Goal: Information Seeking & Learning: Check status

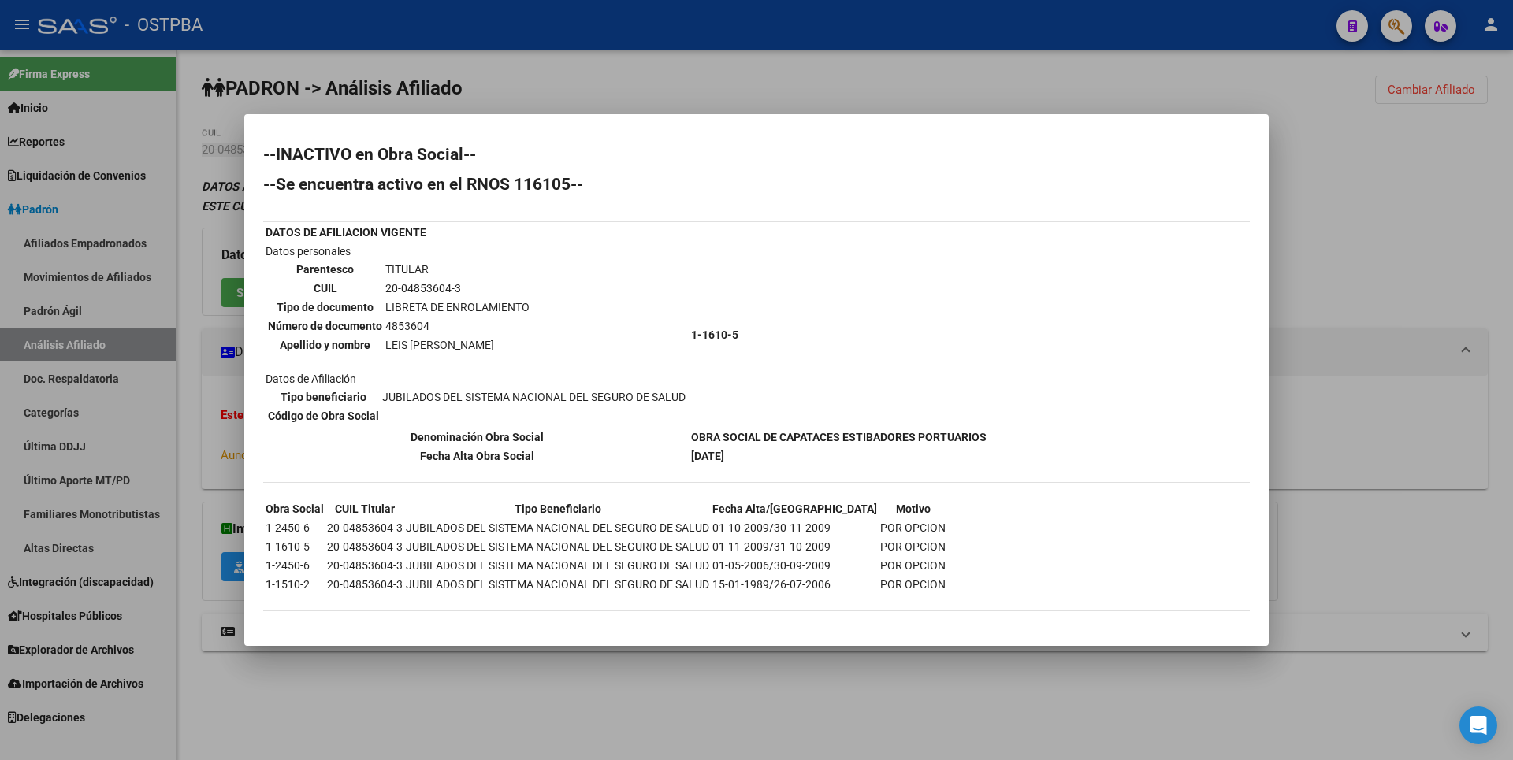
drag, startPoint x: 1411, startPoint y: 195, endPoint x: 1411, endPoint y: 154, distance: 40.2
click at [1411, 194] on div at bounding box center [756, 380] width 1513 height 760
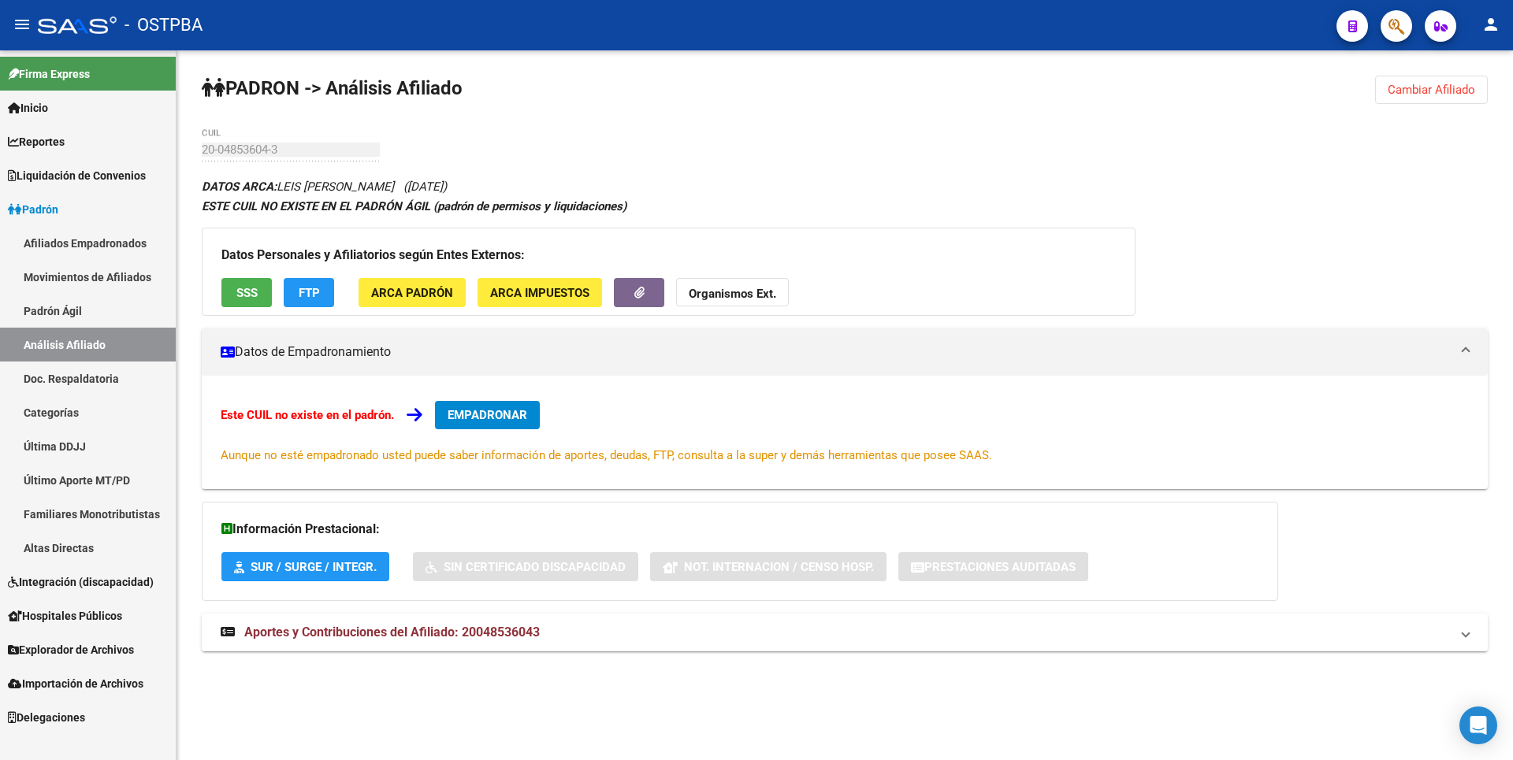
drag, startPoint x: 1444, startPoint y: 92, endPoint x: 1375, endPoint y: 73, distance: 72.1
click at [1439, 85] on span "Cambiar Afiliado" at bounding box center [1431, 90] width 87 height 14
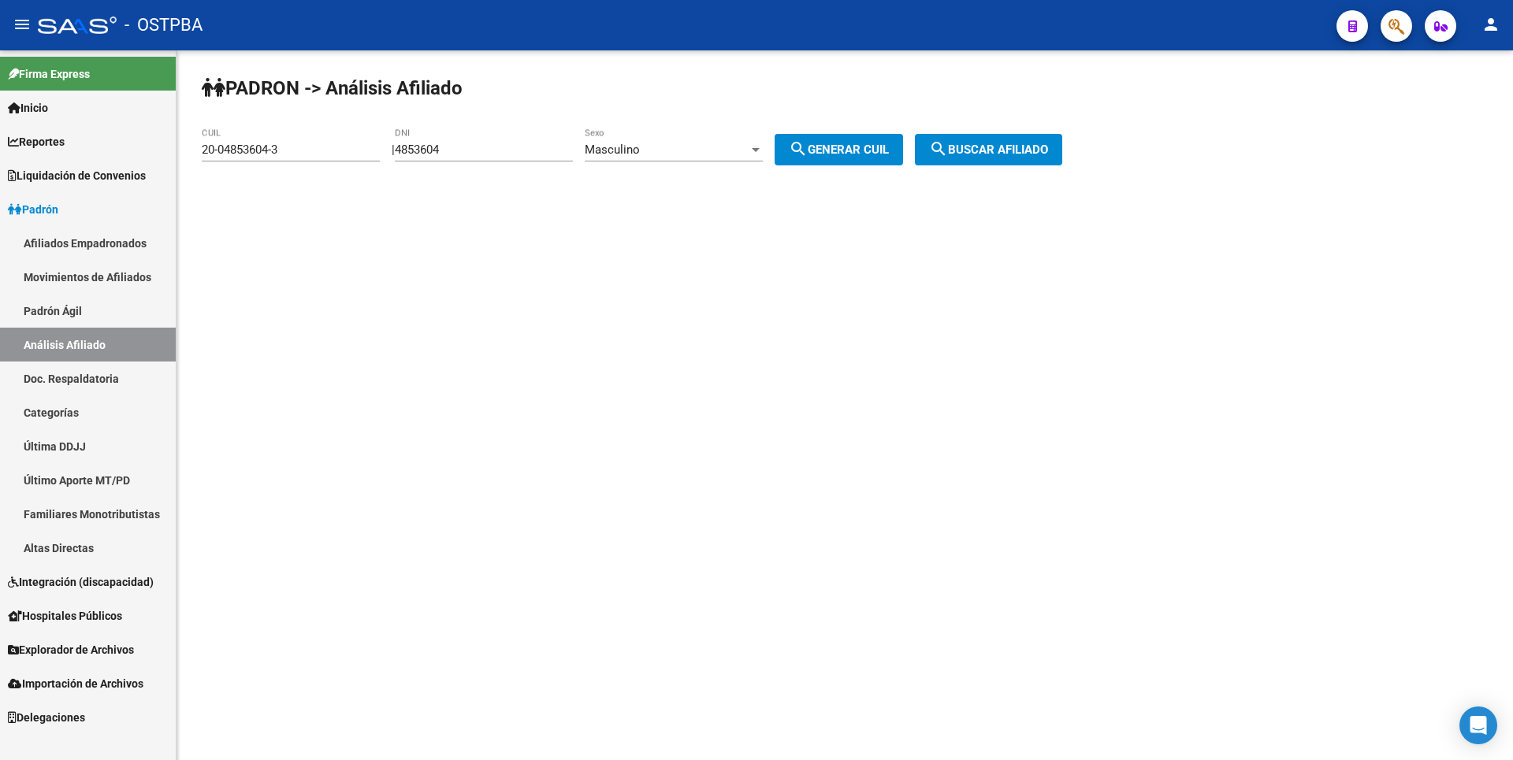
click at [472, 156] on div "4853604 DNI" at bounding box center [484, 145] width 178 height 34
drag, startPoint x: 474, startPoint y: 140, endPoint x: 344, endPoint y: 138, distance: 129.3
click at [348, 143] on app-analisis-afiliado "PADRON -> Análisis Afiliado 20-04853604-3 CUIL | 4853604 DNI Masculino Sexo sea…" at bounding box center [638, 150] width 872 height 14
click at [477, 178] on div "PADRON -> Análisis Afiliado 20-04853604-3 CUIL | 4853604 DNI Masculino Sexo sea…" at bounding box center [845, 132] width 1337 height 165
drag, startPoint x: 464, startPoint y: 150, endPoint x: 372, endPoint y: 149, distance: 92.2
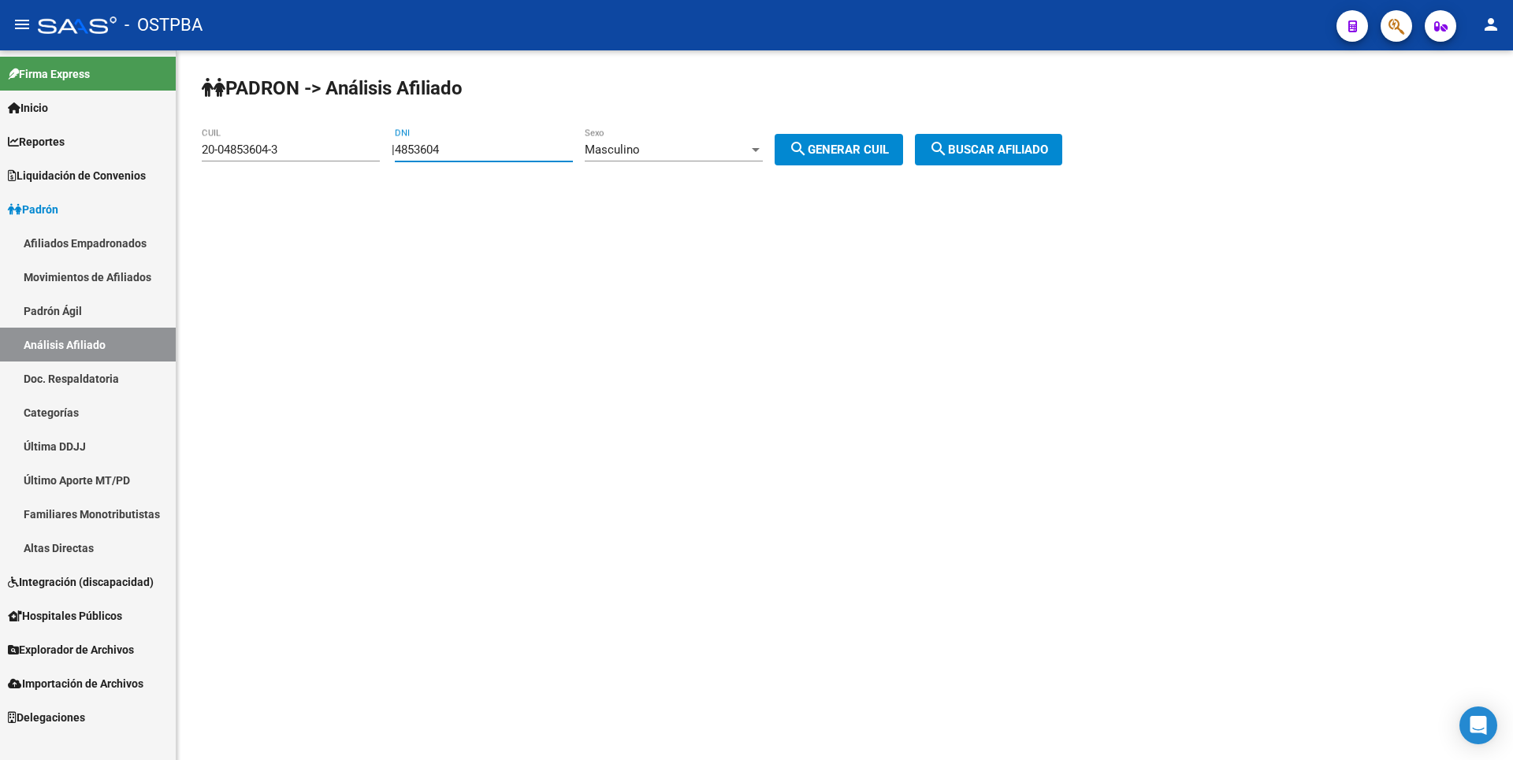
click at [372, 149] on app-analisis-afiliado "PADRON -> Análisis Afiliado 20-04853604-3 CUIL | 4853604 DNI Masculino Sexo sea…" at bounding box center [638, 150] width 872 height 14
paste input "5345218"
type input "5345218"
drag, startPoint x: 333, startPoint y: 149, endPoint x: 96, endPoint y: 149, distance: 236.4
click at [96, 149] on mat-sidenav-container "Firma Express Inicio Calendario SSS Instructivos Contacto OS Reportes Tablero d…" at bounding box center [756, 405] width 1513 height 710
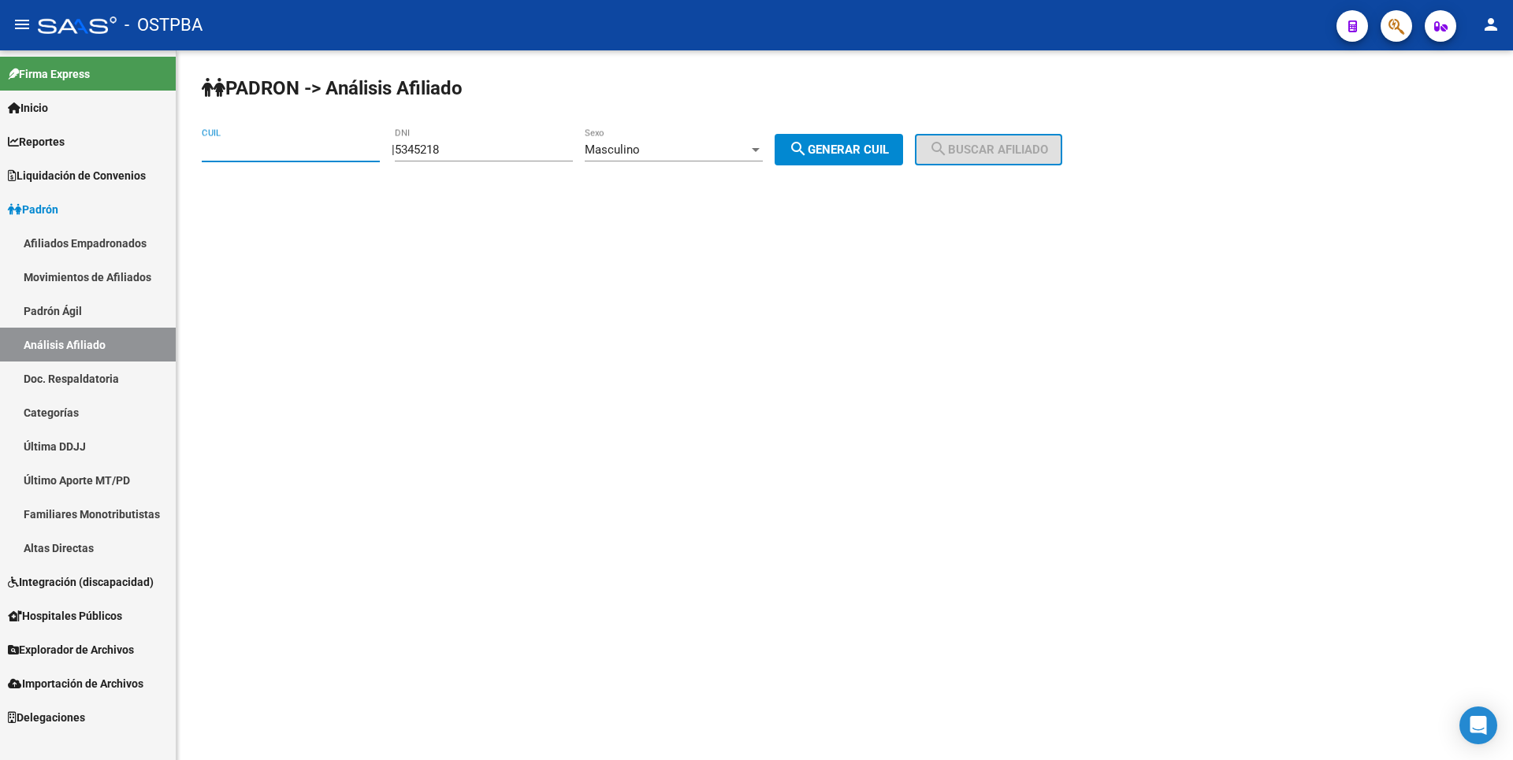
drag, startPoint x: 875, startPoint y: 144, endPoint x: 984, endPoint y: 123, distance: 111.6
click at [898, 130] on div "PADRON -> Análisis Afiliado CUIL | 5345218 DNI Masculino Sexo search Generar CU…" at bounding box center [845, 132] width 1337 height 165
click at [889, 156] on span "search Generar CUIL" at bounding box center [839, 150] width 100 height 14
click at [948, 157] on mat-icon "search" at bounding box center [938, 148] width 19 height 19
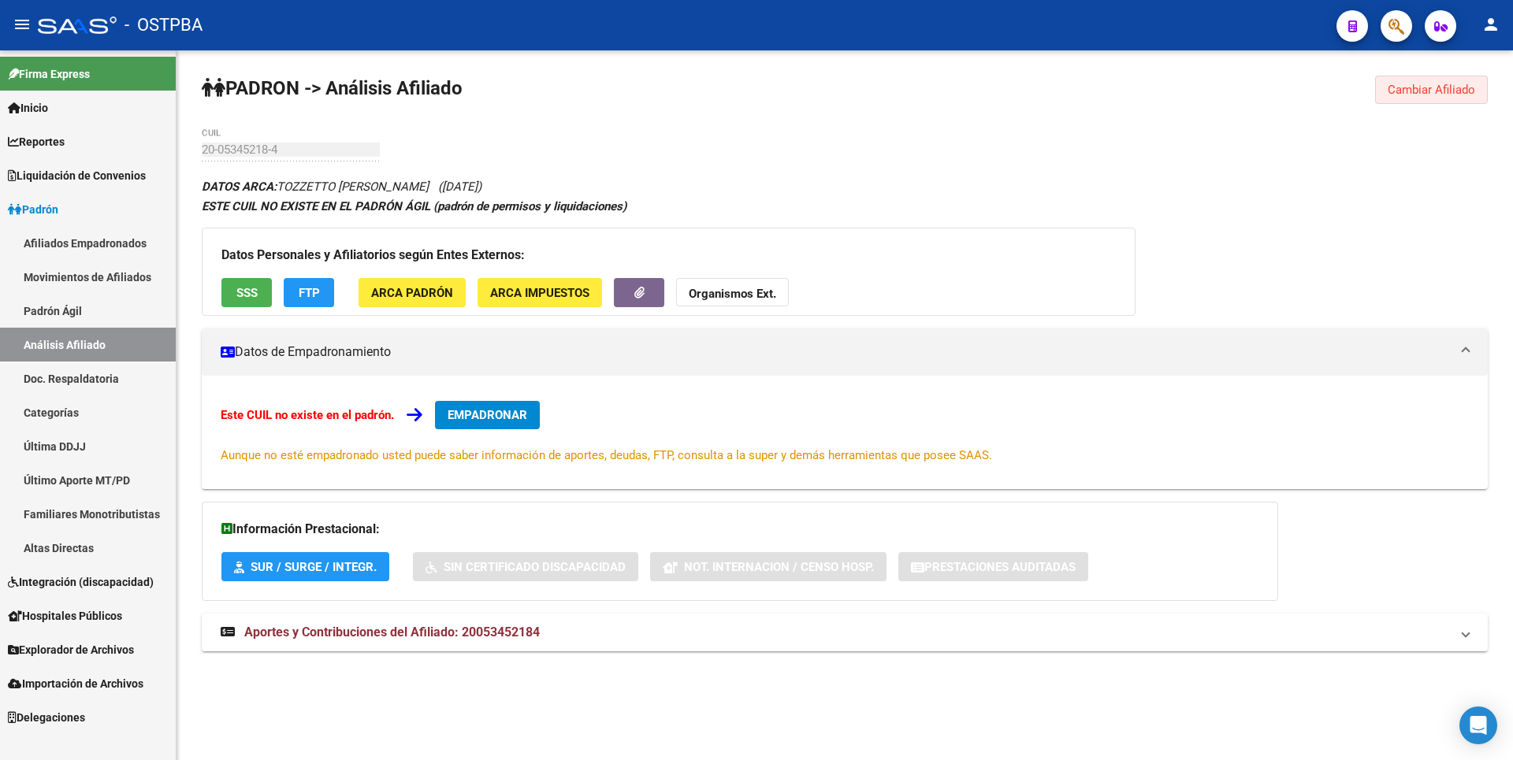
click at [1457, 86] on span "Cambiar Afiliado" at bounding box center [1431, 90] width 87 height 14
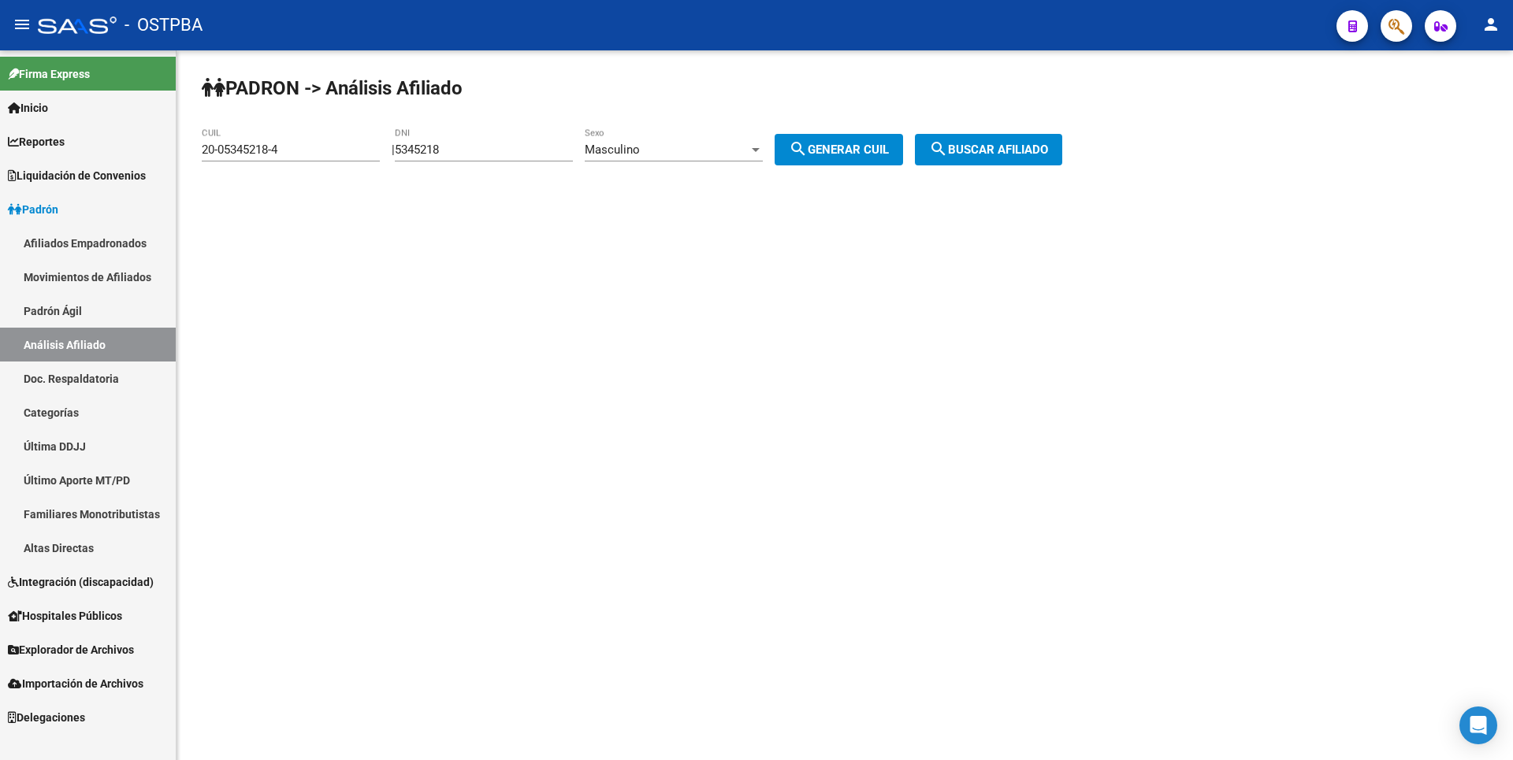
click at [763, 149] on div at bounding box center [756, 149] width 14 height 13
drag, startPoint x: 656, startPoint y: 180, endPoint x: 709, endPoint y: 158, distance: 58.3
click at [656, 178] on span "Femenino" at bounding box center [691, 185] width 178 height 35
drag, startPoint x: 296, startPoint y: 151, endPoint x: 0, endPoint y: 118, distance: 298.1
click at [0, 118] on mat-sidenav-container "Firma Express Inicio Calendario SSS Instructivos Contacto OS Reportes Tablero d…" at bounding box center [756, 405] width 1513 height 710
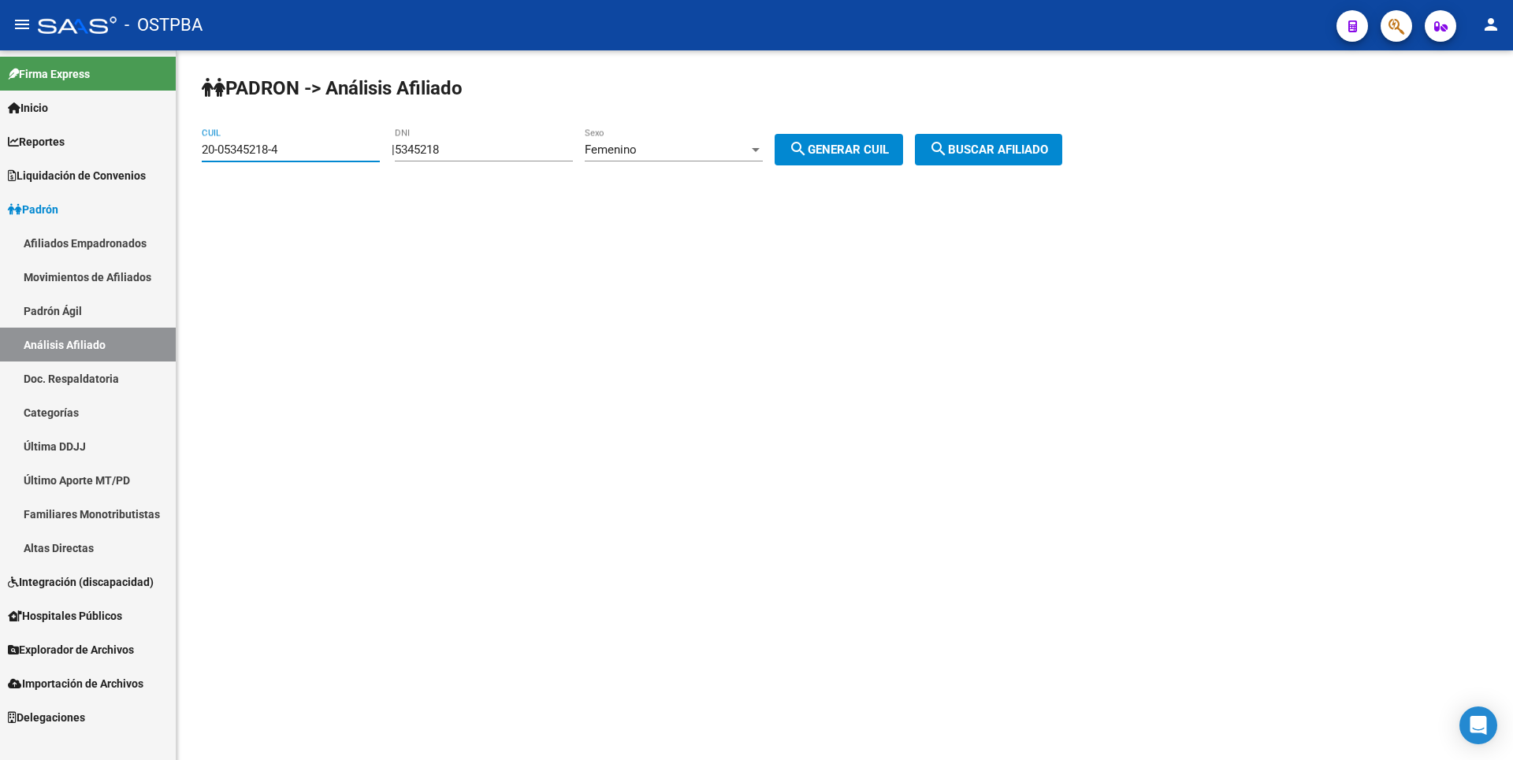
paste input "53-45218"
click at [846, 147] on span "search Generar CUIL" at bounding box center [839, 150] width 100 height 14
type input "27-05345218-9"
click at [1035, 162] on button "search Buscar afiliado" at bounding box center [988, 150] width 147 height 32
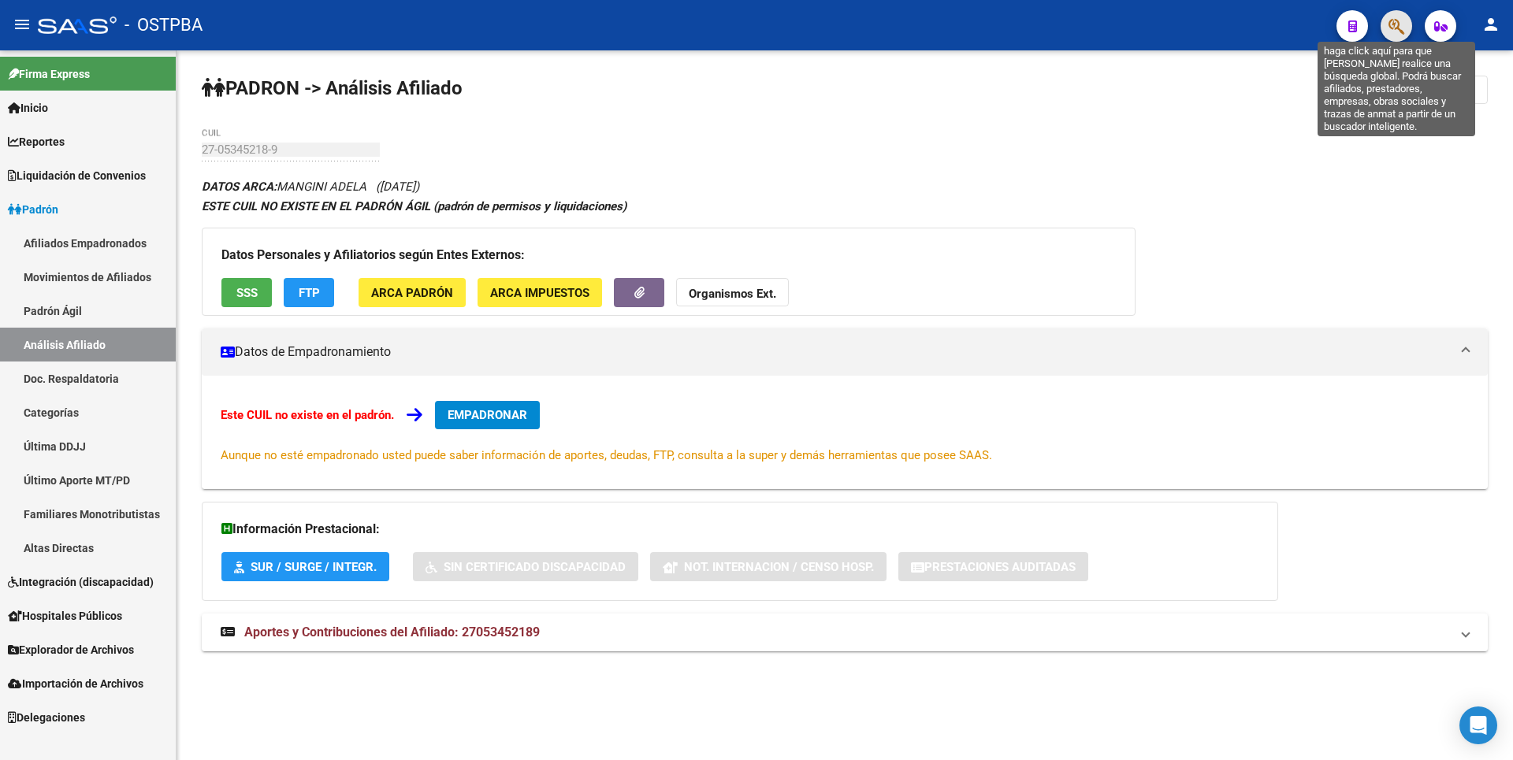
click at [1389, 22] on icon "button" at bounding box center [1397, 26] width 16 height 18
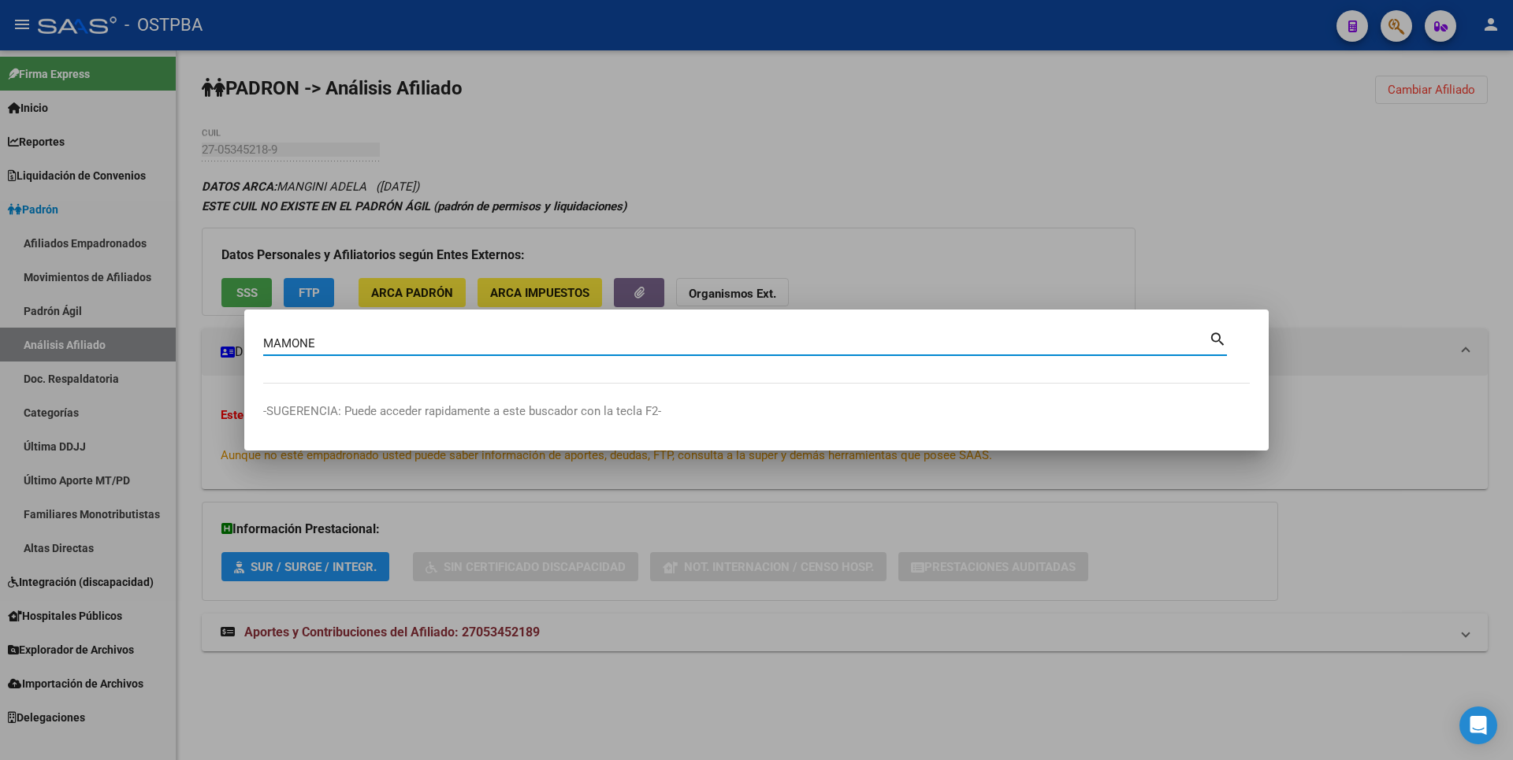
type input "MAMONE"
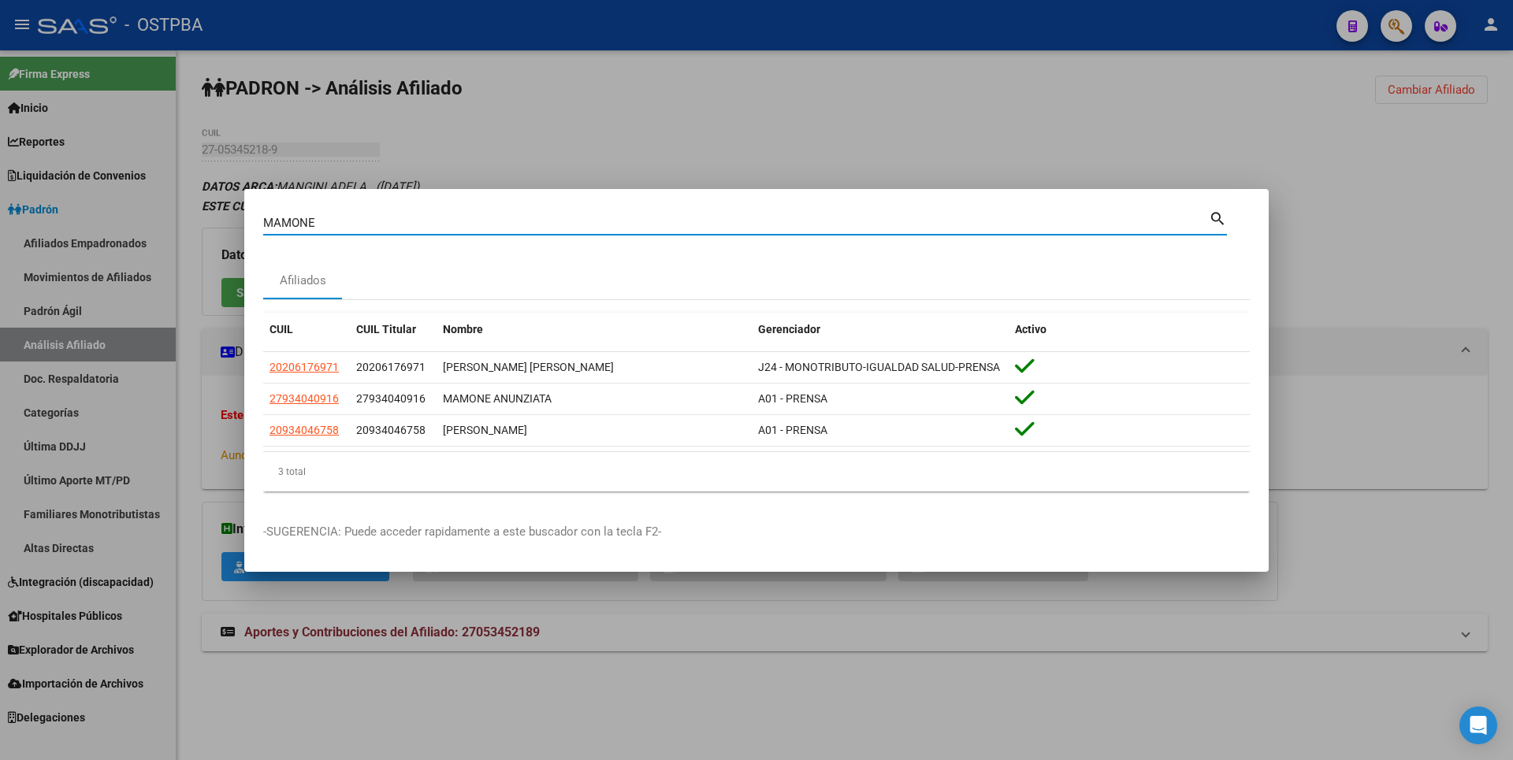
drag, startPoint x: 1294, startPoint y: 203, endPoint x: 1329, endPoint y: 180, distance: 41.8
click at [1297, 202] on div at bounding box center [756, 380] width 1513 height 760
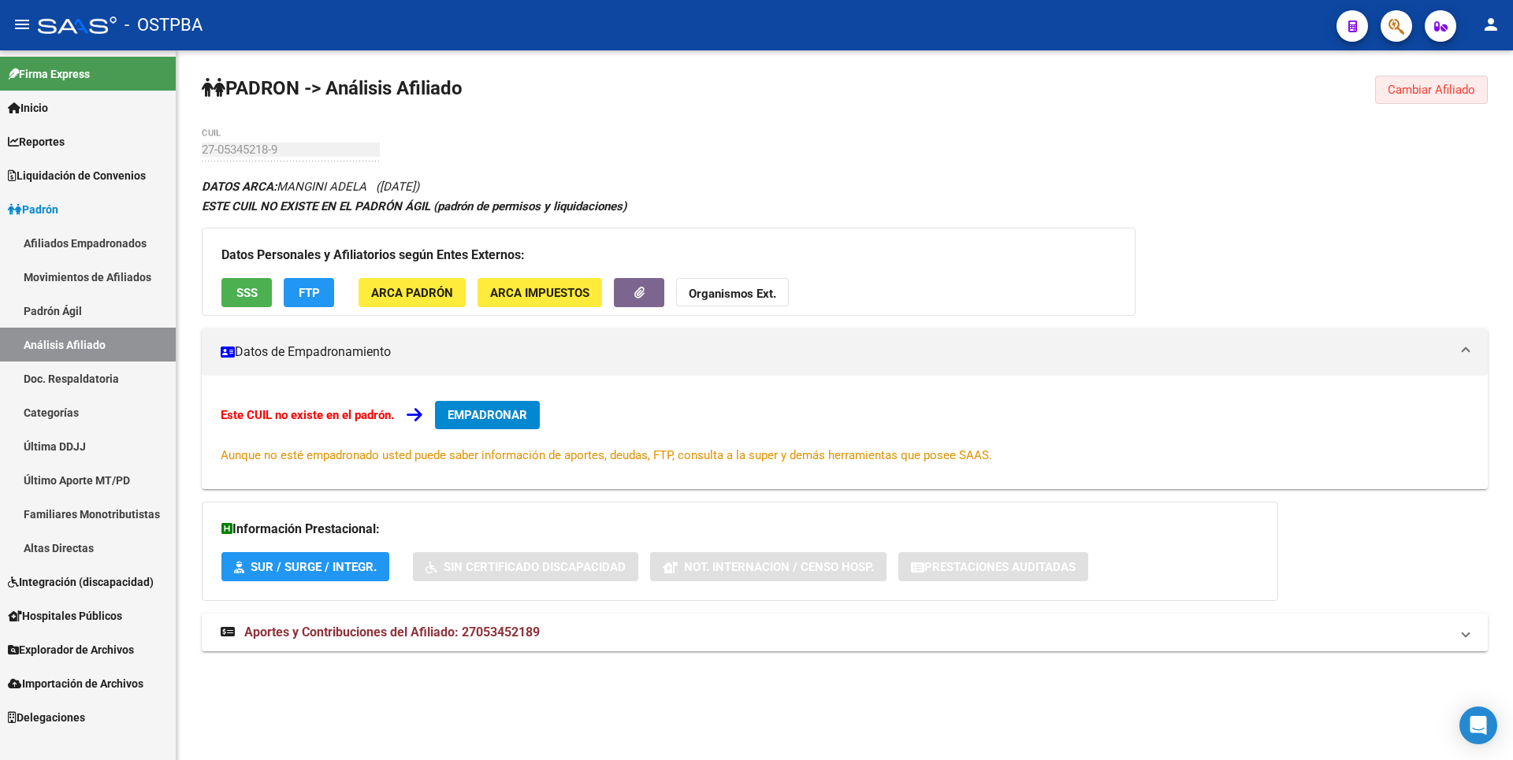
drag, startPoint x: 1445, startPoint y: 90, endPoint x: 945, endPoint y: 113, distance: 501.0
click at [1447, 89] on span "Cambiar Afiliado" at bounding box center [1431, 90] width 87 height 14
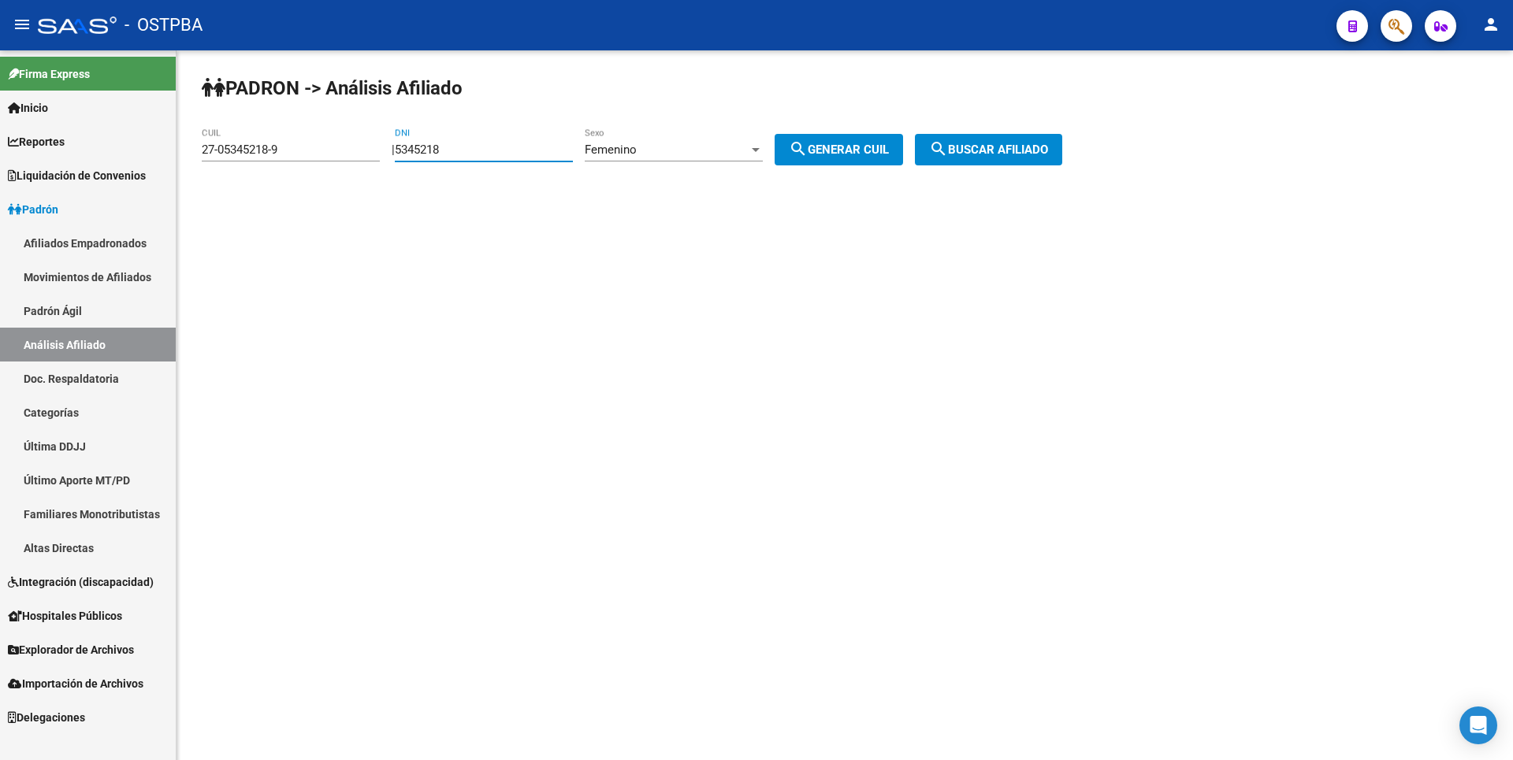
drag, startPoint x: 386, startPoint y: 146, endPoint x: 267, endPoint y: 146, distance: 119.0
click at [267, 146] on app-analisis-afiliado "PADRON -> Análisis Afiliado 27-05345218-9 CUIL | 5345218 DNI Femenino Sexo sear…" at bounding box center [638, 150] width 872 height 14
paste input "738912"
type input "7389128"
drag, startPoint x: 291, startPoint y: 145, endPoint x: 0, endPoint y: 117, distance: 292.2
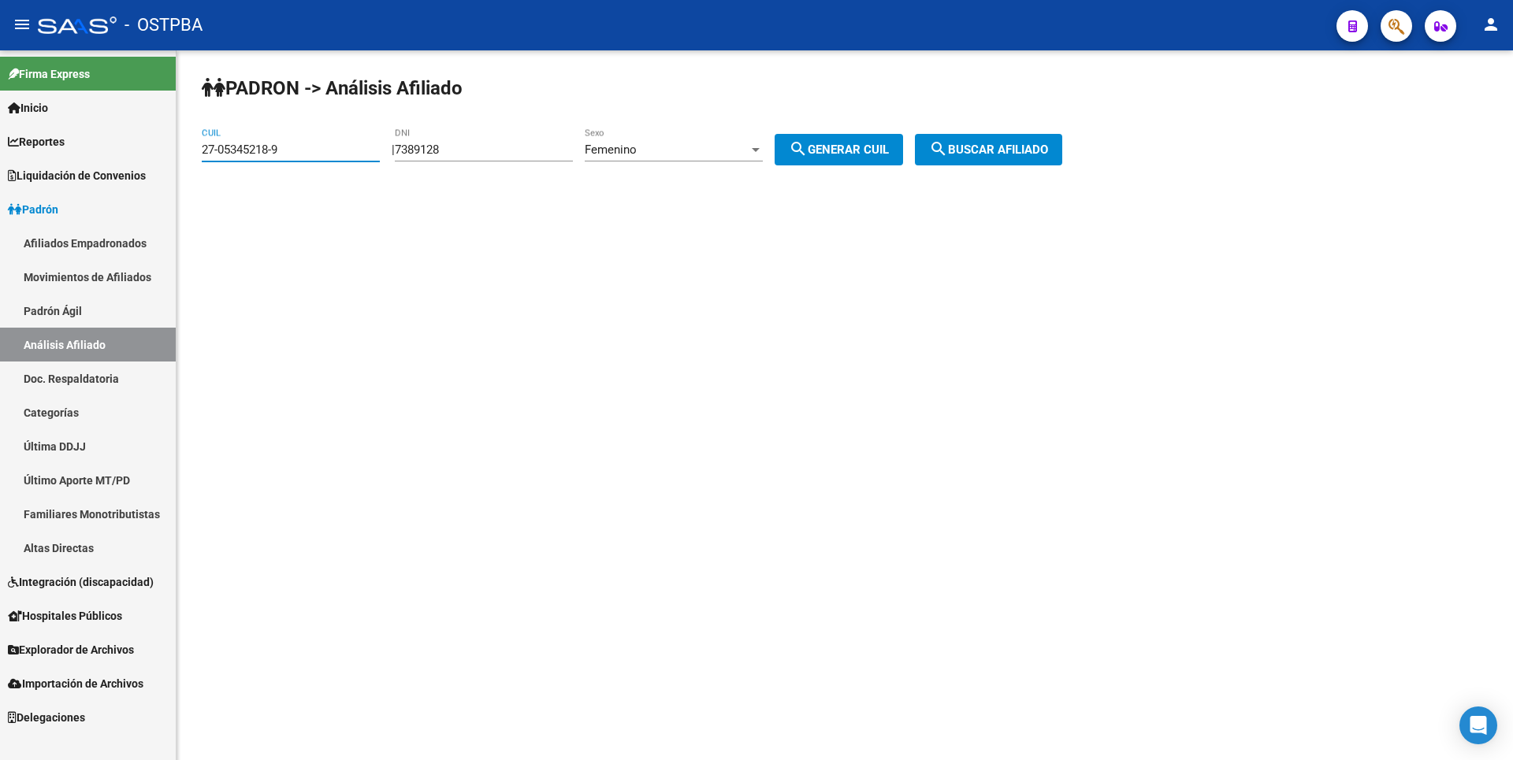
click at [0, 117] on mat-sidenav-container "Firma Express Inicio Calendario SSS Instructivos Contacto OS Reportes Tablero d…" at bounding box center [756, 405] width 1513 height 710
click at [763, 137] on div "Femenino Sexo" at bounding box center [674, 145] width 178 height 34
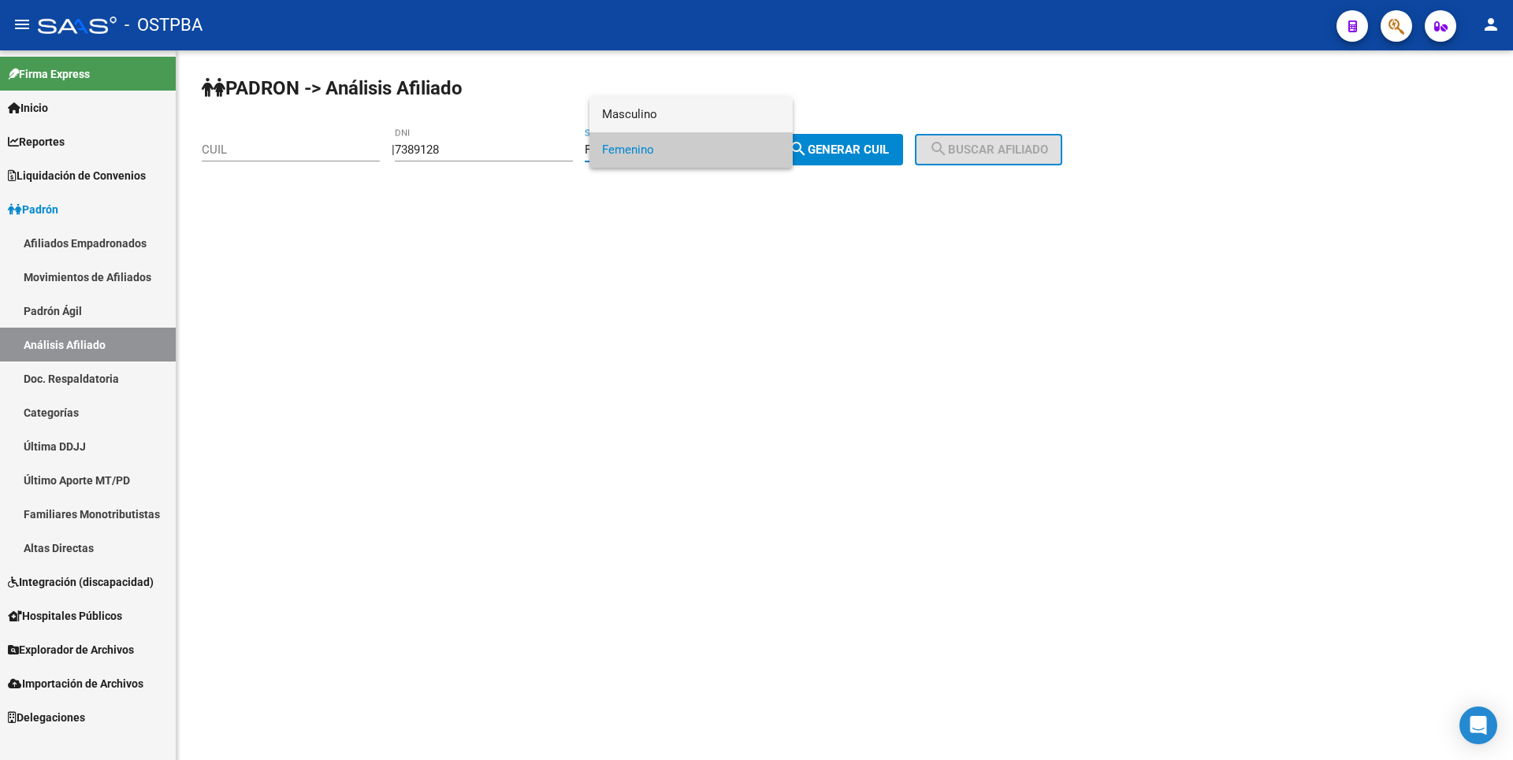
click at [678, 109] on span "Masculino" at bounding box center [691, 114] width 178 height 35
drag, startPoint x: 838, startPoint y: 144, endPoint x: 1042, endPoint y: 165, distance: 205.1
click at [849, 141] on button "search Generar CUIL" at bounding box center [839, 150] width 128 height 32
type input "20-07389128-1"
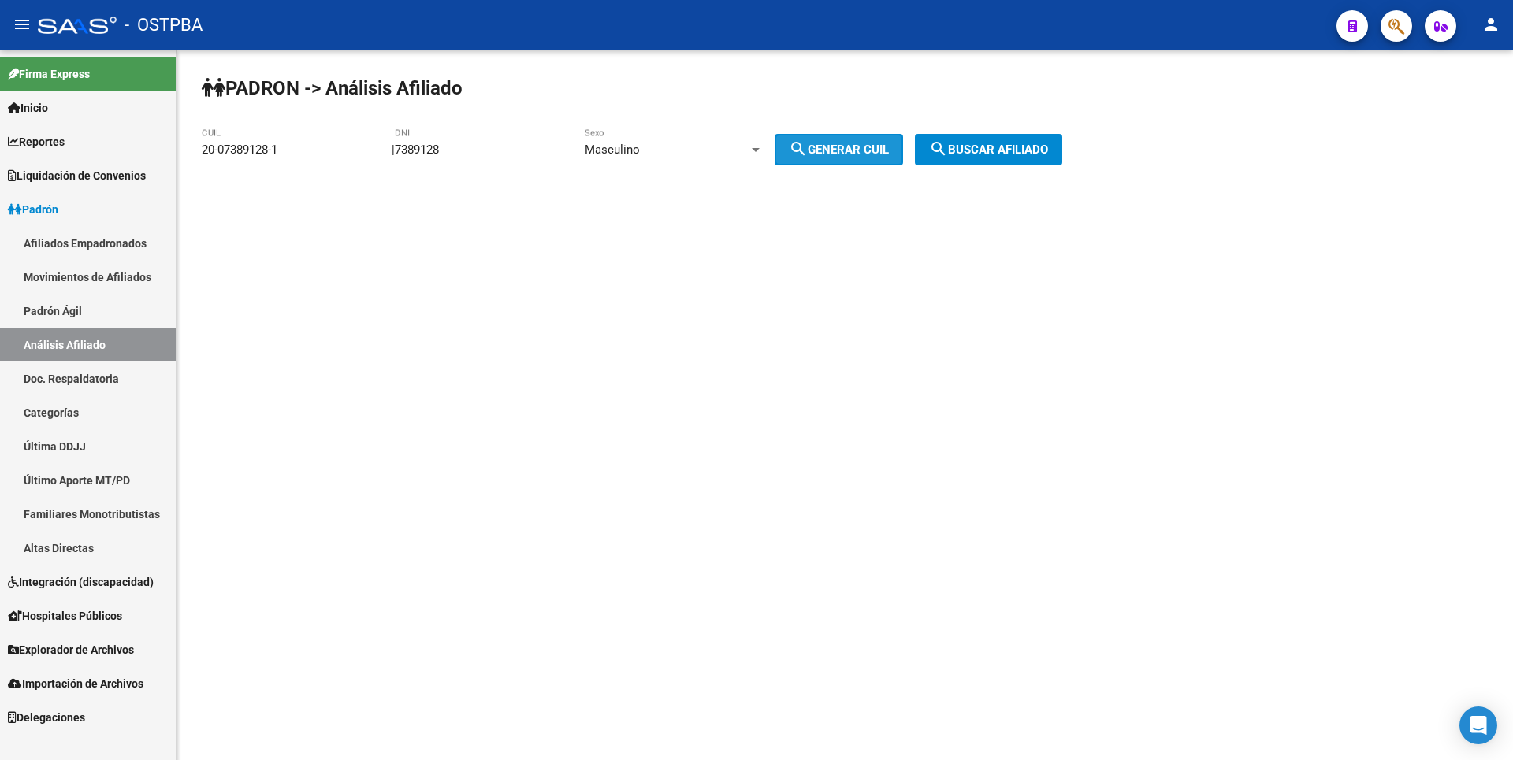
click at [1045, 165] on button "search Buscar afiliado" at bounding box center [988, 150] width 147 height 32
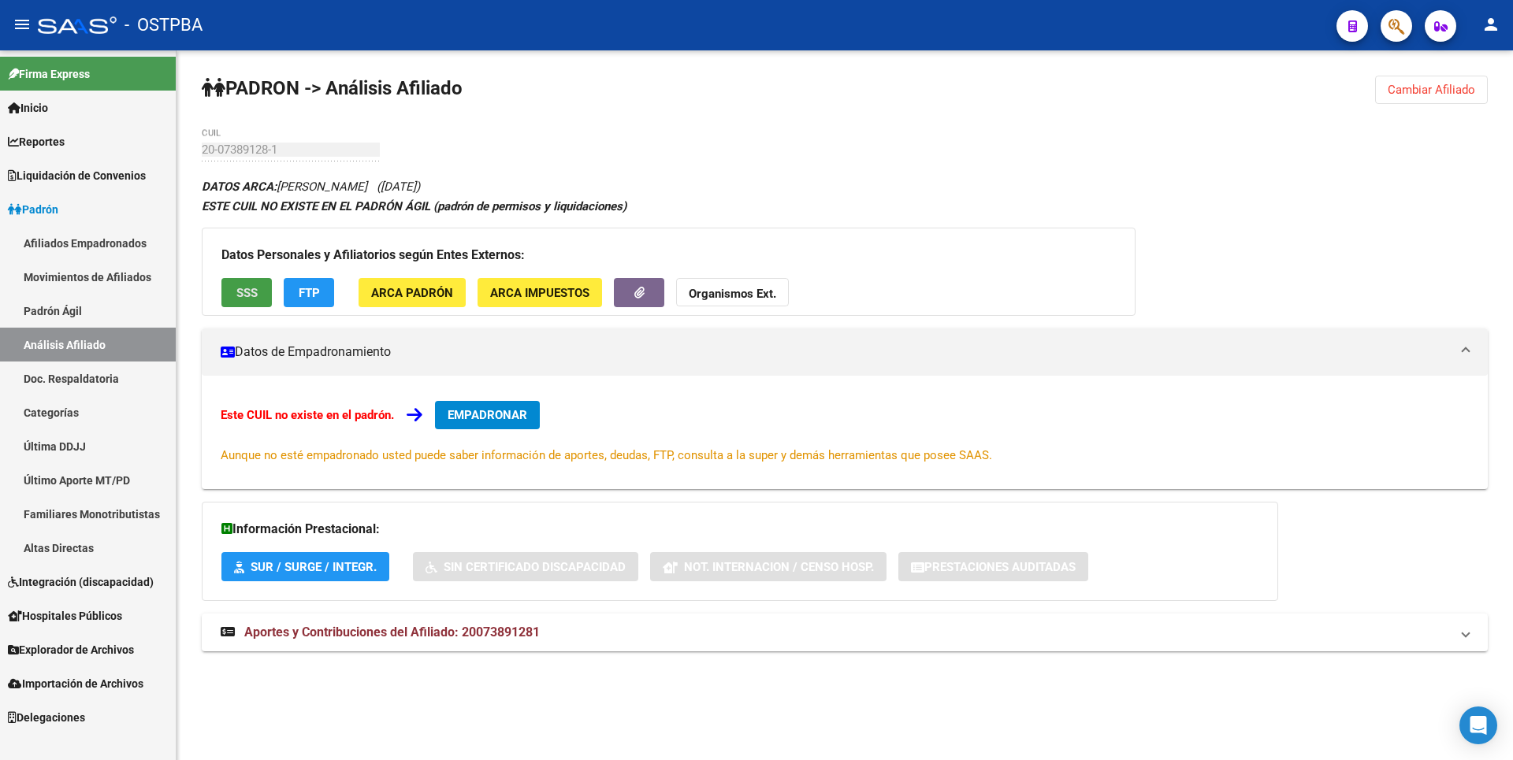
click at [254, 278] on button "SSS" at bounding box center [246, 292] width 50 height 29
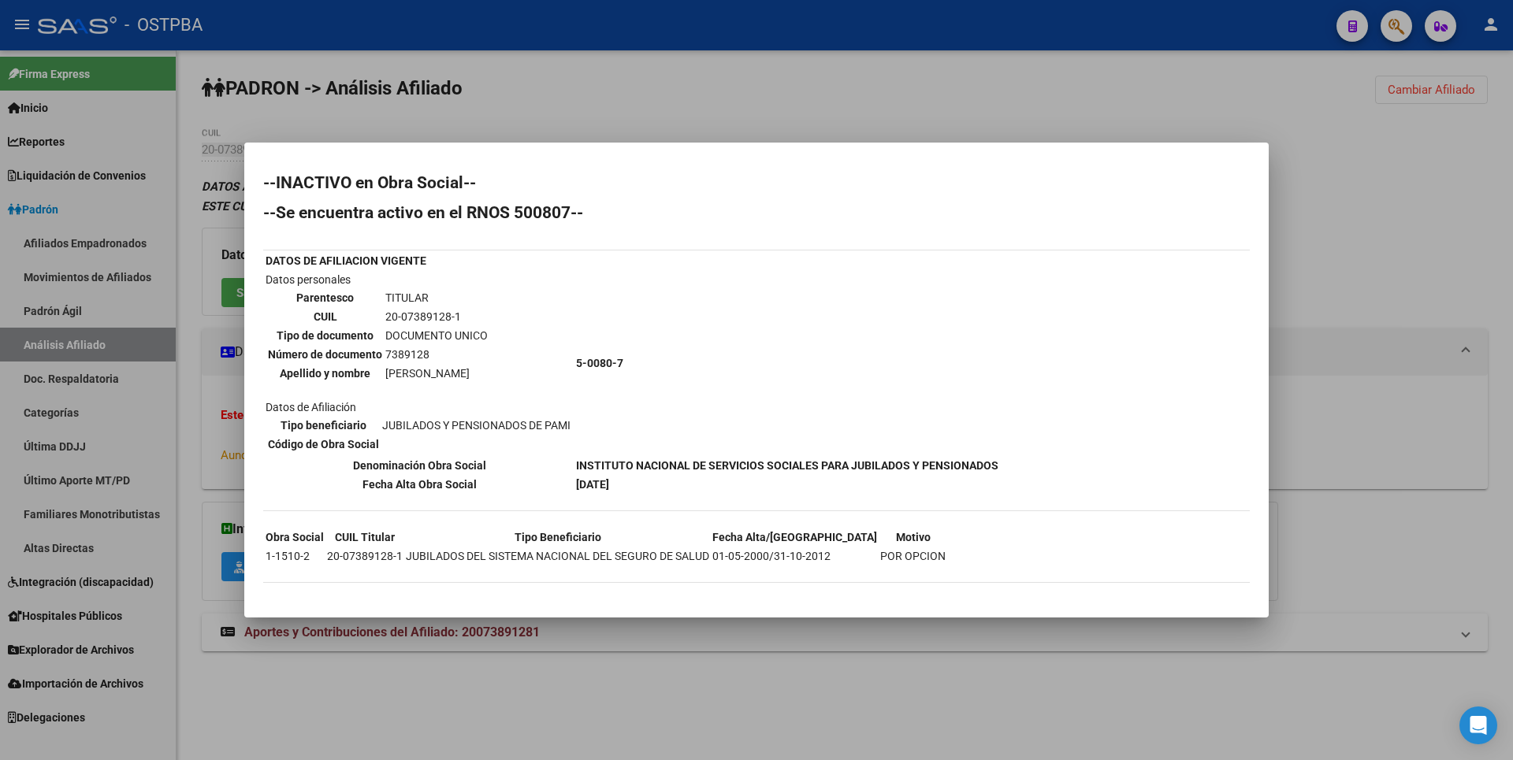
click at [1444, 140] on div at bounding box center [756, 380] width 1513 height 760
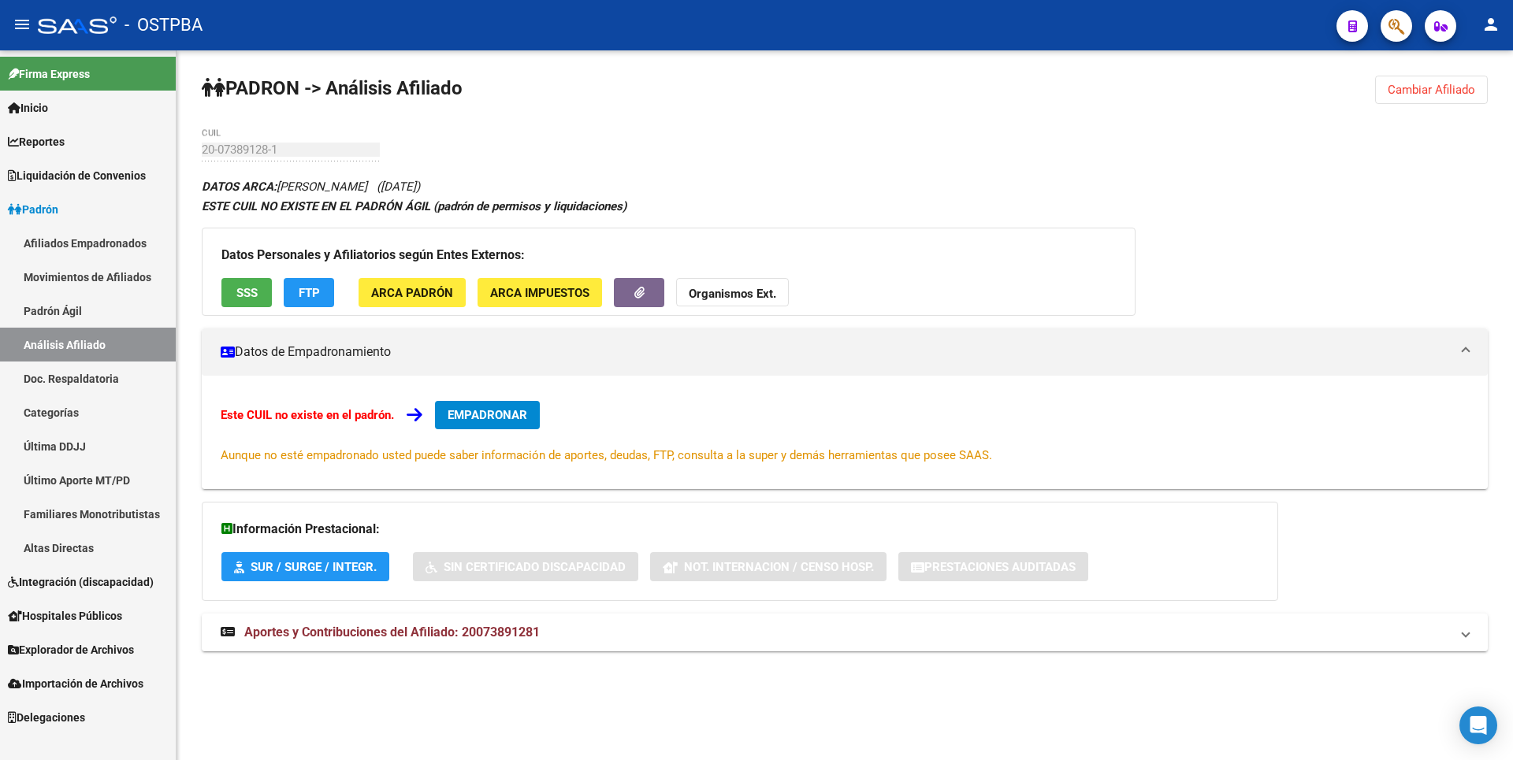
click at [1460, 84] on span "Cambiar Afiliado" at bounding box center [1431, 90] width 87 height 14
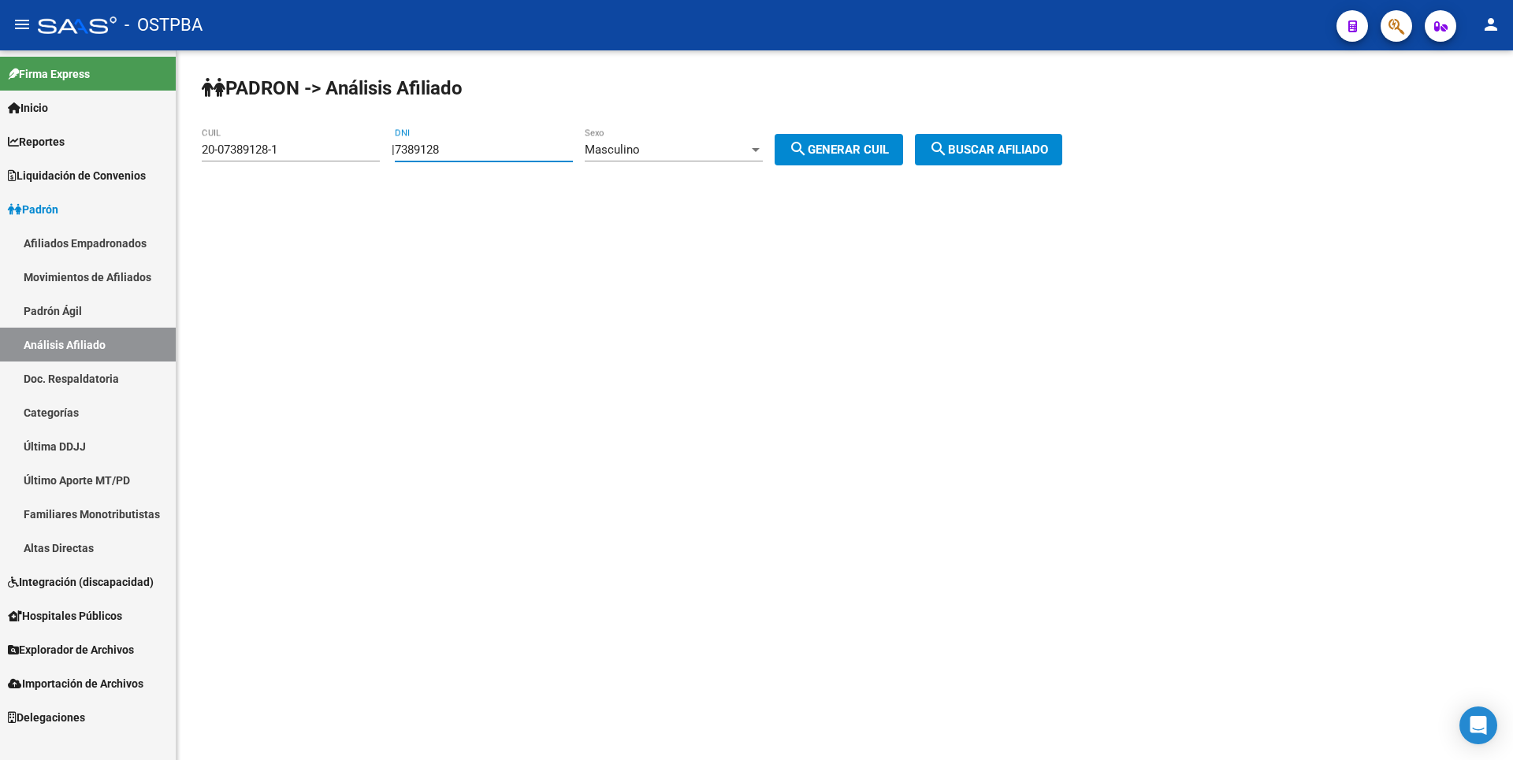
drag, startPoint x: 475, startPoint y: 148, endPoint x: 327, endPoint y: 149, distance: 148.2
click at [327, 149] on app-analisis-afiliado "PADRON -> Análisis Afiliado 20-07389128-1 CUIL | 7389128 DNI Masculino Sexo sea…" at bounding box center [638, 150] width 872 height 14
paste input "10577394"
type input "10577394"
drag, startPoint x: 296, startPoint y: 147, endPoint x: 87, endPoint y: 134, distance: 210.0
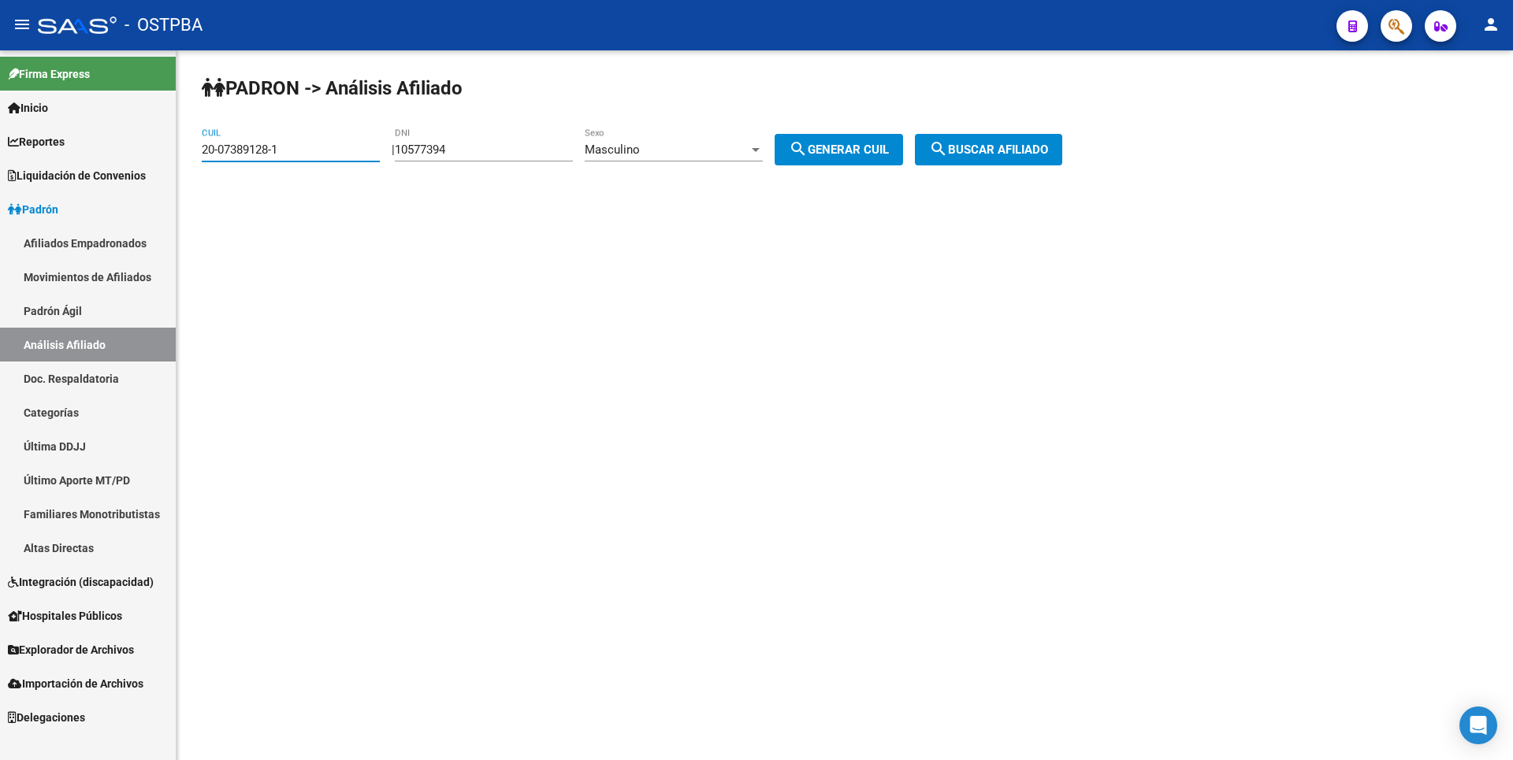
click at [87, 134] on mat-sidenav-container "Firma Express Inicio Calendario SSS Instructivos Contacto OS Reportes Tablero d…" at bounding box center [756, 405] width 1513 height 710
click at [889, 154] on span "search Generar CUIL" at bounding box center [839, 150] width 100 height 14
click at [1013, 154] on span "search Buscar afiliado" at bounding box center [988, 150] width 119 height 14
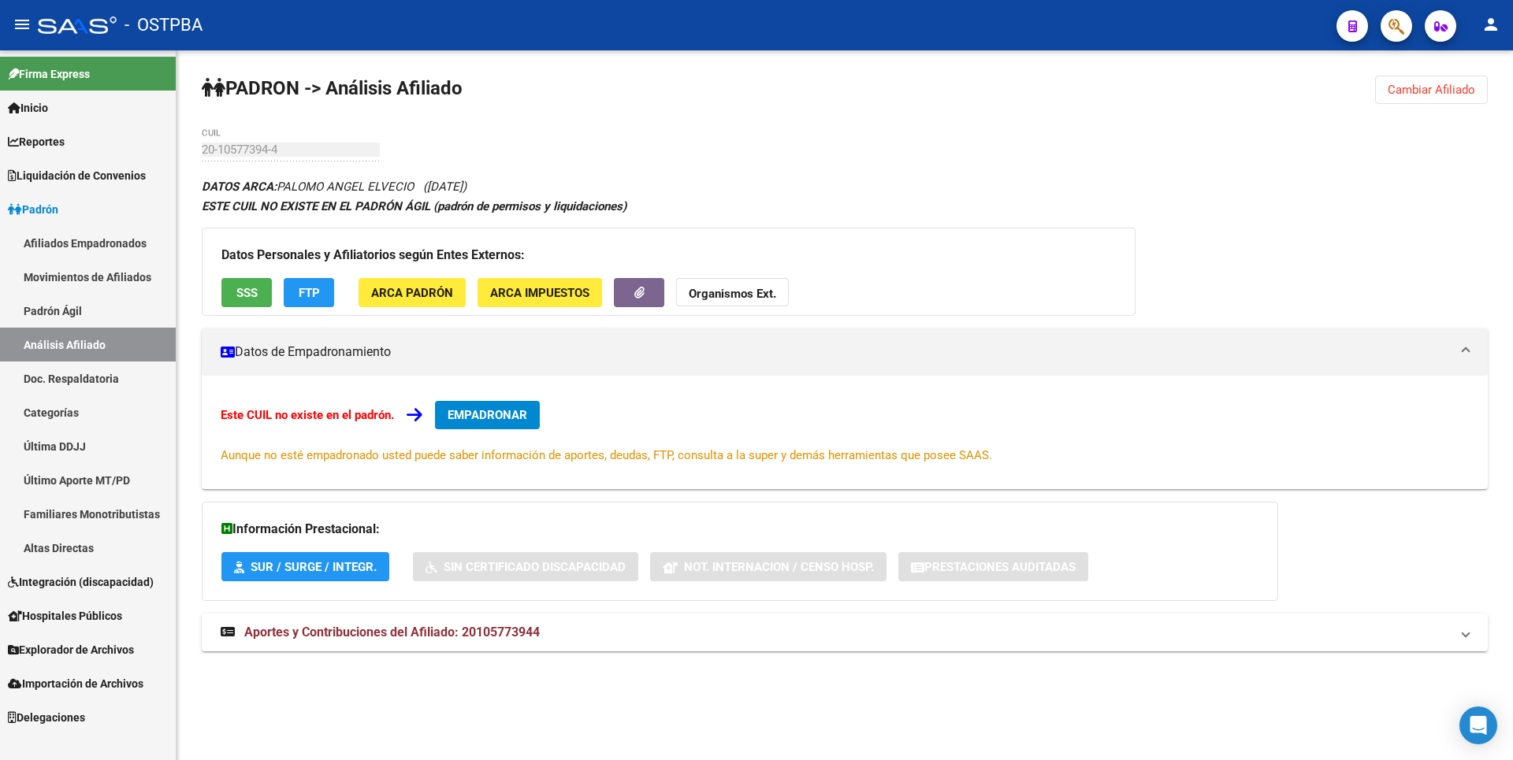
click at [250, 273] on div "Datos Personales y Afiliatorios según Entes Externos: SSS FTP ARCA Padrón ARCA …" at bounding box center [669, 272] width 934 height 88
click at [261, 289] on button "SSS" at bounding box center [246, 292] width 50 height 29
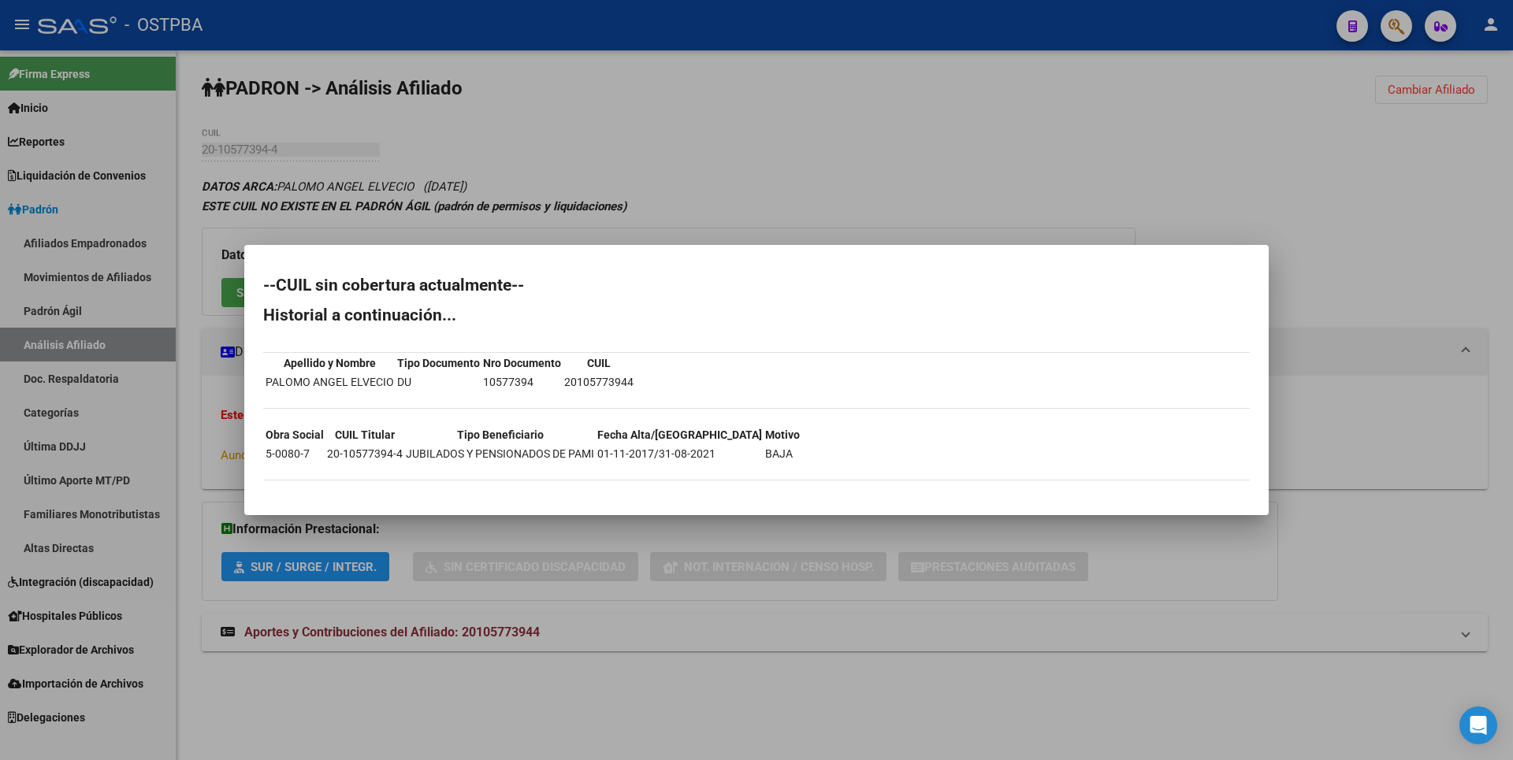
click at [975, 226] on div at bounding box center [756, 380] width 1513 height 760
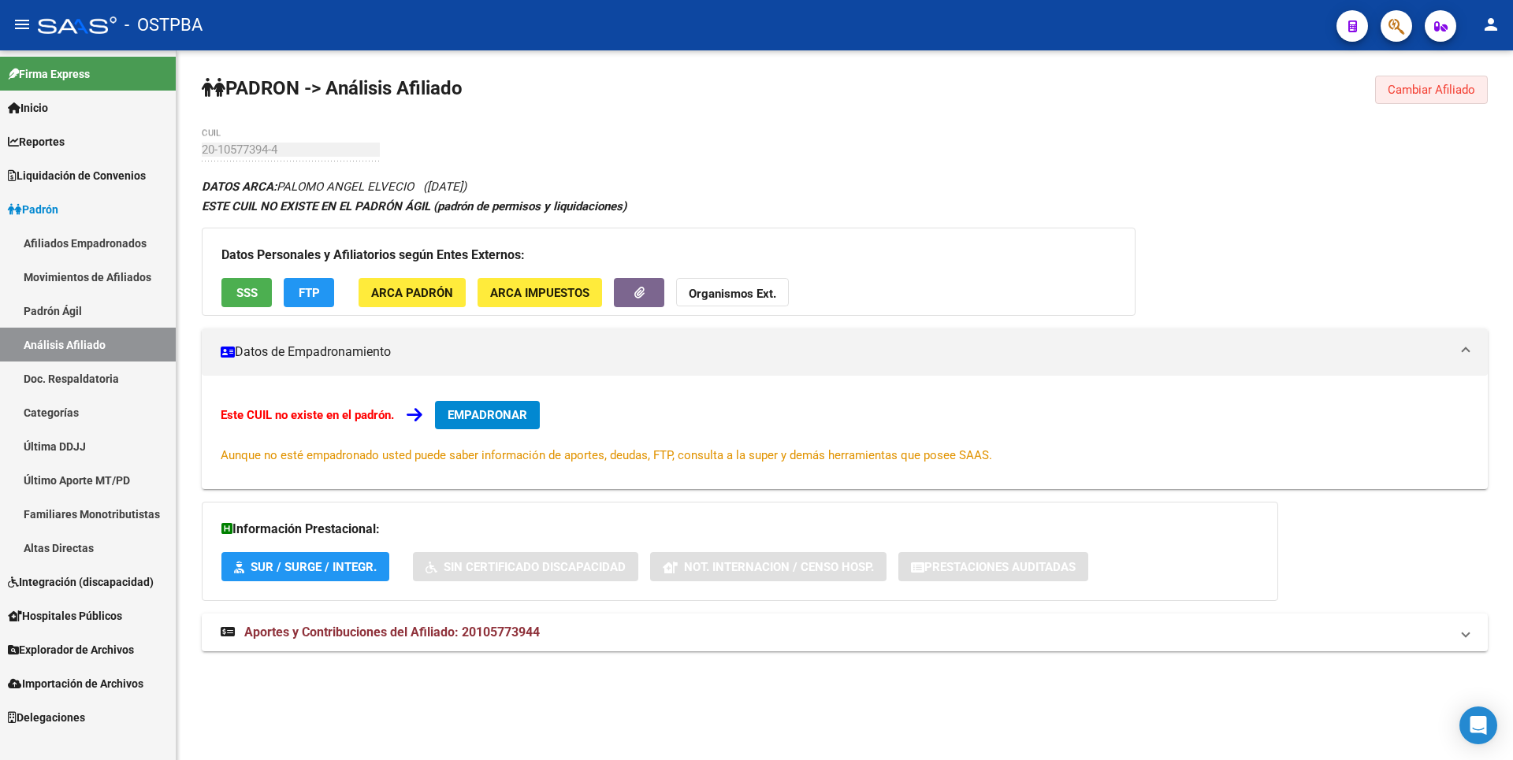
click at [1439, 83] on span "Cambiar Afiliado" at bounding box center [1431, 90] width 87 height 14
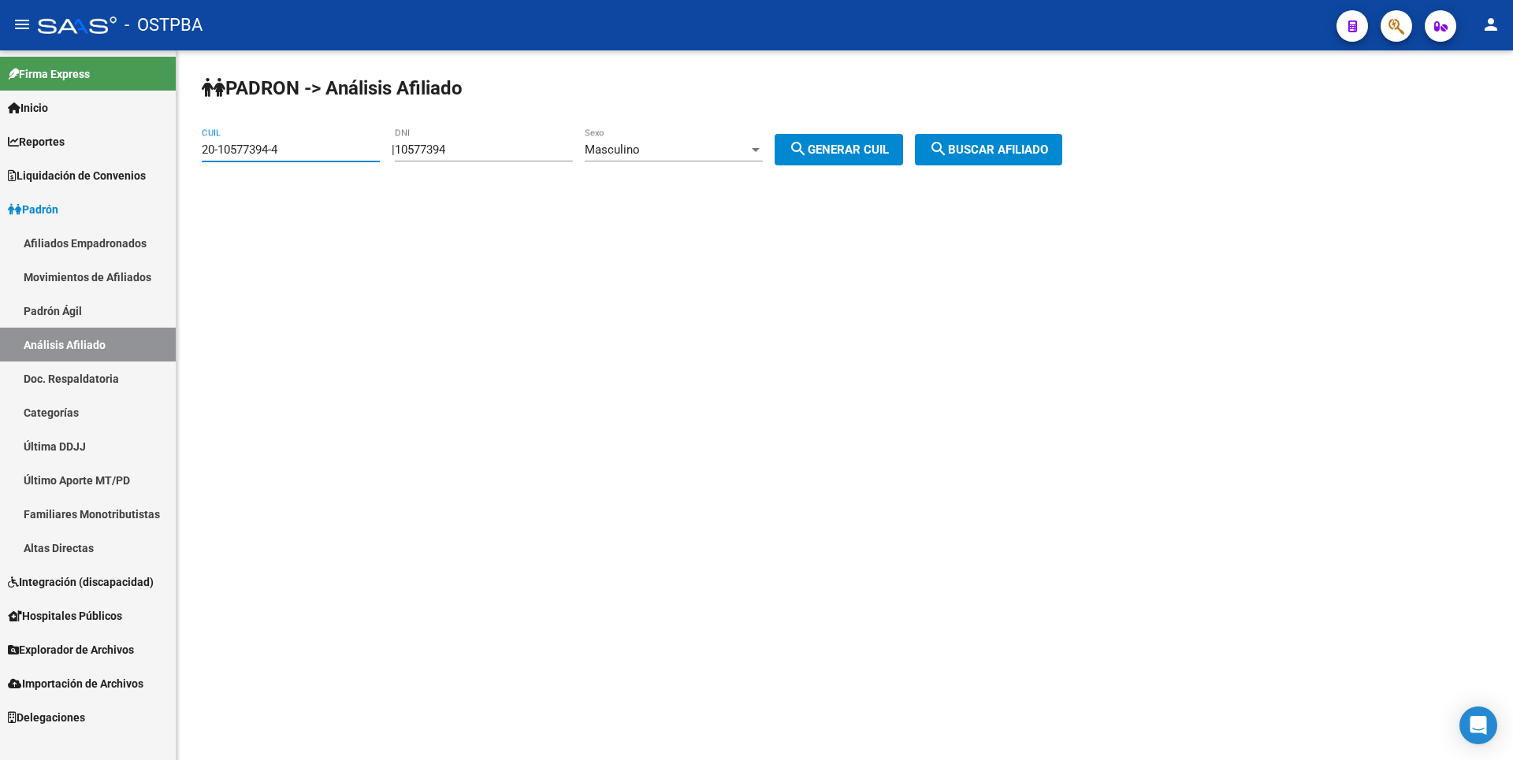
drag, startPoint x: 316, startPoint y: 151, endPoint x: 115, endPoint y: 149, distance: 201.0
click at [115, 149] on mat-sidenav-container "Firma Express Inicio Calendario SSS Instructivos Contacto OS Reportes Tablero d…" at bounding box center [756, 405] width 1513 height 710
paste input "08331931"
type input "20-08331931-4"
click at [1022, 158] on button "search Buscar afiliado" at bounding box center [988, 150] width 147 height 32
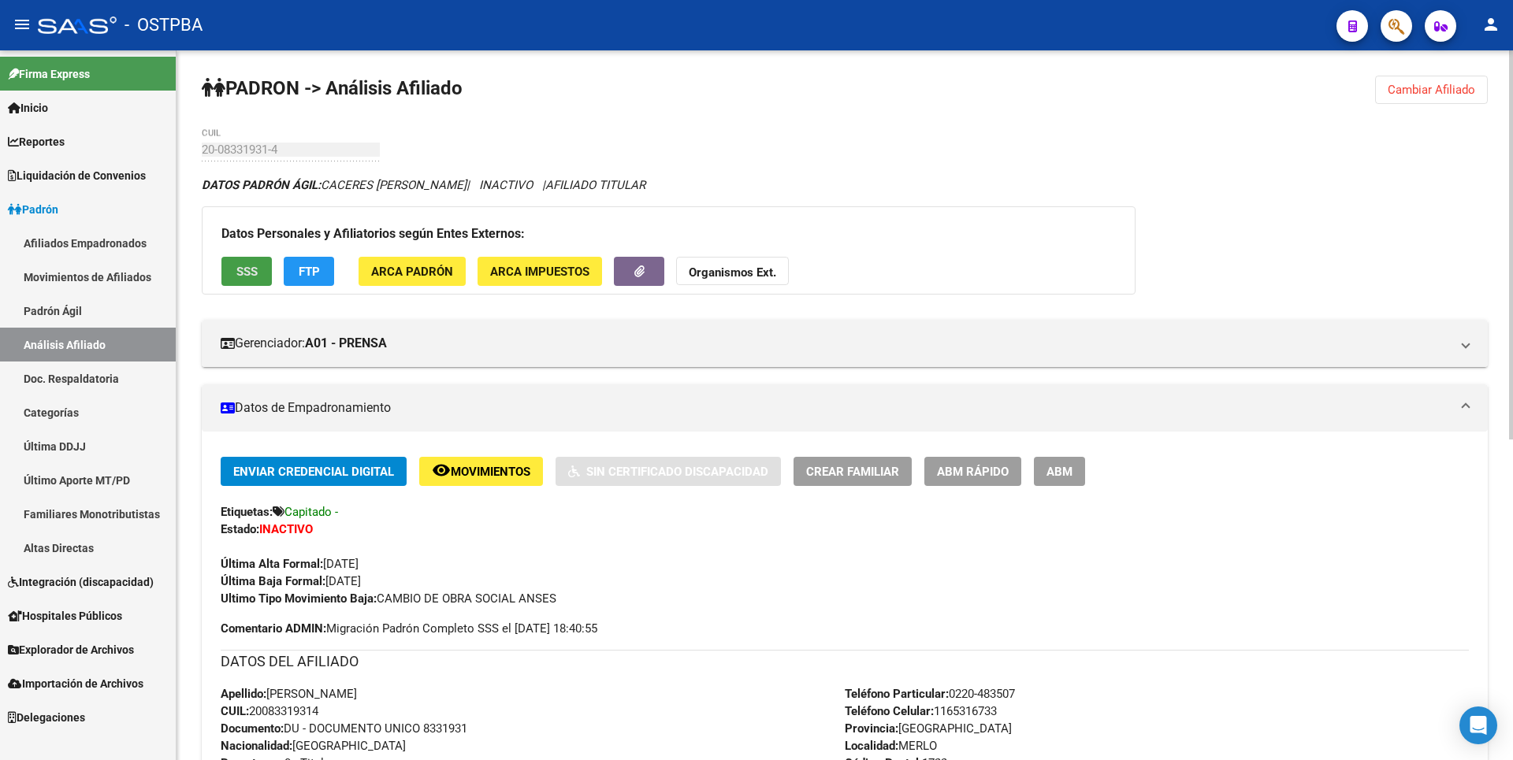
click at [255, 265] on span "SSS" at bounding box center [246, 272] width 21 height 14
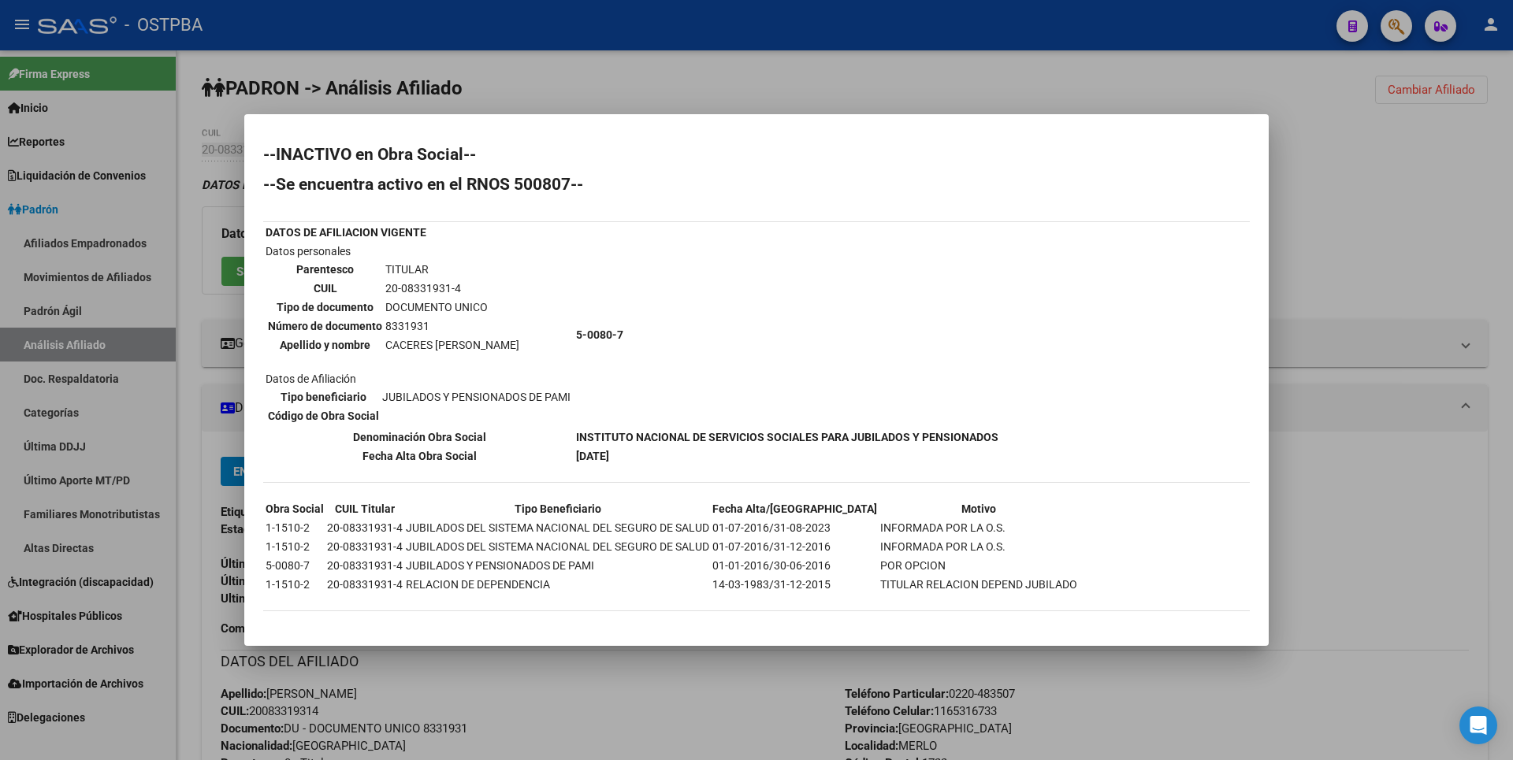
click at [512, 68] on div at bounding box center [756, 380] width 1513 height 760
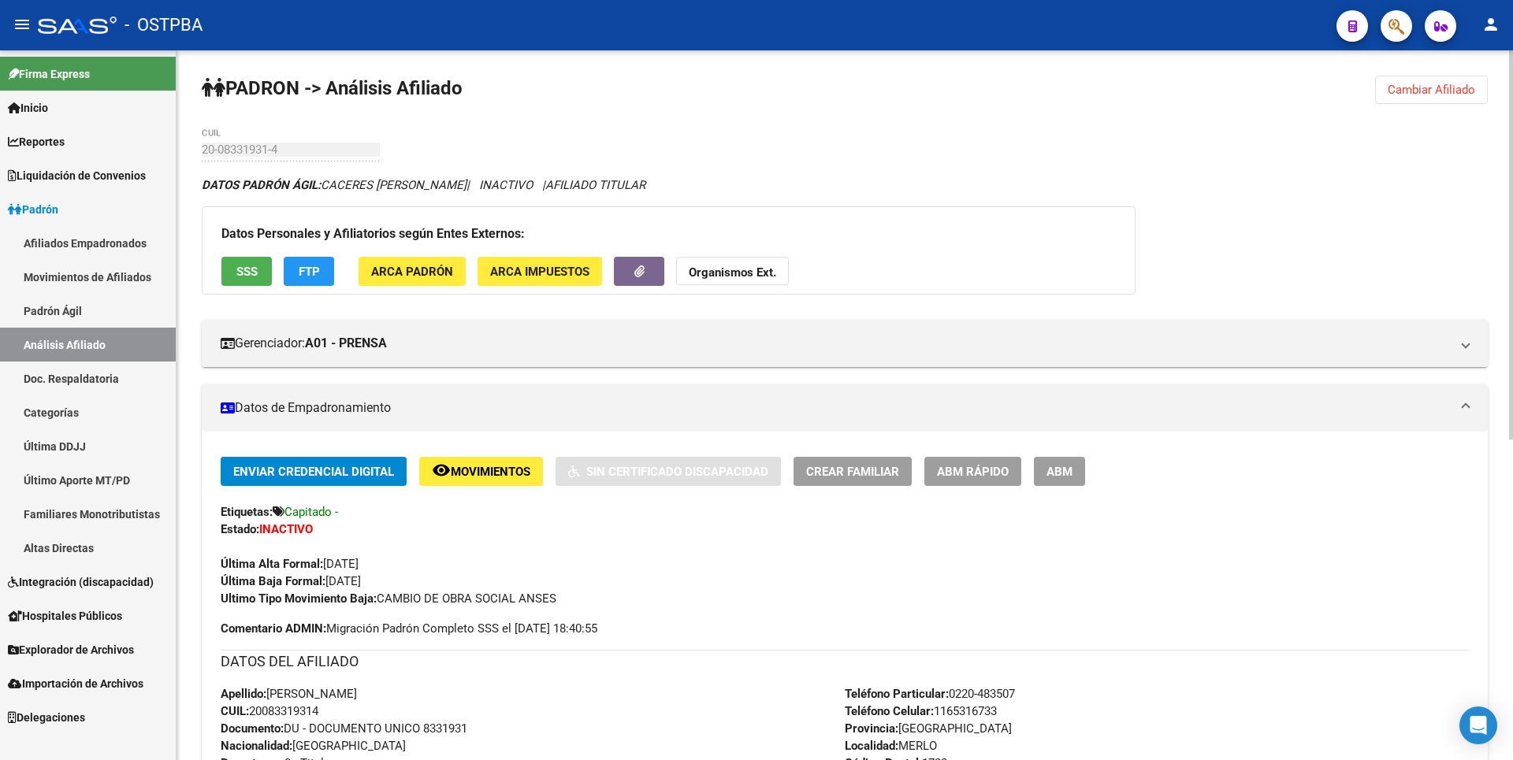
click at [1456, 85] on span "Cambiar Afiliado" at bounding box center [1431, 90] width 87 height 14
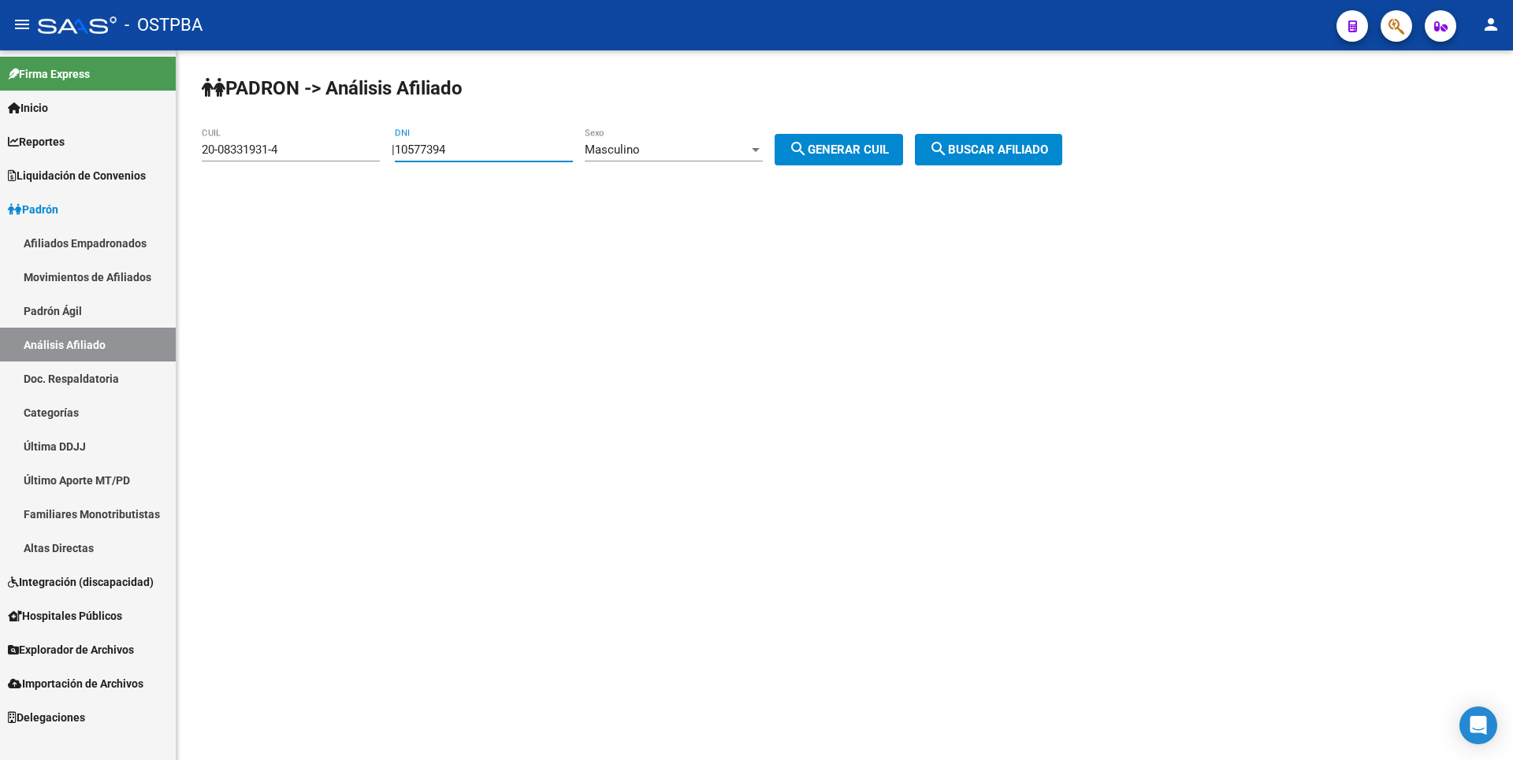
drag, startPoint x: 433, startPoint y: 144, endPoint x: 348, endPoint y: 137, distance: 84.6
click at [348, 143] on app-analisis-afiliado "PADRON -> Análisis Afiliado 20-08331931-4 CUIL | 10577394 DNI Masculino Sexo se…" at bounding box center [638, 150] width 872 height 14
paste input "7790153"
type input "7790153"
drag, startPoint x: 299, startPoint y: 151, endPoint x: 184, endPoint y: 142, distance: 116.2
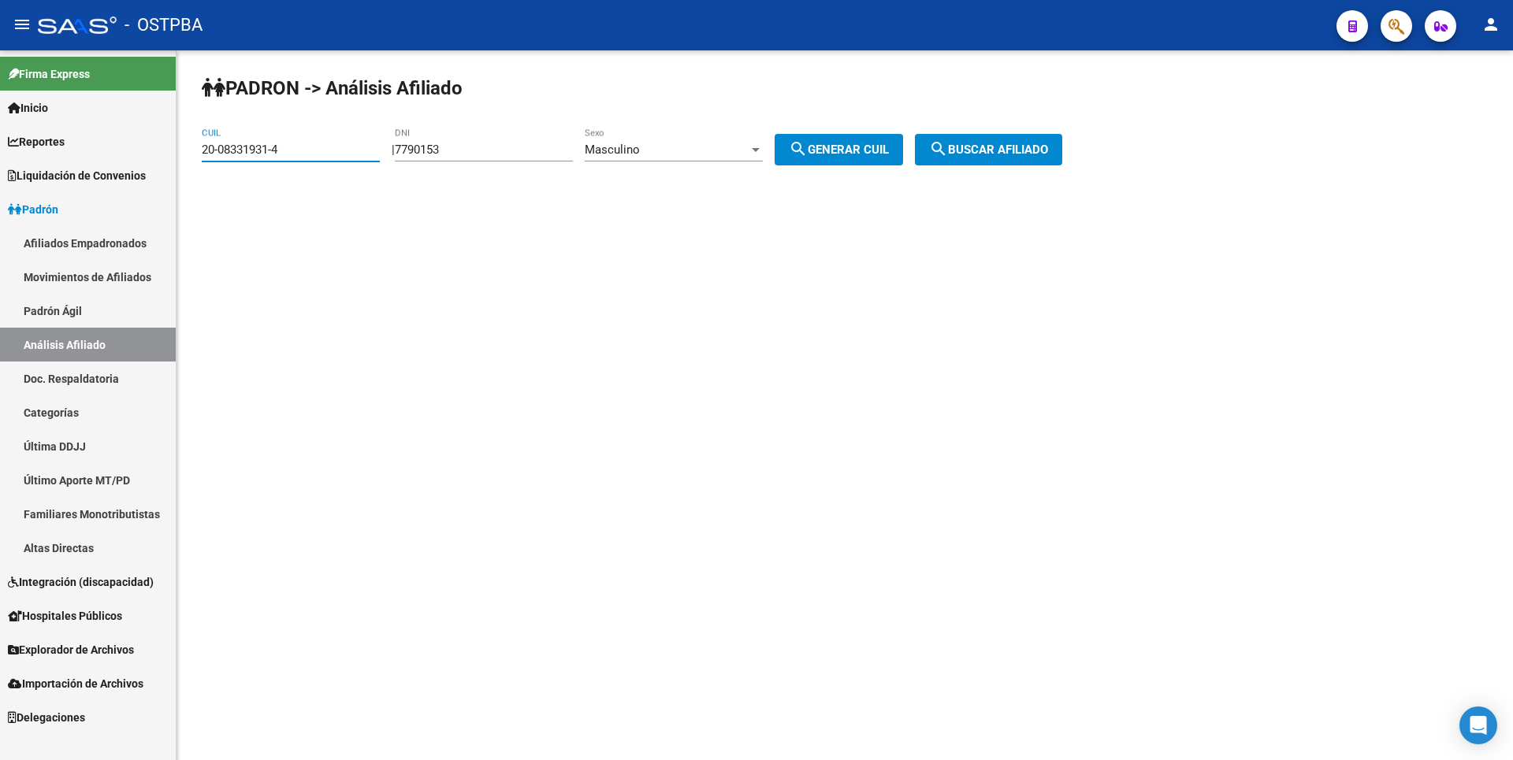
click at [184, 142] on div "PADRON -> Análisis Afiliado 20-08331931-4 CUIL | 7790153 DNI Masculino Sexo sea…" at bounding box center [845, 132] width 1337 height 165
drag, startPoint x: 835, startPoint y: 148, endPoint x: 929, endPoint y: 149, distance: 94.6
click at [835, 148] on span "search Generar CUIL" at bounding box center [839, 150] width 100 height 14
type input "20-07790153-2"
click at [1057, 163] on button "search Buscar afiliado" at bounding box center [988, 150] width 147 height 32
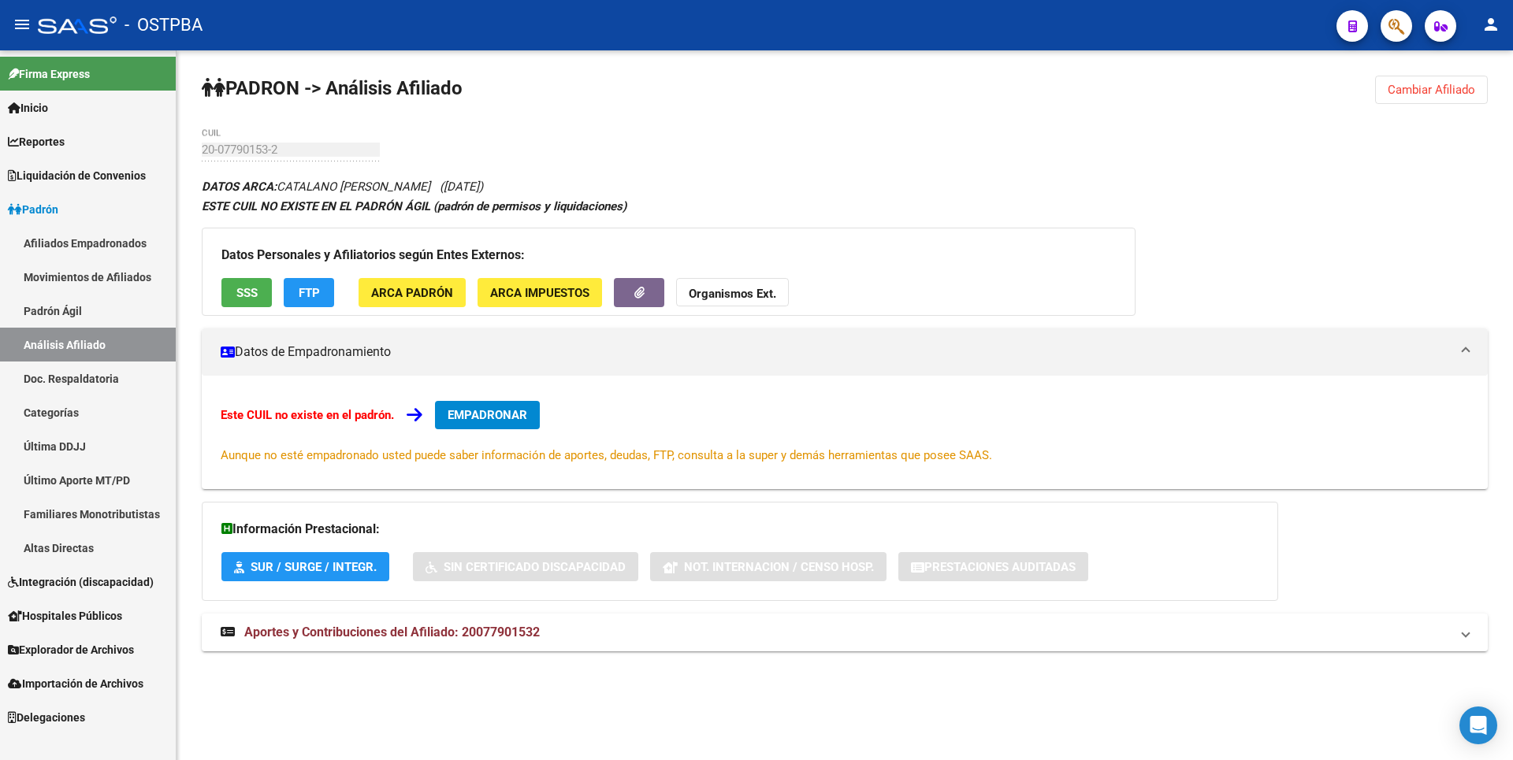
click at [252, 296] on span "SSS" at bounding box center [246, 293] width 21 height 14
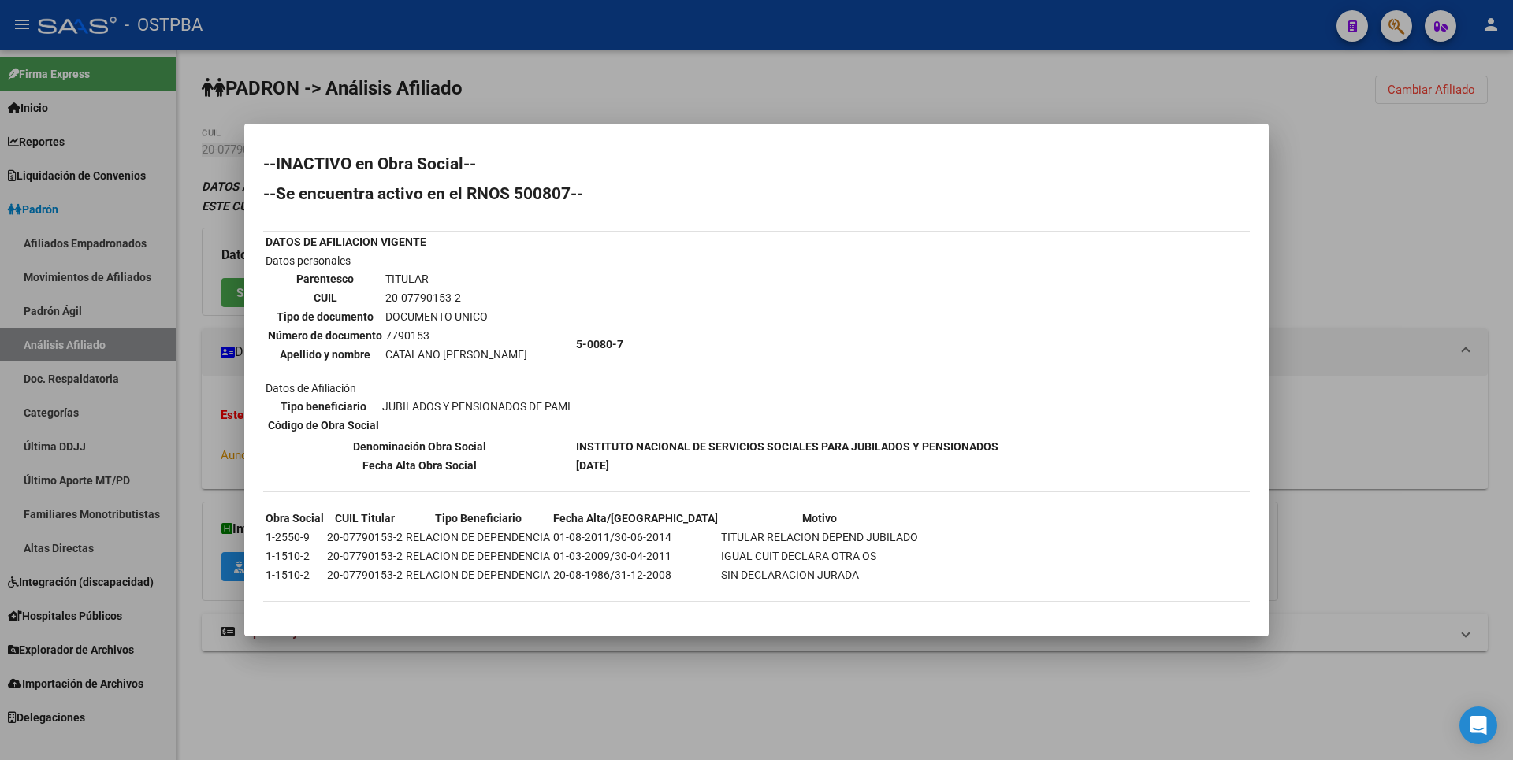
drag, startPoint x: 1321, startPoint y: 242, endPoint x: 1425, endPoint y: 131, distance: 152.2
click at [1322, 242] on div at bounding box center [756, 380] width 1513 height 760
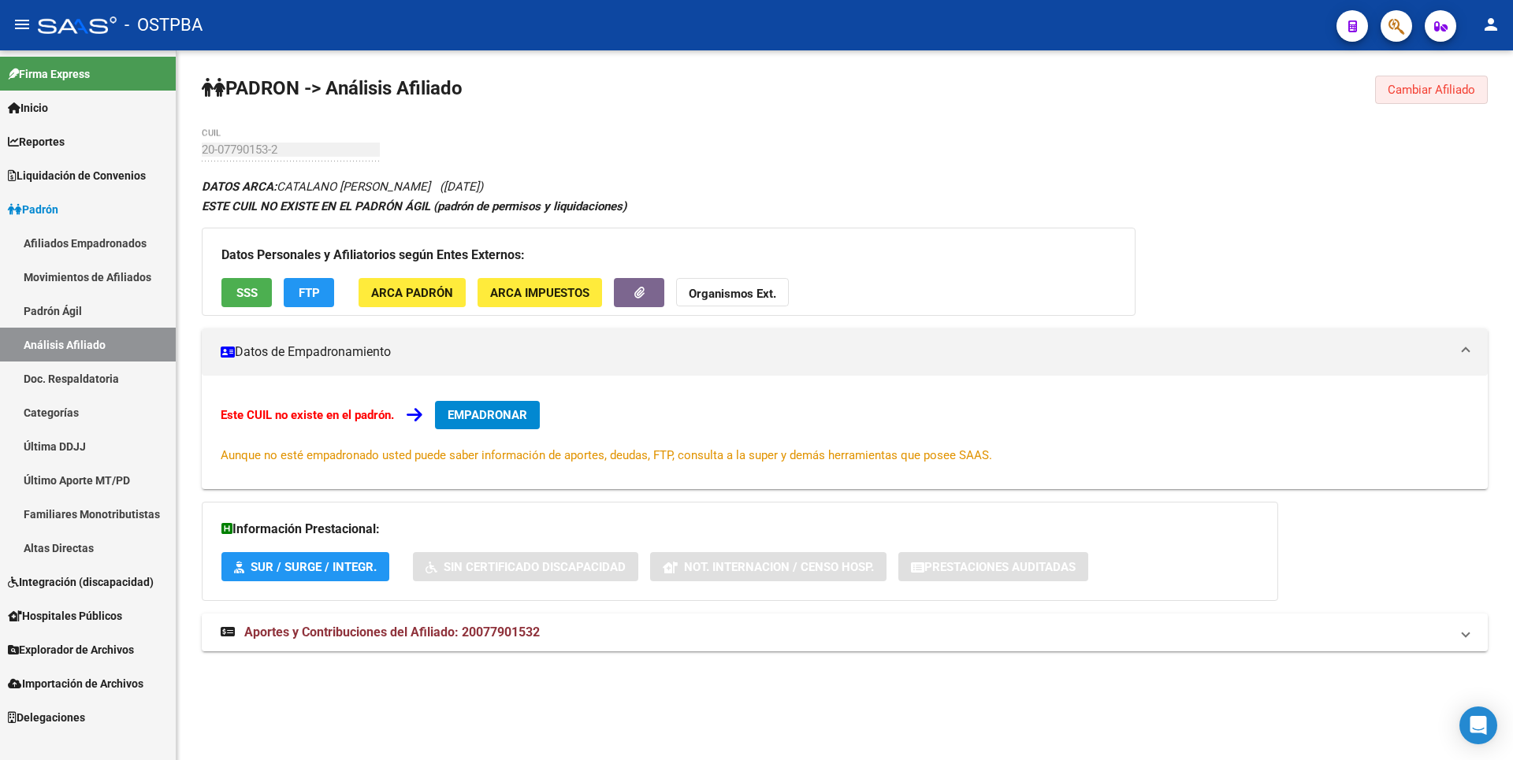
click at [1445, 82] on button "Cambiar Afiliado" at bounding box center [1431, 90] width 113 height 28
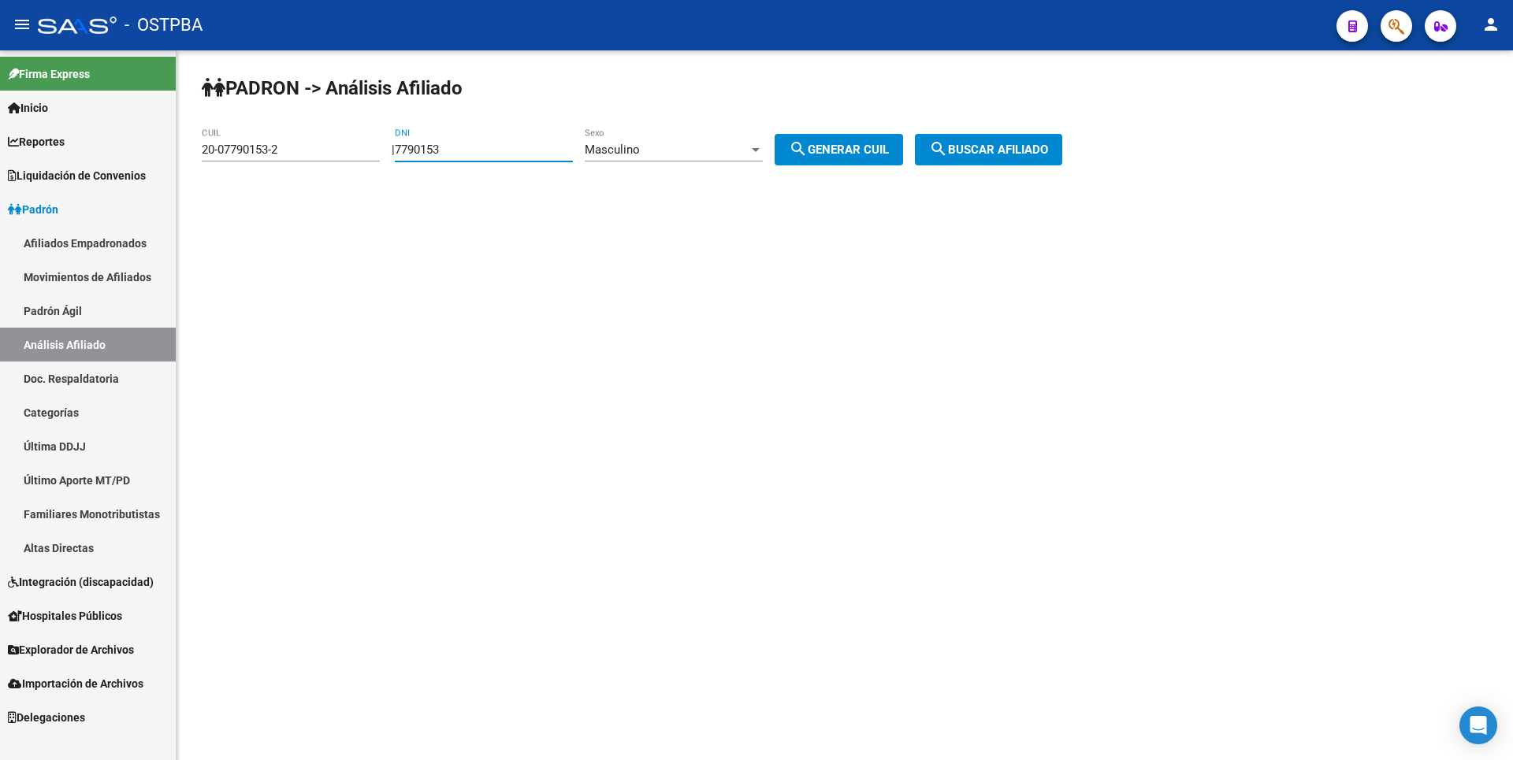
drag, startPoint x: 488, startPoint y: 154, endPoint x: 351, endPoint y: 143, distance: 137.6
click at [351, 143] on app-analisis-afiliado "PADRON -> Análisis Afiliado 20-07790153-2 CUIL | 7790153 DNI Masculino Sexo sea…" at bounding box center [638, 150] width 872 height 14
paste input "4133791"
type input "4133791"
drag, startPoint x: 303, startPoint y: 145, endPoint x: 66, endPoint y: 133, distance: 236.7
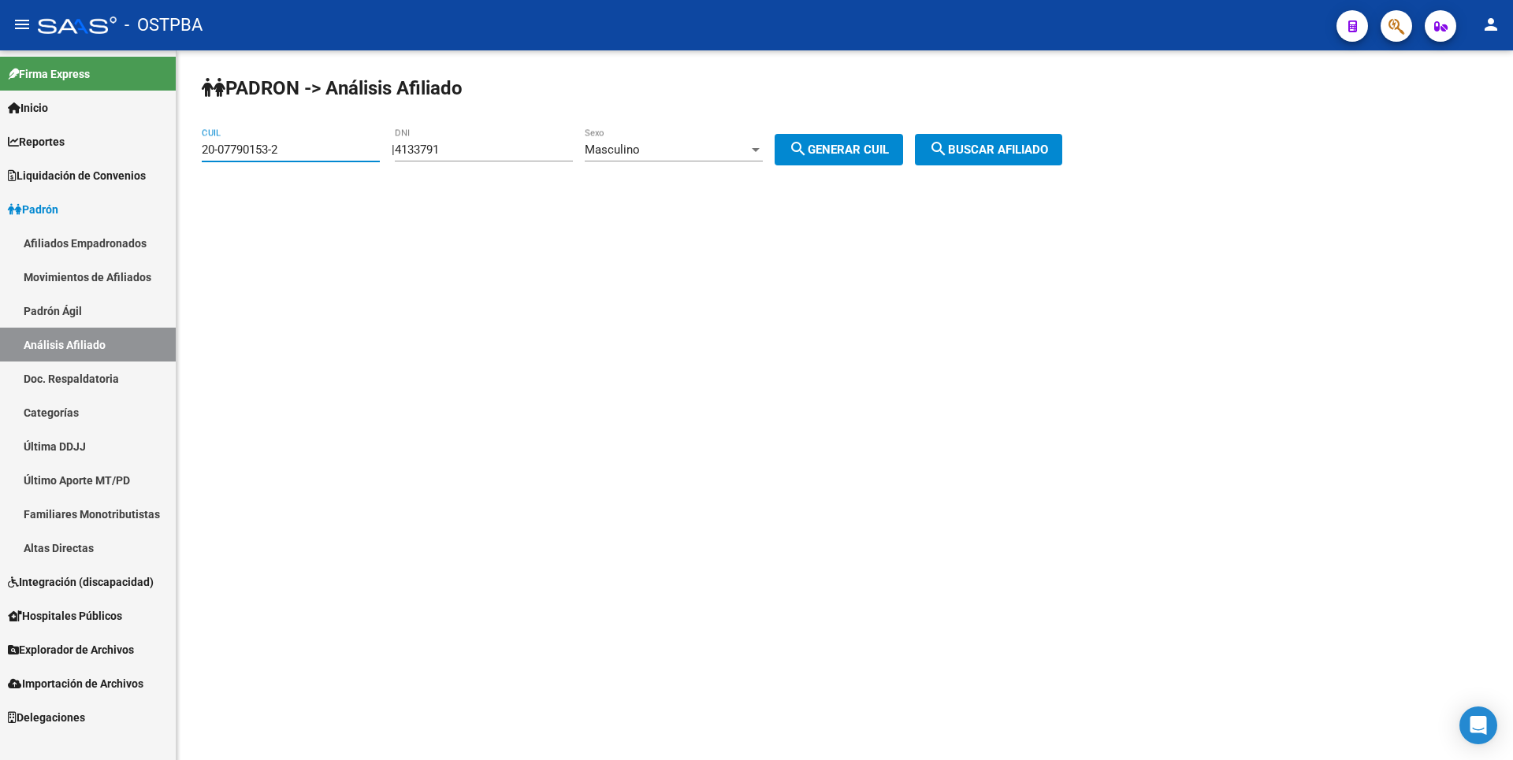
click at [66, 133] on mat-sidenav-container "Firma Express Inicio Calendario SSS Instructivos Contacto OS Reportes Tablero d…" at bounding box center [756, 405] width 1513 height 710
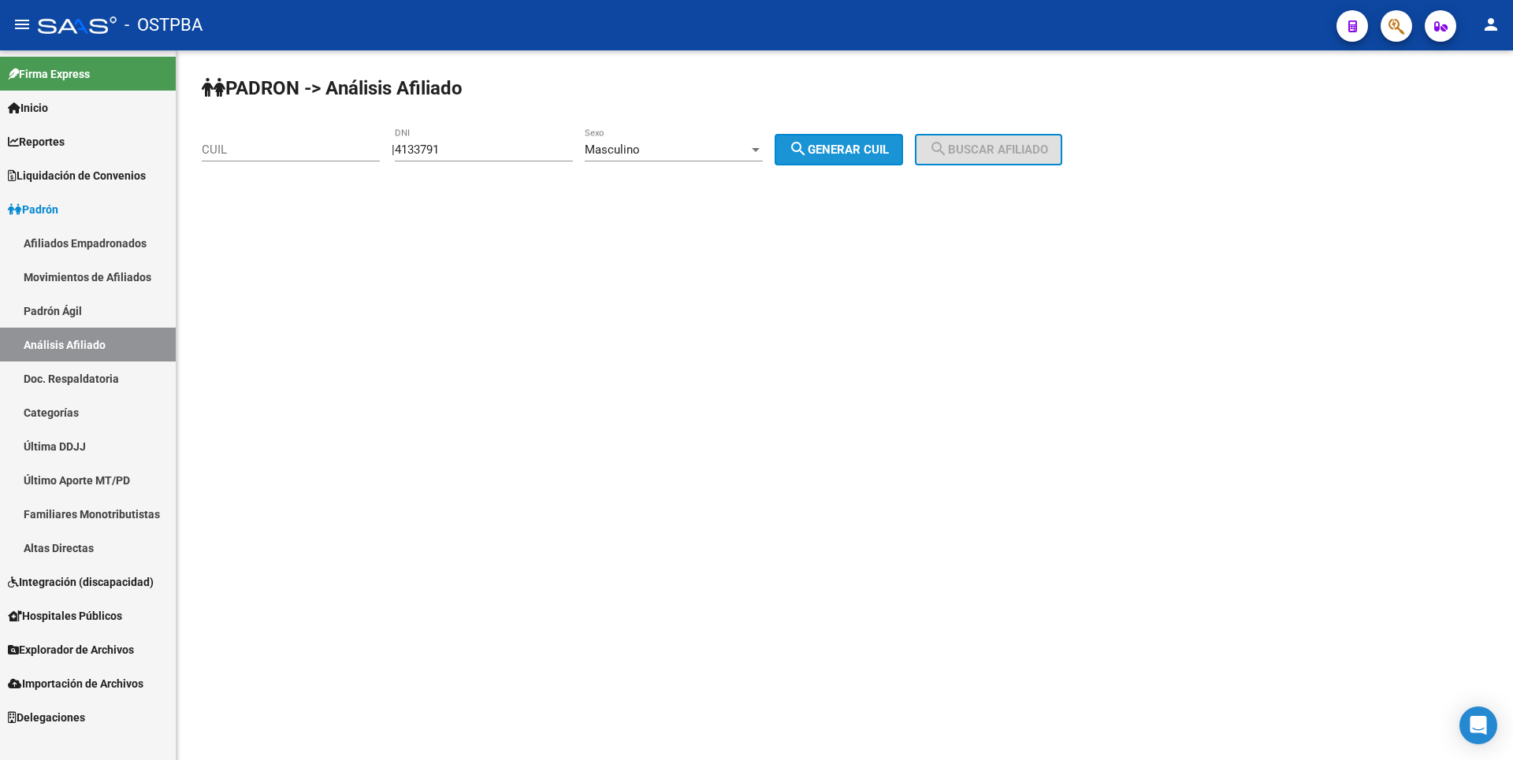
drag, startPoint x: 876, startPoint y: 152, endPoint x: 1021, endPoint y: 126, distance: 146.5
click at [877, 150] on span "search Generar CUIL" at bounding box center [839, 150] width 100 height 14
type input "20-04133791-6"
click at [1031, 125] on div "PADRON -> Análisis Afiliado 20-04133791-6 CUIL | 4133791 DNI Masculino Sexo sea…" at bounding box center [845, 132] width 1337 height 165
click at [1026, 131] on div "PADRON -> Análisis Afiliado 20-04133791-6 CUIL | 4133791 DNI Masculino Sexo sea…" at bounding box center [845, 132] width 1337 height 165
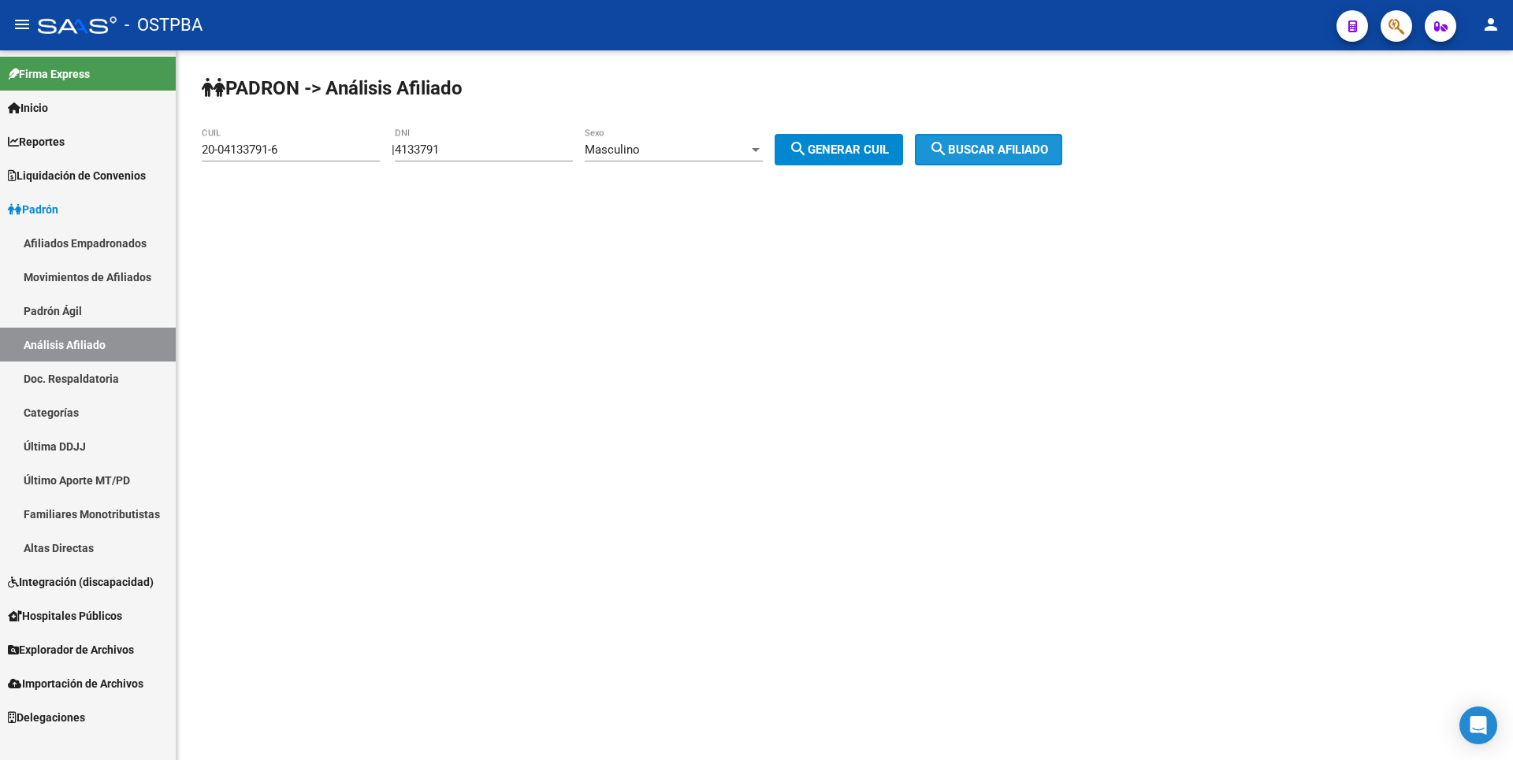
click at [1028, 145] on span "search Buscar afiliado" at bounding box center [988, 150] width 119 height 14
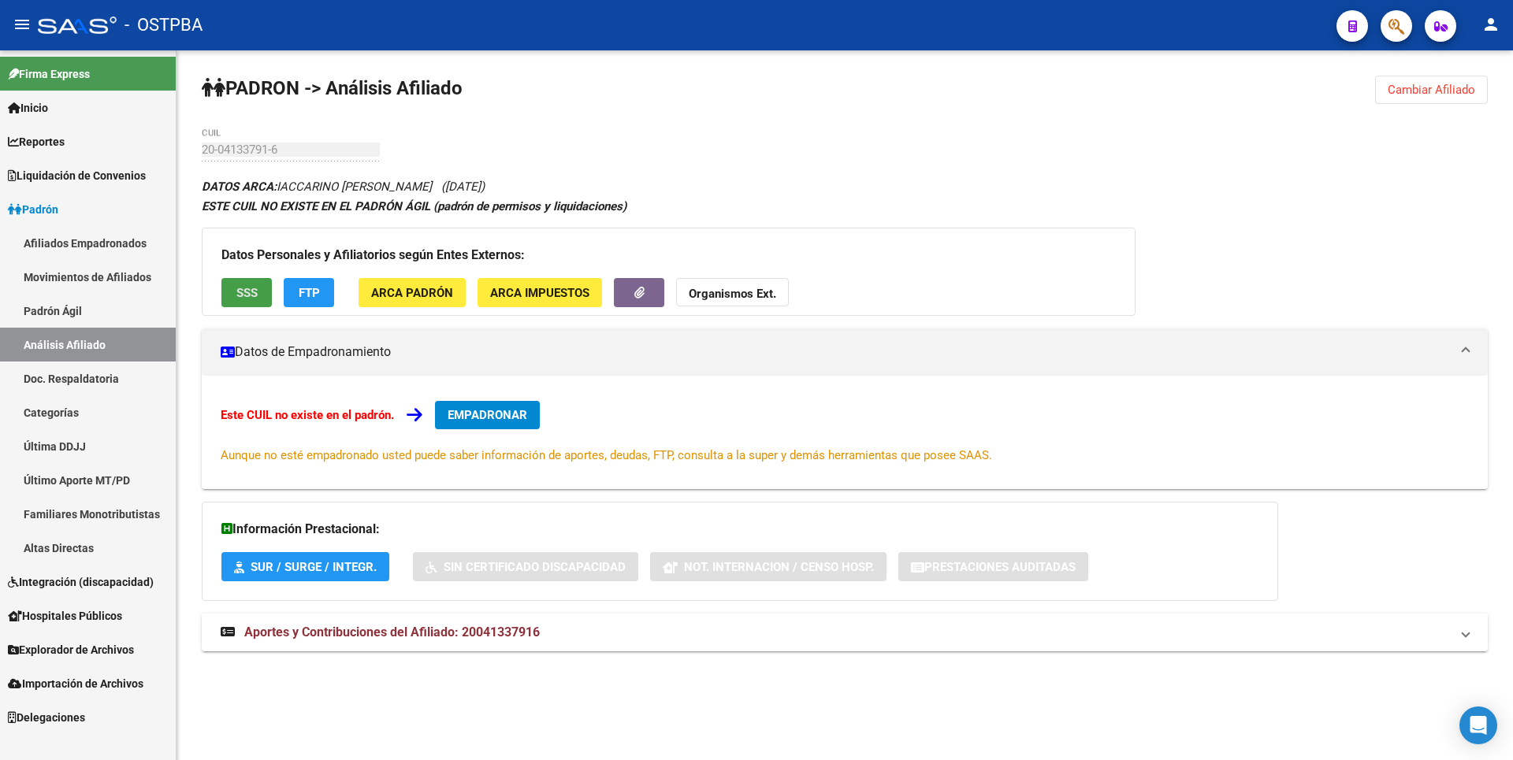
click at [240, 301] on button "SSS" at bounding box center [246, 292] width 50 height 29
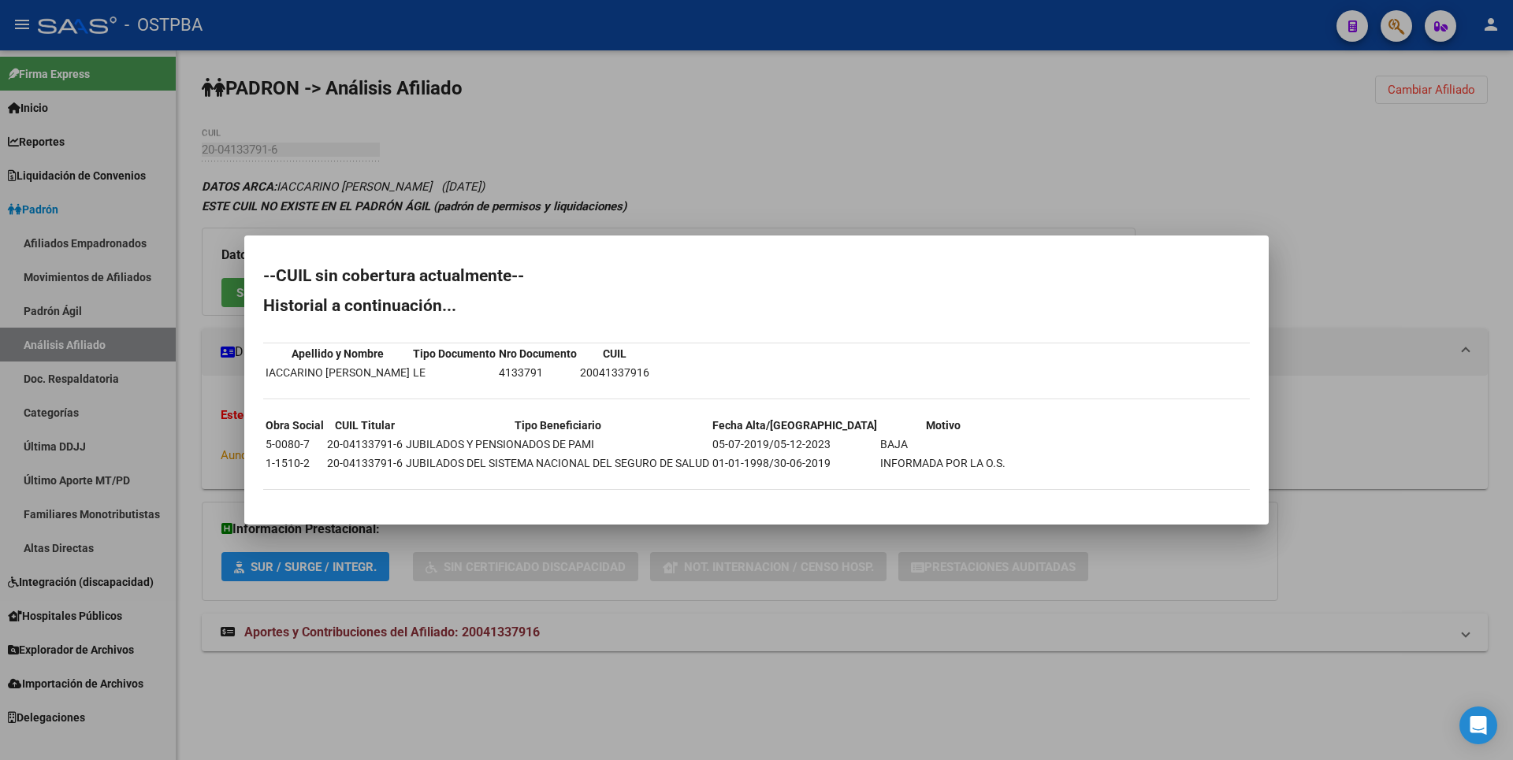
click at [660, 159] on div at bounding box center [756, 380] width 1513 height 760
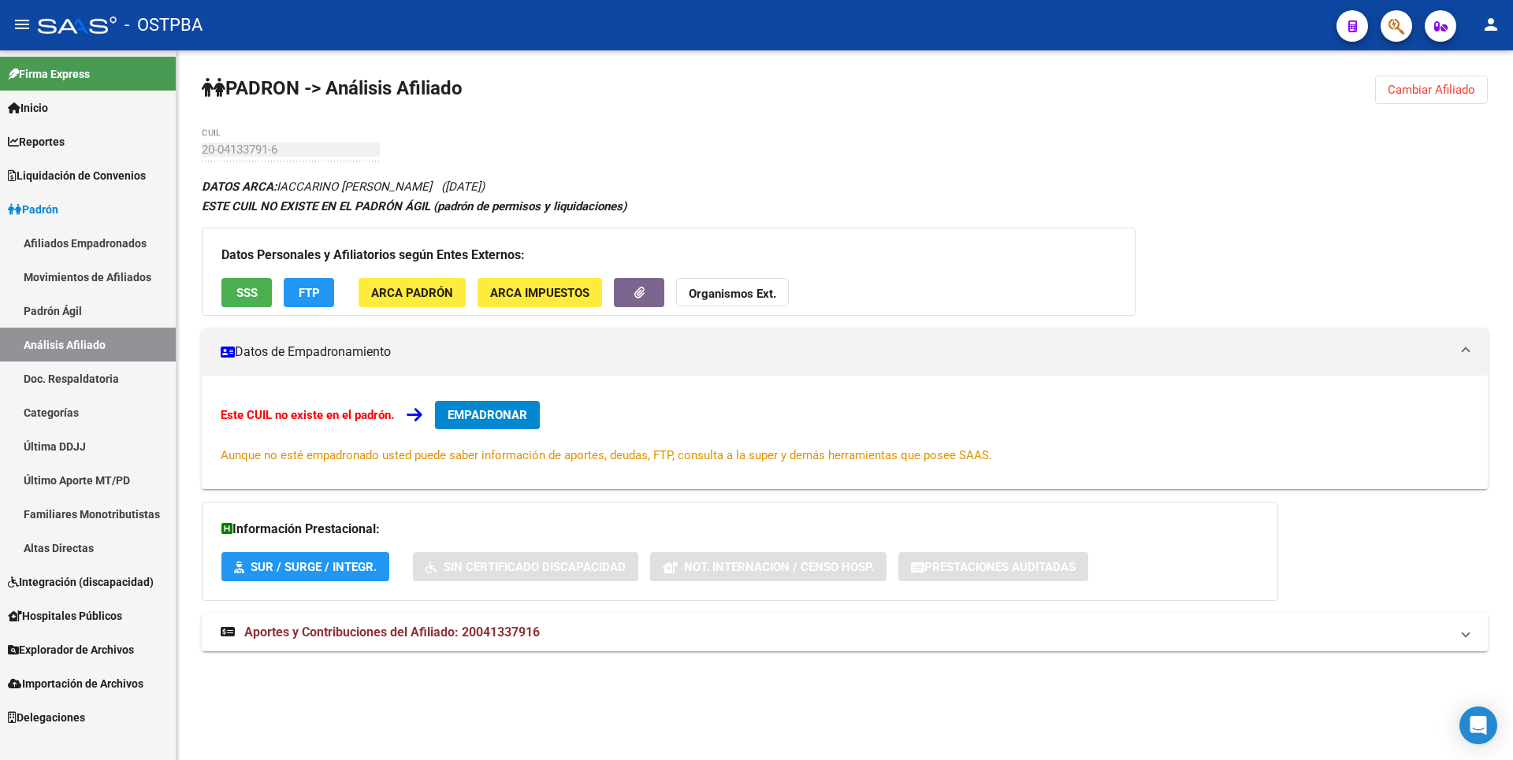
click at [68, 651] on span "Explorador de Archivos" at bounding box center [71, 649] width 126 height 17
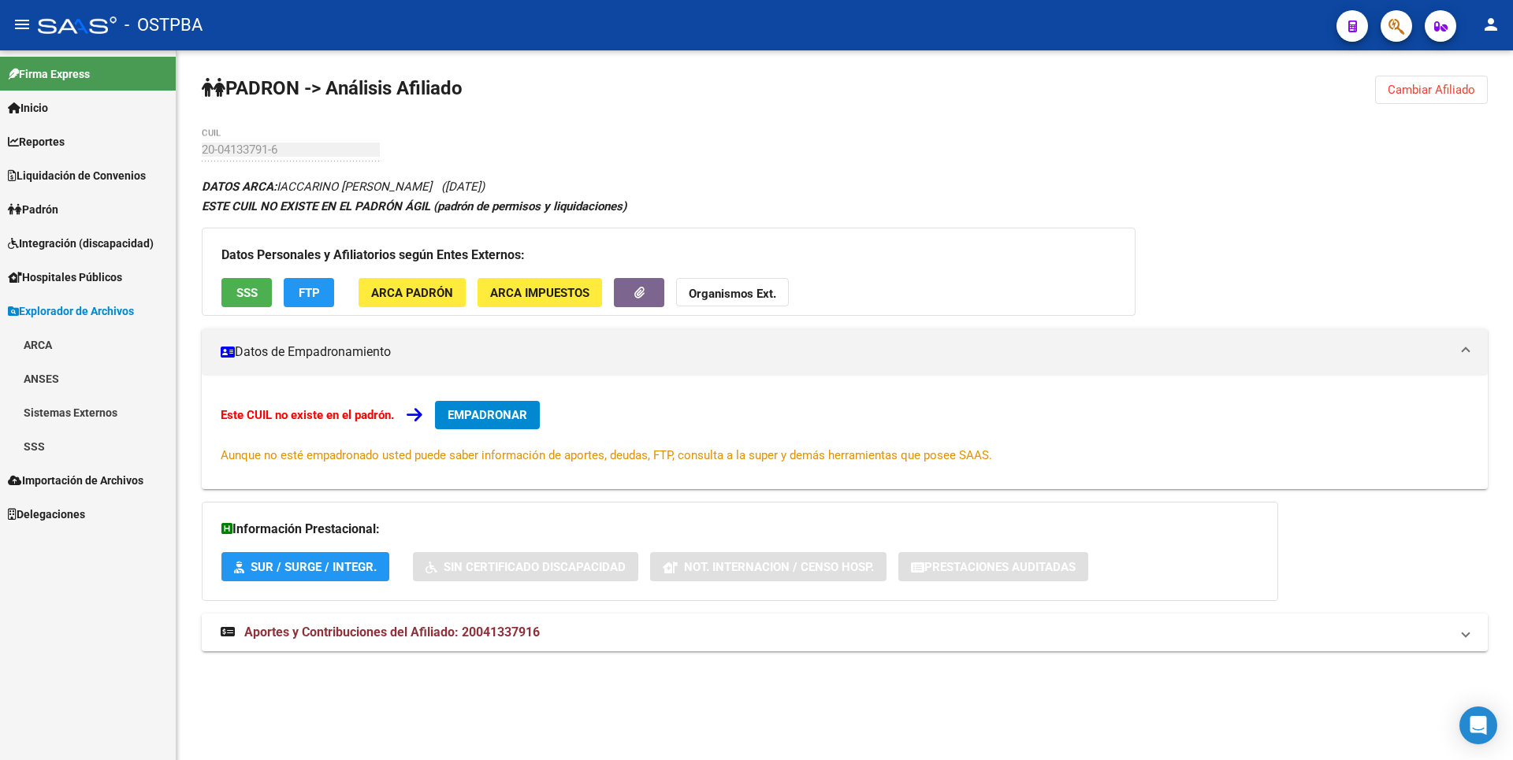
click at [45, 441] on link "SSS" at bounding box center [88, 446] width 176 height 34
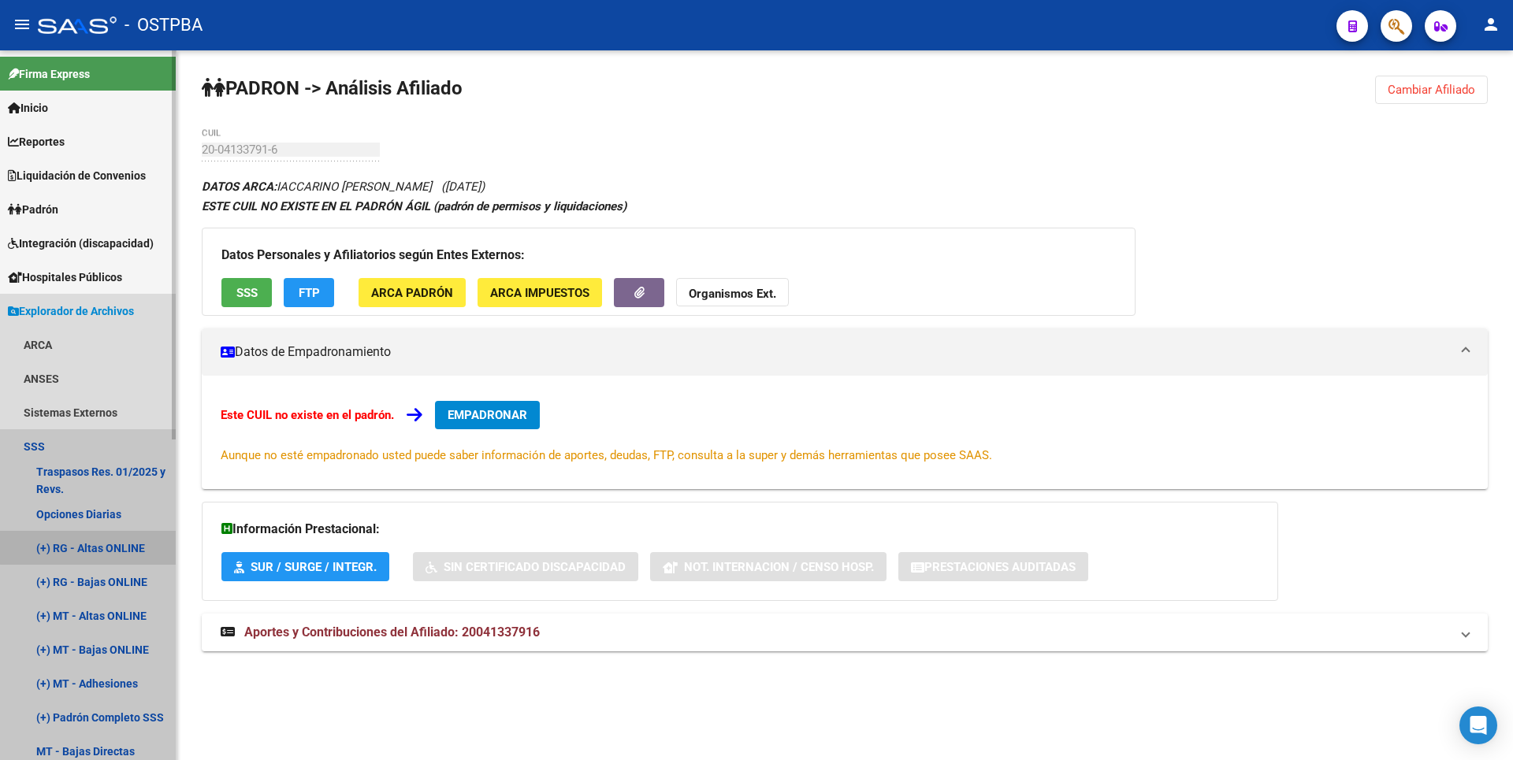
click at [113, 538] on link "(+) RG - Altas ONLINE" at bounding box center [88, 548] width 176 height 34
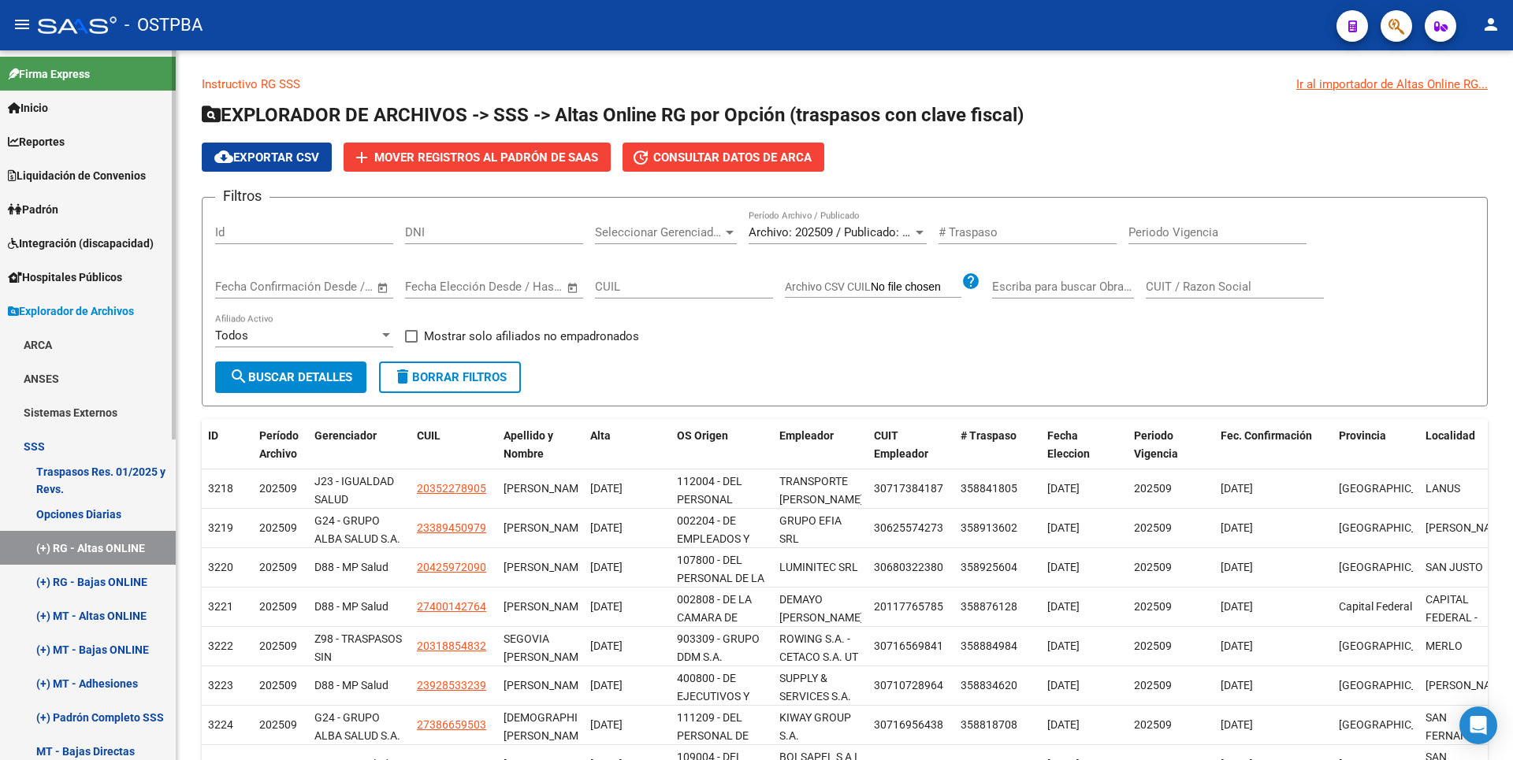
click at [113, 571] on link "(+) RG - Bajas ONLINE" at bounding box center [88, 582] width 176 height 34
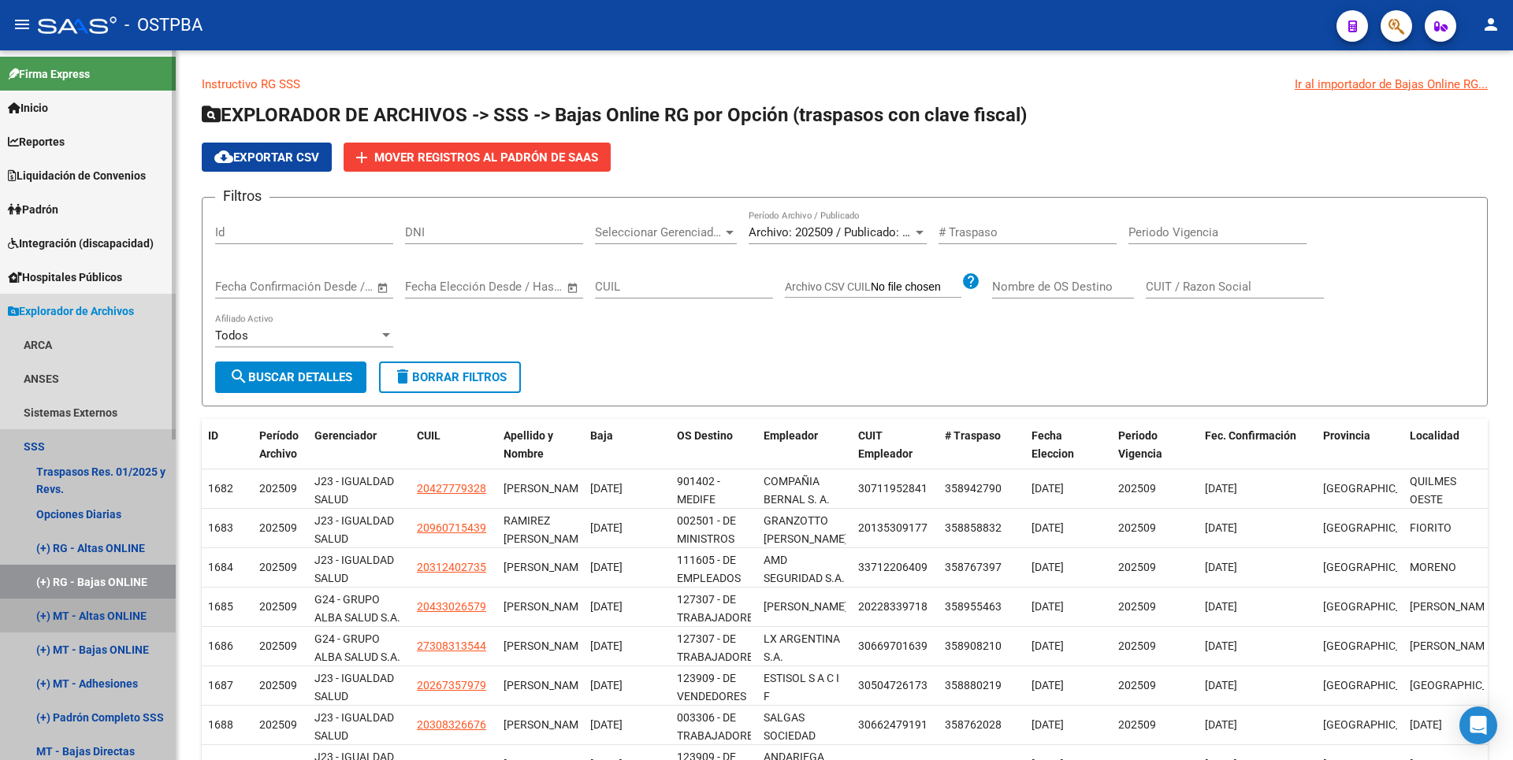
click at [107, 614] on link "(+) MT - Altas ONLINE" at bounding box center [88, 616] width 176 height 34
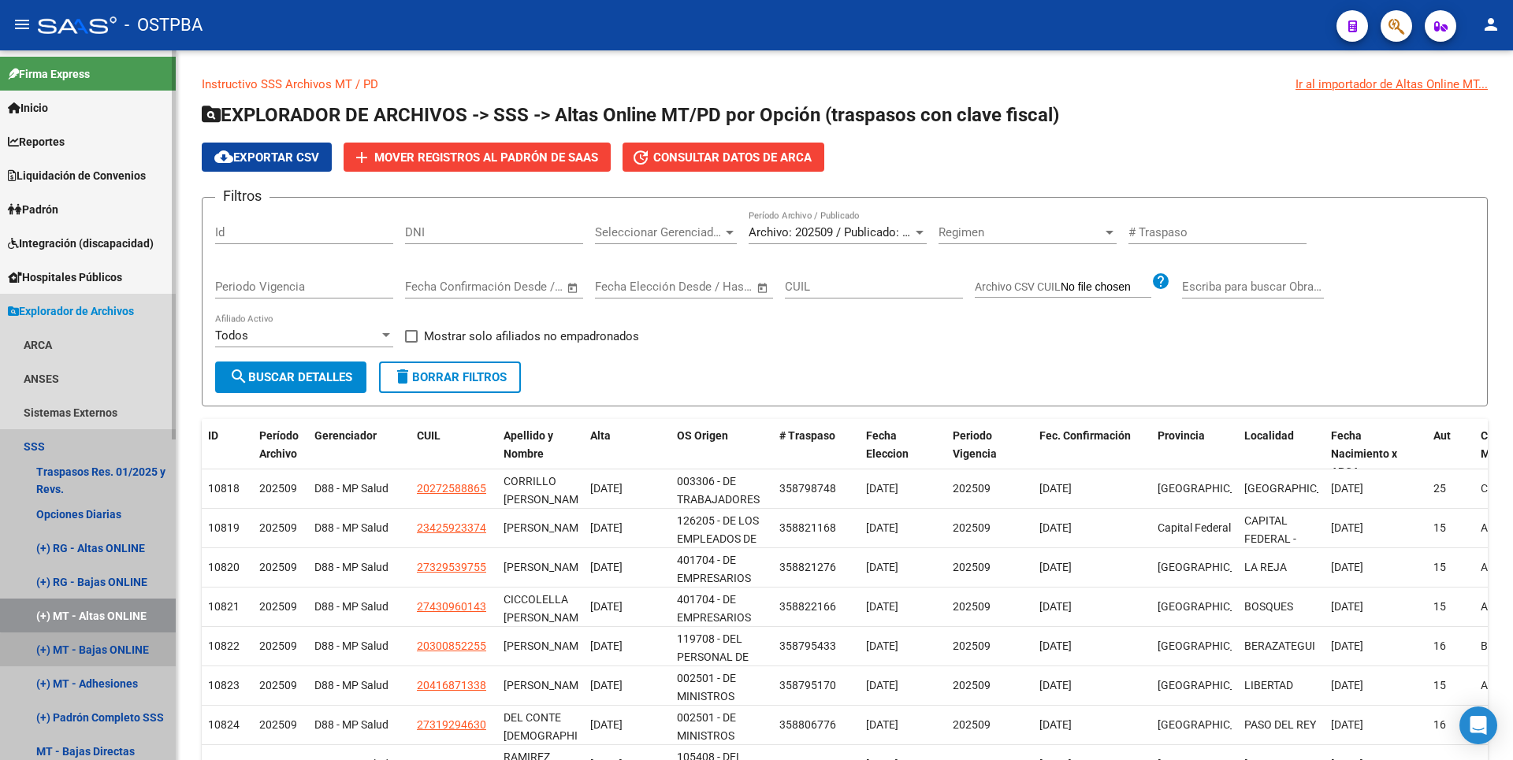
click at [114, 657] on link "(+) MT - Bajas ONLINE" at bounding box center [88, 650] width 176 height 34
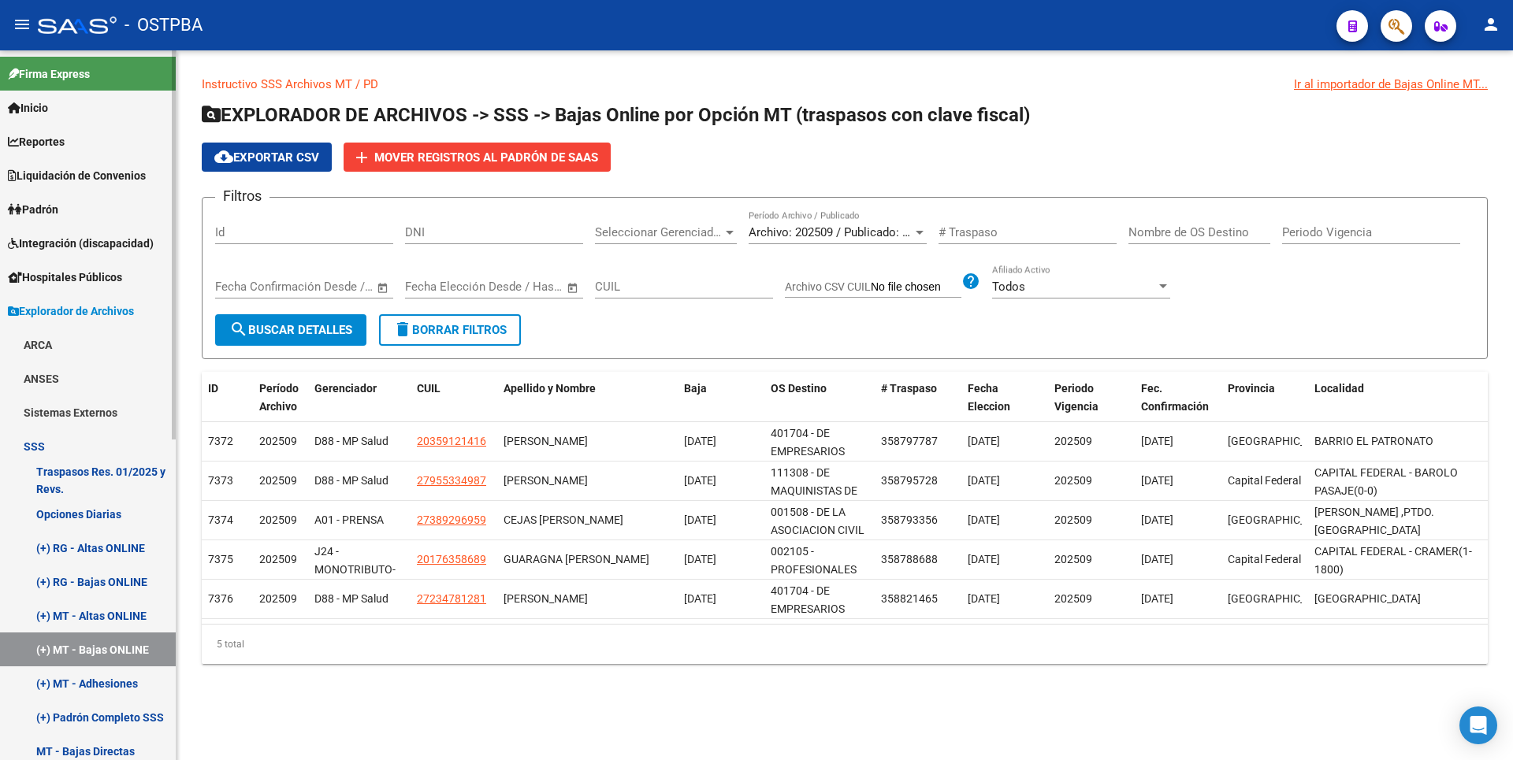
click at [116, 685] on link "(+) MT - Adhesiones" at bounding box center [88, 684] width 176 height 34
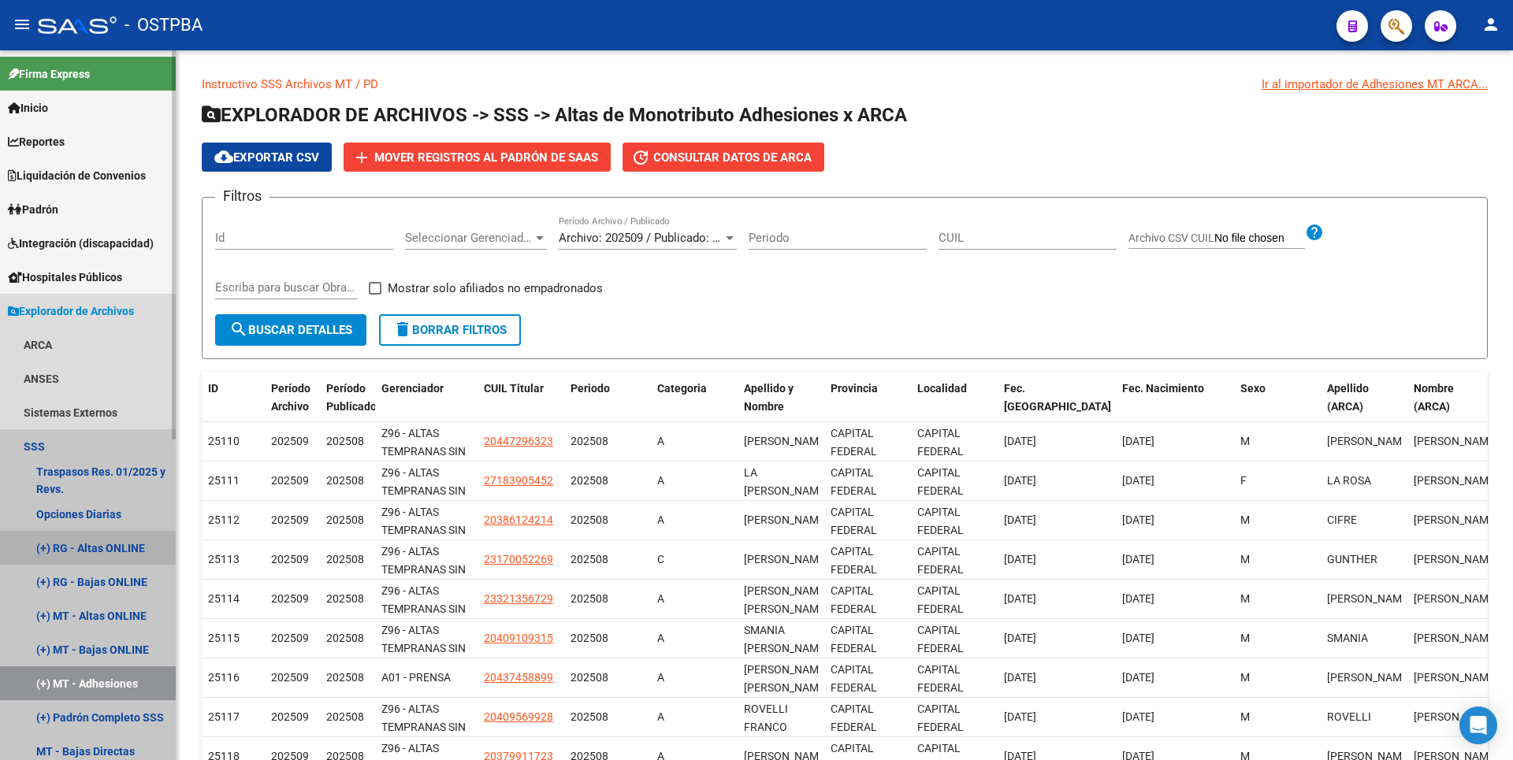
click at [109, 539] on link "(+) RG - Altas ONLINE" at bounding box center [88, 548] width 176 height 34
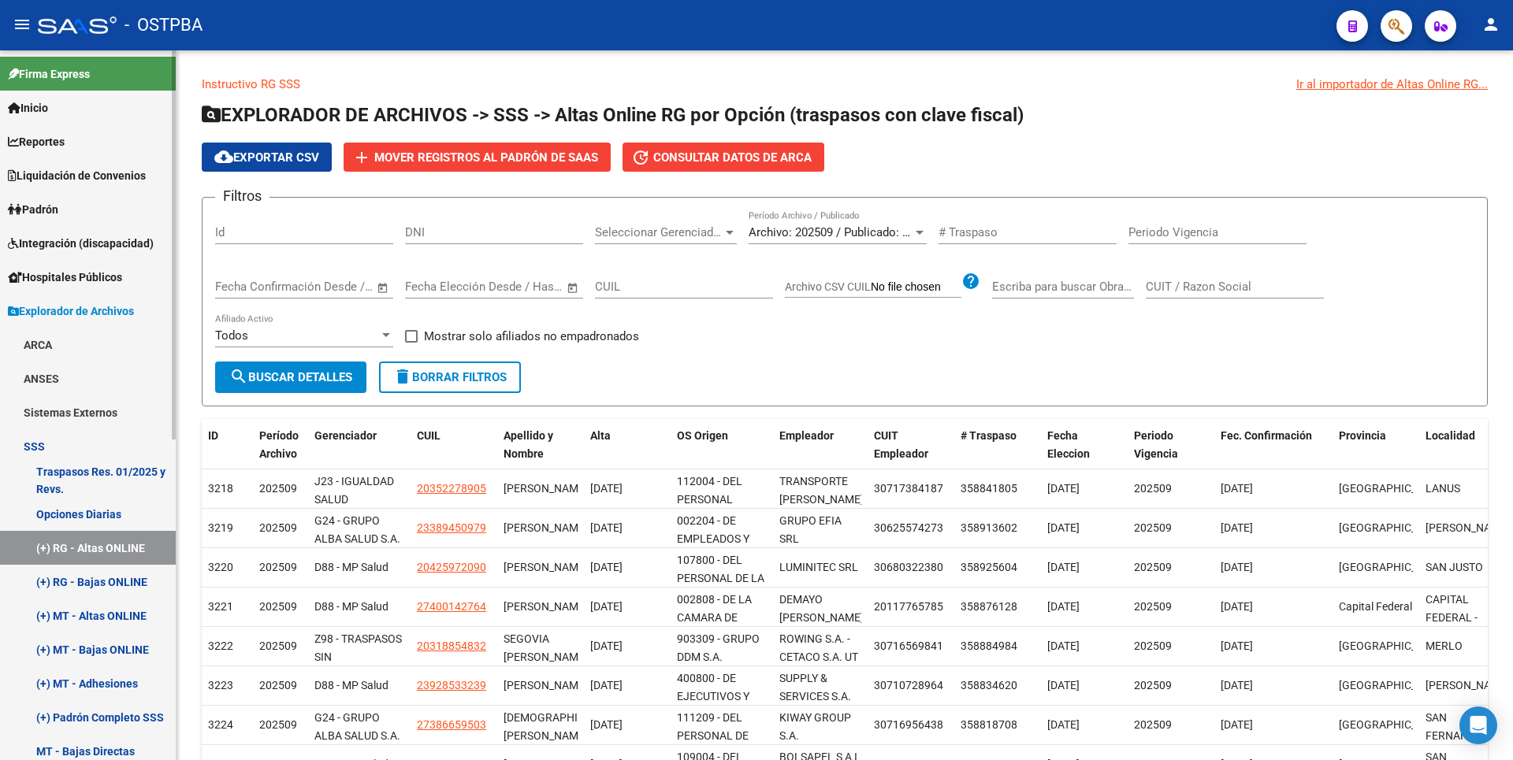
click at [58, 201] on span "Padrón" at bounding box center [33, 209] width 50 height 17
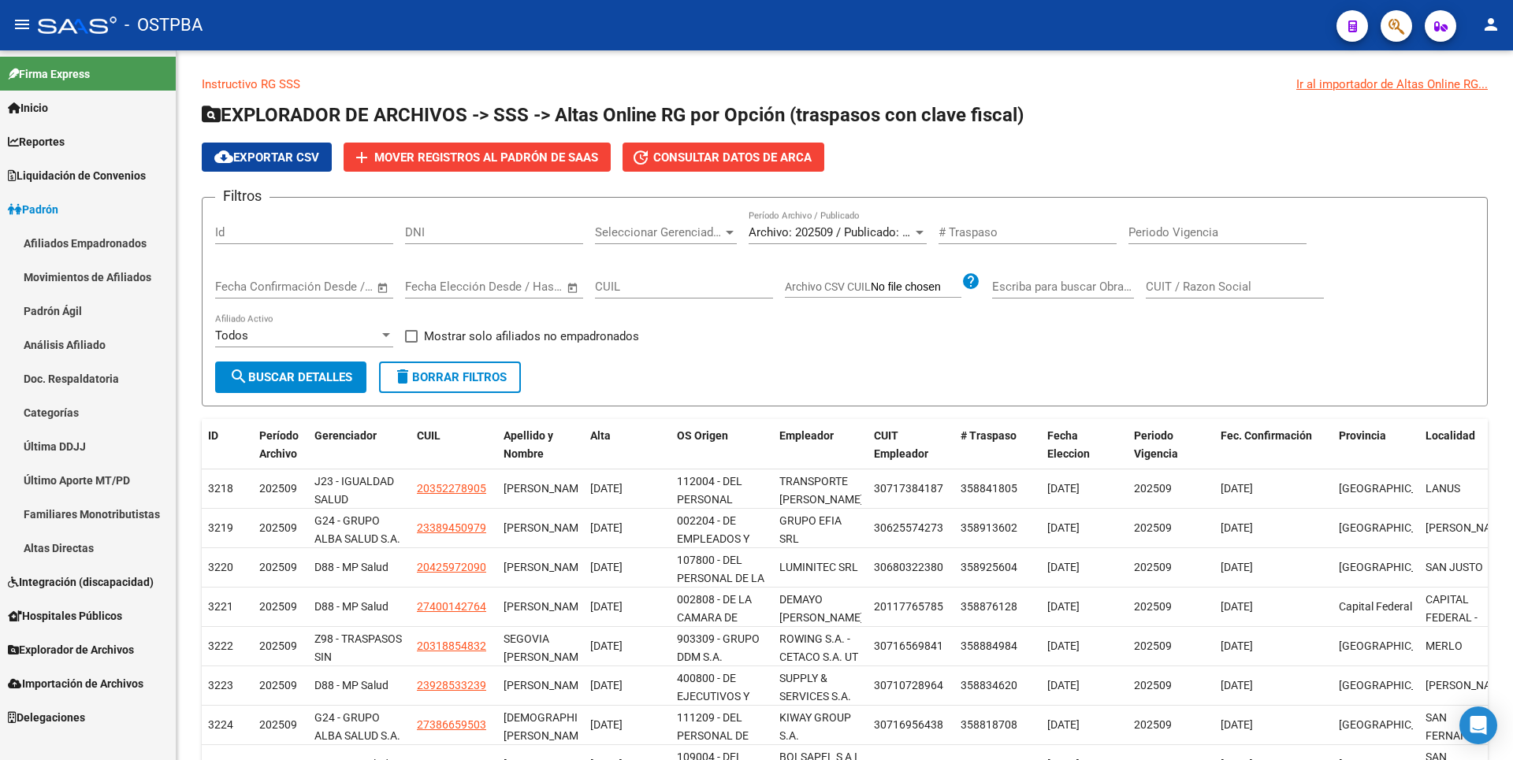
click at [77, 352] on link "Análisis Afiliado" at bounding box center [88, 345] width 176 height 34
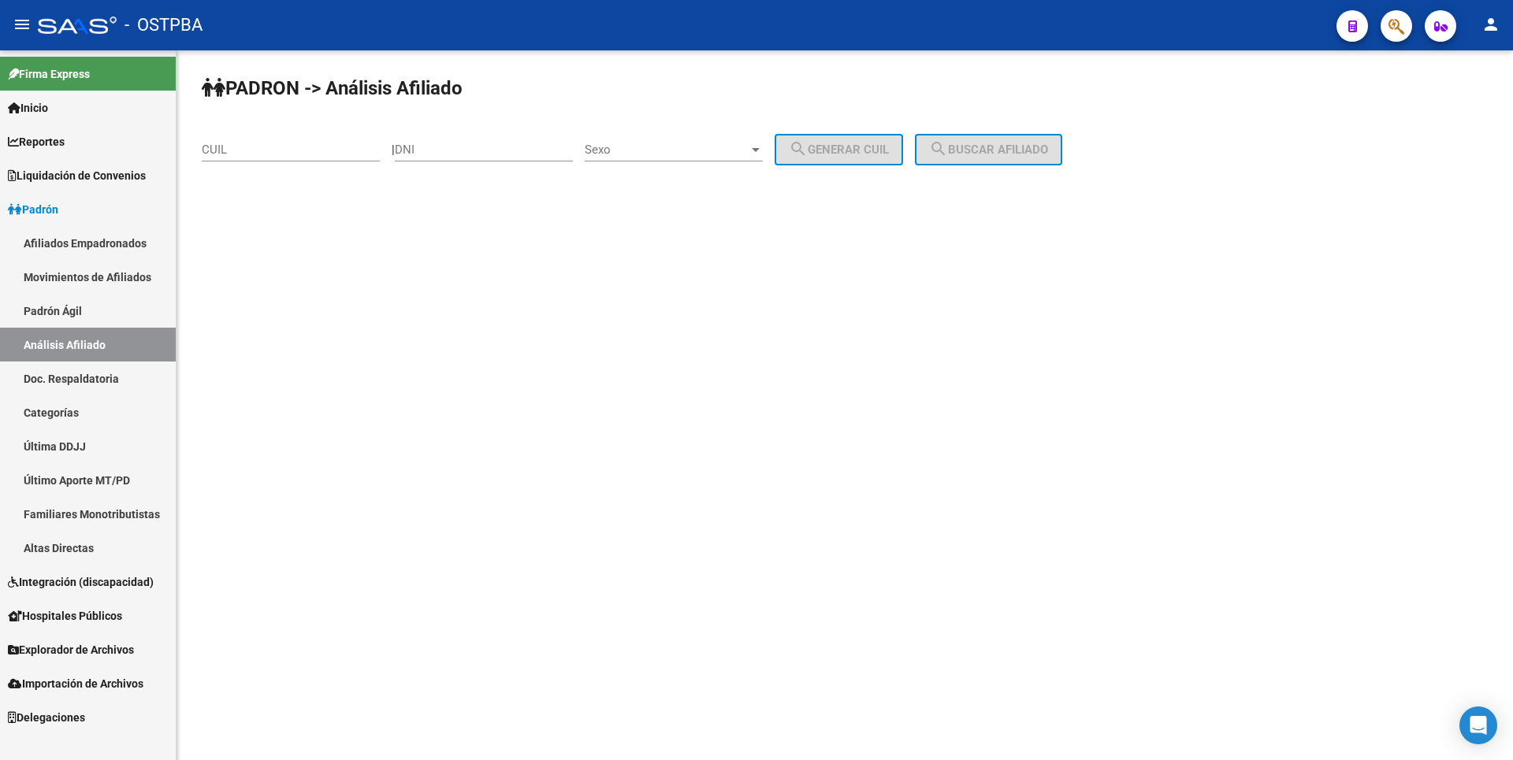
click at [430, 154] on input "DNI" at bounding box center [484, 150] width 178 height 14
paste input "17550682"
type input "17550682"
click at [713, 148] on span "Sexo" at bounding box center [667, 150] width 164 height 14
click at [671, 134] on span "Masculino" at bounding box center [691, 149] width 178 height 35
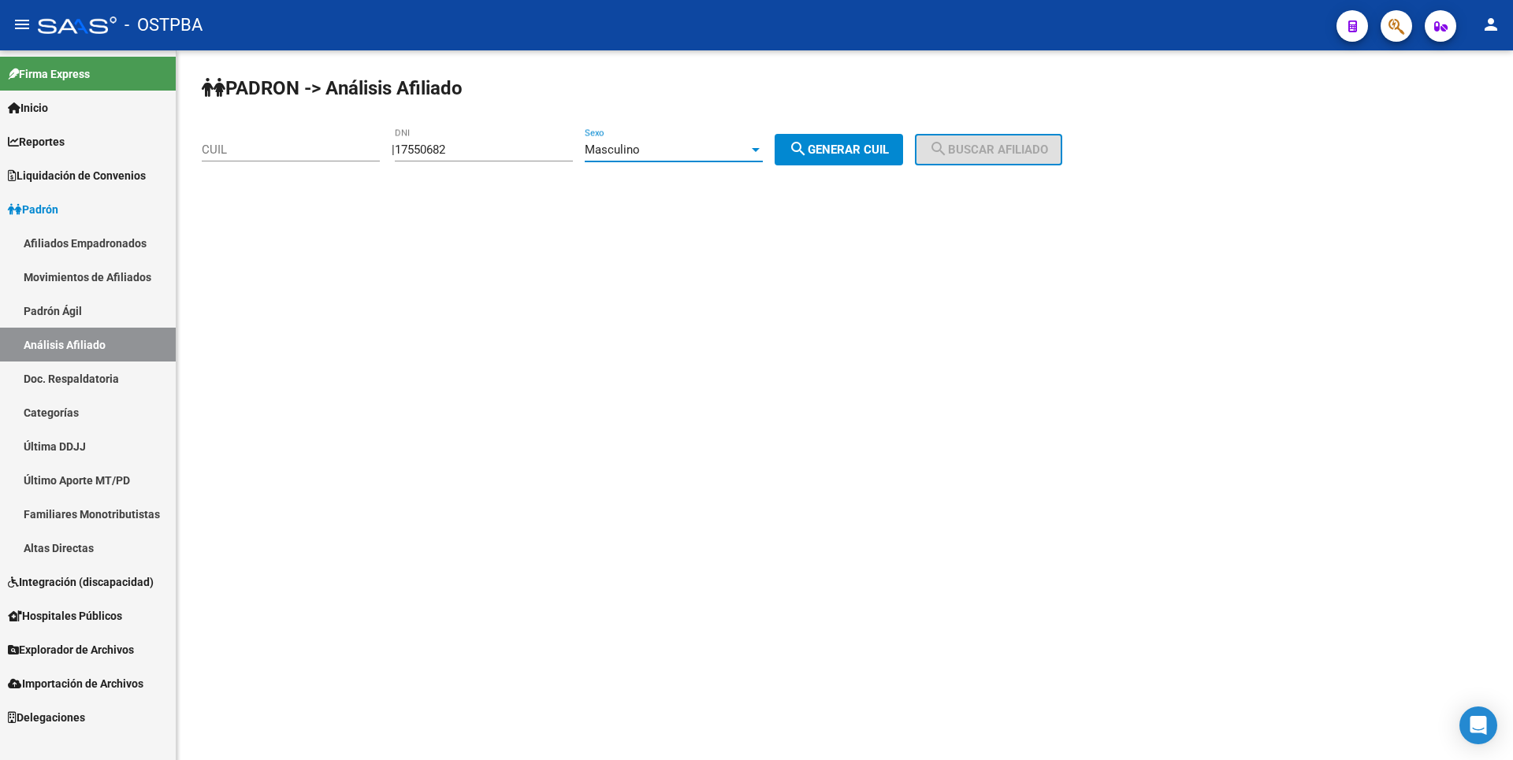
click at [842, 151] on span "search Generar CUIL" at bounding box center [839, 150] width 100 height 14
type input "23-17550682-9"
click at [1041, 143] on span "search Buscar afiliado" at bounding box center [988, 150] width 119 height 14
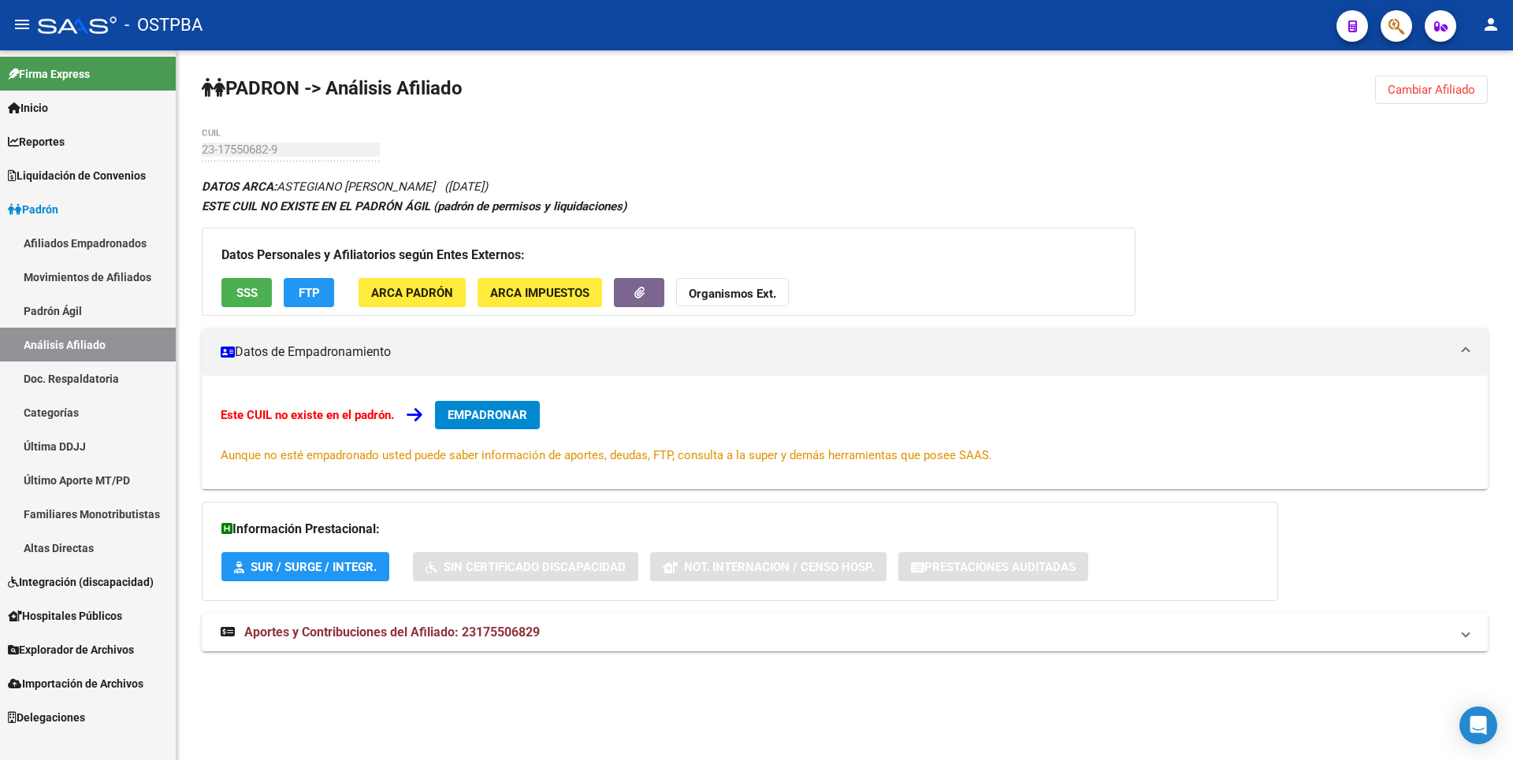
click at [245, 287] on span "SSS" at bounding box center [246, 293] width 21 height 14
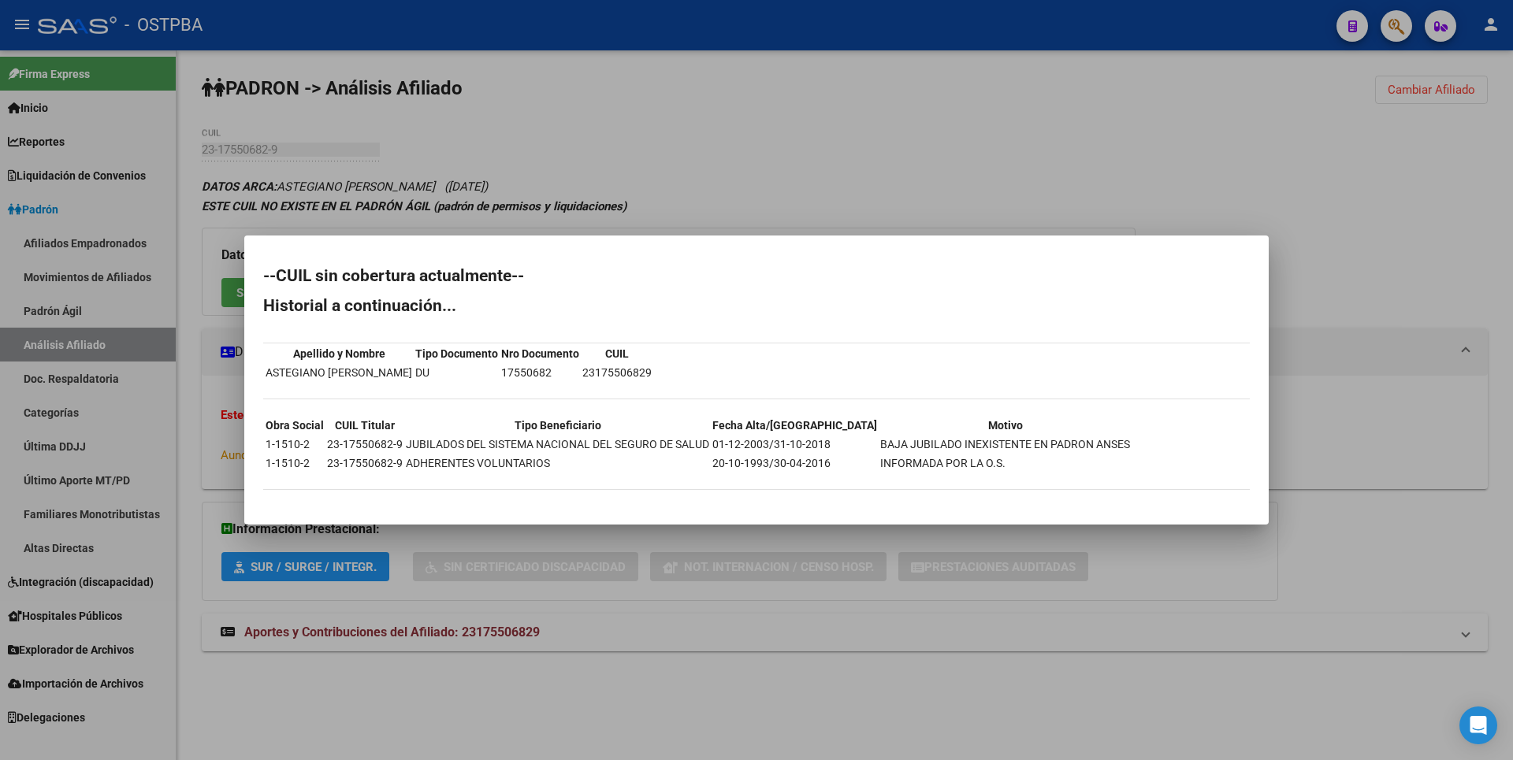
drag, startPoint x: 266, startPoint y: 372, endPoint x: 327, endPoint y: 374, distance: 60.7
click at [327, 374] on td "ASTEGIANO ALEJANDRO MARIO" at bounding box center [339, 372] width 148 height 17
copy td "ASTEGIANO"
click at [1054, 157] on div at bounding box center [756, 380] width 1513 height 760
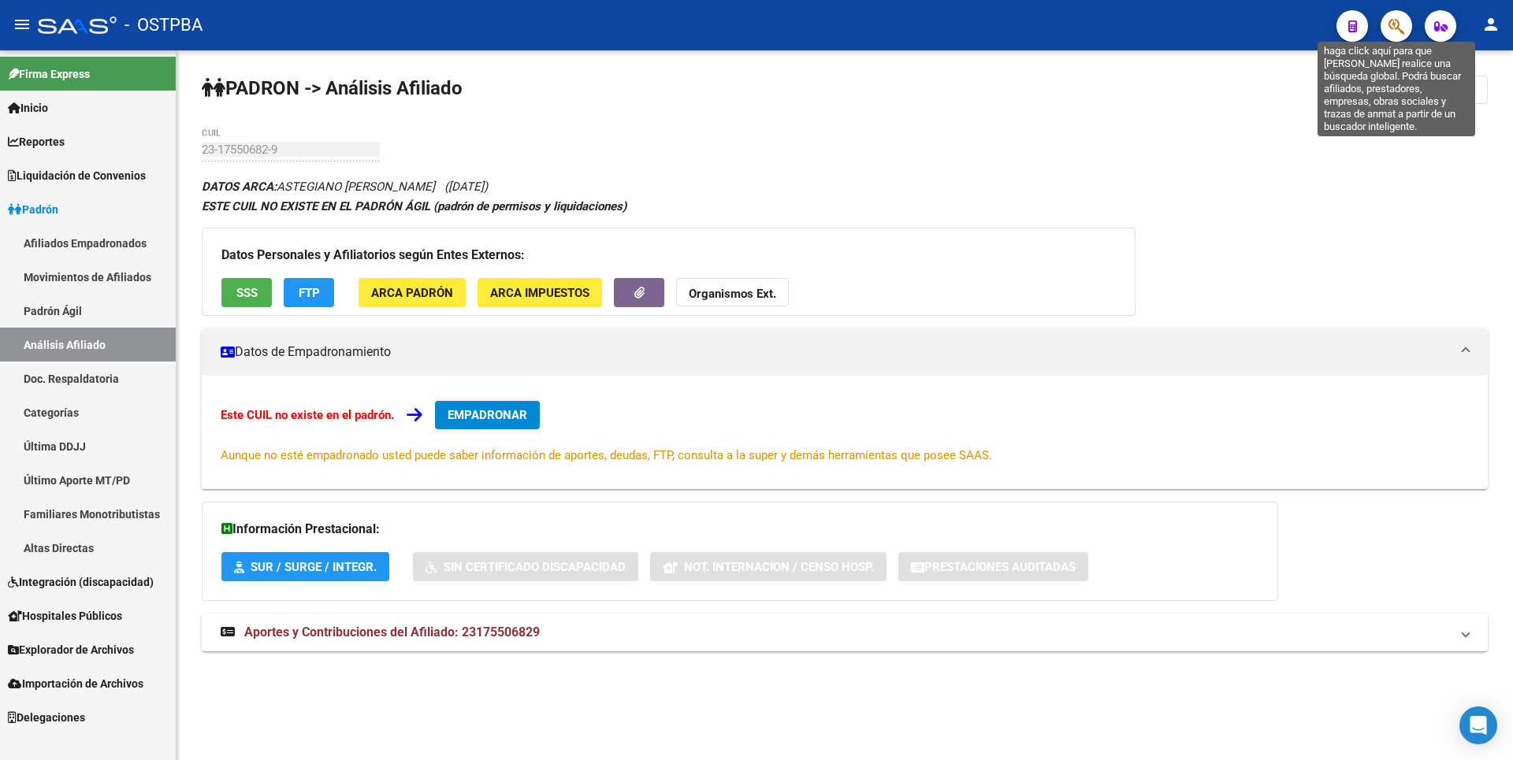
click at [1389, 26] on icon "button" at bounding box center [1397, 26] width 16 height 18
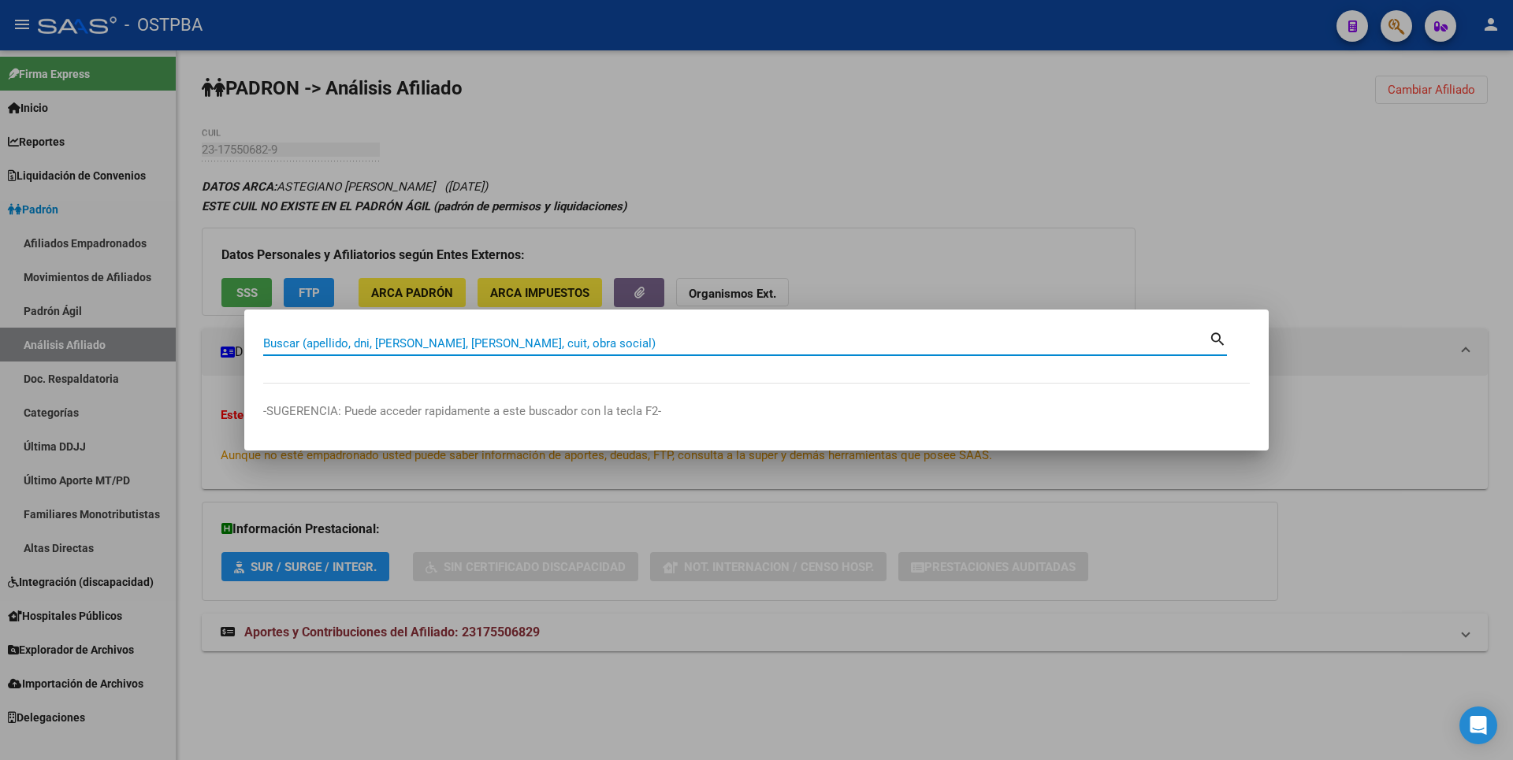
paste input "ASTEGIANO"
type input "ASTEGIANO"
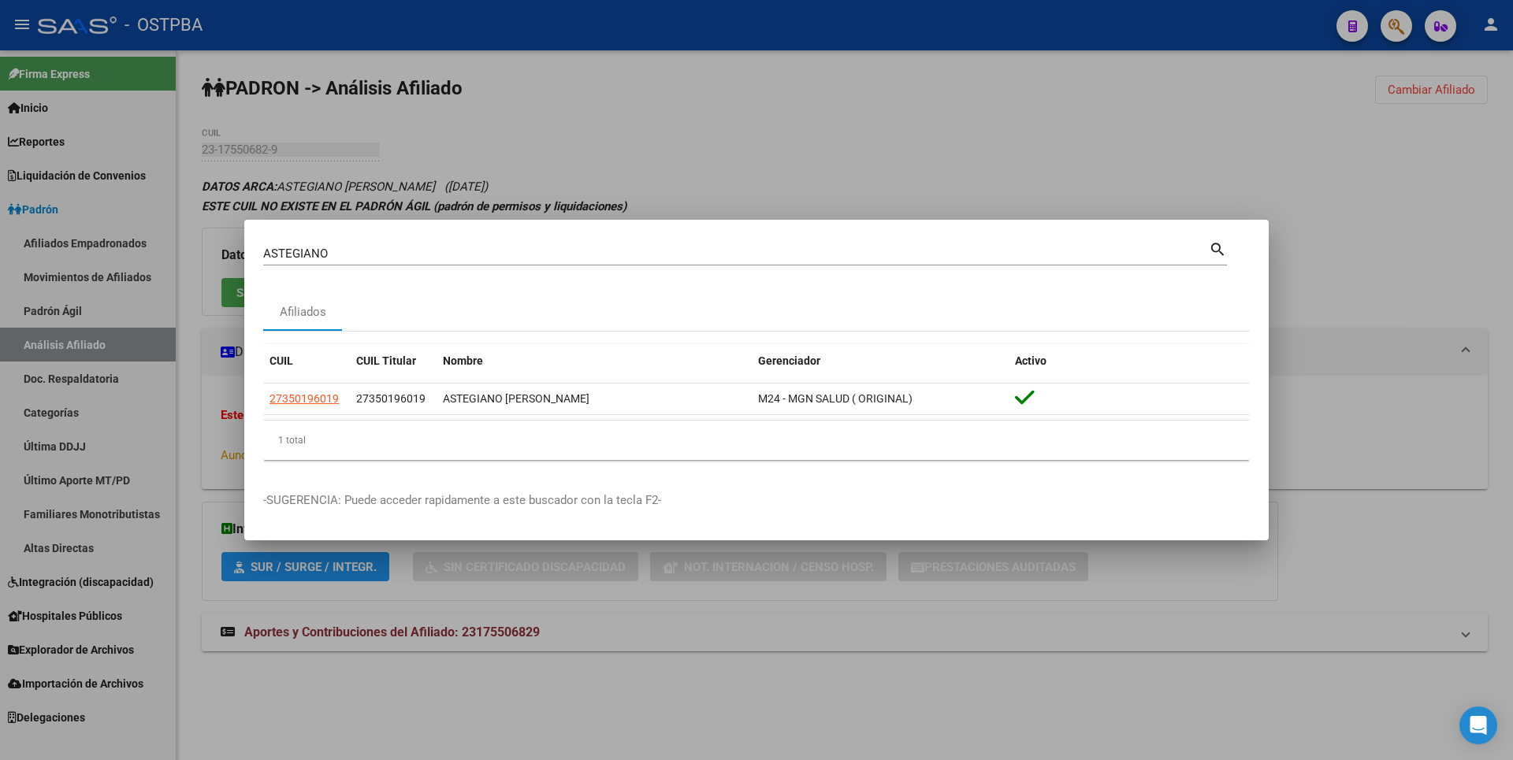
click at [883, 124] on div at bounding box center [756, 380] width 1513 height 760
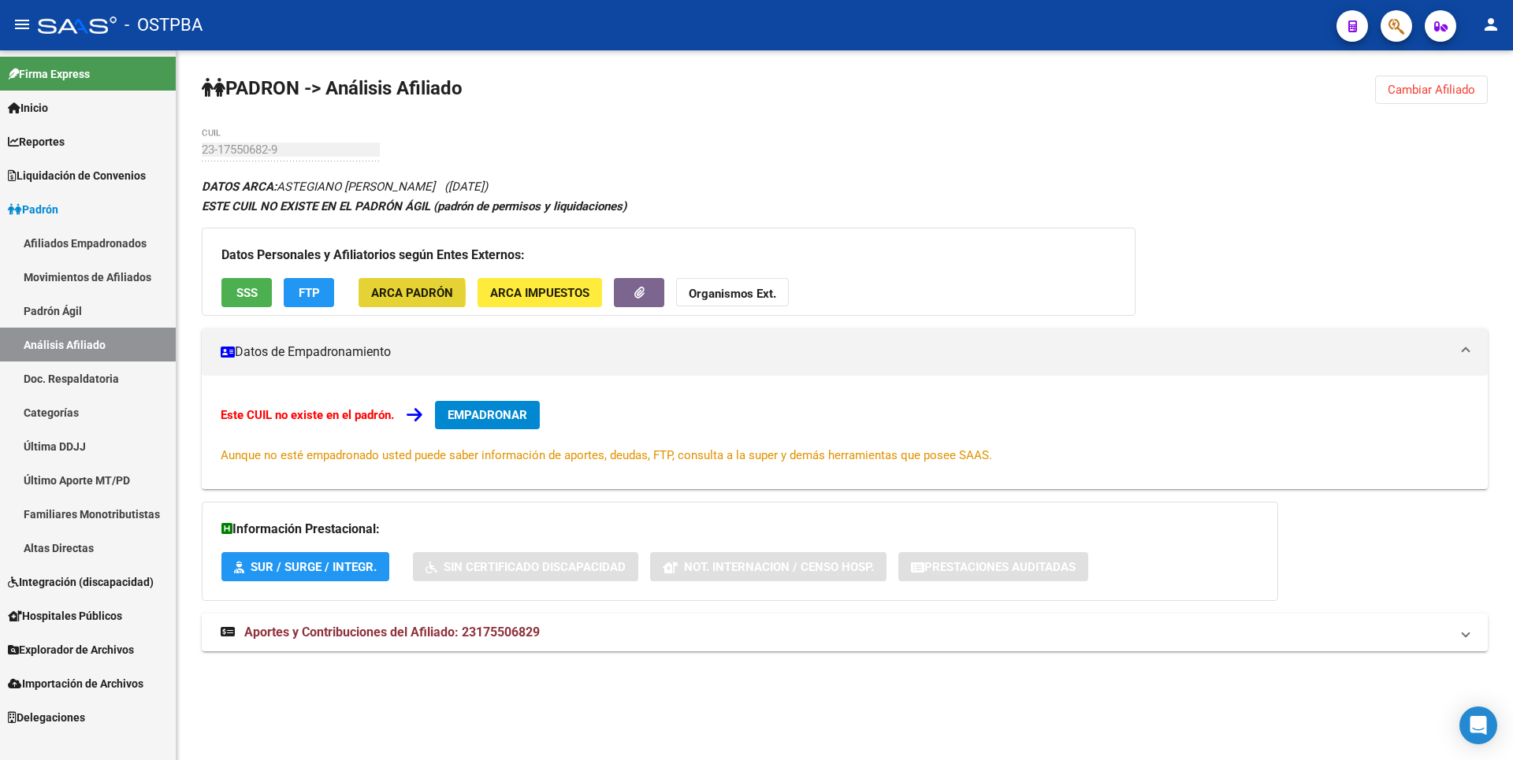
click at [393, 294] on span "ARCA Padrón" at bounding box center [412, 293] width 82 height 14
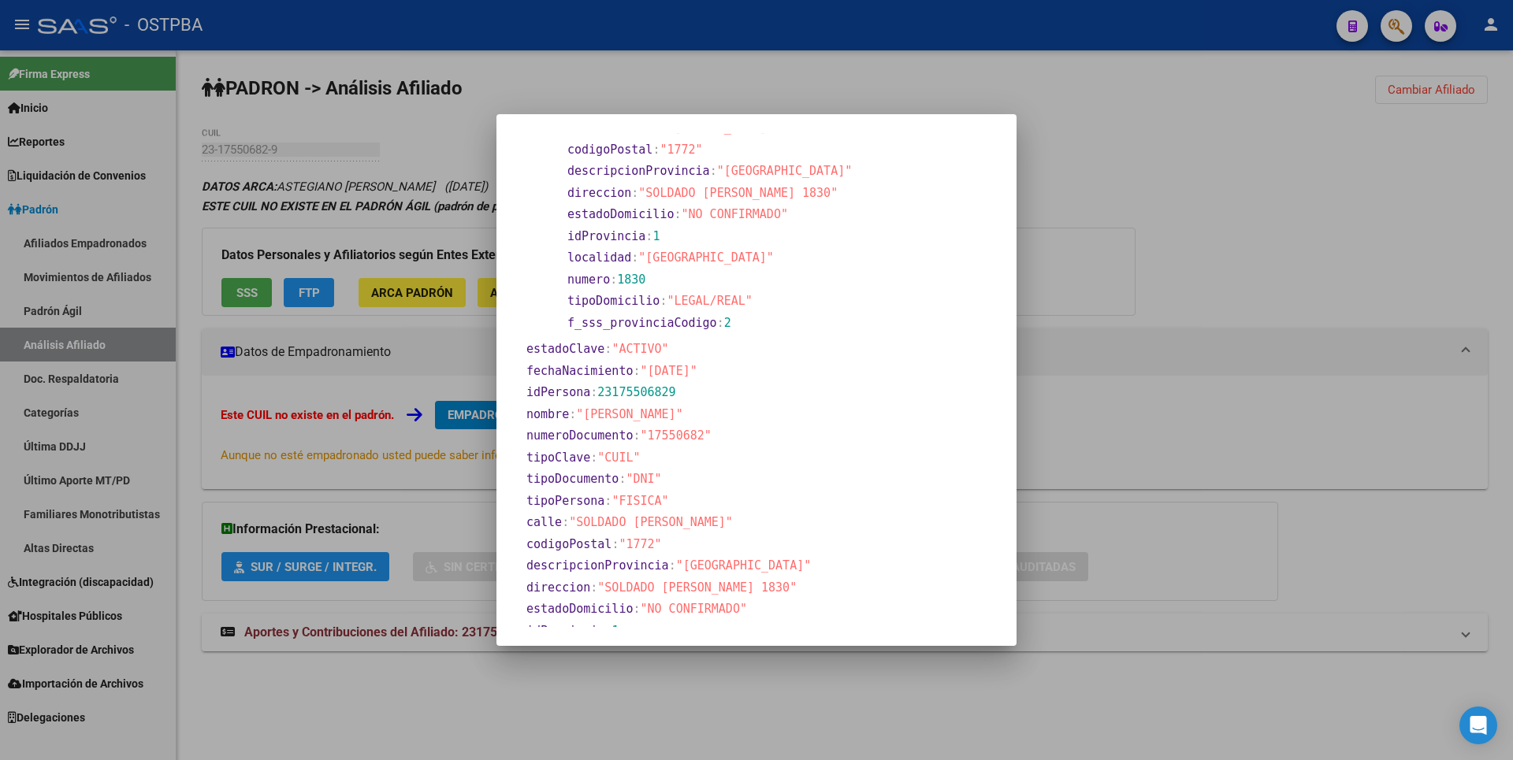
scroll to position [214, 0]
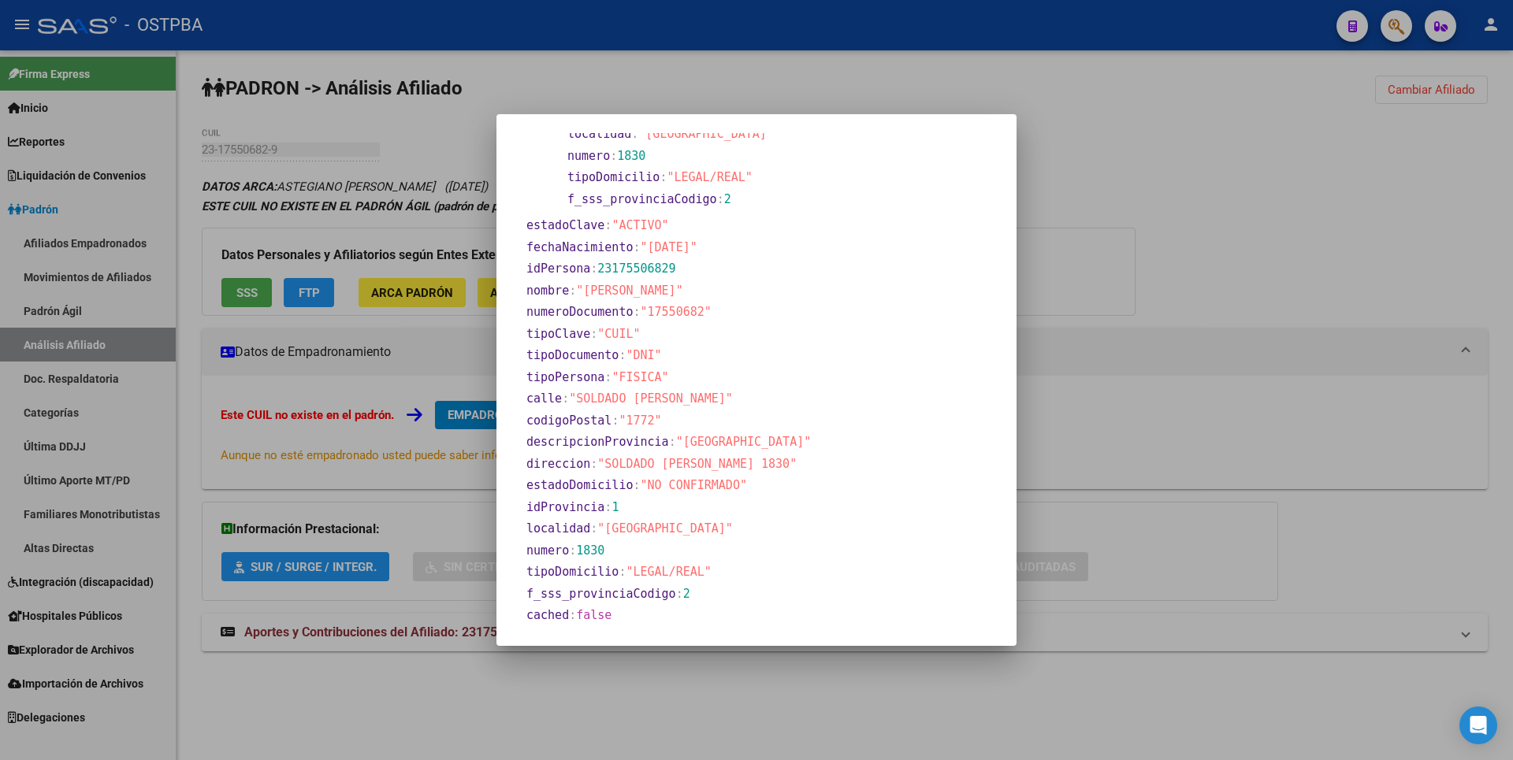
click at [1170, 268] on div at bounding box center [756, 380] width 1513 height 760
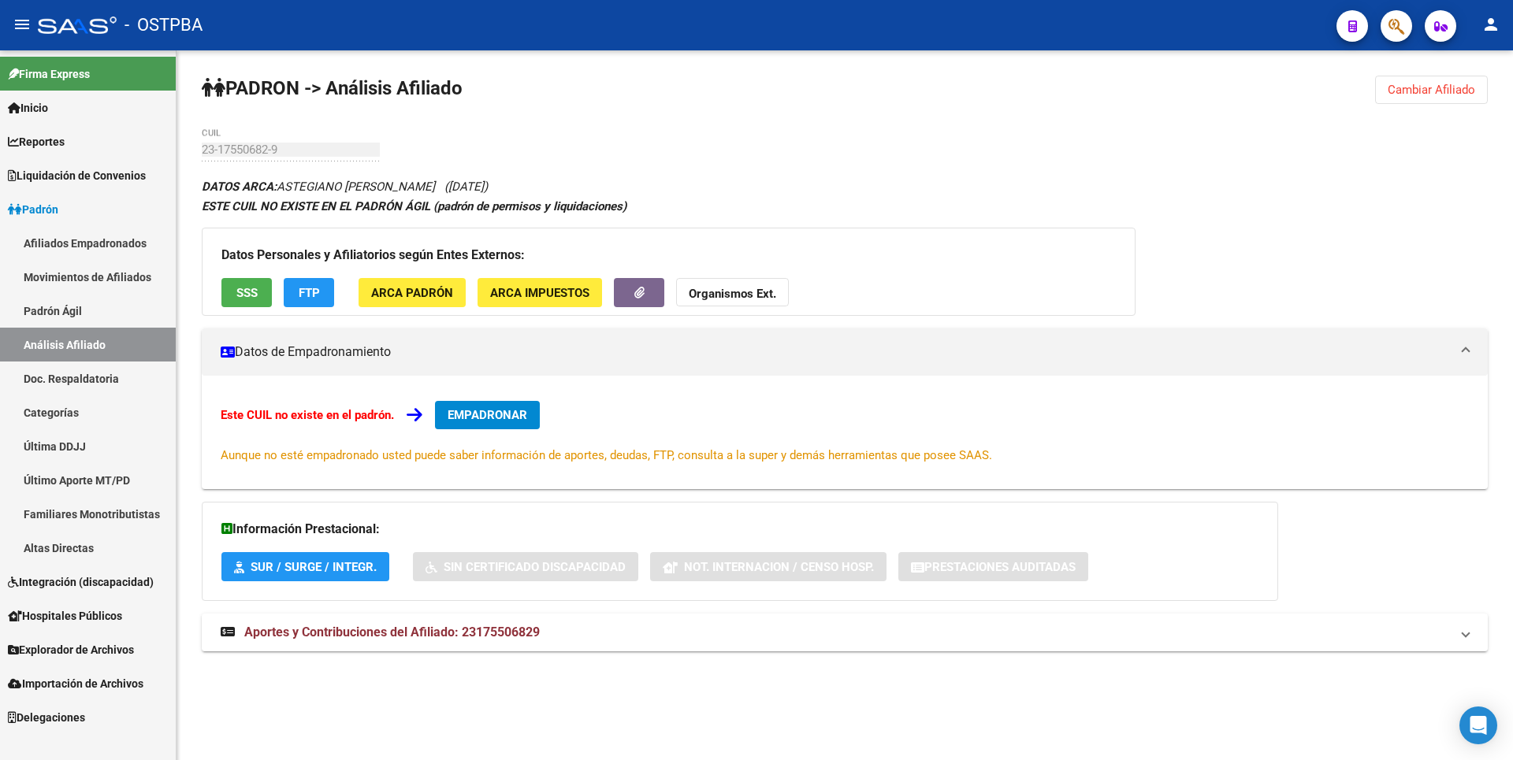
click at [251, 295] on span "SSS" at bounding box center [246, 293] width 21 height 14
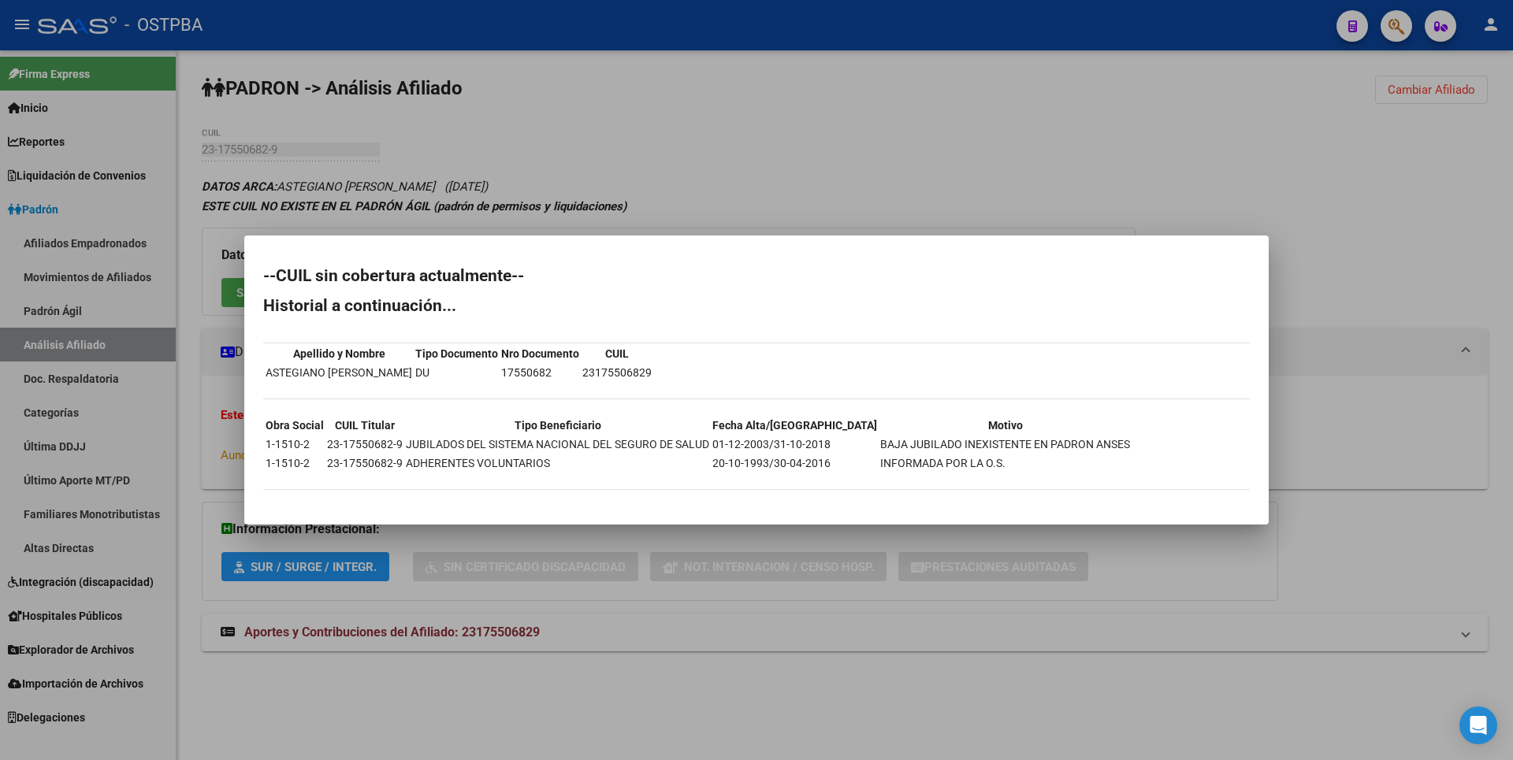
click at [715, 177] on div at bounding box center [756, 380] width 1513 height 760
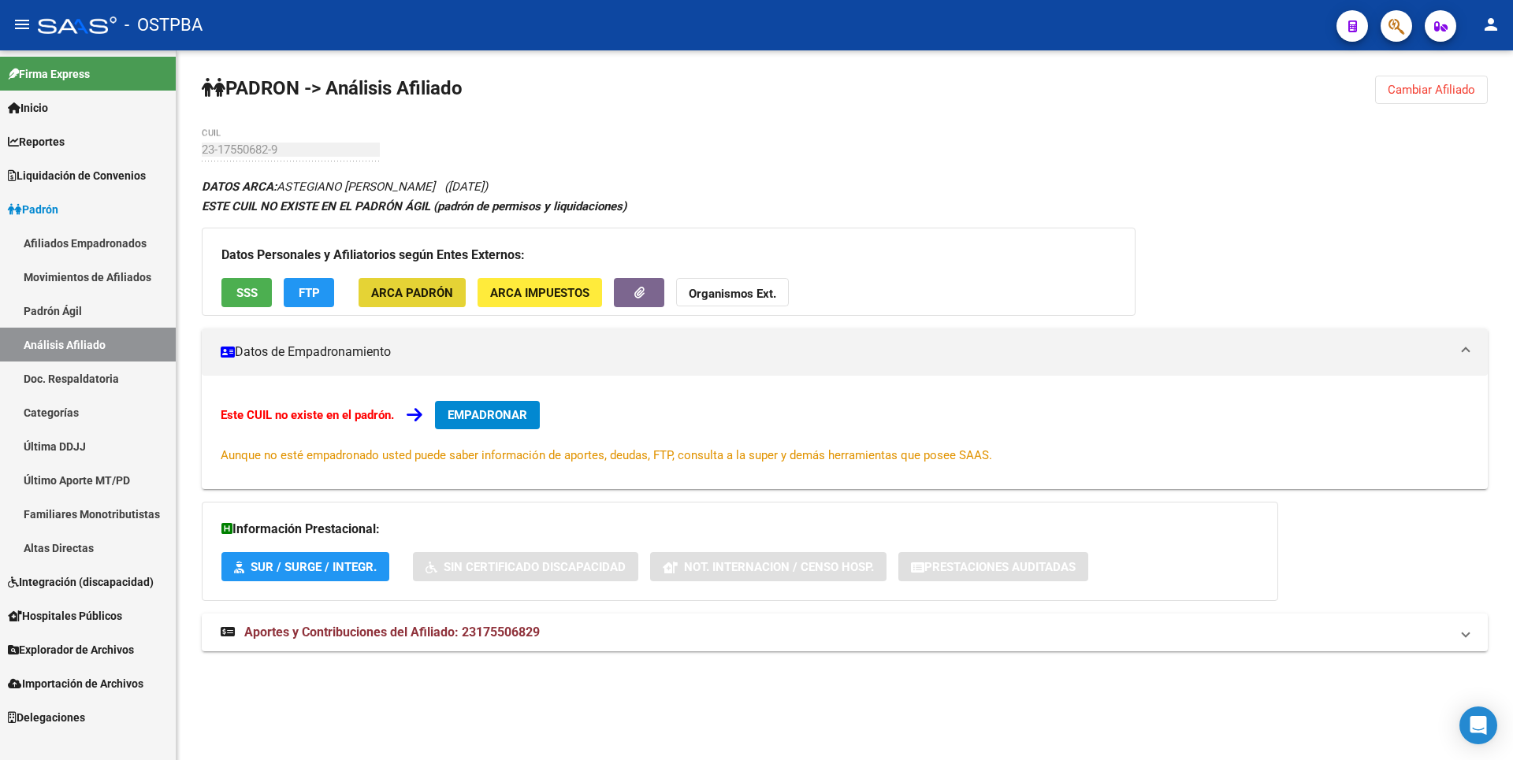
click at [396, 280] on button "ARCA Padrón" at bounding box center [412, 292] width 107 height 29
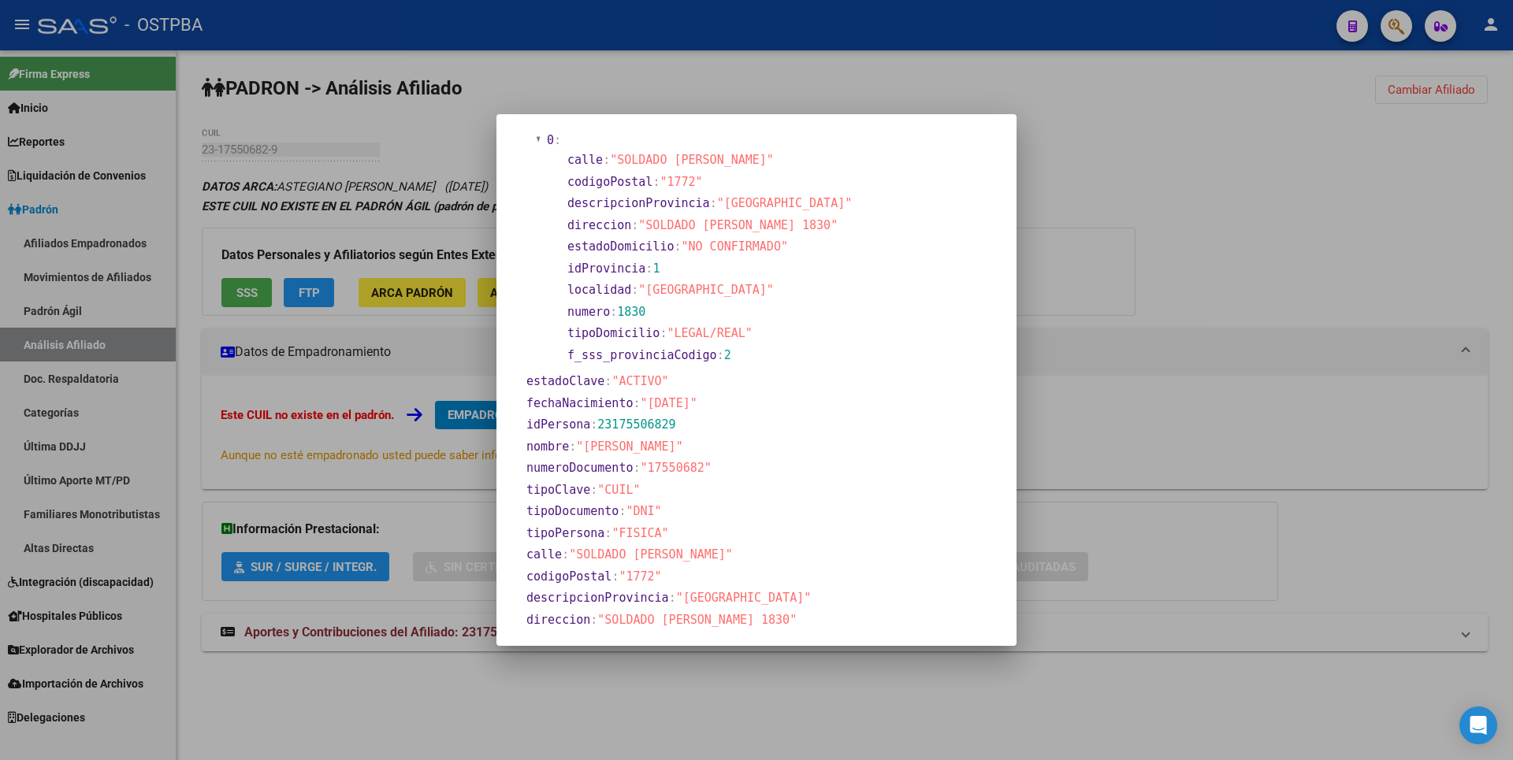
scroll to position [57, 0]
click at [1062, 176] on div at bounding box center [756, 380] width 1513 height 760
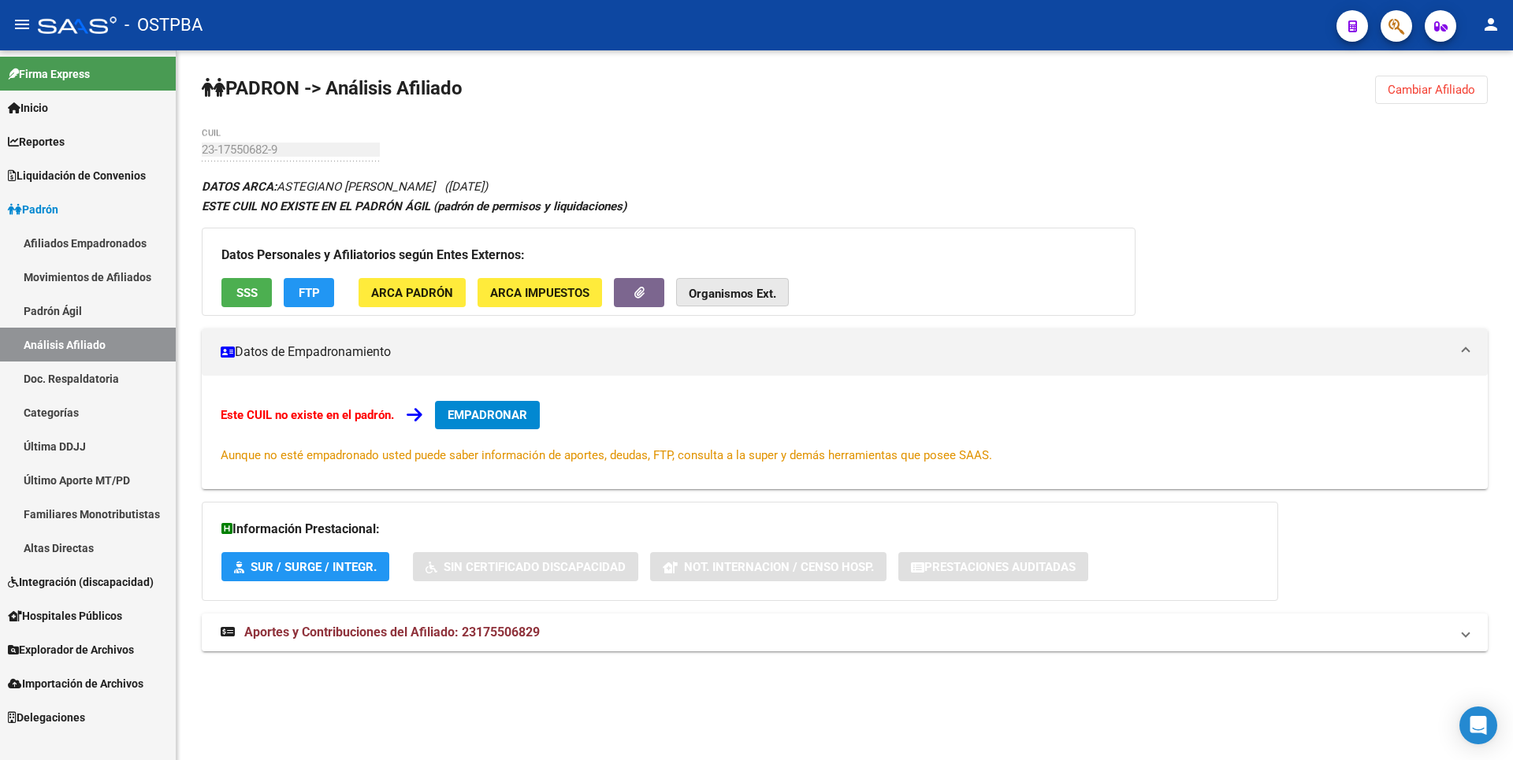
click at [765, 294] on strong "Organismos Ext." at bounding box center [732, 294] width 87 height 14
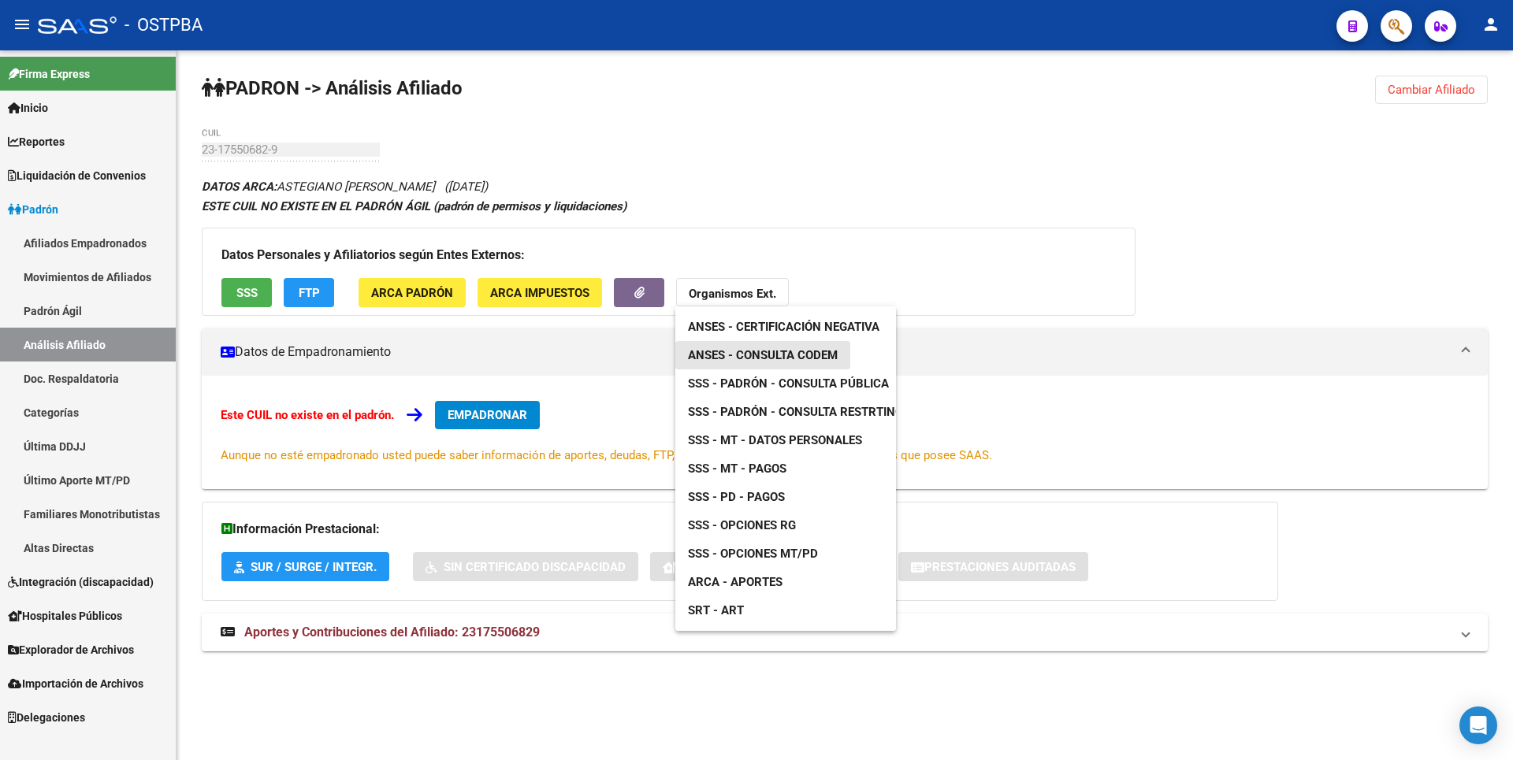
click at [809, 347] on link "ANSES - Consulta CODEM" at bounding box center [762, 355] width 175 height 28
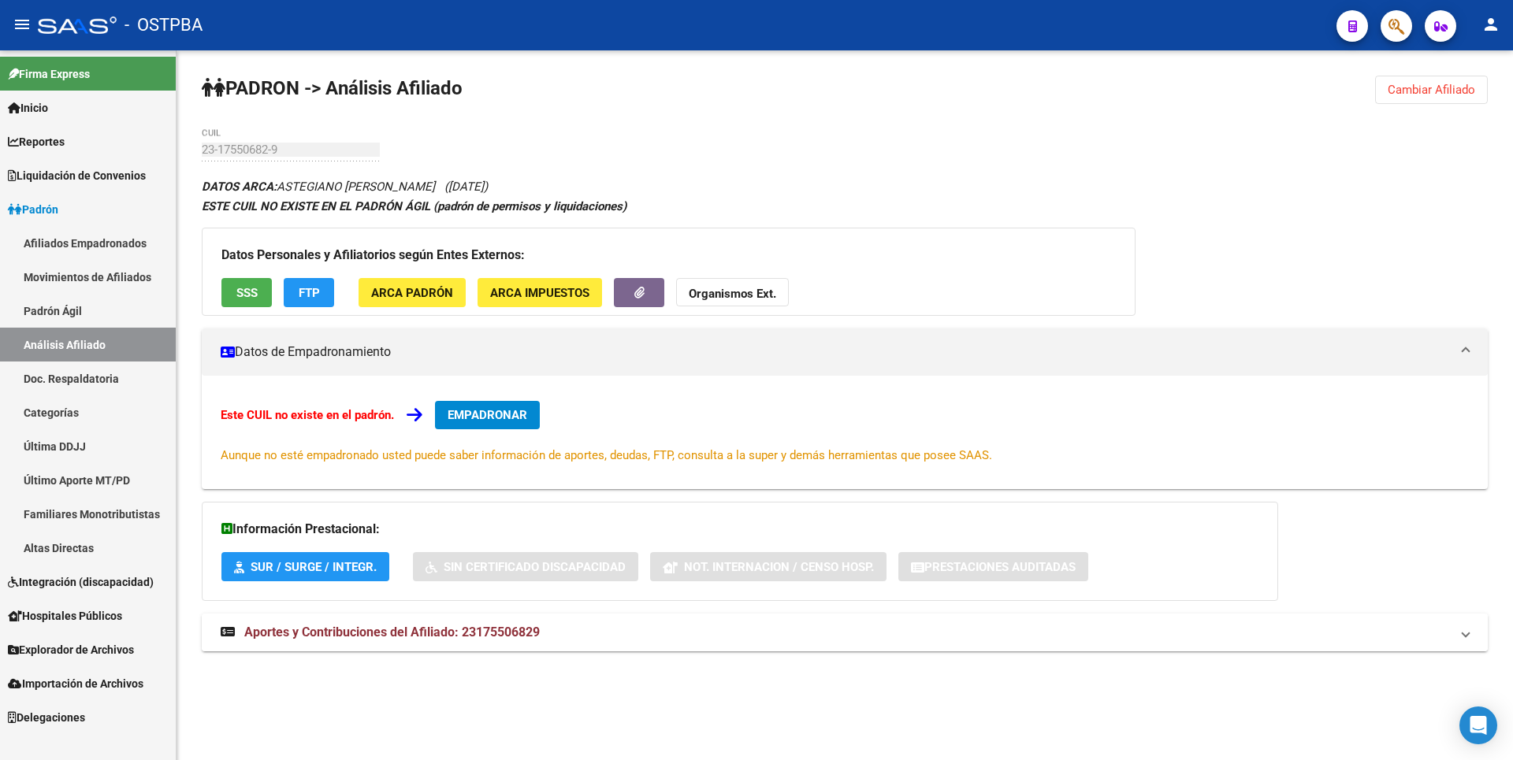
copy span "23175506829"
drag, startPoint x: 464, startPoint y: 635, endPoint x: 544, endPoint y: 635, distance: 79.6
click at [544, 635] on mat-panel-title "Aportes y Contribuciones del Afiliado: 23175506829" at bounding box center [835, 632] width 1229 height 17
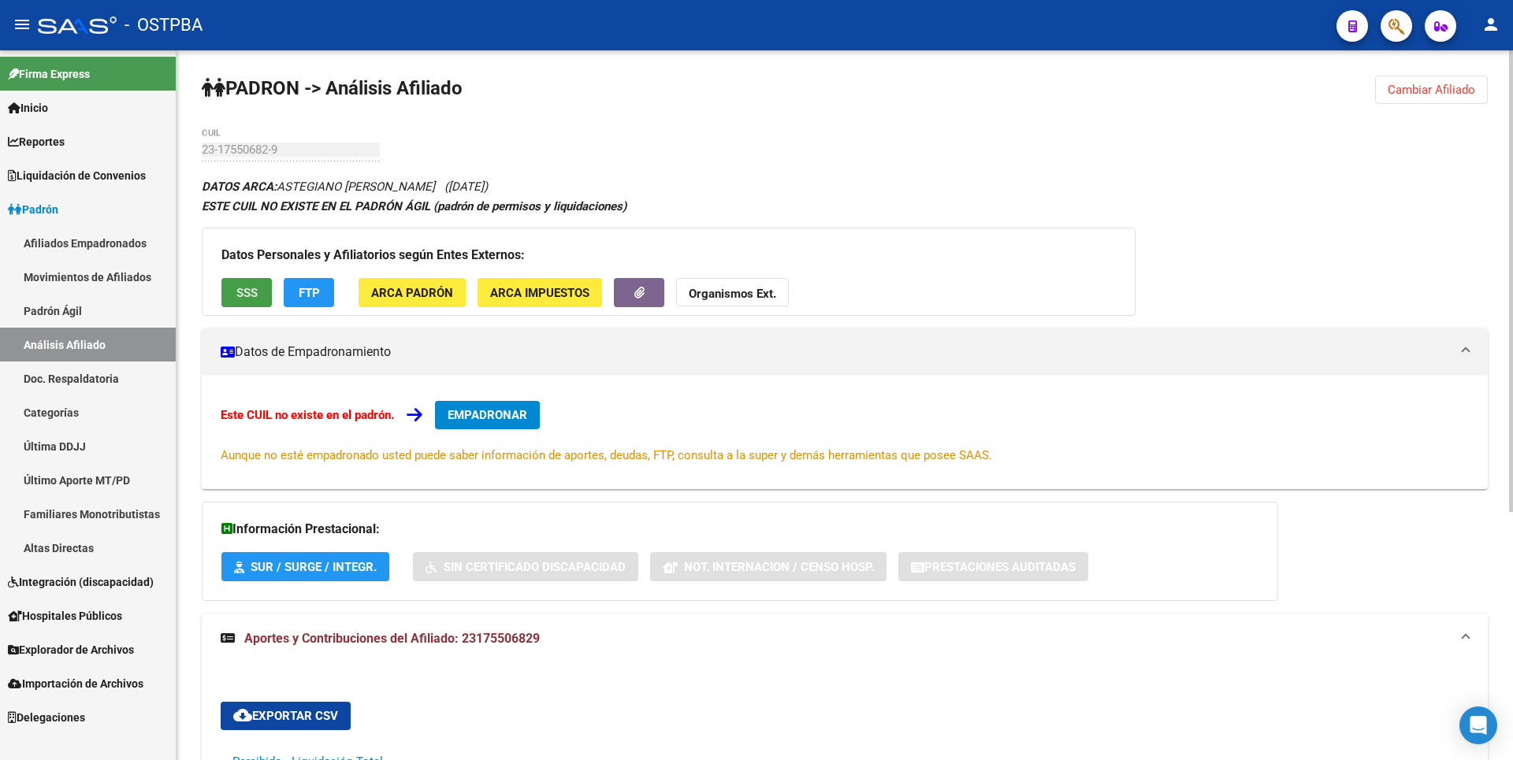
click at [266, 296] on button "SSS" at bounding box center [246, 292] width 50 height 29
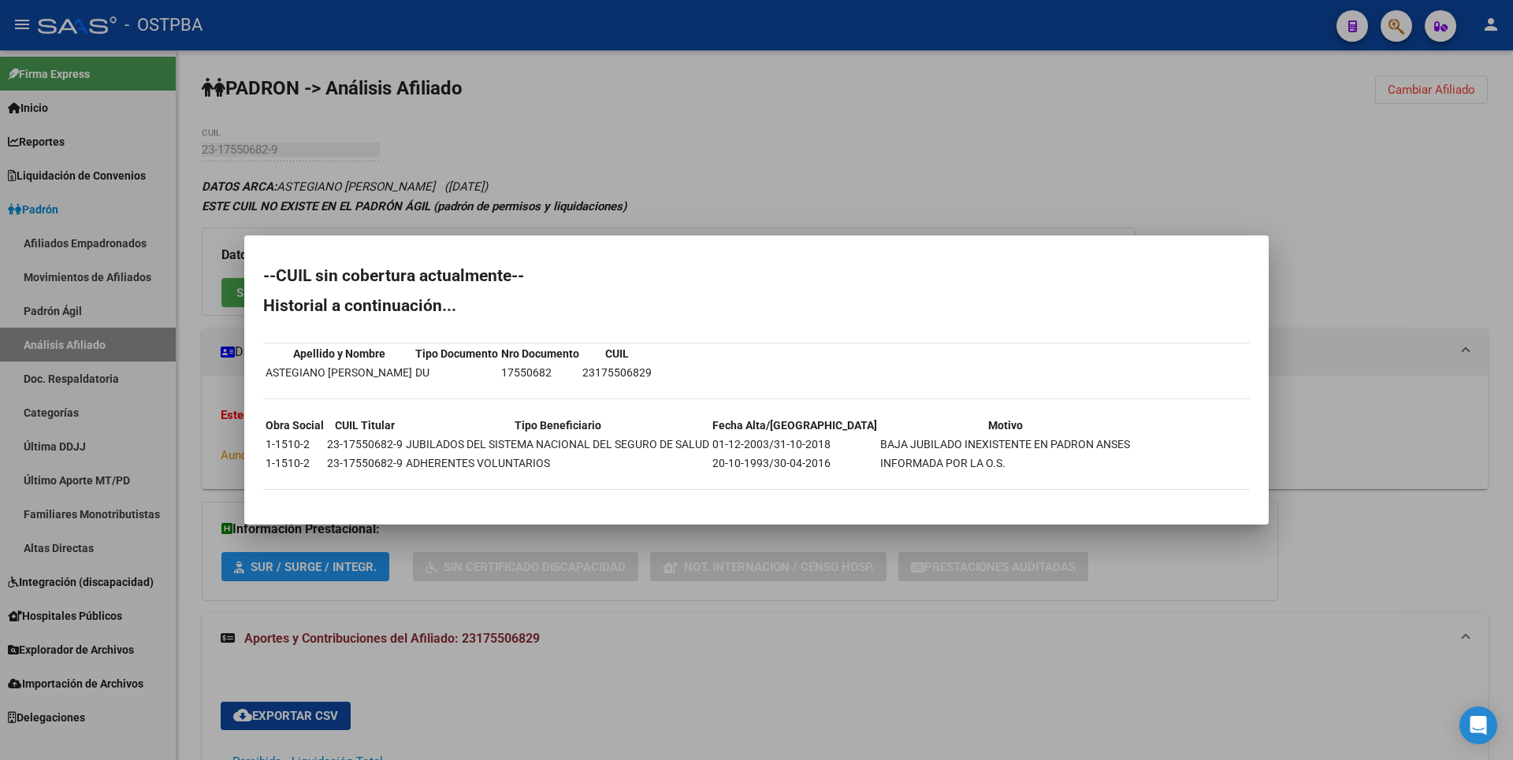
click at [559, 152] on div at bounding box center [756, 380] width 1513 height 760
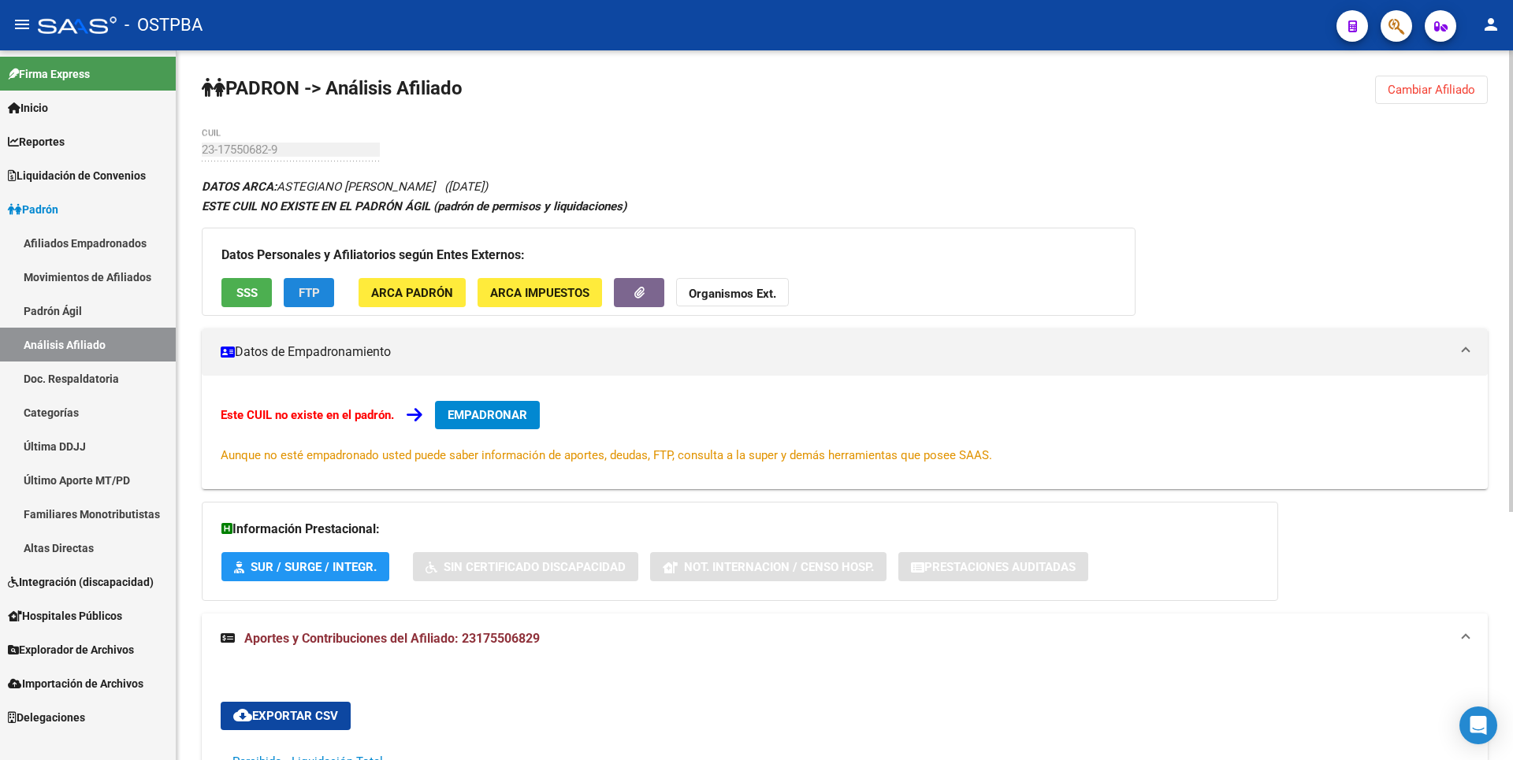
click at [318, 288] on span "FTP" at bounding box center [309, 293] width 21 height 14
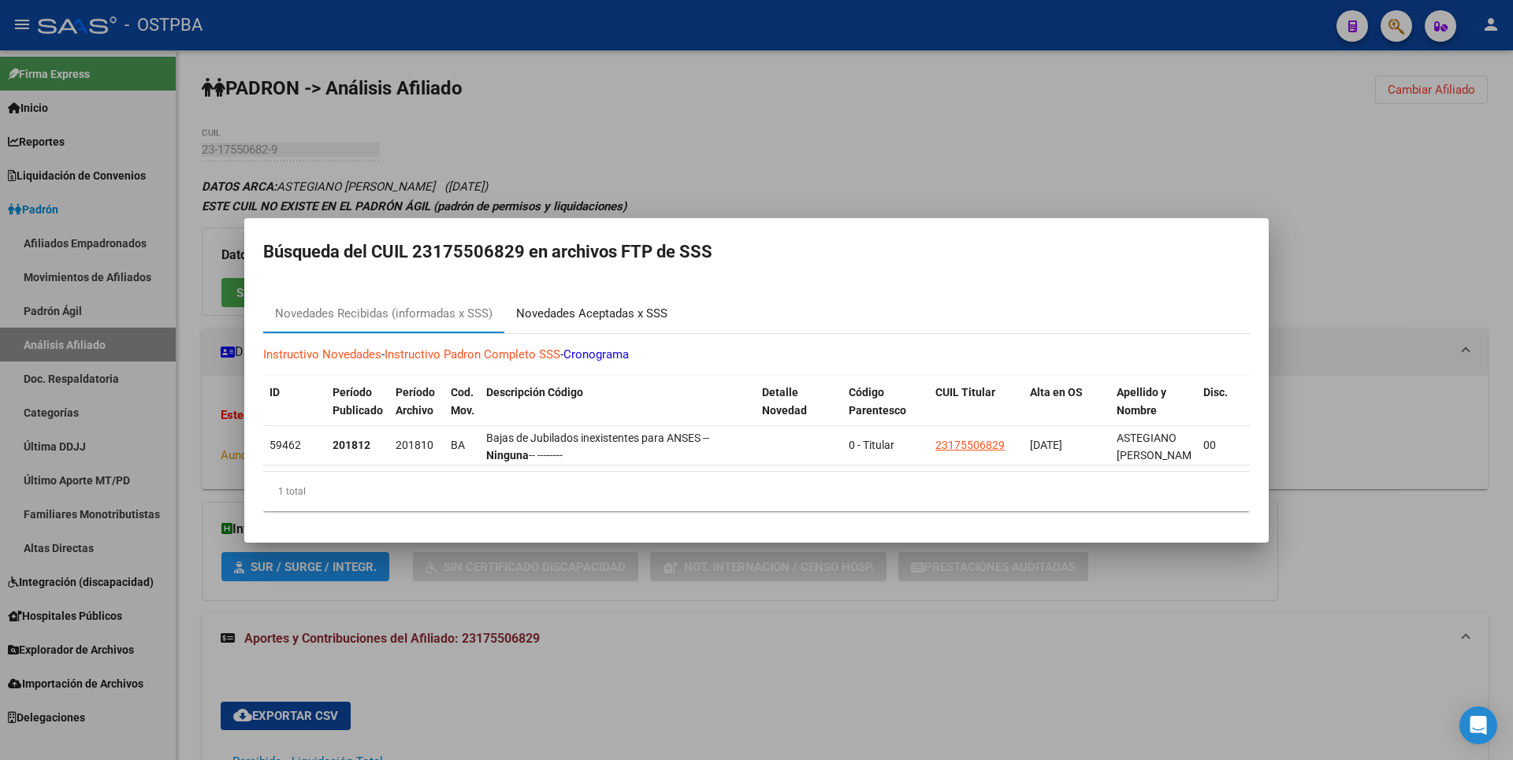
click at [597, 310] on div "Novedades Aceptadas x SSS" at bounding box center [591, 314] width 151 height 18
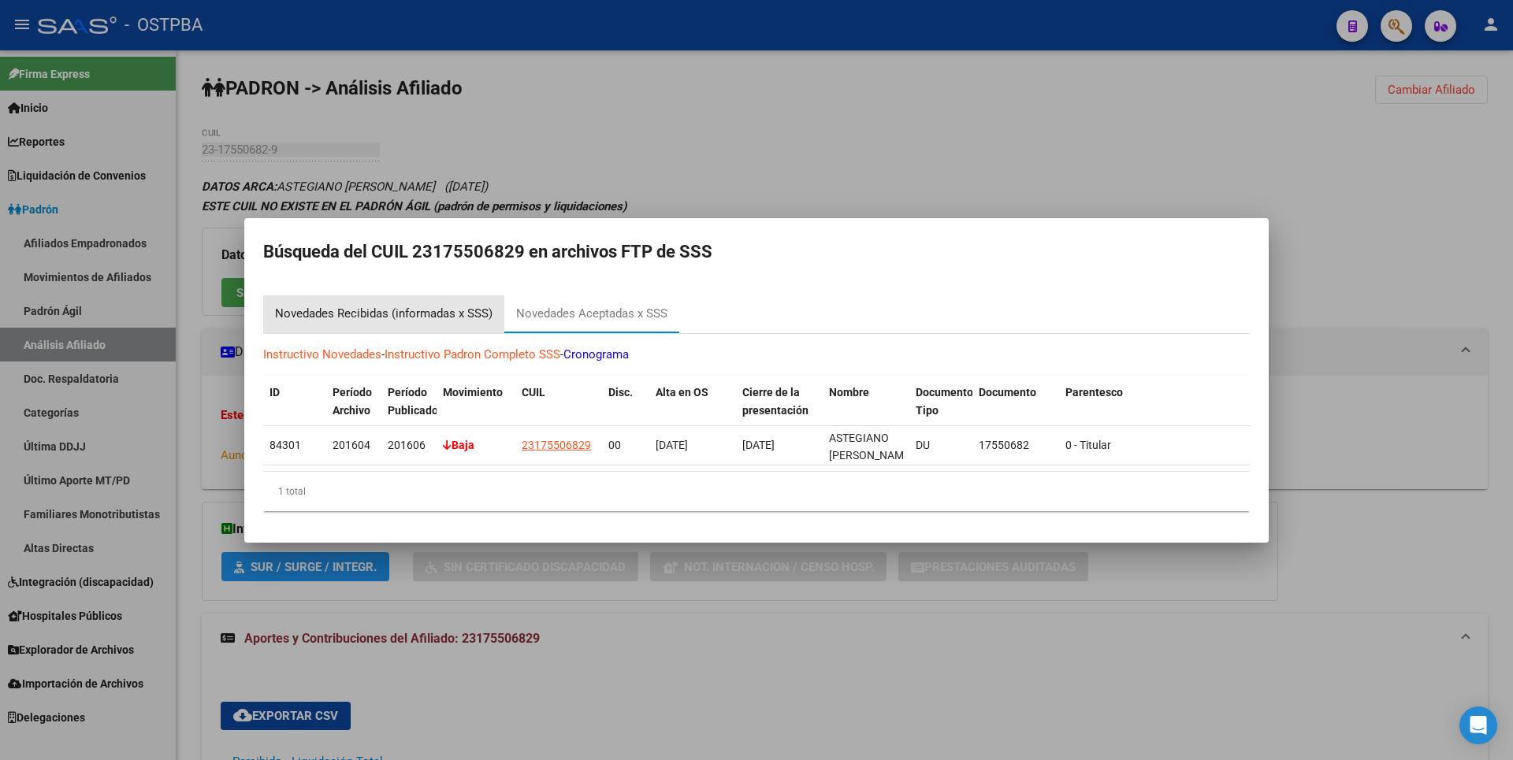
click at [475, 297] on div "Novedades Recibidas (informadas x SSS)" at bounding box center [383, 315] width 241 height 38
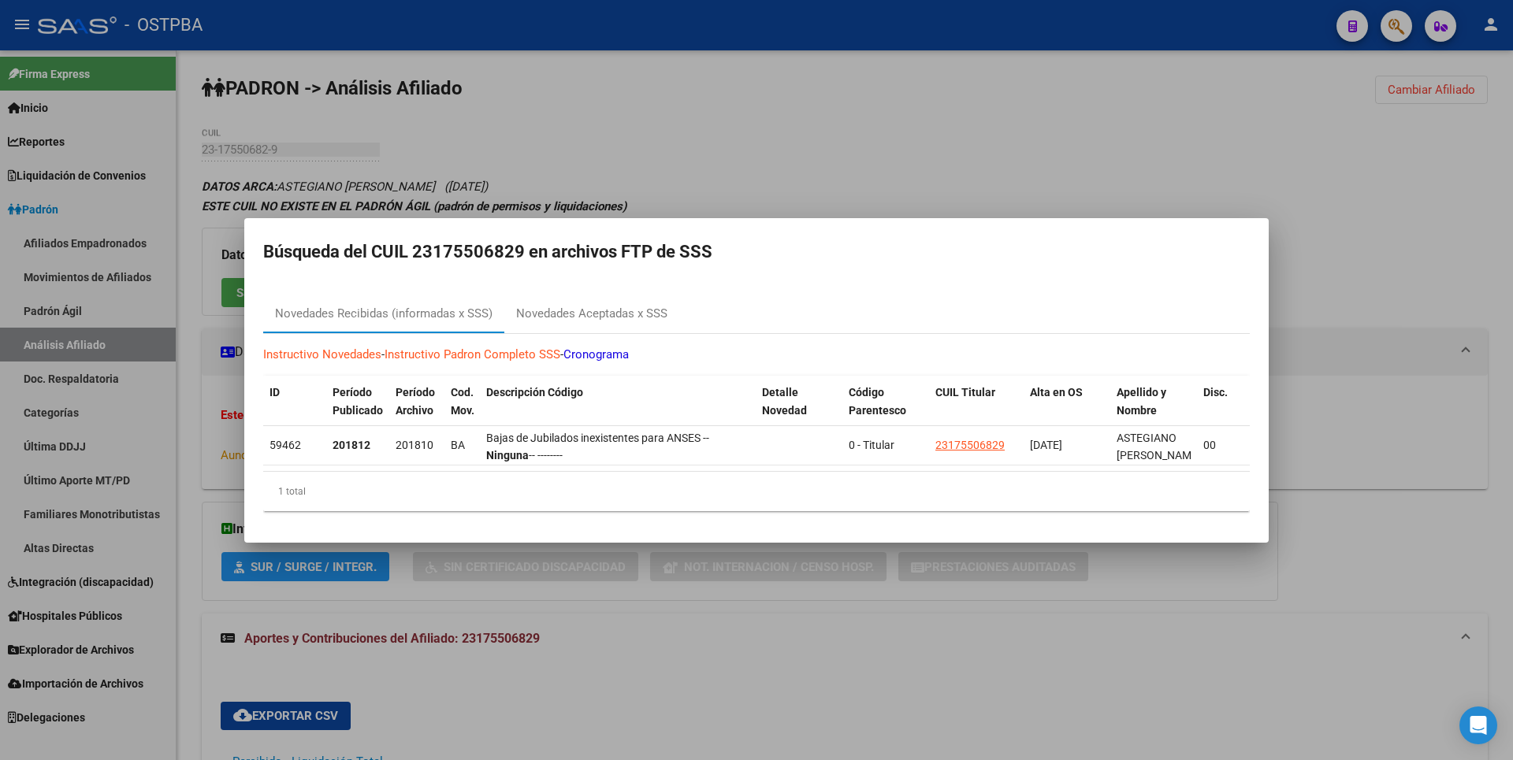
drag, startPoint x: 936, startPoint y: 113, endPoint x: 1265, endPoint y: 33, distance: 338.3
click at [943, 104] on div at bounding box center [756, 380] width 1513 height 760
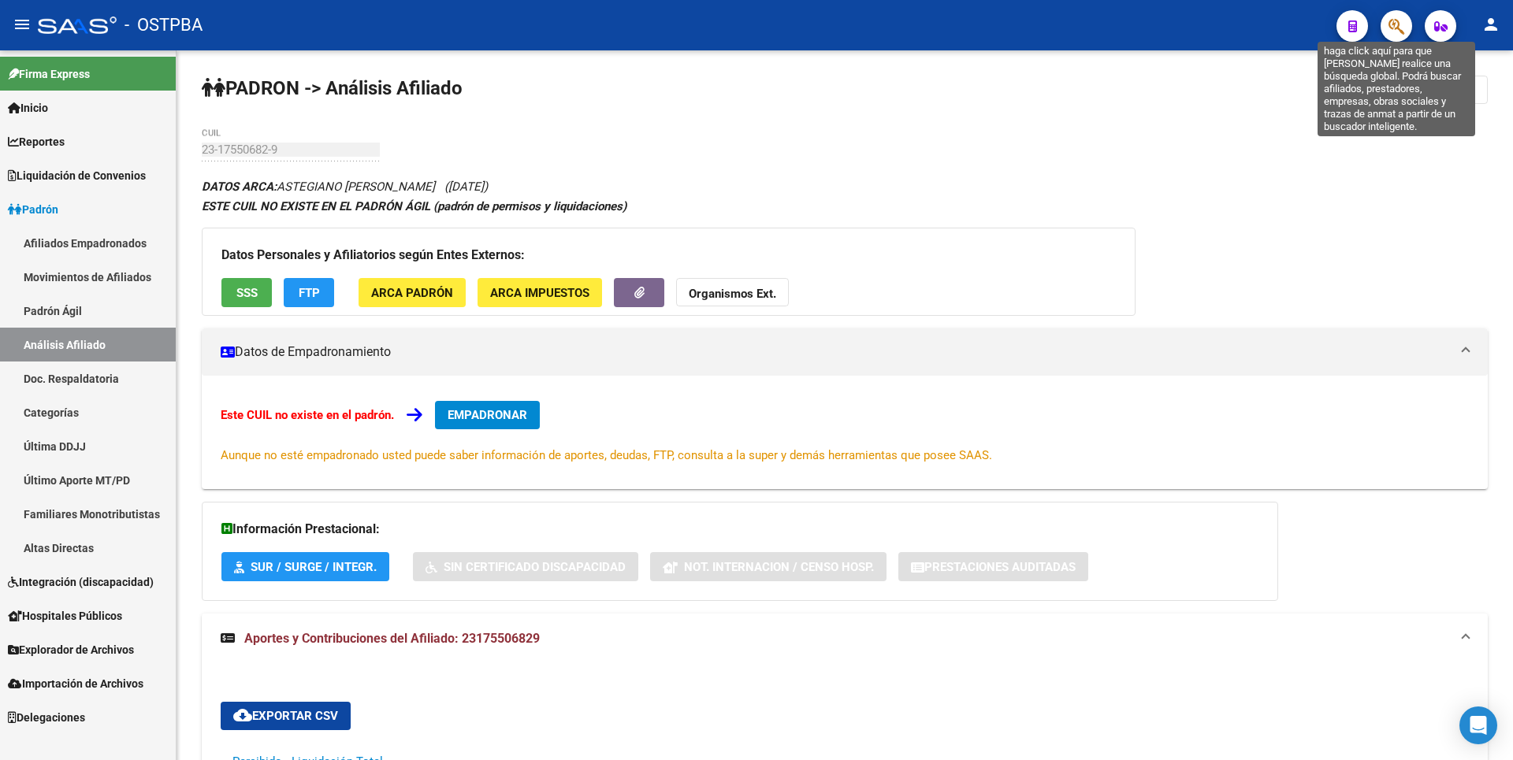
click at [1392, 25] on icon "button" at bounding box center [1397, 26] width 16 height 18
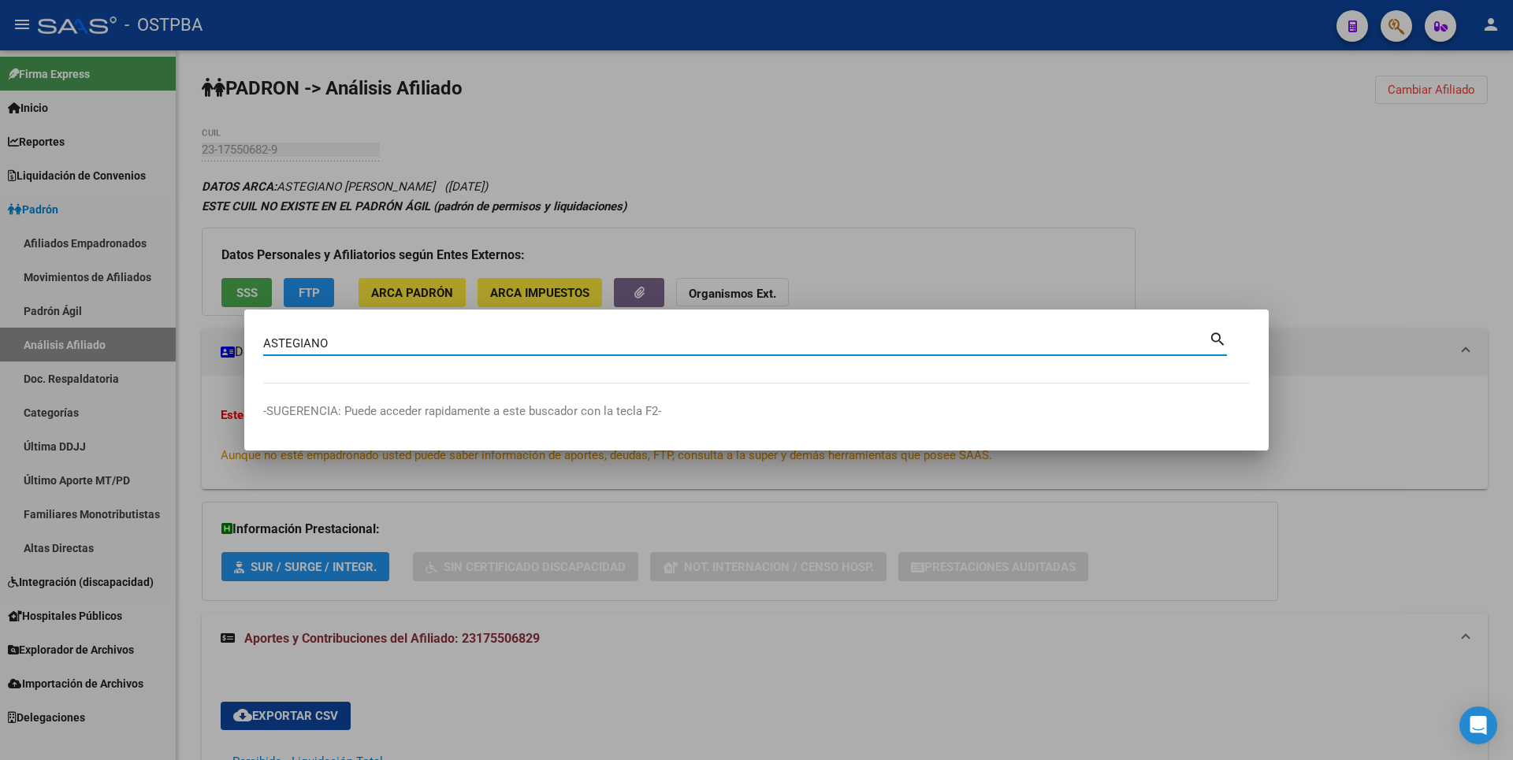
type input "ASTEGIANO"
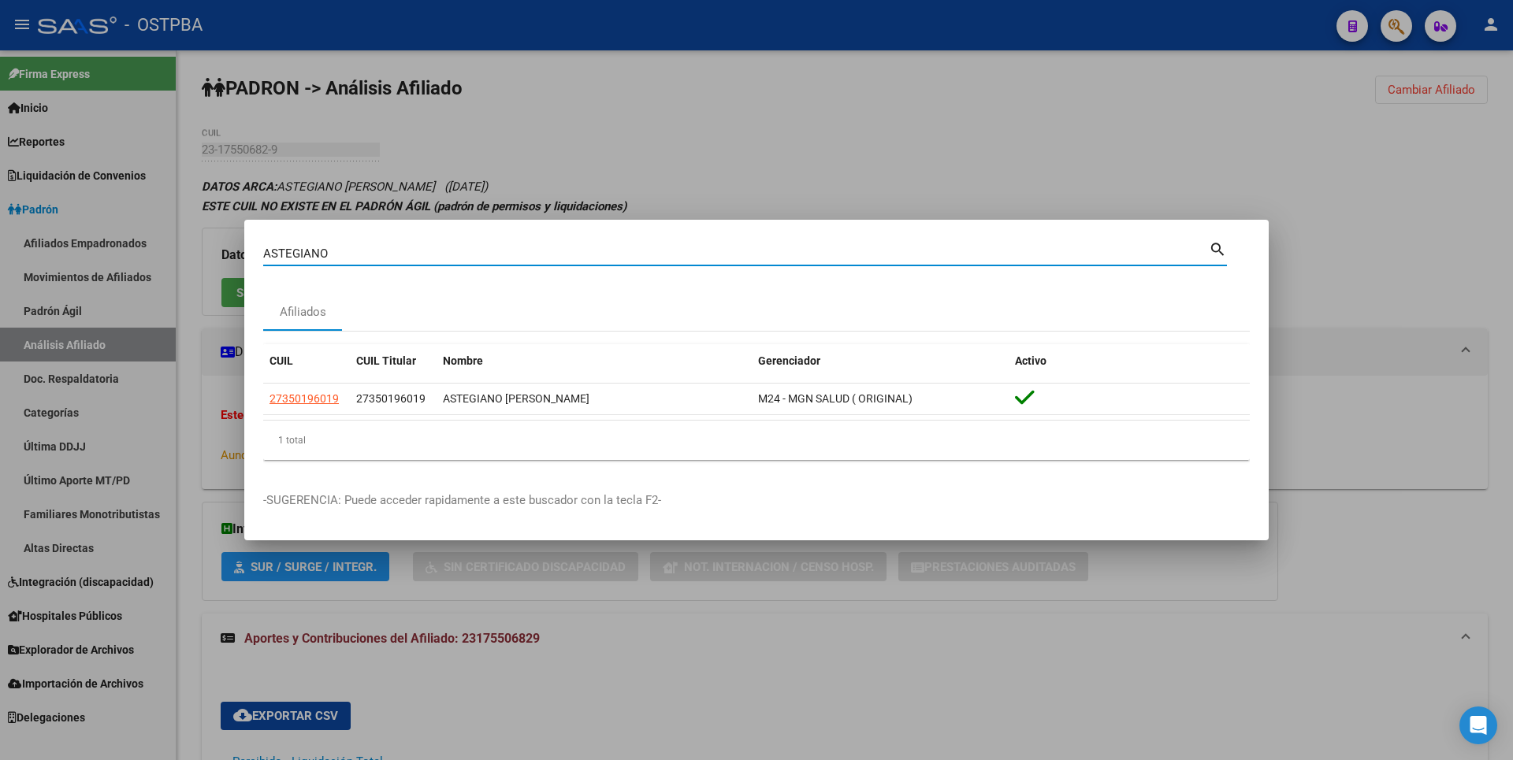
click at [745, 95] on div at bounding box center [756, 380] width 1513 height 760
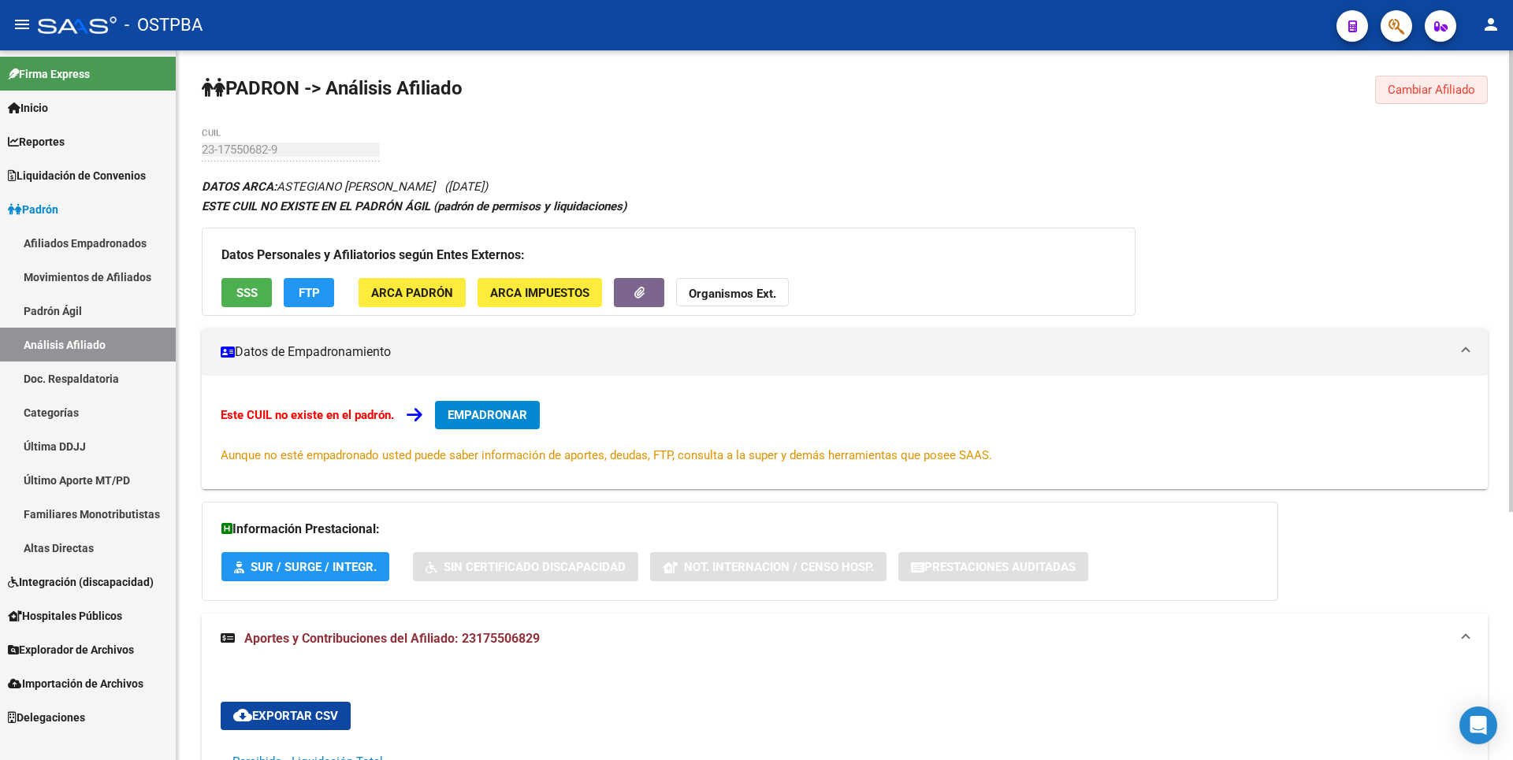
click at [1467, 87] on span "Cambiar Afiliado" at bounding box center [1431, 90] width 87 height 14
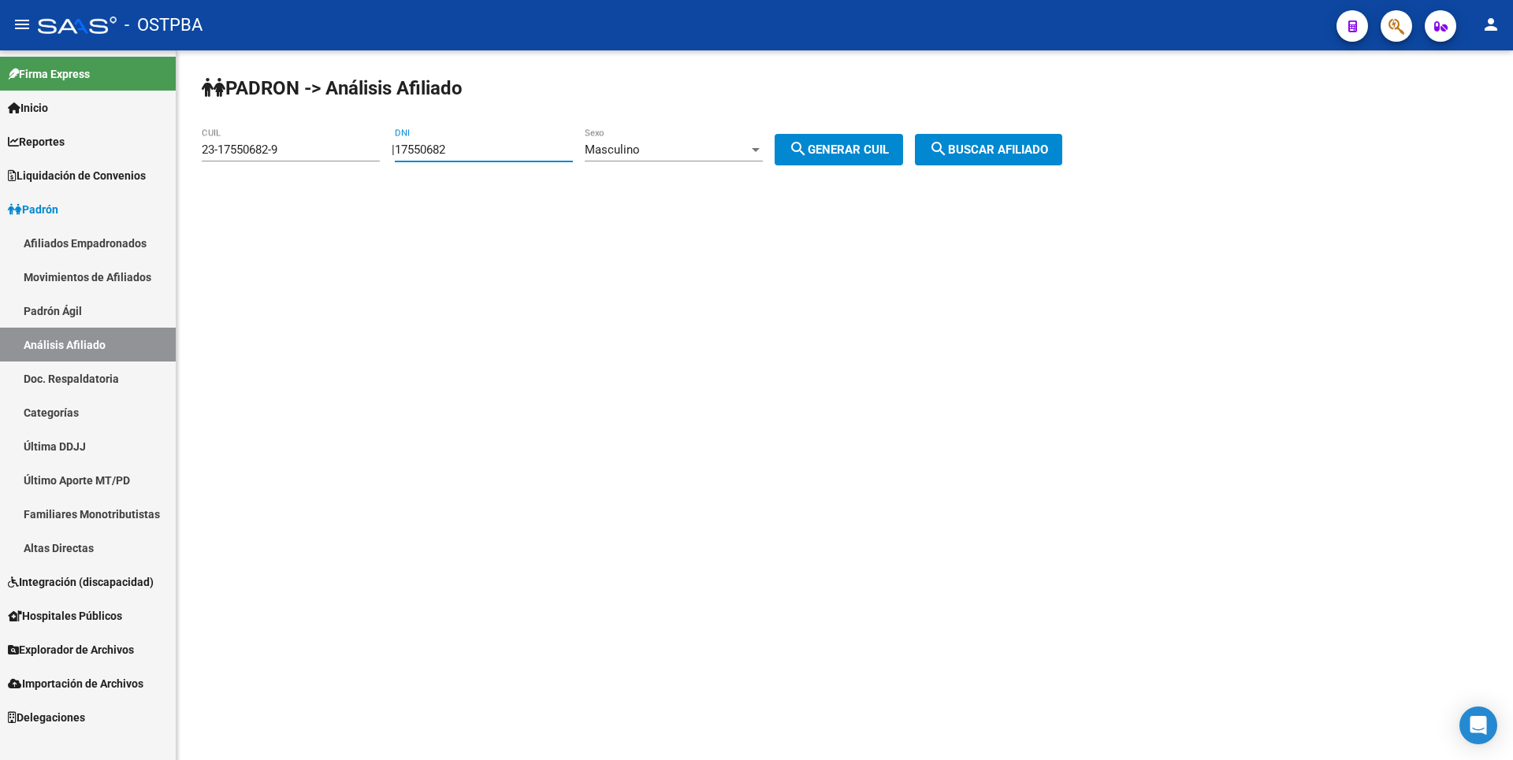
drag, startPoint x: 494, startPoint y: 152, endPoint x: 336, endPoint y: 152, distance: 158.4
click at [336, 152] on app-analisis-afiliado "PADRON -> Análisis Afiliado 23-17550682-9 CUIL | 17550682 DNI Masculino Sexo se…" at bounding box center [638, 150] width 872 height 14
paste input "5707307"
type input "5707307"
drag, startPoint x: 289, startPoint y: 148, endPoint x: 50, endPoint y: 136, distance: 239.9
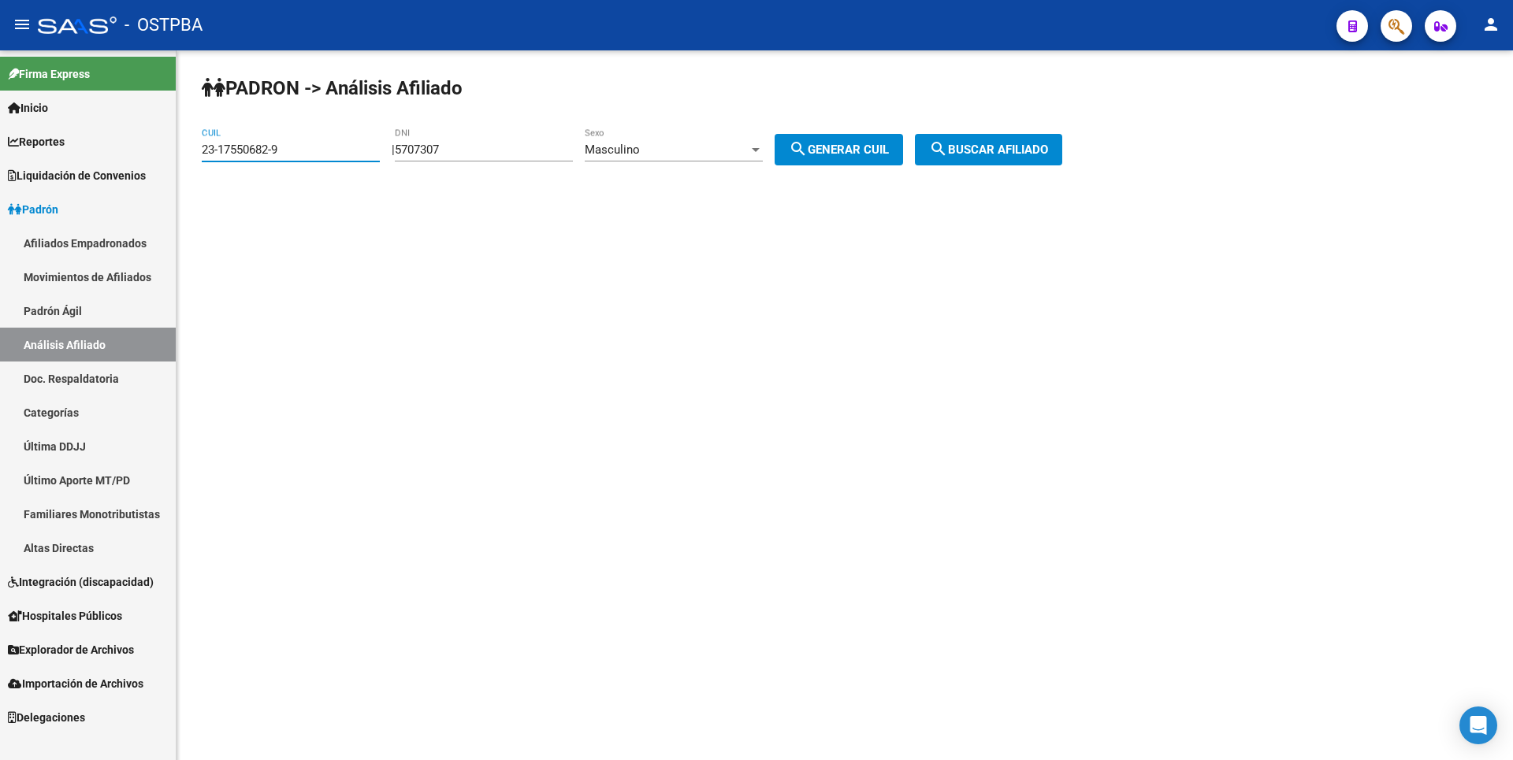
click at [50, 136] on mat-sidenav-container "Firma Express Inicio Calendario SSS Instructivos Contacto OS Reportes Tablero d…" at bounding box center [756, 405] width 1513 height 710
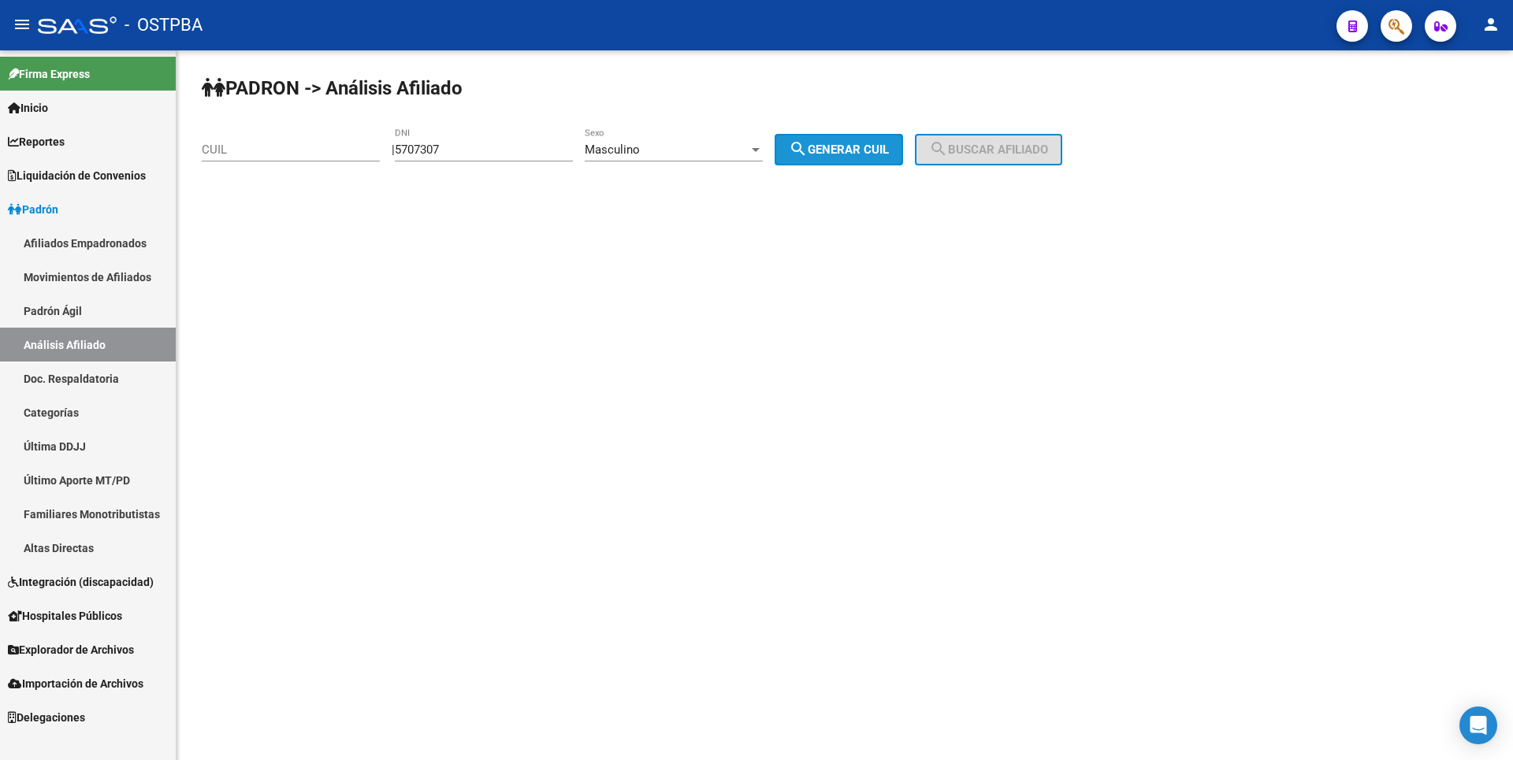
click at [808, 155] on mat-icon "search" at bounding box center [798, 148] width 19 height 19
type input "20-05707307-2"
click at [975, 141] on button "search Buscar afiliado" at bounding box center [988, 150] width 147 height 32
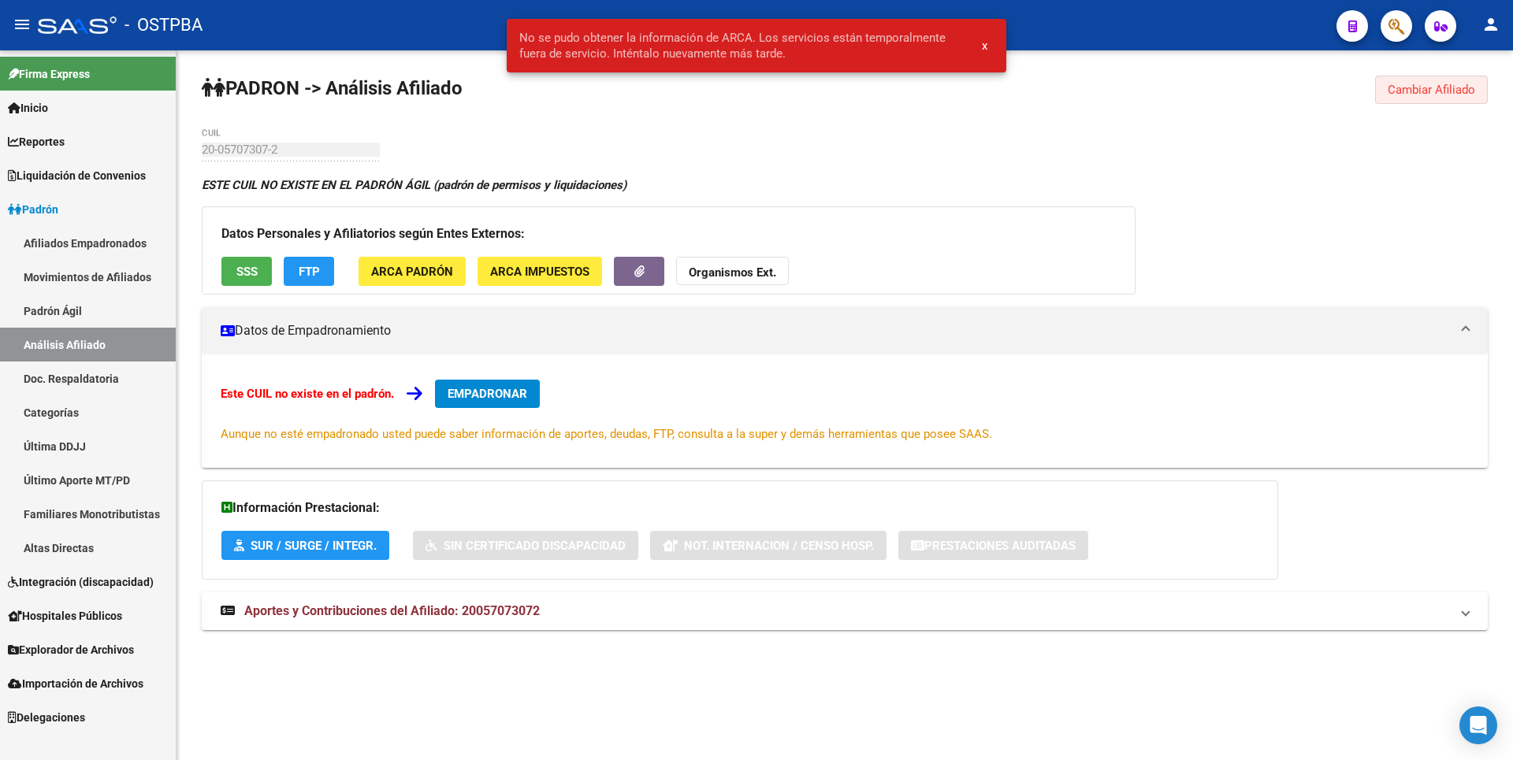
click at [1464, 84] on span "Cambiar Afiliado" at bounding box center [1431, 90] width 87 height 14
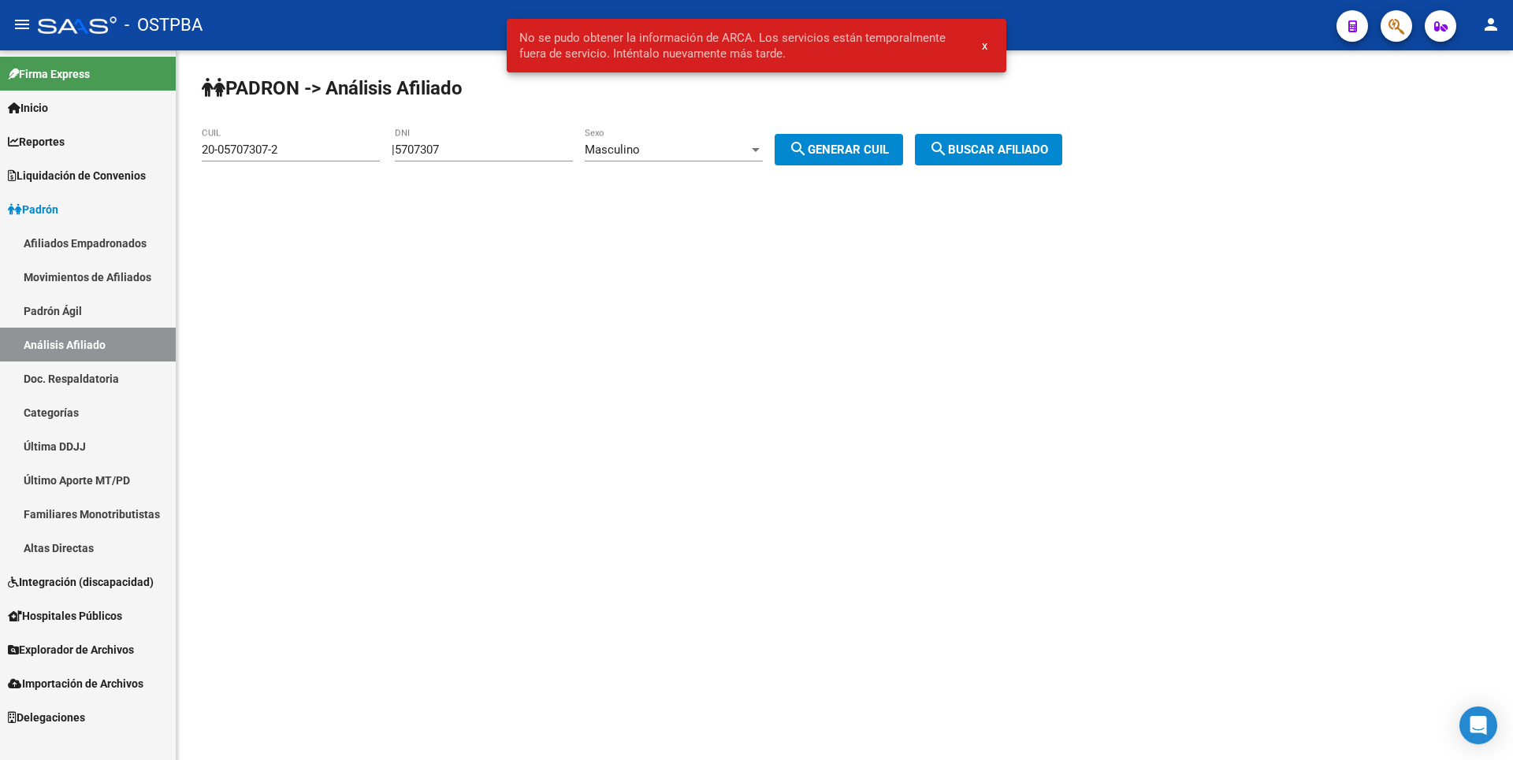
click at [679, 137] on div "Masculino Sexo" at bounding box center [674, 145] width 178 height 34
click at [648, 180] on span "Femenino" at bounding box center [691, 185] width 178 height 35
drag, startPoint x: 305, startPoint y: 149, endPoint x: 0, endPoint y: 108, distance: 307.7
click at [0, 108] on mat-sidenav-container "Firma Express Inicio Calendario SSS Instructivos Contacto OS Reportes Tablero d…" at bounding box center [756, 405] width 1513 height 710
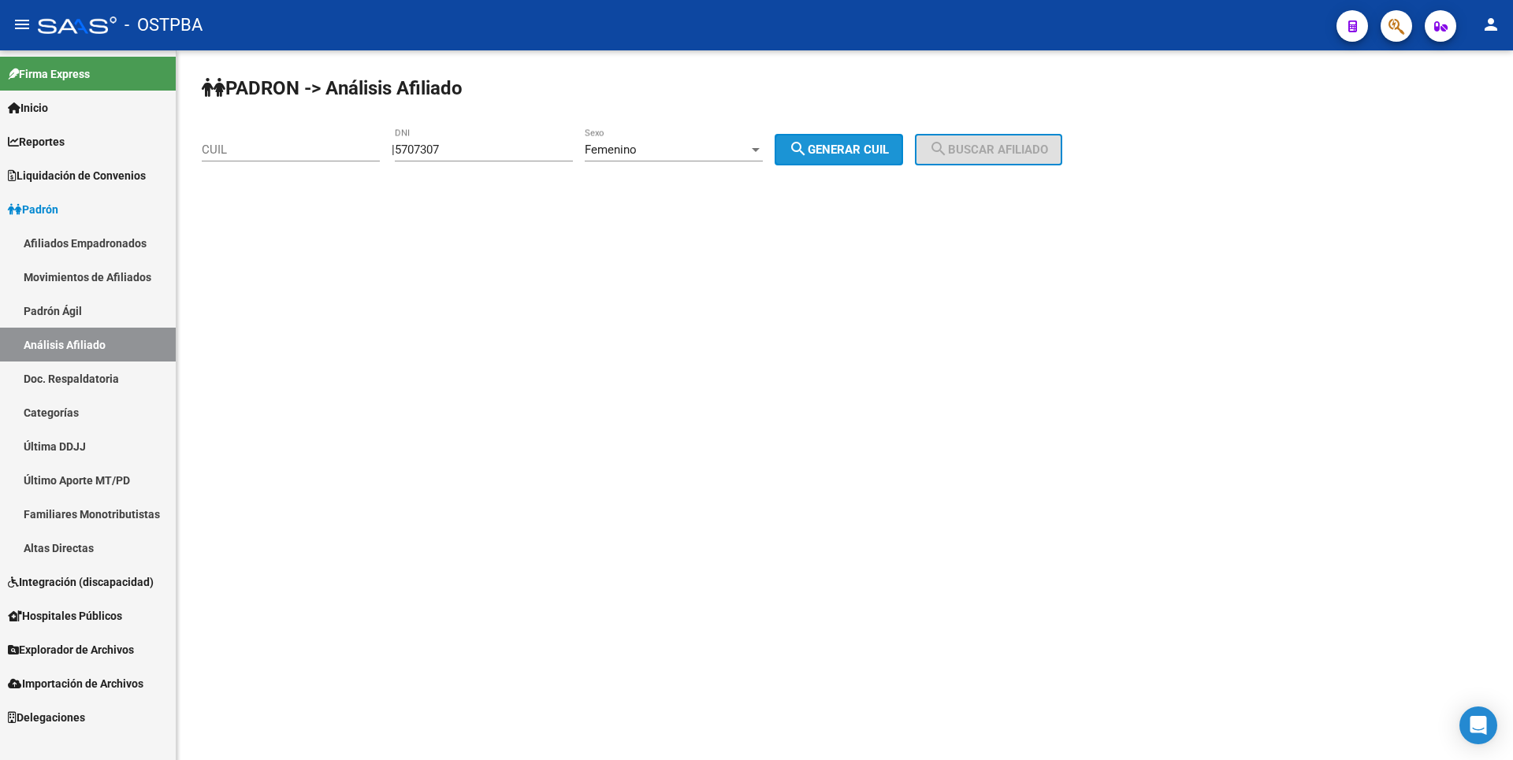
drag, startPoint x: 884, startPoint y: 157, endPoint x: 935, endPoint y: 157, distance: 51.2
click at [886, 157] on button "search Generar CUIL" at bounding box center [839, 150] width 128 height 32
type input "27-05707307-7"
click at [948, 158] on mat-icon "search" at bounding box center [938, 148] width 19 height 19
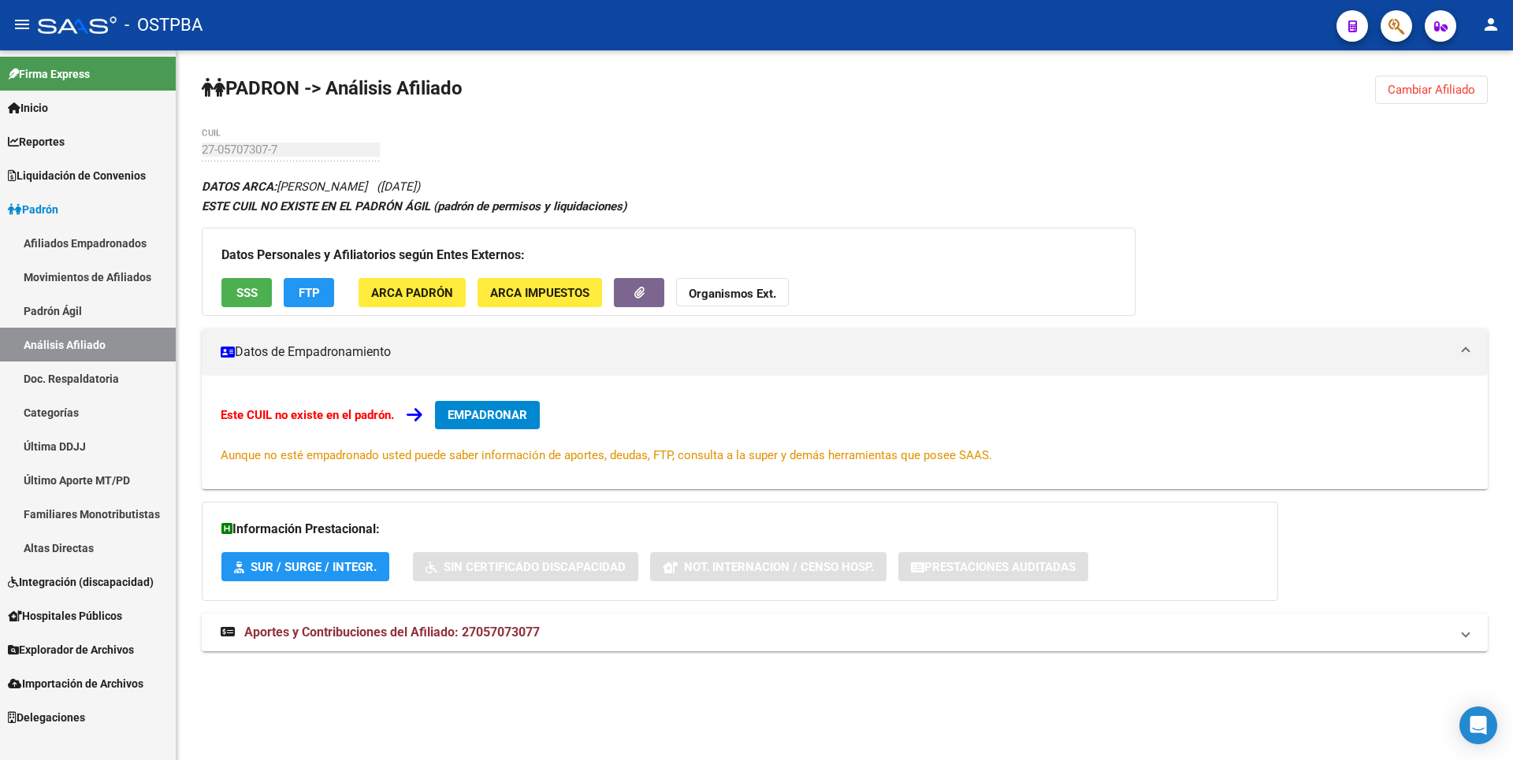
click at [244, 283] on button "SSS" at bounding box center [246, 292] width 50 height 29
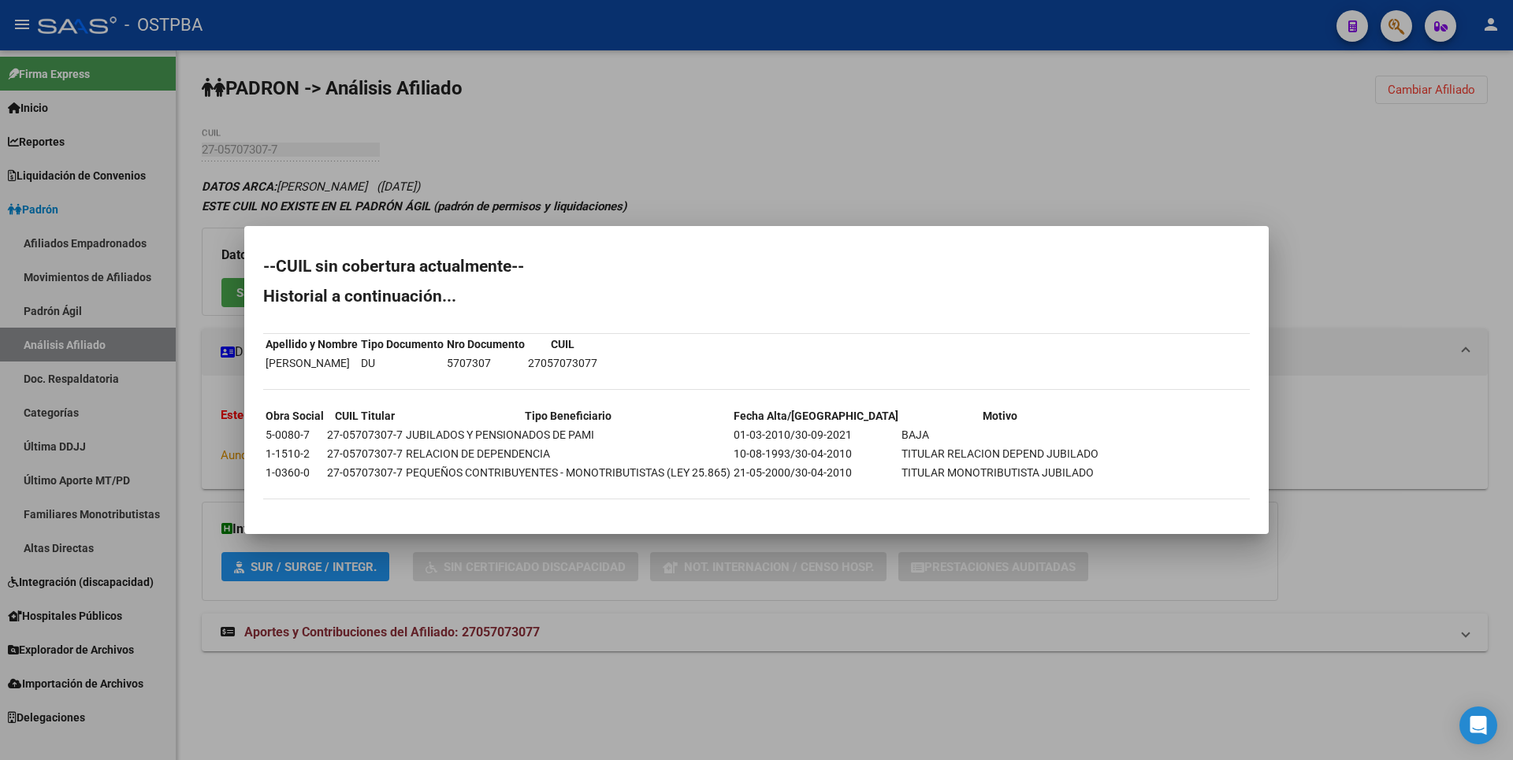
drag, startPoint x: 1176, startPoint y: 174, endPoint x: 1188, endPoint y: 163, distance: 16.8
click at [1188, 163] on div at bounding box center [756, 380] width 1513 height 760
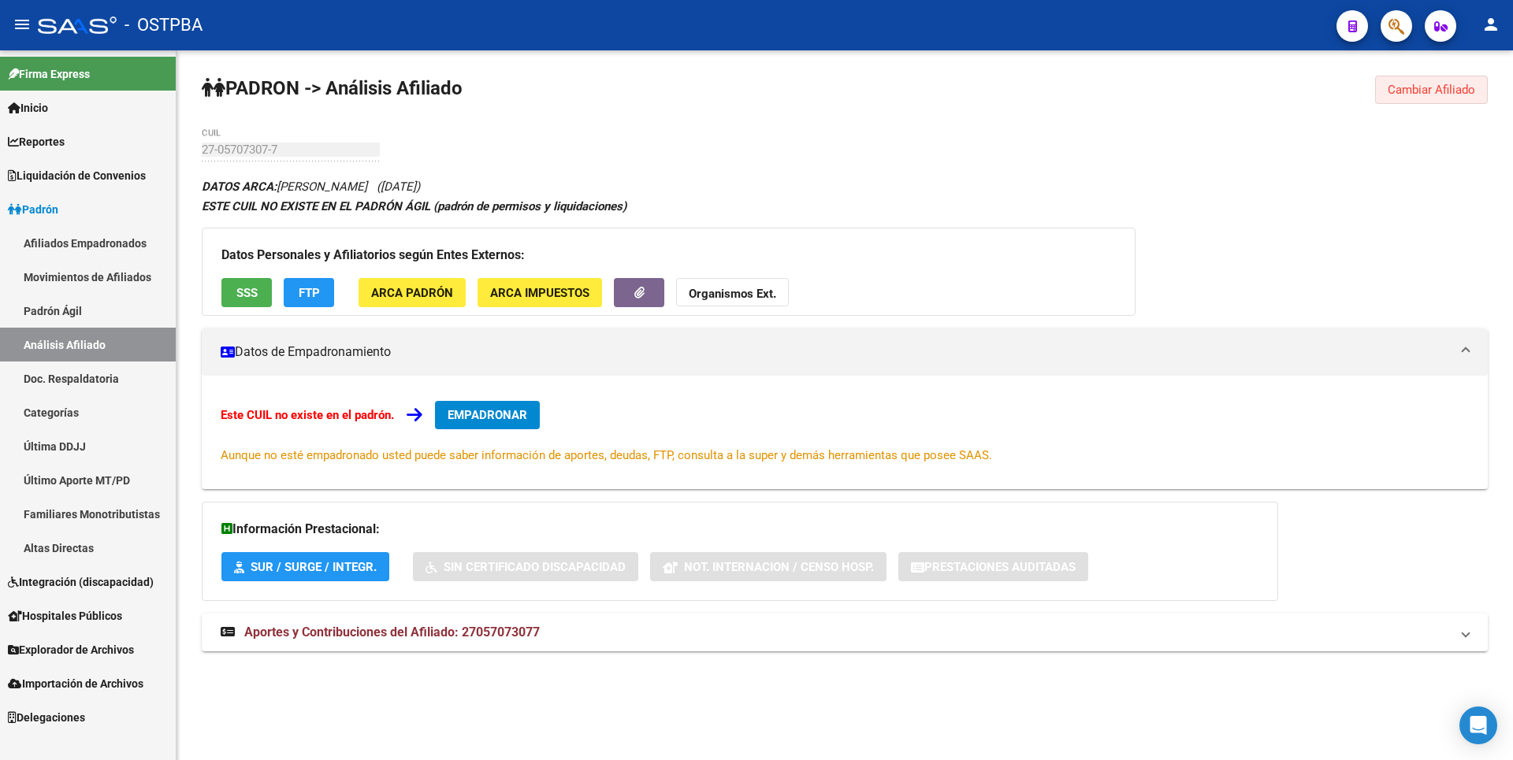
click at [1449, 84] on span "Cambiar Afiliado" at bounding box center [1431, 90] width 87 height 14
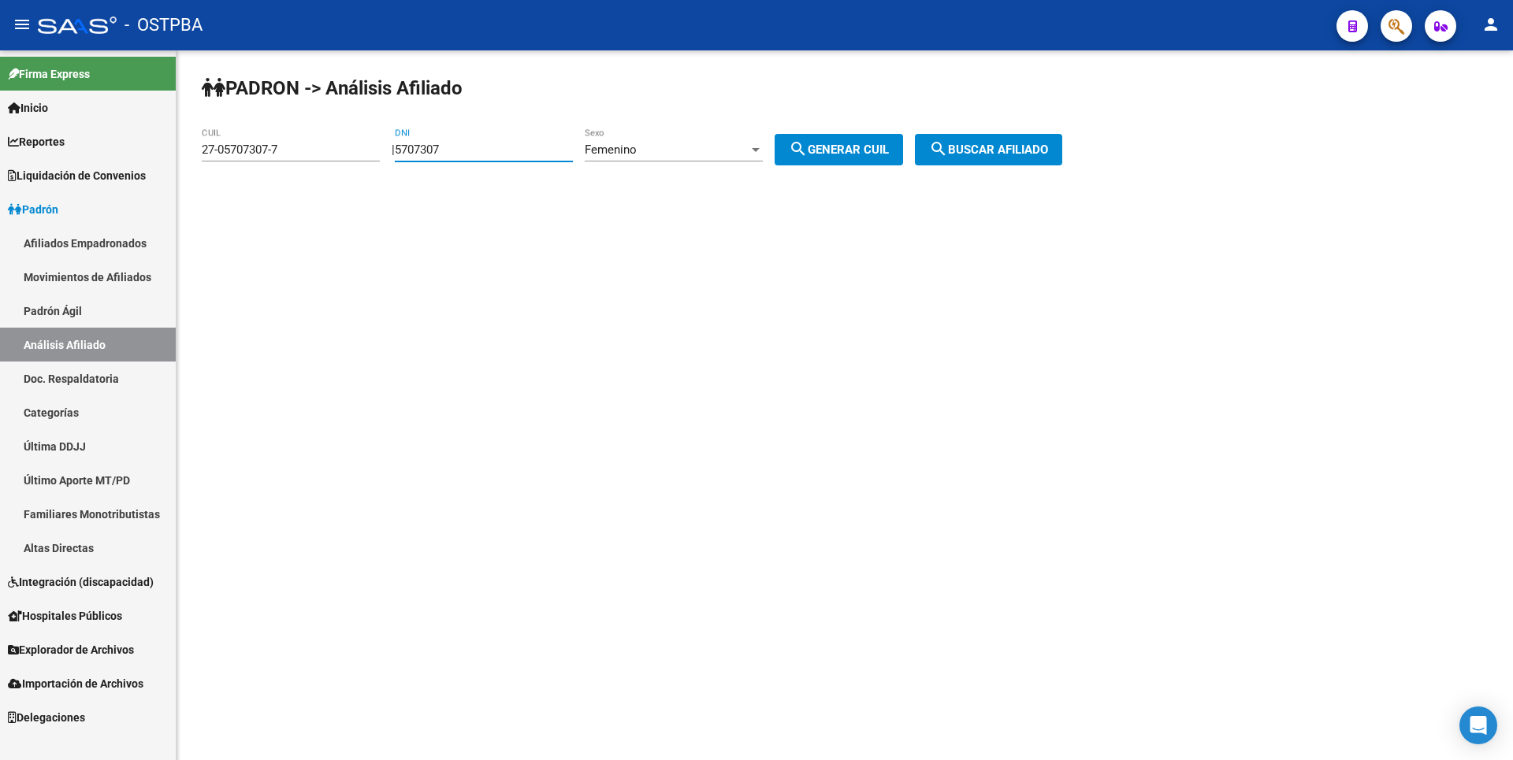
drag, startPoint x: 462, startPoint y: 148, endPoint x: 303, endPoint y: 143, distance: 158.5
click at [303, 143] on app-analisis-afiliado "PADRON -> Análisis Afiliado 27-05707307-7 CUIL | 5707307 DNI Femenino Sexo sear…" at bounding box center [638, 150] width 872 height 14
paste input "13633860"
type input "13633860"
drag, startPoint x: 310, startPoint y: 151, endPoint x: 5, endPoint y: 157, distance: 305.0
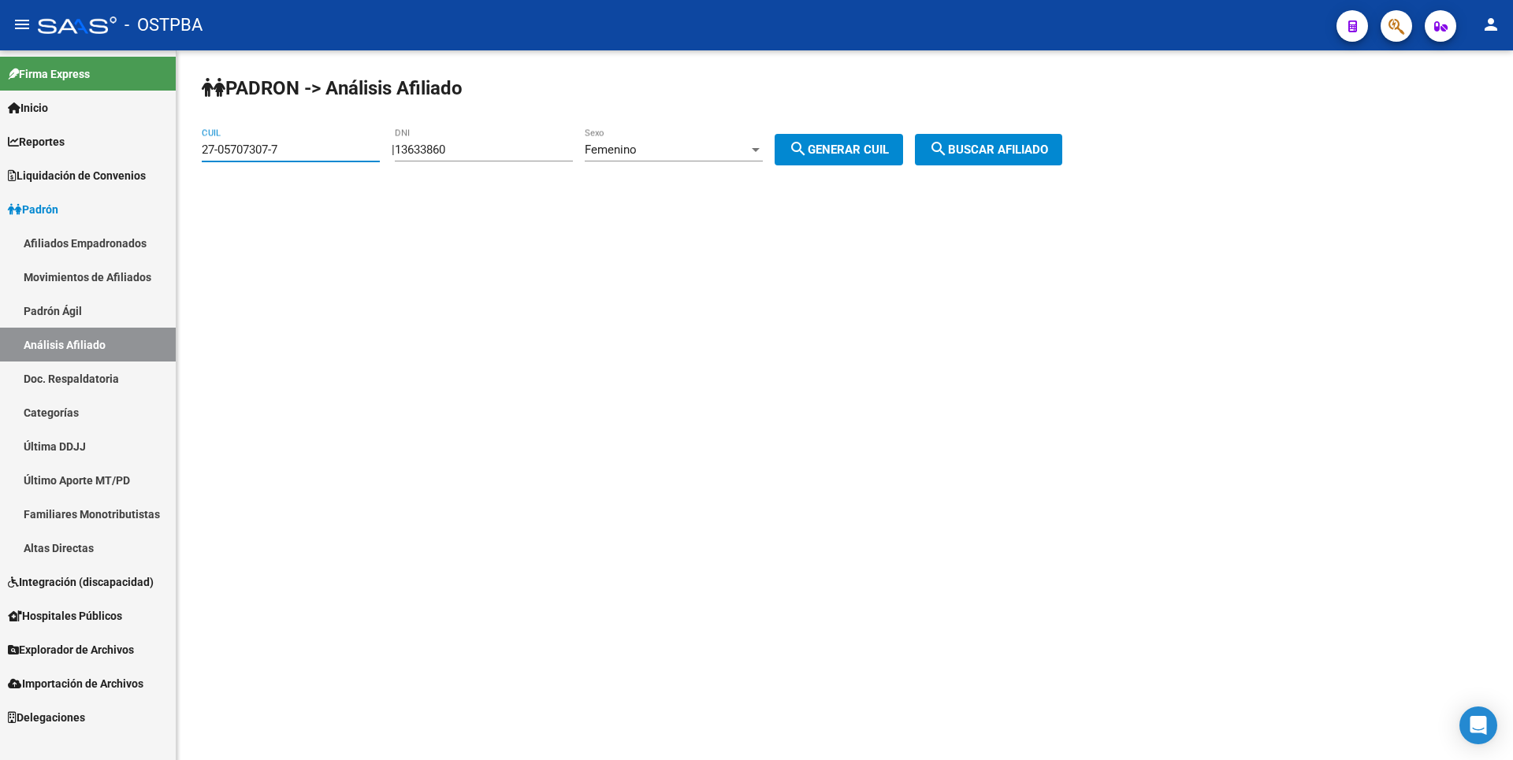
click at [5, 157] on mat-sidenav-container "Firma Express Inicio Calendario SSS Instructivos Contacto OS Reportes Tablero d…" at bounding box center [756, 405] width 1513 height 710
click at [865, 142] on button "search Generar CUIL" at bounding box center [839, 150] width 128 height 32
type input "27-13633860-4"
click at [1041, 155] on span "search Buscar afiliado" at bounding box center [988, 150] width 119 height 14
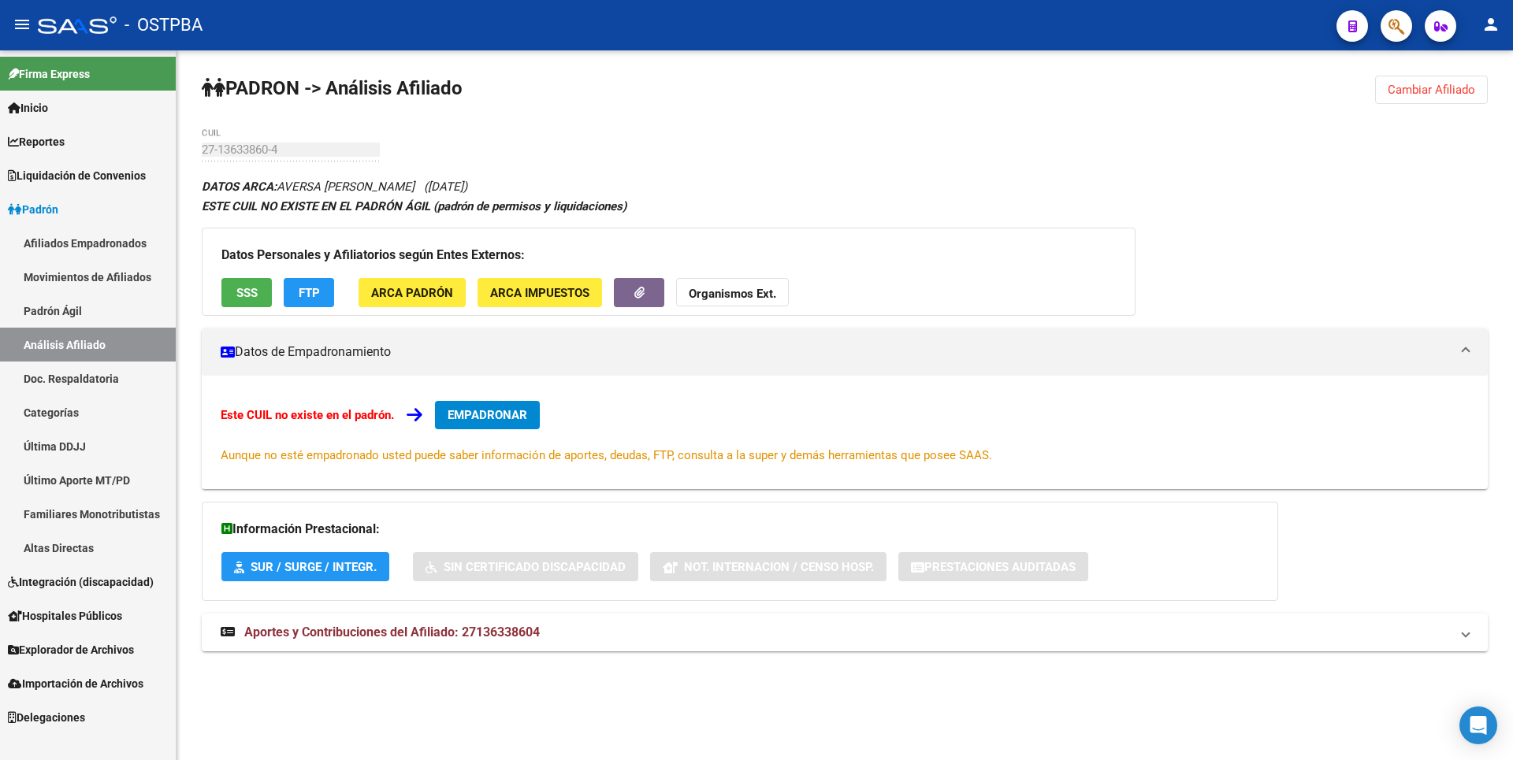
click at [252, 301] on button "SSS" at bounding box center [246, 292] width 50 height 29
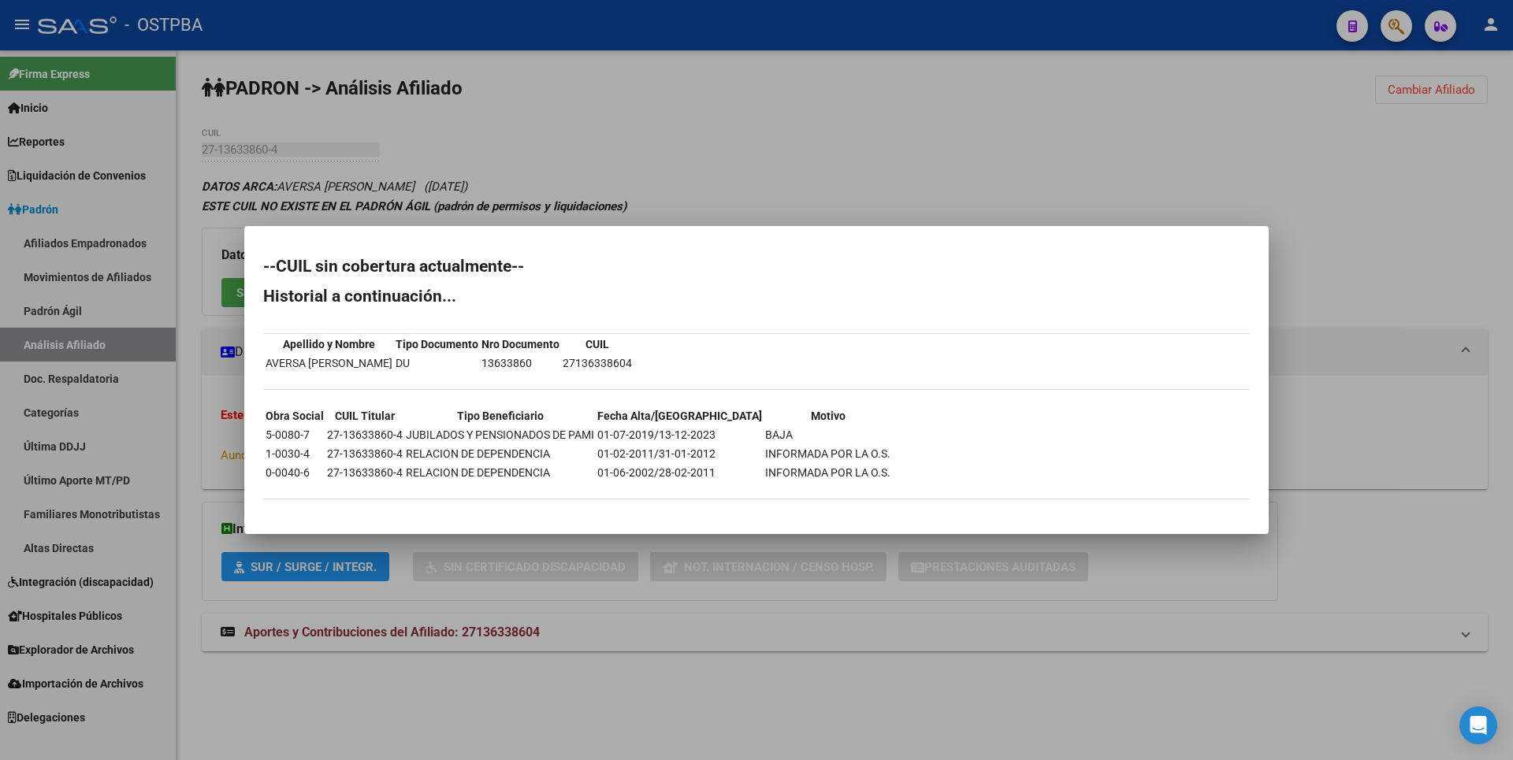
drag, startPoint x: 1258, startPoint y: 182, endPoint x: 1455, endPoint y: 109, distance: 210.2
click at [1285, 165] on div at bounding box center [756, 380] width 1513 height 760
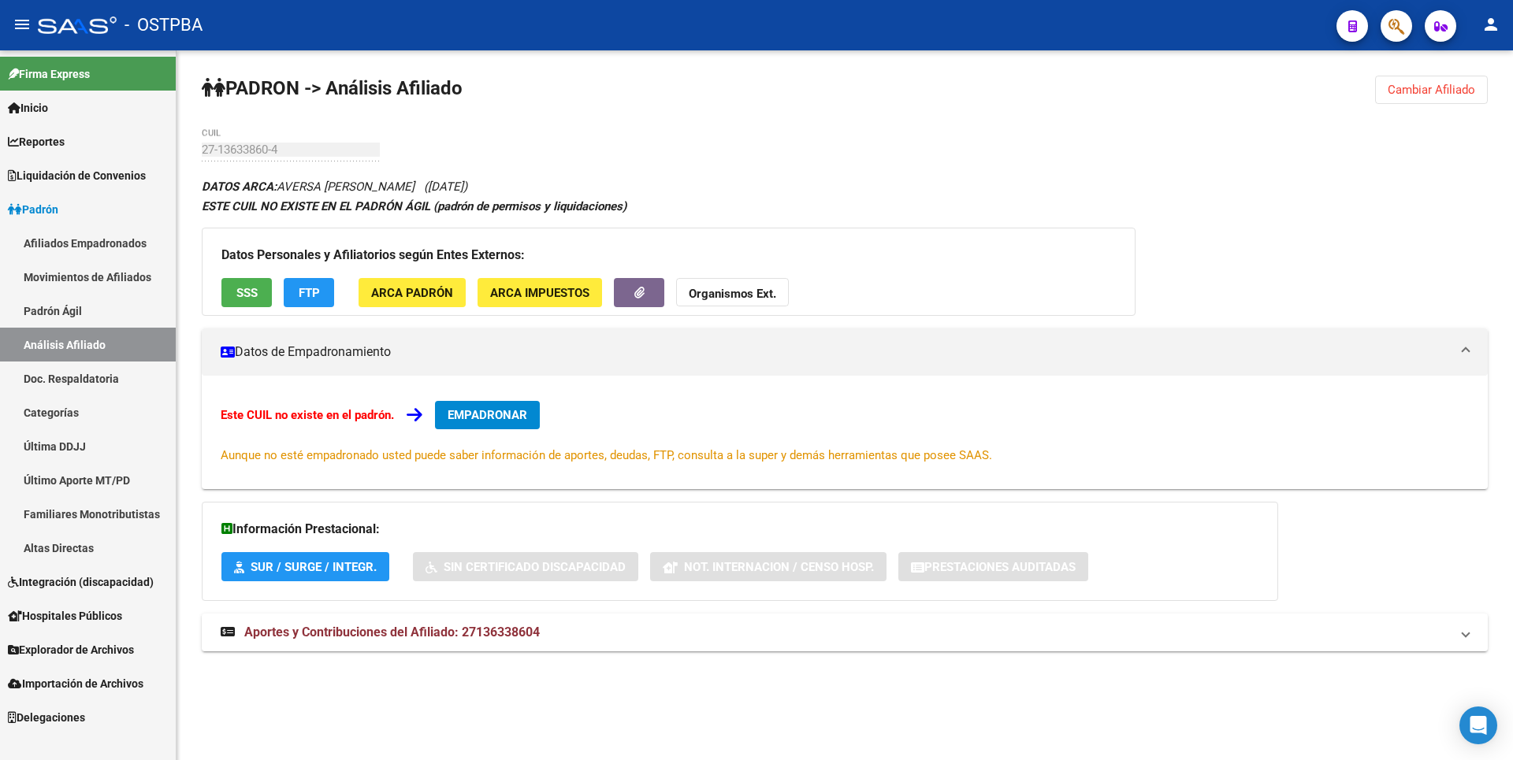
click at [1472, 93] on span "Cambiar Afiliado" at bounding box center [1431, 90] width 87 height 14
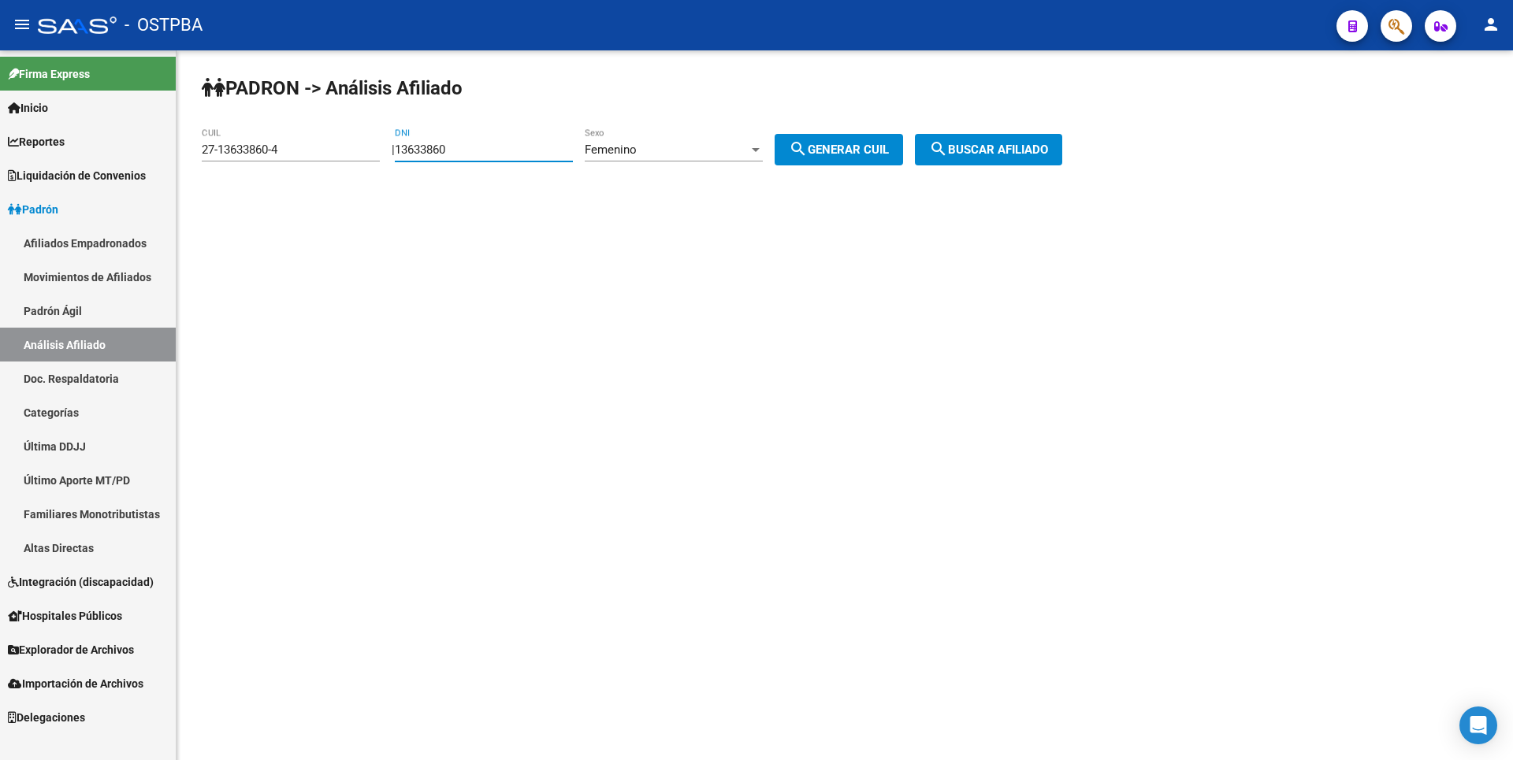
drag, startPoint x: 472, startPoint y: 151, endPoint x: 310, endPoint y: 152, distance: 161.6
click at [310, 152] on app-analisis-afiliado "PADRON -> Análisis Afiliado 27-13633860-4 CUIL | 13633860 DNI Femenino Sexo sea…" at bounding box center [638, 150] width 872 height 14
paste input "92093195"
type input "92093195"
drag, startPoint x: 288, startPoint y: 153, endPoint x: 0, endPoint y: 139, distance: 287.9
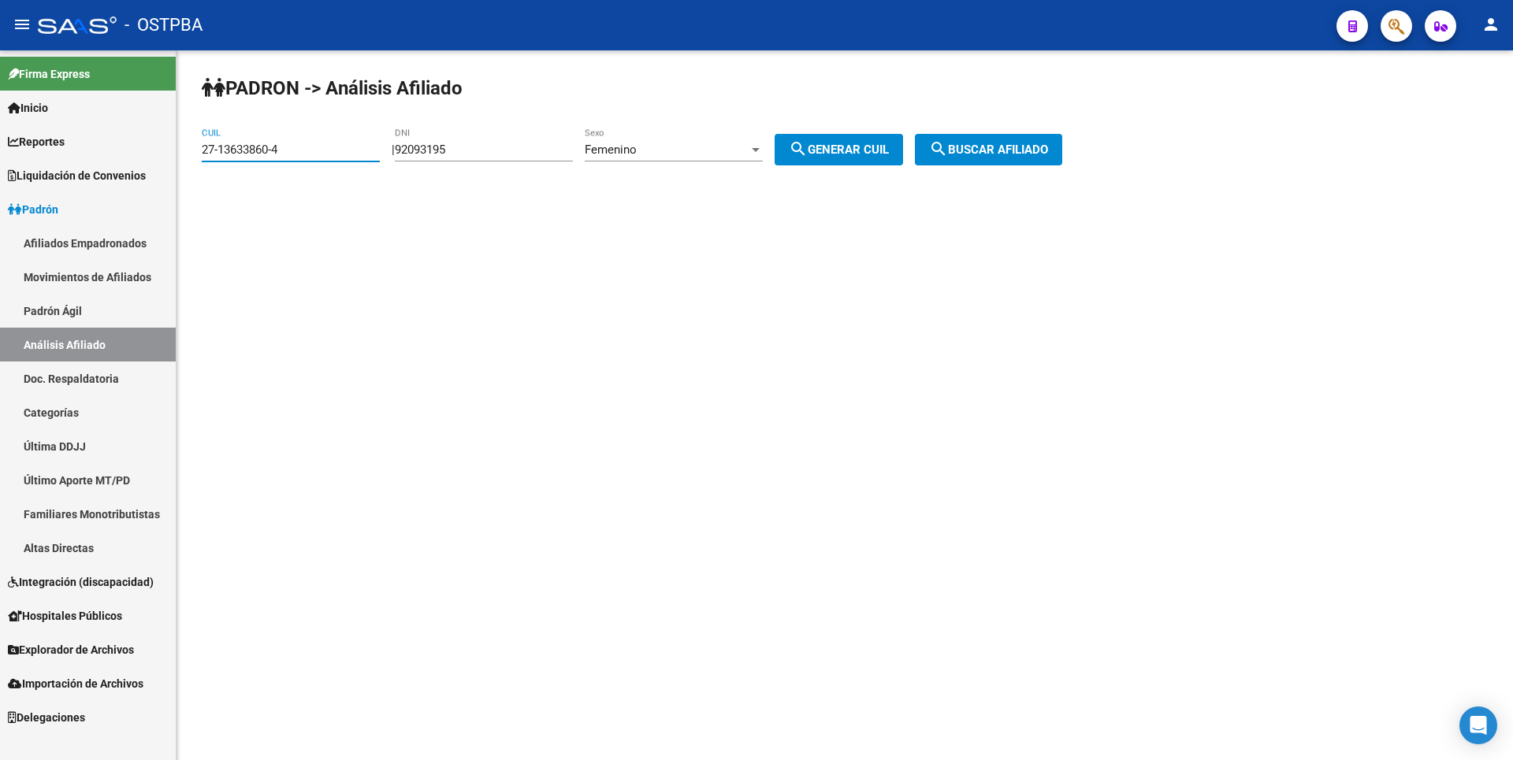
click at [0, 139] on mat-sidenav-container "Firma Express Inicio Calendario SSS Instructivos Contacto OS Reportes Tablero d…" at bounding box center [756, 405] width 1513 height 710
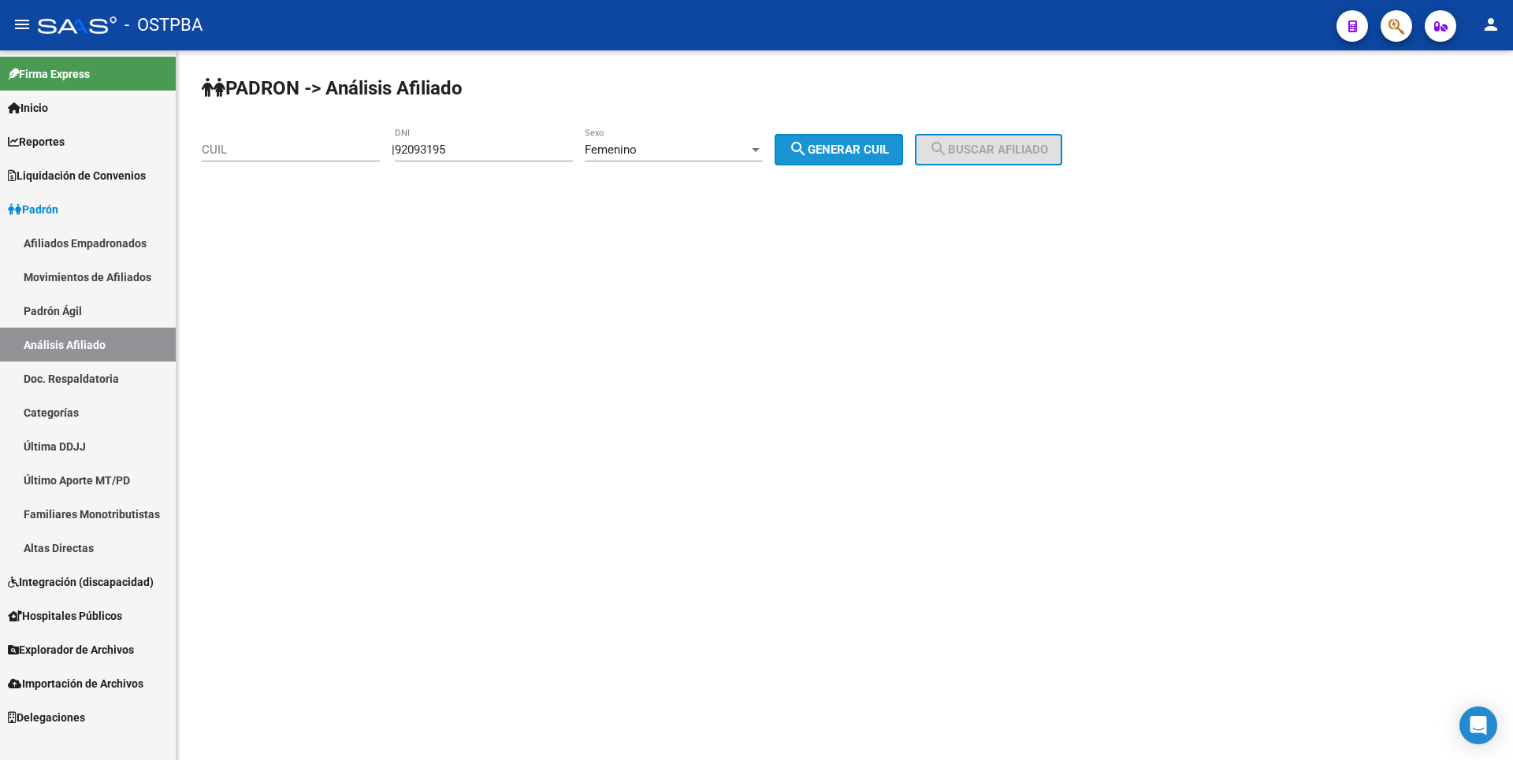
drag, startPoint x: 810, startPoint y: 147, endPoint x: 989, endPoint y: 180, distance: 181.9
click at [835, 151] on span "search Generar CUIL" at bounding box center [839, 150] width 100 height 14
type input "27-92093195-8"
click at [995, 180] on div "PADRON -> Análisis Afiliado 27-92093195-8 CUIL | 92093195 DNI Femenino Sexo sea…" at bounding box center [845, 132] width 1337 height 165
click at [1015, 151] on span "search Buscar afiliado" at bounding box center [988, 150] width 119 height 14
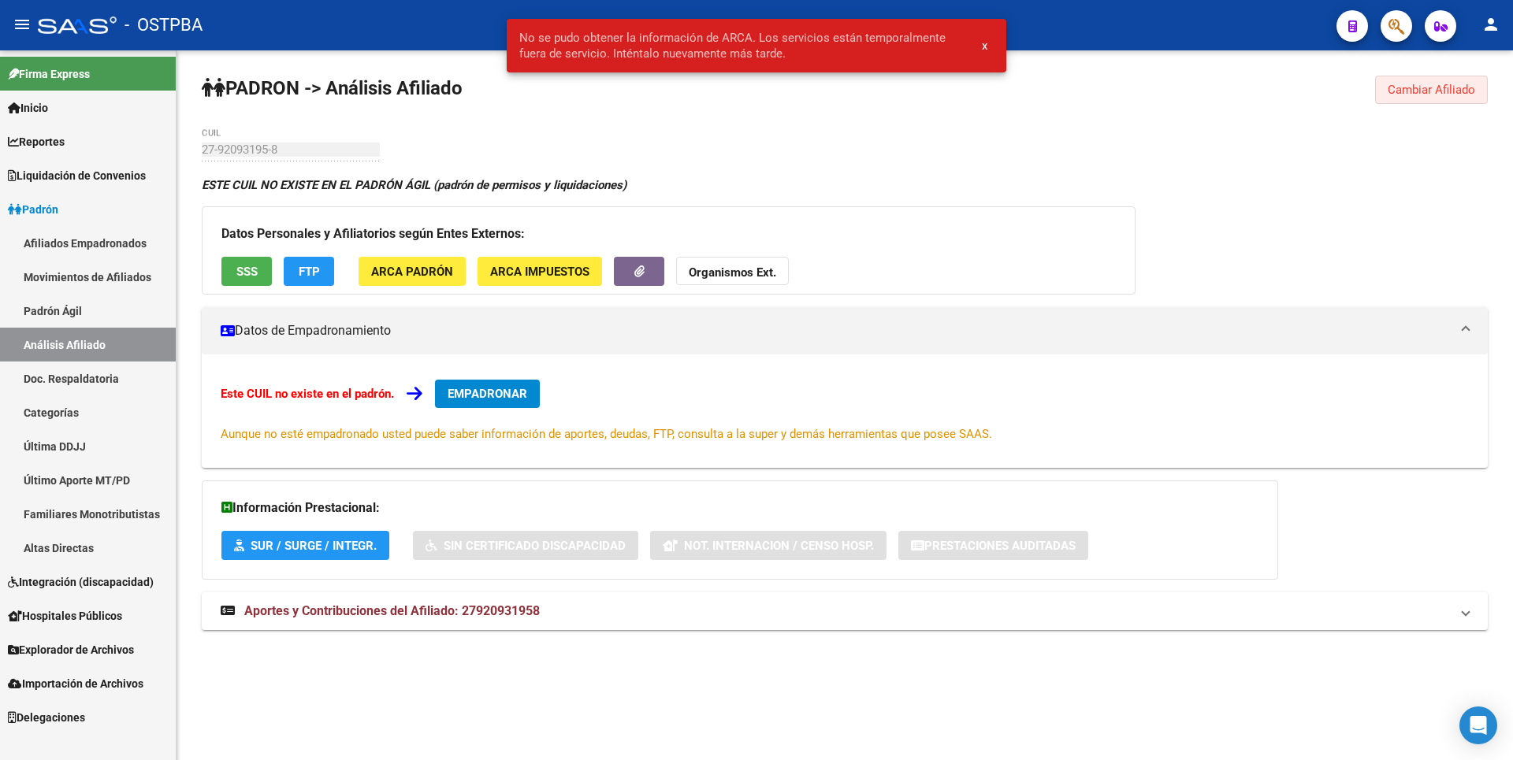
click at [1430, 76] on button "Cambiar Afiliado" at bounding box center [1431, 90] width 113 height 28
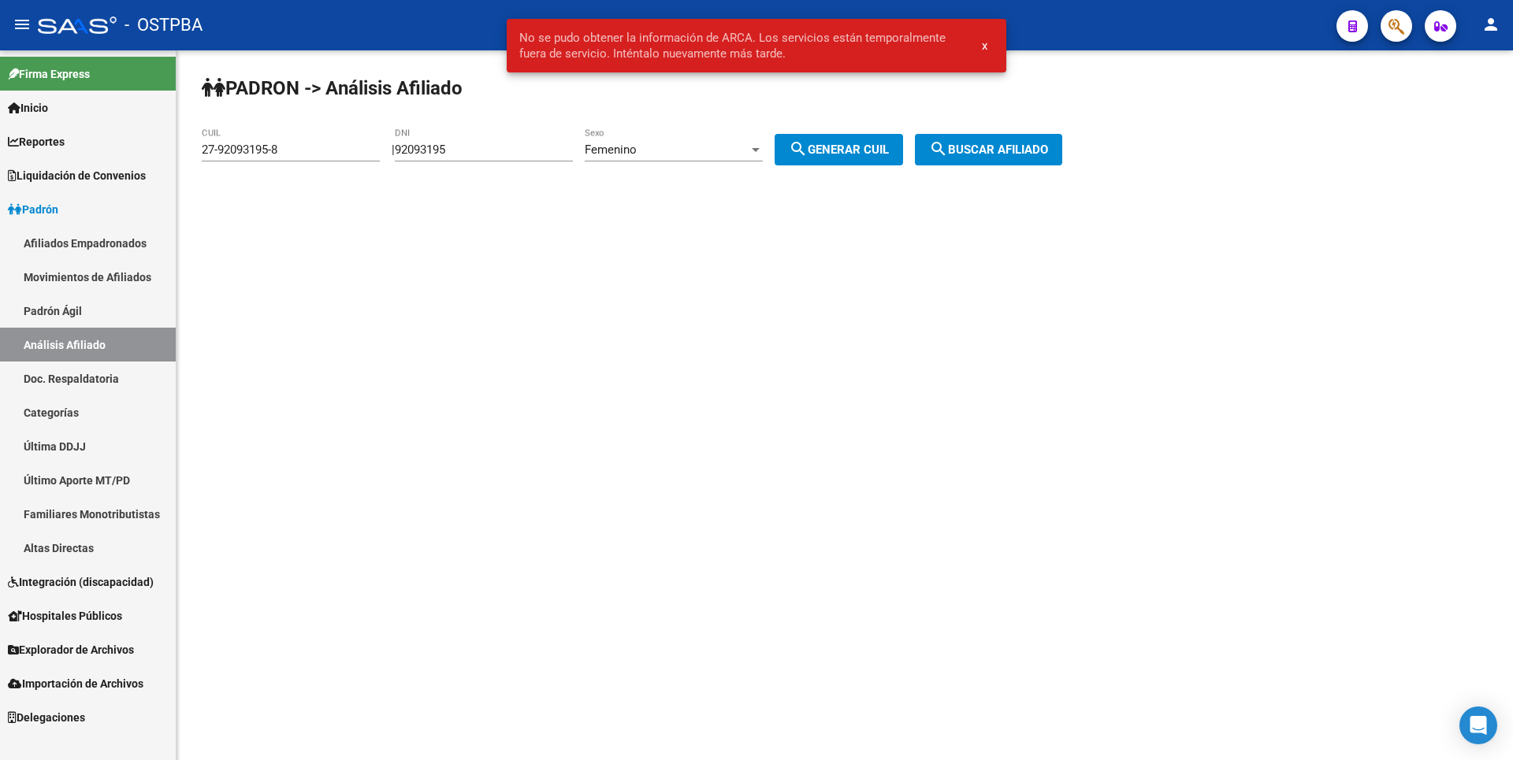
click at [720, 143] on div "Femenino" at bounding box center [667, 150] width 164 height 14
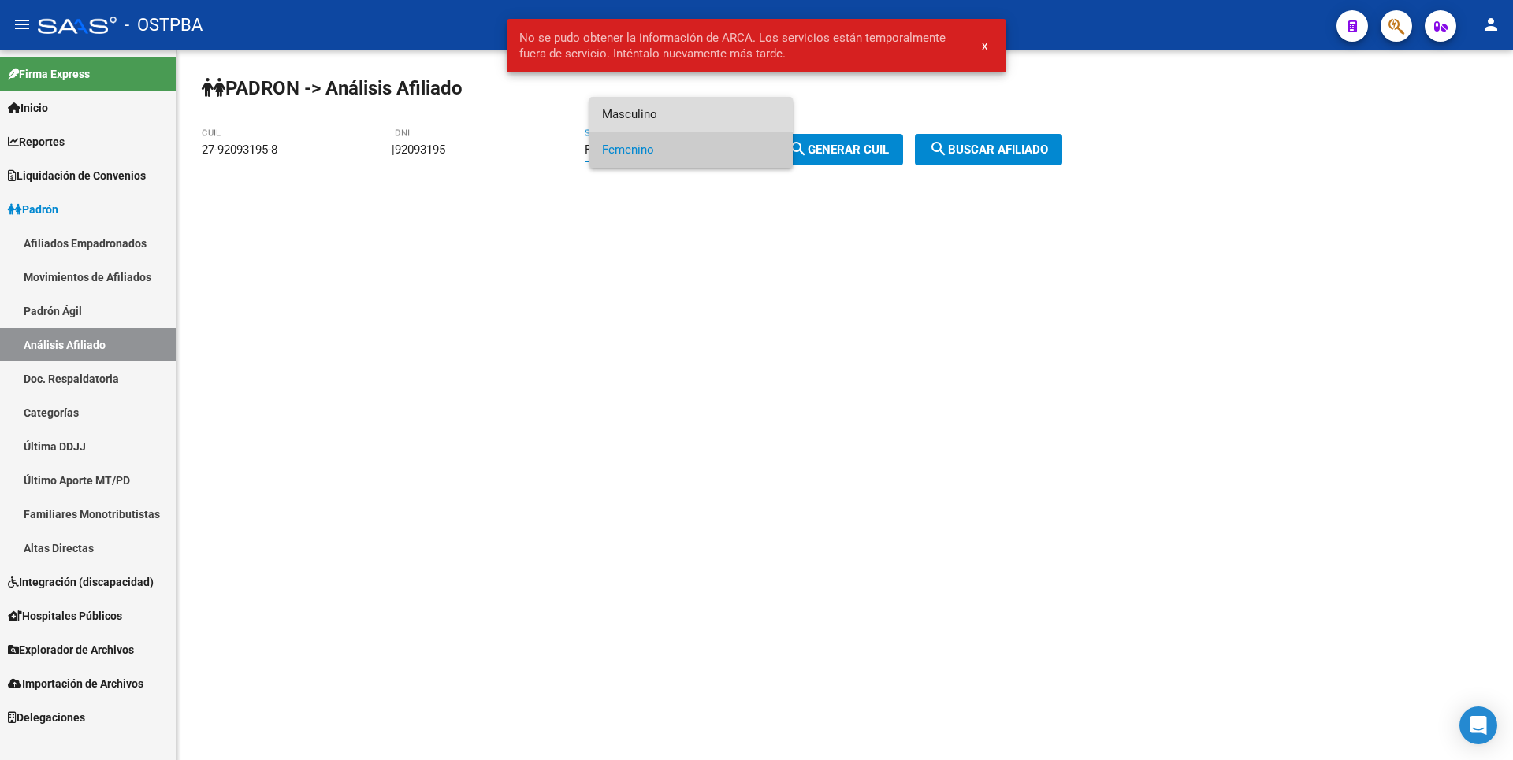
drag, startPoint x: 660, startPoint y: 110, endPoint x: 615, endPoint y: 112, distance: 44.9
click at [660, 110] on span "Masculino" at bounding box center [691, 114] width 178 height 35
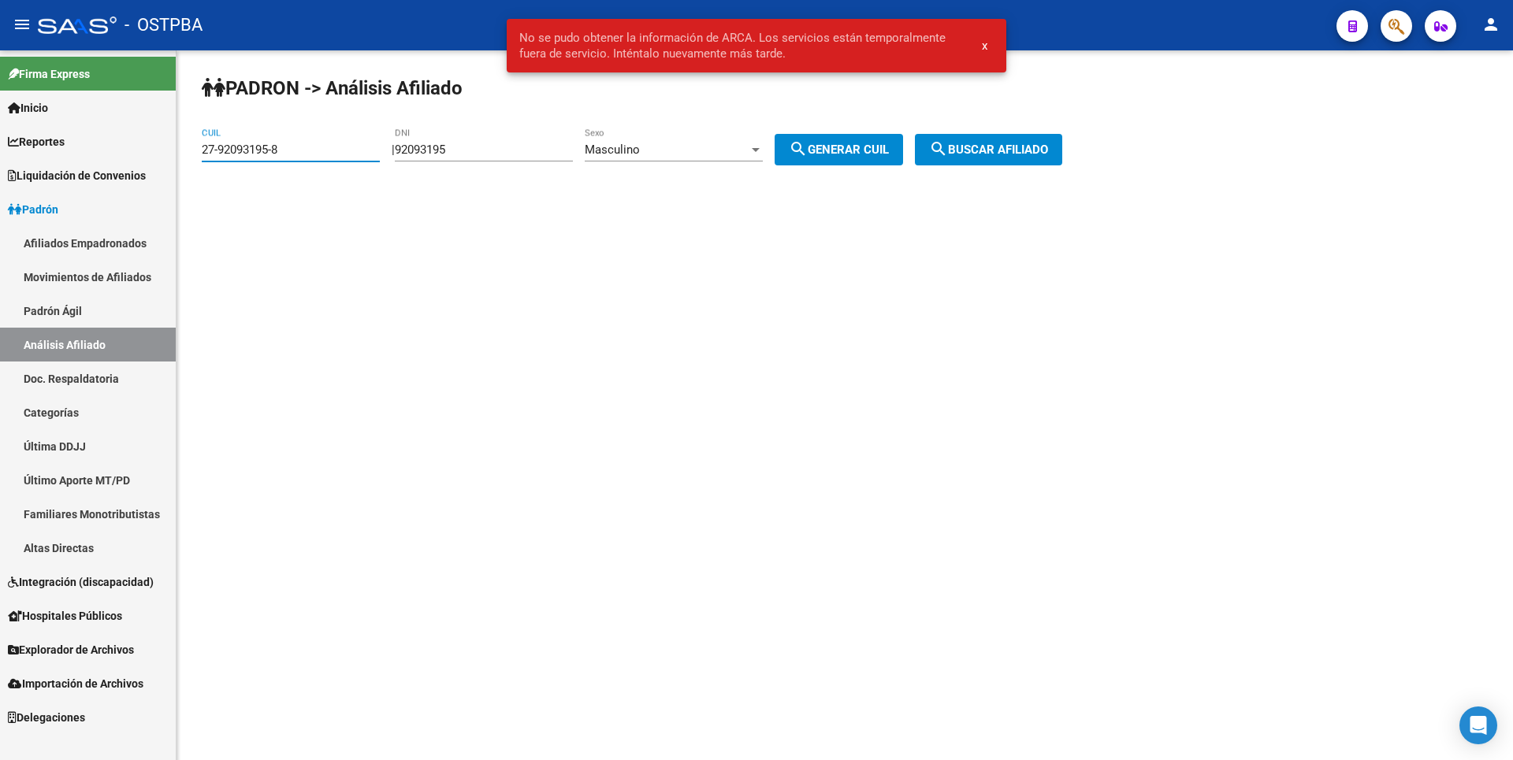
drag, startPoint x: 283, startPoint y: 148, endPoint x: 234, endPoint y: 142, distance: 49.3
click at [234, 142] on div "27-92093195-8 CUIL" at bounding box center [291, 145] width 178 height 34
click at [293, 144] on input "27-92093195-8" at bounding box center [291, 150] width 178 height 14
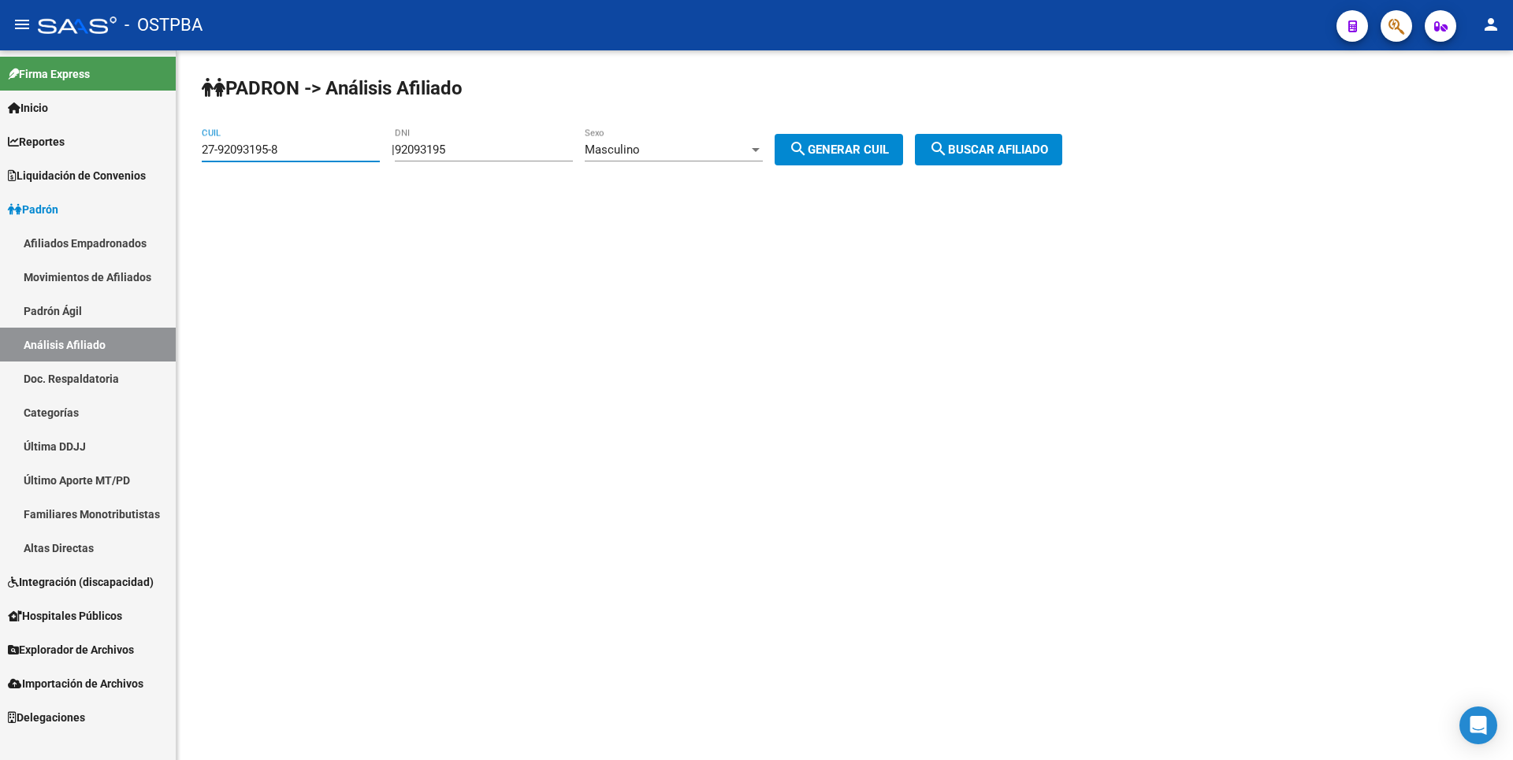
click at [289, 151] on input "27-92093195-8" at bounding box center [291, 150] width 178 height 14
drag, startPoint x: 202, startPoint y: 151, endPoint x: 311, endPoint y: 147, distance: 109.6
click at [311, 147] on input "27-92093195-8" at bounding box center [291, 150] width 178 height 14
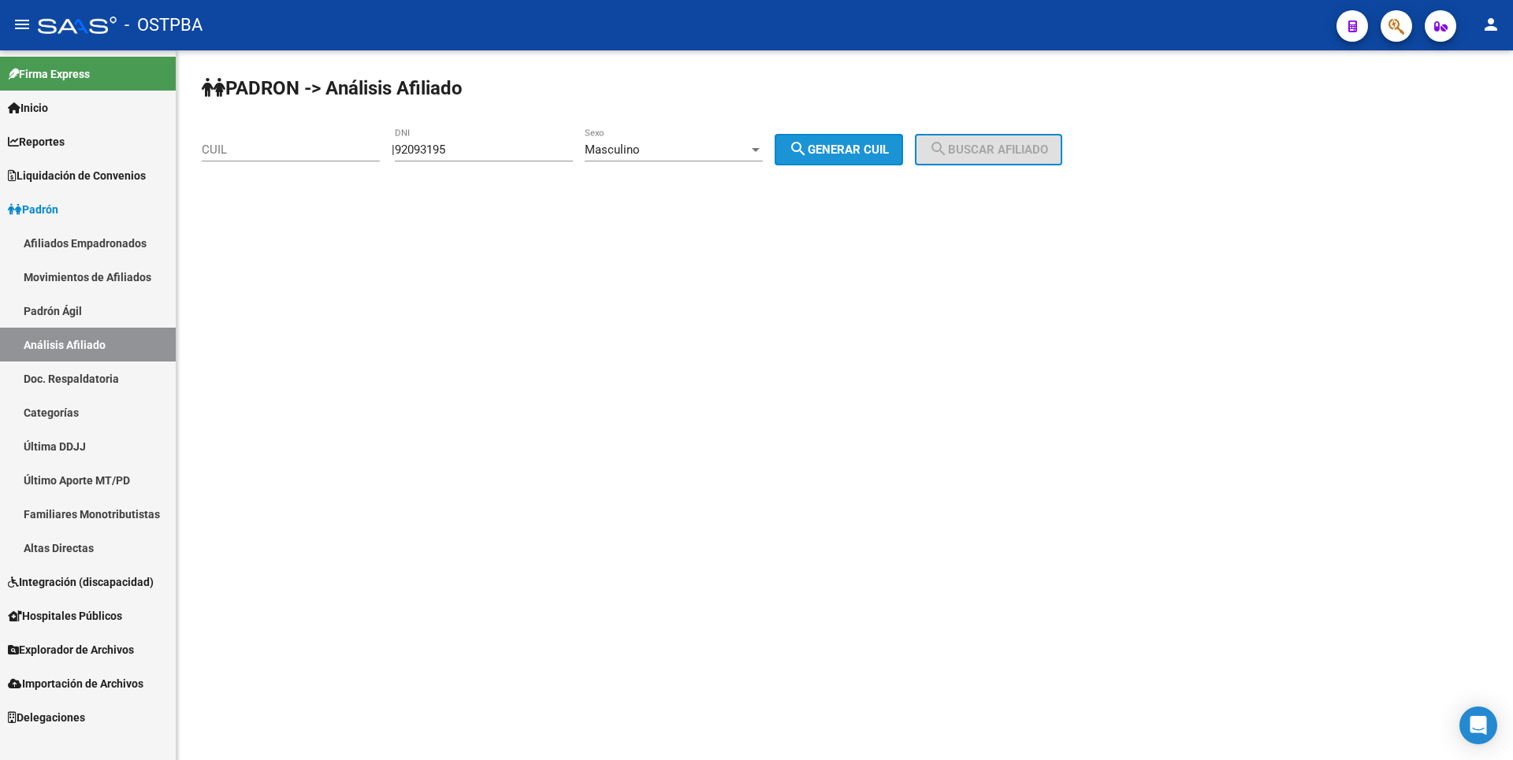
drag, startPoint x: 847, startPoint y: 142, endPoint x: 978, endPoint y: 125, distance: 131.9
click at [866, 133] on div "PADRON -> Análisis Afiliado CUIL | 92093195 DNI Masculino Sexo search Generar C…" at bounding box center [845, 132] width 1337 height 165
click at [903, 162] on button "search Generar CUIL" at bounding box center [839, 150] width 128 height 32
type input "20-92093195-3"
click at [947, 159] on button "search Buscar afiliado" at bounding box center [988, 150] width 147 height 32
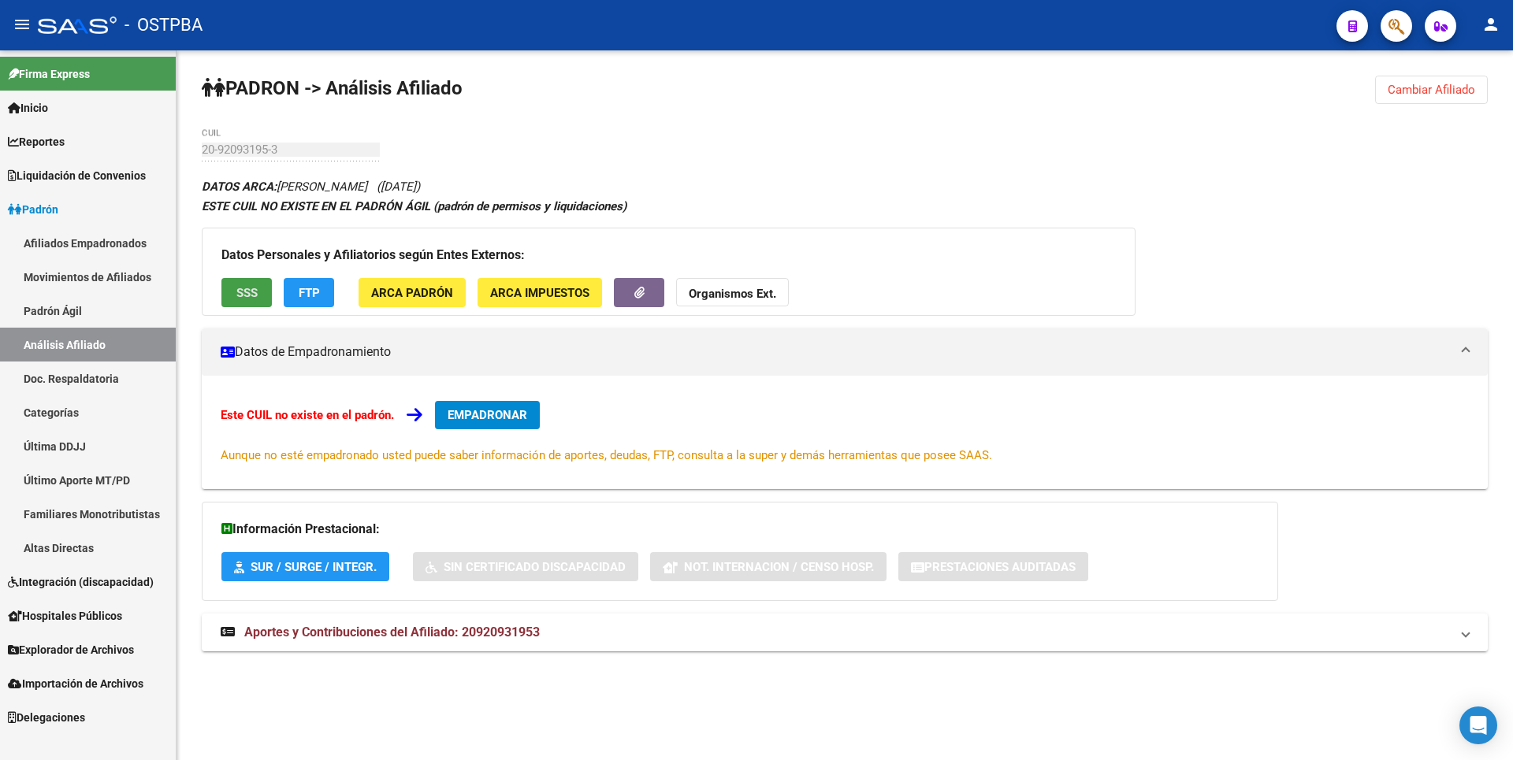
click at [247, 303] on button "SSS" at bounding box center [246, 292] width 50 height 29
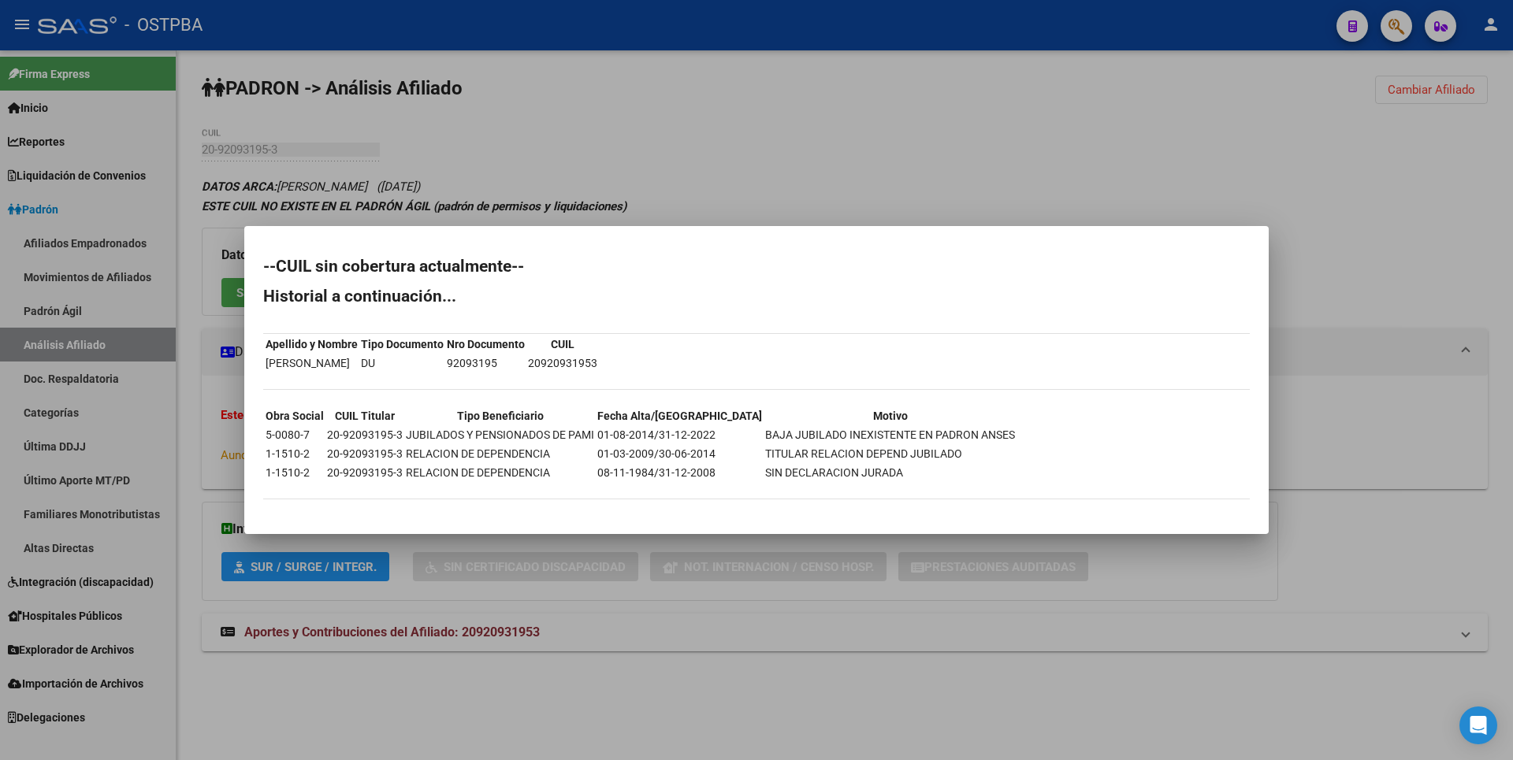
click at [988, 140] on div at bounding box center [756, 380] width 1513 height 760
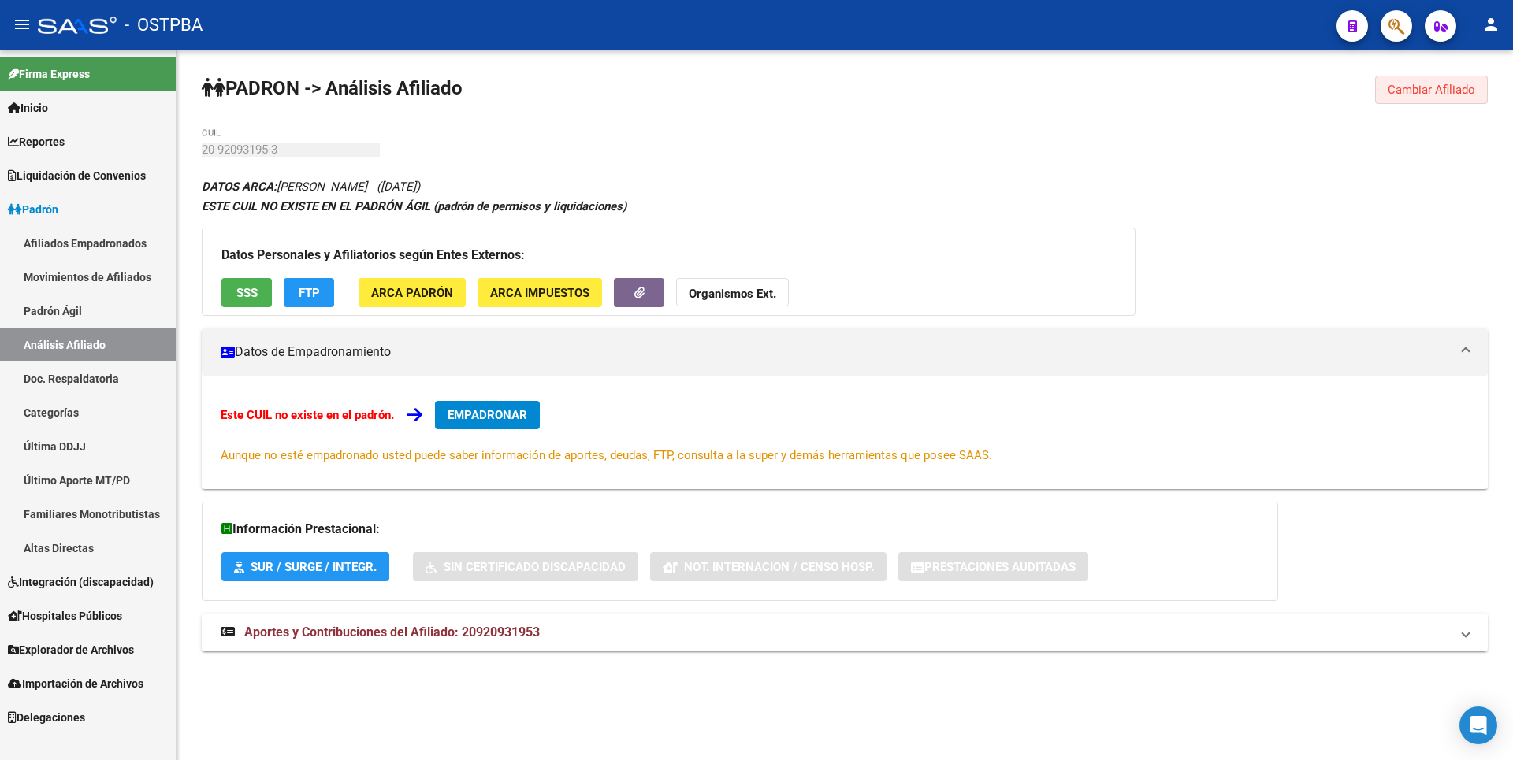
click at [1428, 82] on button "Cambiar Afiliado" at bounding box center [1431, 90] width 113 height 28
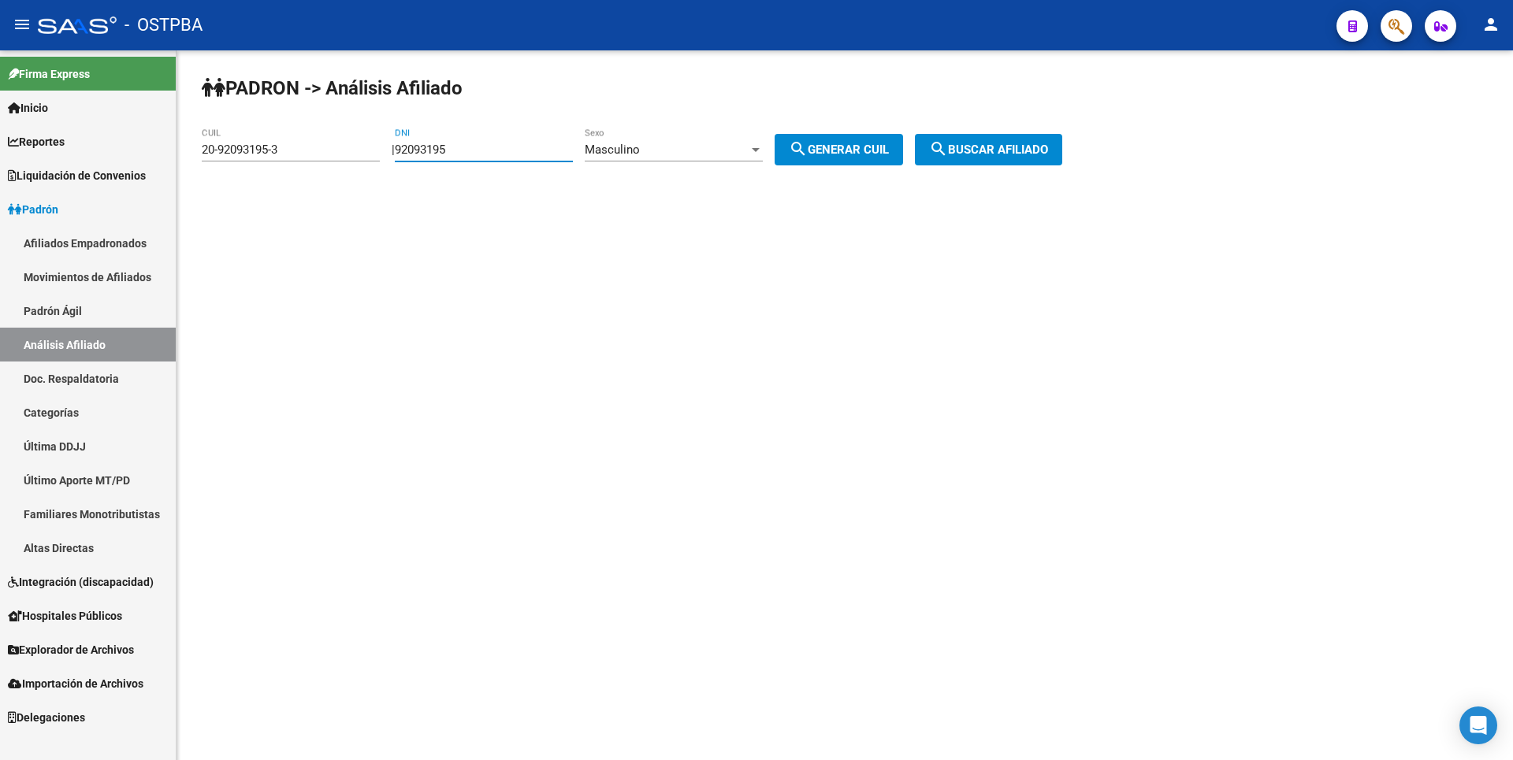
drag, startPoint x: 483, startPoint y: 154, endPoint x: 262, endPoint y: 149, distance: 221.5
click at [262, 149] on app-analisis-afiliado "PADRON -> Análisis Afiliado 20-92093195-3 CUIL | 92093195 DNI Masculino Sexo se…" at bounding box center [638, 150] width 872 height 14
paste input "8489529"
type input "8489529"
drag, startPoint x: 288, startPoint y: 151, endPoint x: 40, endPoint y: 144, distance: 248.3
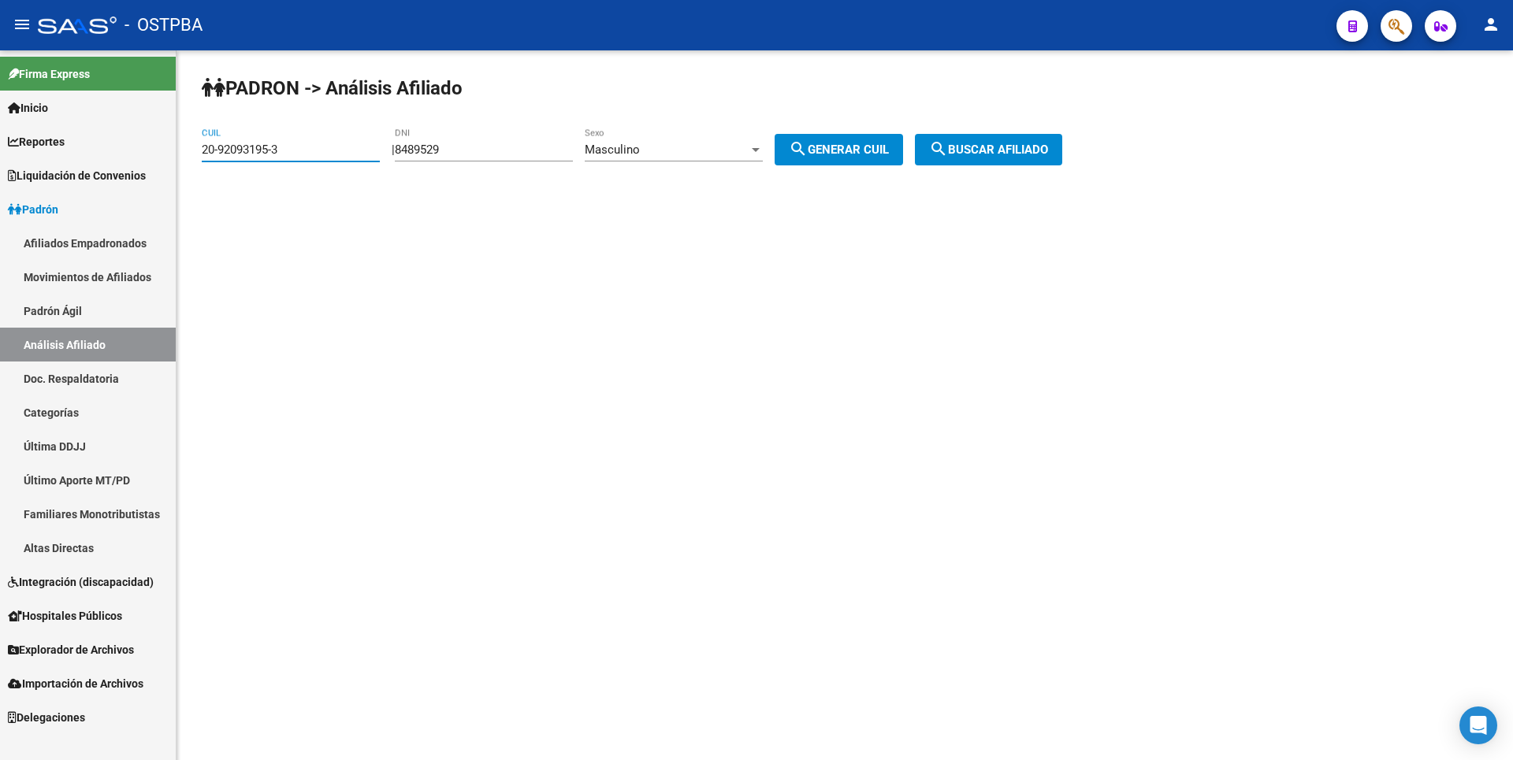
click at [40, 144] on mat-sidenav-container "Firma Express Inicio Calendario SSS Instructivos Contacto OS Reportes Tablero d…" at bounding box center [756, 405] width 1513 height 710
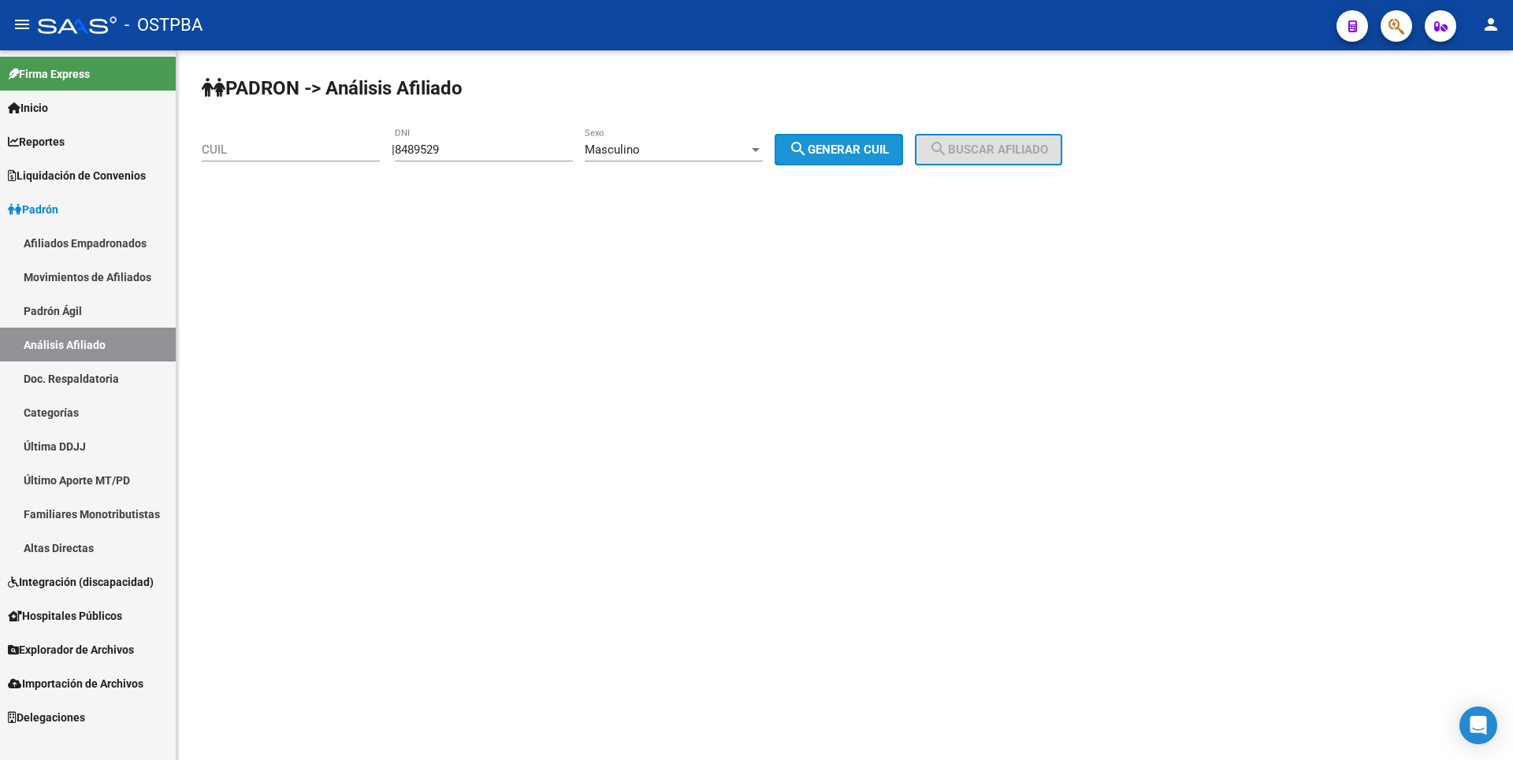
drag, startPoint x: 854, startPoint y: 138, endPoint x: 985, endPoint y: 159, distance: 132.5
click at [858, 139] on button "search Generar CUIL" at bounding box center [839, 150] width 128 height 32
type input "20-08489529-7"
click at [985, 159] on button "search Buscar afiliado" at bounding box center [988, 150] width 147 height 32
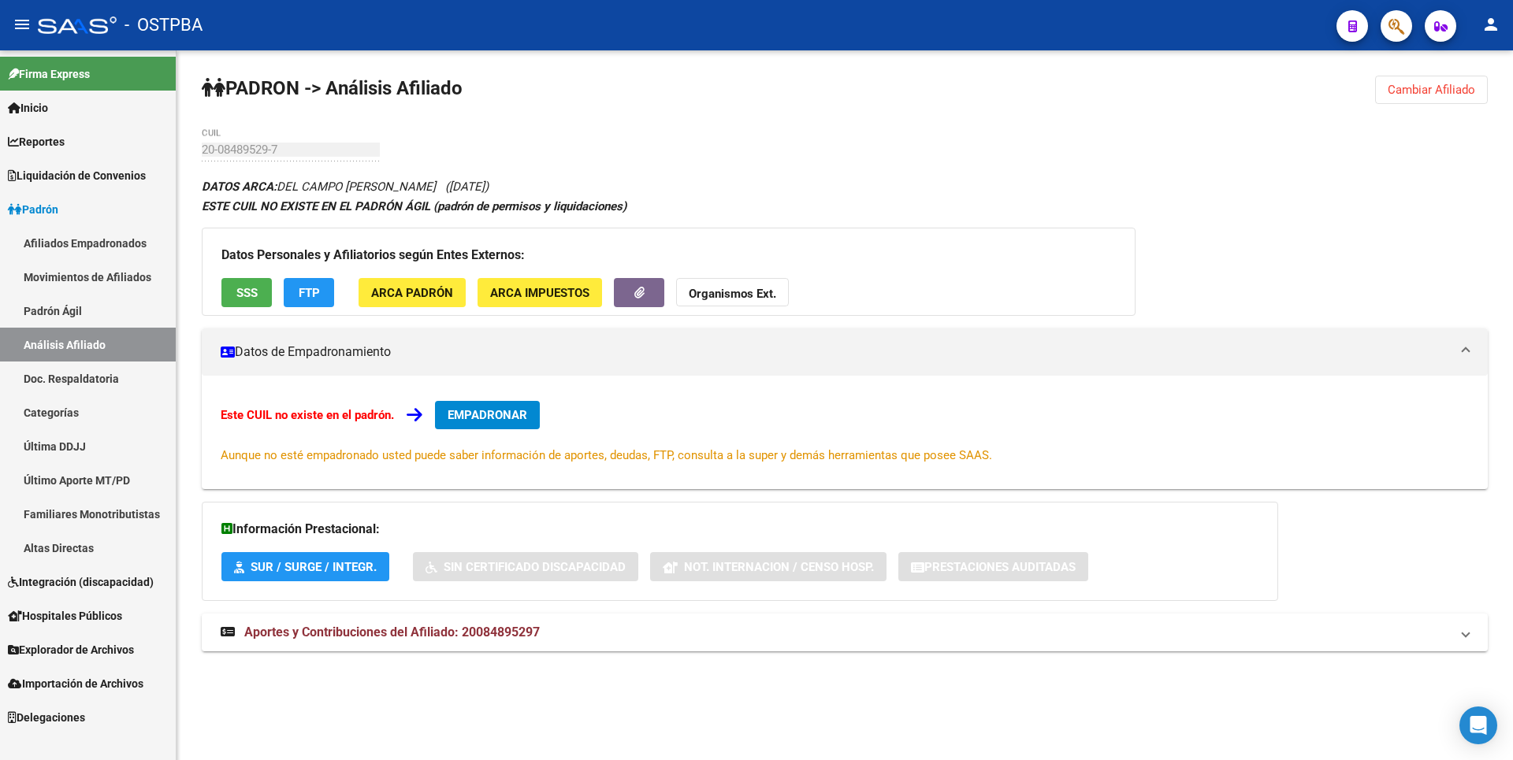
click at [246, 286] on span "SSS" at bounding box center [246, 293] width 21 height 14
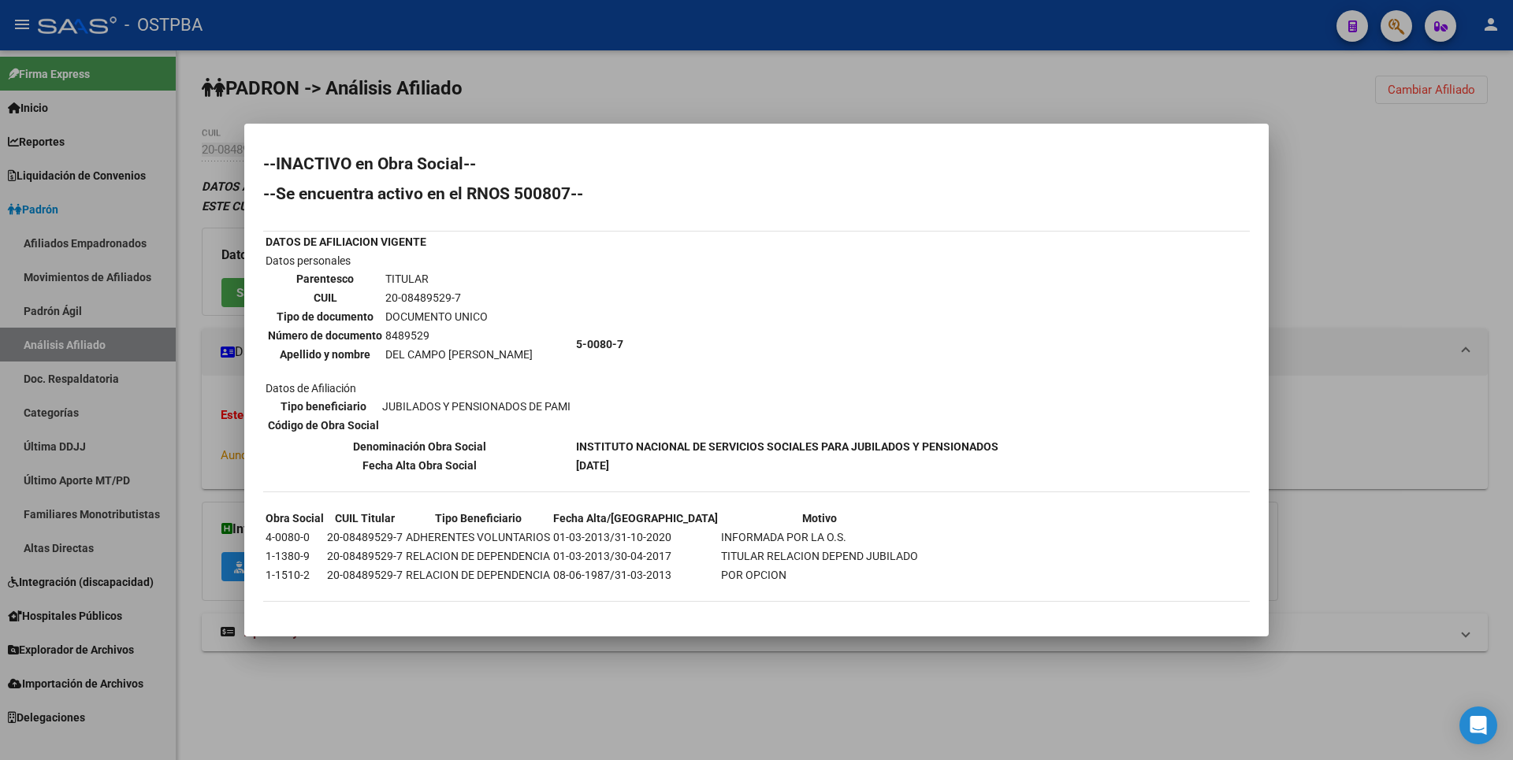
click at [1359, 241] on div at bounding box center [756, 380] width 1513 height 760
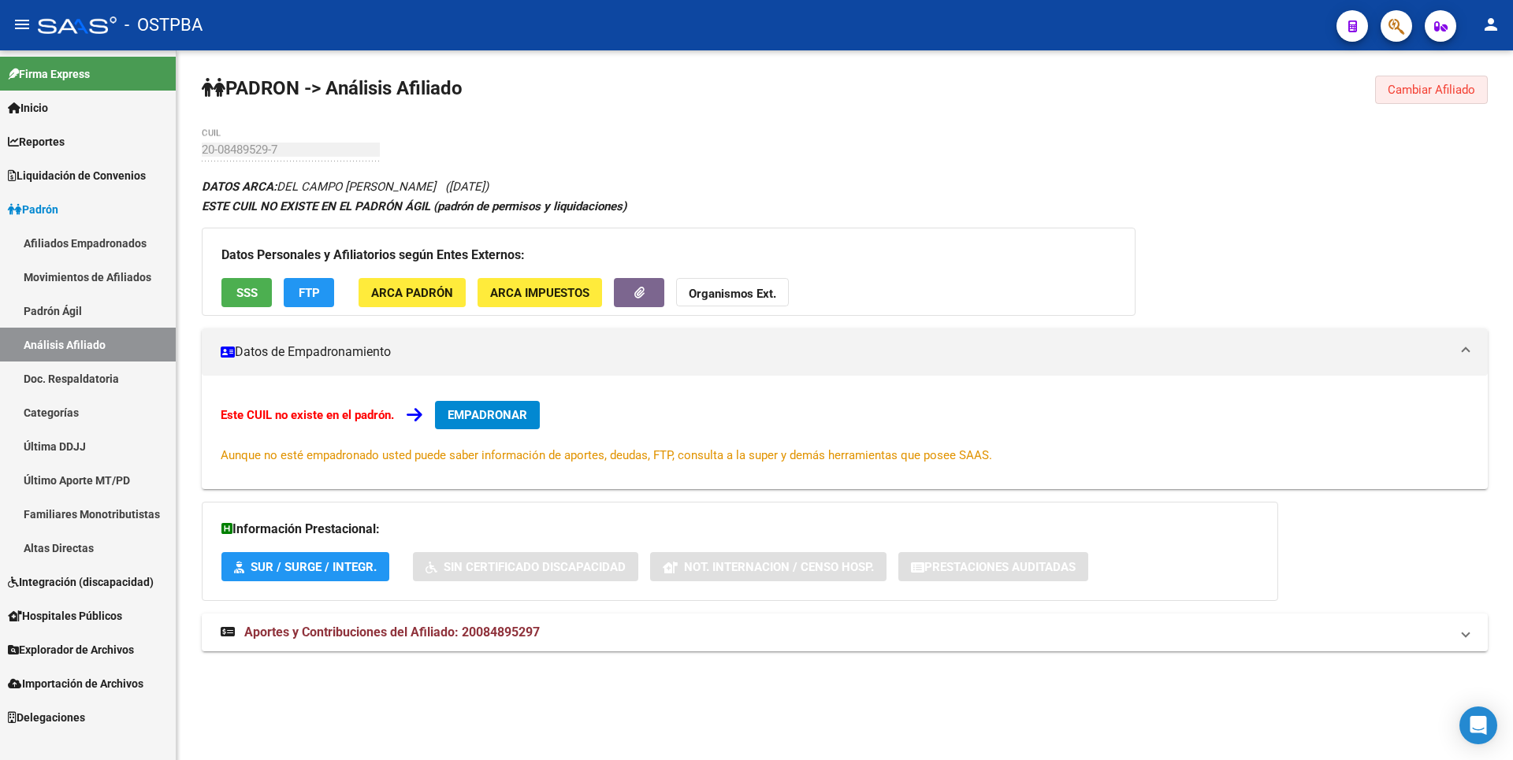
click at [1466, 87] on span "Cambiar Afiliado" at bounding box center [1431, 90] width 87 height 14
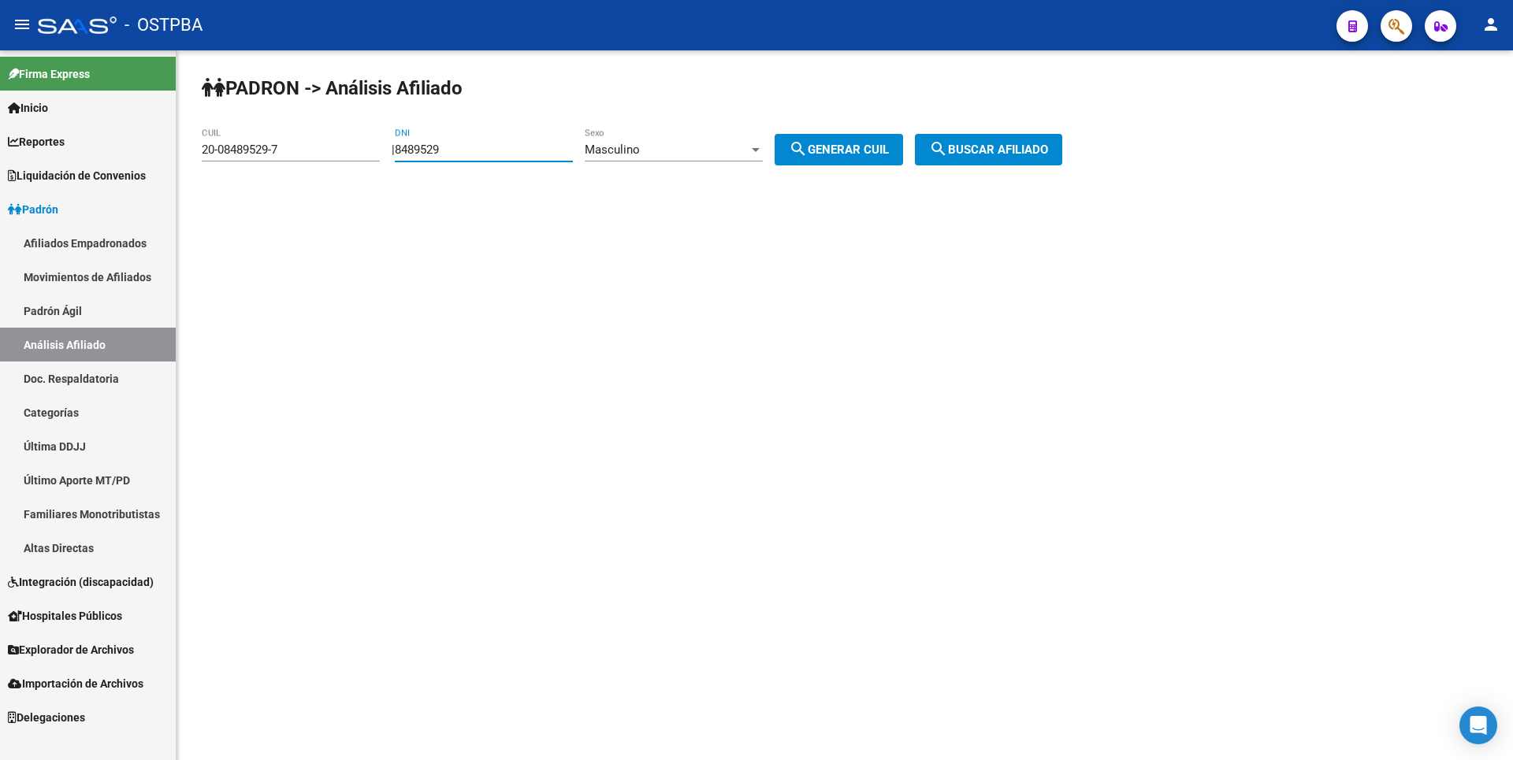
drag, startPoint x: 464, startPoint y: 146, endPoint x: 306, endPoint y: 151, distance: 158.5
click at [306, 151] on app-analisis-afiliado "PADRON -> Análisis Afiliado 20-08489529-7 CUIL | 8489529 DNI Masculino Sexo sea…" at bounding box center [638, 150] width 872 height 14
paste input "4517353"
type input "4517353"
drag, startPoint x: 299, startPoint y: 153, endPoint x: 54, endPoint y: 151, distance: 244.3
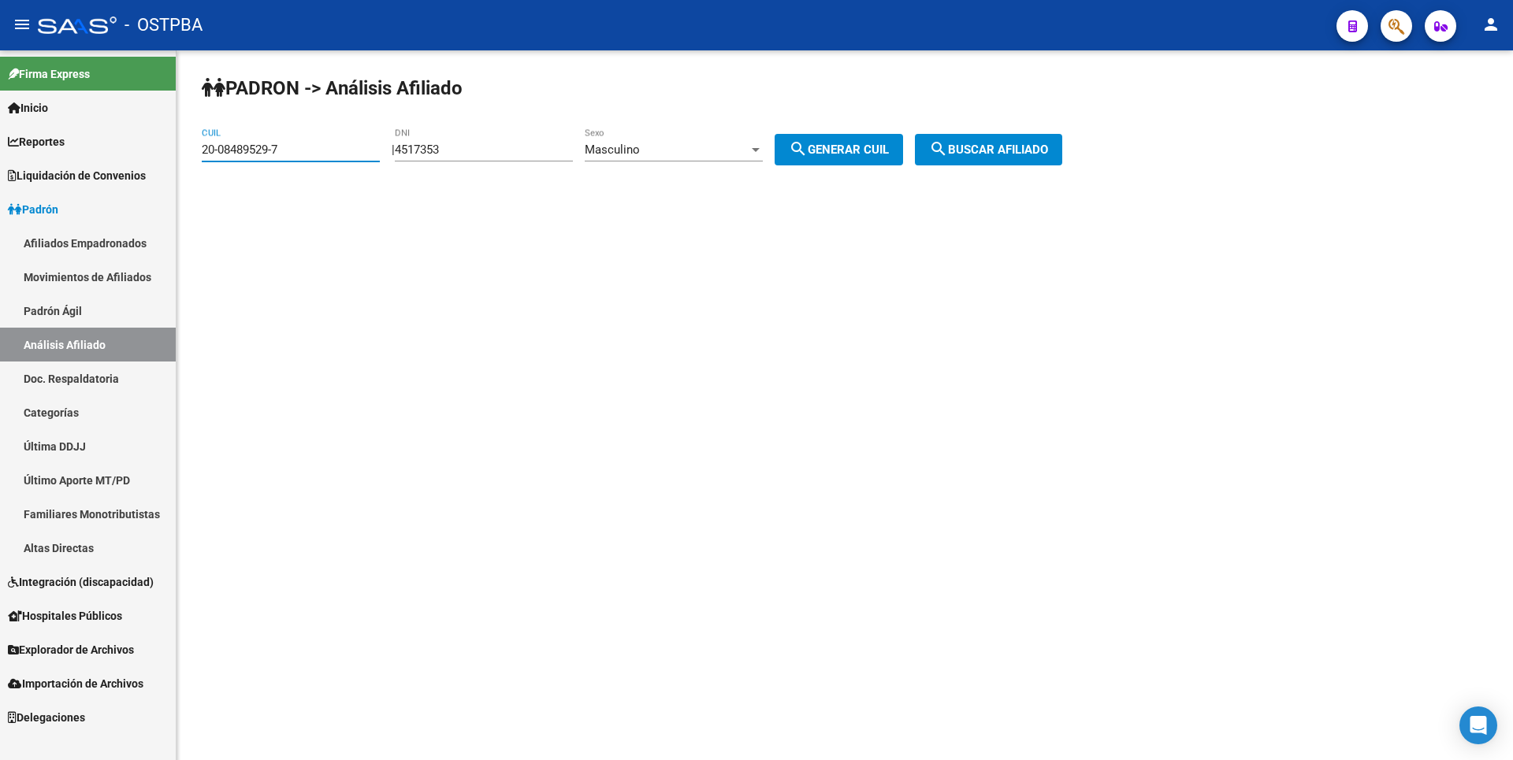
click at [54, 151] on mat-sidenav-container "Firma Express Inicio Calendario SSS Instructivos Contacto OS Reportes Tablero d…" at bounding box center [756, 405] width 1513 height 710
click at [808, 157] on mat-icon "search" at bounding box center [798, 148] width 19 height 19
type input "20-04517353-5"
click at [957, 169] on div "PADRON -> Análisis Afiliado 20-04517353-5 CUIL | 4517353 DNI Masculino Sexo sea…" at bounding box center [845, 132] width 1337 height 165
click at [985, 144] on span "search Buscar afiliado" at bounding box center [988, 150] width 119 height 14
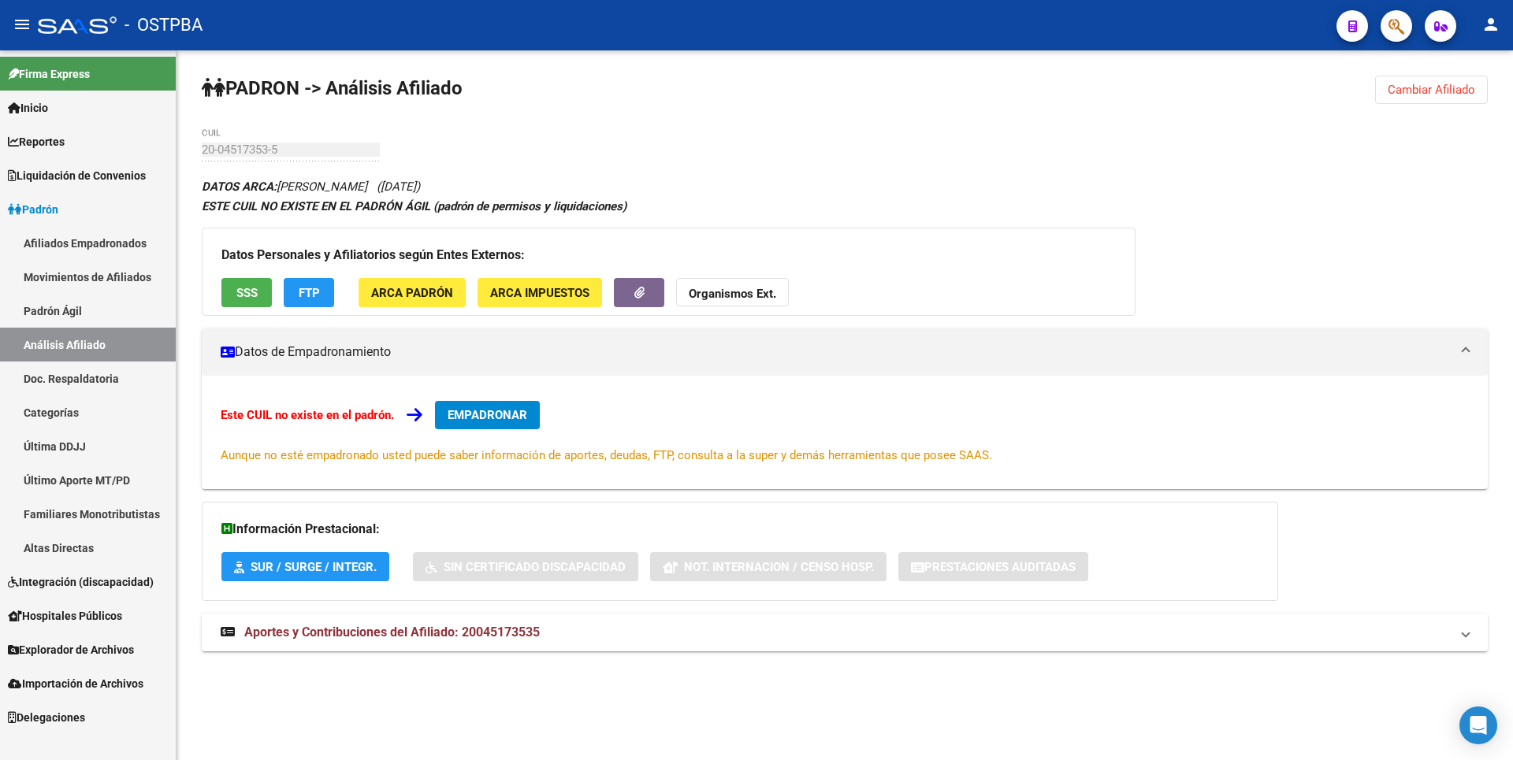
click at [244, 292] on span "SSS" at bounding box center [246, 293] width 21 height 14
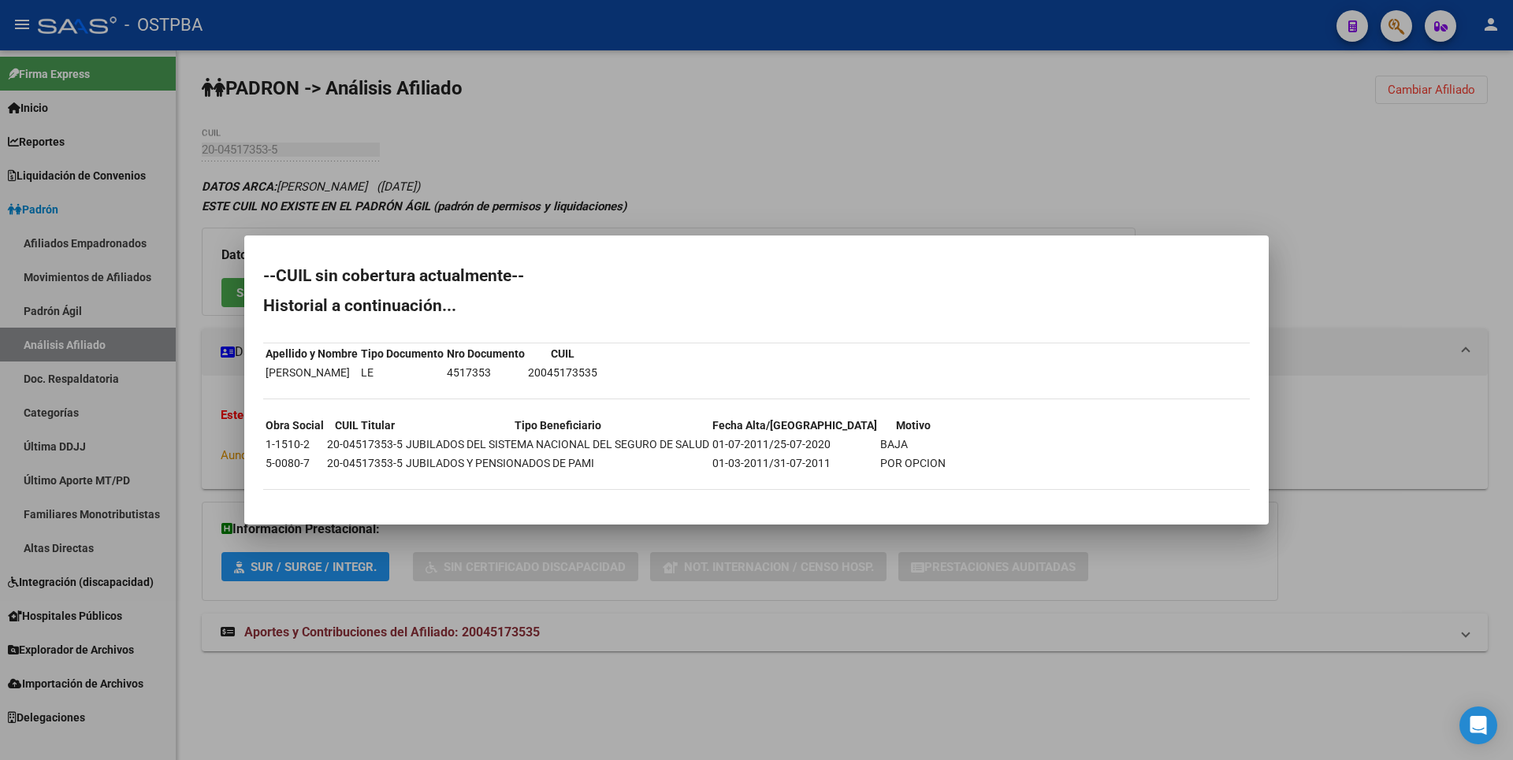
click at [1394, 205] on div at bounding box center [756, 380] width 1513 height 760
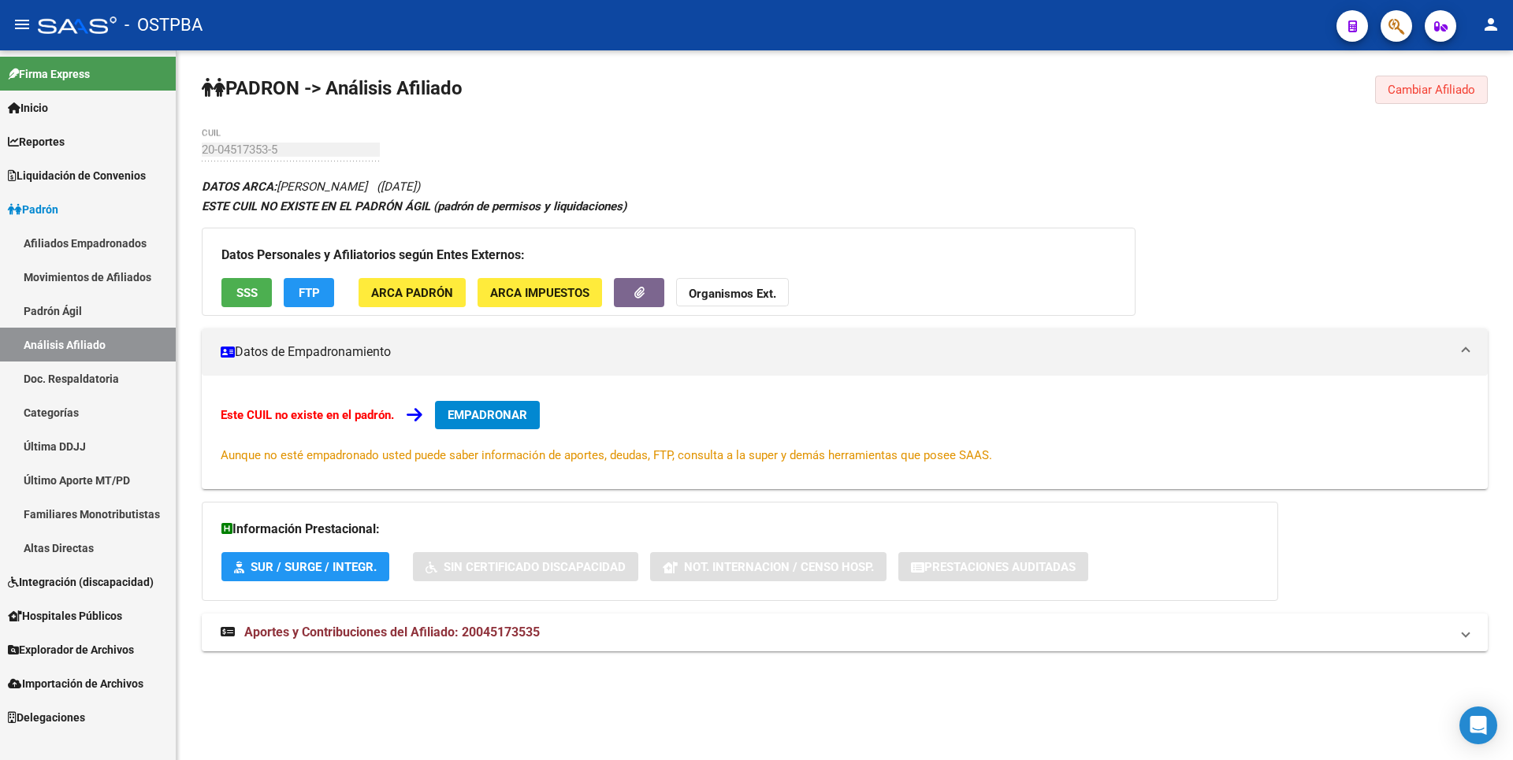
click at [1422, 88] on span "Cambiar Afiliado" at bounding box center [1431, 90] width 87 height 14
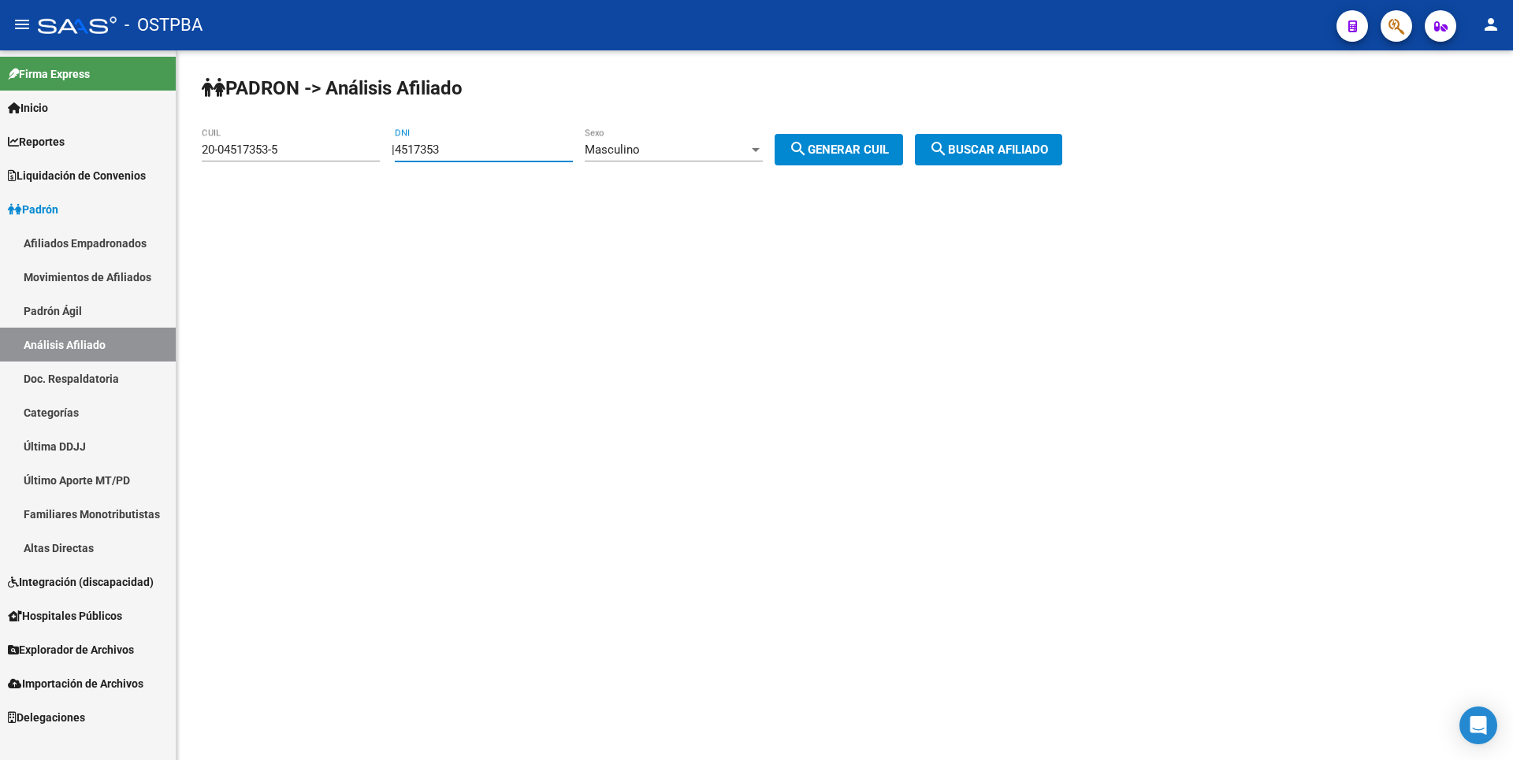
drag, startPoint x: 472, startPoint y: 155, endPoint x: 354, endPoint y: 168, distance: 118.9
click at [354, 157] on app-analisis-afiliado "PADRON -> Análisis Afiliado 20-04517353-5 CUIL | 4517353 DNI Masculino Sexo sea…" at bounding box center [638, 150] width 872 height 14
paste input "11890547"
type input "11890547"
drag, startPoint x: 293, startPoint y: 143, endPoint x: 108, endPoint y: 165, distance: 186.5
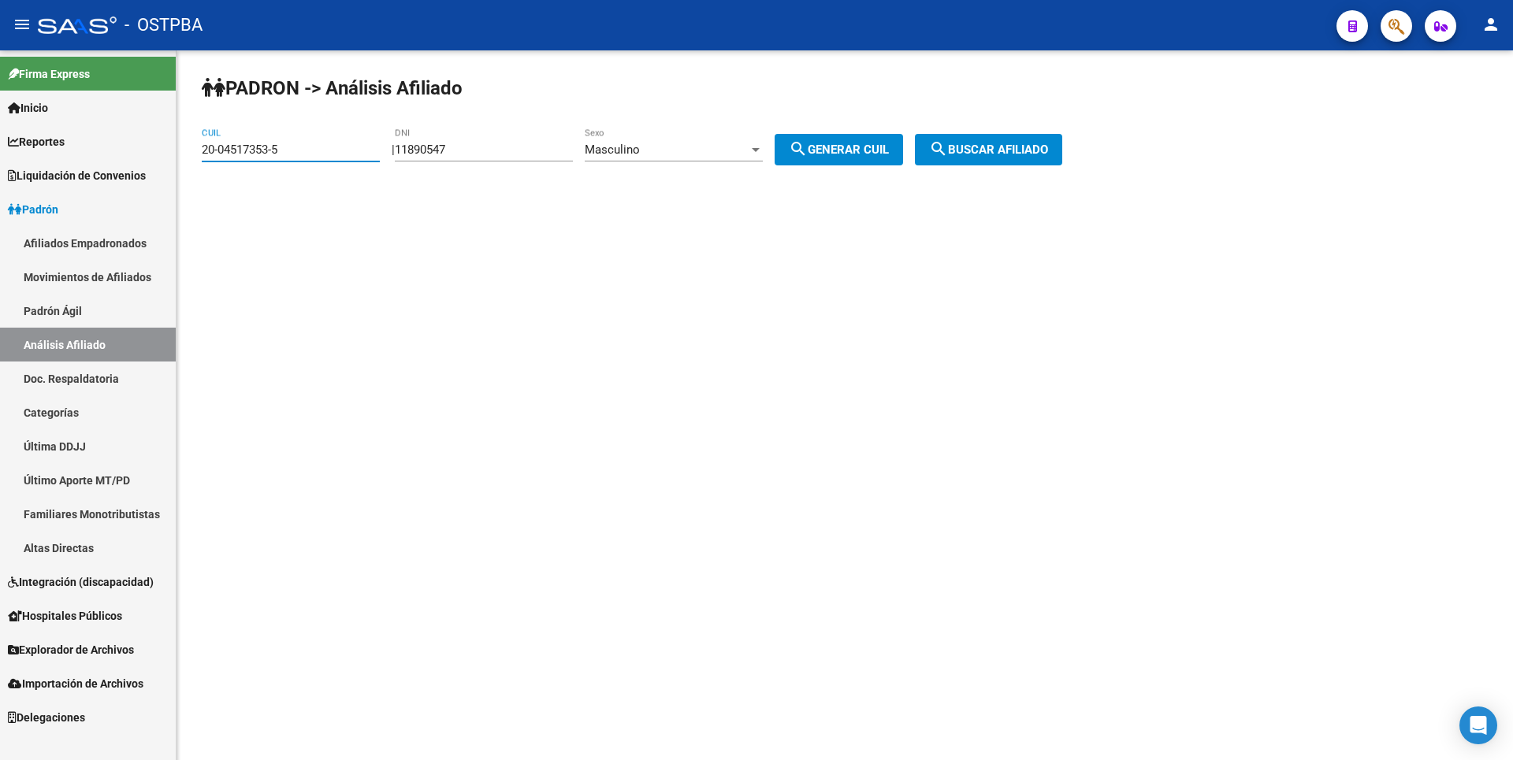
click at [108, 165] on mat-sidenav-container "Firma Express Inicio Calendario SSS Instructivos Contacto OS Reportes Tablero d…" at bounding box center [756, 405] width 1513 height 710
drag, startPoint x: 832, startPoint y: 154, endPoint x: 842, endPoint y: 155, distance: 10.4
click at [832, 154] on span "search Generar CUIL" at bounding box center [839, 150] width 100 height 14
type input "20-11890547-5"
click at [972, 155] on span "search Buscar afiliado" at bounding box center [988, 150] width 119 height 14
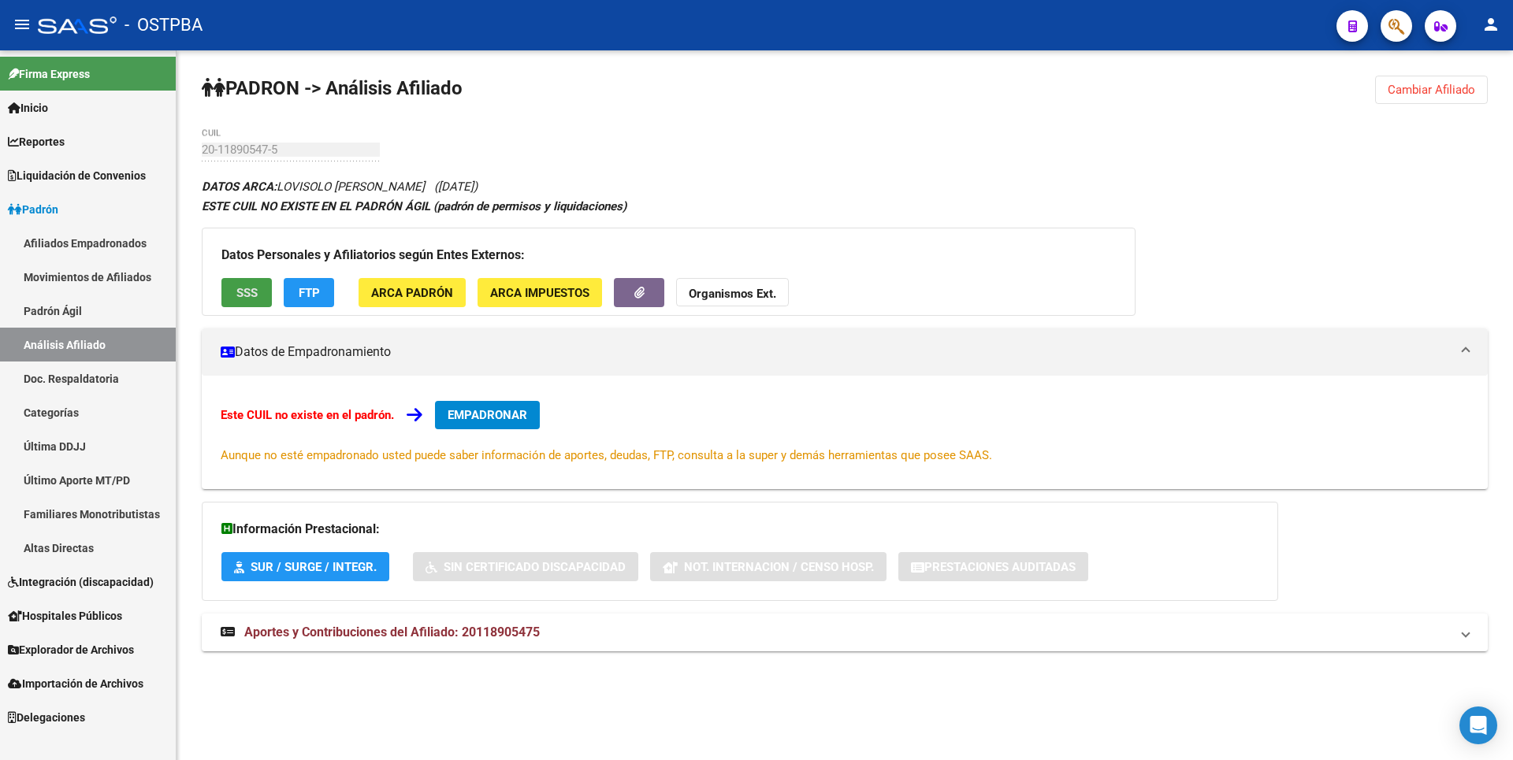
click at [252, 291] on span "SSS" at bounding box center [246, 293] width 21 height 14
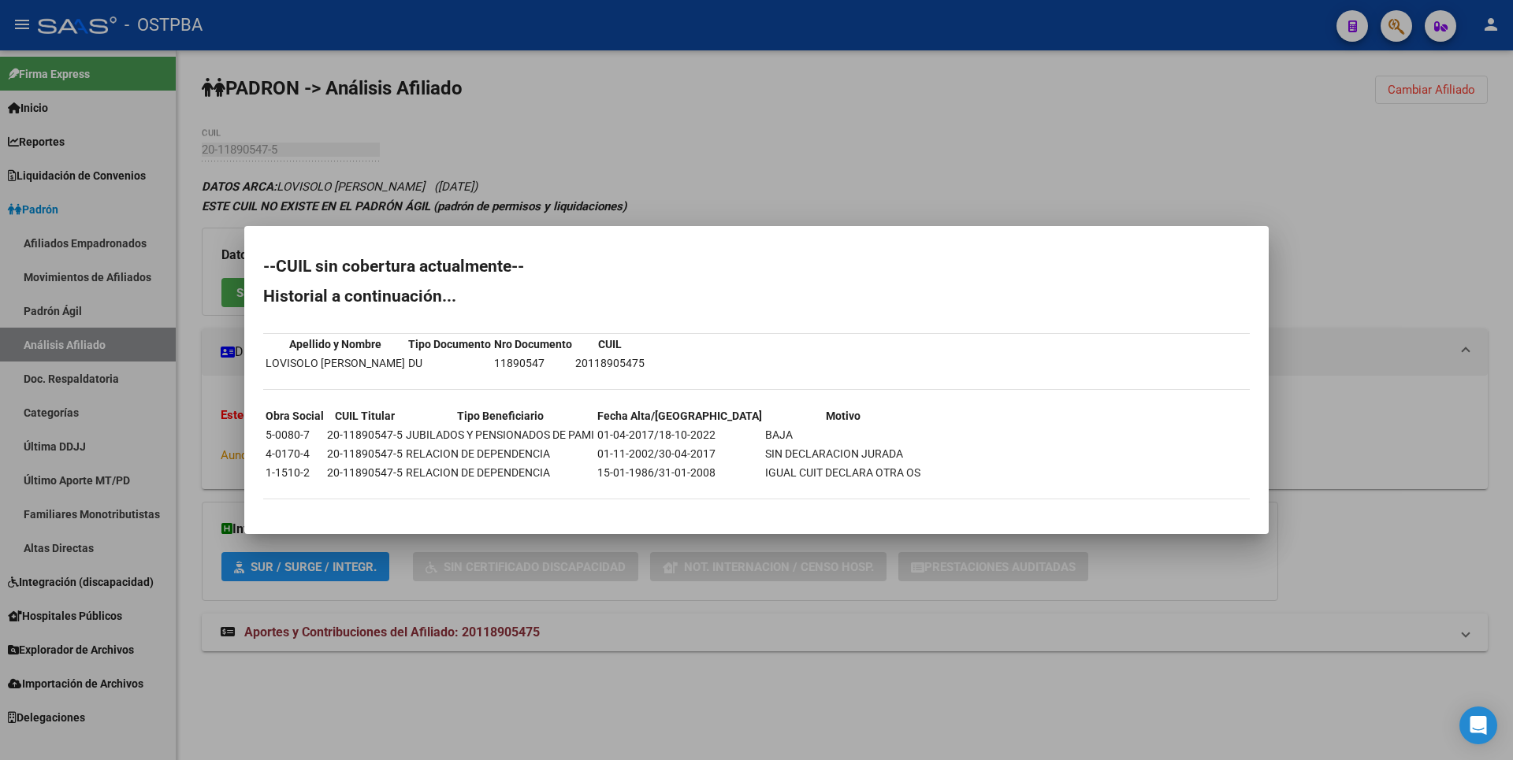
click at [1449, 129] on div at bounding box center [756, 380] width 1513 height 760
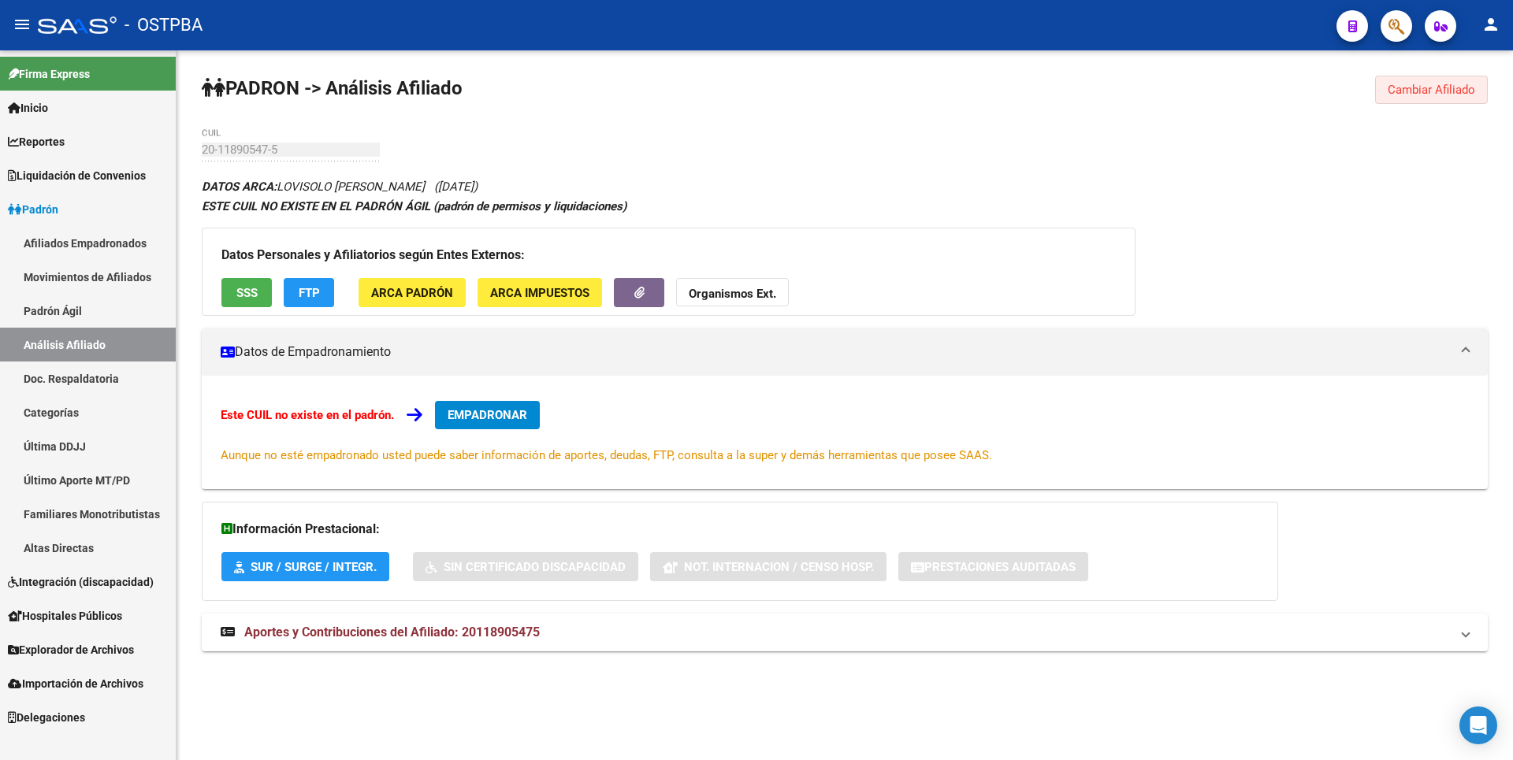
click at [1459, 93] on span "Cambiar Afiliado" at bounding box center [1431, 90] width 87 height 14
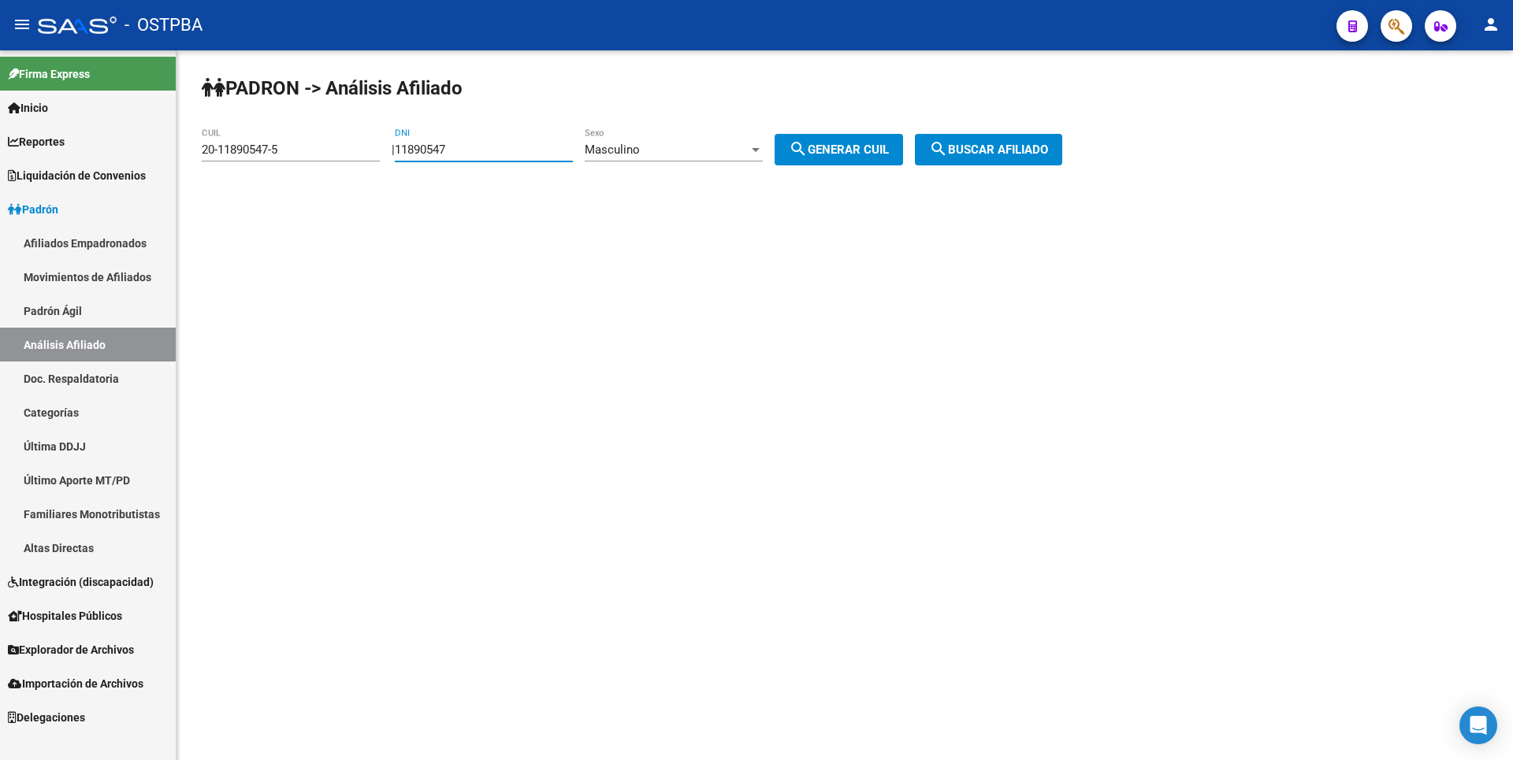
drag, startPoint x: 475, startPoint y: 148, endPoint x: 329, endPoint y: 155, distance: 146.0
click at [329, 155] on app-analisis-afiliado "PADRON -> Análisis Afiliado 20-11890547-5 CUIL | 11890547 DNI Masculino Sexo se…" at bounding box center [638, 150] width 872 height 14
paste input "7724781"
type input "7724781"
drag, startPoint x: 287, startPoint y: 150, endPoint x: 53, endPoint y: 156, distance: 234.1
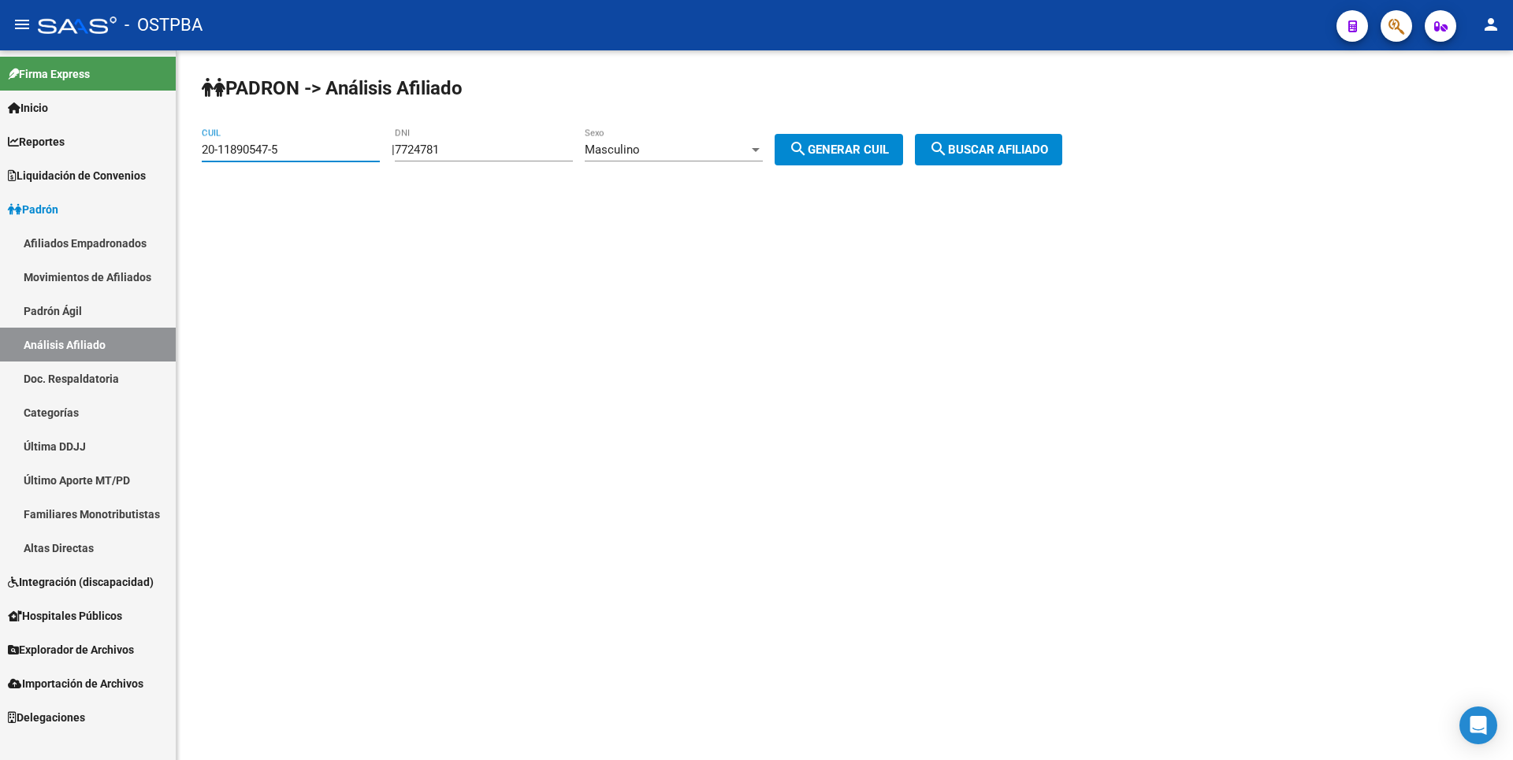
click at [53, 156] on mat-sidenav-container "Firma Express Inicio Calendario SSS Instructivos Contacto OS Reportes Tablero d…" at bounding box center [756, 405] width 1513 height 710
click at [856, 149] on span "search Generar CUIL" at bounding box center [839, 150] width 100 height 14
type input "20-07724781-6"
click at [971, 155] on span "search Buscar afiliado" at bounding box center [988, 150] width 119 height 14
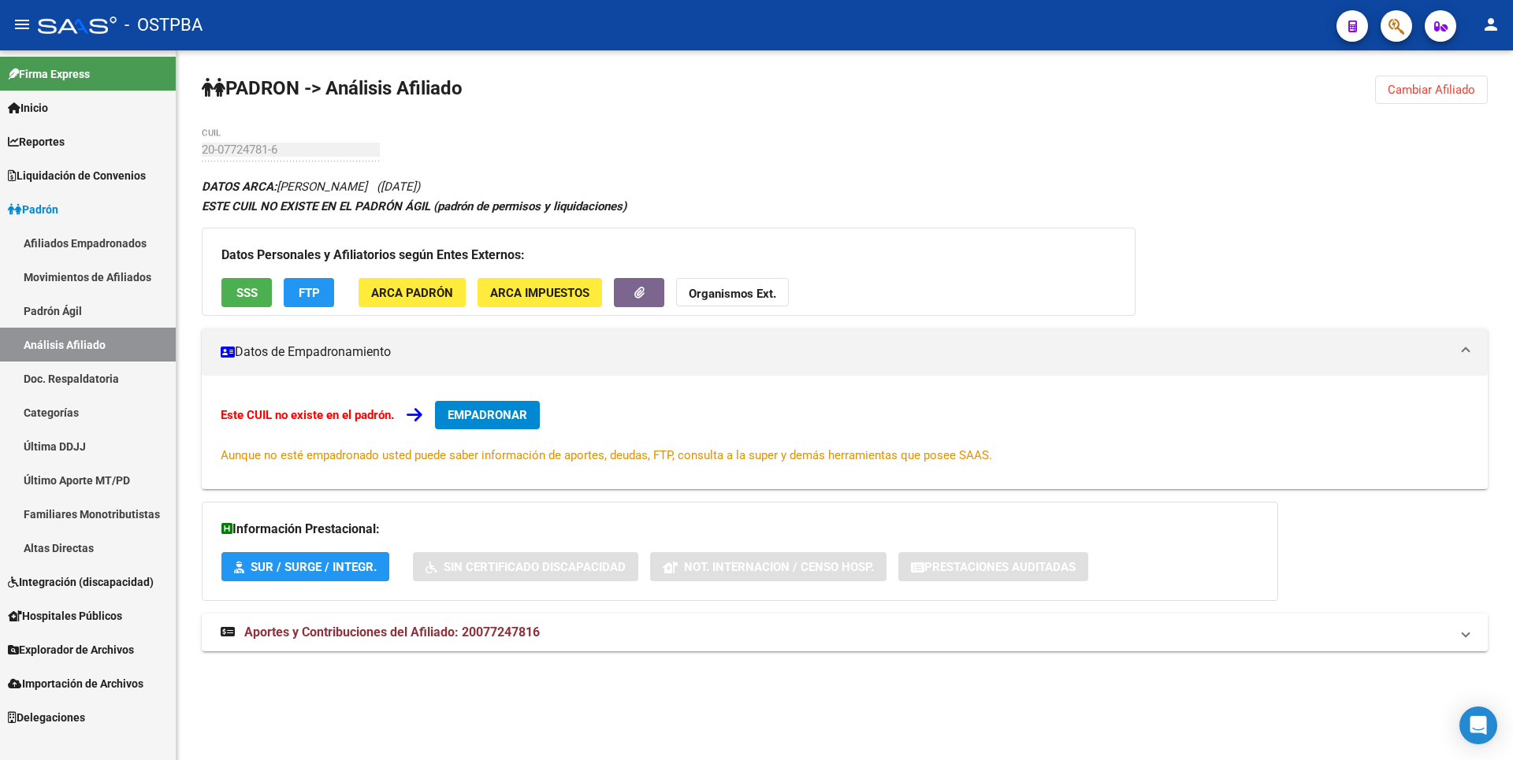
click at [236, 278] on button "SSS" at bounding box center [246, 292] width 50 height 29
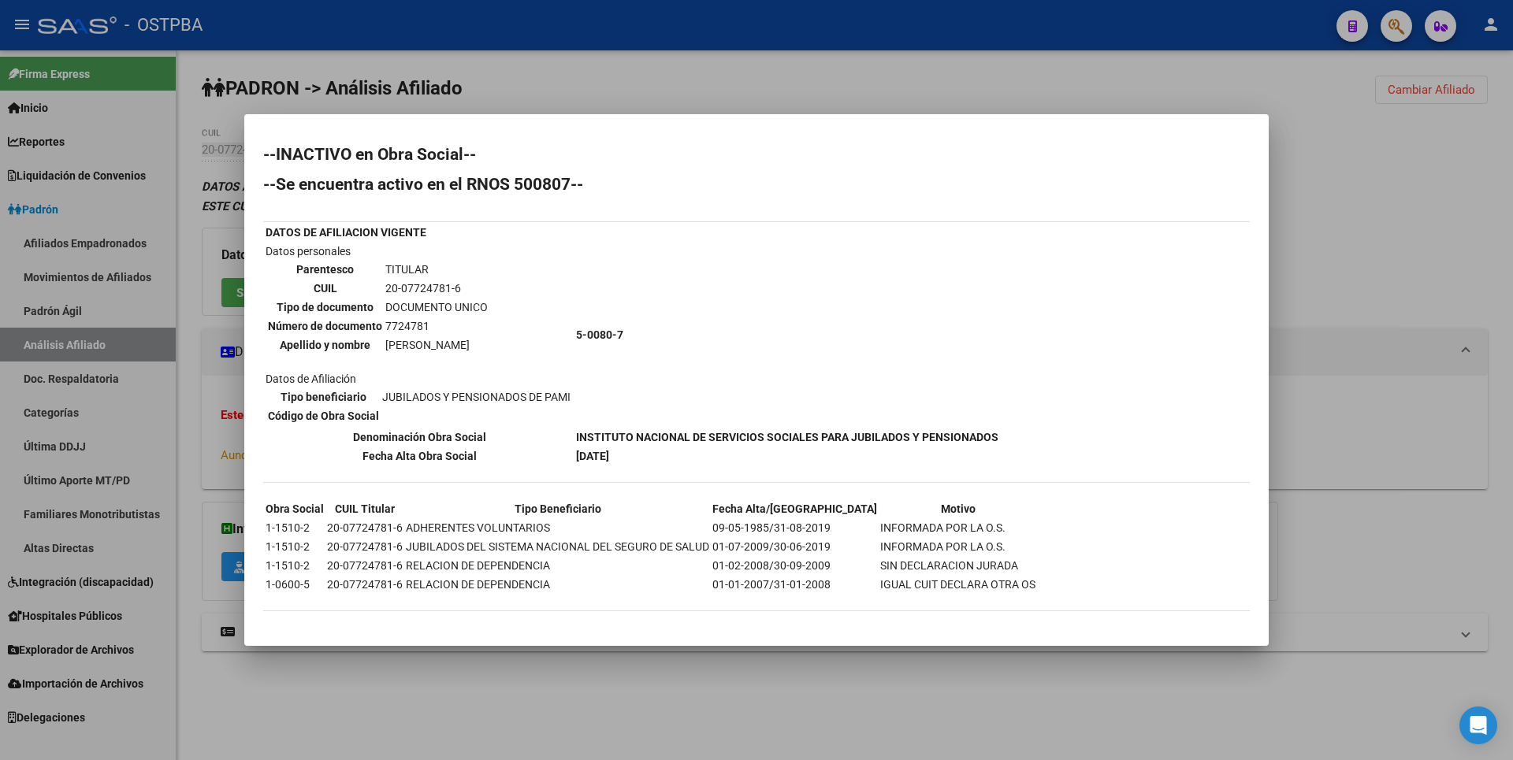
click at [1439, 205] on div at bounding box center [756, 380] width 1513 height 760
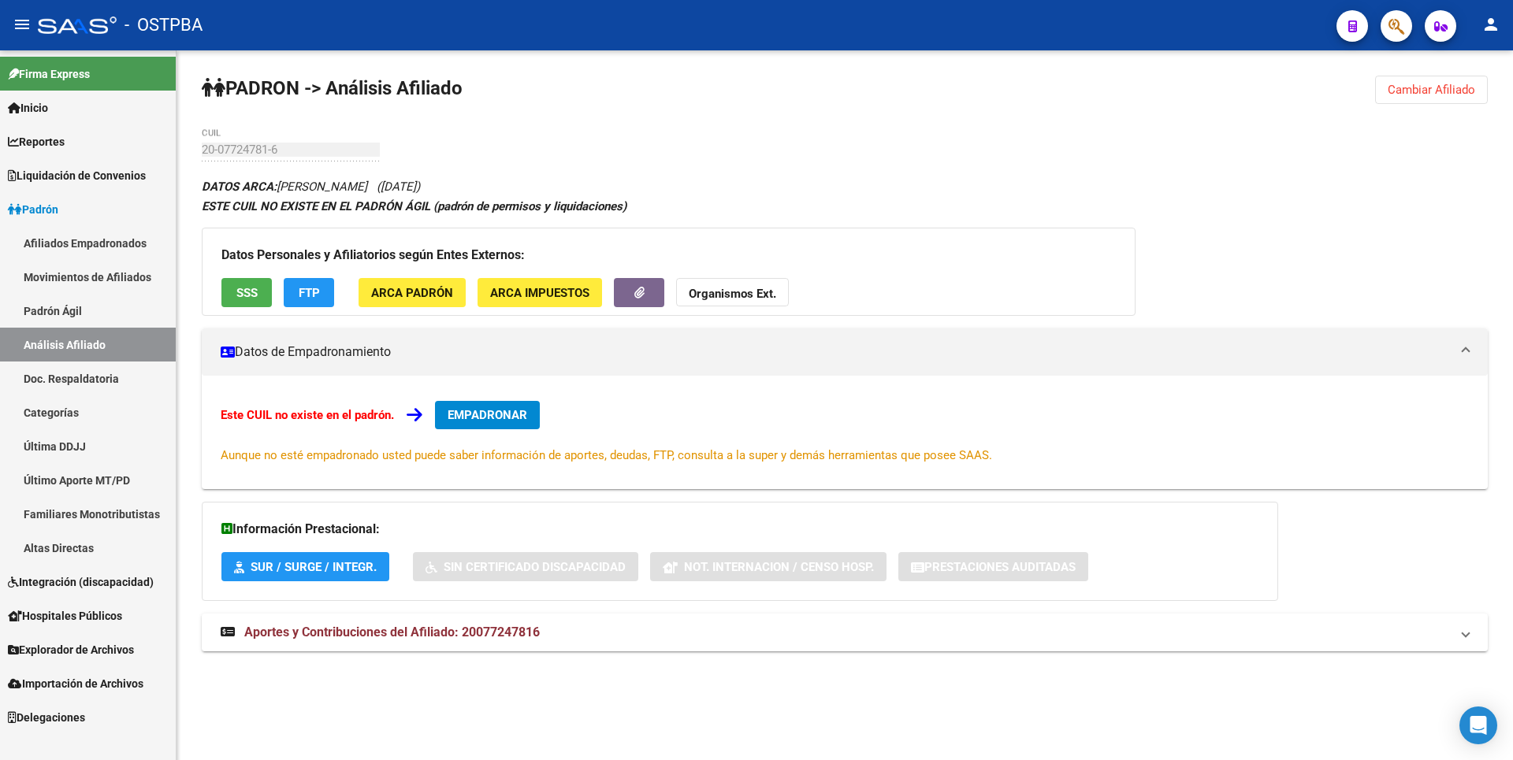
click at [1455, 87] on span "Cambiar Afiliado" at bounding box center [1431, 90] width 87 height 14
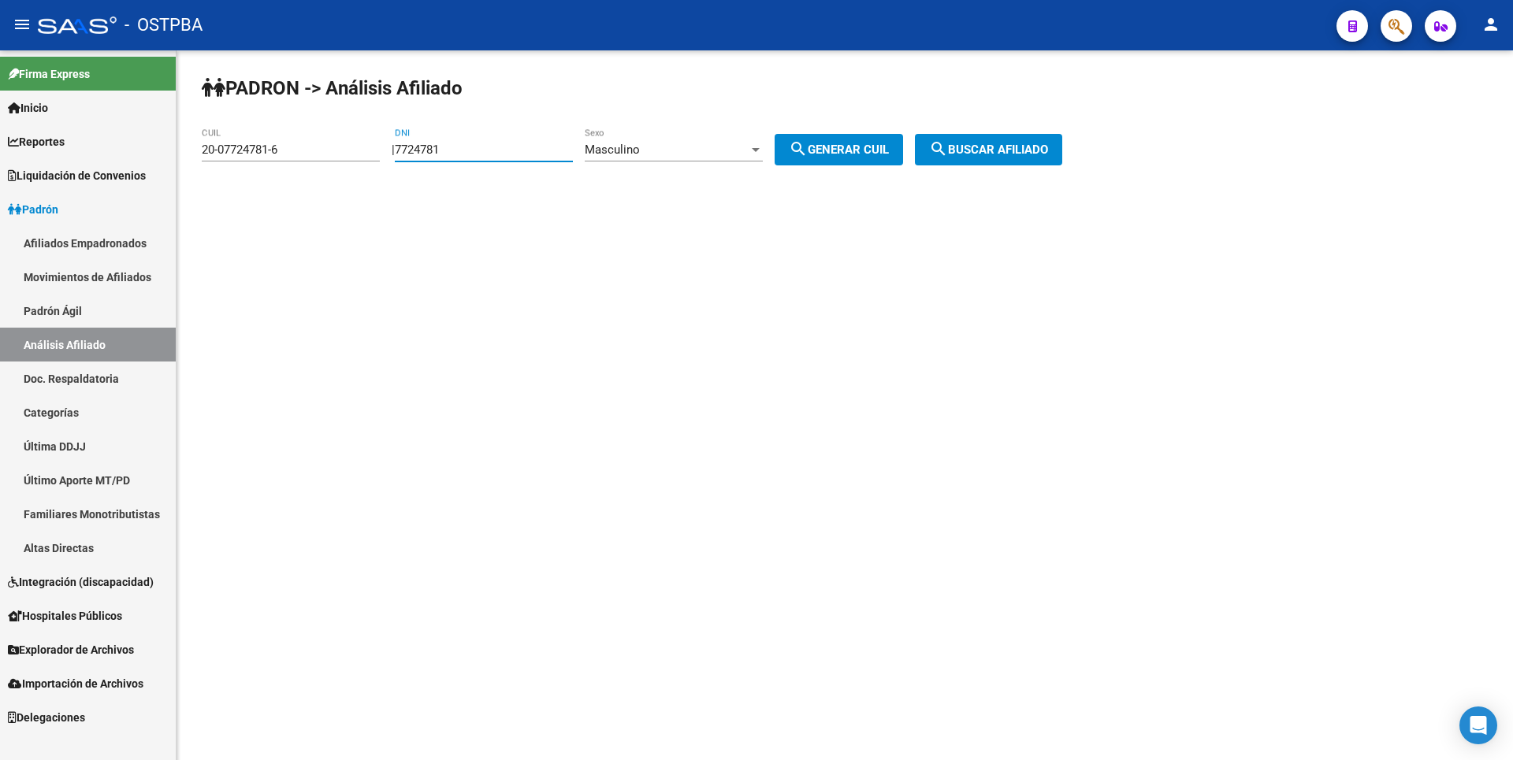
drag, startPoint x: 502, startPoint y: 151, endPoint x: 242, endPoint y: 151, distance: 260.1
click at [242, 151] on app-analisis-afiliado "PADRON -> Análisis Afiliado 20-07724781-6 CUIL | 7724781 DNI Masculino Sexo sea…" at bounding box center [638, 150] width 872 height 14
paste input "8464892"
type input "8464892"
drag, startPoint x: 292, startPoint y: 151, endPoint x: 30, endPoint y: 143, distance: 261.7
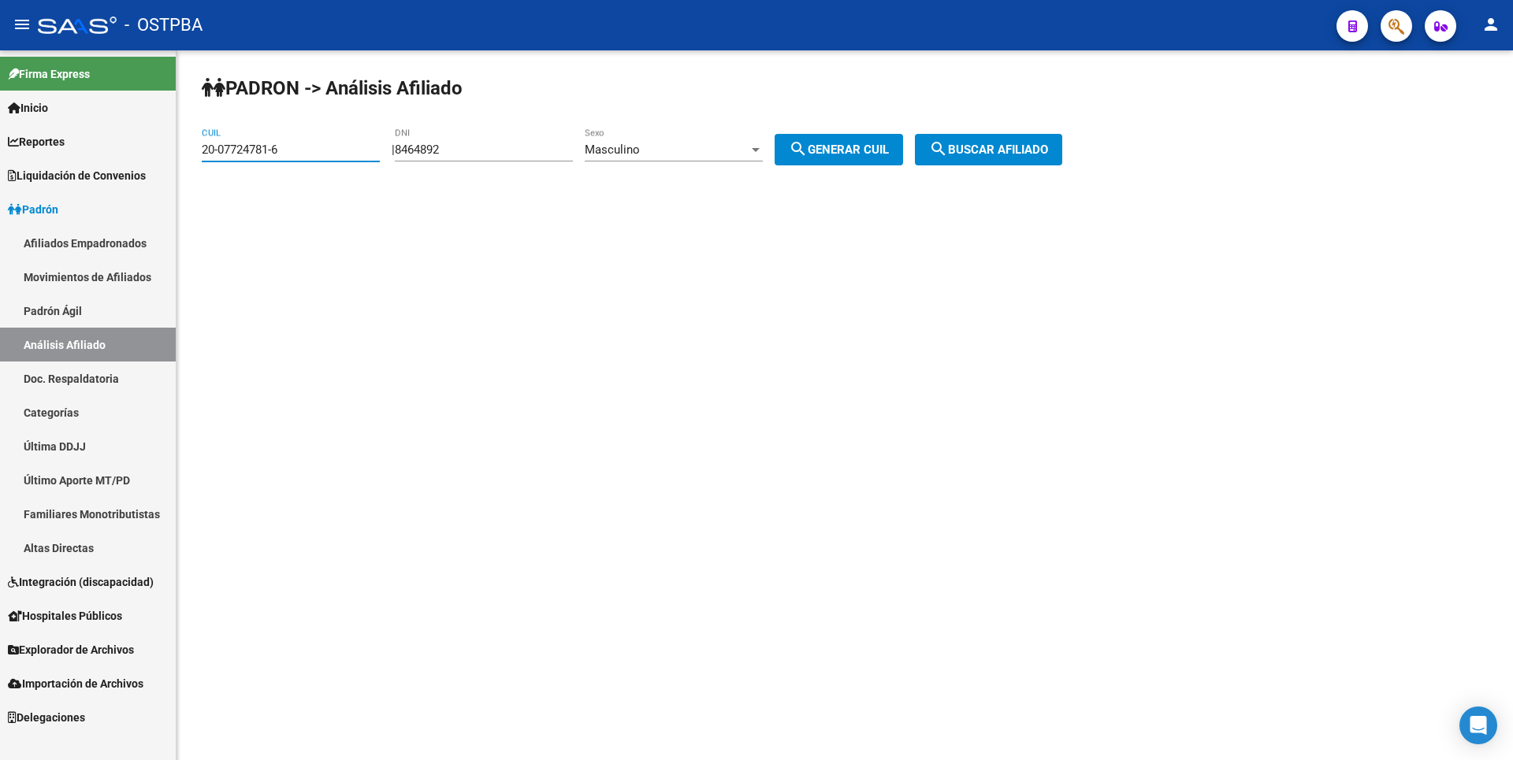
click at [30, 143] on mat-sidenav-container "Firma Express Inicio Calendario SSS Instructivos Contacto OS Reportes Tablero d…" at bounding box center [756, 405] width 1513 height 710
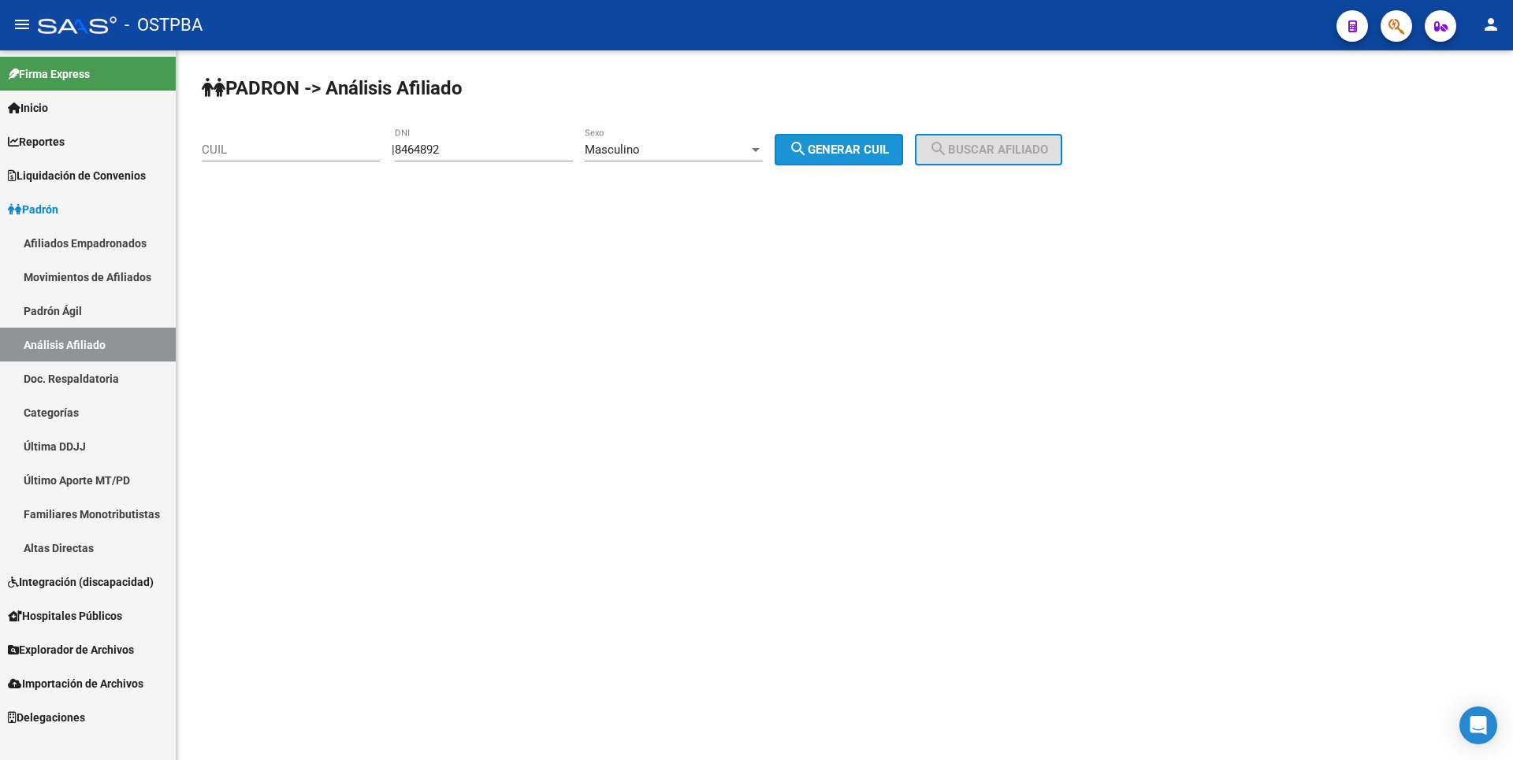
click at [872, 141] on button "search Generar CUIL" at bounding box center [839, 150] width 128 height 32
type input "20-08464892-3"
click at [1019, 158] on button "search Buscar afiliado" at bounding box center [988, 150] width 147 height 32
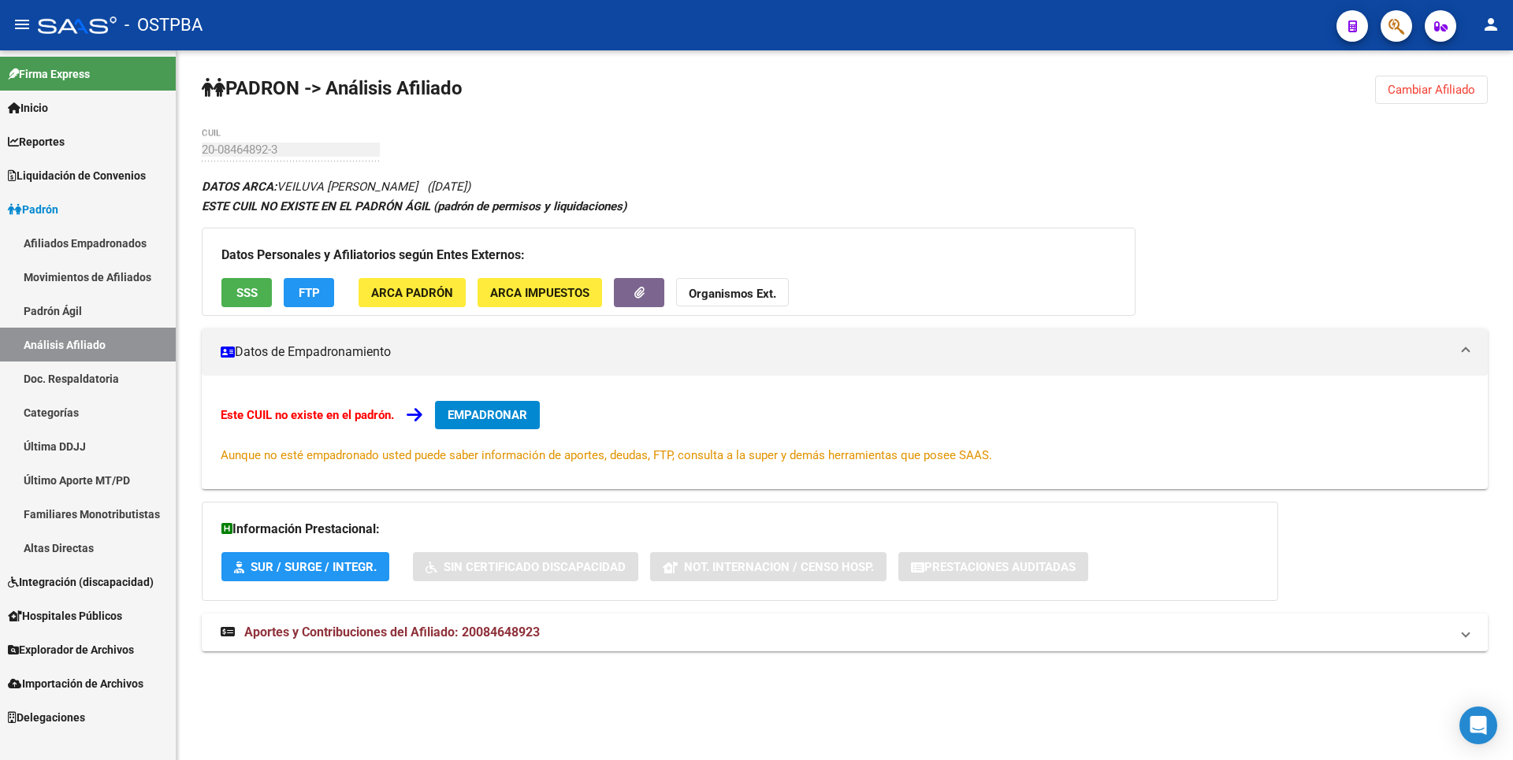
click at [246, 292] on span "SSS" at bounding box center [246, 293] width 21 height 14
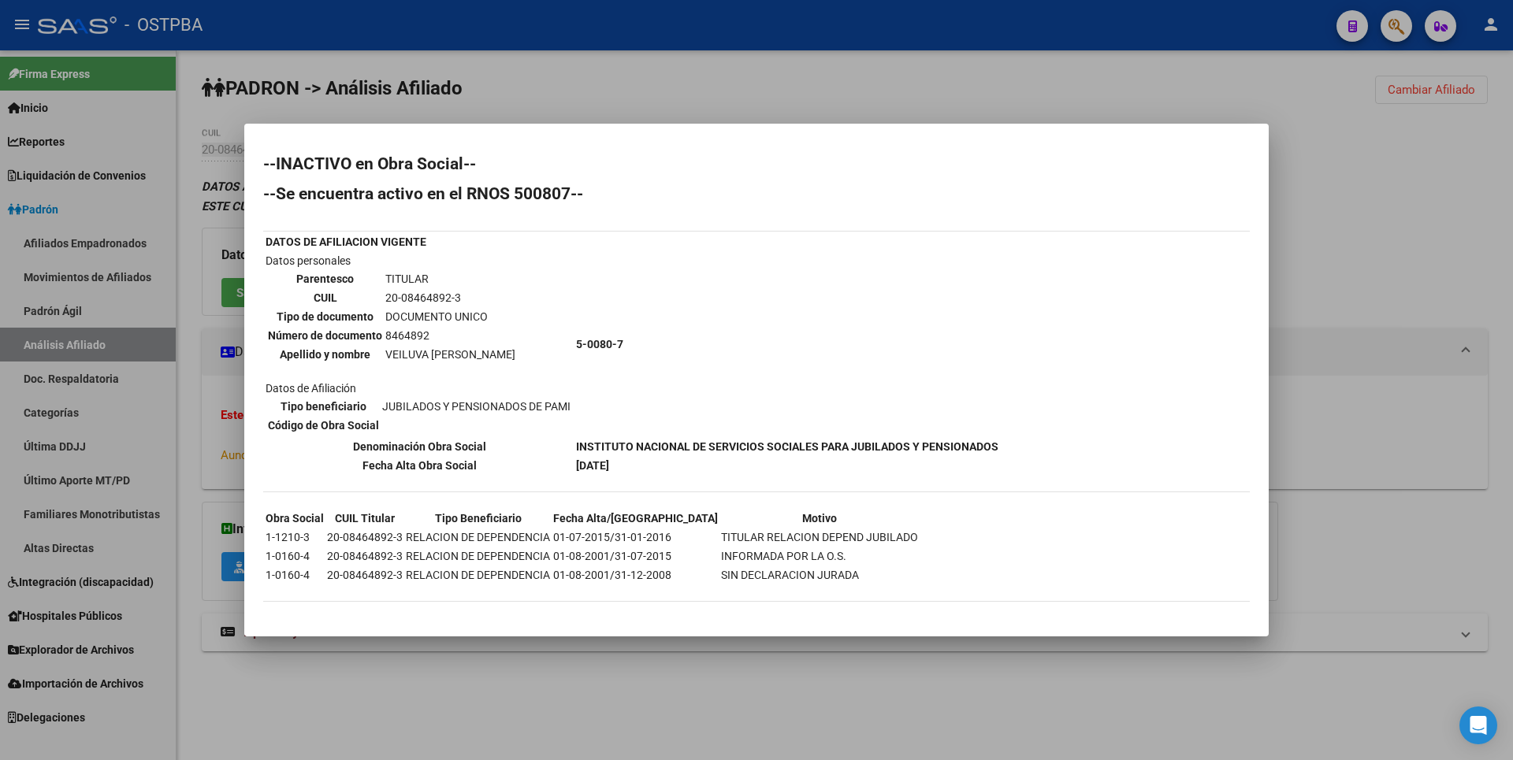
drag, startPoint x: 1364, startPoint y: 197, endPoint x: 1420, endPoint y: 97, distance: 114.7
click at [1378, 186] on div at bounding box center [756, 380] width 1513 height 760
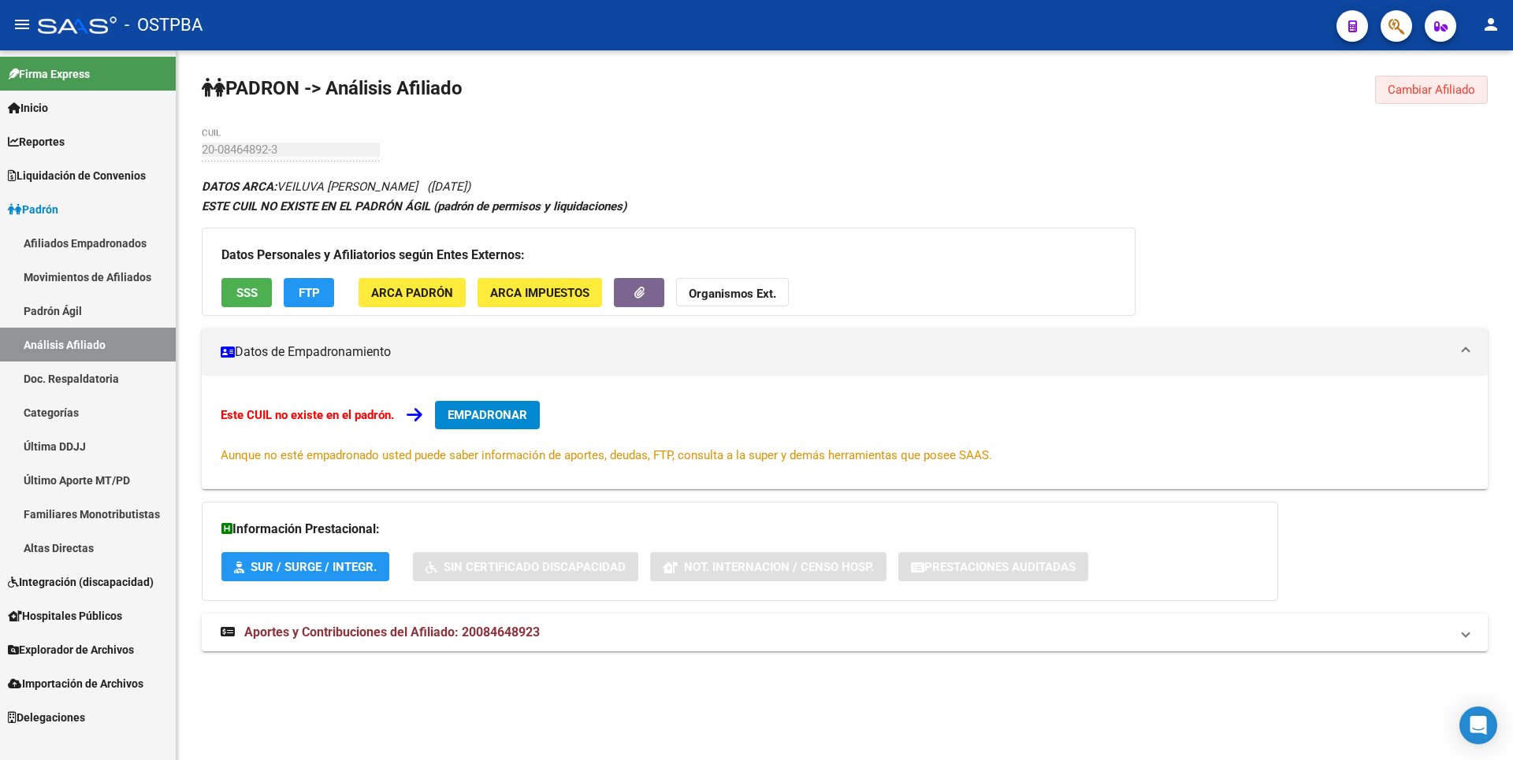
click at [1435, 79] on button "Cambiar Afiliado" at bounding box center [1431, 90] width 113 height 28
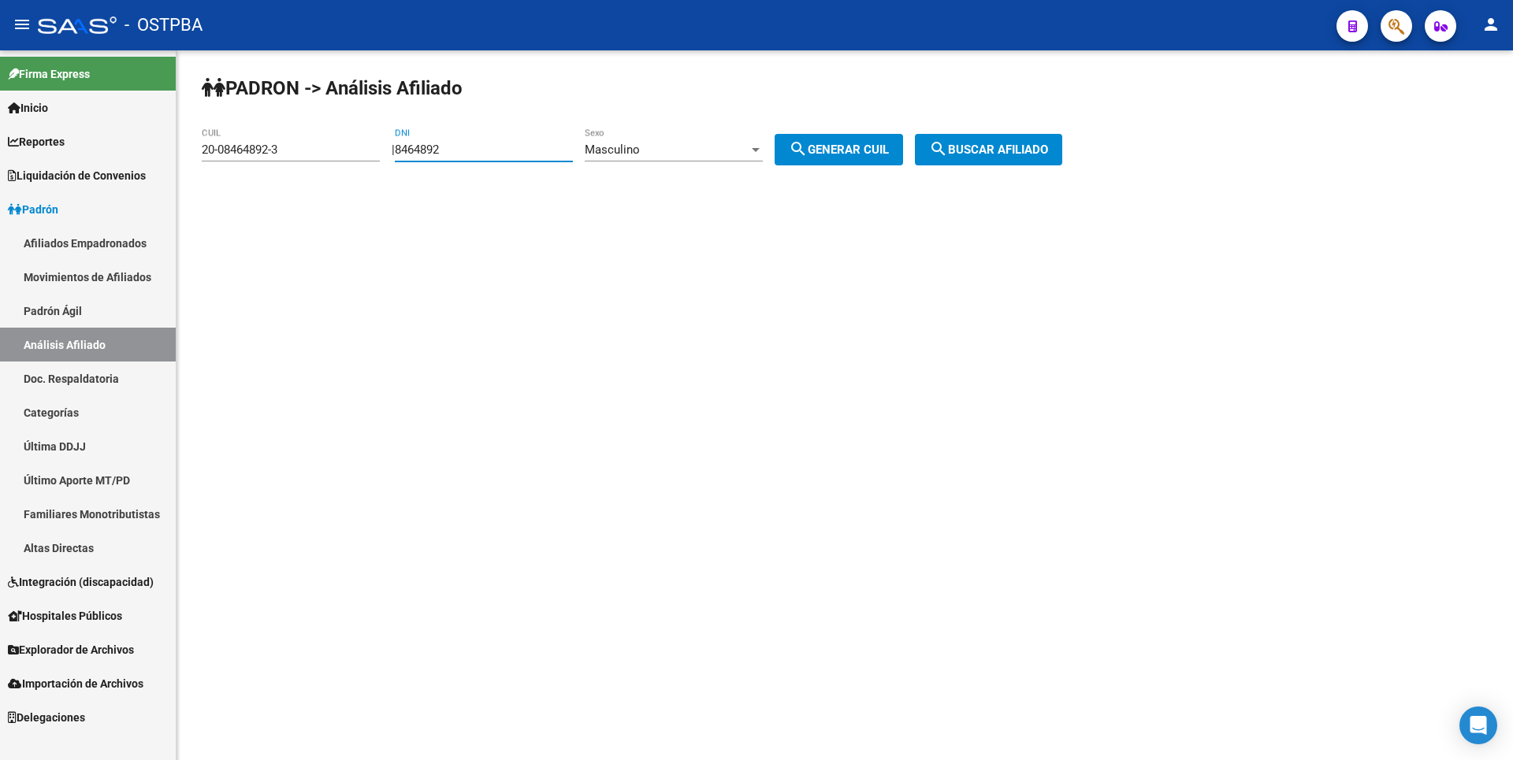
drag, startPoint x: 489, startPoint y: 145, endPoint x: 336, endPoint y: 146, distance: 153.7
click at [336, 146] on app-analisis-afiliado "PADRON -> Análisis Afiliado 20-08464892-3 CUIL | 8464892 DNI Masculino Sexo sea…" at bounding box center [638, 150] width 872 height 14
paste input "93613871"
type input "93613871"
drag, startPoint x: 95, startPoint y: 126, endPoint x: 1, endPoint y: 123, distance: 93.8
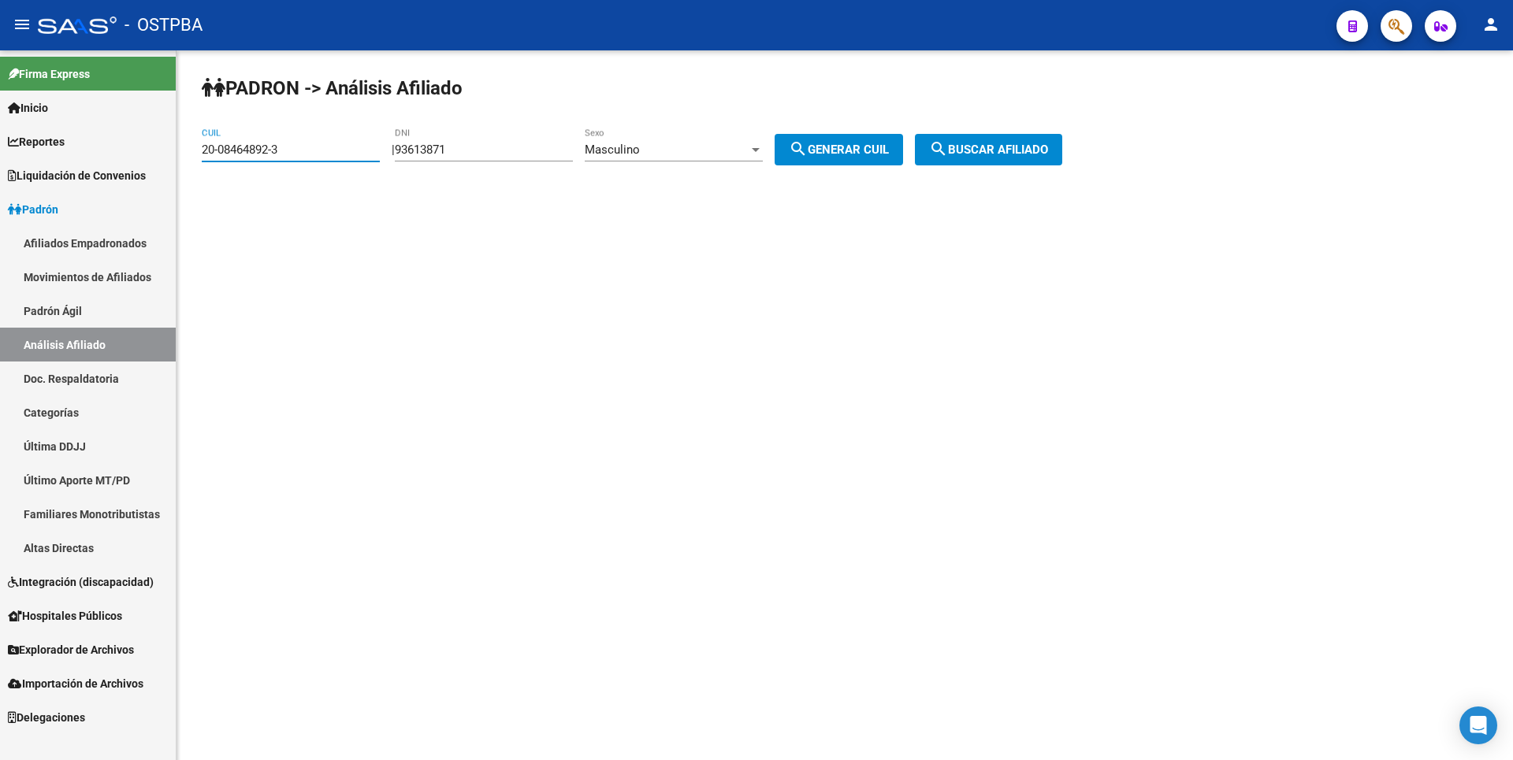
click at [1, 123] on mat-sidenav-container "Firma Express Inicio Calendario SSS Instructivos Contacto OS Reportes Tablero d…" at bounding box center [756, 405] width 1513 height 710
drag, startPoint x: 883, startPoint y: 155, endPoint x: 946, endPoint y: 152, distance: 62.3
click at [889, 154] on span "search Generar CUIL" at bounding box center [839, 150] width 100 height 14
type input "20-93613871-4"
click at [973, 143] on span "search Buscar afiliado" at bounding box center [988, 150] width 119 height 14
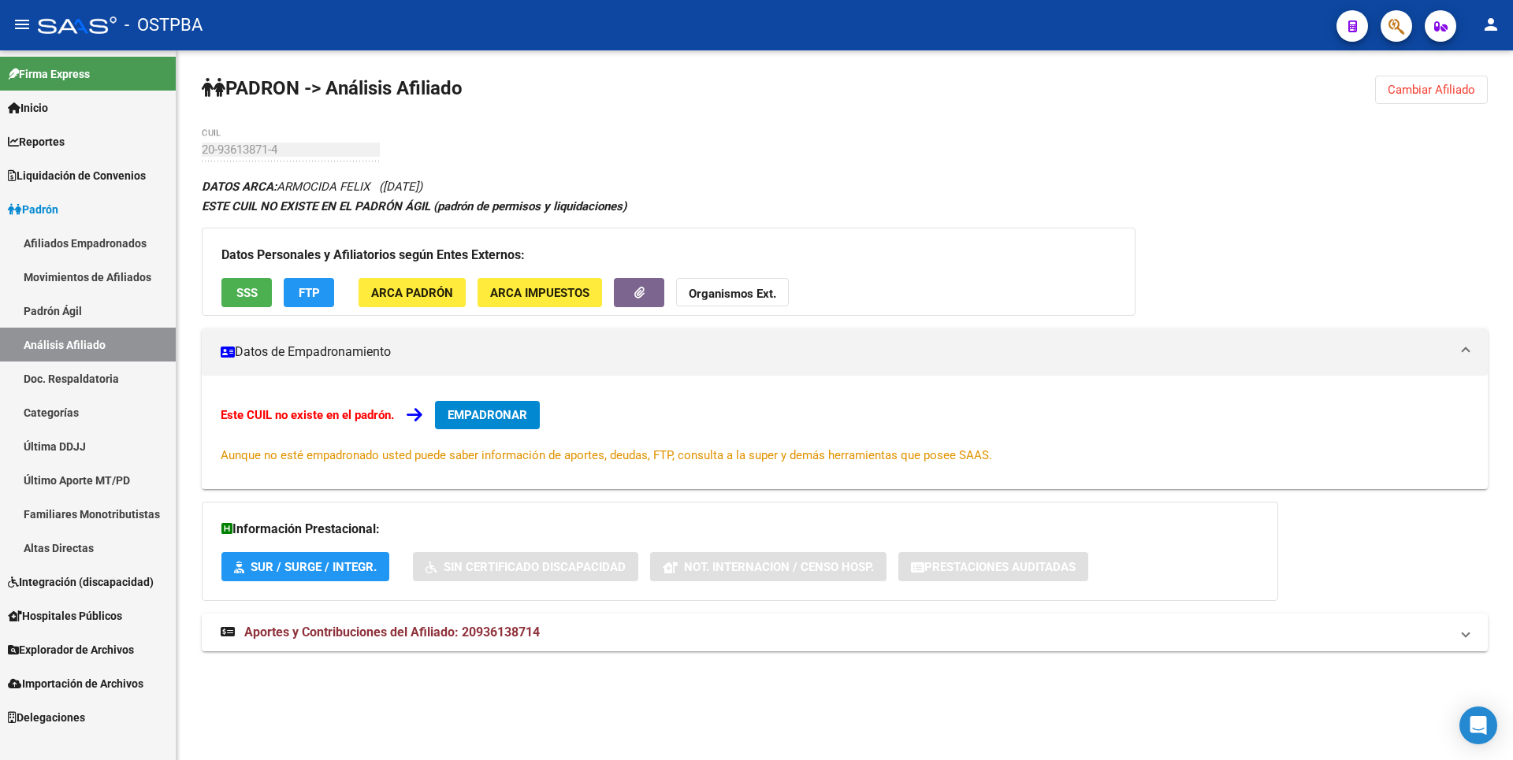
click at [240, 299] on span "SSS" at bounding box center [246, 293] width 21 height 14
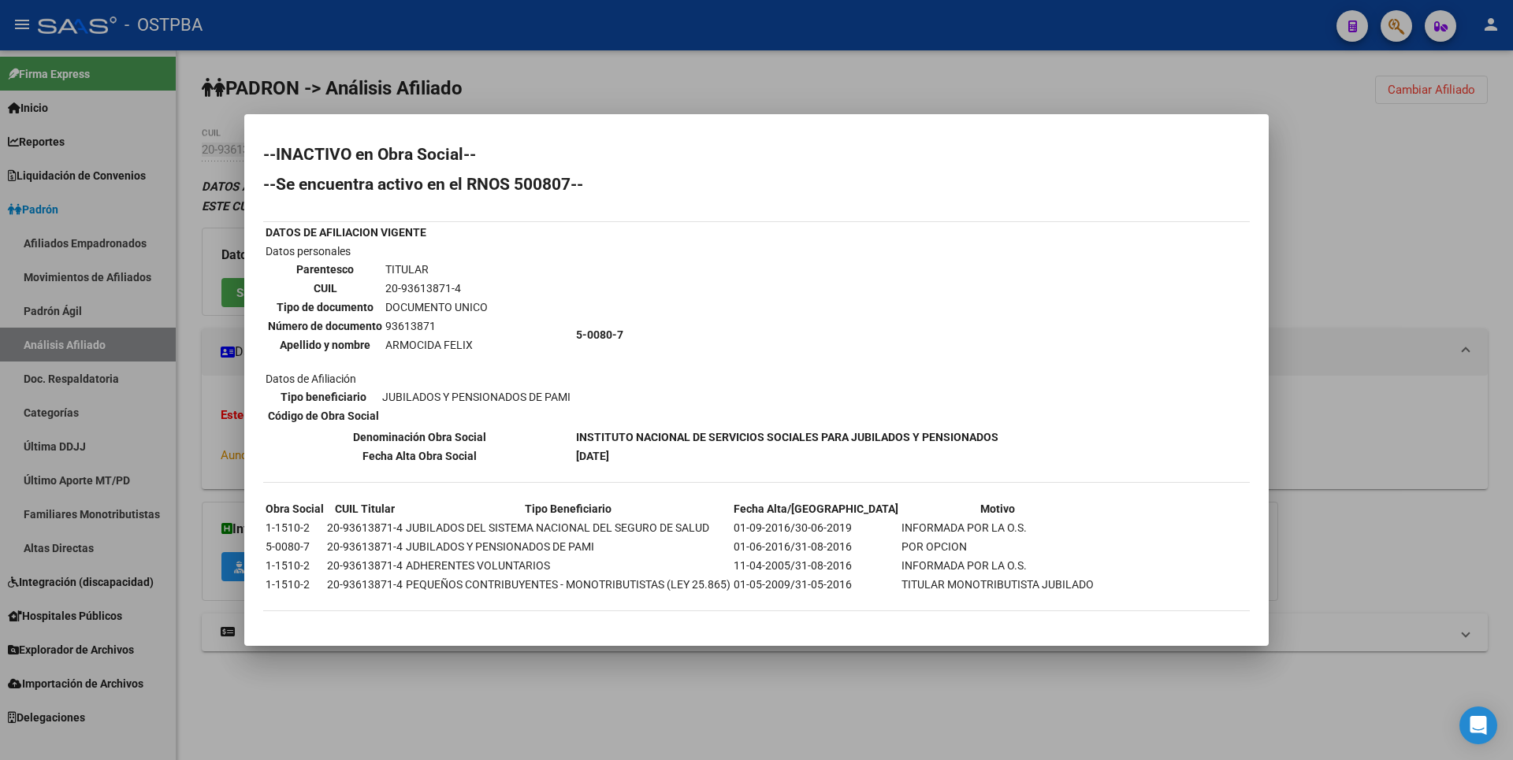
drag, startPoint x: 1335, startPoint y: 151, endPoint x: 1343, endPoint y: 137, distance: 15.5
click at [1336, 151] on div at bounding box center [756, 380] width 1513 height 760
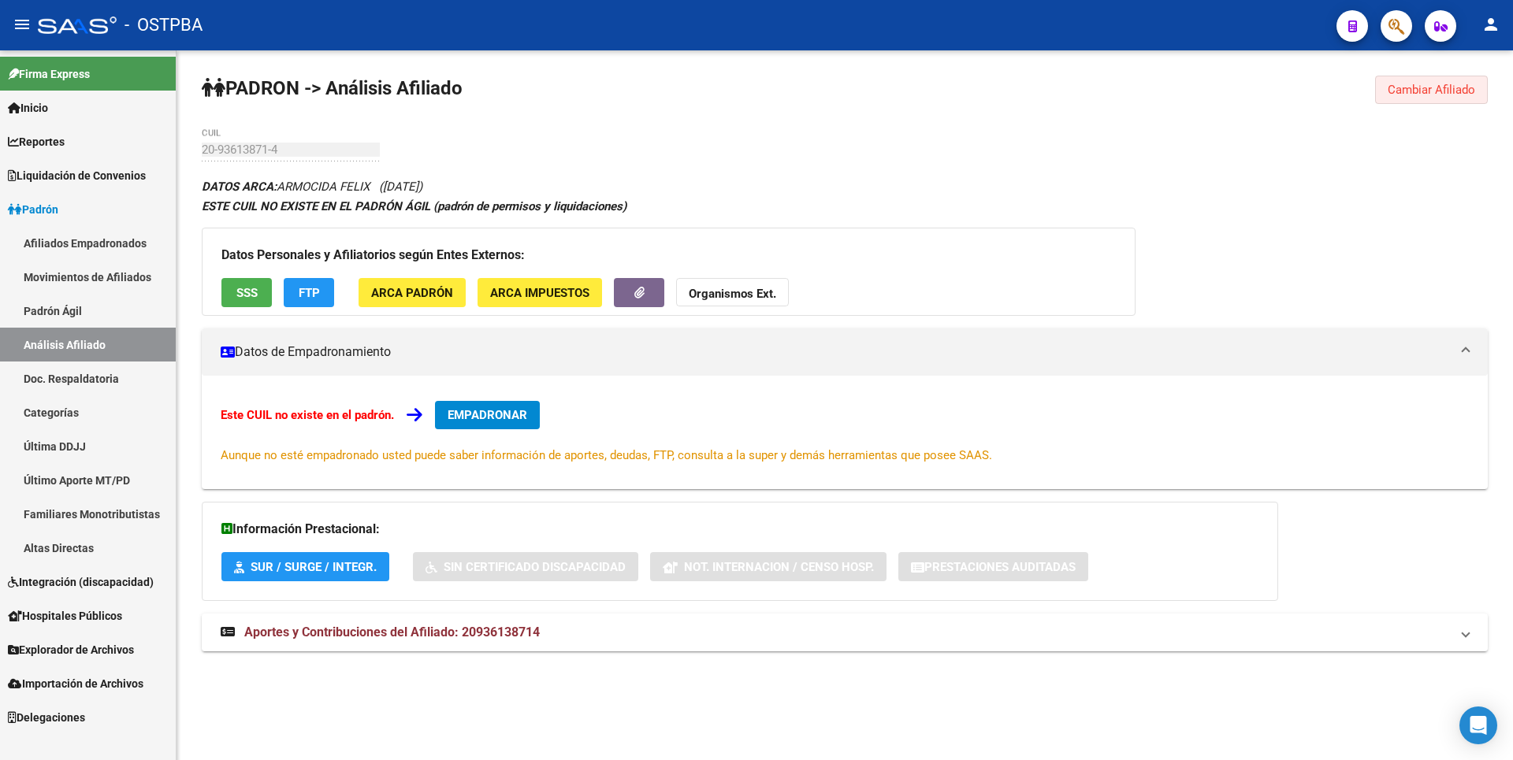
click at [1429, 83] on span "Cambiar Afiliado" at bounding box center [1431, 90] width 87 height 14
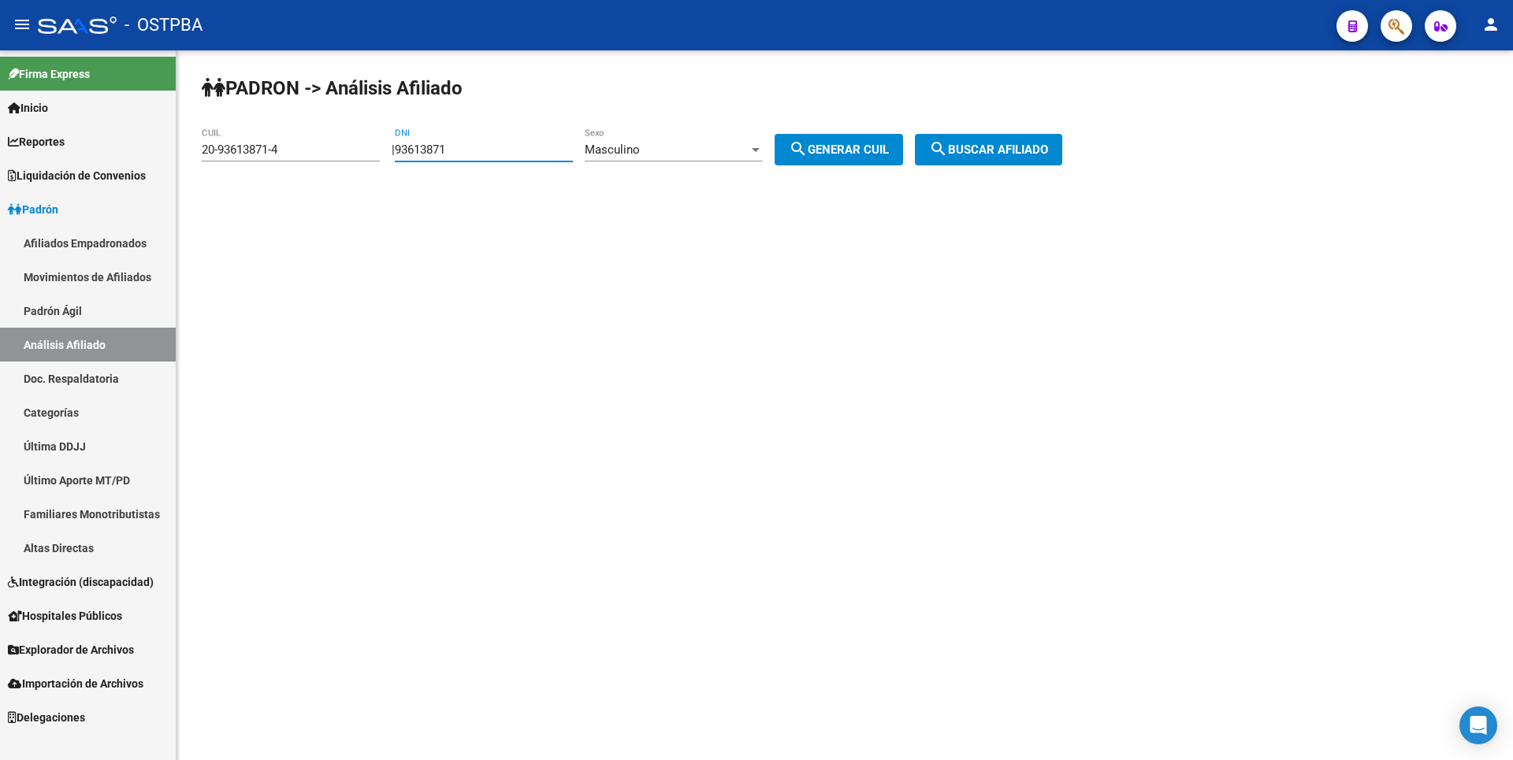
drag, startPoint x: 487, startPoint y: 147, endPoint x: 354, endPoint y: 147, distance: 133.2
click at [354, 147] on app-analisis-afiliado "PADRON -> Análisis Afiliado 20-93613871-4 CUIL | 93613871 DNI Masculino Sexo se…" at bounding box center [638, 150] width 872 height 14
paste input "7712346"
type input "7712346"
drag, startPoint x: 287, startPoint y: 149, endPoint x: 17, endPoint y: 143, distance: 270.4
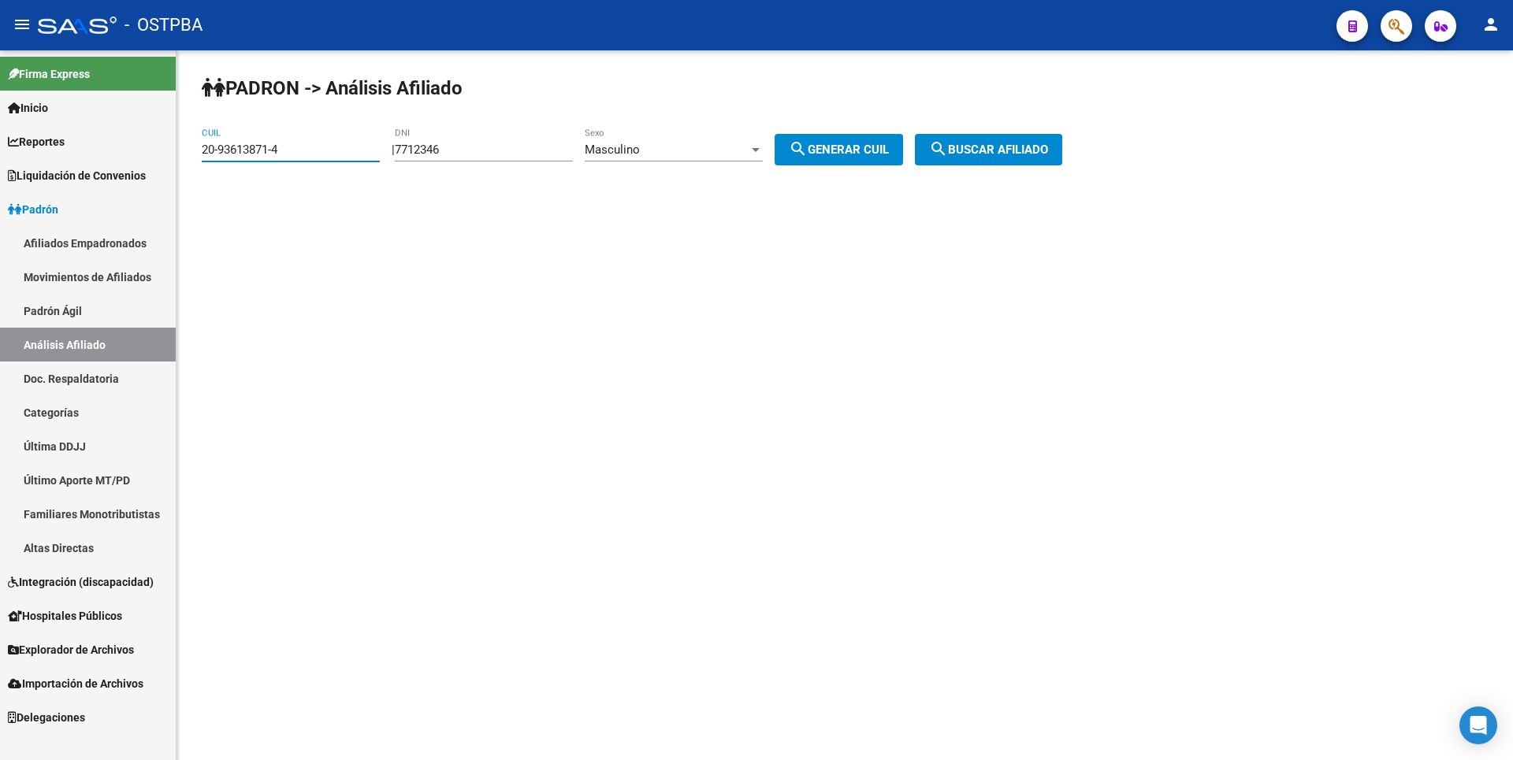
click at [17, 143] on mat-sidenav-container "Firma Express Inicio Calendario SSS Instructivos Contacto OS Reportes Tablero d…" at bounding box center [756, 405] width 1513 height 710
drag, startPoint x: 842, startPoint y: 139, endPoint x: 925, endPoint y: 143, distance: 83.7
click at [850, 132] on div "PADRON -> Análisis Afiliado CUIL | 7712346 DNI Masculino Sexo search Generar CU…" at bounding box center [845, 132] width 1337 height 165
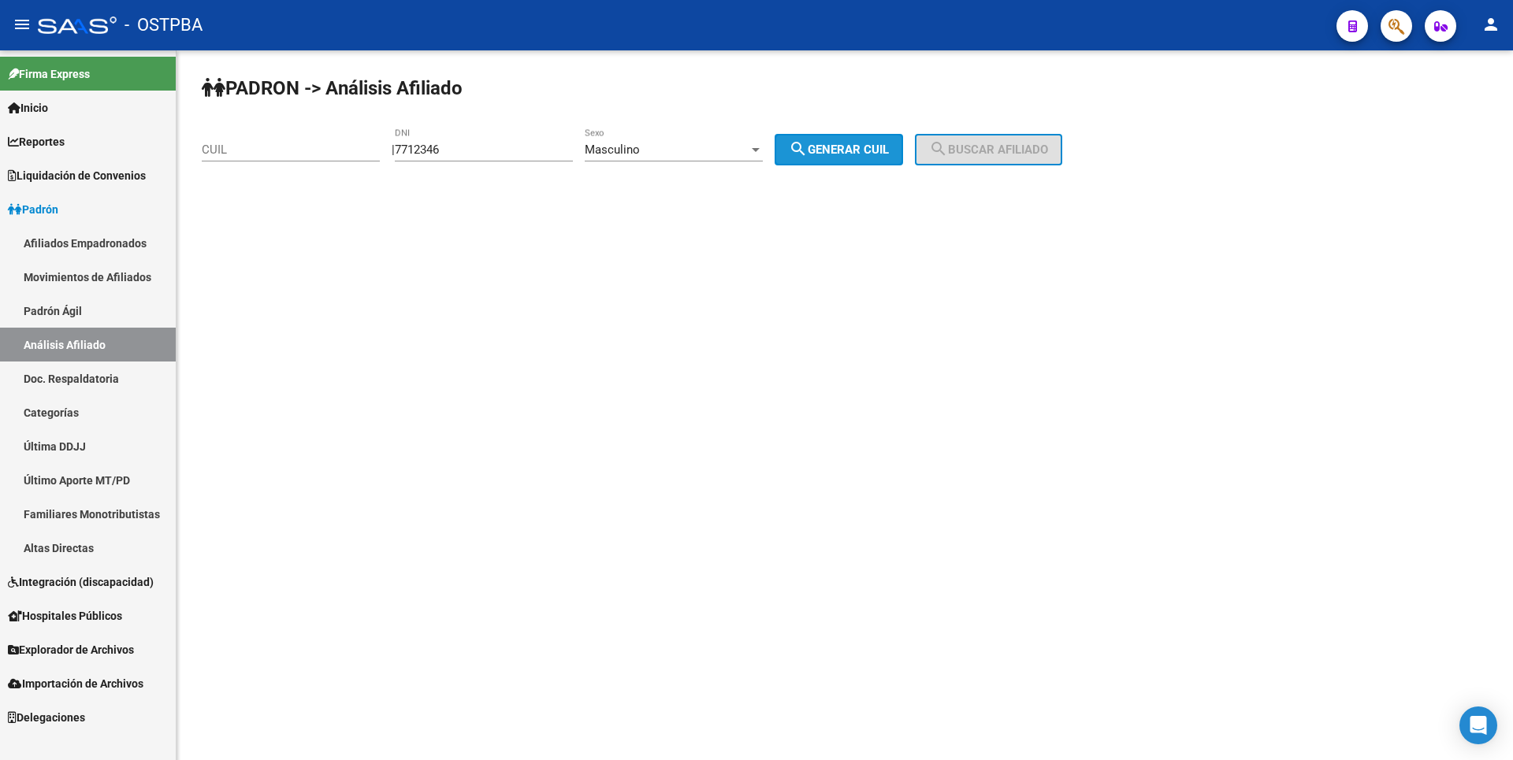
drag, startPoint x: 864, startPoint y: 154, endPoint x: 1006, endPoint y: 143, distance: 142.3
click at [870, 154] on span "search Generar CUIL" at bounding box center [839, 150] width 100 height 14
type input "20-07712346-7"
click at [1006, 143] on span "search Buscar afiliado" at bounding box center [988, 150] width 119 height 14
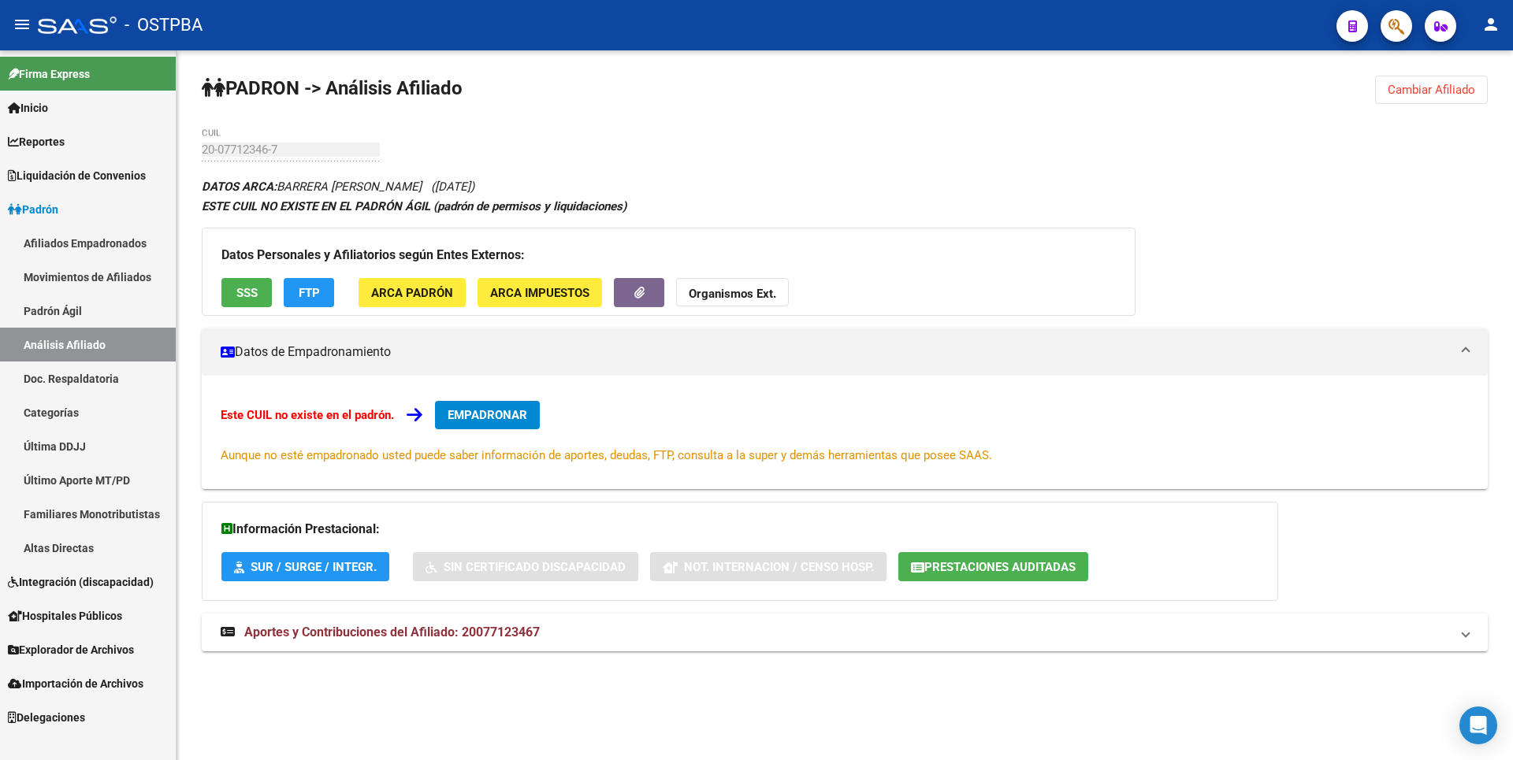
click at [250, 272] on div "Datos Personales y Afiliatorios según Entes Externos: SSS FTP ARCA Padrón ARCA …" at bounding box center [669, 272] width 934 height 88
click at [255, 293] on span "SSS" at bounding box center [246, 293] width 21 height 14
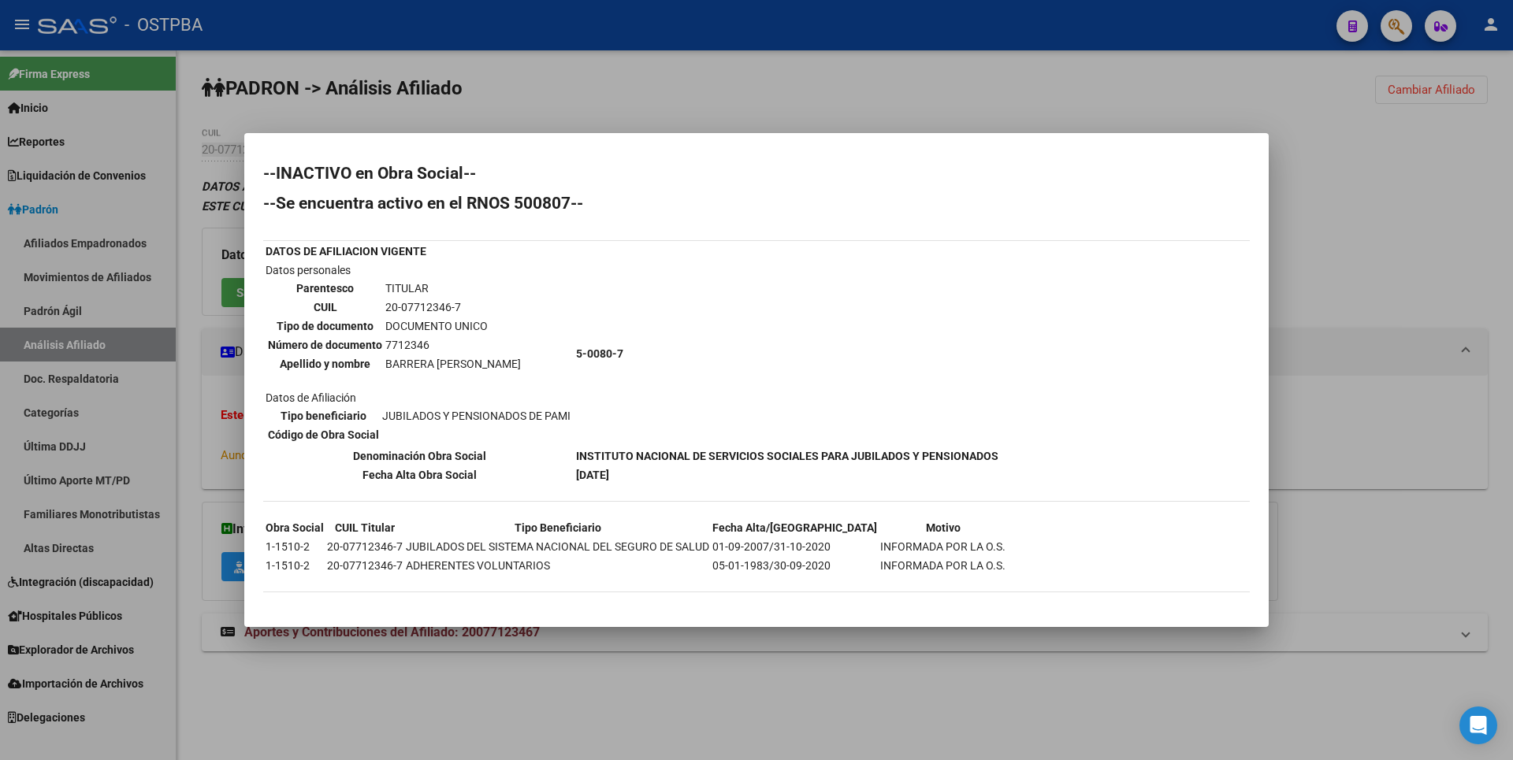
click at [1325, 281] on div at bounding box center [756, 380] width 1513 height 760
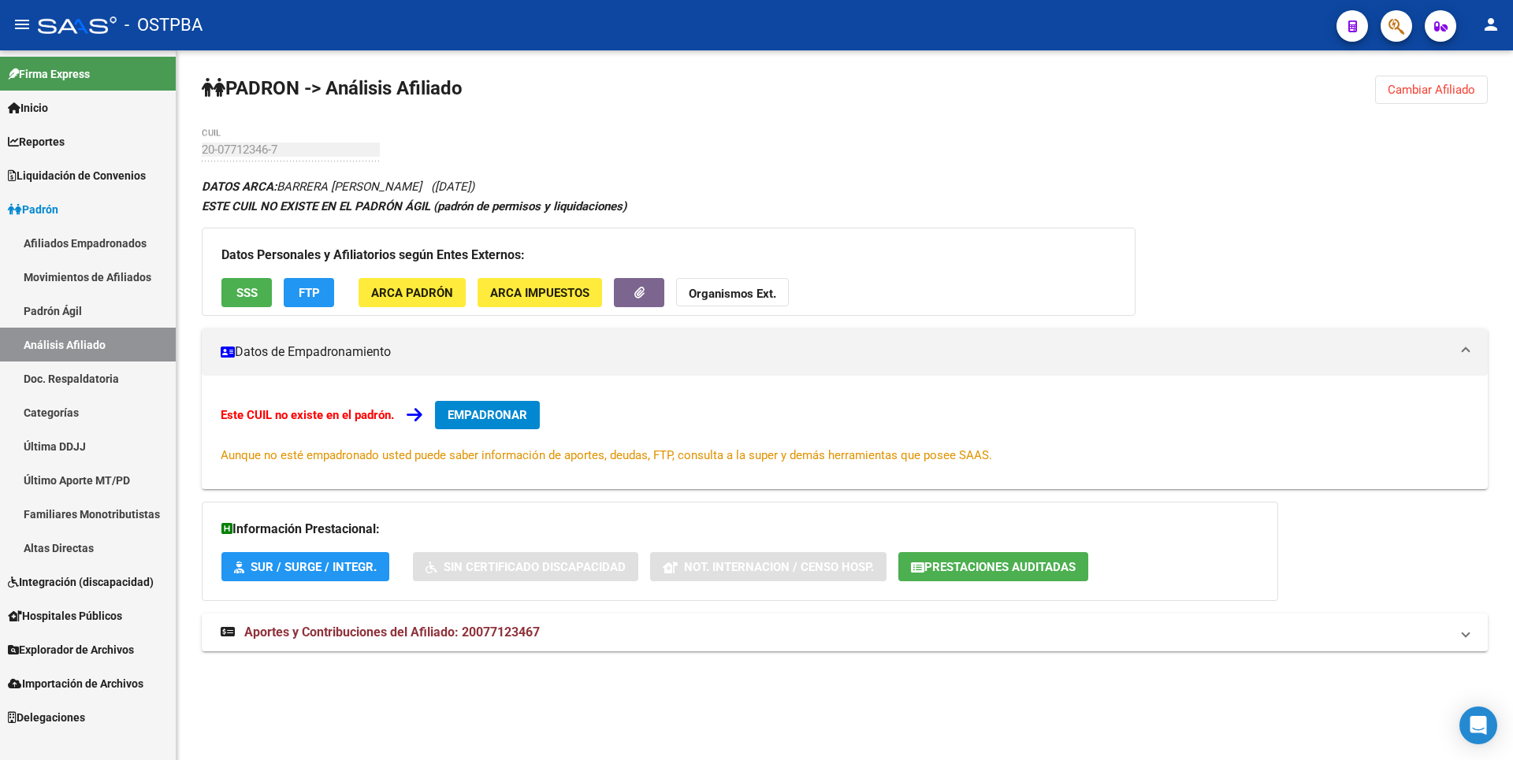
click at [998, 569] on span "Prestaciones Auditadas" at bounding box center [999, 567] width 151 height 14
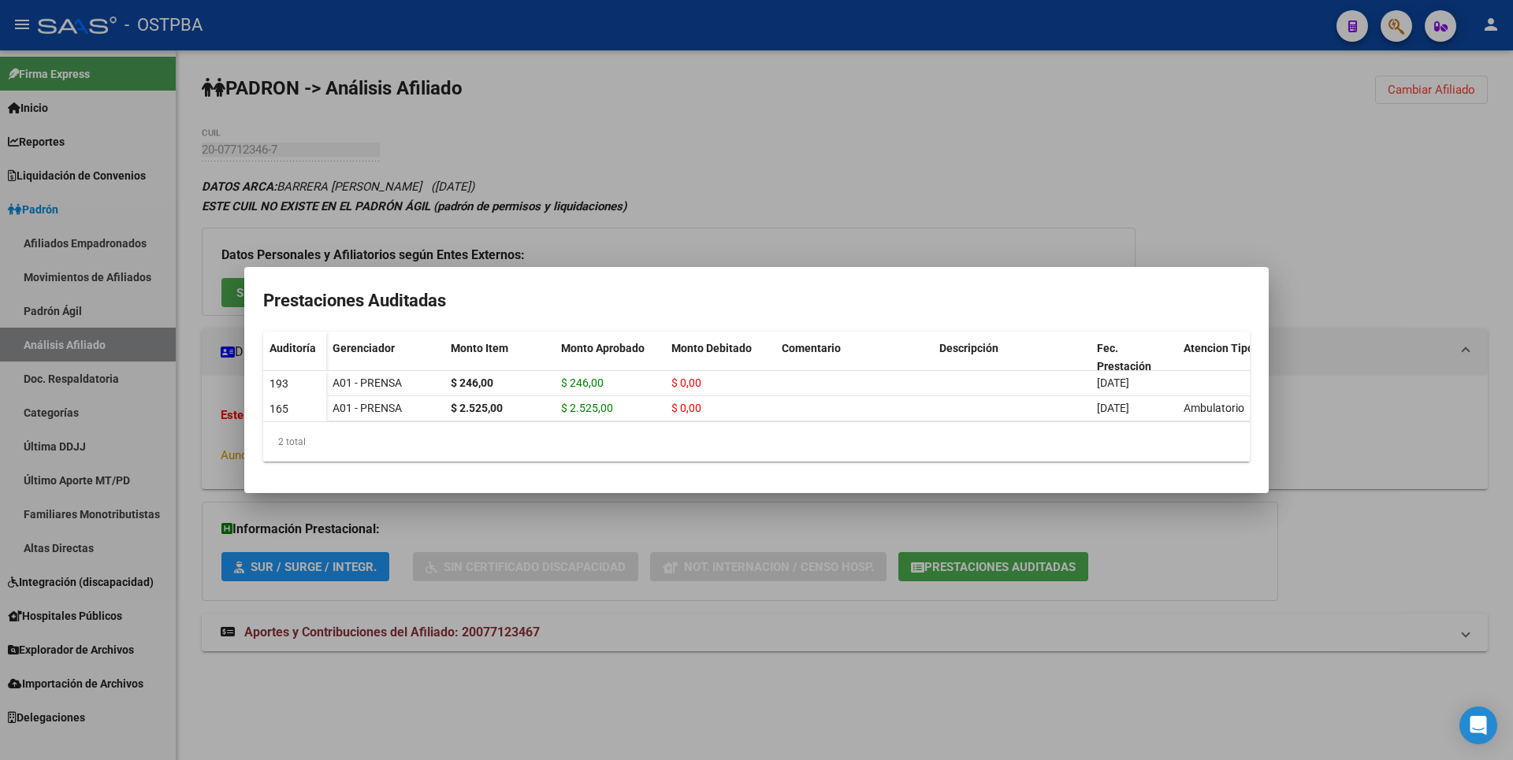
click at [1018, 659] on div at bounding box center [756, 380] width 1513 height 760
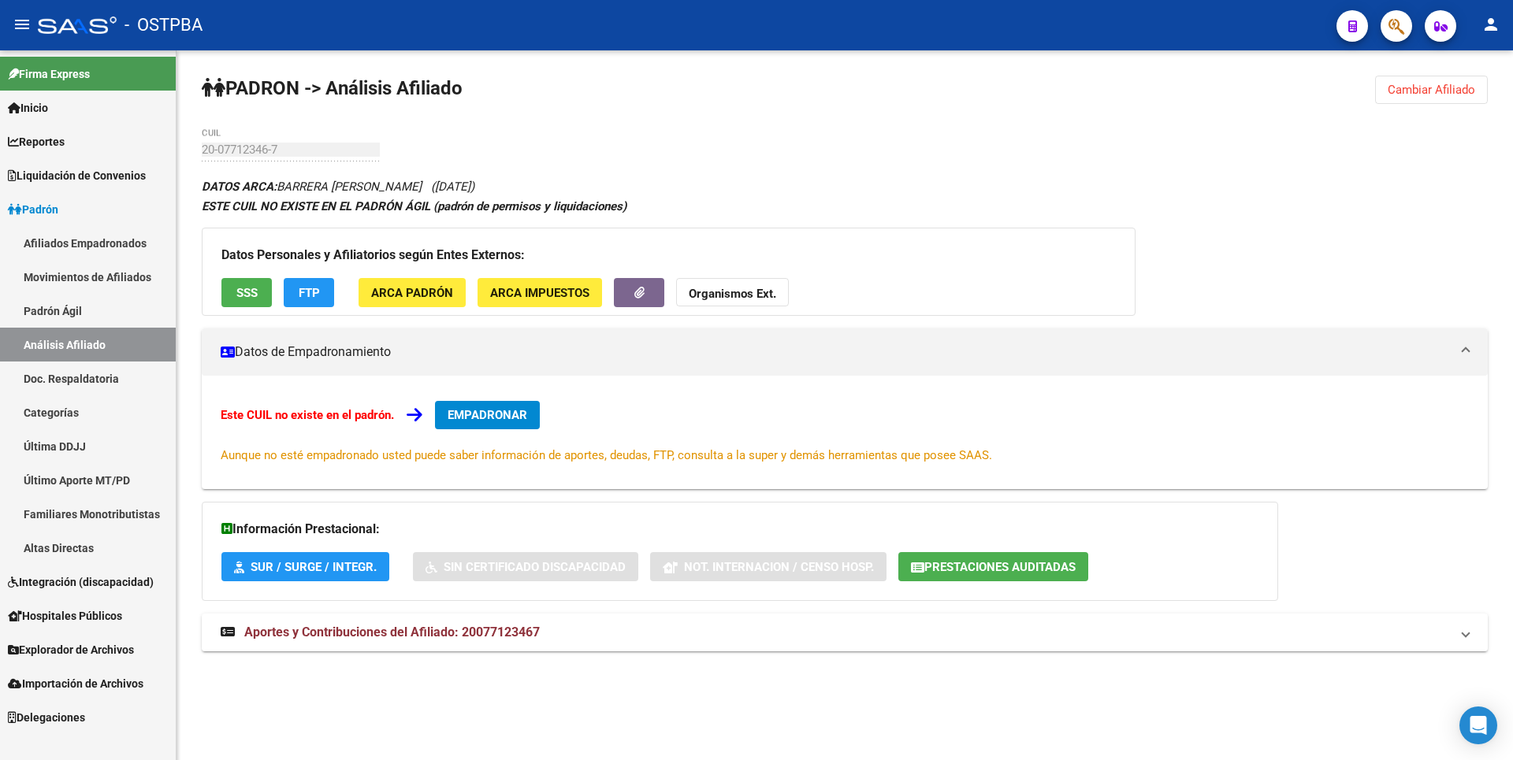
click at [1405, 91] on span "Cambiar Afiliado" at bounding box center [1431, 90] width 87 height 14
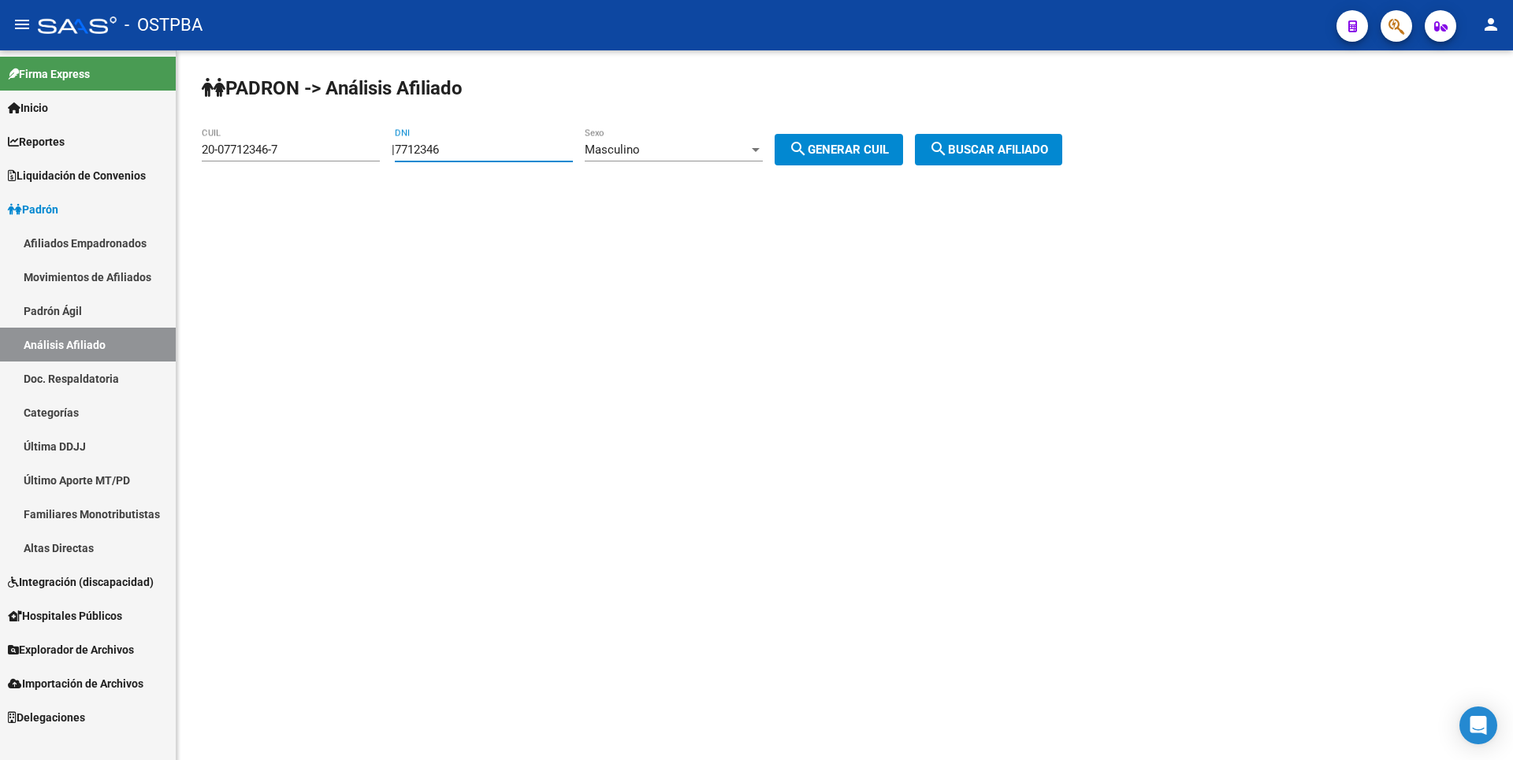
drag, startPoint x: 465, startPoint y: 151, endPoint x: 322, endPoint y: 157, distance: 142.7
click at [322, 157] on app-analisis-afiliado "PADRON -> Análisis Afiliado 20-07712346-7 CUIL | 7712346 DNI Masculino Sexo sea…" at bounding box center [638, 150] width 872 height 14
paste input "4838902"
type input "4838902"
drag, startPoint x: 287, startPoint y: 152, endPoint x: 115, endPoint y: 138, distance: 172.4
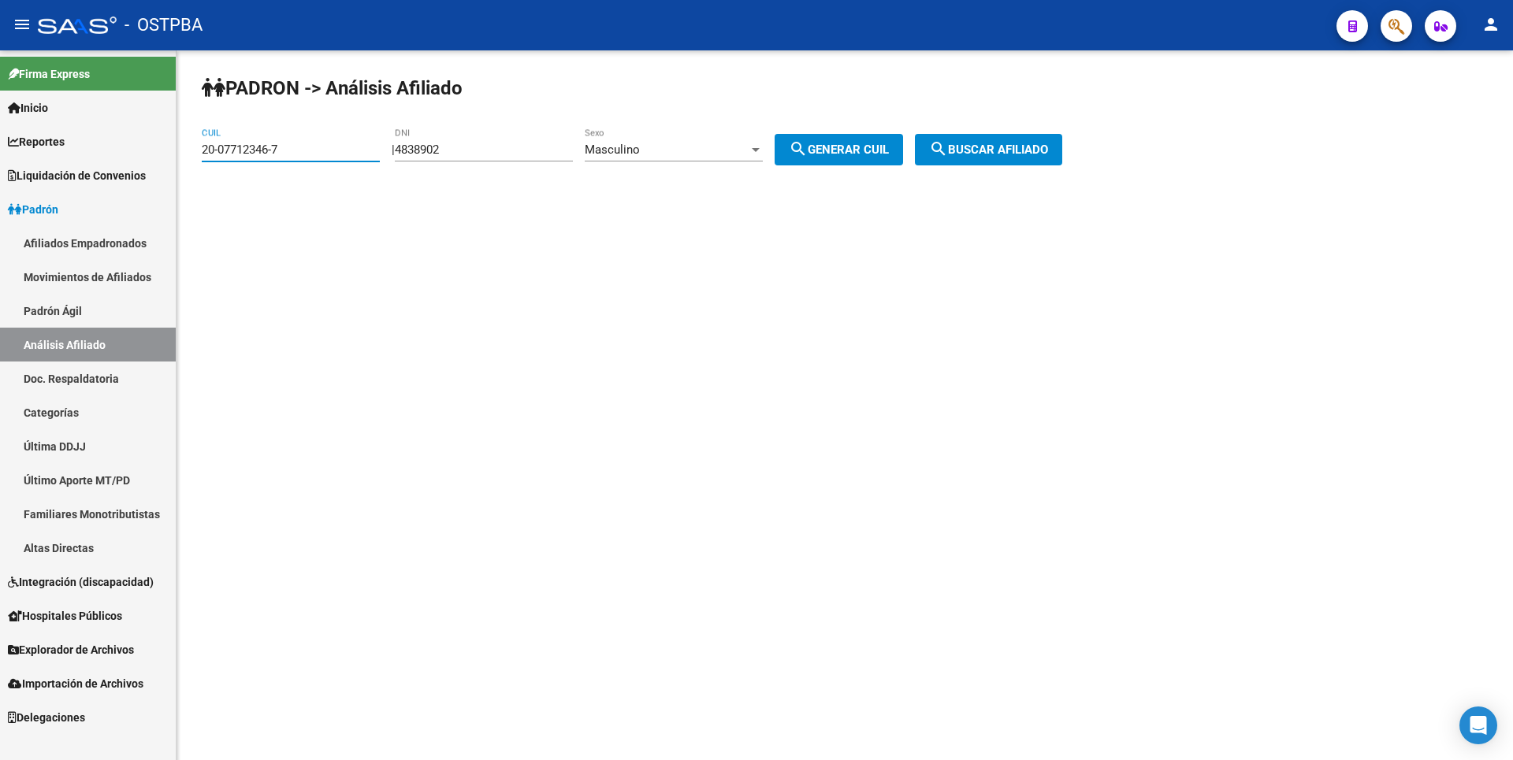
click at [115, 138] on mat-sidenav-container "Firma Express Inicio Calendario SSS Instructivos Contacto OS Reportes Tablero d…" at bounding box center [756, 405] width 1513 height 710
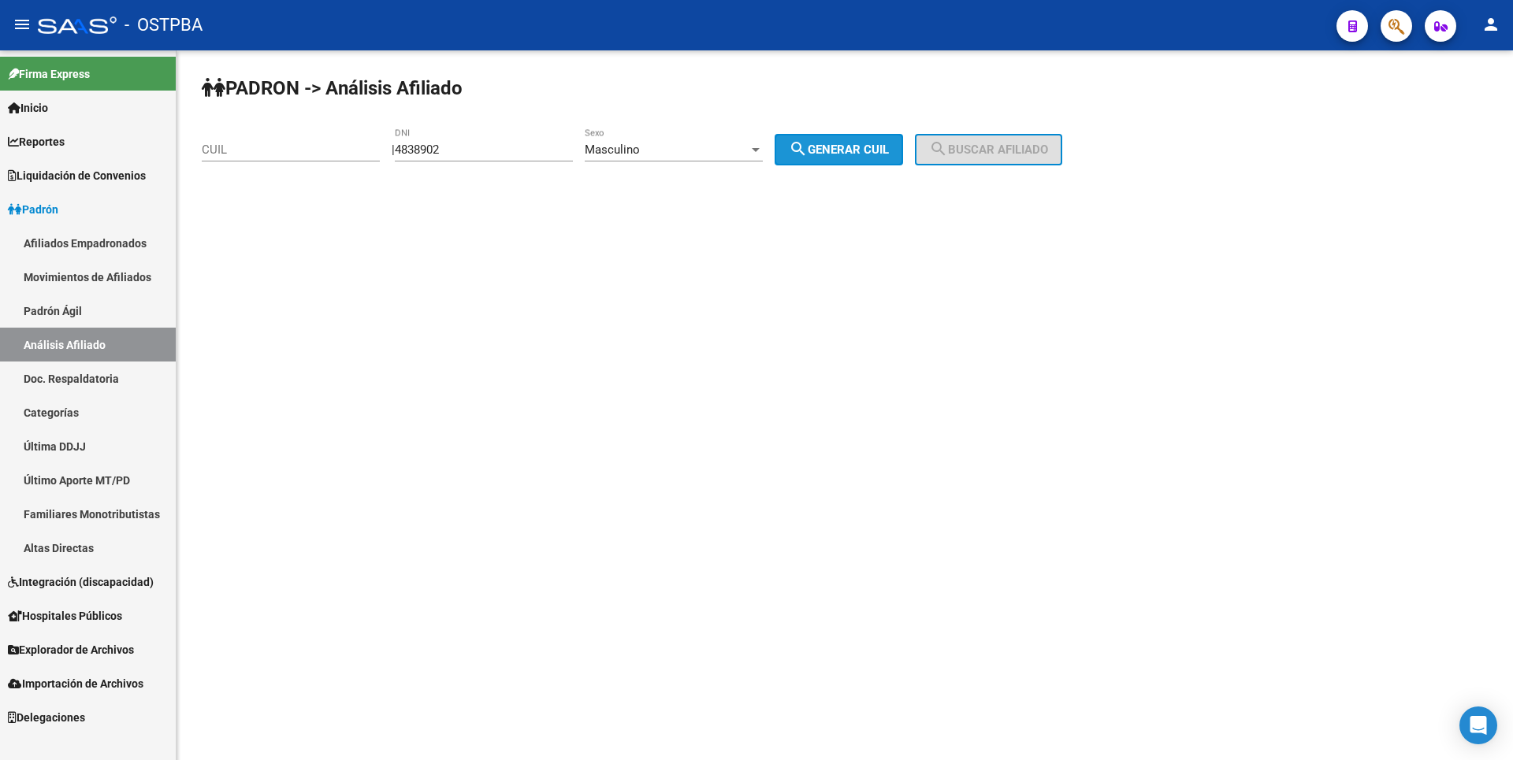
drag, startPoint x: 846, startPoint y: 149, endPoint x: 858, endPoint y: 147, distance: 12.8
click at [844, 149] on span "search Generar CUIL" at bounding box center [839, 150] width 100 height 14
type input "20-04838902-4"
click at [952, 143] on button "search Buscar afiliado" at bounding box center [988, 150] width 147 height 32
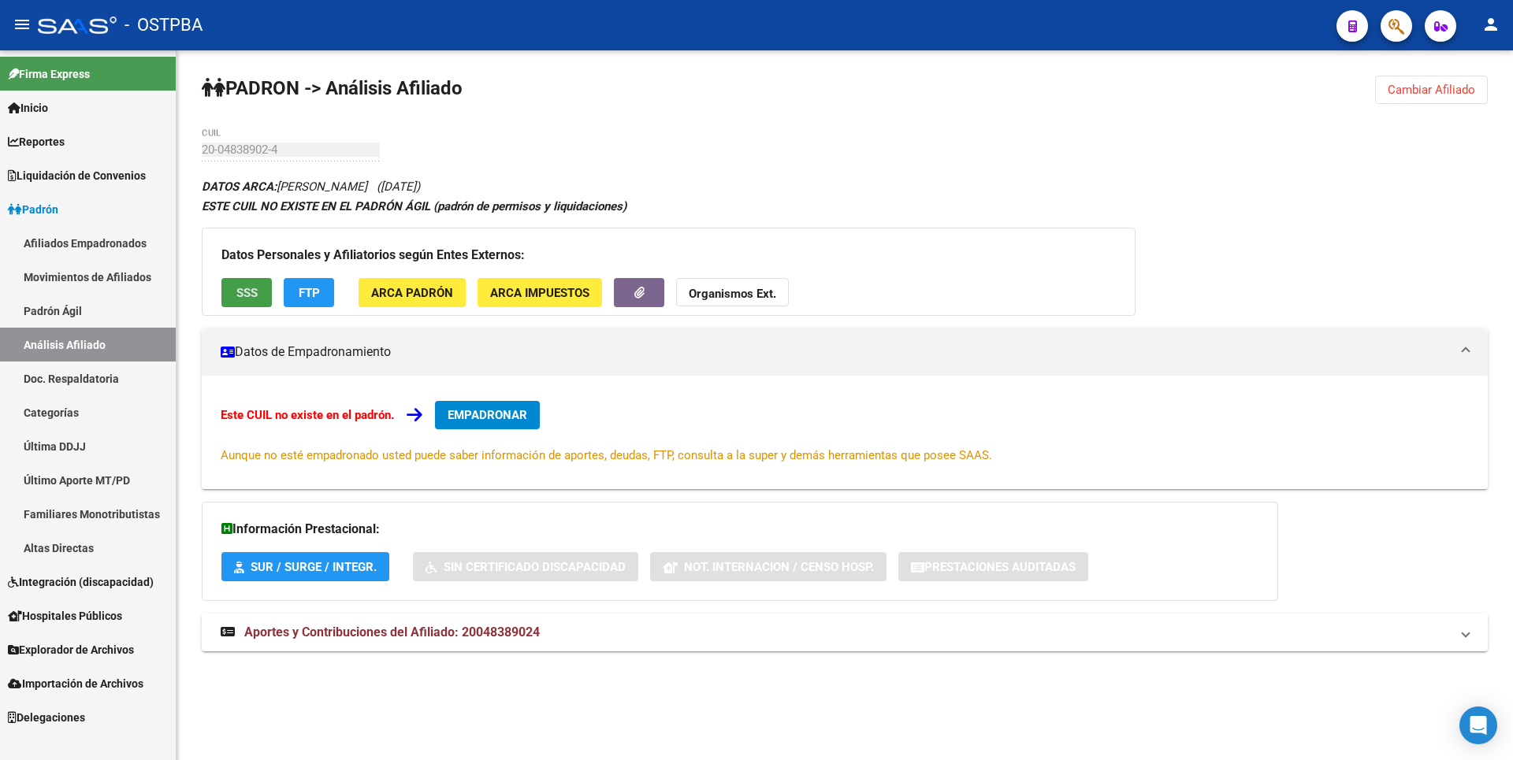
click at [250, 291] on span "SSS" at bounding box center [246, 293] width 21 height 14
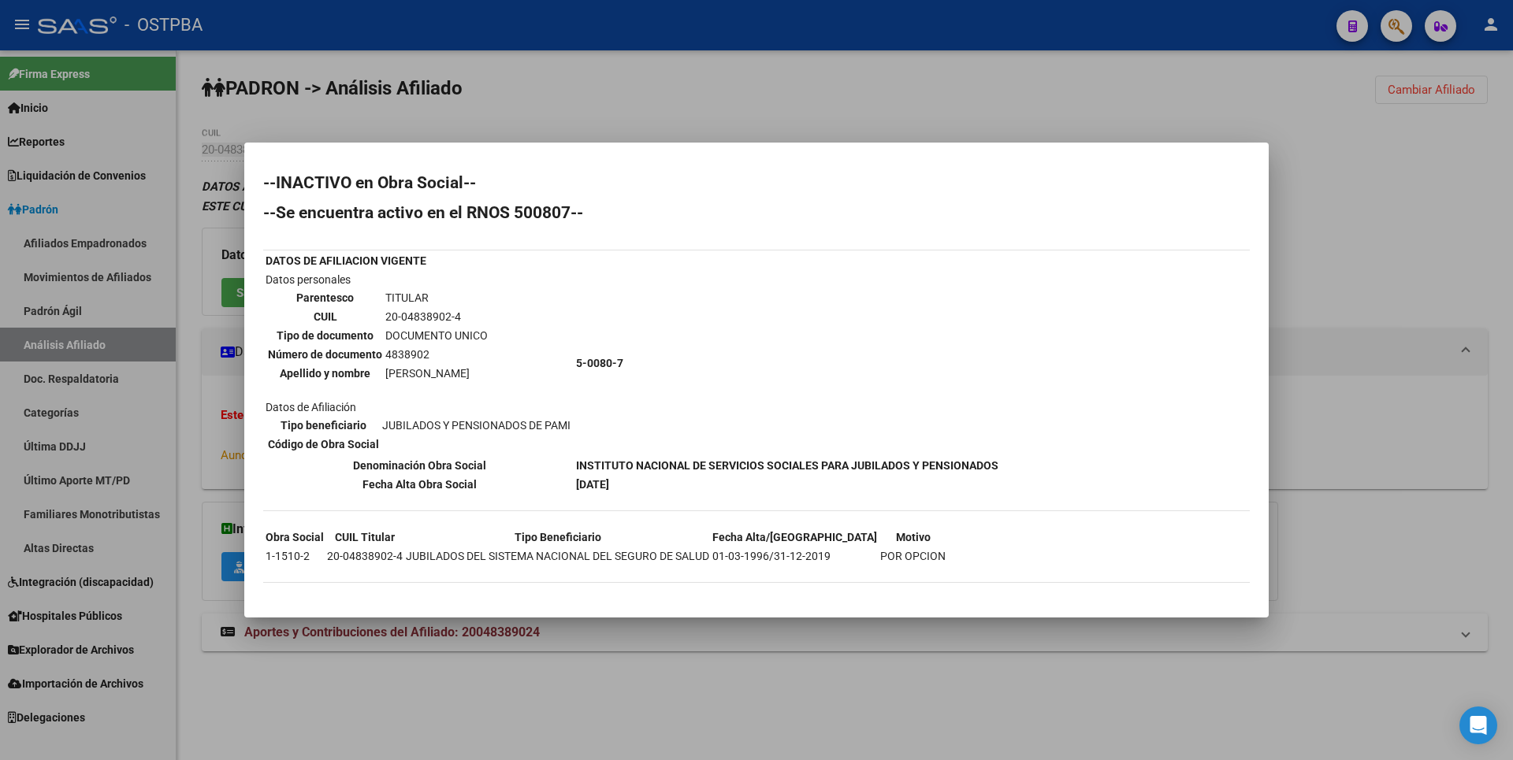
drag, startPoint x: 1448, startPoint y: 178, endPoint x: 1453, endPoint y: 139, distance: 39.0
click at [1450, 163] on div at bounding box center [756, 380] width 1513 height 760
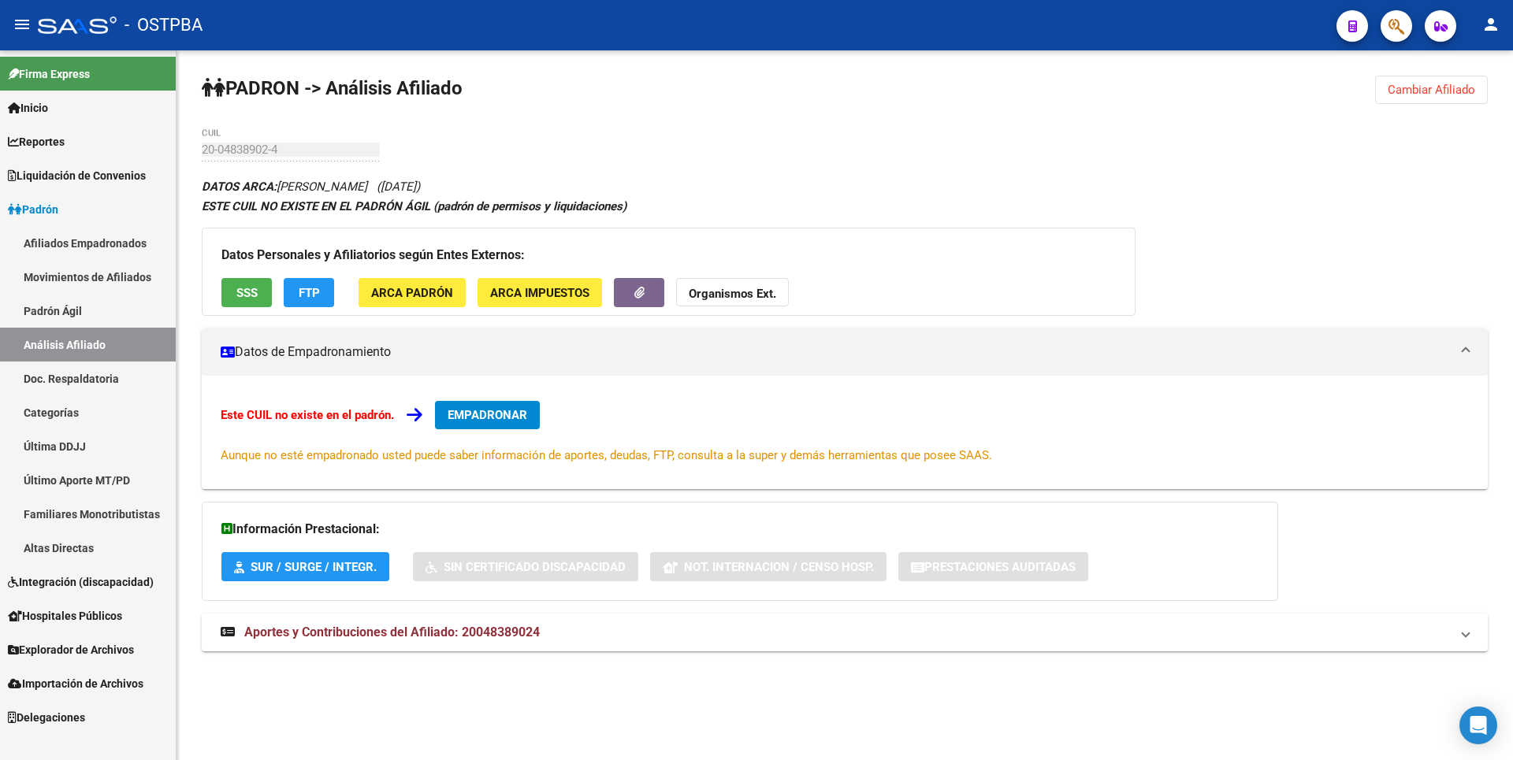
click at [1467, 88] on span "Cambiar Afiliado" at bounding box center [1431, 90] width 87 height 14
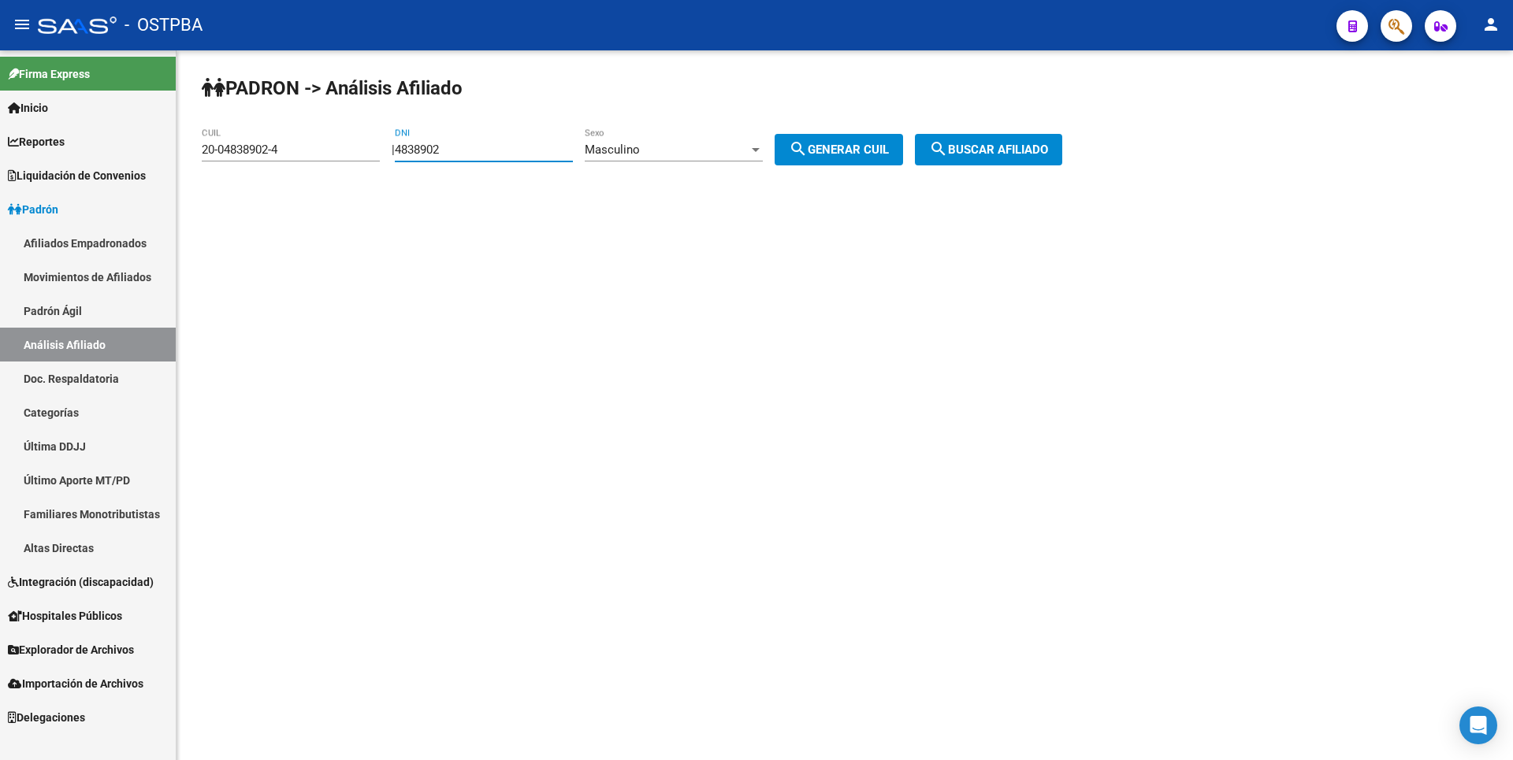
drag, startPoint x: 474, startPoint y: 150, endPoint x: 357, endPoint y: 146, distance: 117.5
click at [357, 146] on app-analisis-afiliado "PADRON -> Análisis Afiliado 20-04838902-4 CUIL | 4838902 DNI Masculino Sexo sea…" at bounding box center [638, 150] width 872 height 14
paste input "546544"
type input "4546544"
drag, startPoint x: 302, startPoint y: 150, endPoint x: 29, endPoint y: 147, distance: 272.7
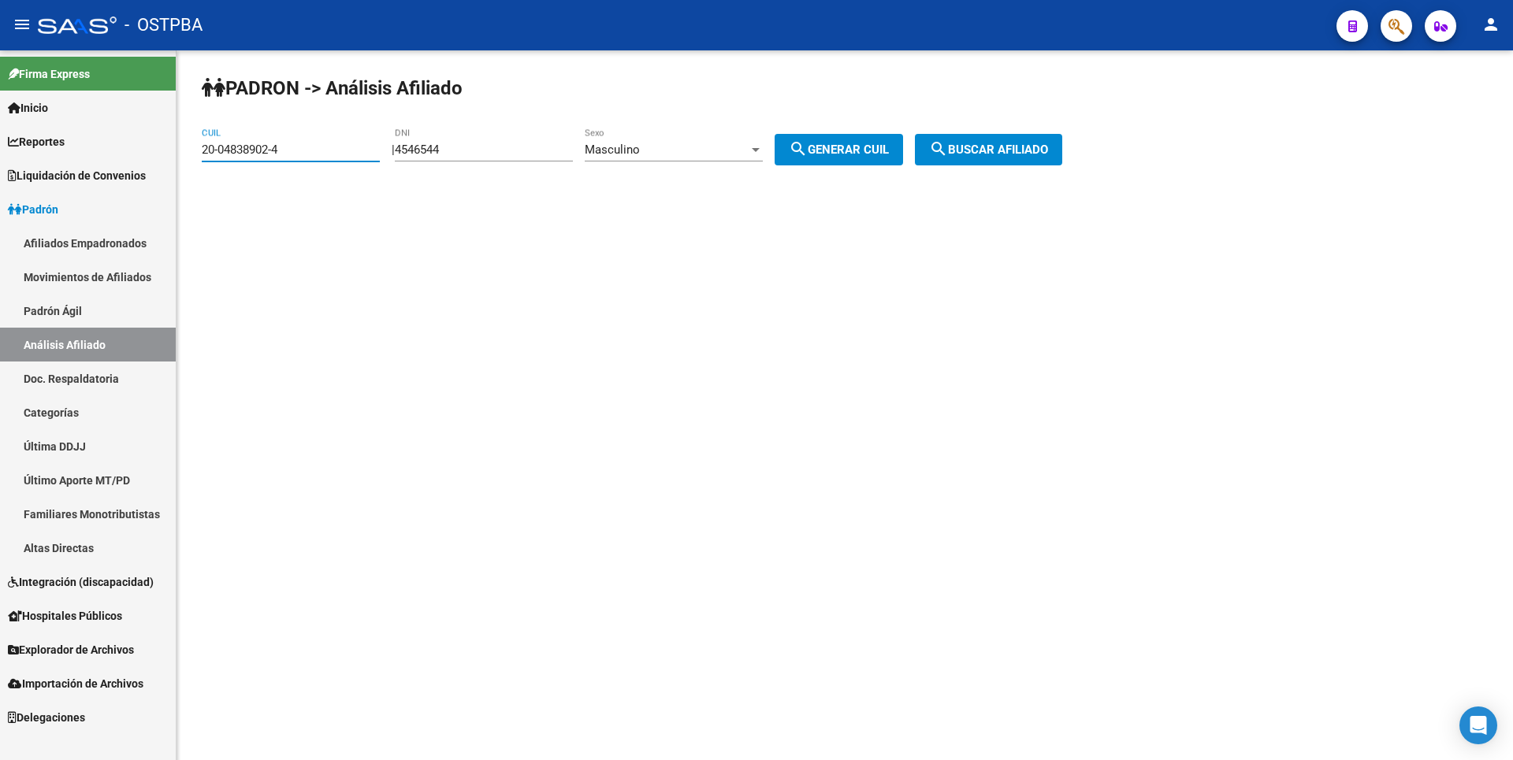
click at [29, 147] on mat-sidenav-container "Firma Express Inicio Calendario SSS Instructivos Contacto OS Reportes Tablero d…" at bounding box center [756, 405] width 1513 height 710
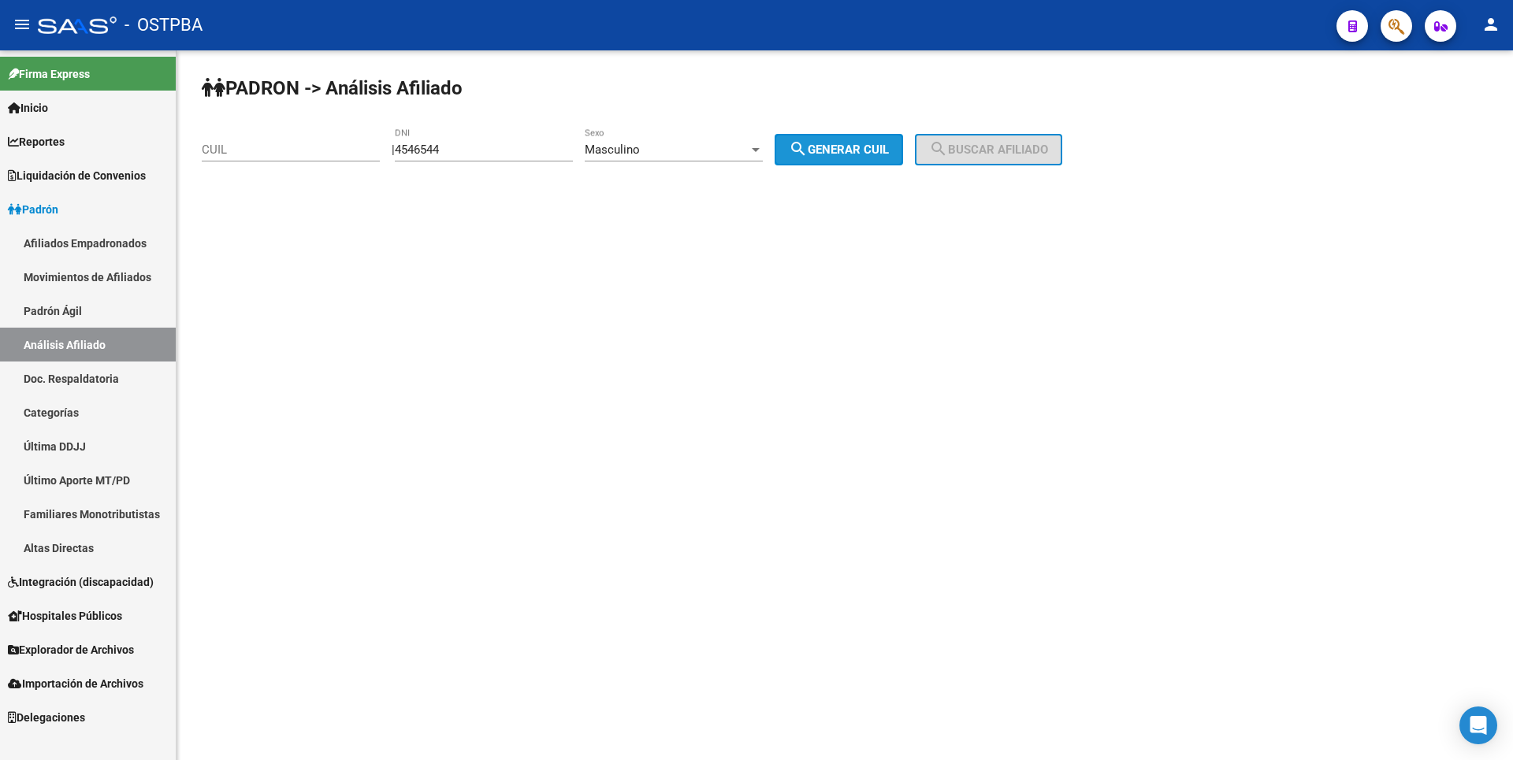
drag, startPoint x: 868, startPoint y: 151, endPoint x: 974, endPoint y: 132, distance: 107.3
click at [883, 139] on button "search Generar CUIL" at bounding box center [839, 150] width 128 height 32
type input "20-04546544-7"
click at [983, 132] on div "PADRON -> Análisis Afiliado 20-04546544-7 CUIL | 4546544 DNI Masculino Sexo sea…" at bounding box center [845, 132] width 1337 height 165
click at [989, 158] on button "search Buscar afiliado" at bounding box center [988, 150] width 147 height 32
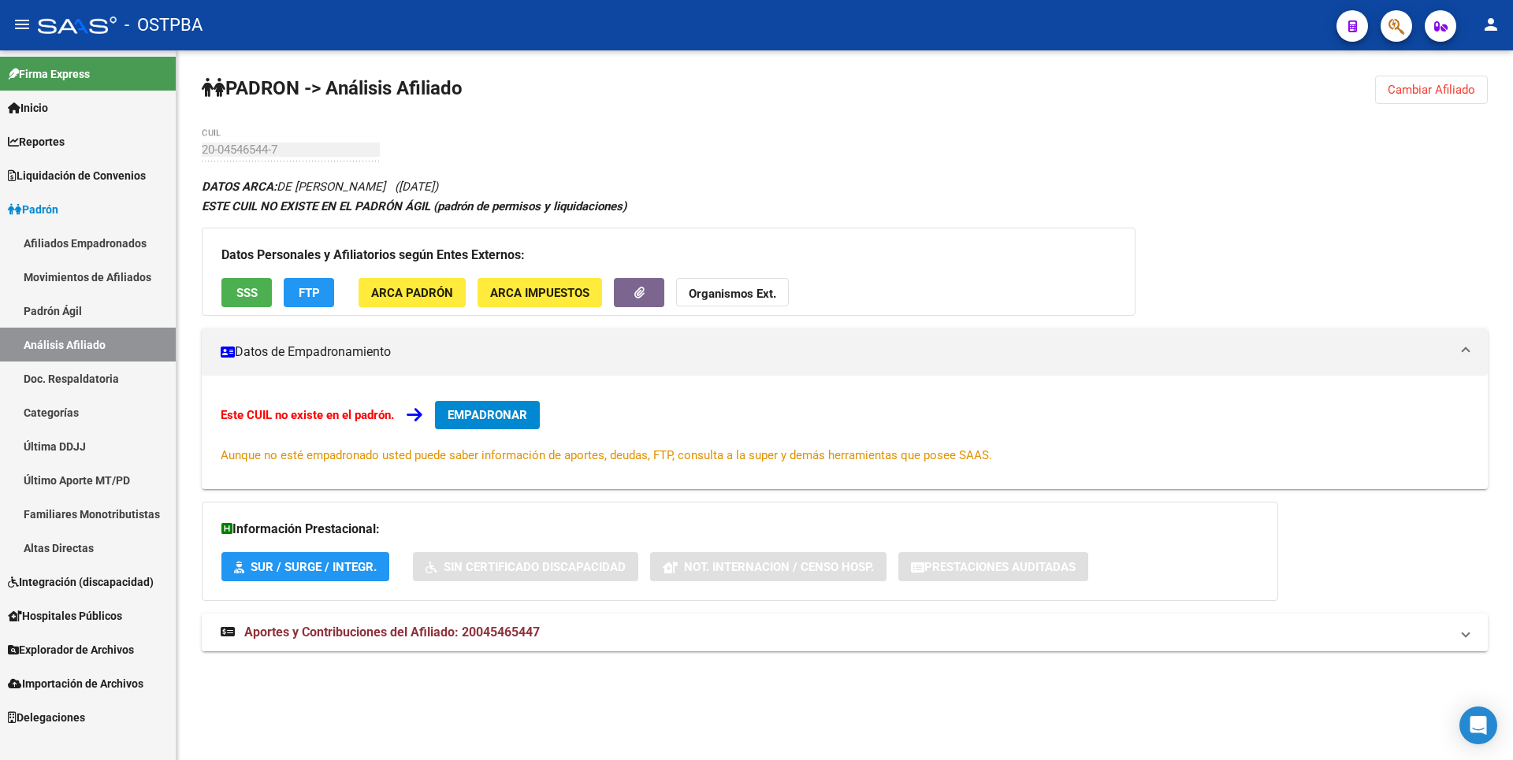
click at [256, 270] on div "Datos Personales y Afiliatorios según Entes Externos: SSS FTP ARCA Padrón ARCA …" at bounding box center [669, 272] width 934 height 88
click at [258, 284] on button "SSS" at bounding box center [246, 292] width 50 height 29
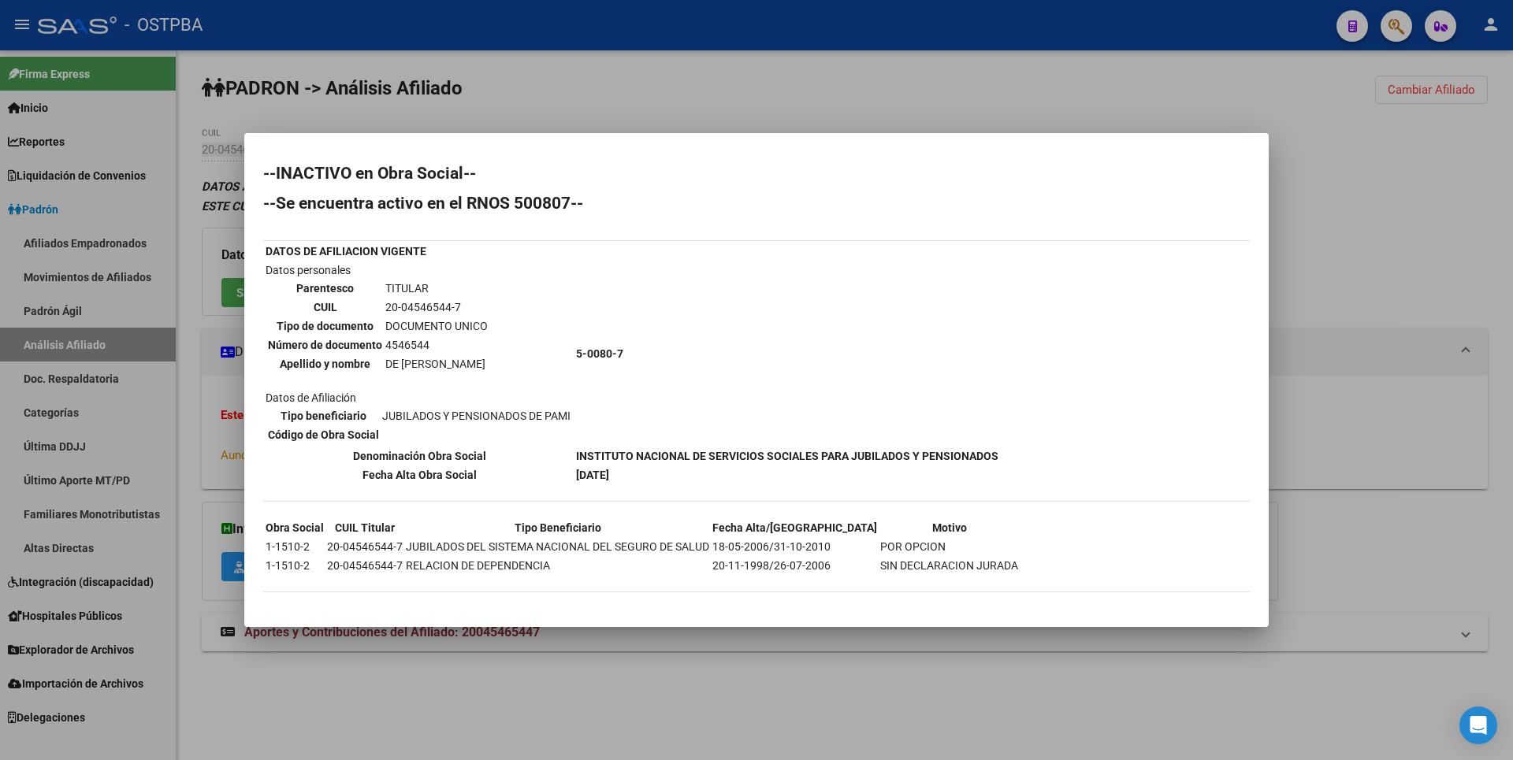
click at [1420, 124] on div at bounding box center [756, 380] width 1513 height 760
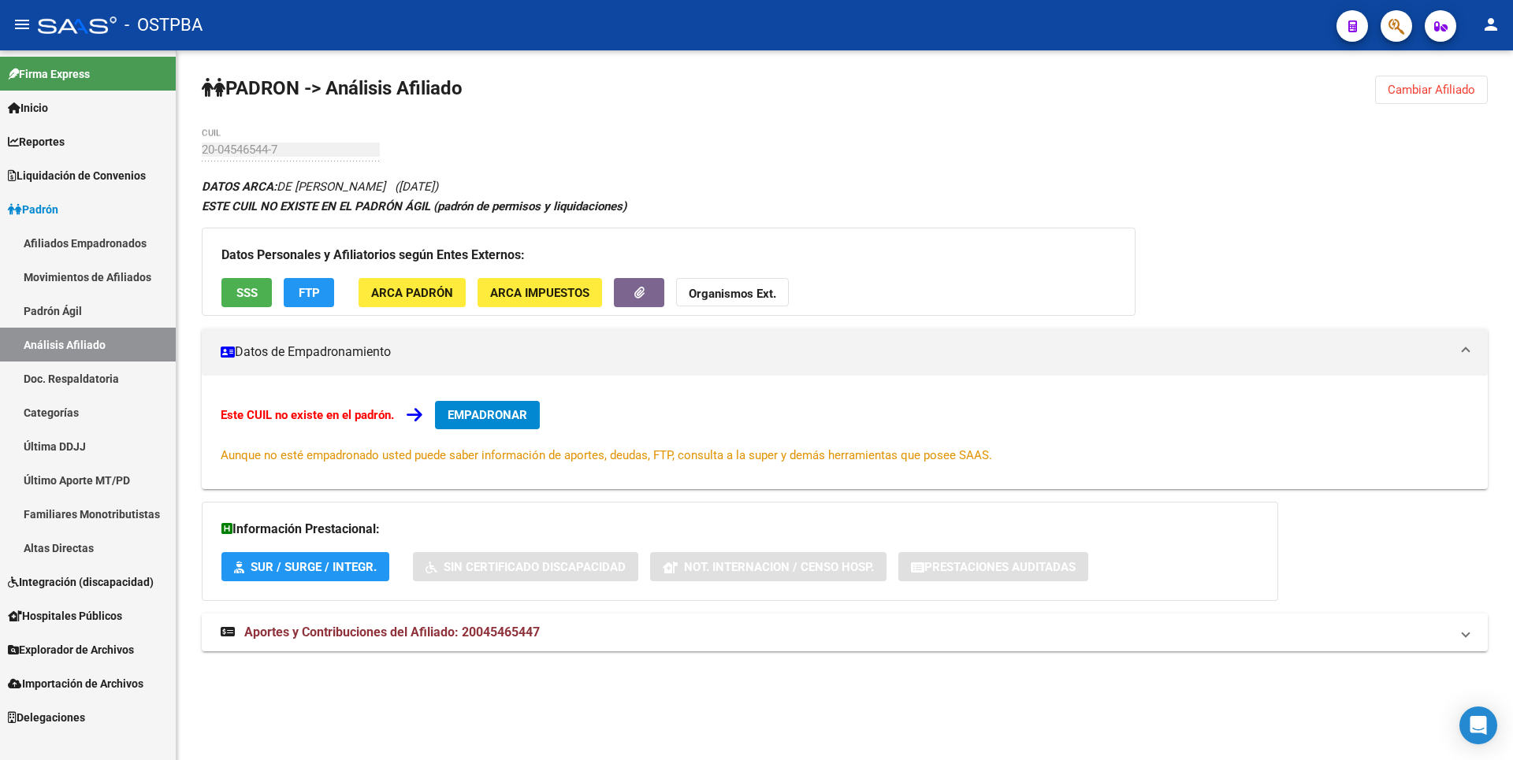
click at [1437, 91] on span "Cambiar Afiliado" at bounding box center [1431, 90] width 87 height 14
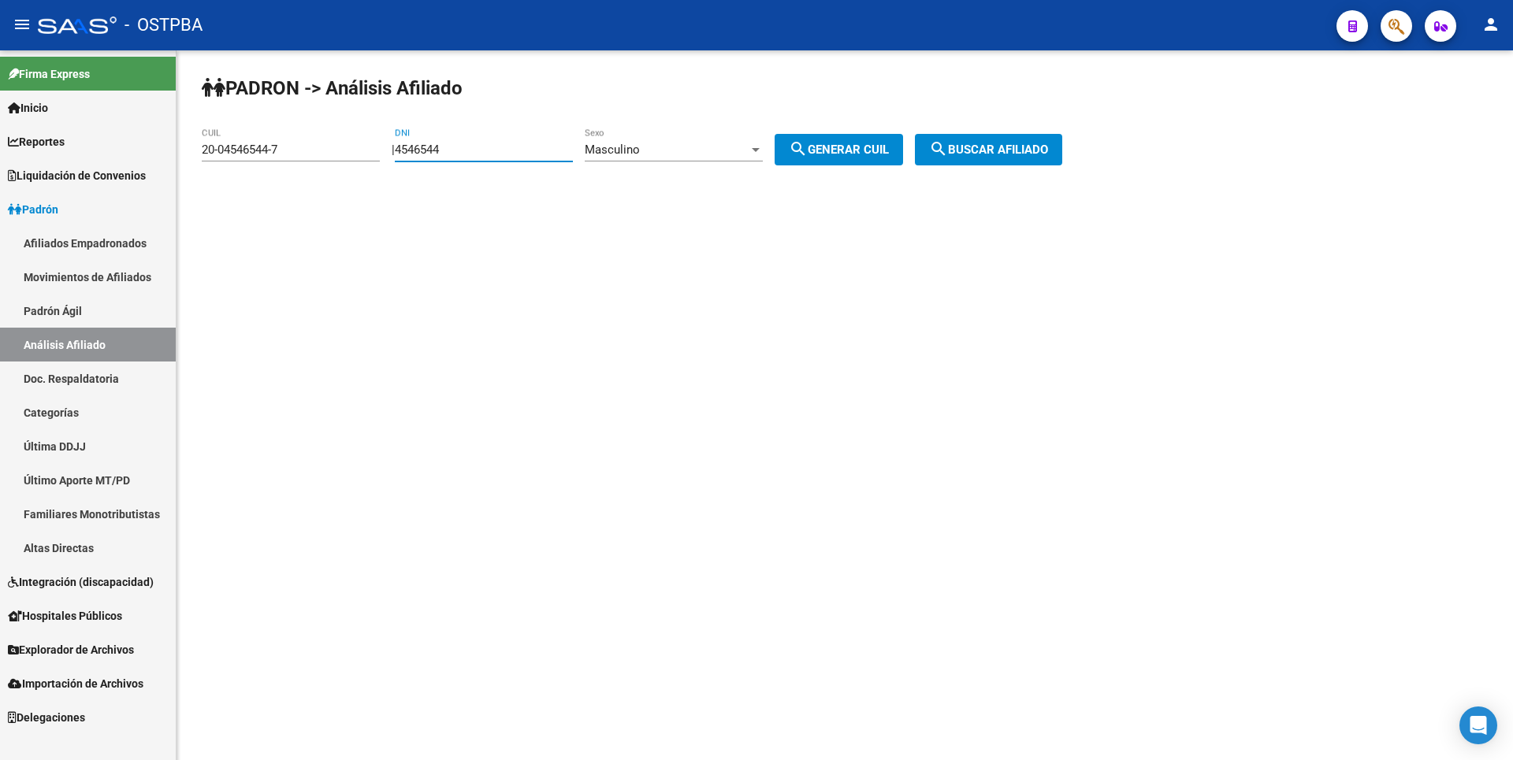
drag, startPoint x: 471, startPoint y: 148, endPoint x: 345, endPoint y: 136, distance: 126.6
click at [345, 143] on app-analisis-afiliado "PADRON -> Análisis Afiliado 20-04546544-7 CUIL | 4546544 DNI Masculino Sexo sea…" at bounding box center [638, 150] width 872 height 14
paste input "5530516"
type input "5530516"
drag, startPoint x: 302, startPoint y: 150, endPoint x: 47, endPoint y: 123, distance: 255.9
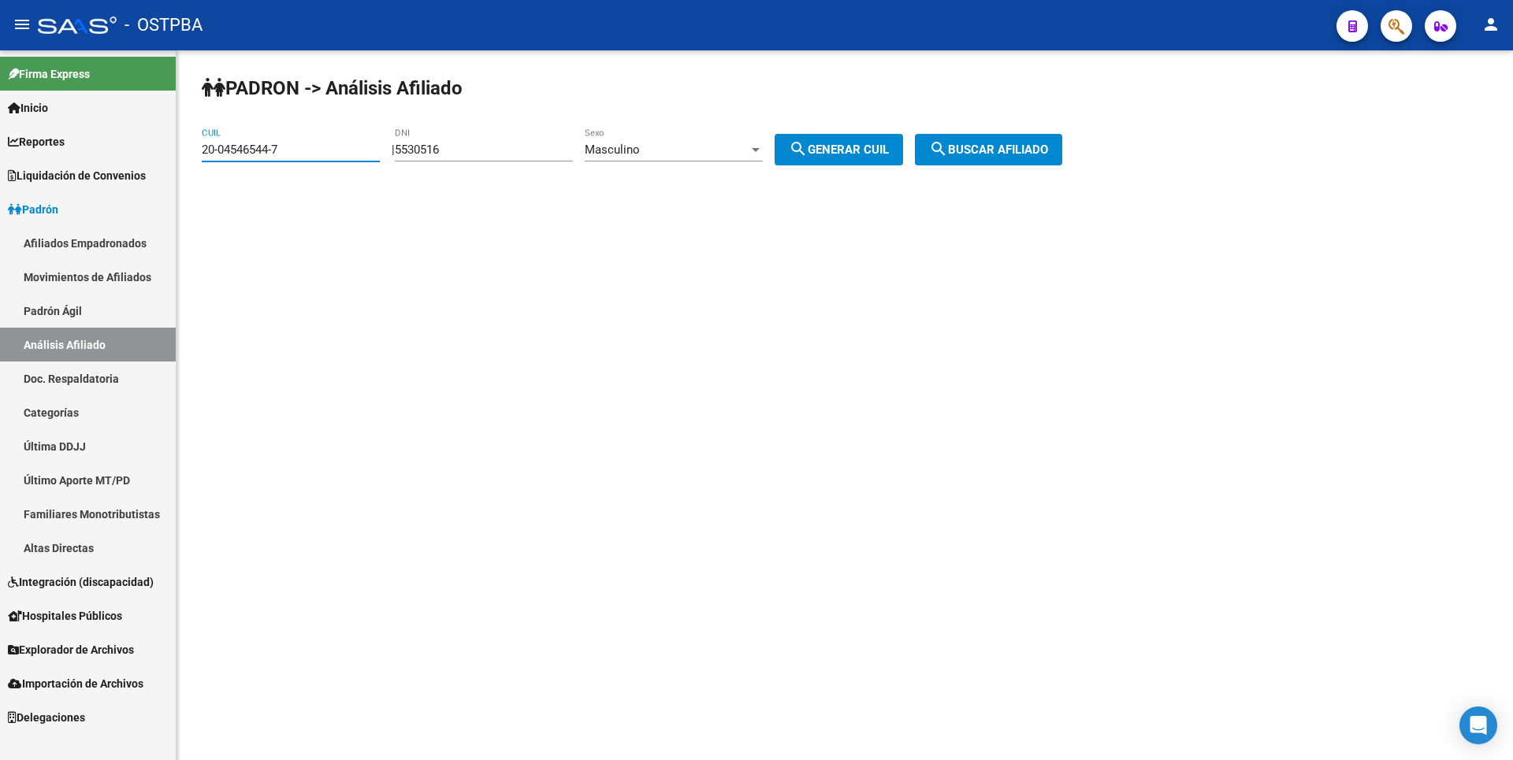
click at [47, 123] on mat-sidenav-container "Firma Express Inicio Calendario SSS Instructivos Contacto OS Reportes Tablero d…" at bounding box center [756, 405] width 1513 height 710
click at [835, 126] on div "PADRON -> Análisis Afiliado CUIL | 5530516 DNI Masculino Sexo search Generar CU…" at bounding box center [845, 132] width 1337 height 165
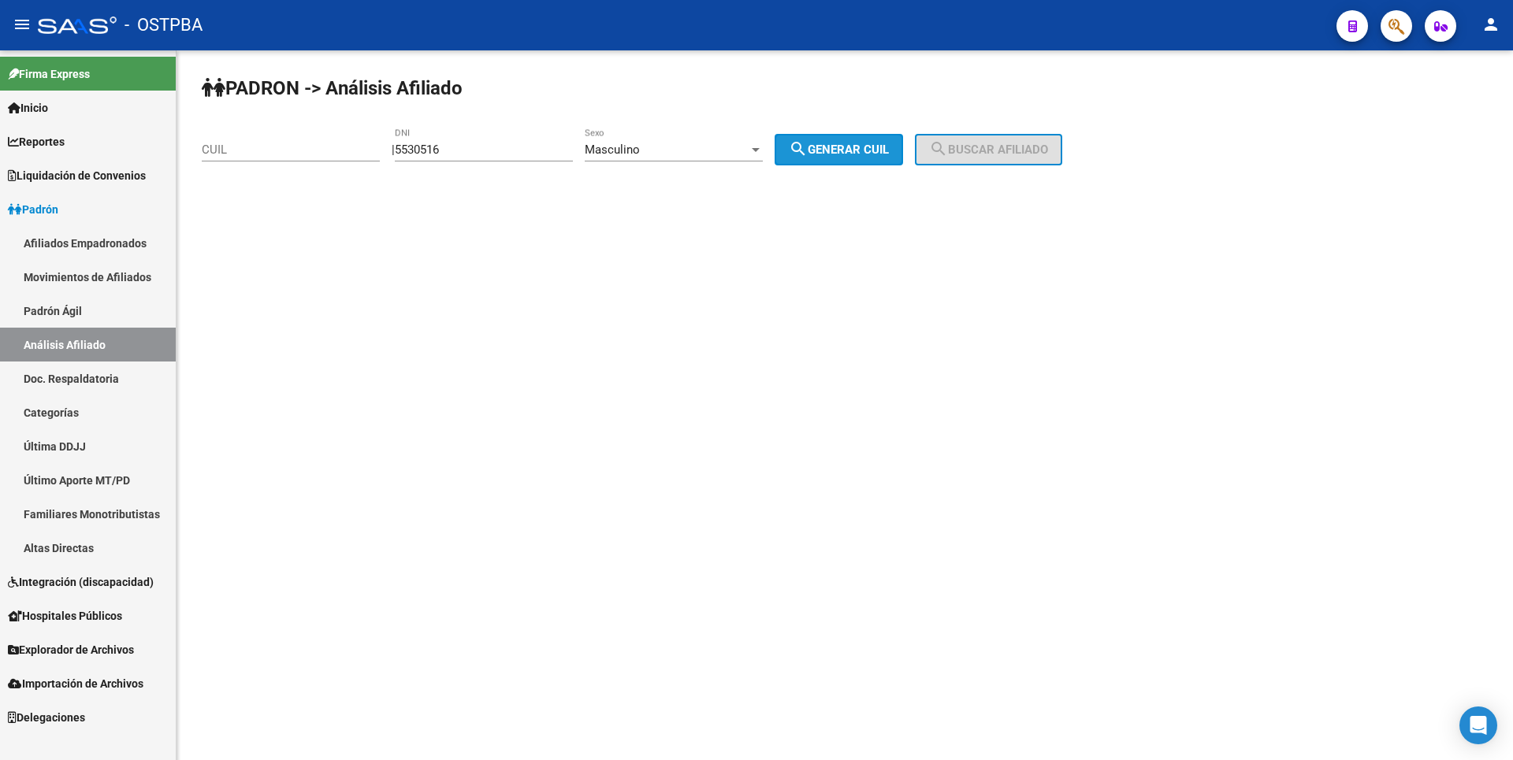
drag, startPoint x: 842, startPoint y: 151, endPoint x: 1007, endPoint y: 151, distance: 164.7
click at [845, 149] on span "search Generar CUIL" at bounding box center [839, 150] width 100 height 14
type input "20-05530516-2"
click at [1009, 151] on span "search Buscar afiliado" at bounding box center [988, 150] width 119 height 14
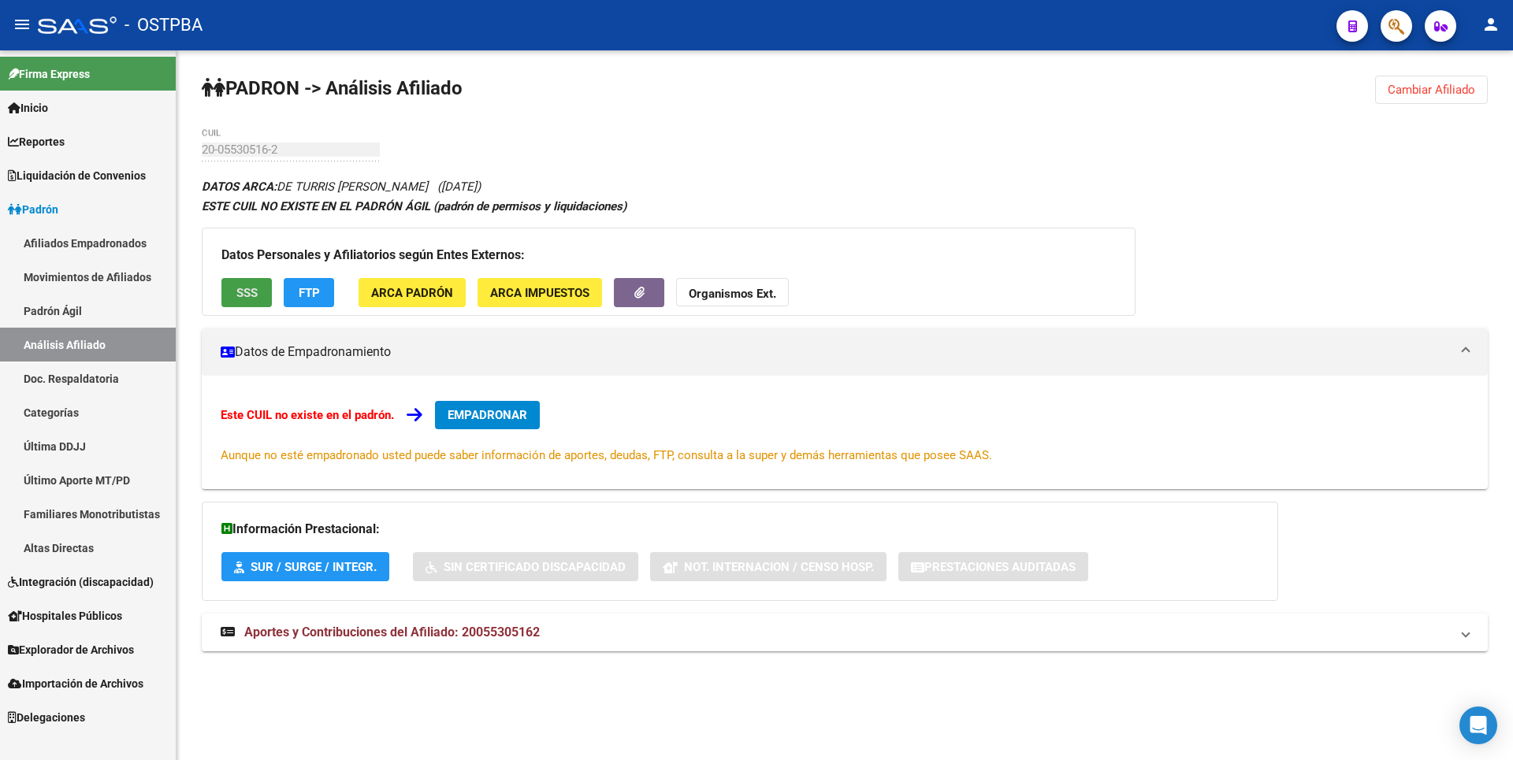
click at [250, 292] on span "SSS" at bounding box center [246, 293] width 21 height 14
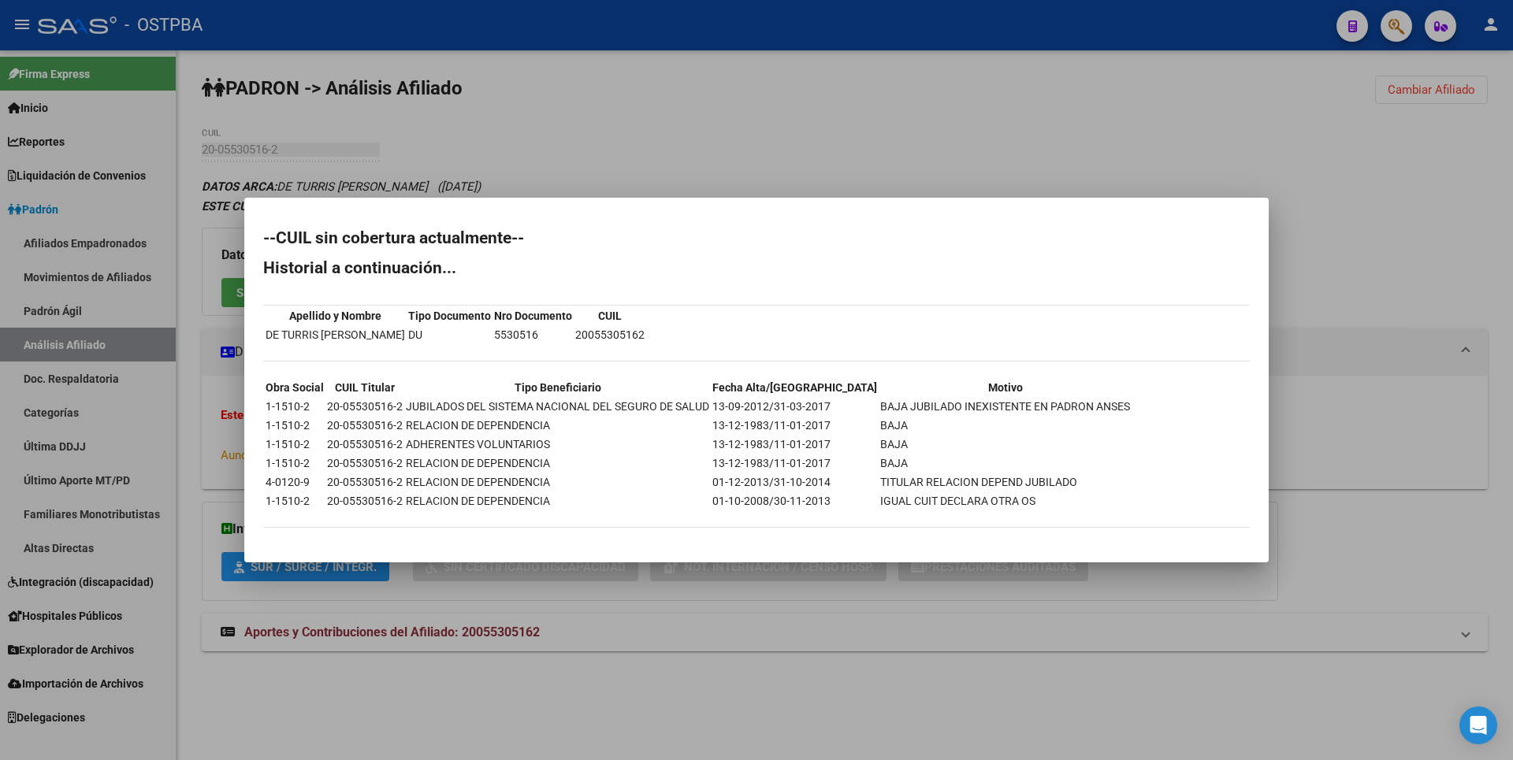
click at [1441, 93] on div at bounding box center [756, 380] width 1513 height 760
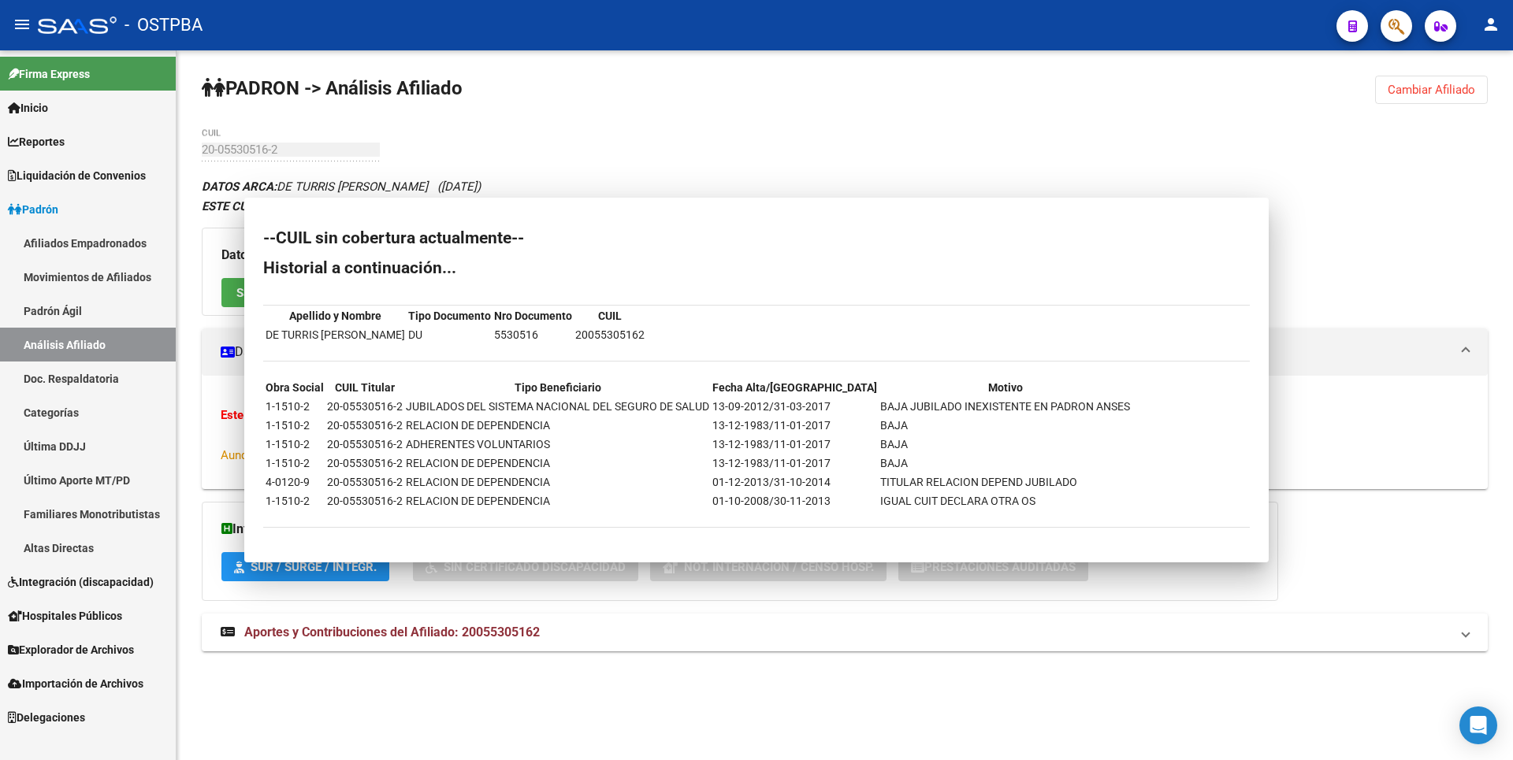
click at [1442, 92] on span "Cambiar Afiliado" at bounding box center [1431, 90] width 87 height 14
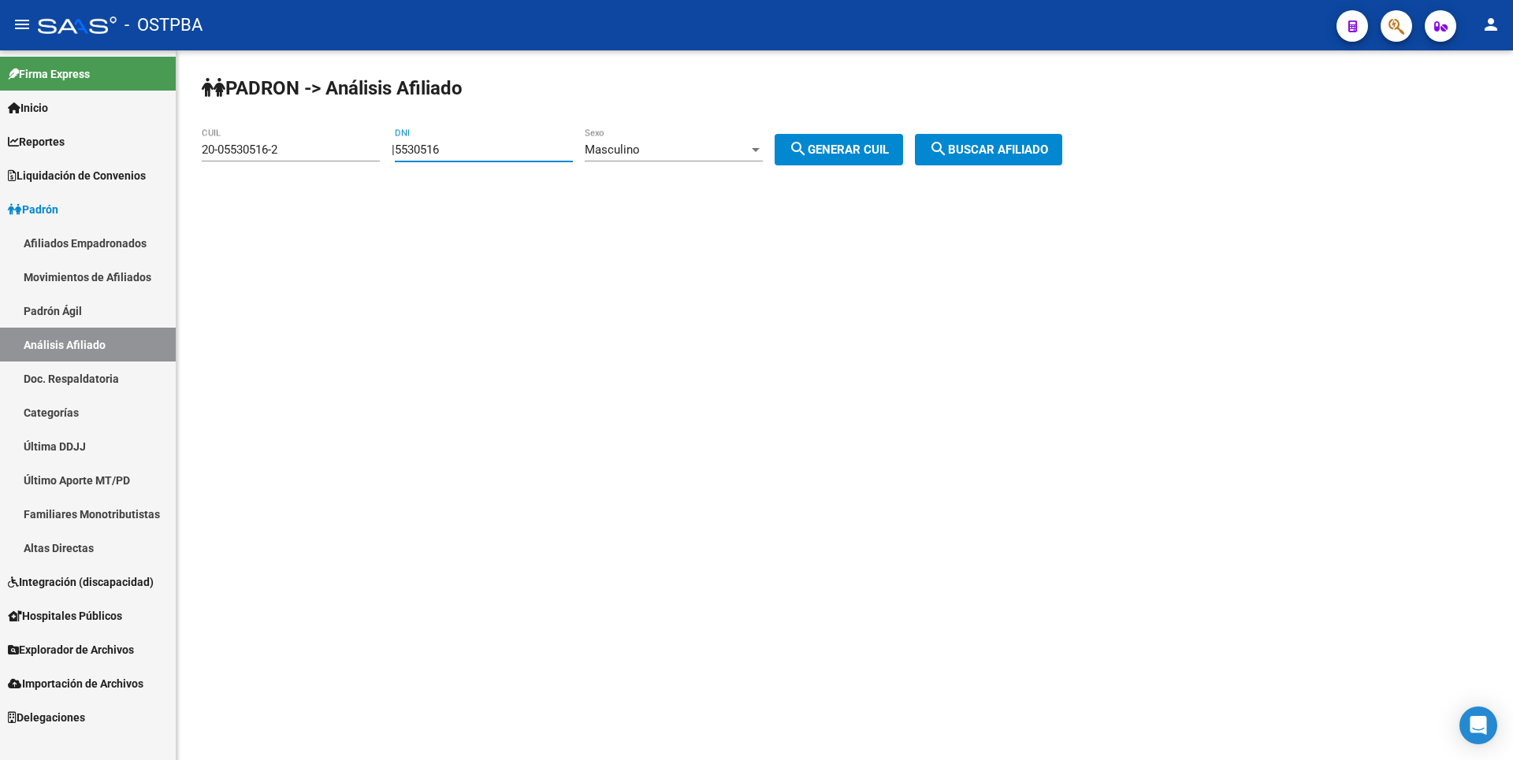
drag, startPoint x: 477, startPoint y: 149, endPoint x: 335, endPoint y: 146, distance: 141.9
click at [335, 146] on app-analisis-afiliado "PADRON -> Análisis Afiliado 20-05530516-2 CUIL | 5530516 DNI Masculino Sexo sea…" at bounding box center [638, 150] width 872 height 14
paste input "13932"
type input "5513932"
drag, startPoint x: 293, startPoint y: 155, endPoint x: 0, endPoint y: 154, distance: 293.2
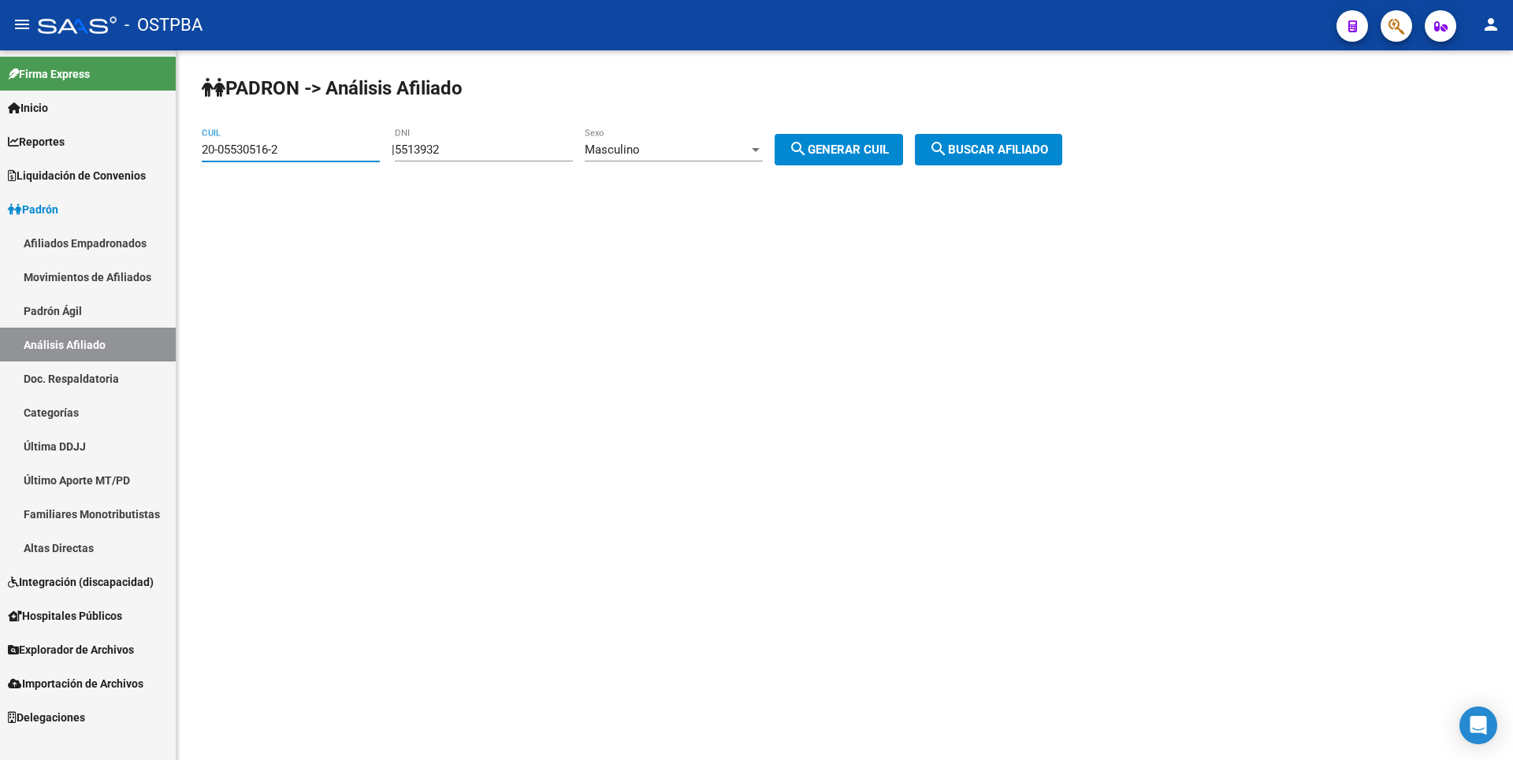
click at [0, 154] on mat-sidenav-container "Firma Express Inicio Calendario SSS Instructivos Contacto OS Reportes Tablero d…" at bounding box center [756, 405] width 1513 height 710
drag, startPoint x: 881, startPoint y: 148, endPoint x: 932, endPoint y: 142, distance: 51.6
click at [884, 147] on span "search Generar CUIL" at bounding box center [839, 150] width 100 height 14
click at [1030, 145] on span "search Buscar afiliado" at bounding box center [988, 150] width 119 height 14
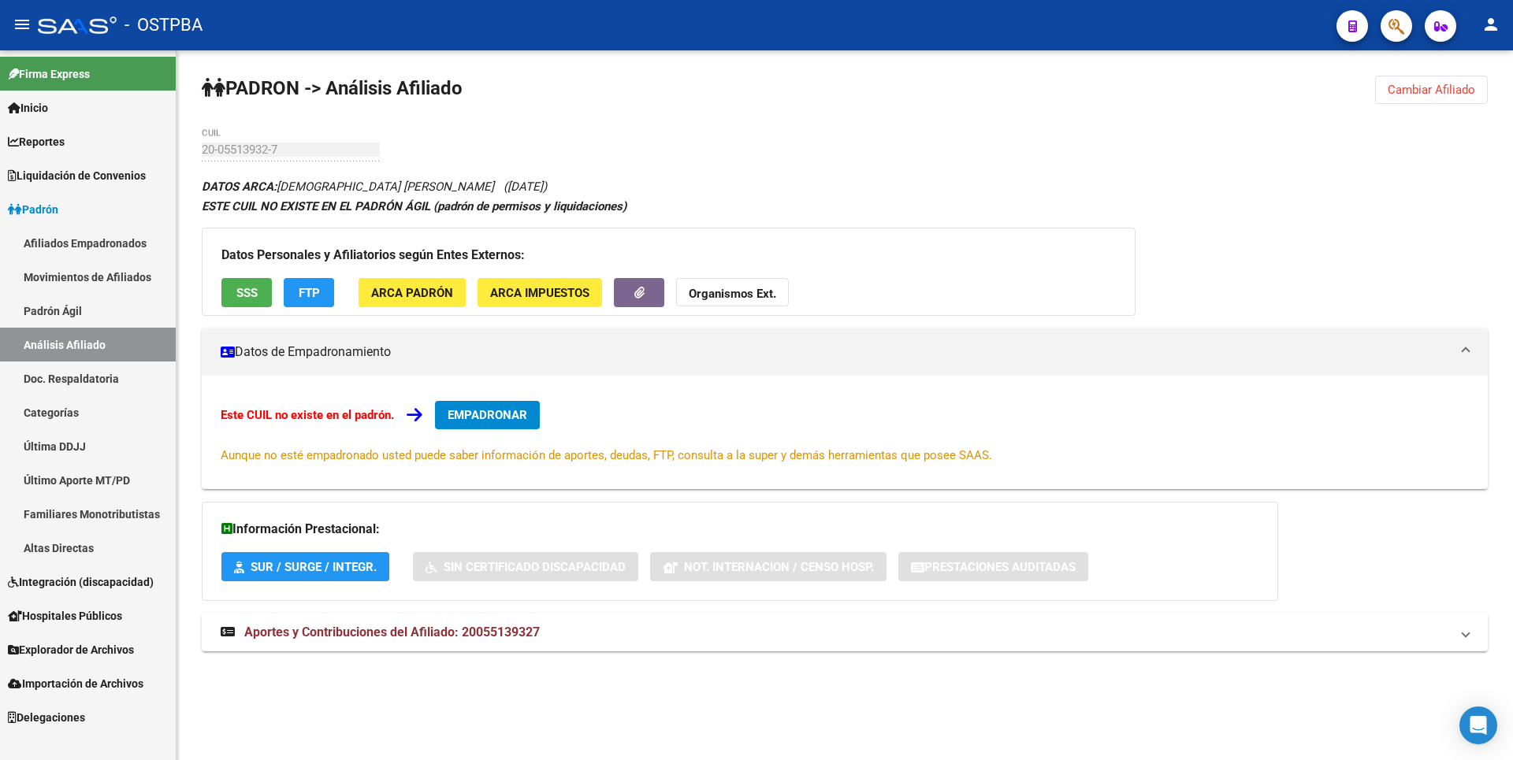
click at [255, 288] on span "SSS" at bounding box center [246, 293] width 21 height 14
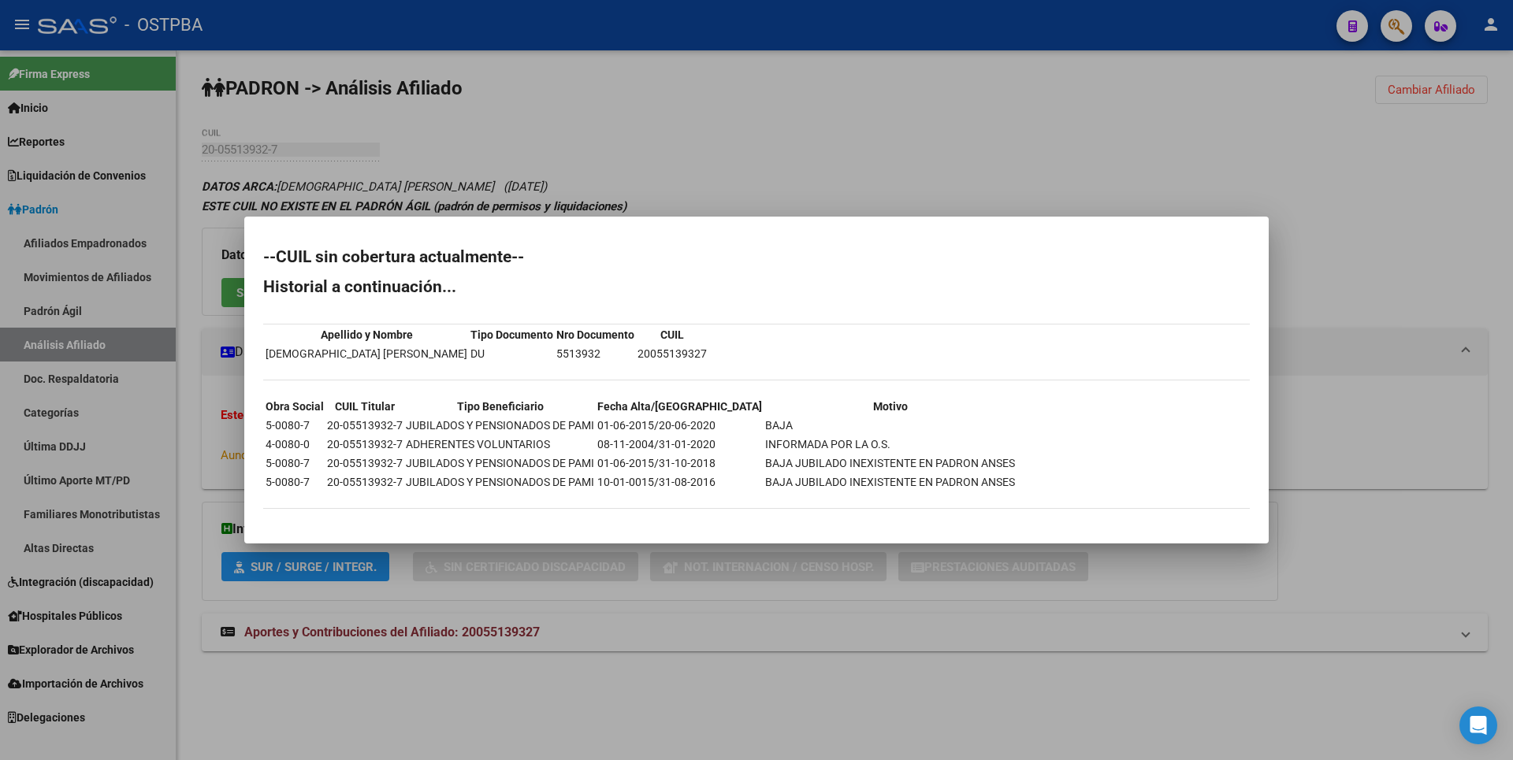
click at [686, 152] on div at bounding box center [756, 380] width 1513 height 760
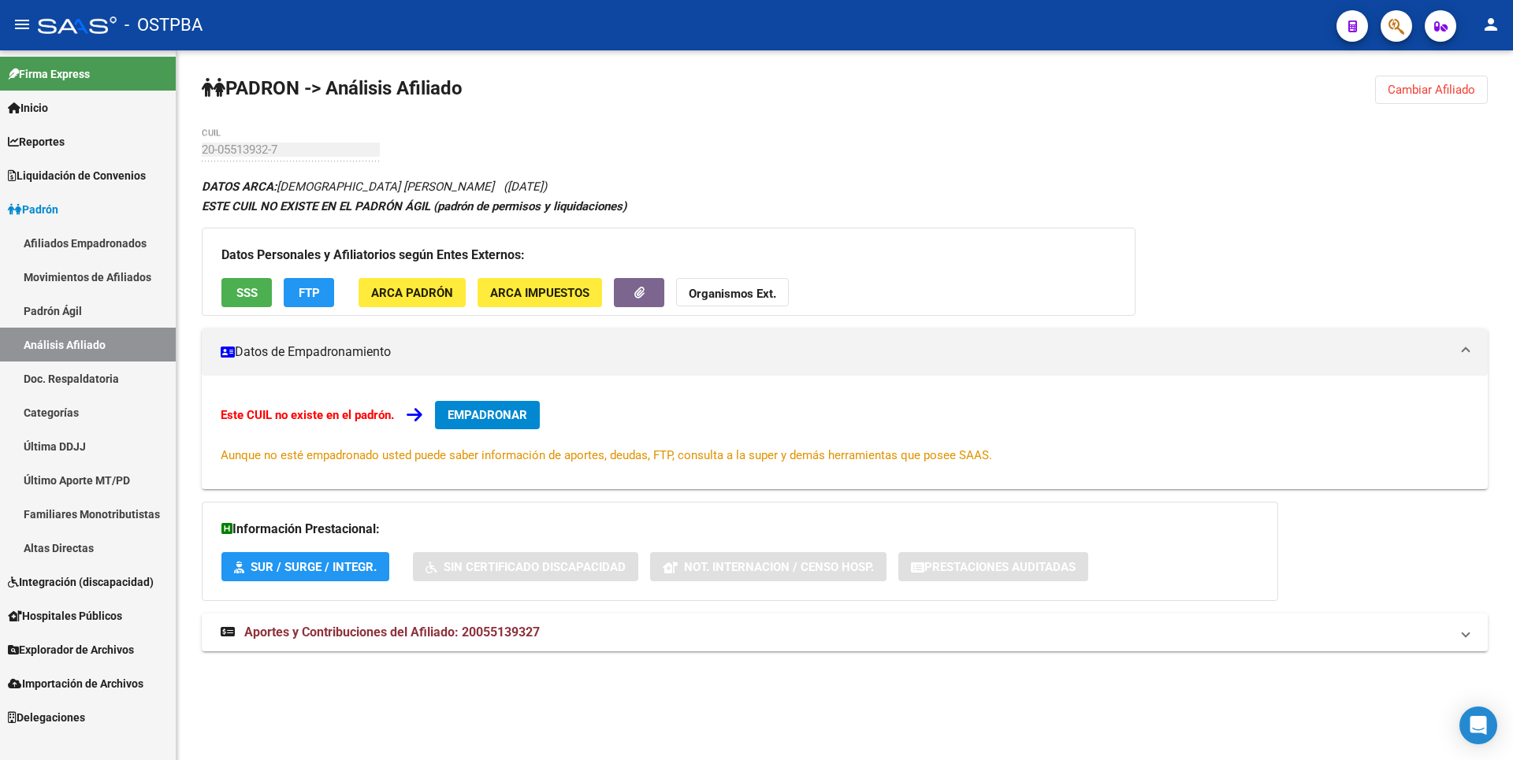
drag, startPoint x: 1468, startPoint y: 84, endPoint x: 1361, endPoint y: 80, distance: 107.3
click at [1467, 84] on span "Cambiar Afiliado" at bounding box center [1431, 90] width 87 height 14
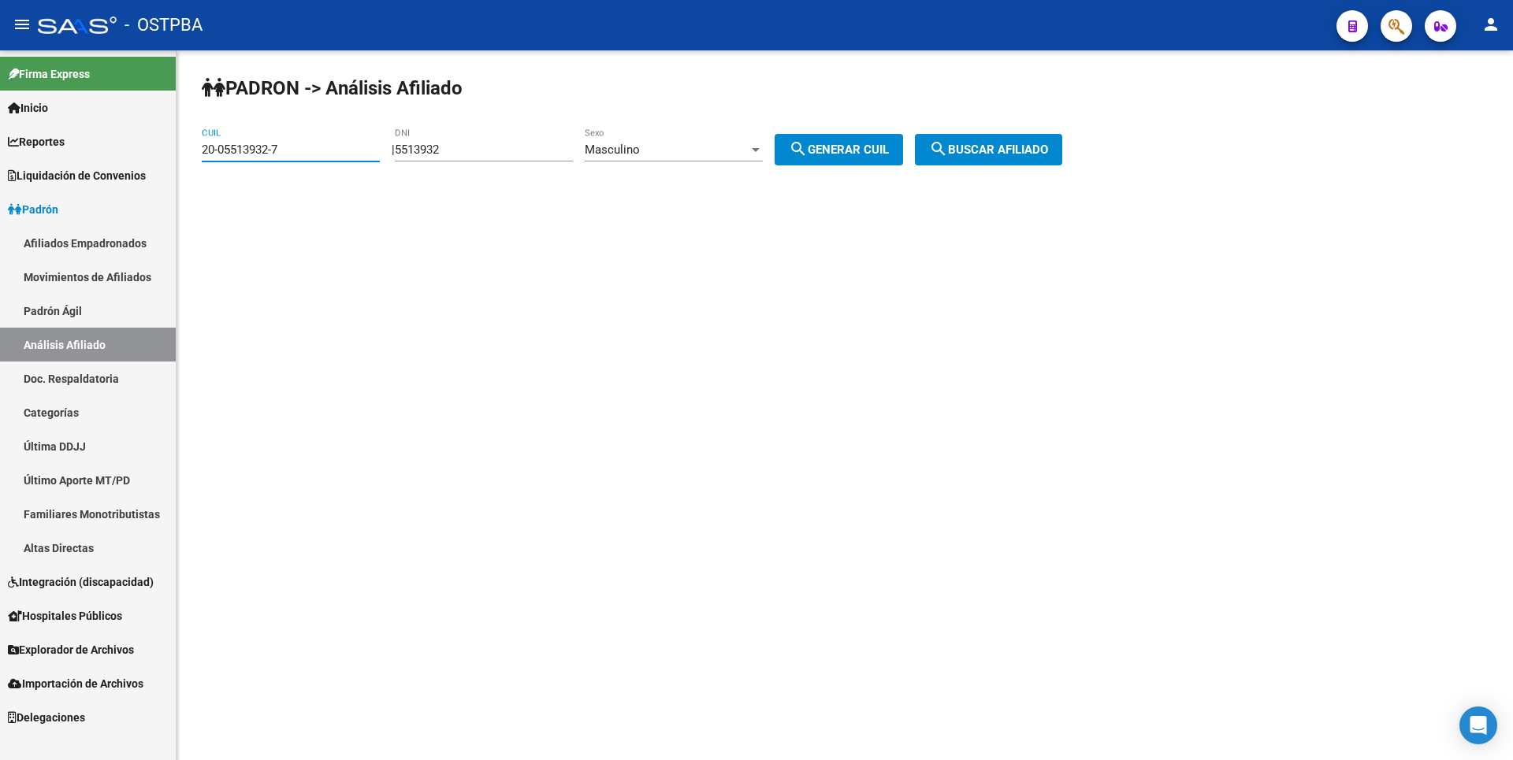
drag, startPoint x: 287, startPoint y: 152, endPoint x: 39, endPoint y: 110, distance: 250.9
click at [39, 110] on mat-sidenav-container "Firma Express Inicio Calendario SSS Instructivos Contacto OS Reportes Tablero d…" at bounding box center [756, 405] width 1513 height 710
paste input "1-9"
type input "20-05513931-9"
click at [1005, 155] on button "search Buscar afiliado" at bounding box center [988, 150] width 147 height 32
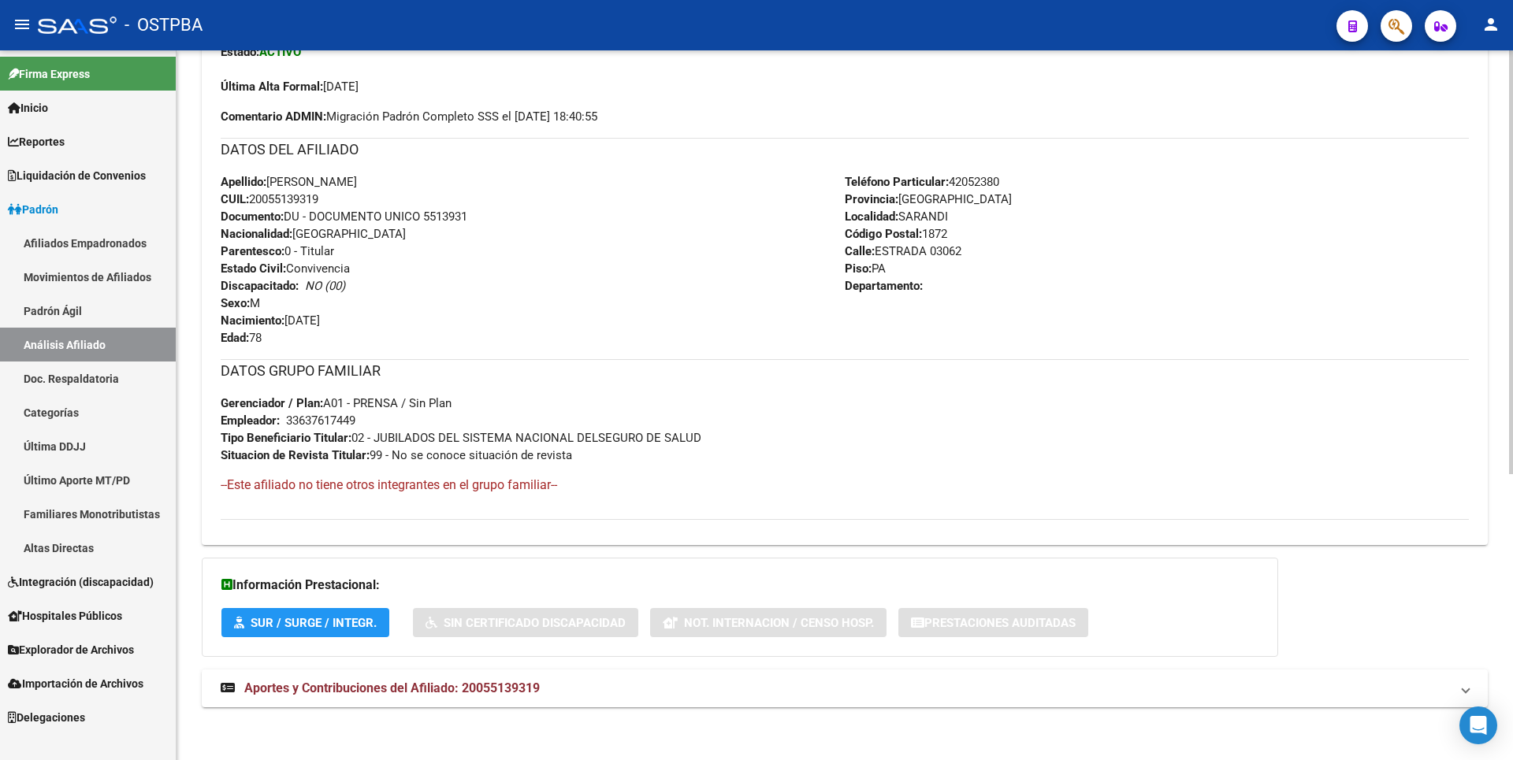
scroll to position [480, 0]
drag, startPoint x: 389, startPoint y: 690, endPoint x: 389, endPoint y: 678, distance: 12.6
click at [389, 682] on span "Aportes y Contribuciones del Afiliado: 20055139319" at bounding box center [392, 686] width 296 height 15
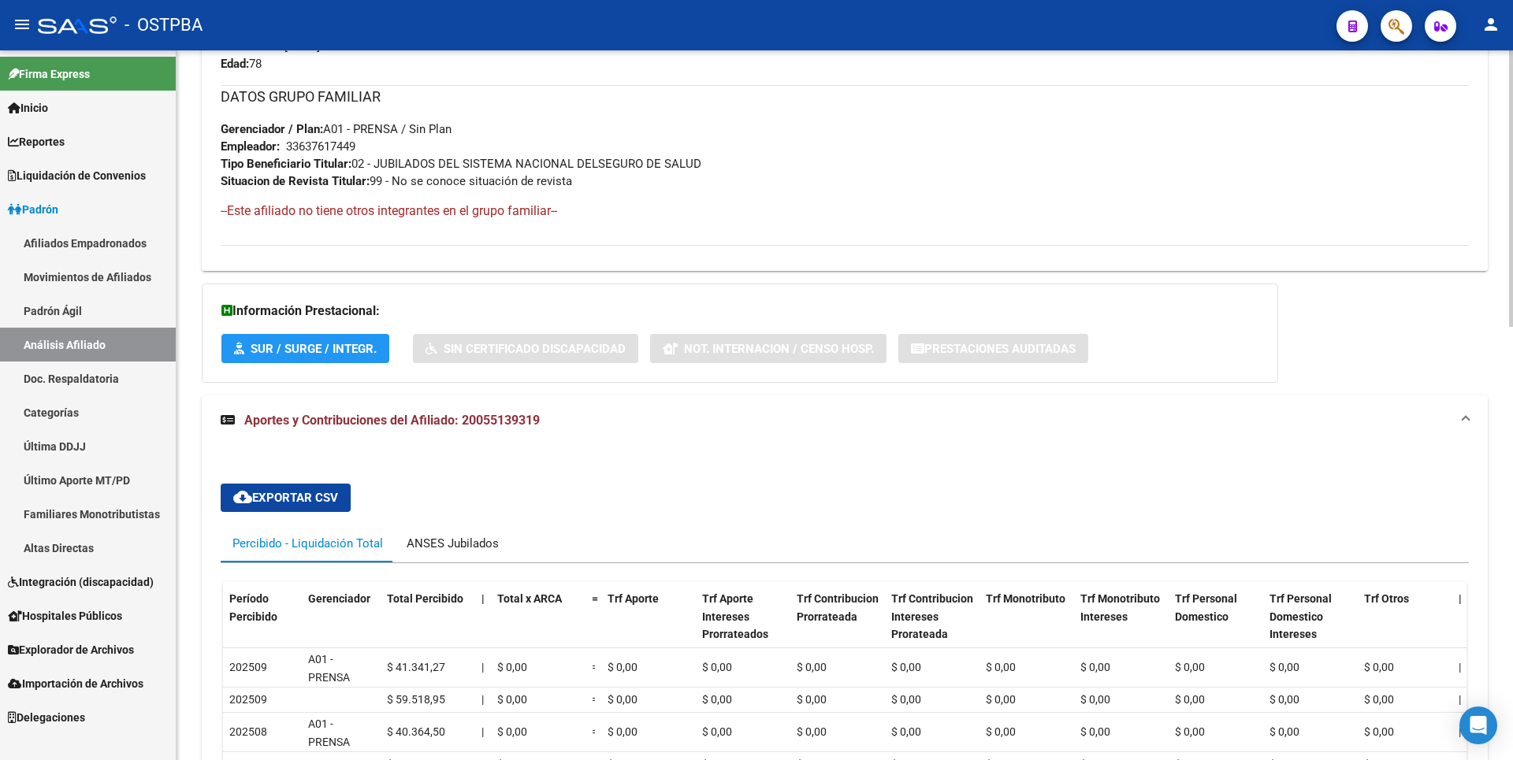
click at [459, 552] on div "ANSES Jubilados" at bounding box center [453, 544] width 116 height 38
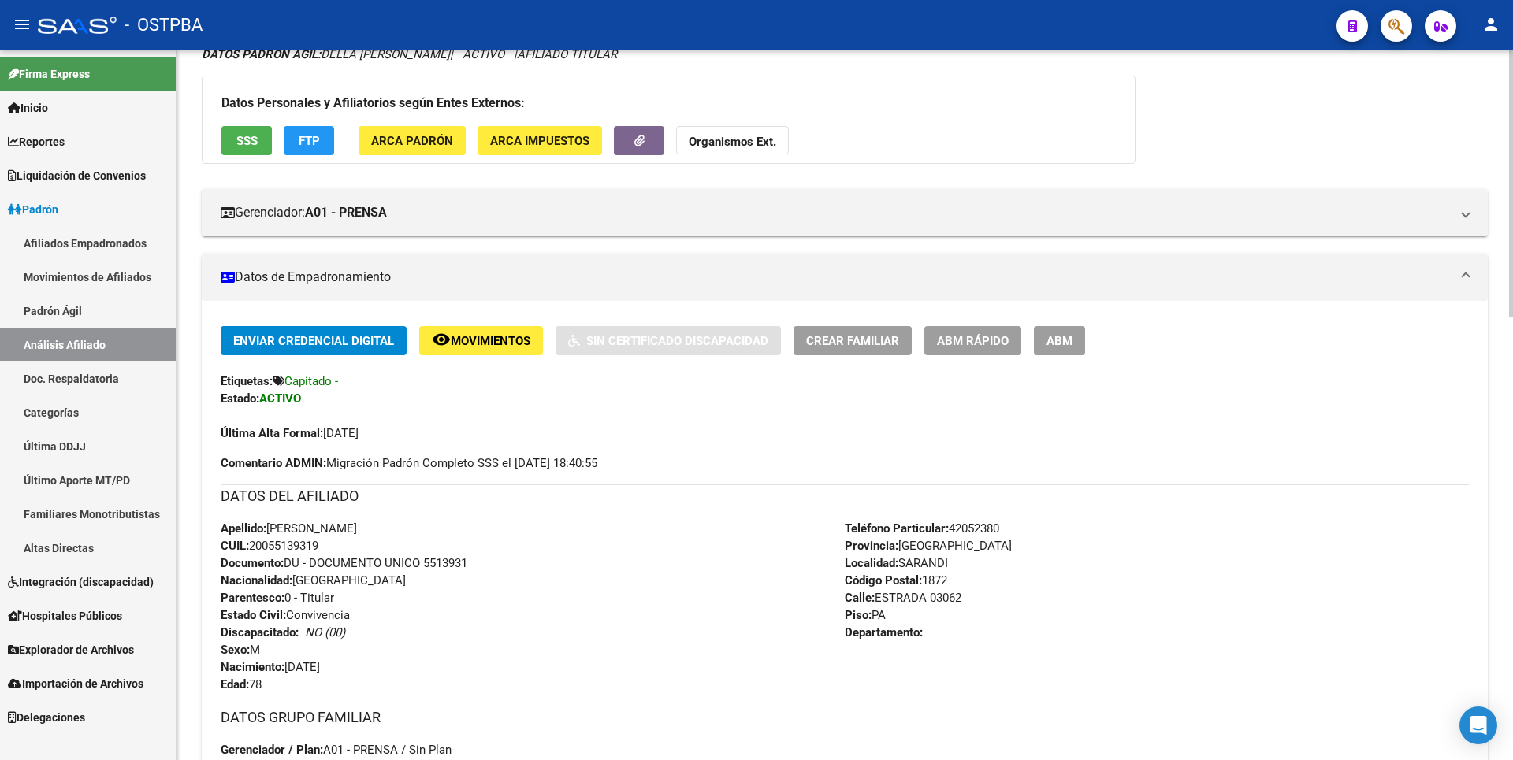
scroll to position [0, 0]
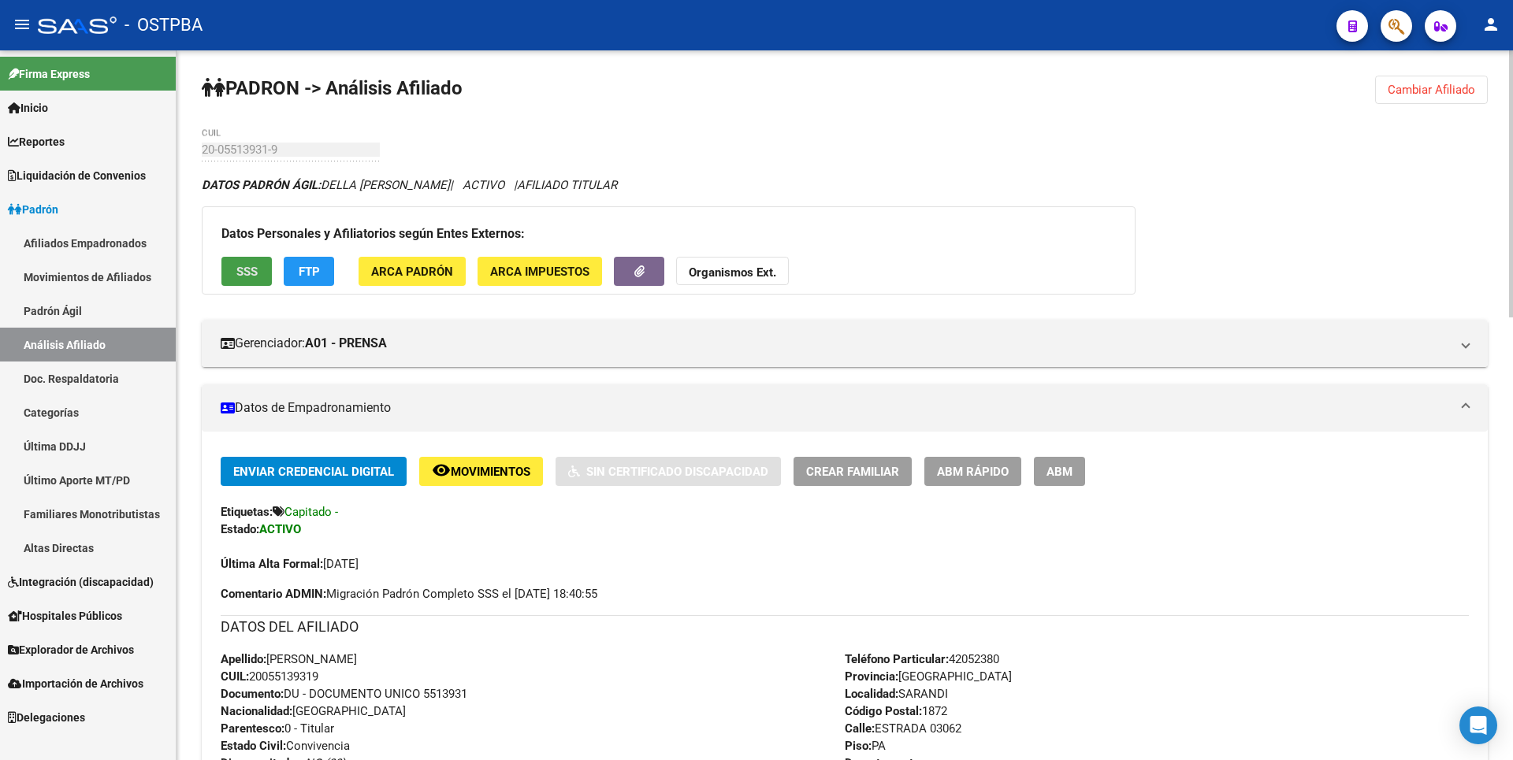
click at [251, 272] on span "SSS" at bounding box center [246, 272] width 21 height 14
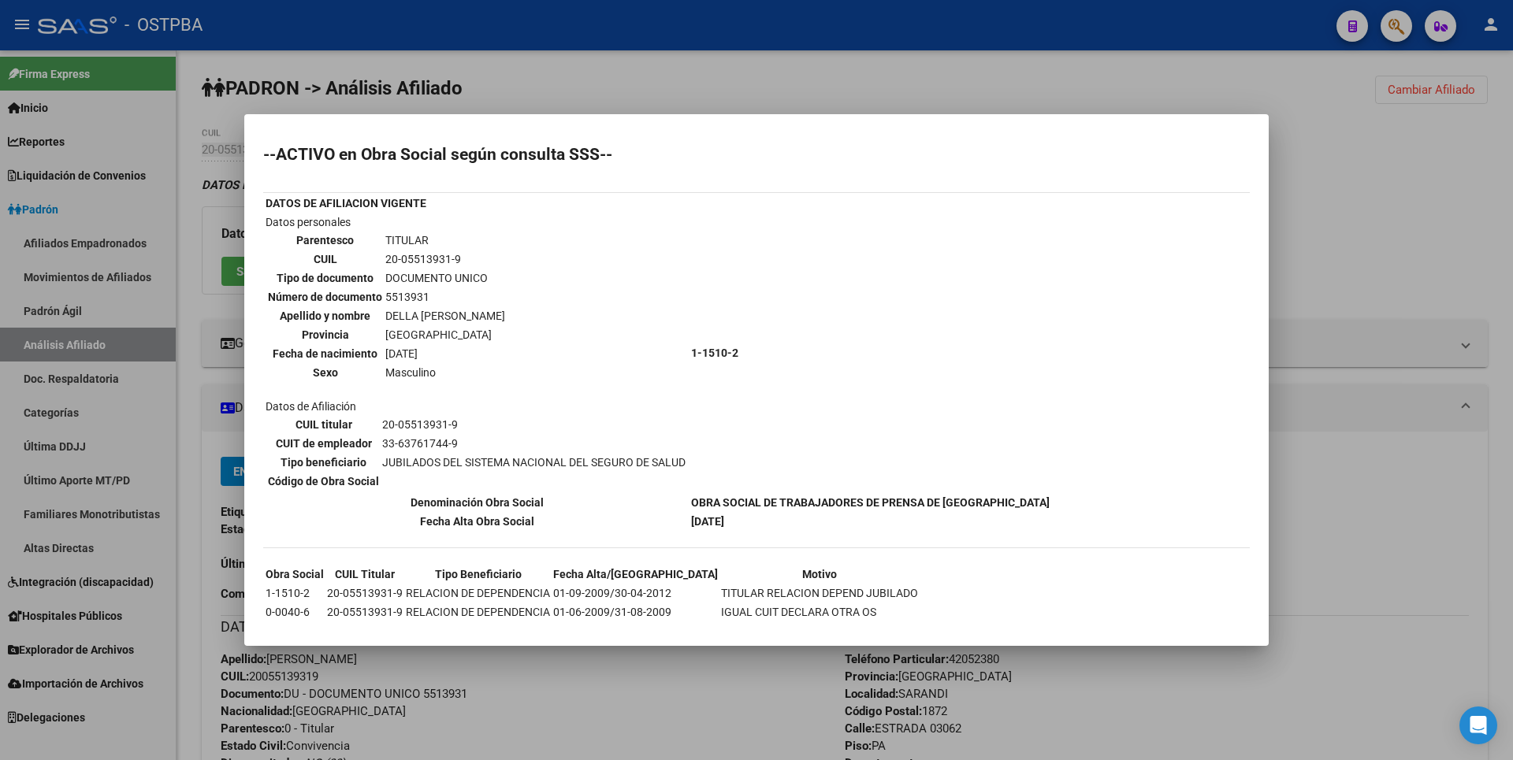
click at [845, 133] on mat-dialog-content "--ACTIVO en Obra Social según consulta SSS-- DATOS DE AFILIACION VIGENTE Datos …" at bounding box center [756, 380] width 1024 height 494
click at [1411, 167] on div at bounding box center [756, 380] width 1513 height 760
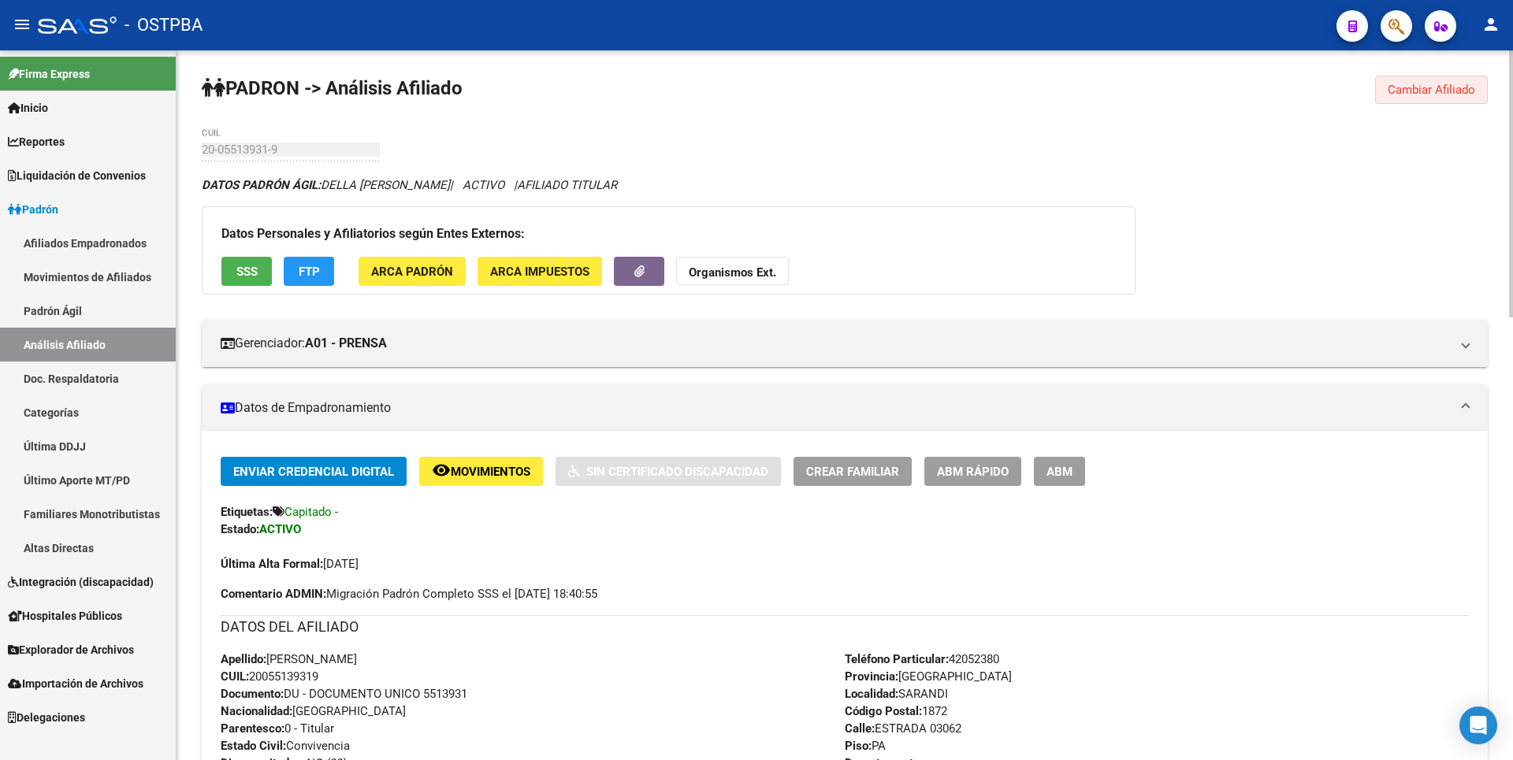
click at [1470, 95] on span "Cambiar Afiliado" at bounding box center [1431, 90] width 87 height 14
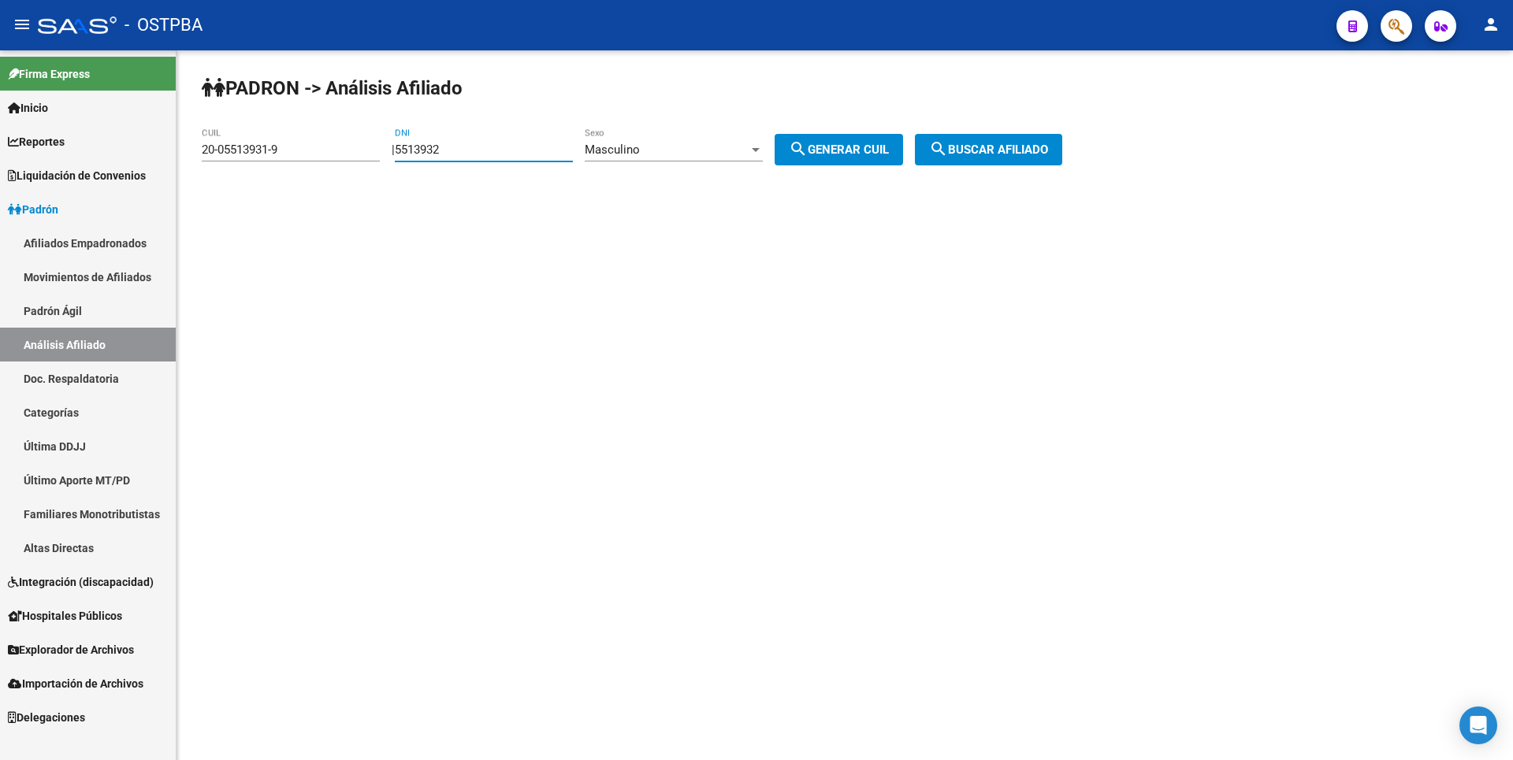
drag, startPoint x: 467, startPoint y: 149, endPoint x: 77, endPoint y: 118, distance: 390.5
click at [77, 118] on mat-sidenav-container "Firma Express Inicio Calendario SSS Instructivos Contacto OS Reportes Tablero d…" at bounding box center [756, 405] width 1513 height 710
paste input "6116738"
type input "6116738"
drag, startPoint x: 285, startPoint y: 148, endPoint x: 0, endPoint y: 132, distance: 285.8
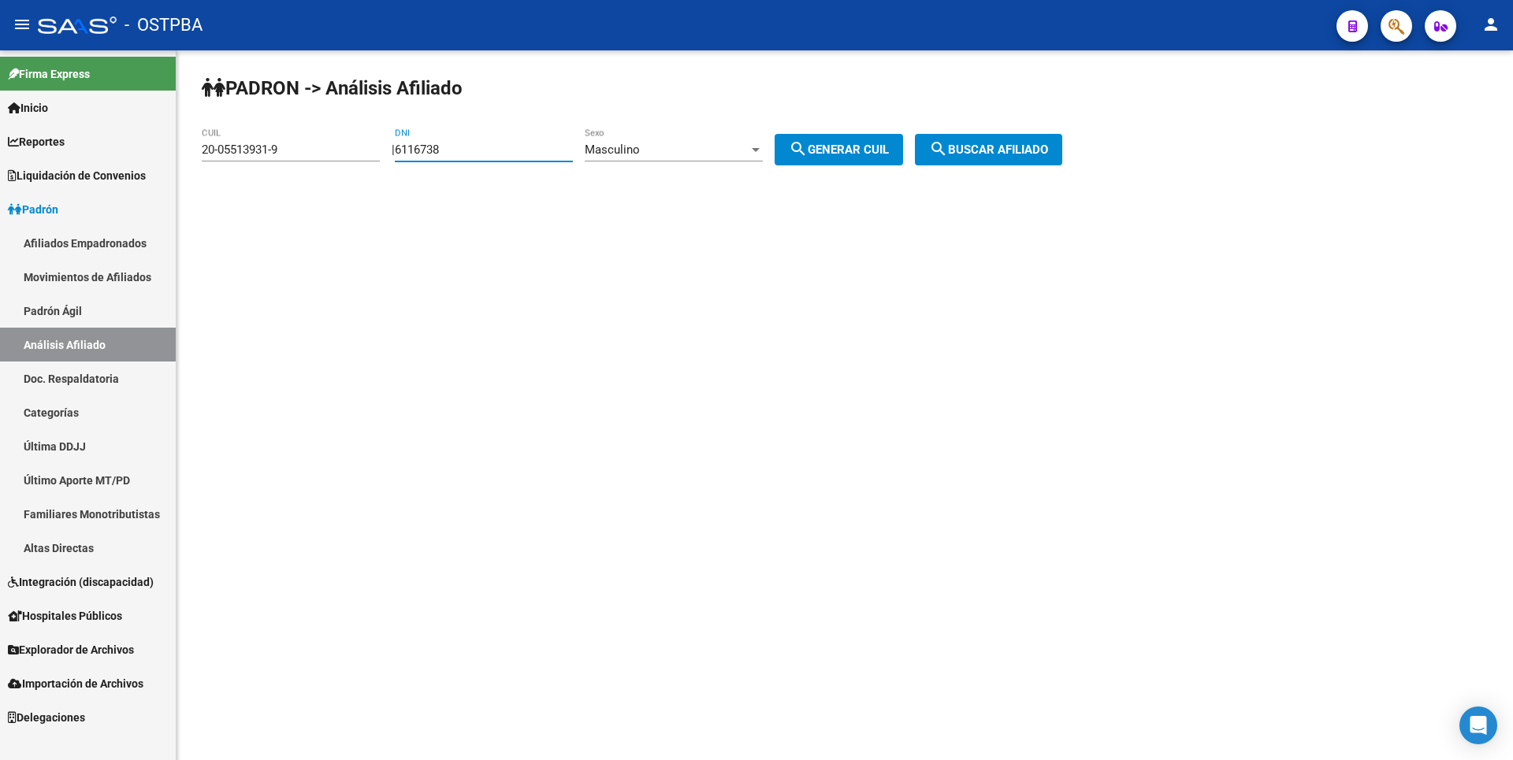
click at [0, 132] on mat-sidenav-container "Firma Express Inicio Calendario SSS Instructivos Contacto OS Reportes Tablero d…" at bounding box center [756, 405] width 1513 height 710
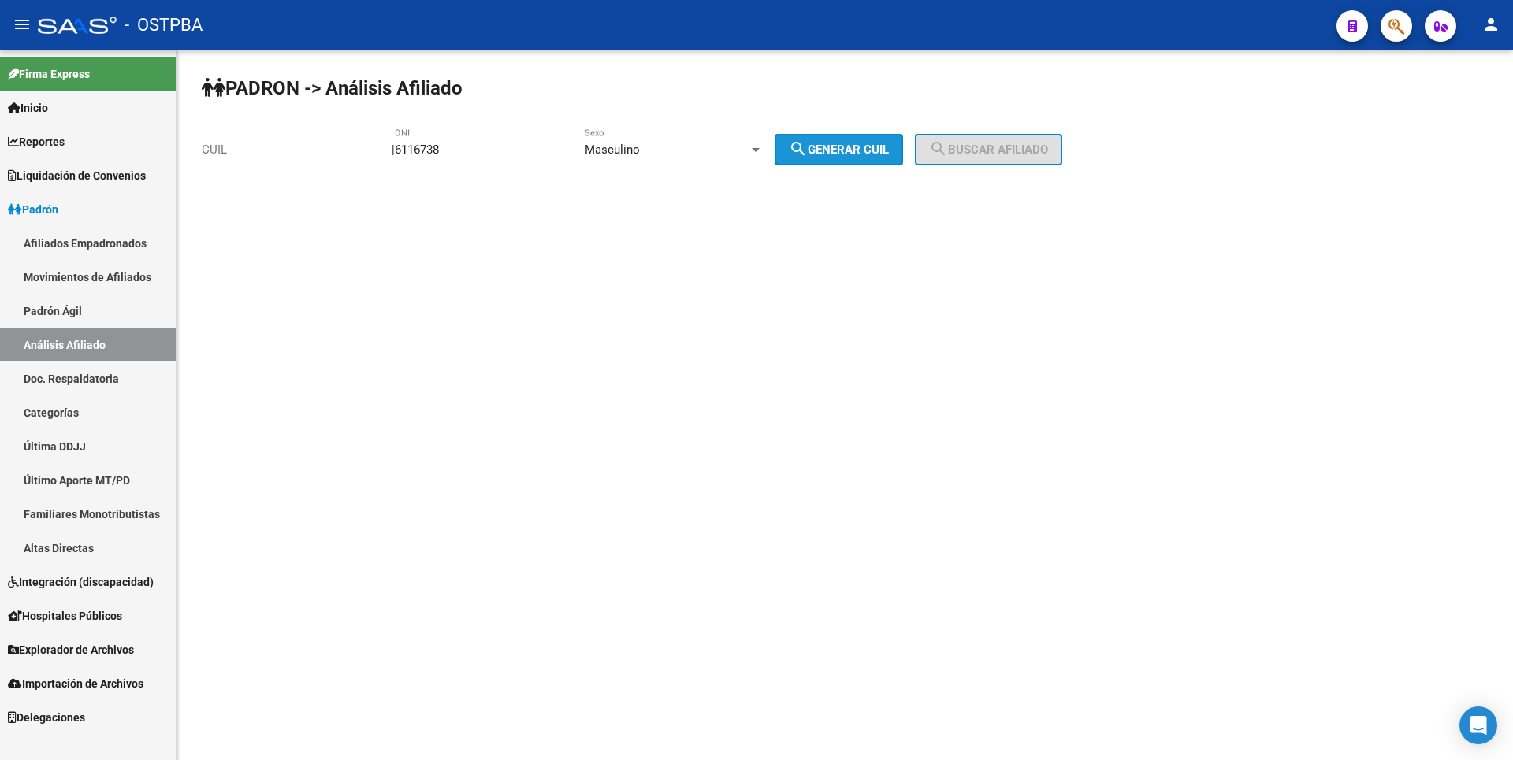
drag, startPoint x: 852, startPoint y: 145, endPoint x: 950, endPoint y: 144, distance: 97.7
click at [853, 145] on span "search Generar CUIL" at bounding box center [839, 150] width 100 height 14
type input "20-06116738-3"
click at [948, 144] on mat-icon "search" at bounding box center [938, 148] width 19 height 19
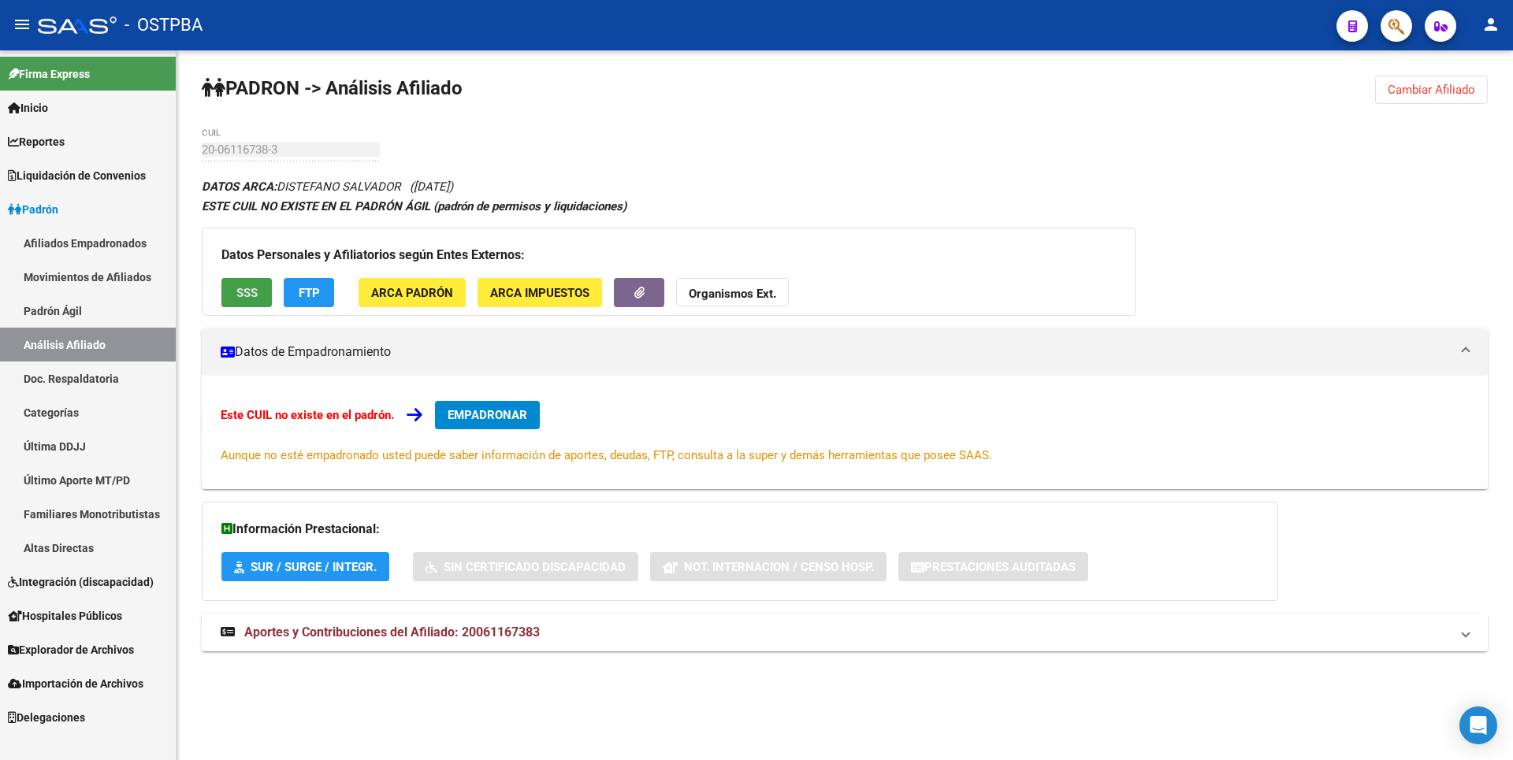
click at [243, 296] on span "SSS" at bounding box center [246, 293] width 21 height 14
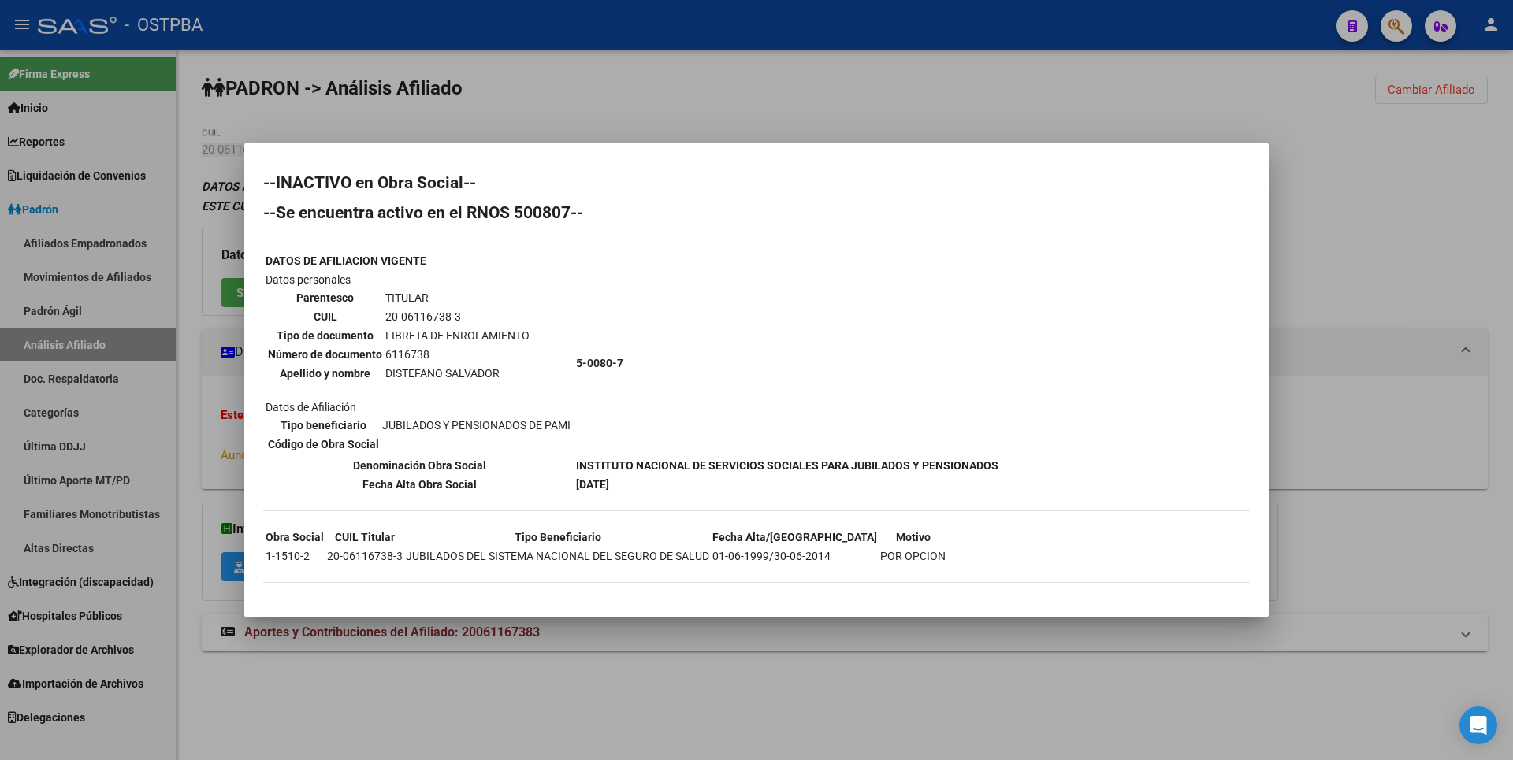
click at [1363, 199] on div at bounding box center [756, 380] width 1513 height 760
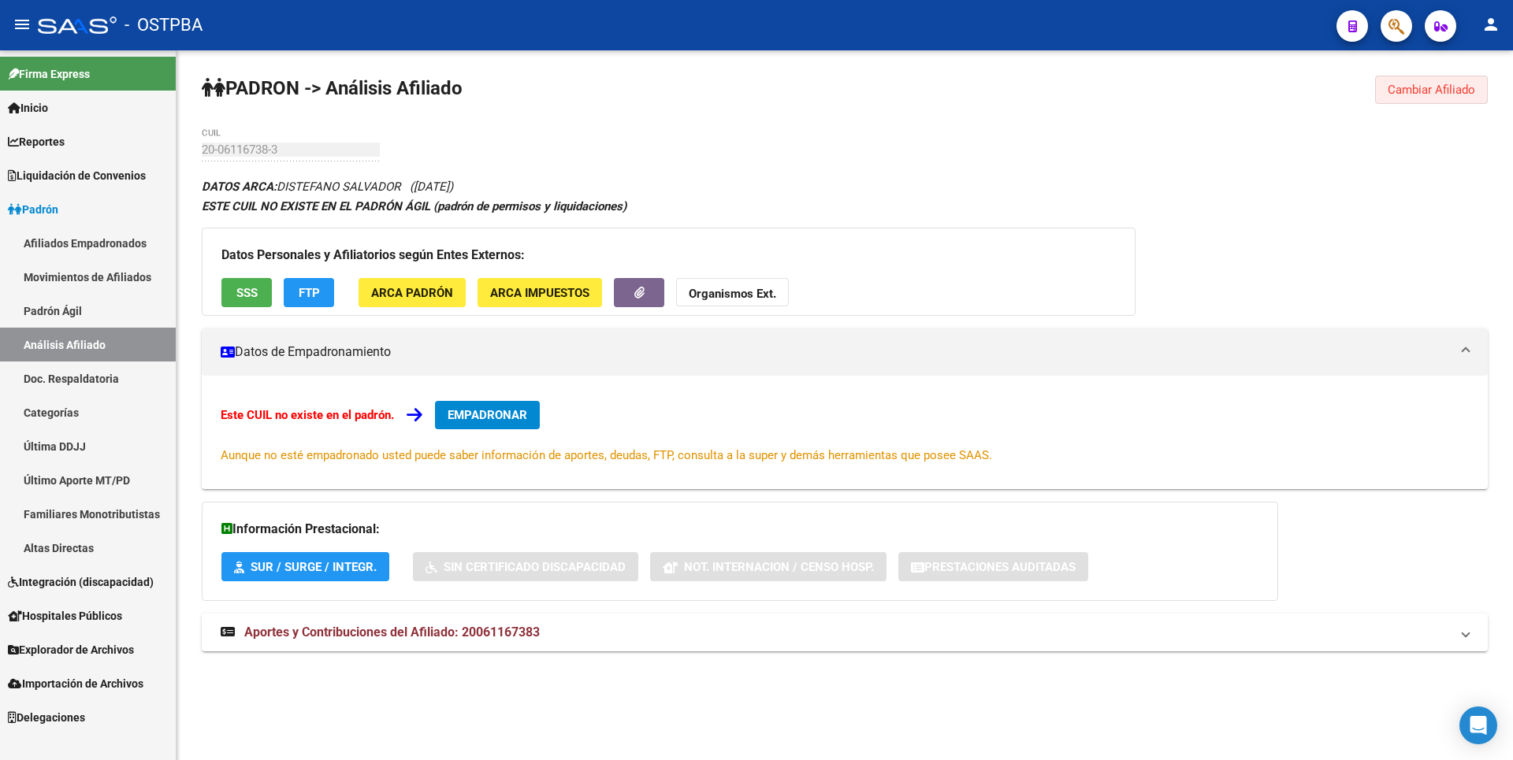
click at [1439, 84] on span "Cambiar Afiliado" at bounding box center [1431, 90] width 87 height 14
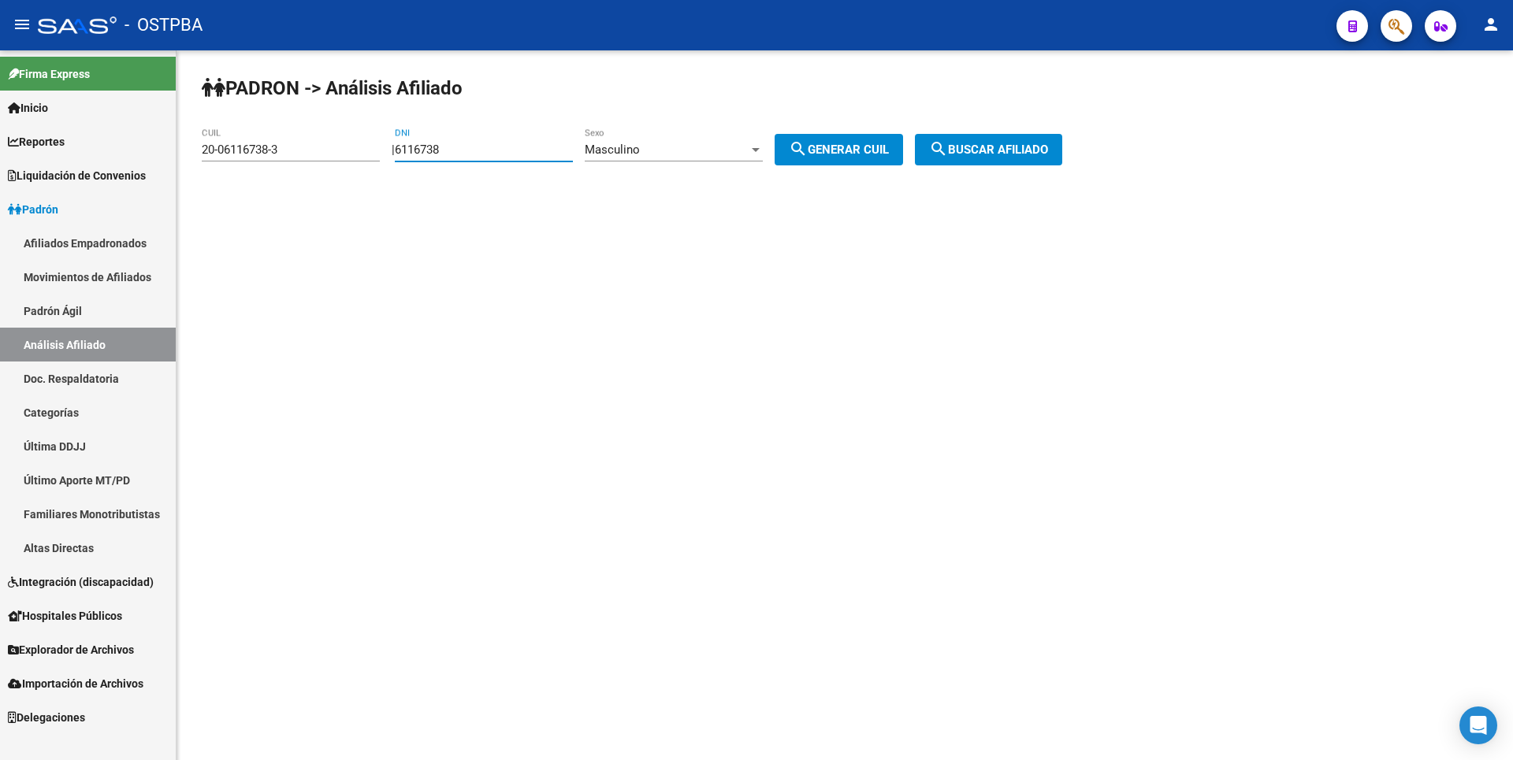
drag, startPoint x: 467, startPoint y: 151, endPoint x: 302, endPoint y: 153, distance: 164.7
click at [302, 153] on app-analisis-afiliado "PADRON -> Análisis Afiliado 20-06116738-3 CUIL | 6116738 DNI Masculino Sexo sea…" at bounding box center [638, 150] width 872 height 14
paste input "7696559"
type input "7696559"
drag, startPoint x: 288, startPoint y: 151, endPoint x: 20, endPoint y: 147, distance: 268.8
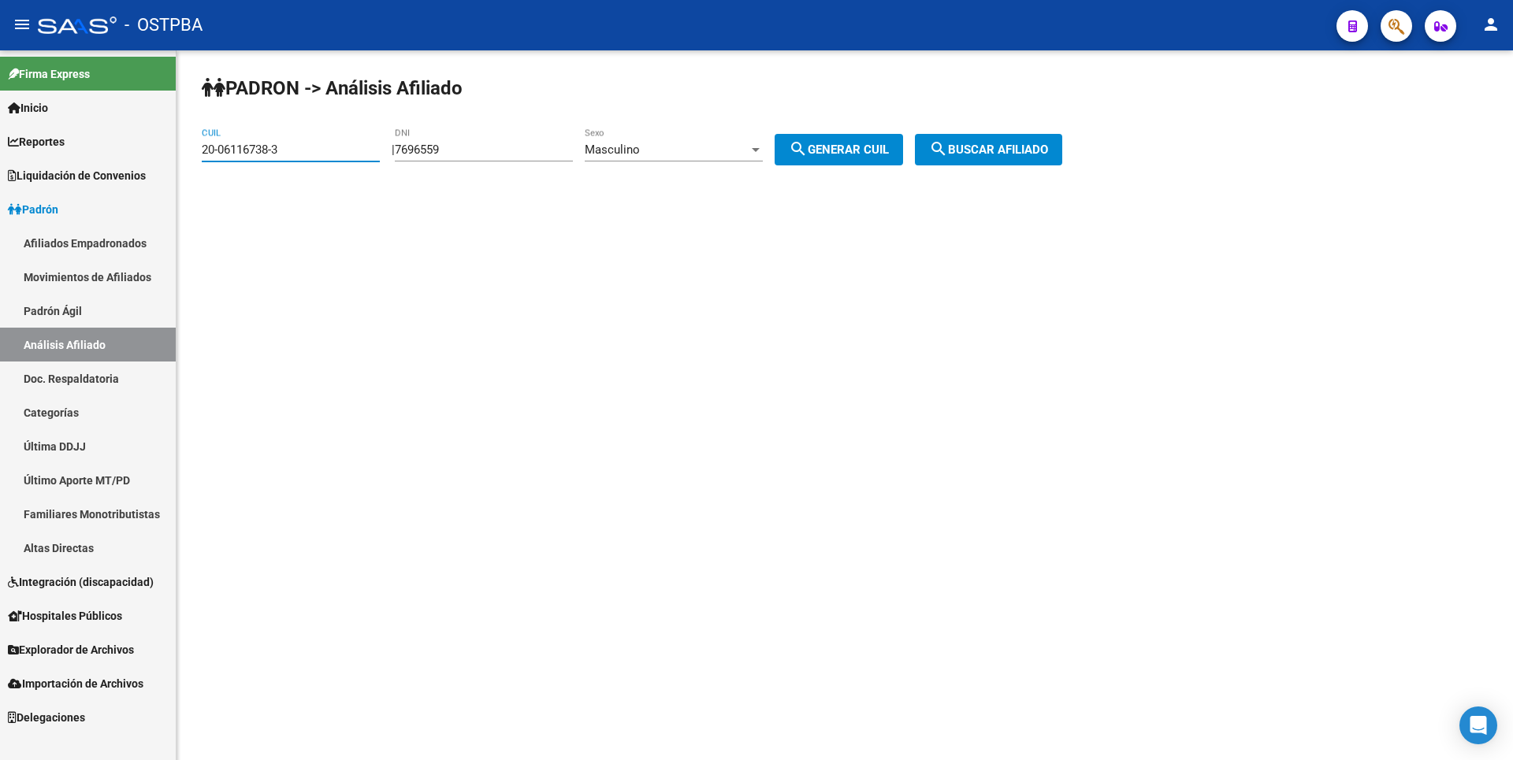
click at [20, 147] on mat-sidenav-container "Firma Express Inicio Calendario SSS Instructivos Contacto OS Reportes Tablero d…" at bounding box center [756, 405] width 1513 height 710
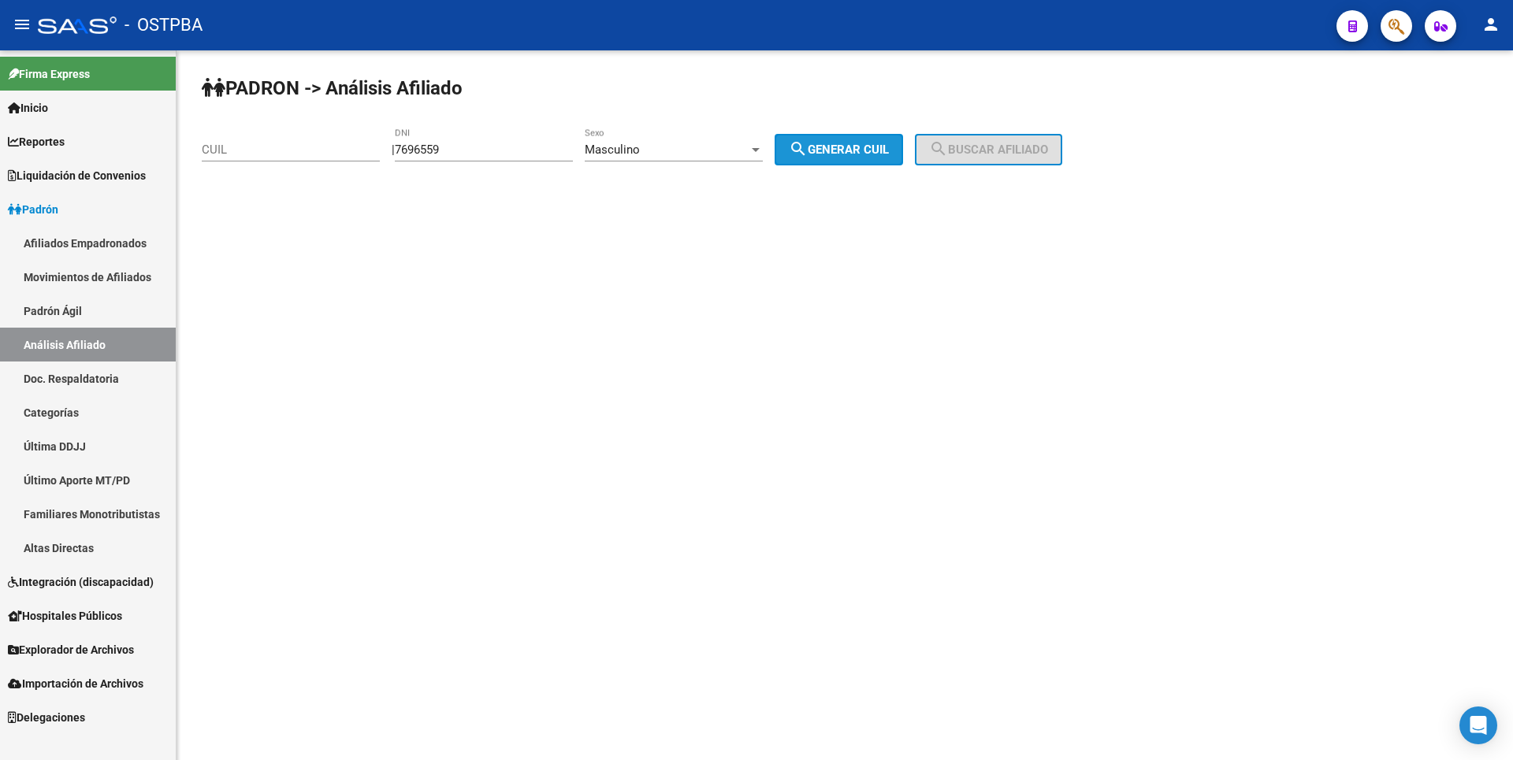
click at [863, 135] on button "search Generar CUIL" at bounding box center [839, 150] width 128 height 32
type input "20-07696559-6"
click at [1014, 131] on div "PADRON -> Análisis Afiliado 20-07696559-6 CUIL | 7696559 DNI Masculino Sexo sea…" at bounding box center [845, 132] width 1337 height 165
click at [1005, 138] on button "search Buscar afiliado" at bounding box center [988, 150] width 147 height 32
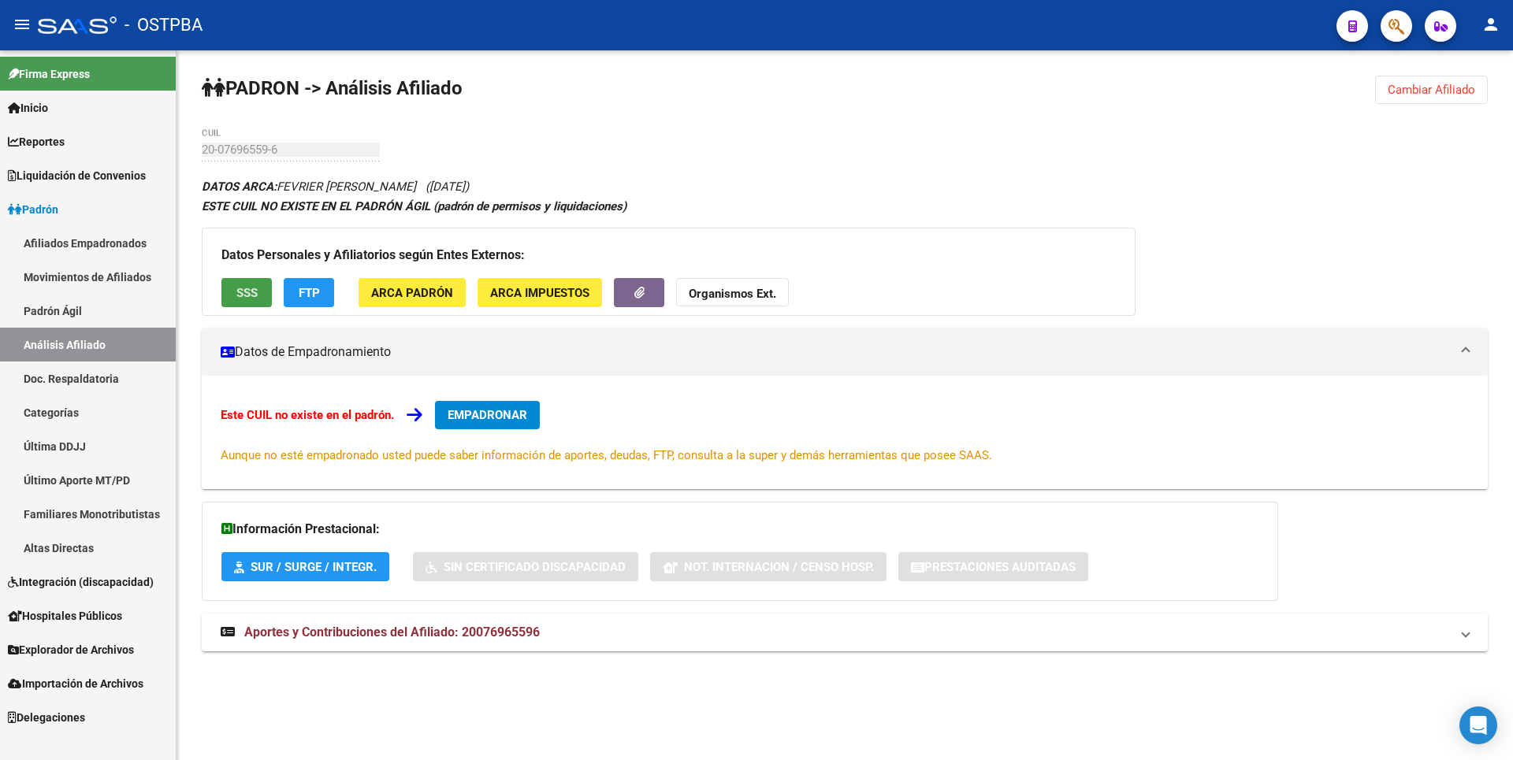
click at [251, 292] on span "SSS" at bounding box center [246, 293] width 21 height 14
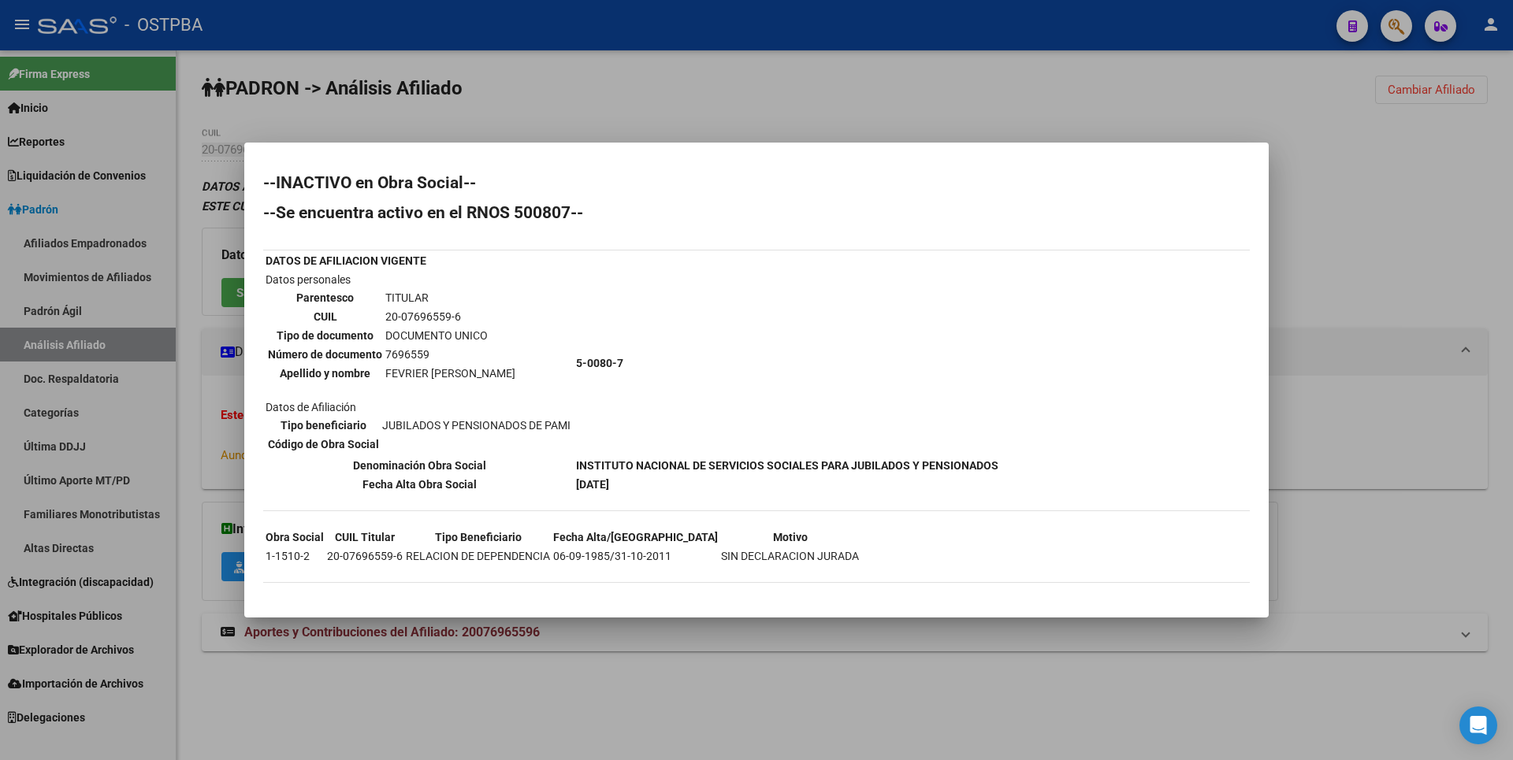
click at [1456, 105] on div at bounding box center [756, 380] width 1513 height 760
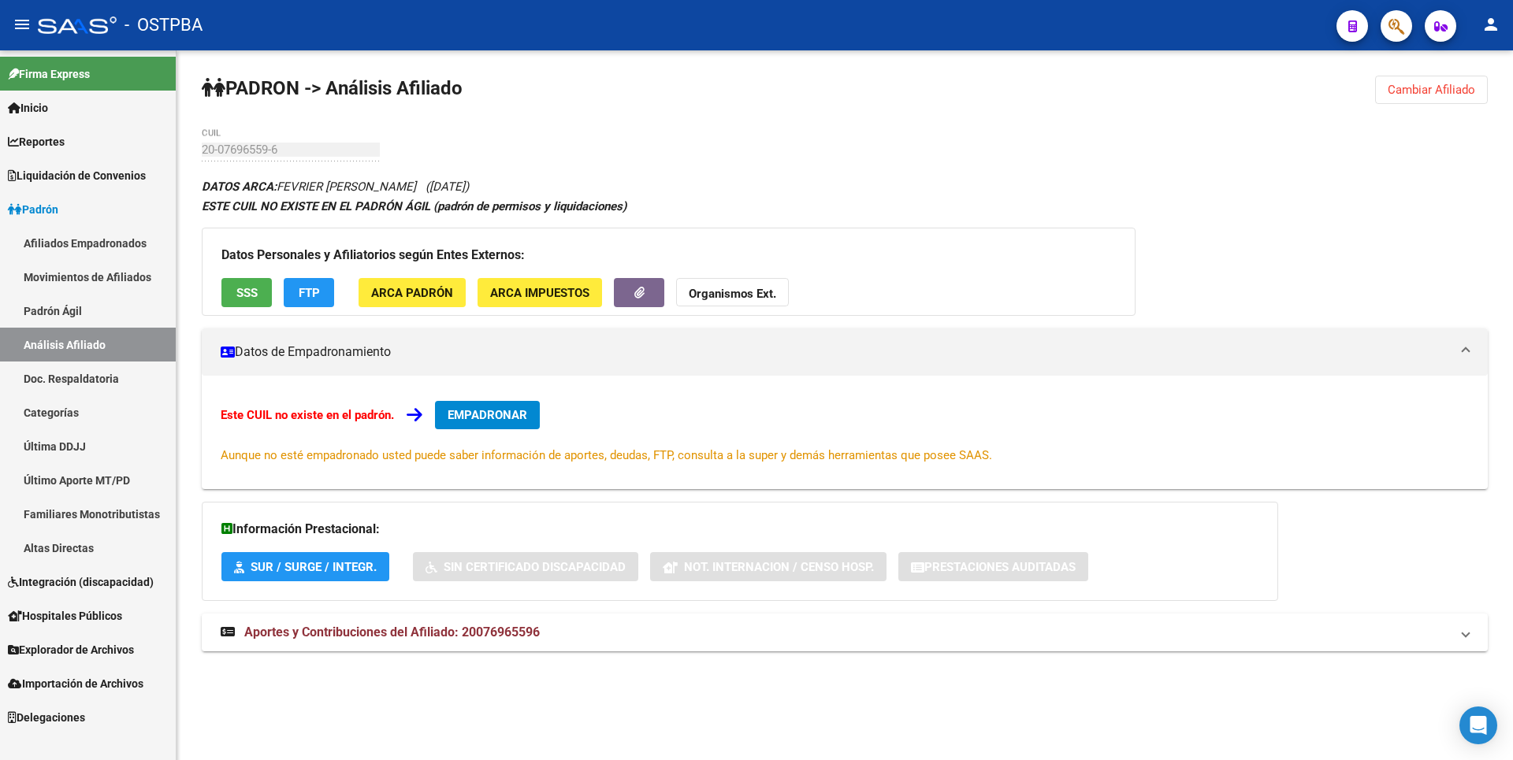
click at [1464, 84] on span "Cambiar Afiliado" at bounding box center [1431, 90] width 87 height 14
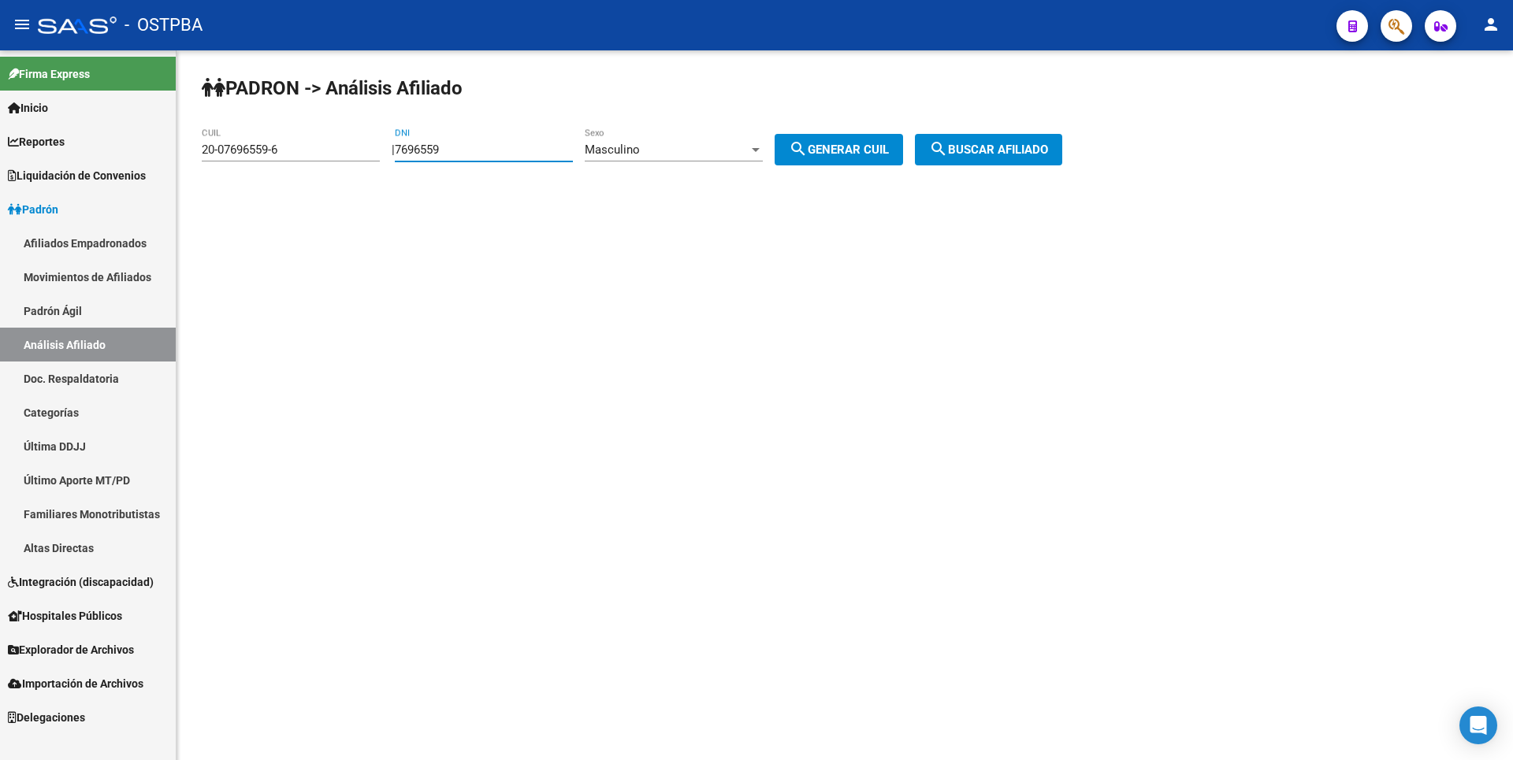
drag, startPoint x: 479, startPoint y: 153, endPoint x: 340, endPoint y: 153, distance: 138.7
click at [340, 153] on app-analisis-afiliado "PADRON -> Análisis Afiliado 20-07696559-6 CUIL | 7696559 DNI Masculino Sexo sea…" at bounding box center [638, 150] width 872 height 14
paste input "4116324"
type input "4116324"
drag, startPoint x: 289, startPoint y: 149, endPoint x: 0, endPoint y: 153, distance: 289.2
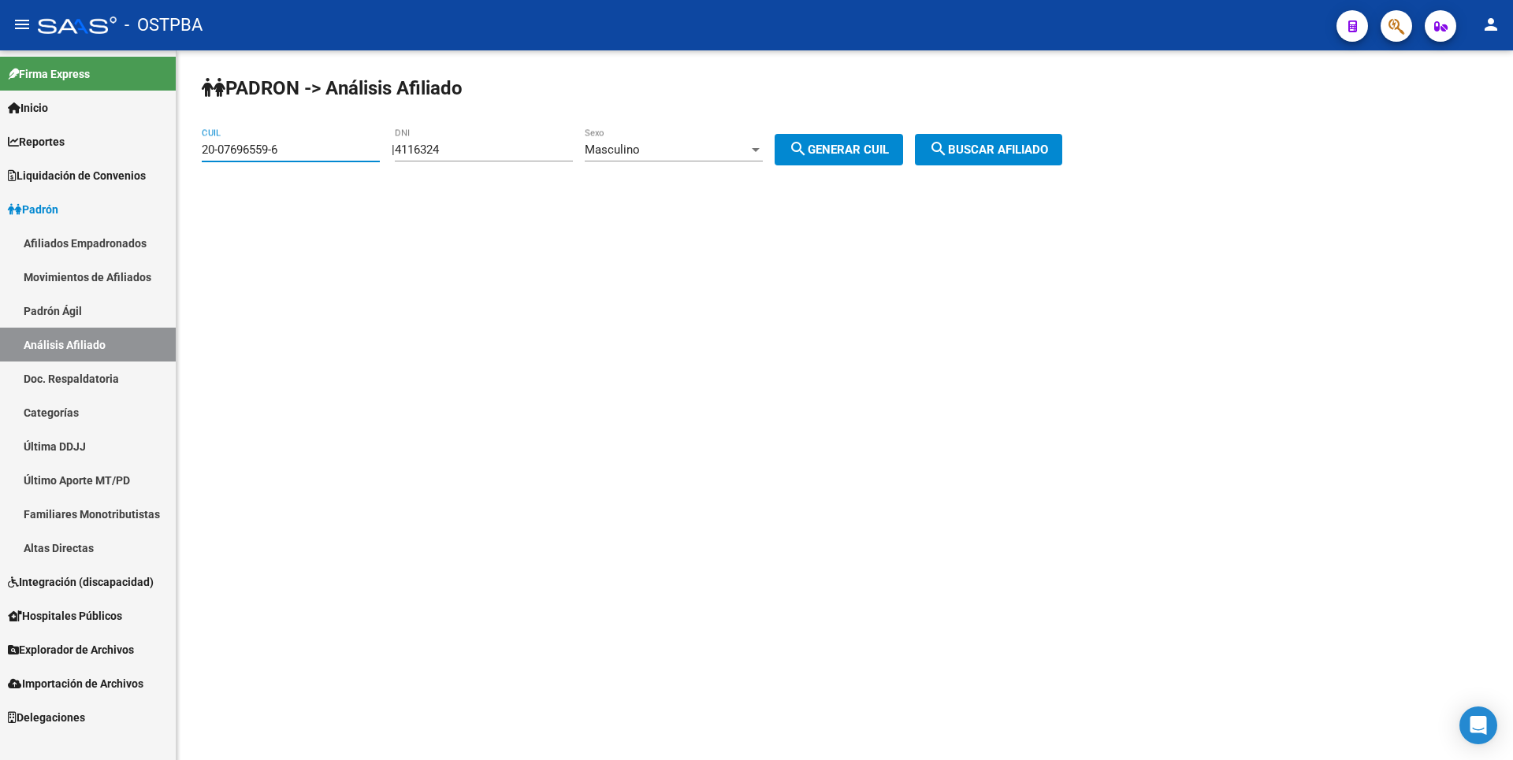
click at [1, 150] on mat-sidenav-container "Firma Express Inicio Calendario SSS Instructivos Contacto OS Reportes Tablero d…" at bounding box center [756, 405] width 1513 height 710
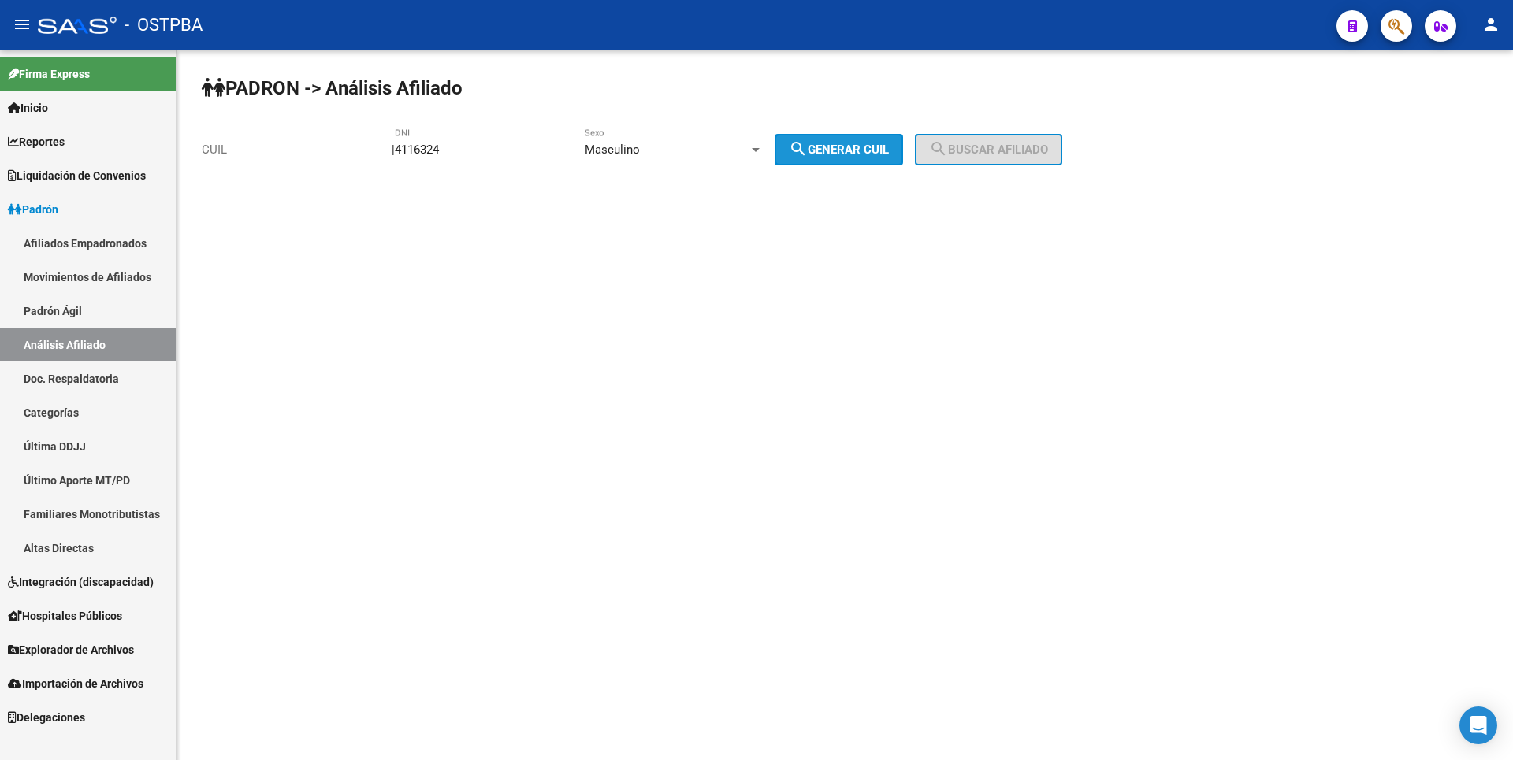
click at [895, 142] on button "search Generar CUIL" at bounding box center [839, 150] width 128 height 32
type input "20-04116324-1"
click at [941, 145] on button "search Buscar afiliado" at bounding box center [988, 150] width 147 height 32
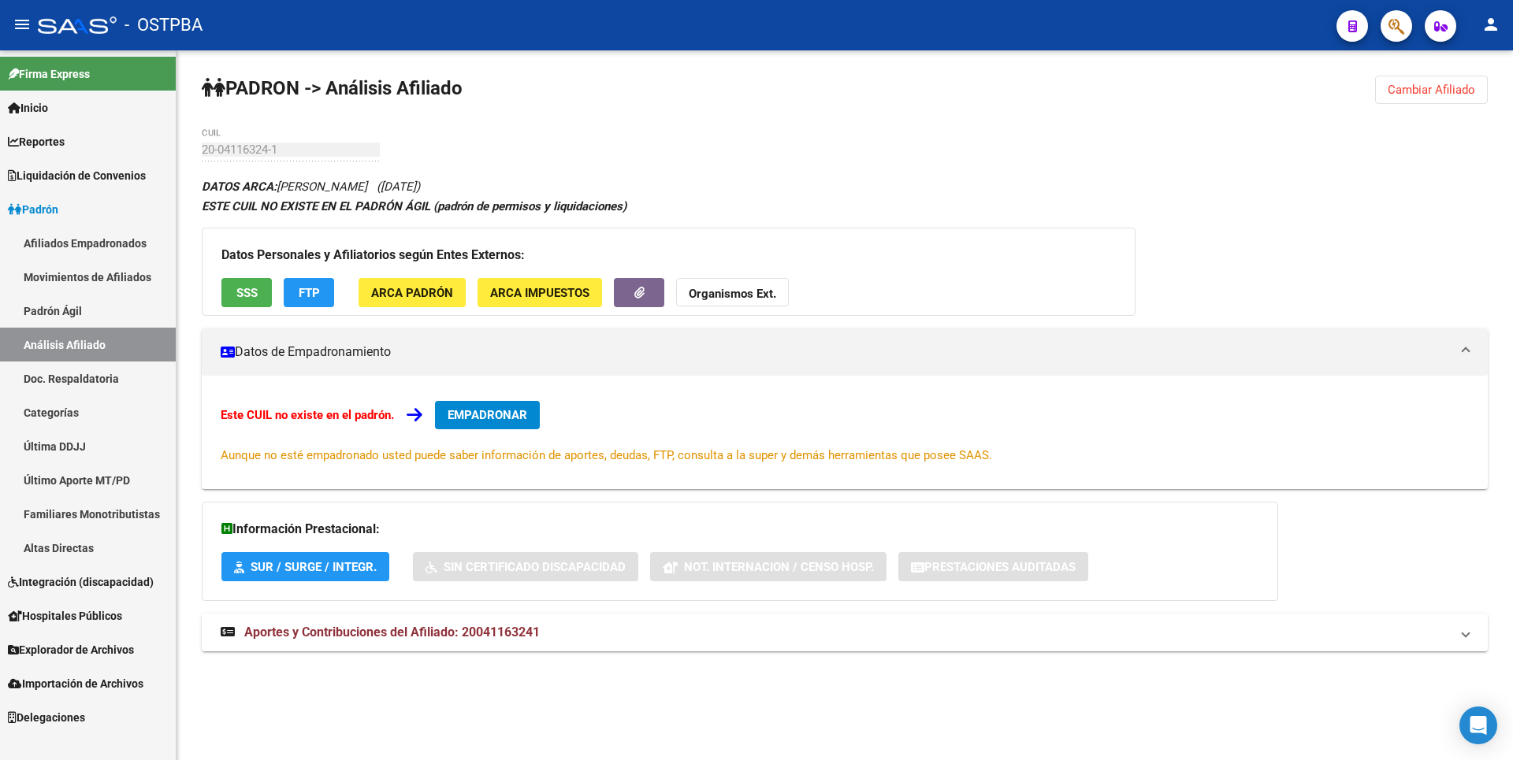
click at [252, 288] on span "SSS" at bounding box center [246, 293] width 21 height 14
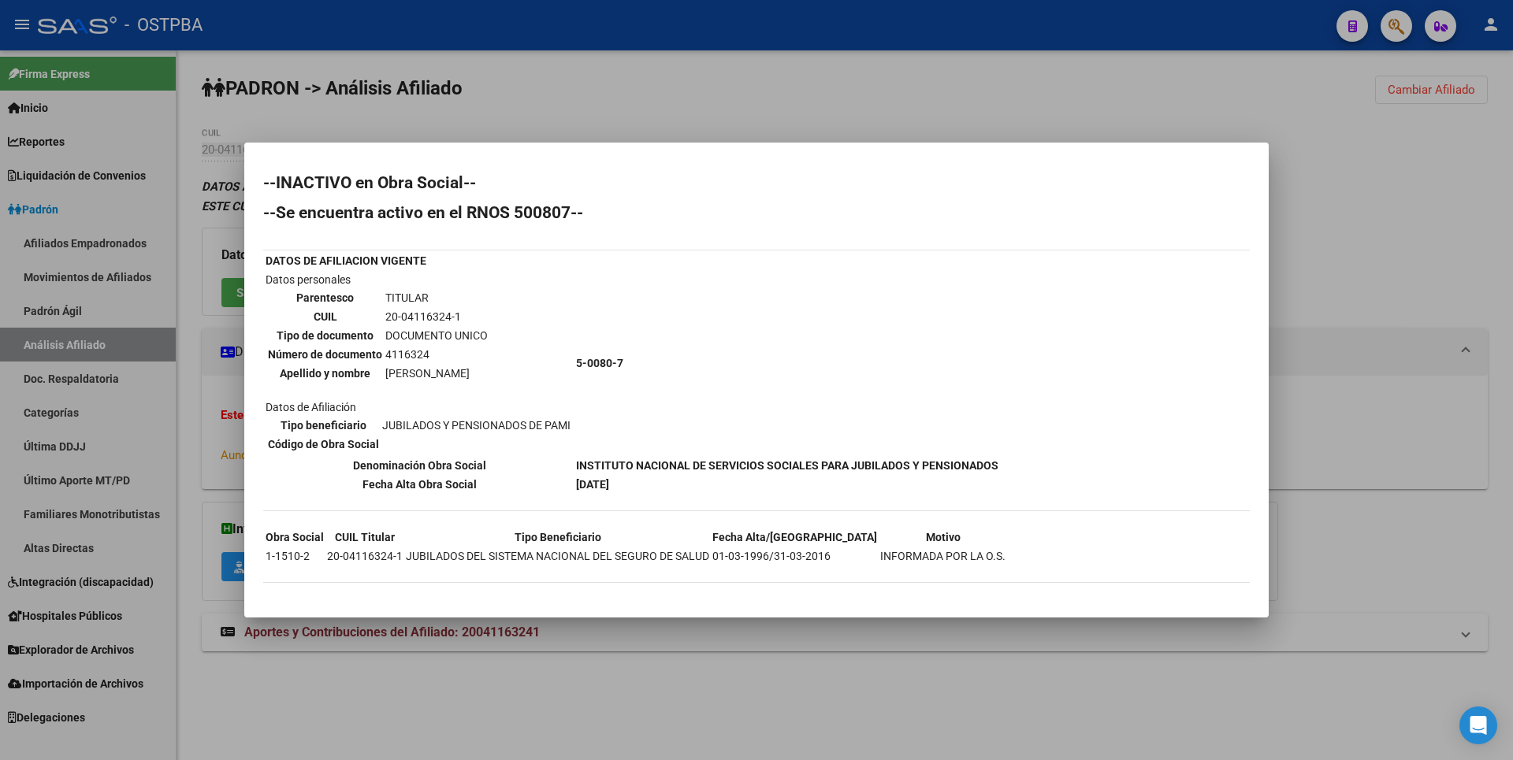
click at [1418, 172] on div at bounding box center [756, 380] width 1513 height 760
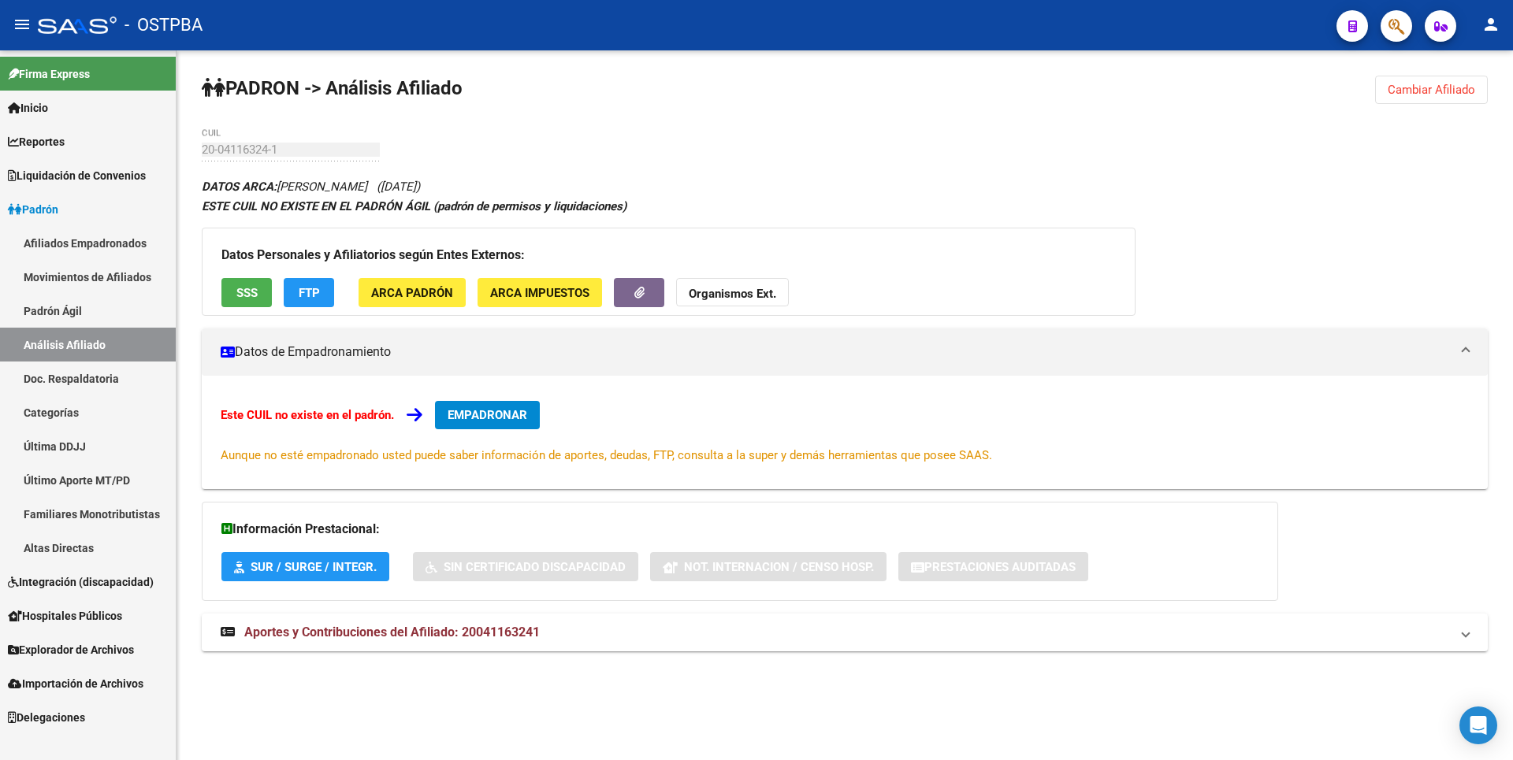
click at [1437, 90] on span "Cambiar Afiliado" at bounding box center [1431, 90] width 87 height 14
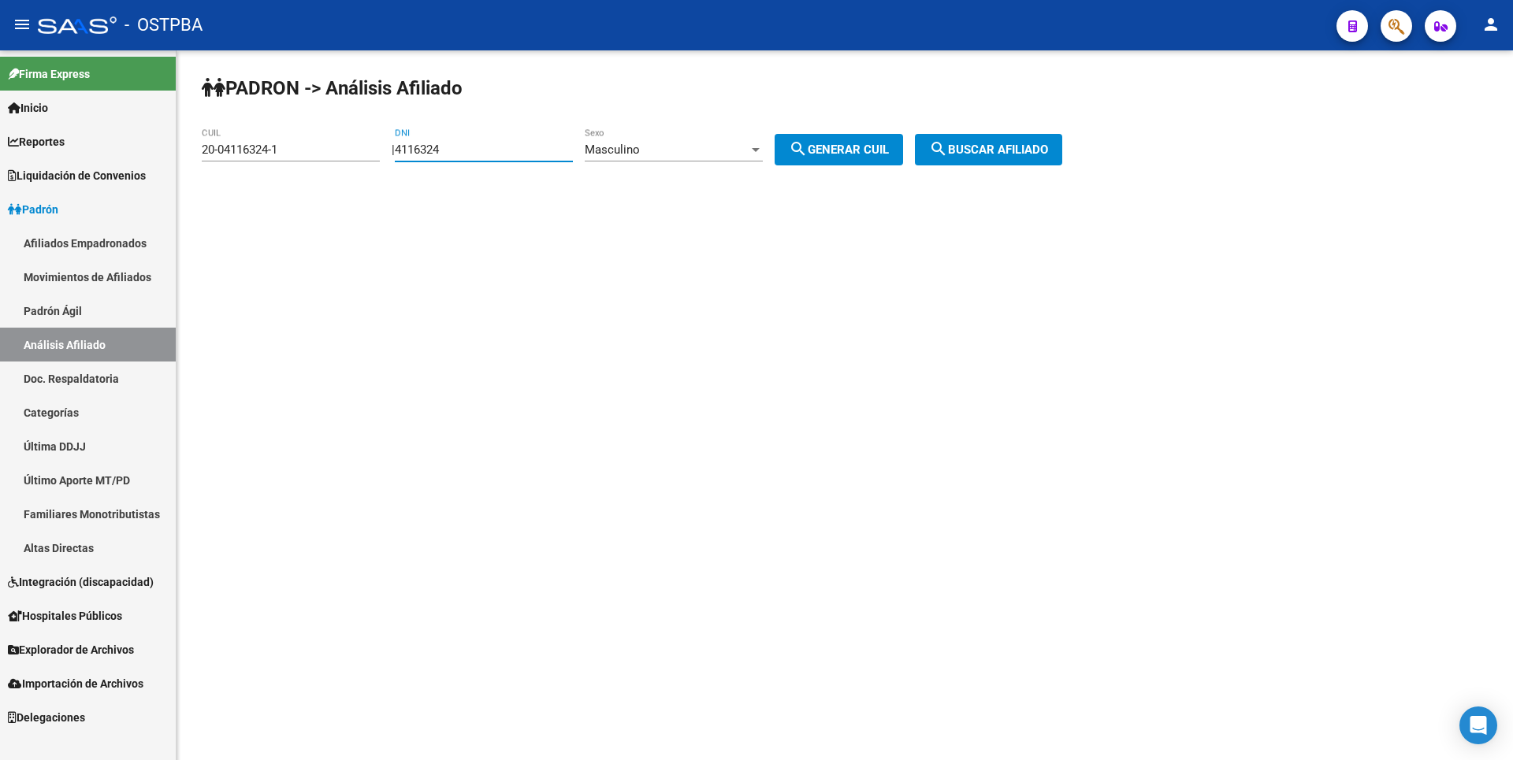
drag, startPoint x: 470, startPoint y: 150, endPoint x: 347, endPoint y: 146, distance: 123.8
click at [347, 146] on app-analisis-afiliado "PADRON -> Análisis Afiliado 20-04116324-1 CUIL | 4116324 DNI Masculino Sexo sea…" at bounding box center [638, 150] width 872 height 14
paste input "627536"
type input "4627536"
drag, startPoint x: 313, startPoint y: 151, endPoint x: 59, endPoint y: 151, distance: 253.8
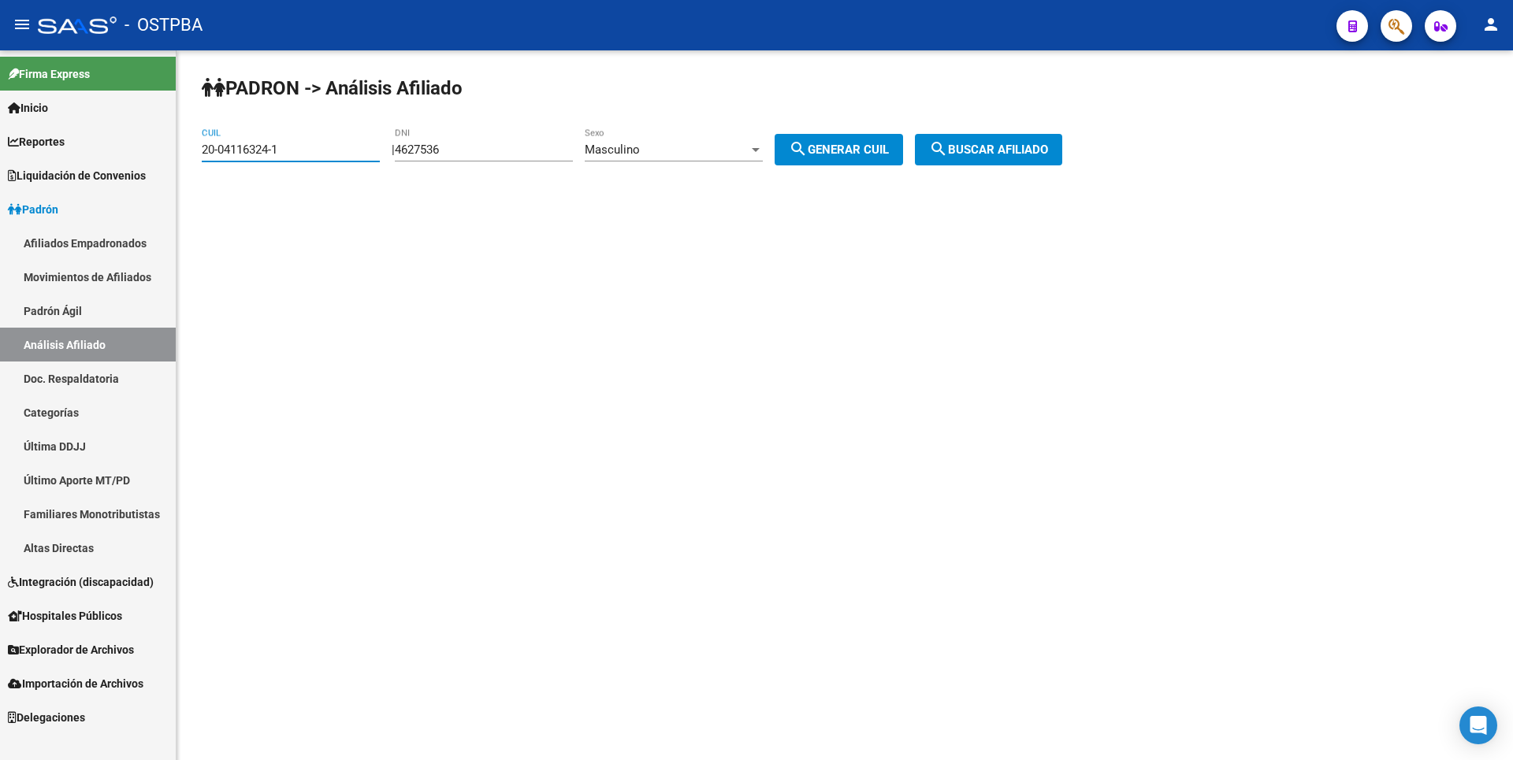
click at [59, 151] on mat-sidenav-container "Firma Express Inicio Calendario SSS Instructivos Contacto OS Reportes Tablero d…" at bounding box center [756, 405] width 1513 height 710
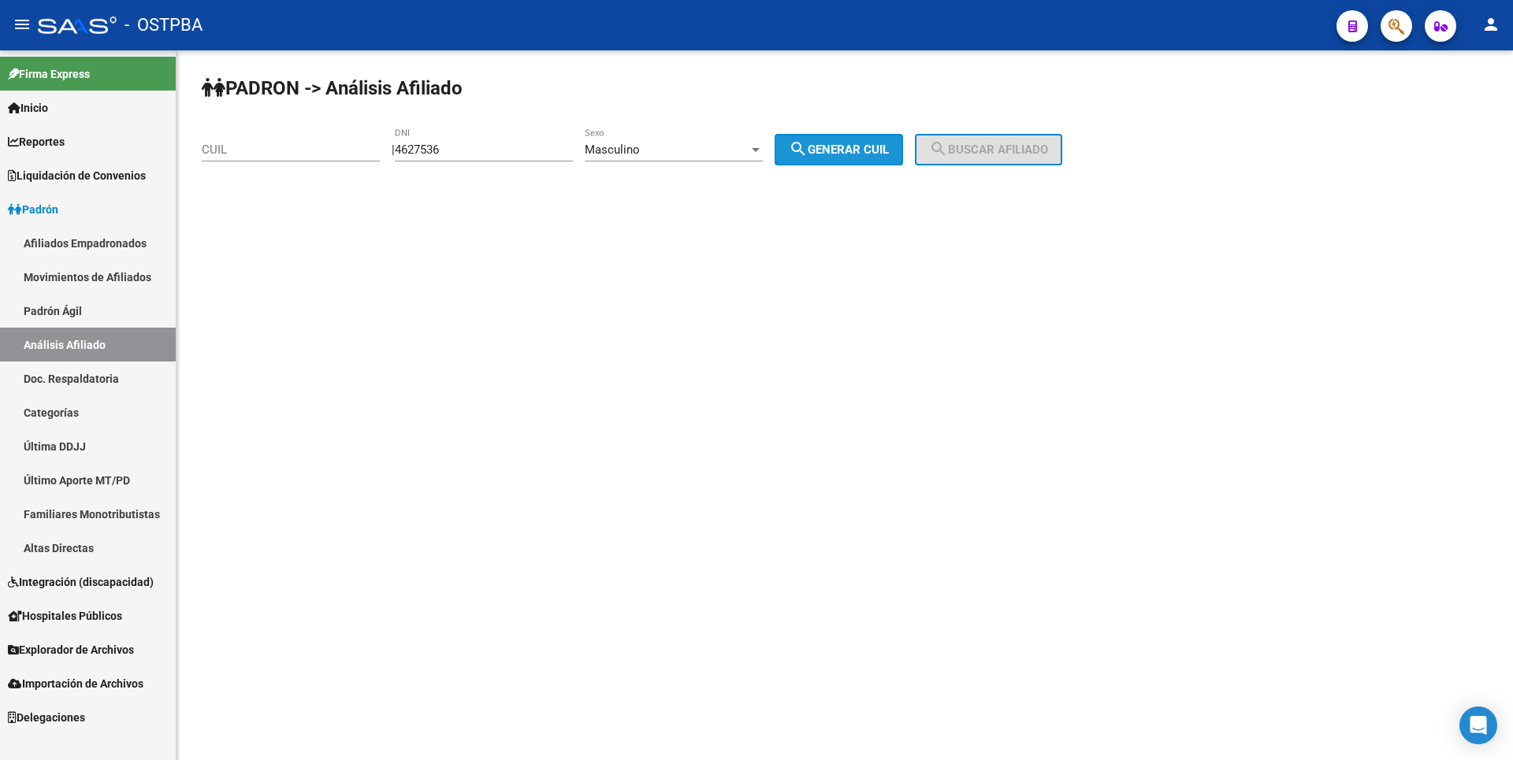
drag, startPoint x: 892, startPoint y: 149, endPoint x: 928, endPoint y: 149, distance: 35.5
click at [889, 149] on span "search Generar CUIL" at bounding box center [839, 150] width 100 height 14
type input "20-04627536-6"
click at [915, 149] on div "| 4627536 DNI Masculino Sexo search Generar CUIL" at bounding box center [653, 150] width 523 height 14
click at [979, 149] on span "search Buscar afiliado" at bounding box center [988, 150] width 119 height 14
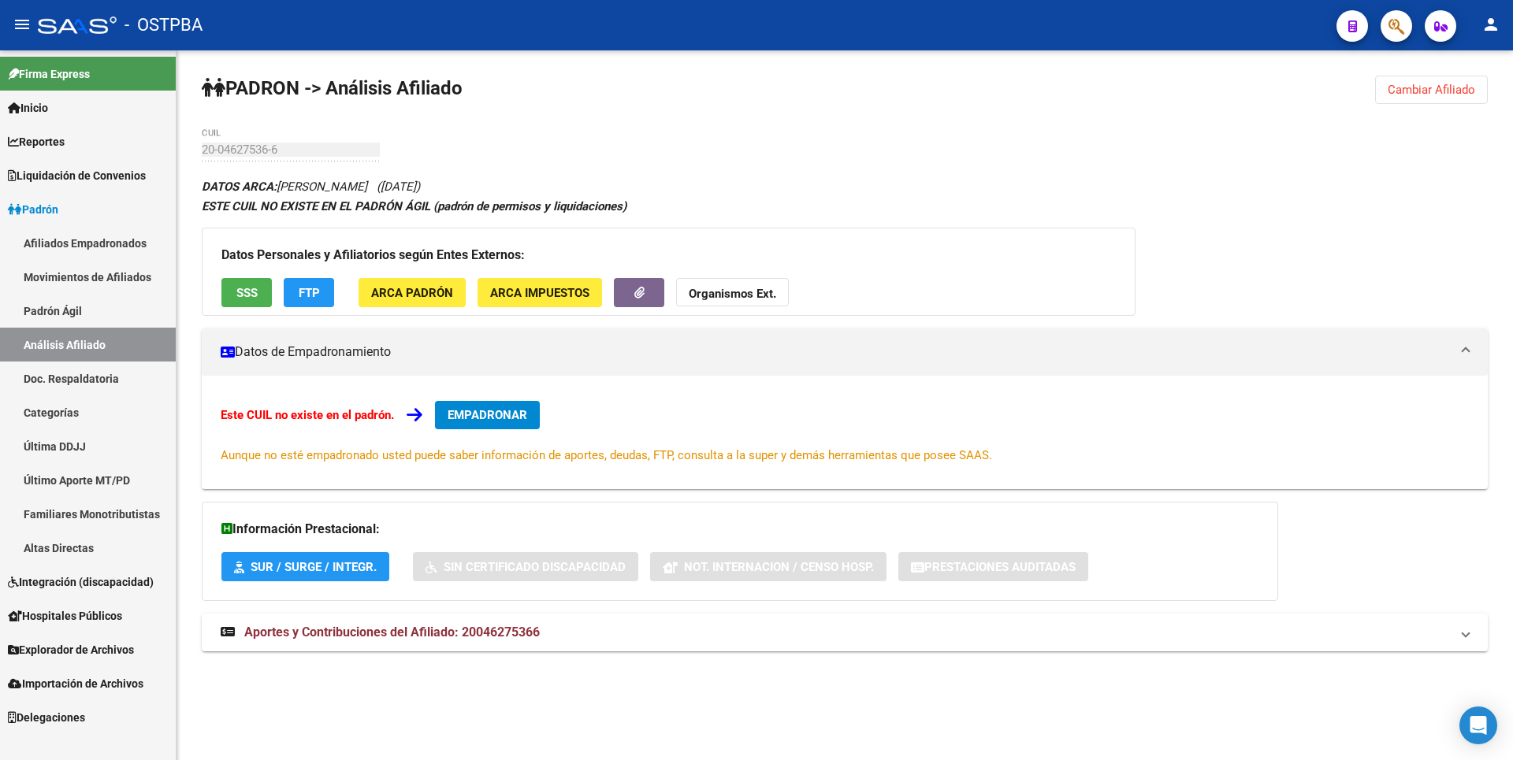
click at [246, 281] on button "SSS" at bounding box center [246, 292] width 50 height 29
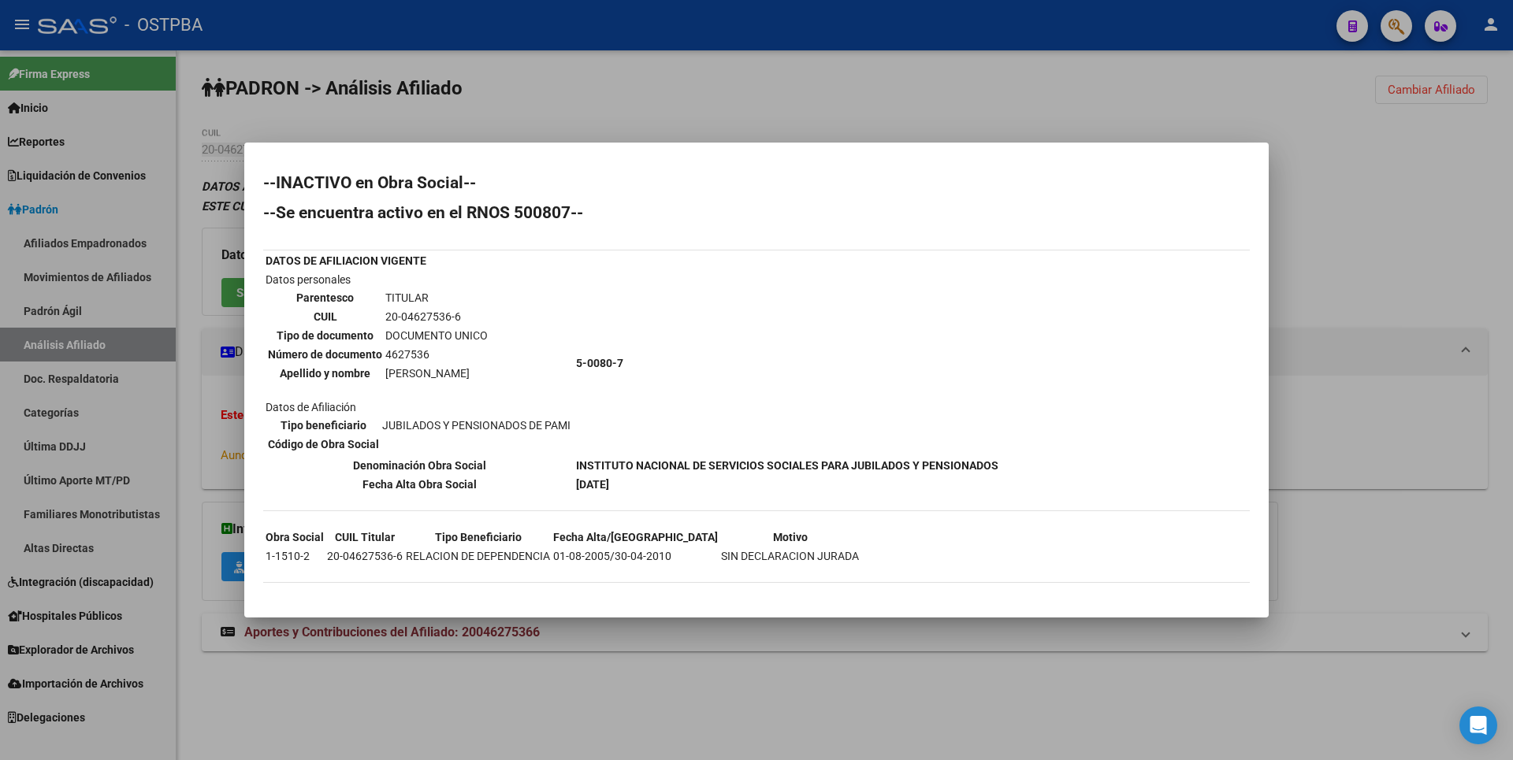
click at [1395, 225] on div at bounding box center [756, 380] width 1513 height 760
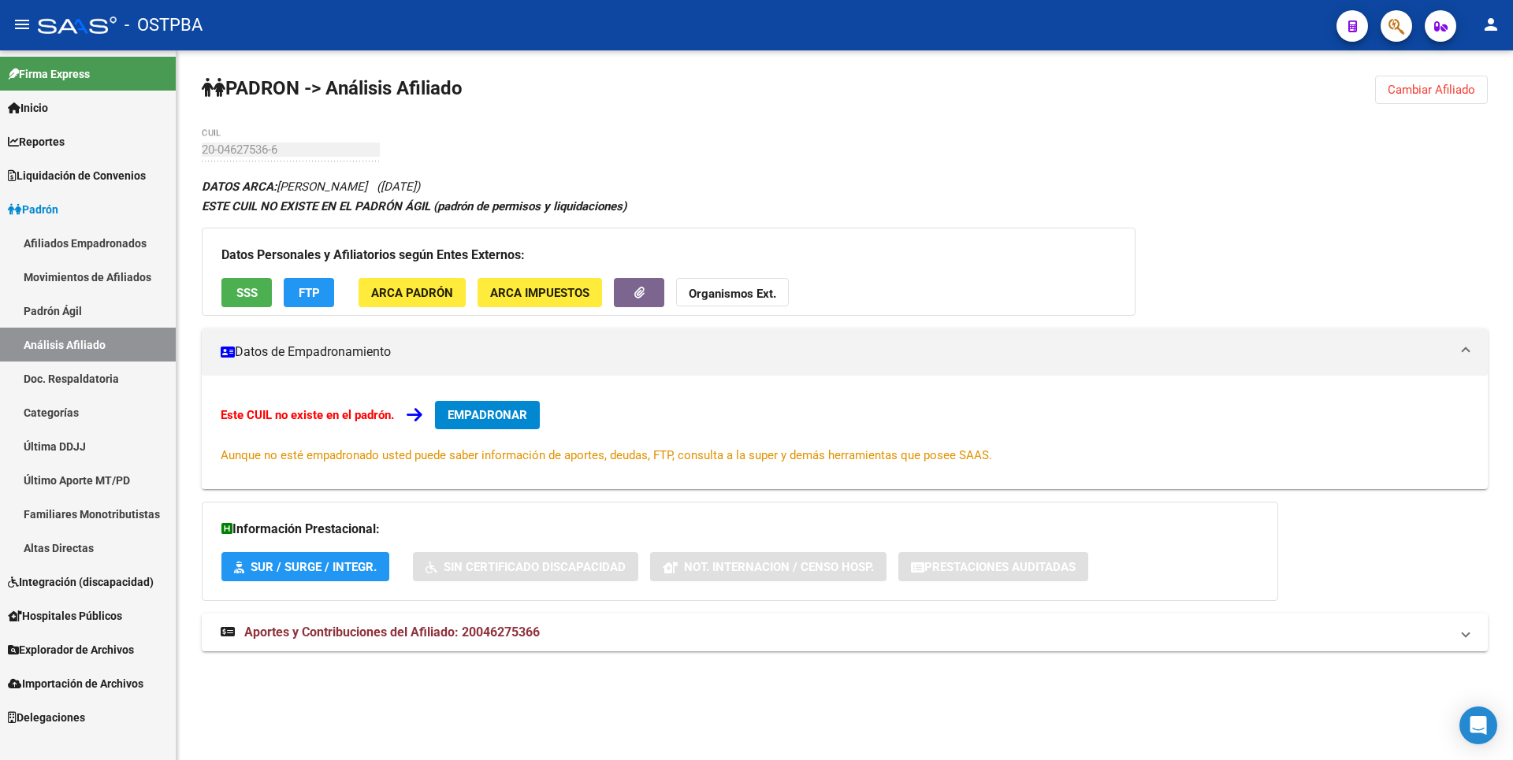
drag, startPoint x: 1437, startPoint y: 91, endPoint x: 1397, endPoint y: 85, distance: 40.6
click at [1434, 90] on span "Cambiar Afiliado" at bounding box center [1431, 90] width 87 height 14
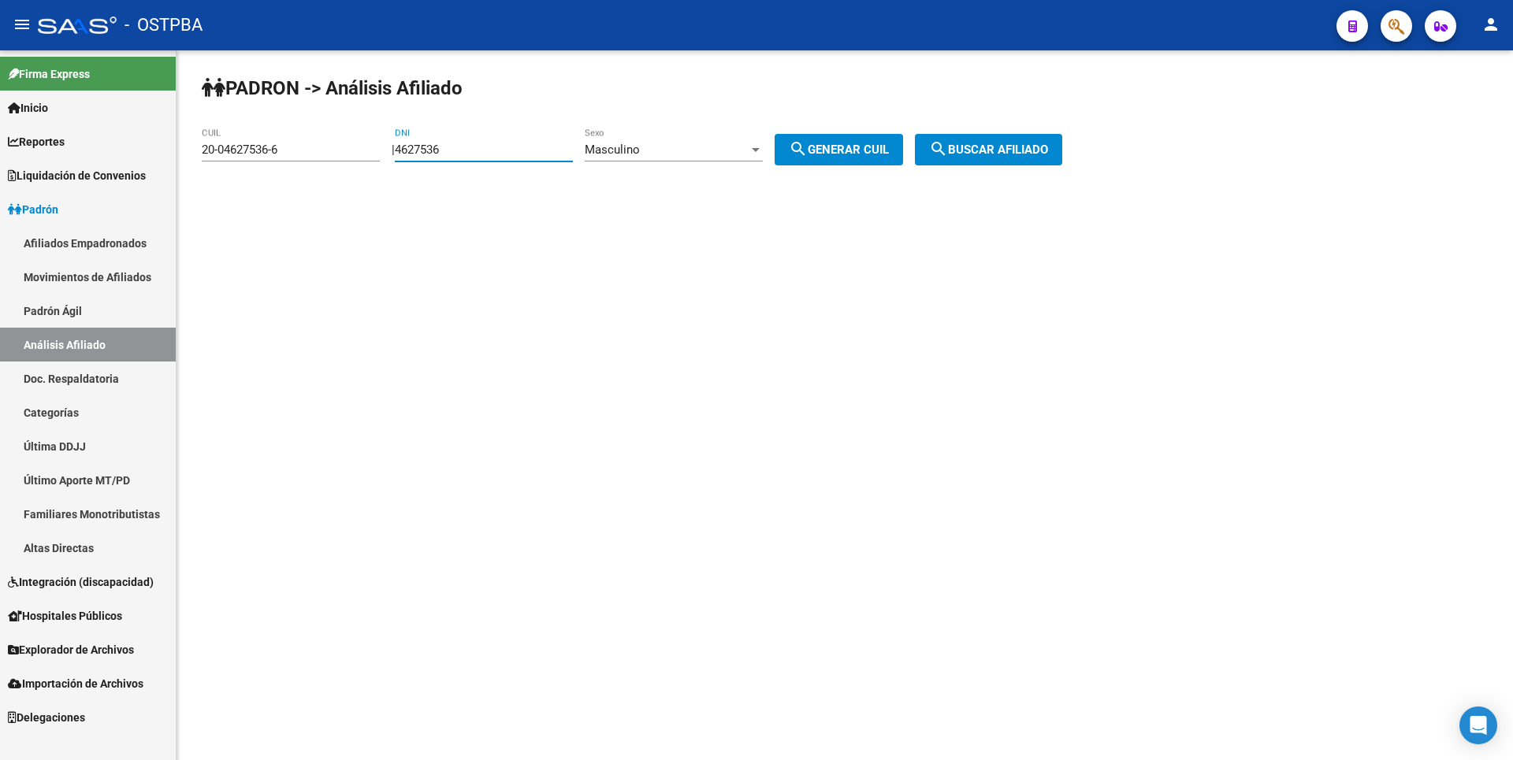
drag, startPoint x: 459, startPoint y: 150, endPoint x: 329, endPoint y: 143, distance: 130.2
click at [329, 143] on app-analisis-afiliado "PADRON -> Análisis Afiliado 20-04627536-6 CUIL | 4627536 DNI Masculino Sexo sea…" at bounding box center [638, 150] width 872 height 14
paste input "071497"
type input "4071497"
drag, startPoint x: 292, startPoint y: 150, endPoint x: 45, endPoint y: 141, distance: 246.8
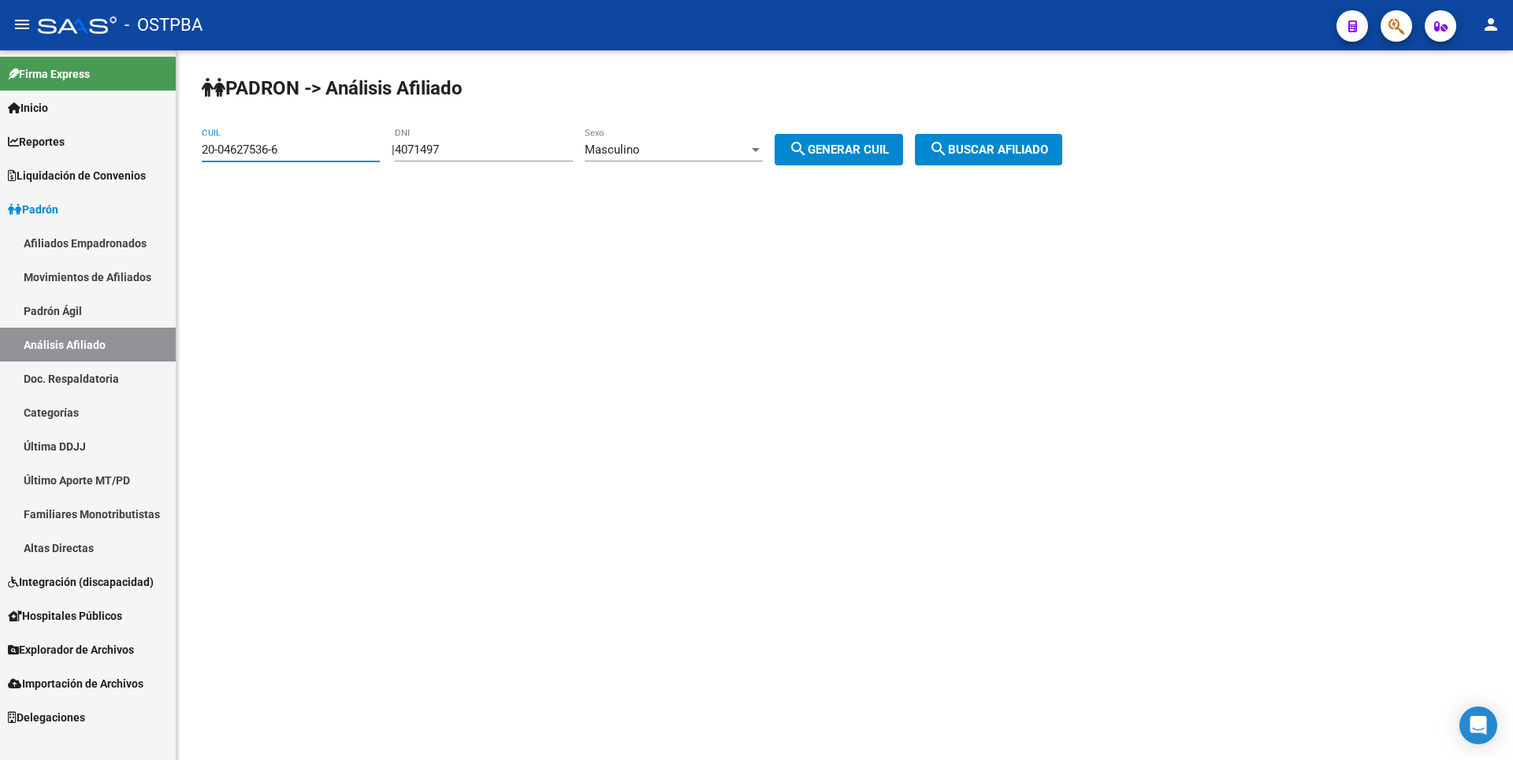
click at [45, 141] on mat-sidenav-container "Firma Express Inicio Calendario SSS Instructivos Contacto OS Reportes Tablero d…" at bounding box center [756, 405] width 1513 height 710
click at [869, 160] on button "search Generar CUIL" at bounding box center [839, 150] width 128 height 32
type input "23-04071497-9"
click at [1004, 160] on button "search Buscar afiliado" at bounding box center [988, 150] width 147 height 32
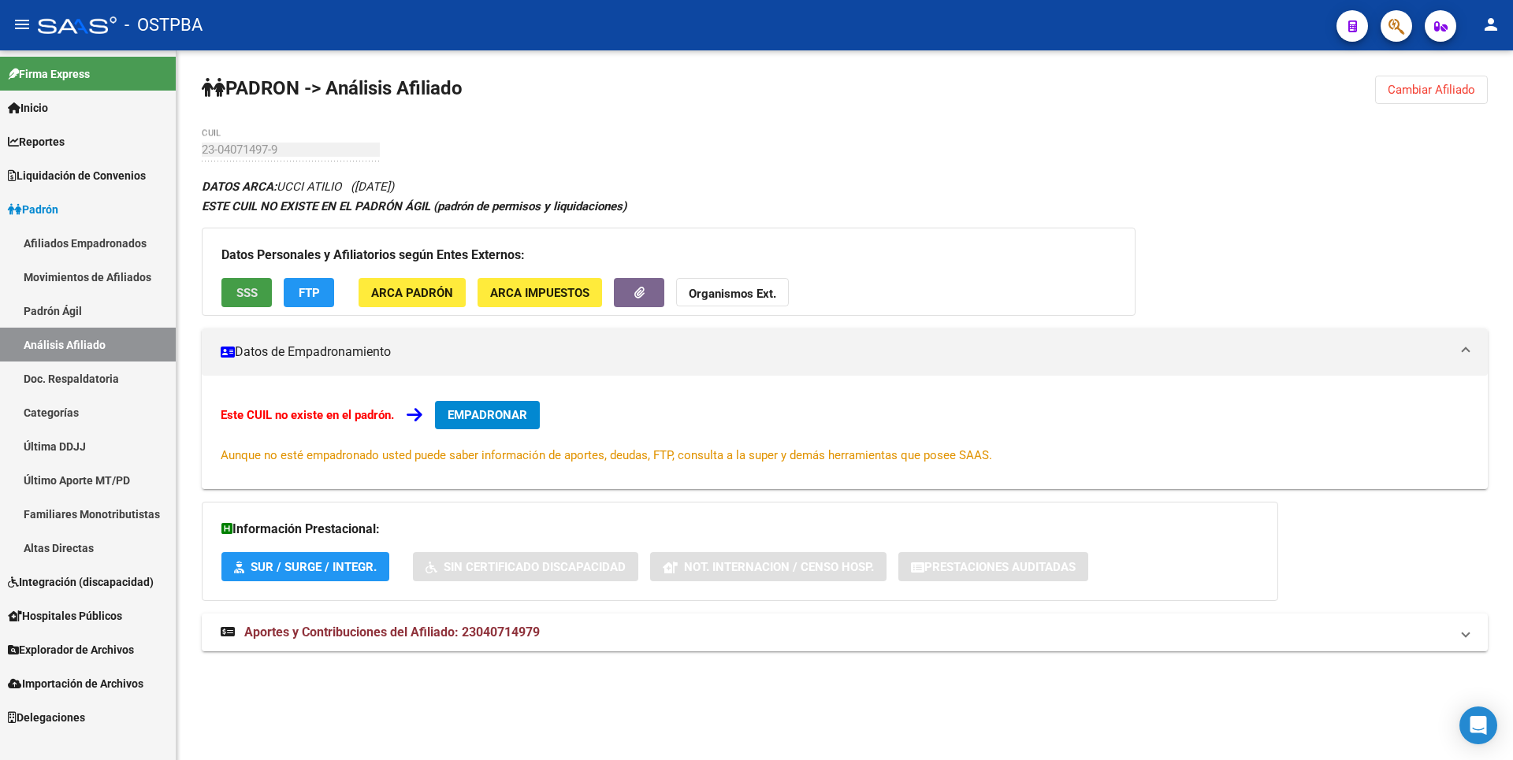
click at [239, 292] on span "SSS" at bounding box center [246, 293] width 21 height 14
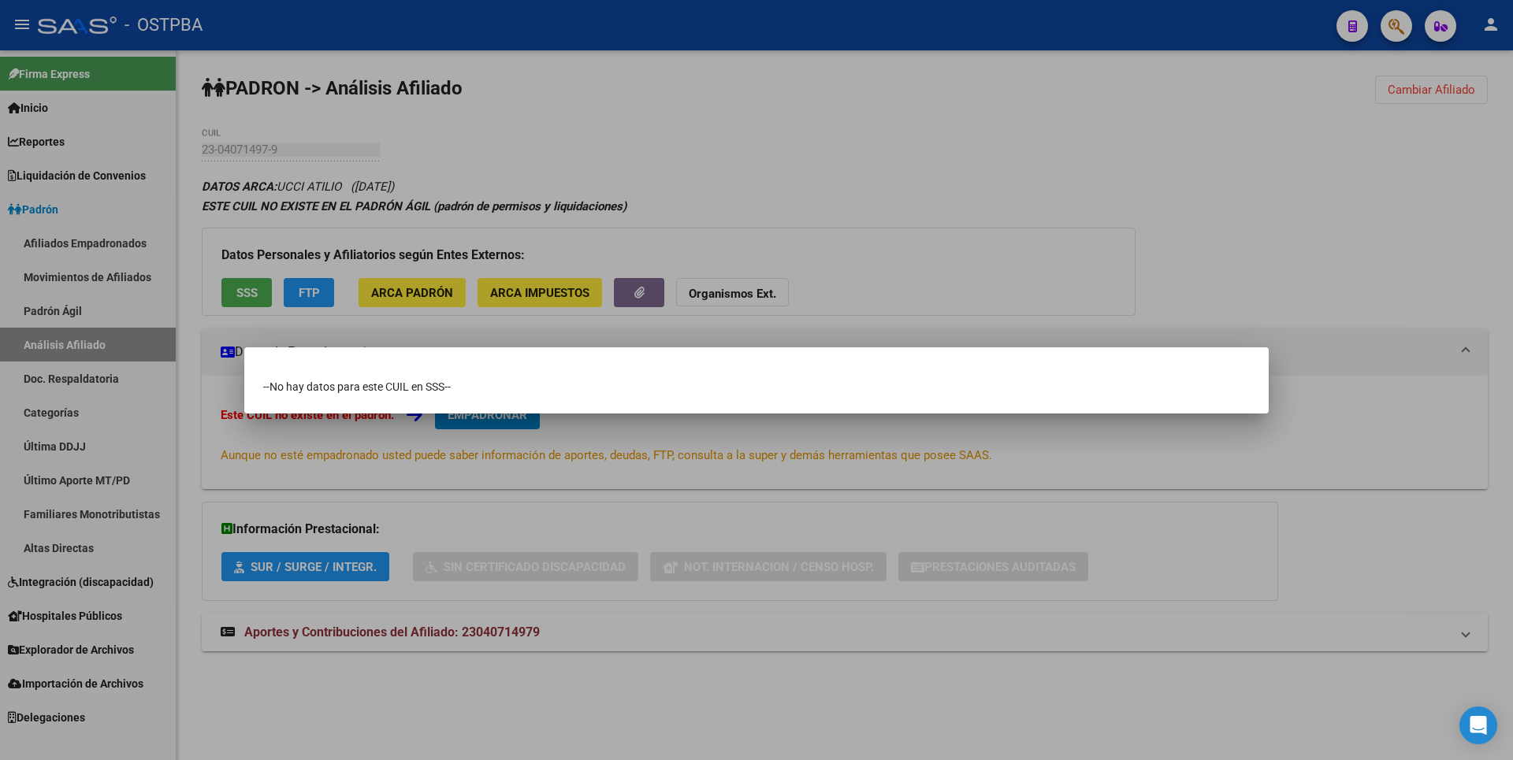
drag, startPoint x: 659, startPoint y: 165, endPoint x: 1299, endPoint y: 77, distance: 645.8
click at [669, 160] on div at bounding box center [756, 380] width 1513 height 760
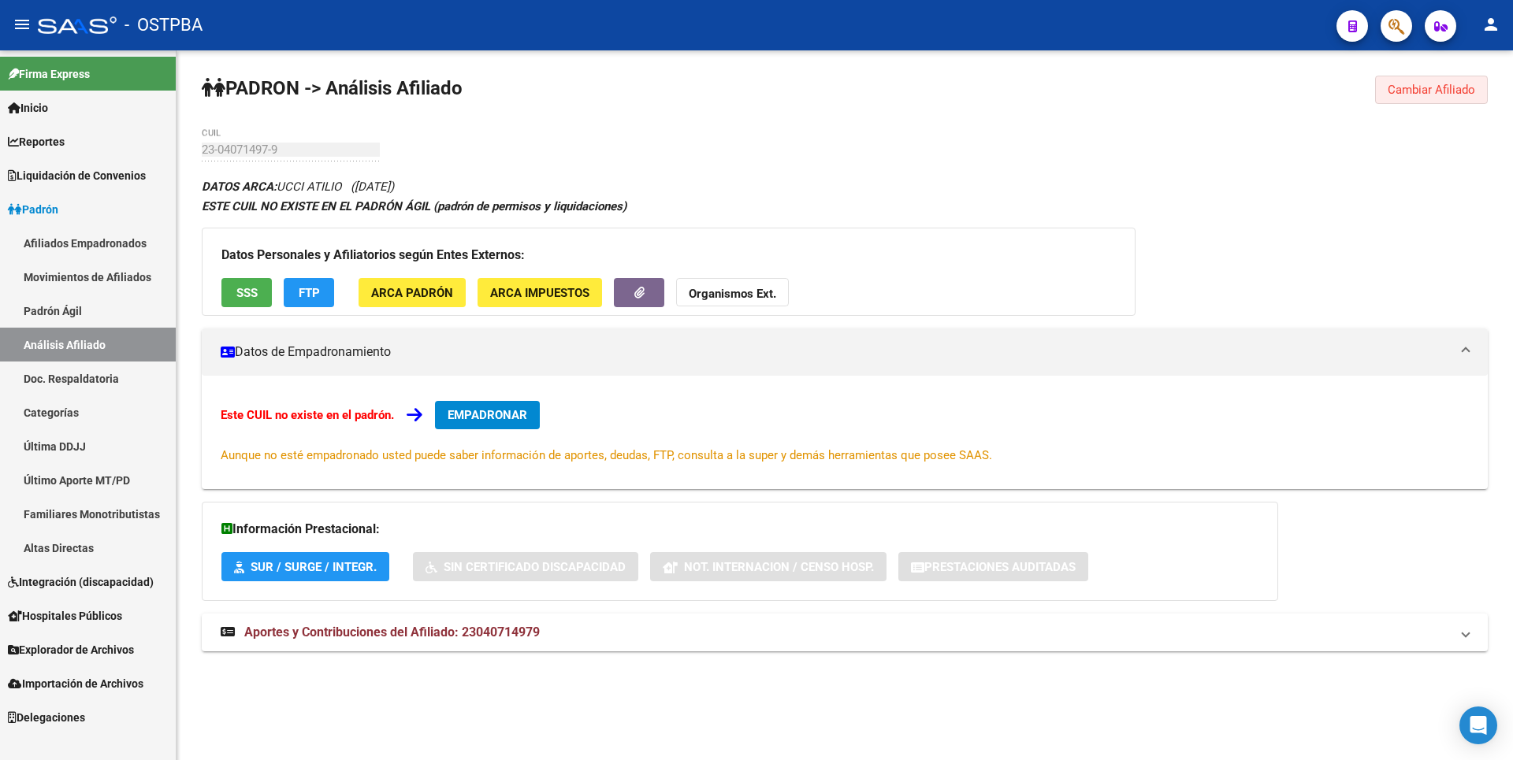
click at [1430, 83] on span "Cambiar Afiliado" at bounding box center [1431, 90] width 87 height 14
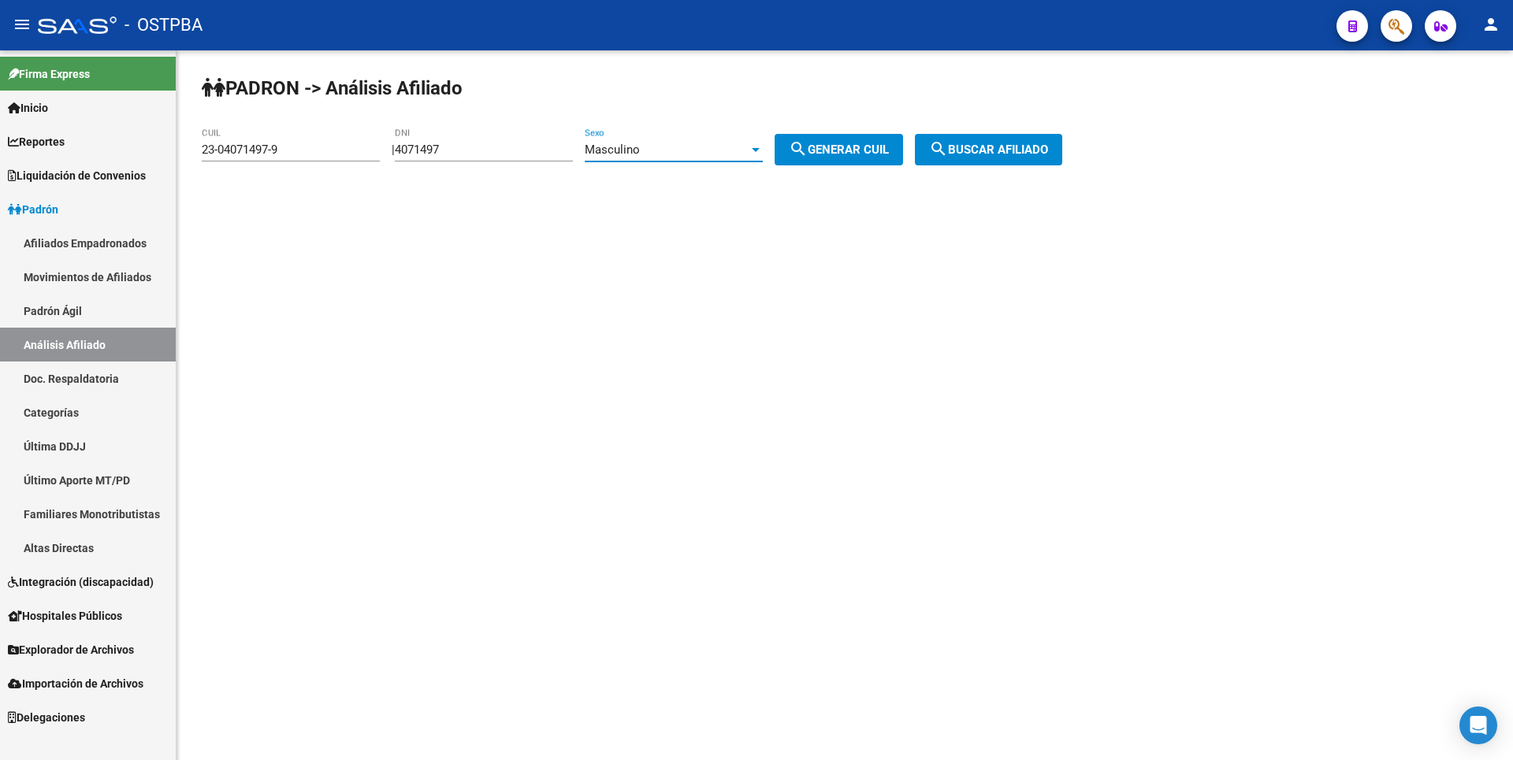
click at [709, 147] on div "Masculino" at bounding box center [667, 150] width 164 height 14
click at [632, 180] on span "Femenino" at bounding box center [691, 185] width 178 height 35
drag, startPoint x: 294, startPoint y: 151, endPoint x: 2, endPoint y: 144, distance: 291.6
click at [2, 144] on mat-sidenav-container "Firma Express Inicio Calendario SSS Instructivos Contacto OS Reportes Tablero d…" at bounding box center [756, 405] width 1513 height 710
click at [832, 156] on button "search Generar CUIL" at bounding box center [839, 150] width 128 height 32
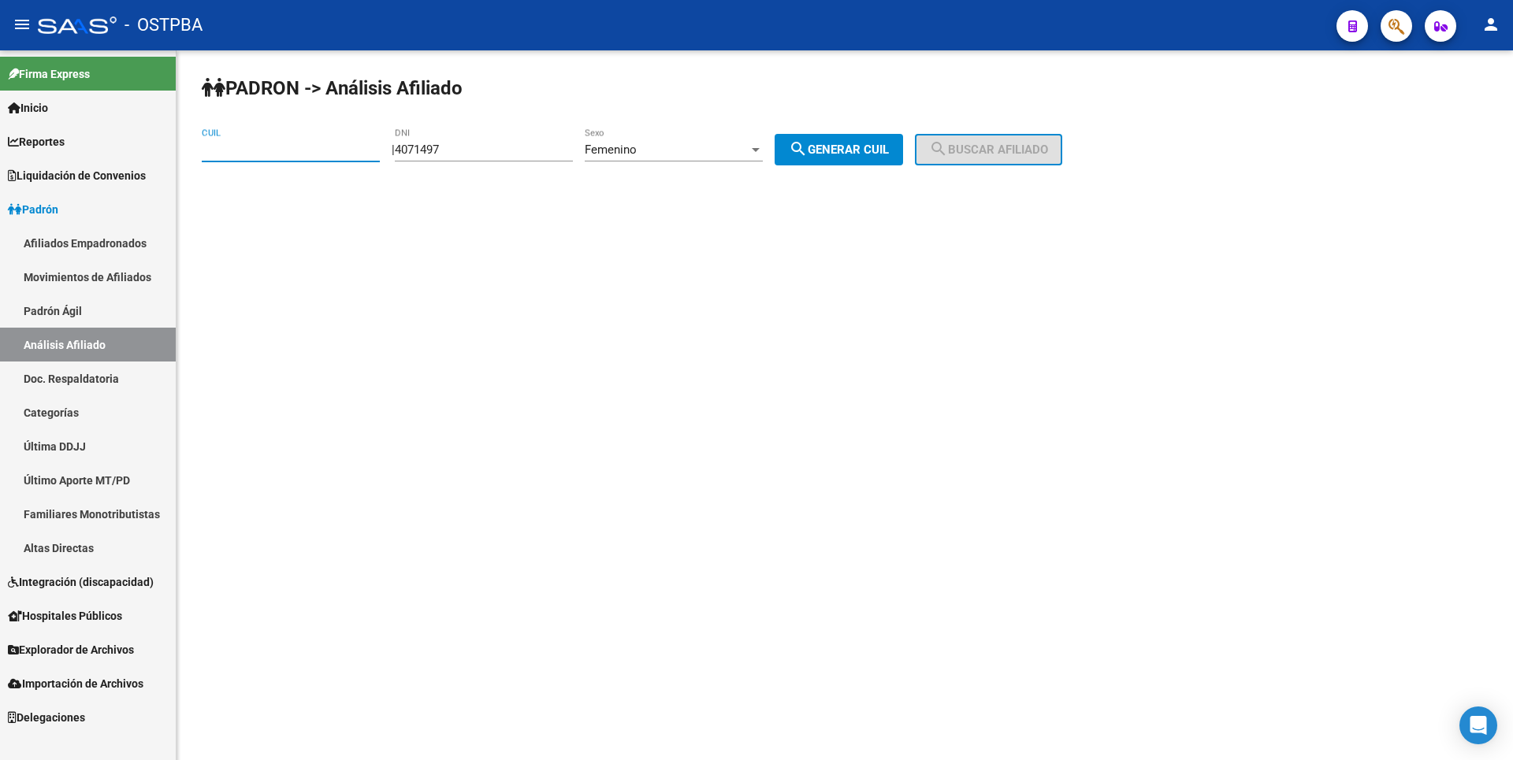
type input "27-04071497-4"
click at [991, 158] on button "search Buscar afiliado" at bounding box center [988, 150] width 147 height 32
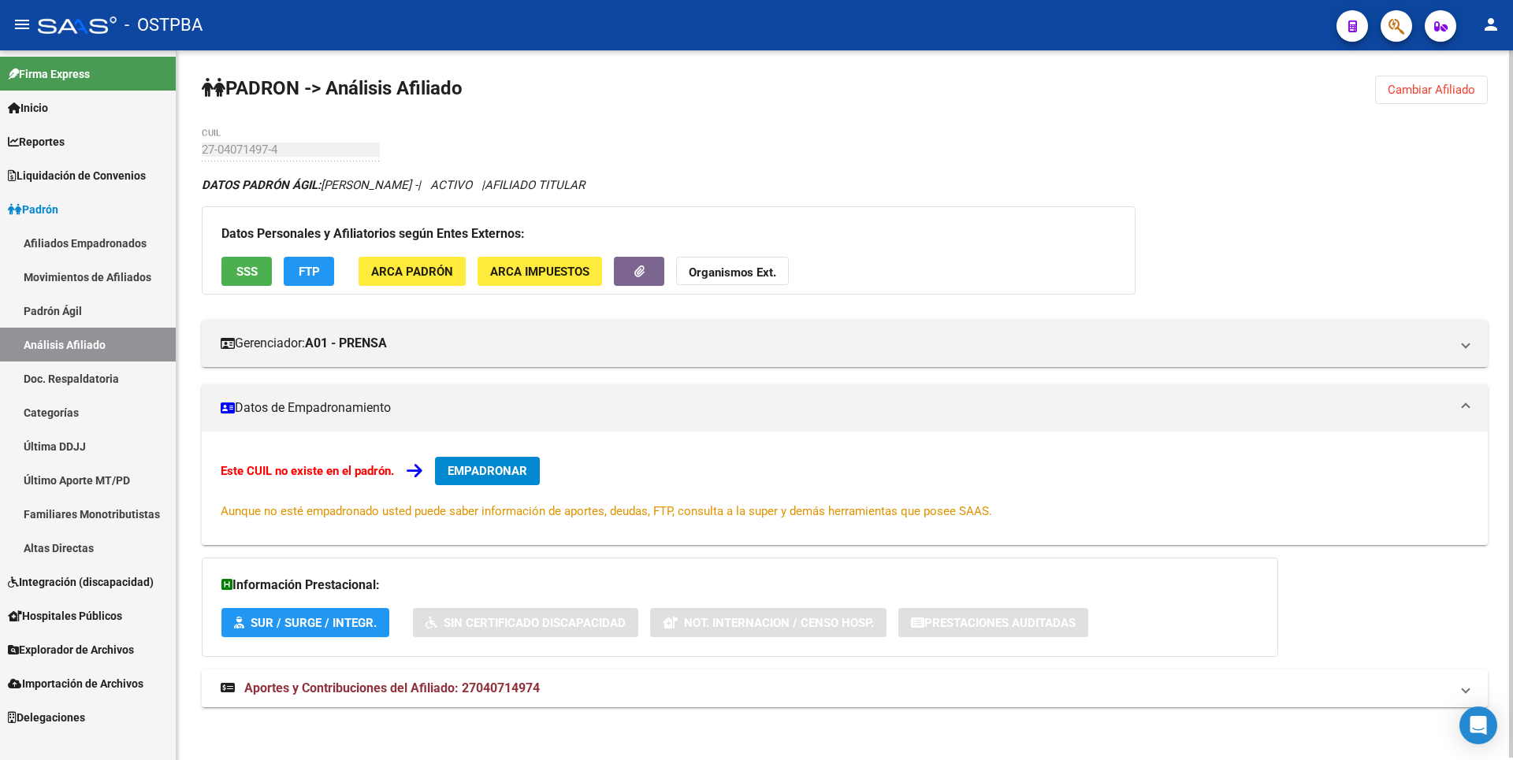
click at [244, 271] on span "SSS" at bounding box center [246, 272] width 21 height 14
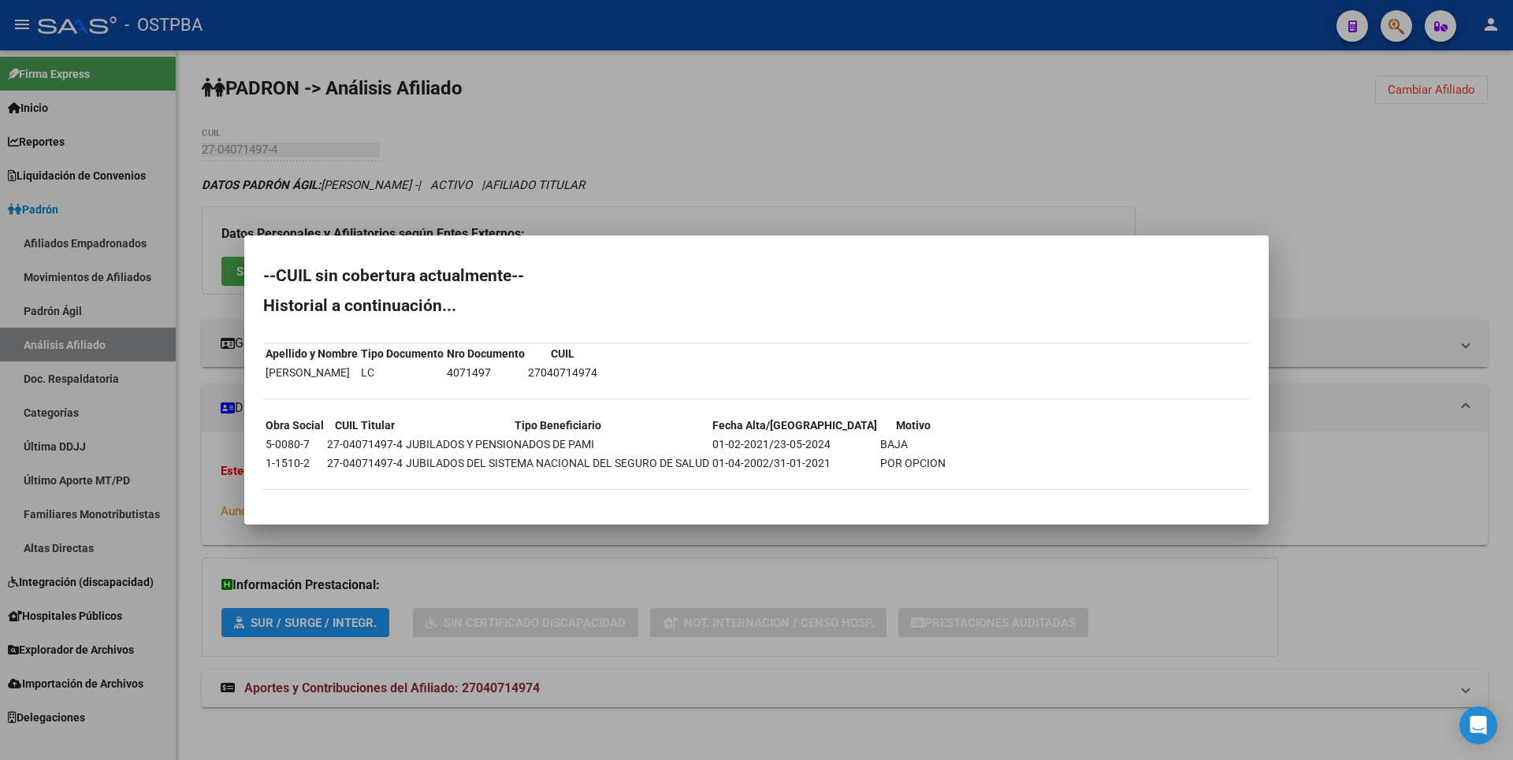
drag, startPoint x: 719, startPoint y: 184, endPoint x: 556, endPoint y: 511, distance: 365.1
click at [719, 184] on div at bounding box center [756, 380] width 1513 height 760
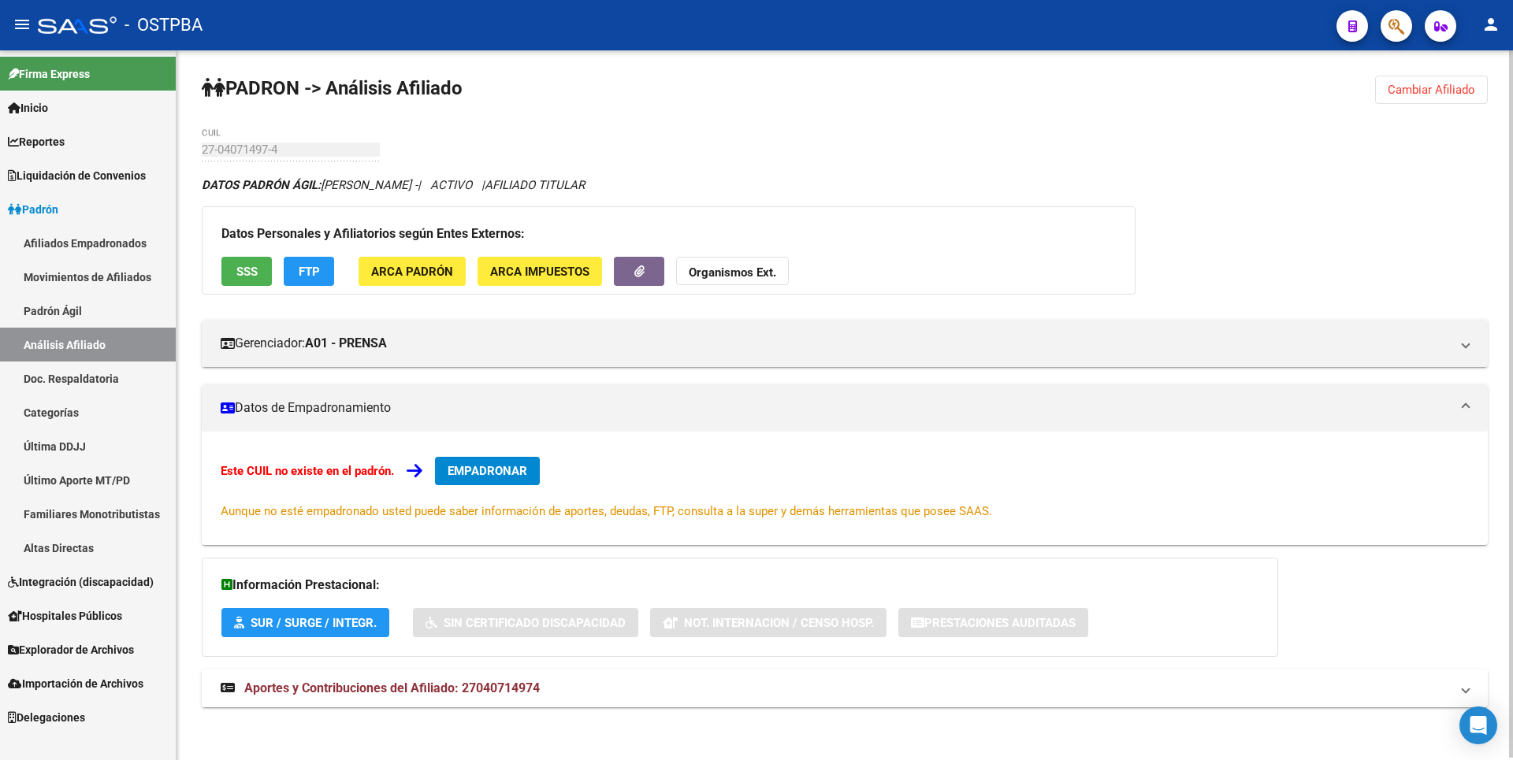
click at [481, 690] on span "Aportes y Contribuciones del Afiliado: 27040714974" at bounding box center [392, 688] width 296 height 15
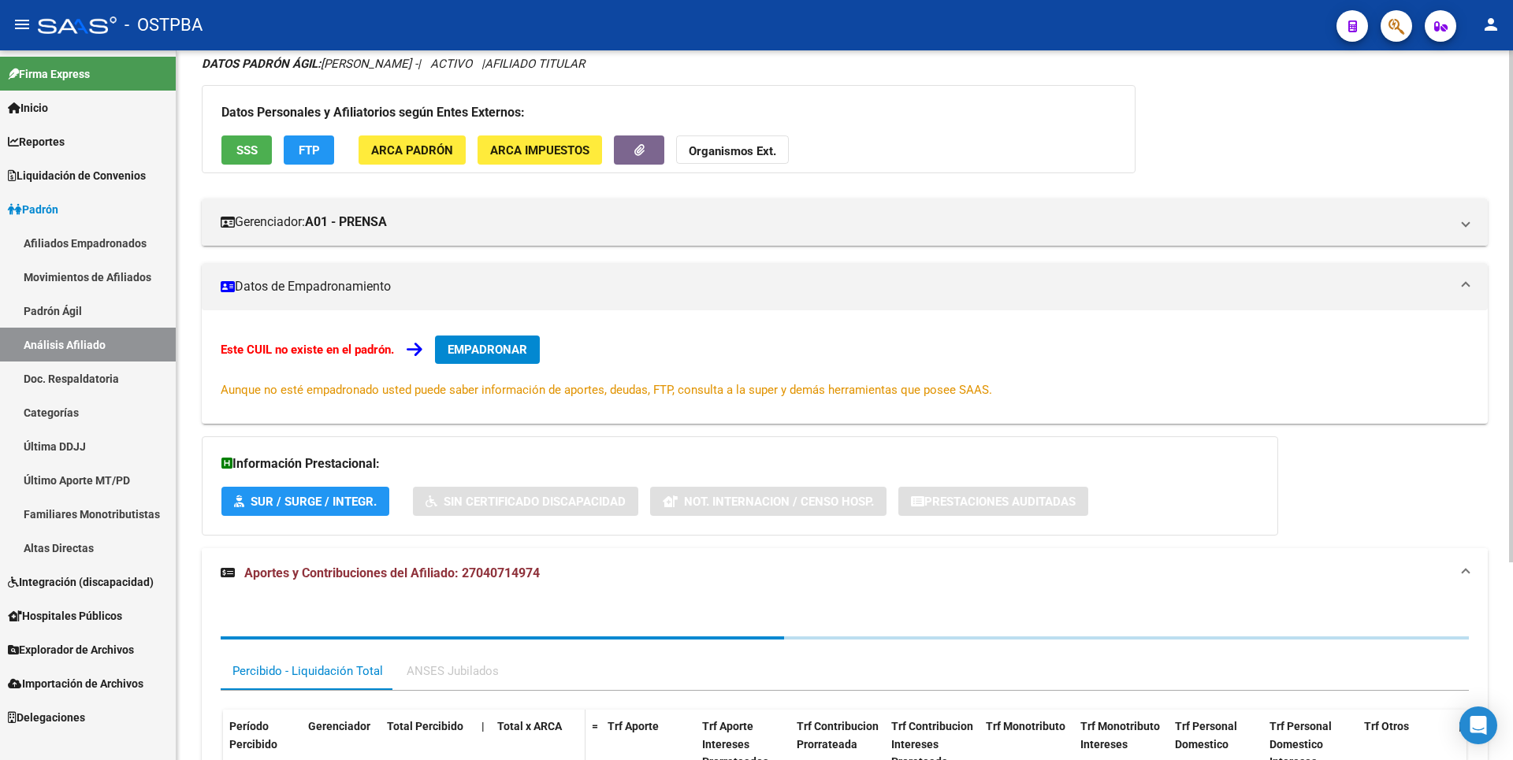
scroll to position [274, 0]
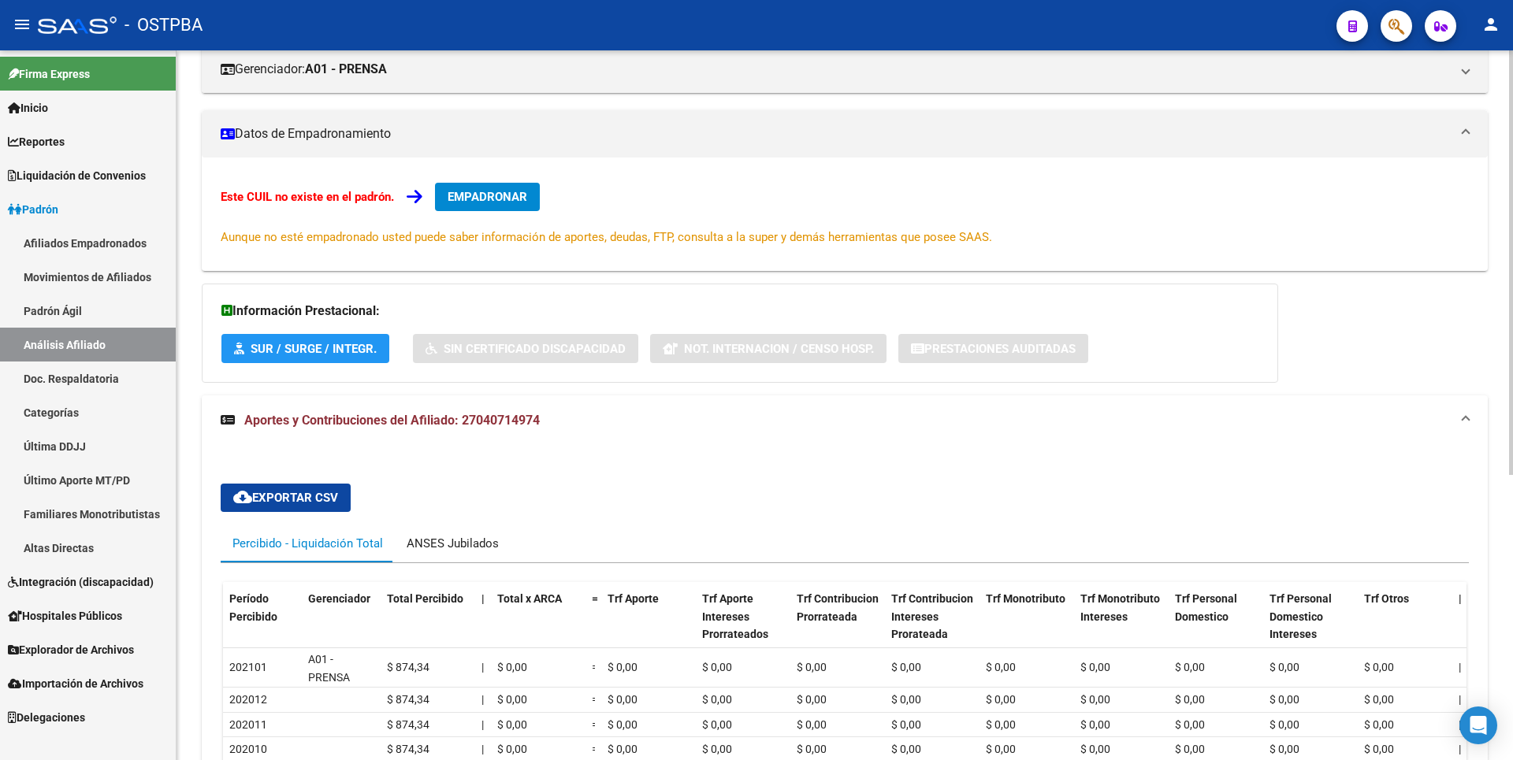
click at [489, 533] on div "ANSES Jubilados" at bounding box center [453, 544] width 116 height 38
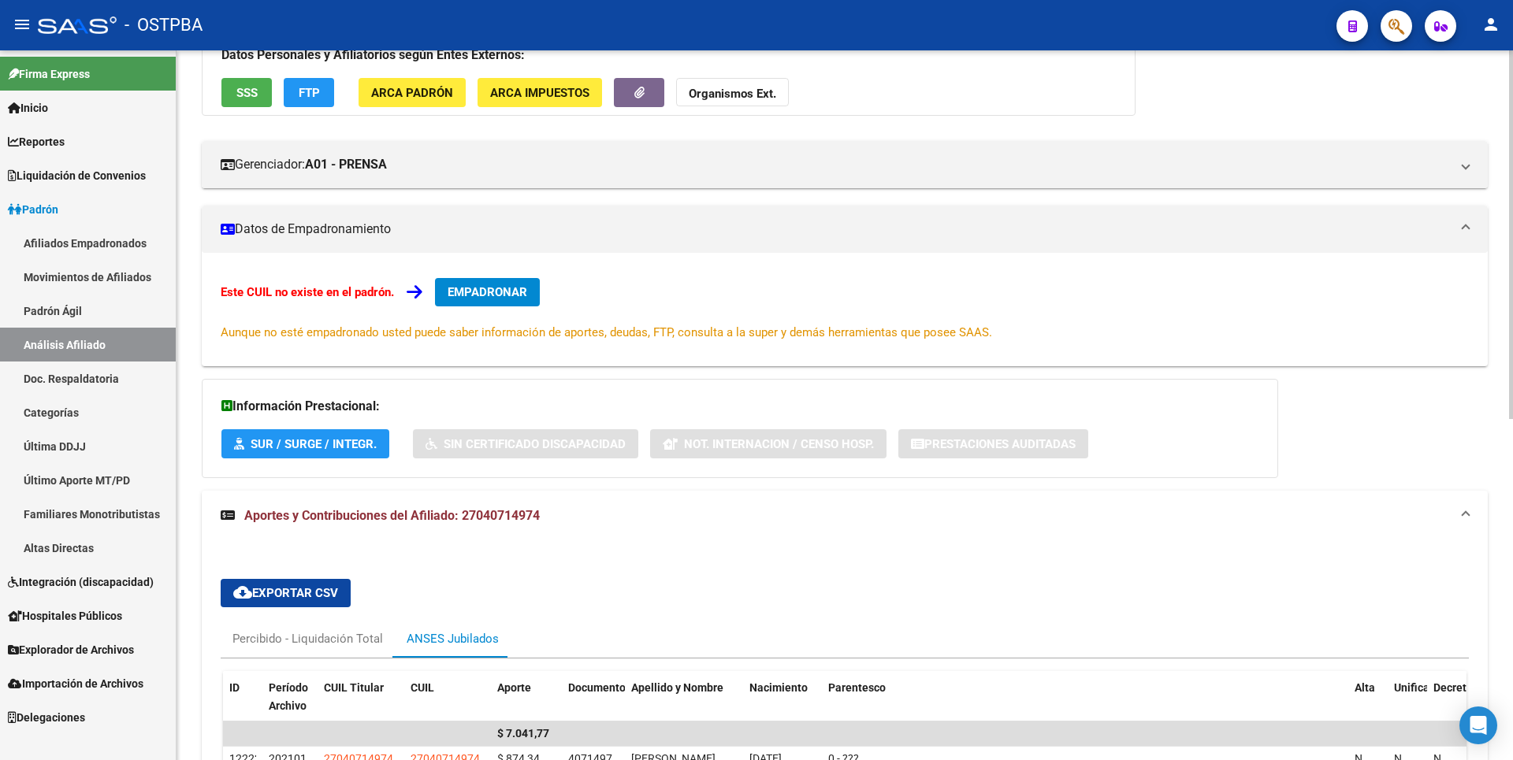
scroll to position [0, 0]
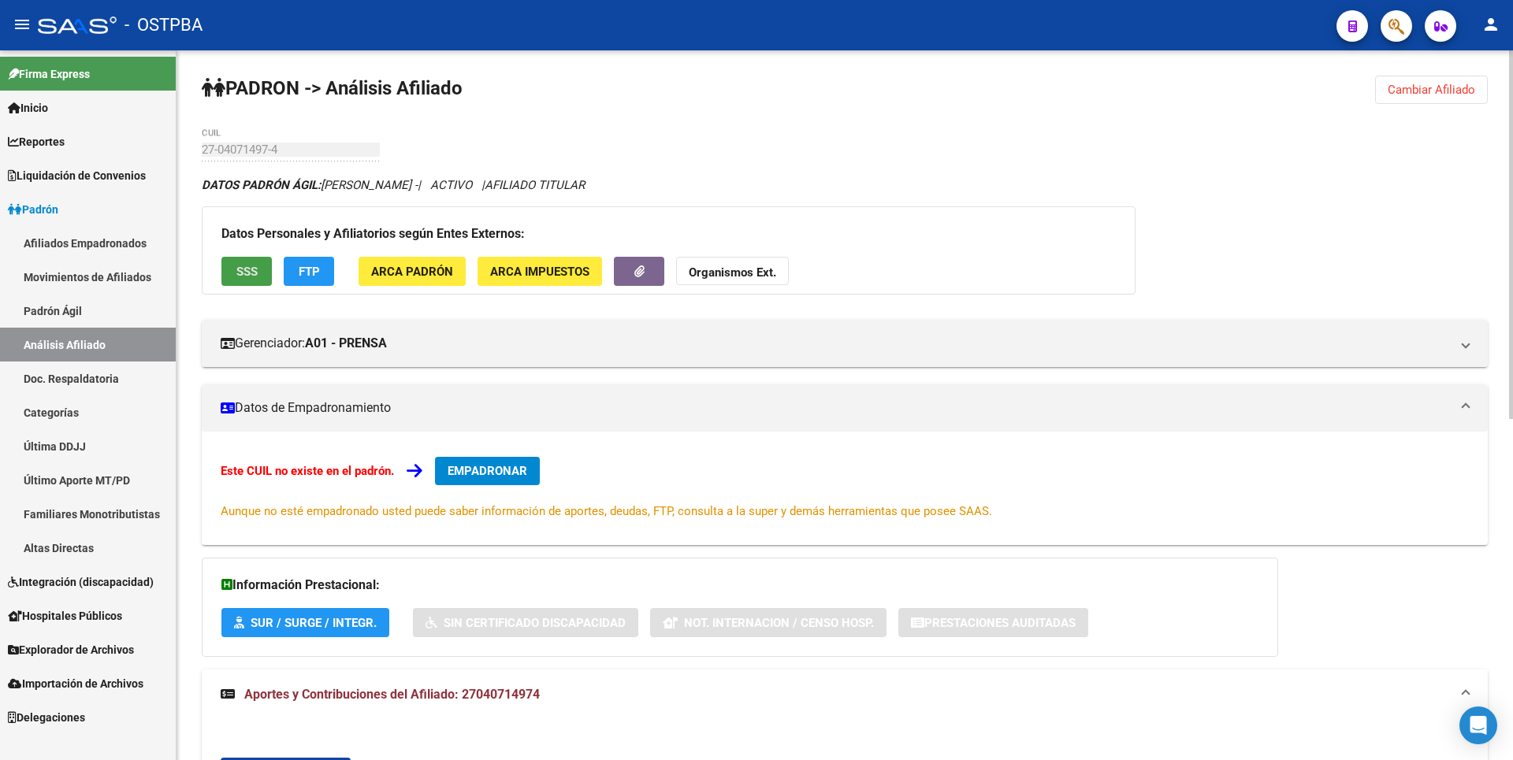
click at [250, 270] on span "SSS" at bounding box center [246, 272] width 21 height 14
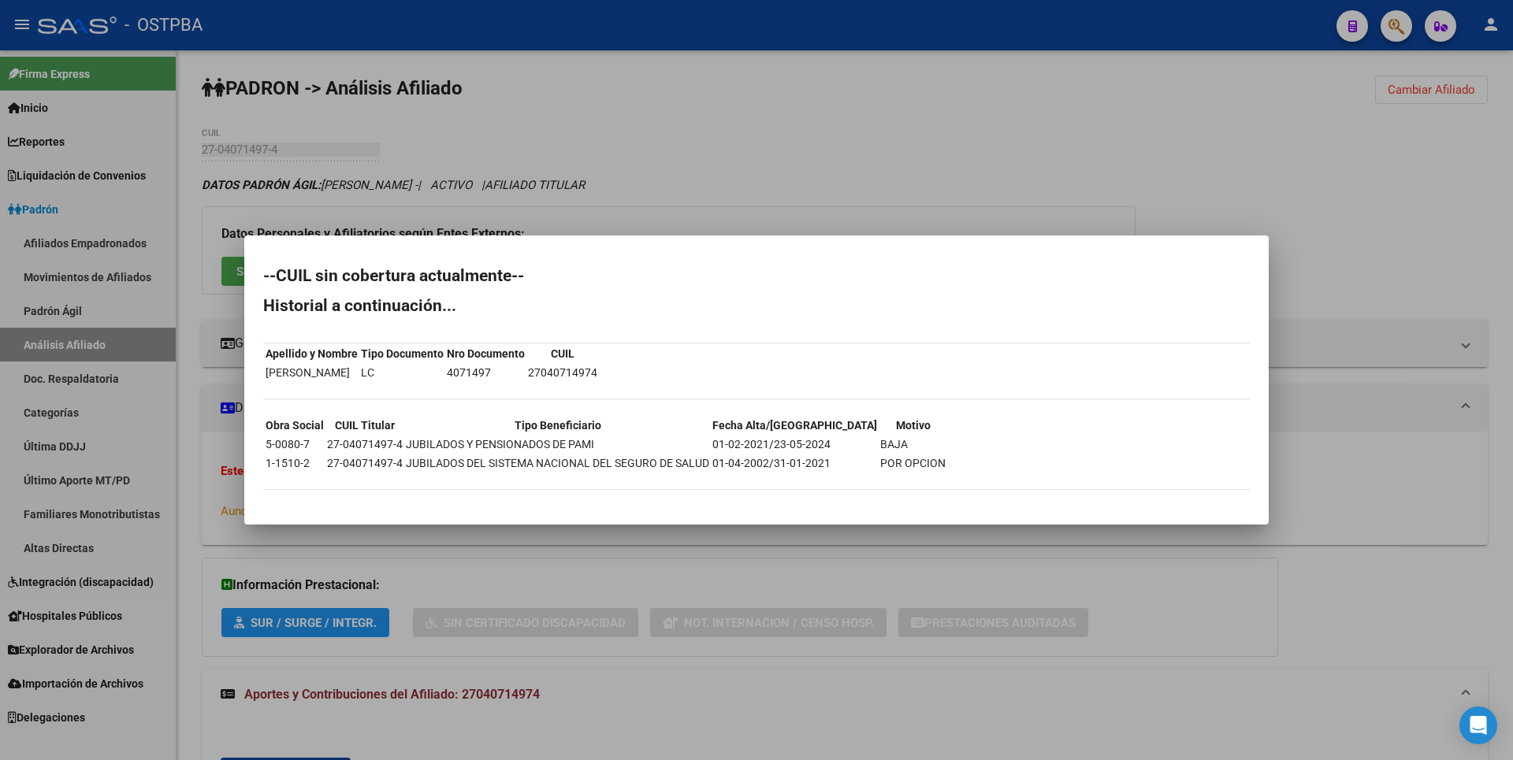
click at [1404, 180] on div at bounding box center [756, 380] width 1513 height 760
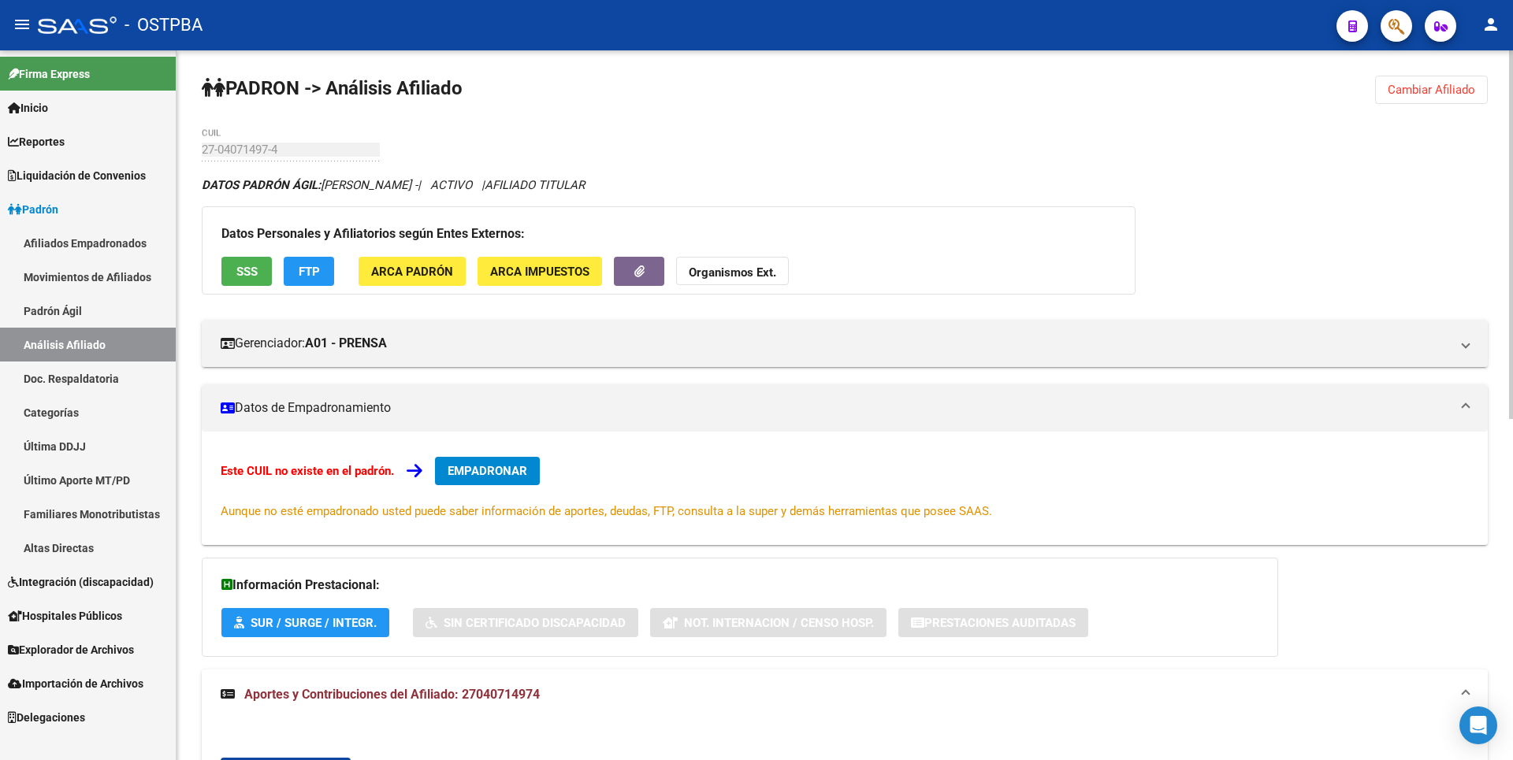
click at [1456, 87] on span "Cambiar Afiliado" at bounding box center [1431, 90] width 87 height 14
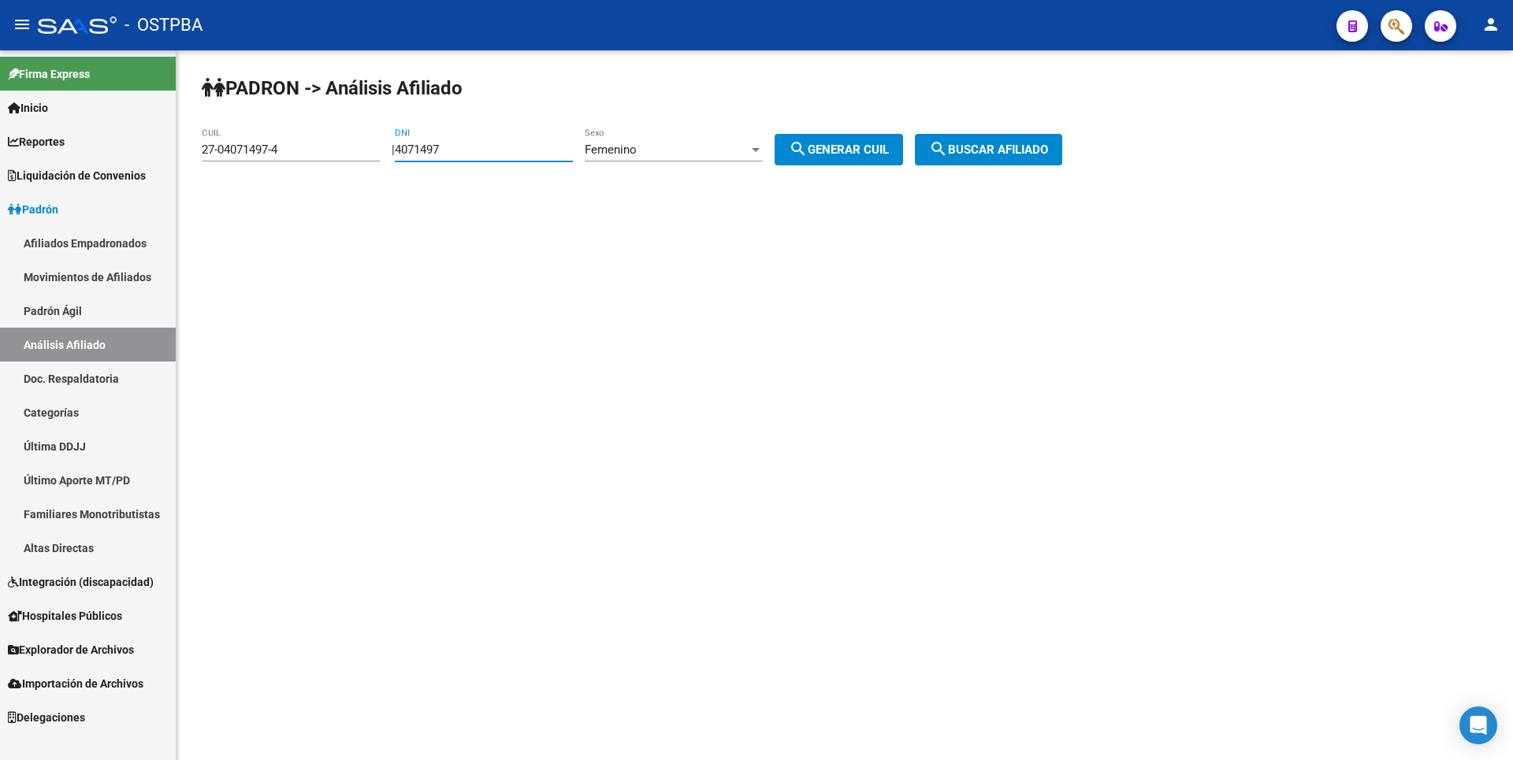
drag, startPoint x: 489, startPoint y: 149, endPoint x: 324, endPoint y: 146, distance: 164.7
click at [324, 146] on app-analisis-afiliado "PADRON -> Análisis Afiliado 27-04071497-4 CUIL | 4071497 DNI Femenino Sexo sear…" at bounding box center [638, 150] width 872 height 14
paste input "5306448"
type input "5306448"
drag, startPoint x: 308, startPoint y: 155, endPoint x: 72, endPoint y: 158, distance: 236.4
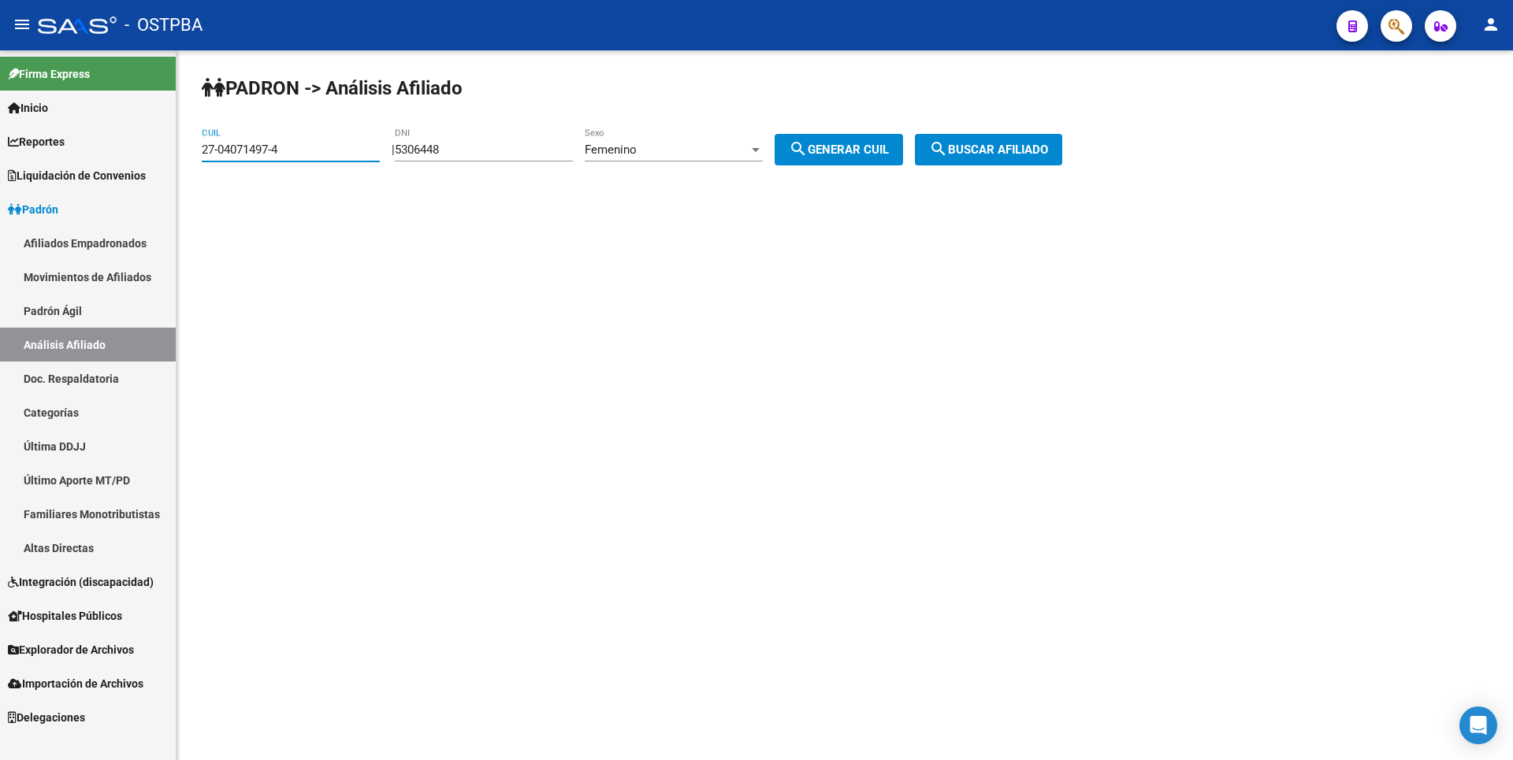
click at [72, 158] on mat-sidenav-container "Firma Express Inicio Calendario SSS Instructivos Contacto OS Reportes Tablero d…" at bounding box center [756, 405] width 1513 height 710
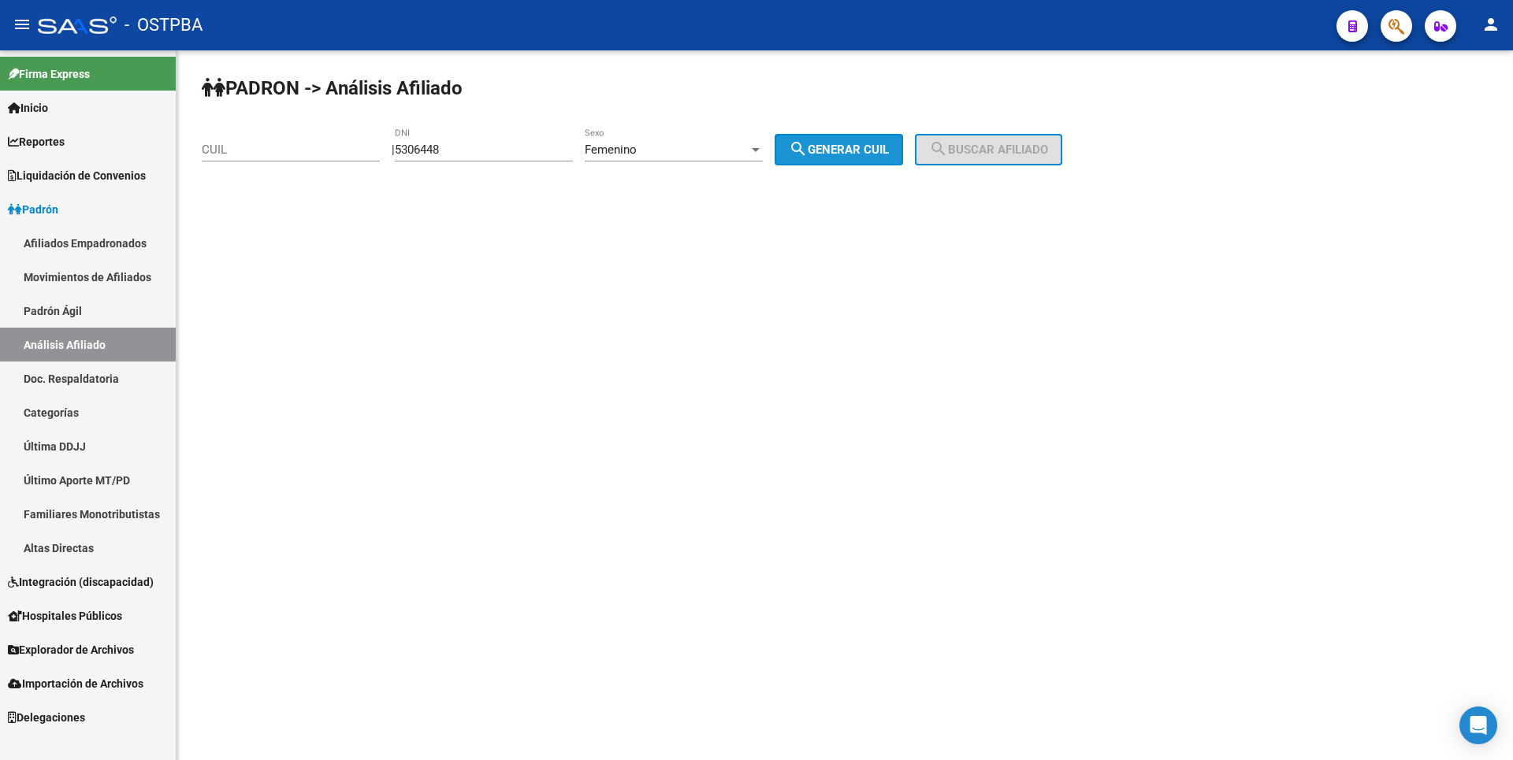
drag, startPoint x: 854, startPoint y: 151, endPoint x: 887, endPoint y: 150, distance: 32.3
click at [856, 151] on span "search Generar CUIL" at bounding box center [839, 150] width 100 height 14
type input "27-05306448-0"
drag, startPoint x: 932, startPoint y: 151, endPoint x: 943, endPoint y: 151, distance: 11.1
click at [915, 151] on div "| 5306448 DNI Femenino Sexo search Generar CUIL" at bounding box center [653, 150] width 523 height 14
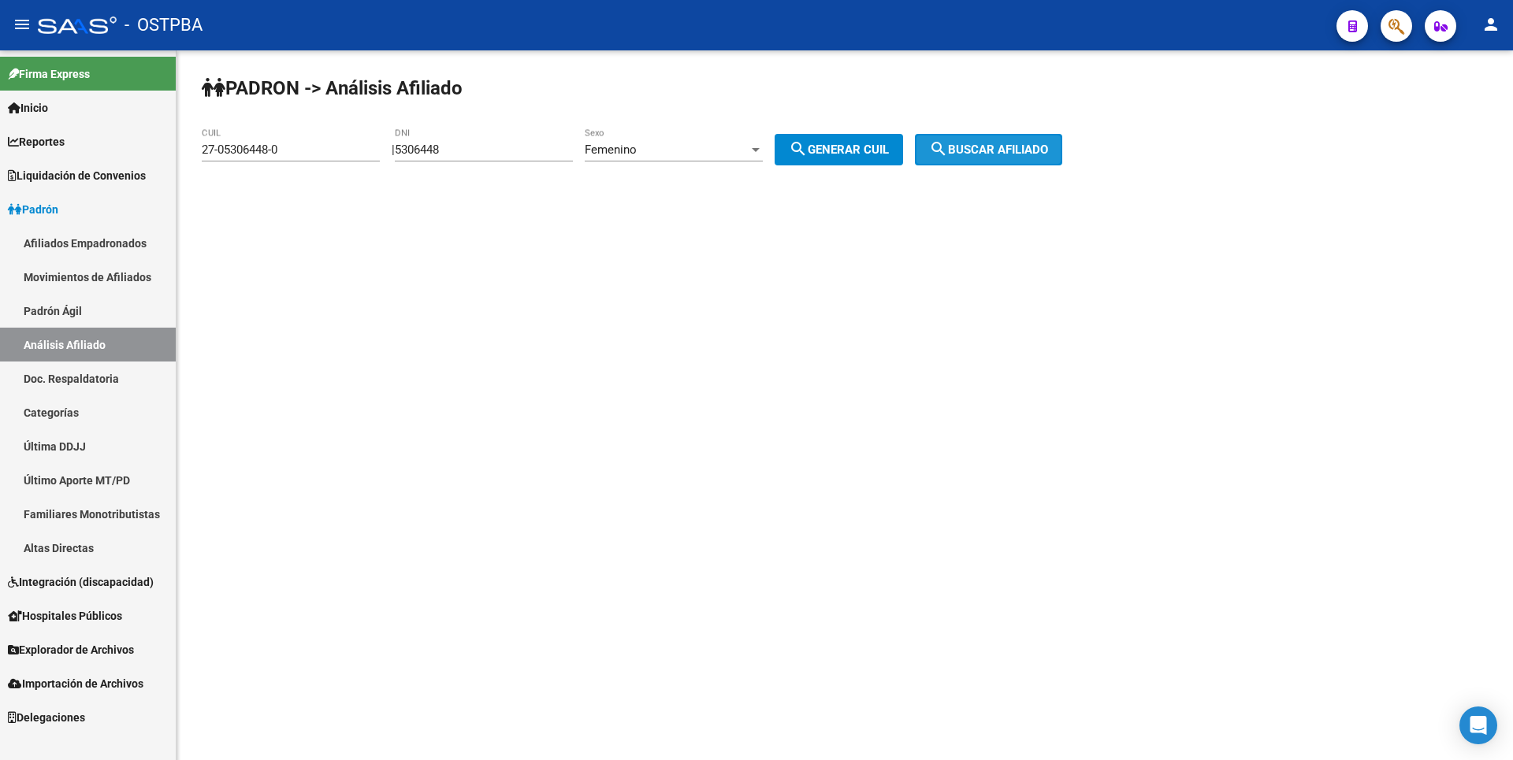
click at [948, 154] on mat-icon "search" at bounding box center [938, 148] width 19 height 19
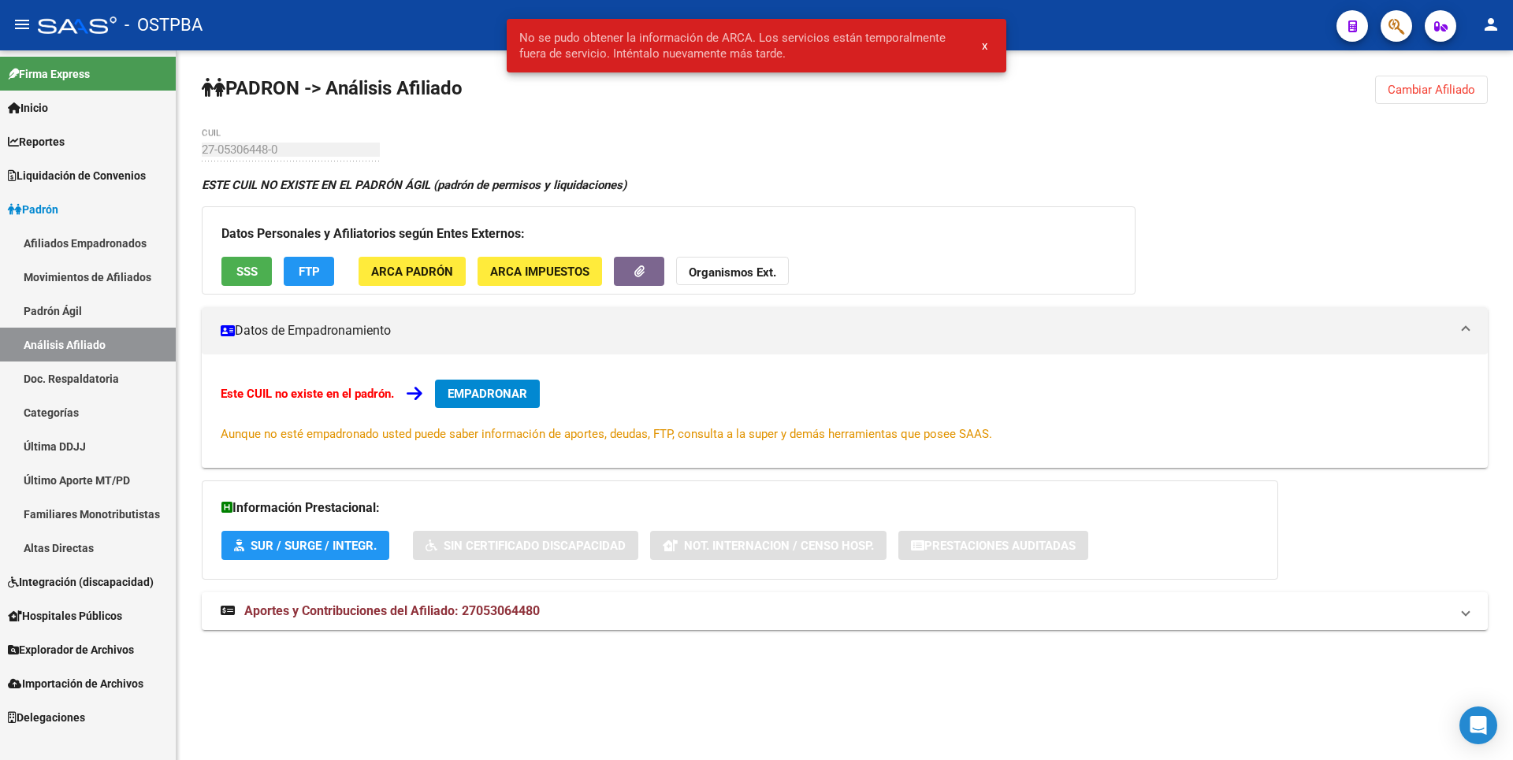
click at [1459, 80] on button "Cambiar Afiliado" at bounding box center [1431, 90] width 113 height 28
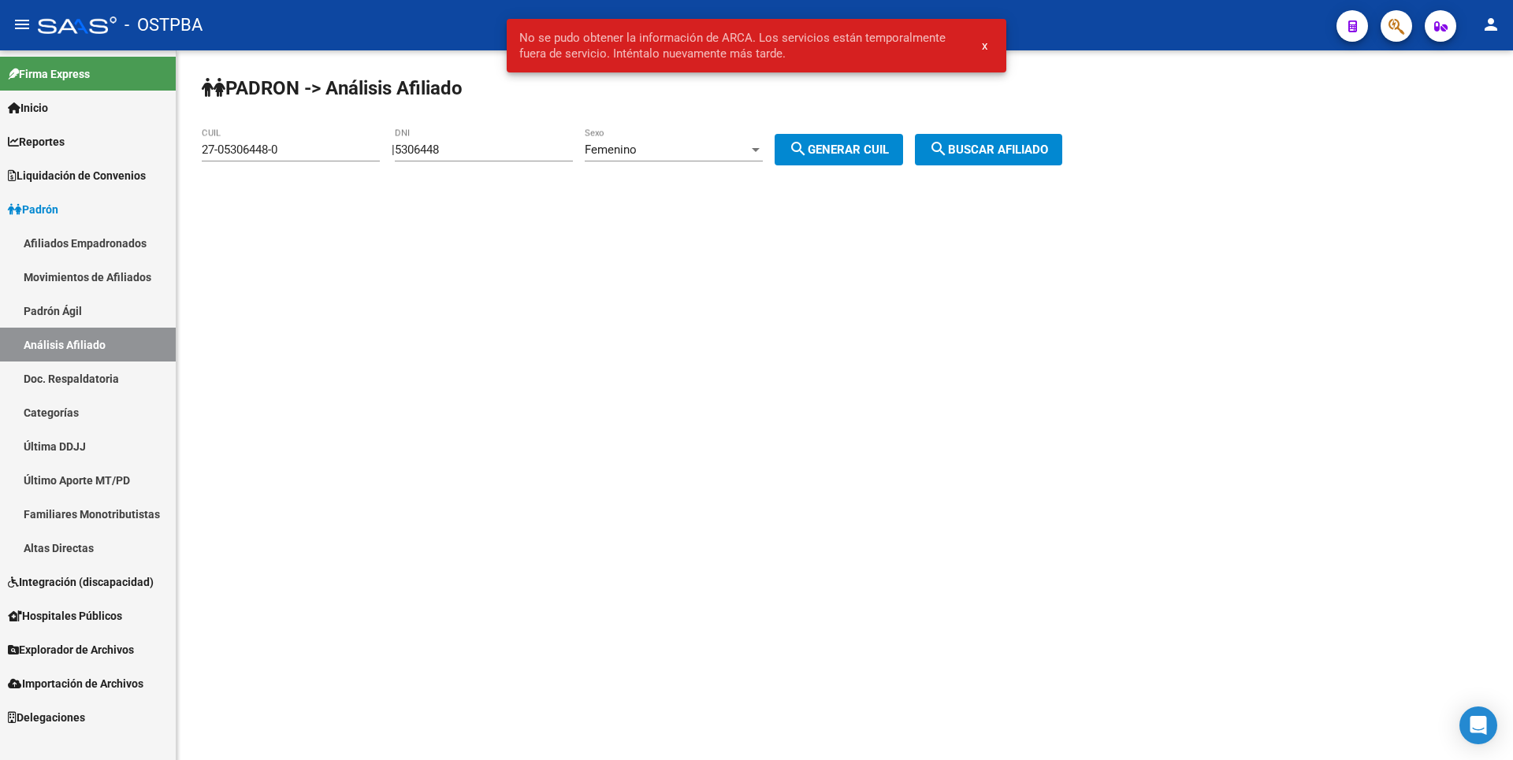
click at [733, 147] on div "Femenino" at bounding box center [667, 150] width 164 height 14
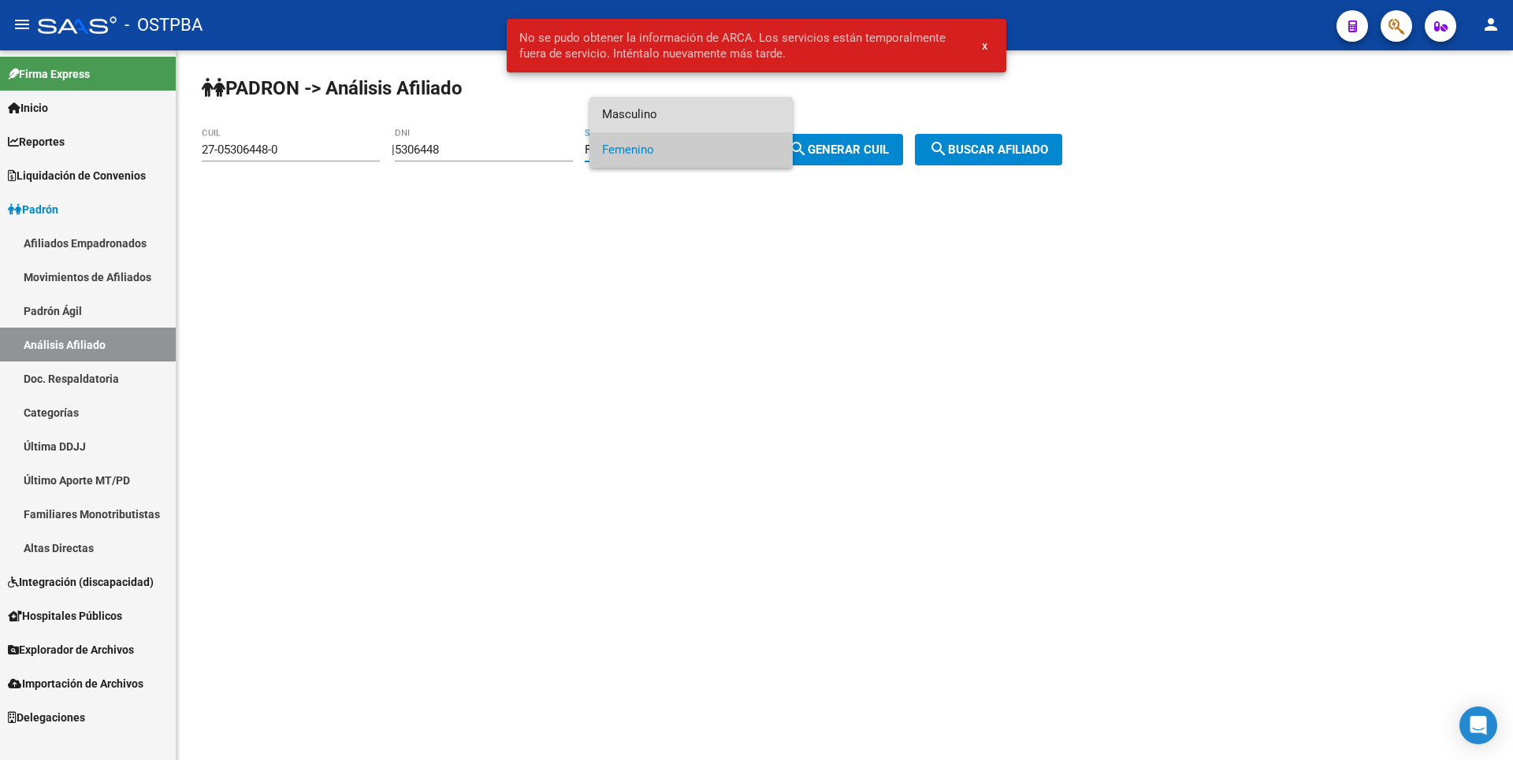
drag, startPoint x: 652, startPoint y: 117, endPoint x: 622, endPoint y: 113, distance: 30.2
click at [653, 117] on span "Masculino" at bounding box center [691, 114] width 178 height 35
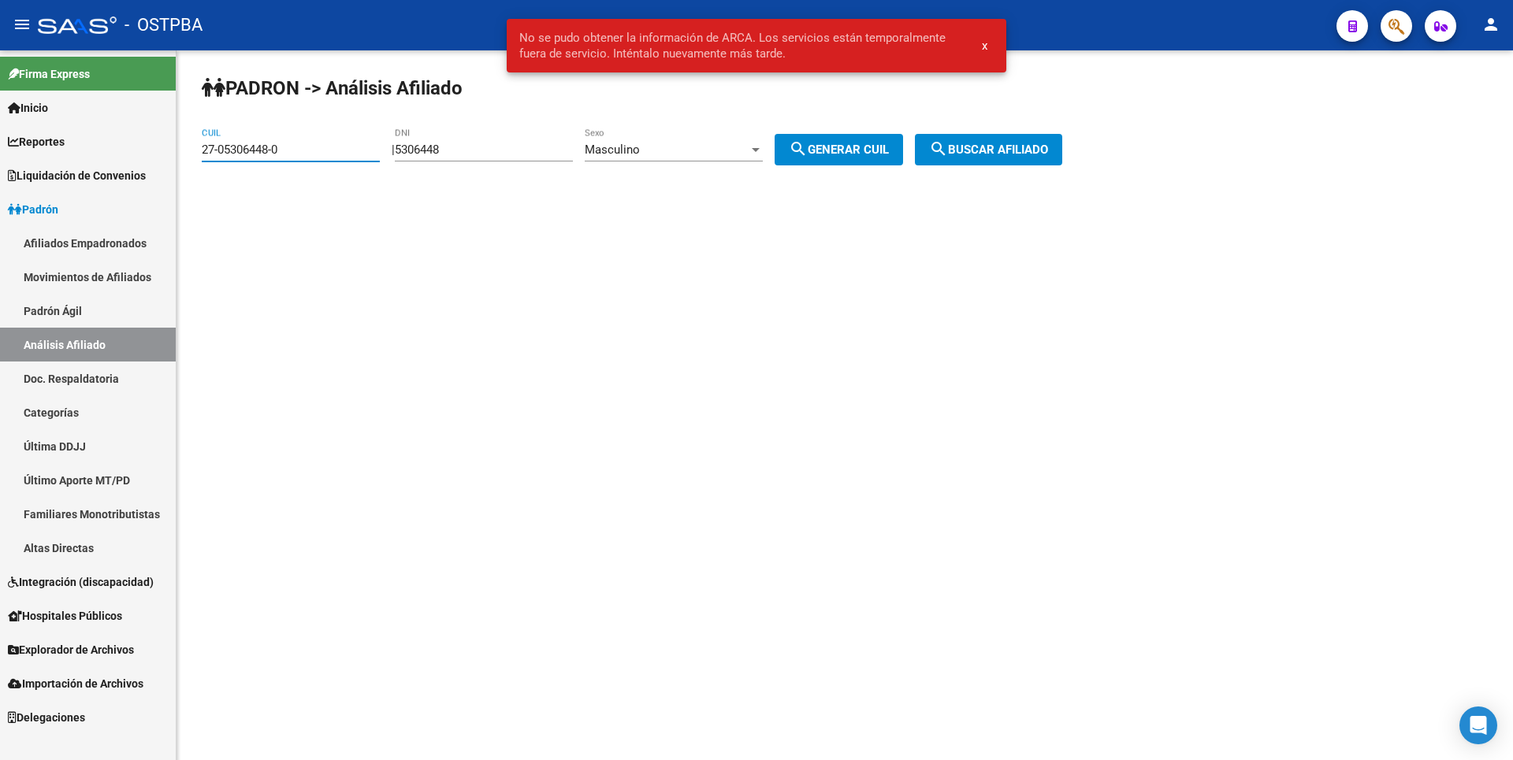
drag, startPoint x: 288, startPoint y: 144, endPoint x: 74, endPoint y: 123, distance: 214.6
click at [74, 123] on mat-sidenav-container "Firma Express Inicio Calendario SSS Instructivos Contacto OS Reportes Tablero d…" at bounding box center [756, 405] width 1513 height 710
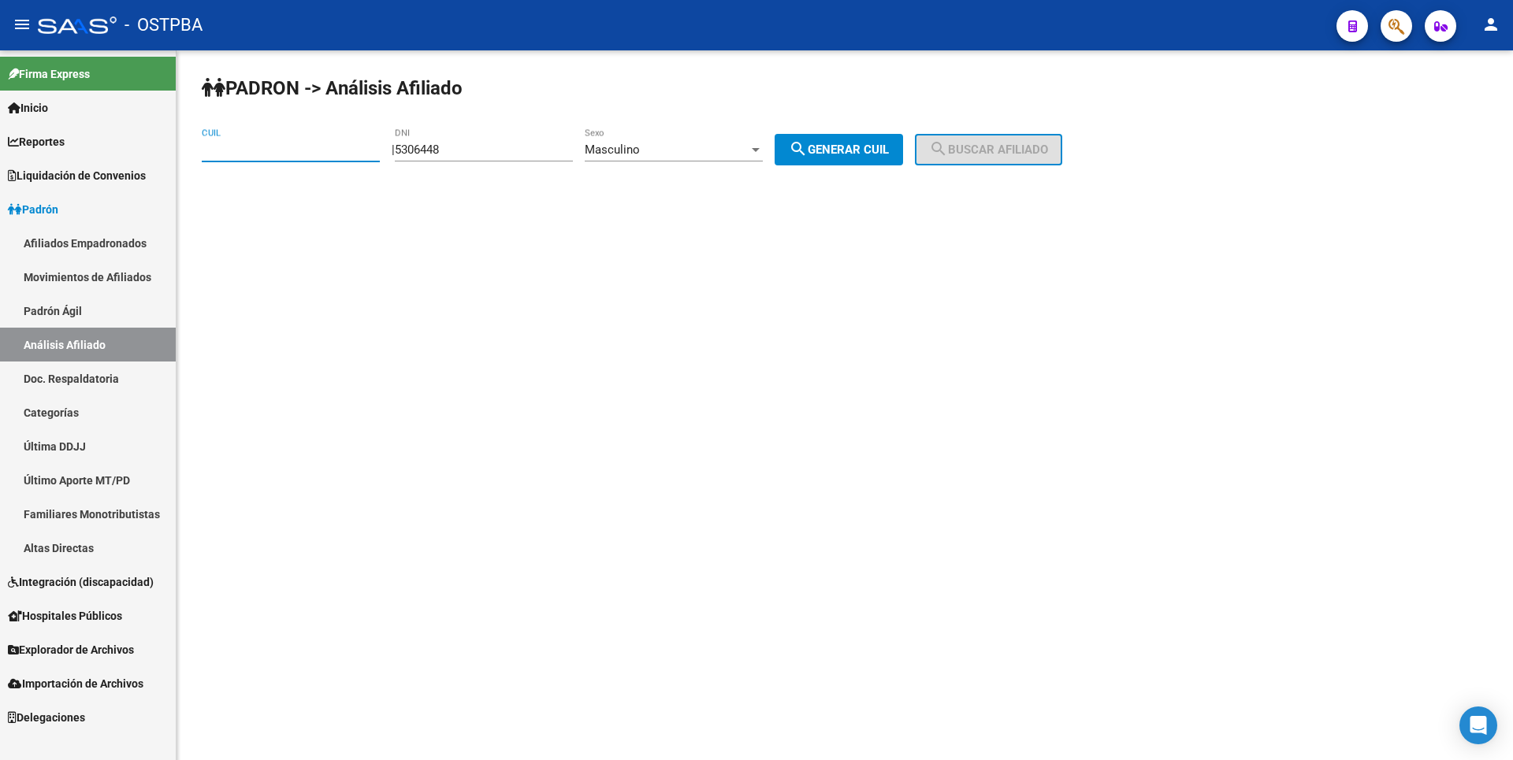
drag, startPoint x: 887, startPoint y: 154, endPoint x: 957, endPoint y: 150, distance: 71.0
click at [889, 151] on span "search Generar CUIL" at bounding box center [839, 150] width 100 height 14
type input "20-05306448-6"
click at [986, 150] on span "search Buscar afiliado" at bounding box center [988, 150] width 119 height 14
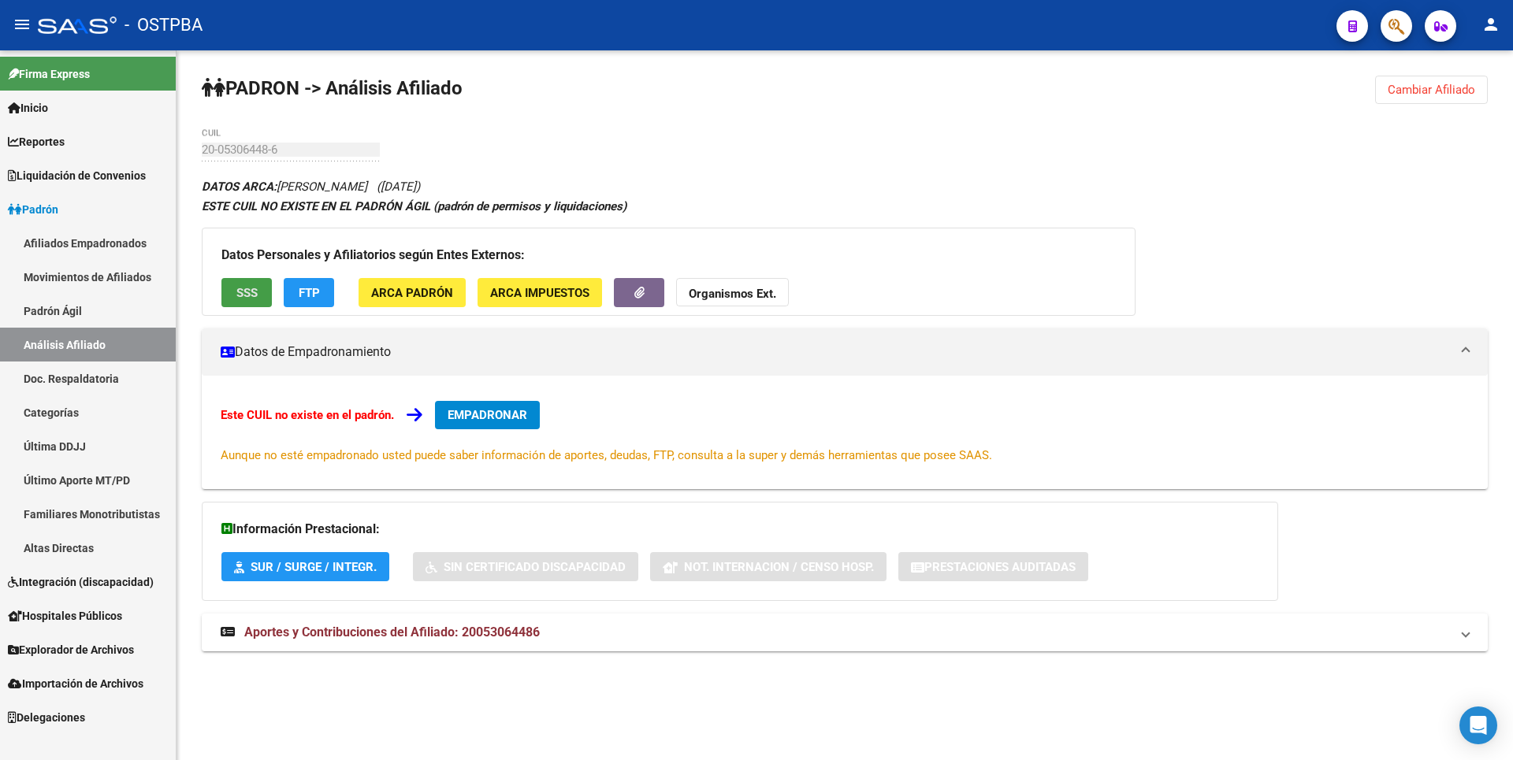
click at [247, 286] on span "SSS" at bounding box center [246, 293] width 21 height 14
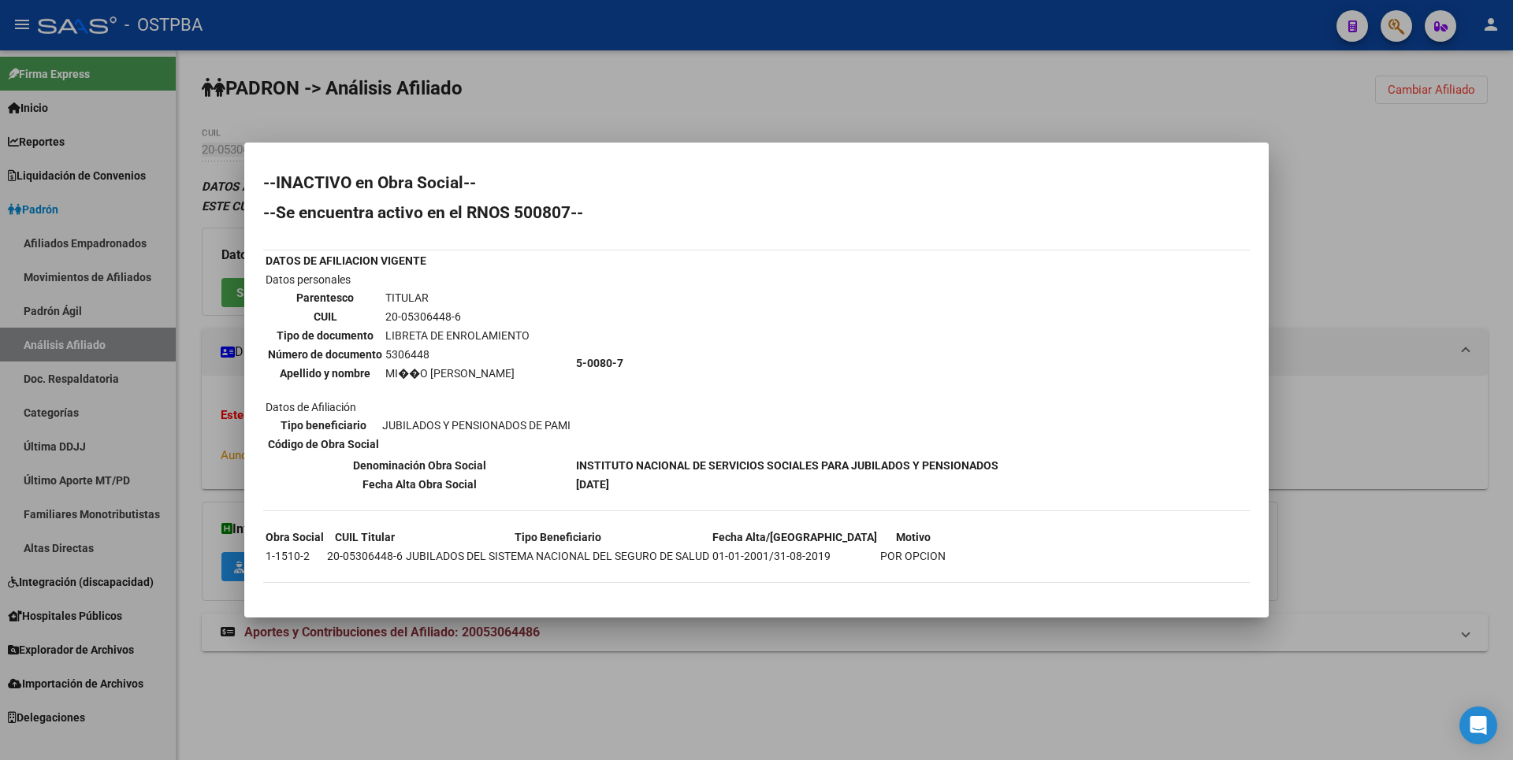
click at [1467, 351] on div at bounding box center [756, 380] width 1513 height 760
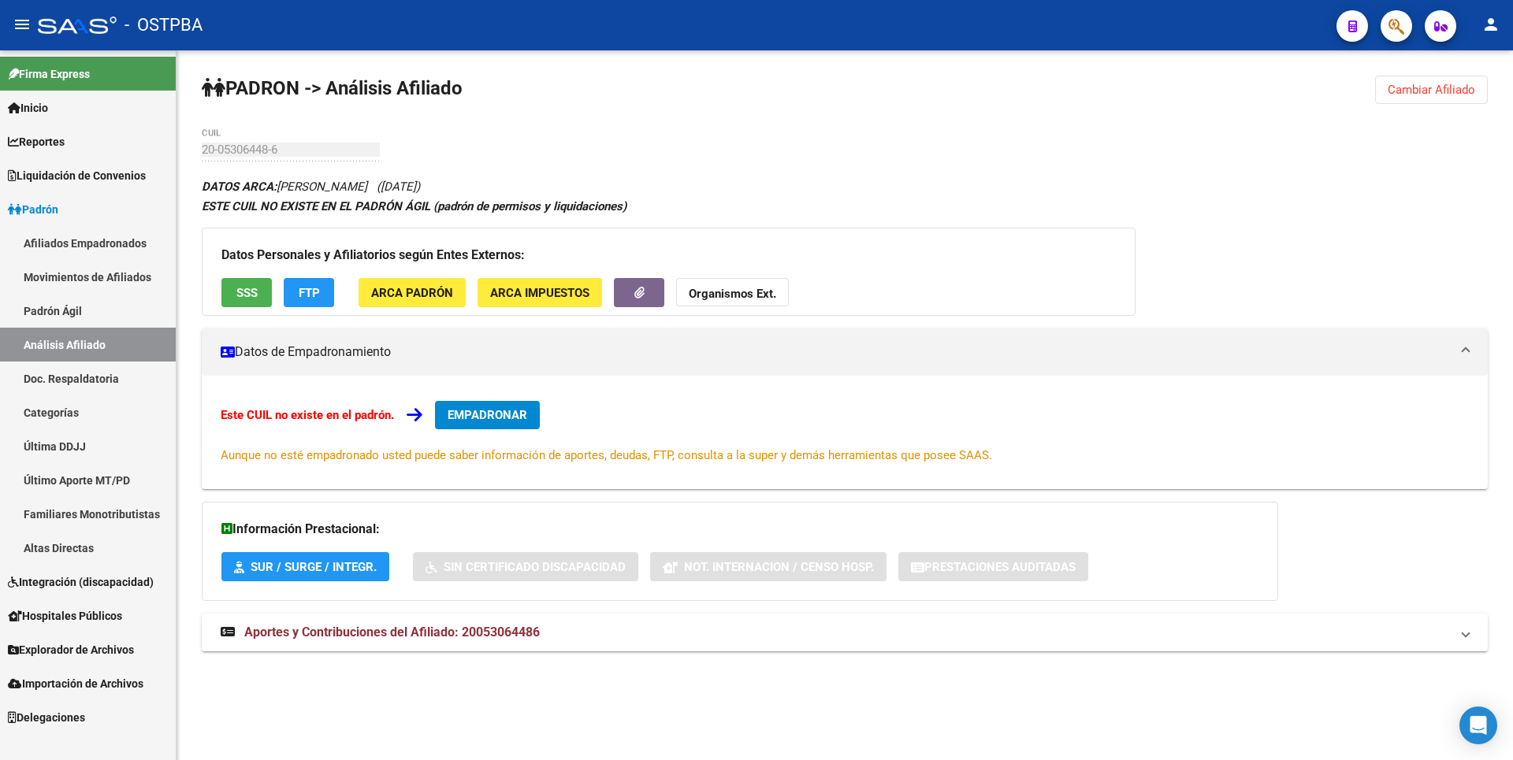
drag, startPoint x: 1437, startPoint y: 80, endPoint x: 1284, endPoint y: 80, distance: 153.7
click at [1437, 80] on button "Cambiar Afiliado" at bounding box center [1431, 90] width 113 height 28
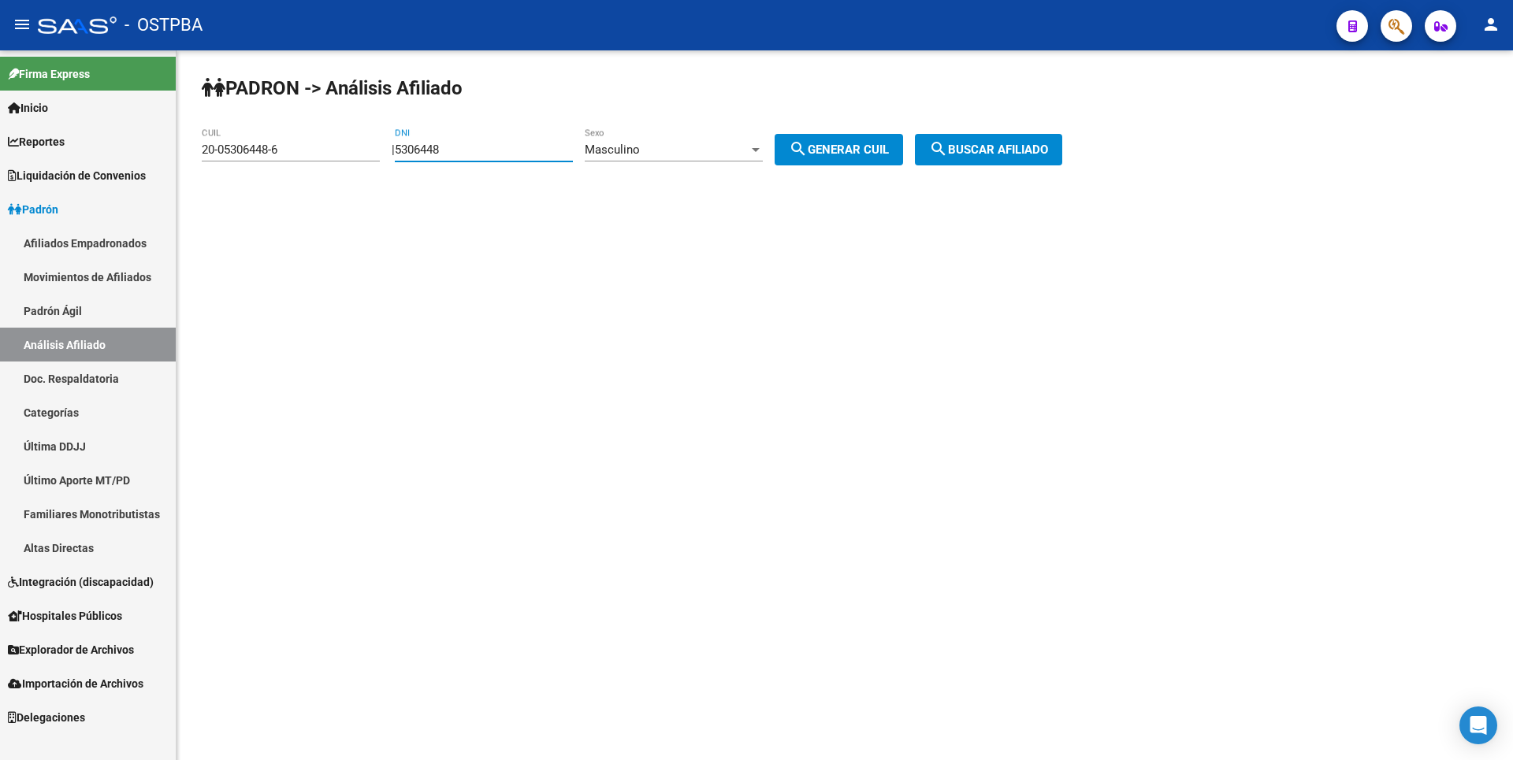
drag, startPoint x: 481, startPoint y: 148, endPoint x: 318, endPoint y: 141, distance: 163.3
click at [318, 143] on app-analisis-afiliado "PADRON -> Análisis Afiliado 20-05306448-6 CUIL | 5306448 DNI Masculino Sexo sea…" at bounding box center [638, 150] width 872 height 14
paste input "7733832"
type input "7733832"
drag, startPoint x: 284, startPoint y: 149, endPoint x: 49, endPoint y: 148, distance: 235.6
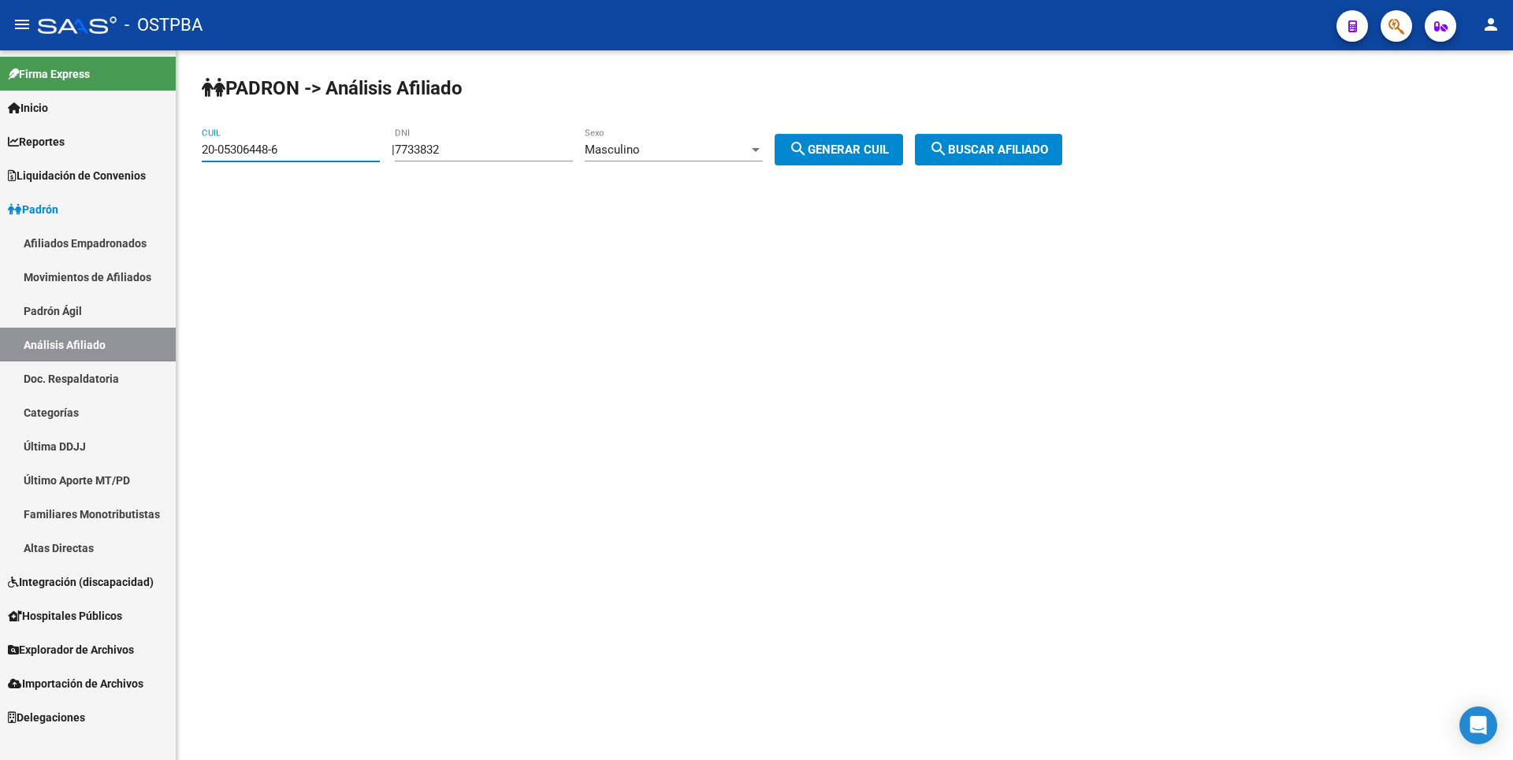
click at [49, 148] on mat-sidenav-container "Firma Express Inicio Calendario SSS Instructivos Contacto OS Reportes Tablero d…" at bounding box center [756, 405] width 1513 height 710
click at [840, 142] on button "search Generar CUIL" at bounding box center [839, 150] width 128 height 32
type input "20-07733832-3"
click at [935, 151] on app-analisis-afiliado "PADRON -> Análisis Afiliado 20-07733832-3 CUIL | 7733832 DNI Masculino Sexo sea…" at bounding box center [638, 150] width 872 height 14
click at [950, 150] on button "search Buscar afiliado" at bounding box center [988, 150] width 147 height 32
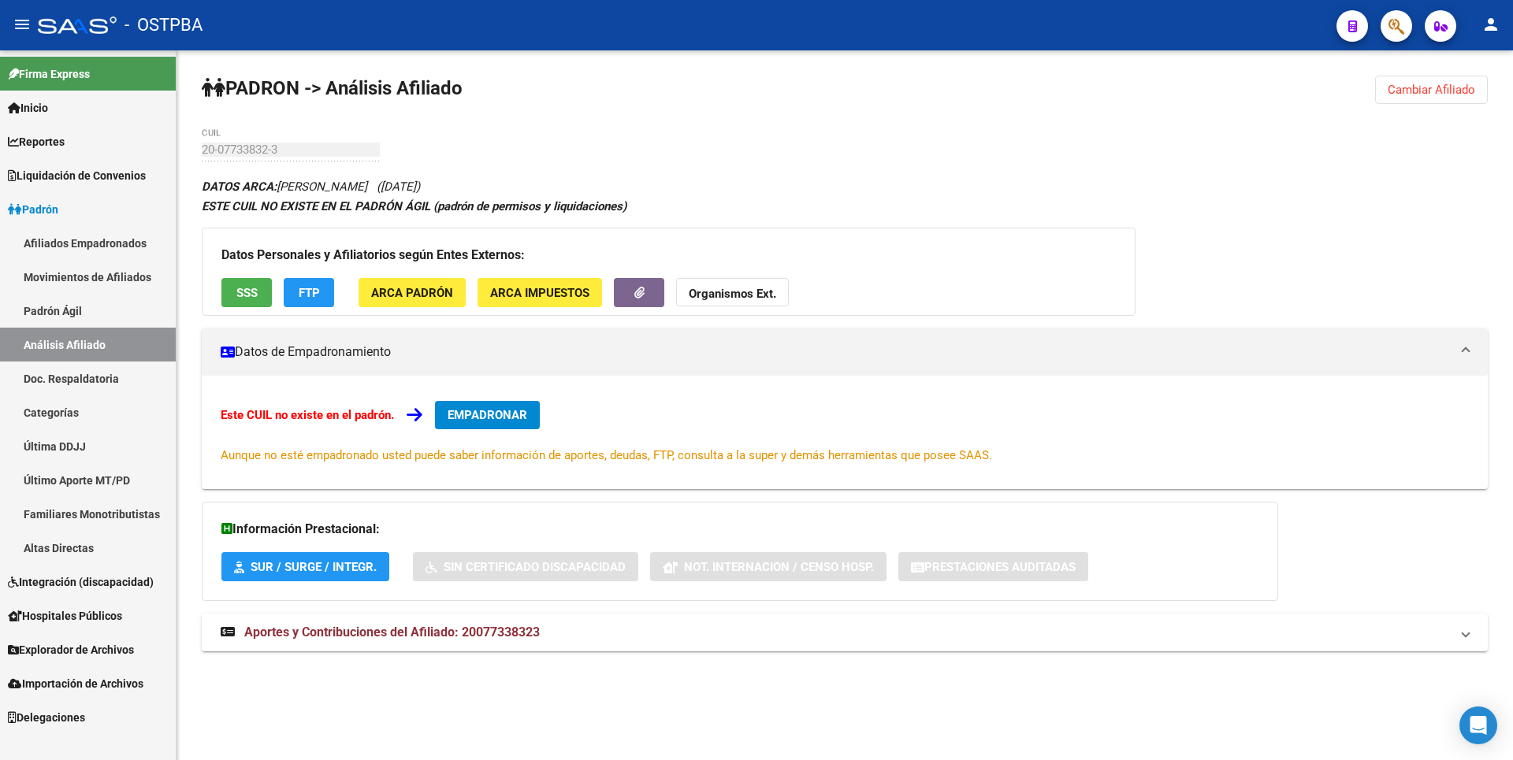
click at [248, 288] on span "SSS" at bounding box center [246, 293] width 21 height 14
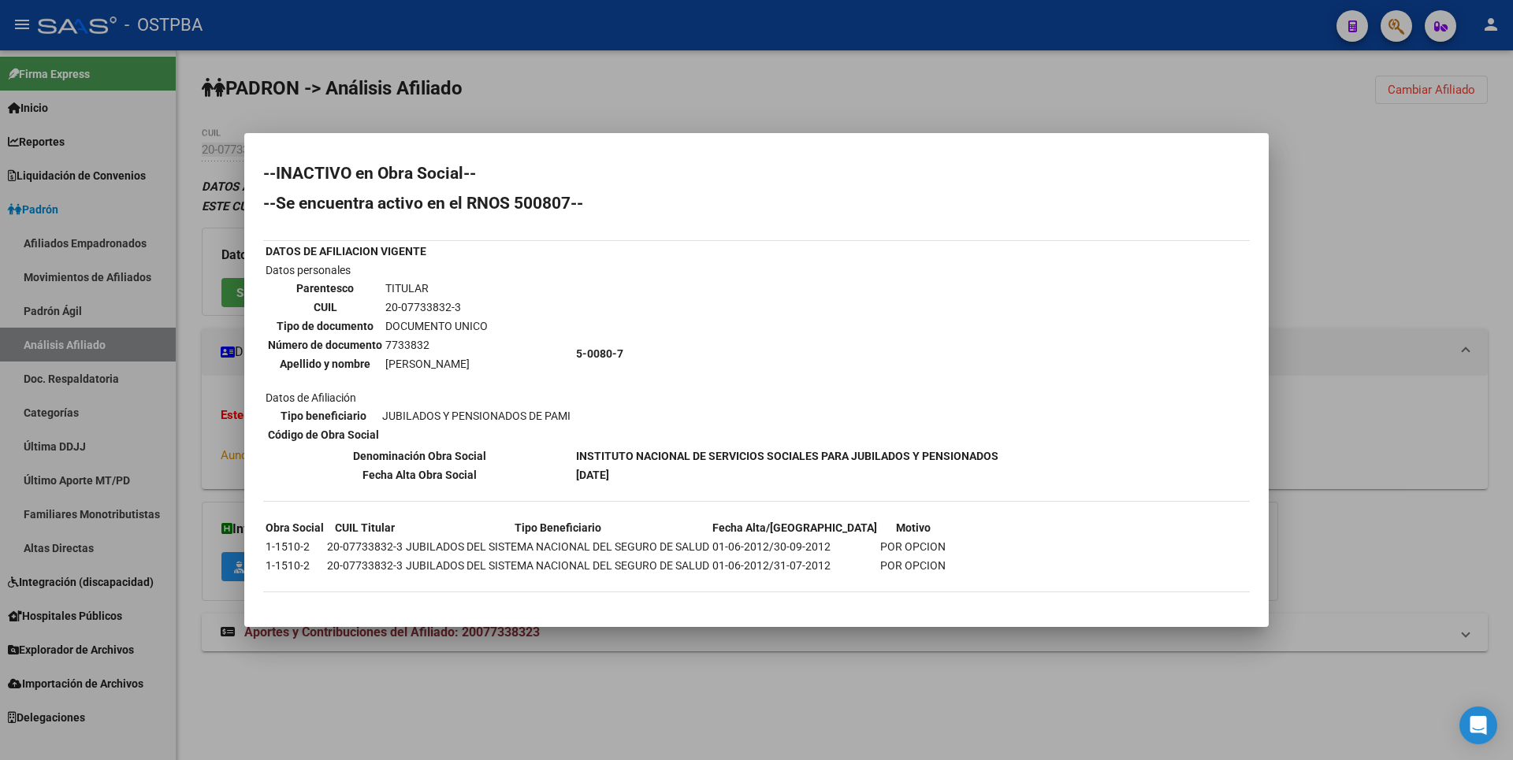
click at [1322, 201] on div at bounding box center [756, 380] width 1513 height 760
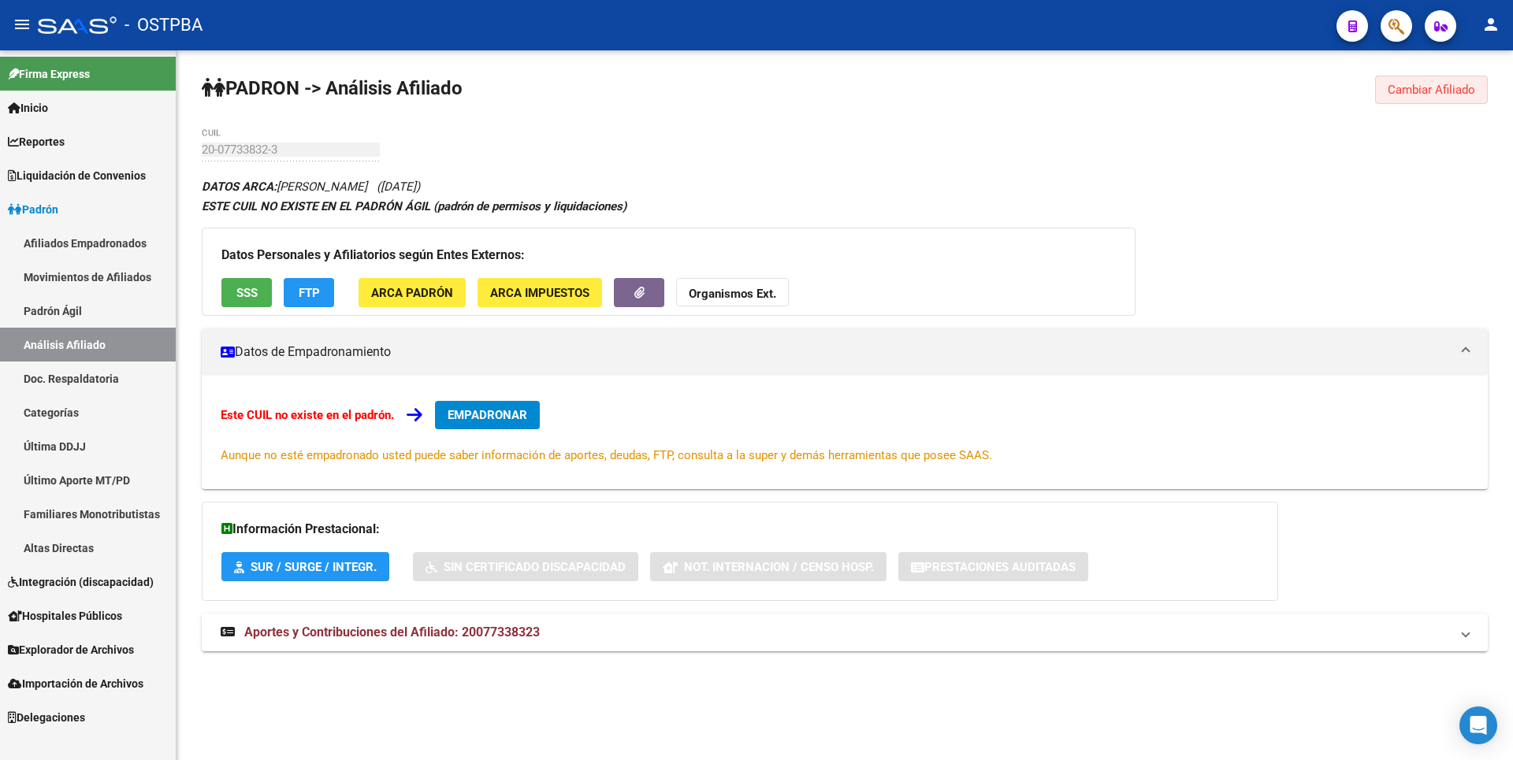
drag, startPoint x: 1438, startPoint y: 89, endPoint x: 1325, endPoint y: 96, distance: 113.7
click at [1440, 89] on span "Cambiar Afiliado" at bounding box center [1431, 90] width 87 height 14
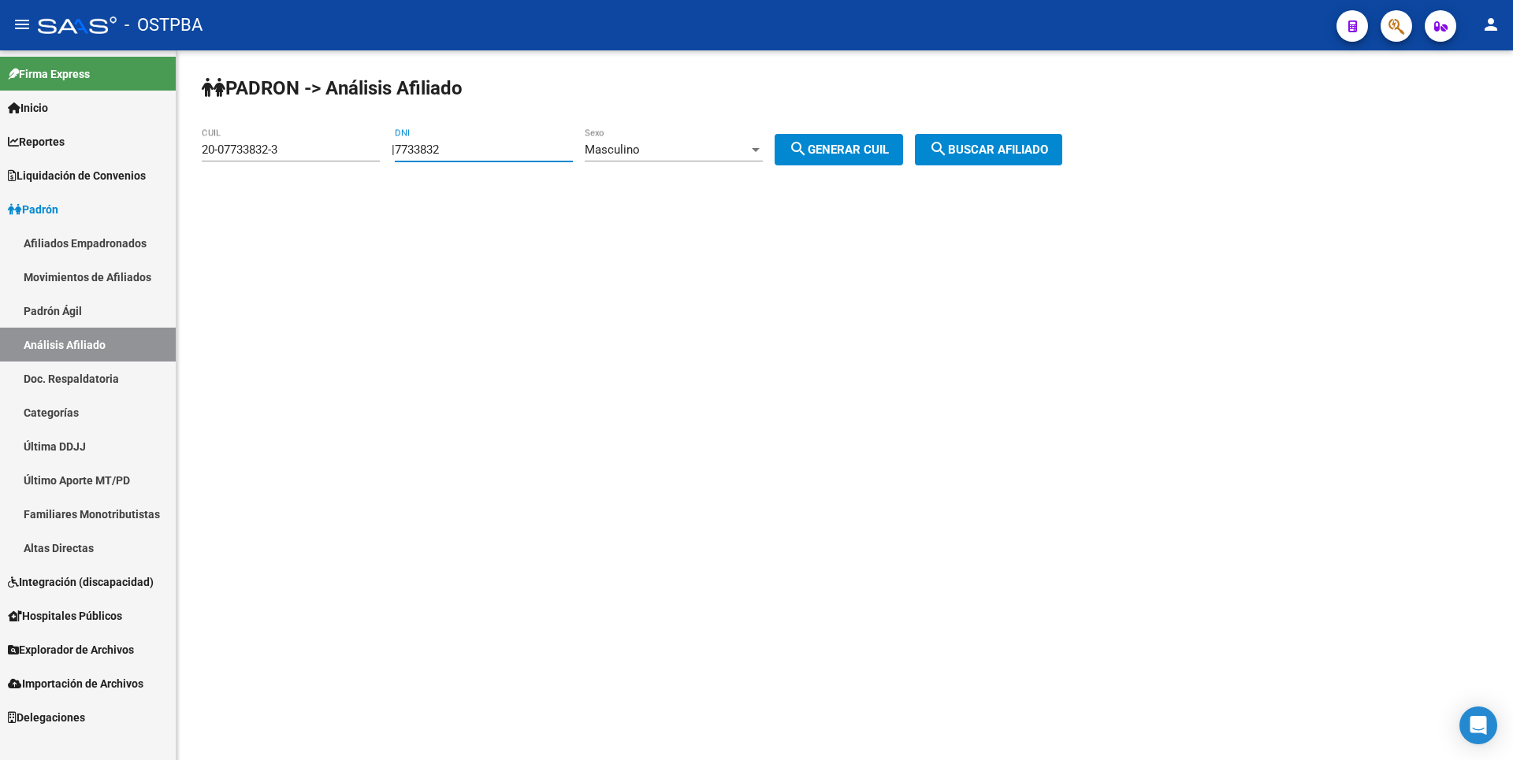
drag, startPoint x: 474, startPoint y: 155, endPoint x: 365, endPoint y: 152, distance: 108.8
click at [365, 152] on app-analisis-afiliado "PADRON -> Análisis Afiliado 20-07733832-3 CUIL | 7733832 DNI Masculino Sexo sea…" at bounding box center [638, 150] width 872 height 14
paste input "17586547"
type input "17586547"
drag, startPoint x: 300, startPoint y: 153, endPoint x: 67, endPoint y: 154, distance: 233.3
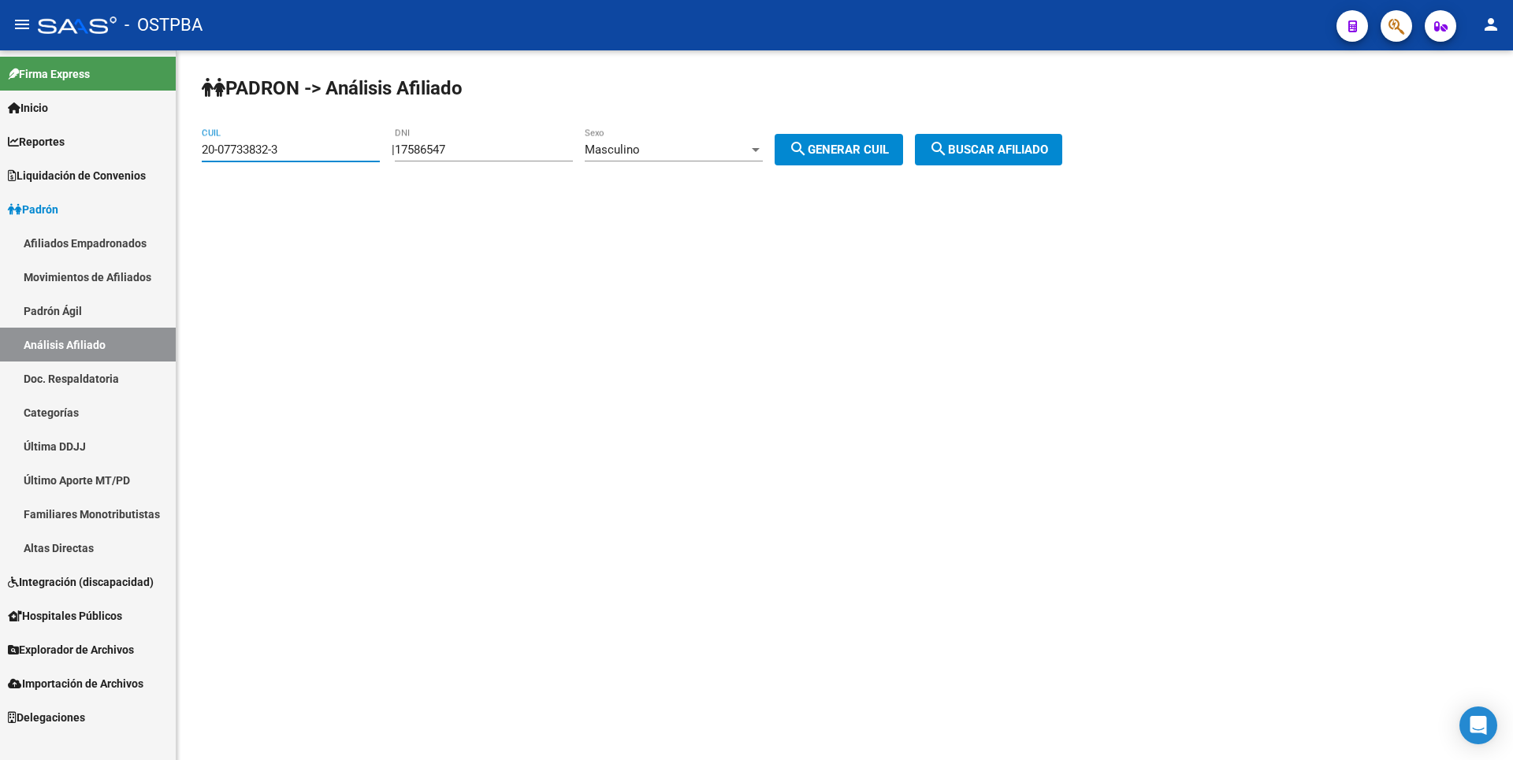
click at [67, 154] on mat-sidenav-container "Firma Express Inicio Calendario SSS Instructivos Contacto OS Reportes Tablero d…" at bounding box center [756, 405] width 1513 height 710
drag, startPoint x: 827, startPoint y: 149, endPoint x: 889, endPoint y: 151, distance: 61.5
click at [828, 150] on span "search Generar CUIL" at bounding box center [839, 150] width 100 height 14
type input "20-17586547-1"
drag, startPoint x: 954, startPoint y: 151, endPoint x: 965, endPoint y: 147, distance: 12.0
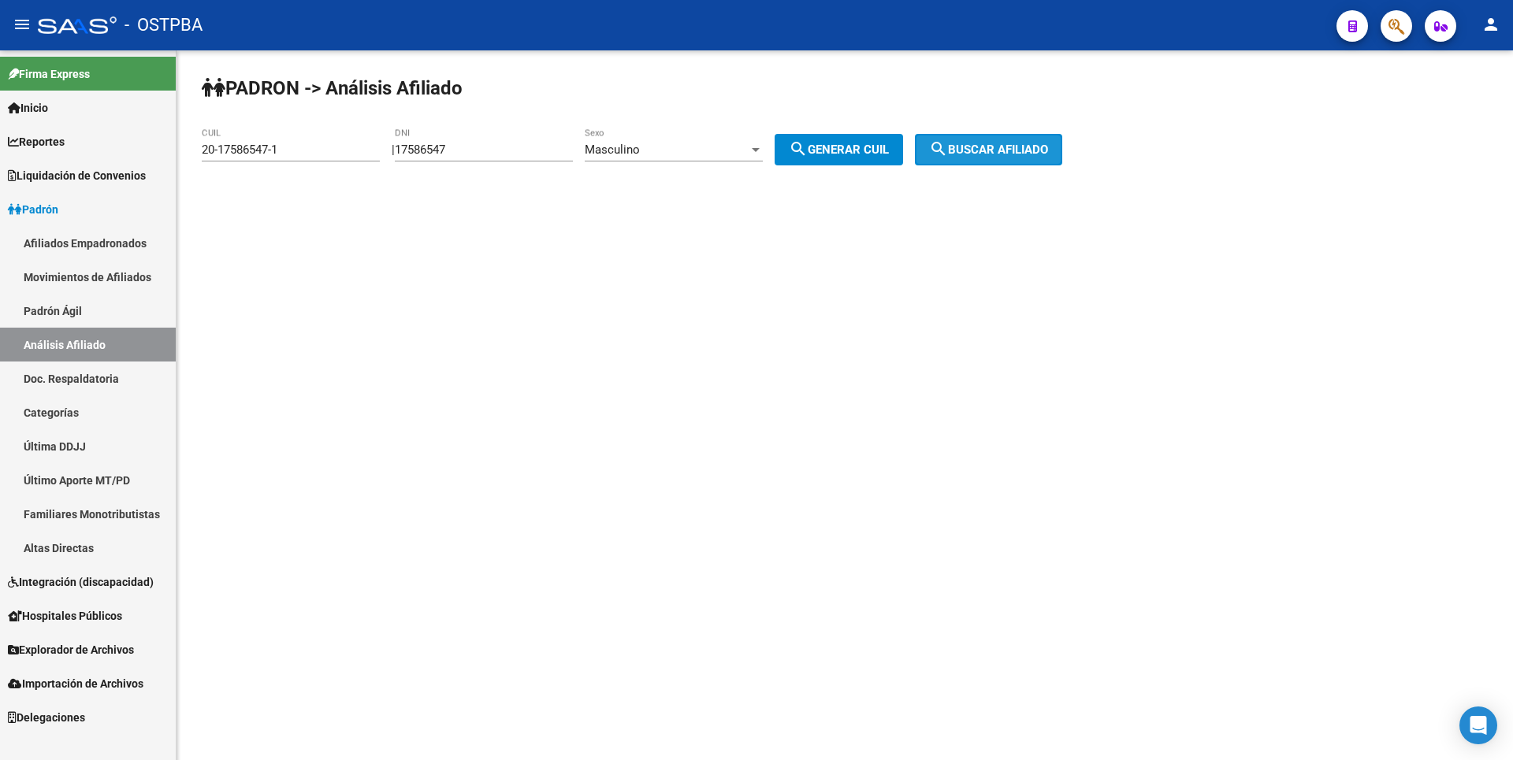
click at [948, 151] on mat-icon "search" at bounding box center [938, 148] width 19 height 19
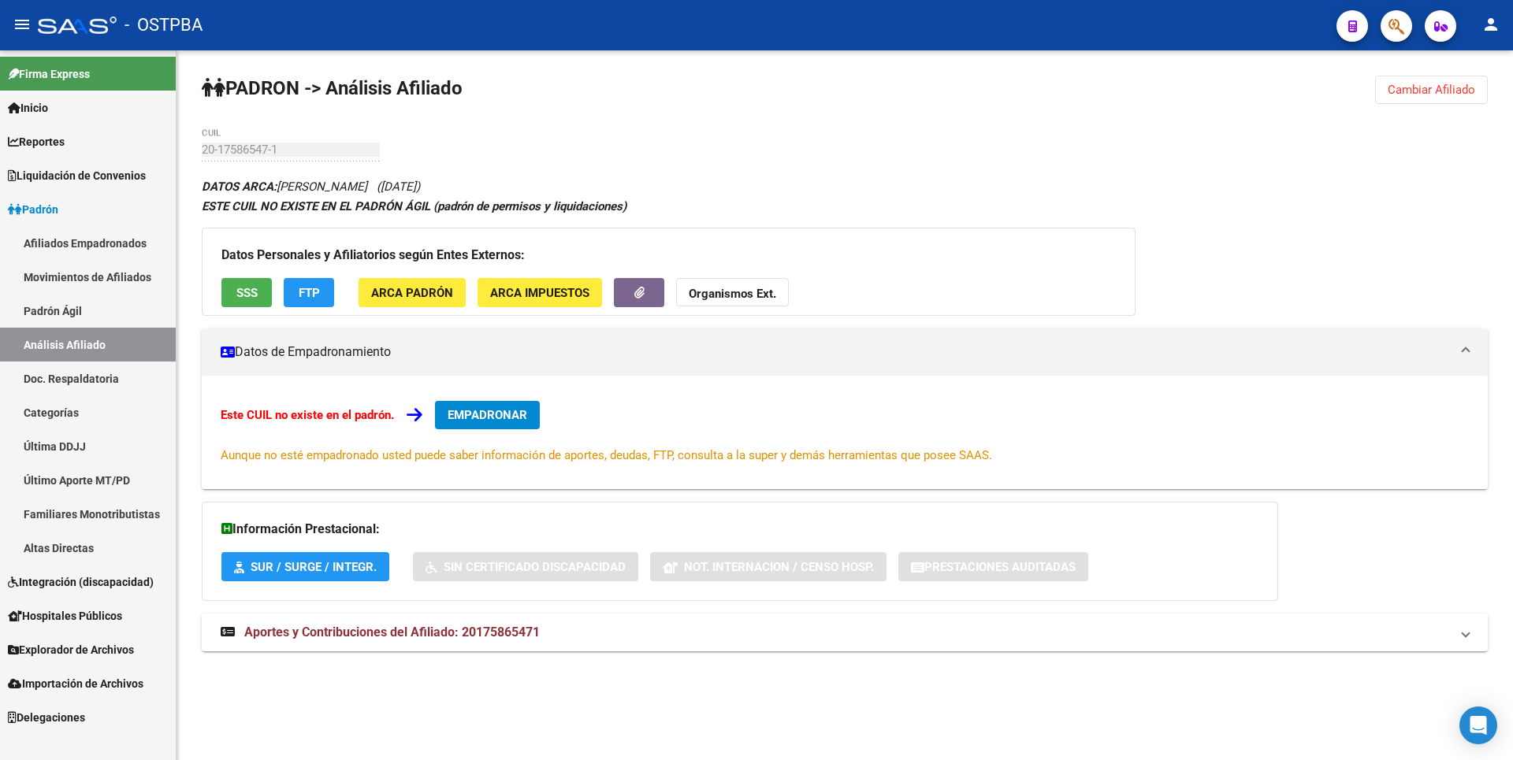
click at [246, 315] on div "Datos Personales y Afiliatorios según Entes Externos: SSS FTP ARCA Padrón ARCA …" at bounding box center [669, 272] width 934 height 88
click at [247, 299] on span "SSS" at bounding box center [246, 293] width 21 height 14
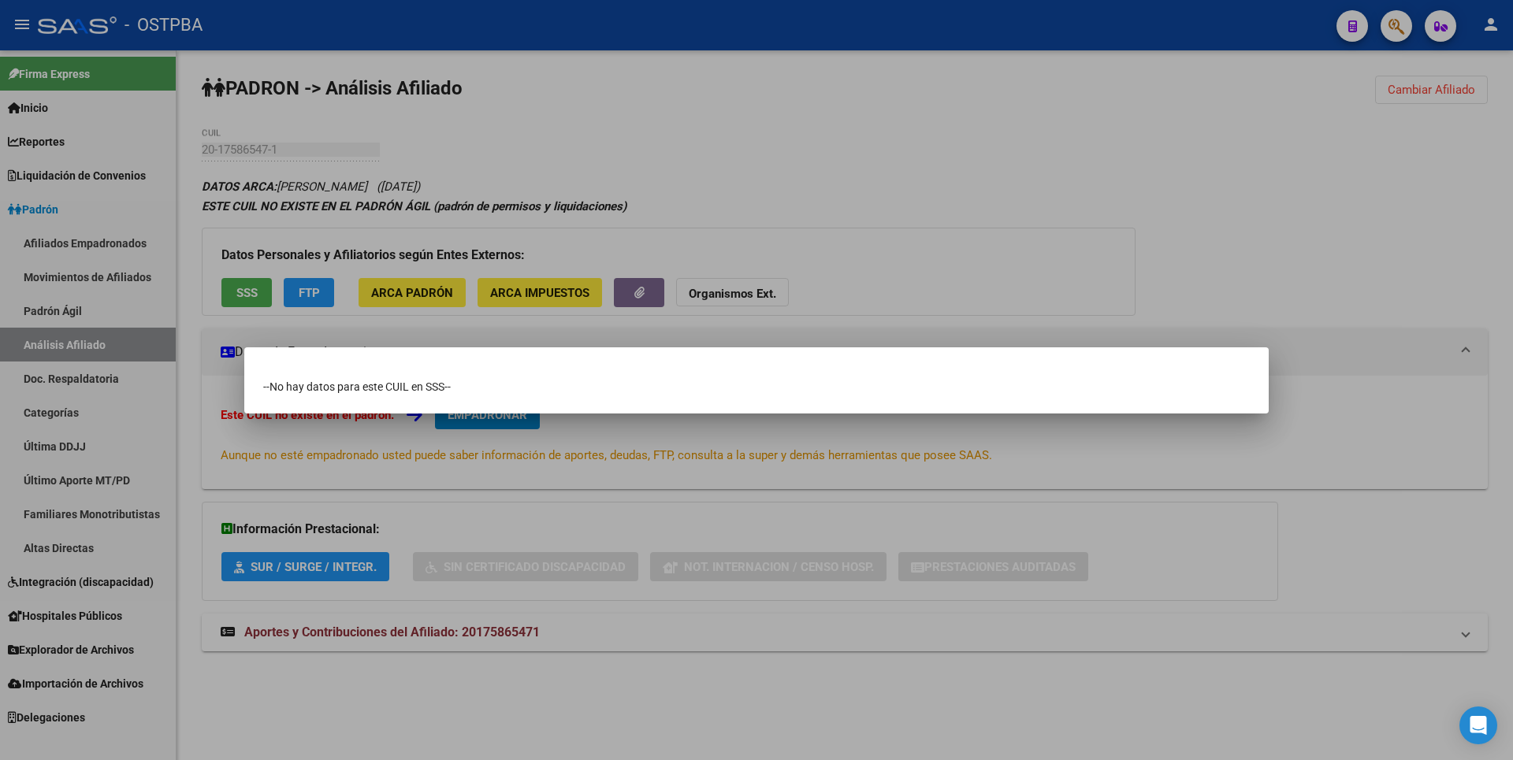
click at [477, 634] on div at bounding box center [756, 380] width 1513 height 760
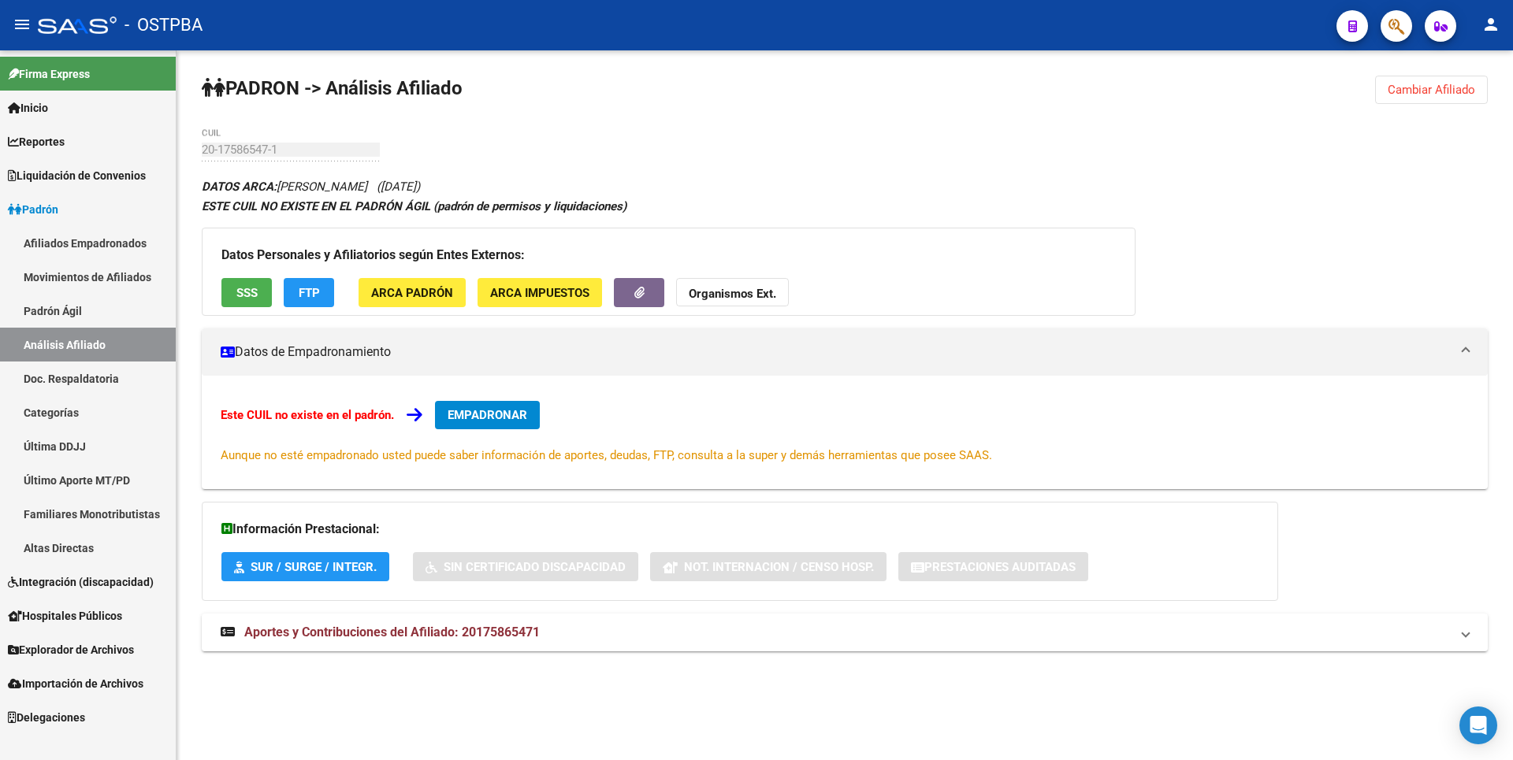
click at [1483, 92] on button "Cambiar Afiliado" at bounding box center [1431, 90] width 113 height 28
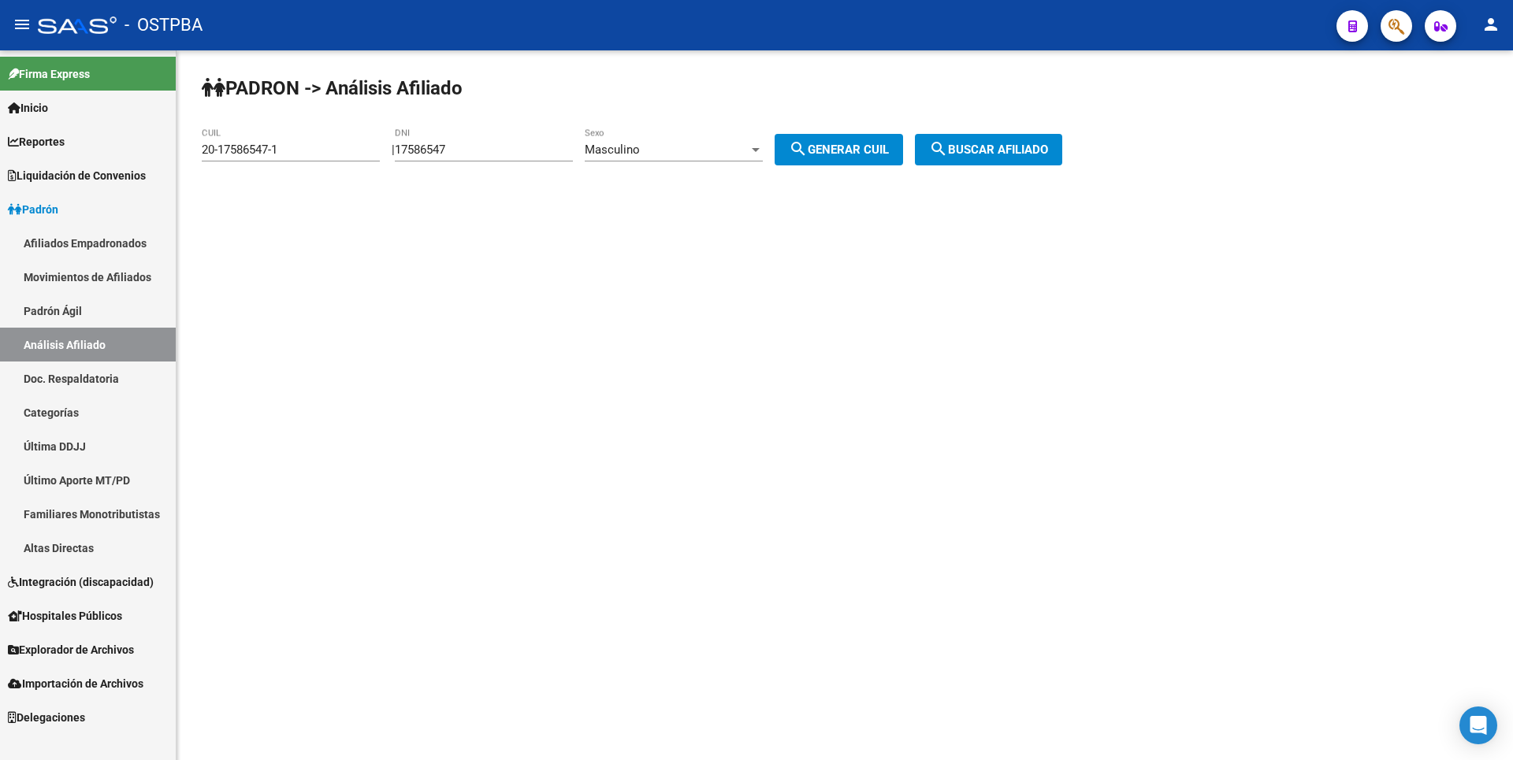
click at [743, 147] on div "Masculino" at bounding box center [667, 150] width 164 height 14
click at [638, 188] on span "Femenino" at bounding box center [691, 185] width 178 height 35
drag, startPoint x: 230, startPoint y: 135, endPoint x: 99, endPoint y: 110, distance: 133.9
click at [99, 110] on mat-sidenav-container "Firma Express Inicio Calendario SSS Instructivos Contacto OS Reportes Tablero d…" at bounding box center [756, 405] width 1513 height 710
click at [844, 150] on span "search Generar CUIL" at bounding box center [839, 150] width 100 height 14
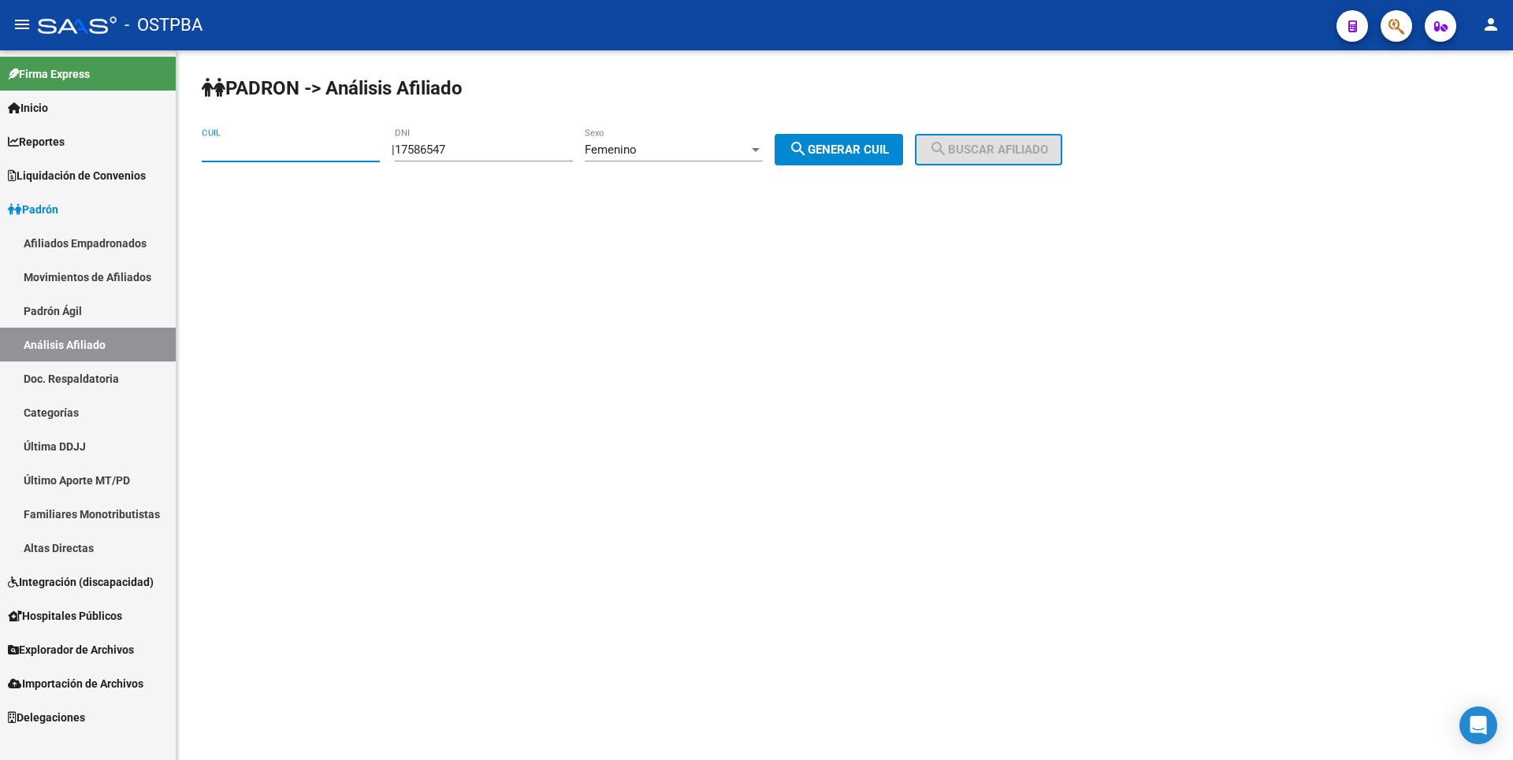
type input "27-17586547-6"
click at [1062, 160] on button "search Buscar afiliado" at bounding box center [988, 150] width 147 height 32
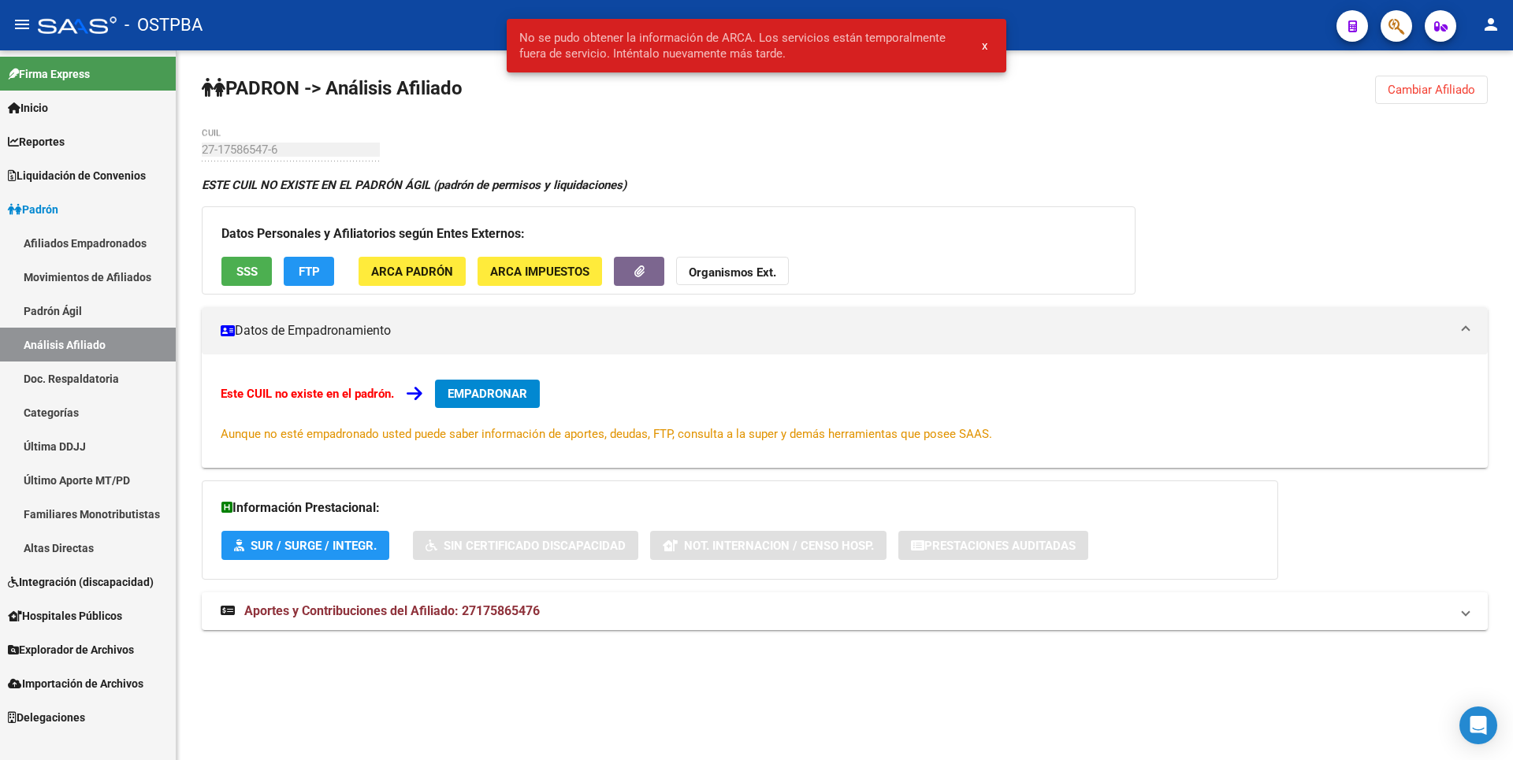
click at [258, 271] on button "SSS" at bounding box center [246, 271] width 50 height 29
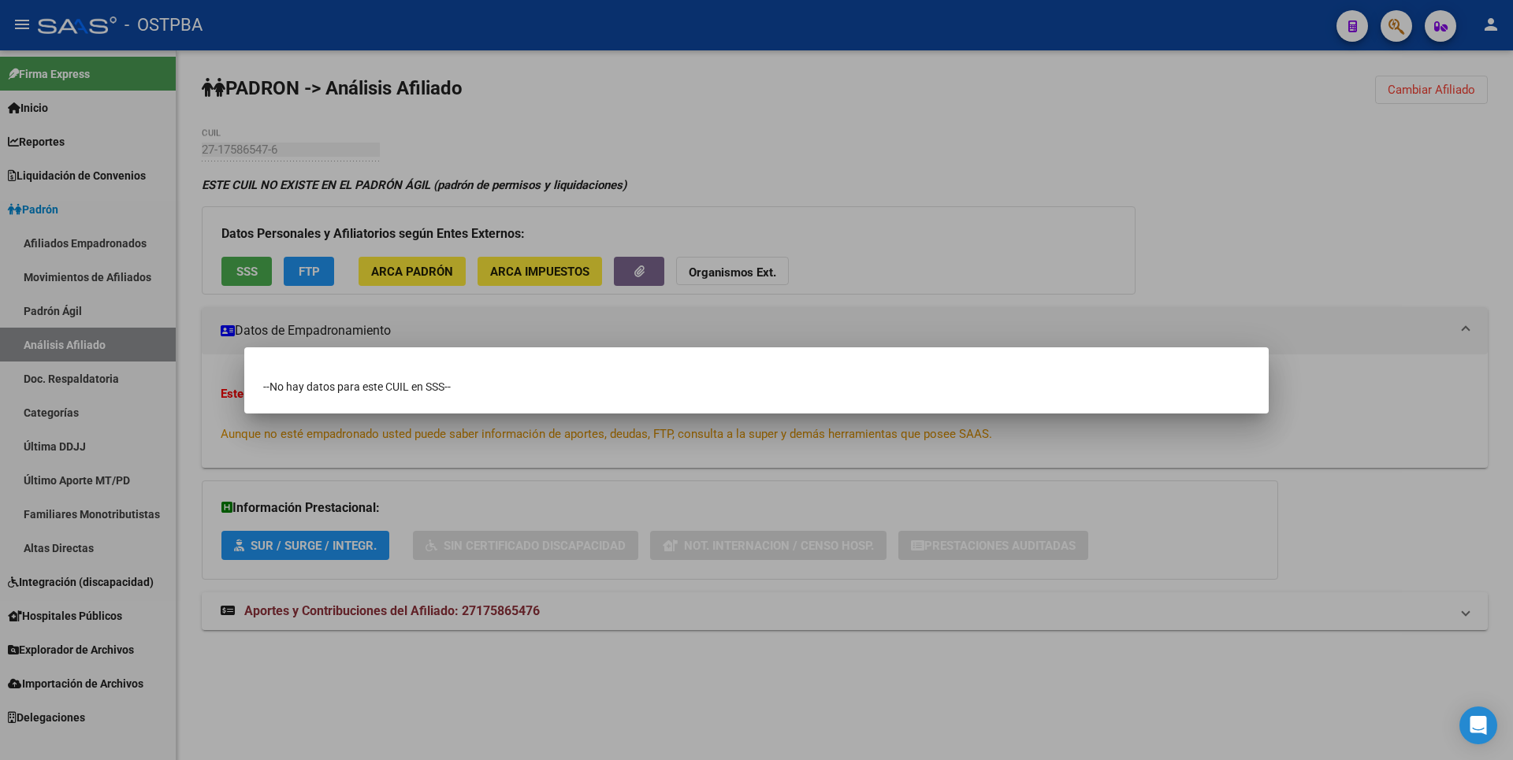
click at [1301, 79] on div at bounding box center [756, 380] width 1513 height 760
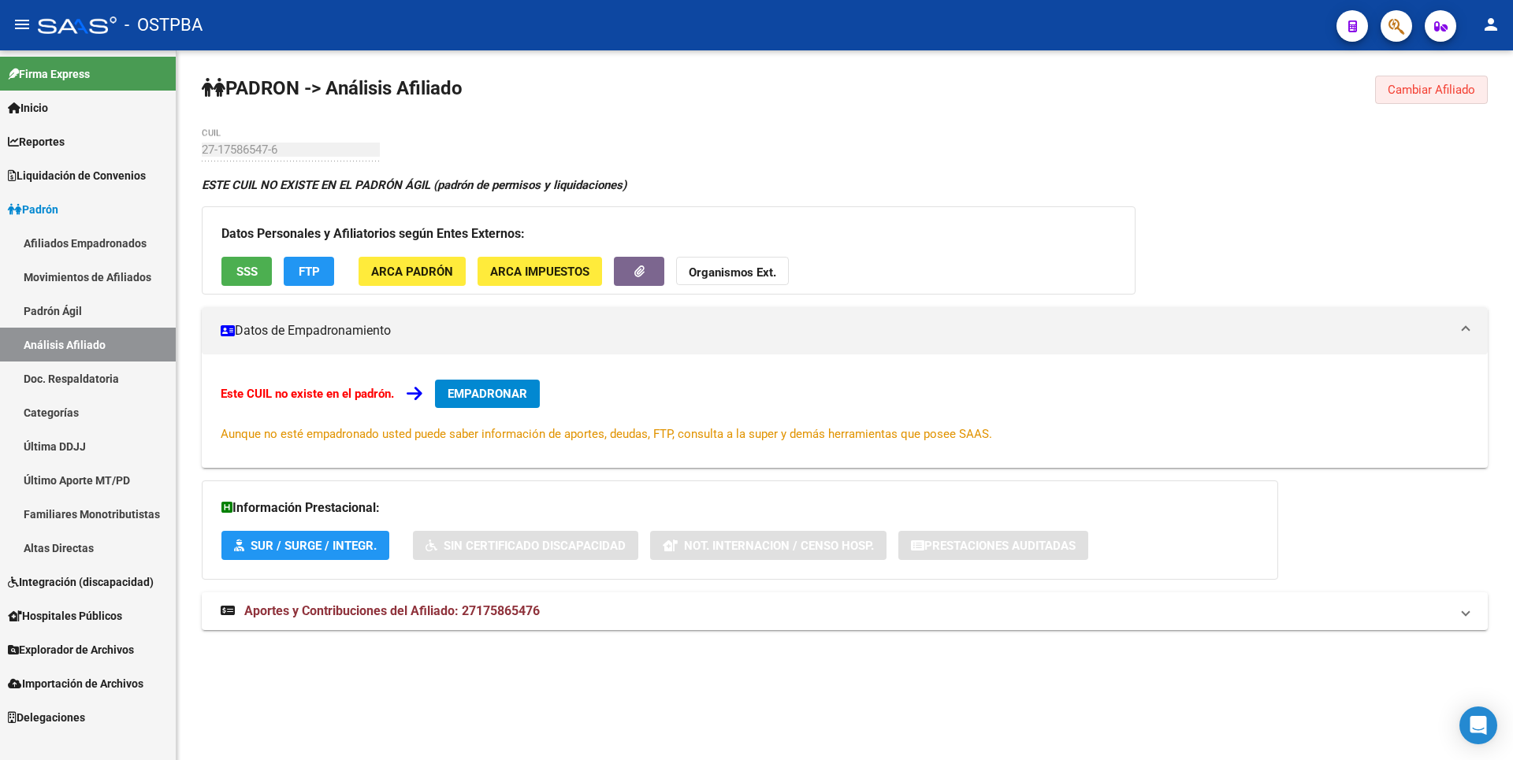
click at [1411, 87] on span "Cambiar Afiliado" at bounding box center [1431, 90] width 87 height 14
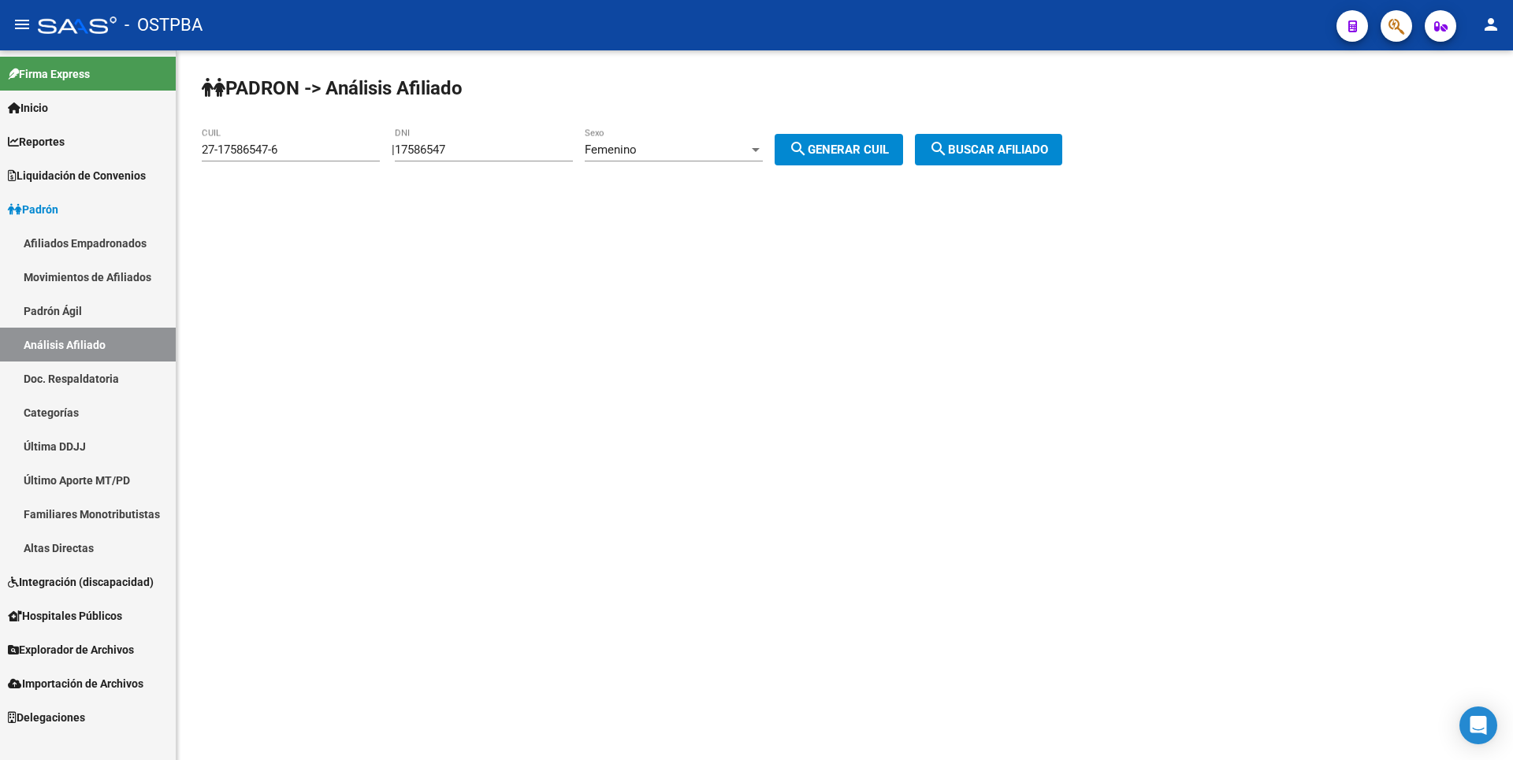
click at [746, 147] on div "Femenino" at bounding box center [667, 150] width 164 height 14
click at [638, 110] on span "Masculino" at bounding box center [691, 114] width 178 height 35
drag, startPoint x: 325, startPoint y: 151, endPoint x: 87, endPoint y: 125, distance: 240.1
click at [87, 125] on mat-sidenav-container "Firma Express Inicio Calendario SSS Instructivos Contacto OS Reportes Tablero d…" at bounding box center [756, 405] width 1513 height 710
click at [811, 122] on div "PADRON -> Análisis Afiliado CUIL | 17586547 DNI Masculino Sexo search Generar C…" at bounding box center [845, 132] width 1337 height 165
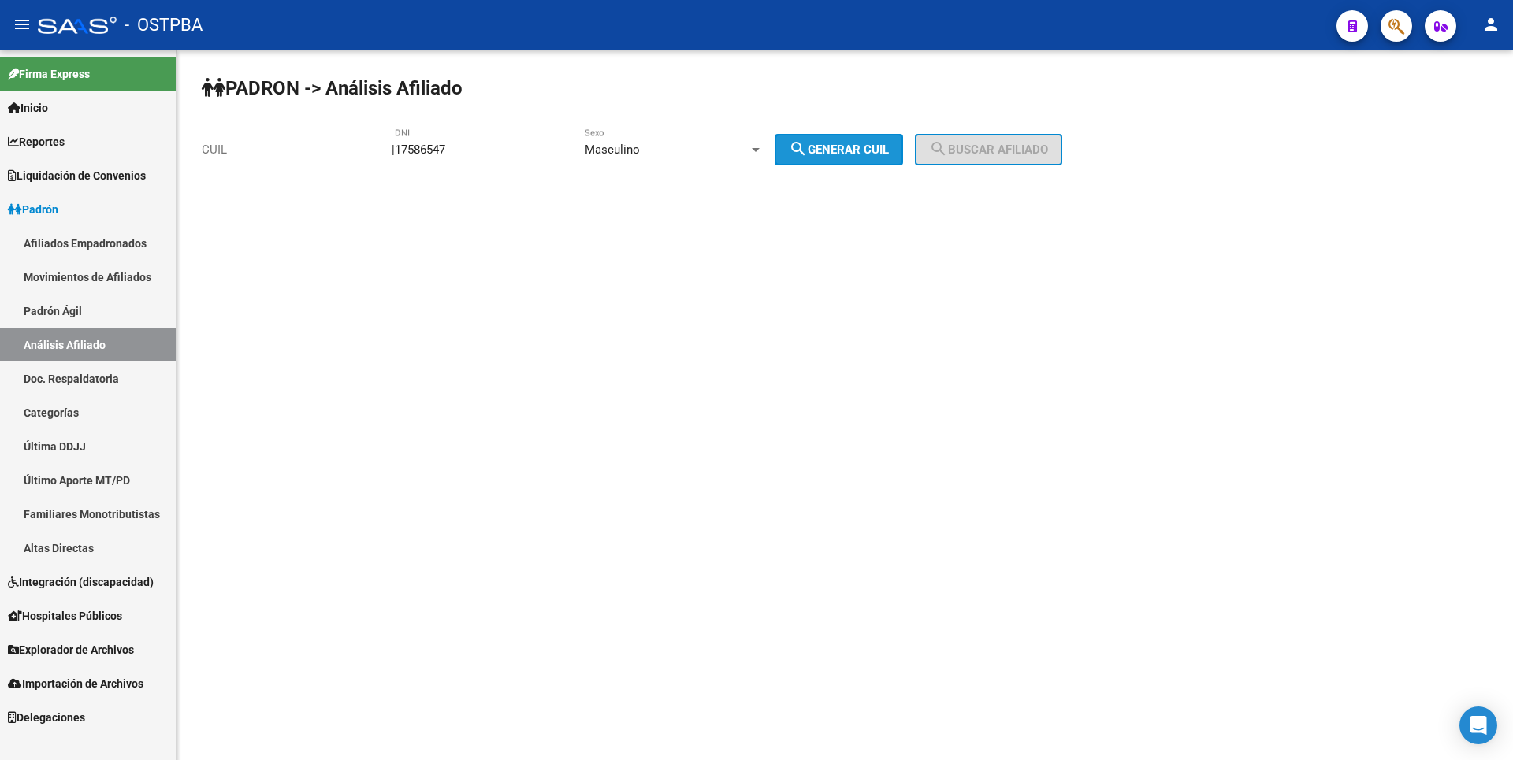
click at [889, 143] on span "search Generar CUIL" at bounding box center [839, 150] width 100 height 14
type input "20-17586547-1"
click at [934, 139] on div "PADRON -> Análisis Afiliado 20-17586547-1 CUIL | 17586547 DNI Masculino Sexo se…" at bounding box center [845, 132] width 1337 height 165
click at [948, 140] on mat-icon "search" at bounding box center [938, 148] width 19 height 19
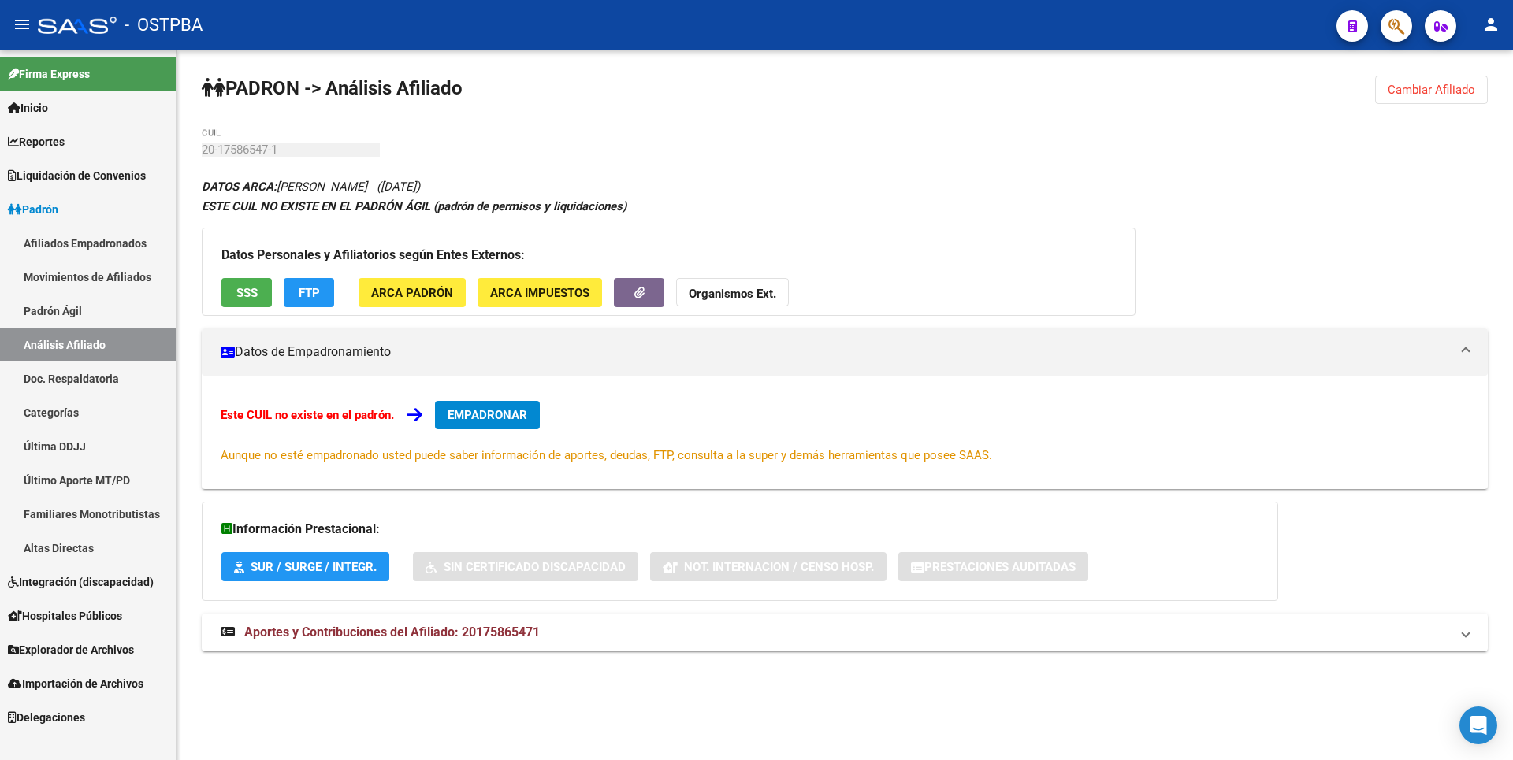
click at [239, 294] on span "SSS" at bounding box center [246, 293] width 21 height 14
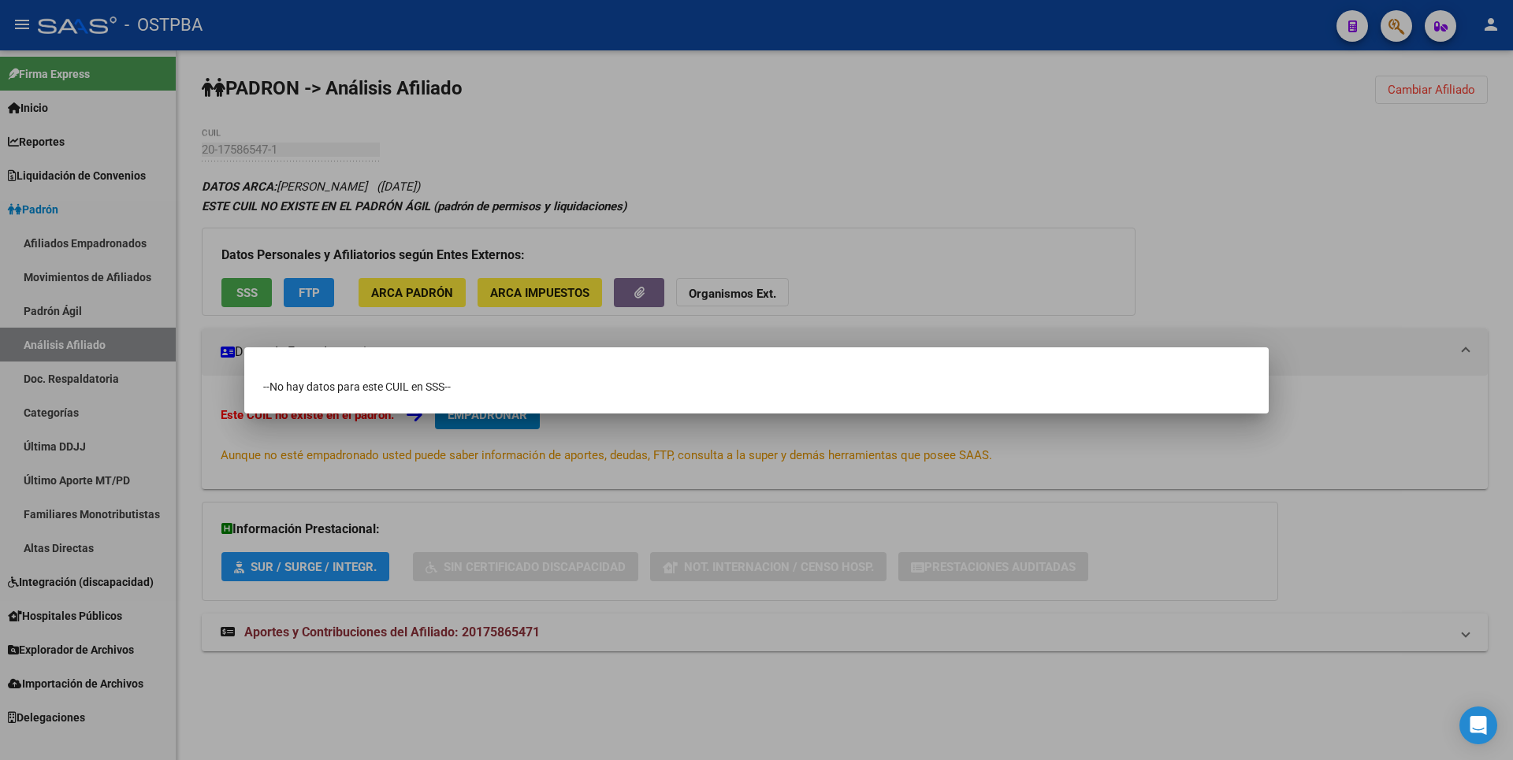
click at [1010, 273] on div at bounding box center [756, 380] width 1513 height 760
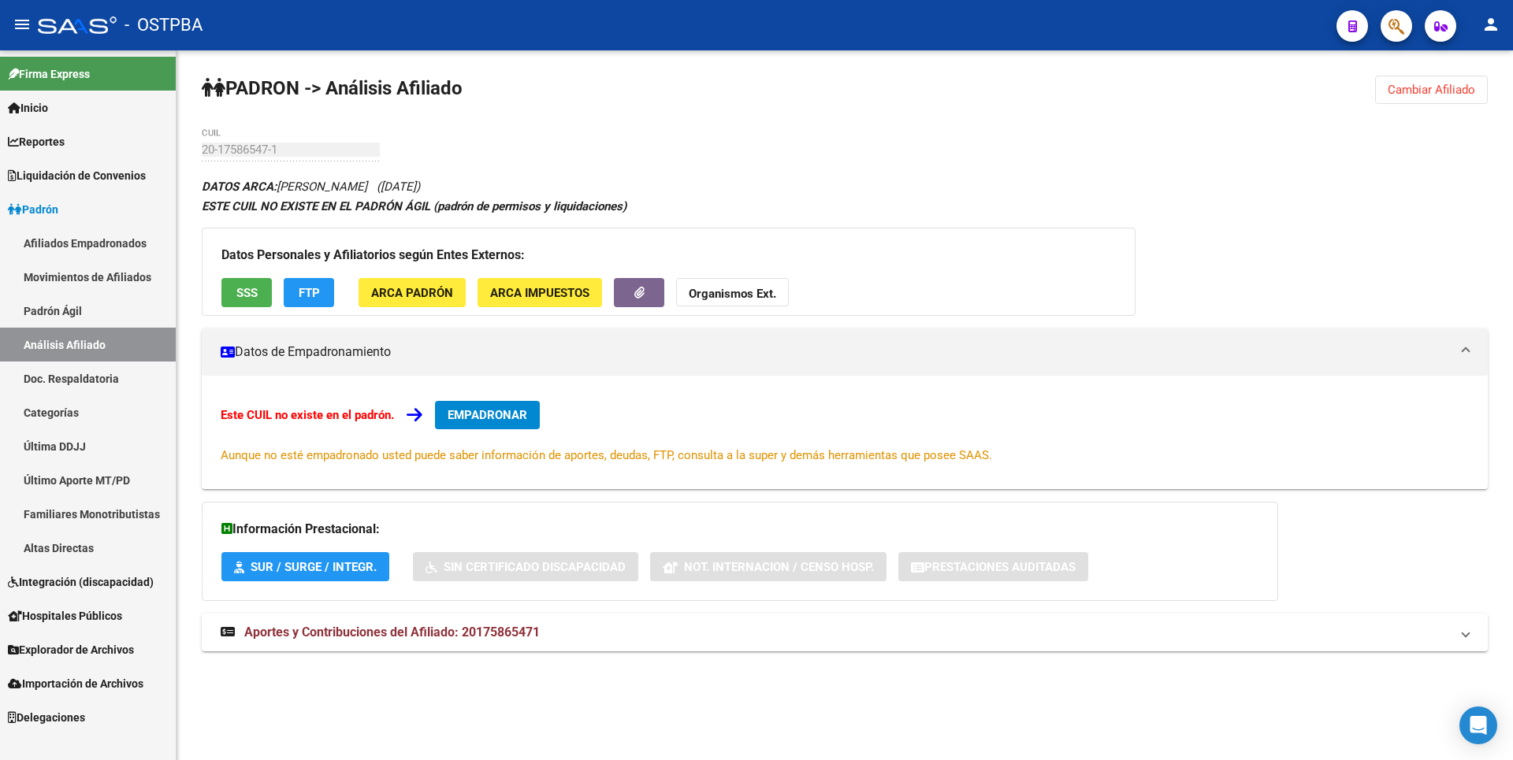
drag, startPoint x: 420, startPoint y: 618, endPoint x: 435, endPoint y: 583, distance: 37.8
click at [422, 618] on mat-expansion-panel-header "Aportes y Contribuciones del Afiliado: 20175865471" at bounding box center [845, 633] width 1286 height 38
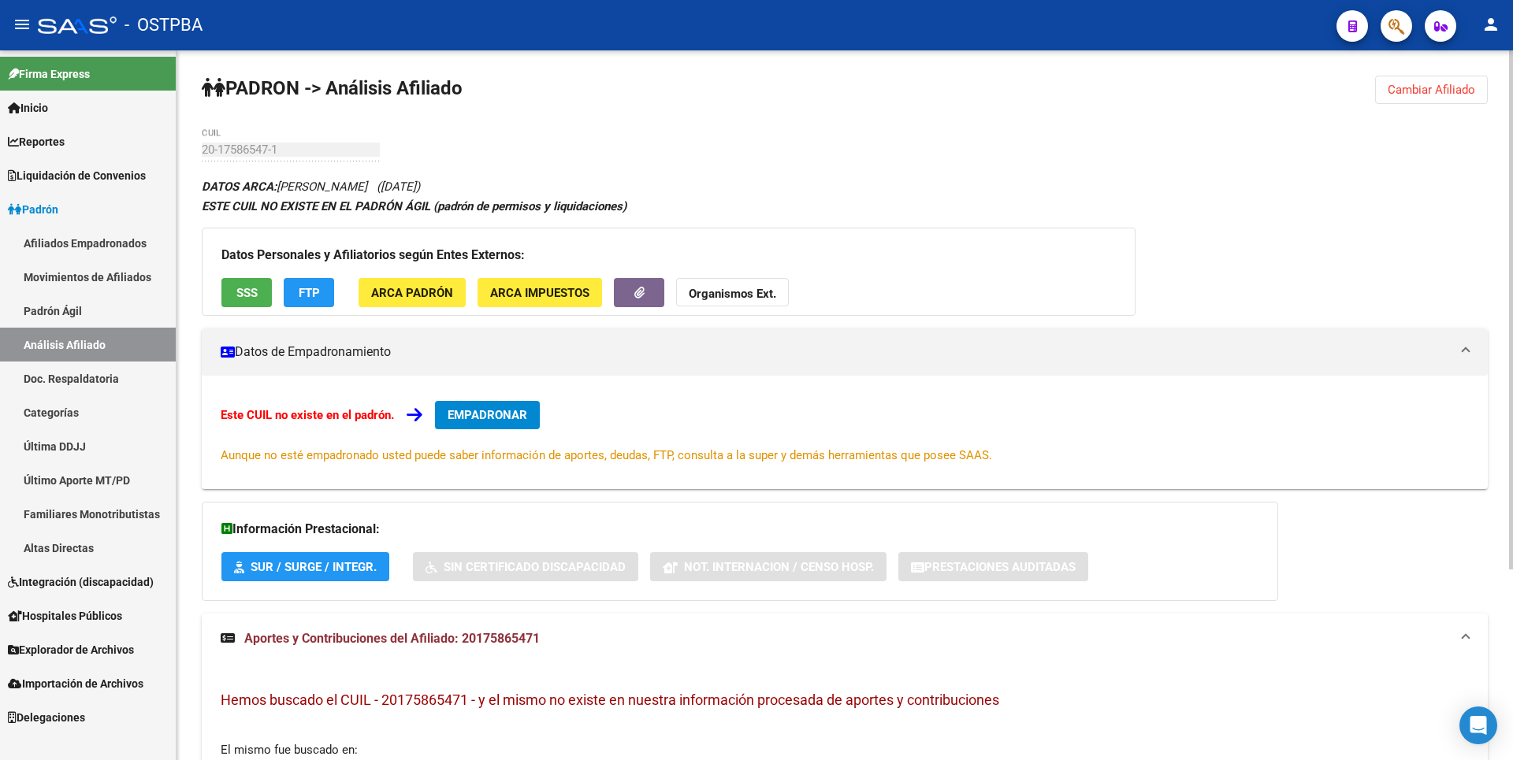
click at [410, 293] on span "ARCA Padrón" at bounding box center [412, 293] width 82 height 14
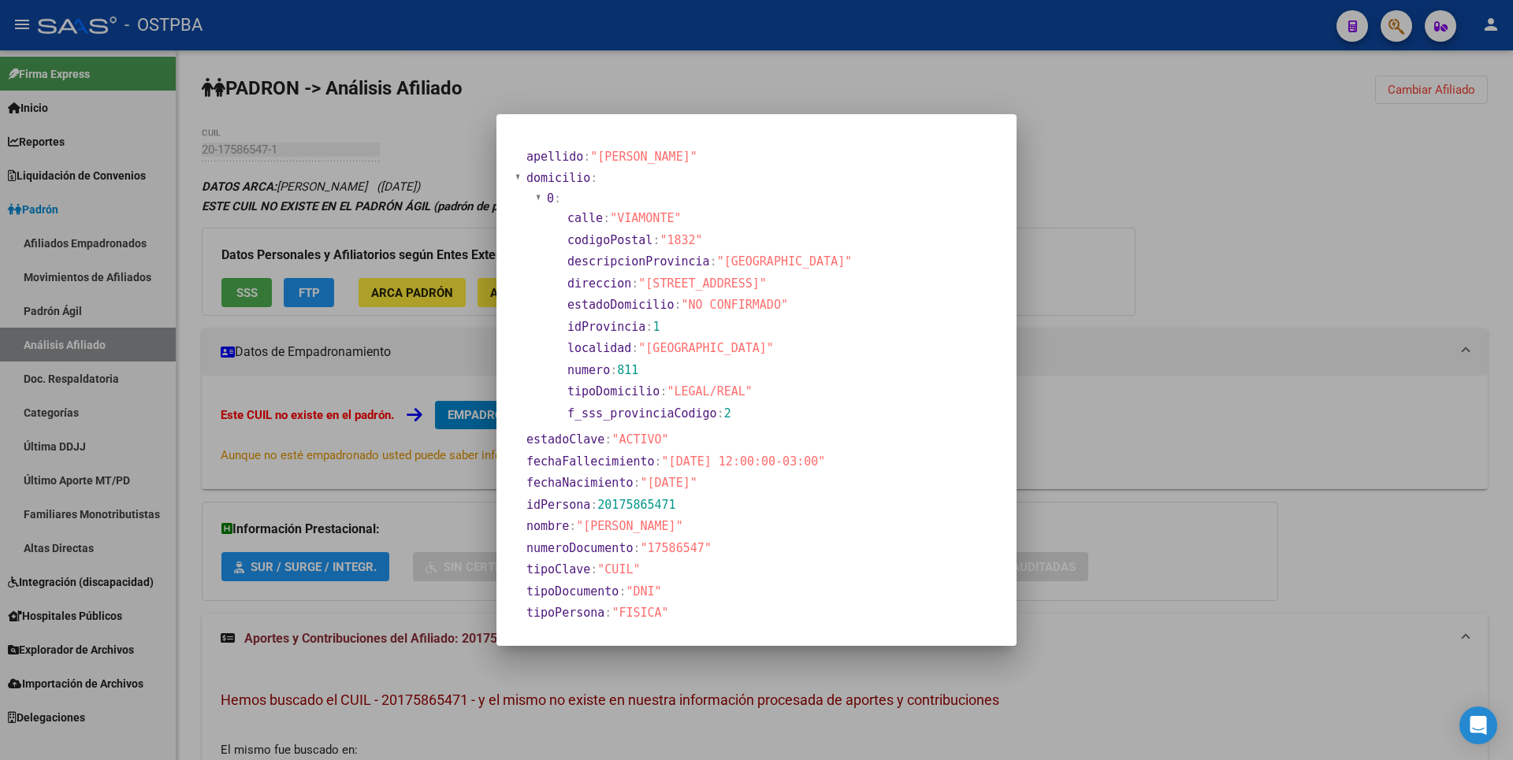
scroll to position [79, 0]
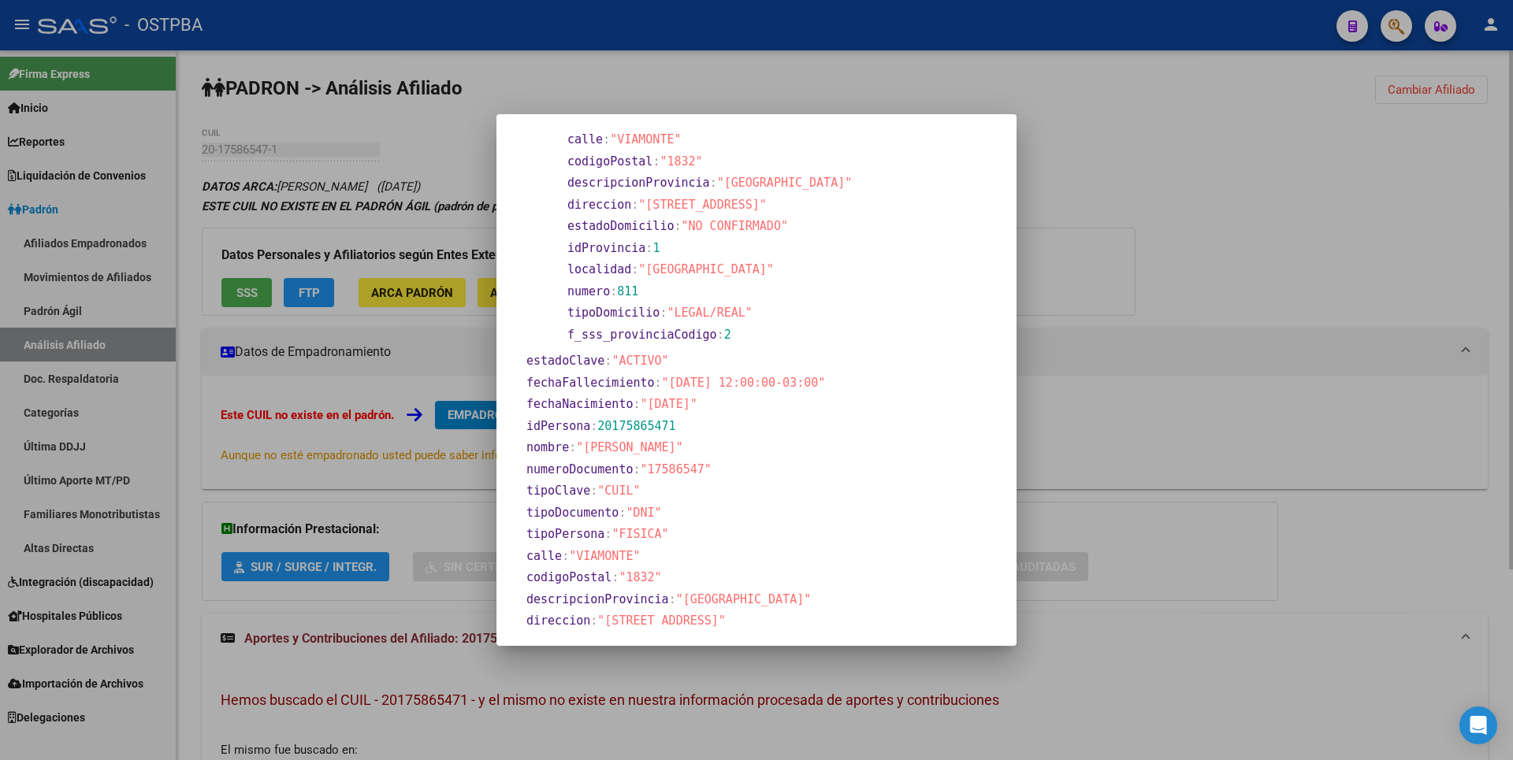
drag, startPoint x: 1131, startPoint y: 244, endPoint x: 1037, endPoint y: 240, distance: 93.8
click at [1132, 244] on div at bounding box center [756, 380] width 1513 height 760
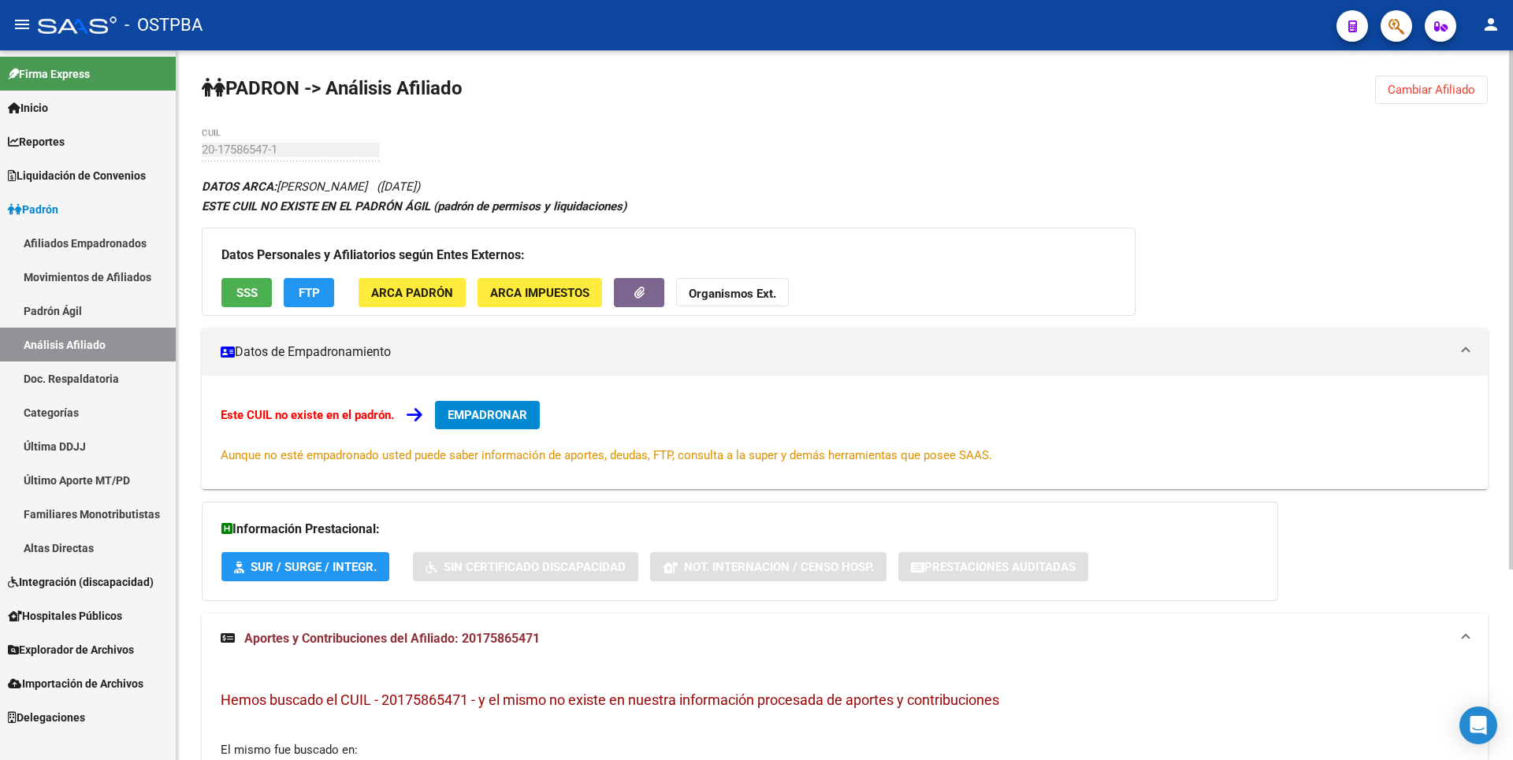
click at [1459, 92] on span "Cambiar Afiliado" at bounding box center [1431, 90] width 87 height 14
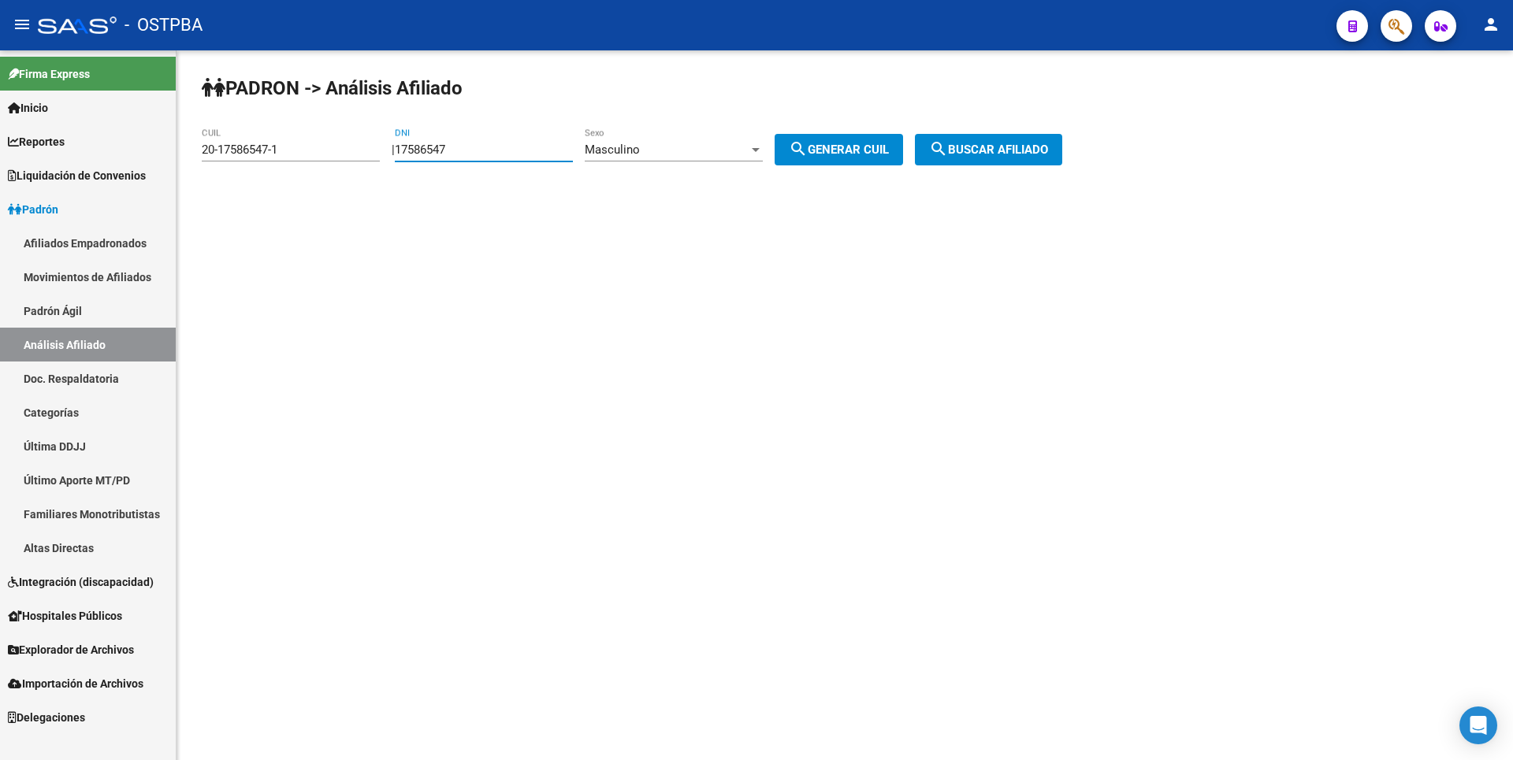
drag, startPoint x: 471, startPoint y: 154, endPoint x: 310, endPoint y: 131, distance: 162.5
click at [310, 143] on app-analisis-afiliado "PADRON -> Análisis Afiliado 20-17586547-1 CUIL | 17586547 DNI Masculino Sexo se…" at bounding box center [638, 150] width 872 height 14
paste input "6681101"
type input "6681101"
drag, startPoint x: 282, startPoint y: 149, endPoint x: 102, endPoint y: 133, distance: 180.4
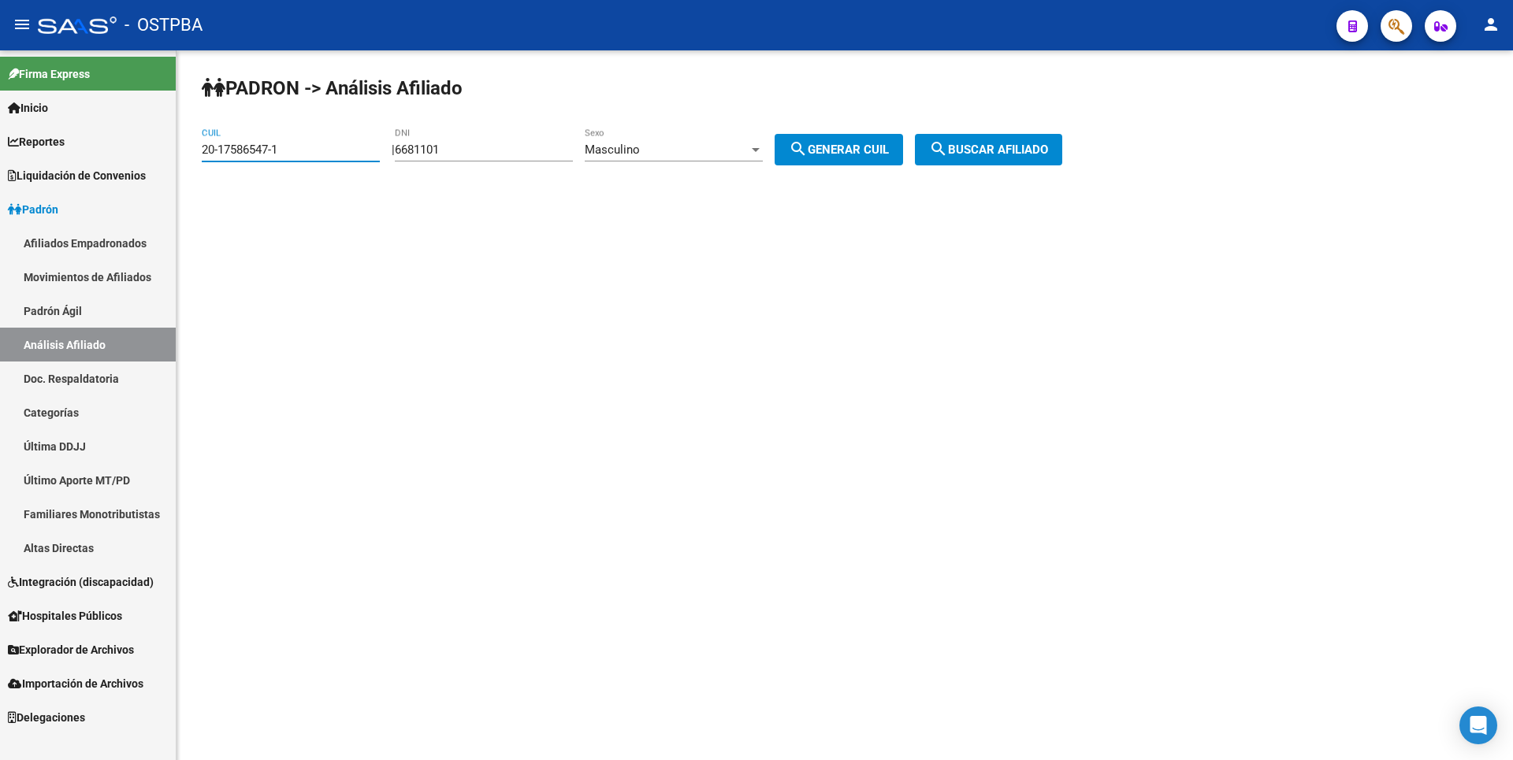
click at [102, 133] on mat-sidenav-container "Firma Express Inicio Calendario SSS Instructivos Contacto OS Reportes Tablero d…" at bounding box center [756, 405] width 1513 height 710
click at [863, 147] on span "search Generar CUIL" at bounding box center [839, 150] width 100 height 14
type input "20-06681101-9"
click at [1028, 141] on button "search Buscar afiliado" at bounding box center [988, 150] width 147 height 32
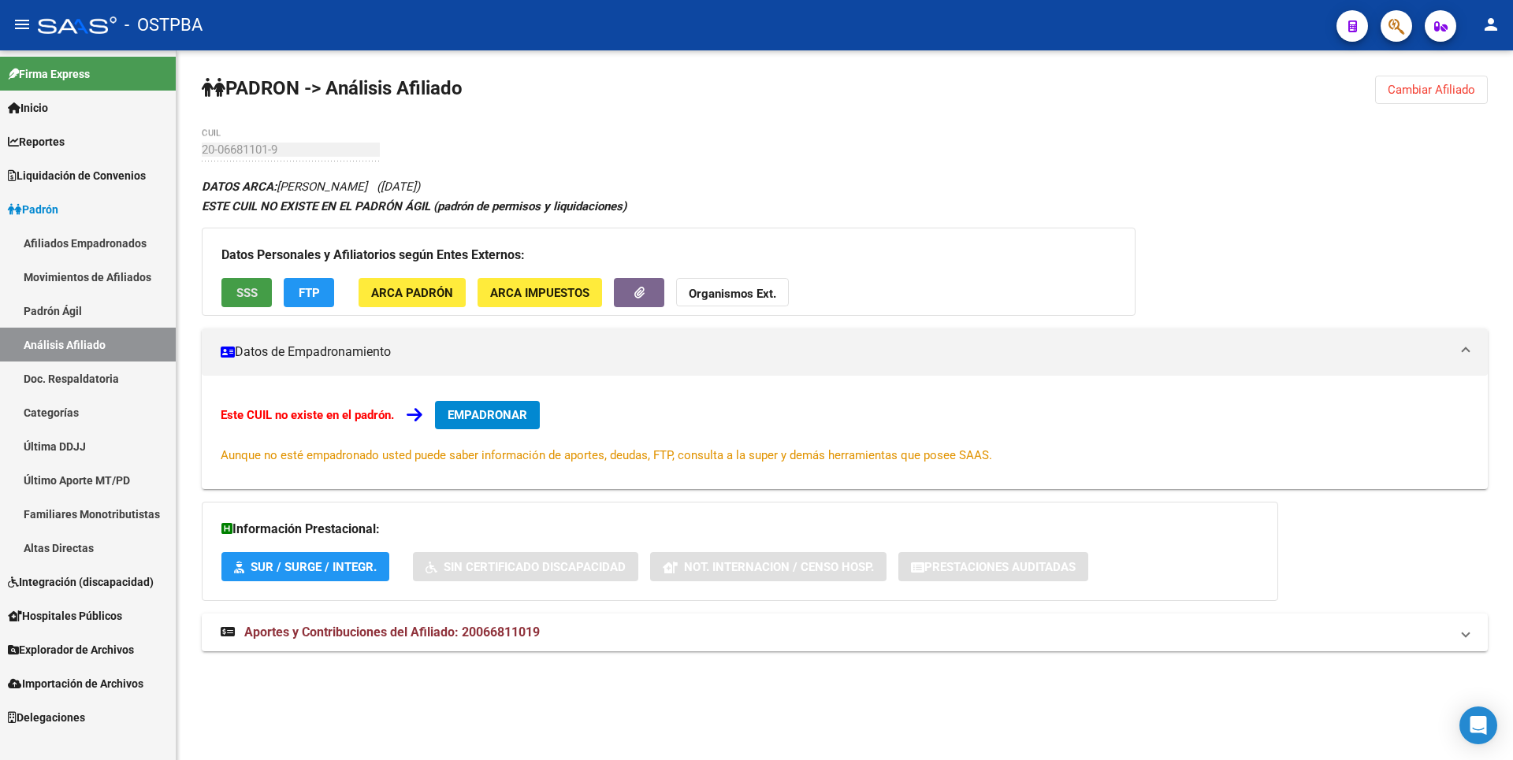
click at [259, 299] on button "SSS" at bounding box center [246, 292] width 50 height 29
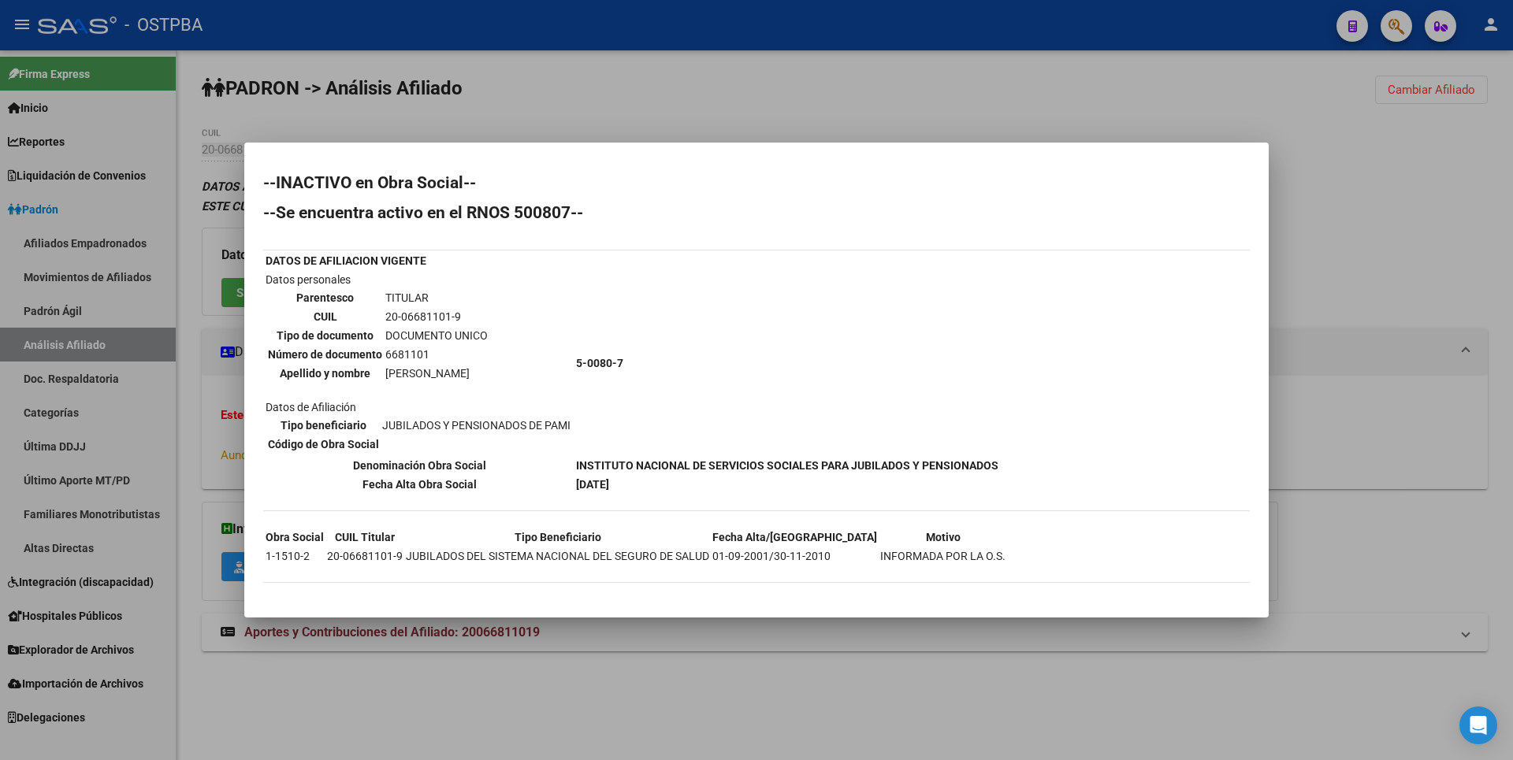
drag, startPoint x: 1390, startPoint y: 266, endPoint x: 1464, endPoint y: 111, distance: 171.3
click at [1396, 257] on div at bounding box center [756, 380] width 1513 height 760
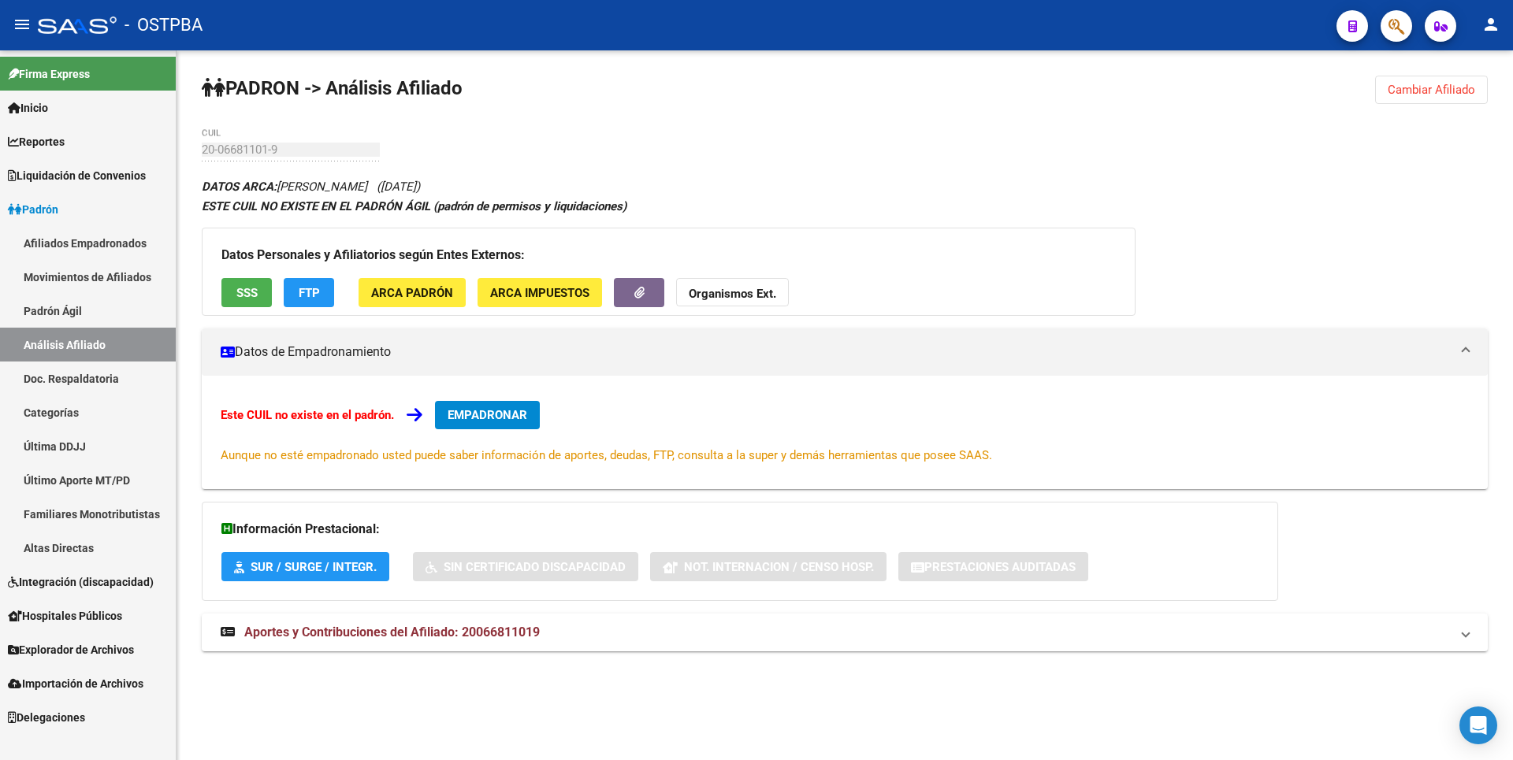
click at [1468, 75] on div "PADRON -> Análisis Afiliado Cambiar Afiliado 20-06681101-9 CUIL DATOS ARCA: RIO…" at bounding box center [845, 378] width 1337 height 656
click at [1422, 87] on span "Cambiar Afiliado" at bounding box center [1431, 90] width 87 height 14
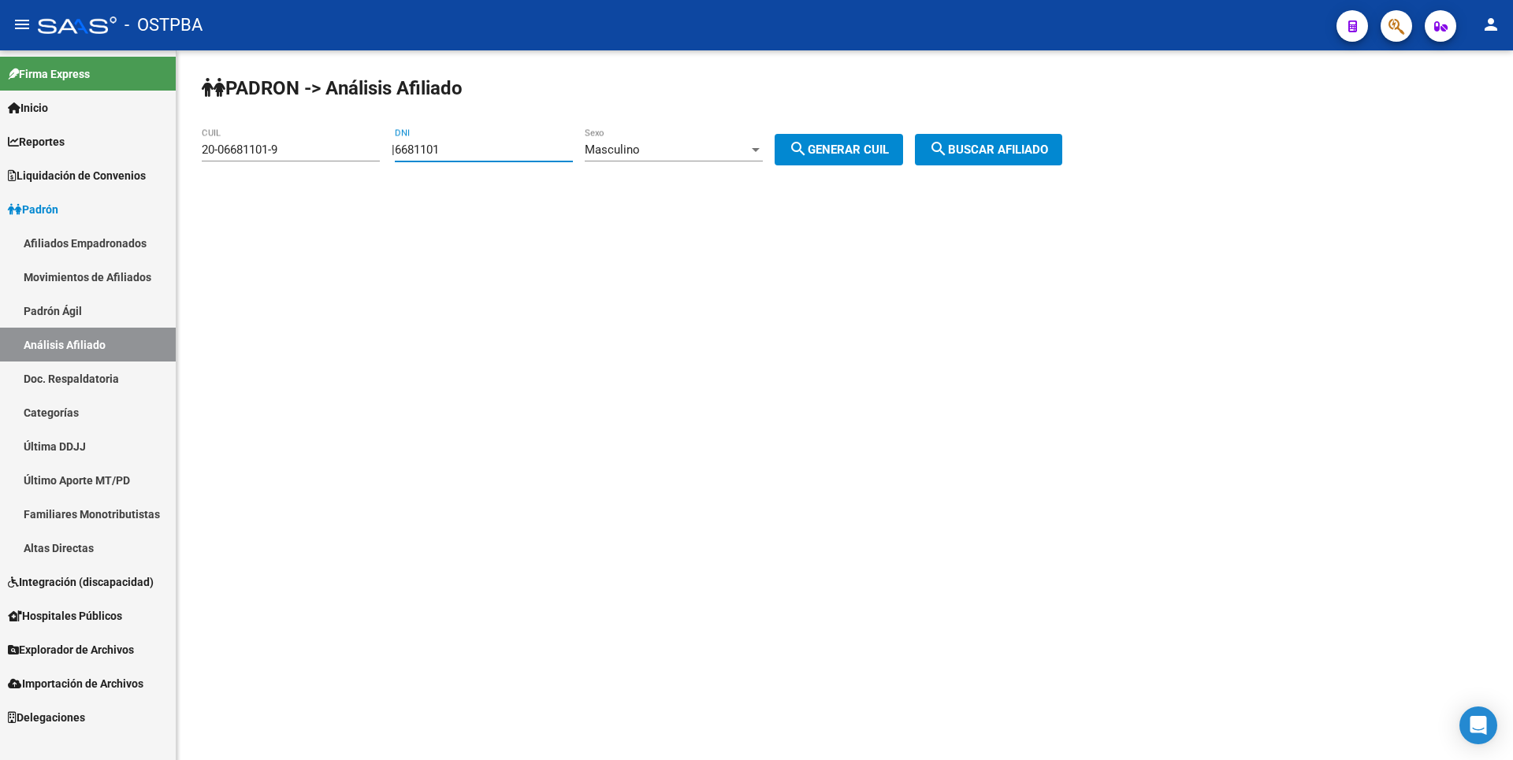
drag, startPoint x: 472, startPoint y: 154, endPoint x: 270, endPoint y: 143, distance: 202.8
click at [270, 143] on app-analisis-afiliado "PADRON -> Análisis Afiliado 20-06681101-9 CUIL | 6681101 DNI Masculino Sexo sea…" at bounding box center [638, 150] width 872 height 14
paste input "4073177"
type input "4073177"
drag, startPoint x: 281, startPoint y: 149, endPoint x: 0, endPoint y: 148, distance: 280.5
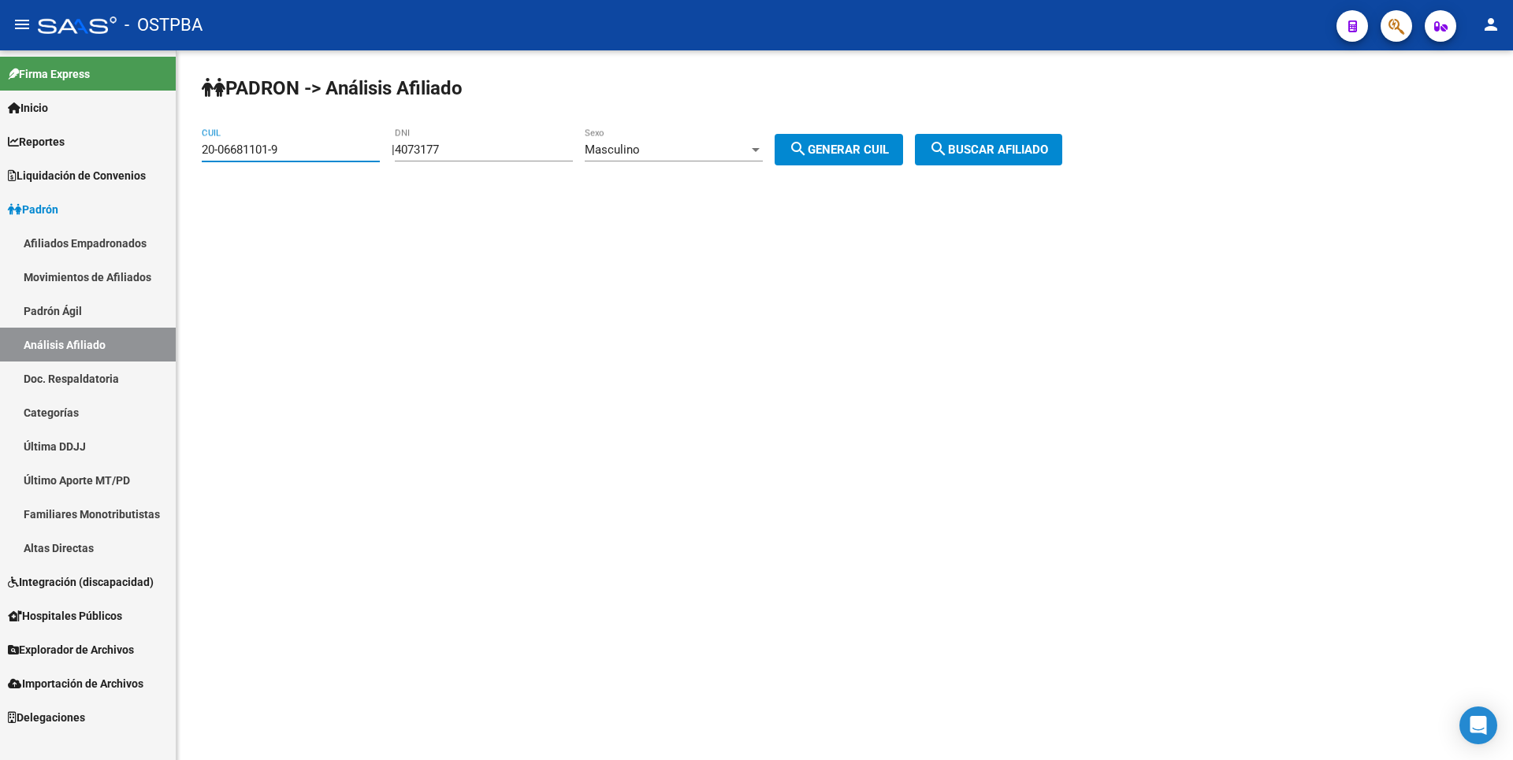
click at [0, 148] on mat-sidenav-container "Firma Express Inicio Calendario SSS Instructivos Contacto OS Reportes Tablero d…" at bounding box center [756, 405] width 1513 height 710
click at [841, 144] on span "search Generar CUIL" at bounding box center [839, 150] width 100 height 14
type input "20-04073177-7"
click at [974, 151] on span "search Buscar afiliado" at bounding box center [988, 150] width 119 height 14
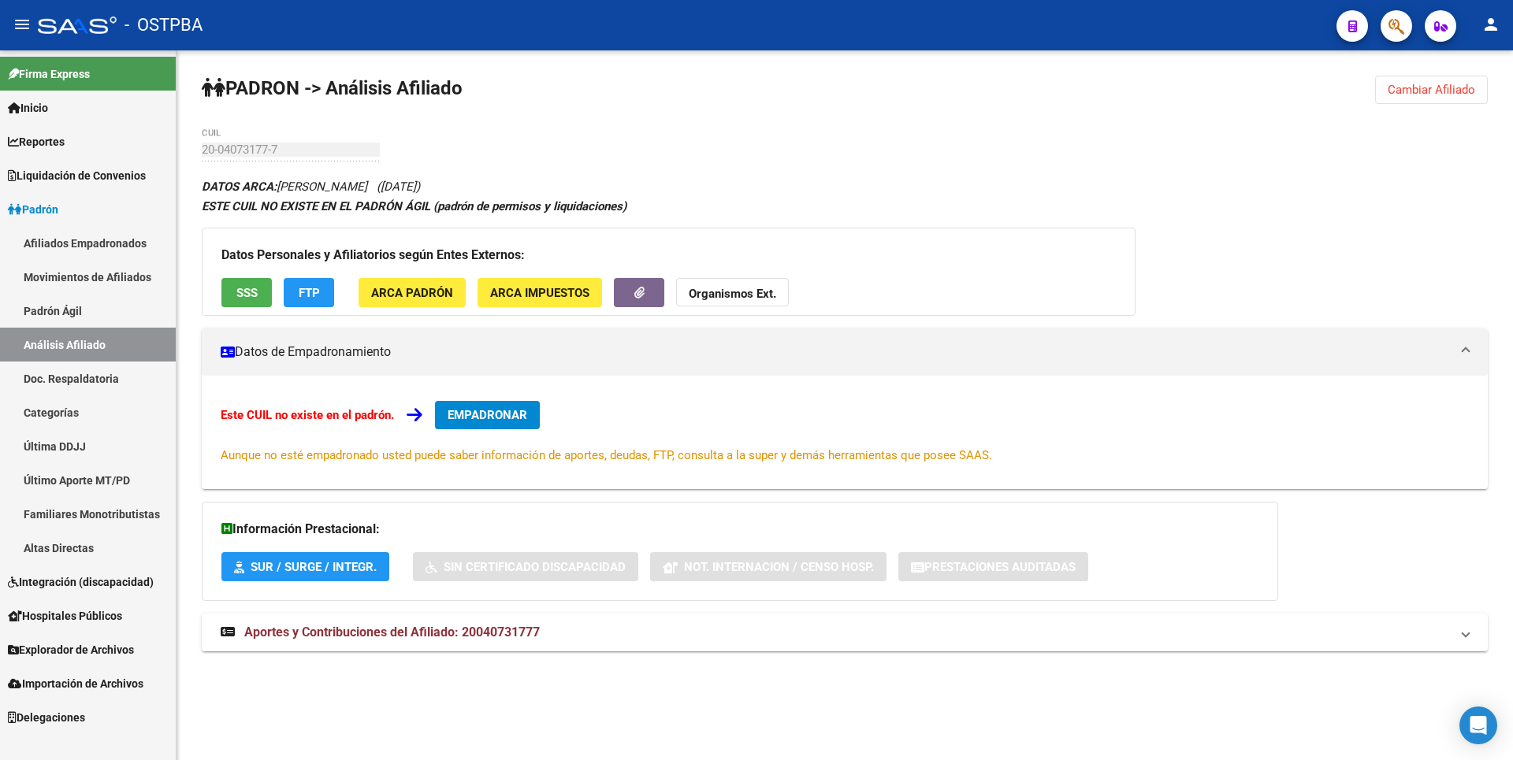
click at [248, 297] on span "SSS" at bounding box center [246, 293] width 21 height 14
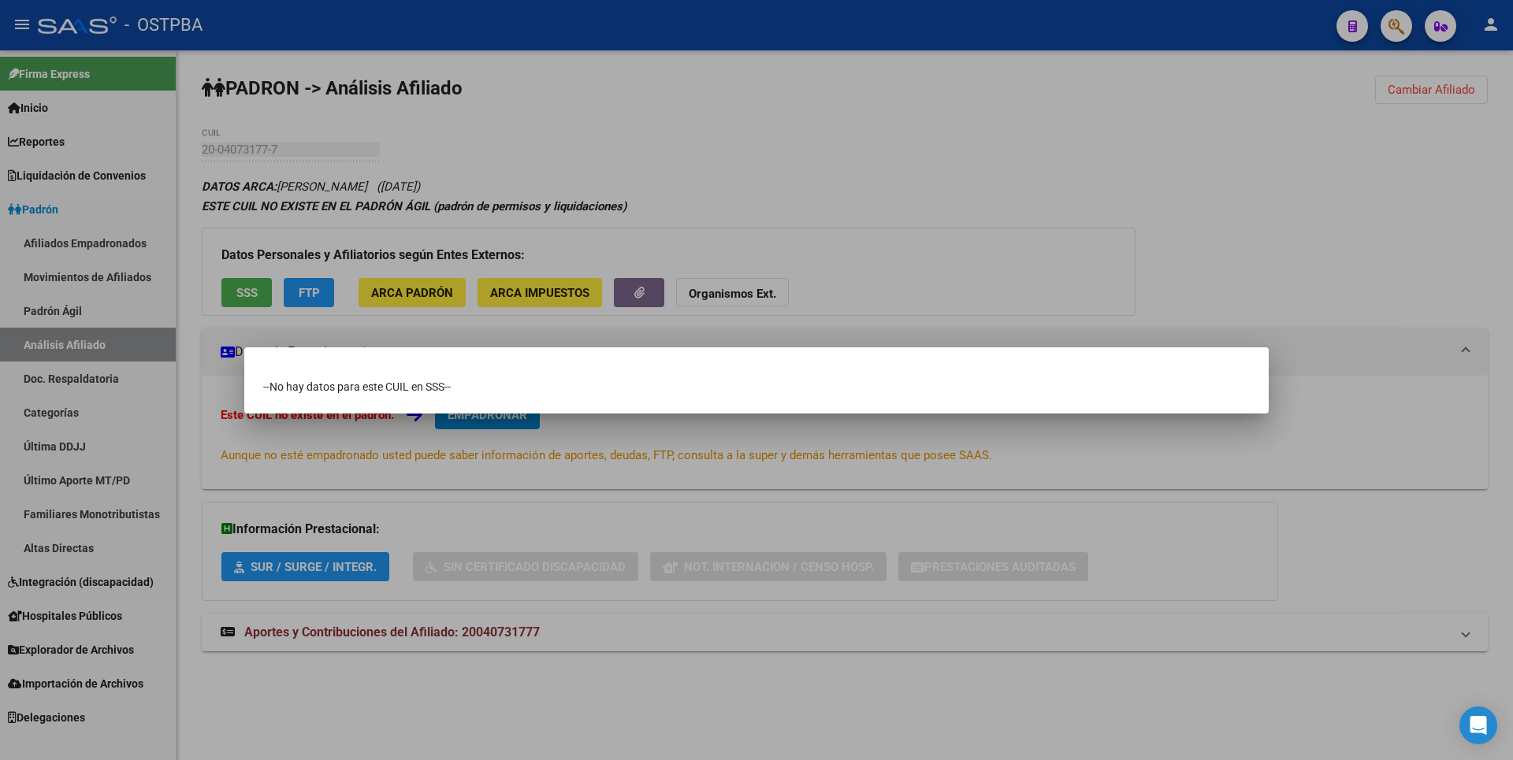
click at [618, 530] on div at bounding box center [756, 380] width 1513 height 760
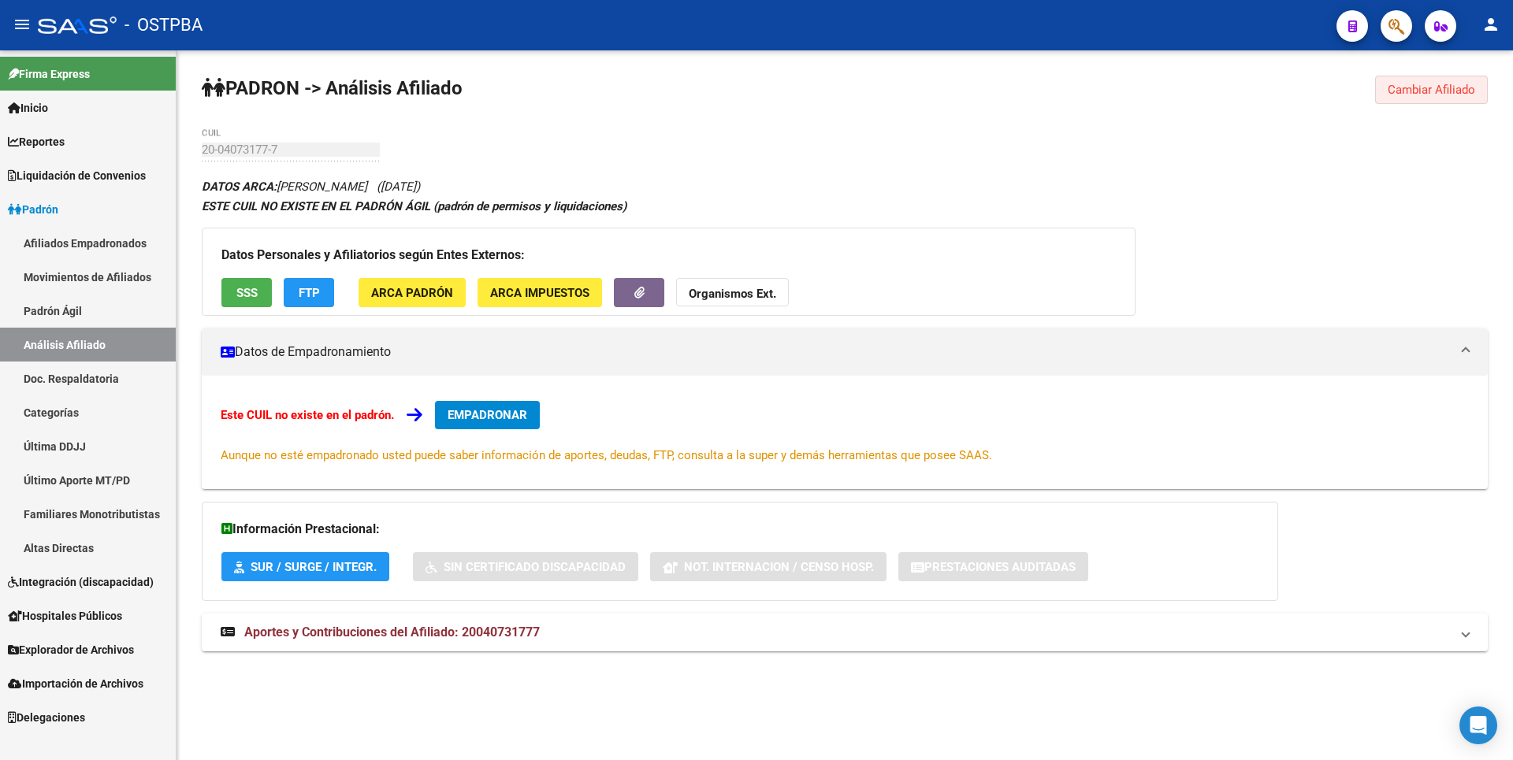
click at [1448, 87] on span "Cambiar Afiliado" at bounding box center [1431, 90] width 87 height 14
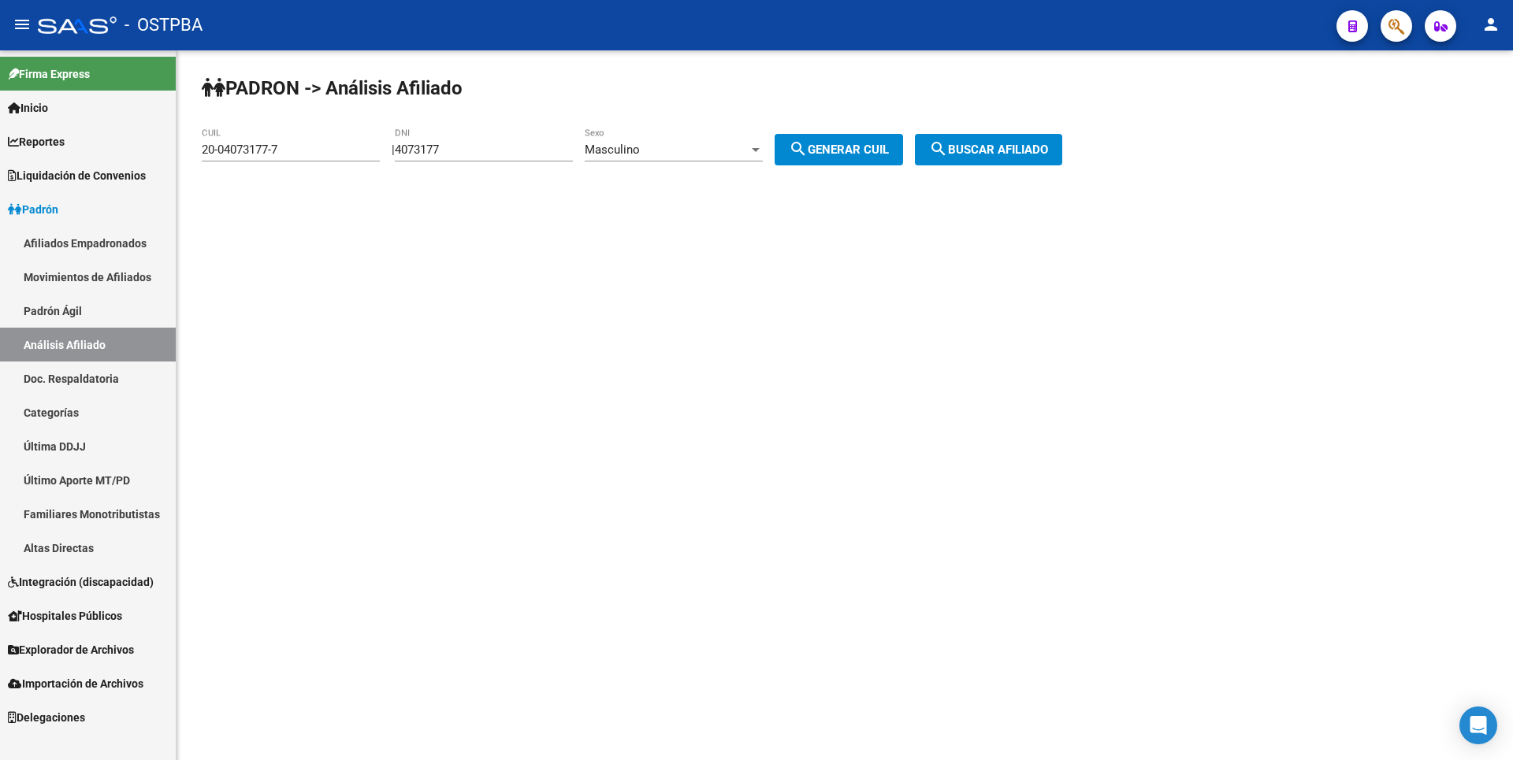
click at [735, 151] on div "Masculino" at bounding box center [667, 150] width 164 height 14
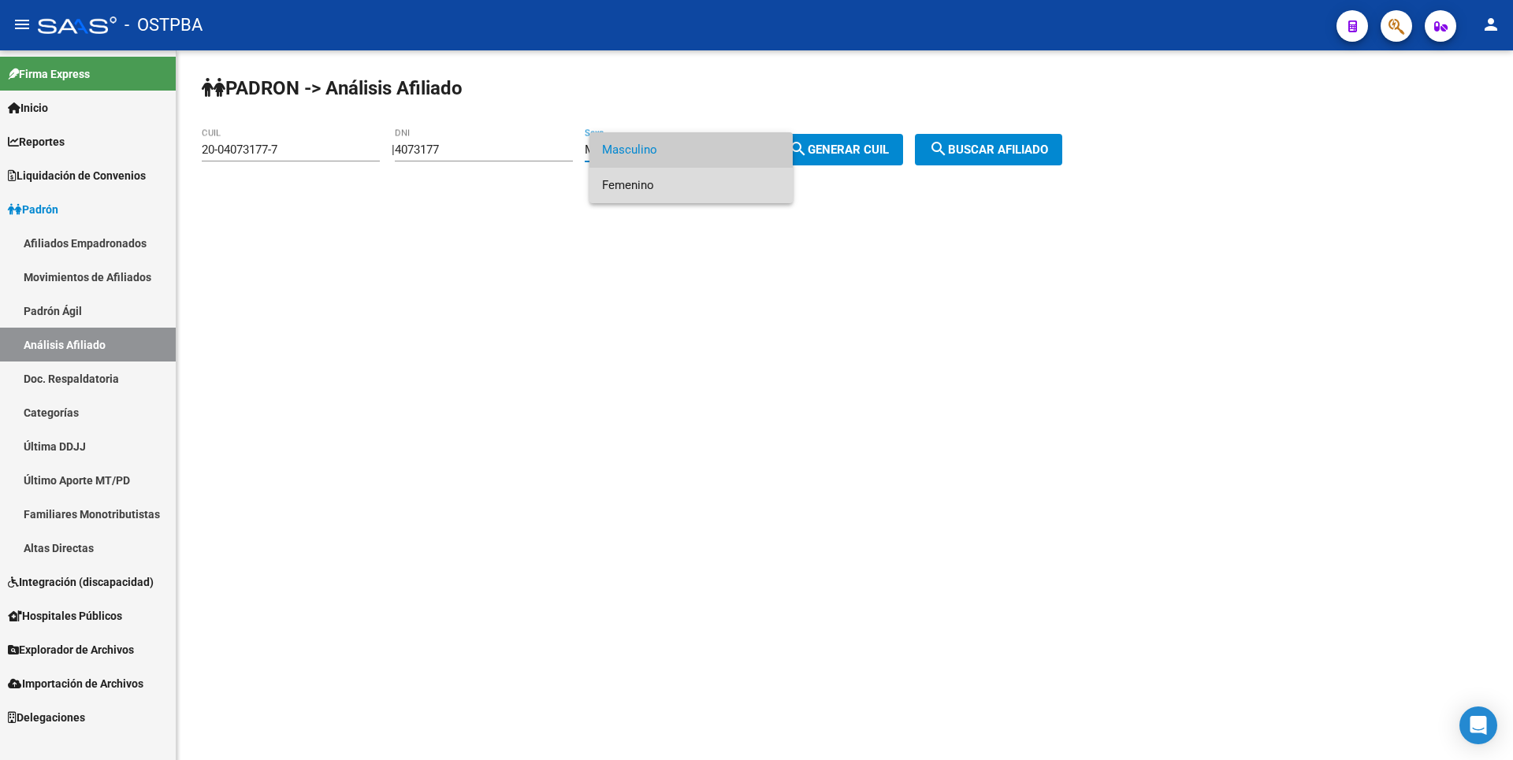
click at [611, 184] on span "Femenino" at bounding box center [691, 185] width 178 height 35
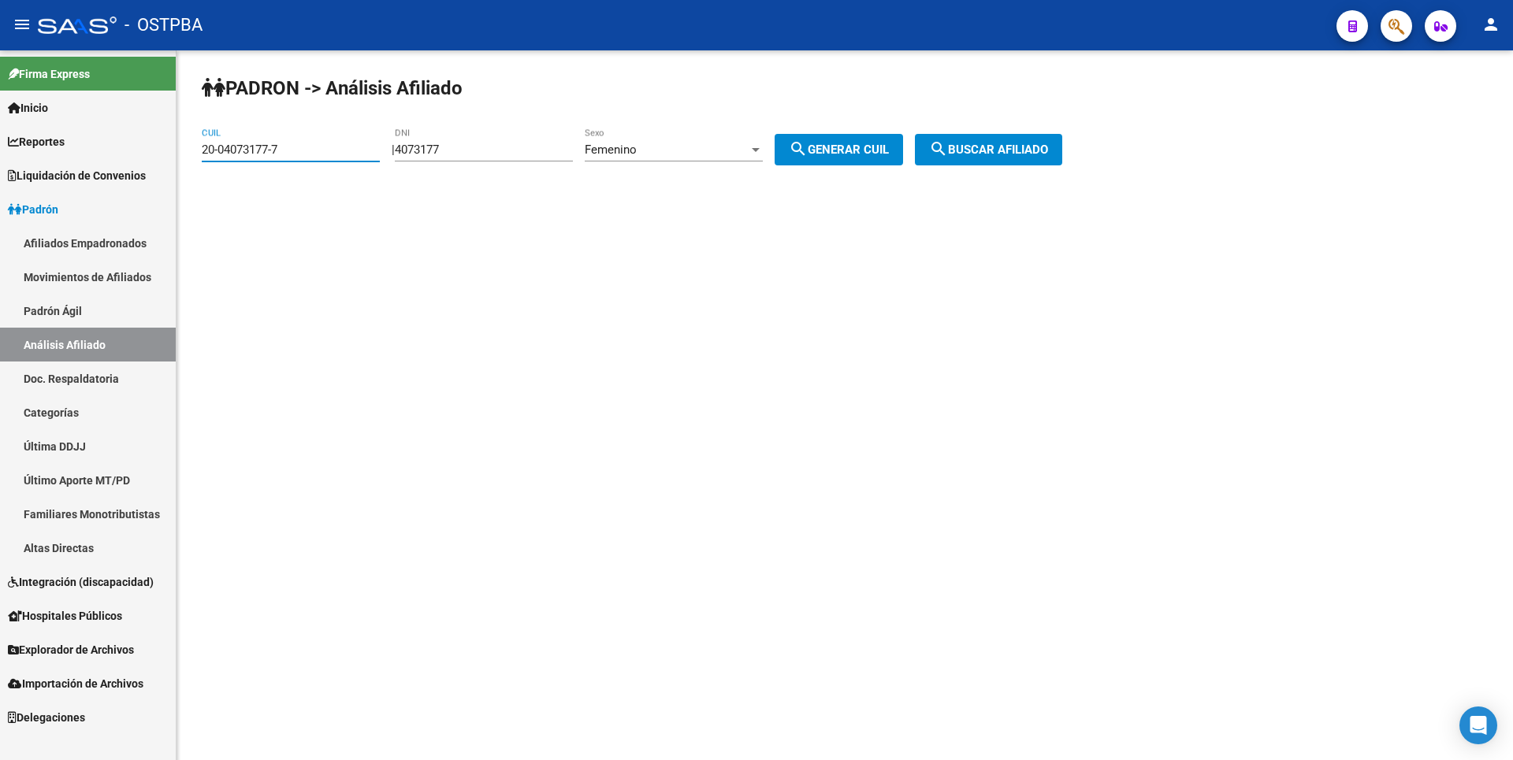
drag, startPoint x: 295, startPoint y: 149, endPoint x: 75, endPoint y: 133, distance: 220.4
click at [75, 133] on mat-sidenav-container "Firma Express Inicio Calendario SSS Instructivos Contacto OS Reportes Tablero d…" at bounding box center [756, 405] width 1513 height 710
click at [887, 144] on span "search Generar CUIL" at bounding box center [839, 150] width 100 height 14
type input "27-04073177-1"
click at [1020, 149] on span "search Buscar afiliado" at bounding box center [988, 150] width 119 height 14
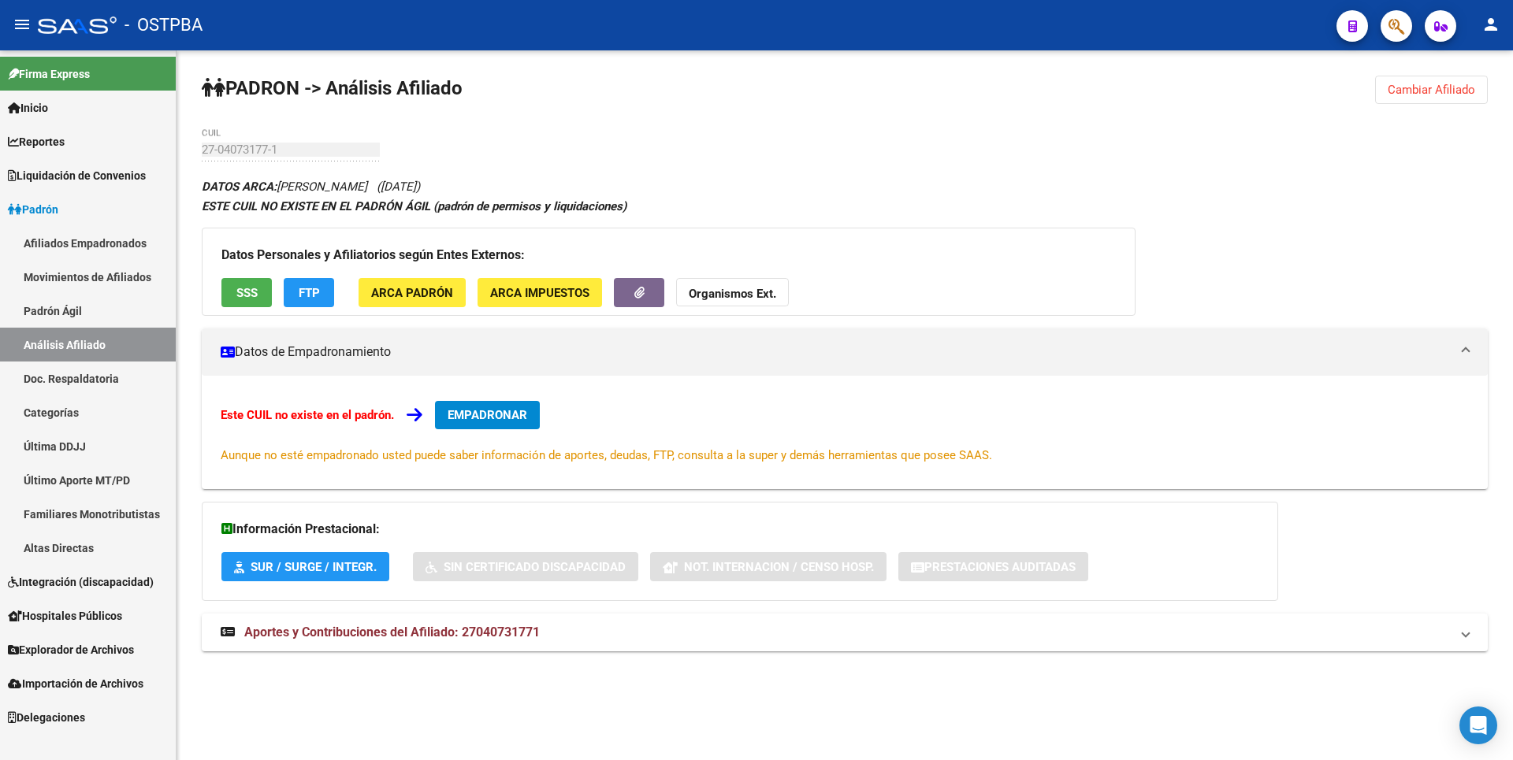
click at [245, 288] on span "SSS" at bounding box center [246, 293] width 21 height 14
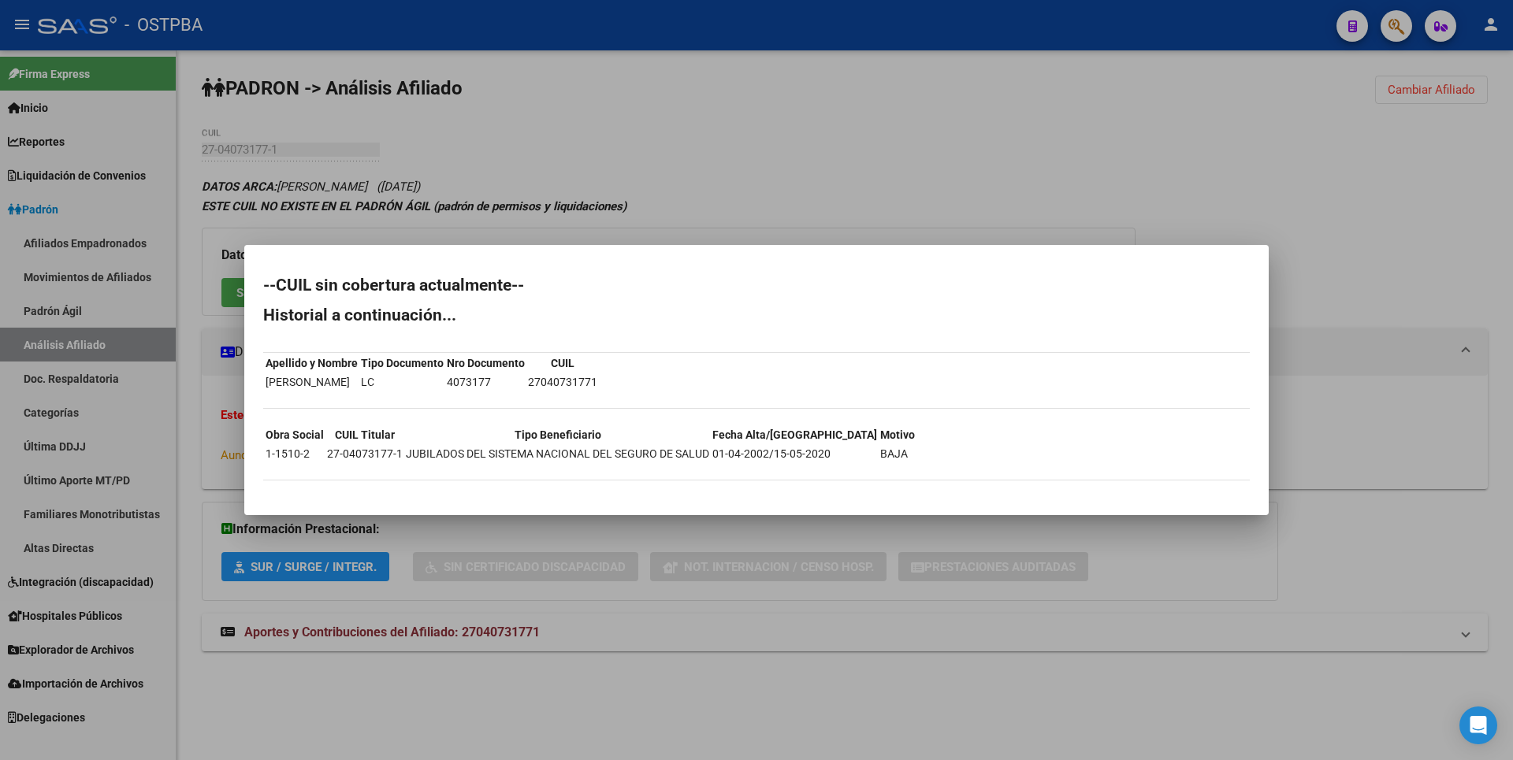
click at [1368, 254] on div at bounding box center [756, 380] width 1513 height 760
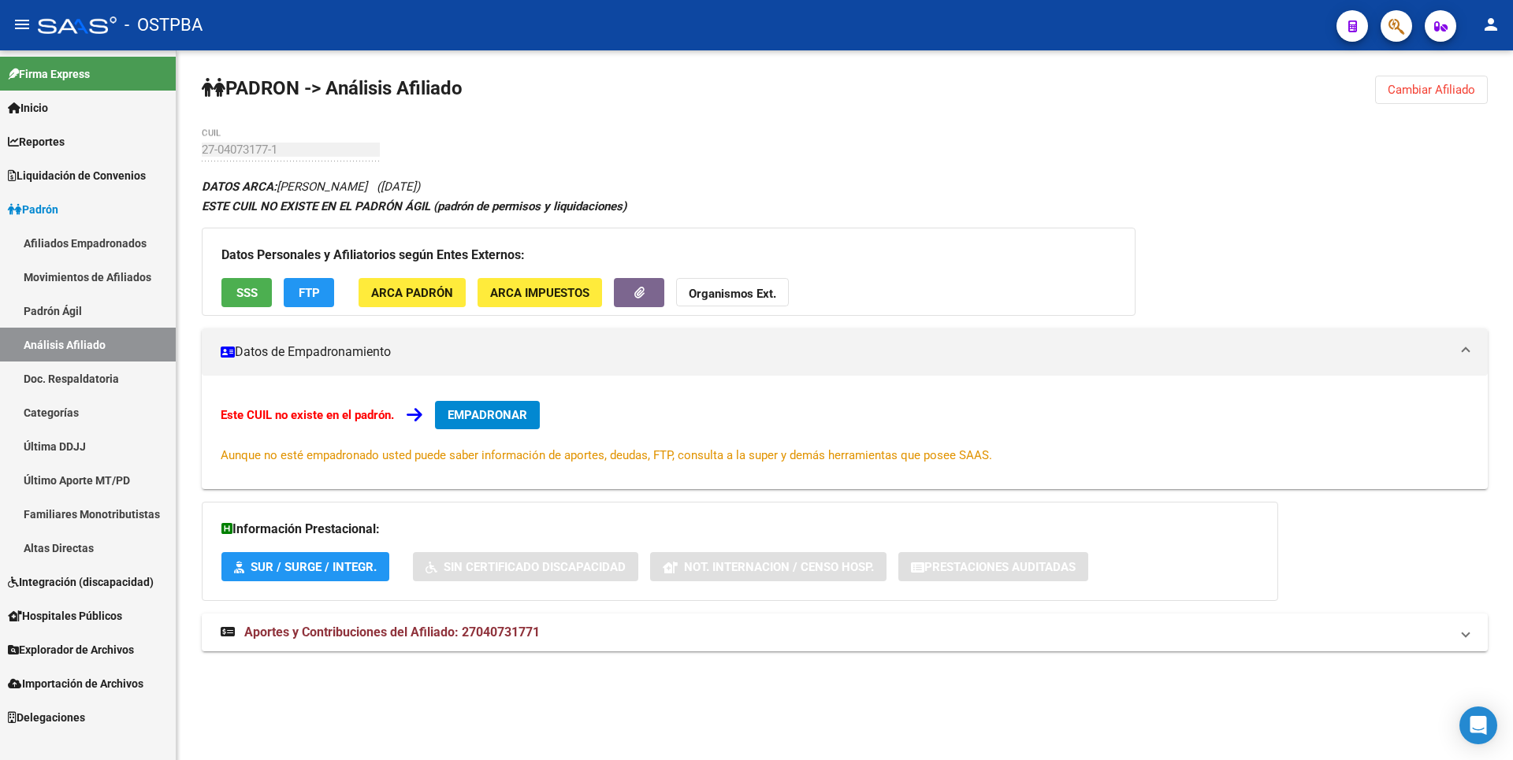
click at [1455, 88] on span "Cambiar Afiliado" at bounding box center [1431, 90] width 87 height 14
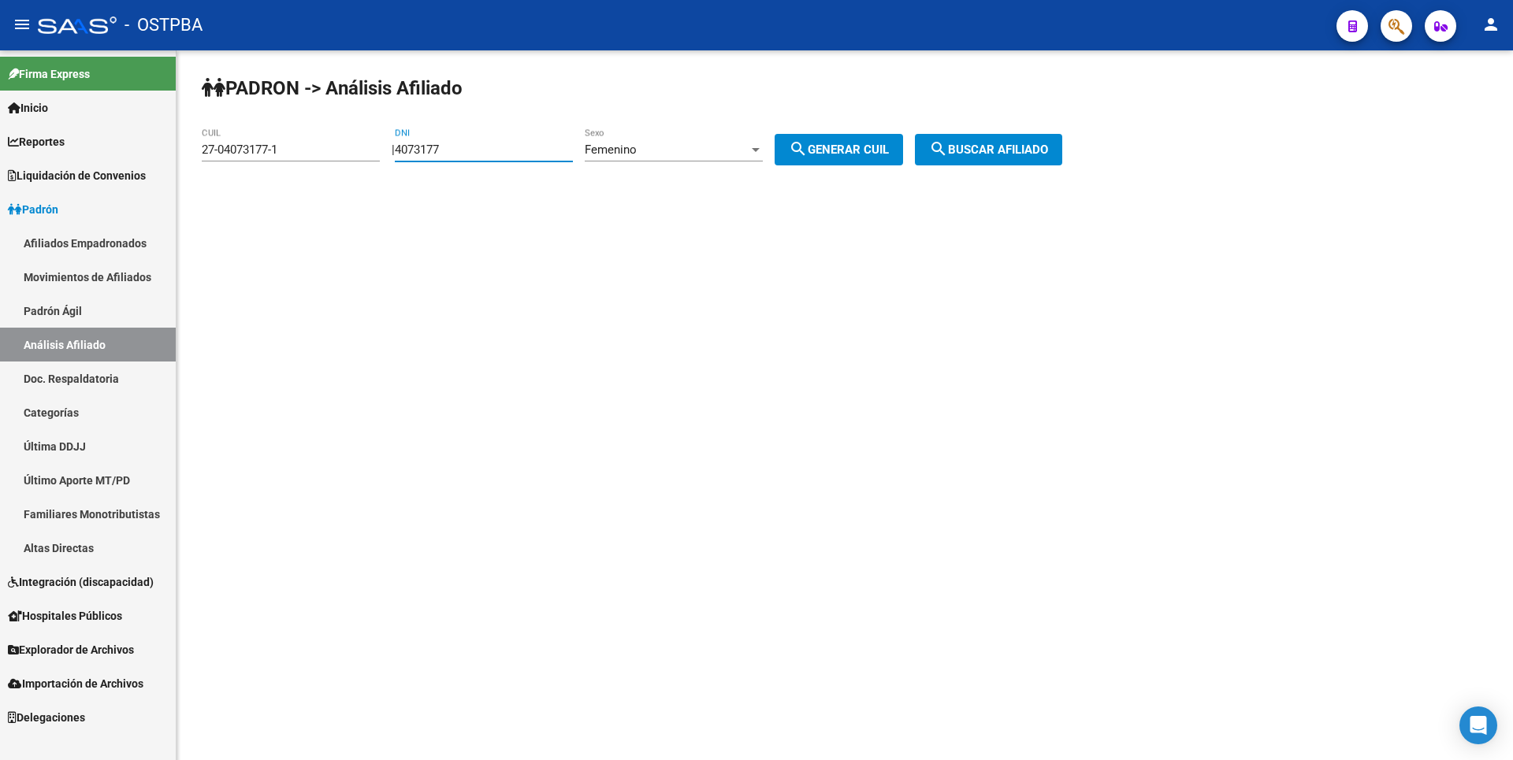
drag, startPoint x: 465, startPoint y: 145, endPoint x: 325, endPoint y: 141, distance: 139.5
click at [325, 143] on app-analisis-afiliado "PADRON -> Análisis Afiliado 27-04073177-1 CUIL | 4073177 DNI Femenino Sexo sear…" at bounding box center [638, 150] width 872 height 14
paste input "10732716"
type input "10732716"
drag, startPoint x: 291, startPoint y: 153, endPoint x: 0, endPoint y: 150, distance: 290.8
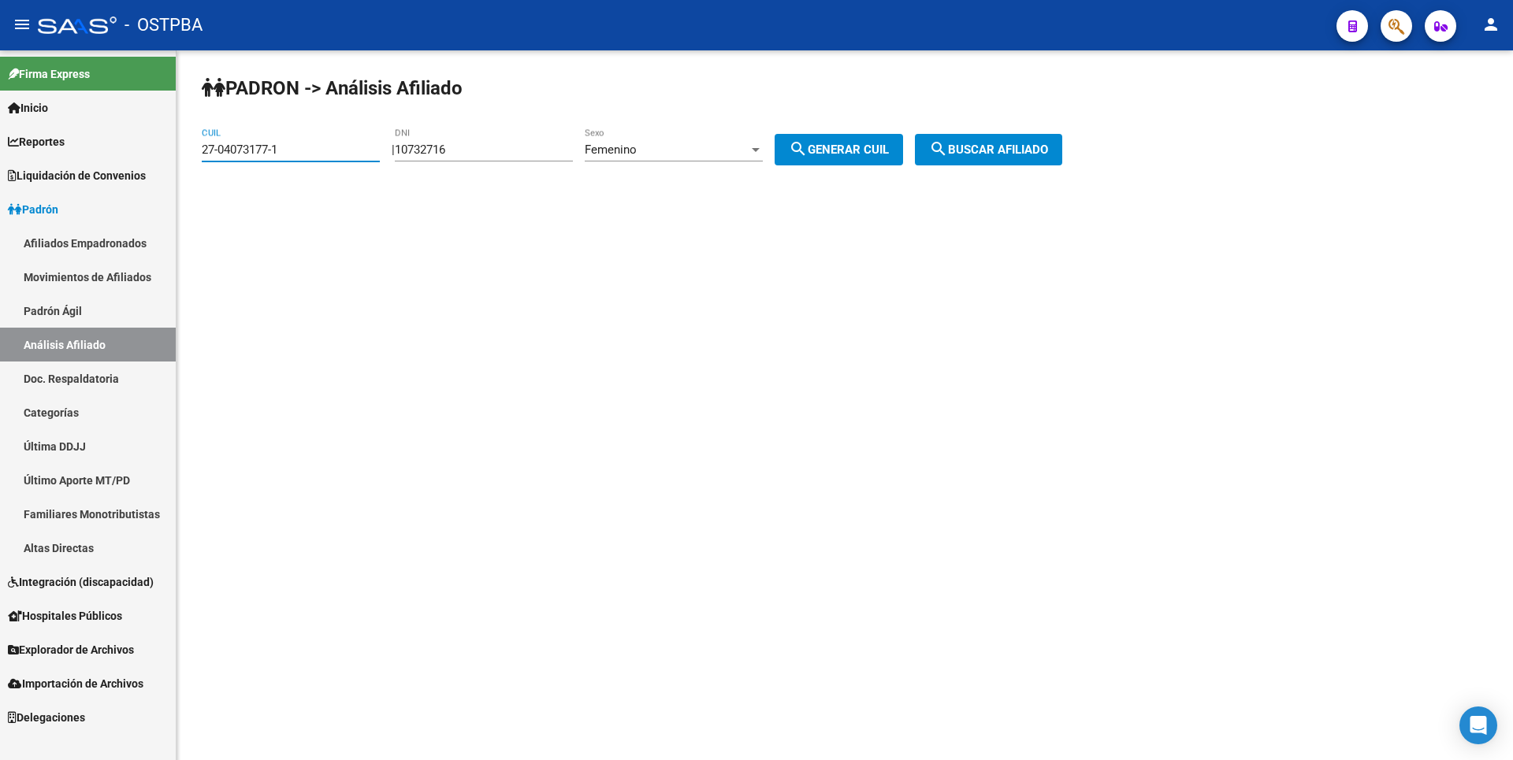
click at [0, 150] on mat-sidenav-container "Firma Express Inicio Calendario SSS Instructivos Contacto OS Reportes Tablero d…" at bounding box center [756, 405] width 1513 height 710
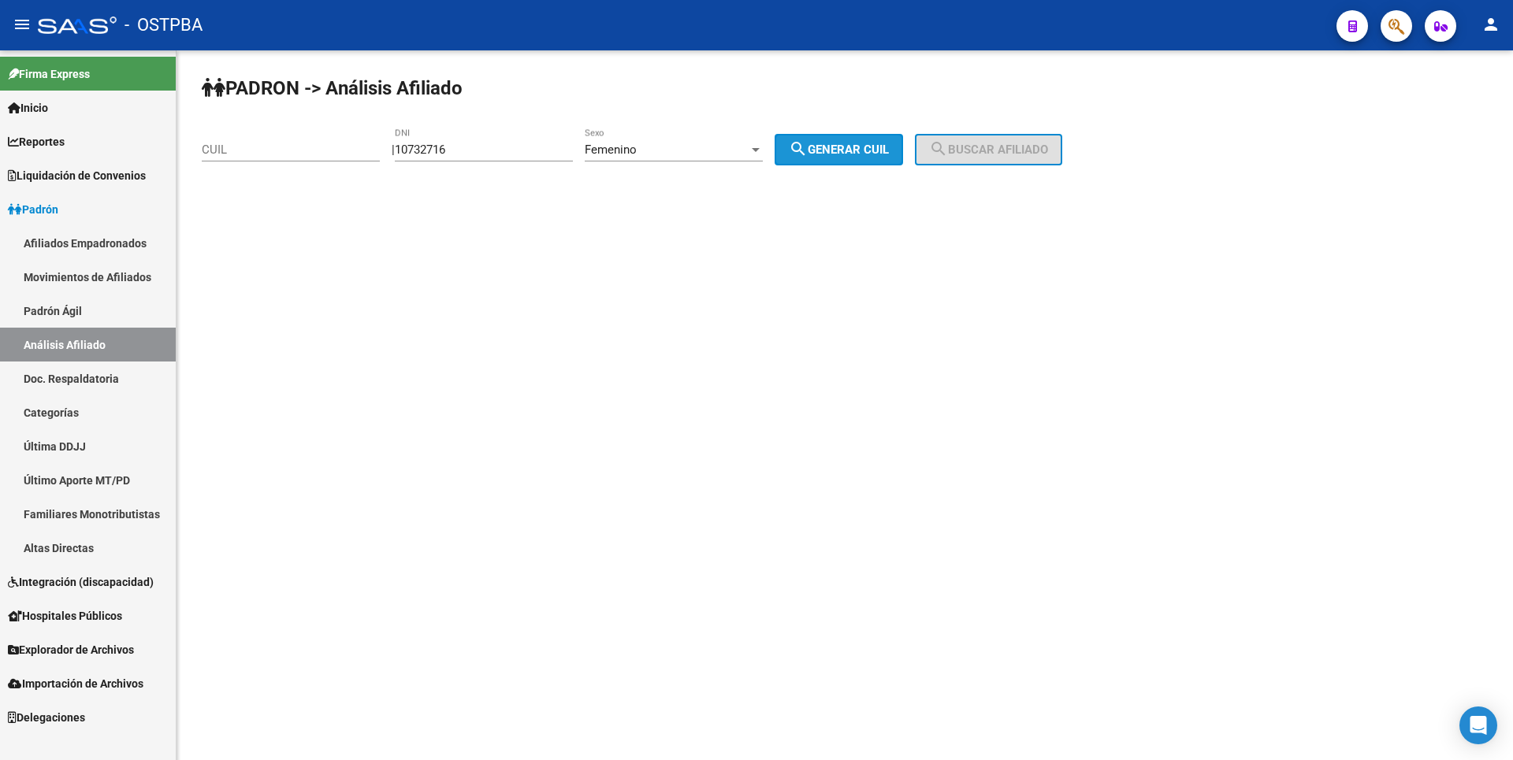
drag, startPoint x: 850, startPoint y: 156, endPoint x: 943, endPoint y: 136, distance: 95.2
click at [860, 150] on span "search Generar CUIL" at bounding box center [839, 150] width 100 height 14
type input "27-10732716-4"
click at [954, 136] on button "search Buscar afiliado" at bounding box center [988, 150] width 147 height 32
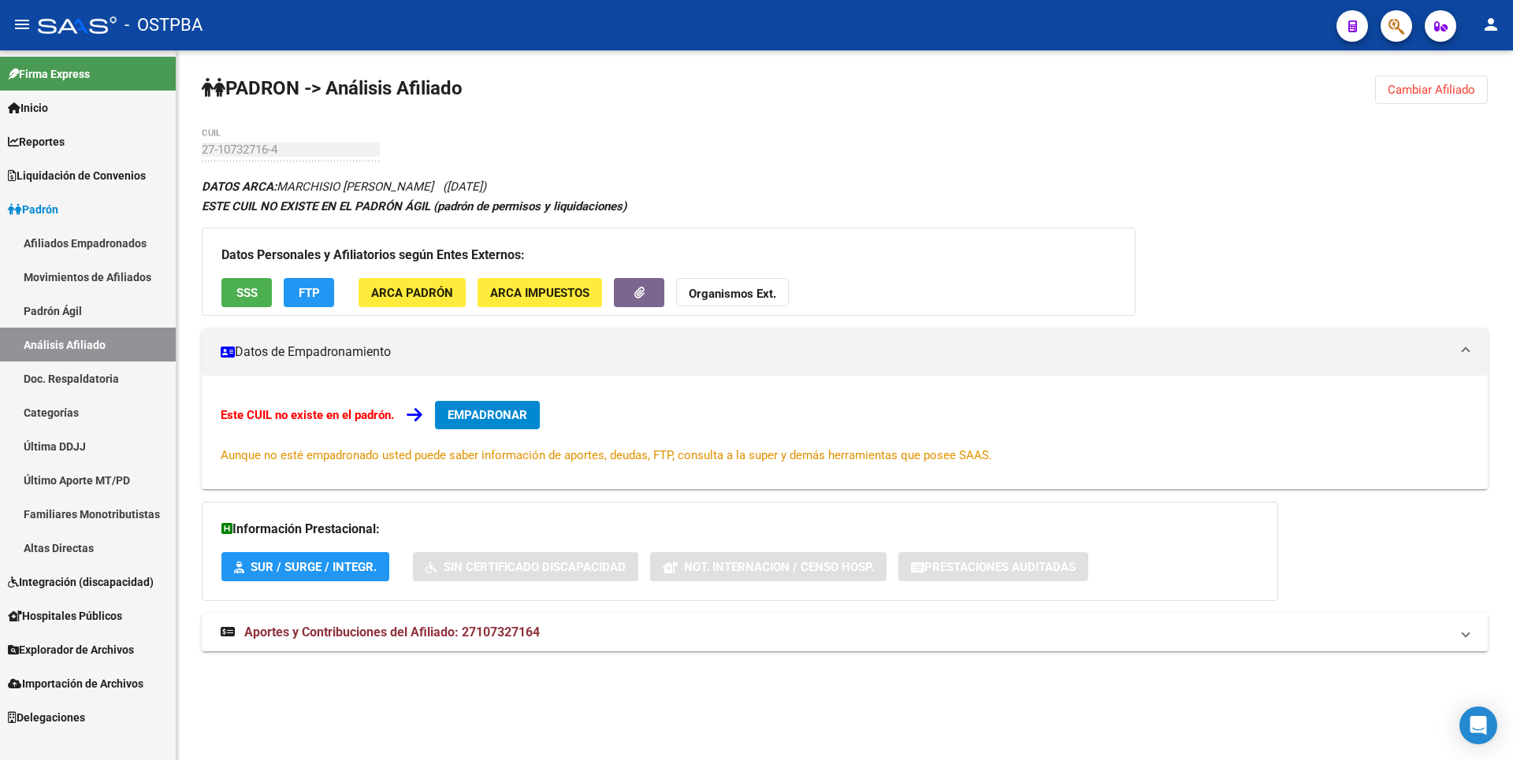
click at [251, 295] on span "SSS" at bounding box center [246, 293] width 21 height 14
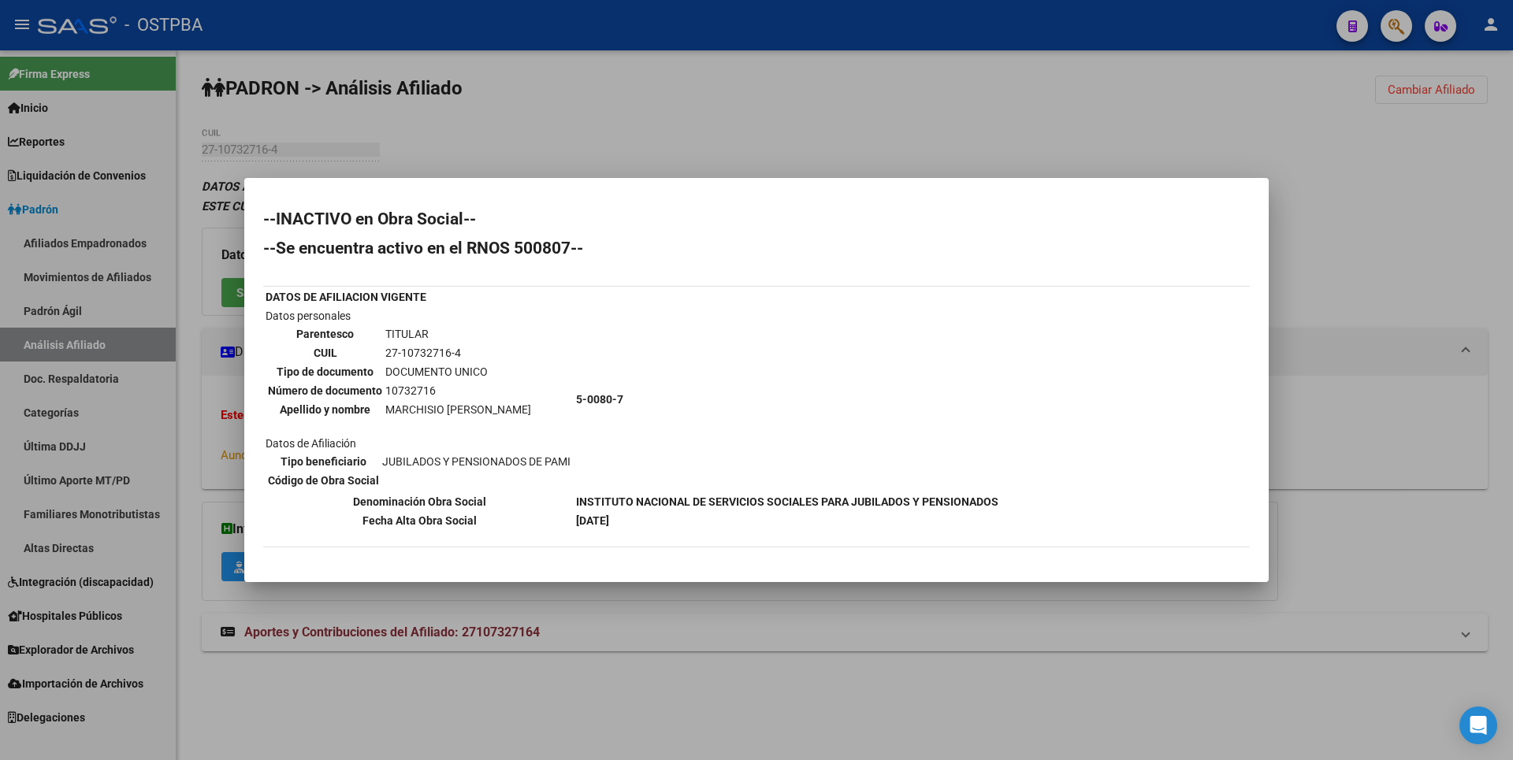
drag, startPoint x: 1266, startPoint y: 169, endPoint x: 1404, endPoint y: 116, distance: 147.2
click at [1273, 171] on div at bounding box center [756, 380] width 1513 height 760
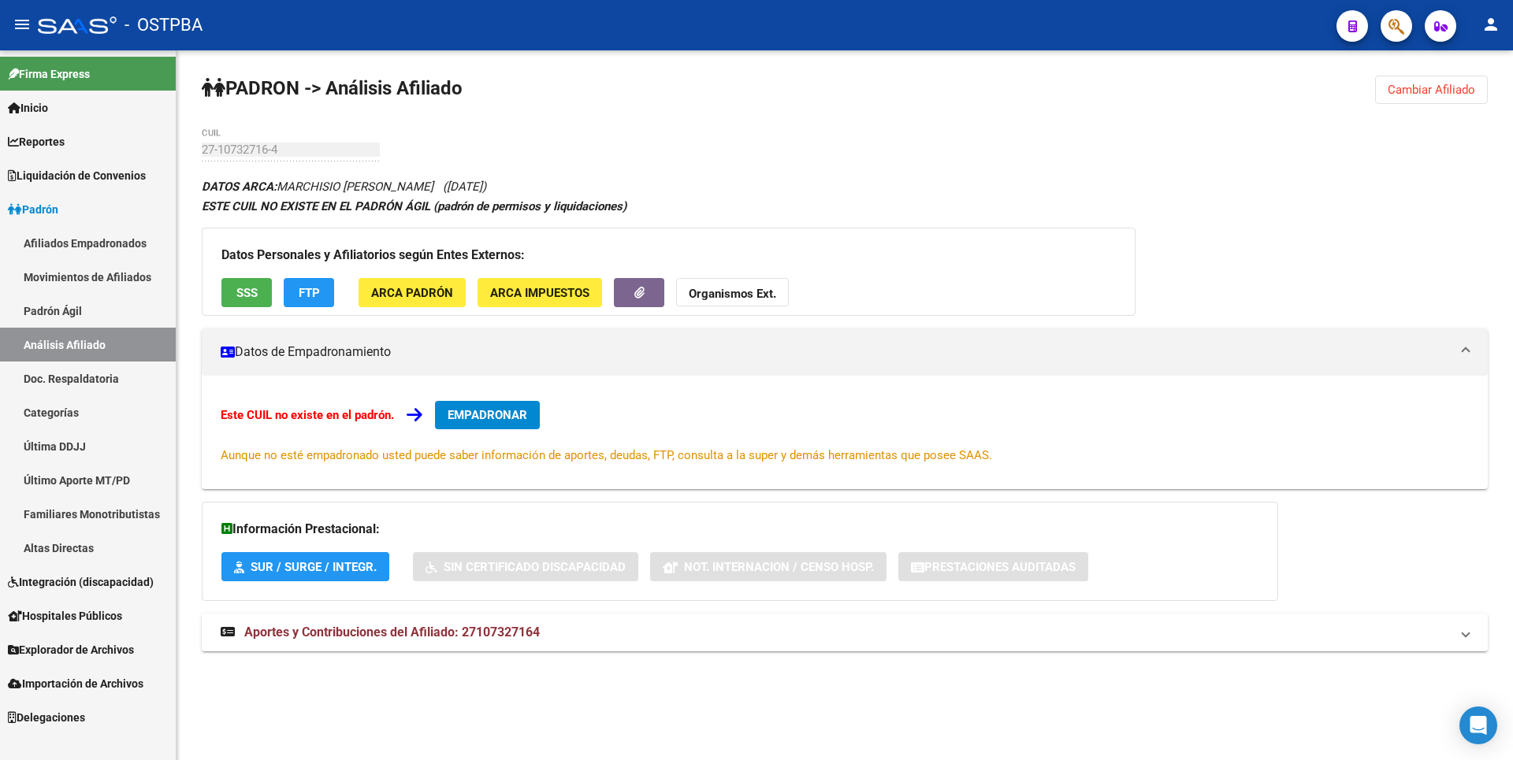
drag, startPoint x: 1452, startPoint y: 91, endPoint x: 906, endPoint y: 102, distance: 545.4
click at [1452, 91] on span "Cambiar Afiliado" at bounding box center [1431, 90] width 87 height 14
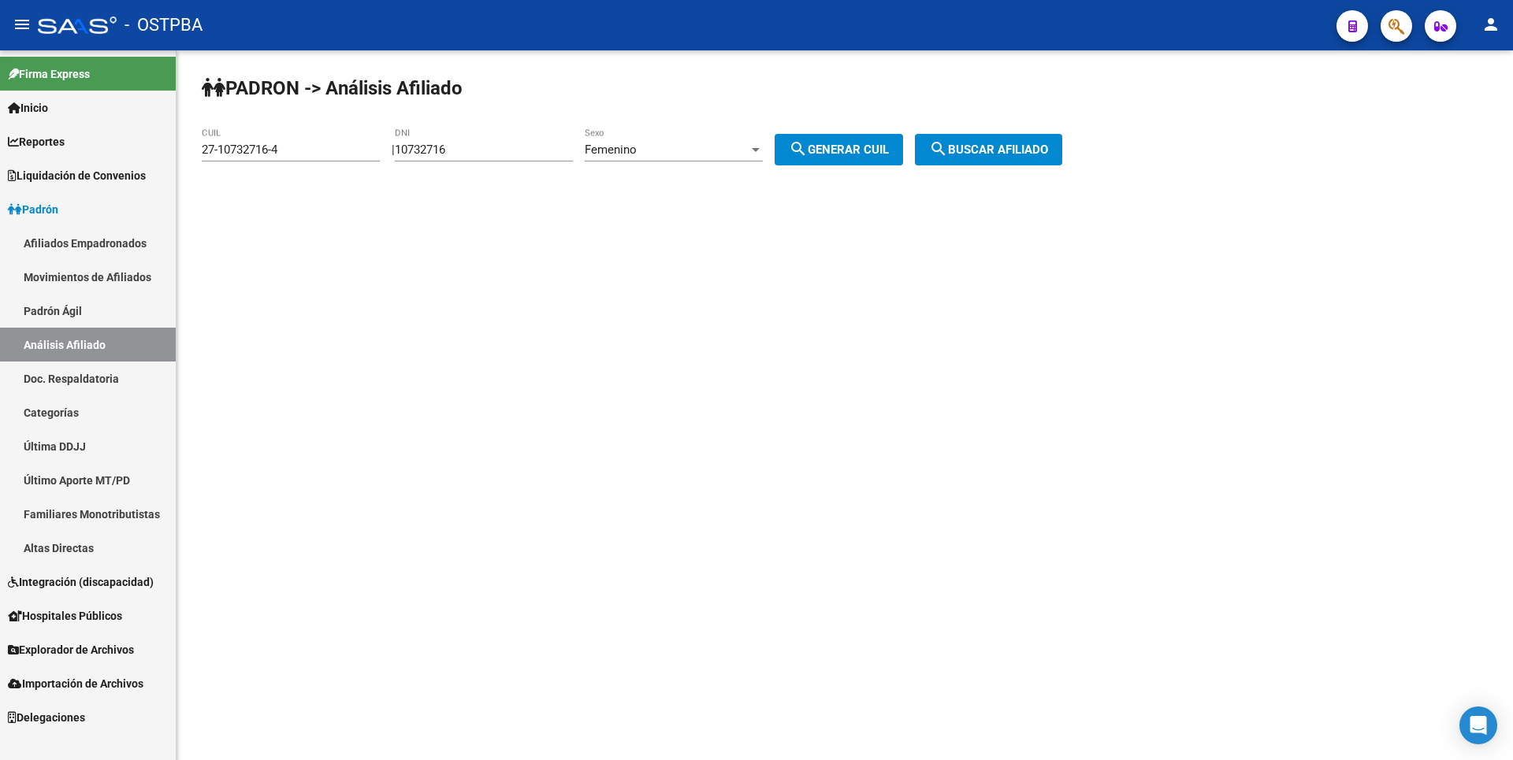
click at [749, 147] on div "Femenino" at bounding box center [667, 150] width 164 height 14
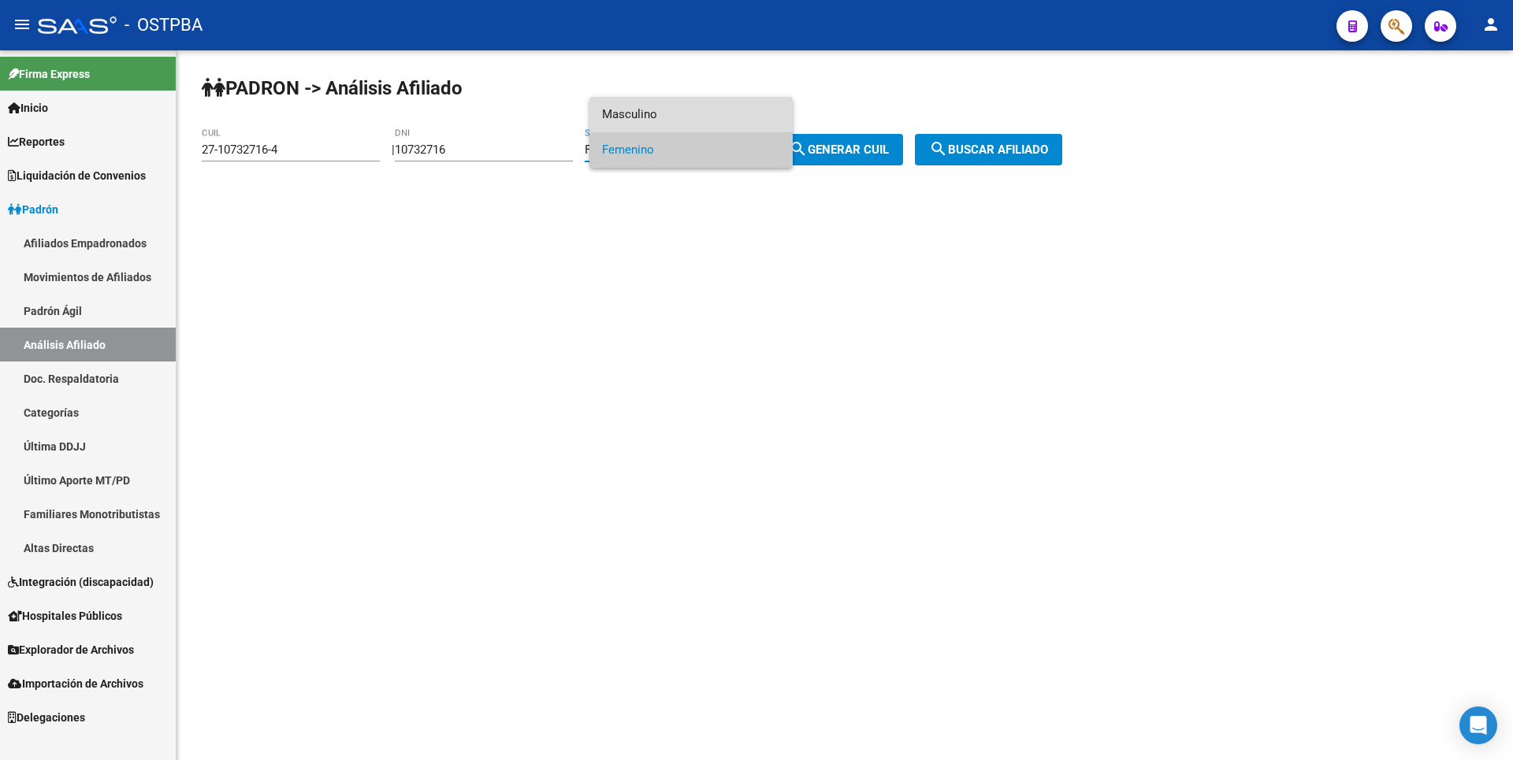
click at [645, 118] on span "Masculino" at bounding box center [691, 114] width 178 height 35
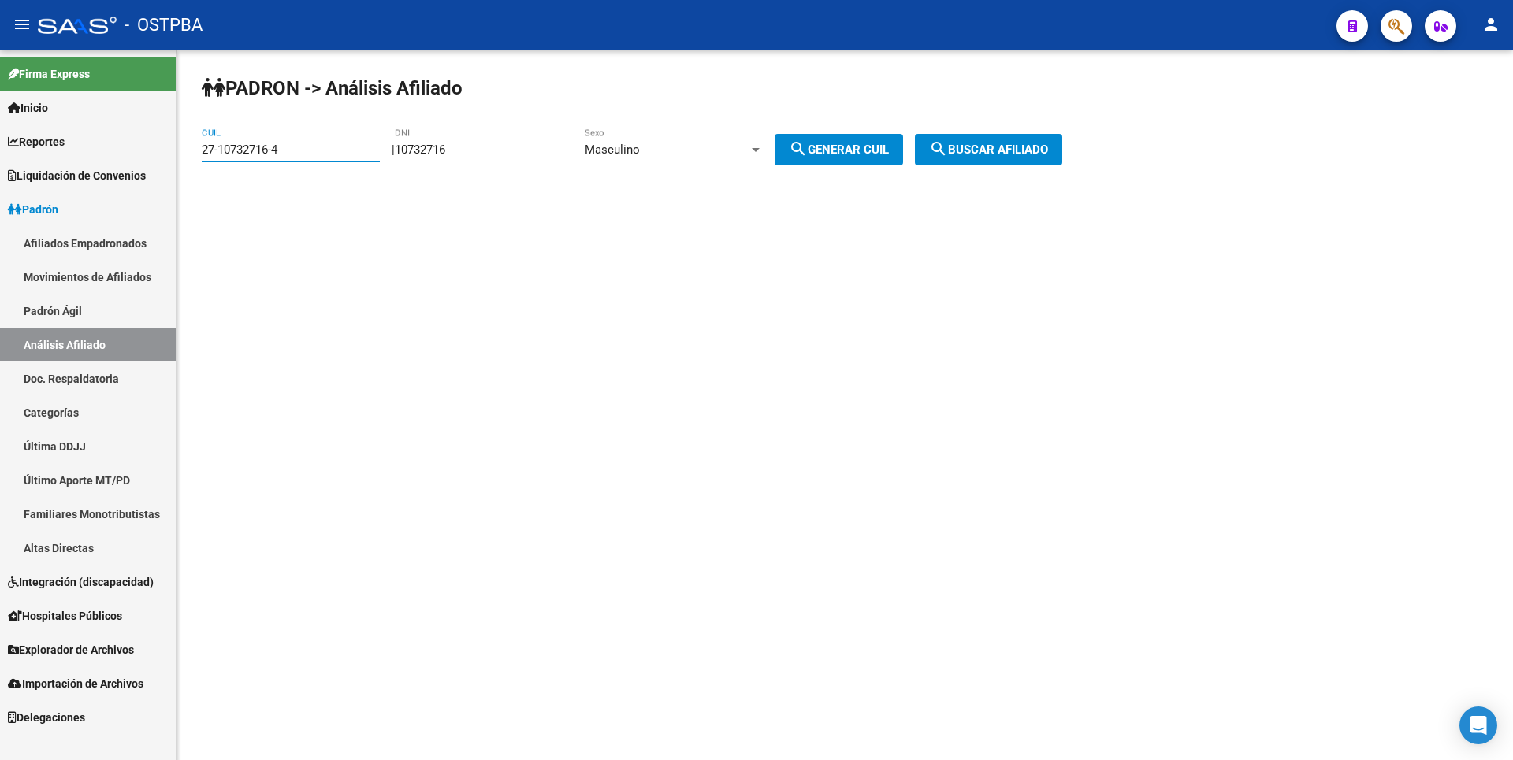
drag, startPoint x: 337, startPoint y: 154, endPoint x: 0, endPoint y: 150, distance: 337.3
click at [0, 150] on mat-sidenav-container "Firma Express Inicio Calendario SSS Instructivos Contacto OS Reportes Tablero d…" at bounding box center [756, 405] width 1513 height 710
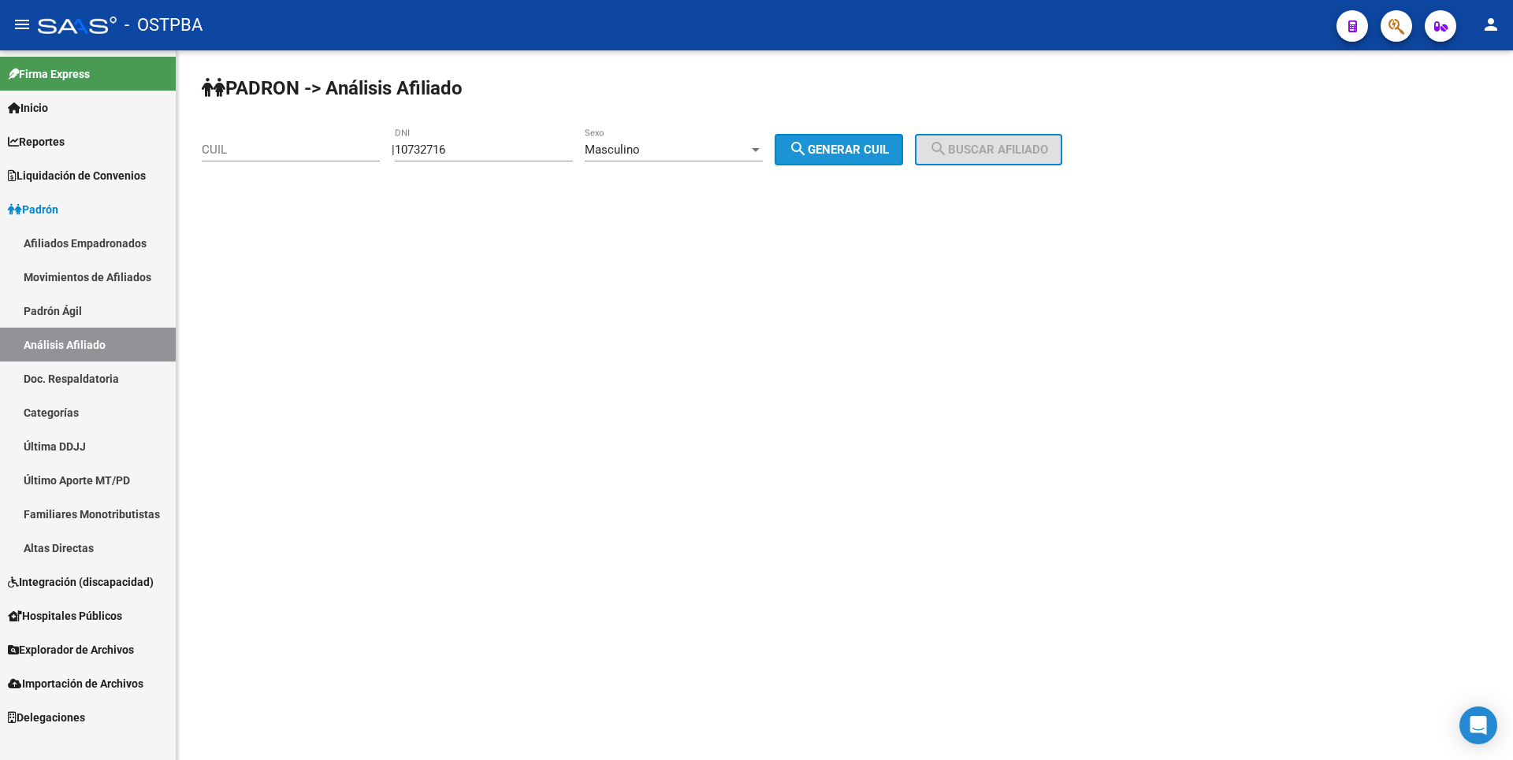
click at [854, 143] on span "search Generar CUIL" at bounding box center [839, 150] width 100 height 14
click at [1095, 158] on div "PADRON -> Análisis Afiliado 23-10732716-9 CUIL | 10732716 DNI Masculino Sexo se…" at bounding box center [845, 132] width 1337 height 165
click at [1029, 151] on span "search Buscar afiliado" at bounding box center [988, 150] width 119 height 14
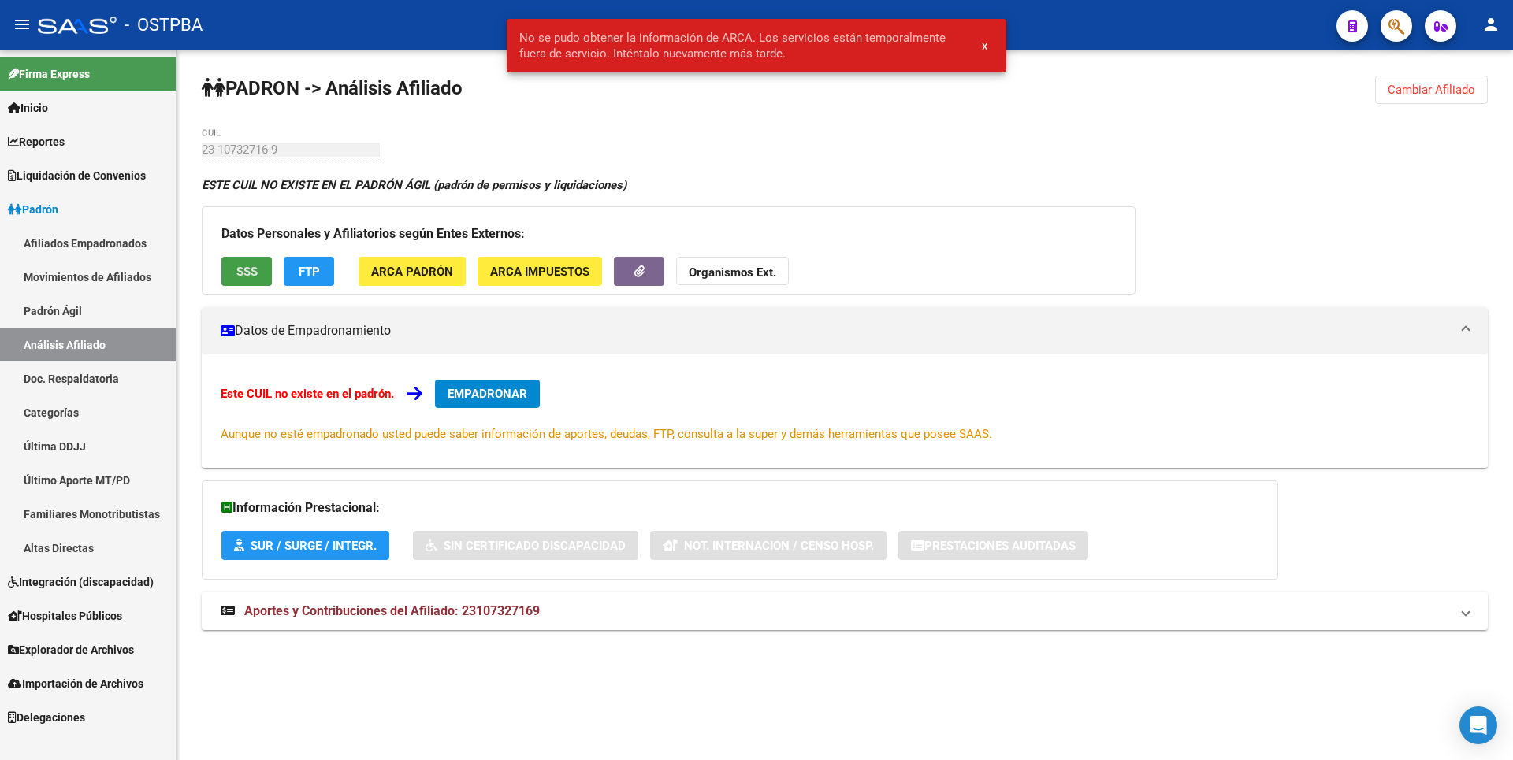
click at [254, 273] on span "SSS" at bounding box center [246, 272] width 21 height 14
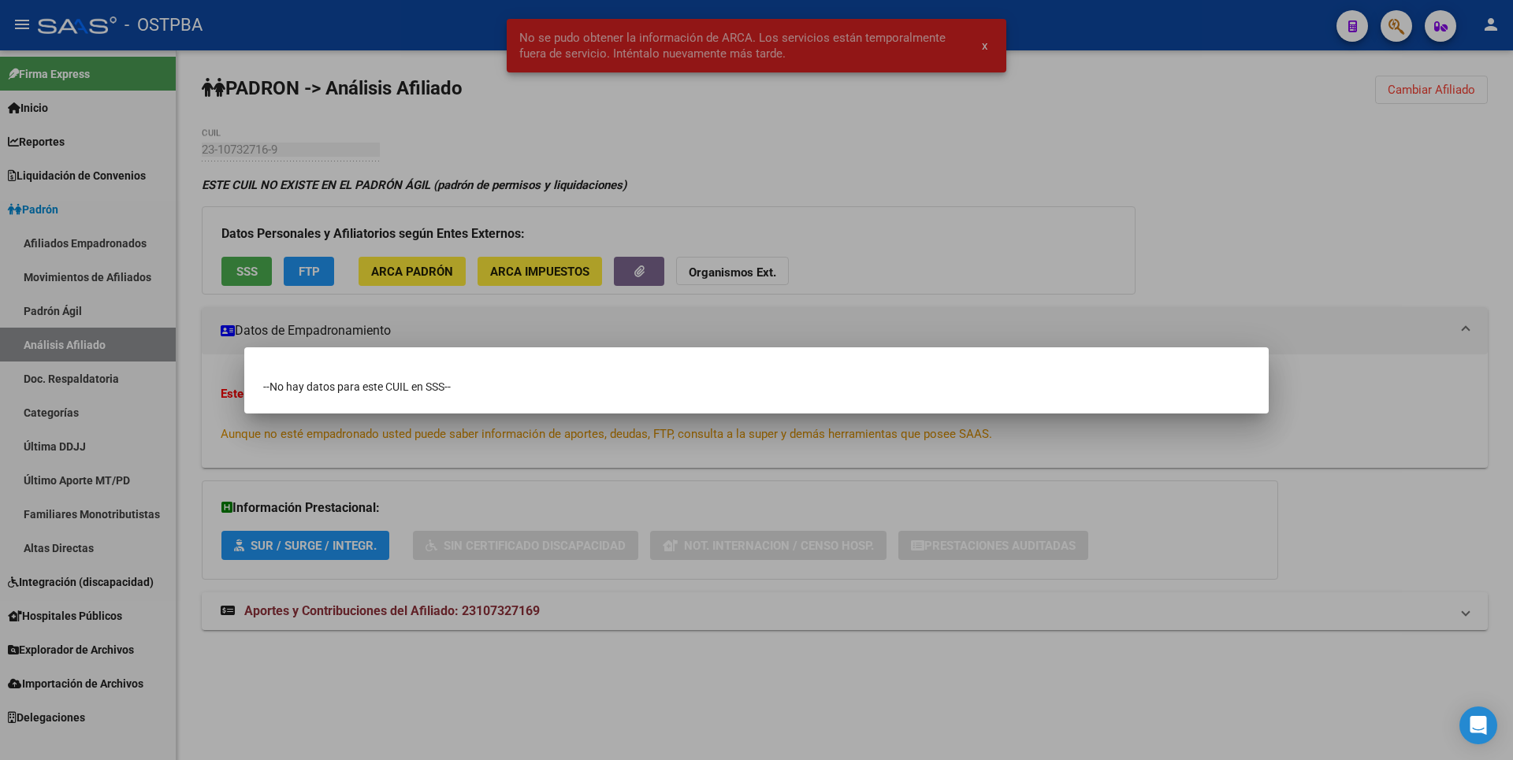
click at [976, 214] on div at bounding box center [756, 380] width 1513 height 760
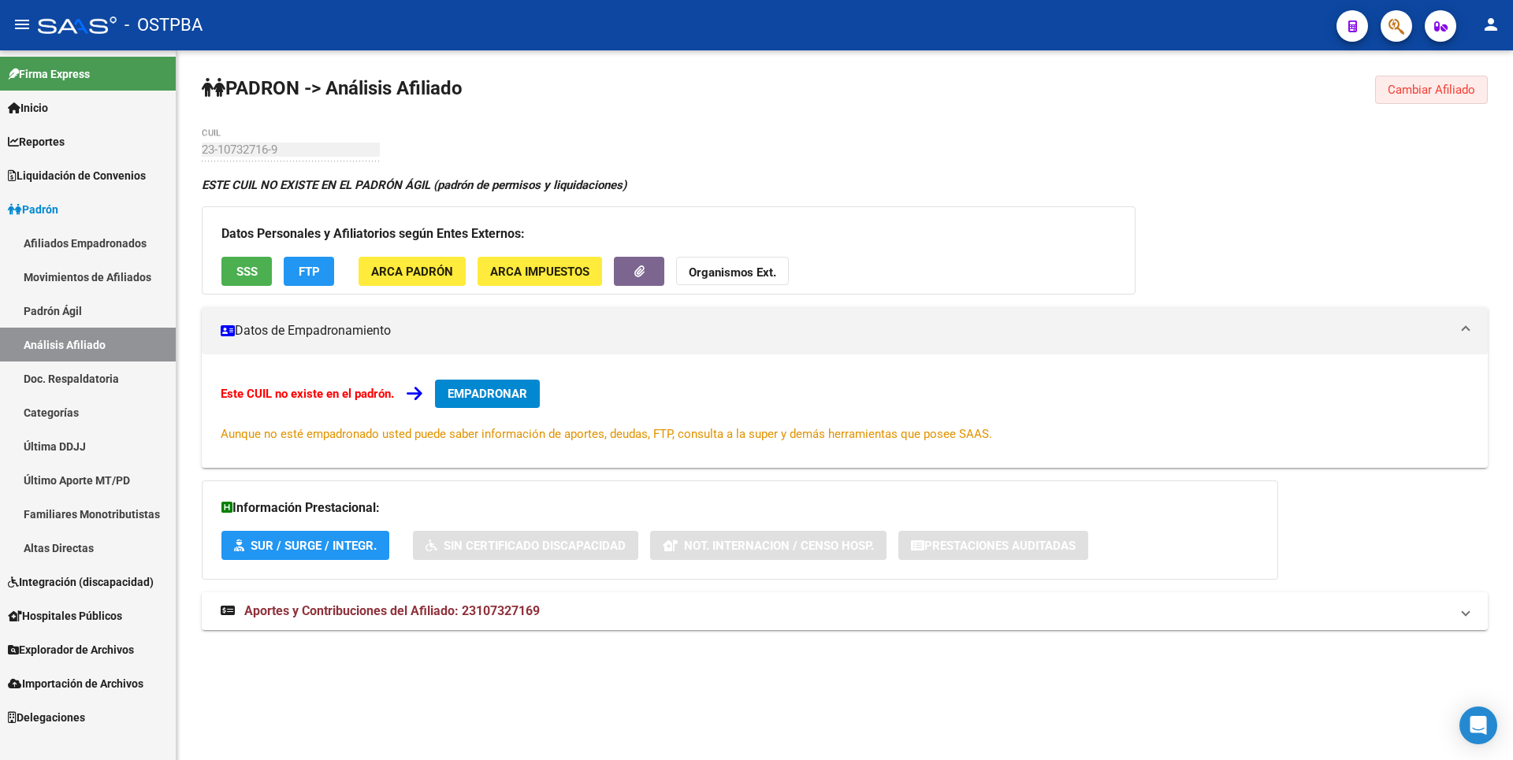
drag, startPoint x: 1414, startPoint y: 86, endPoint x: 770, endPoint y: 123, distance: 644.9
click at [1414, 85] on span "Cambiar Afiliado" at bounding box center [1431, 90] width 87 height 14
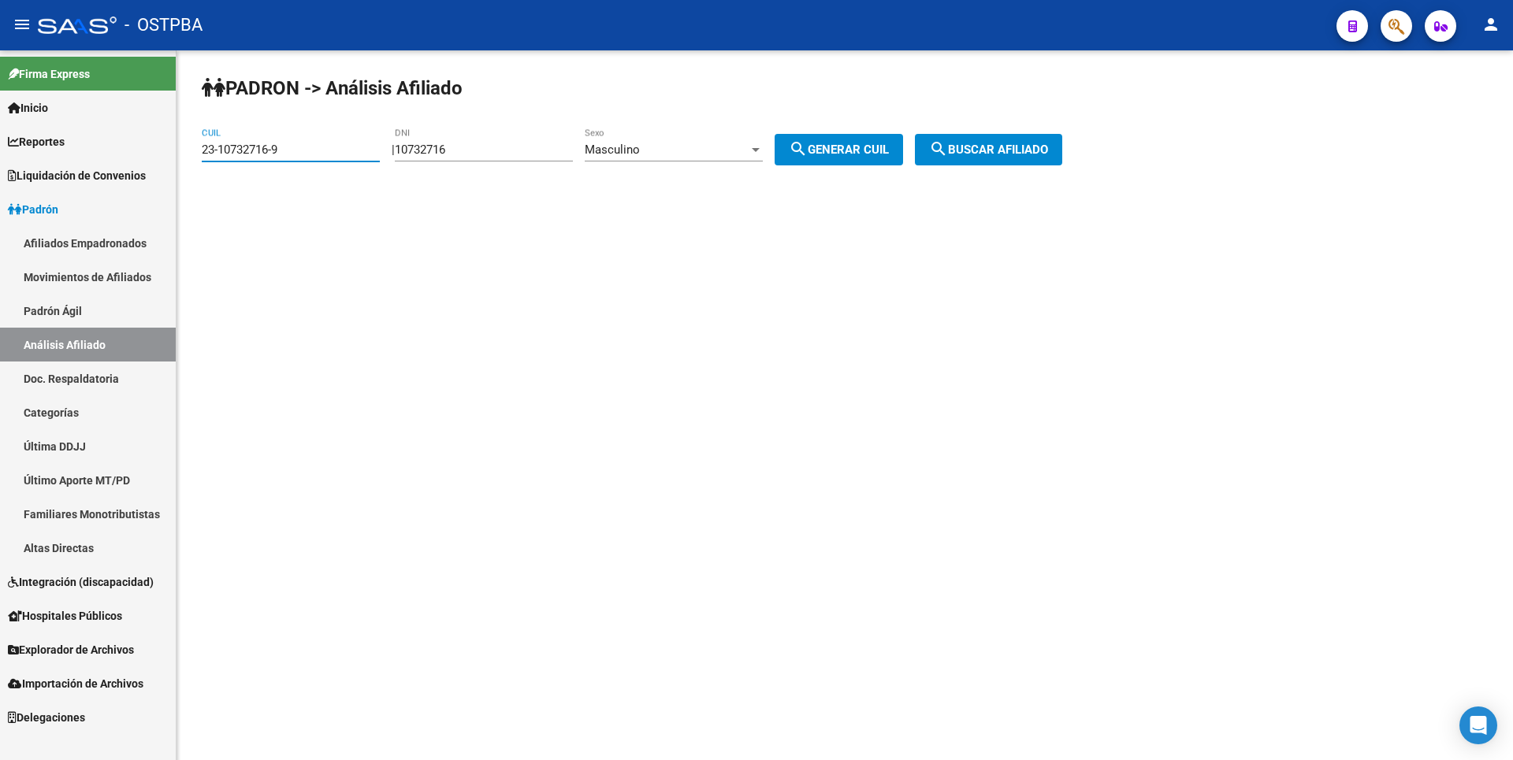
drag, startPoint x: 288, startPoint y: 145, endPoint x: 14, endPoint y: 134, distance: 274.5
click at [14, 134] on mat-sidenav-container "Firma Express Inicio Calendario SSS Instructivos Contacto OS Reportes Tablero d…" at bounding box center [756, 405] width 1513 height 710
paste input "0-92368587-2"
type input "20-92368587-2"
click at [1012, 147] on span "search Buscar afiliado" at bounding box center [988, 150] width 119 height 14
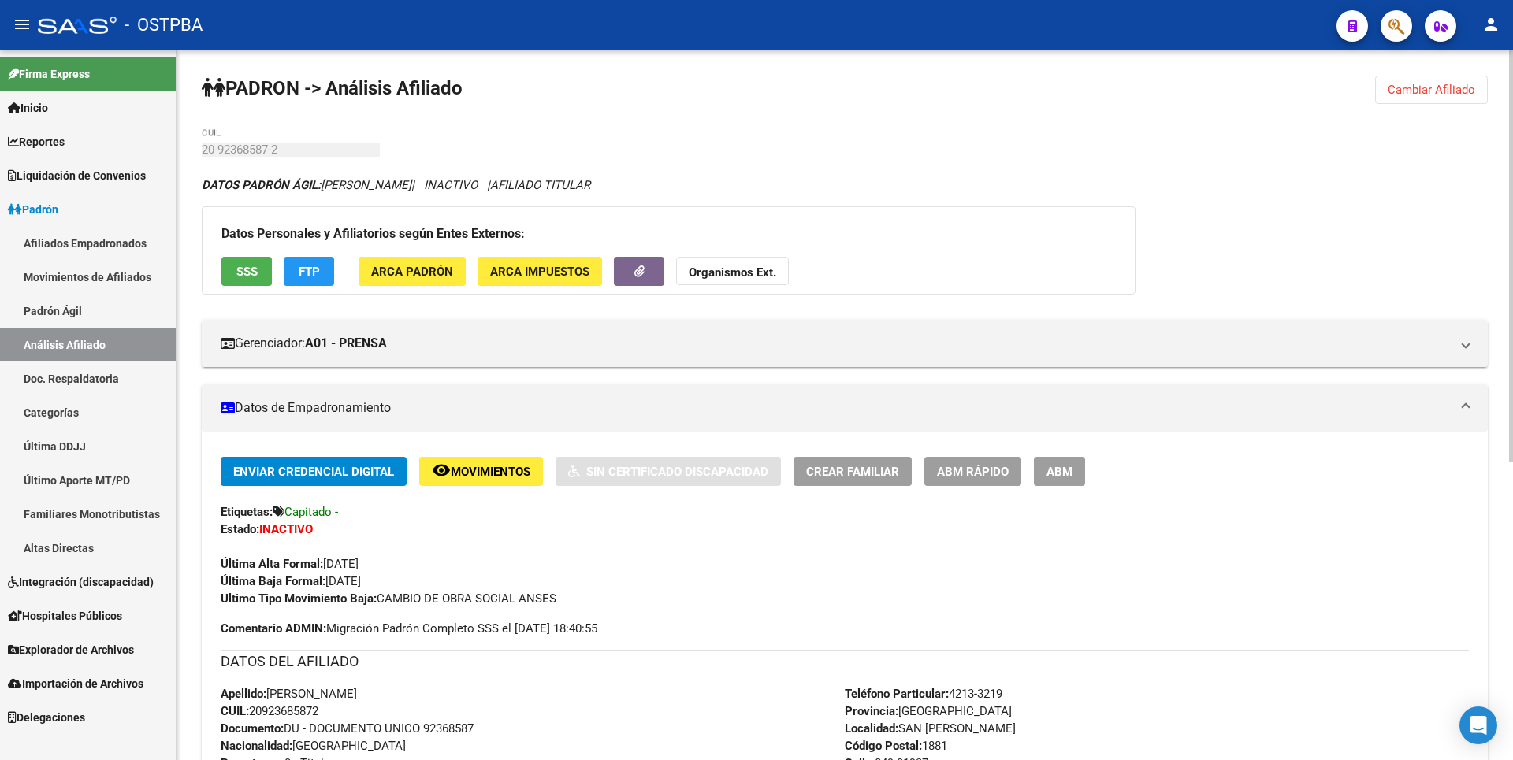
click at [240, 265] on span "SSS" at bounding box center [246, 272] width 21 height 14
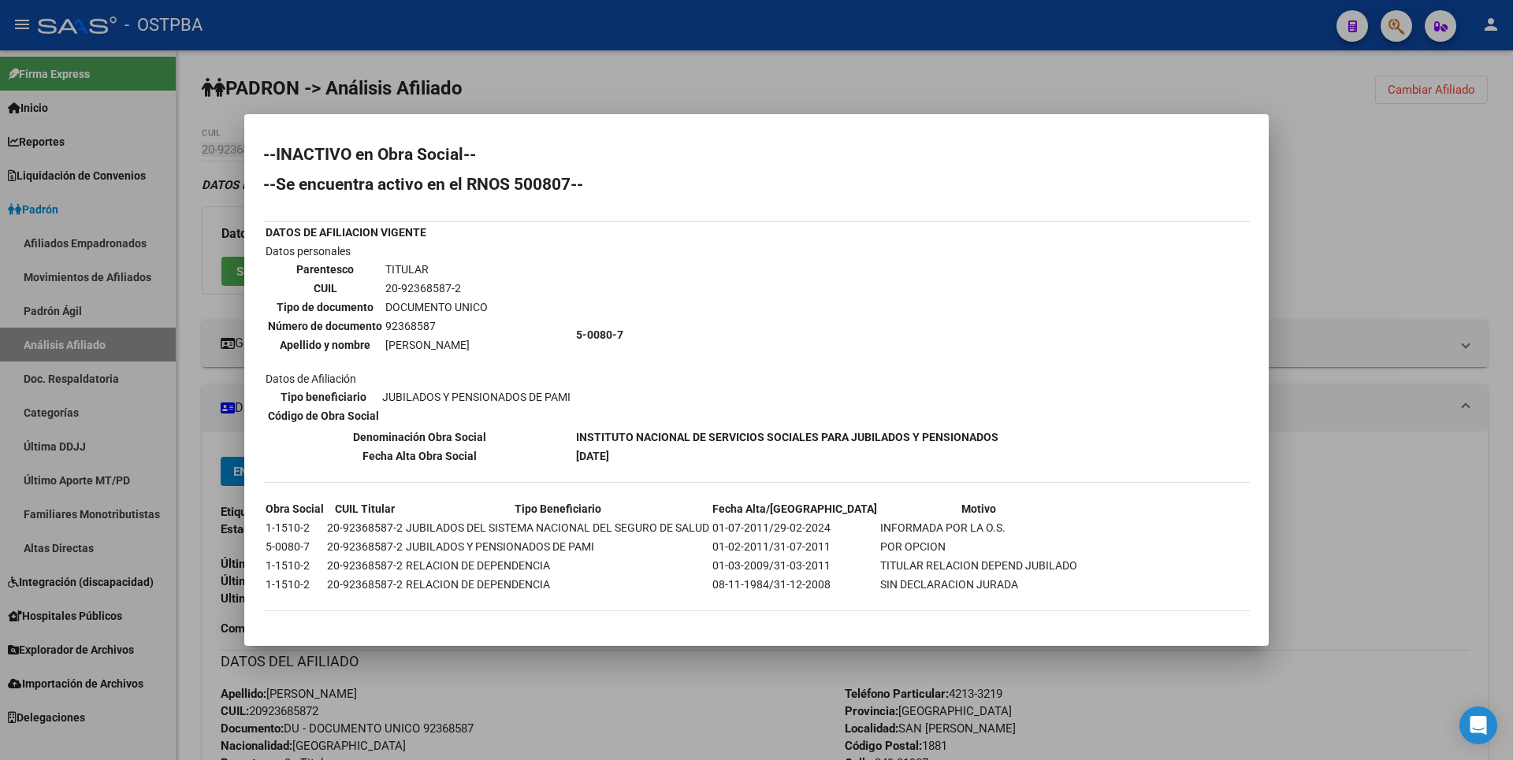
click at [1306, 365] on div at bounding box center [756, 380] width 1513 height 760
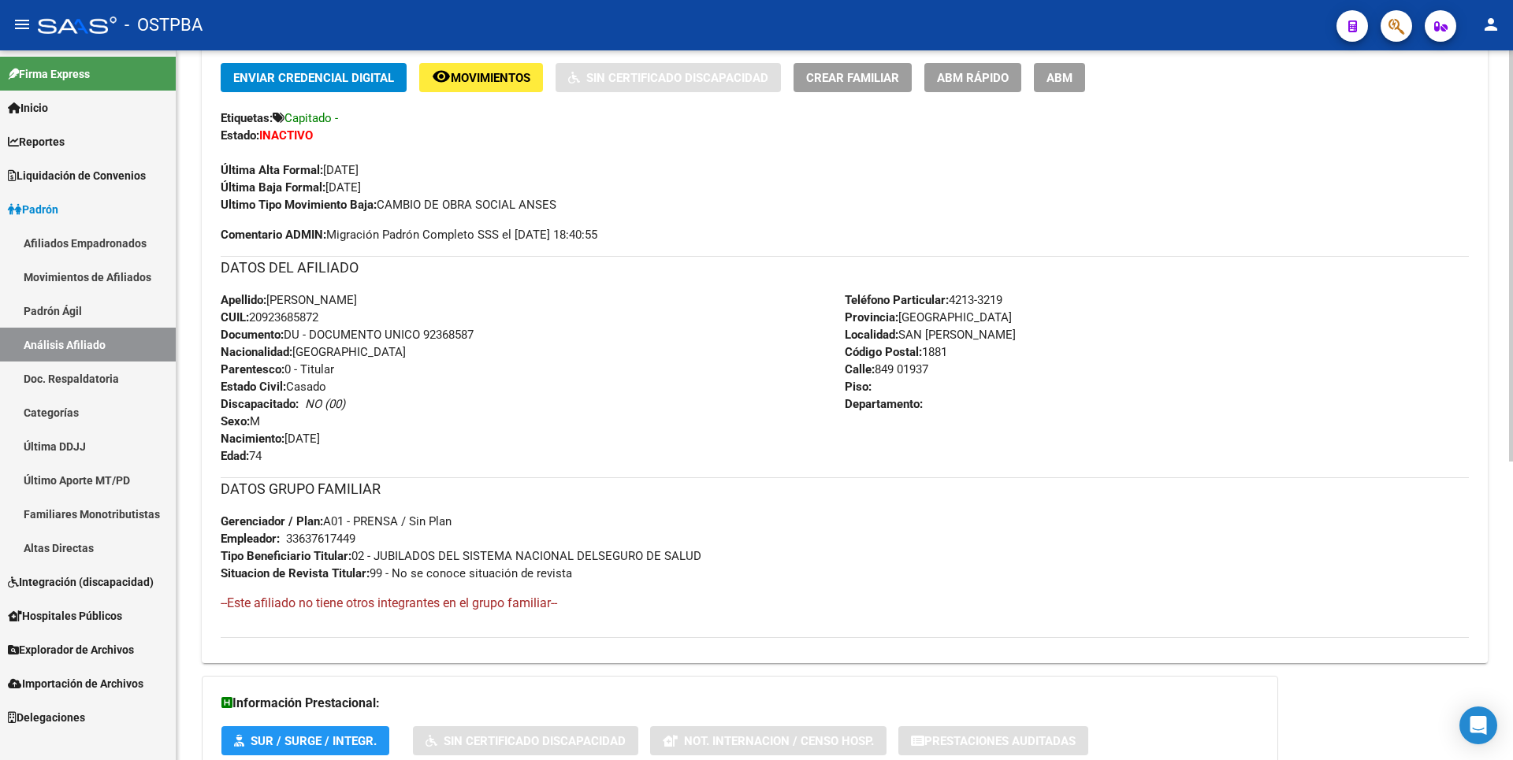
scroll to position [515, 0]
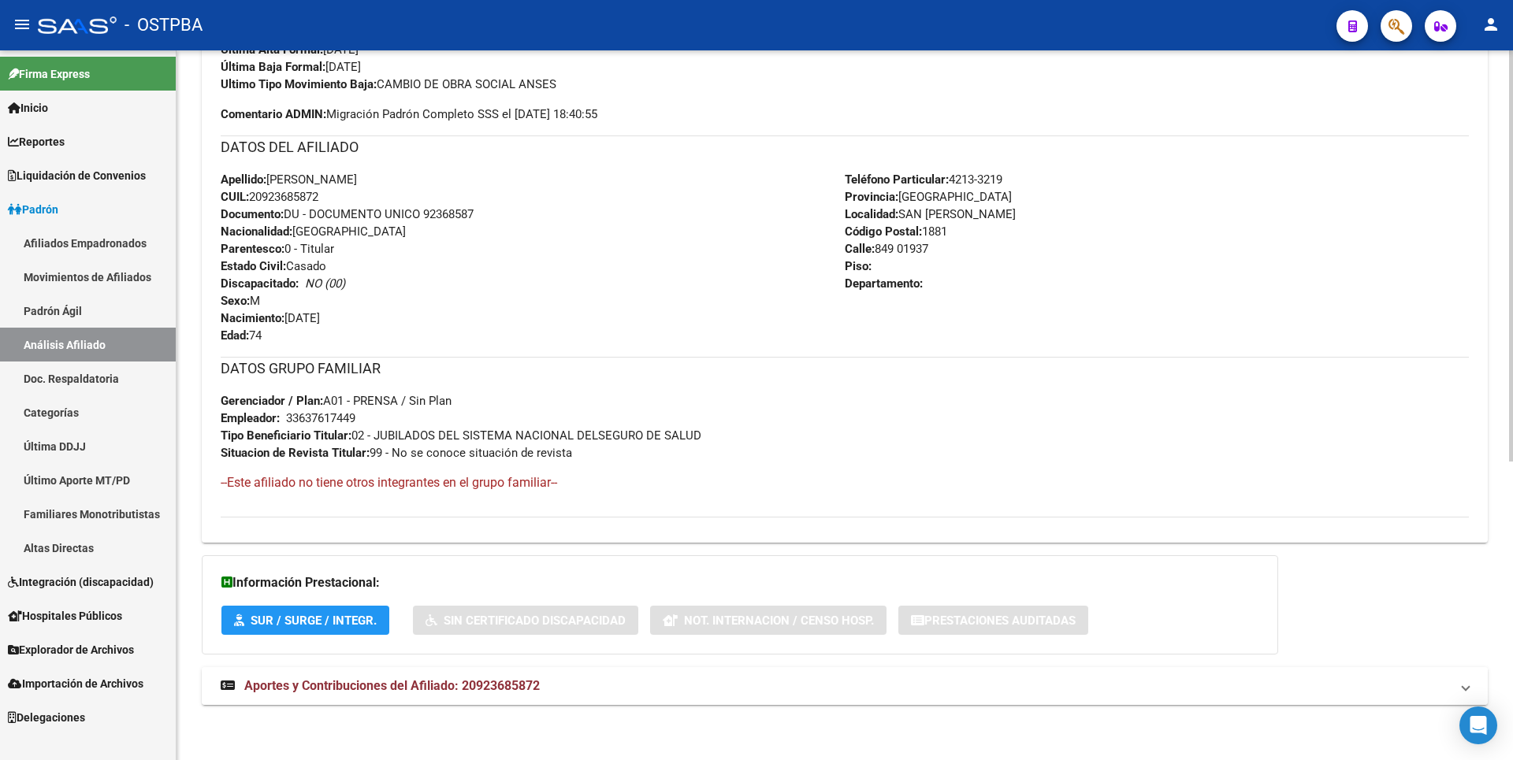
click at [523, 683] on span "Aportes y Contribuciones del Afiliado: 20923685872" at bounding box center [392, 686] width 296 height 15
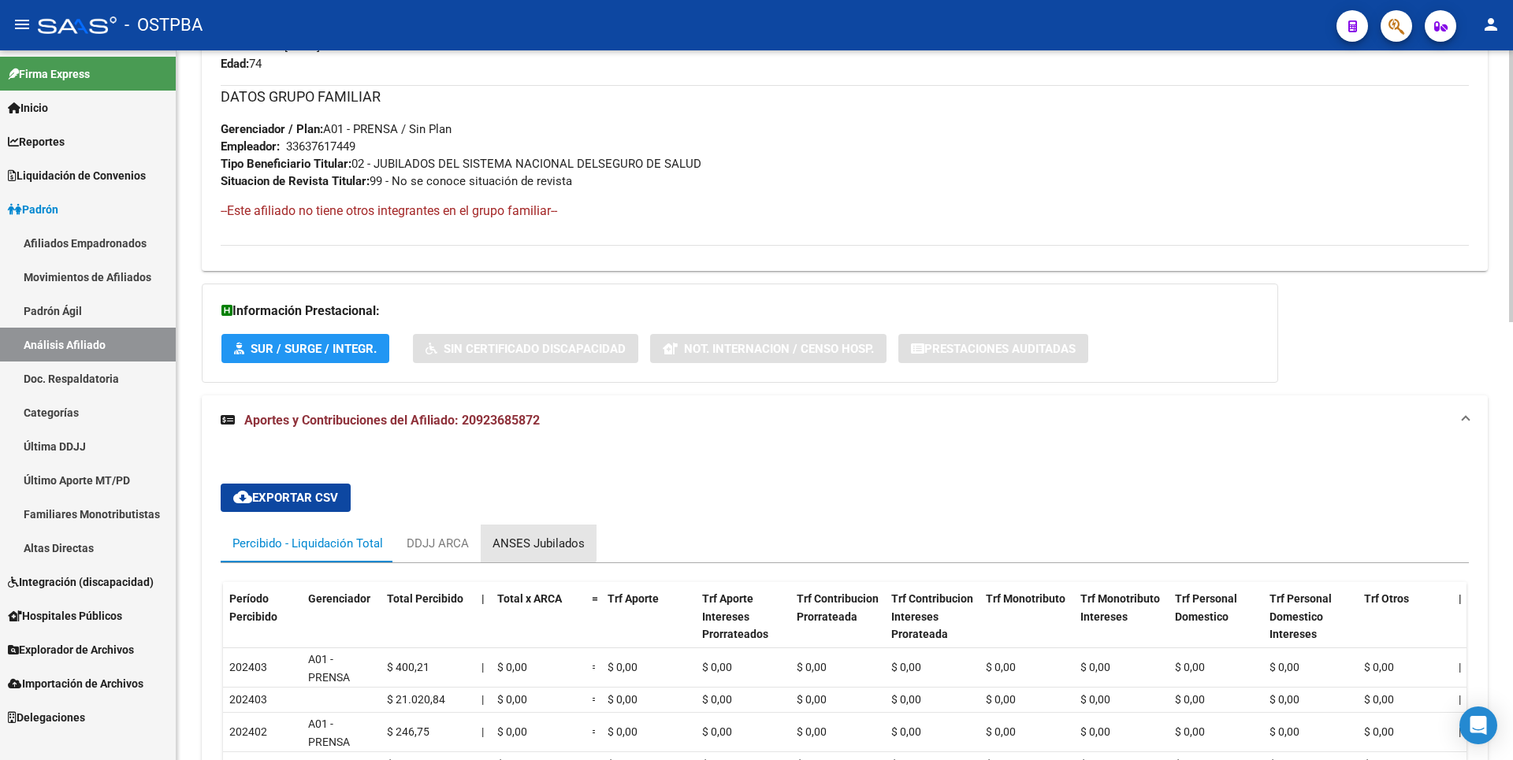
click at [531, 538] on div "ANSES Jubilados" at bounding box center [539, 543] width 92 height 17
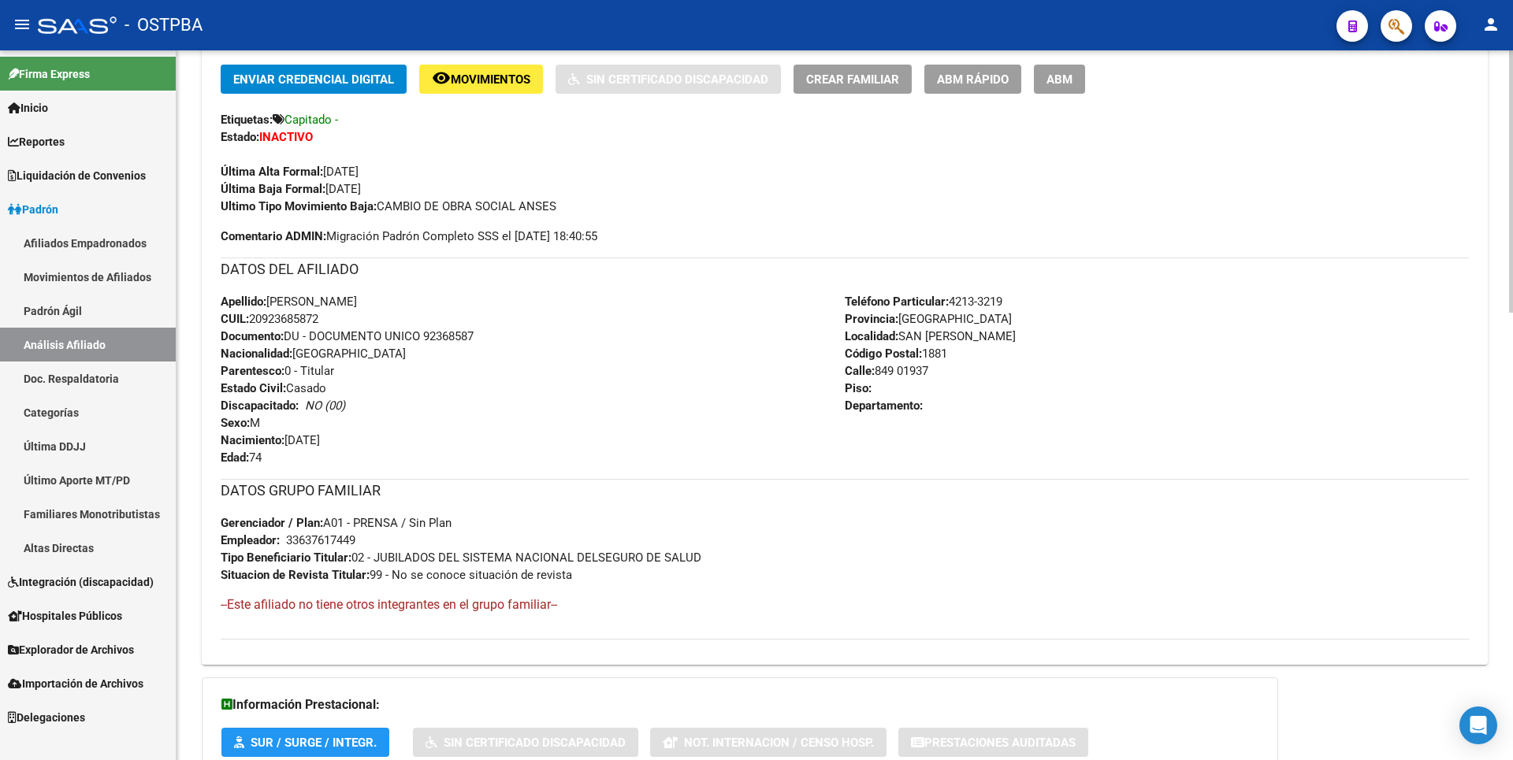
scroll to position [0, 0]
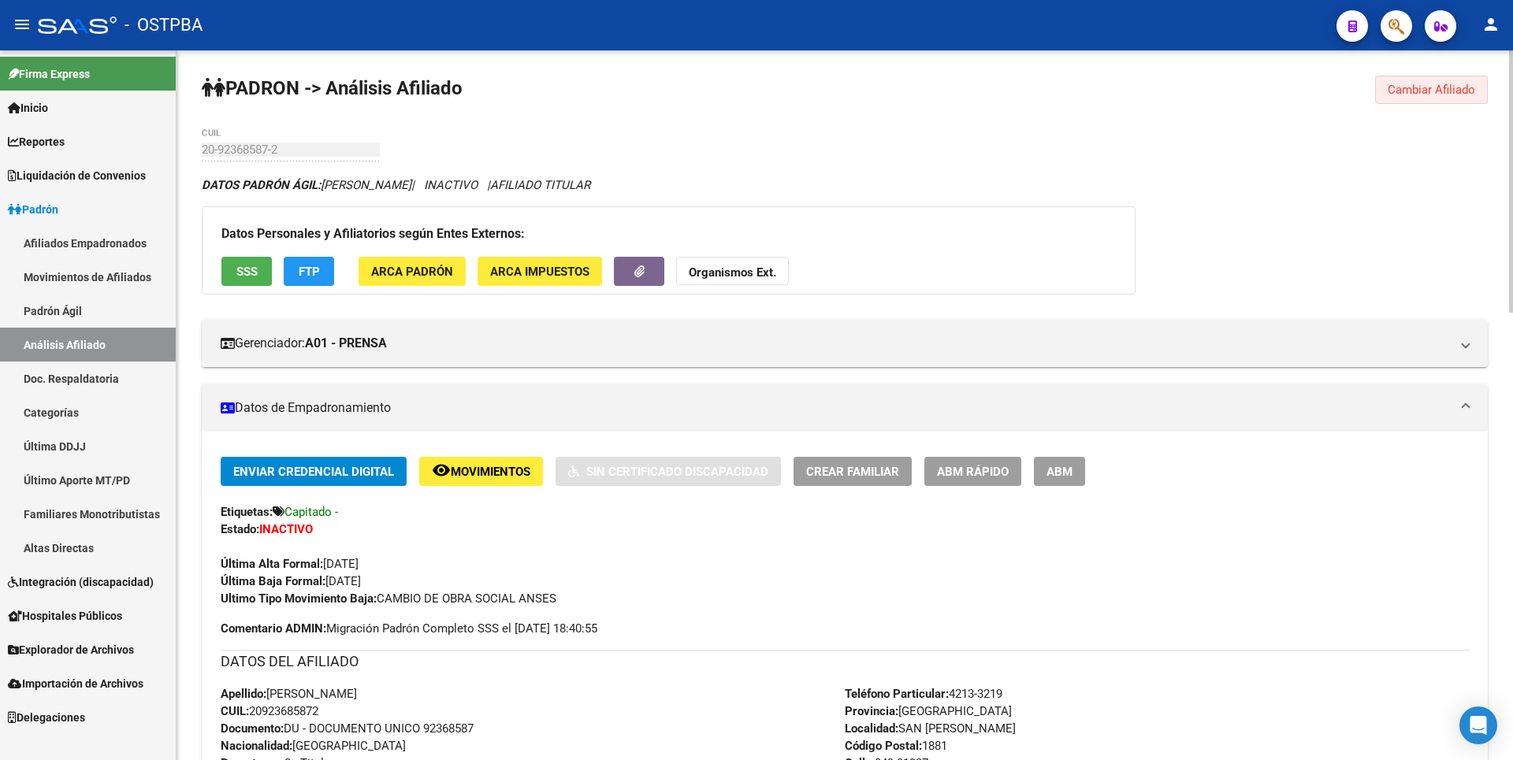
click at [1459, 89] on span "Cambiar Afiliado" at bounding box center [1431, 90] width 87 height 14
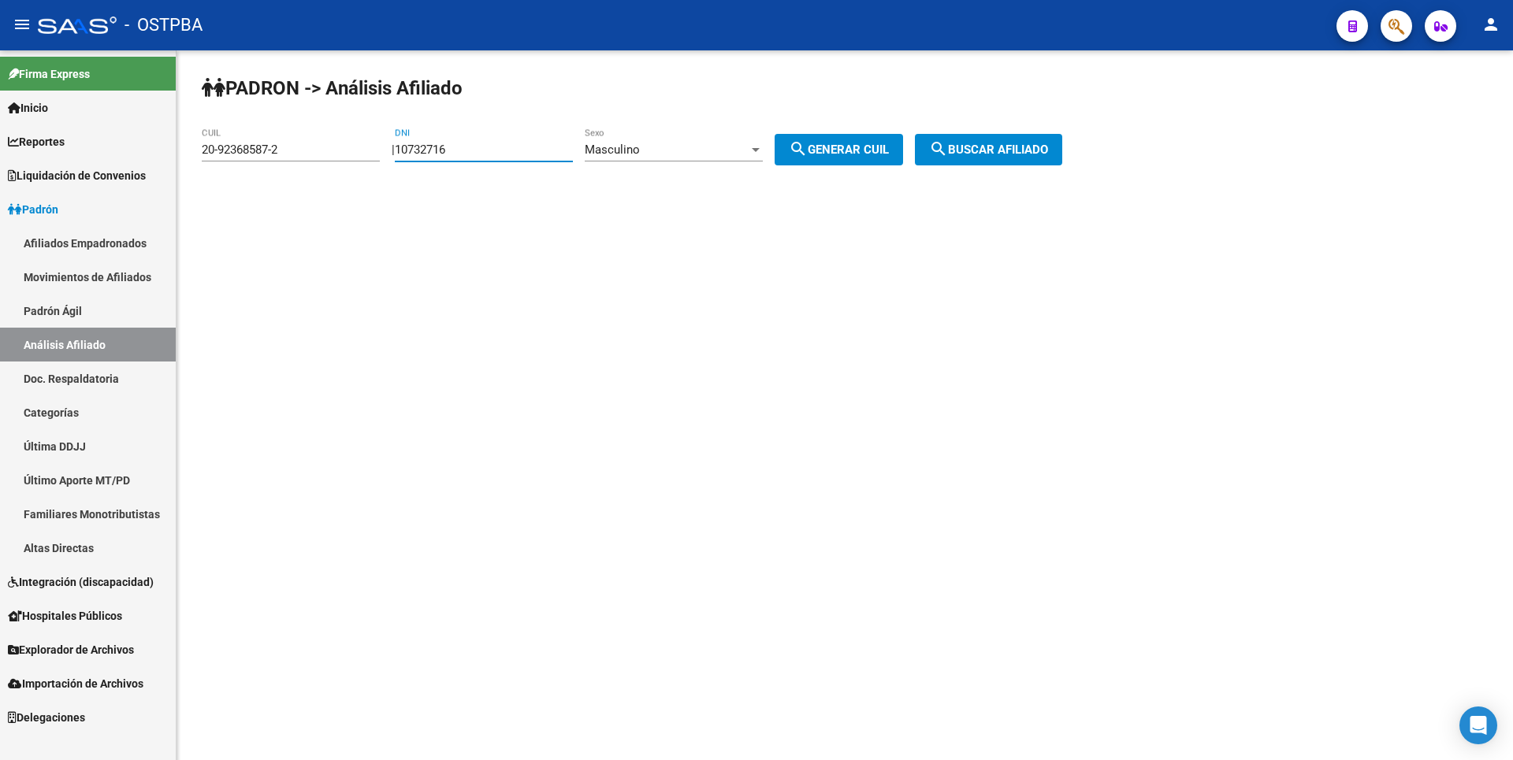
drag, startPoint x: 483, startPoint y: 147, endPoint x: 264, endPoint y: 139, distance: 219.2
click at [264, 143] on app-analisis-afiliado "PADRON -> Análisis Afiliado 20-92368587-2 CUIL | 10732716 DNI Masculino Sexo se…" at bounding box center [638, 150] width 872 height 14
paste input "770275"
type input "7702756"
drag, startPoint x: 296, startPoint y: 152, endPoint x: 40, endPoint y: 151, distance: 256.1
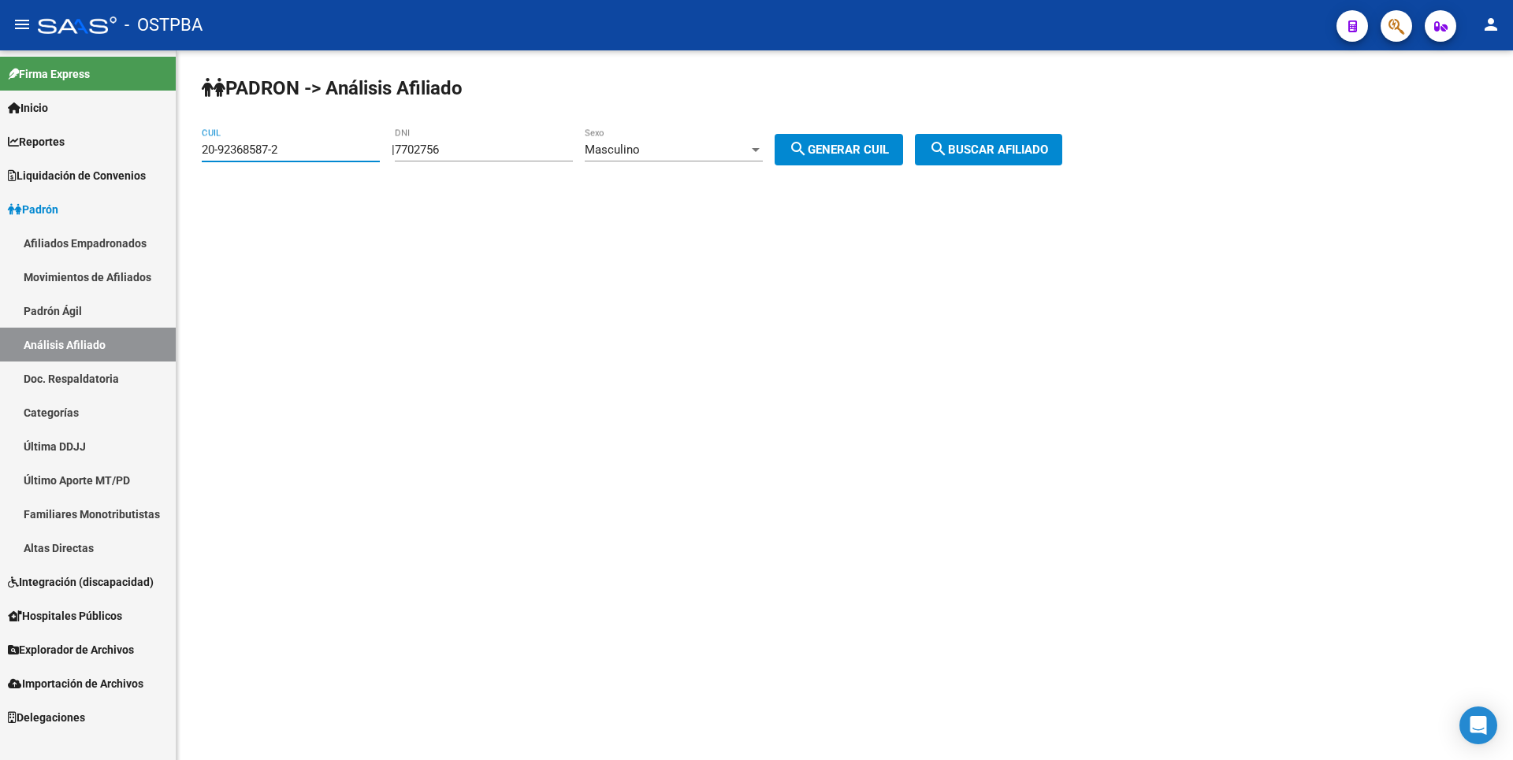
click at [40, 151] on mat-sidenav-container "Firma Express Inicio Calendario SSS Instructivos Contacto OS Reportes Tablero d…" at bounding box center [756, 405] width 1513 height 710
click at [860, 145] on span "search Generar CUIL" at bounding box center [839, 150] width 100 height 14
type input "20-07702756-5"
click at [982, 146] on span "search Buscar afiliado" at bounding box center [988, 150] width 119 height 14
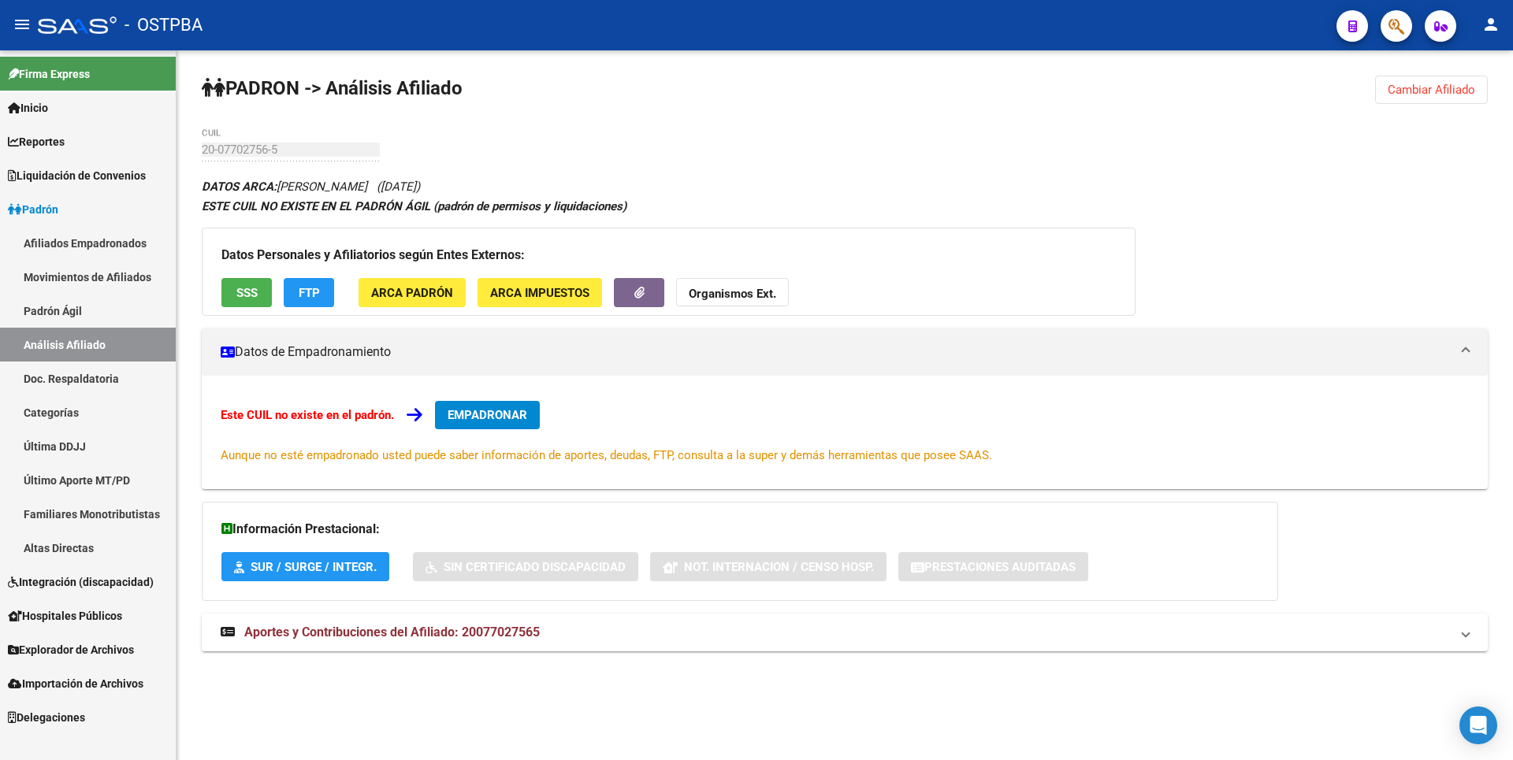
click at [249, 297] on span "SSS" at bounding box center [246, 293] width 21 height 14
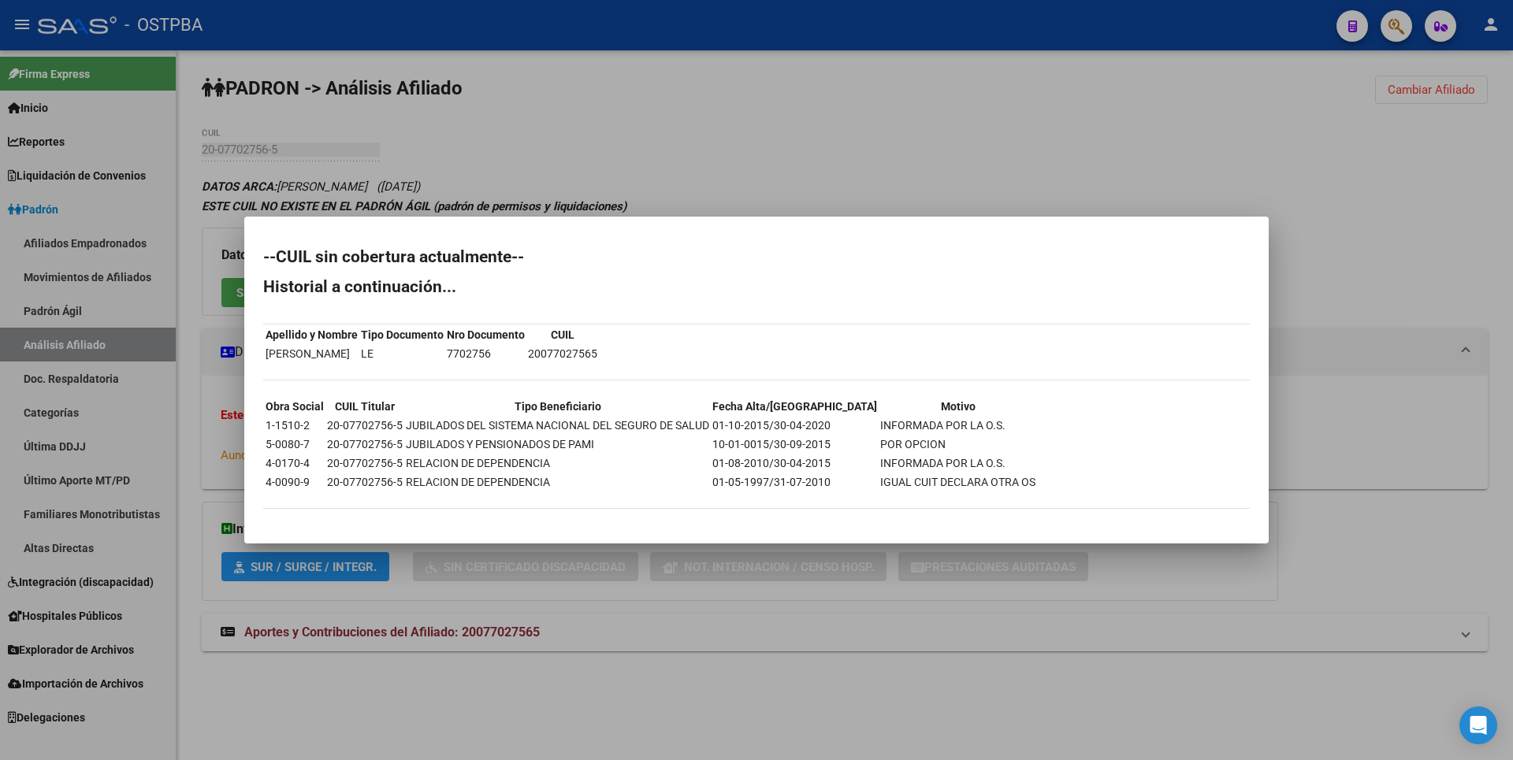
click at [504, 175] on div at bounding box center [756, 380] width 1513 height 760
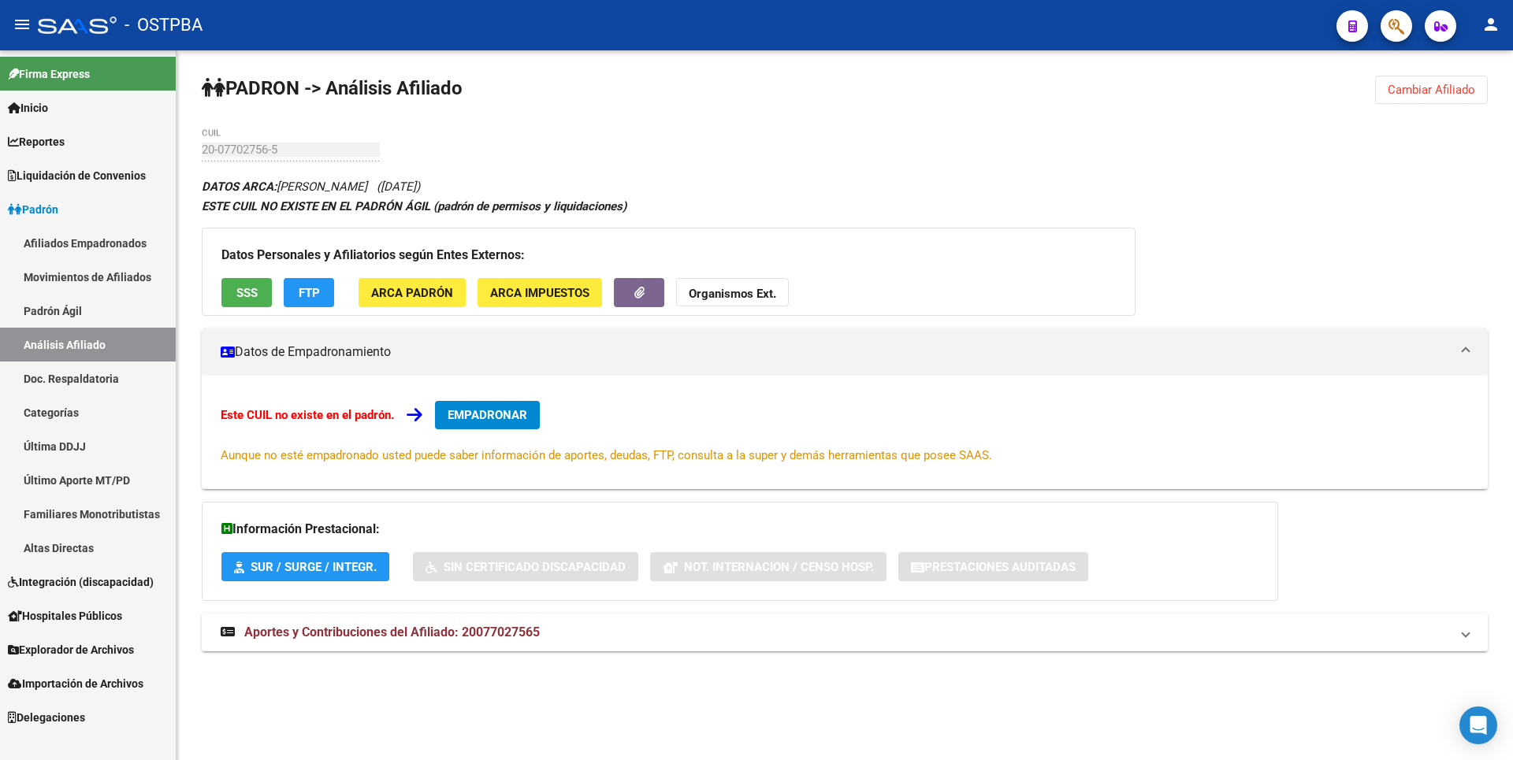
click at [398, 307] on div "Datos Personales y Afiliatorios según Entes Externos: SSS FTP ARCA Padrón ARCA …" at bounding box center [669, 272] width 934 height 88
click at [409, 290] on span "ARCA Padrón" at bounding box center [412, 293] width 82 height 14
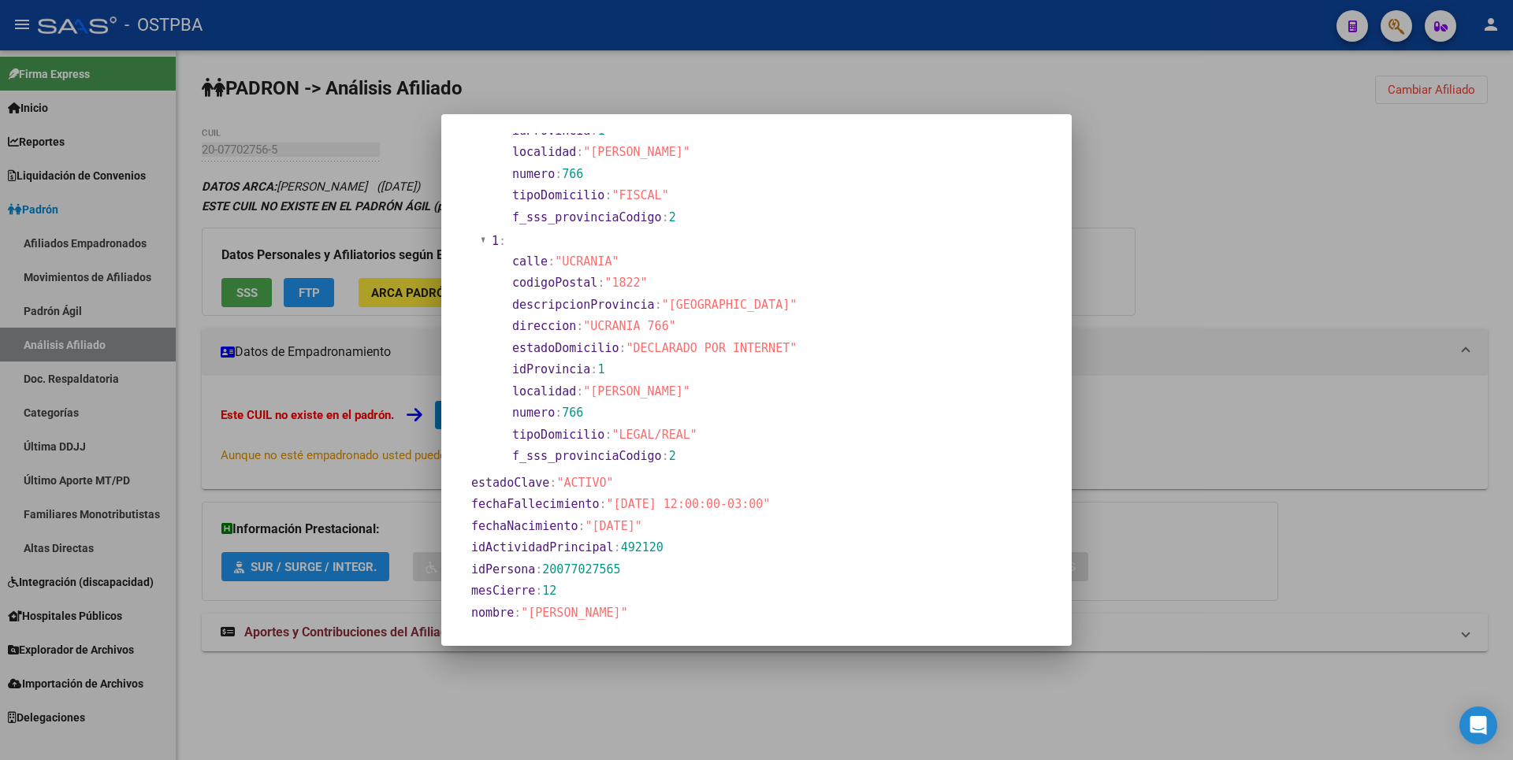
scroll to position [236, 0]
drag, startPoint x: 1392, startPoint y: 94, endPoint x: 1407, endPoint y: 89, distance: 15.7
click at [1398, 90] on div at bounding box center [756, 380] width 1513 height 760
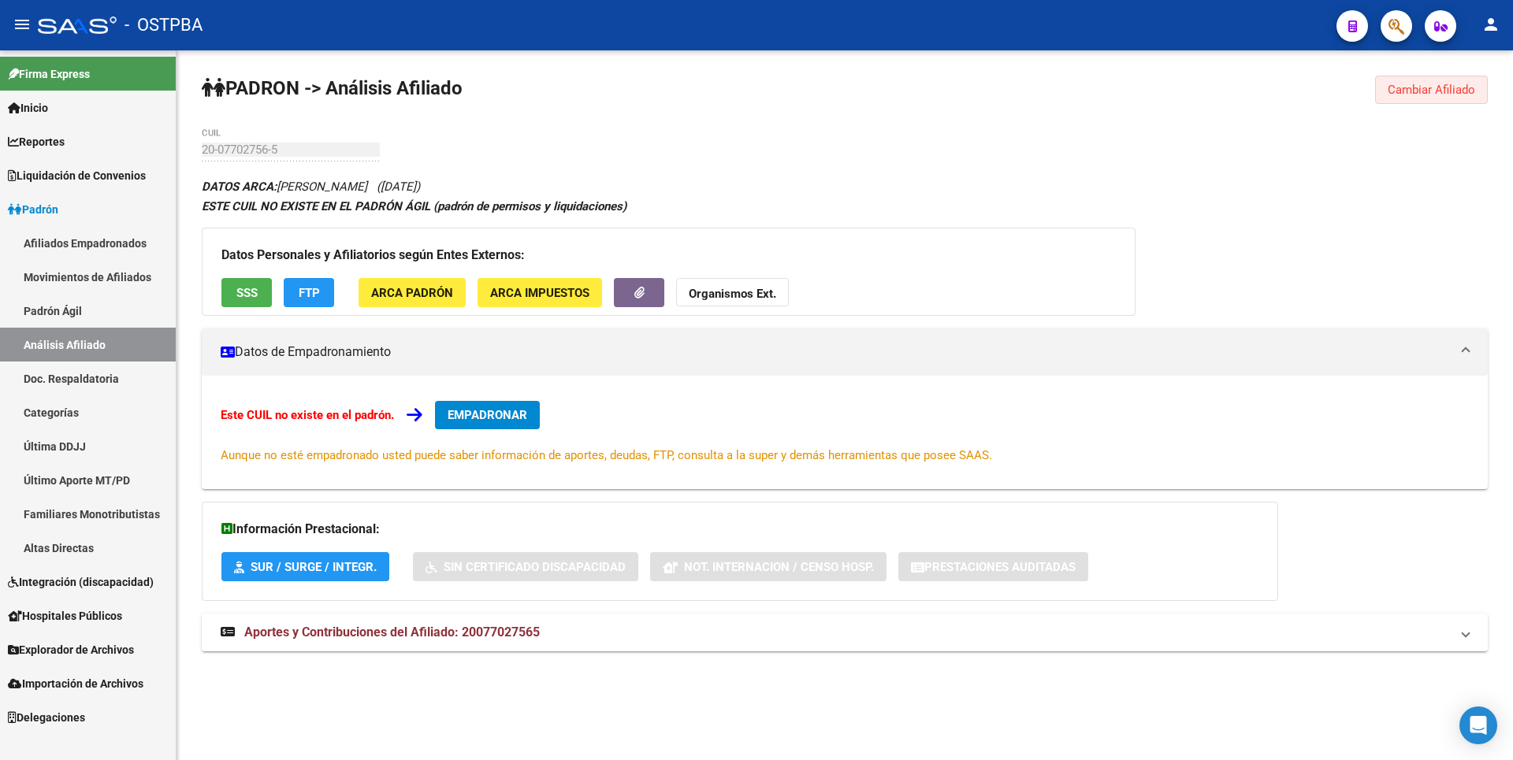
click at [1414, 89] on span "Cambiar Afiliado" at bounding box center [1431, 90] width 87 height 14
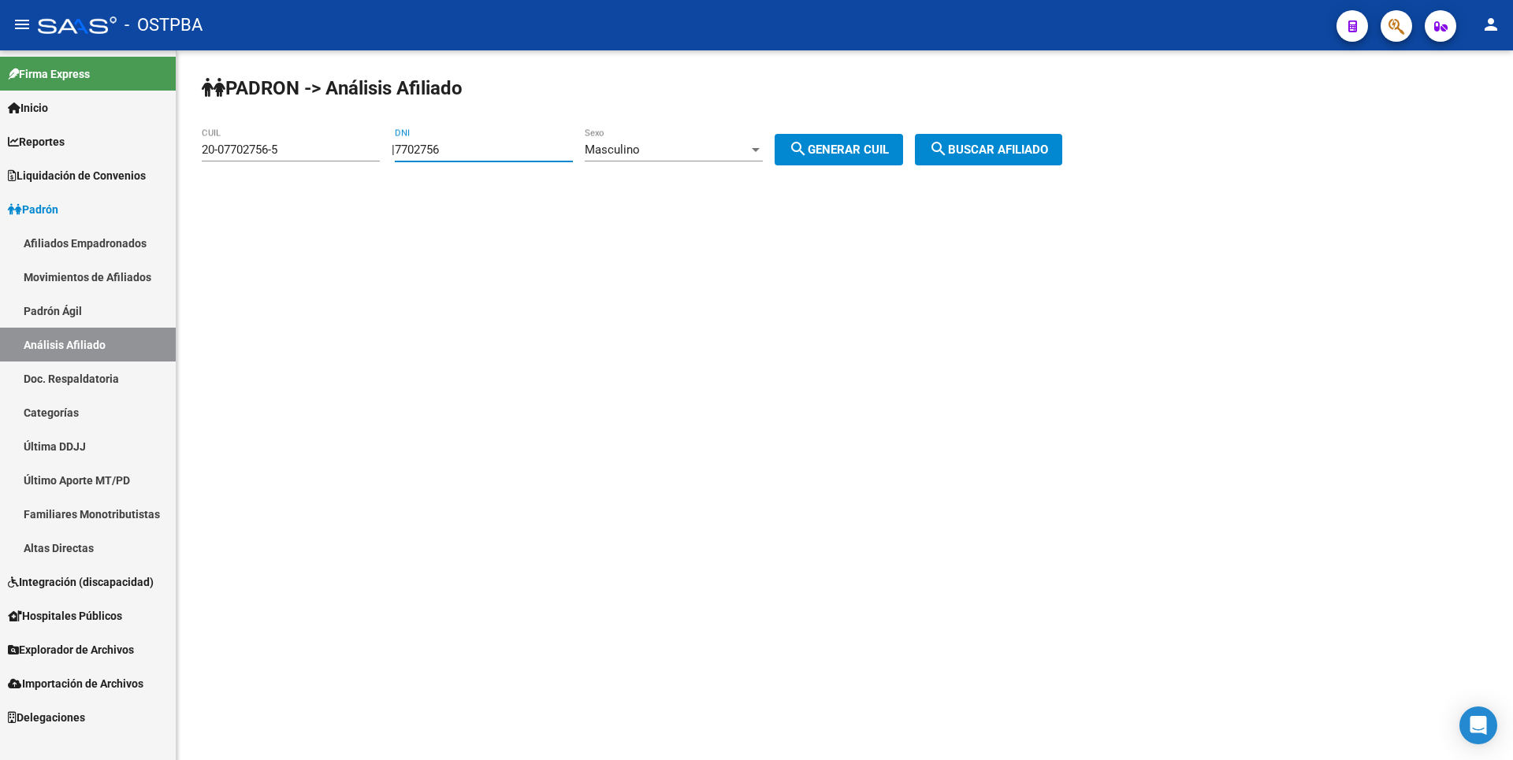
drag, startPoint x: 469, startPoint y: 155, endPoint x: 350, endPoint y: 164, distance: 119.3
click at [350, 157] on app-analisis-afiliado "PADRON -> Análisis Afiliado 20-07702756-5 CUIL | 7702756 DNI Masculino Sexo sea…" at bounding box center [638, 150] width 872 height 14
paste input "10895012"
type input "10895012"
drag, startPoint x: 303, startPoint y: 151, endPoint x: 36, endPoint y: 151, distance: 267.1
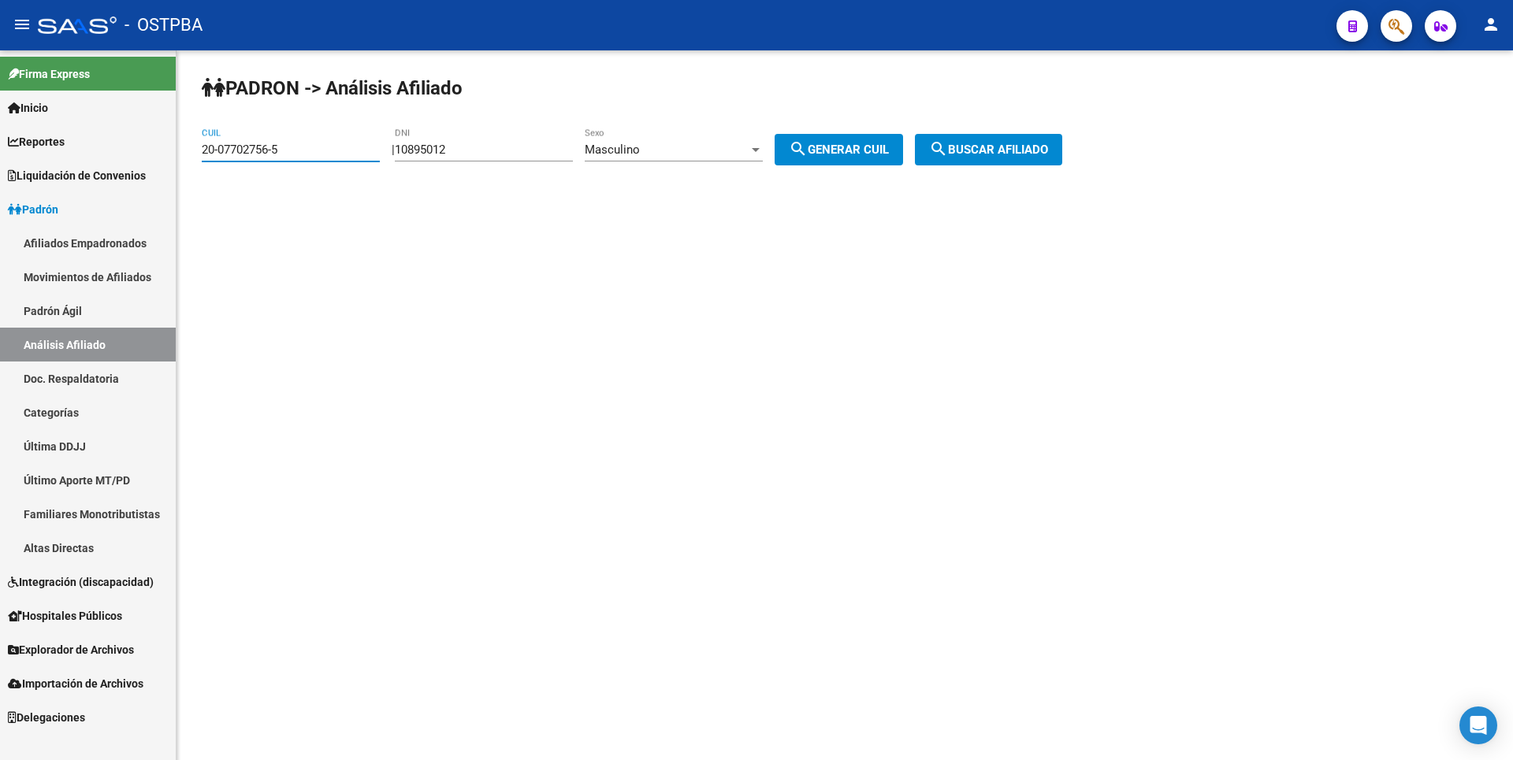
click at [36, 151] on mat-sidenav-container "Firma Express Inicio Calendario SSS Instructivos Contacto OS Reportes Tablero d…" at bounding box center [756, 405] width 1513 height 710
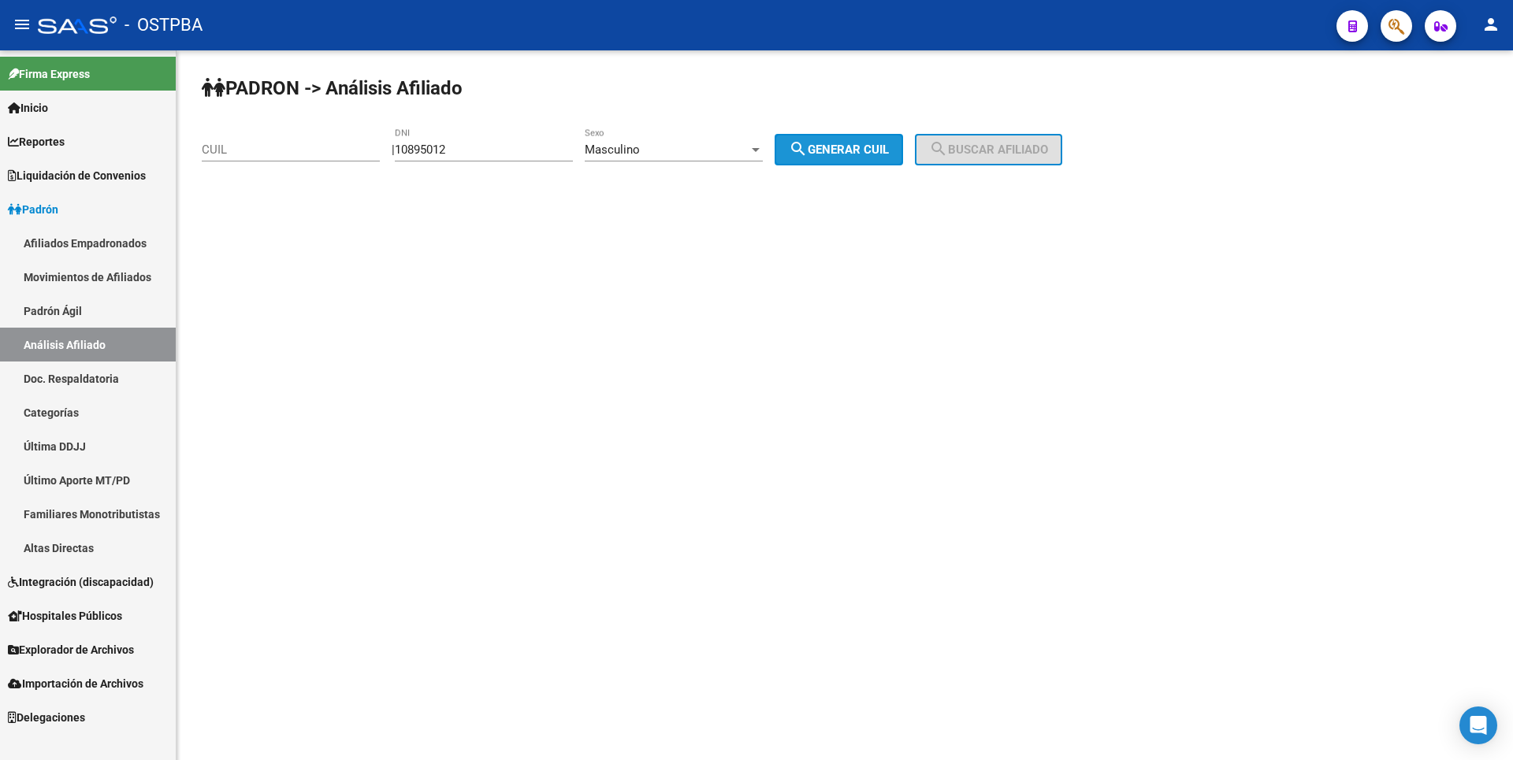
click at [854, 150] on span "search Generar CUIL" at bounding box center [839, 150] width 100 height 14
type input "23-10895012-9"
click at [948, 145] on mat-icon "search" at bounding box center [938, 148] width 19 height 19
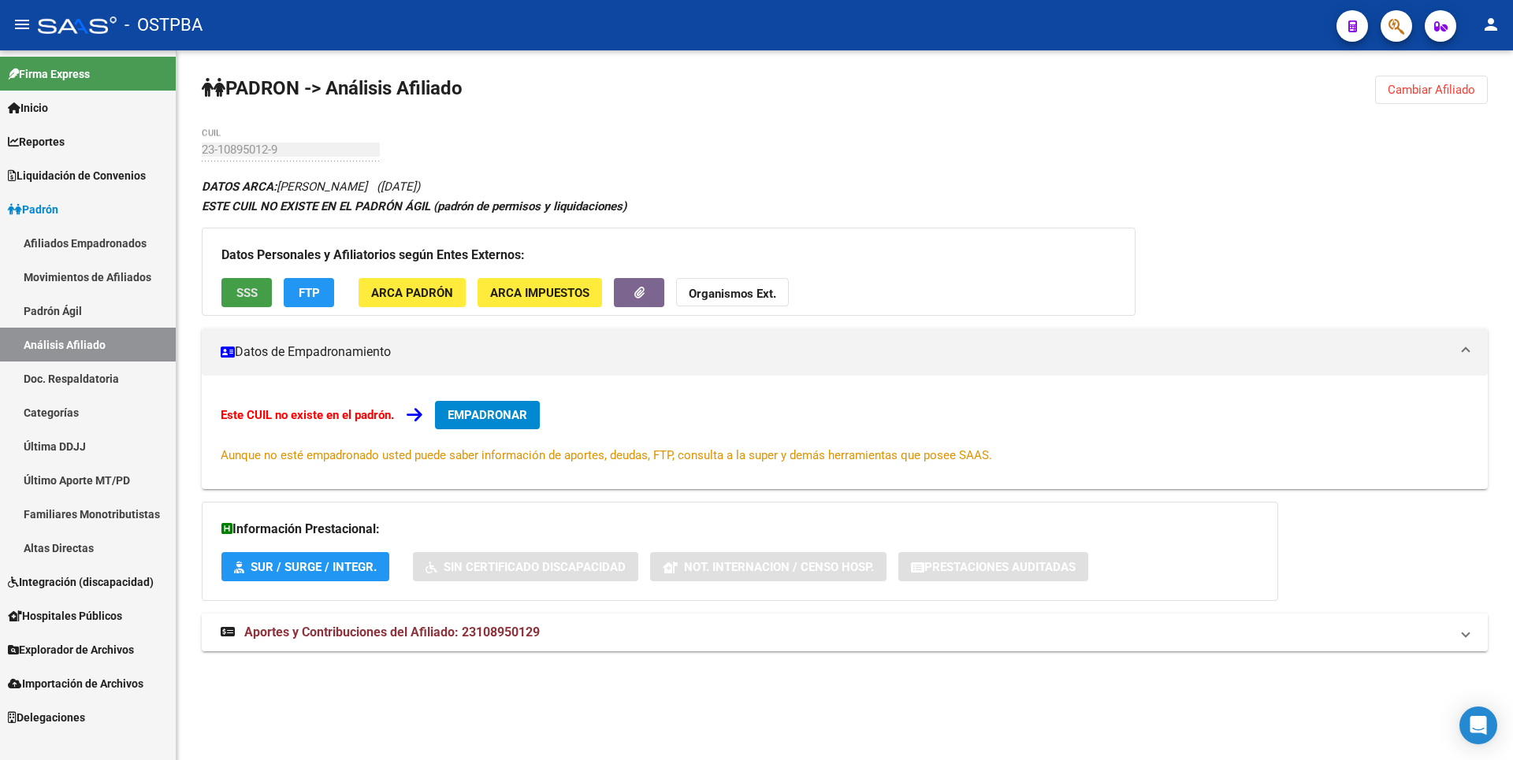
click at [244, 286] on span "SSS" at bounding box center [246, 293] width 21 height 14
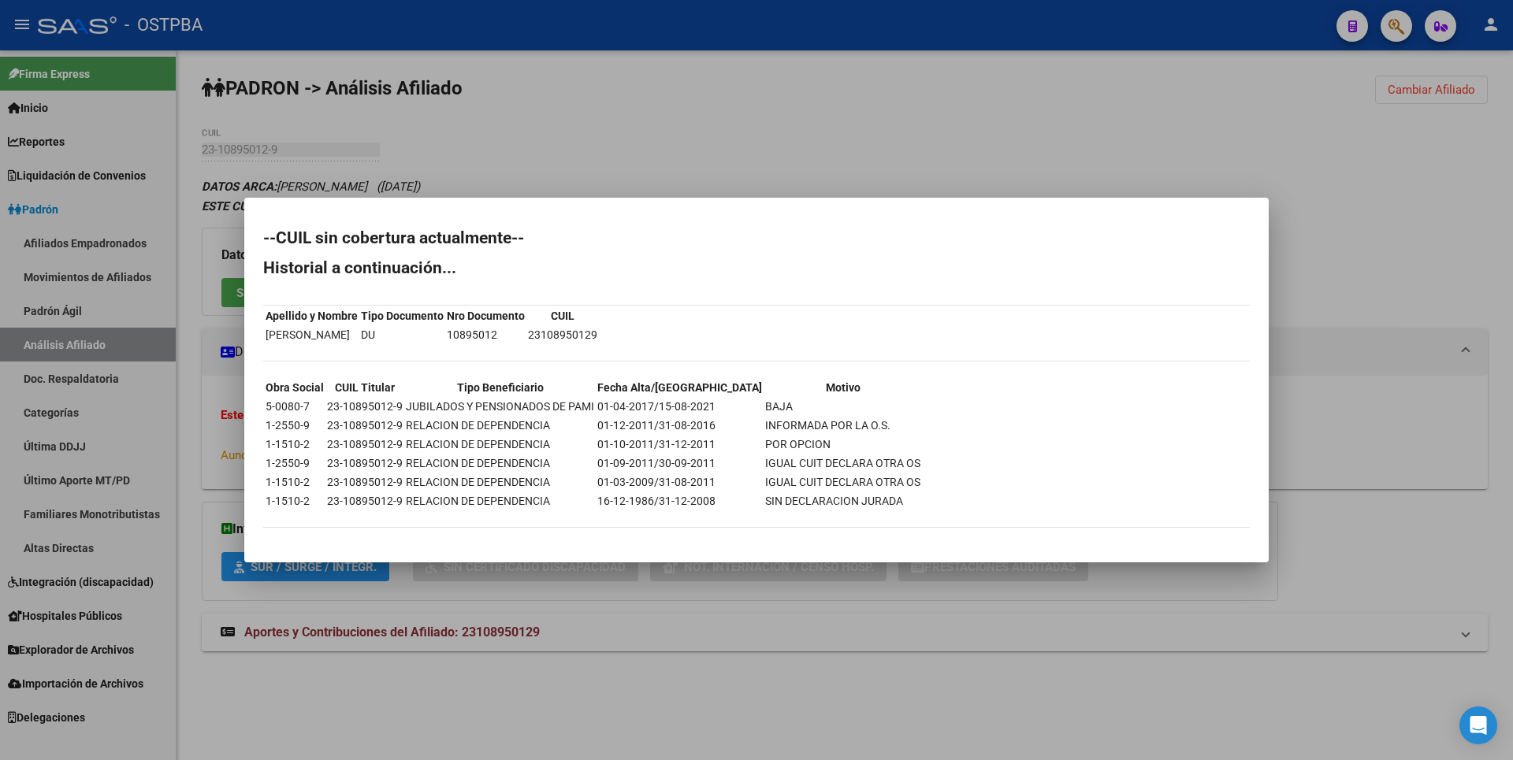
drag, startPoint x: 1462, startPoint y: 157, endPoint x: 1434, endPoint y: 0, distance: 159.2
click at [1462, 154] on div at bounding box center [756, 380] width 1513 height 760
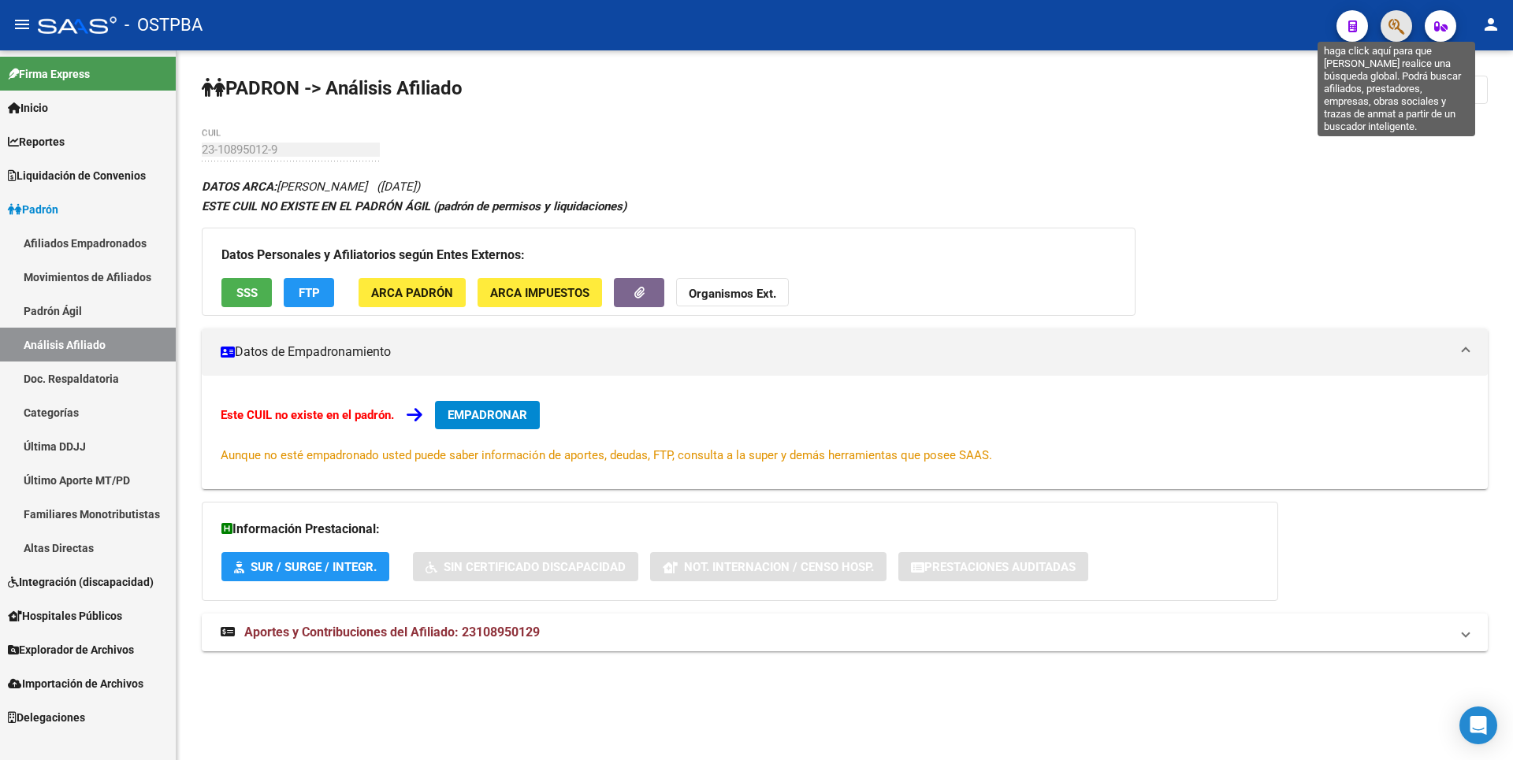
click at [1392, 27] on icon "button" at bounding box center [1397, 26] width 16 height 18
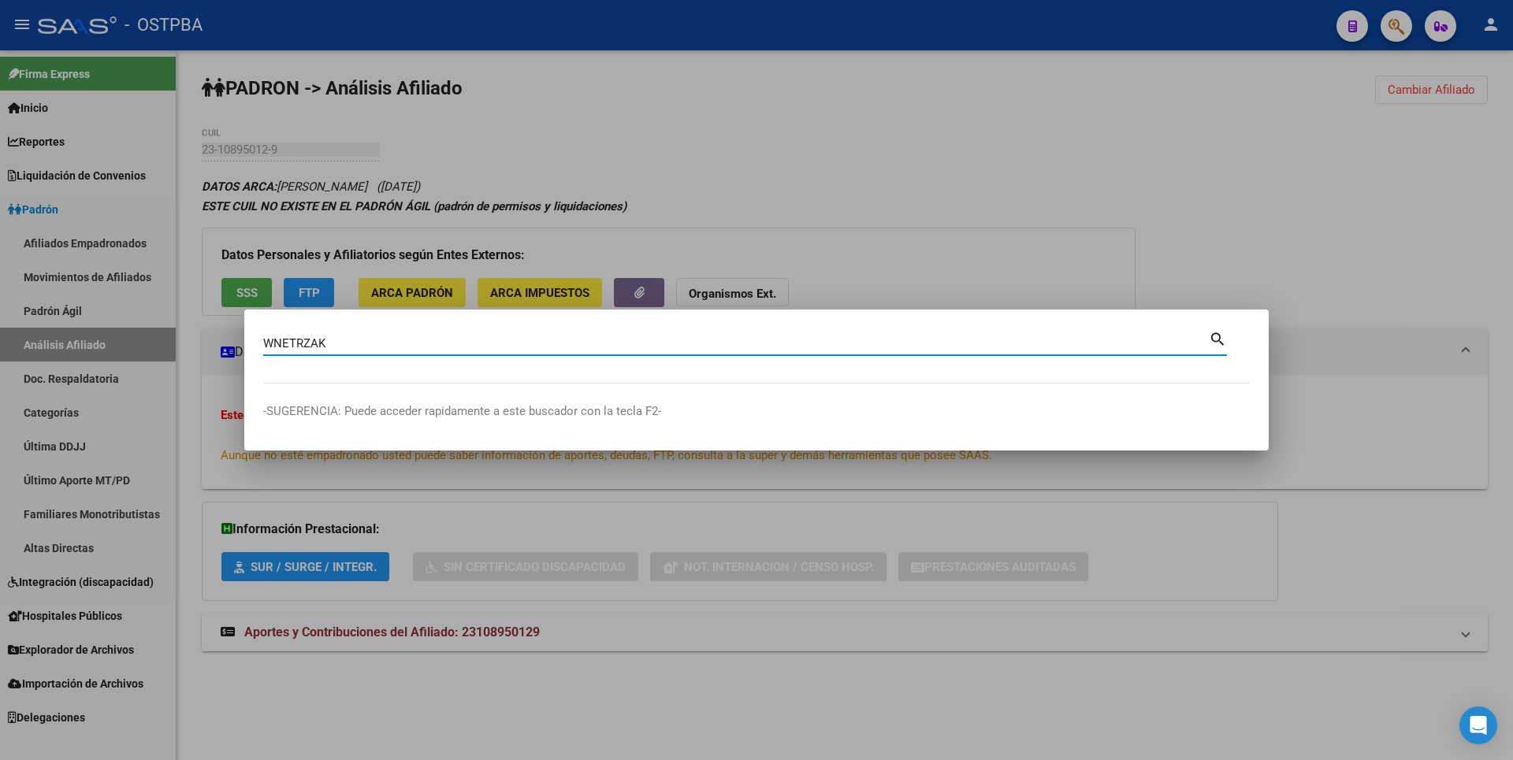
type input "WNETRZAK"
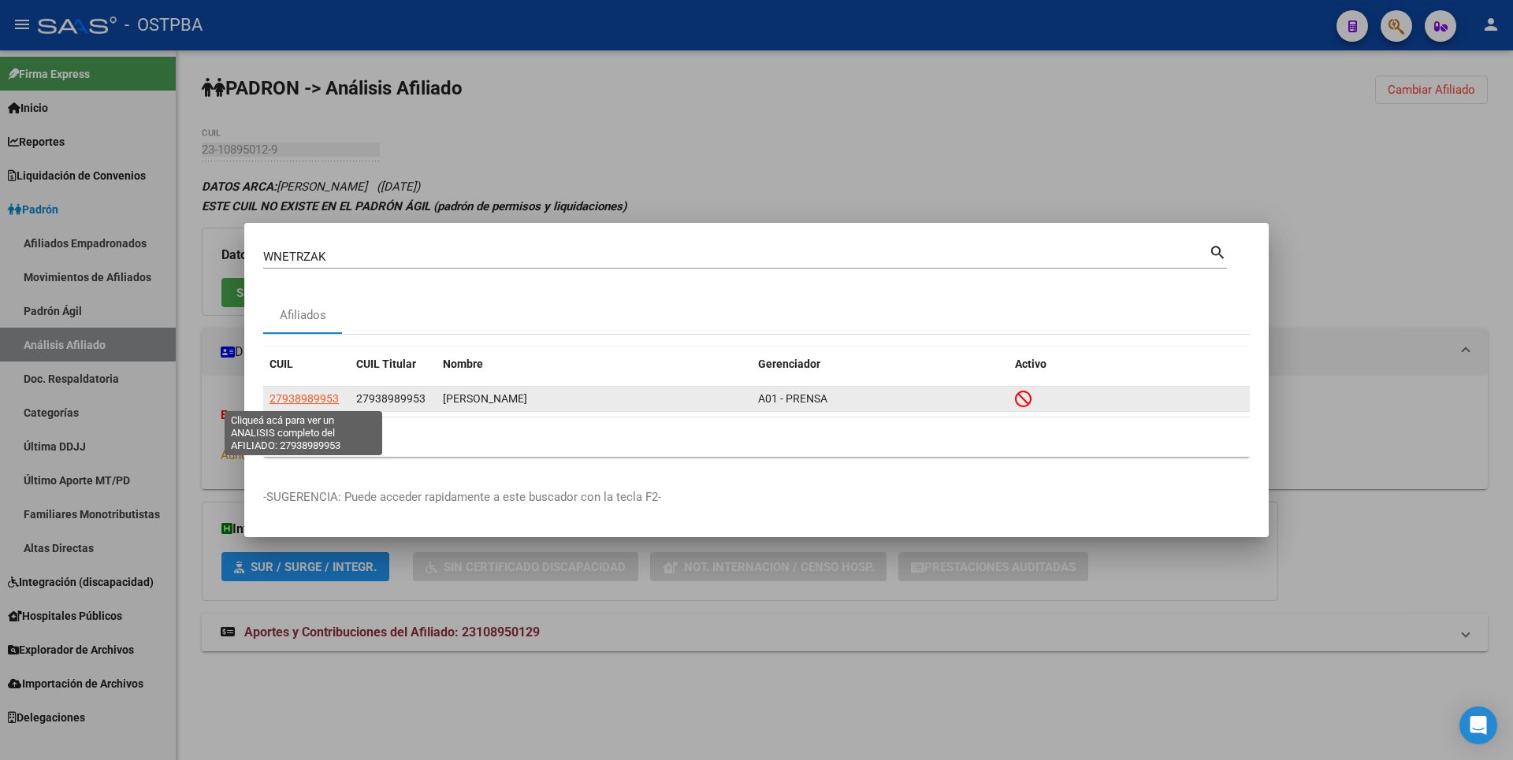
click at [318, 393] on span "27938989953" at bounding box center [304, 398] width 69 height 13
type textarea "27938989953"
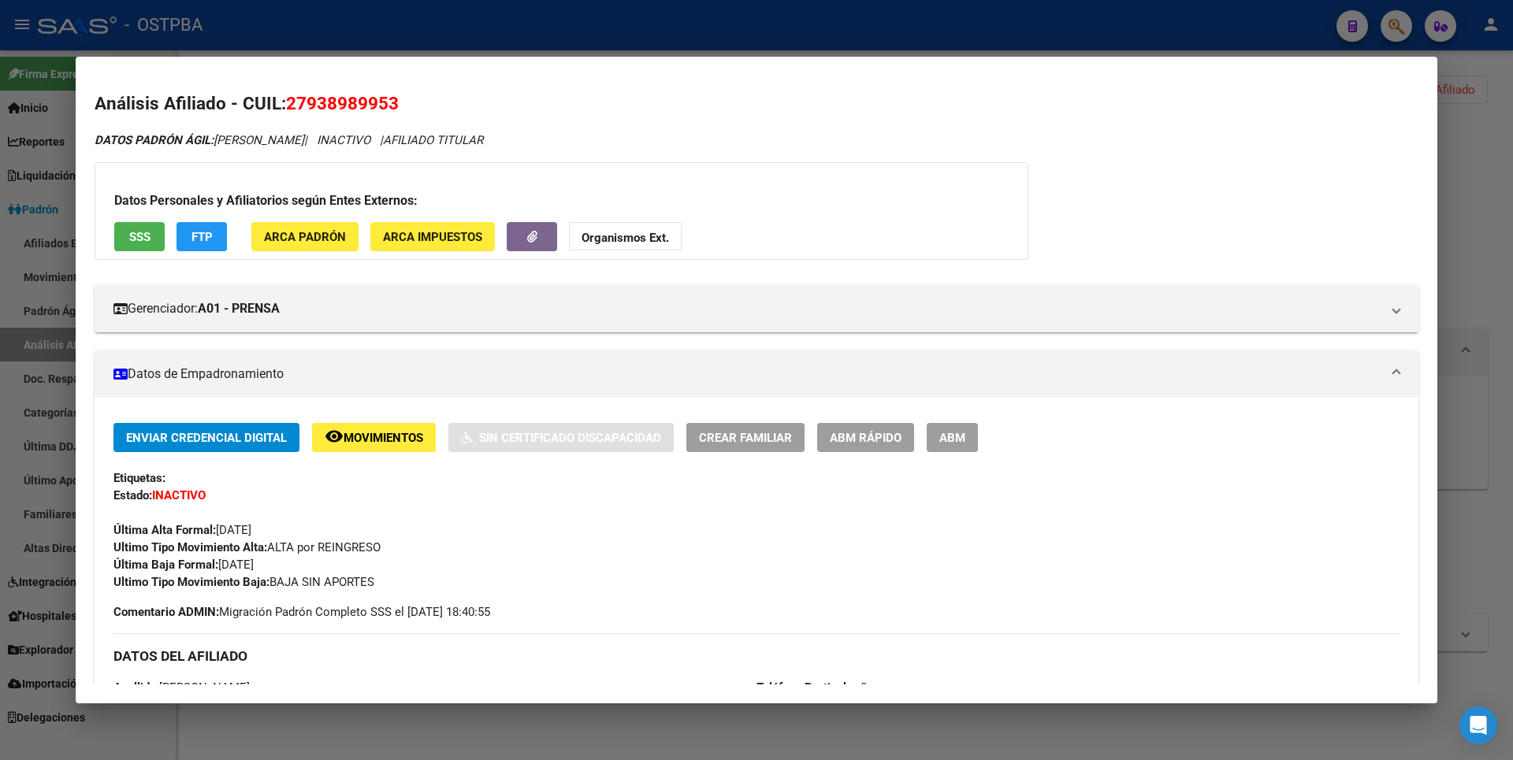
click at [147, 227] on button "SSS" at bounding box center [139, 236] width 50 height 29
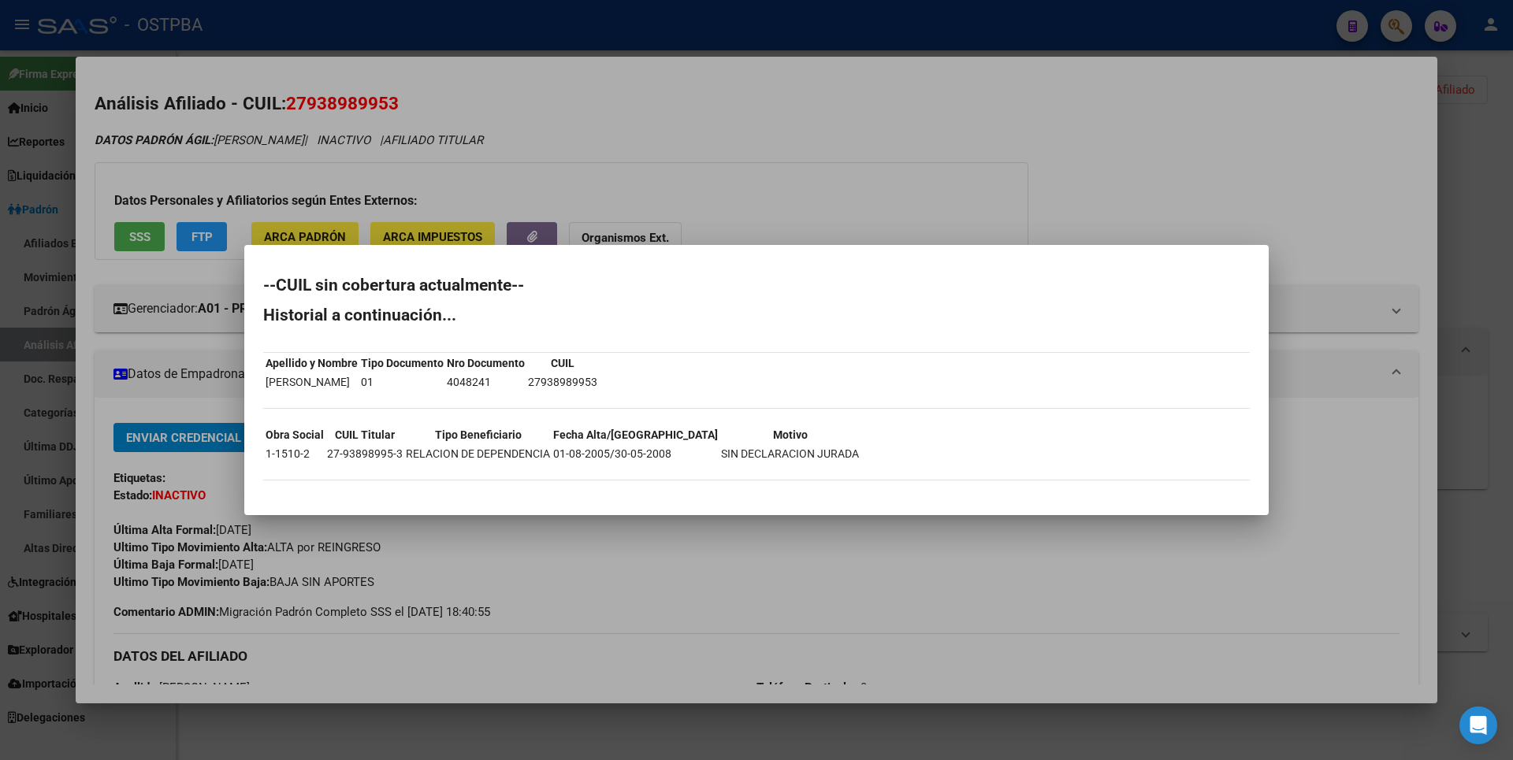
click at [332, 179] on div at bounding box center [756, 380] width 1513 height 760
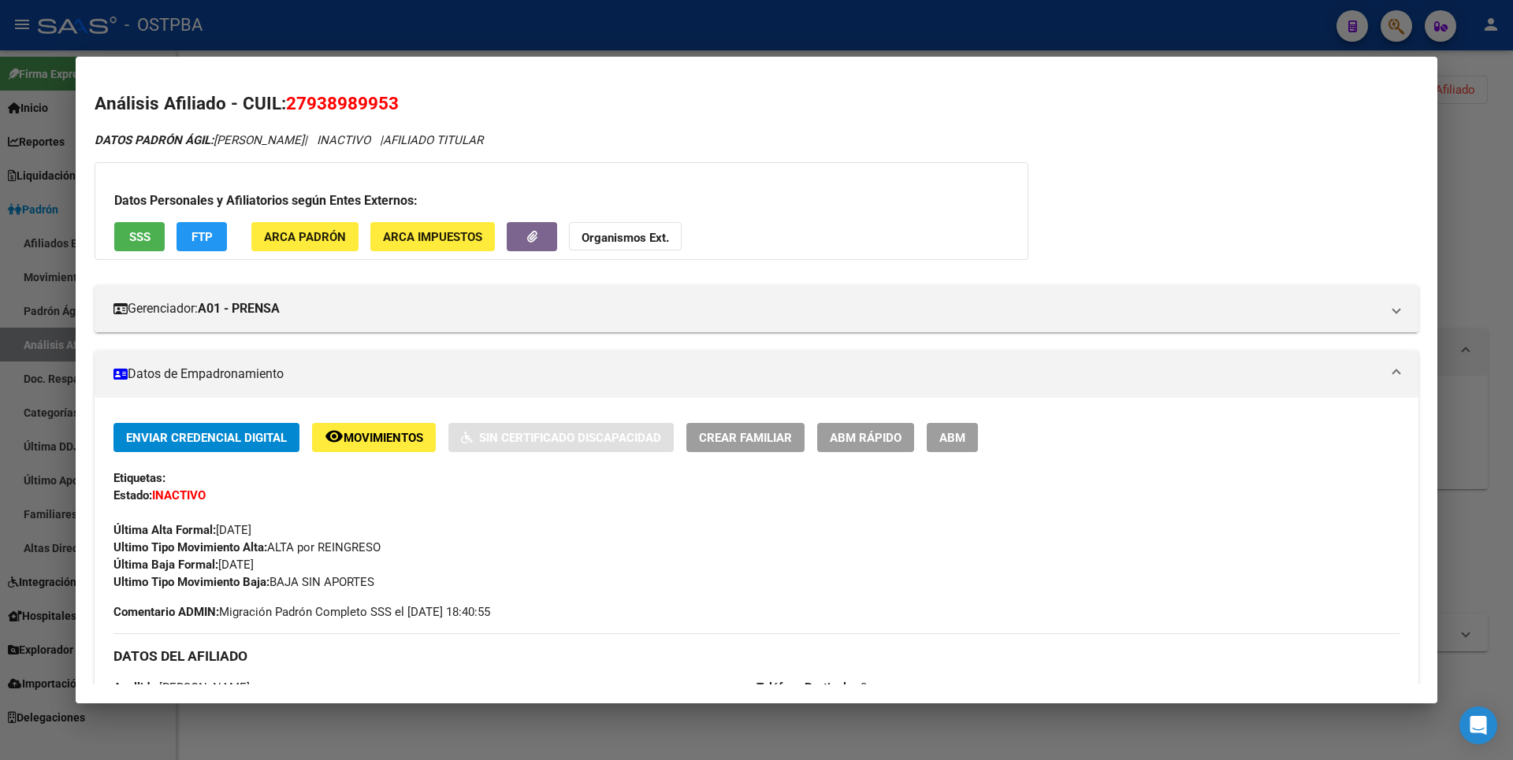
click at [210, 238] on span "FTP" at bounding box center [201, 237] width 21 height 14
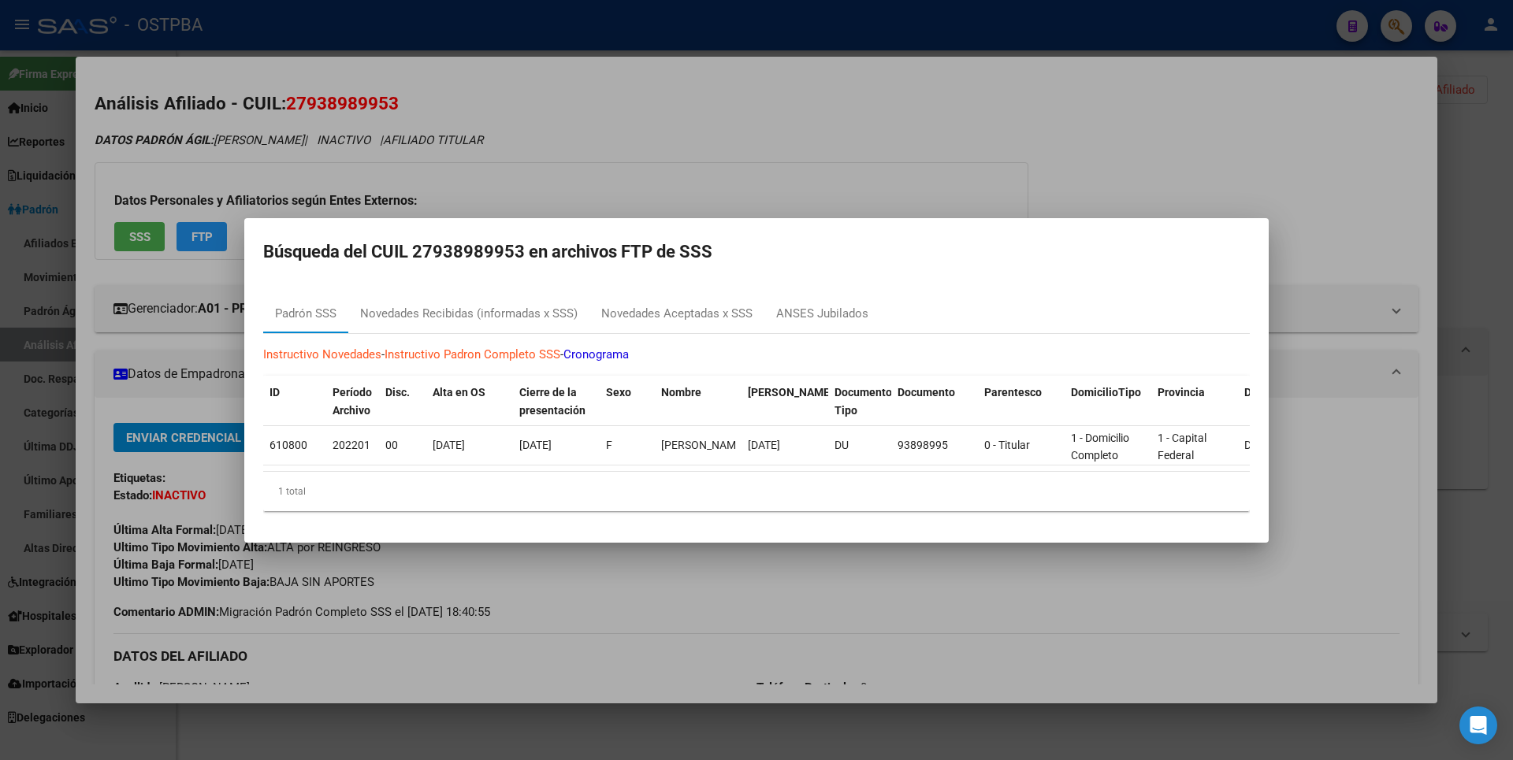
click at [788, 188] on div at bounding box center [756, 380] width 1513 height 760
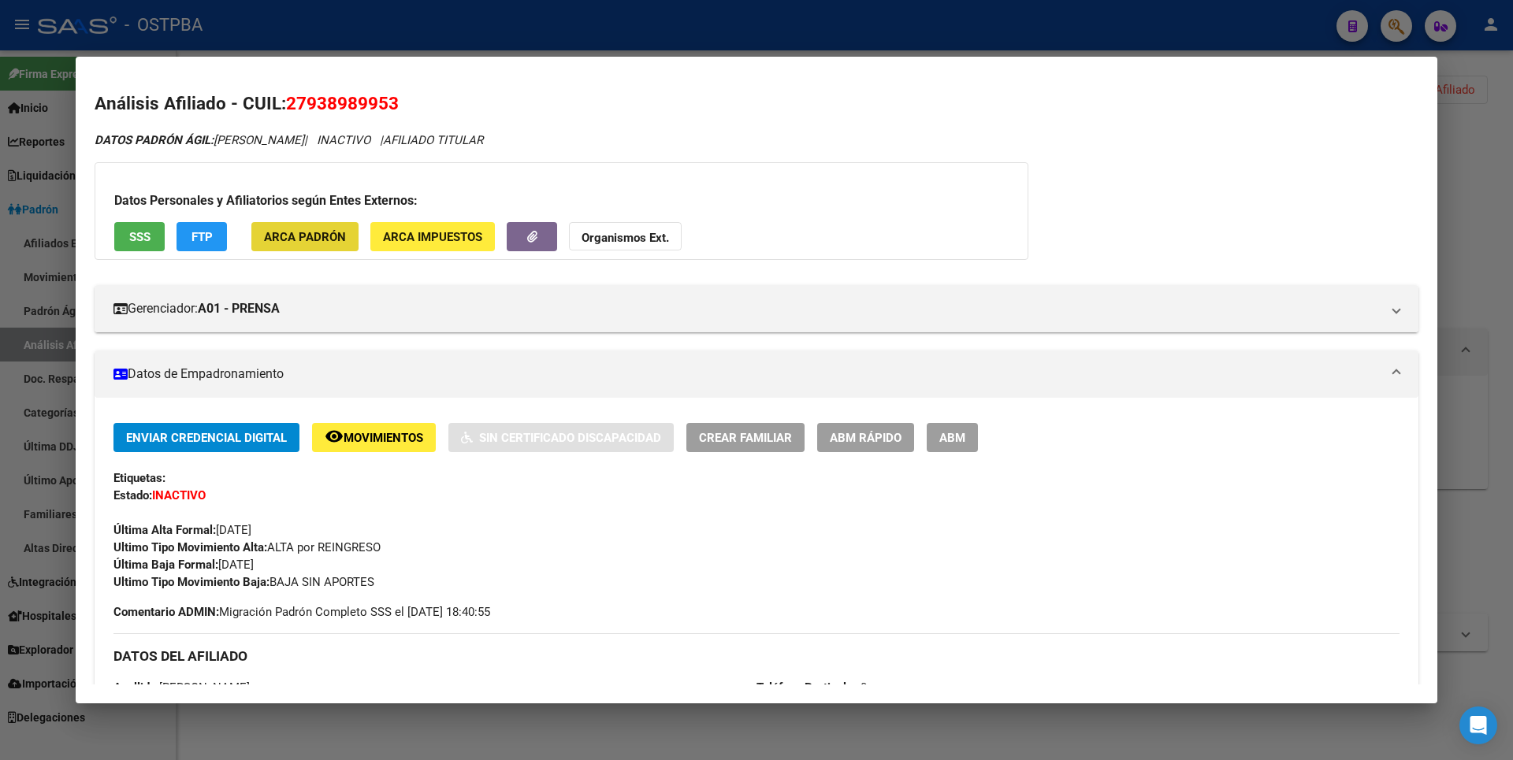
click at [323, 229] on span "ARCA Padrón" at bounding box center [305, 236] width 82 height 14
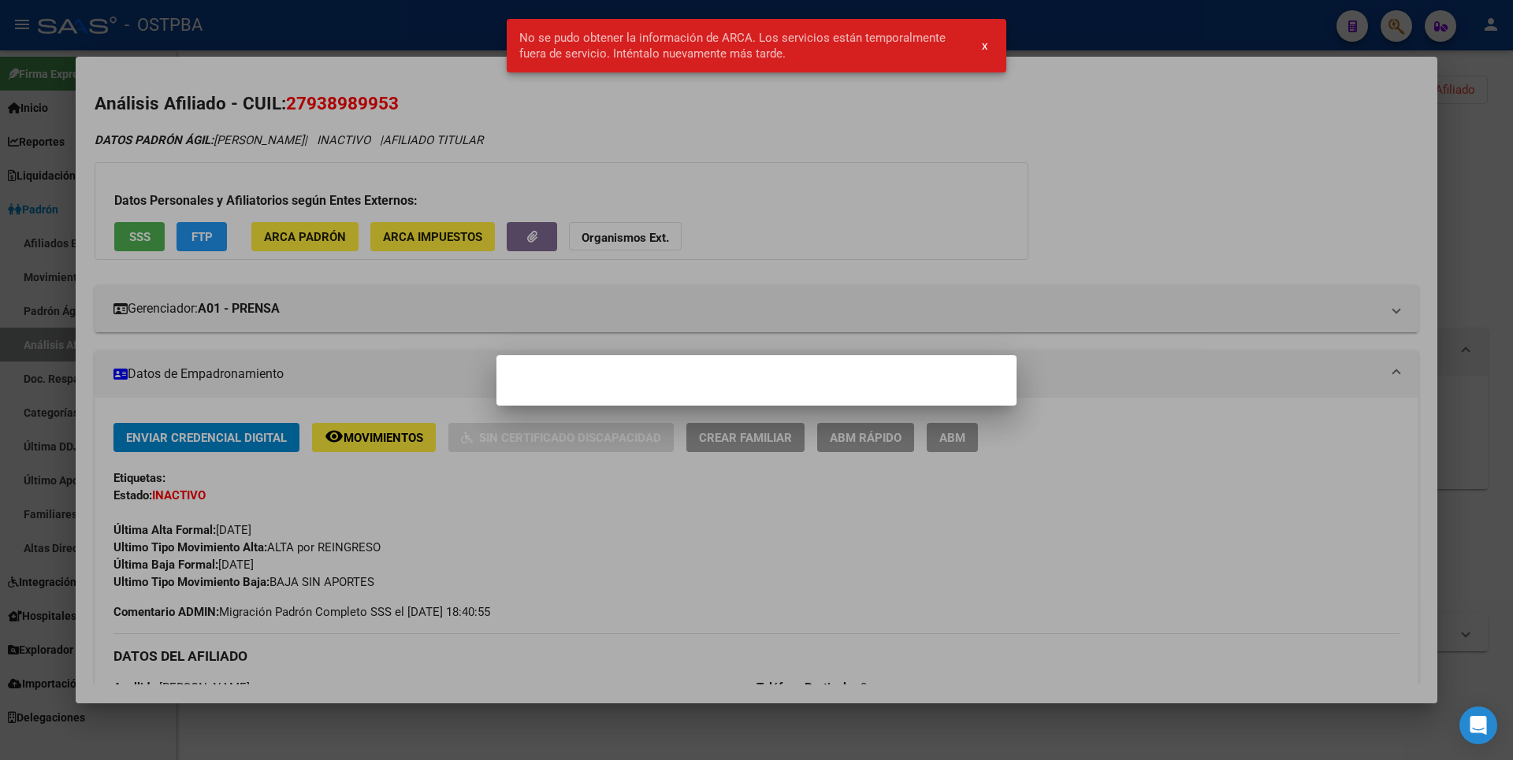
click at [752, 264] on div at bounding box center [756, 380] width 1513 height 760
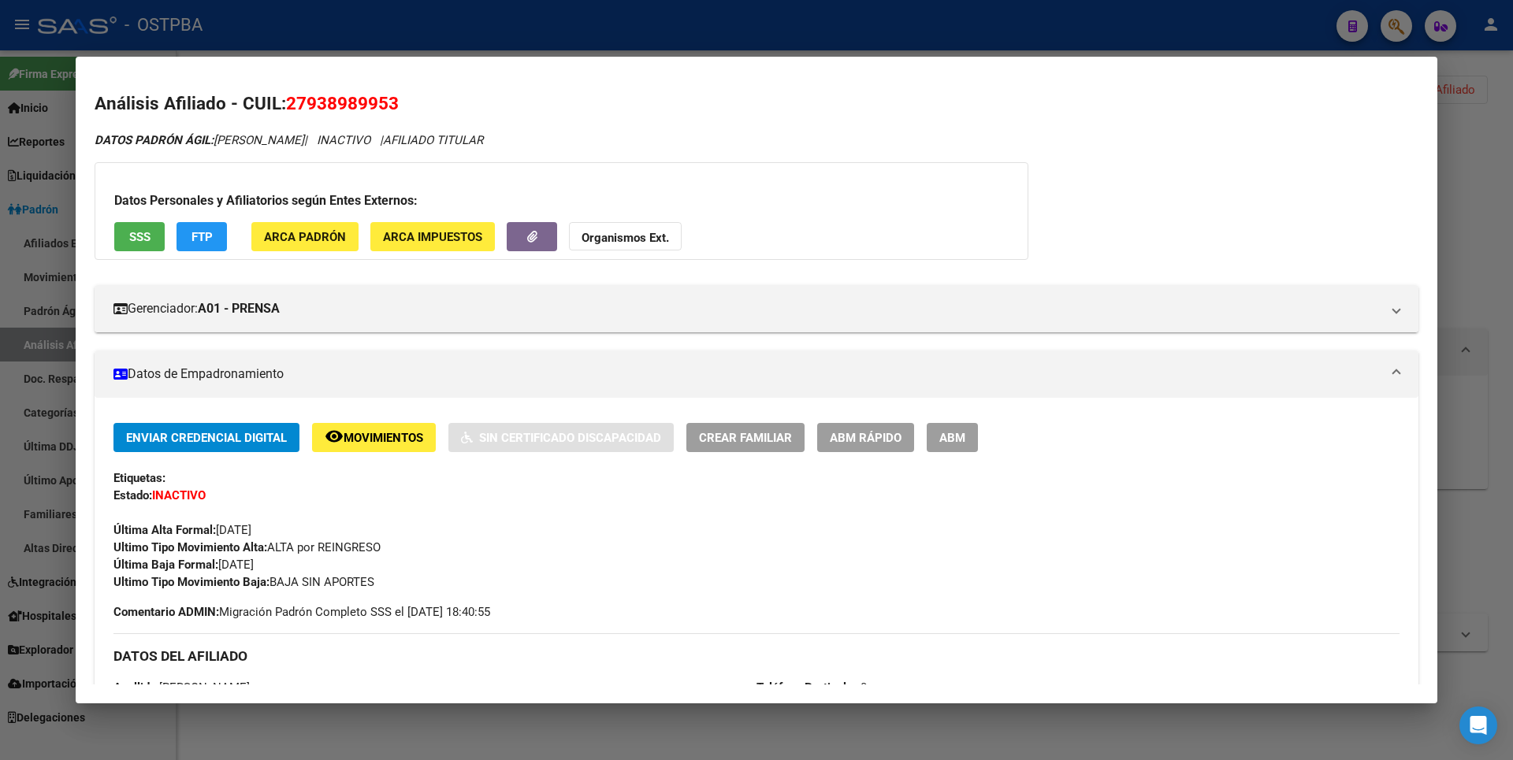
click at [1466, 178] on div at bounding box center [756, 380] width 1513 height 760
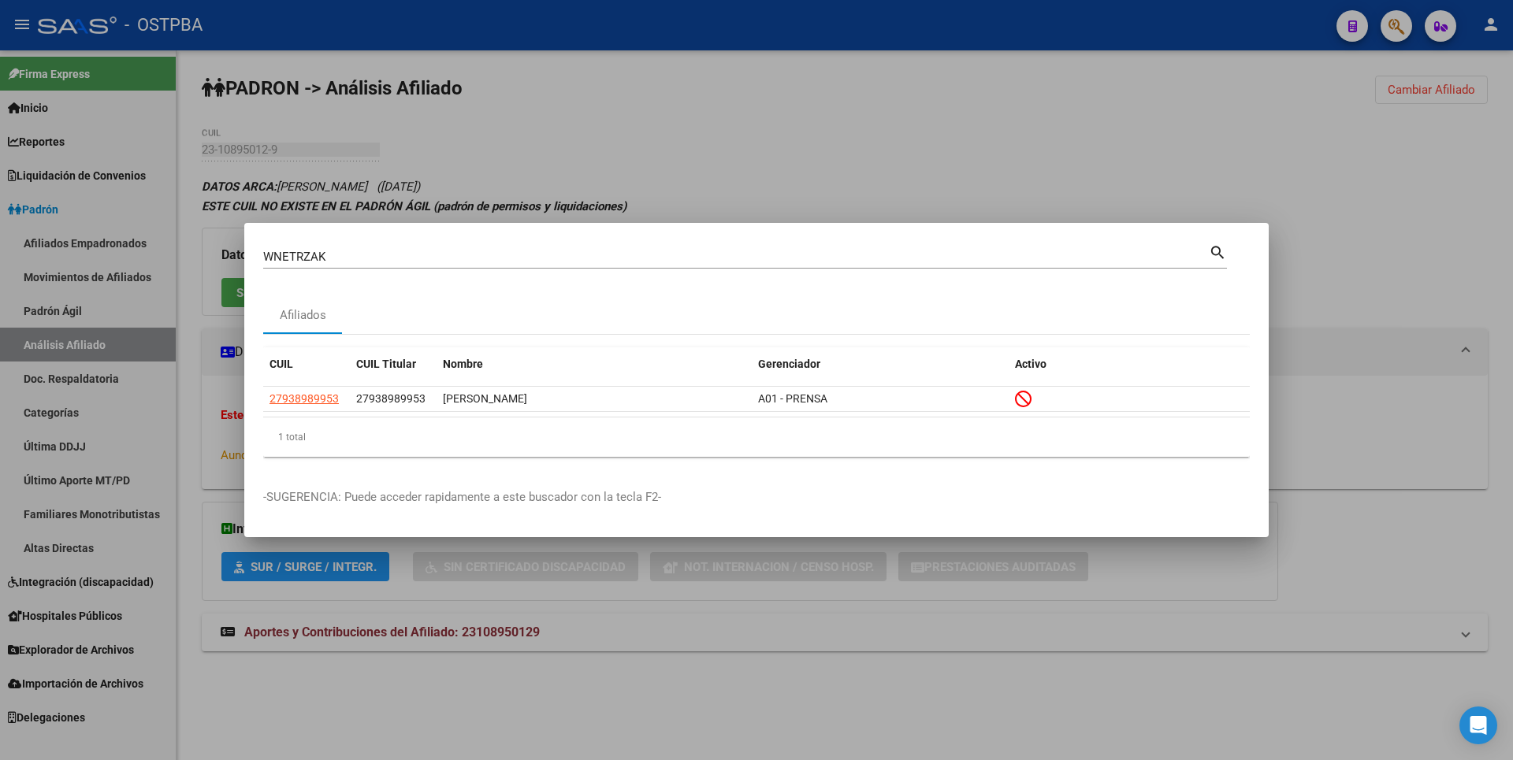
click at [1466, 178] on div at bounding box center [756, 380] width 1513 height 760
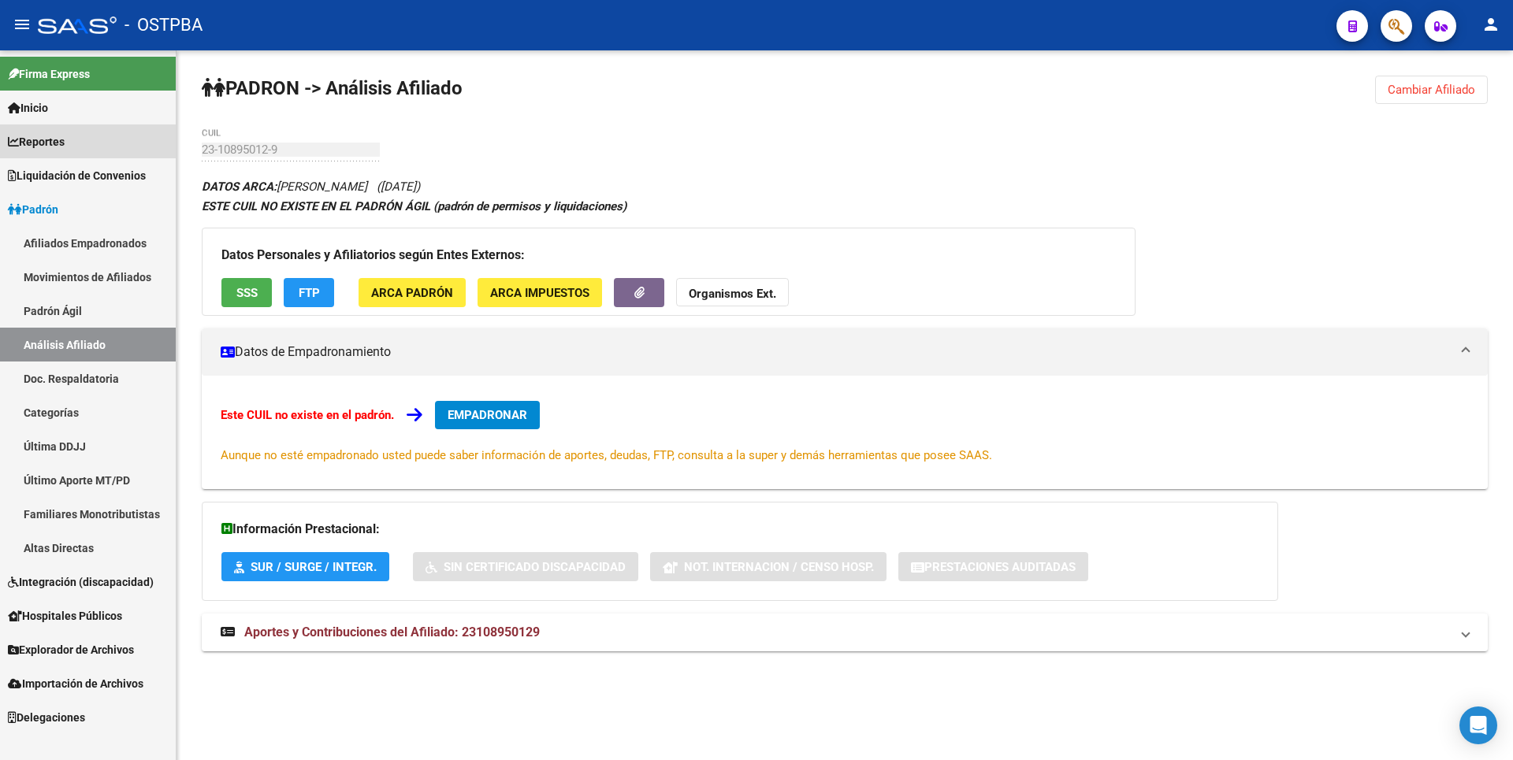
click at [43, 139] on span "Reportes" at bounding box center [36, 141] width 57 height 17
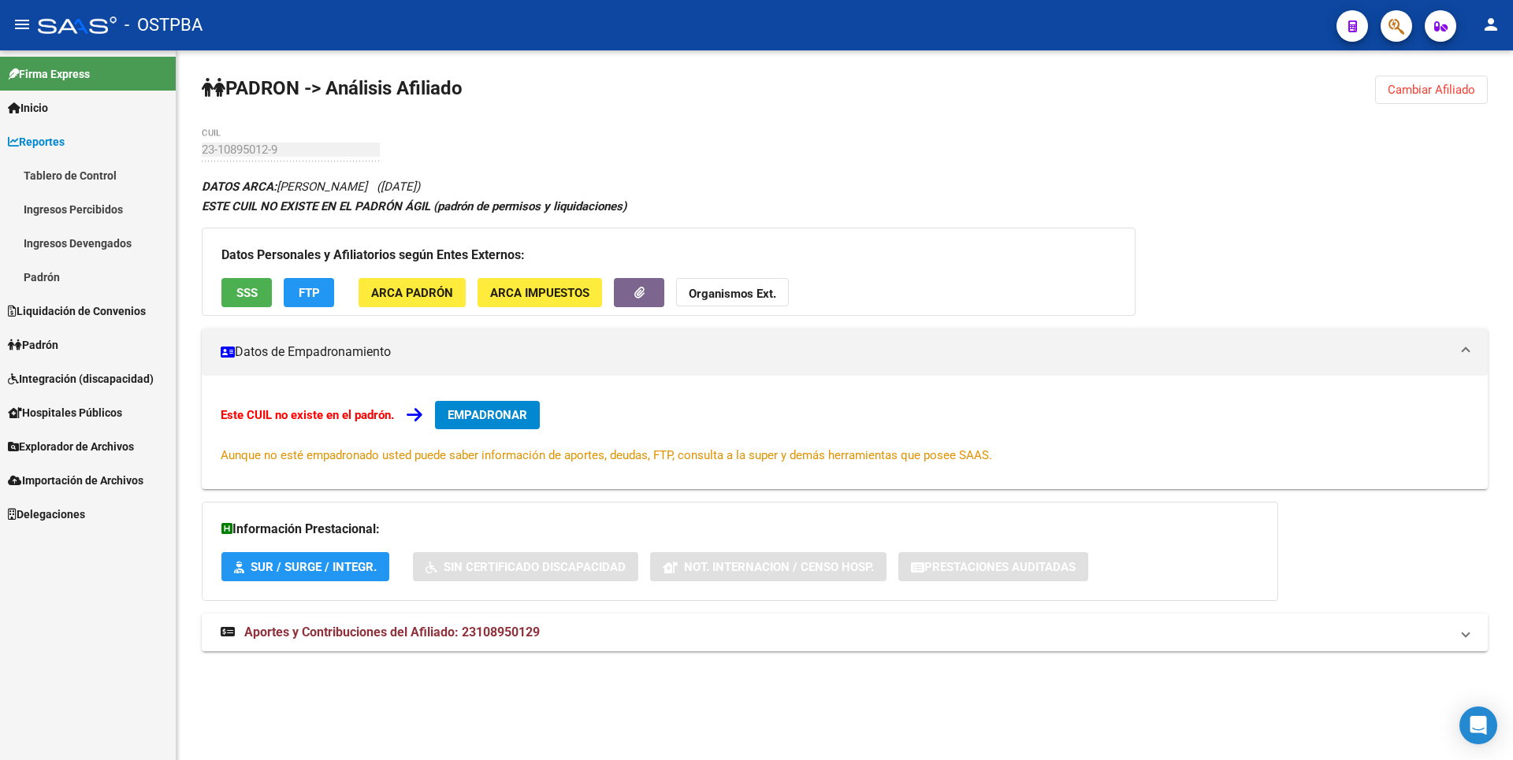
click at [69, 221] on link "Ingresos Percibidos" at bounding box center [88, 209] width 176 height 34
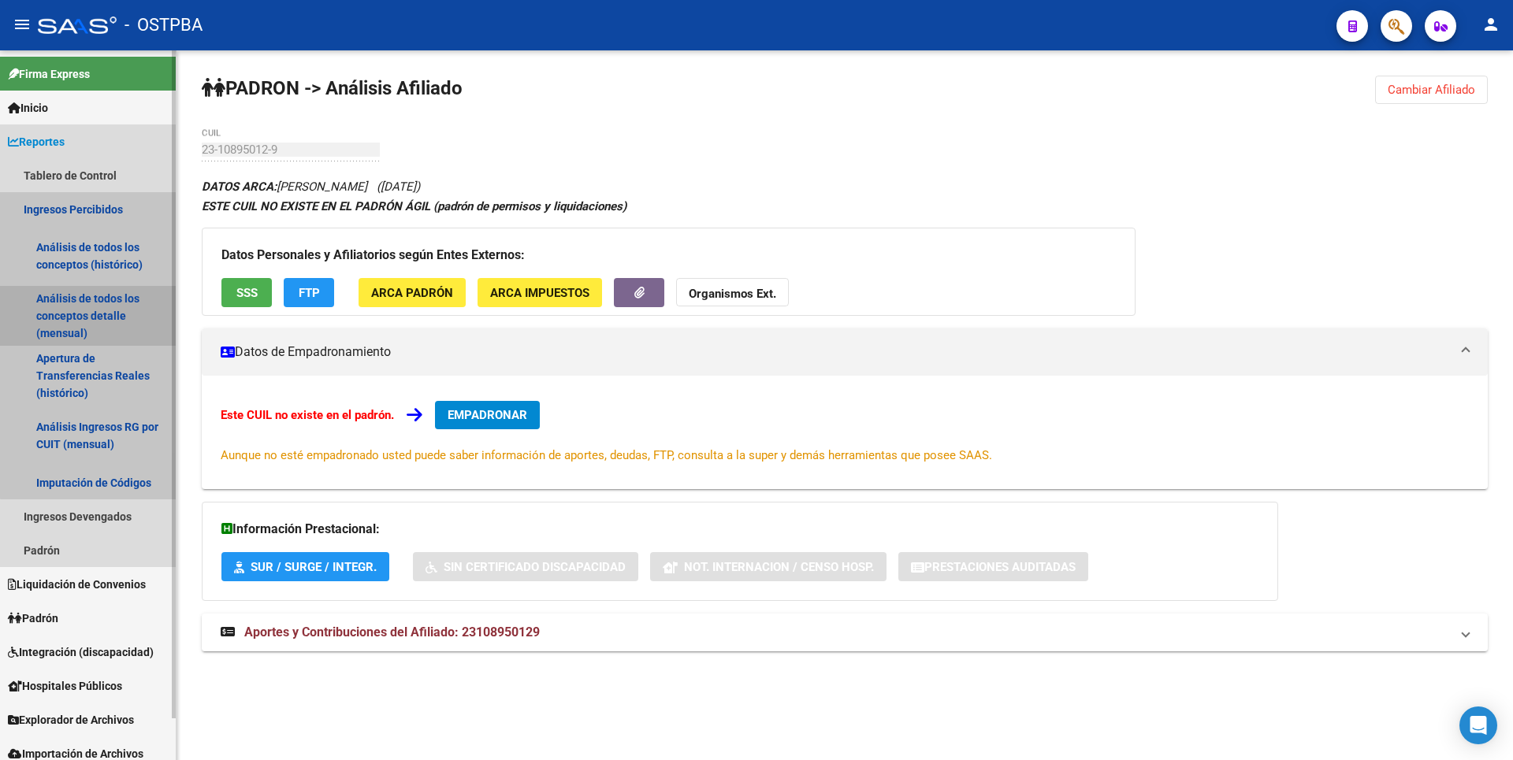
click at [99, 308] on link "Análisis de todos los conceptos detalle (mensual)" at bounding box center [88, 316] width 176 height 60
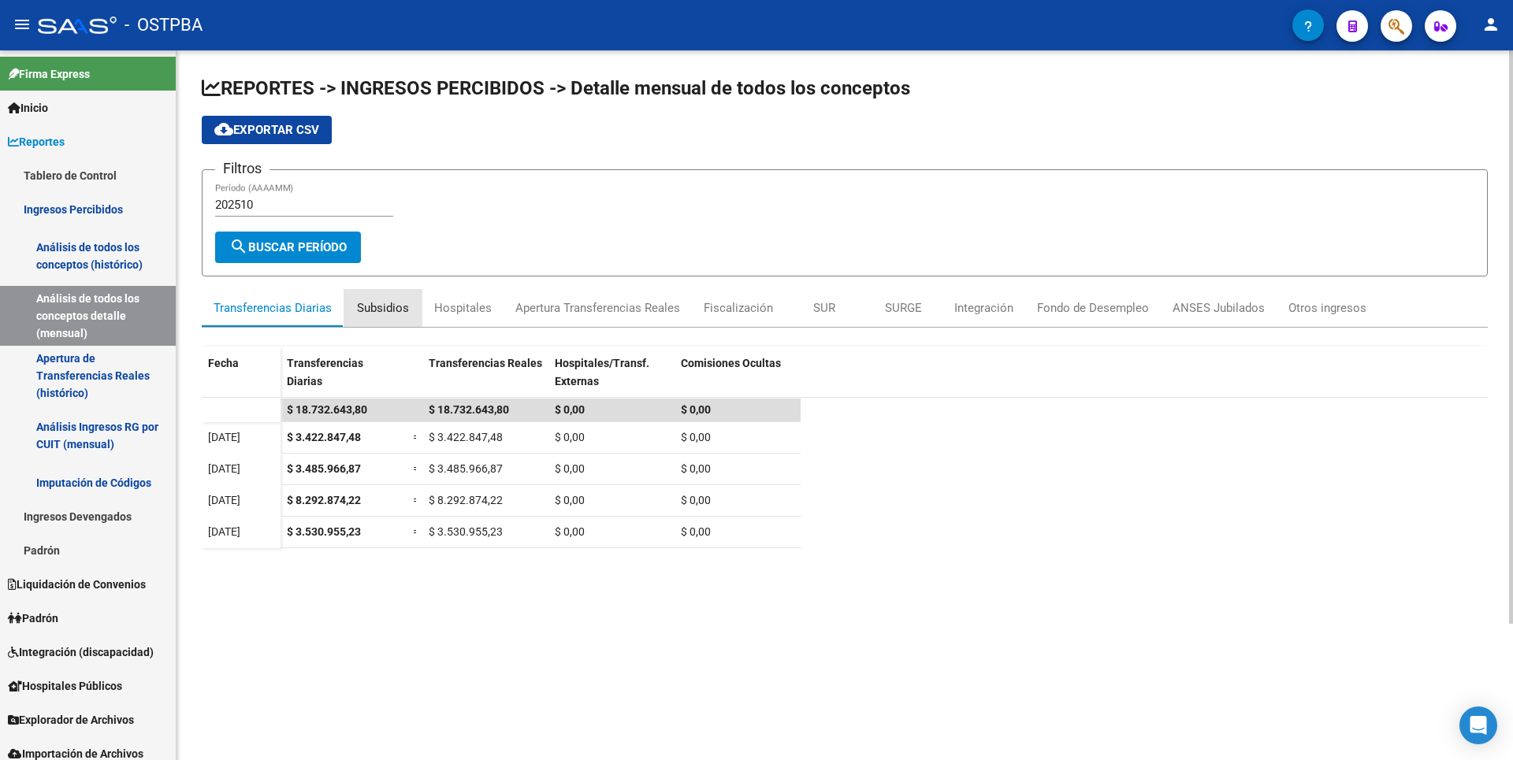
click at [385, 310] on div "Subsidios" at bounding box center [383, 307] width 52 height 17
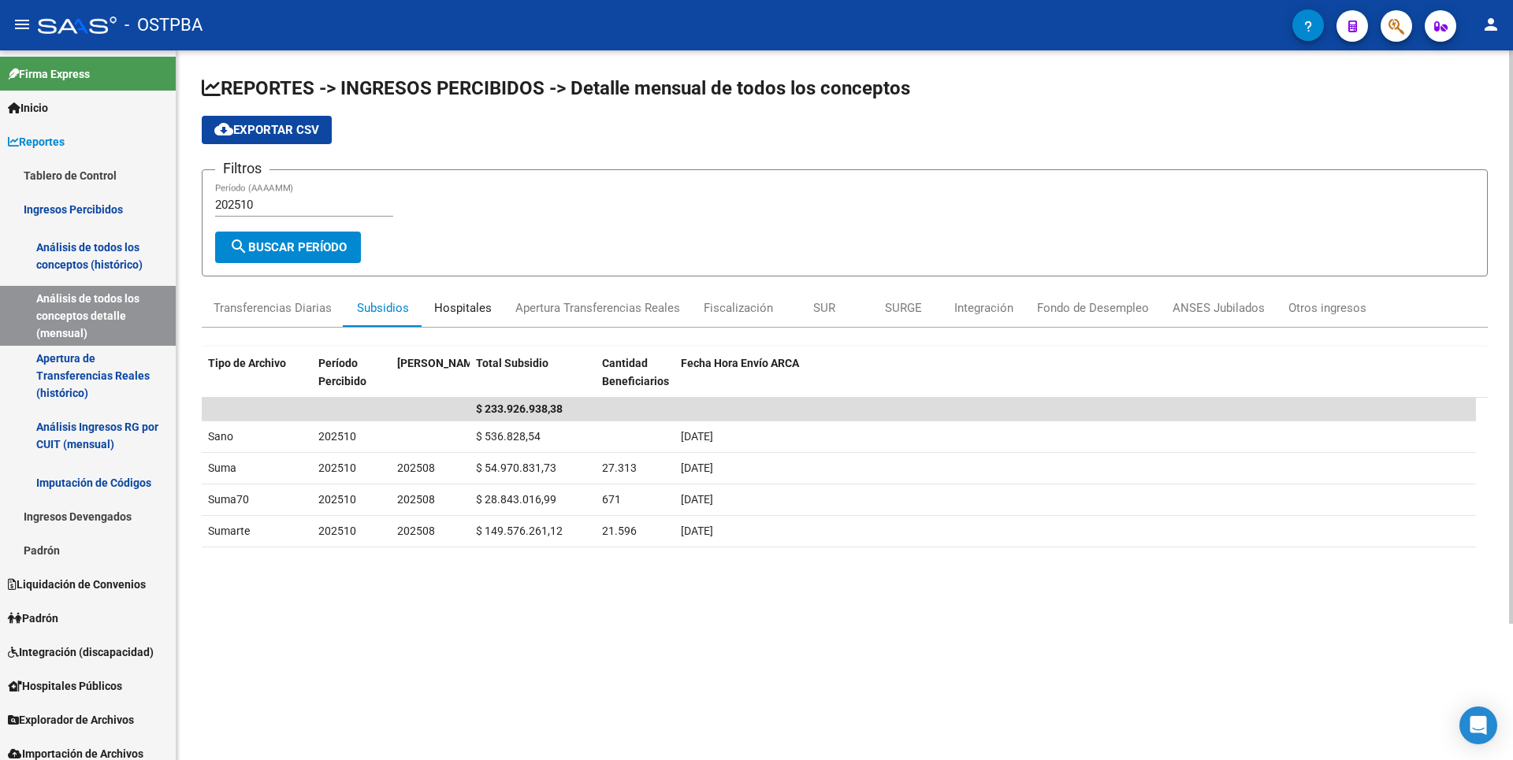
drag, startPoint x: 385, startPoint y: 310, endPoint x: 468, endPoint y: 303, distance: 83.8
click at [467, 304] on div "Hospitales" at bounding box center [463, 307] width 58 height 17
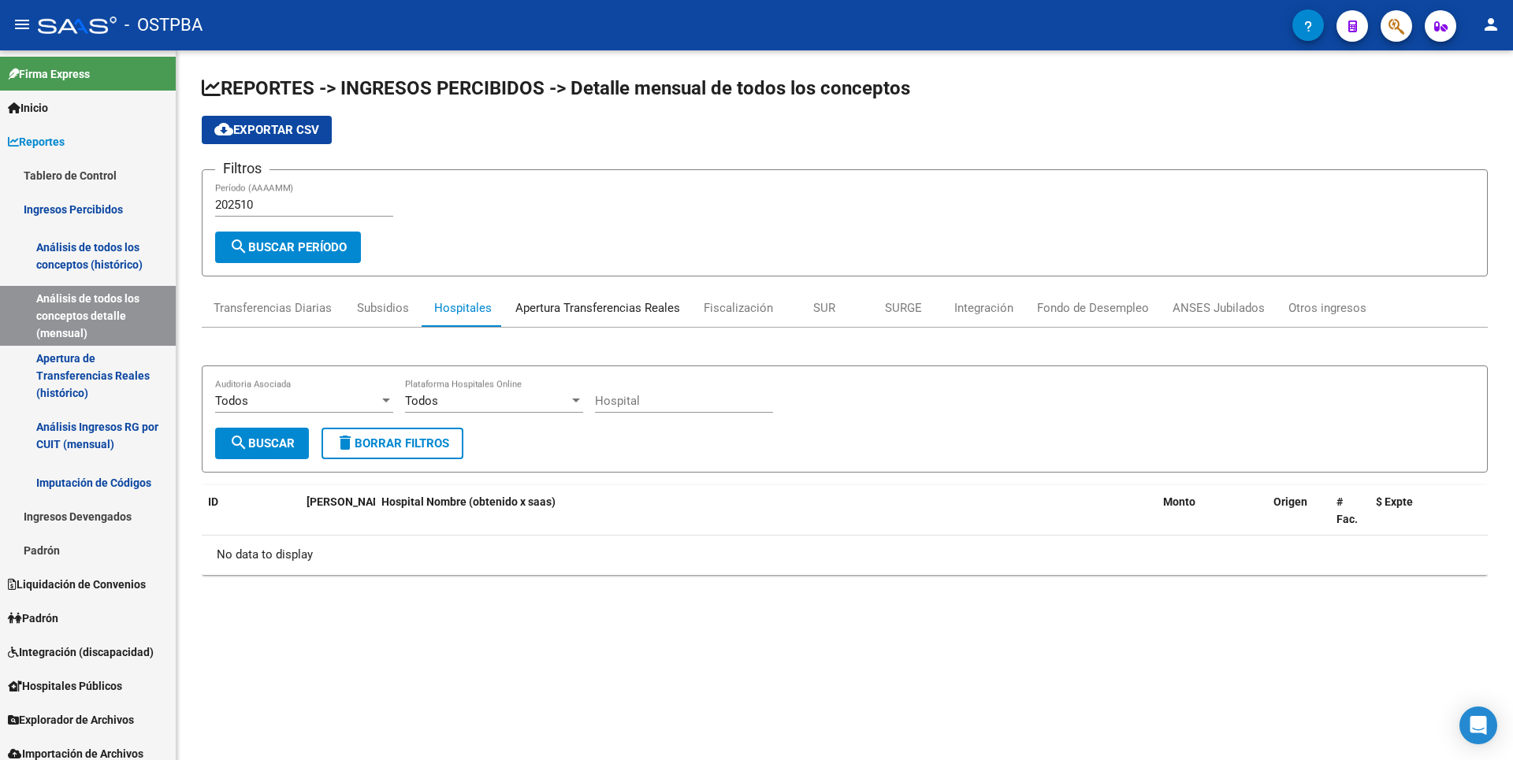
click at [612, 310] on div "Apertura Transferencias Reales" at bounding box center [597, 307] width 165 height 17
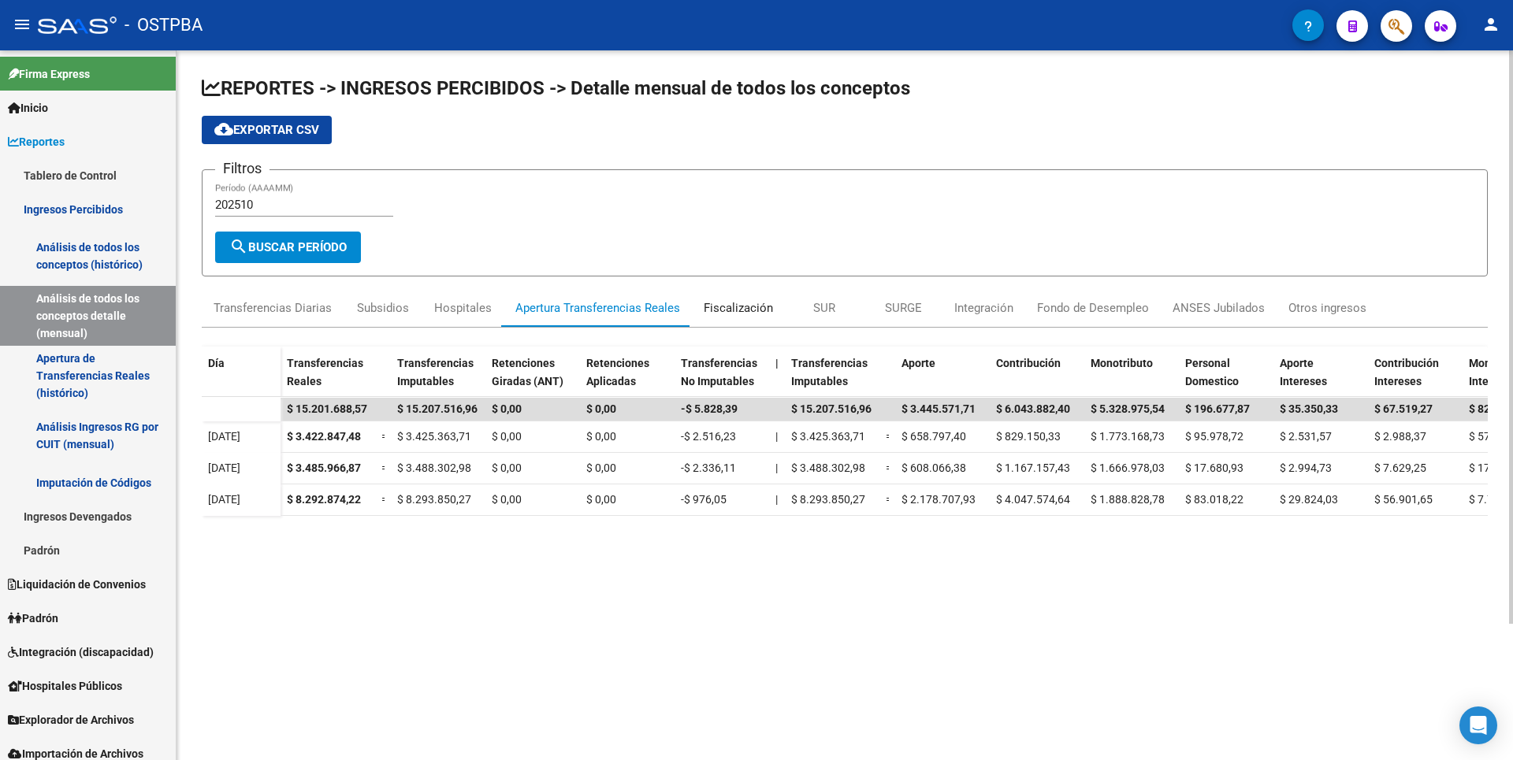
click at [745, 308] on div "Fiscalización" at bounding box center [738, 307] width 69 height 17
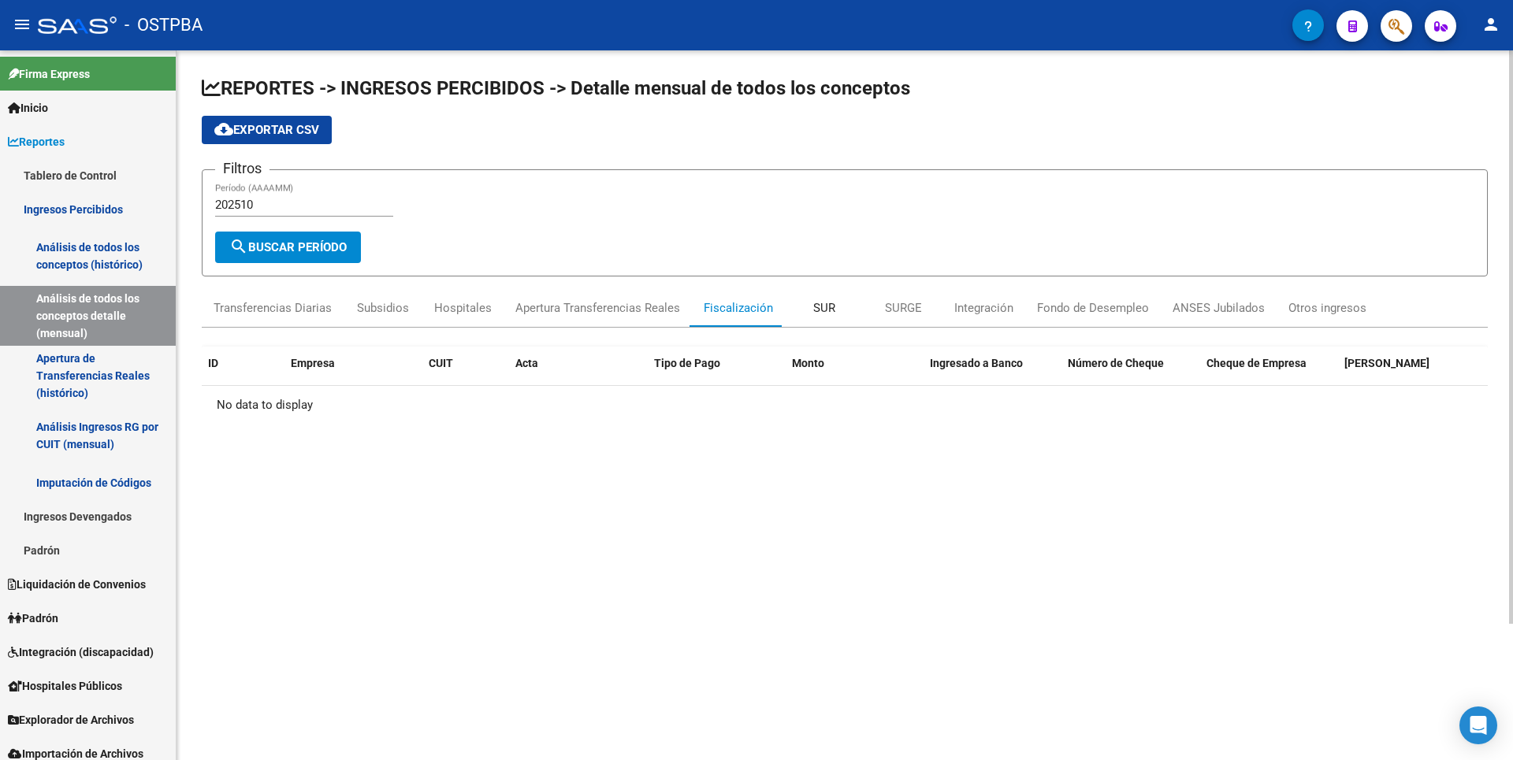
click at [818, 312] on div "SUR" at bounding box center [824, 307] width 22 height 17
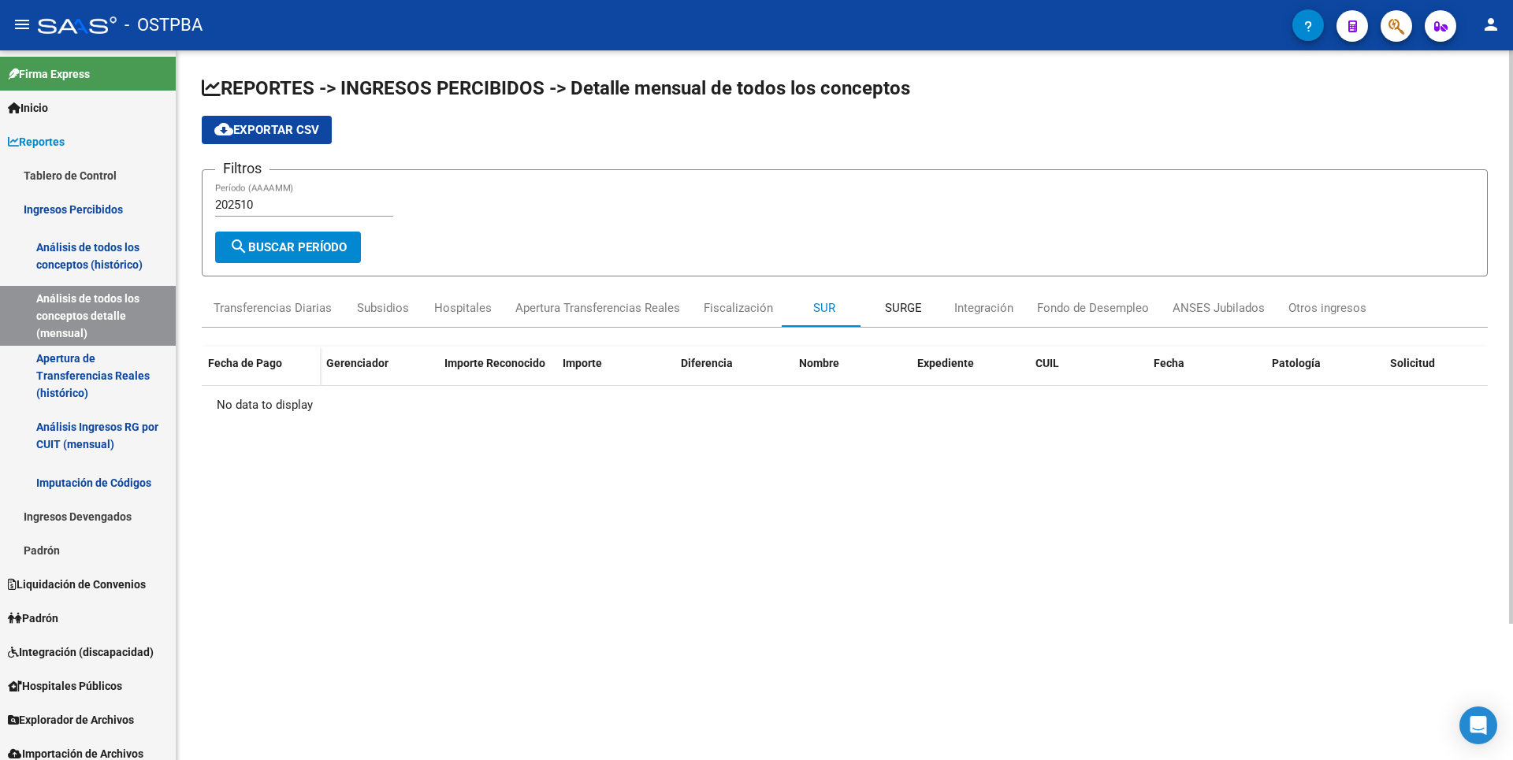
click at [895, 314] on div "SURGE" at bounding box center [903, 307] width 37 height 17
drag, startPoint x: 989, startPoint y: 322, endPoint x: 998, endPoint y: 322, distance: 8.7
click at [990, 322] on div "Integración" at bounding box center [984, 308] width 83 height 38
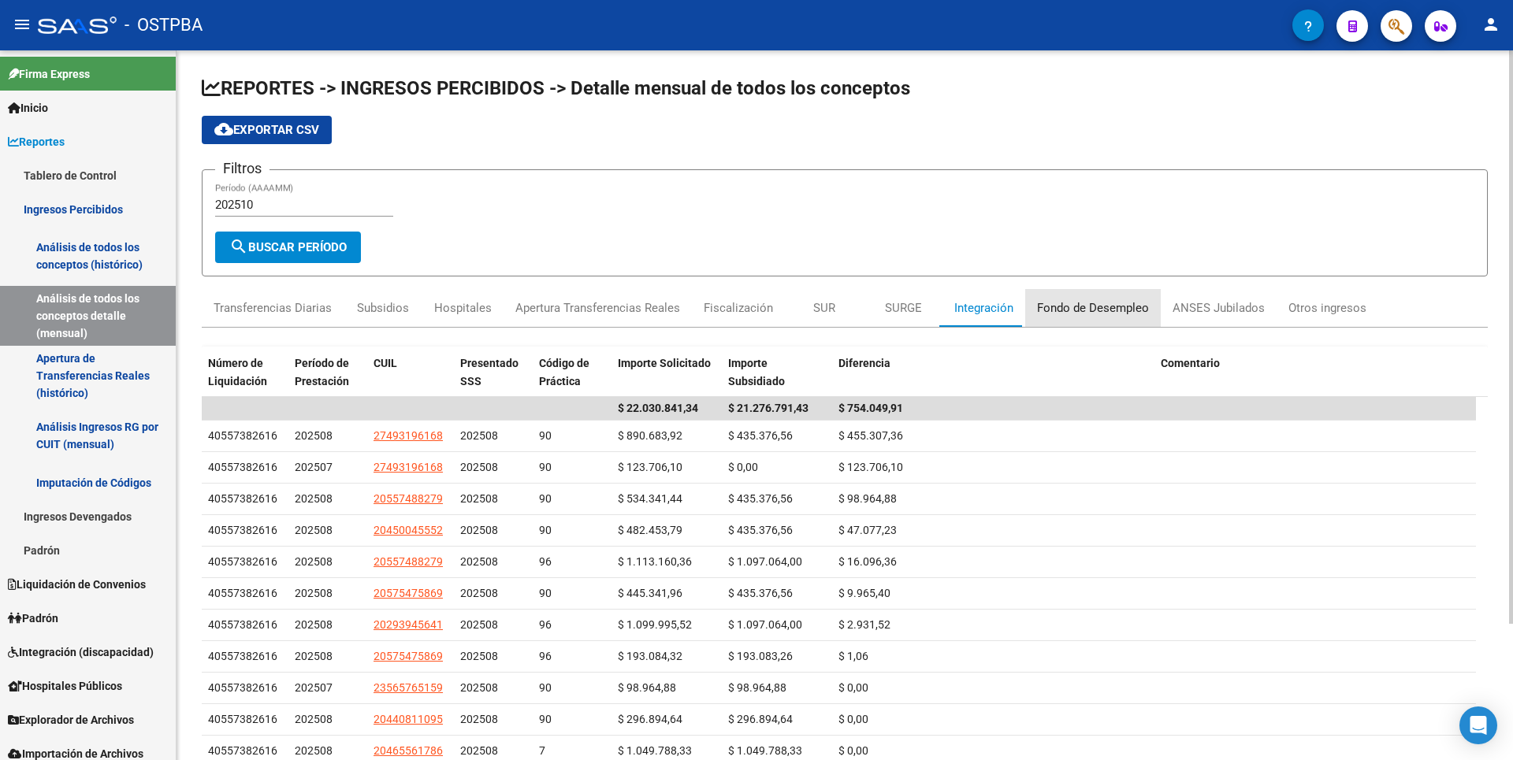
click at [1102, 307] on div "Fondo de Desempleo" at bounding box center [1093, 307] width 112 height 17
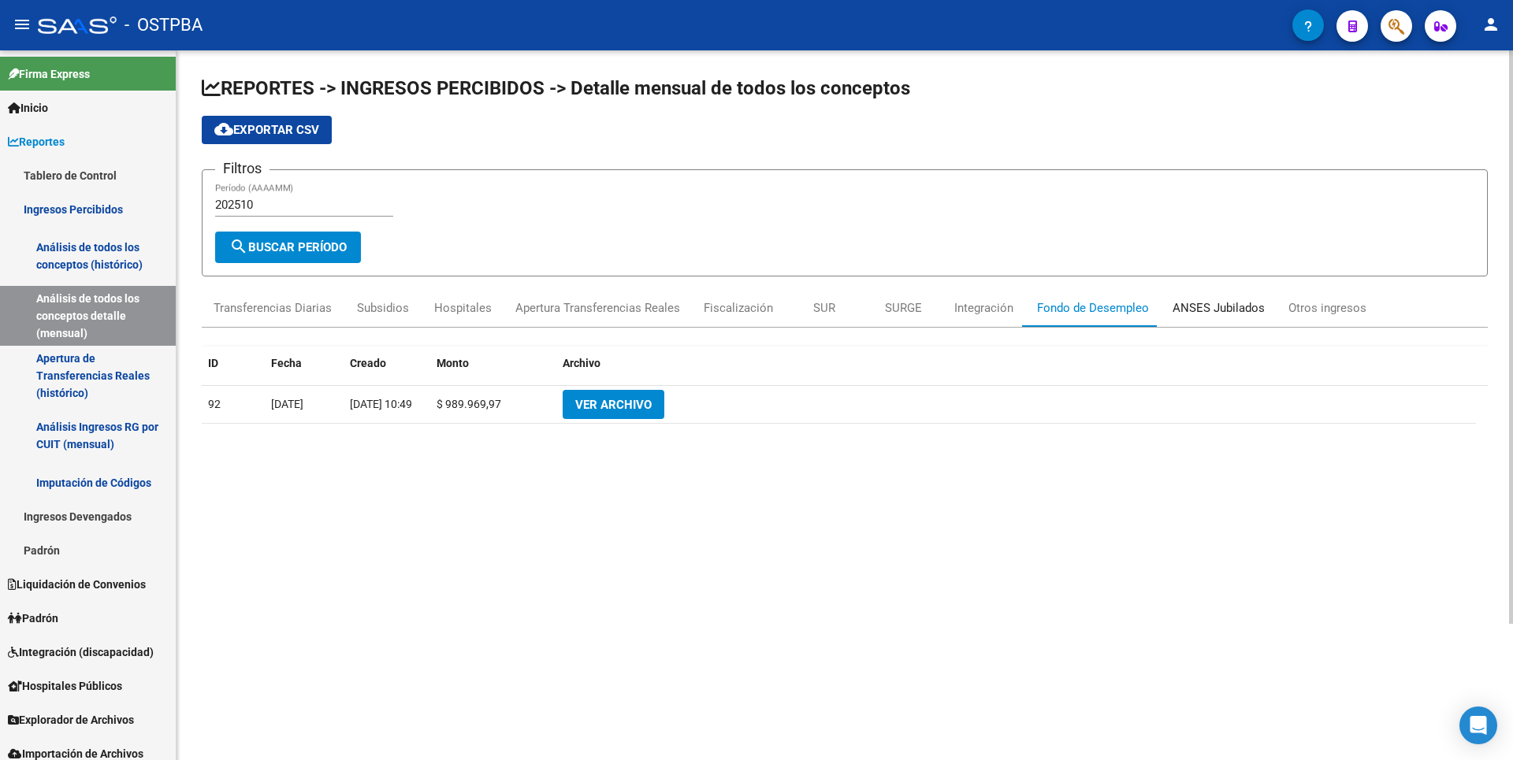
click at [1206, 306] on div "ANSES Jubilados" at bounding box center [1219, 307] width 92 height 17
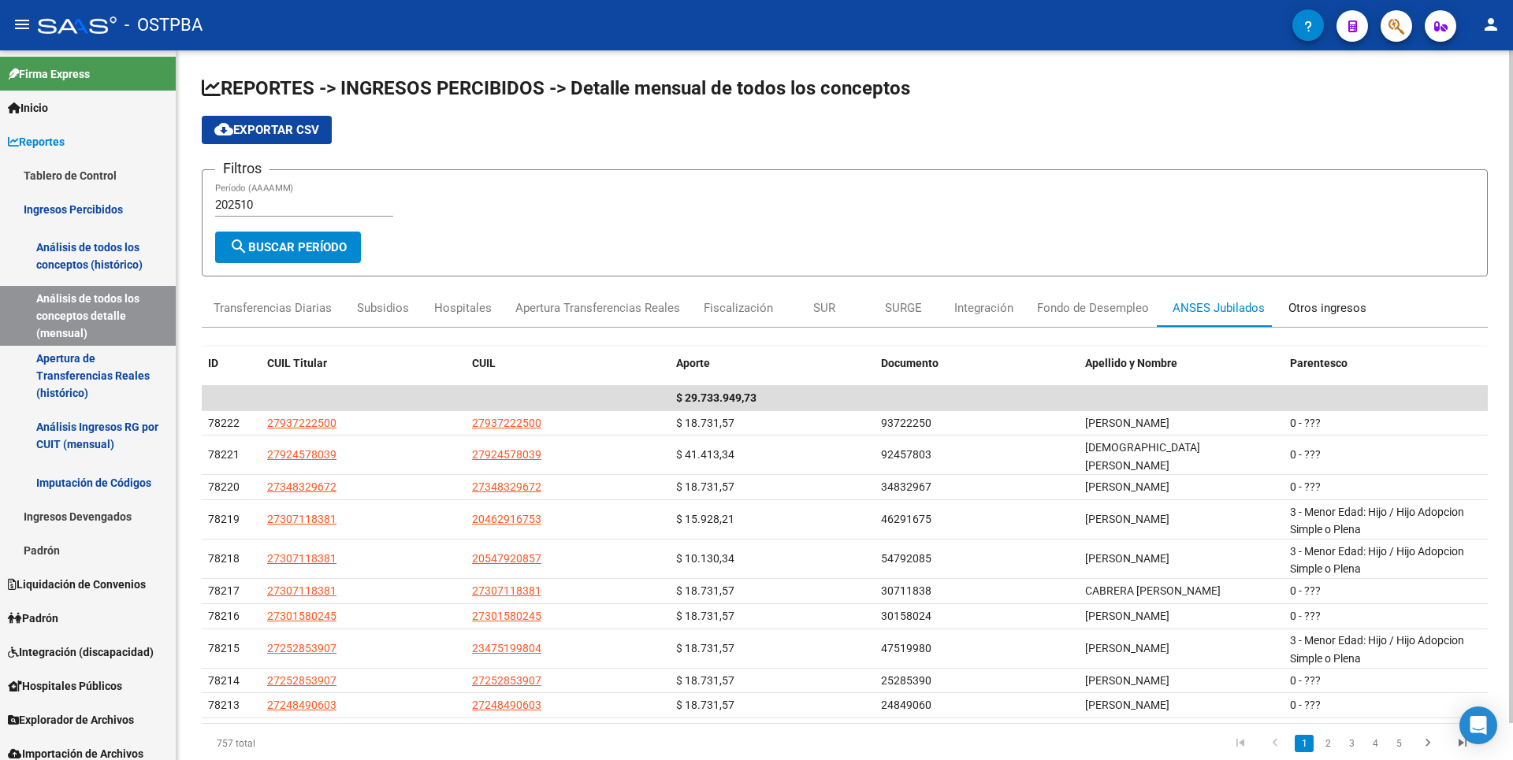
click at [1313, 310] on div "Otros ingresos" at bounding box center [1327, 307] width 78 height 17
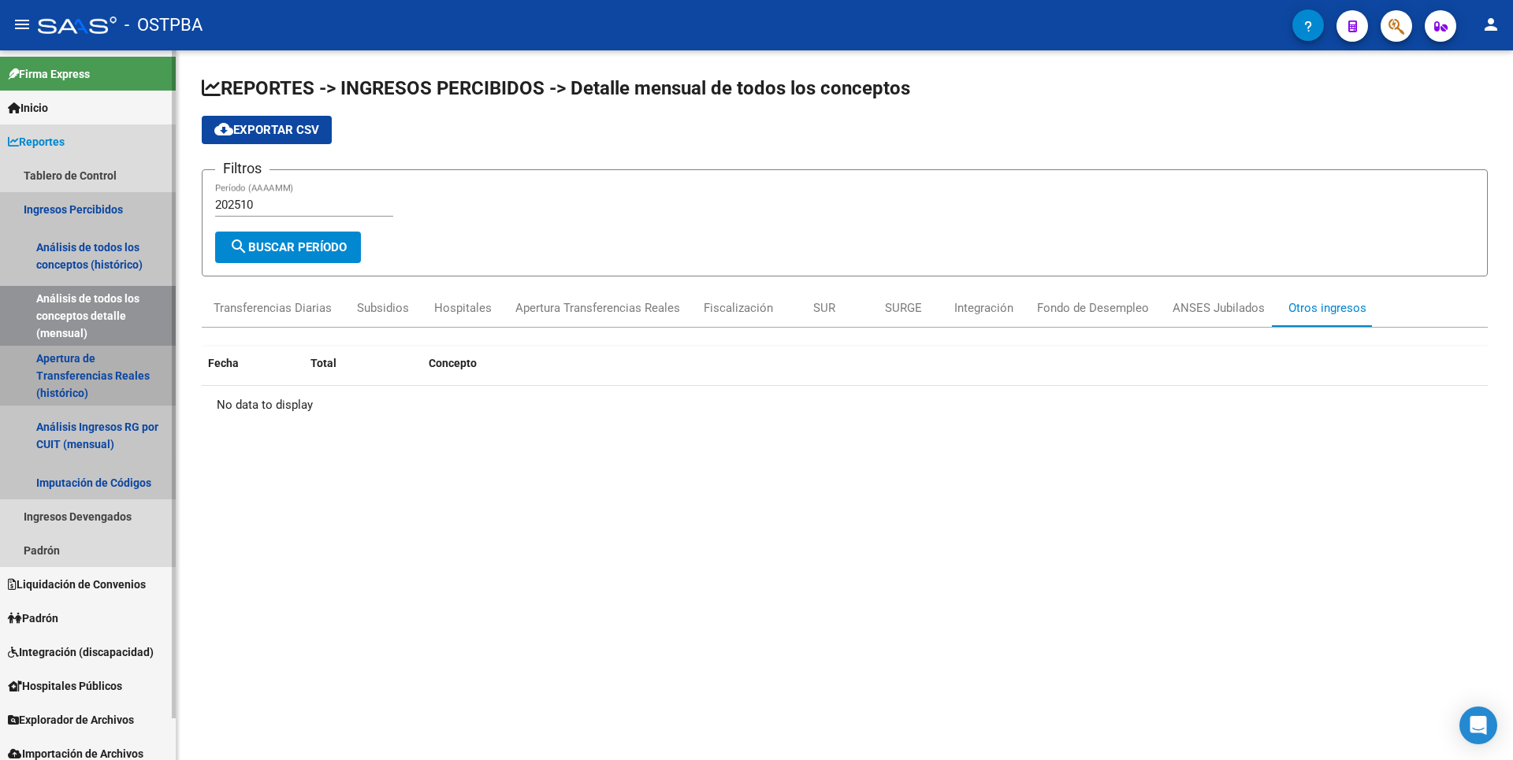
click at [111, 368] on link "Apertura de Transferencias Reales (histórico)" at bounding box center [88, 376] width 176 height 60
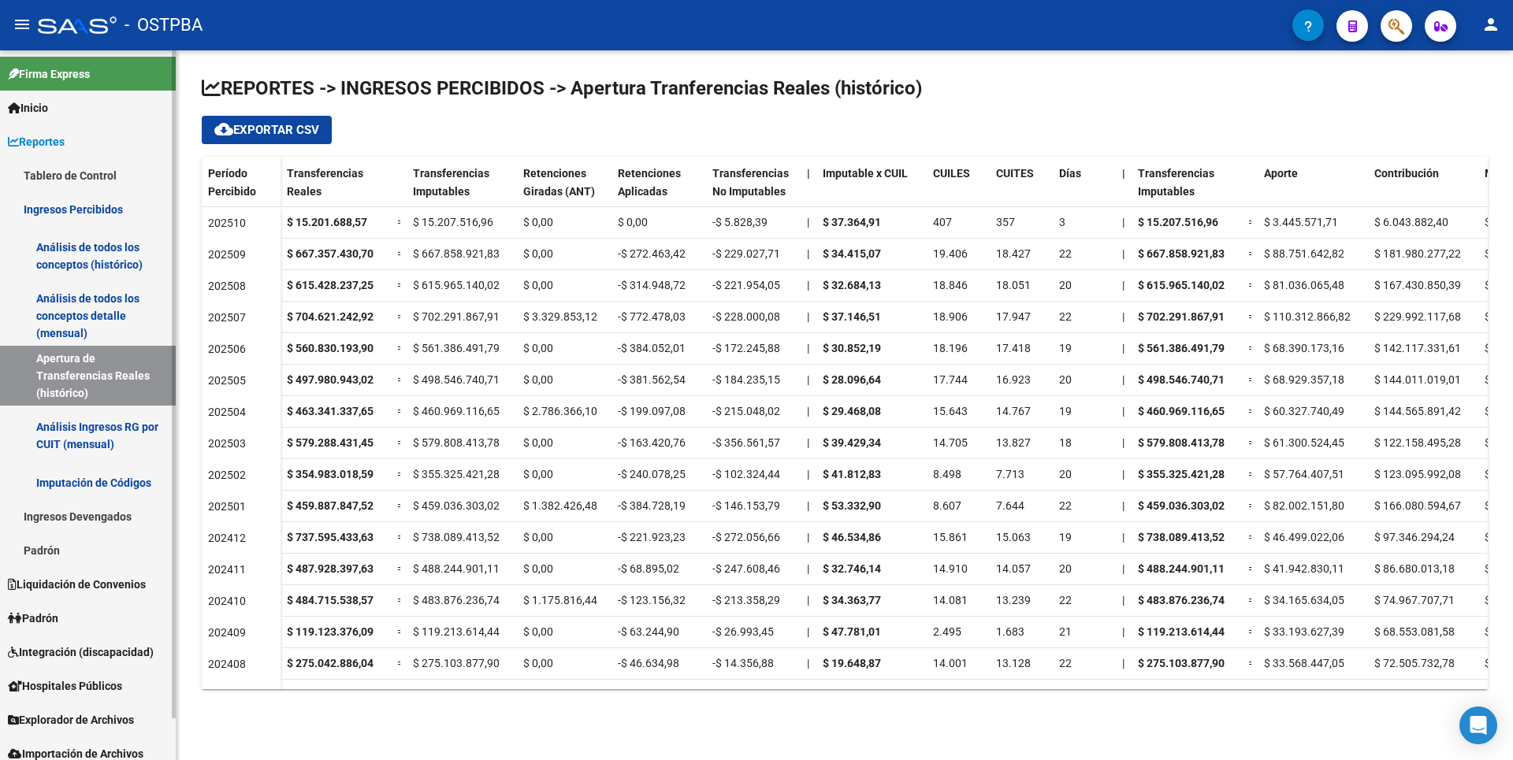
click at [96, 320] on link "Análisis de todos los conceptos detalle (mensual)" at bounding box center [88, 316] width 176 height 60
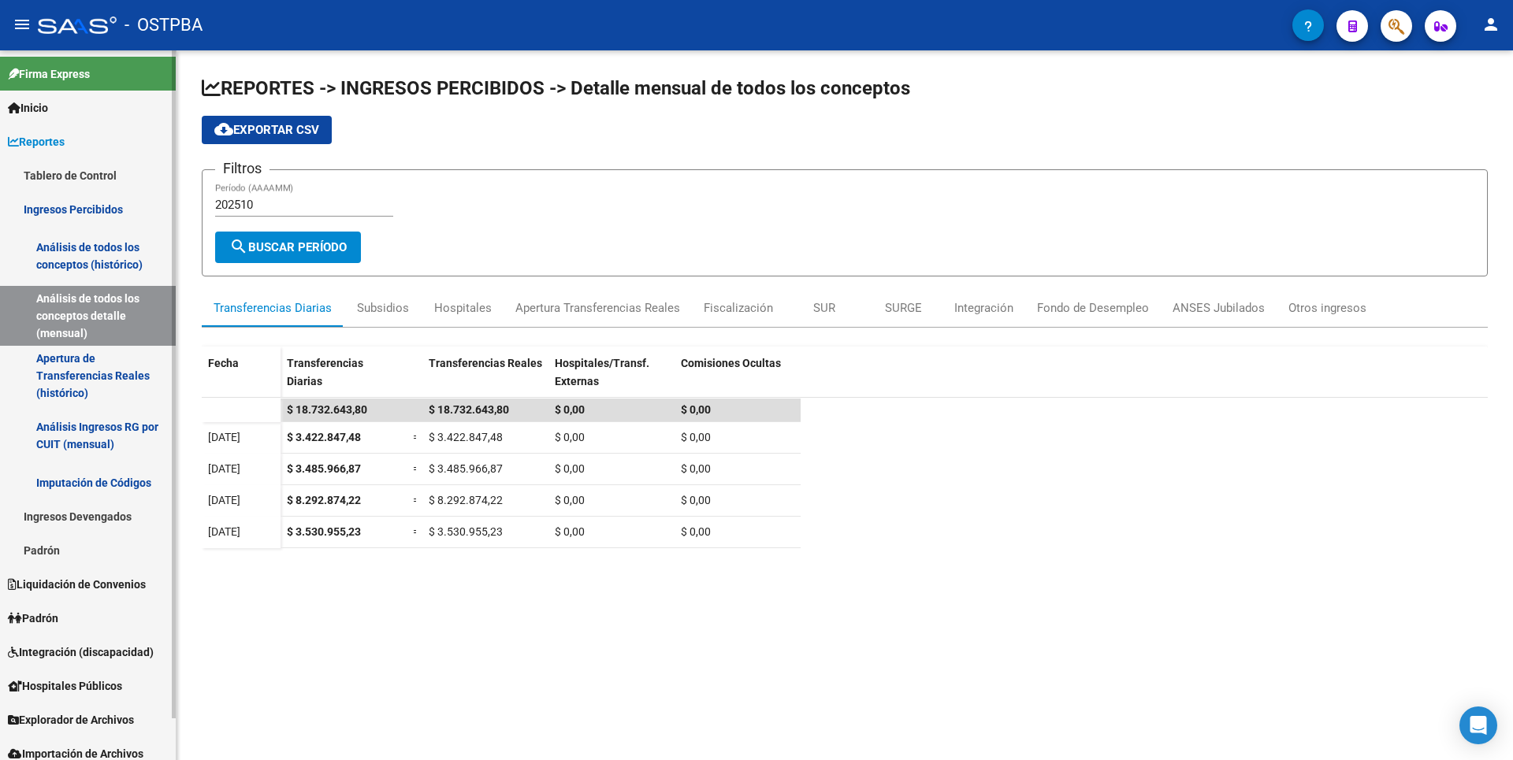
click at [156, 254] on link "Análisis de todos los conceptos (histórico)" at bounding box center [88, 256] width 176 height 60
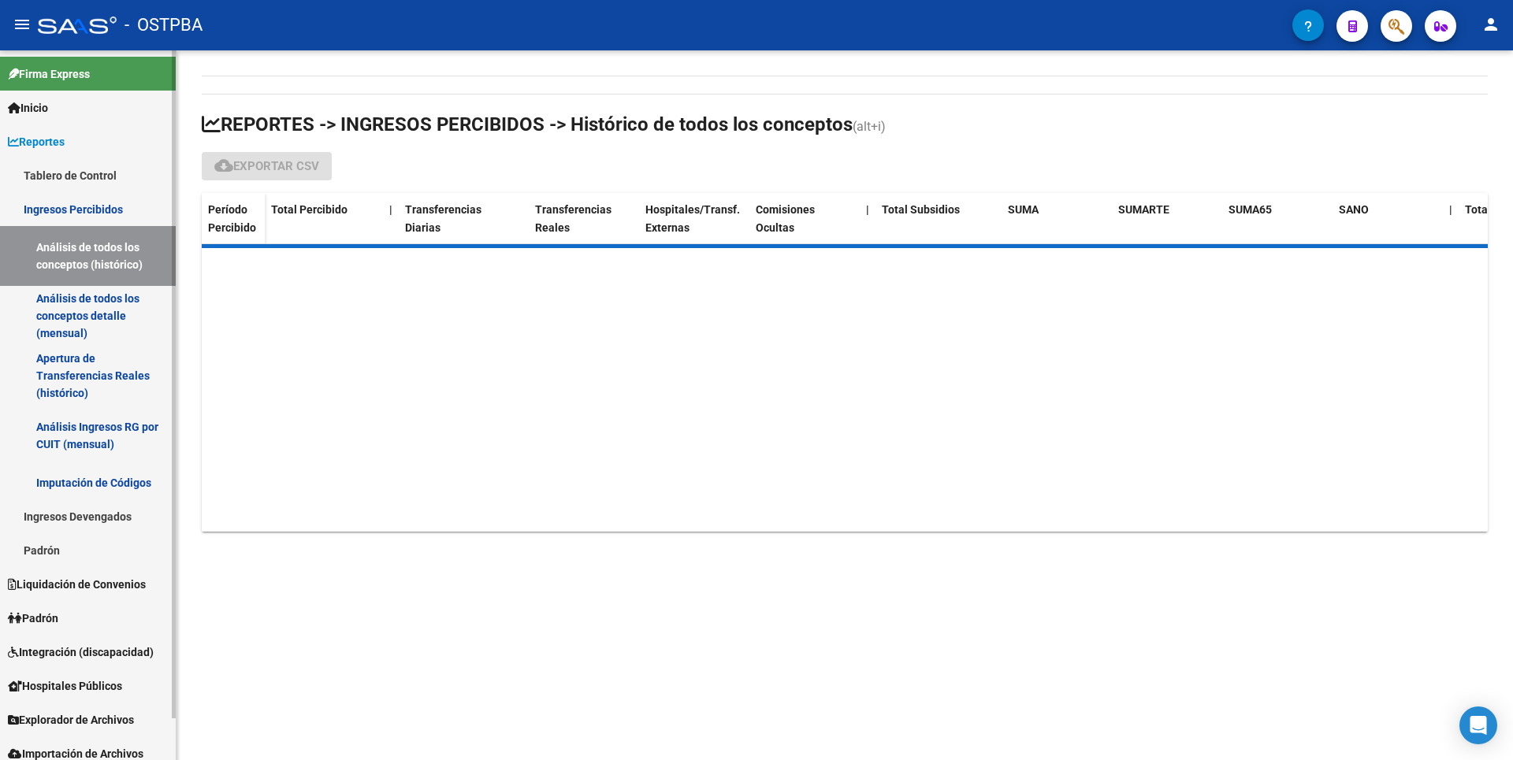
click at [82, 687] on span "Hospitales Públicos" at bounding box center [65, 686] width 114 height 17
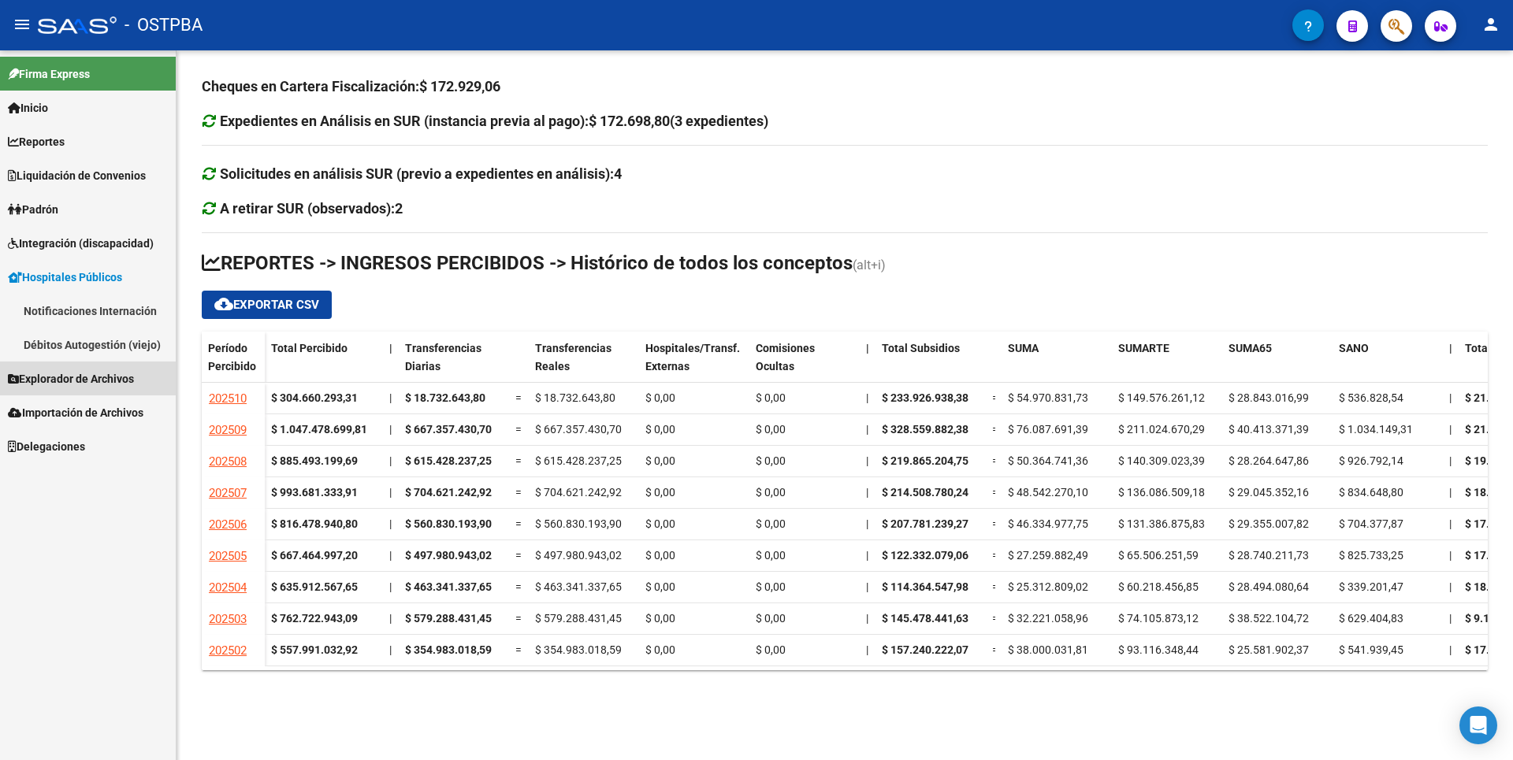
click at [82, 383] on span "Explorador de Archivos" at bounding box center [71, 378] width 126 height 17
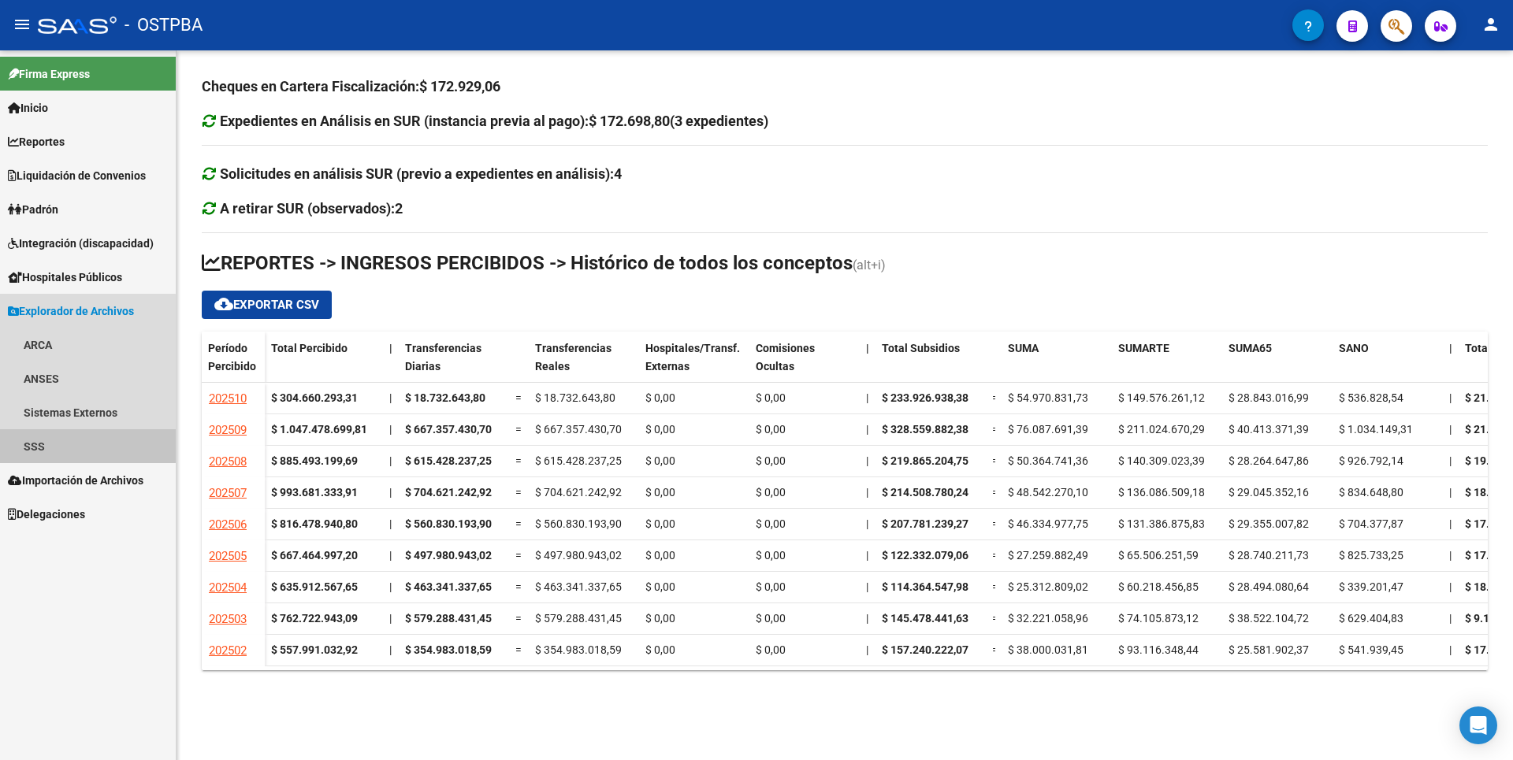
click at [56, 444] on link "SSS" at bounding box center [88, 446] width 176 height 34
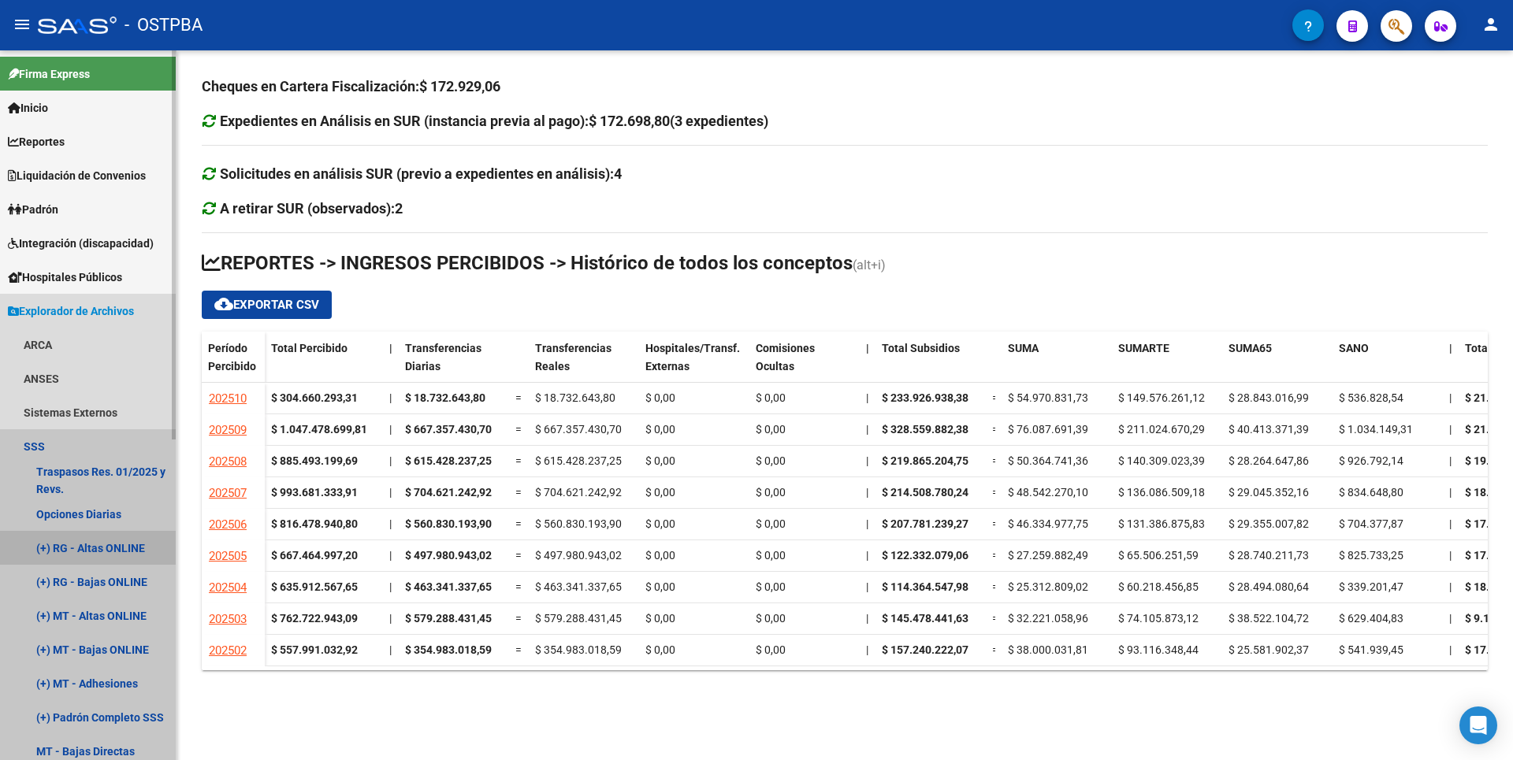
click at [102, 548] on link "(+) RG - Altas ONLINE" at bounding box center [88, 548] width 176 height 34
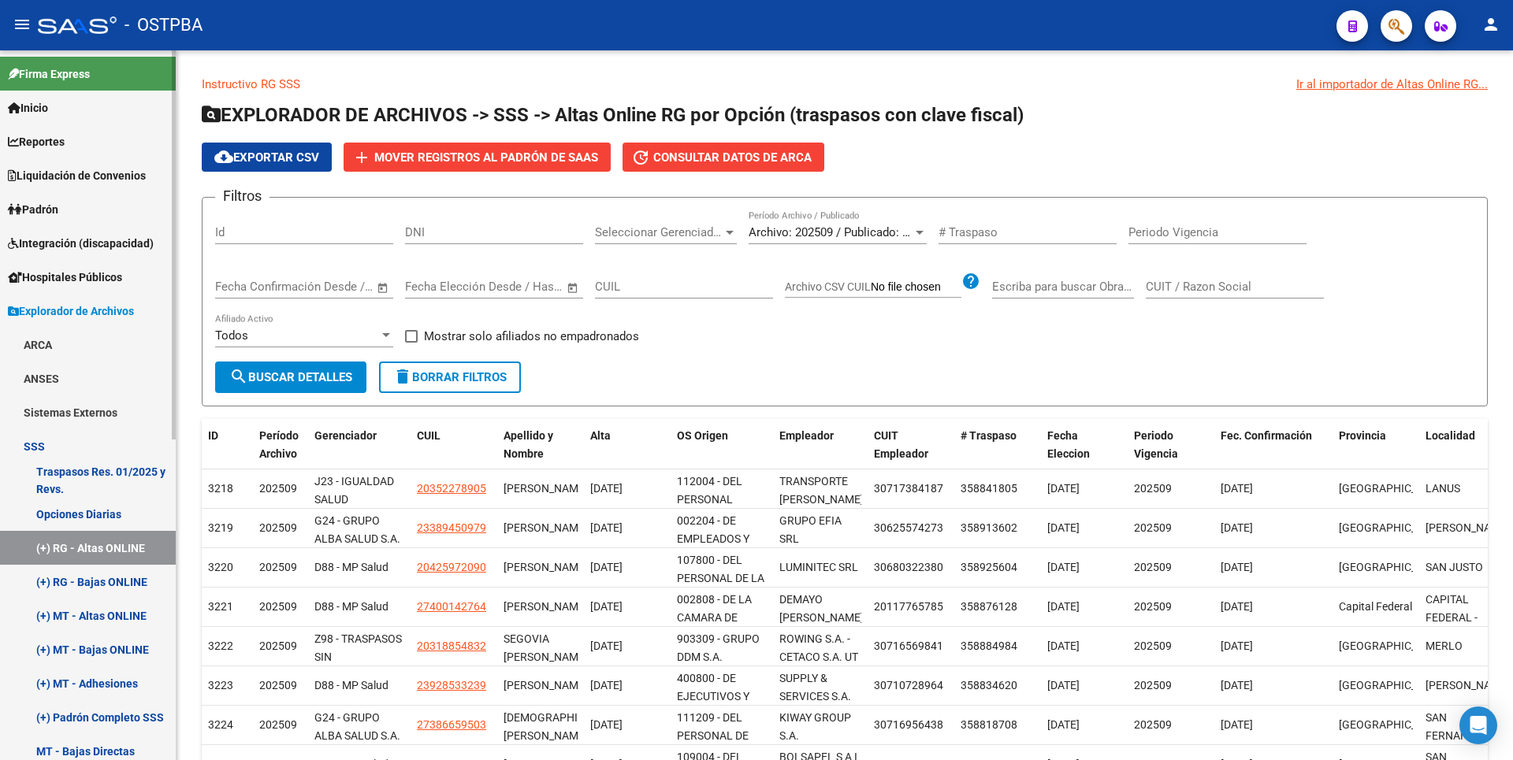
click at [96, 578] on link "(+) RG - Bajas ONLINE" at bounding box center [88, 582] width 176 height 34
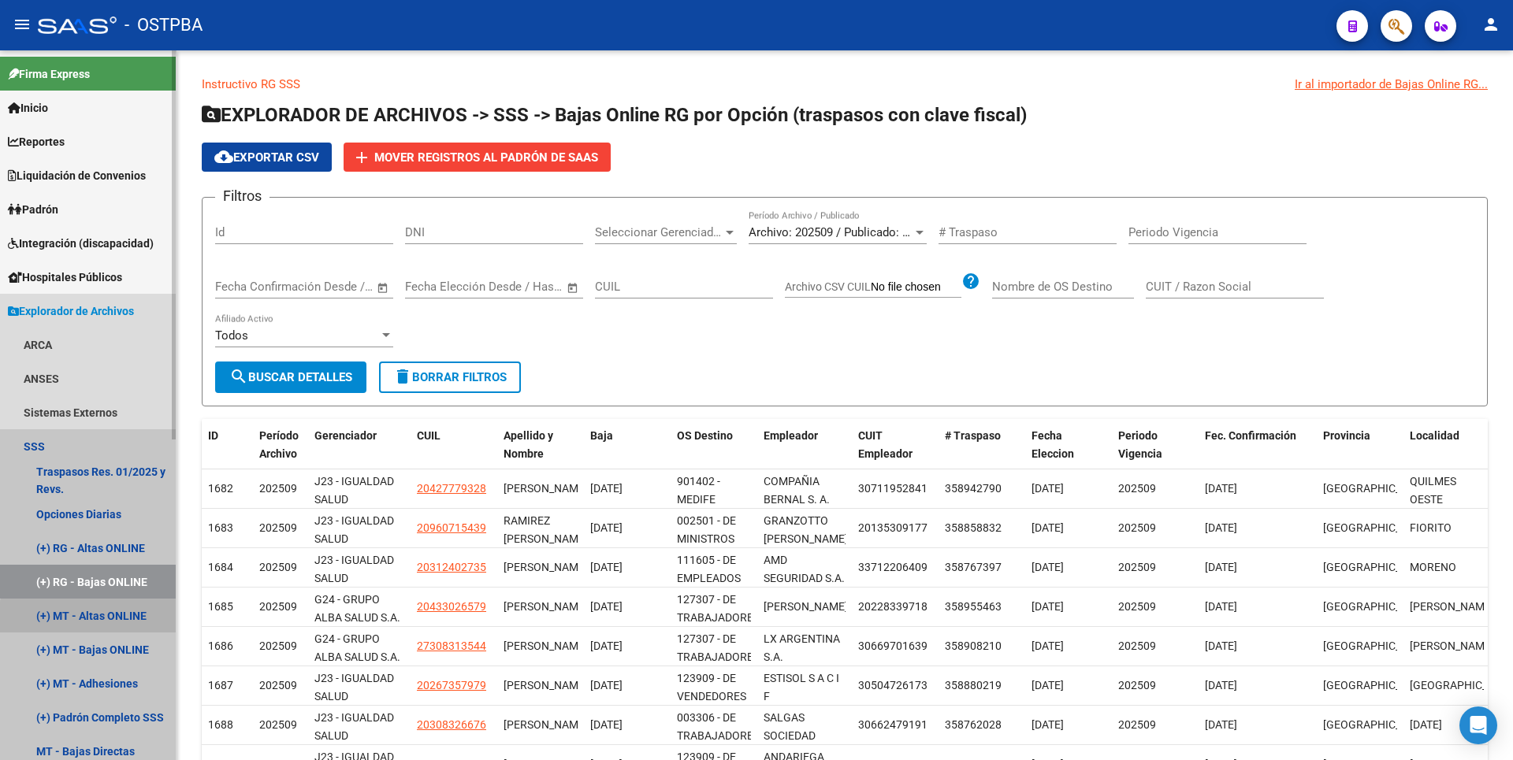
click at [90, 618] on link "(+) MT - Altas ONLINE" at bounding box center [88, 616] width 176 height 34
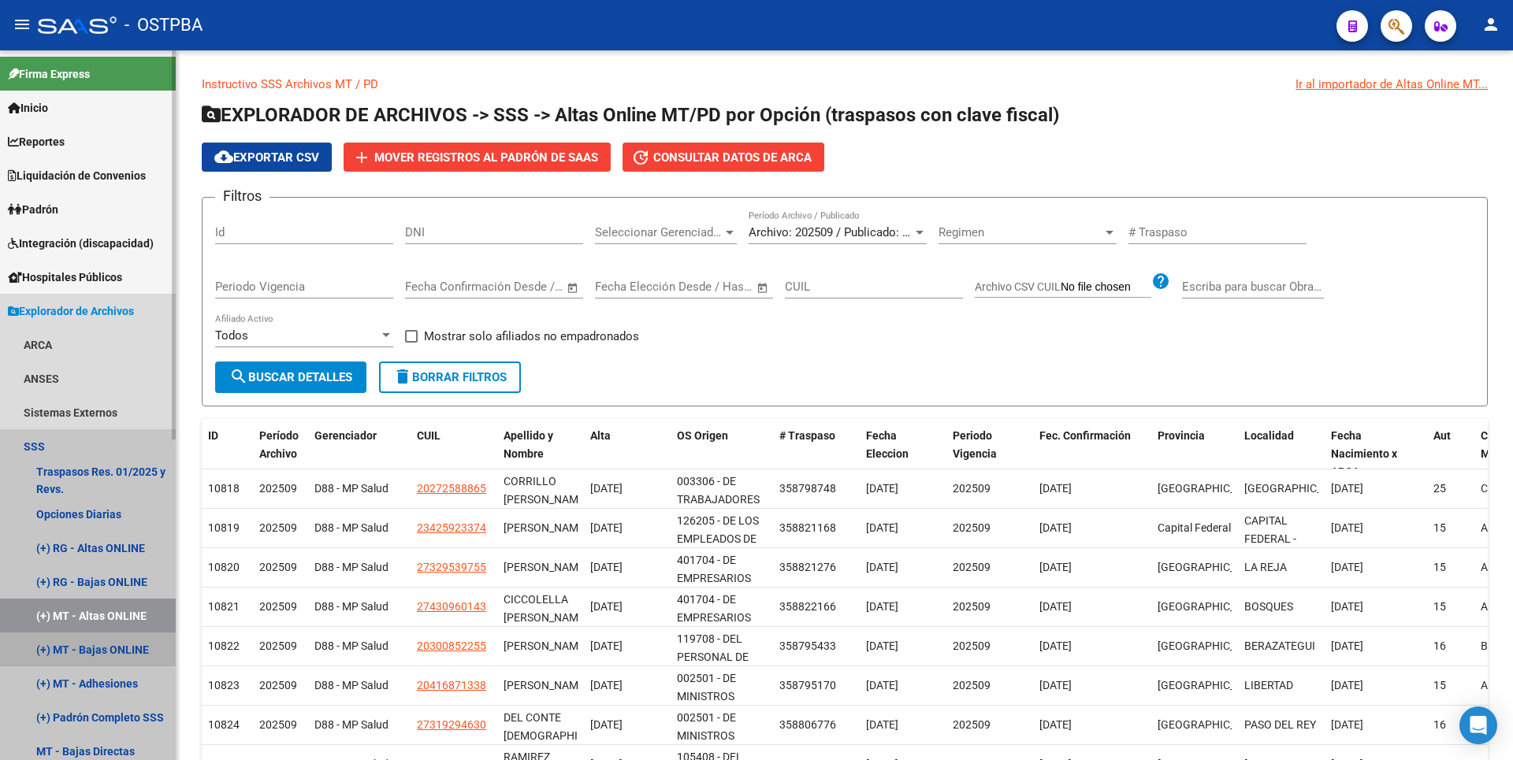
click at [132, 662] on link "(+) MT - Bajas ONLINE" at bounding box center [88, 650] width 176 height 34
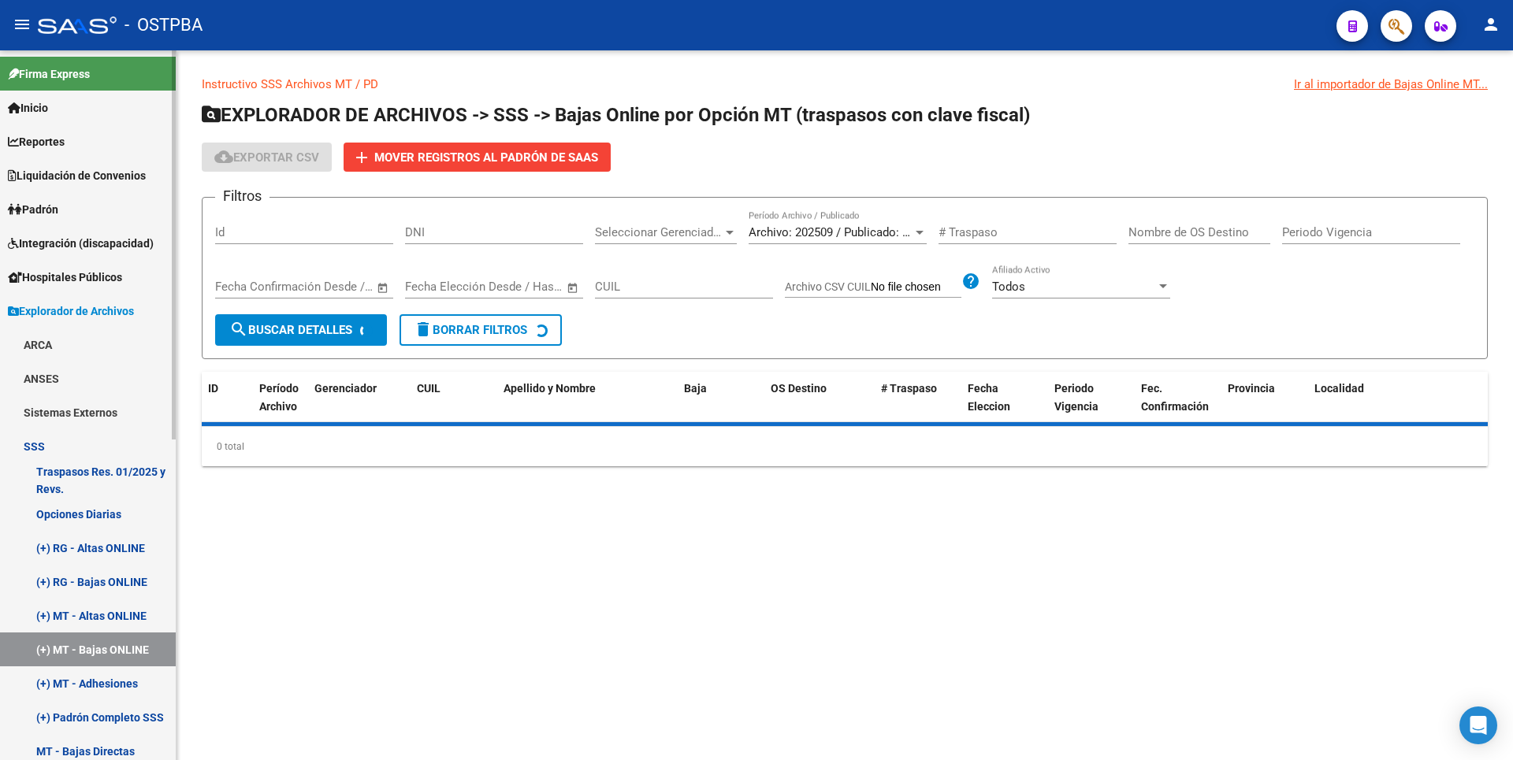
scroll to position [236, 0]
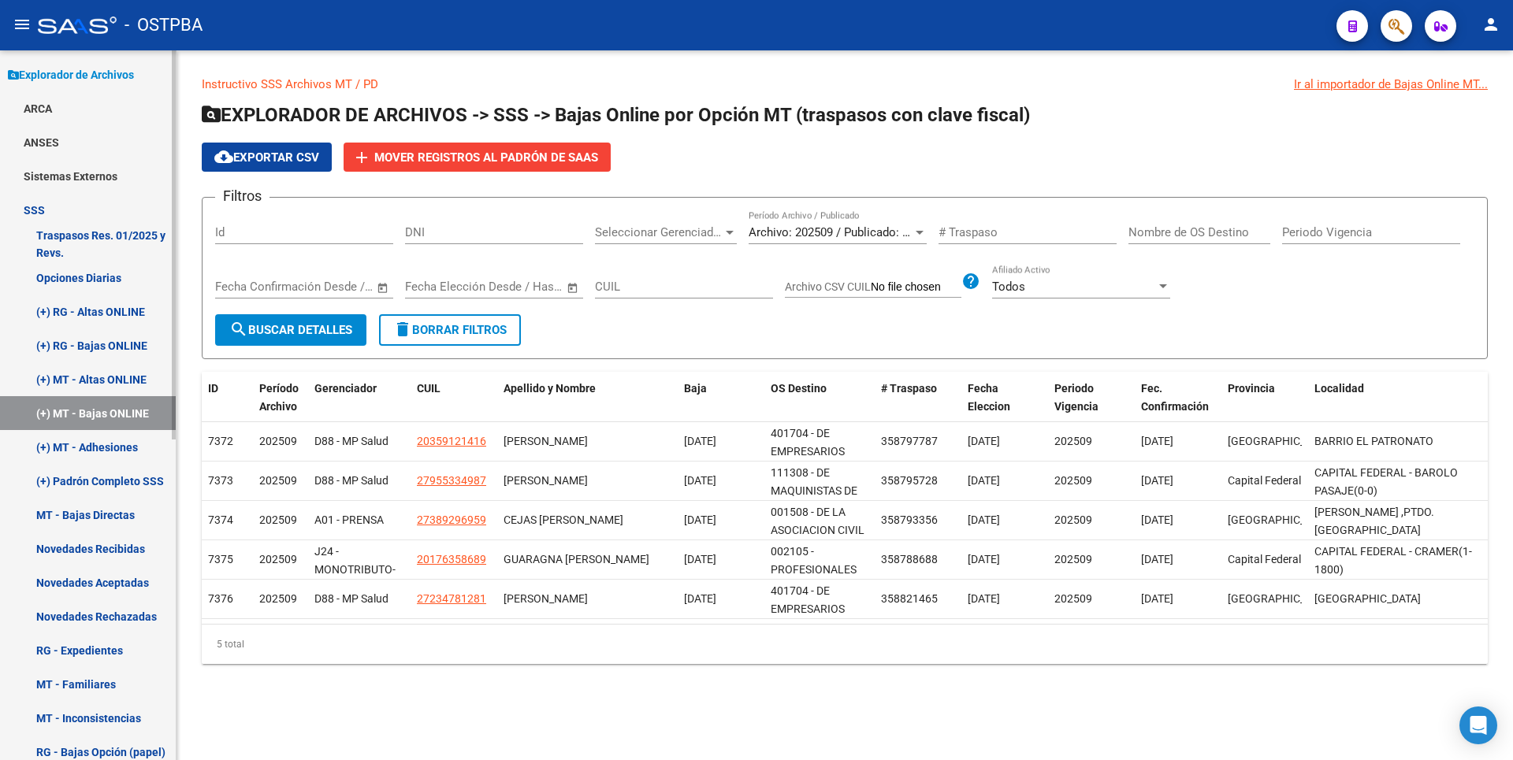
click at [84, 448] on link "(+) MT - Adhesiones" at bounding box center [88, 447] width 176 height 34
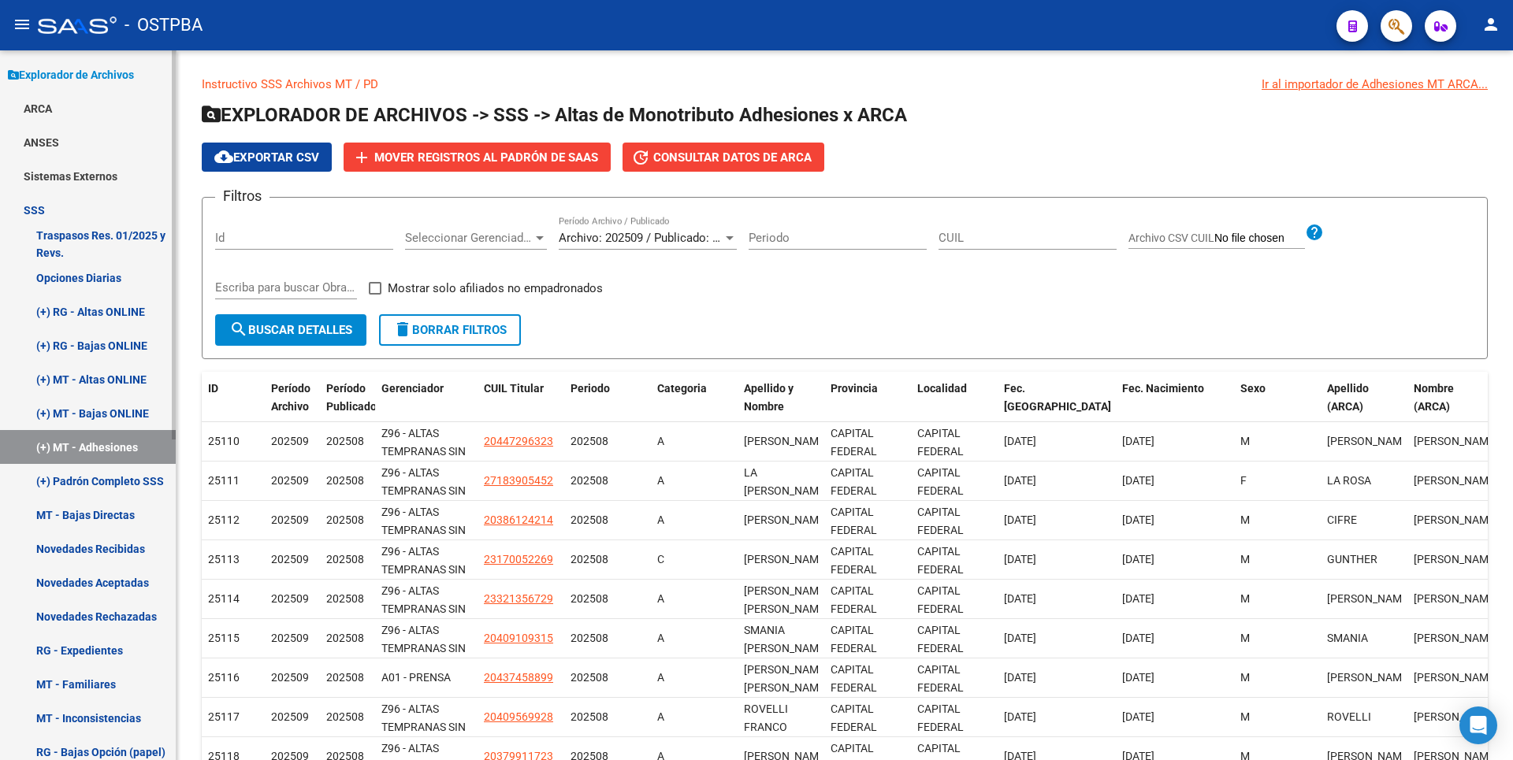
click at [131, 516] on link "MT - Bajas Directas" at bounding box center [88, 515] width 176 height 34
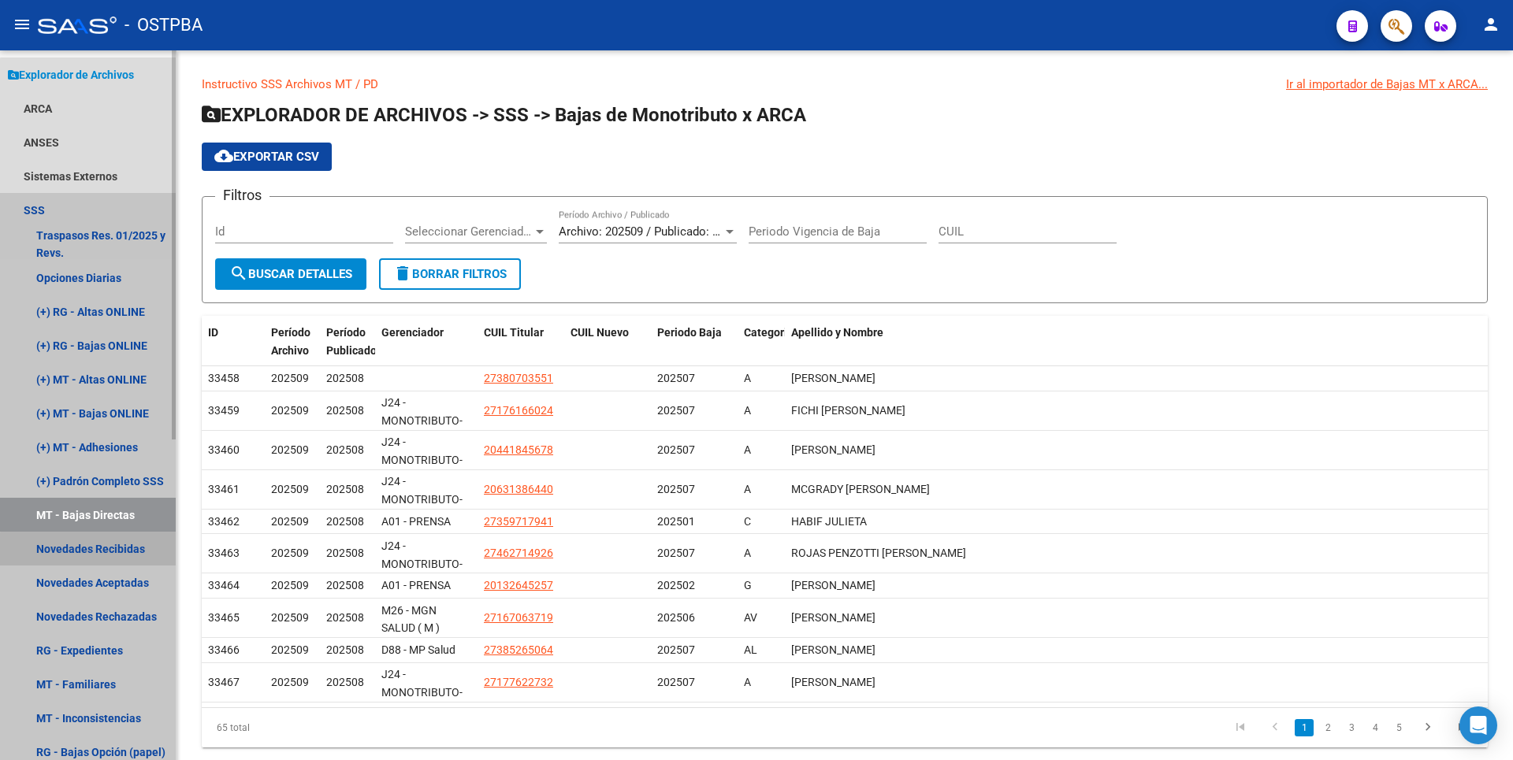
click at [90, 553] on link "Novedades Recibidas" at bounding box center [88, 549] width 176 height 34
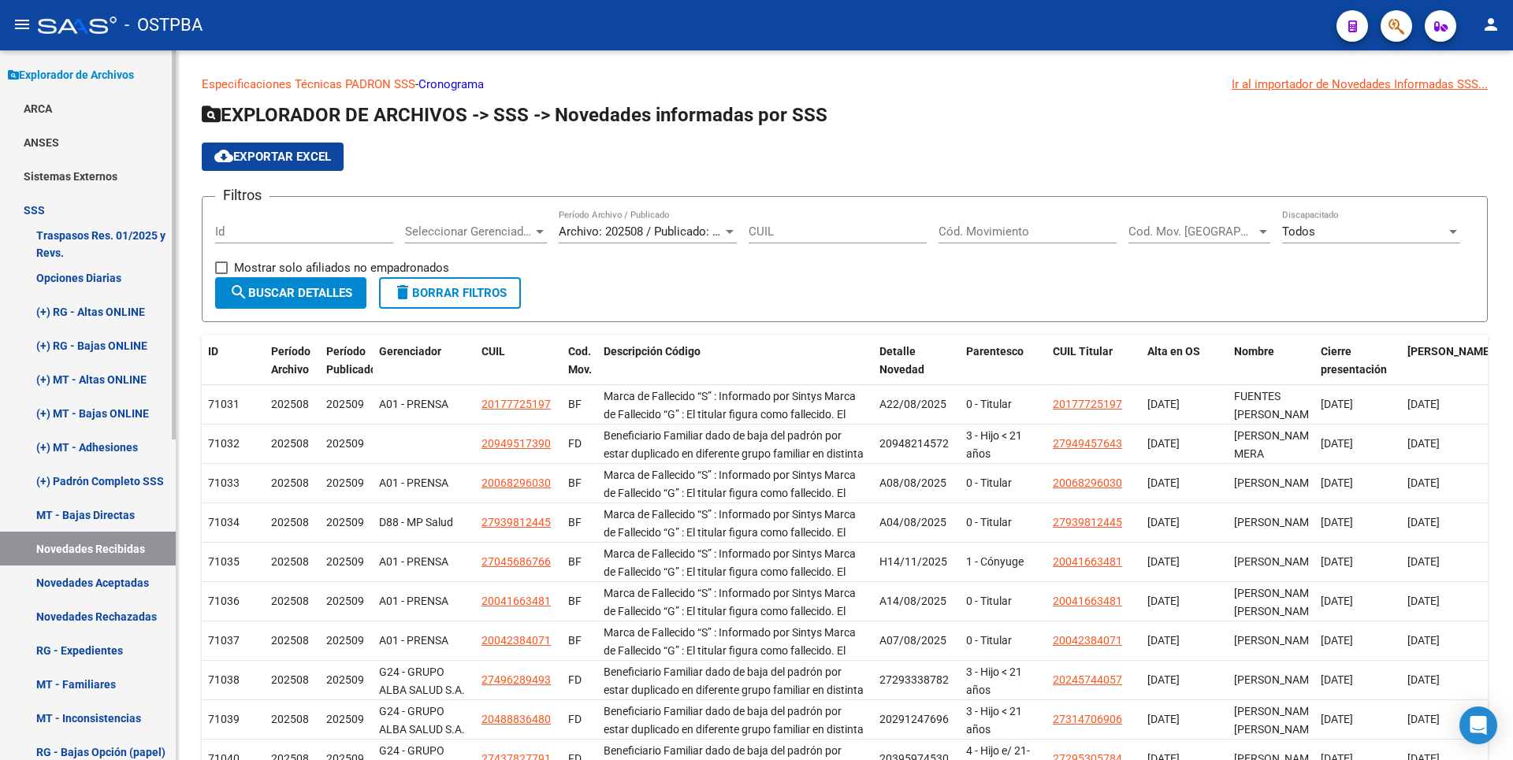
click at [132, 585] on link "Novedades Aceptadas" at bounding box center [88, 583] width 176 height 34
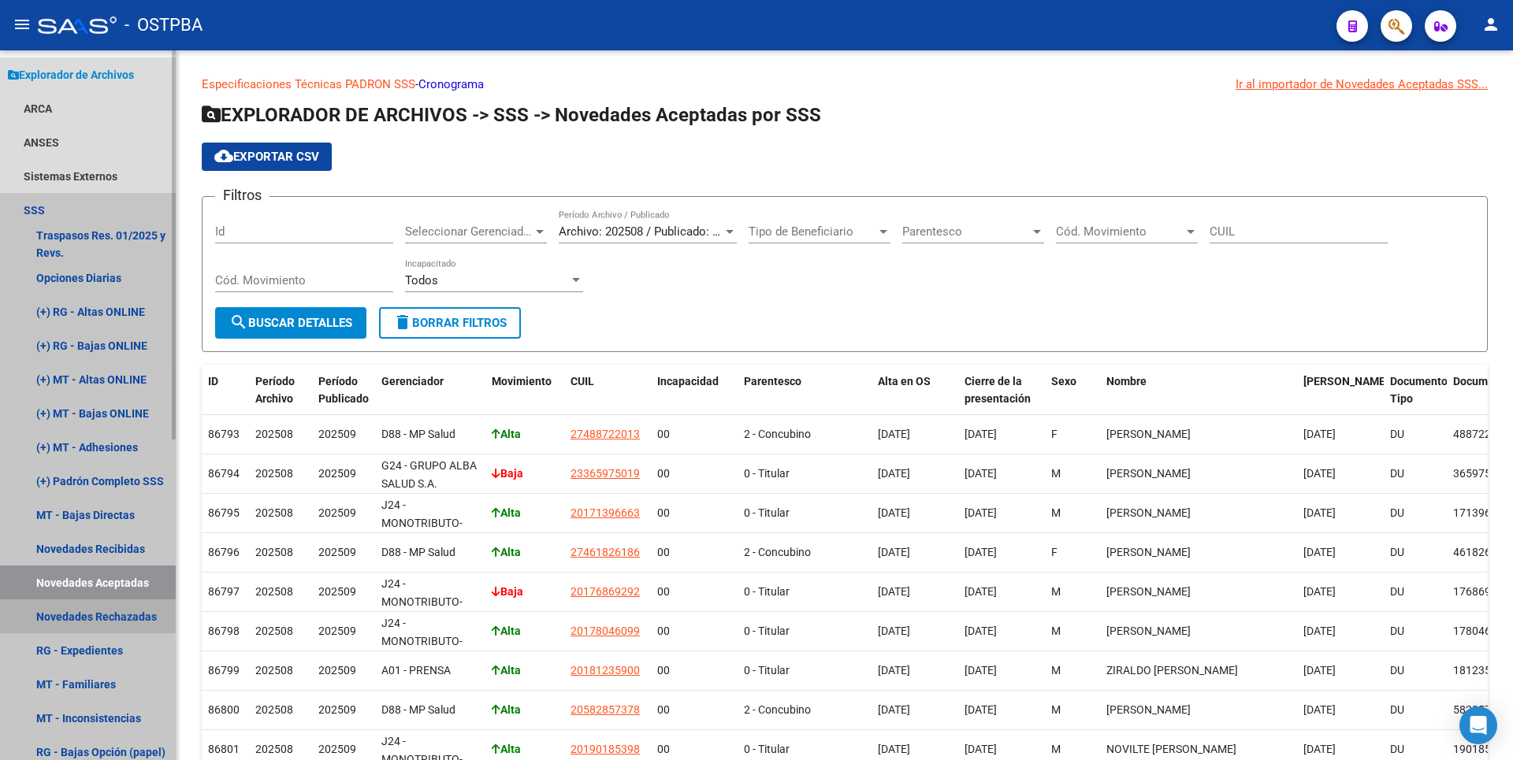
click at [133, 615] on link "Novedades Rechazadas" at bounding box center [88, 617] width 176 height 34
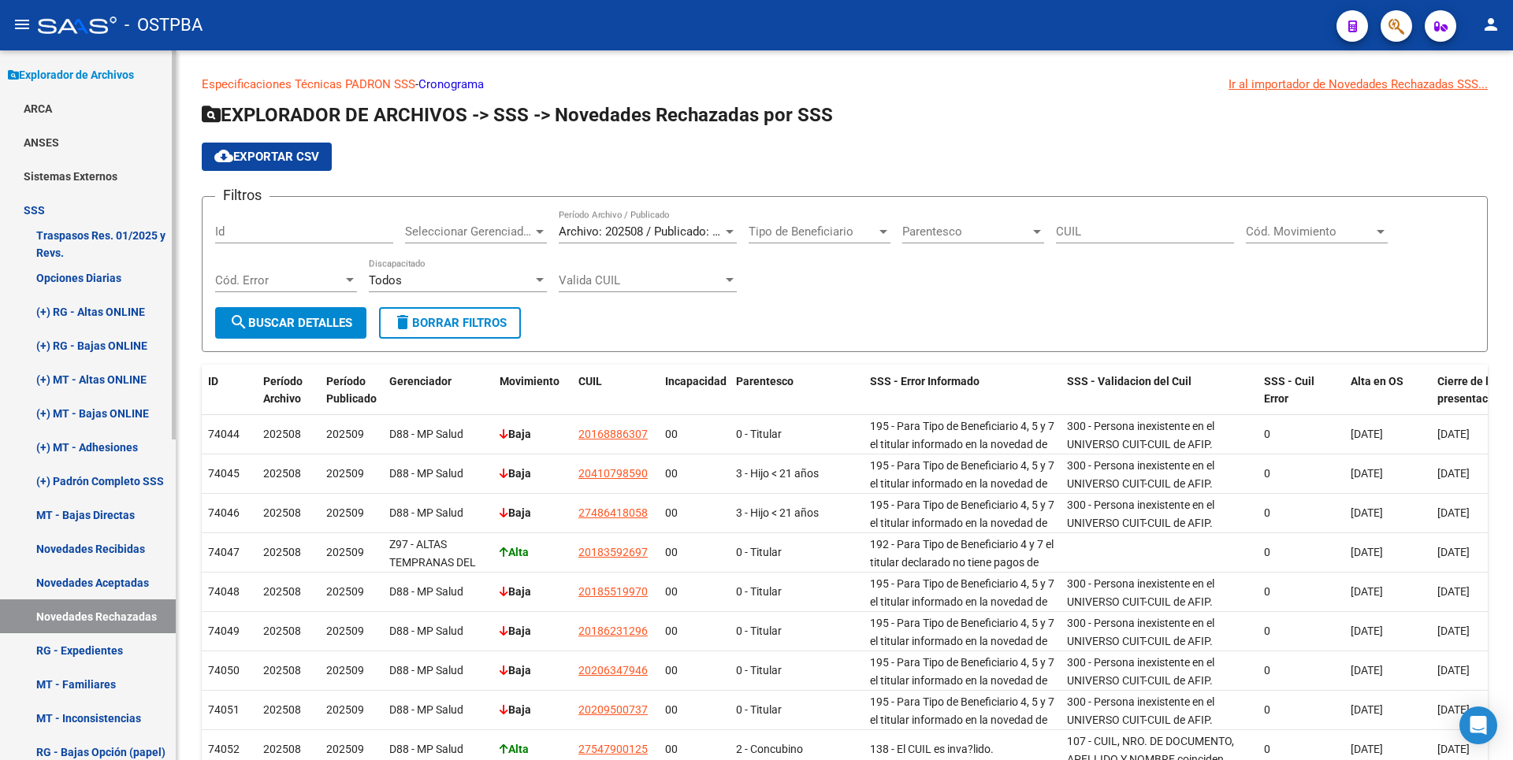
click at [106, 641] on link "RG - Expedientes" at bounding box center [88, 651] width 176 height 34
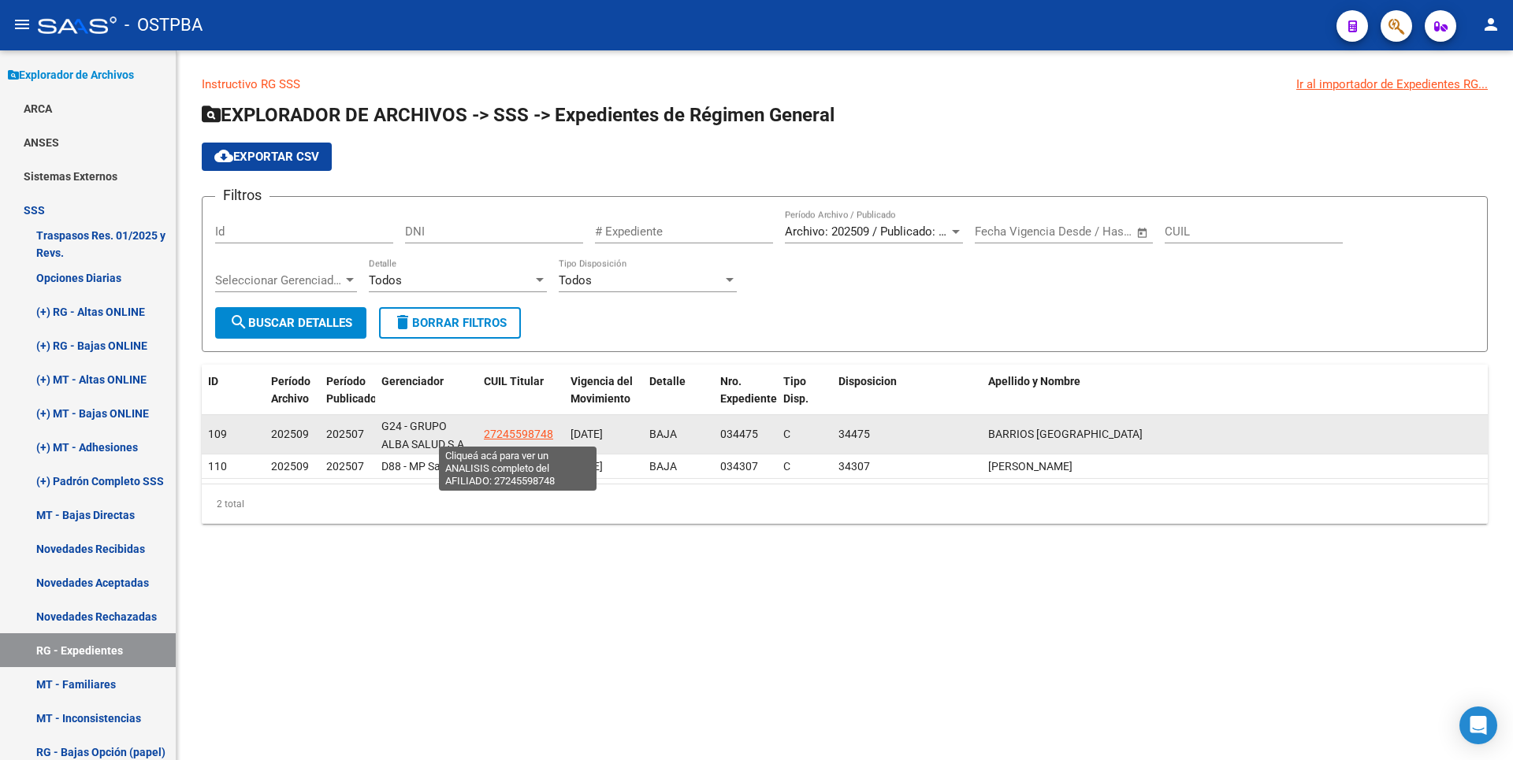
click at [500, 439] on span "27245598748" at bounding box center [518, 434] width 69 height 13
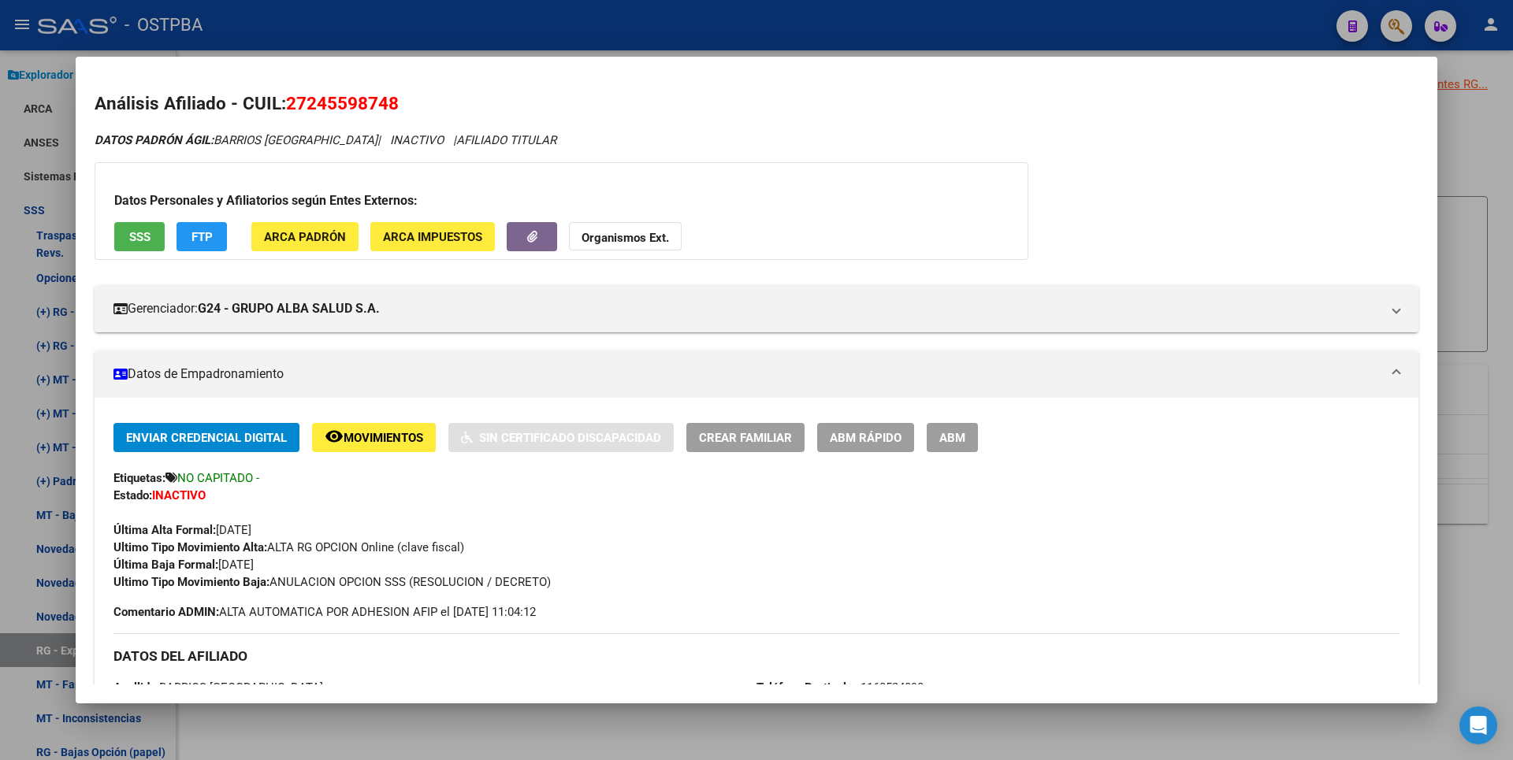
click at [541, 734] on div at bounding box center [756, 380] width 1513 height 760
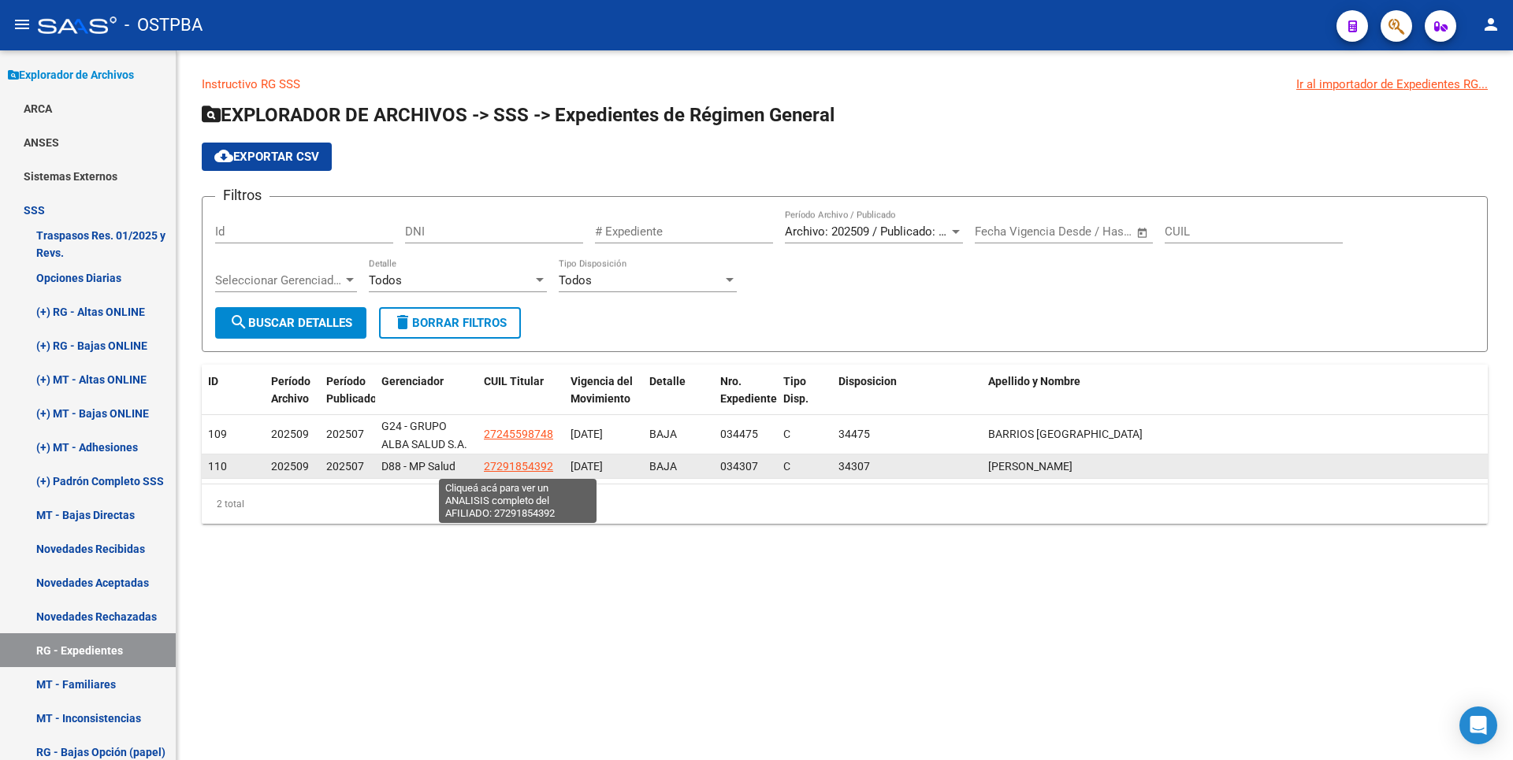
click at [498, 464] on span "27291854392" at bounding box center [518, 466] width 69 height 13
type textarea "27291854392"
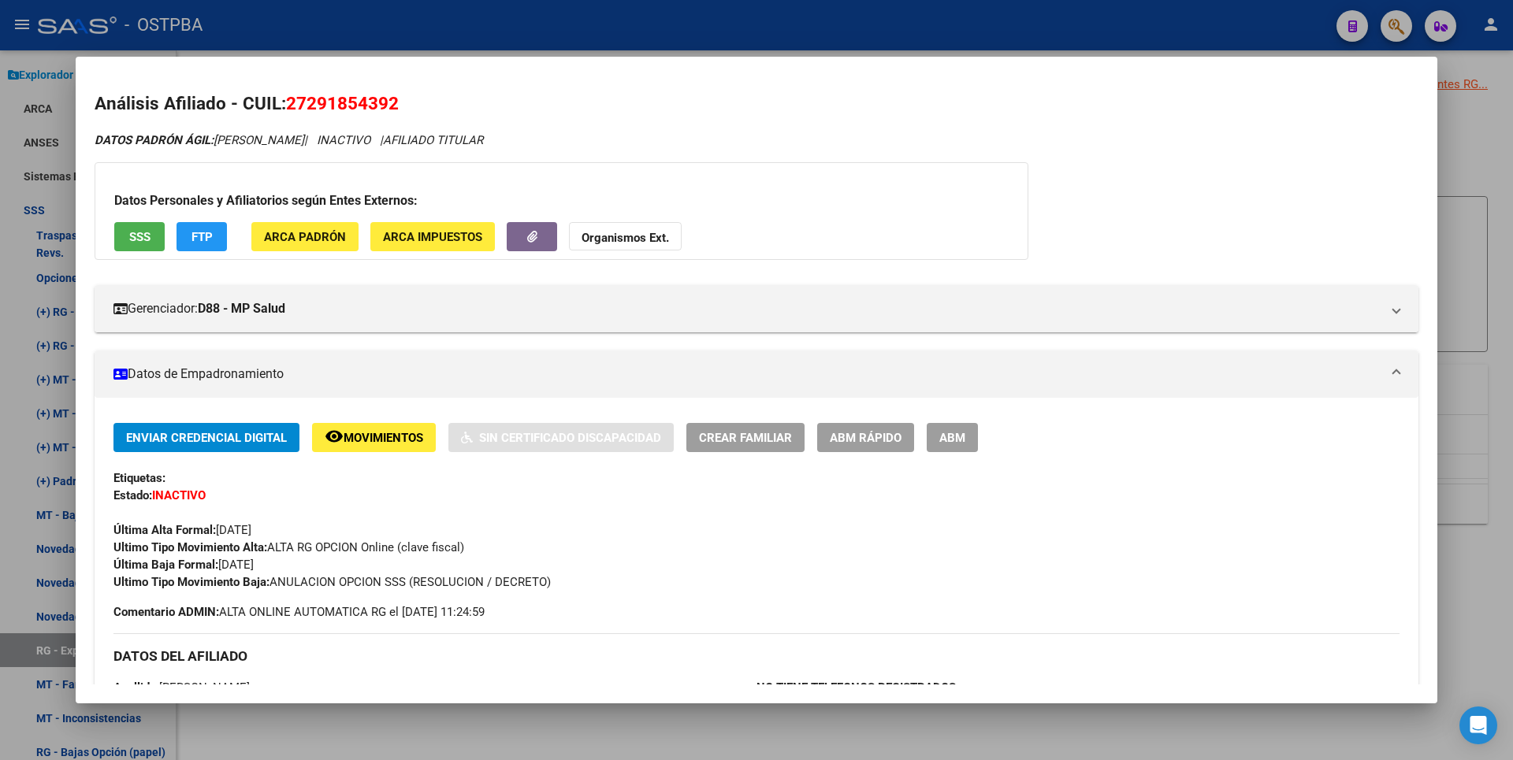
click at [486, 716] on div at bounding box center [756, 380] width 1513 height 760
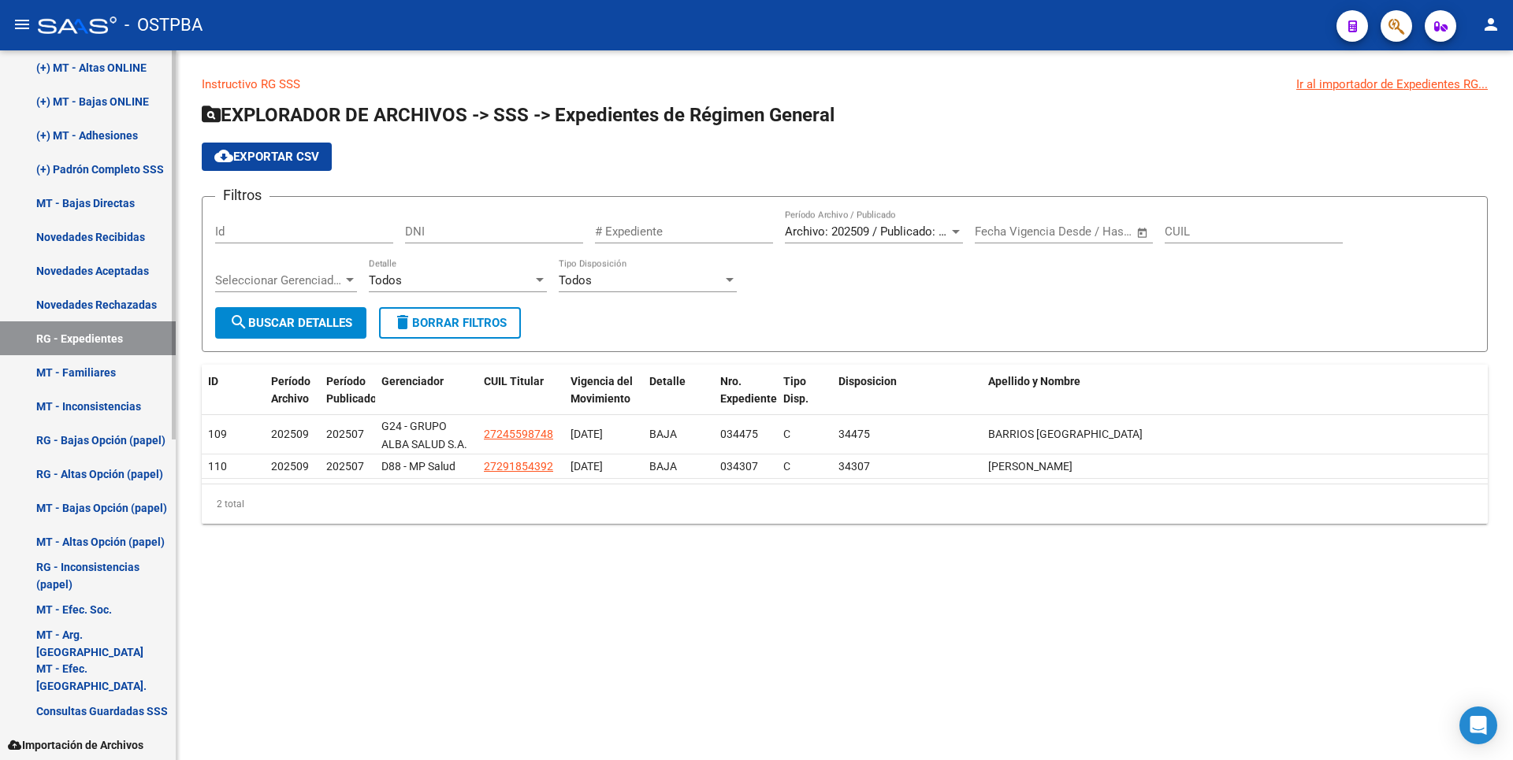
scroll to position [552, 0]
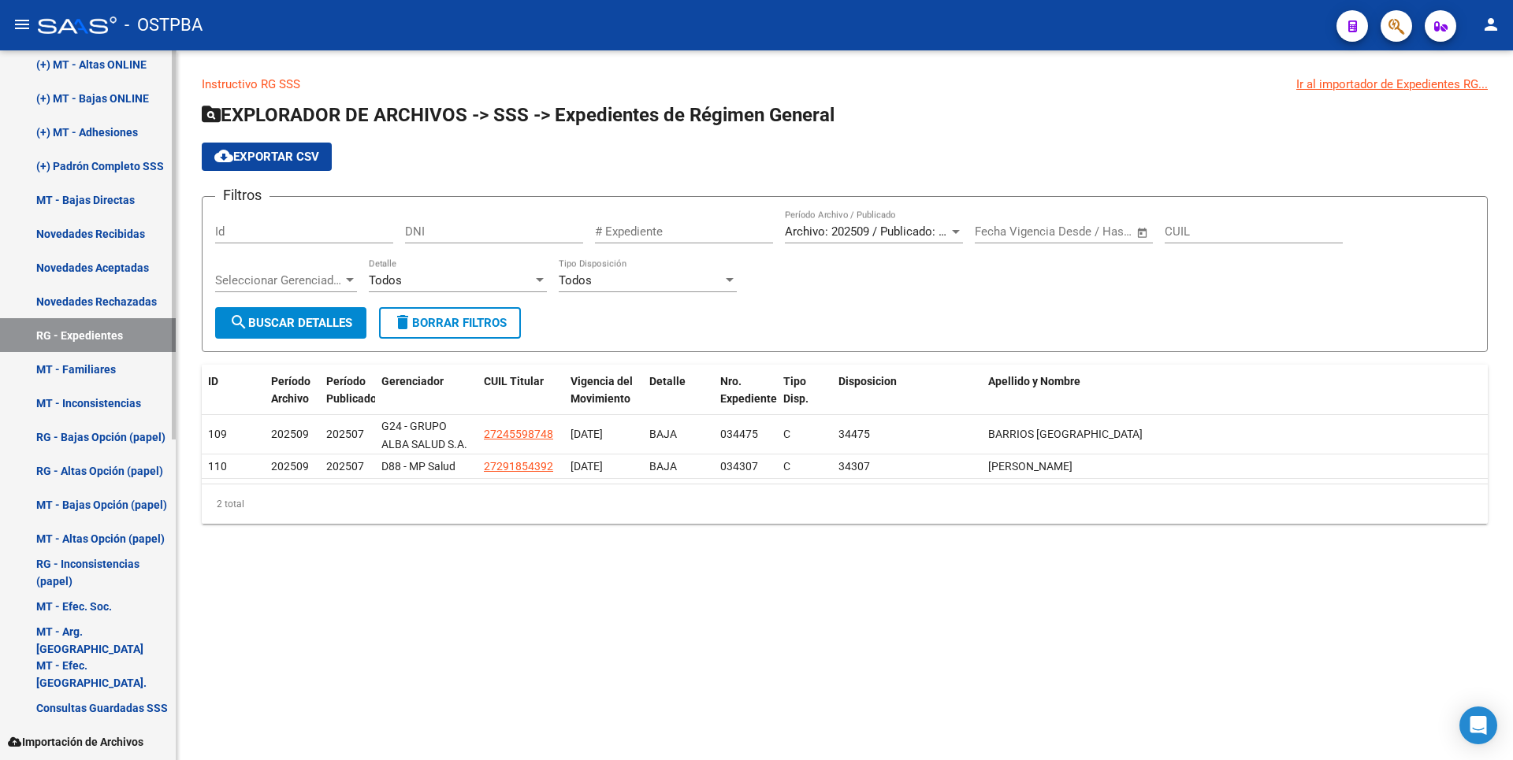
click at [136, 511] on link "MT - Bajas Opción (papel)" at bounding box center [88, 505] width 176 height 34
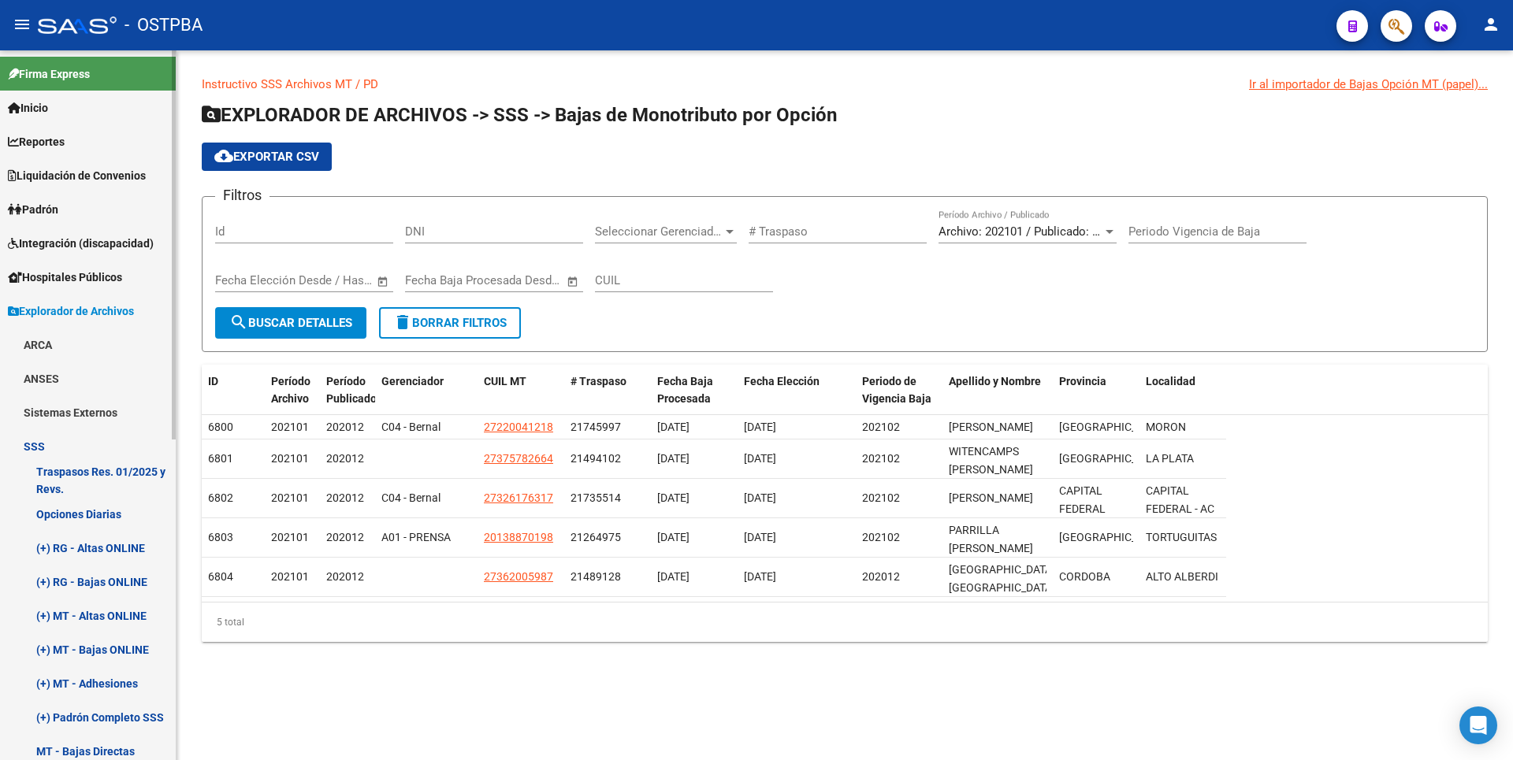
click at [54, 222] on link "Padrón" at bounding box center [88, 209] width 176 height 34
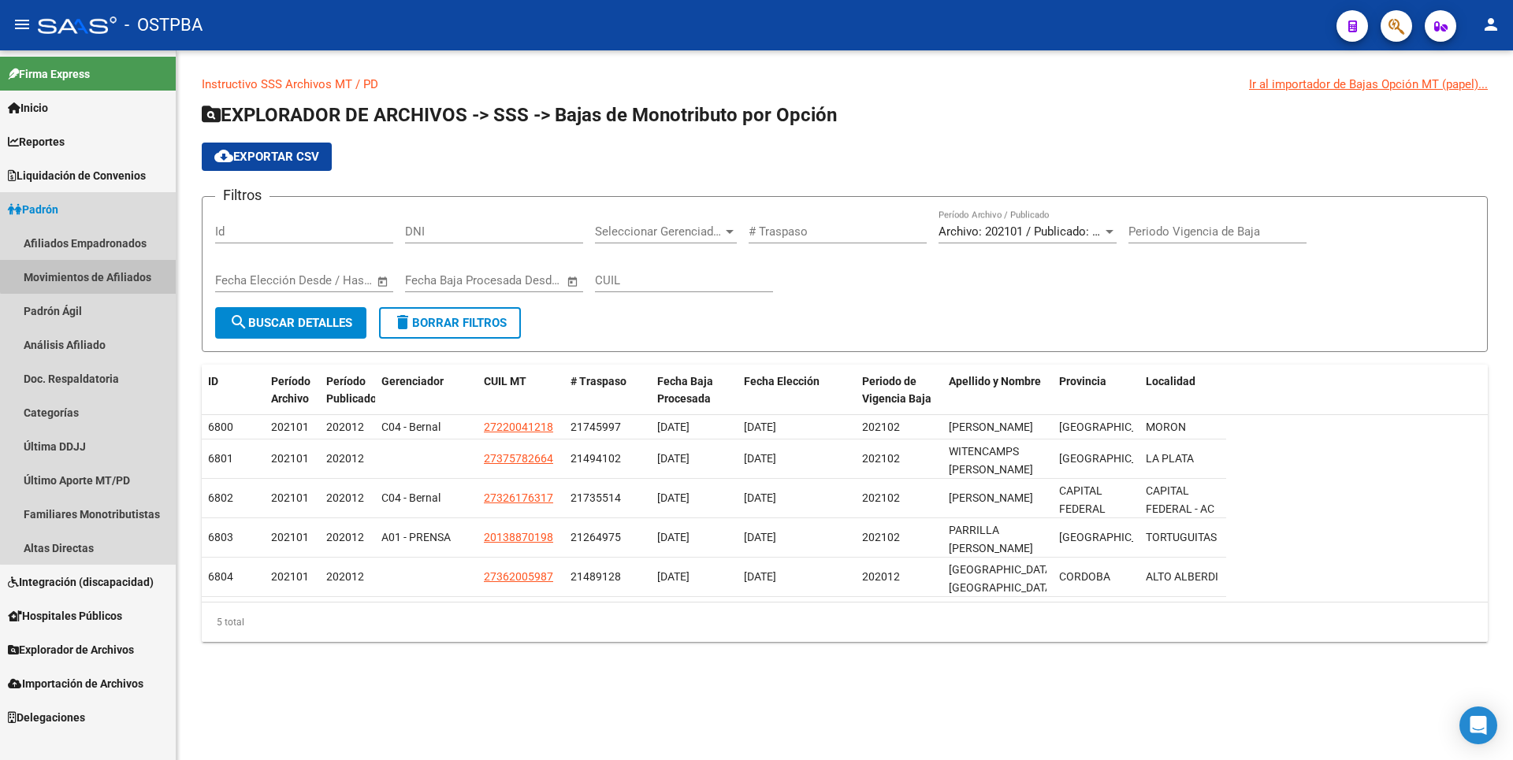
click at [103, 270] on link "Movimientos de Afiliados" at bounding box center [88, 277] width 176 height 34
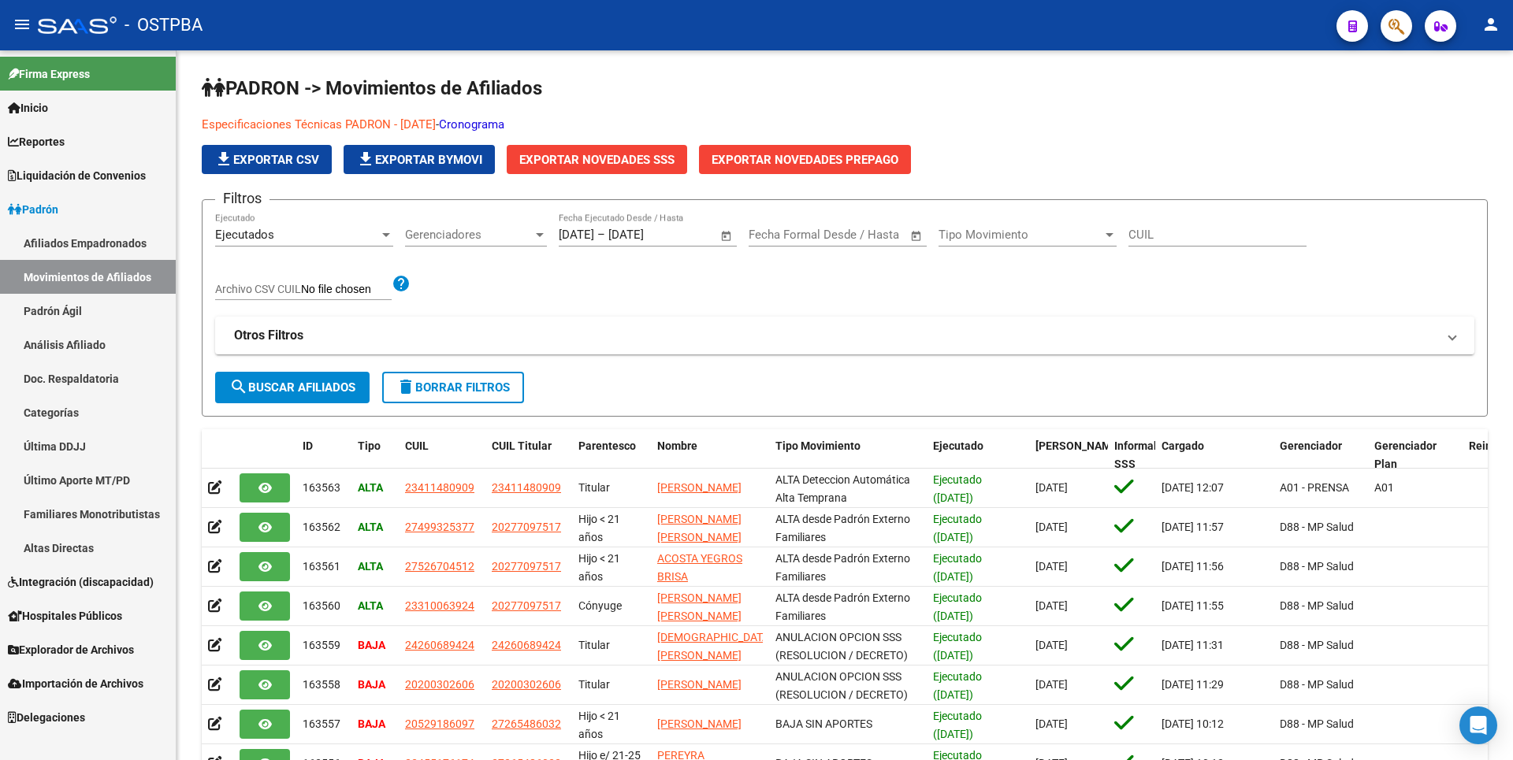
click at [85, 318] on link "Padrón Ágil" at bounding box center [88, 311] width 176 height 34
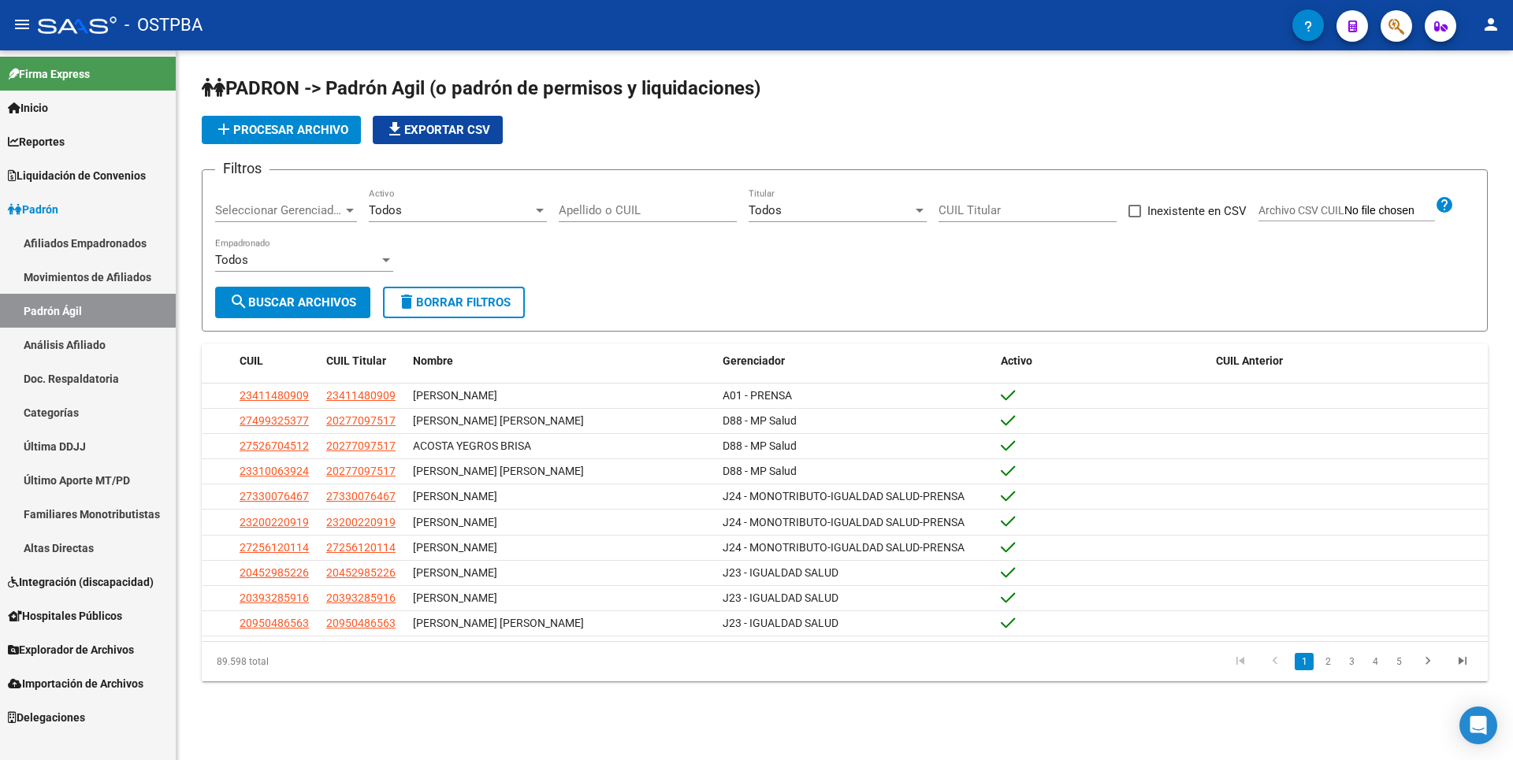
click at [84, 347] on link "Análisis Afiliado" at bounding box center [88, 345] width 176 height 34
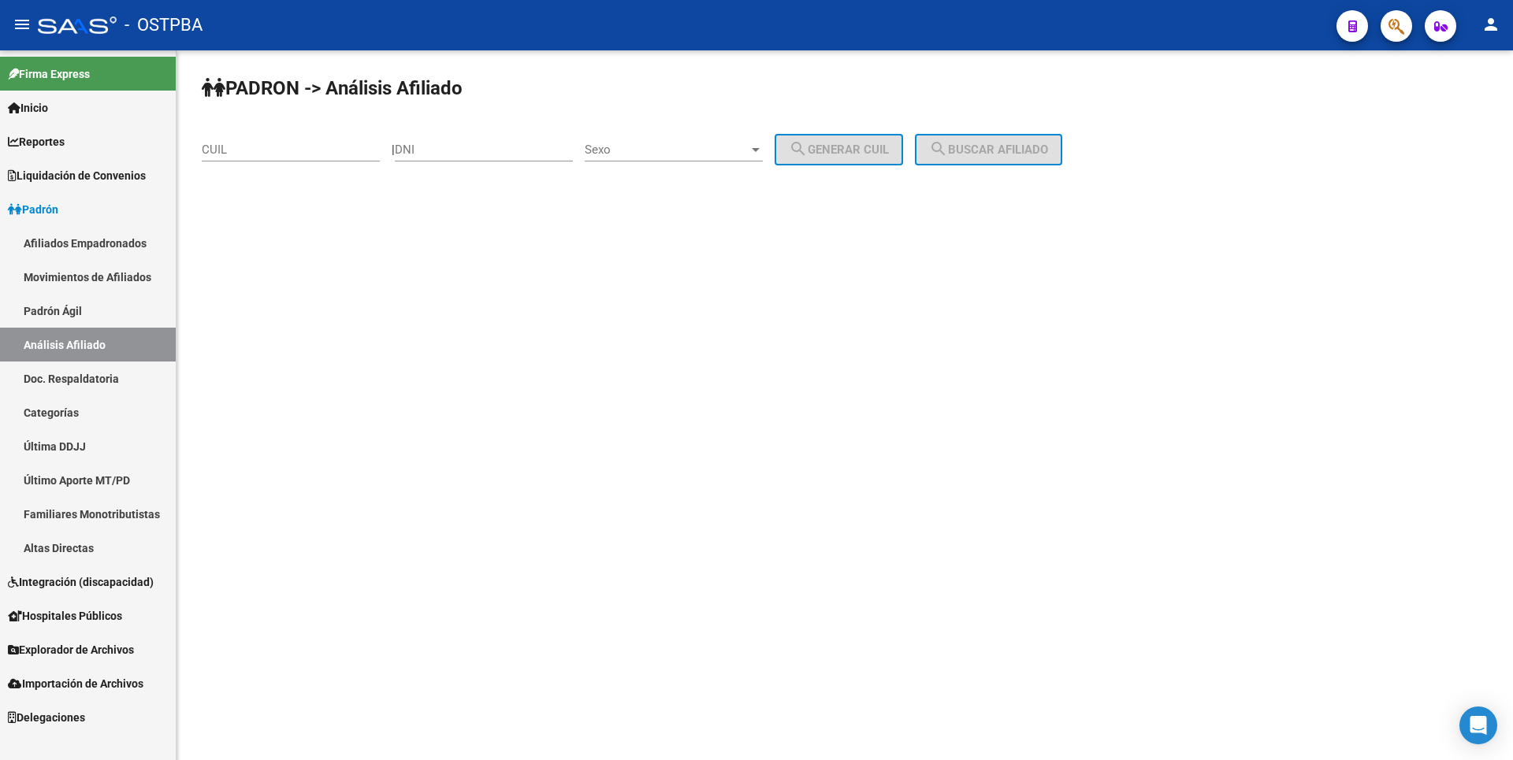
click at [91, 387] on link "Doc. Respaldatoria" at bounding box center [88, 379] width 176 height 34
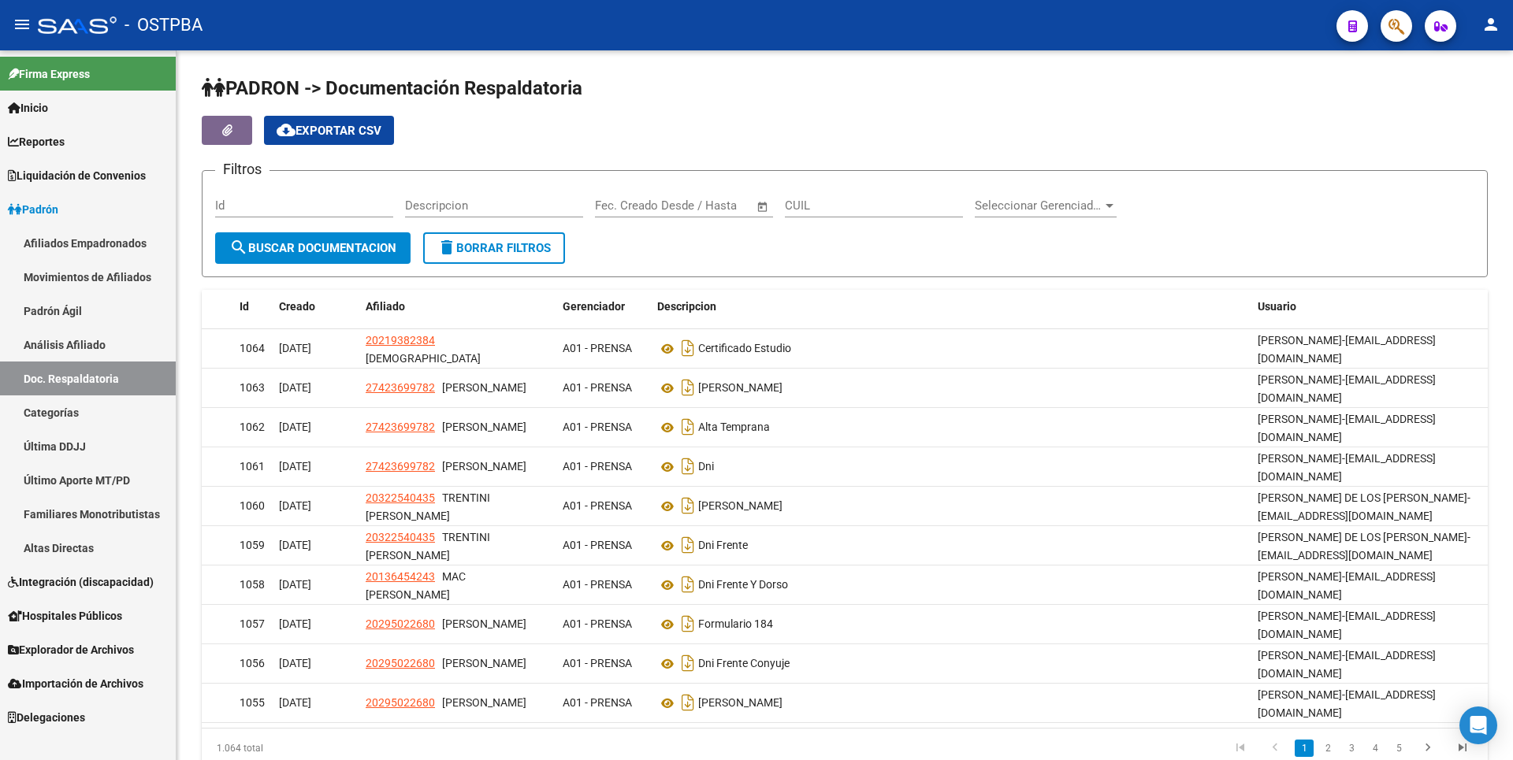
click at [80, 428] on link "Categorías" at bounding box center [88, 413] width 176 height 34
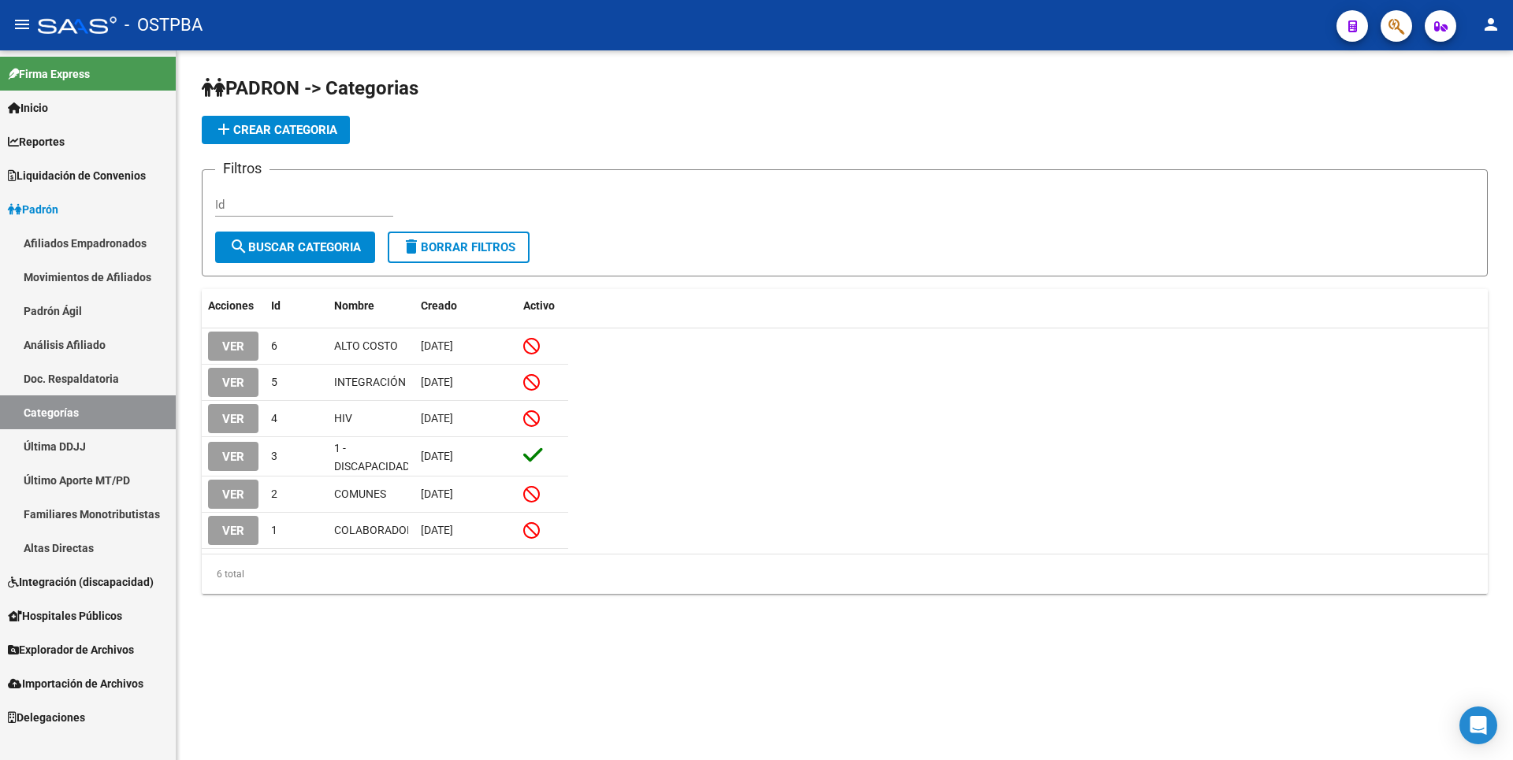
click at [79, 447] on link "Última DDJJ" at bounding box center [88, 446] width 176 height 34
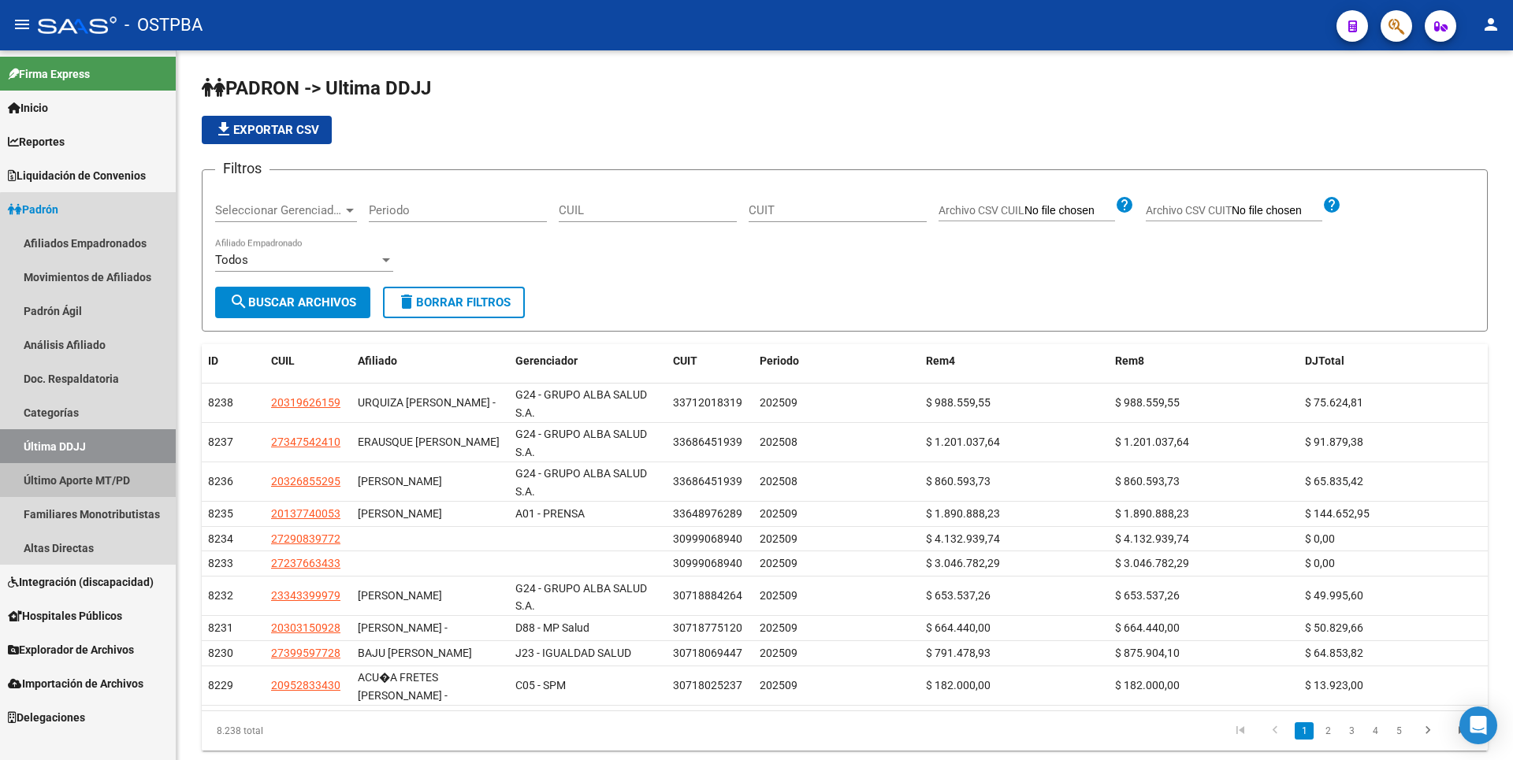
click at [96, 474] on link "Último Aporte MT/PD" at bounding box center [88, 480] width 176 height 34
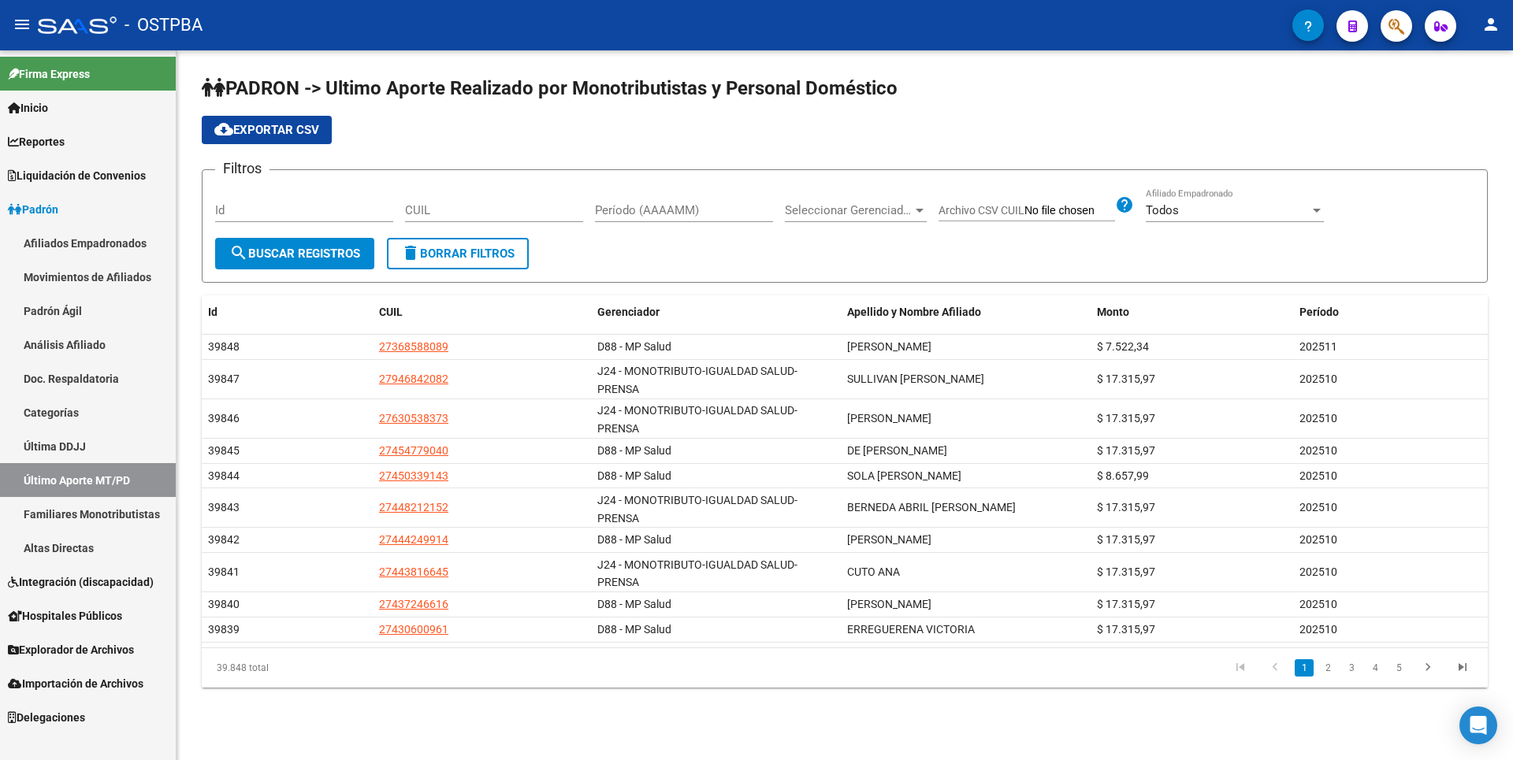
click at [94, 173] on span "Liquidación de Convenios" at bounding box center [77, 175] width 138 height 17
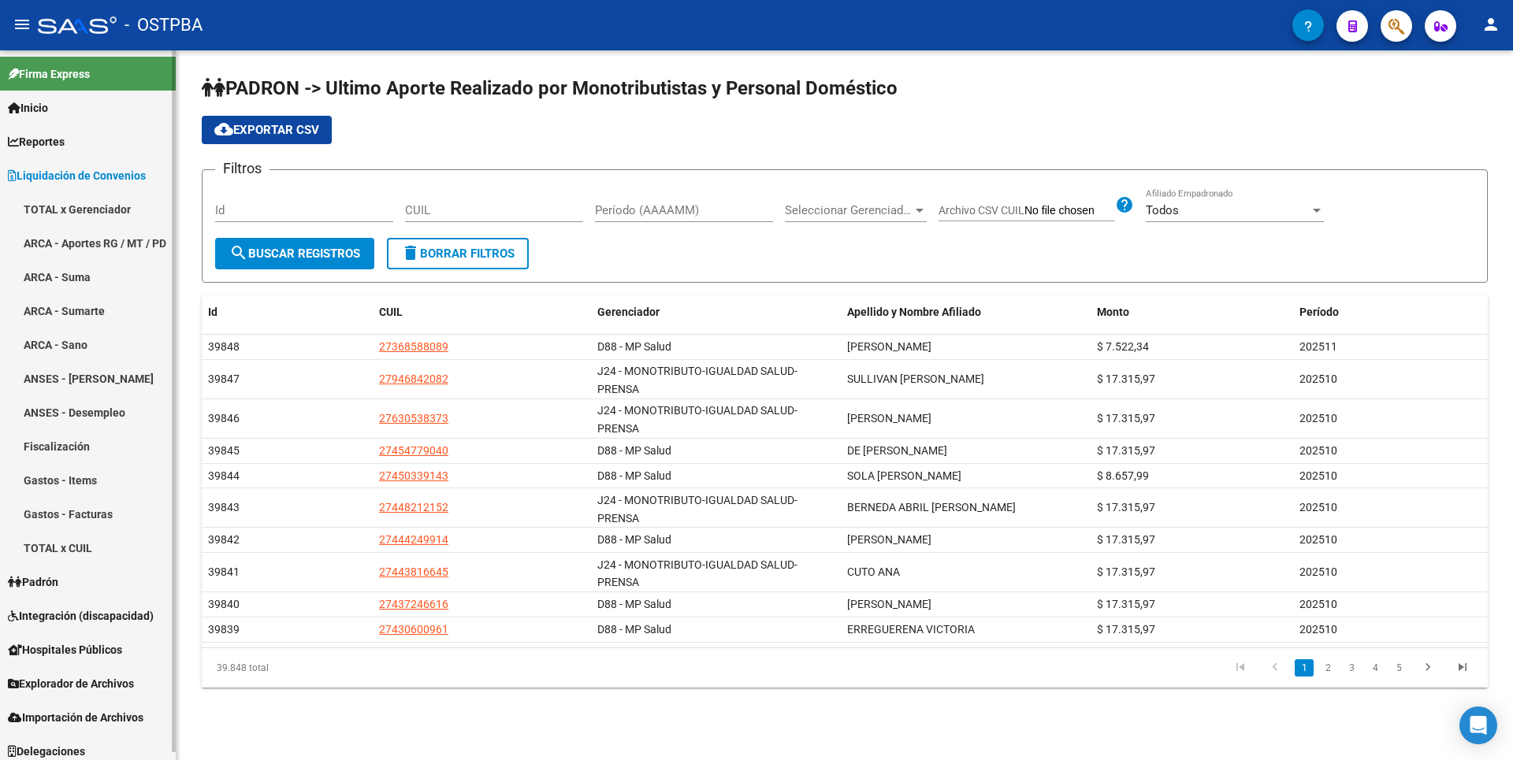
click at [58, 139] on span "Reportes" at bounding box center [36, 141] width 57 height 17
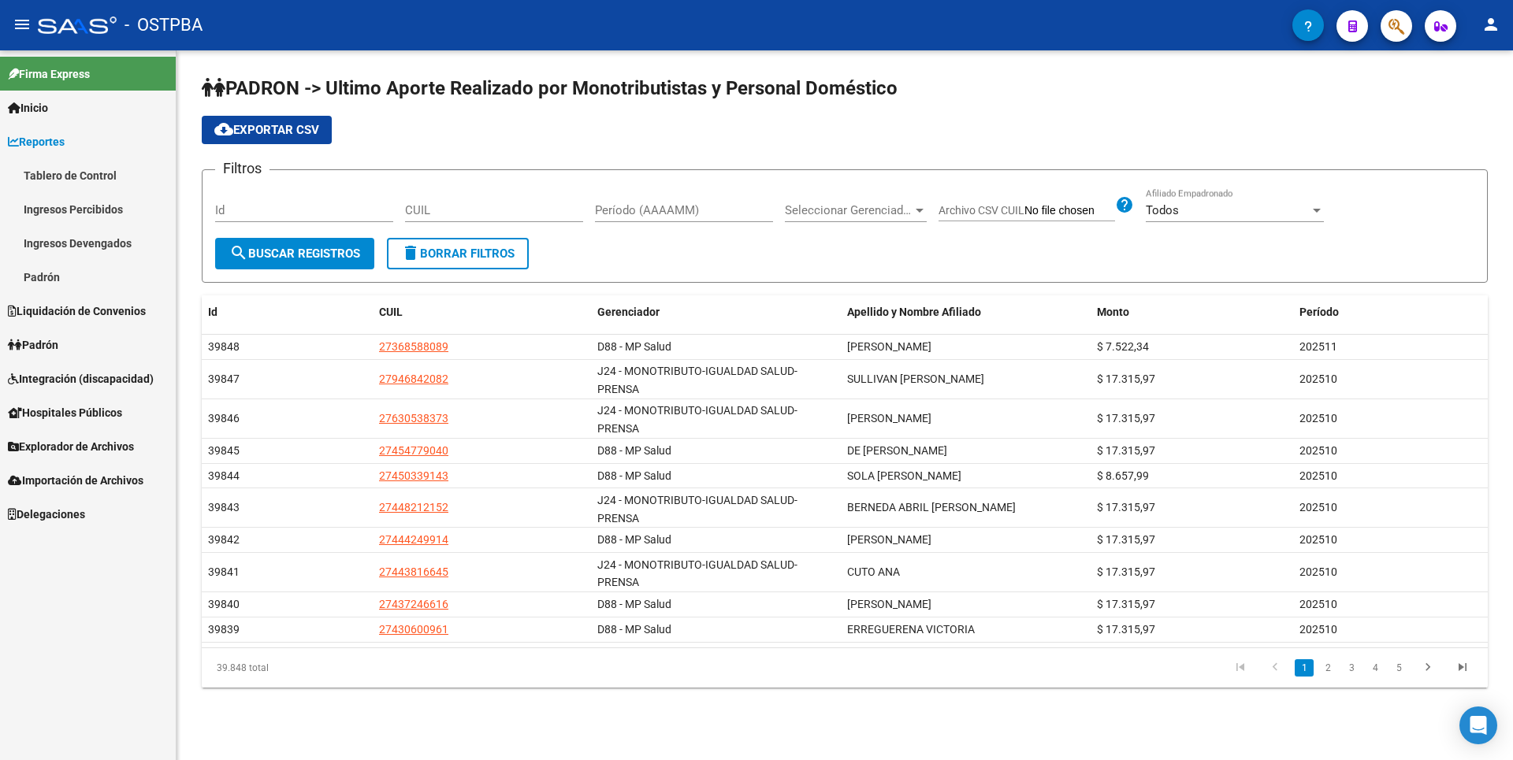
click at [61, 213] on link "Ingresos Percibidos" at bounding box center [88, 209] width 176 height 34
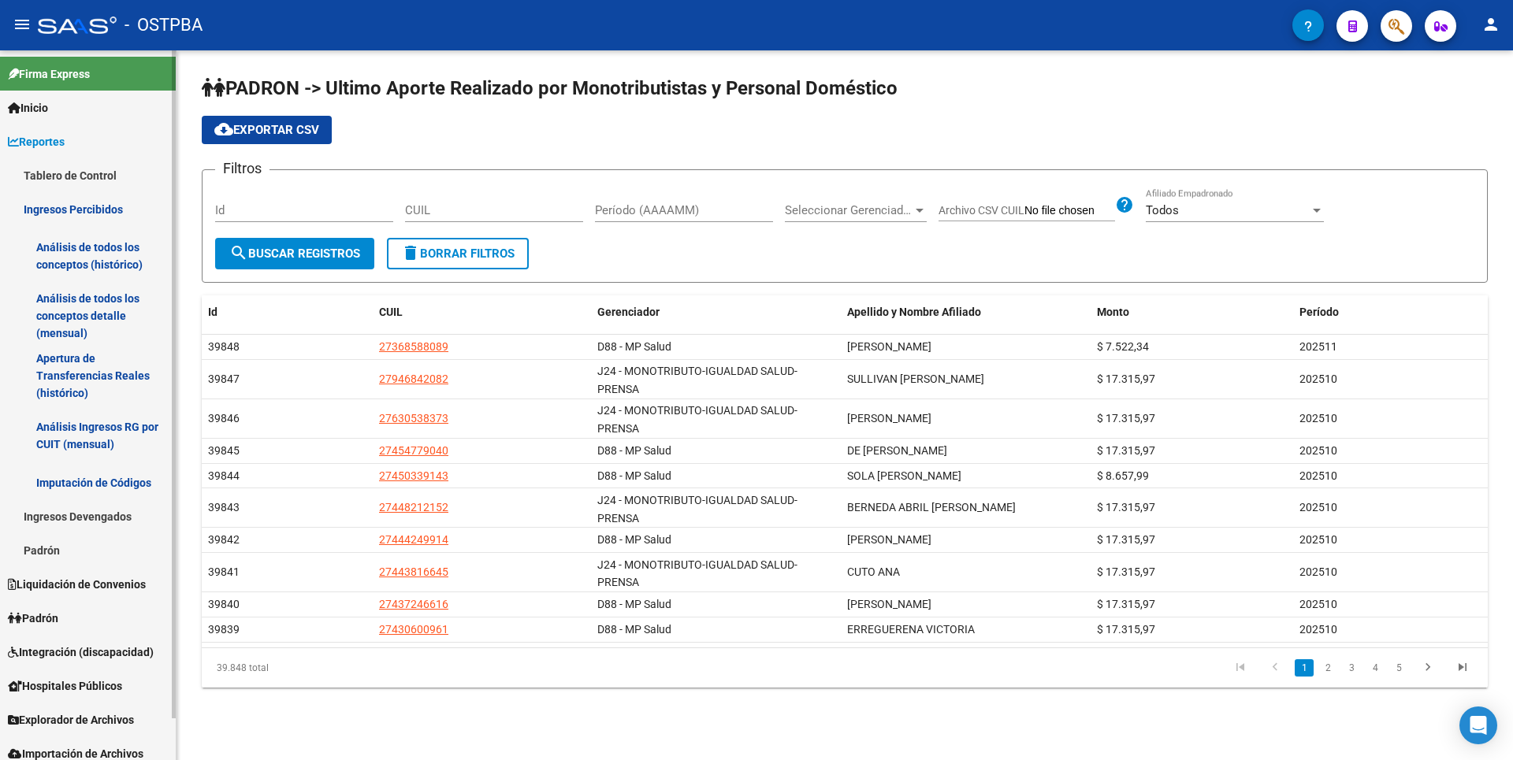
click at [68, 315] on link "Análisis de todos los conceptos detalle (mensual)" at bounding box center [88, 316] width 176 height 60
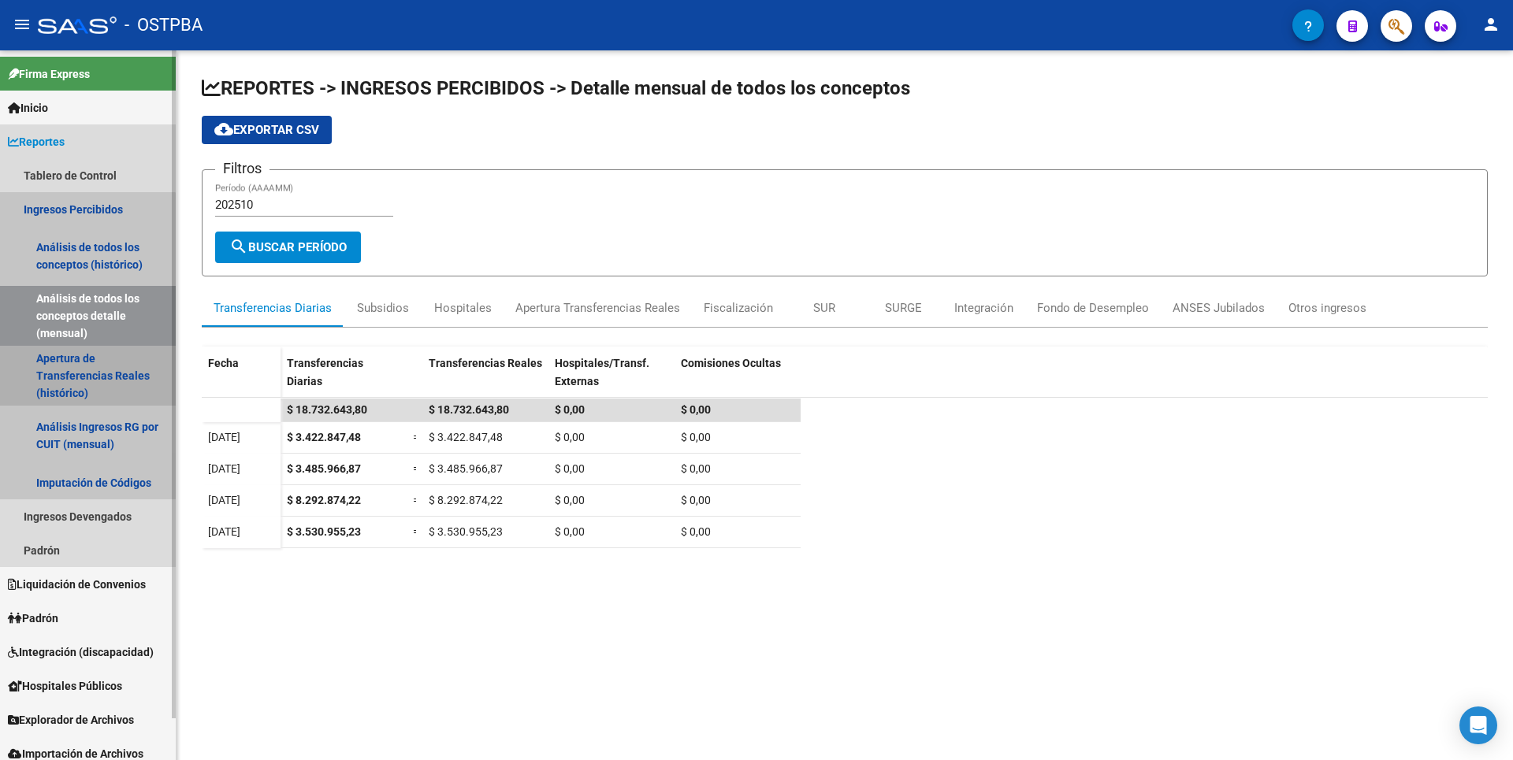
click at [73, 372] on link "Apertura de Transferencias Reales (histórico)" at bounding box center [88, 376] width 176 height 60
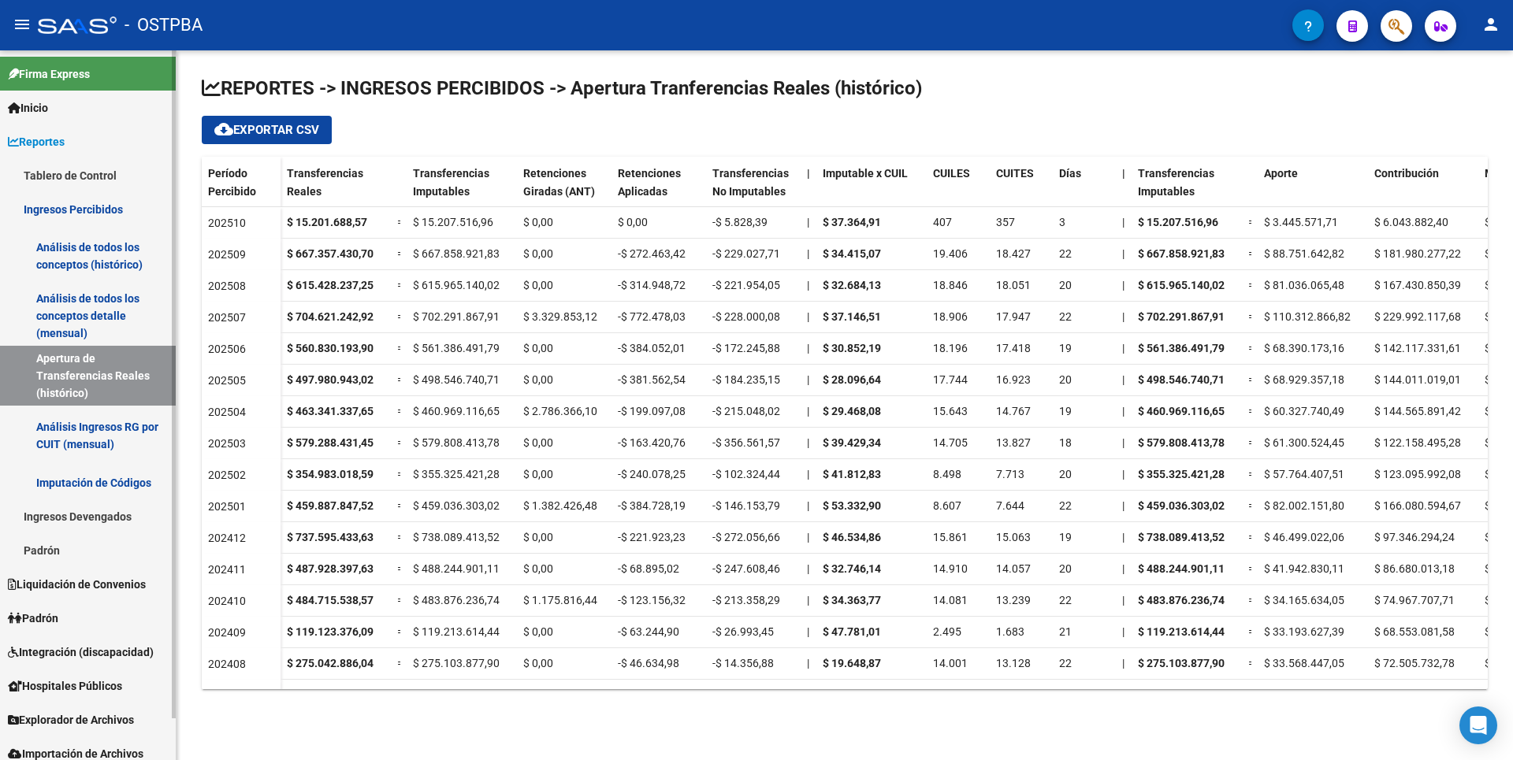
click at [72, 485] on link "Imputación de Códigos" at bounding box center [88, 483] width 176 height 34
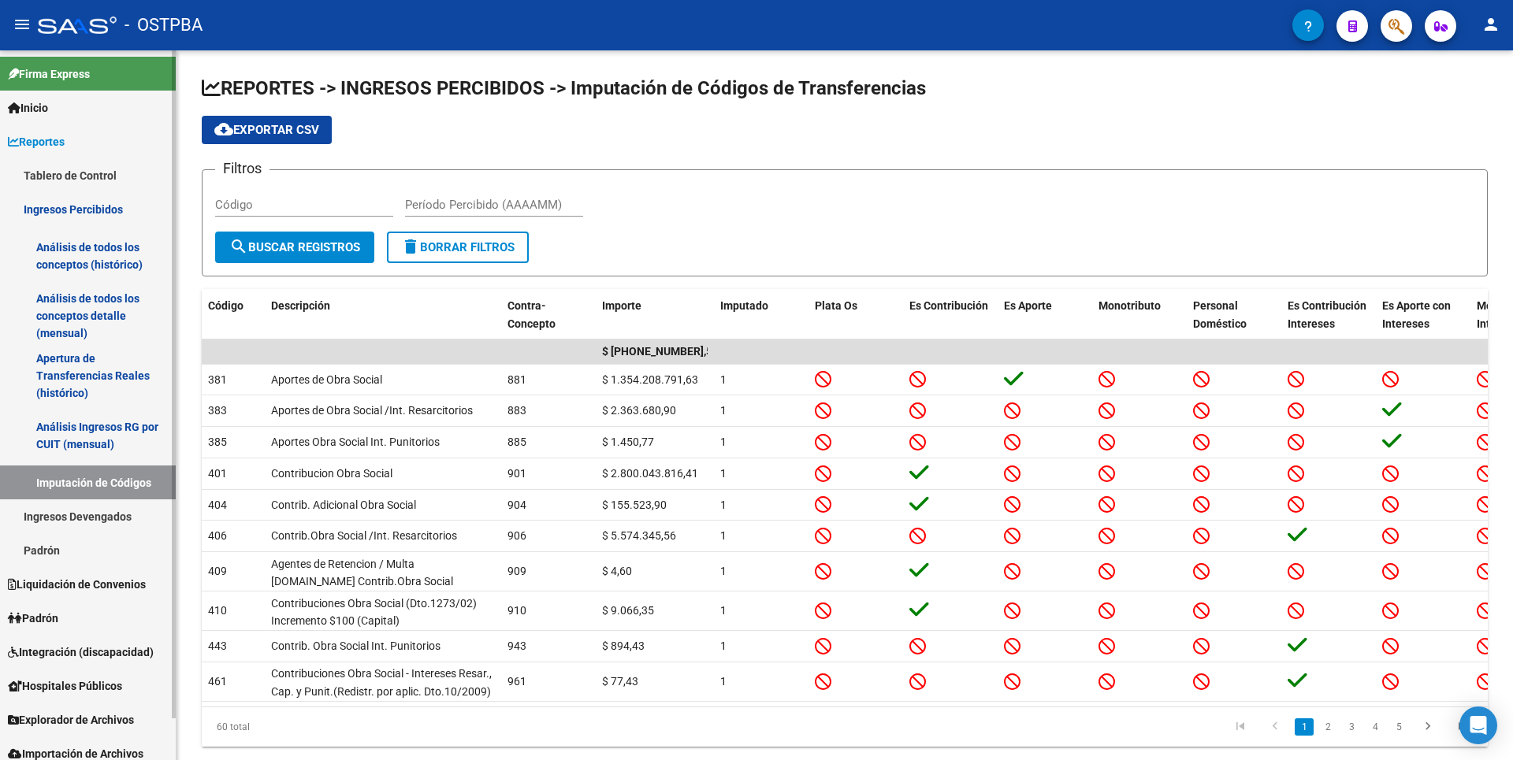
click at [93, 522] on link "Ingresos Devengados" at bounding box center [88, 517] width 176 height 34
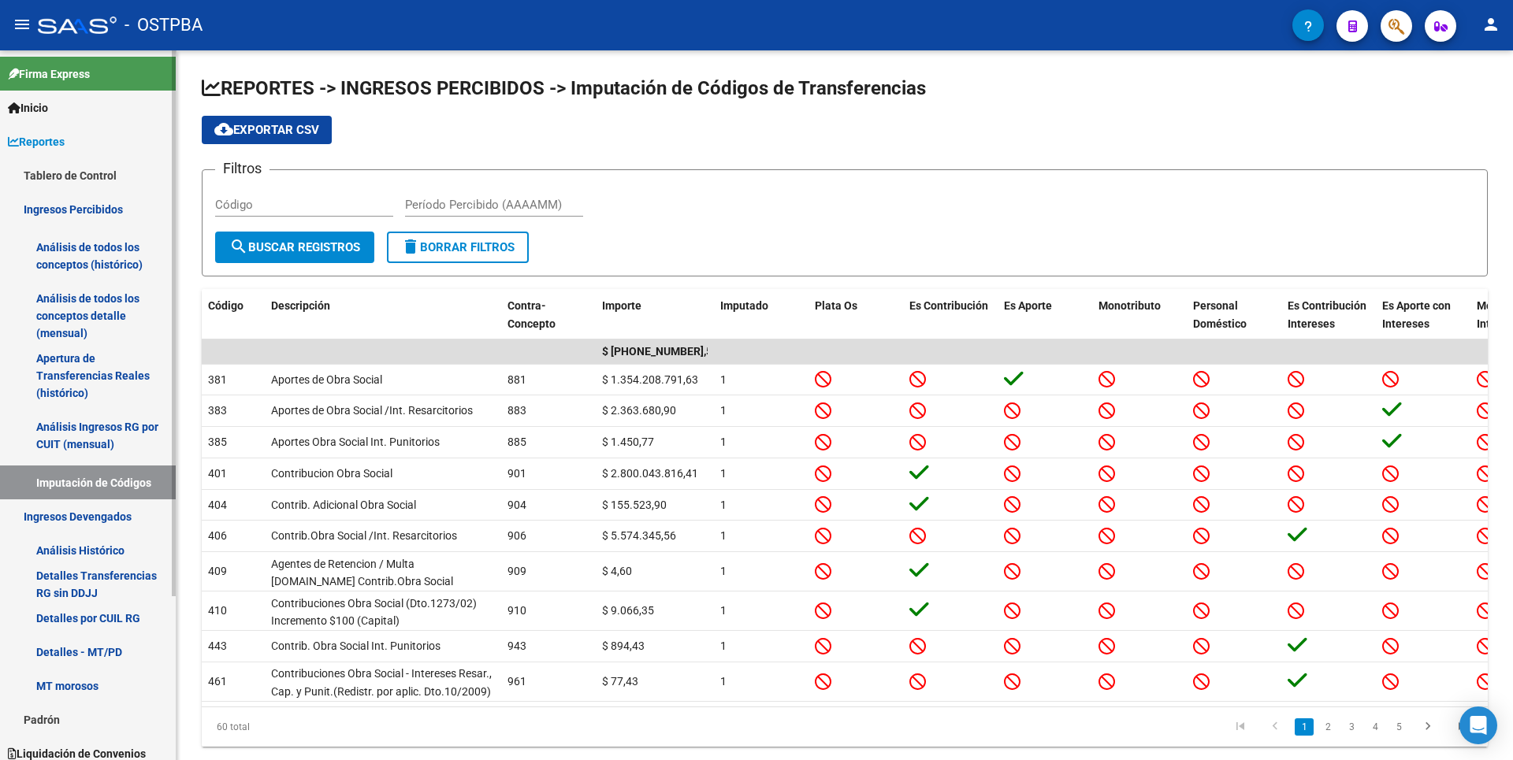
click at [87, 538] on link "Análisis Histórico" at bounding box center [88, 551] width 176 height 34
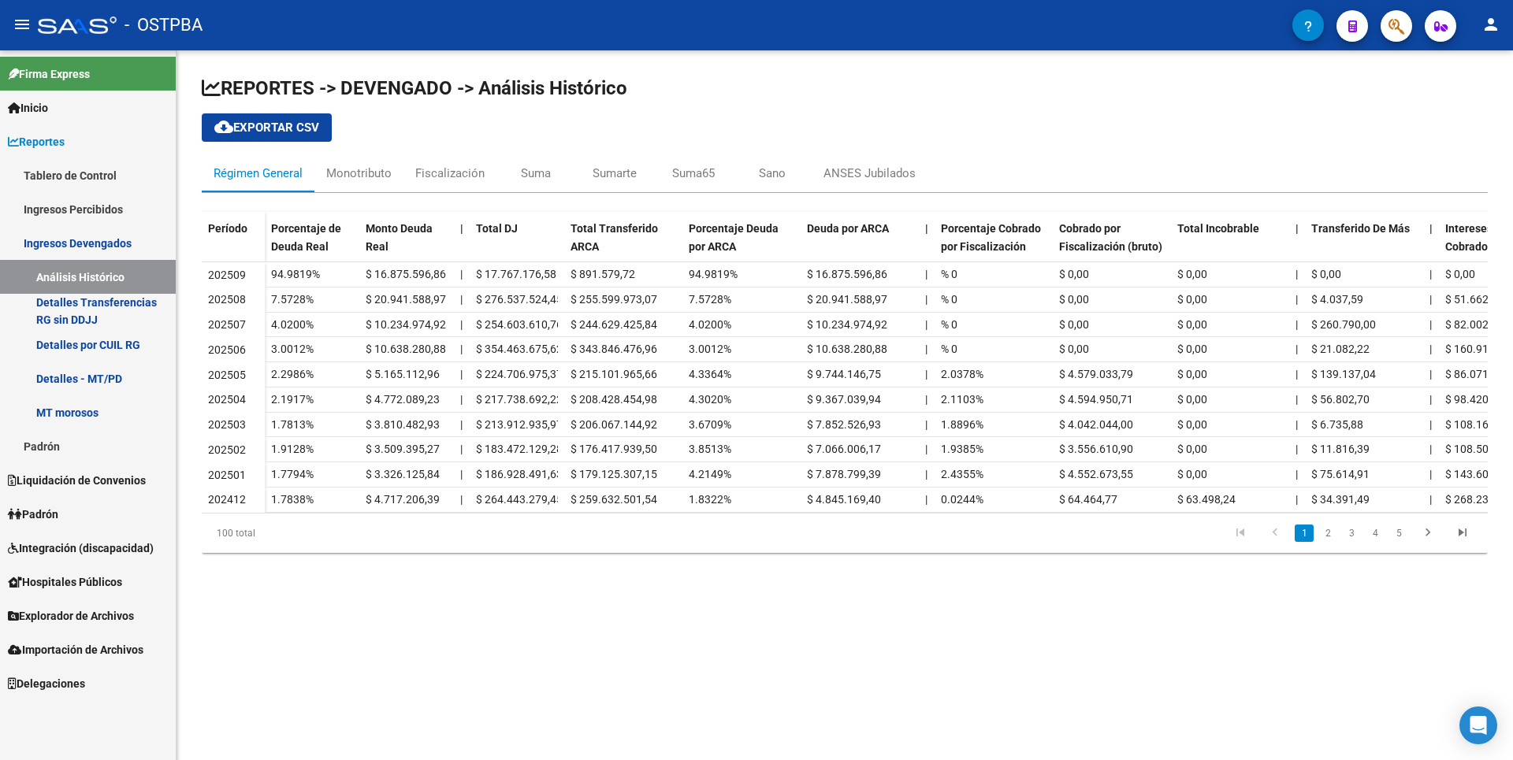
click at [139, 481] on span "Liquidación de Convenios" at bounding box center [77, 480] width 138 height 17
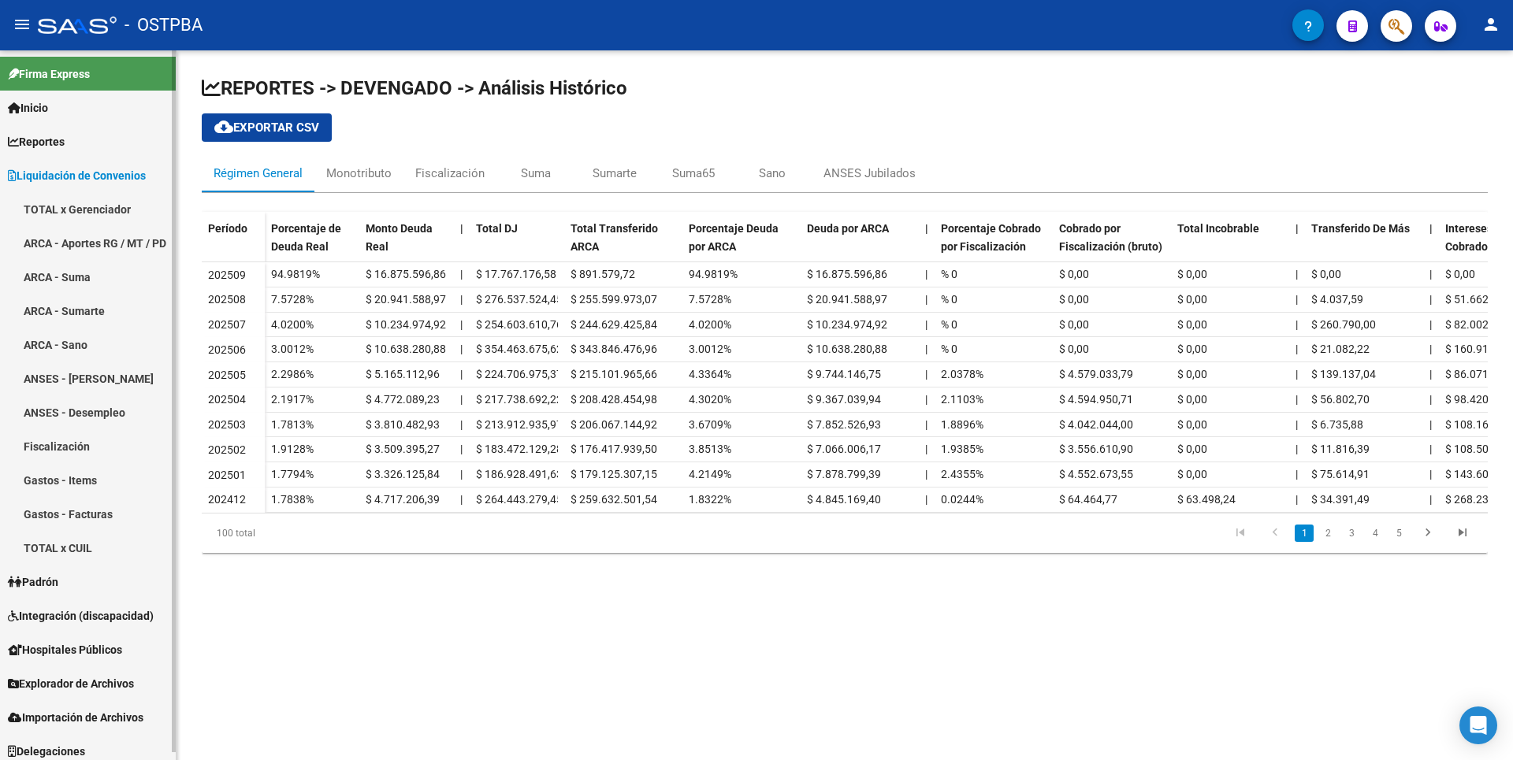
click at [116, 234] on link "ARCA - Aportes RG / MT / PD" at bounding box center [88, 243] width 176 height 34
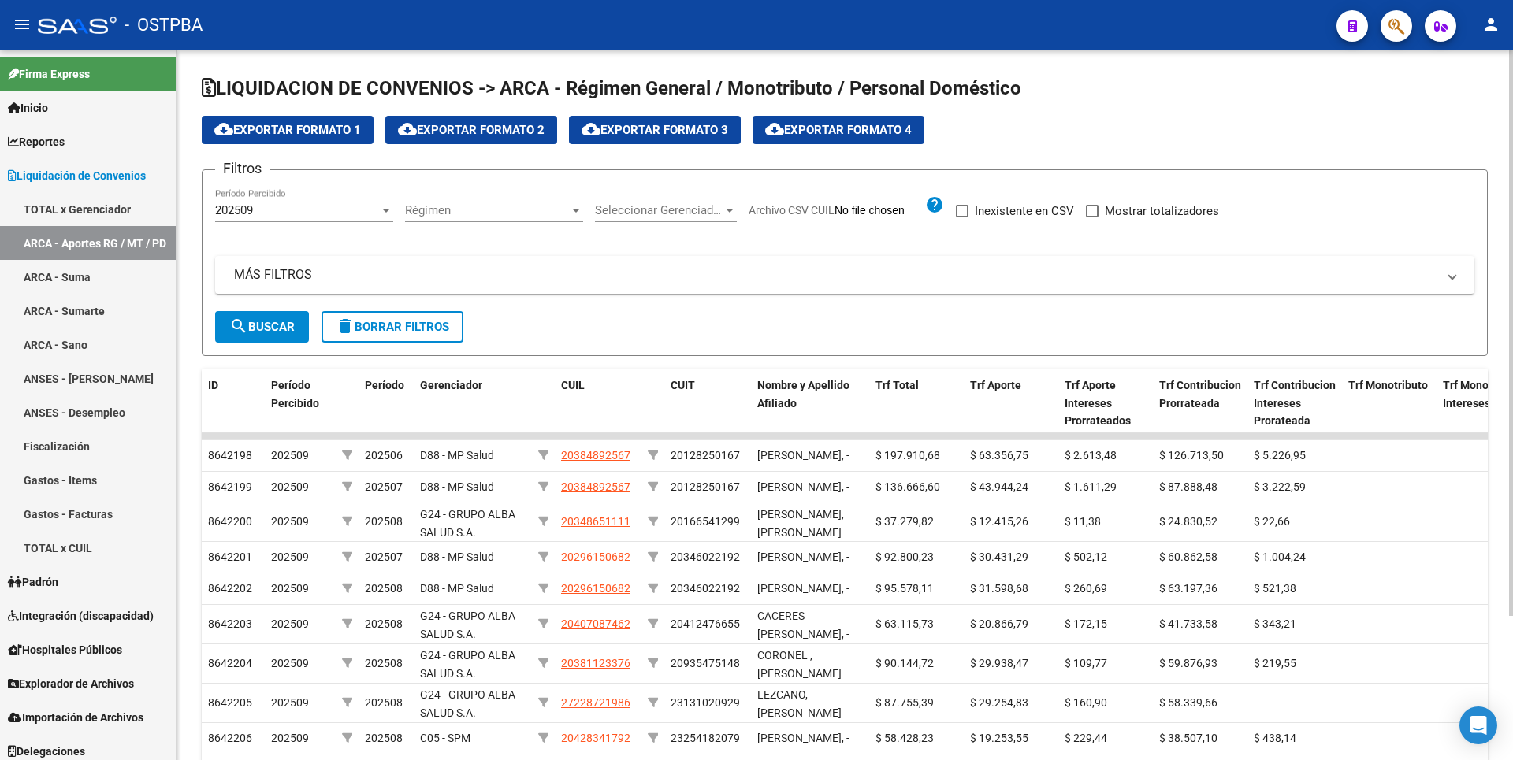
click at [496, 127] on span "cloud_download Exportar Formato 2" at bounding box center [471, 130] width 147 height 14
click at [119, 679] on span "Explorador de Archivos" at bounding box center [71, 683] width 126 height 17
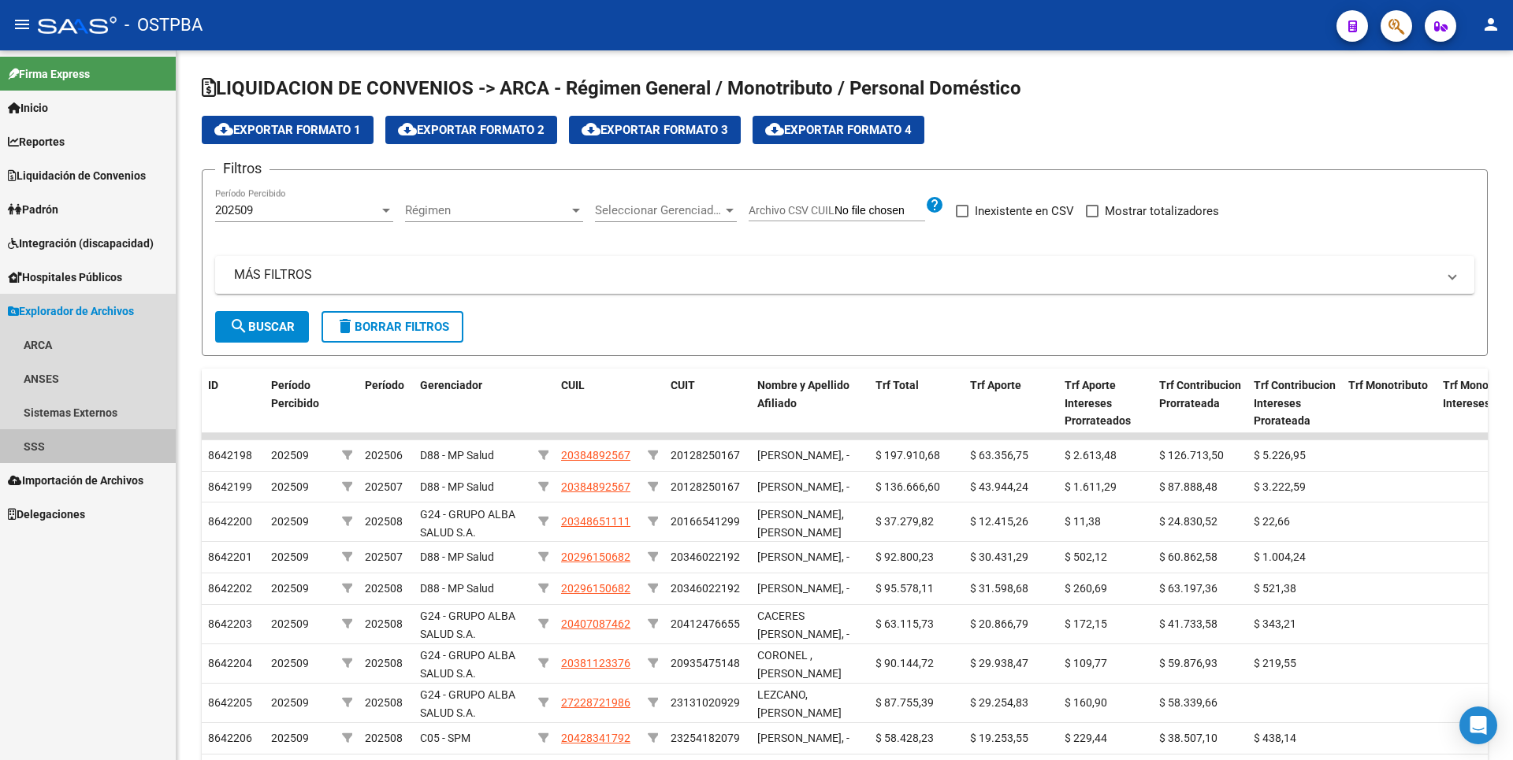
click at [64, 448] on link "SSS" at bounding box center [88, 446] width 176 height 34
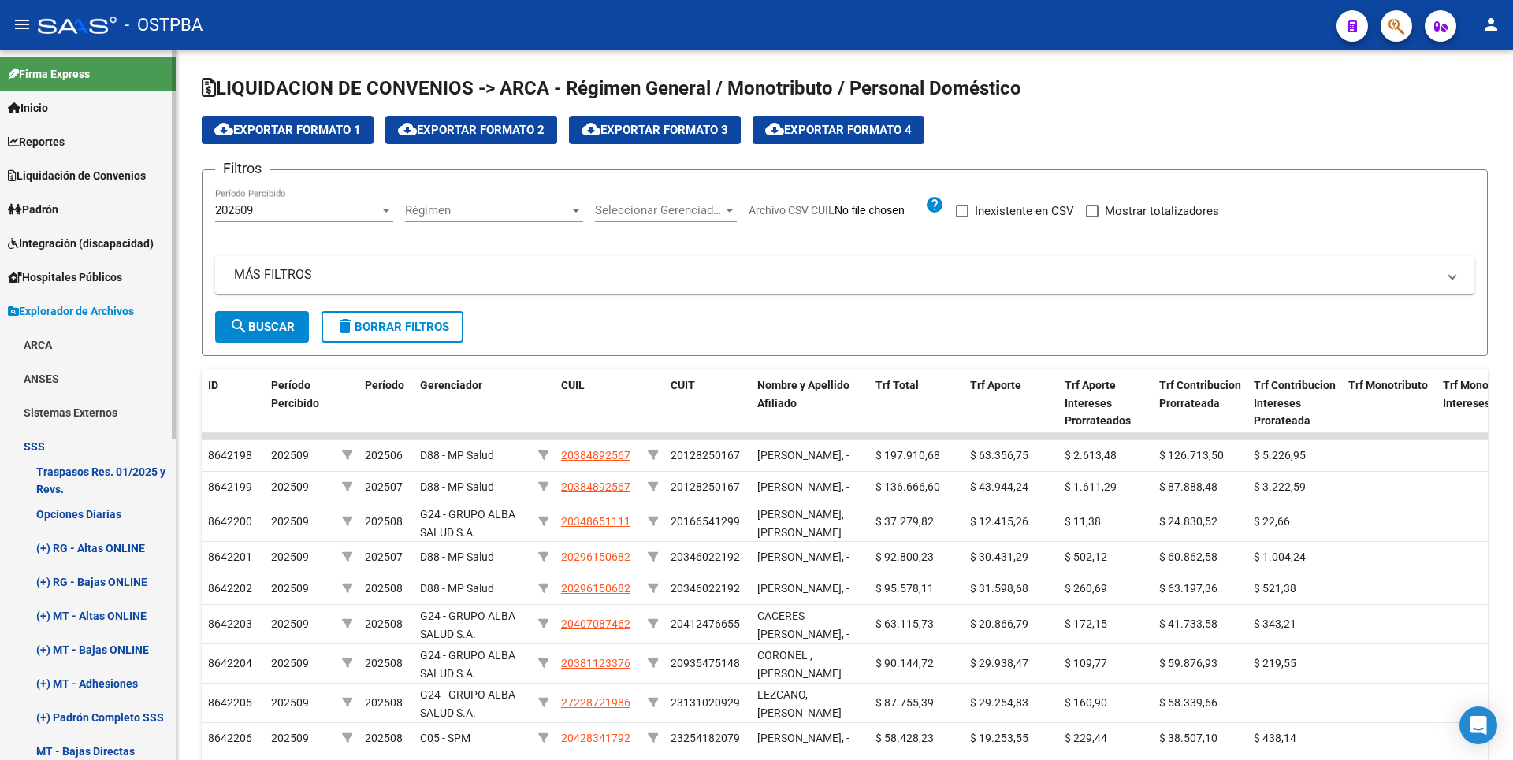
click at [60, 349] on link "ARCA" at bounding box center [88, 345] width 176 height 34
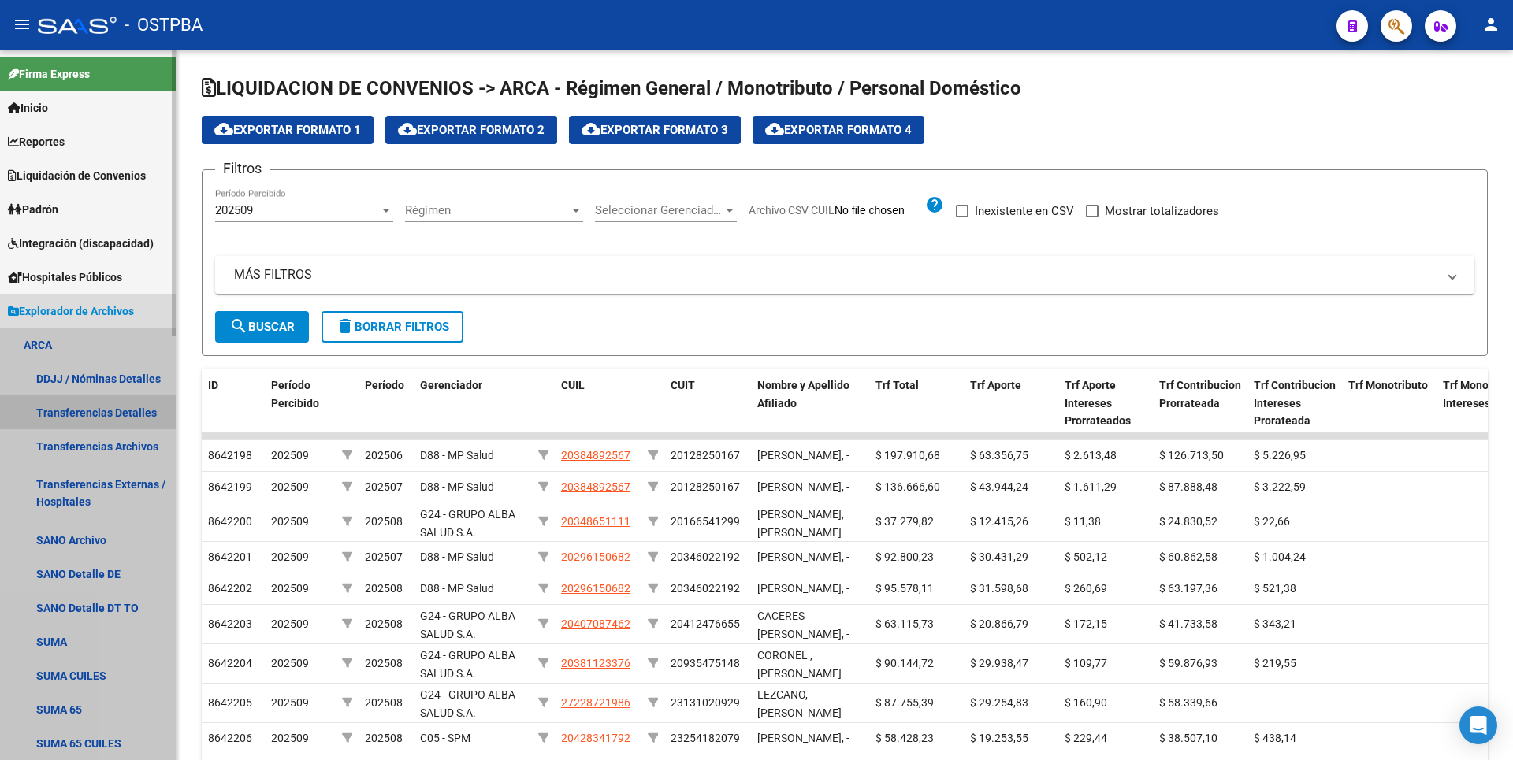
click at [125, 420] on link "Transferencias Detalles" at bounding box center [88, 413] width 176 height 34
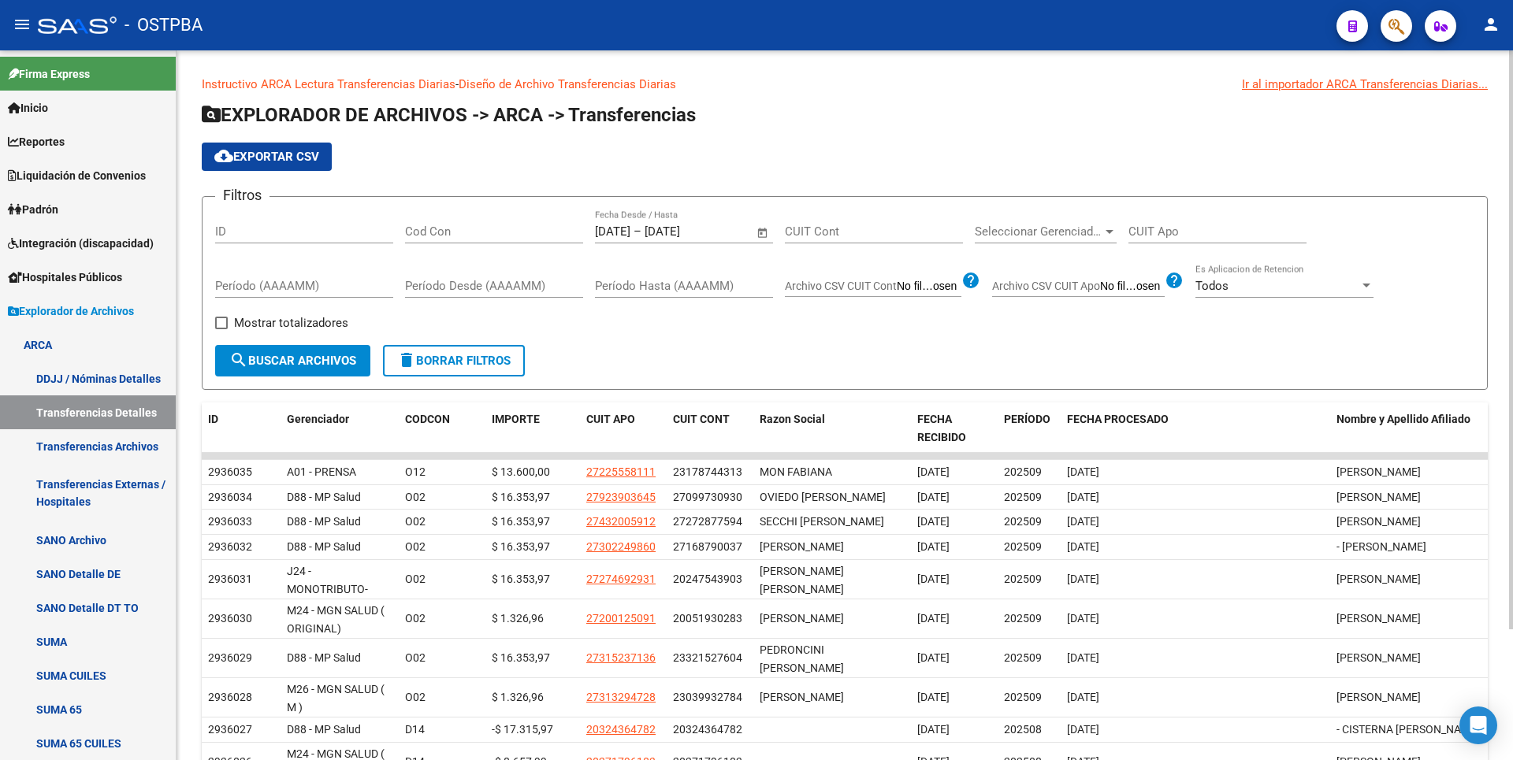
click at [764, 234] on span "Open calendar" at bounding box center [763, 233] width 38 height 38
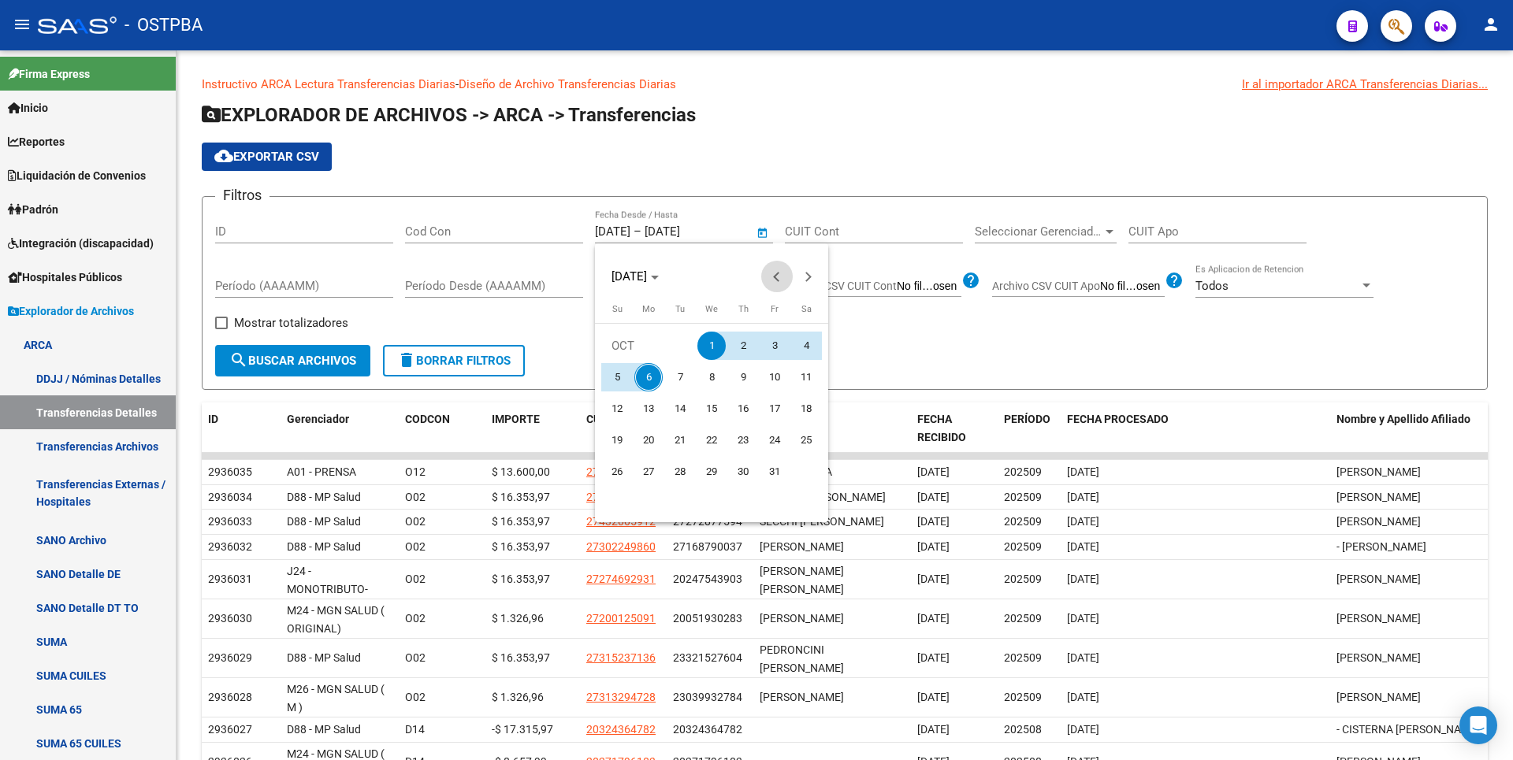
click at [775, 273] on span "Previous month" at bounding box center [777, 277] width 32 height 32
click at [653, 375] on span "1" at bounding box center [648, 377] width 28 height 28
type input "[DATE]"
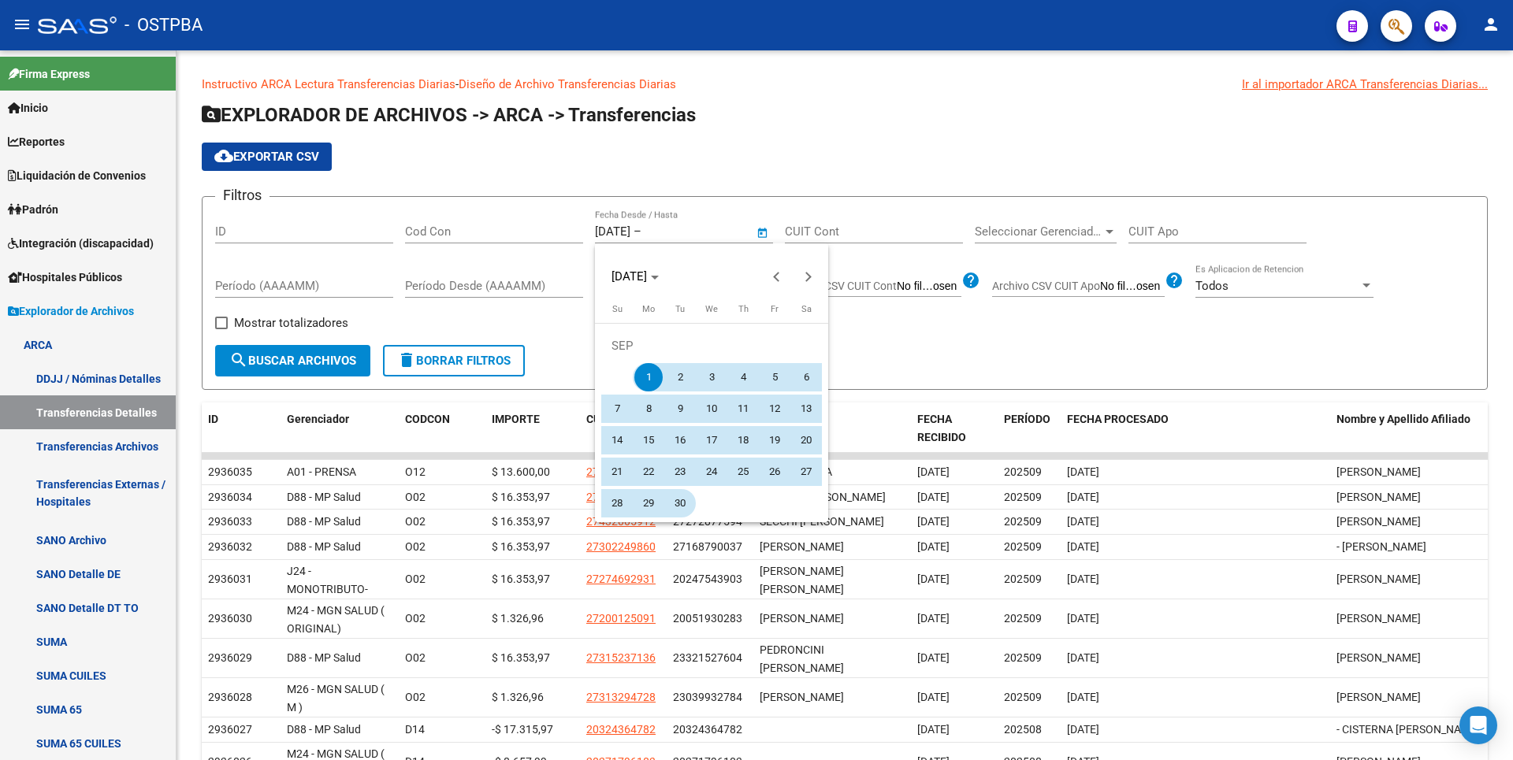
click at [683, 507] on span "30" at bounding box center [680, 503] width 28 height 28
type input "30/09/2025"
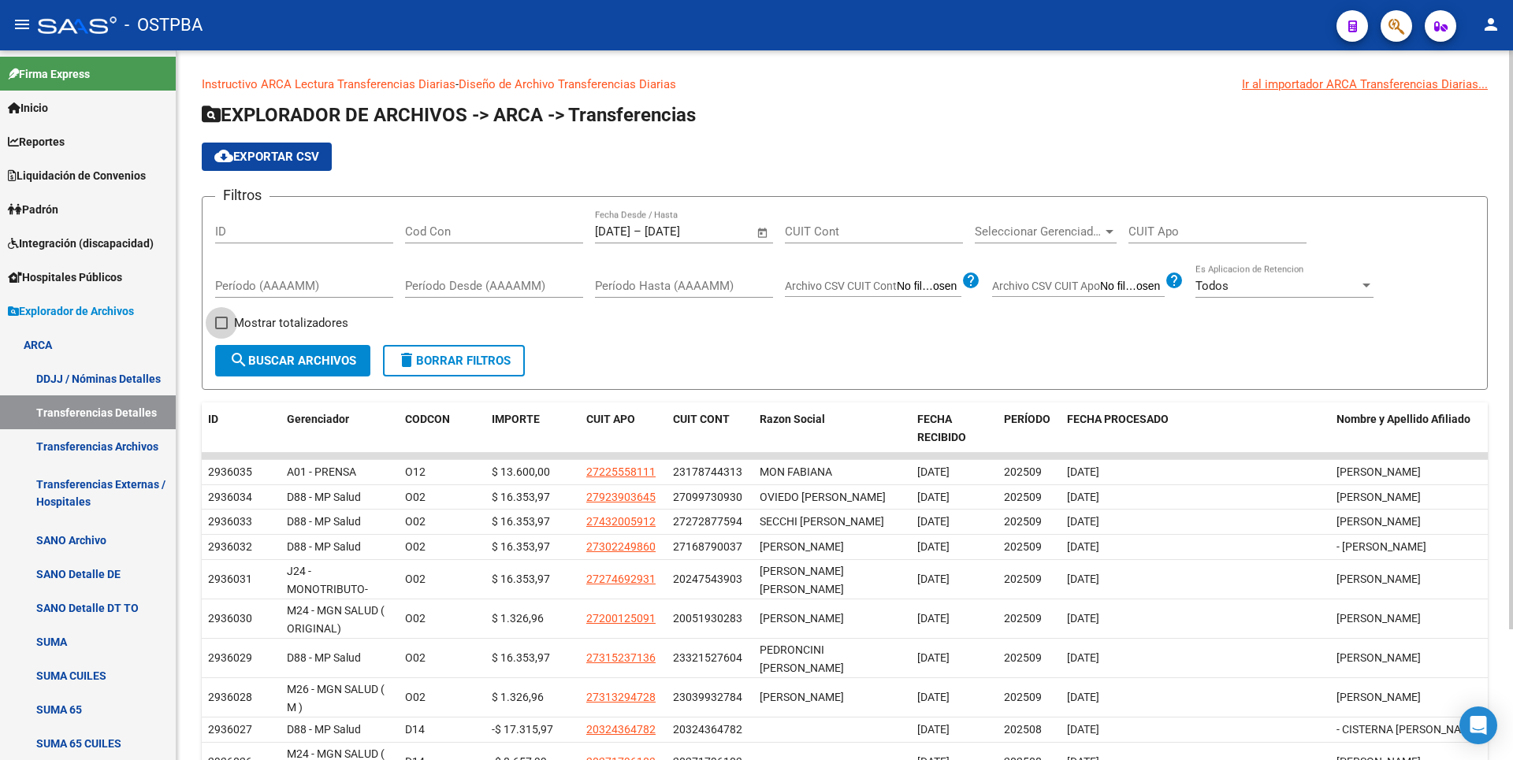
click at [233, 314] on label "Mostrar totalizadores" at bounding box center [281, 323] width 133 height 19
click at [221, 329] on input "Mostrar totalizadores" at bounding box center [221, 329] width 1 height 1
checkbox input "true"
click at [280, 355] on span "search Buscar Archivos" at bounding box center [292, 361] width 127 height 14
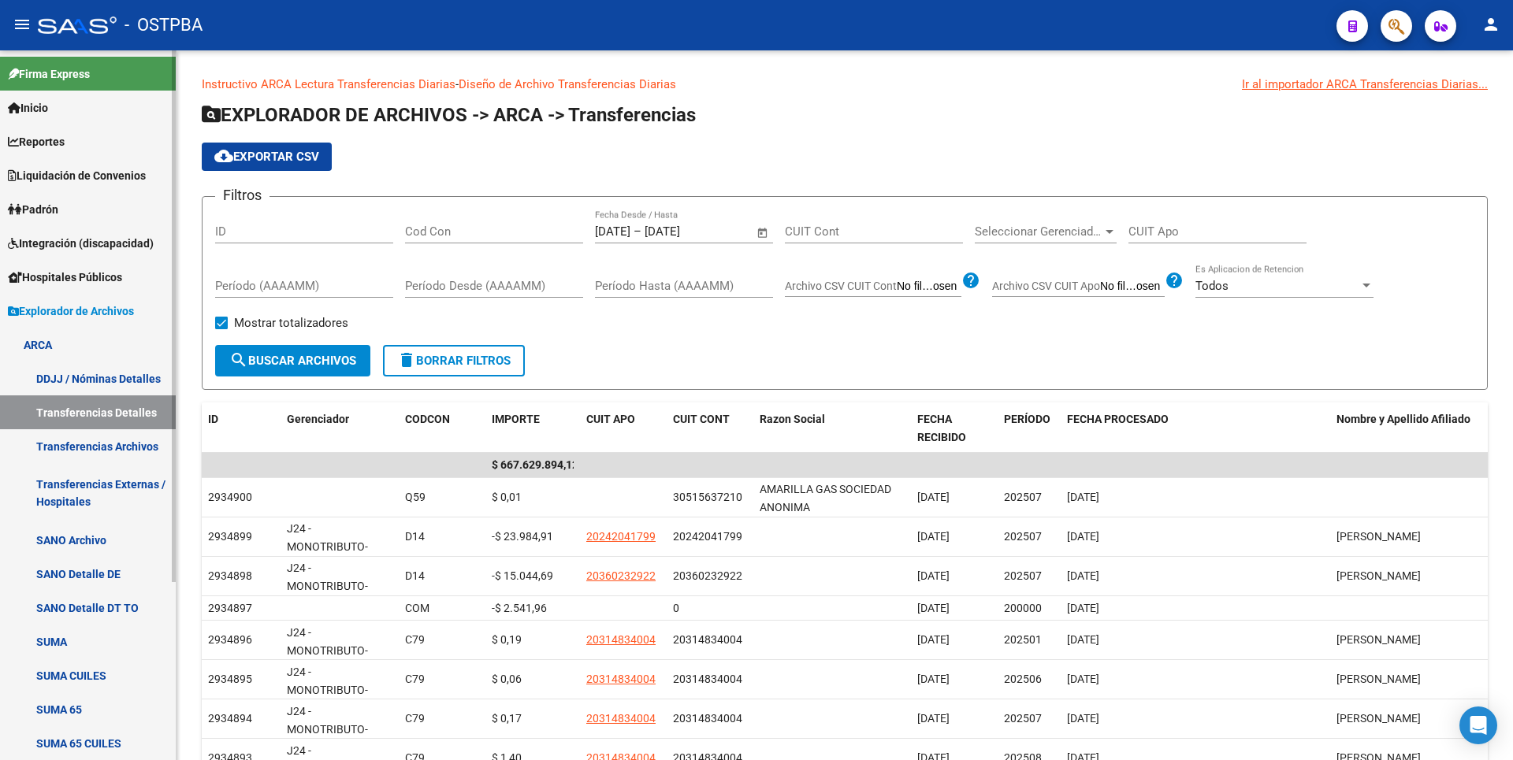
click at [57, 145] on span "Reportes" at bounding box center [36, 141] width 57 height 17
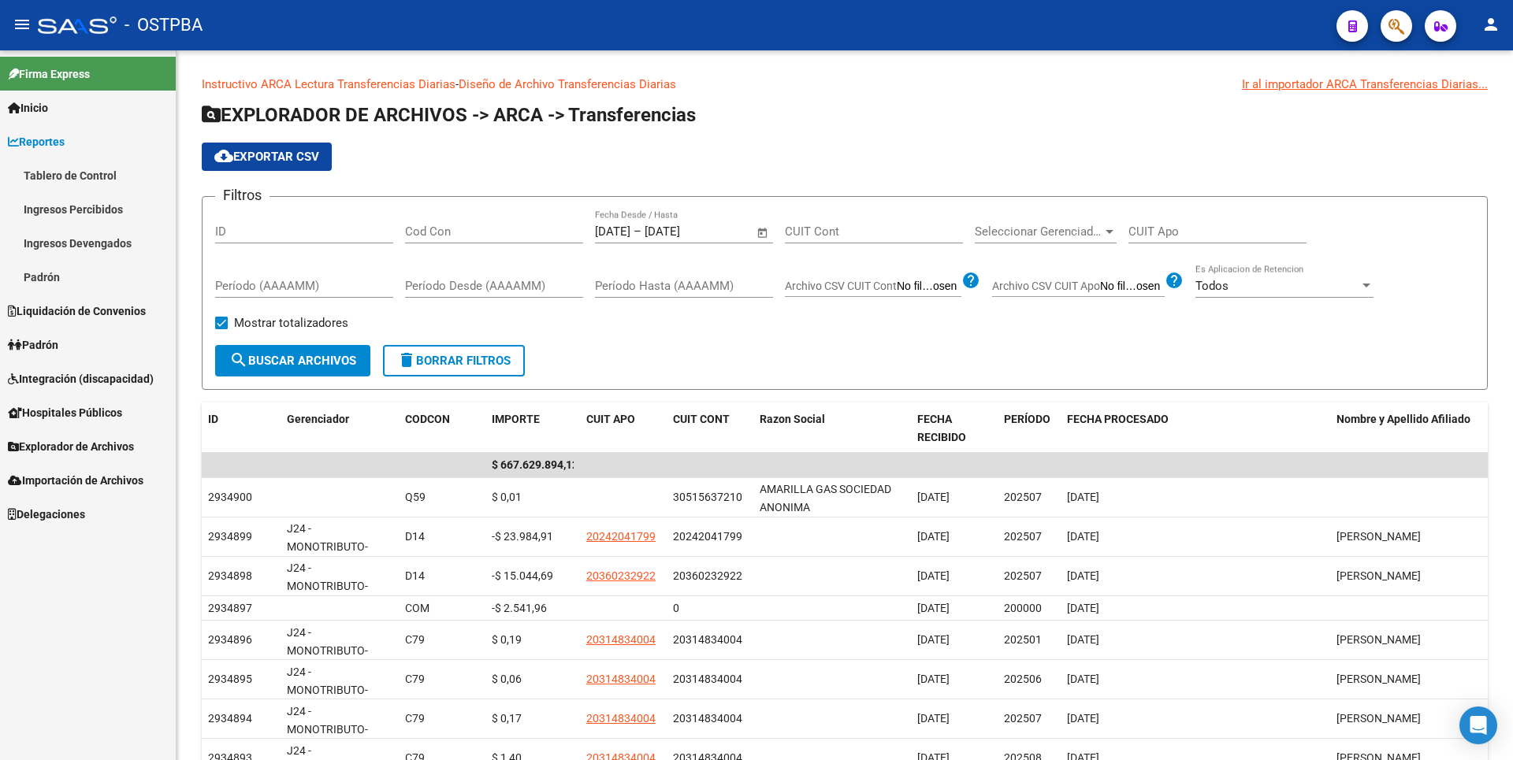
click at [85, 203] on link "Ingresos Percibidos" at bounding box center [88, 209] width 176 height 34
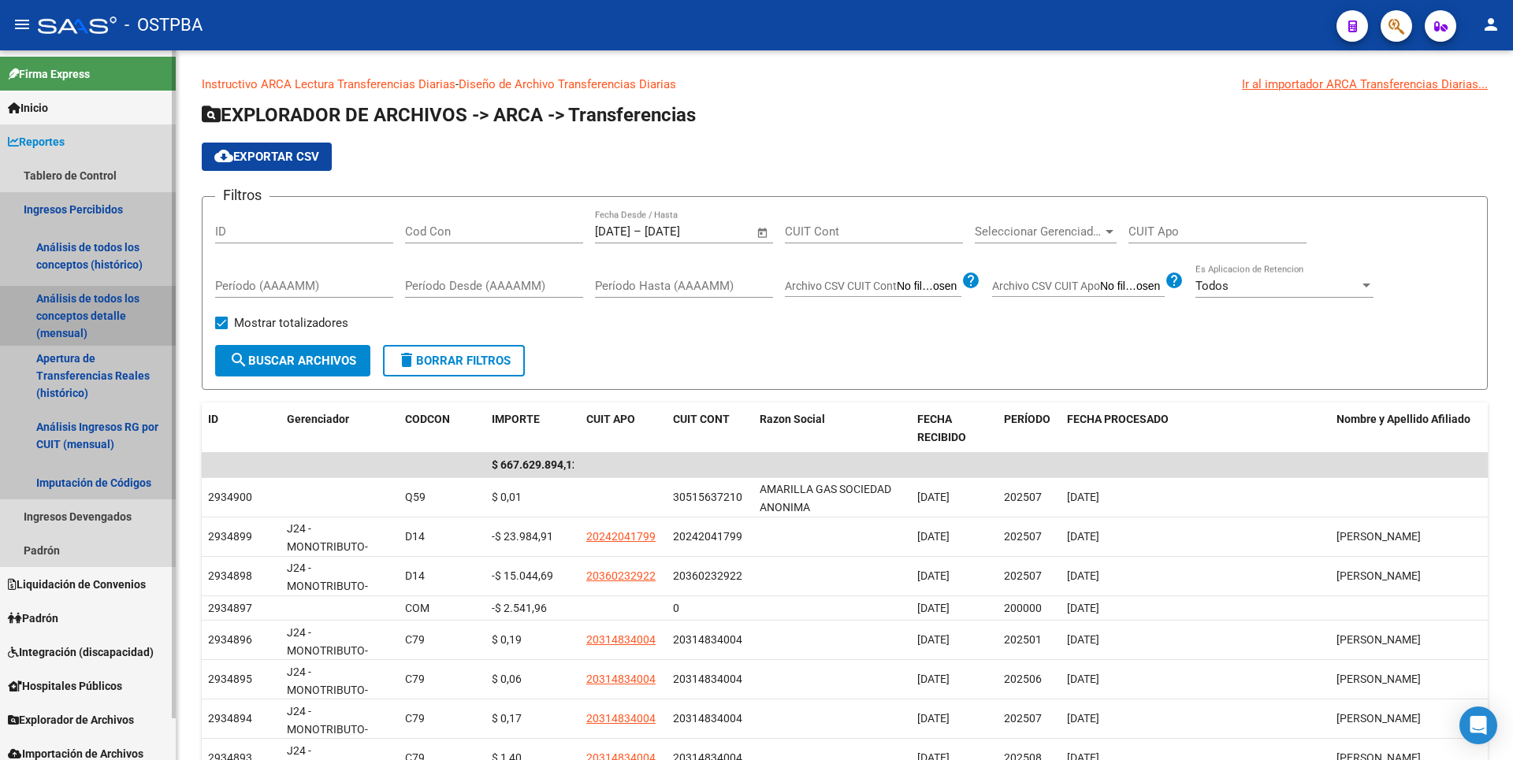
click at [109, 296] on link "Análisis de todos los conceptos detalle (mensual)" at bounding box center [88, 316] width 176 height 60
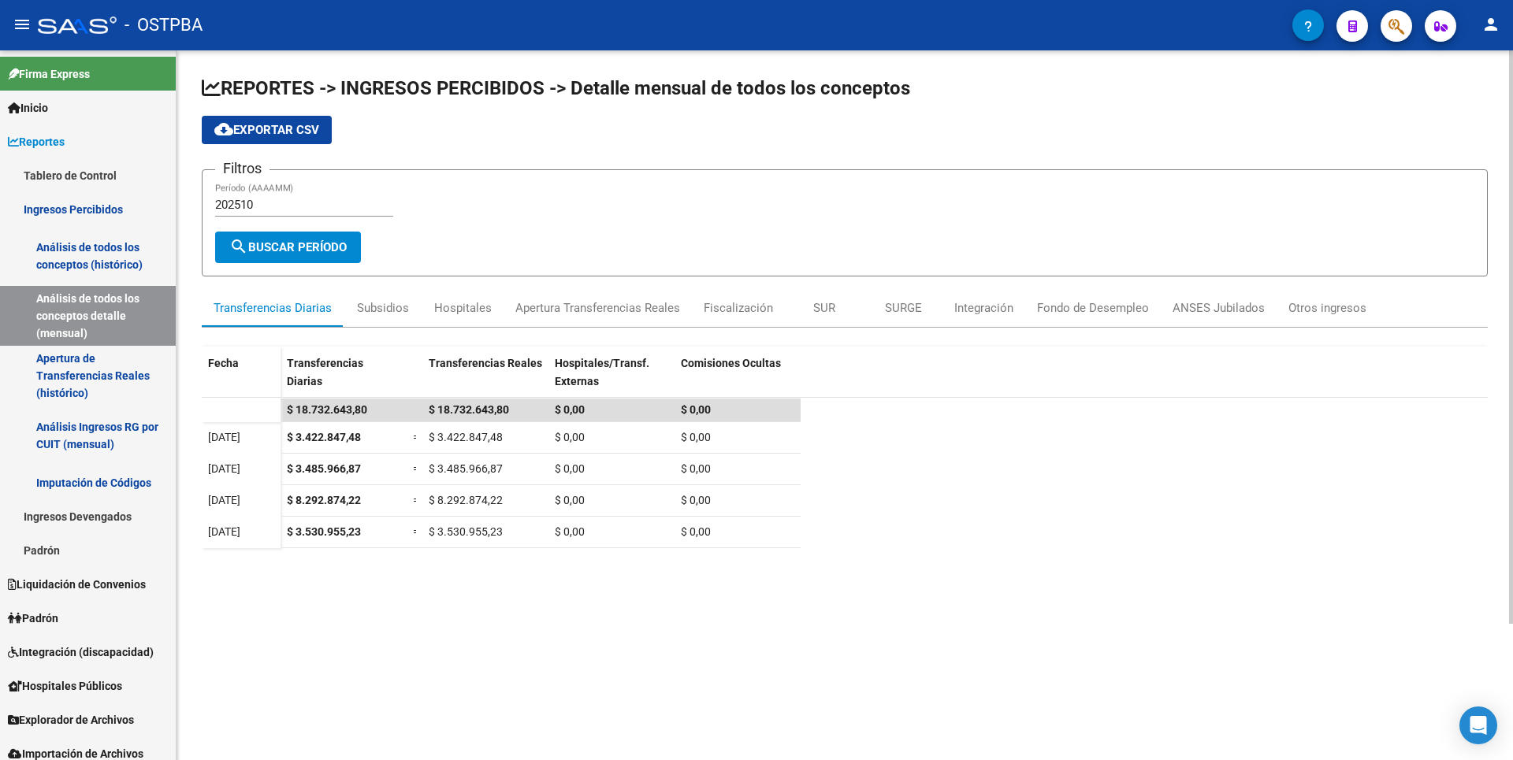
drag, startPoint x: 244, startPoint y: 204, endPoint x: 307, endPoint y: 204, distance: 63.0
click at [307, 204] on input "202510" at bounding box center [304, 205] width 178 height 14
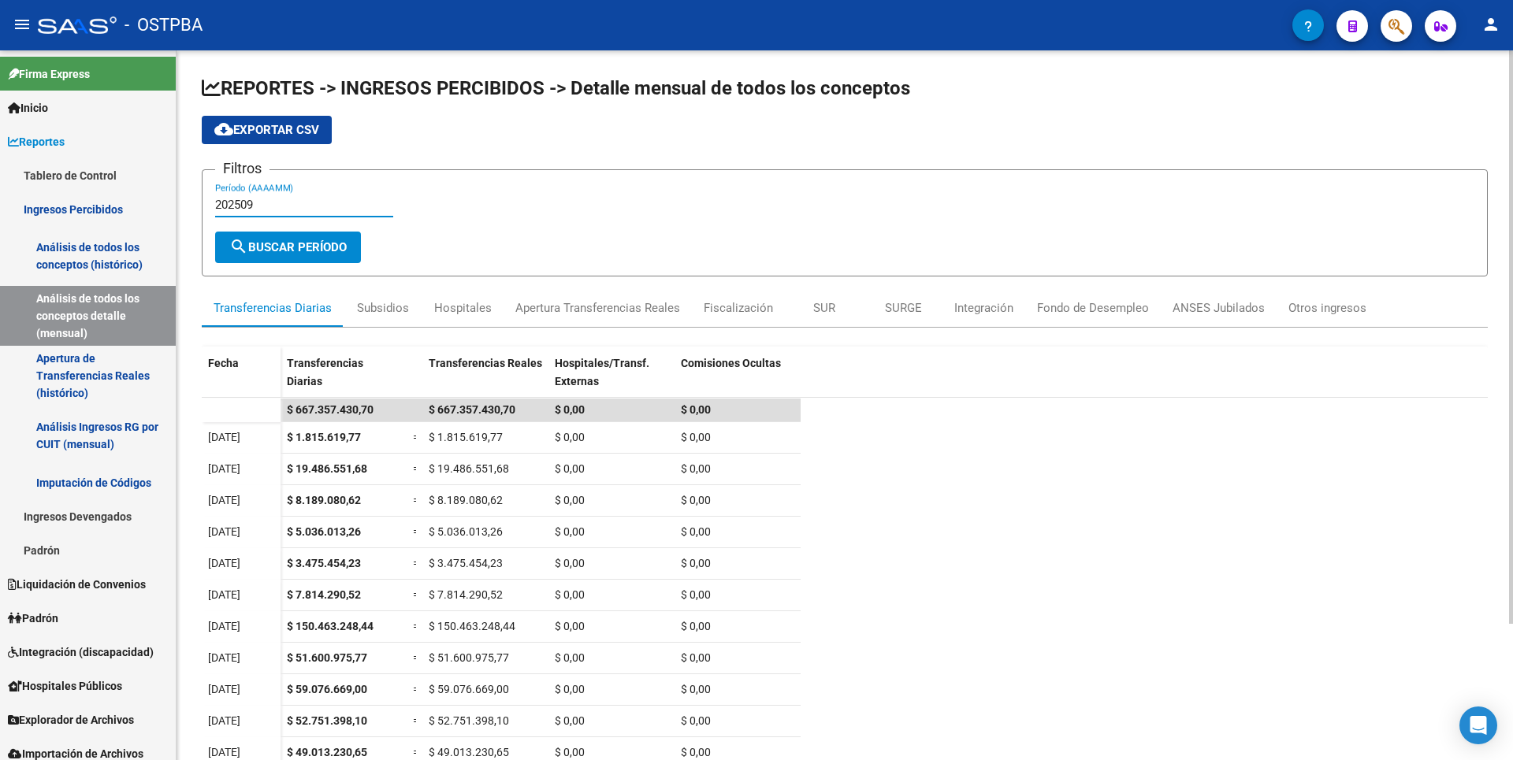
type input "202509"
click at [628, 298] on div "Apertura Transferencias Reales" at bounding box center [598, 308] width 188 height 38
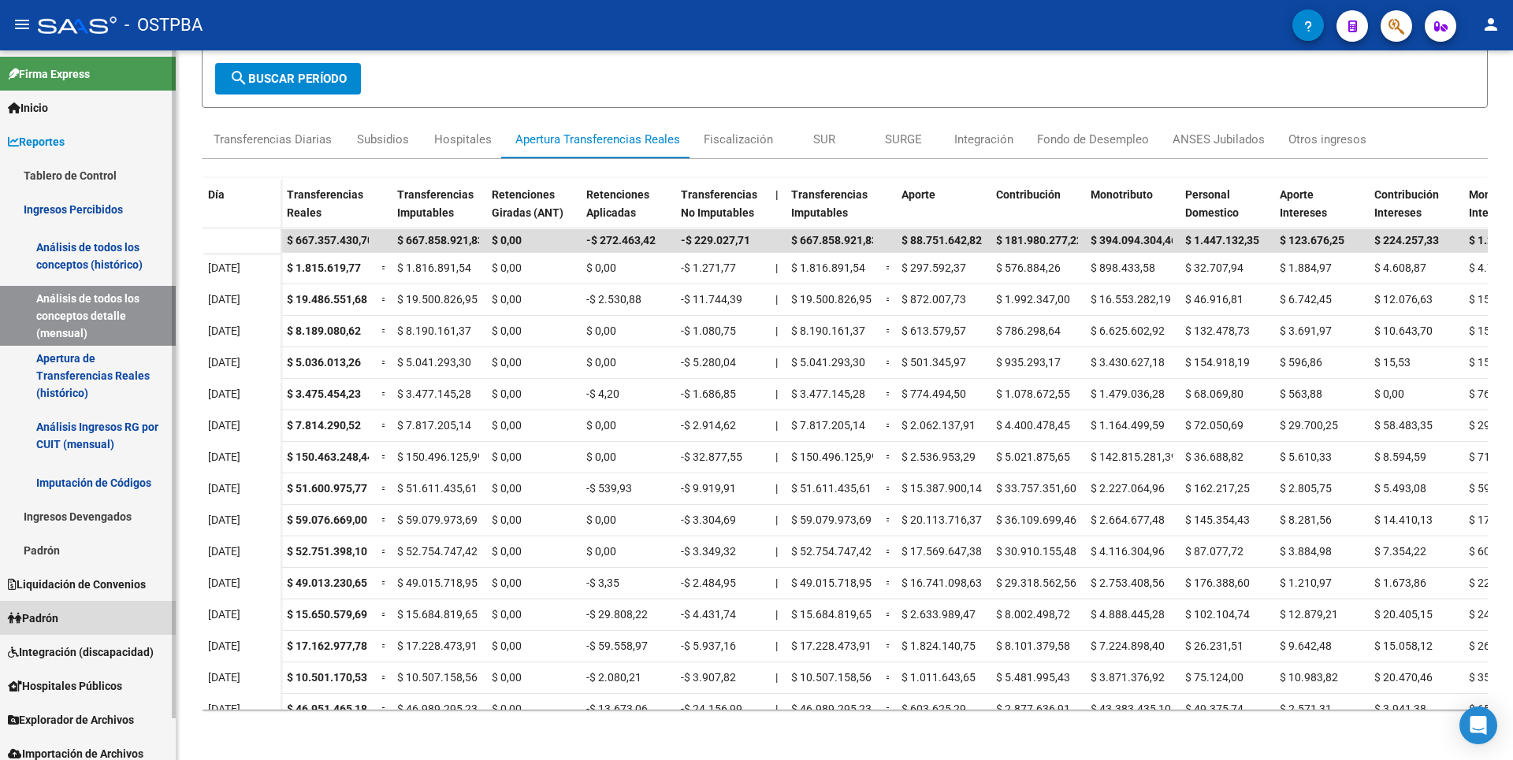
click at [58, 610] on span "Padrón" at bounding box center [33, 618] width 50 height 17
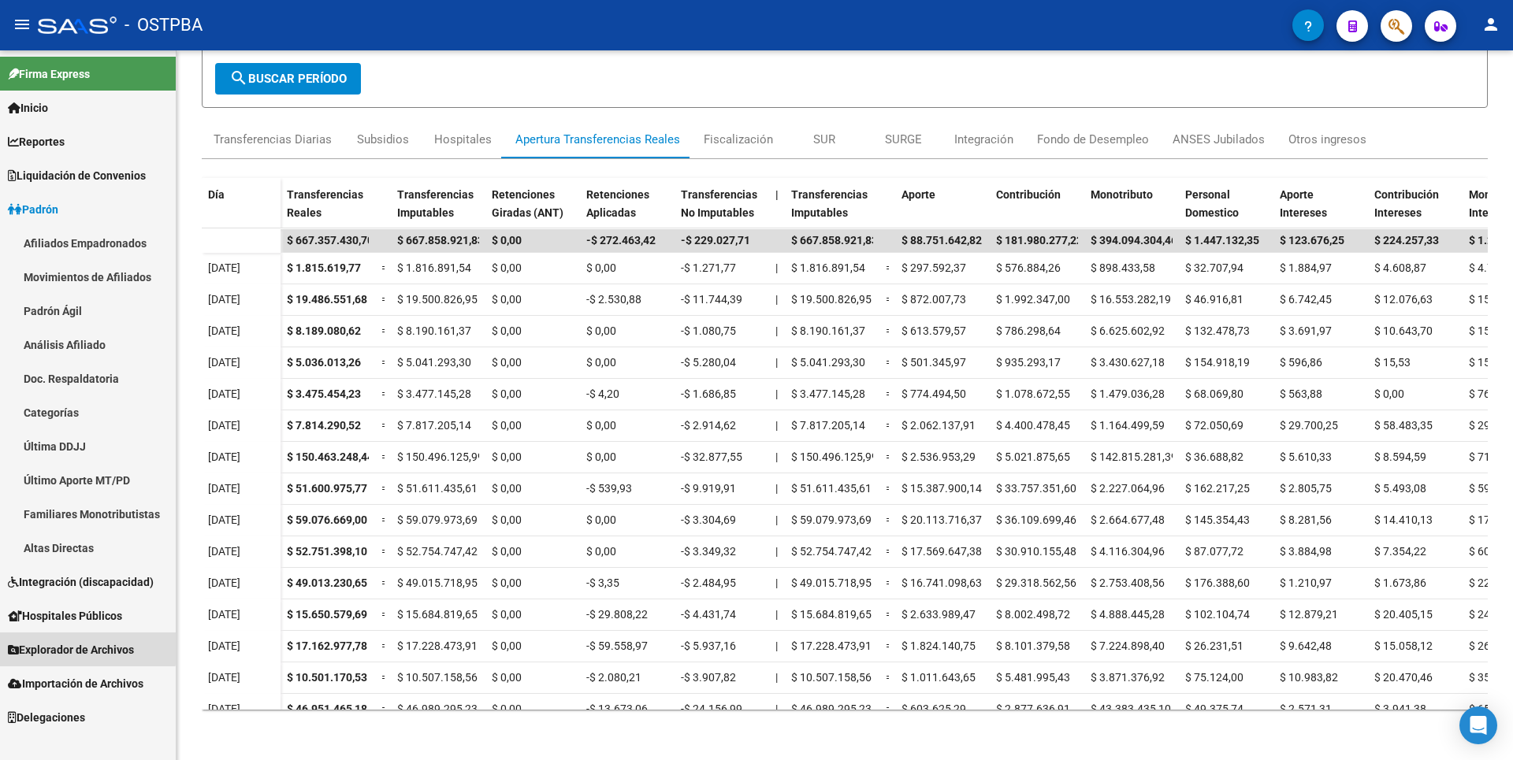
click at [84, 648] on span "Explorador de Archivos" at bounding box center [71, 649] width 126 height 17
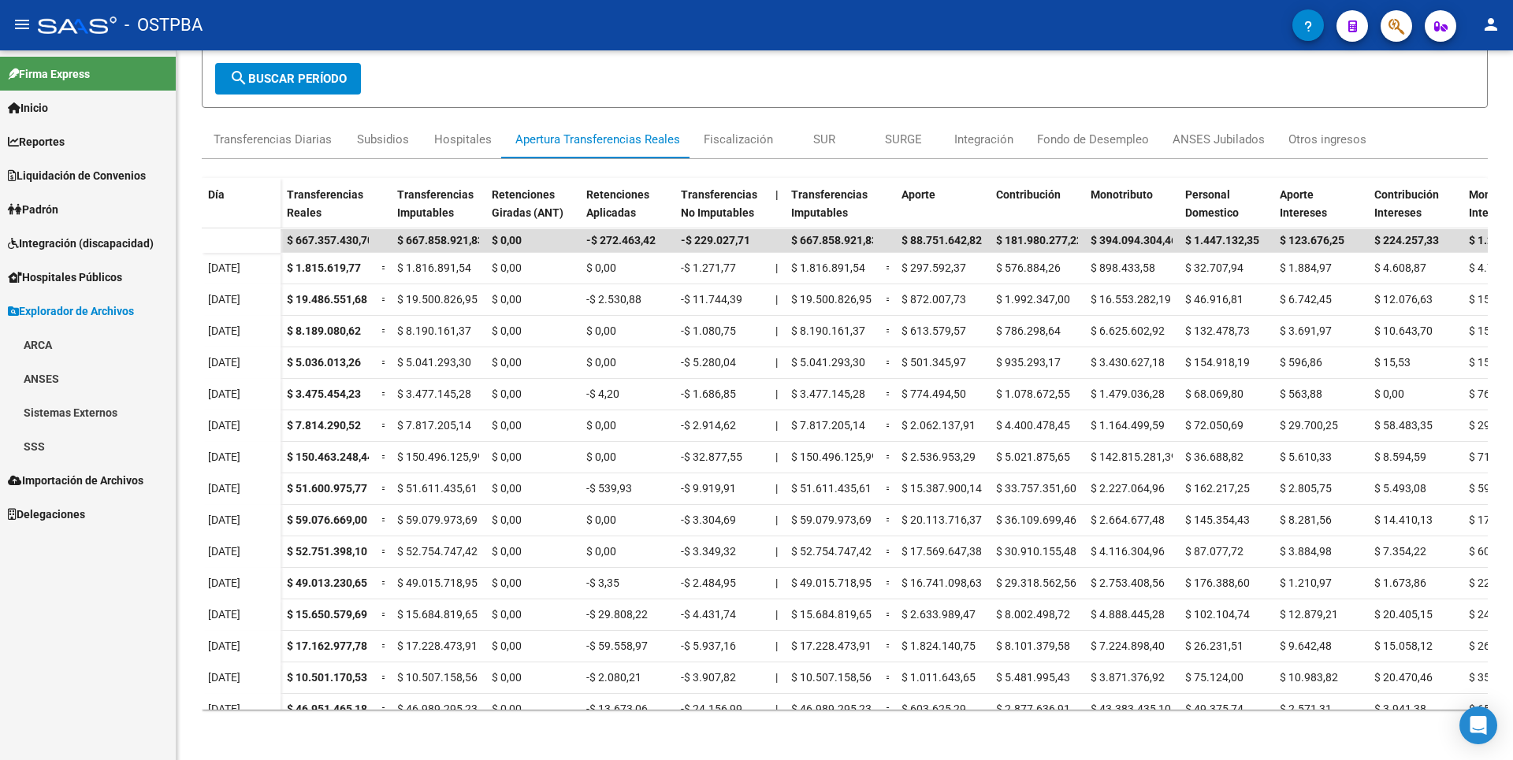
click at [91, 346] on link "ARCA" at bounding box center [88, 345] width 176 height 34
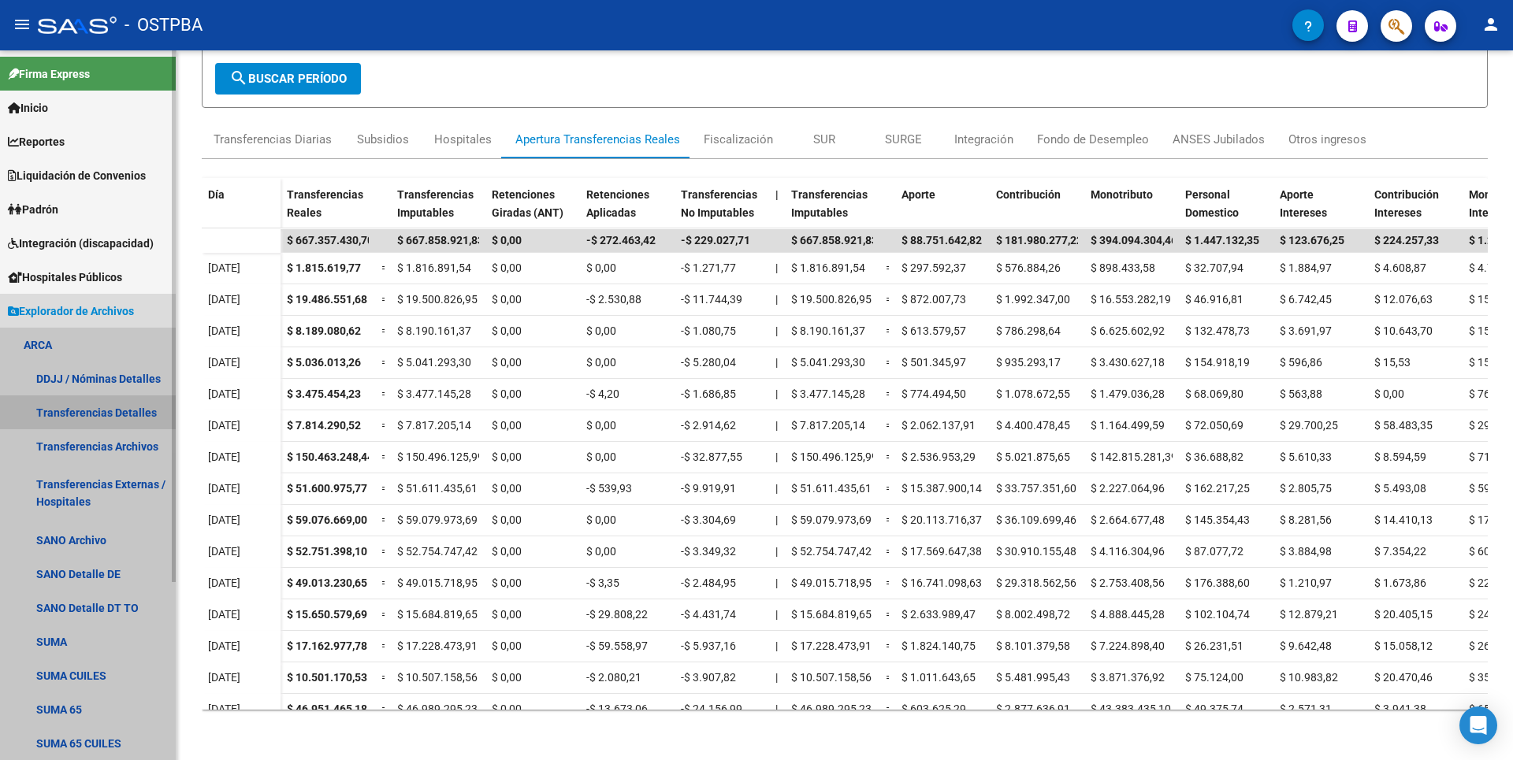
click at [127, 403] on link "Transferencias Detalles" at bounding box center [88, 413] width 176 height 34
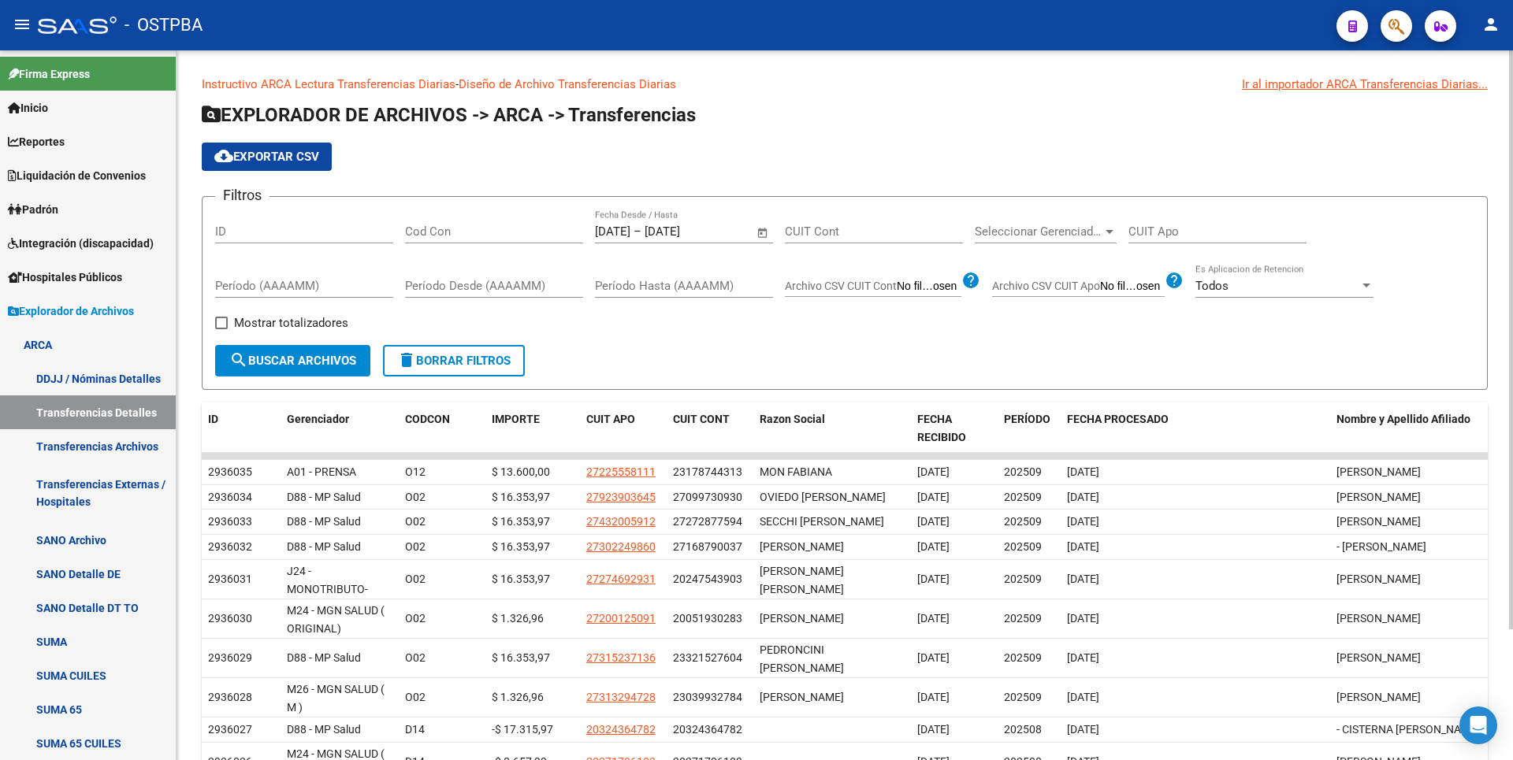
click at [760, 237] on span "Open calendar" at bounding box center [763, 233] width 38 height 38
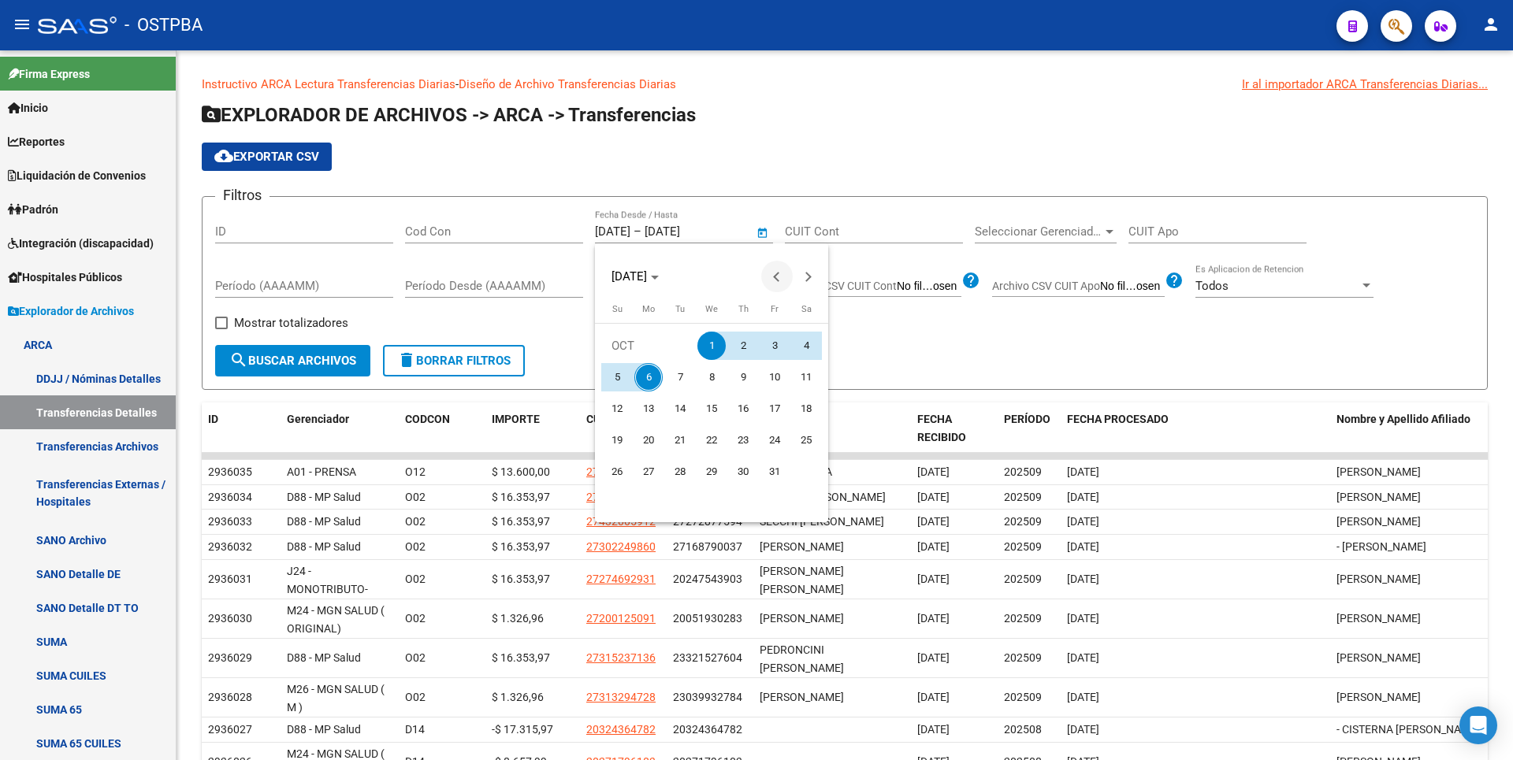
click at [776, 279] on button "Previous month" at bounding box center [777, 277] width 32 height 32
click at [650, 370] on span "1" at bounding box center [648, 377] width 28 height 28
type input "[DATE]"
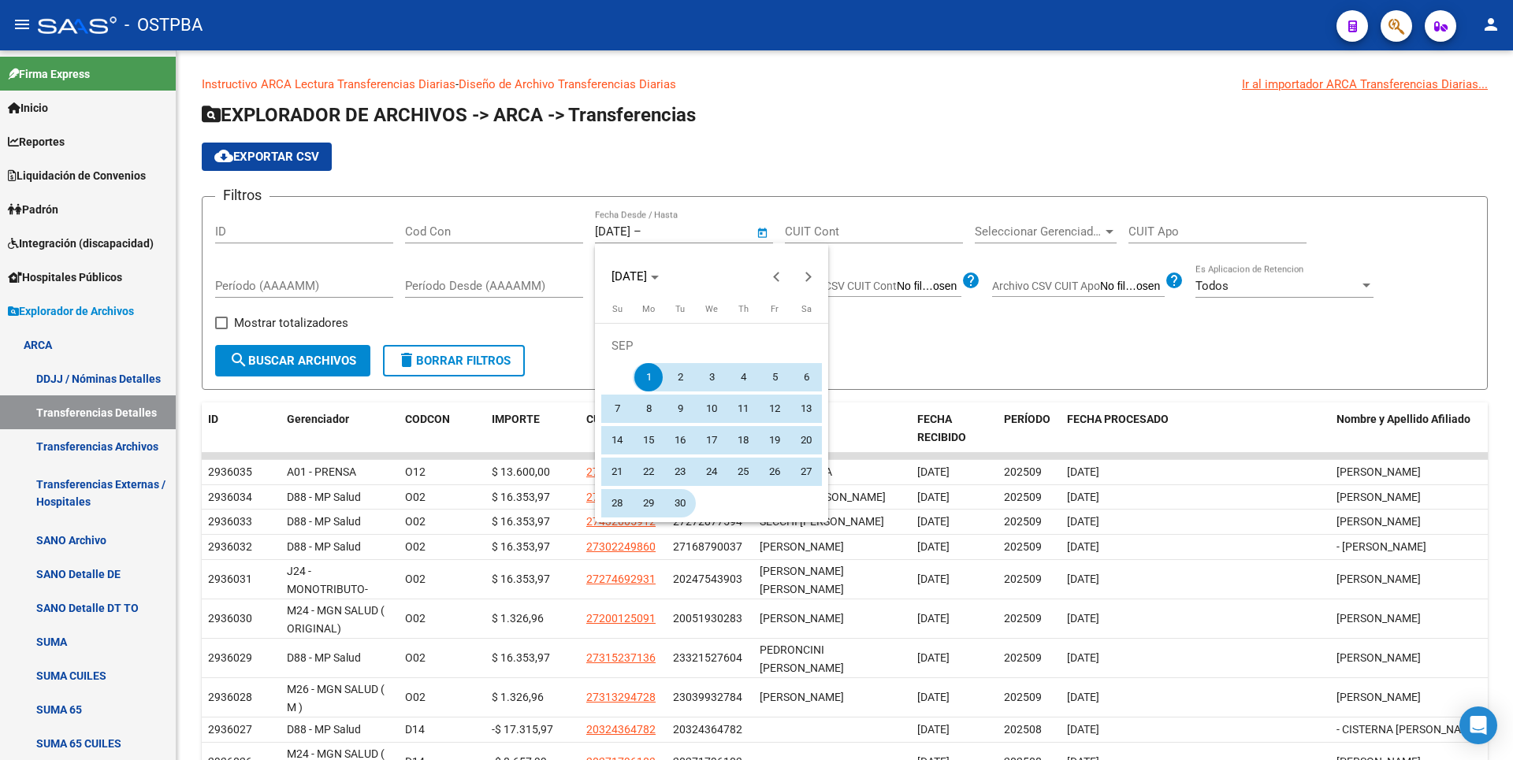
click at [676, 501] on span "30" at bounding box center [680, 503] width 28 height 28
type input "30/09/2025"
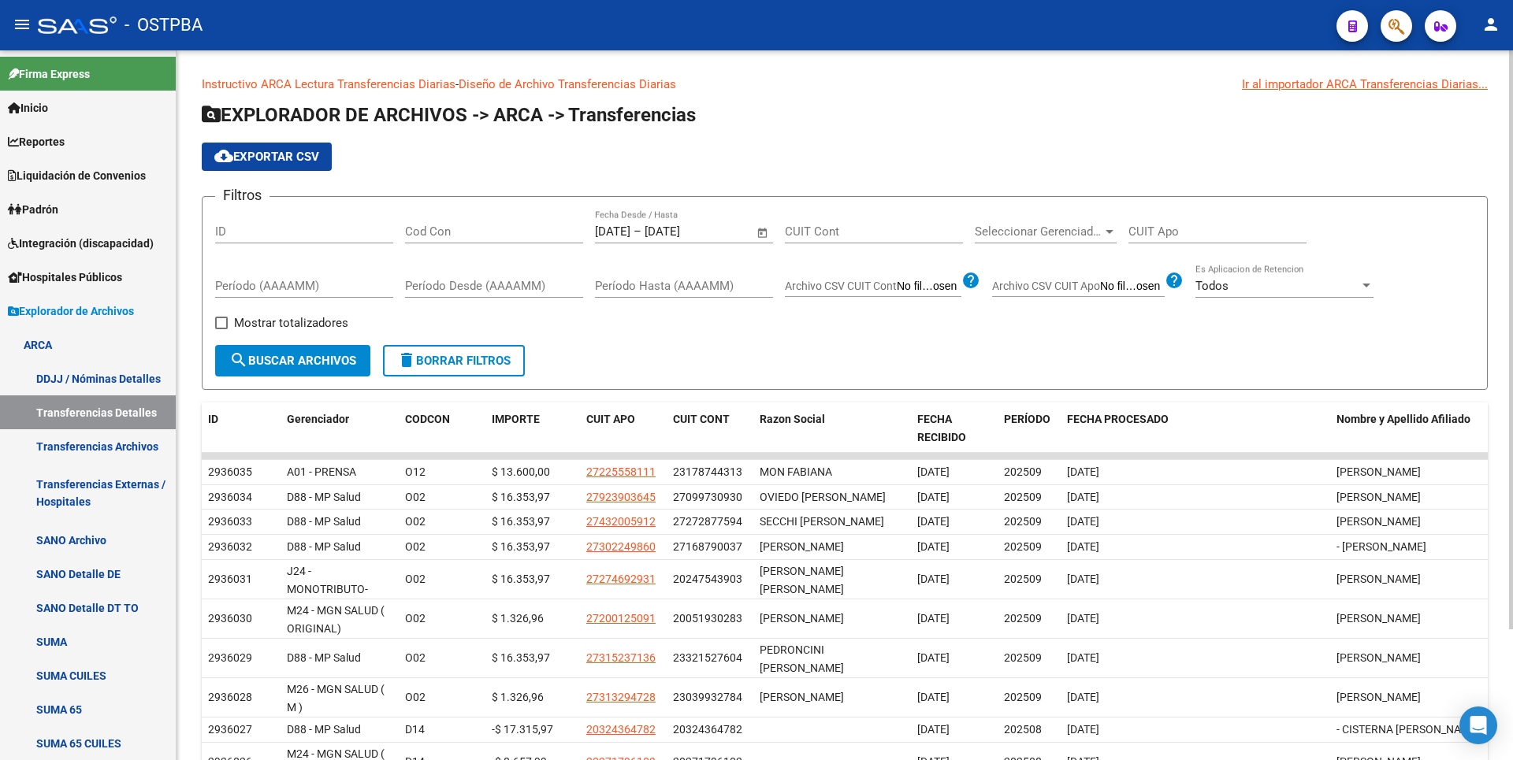
click at [335, 314] on span "Mostrar totalizadores" at bounding box center [291, 323] width 114 height 19
click at [221, 329] on input "Mostrar totalizadores" at bounding box center [221, 329] width 1 height 1
checkbox input "true"
click at [330, 365] on span "search Buscar Archivos" at bounding box center [292, 361] width 127 height 14
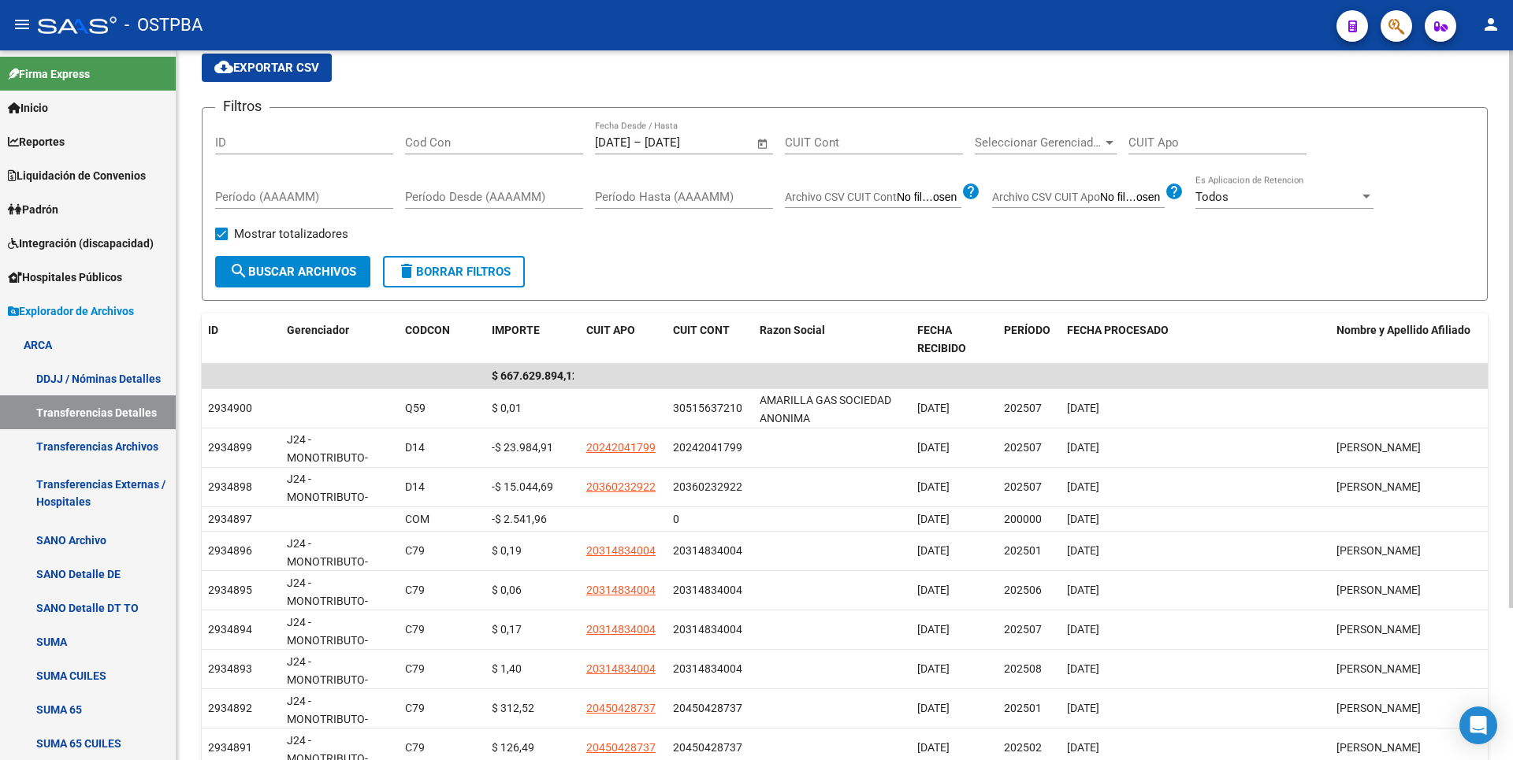
scroll to position [193, 0]
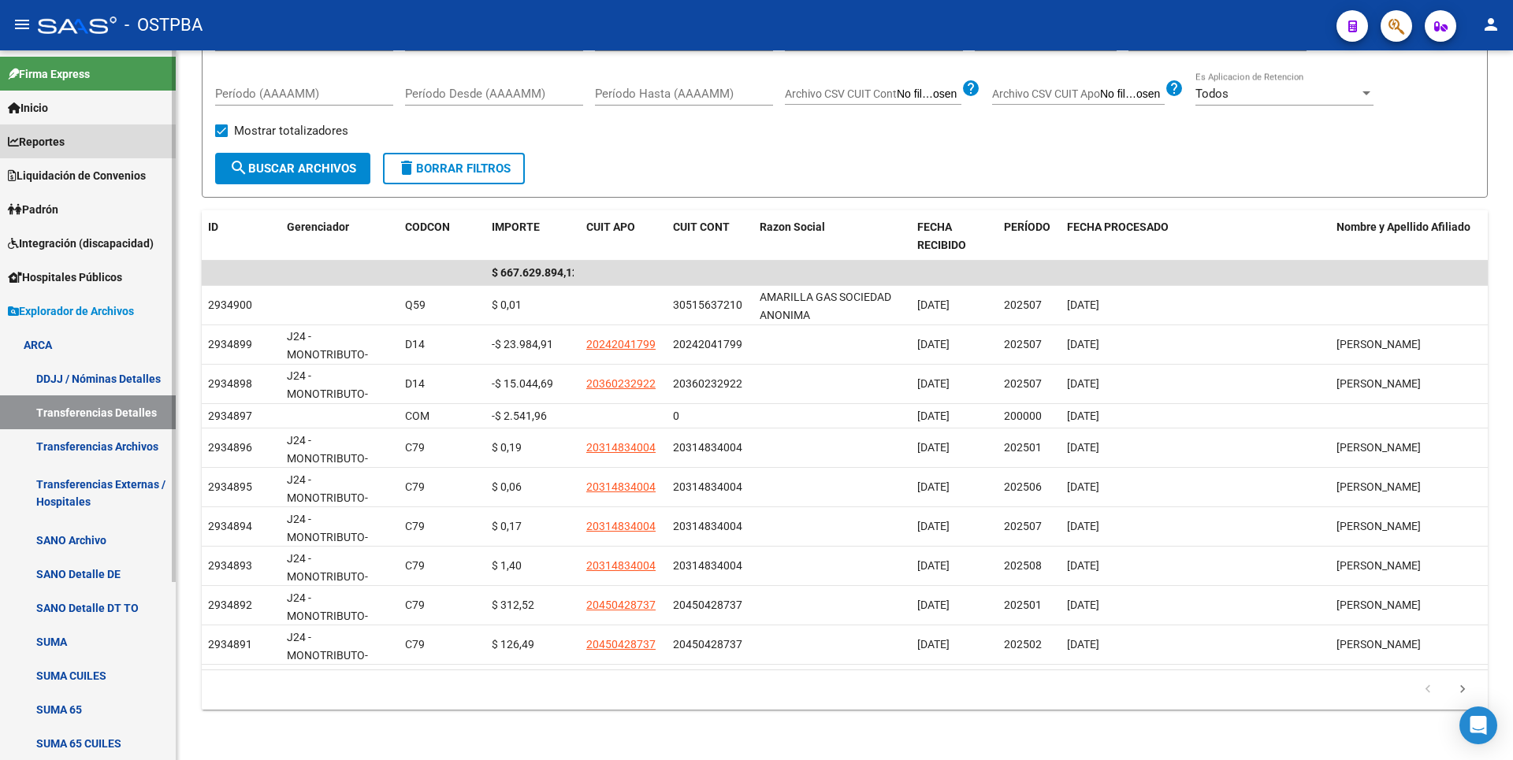
click at [73, 145] on link "Reportes" at bounding box center [88, 142] width 176 height 34
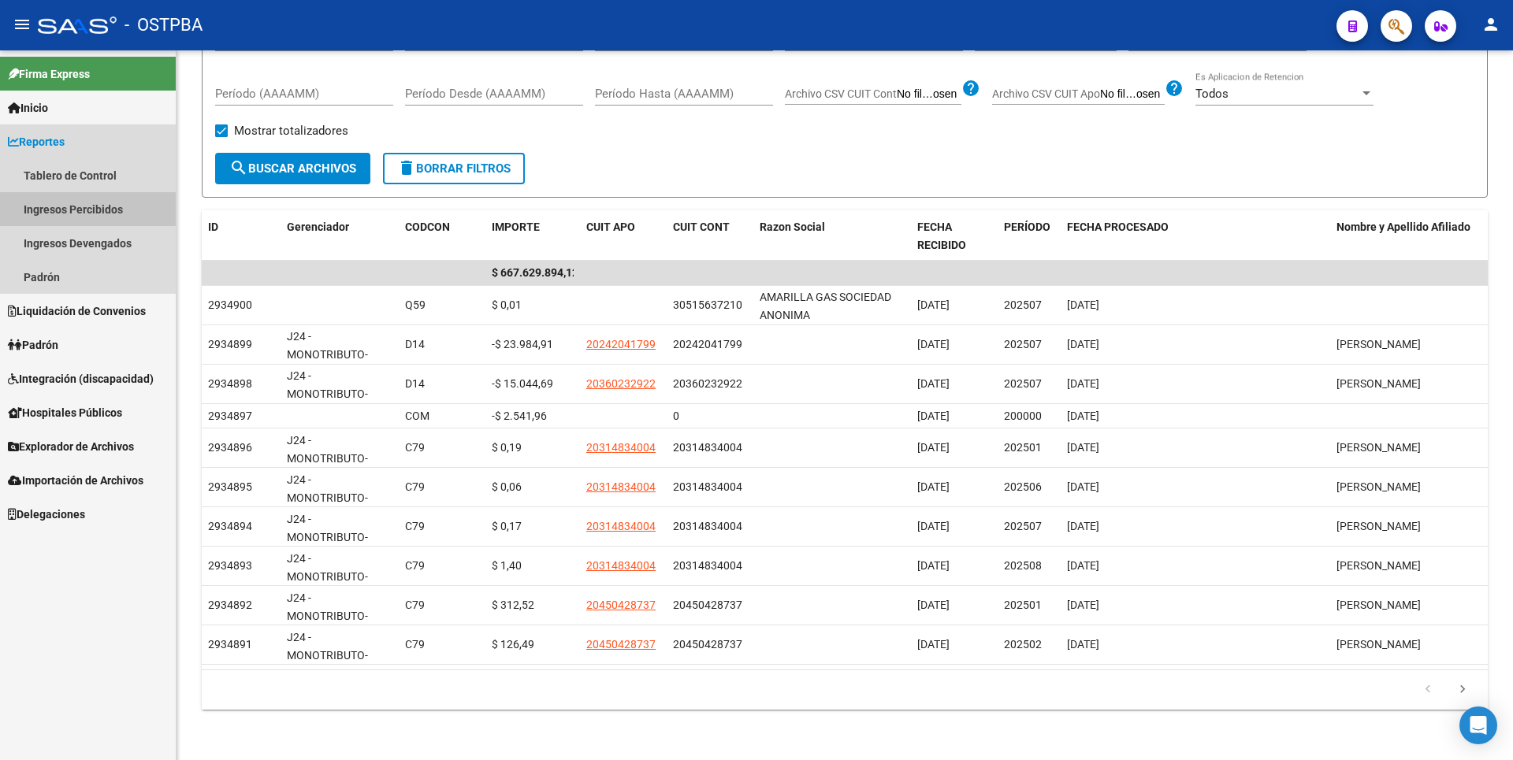
click at [91, 209] on link "Ingresos Percibidos" at bounding box center [88, 209] width 176 height 34
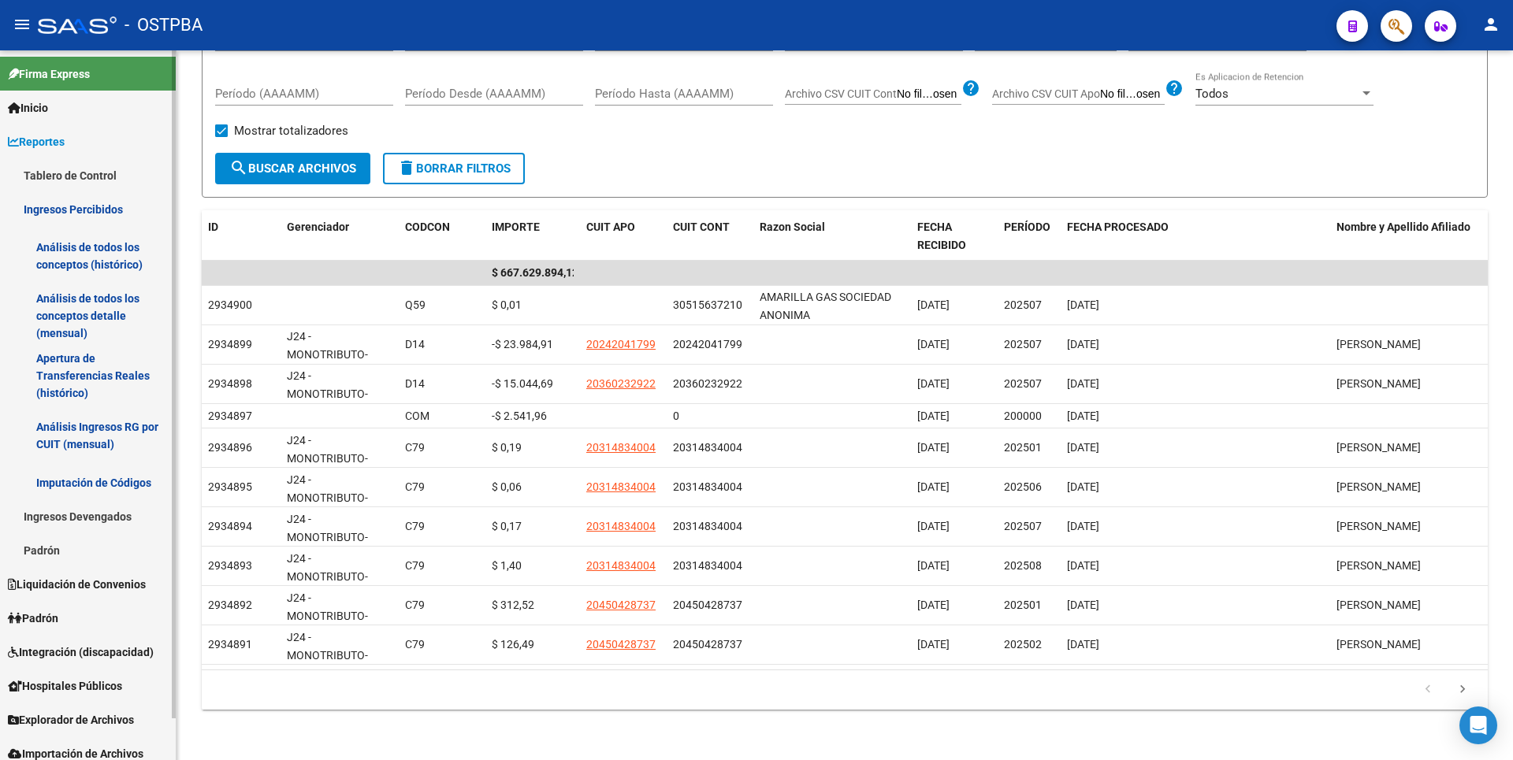
click at [96, 483] on link "Imputación de Códigos" at bounding box center [88, 483] width 176 height 34
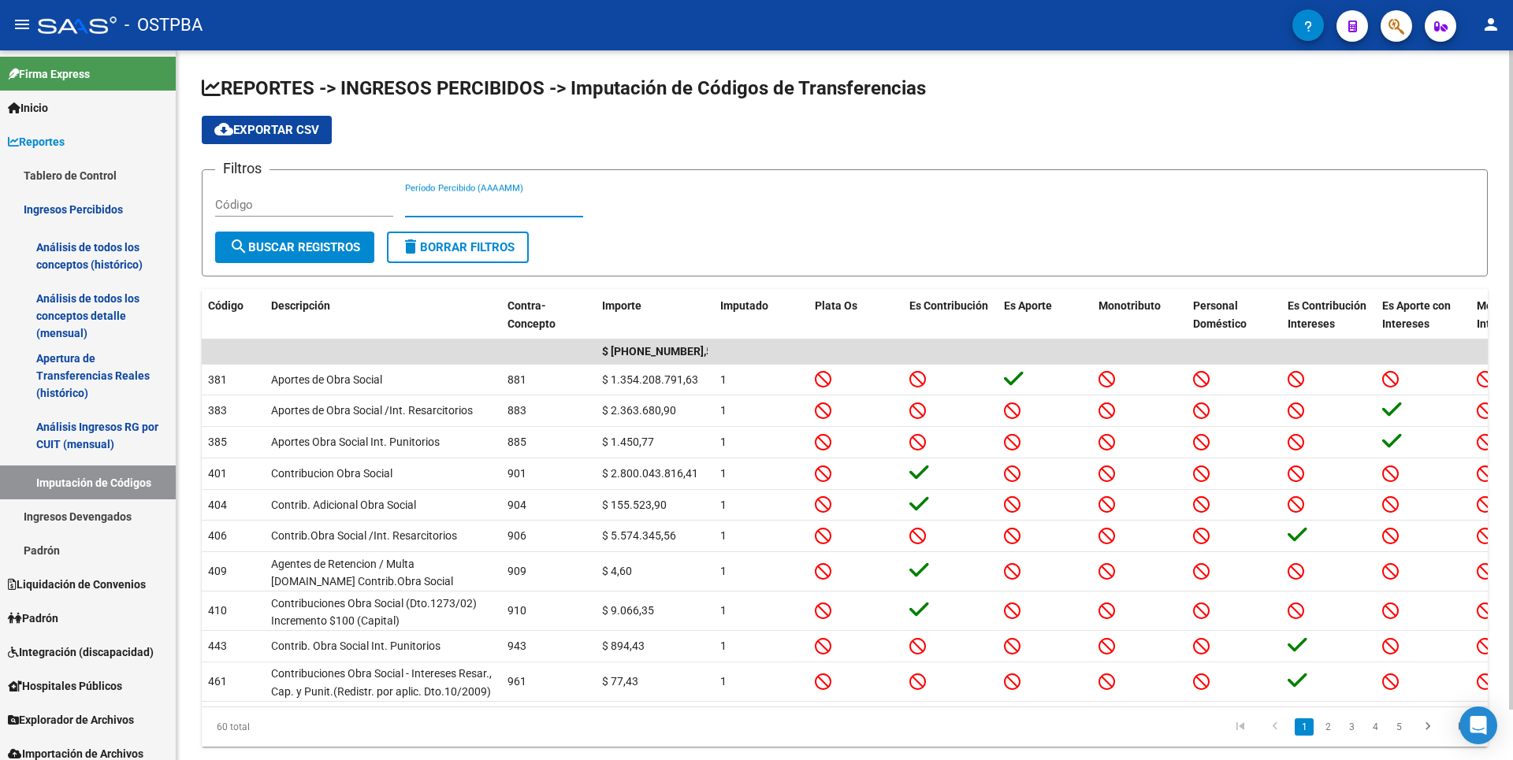
click at [504, 203] on input "Período Percibido (AAAAMM)" at bounding box center [494, 205] width 178 height 14
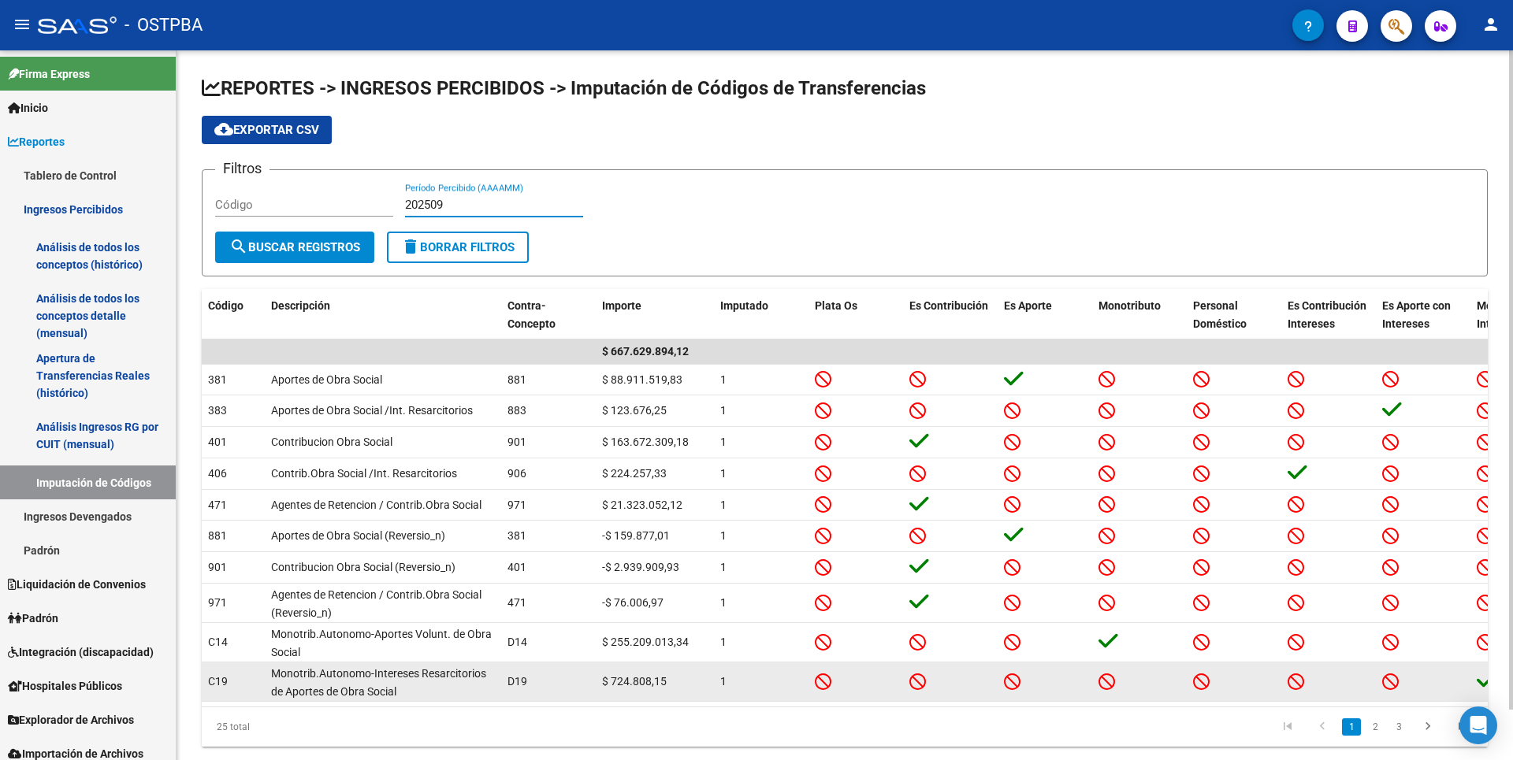
scroll to position [54, 0]
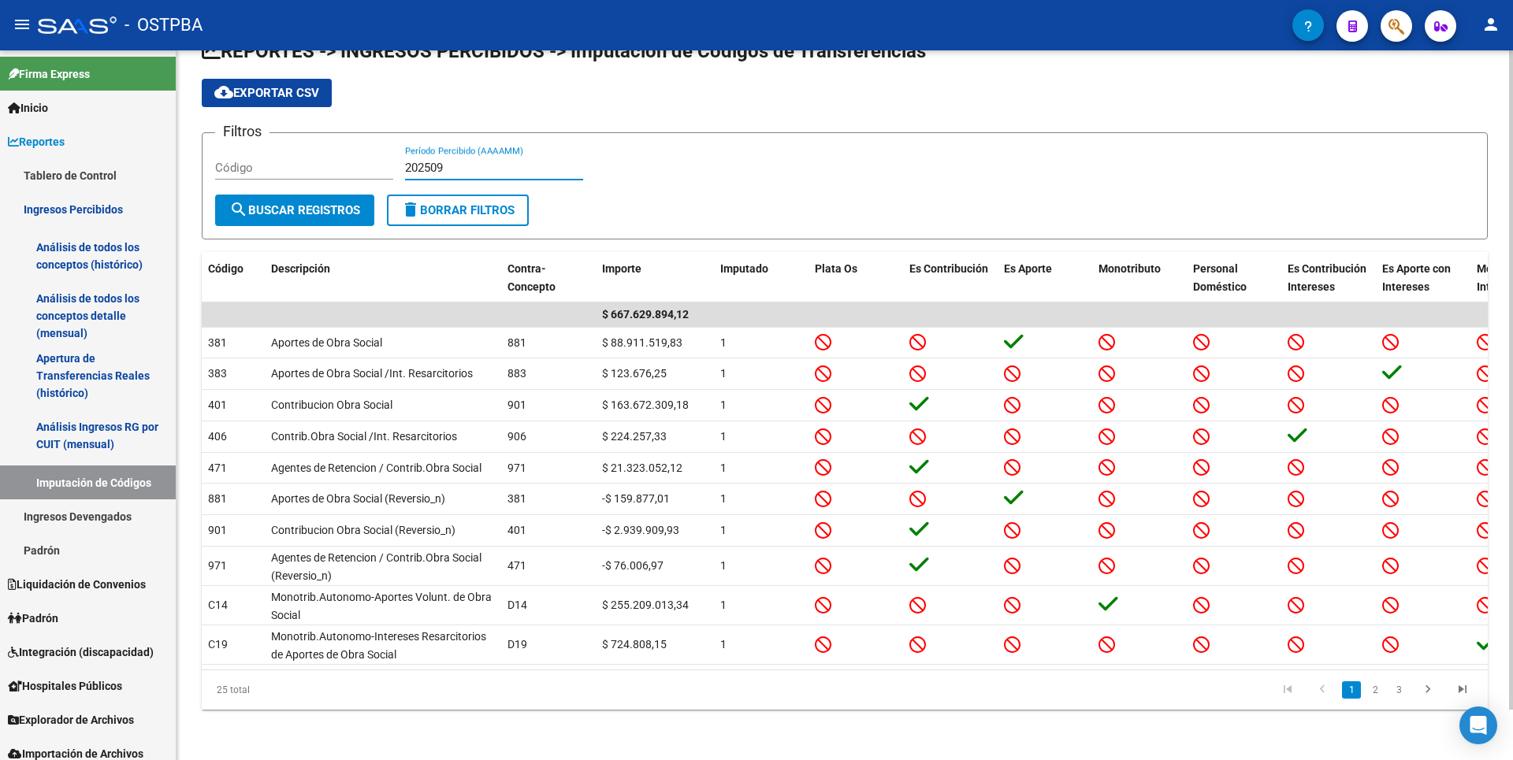
type input "202509"
click at [1381, 684] on link "2" at bounding box center [1375, 690] width 19 height 17
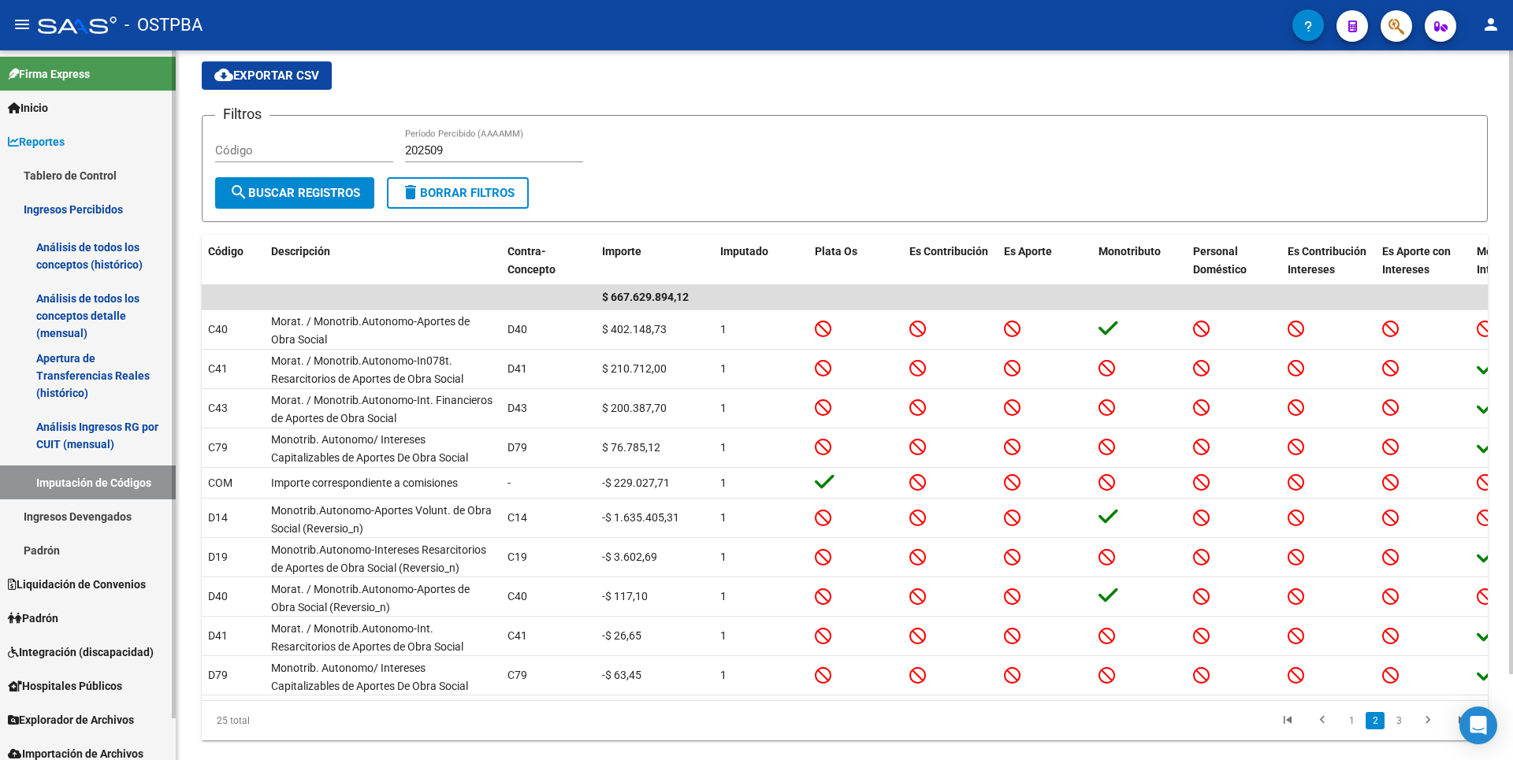
click at [106, 403] on link "Apertura de Transferencias Reales (histórico)" at bounding box center [88, 376] width 176 height 60
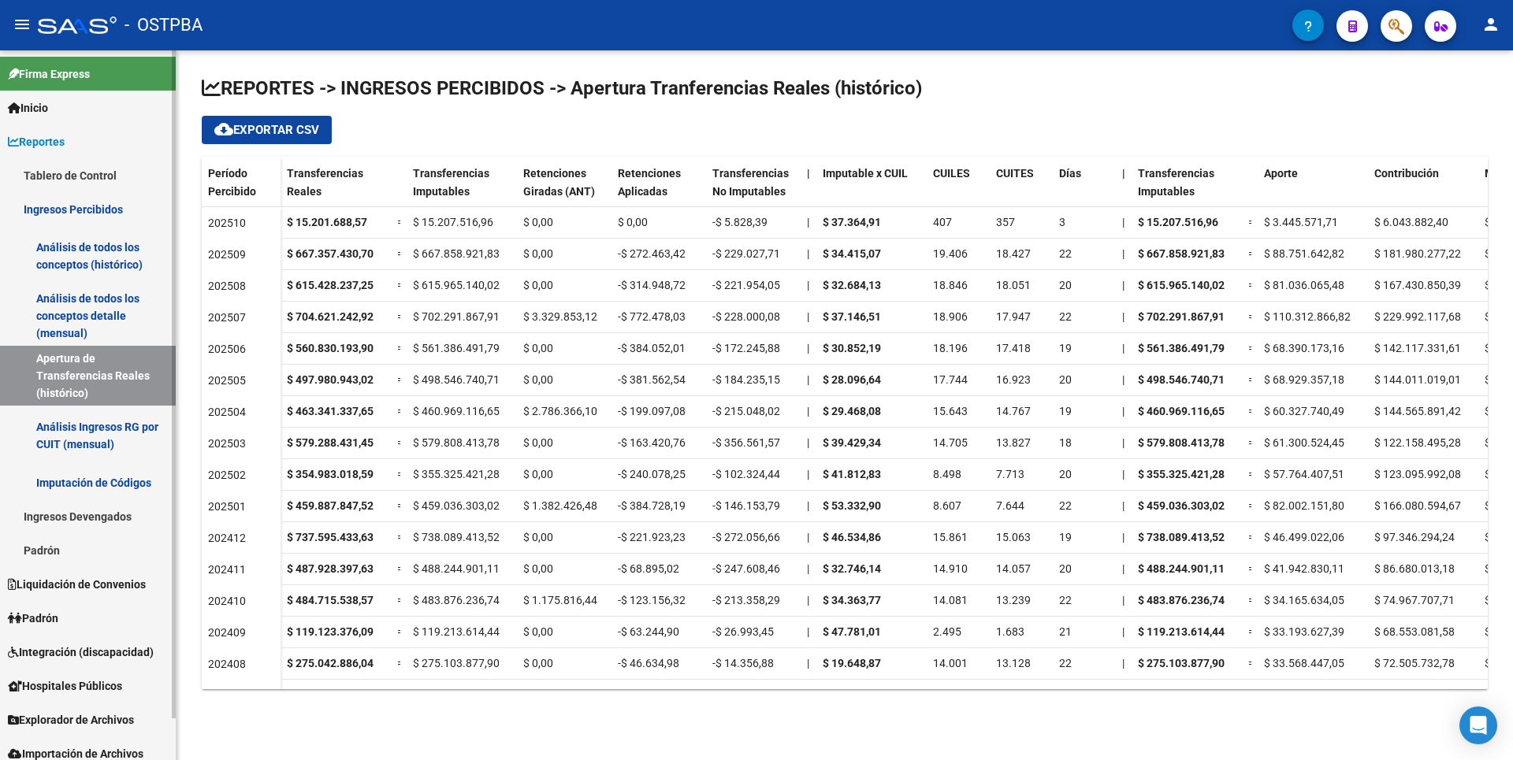
click at [61, 329] on link "Análisis de todos los conceptos detalle (mensual)" at bounding box center [88, 316] width 176 height 60
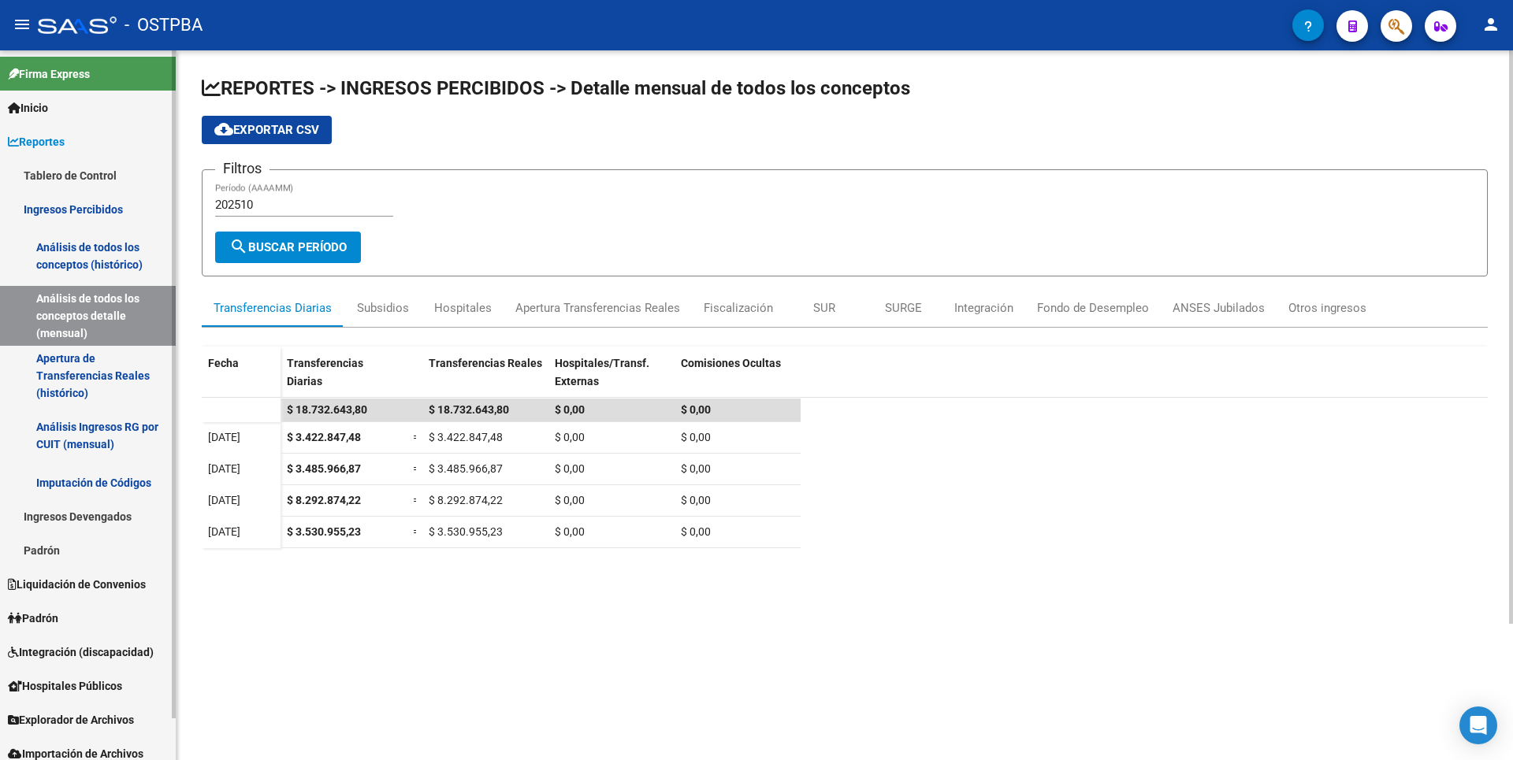
click at [154, 247] on link "Análisis de todos los conceptos (histórico)" at bounding box center [88, 256] width 176 height 60
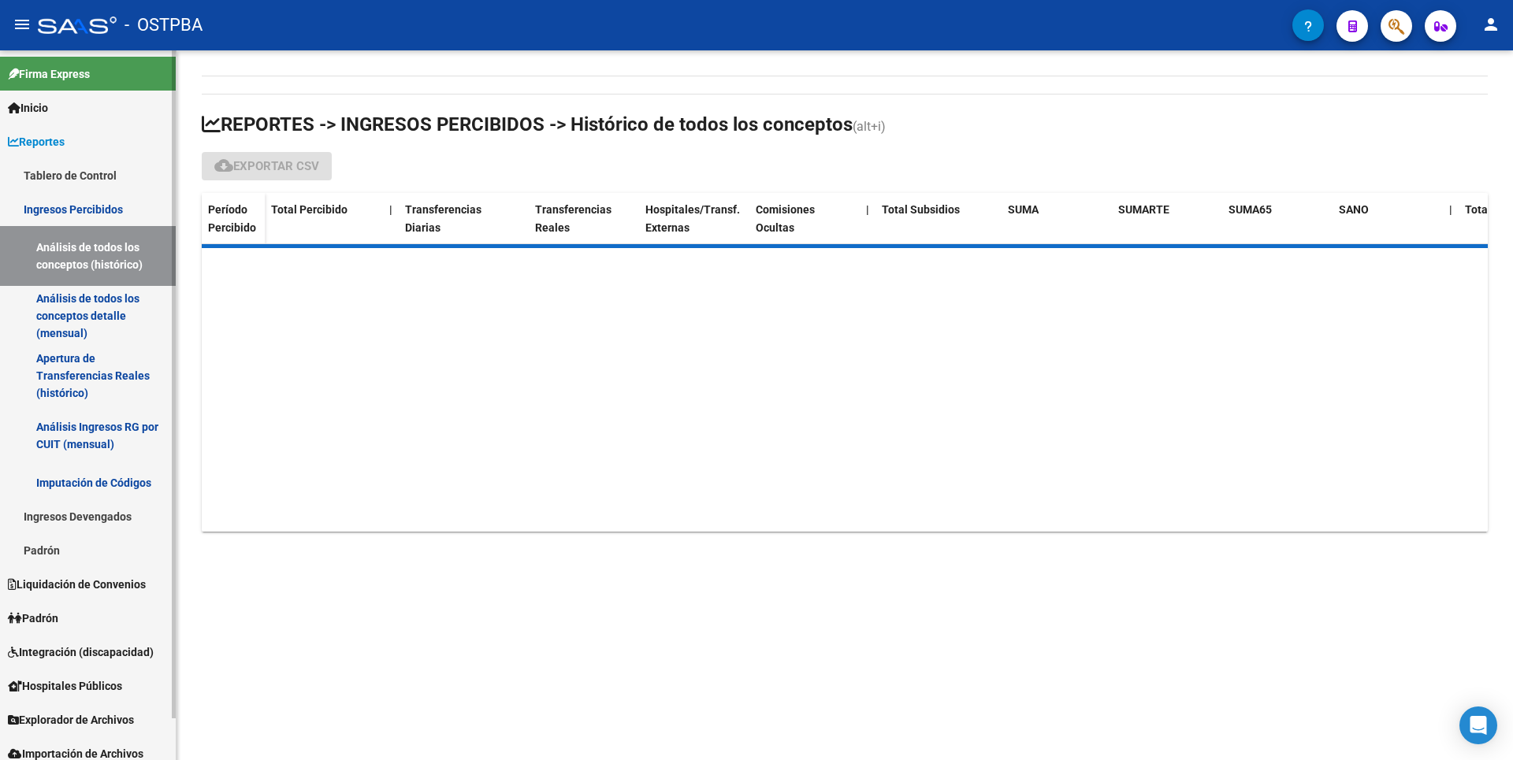
click at [111, 560] on link "Padrón" at bounding box center [88, 551] width 176 height 34
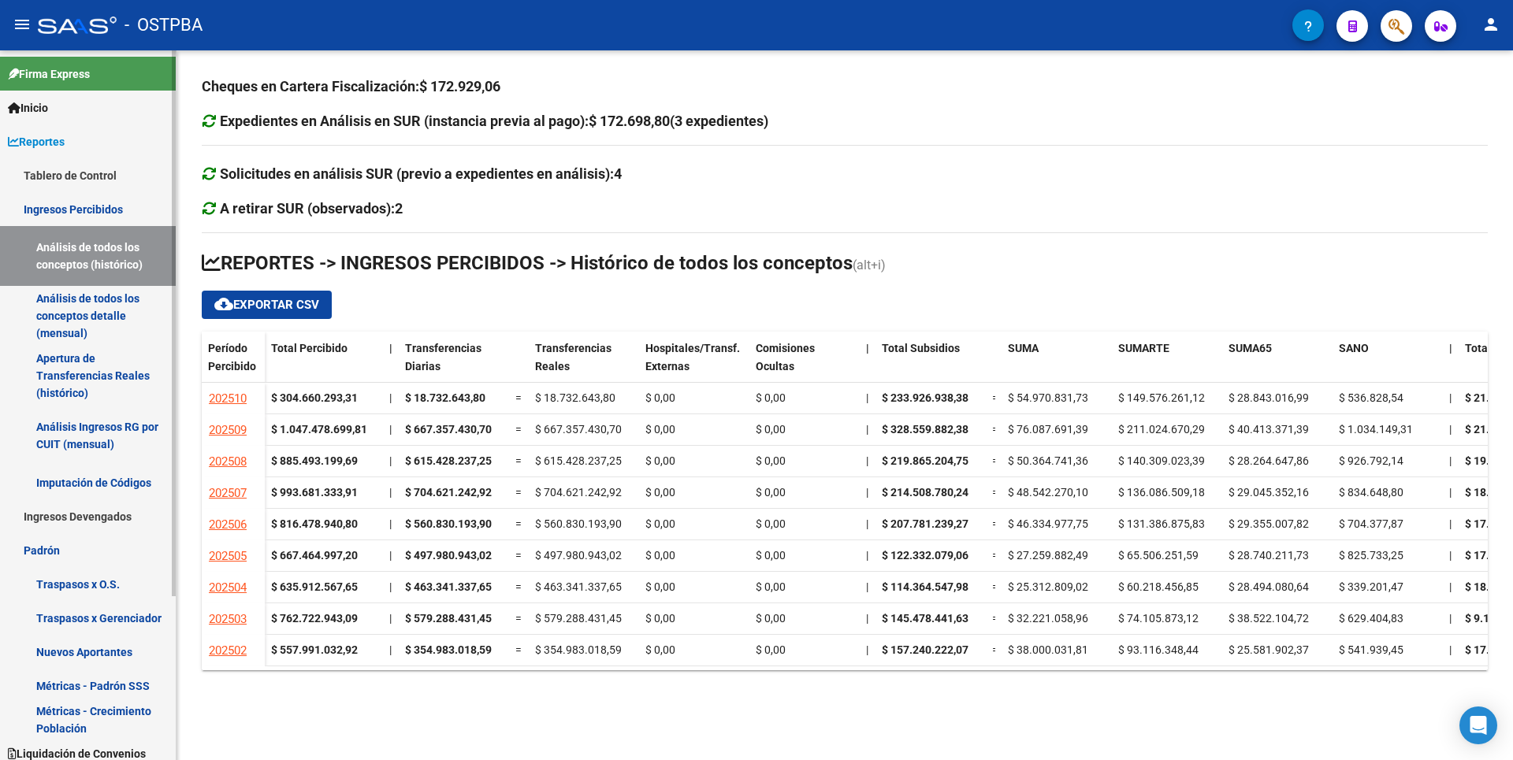
click at [84, 615] on link "Traspasos x Gerenciador" at bounding box center [88, 618] width 176 height 34
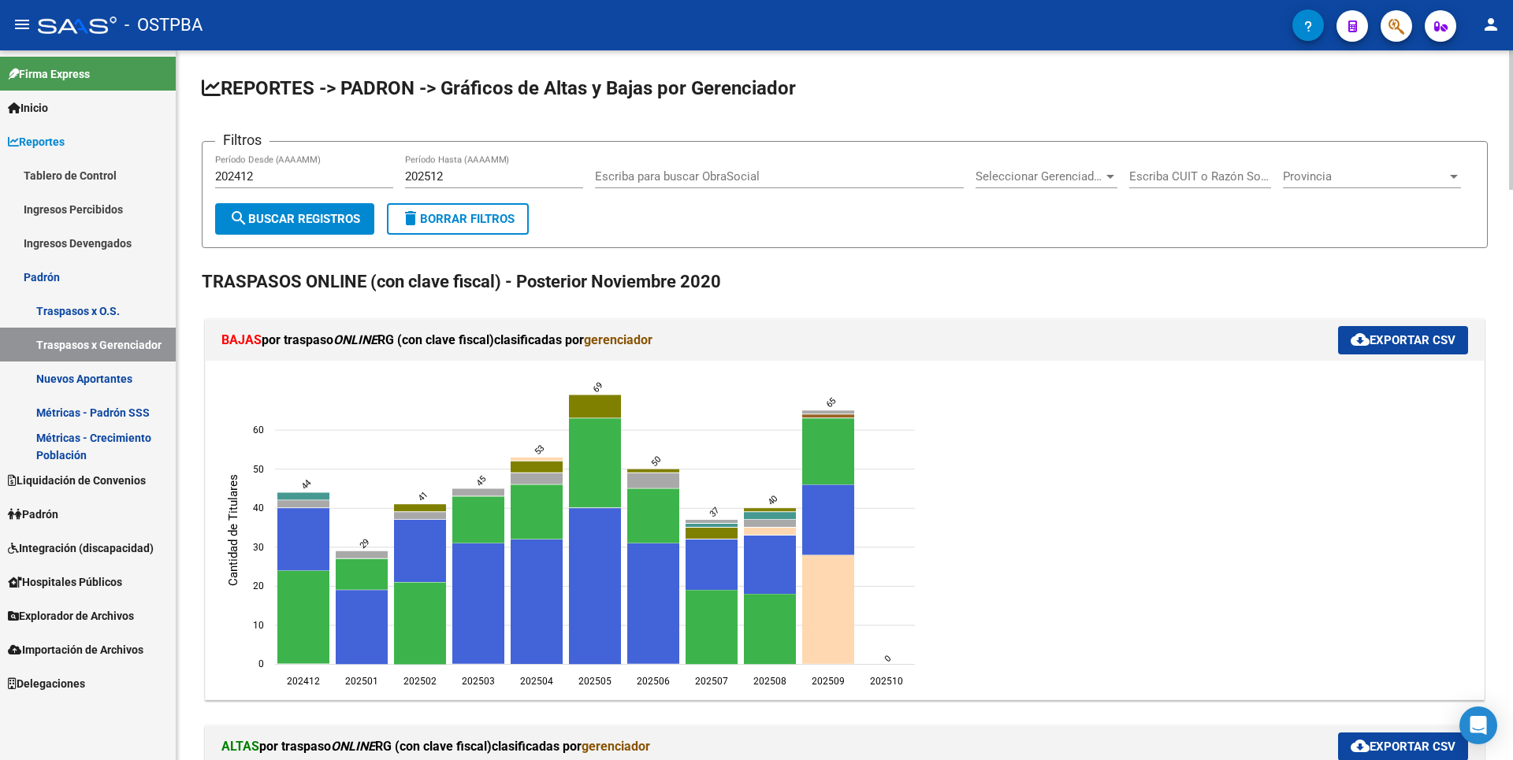
click at [81, 537] on link "Integración (discapacidad)" at bounding box center [88, 548] width 176 height 34
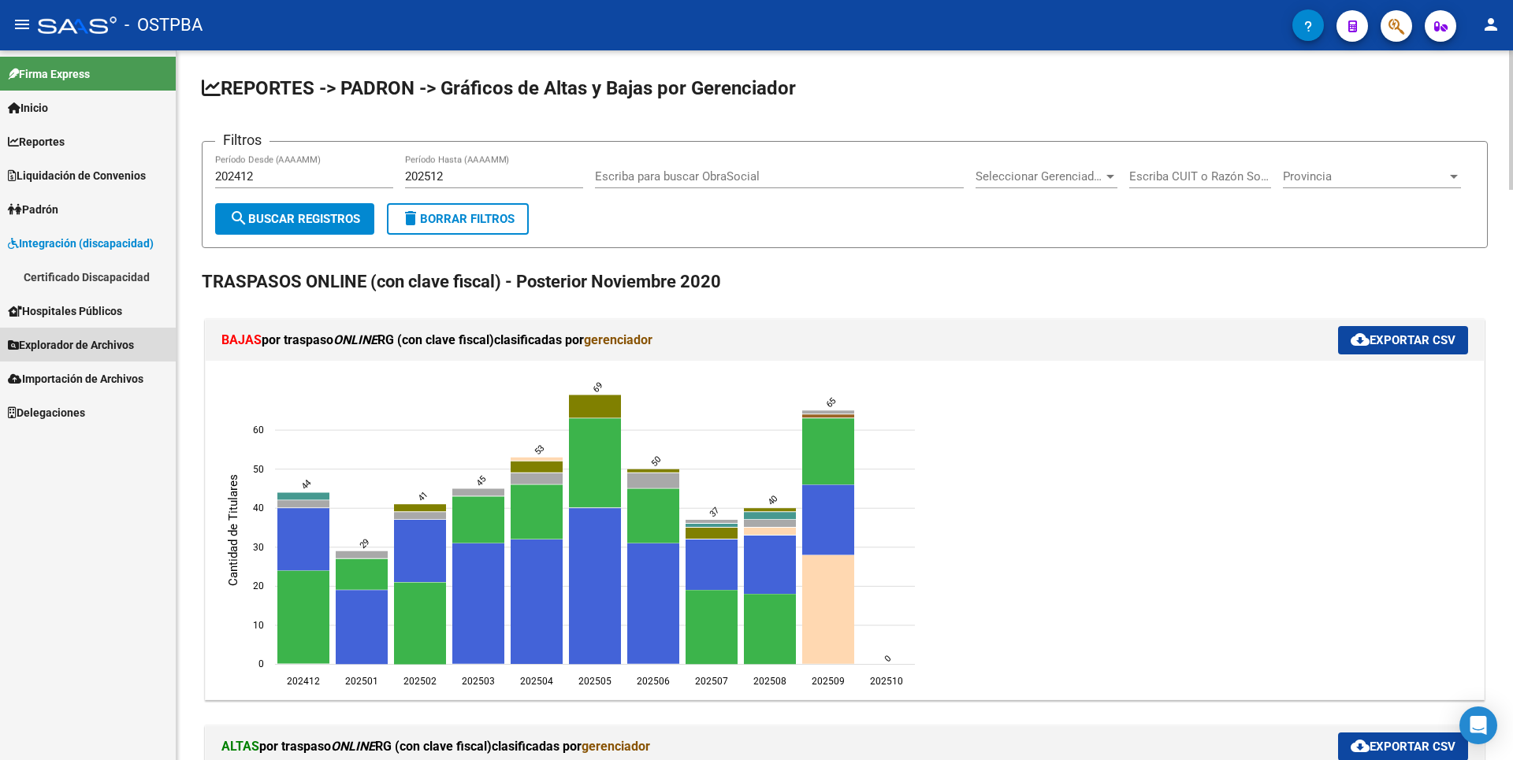
click at [81, 341] on span "Explorador de Archivos" at bounding box center [71, 344] width 126 height 17
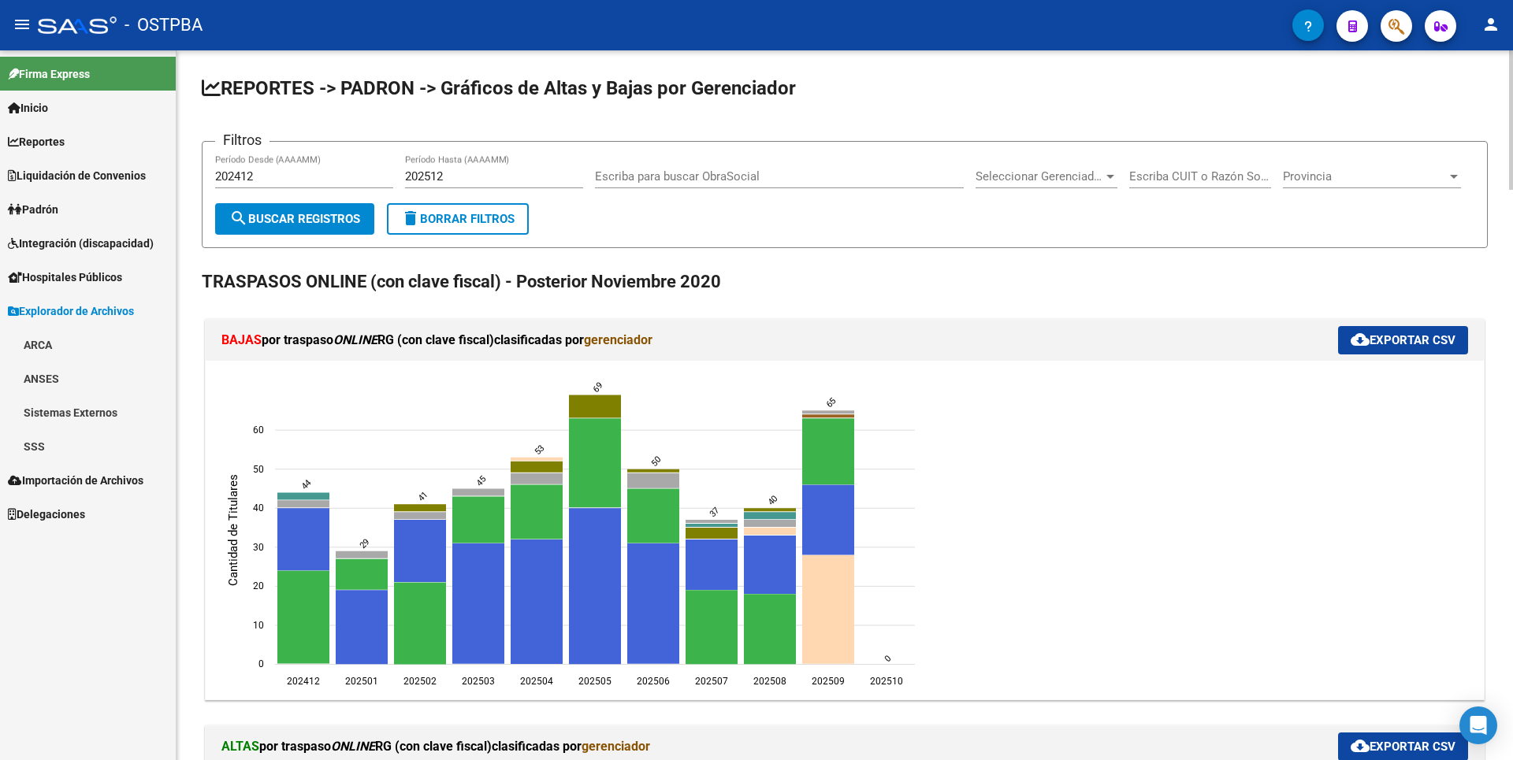
click at [91, 411] on link "Sistemas Externos" at bounding box center [88, 413] width 176 height 34
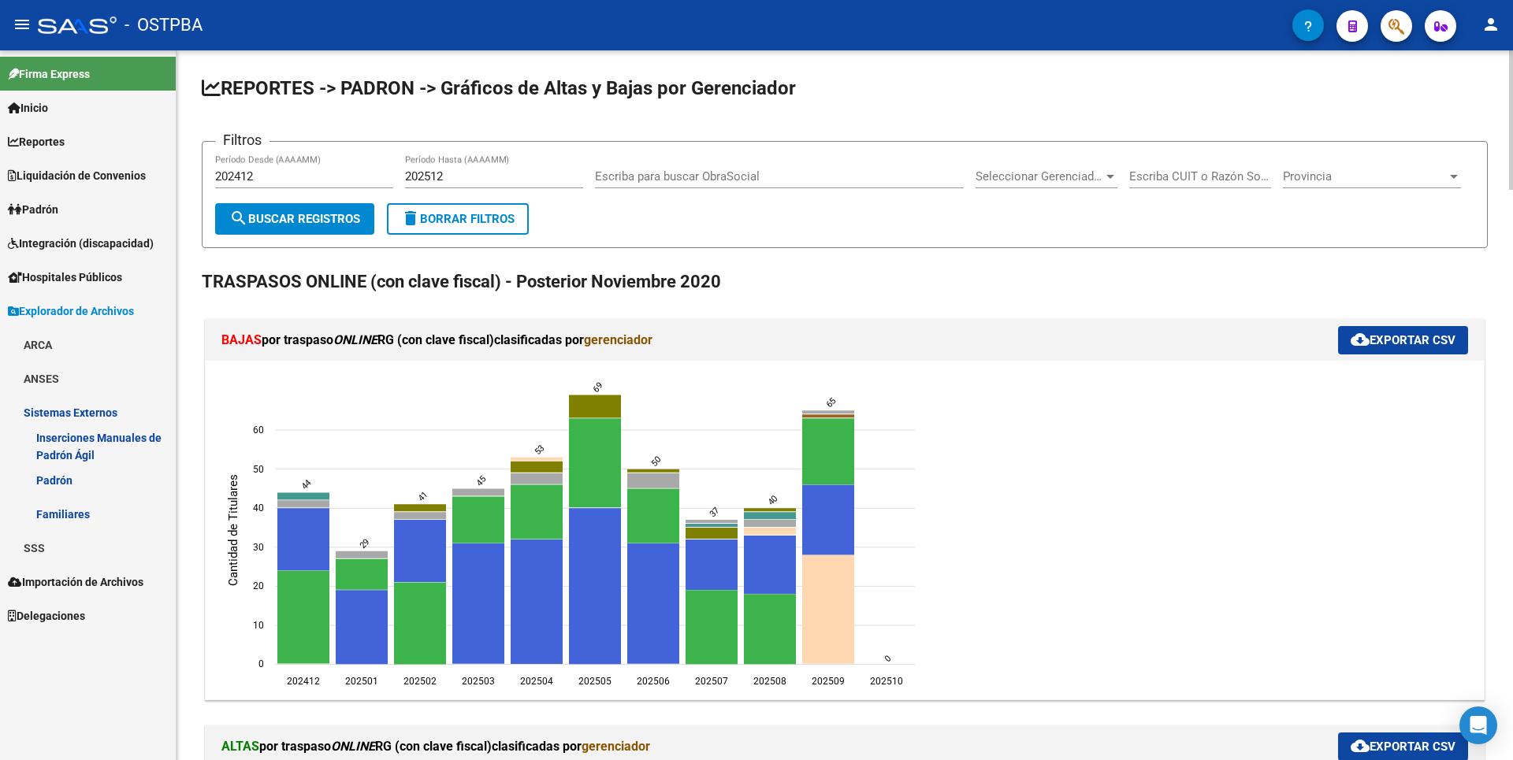
click at [65, 552] on link "SSS" at bounding box center [88, 548] width 176 height 34
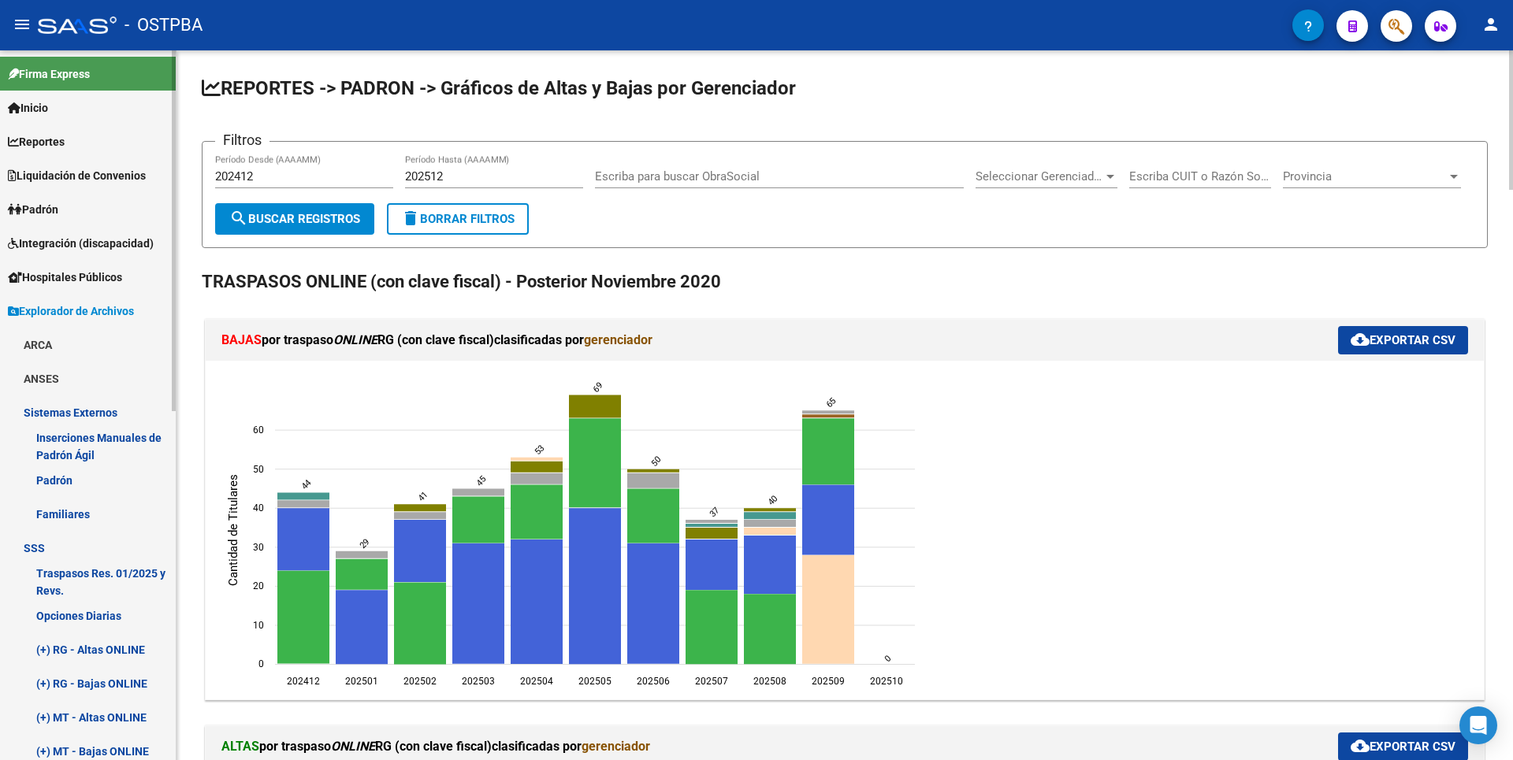
click at [113, 612] on link "Opciones Diarias" at bounding box center [88, 616] width 176 height 34
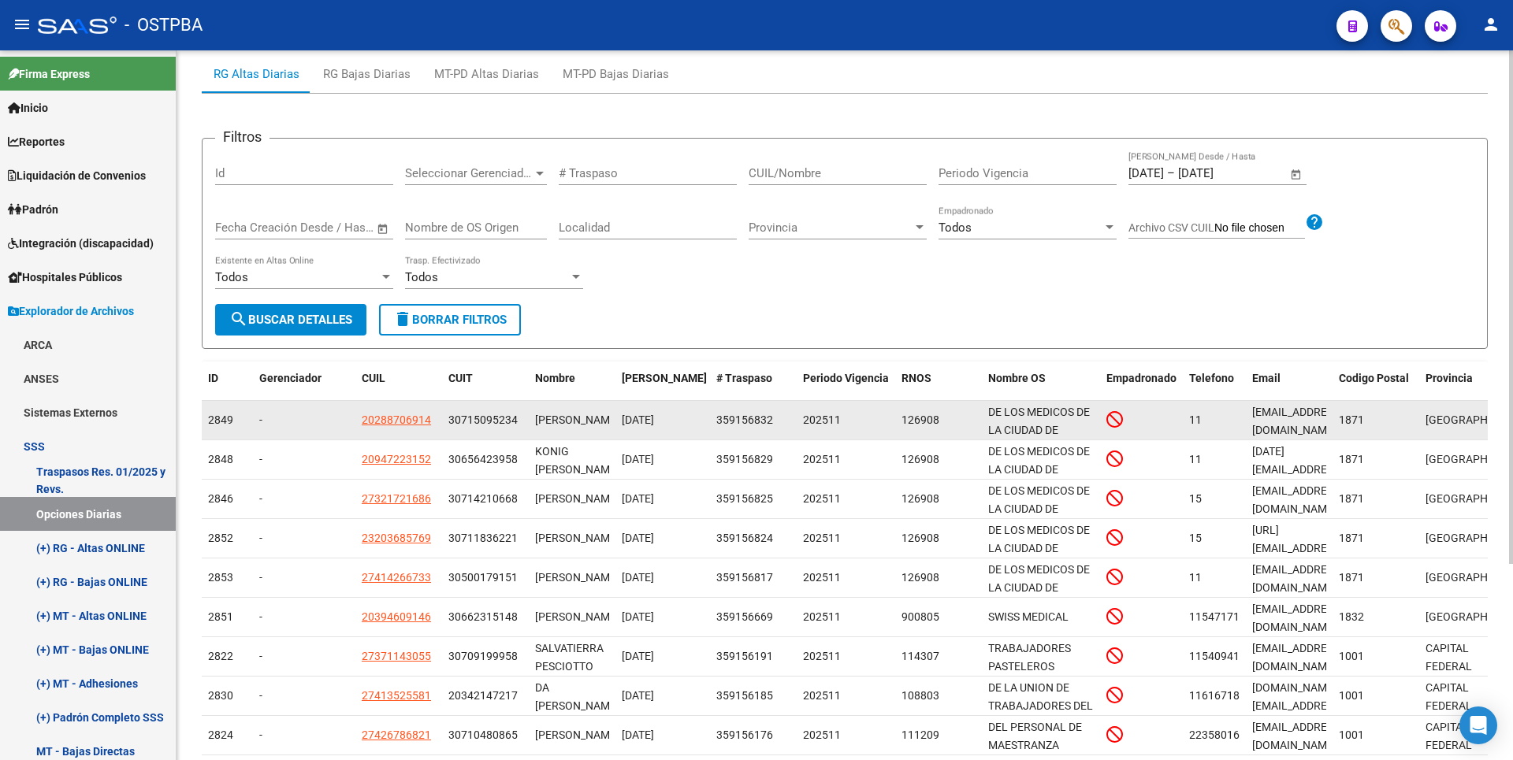
scroll to position [272, 0]
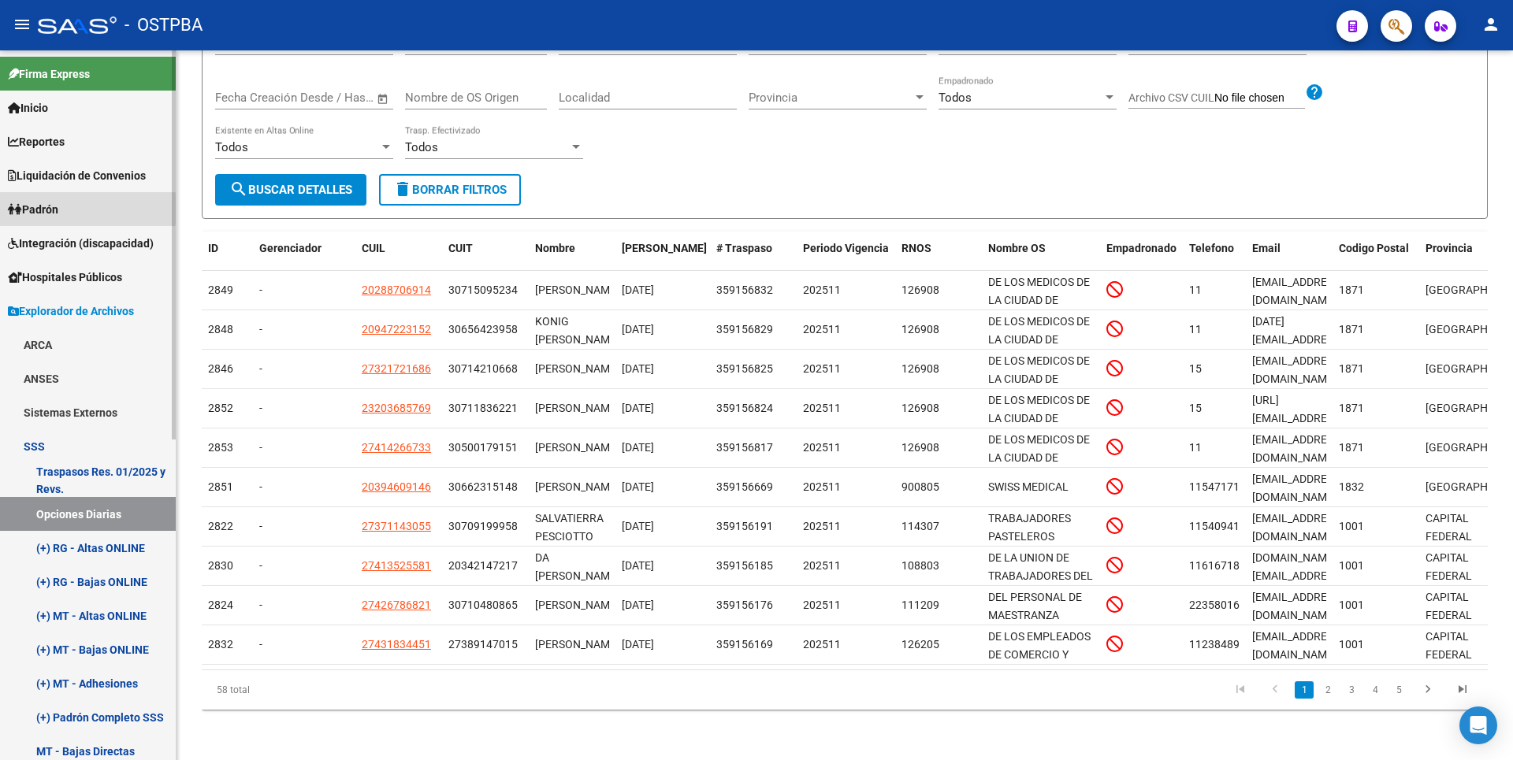
drag, startPoint x: 41, startPoint y: 209, endPoint x: 50, endPoint y: 203, distance: 10.3
click at [42, 208] on span "Padrón" at bounding box center [33, 209] width 50 height 17
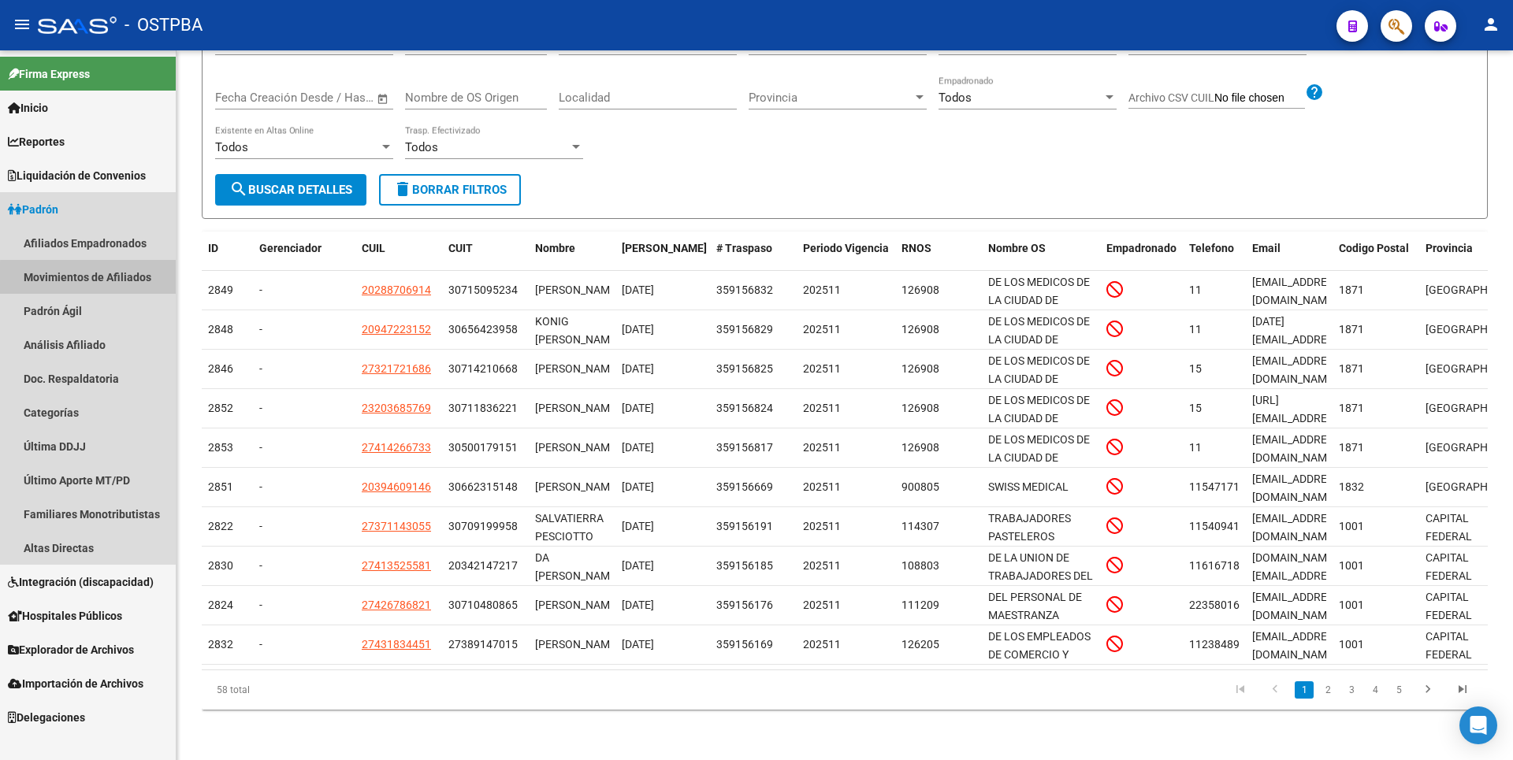
click at [103, 279] on link "Movimientos de Afiliados" at bounding box center [88, 277] width 176 height 34
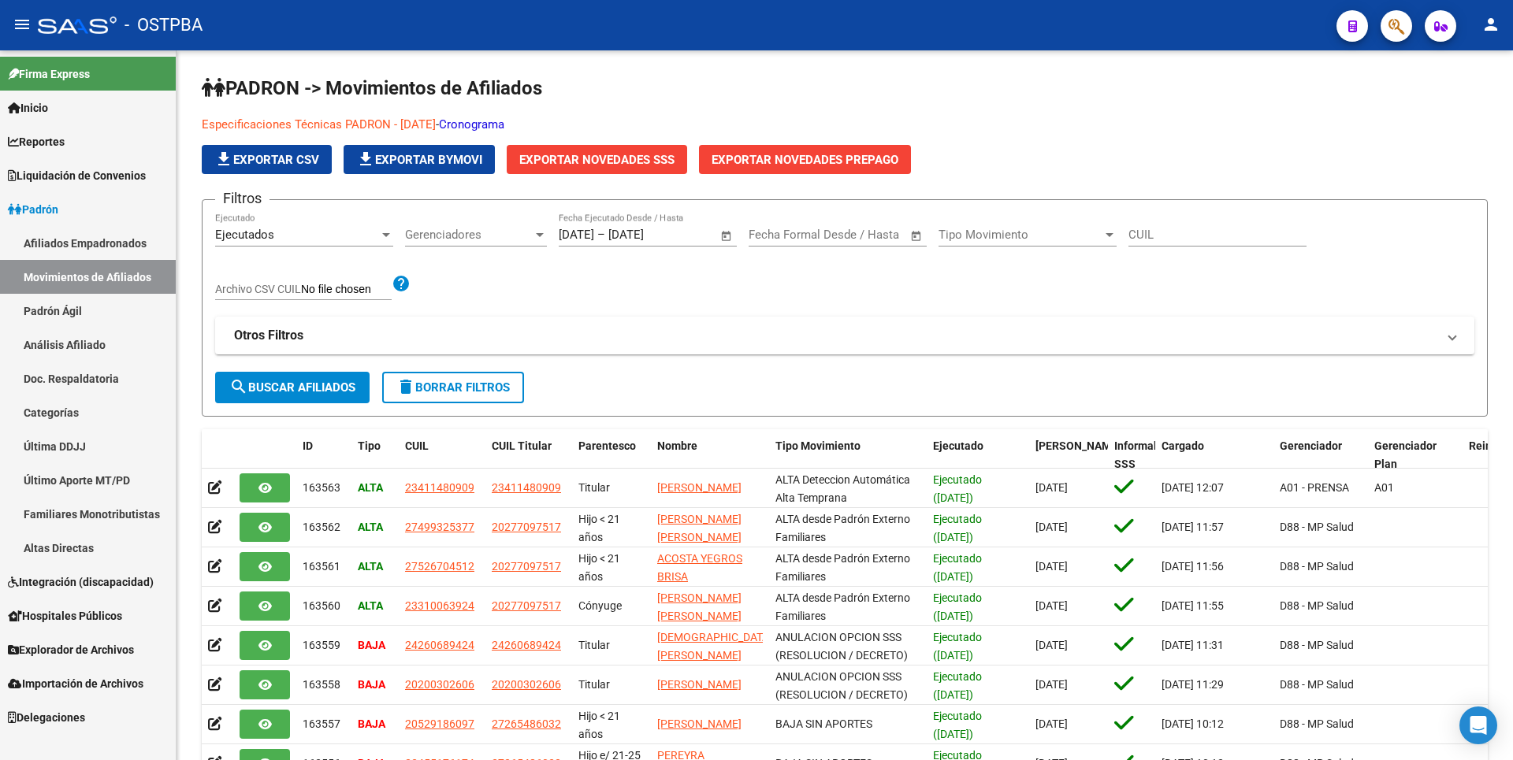
click at [114, 646] on span "Explorador de Archivos" at bounding box center [71, 649] width 126 height 17
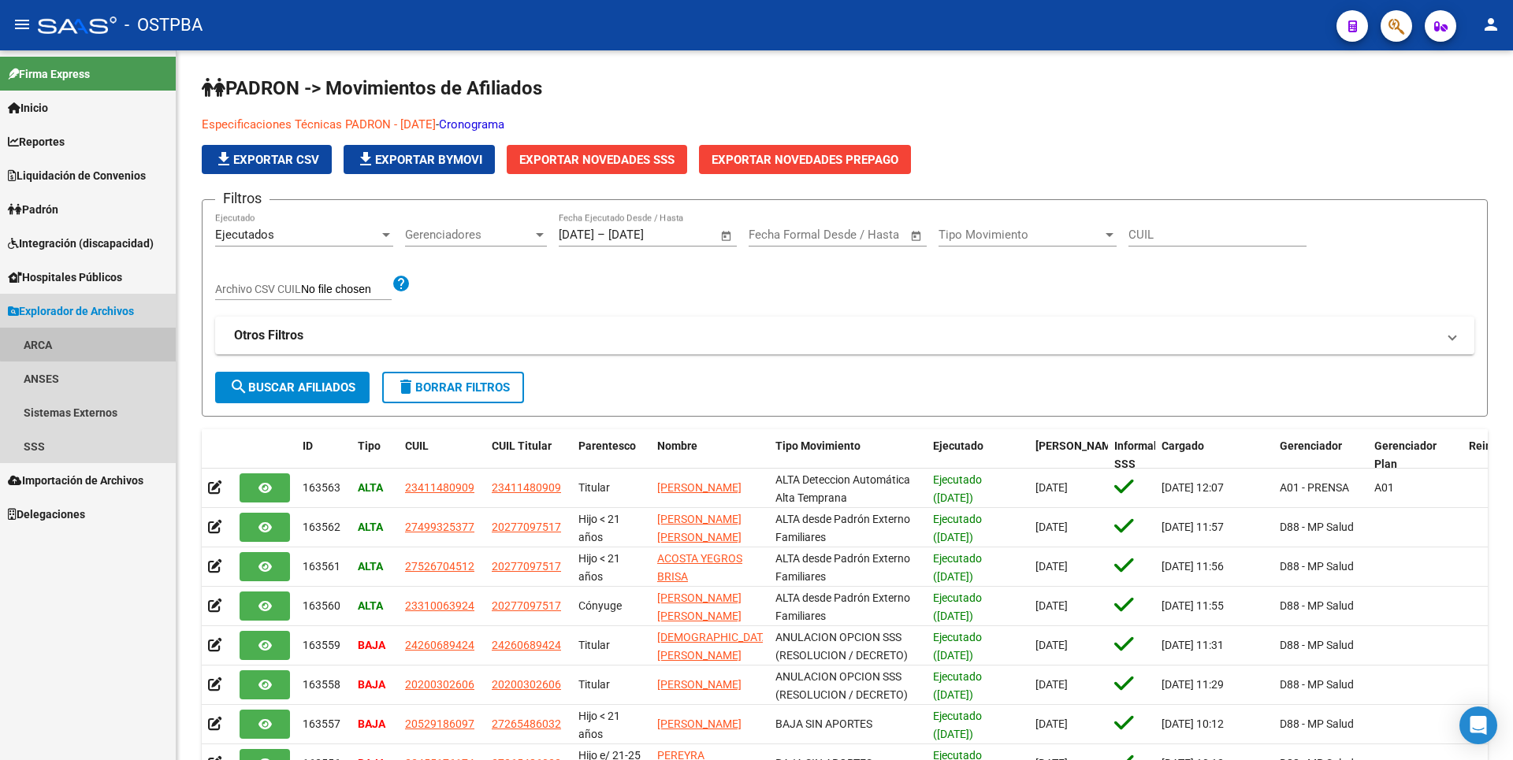
click at [88, 344] on link "ARCA" at bounding box center [88, 345] width 176 height 34
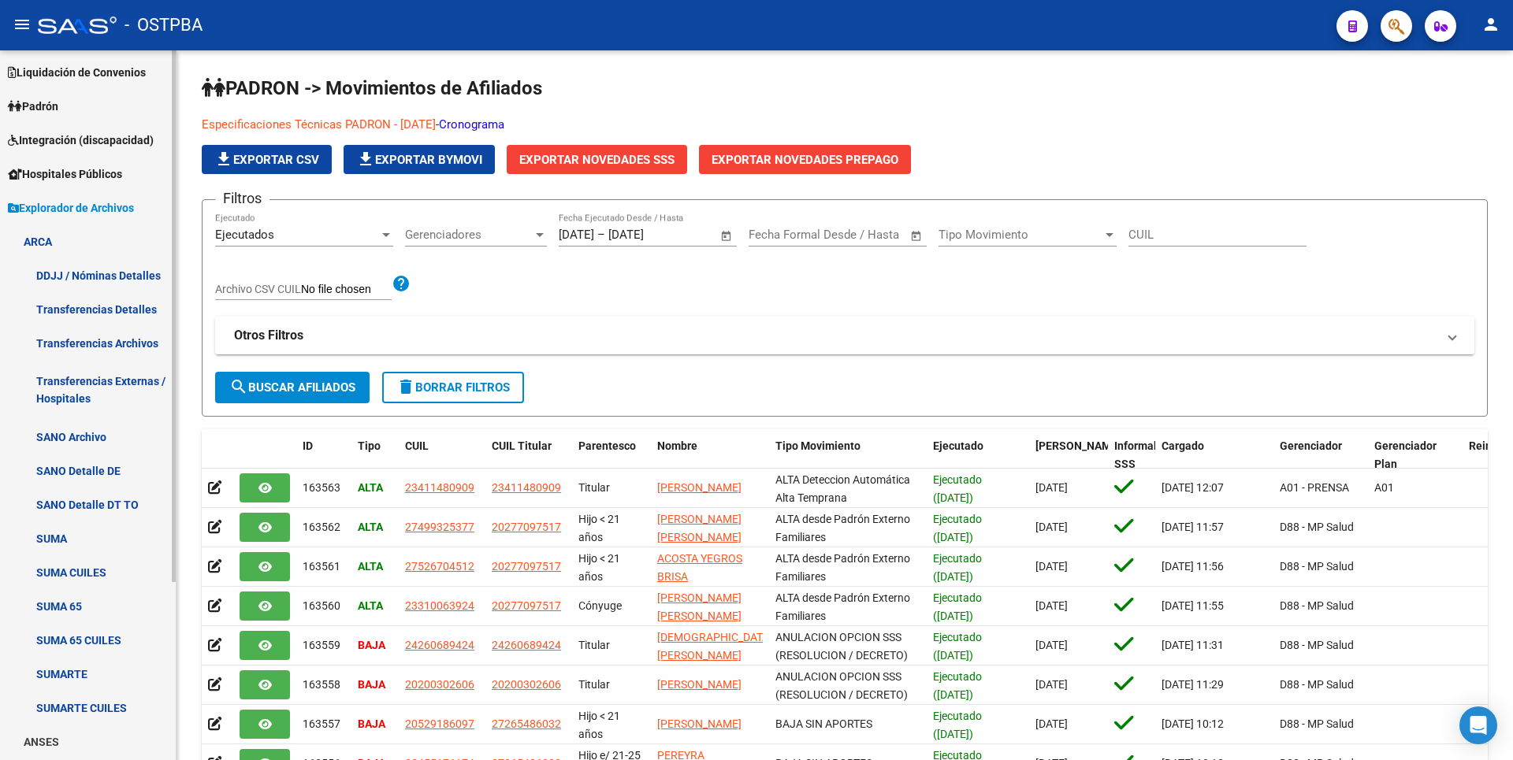
scroll to position [237, 0]
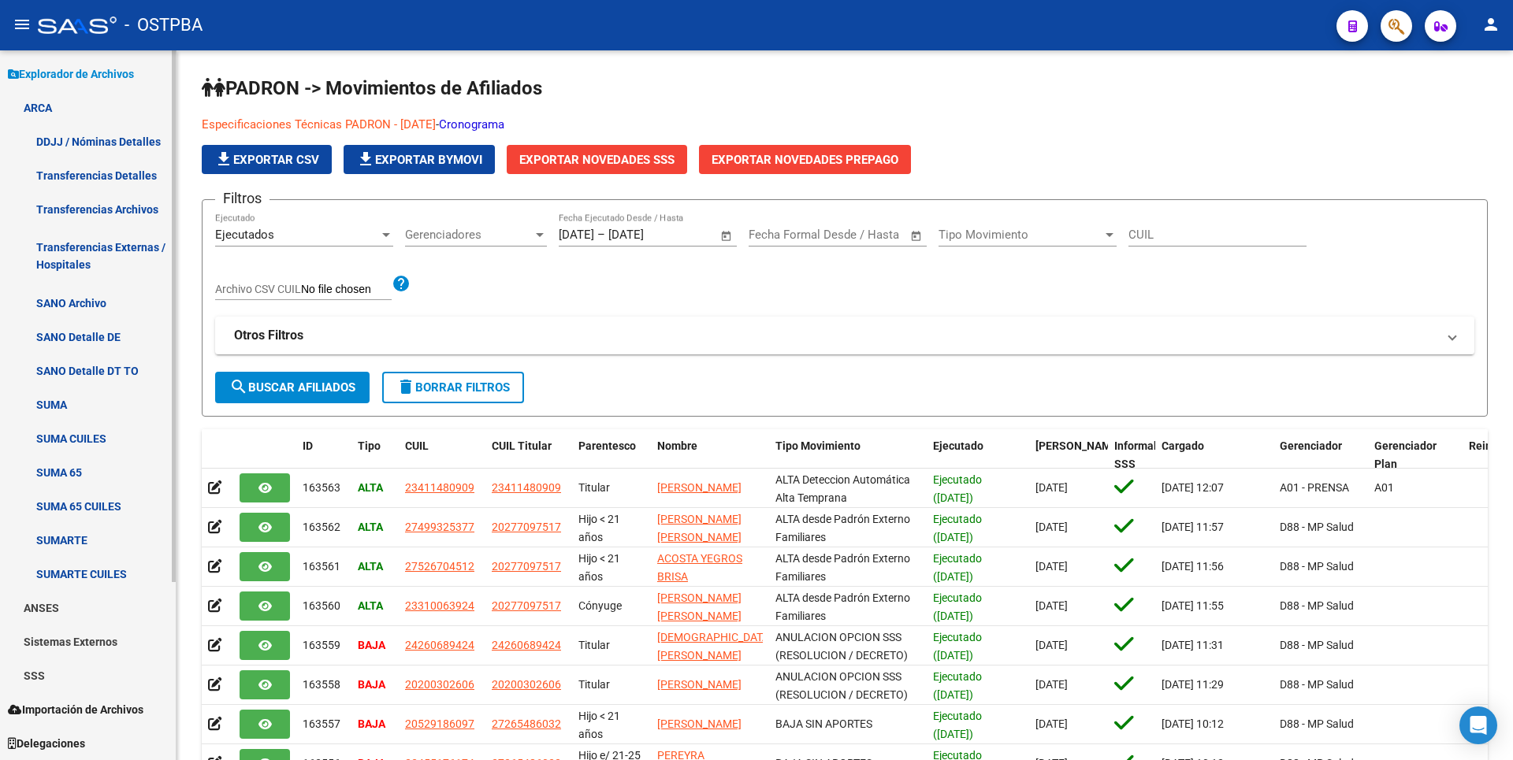
click at [68, 670] on link "SSS" at bounding box center [88, 676] width 176 height 34
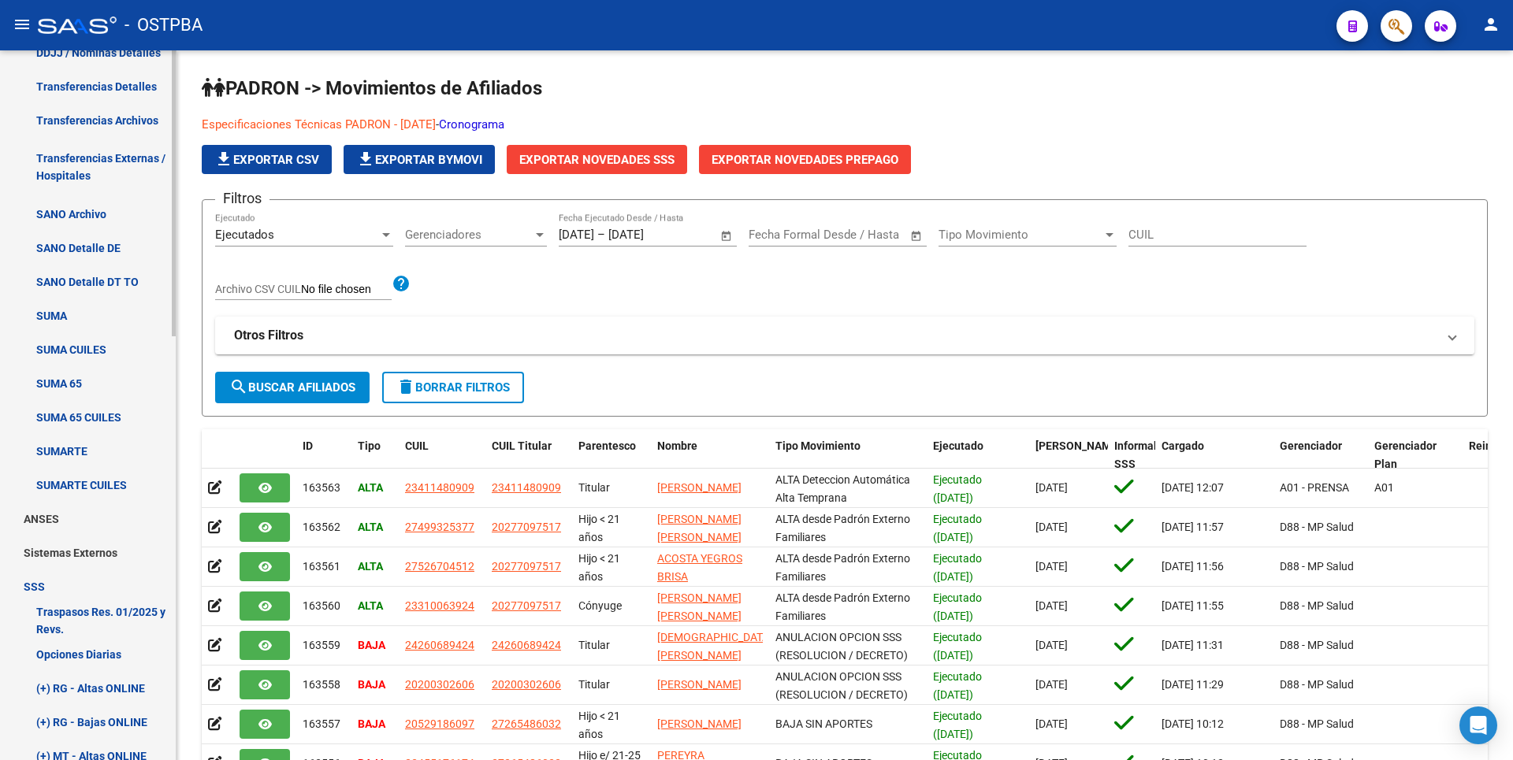
scroll to position [552, 0]
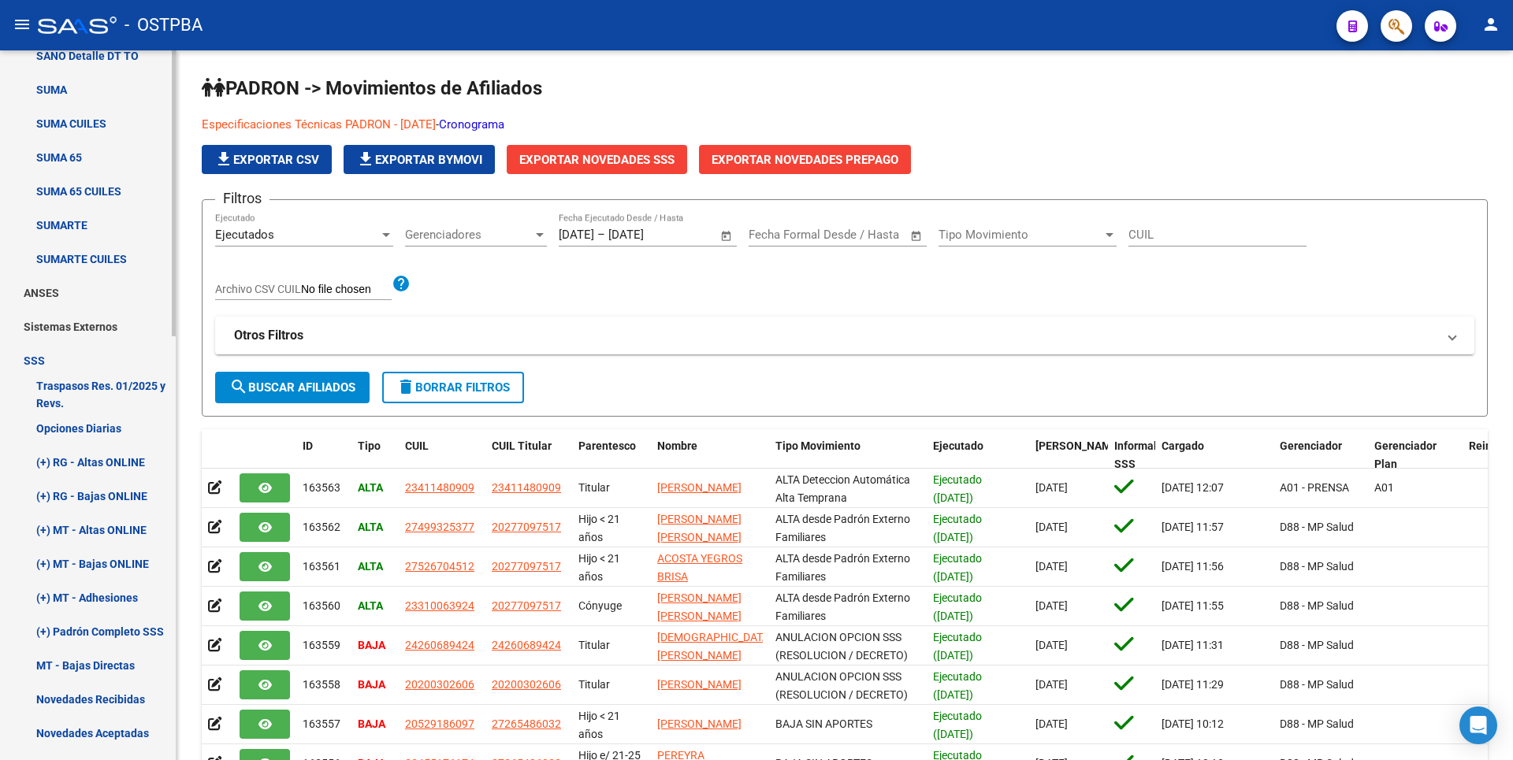
click at [129, 437] on link "Opciones Diarias" at bounding box center [88, 428] width 176 height 34
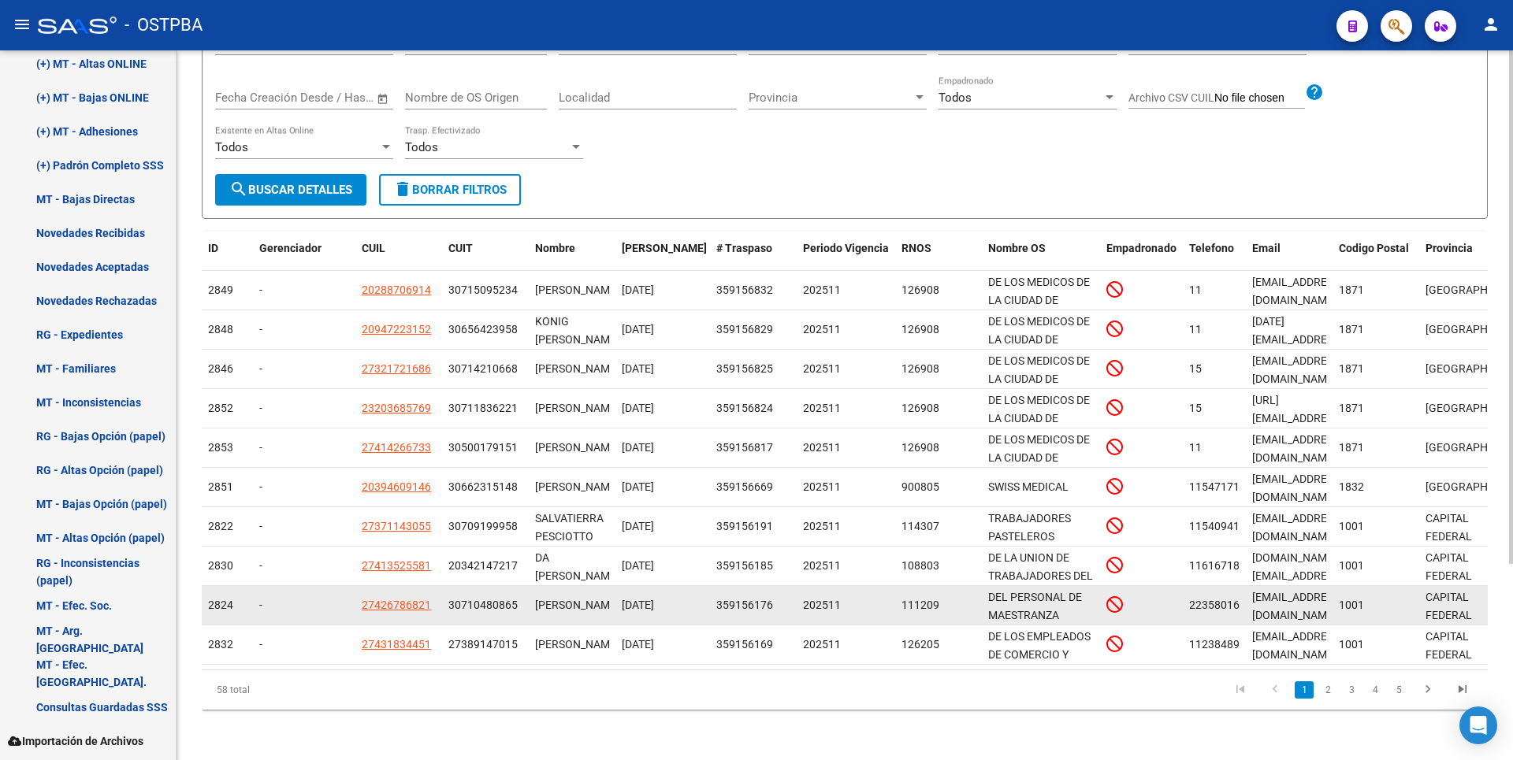
scroll to position [272, 0]
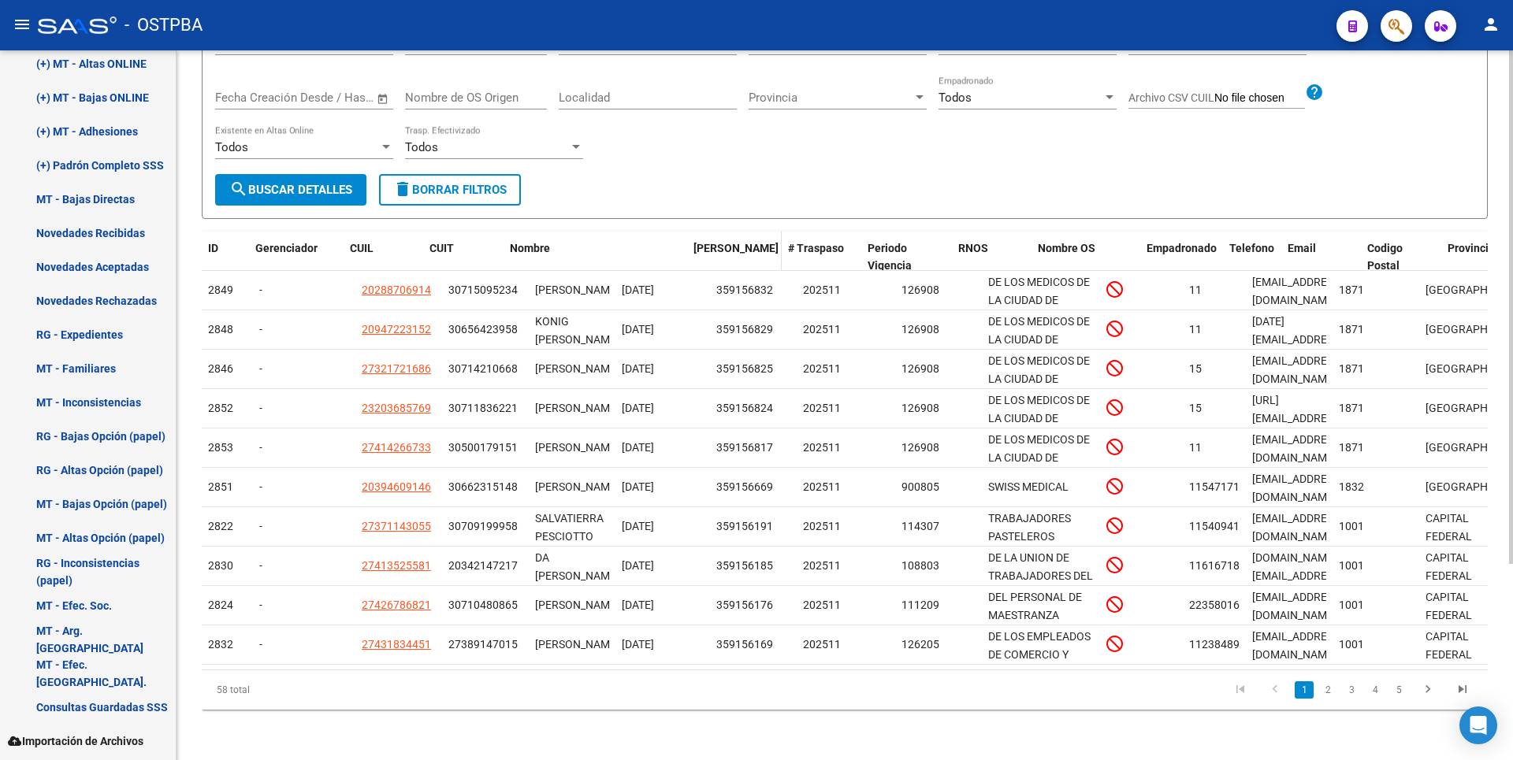
drag, startPoint x: 609, startPoint y: 235, endPoint x: 732, endPoint y: 225, distance: 123.4
click at [732, 232] on div "ID Gerenciador CUIL CUIT Nombre Fecha Traspaso # Traspaso Periodo Vigencia RNOS…" at bounding box center [948, 258] width 1493 height 52
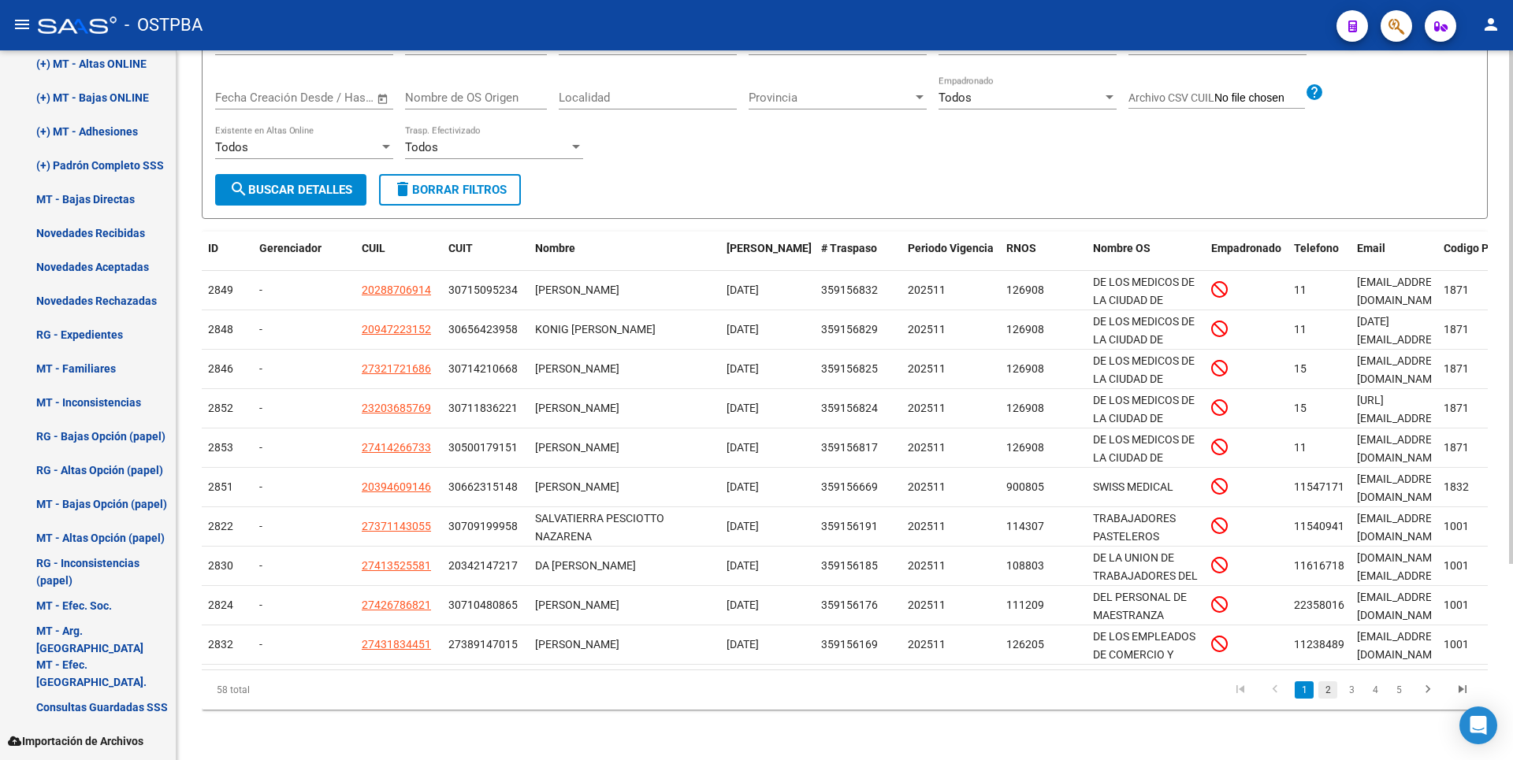
click at [1325, 692] on link "2" at bounding box center [1327, 690] width 19 height 17
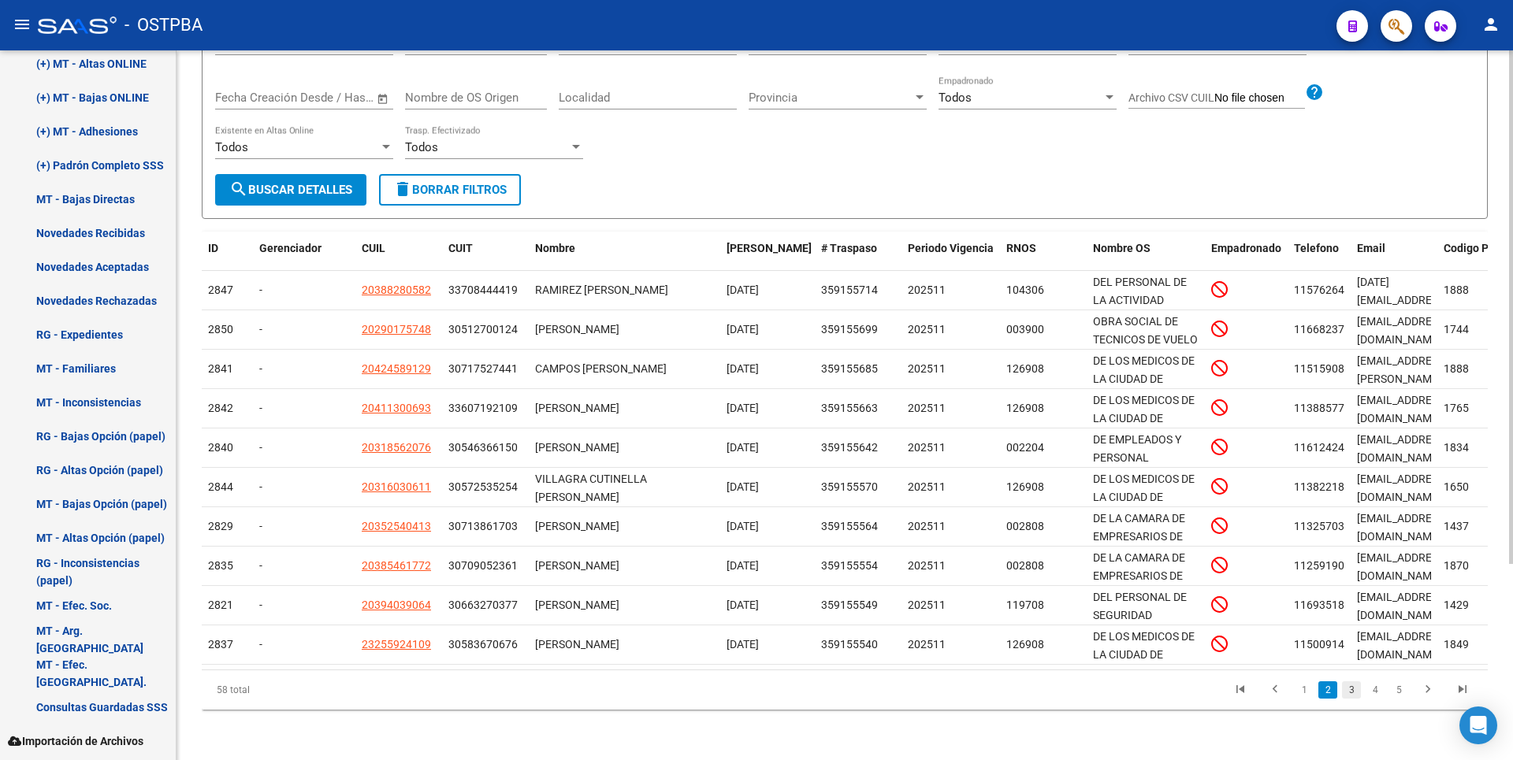
click at [1355, 690] on link "3" at bounding box center [1351, 690] width 19 height 17
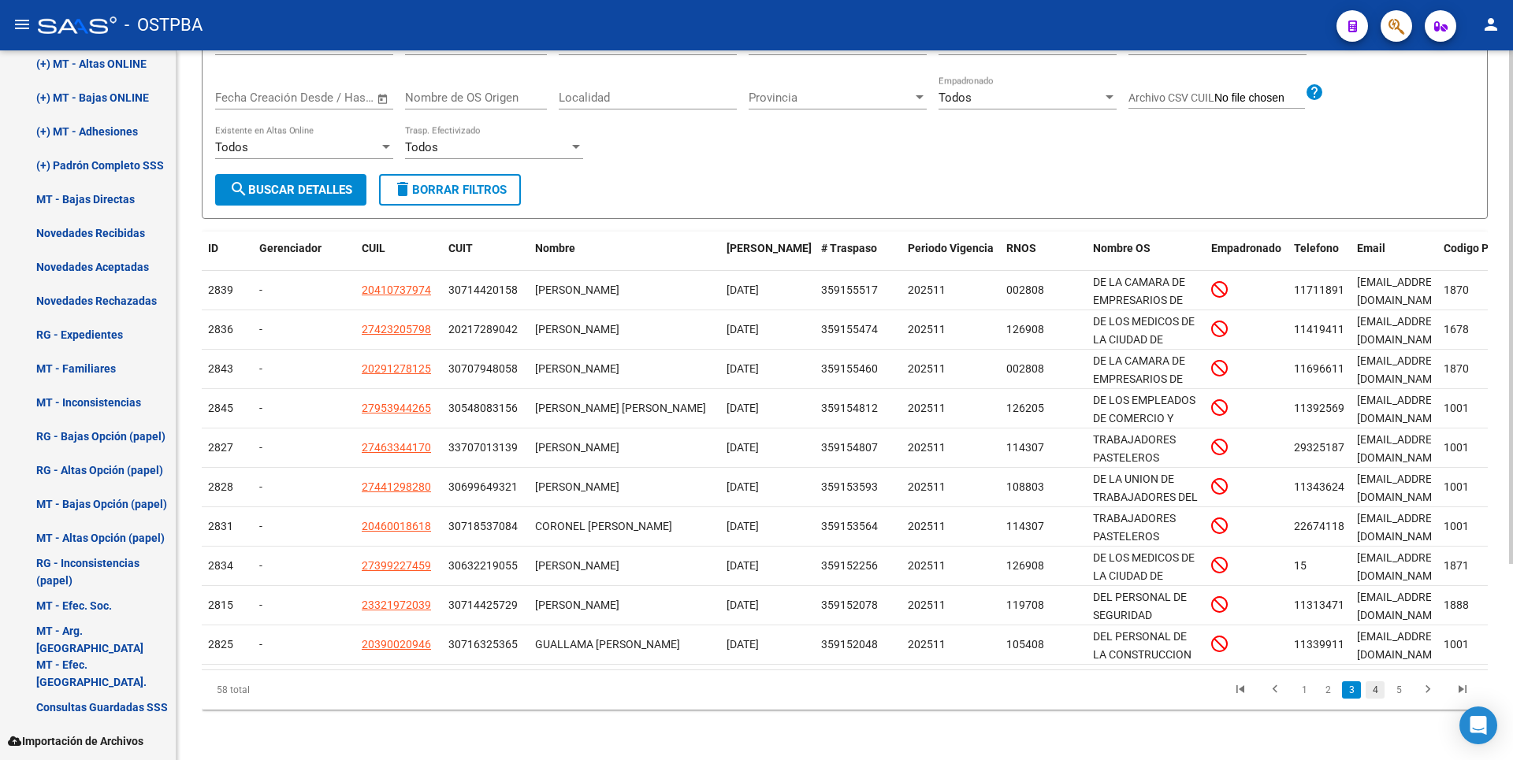
click at [1373, 691] on link "4" at bounding box center [1375, 690] width 19 height 17
click at [1374, 690] on link "5" at bounding box center [1375, 690] width 19 height 17
click at [1397, 693] on link "6" at bounding box center [1398, 690] width 19 height 17
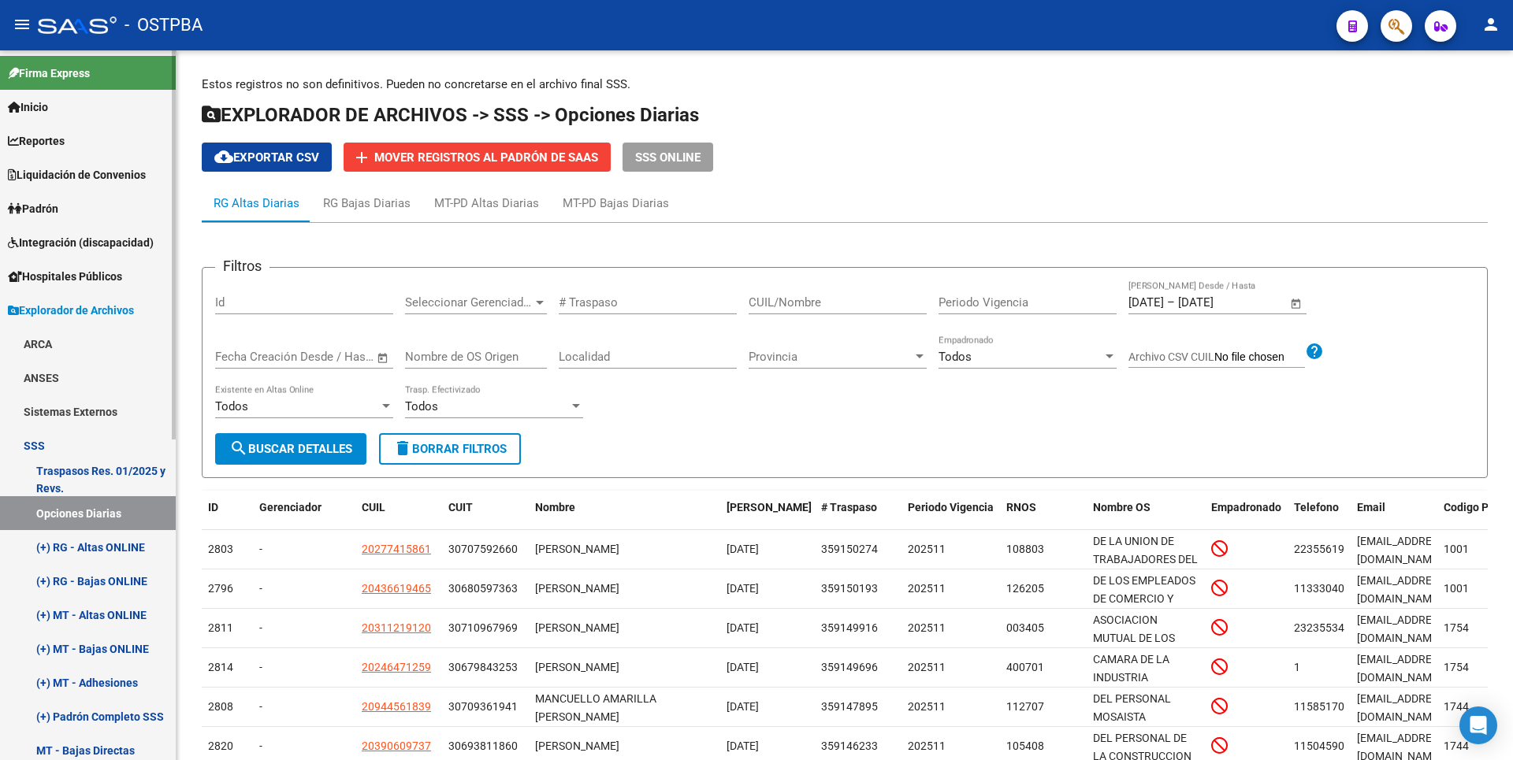
scroll to position [0, 0]
click at [57, 221] on link "Padrón" at bounding box center [88, 209] width 176 height 34
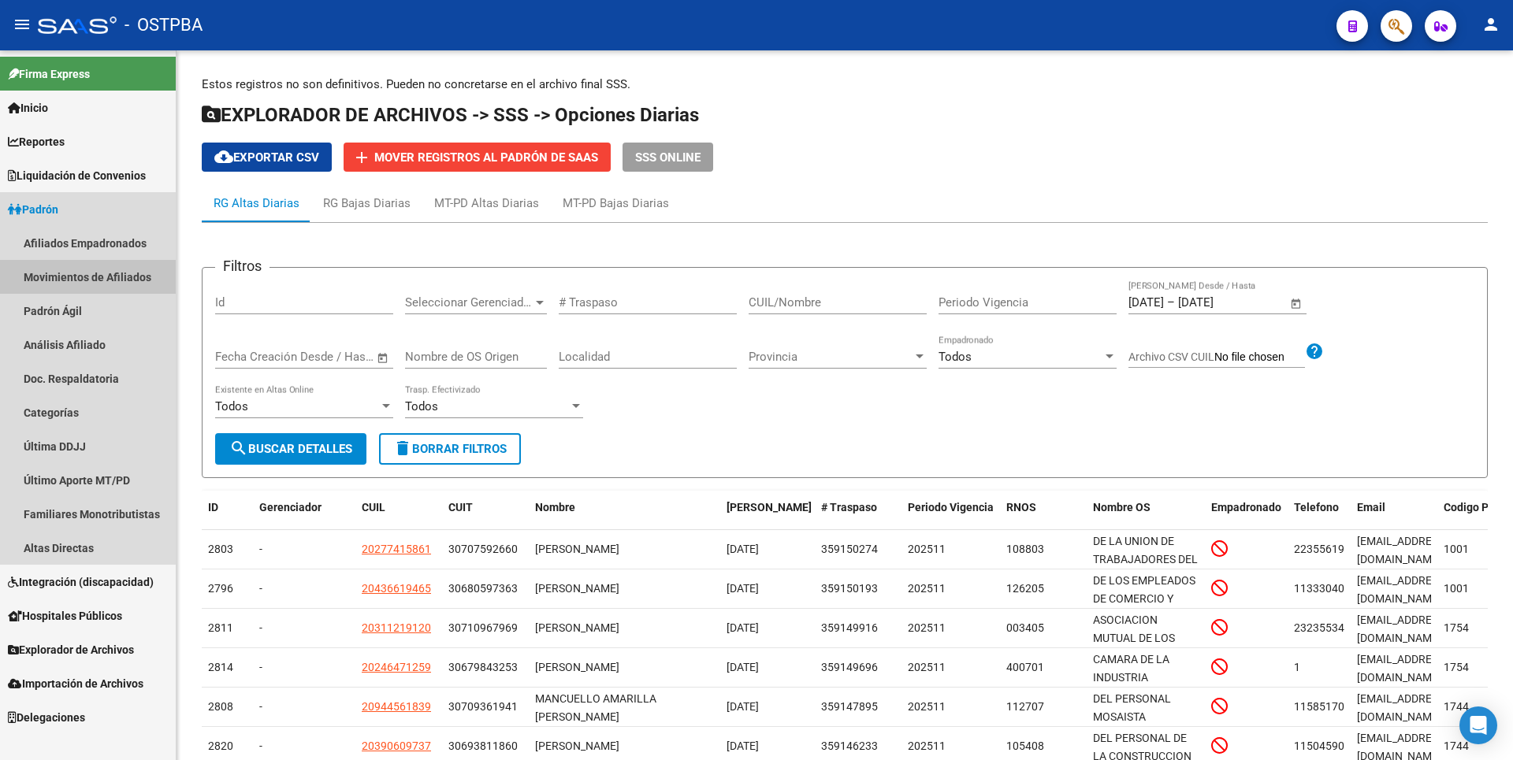
click at [69, 272] on link "Movimientos de Afiliados" at bounding box center [88, 277] width 176 height 34
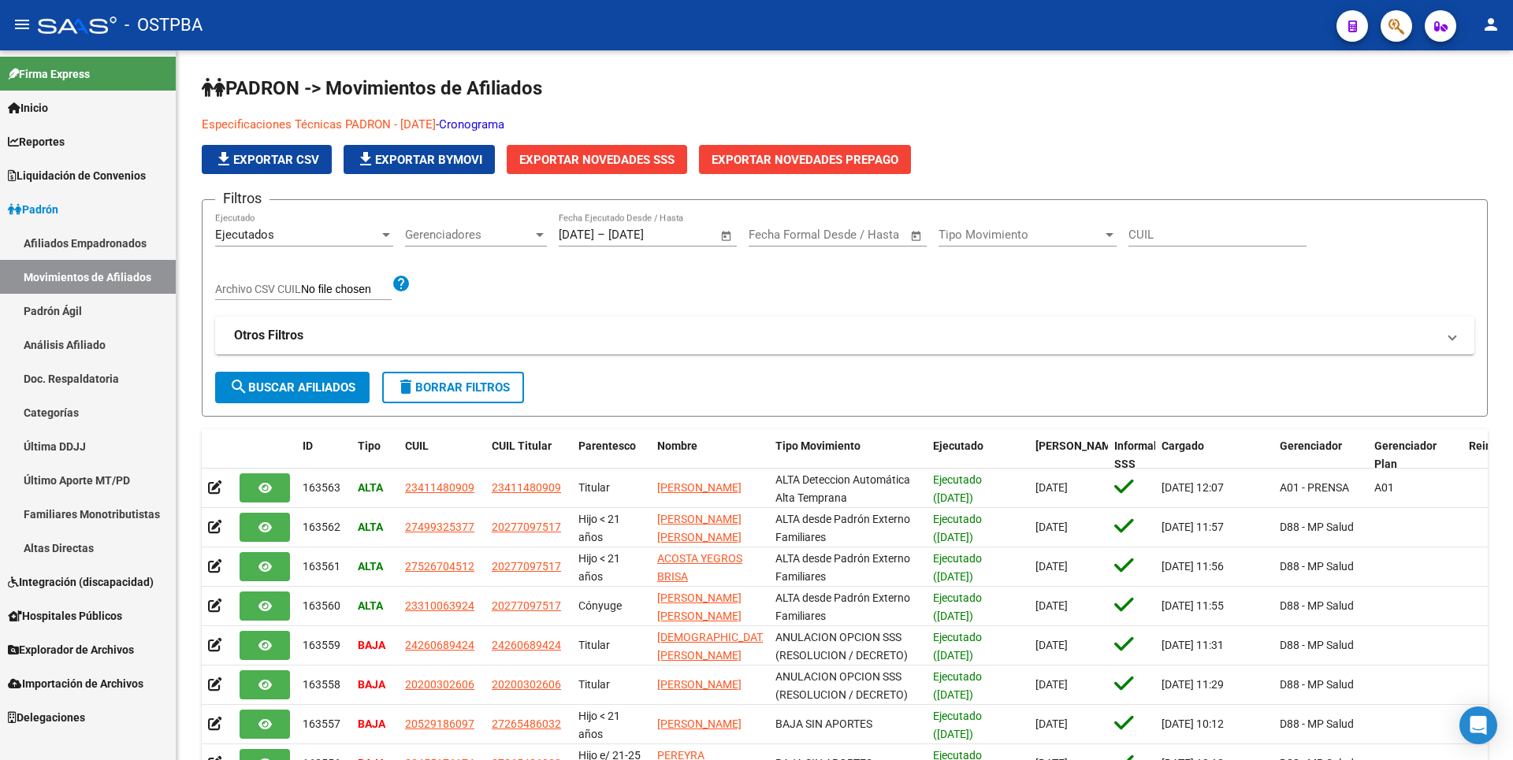
click at [57, 310] on link "Padrón Ágil" at bounding box center [88, 311] width 176 height 34
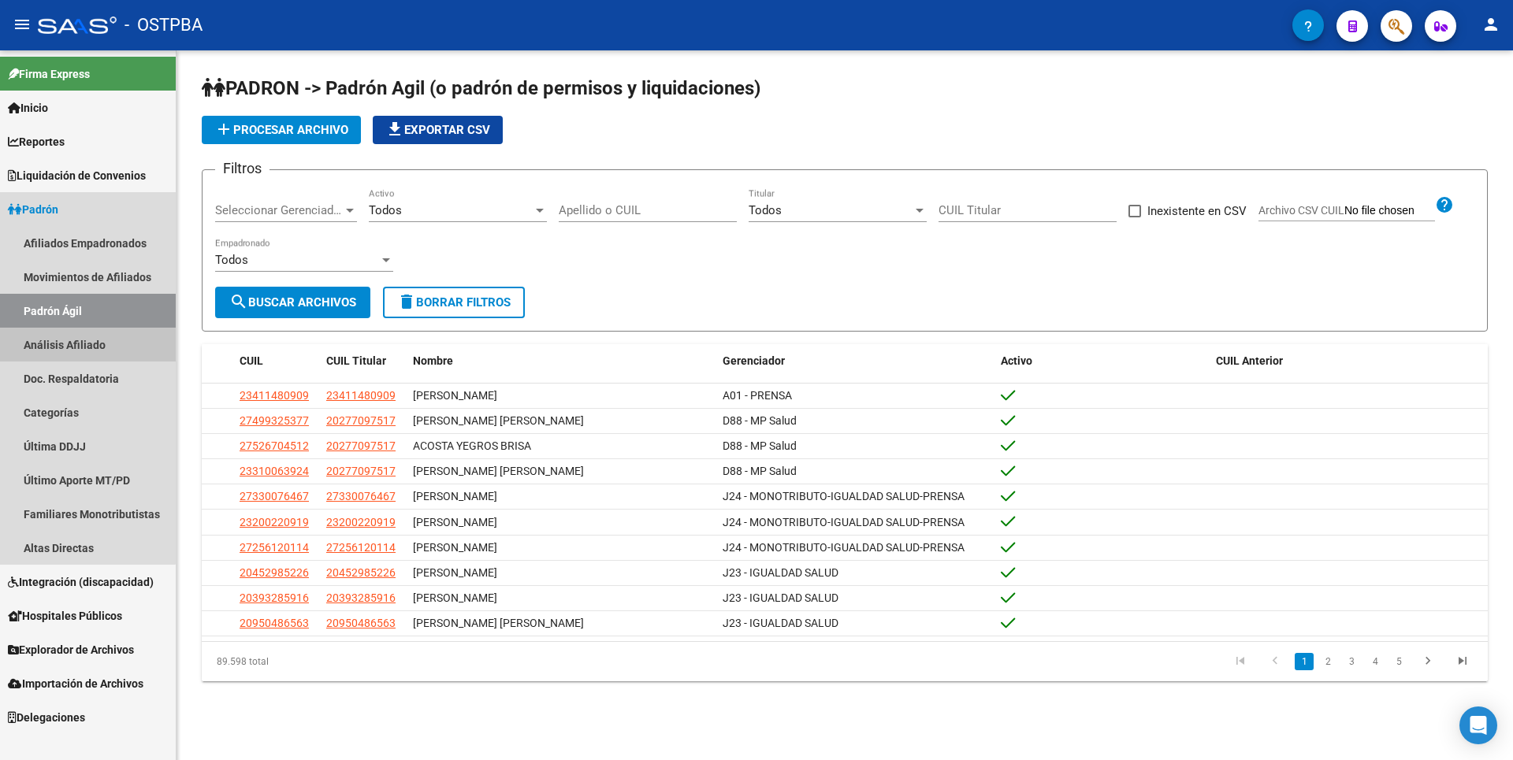
click at [76, 344] on link "Análisis Afiliado" at bounding box center [88, 345] width 176 height 34
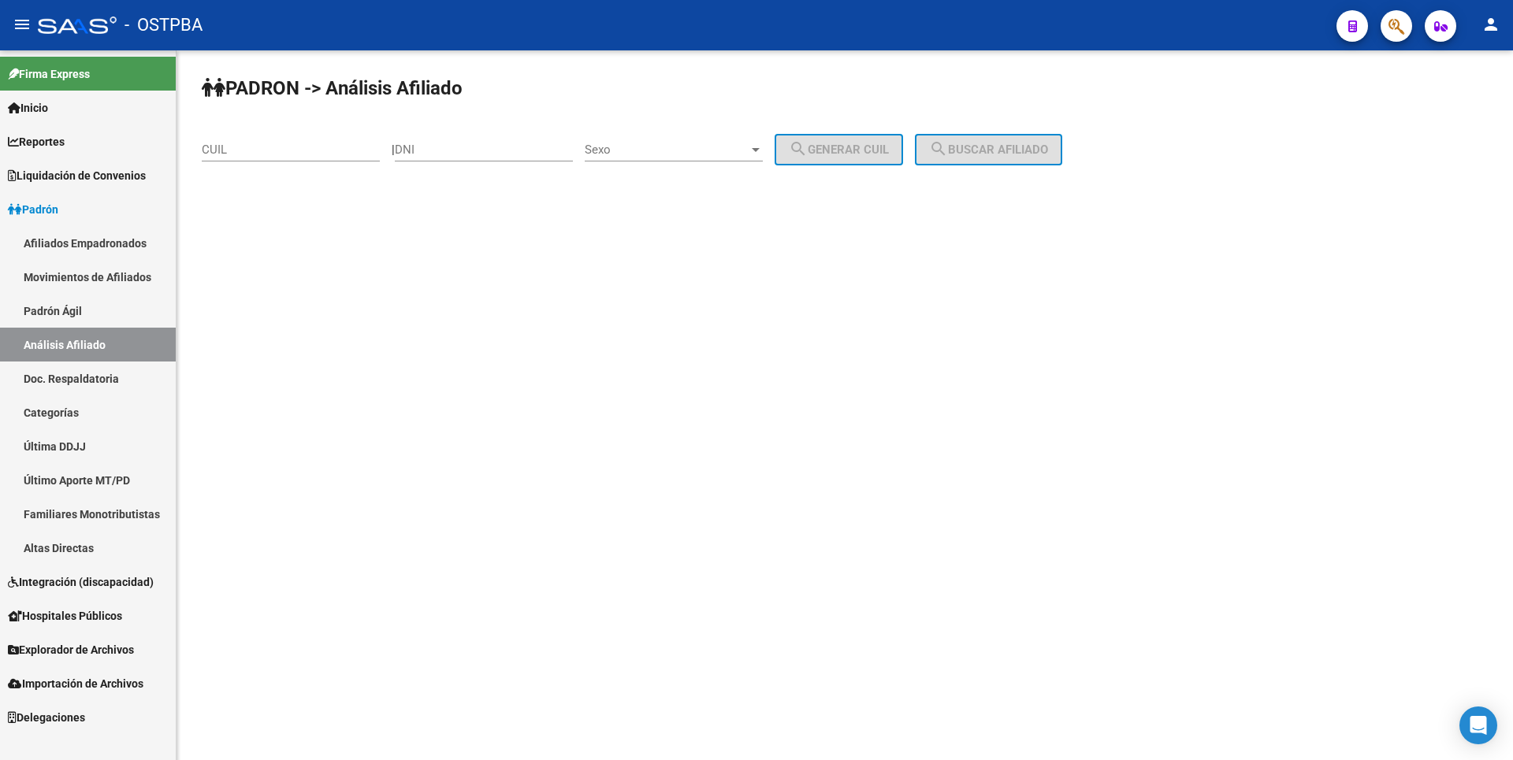
click at [86, 374] on link "Doc. Respaldatoria" at bounding box center [88, 379] width 176 height 34
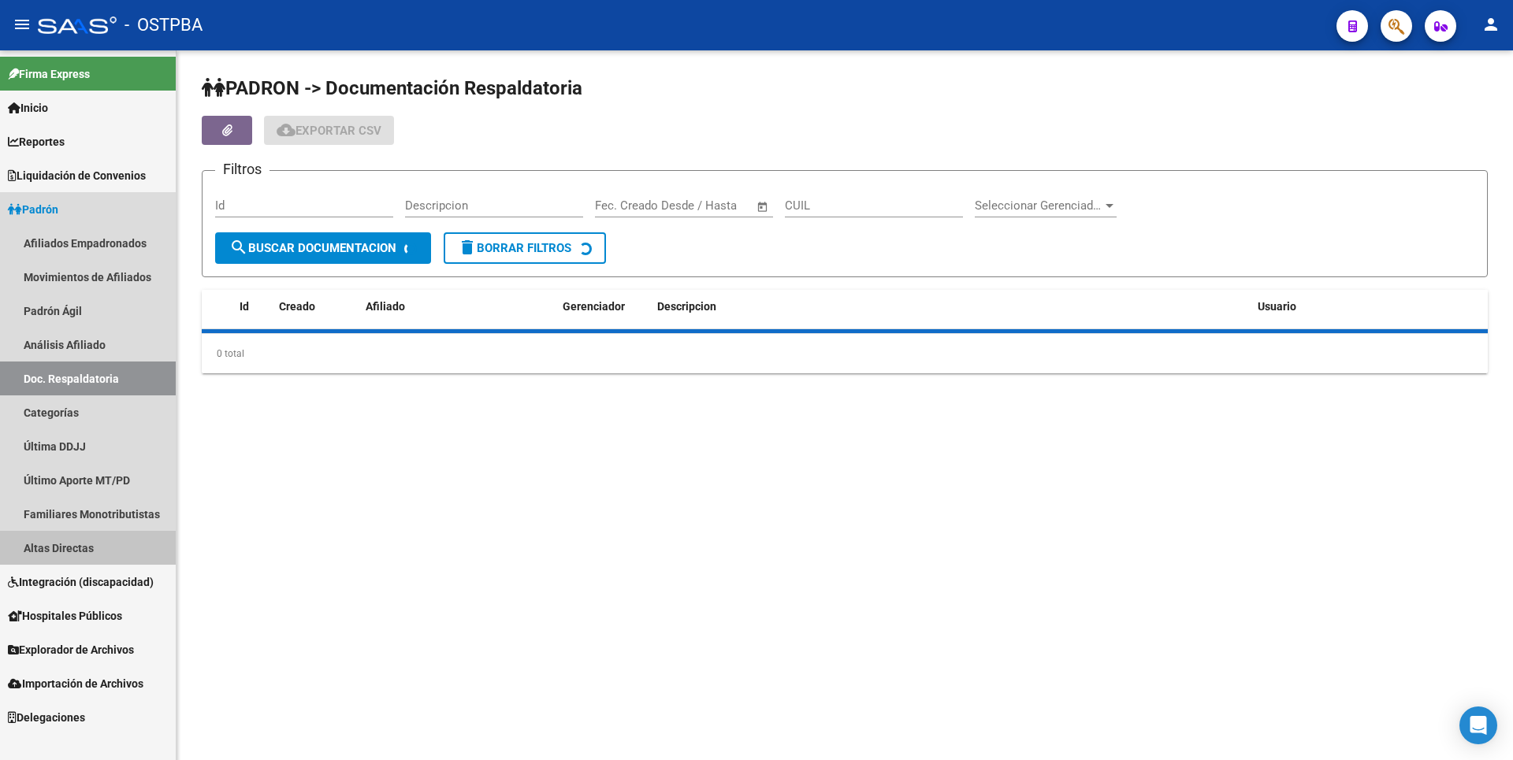
click at [93, 539] on link "Altas Directas" at bounding box center [88, 548] width 176 height 34
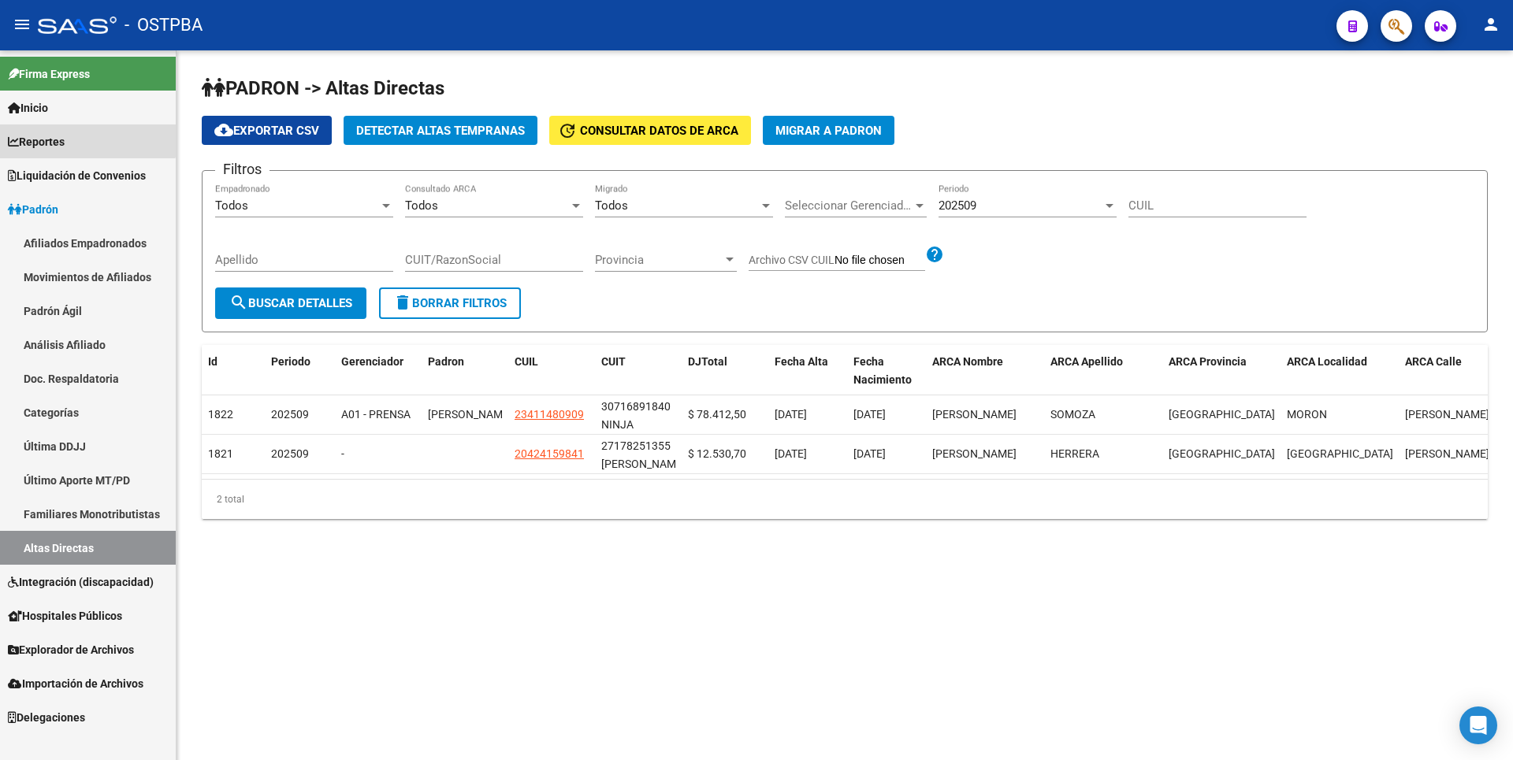
click at [61, 130] on link "Reportes" at bounding box center [88, 142] width 176 height 34
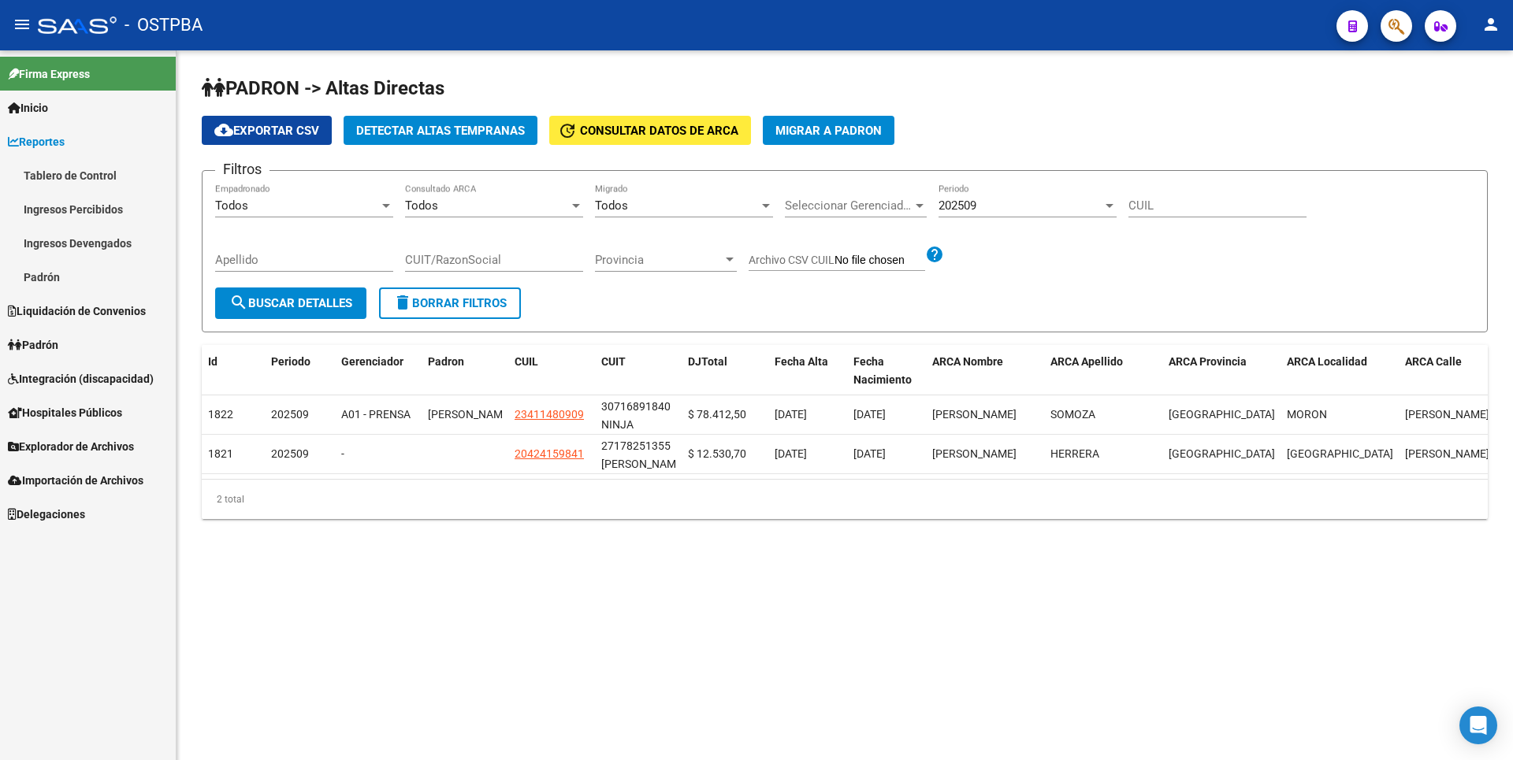
click at [108, 206] on link "Ingresos Percibidos" at bounding box center [88, 209] width 176 height 34
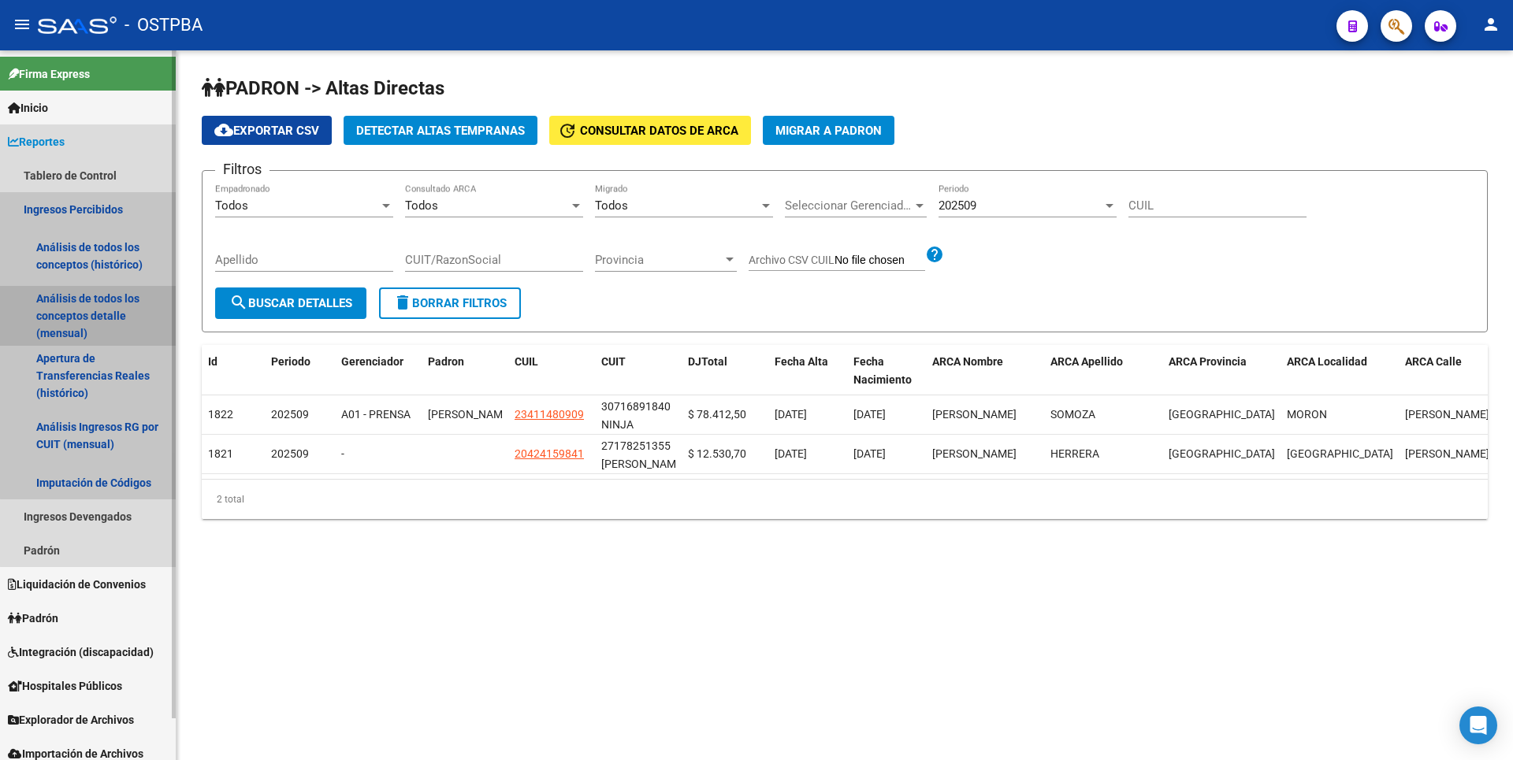
click at [99, 304] on link "Análisis de todos los conceptos detalle (mensual)" at bounding box center [88, 316] width 176 height 60
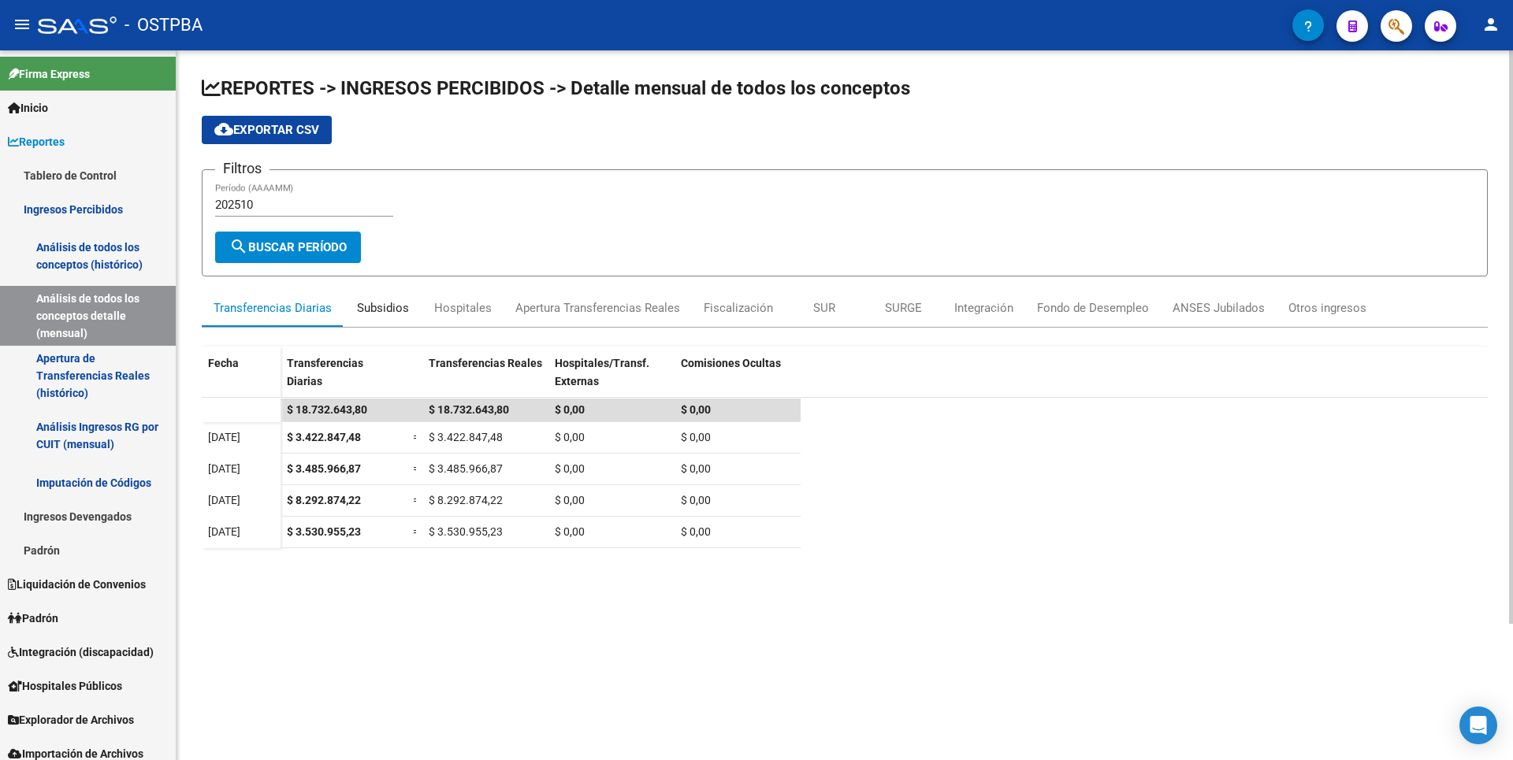
click at [387, 317] on div "Subsidios" at bounding box center [383, 308] width 79 height 38
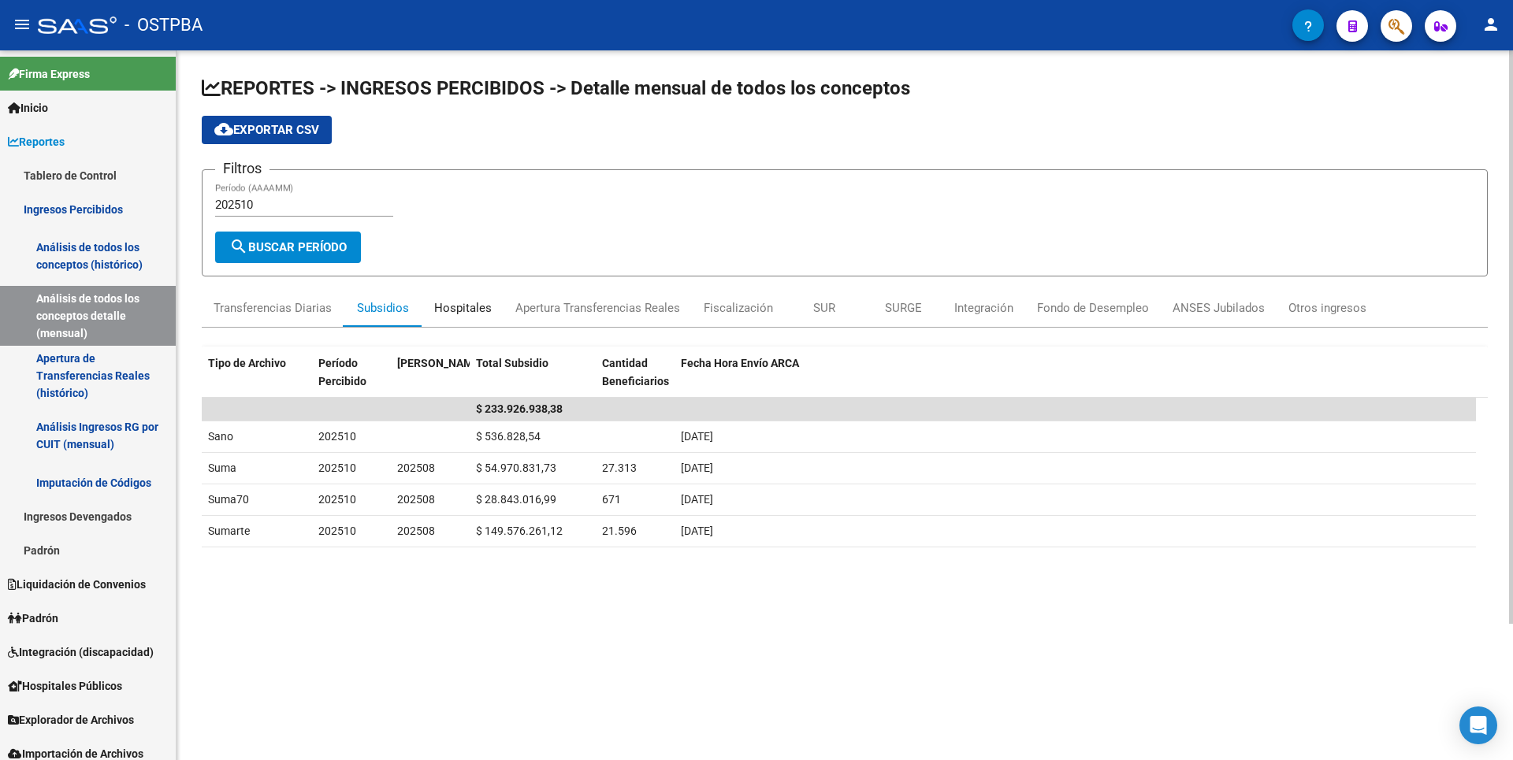
click at [459, 306] on div "Hospitales" at bounding box center [463, 307] width 58 height 17
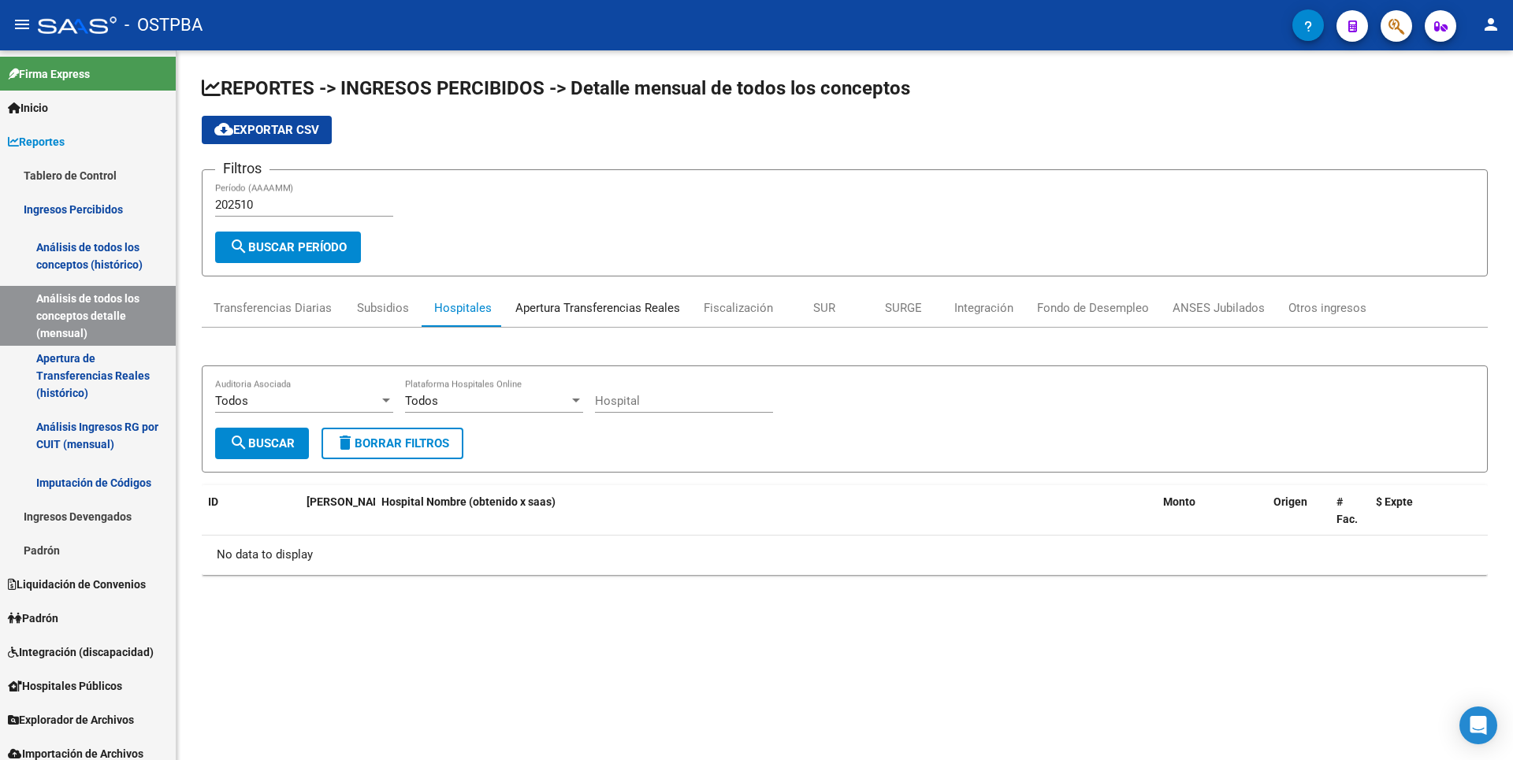
click at [581, 306] on div "Apertura Transferencias Reales" at bounding box center [597, 307] width 165 height 17
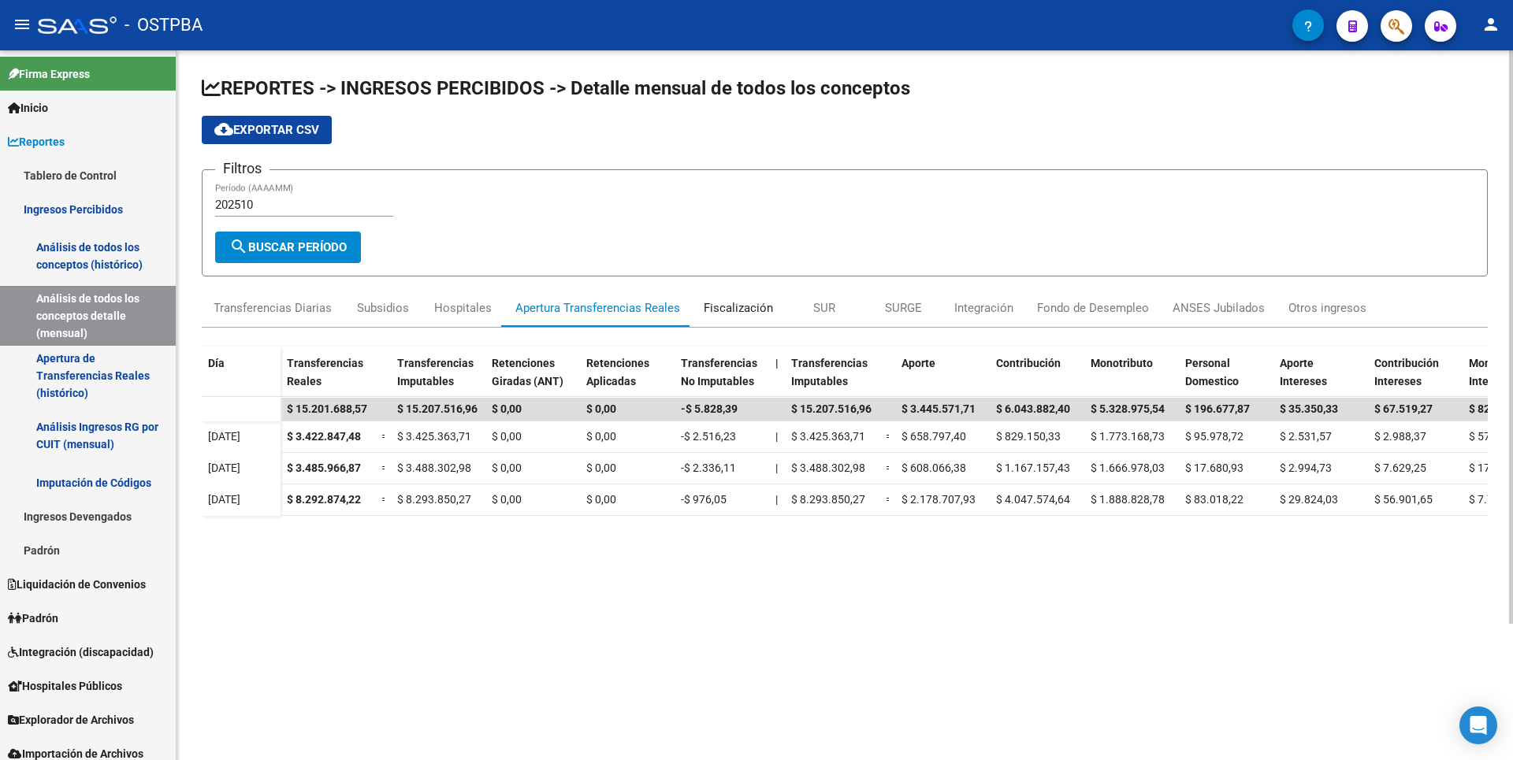
click at [751, 314] on div "Fiscalización" at bounding box center [738, 307] width 69 height 17
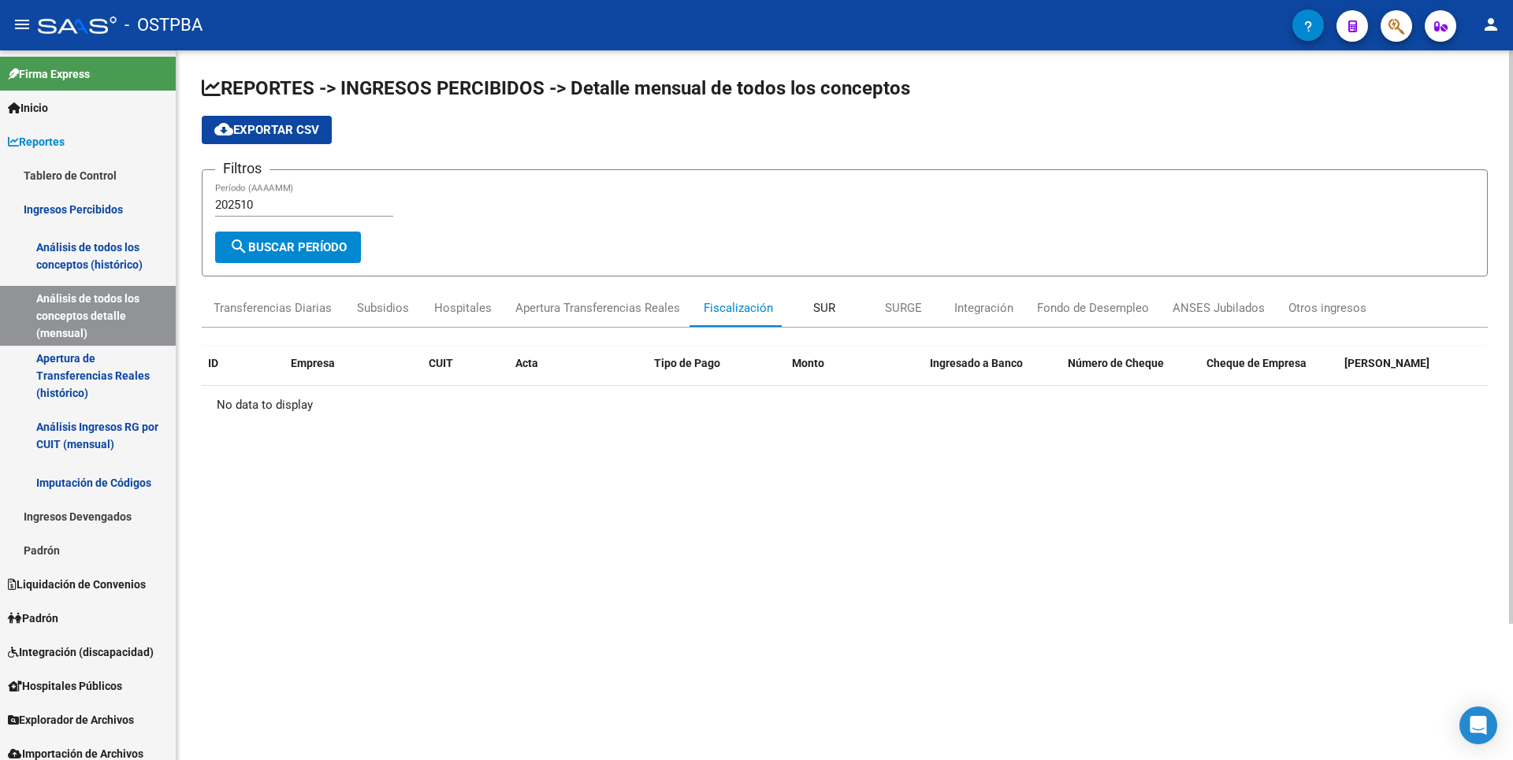
click at [816, 312] on div "SUR" at bounding box center [824, 307] width 22 height 17
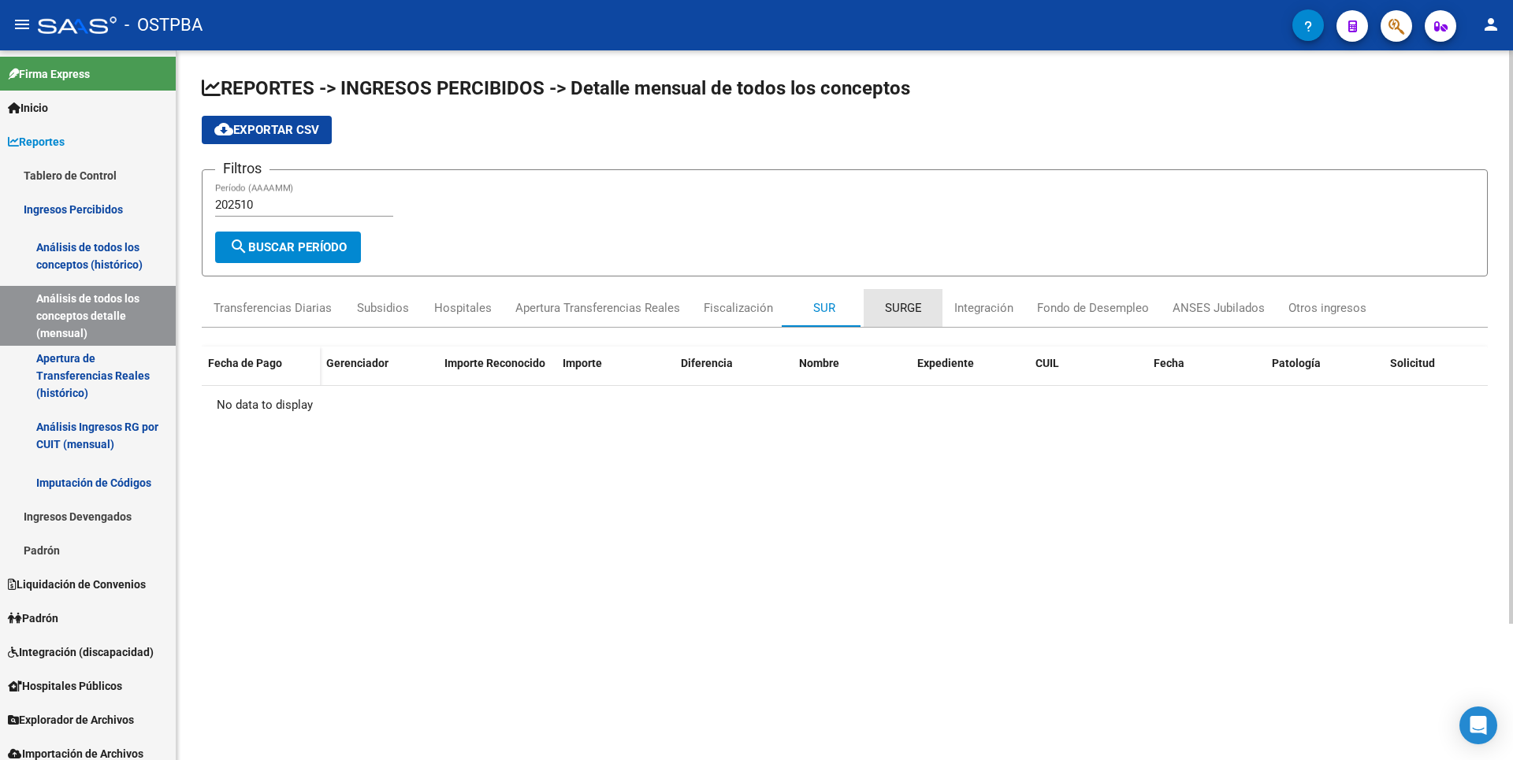
click at [900, 320] on div "SURGE" at bounding box center [903, 308] width 79 height 38
drag, startPoint x: 900, startPoint y: 320, endPoint x: 962, endPoint y: 314, distance: 62.6
click at [962, 314] on div "Integración" at bounding box center [983, 307] width 59 height 17
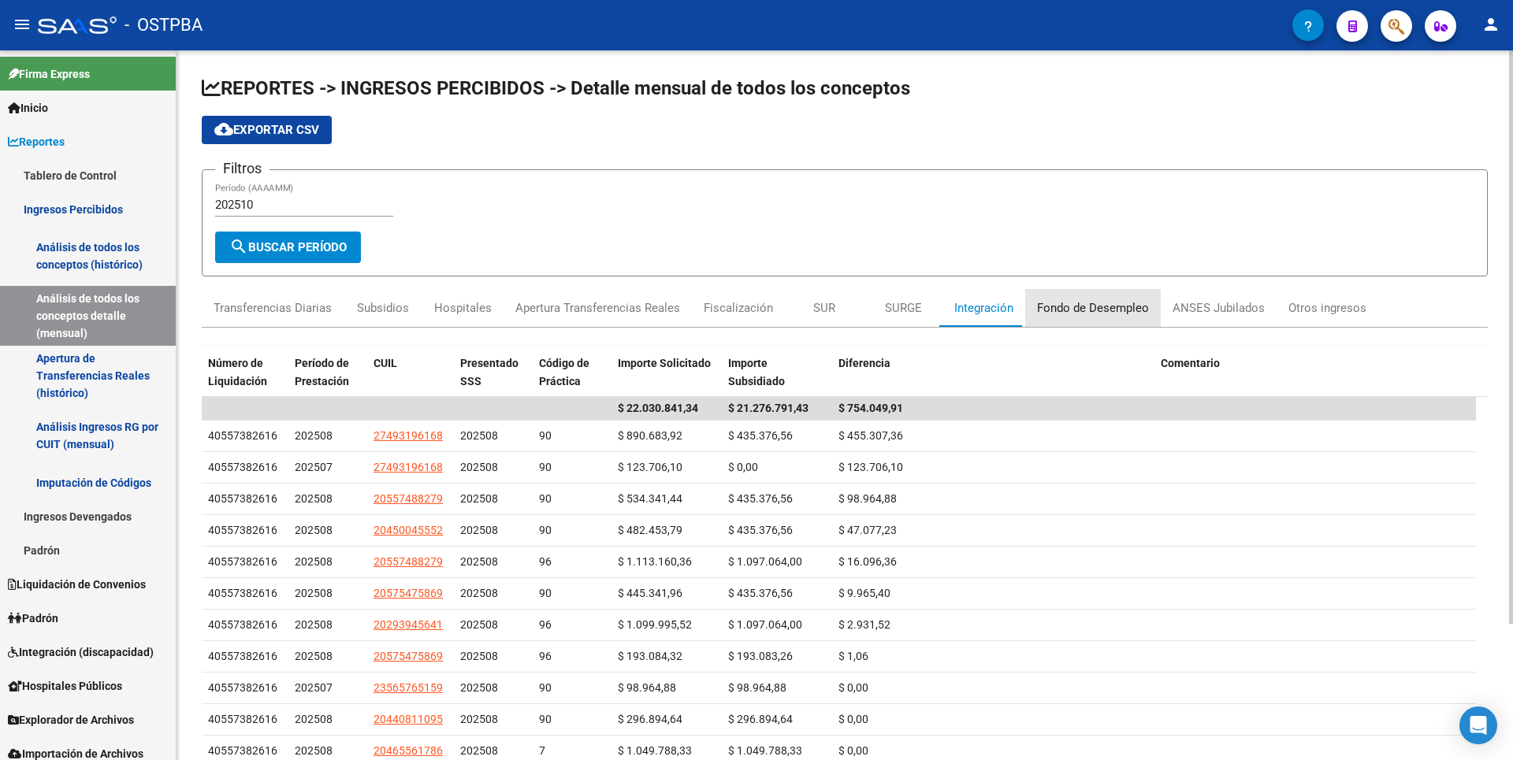
click at [1061, 312] on div "Fondo de Desempleo" at bounding box center [1093, 307] width 112 height 17
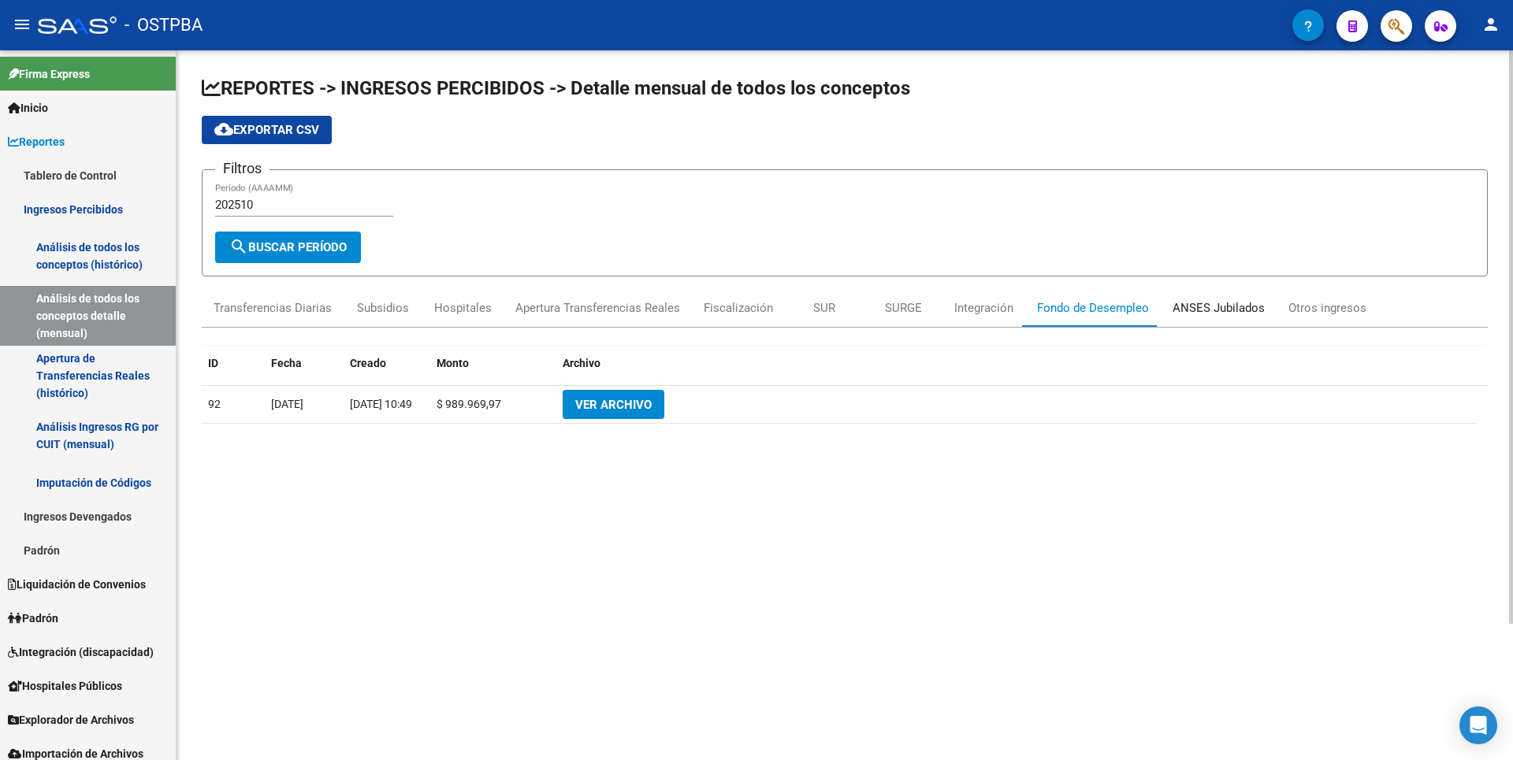
click at [1173, 306] on div "ANSES Jubilados" at bounding box center [1219, 307] width 92 height 17
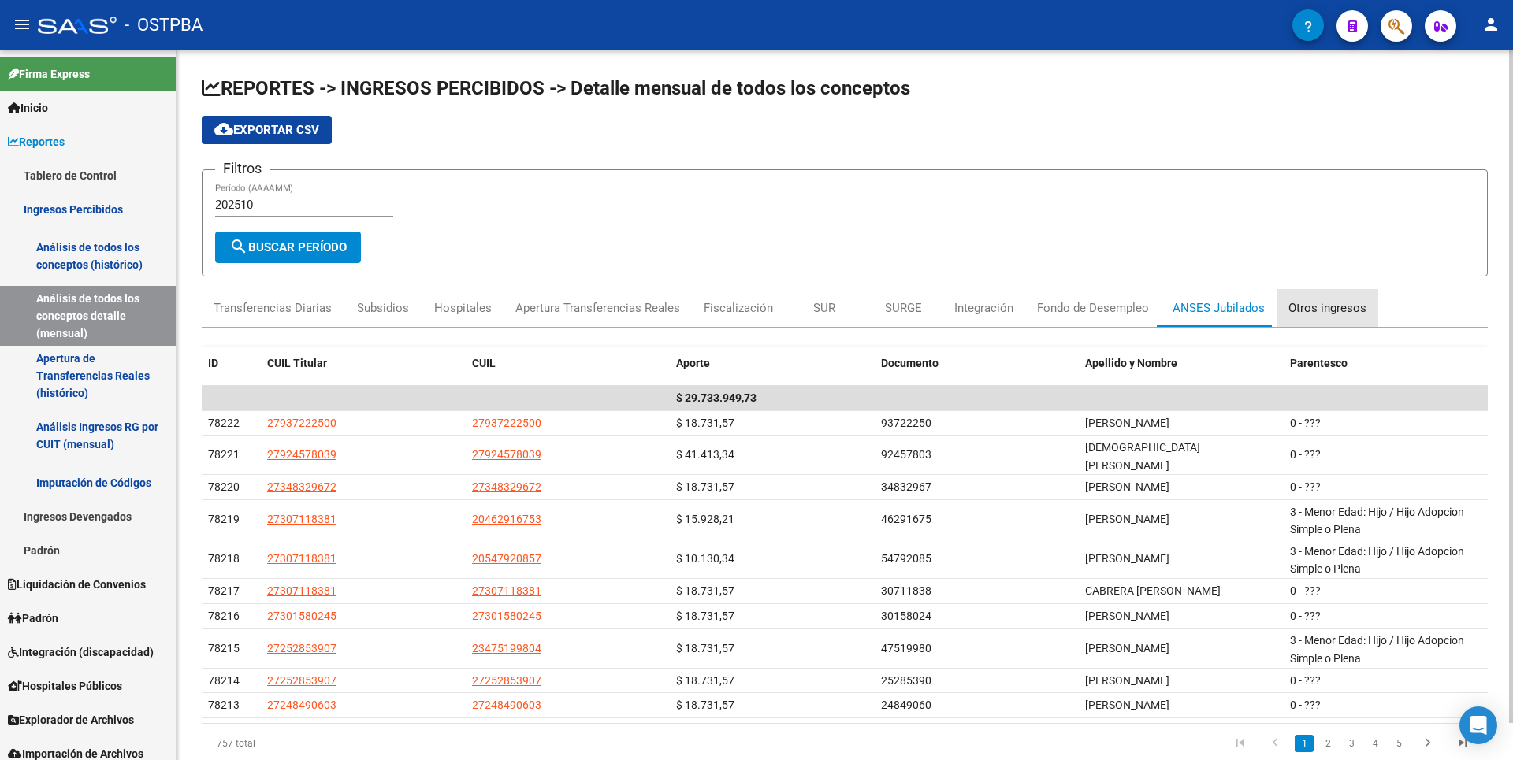
click at [1323, 305] on div "Otros ingresos" at bounding box center [1327, 307] width 78 height 17
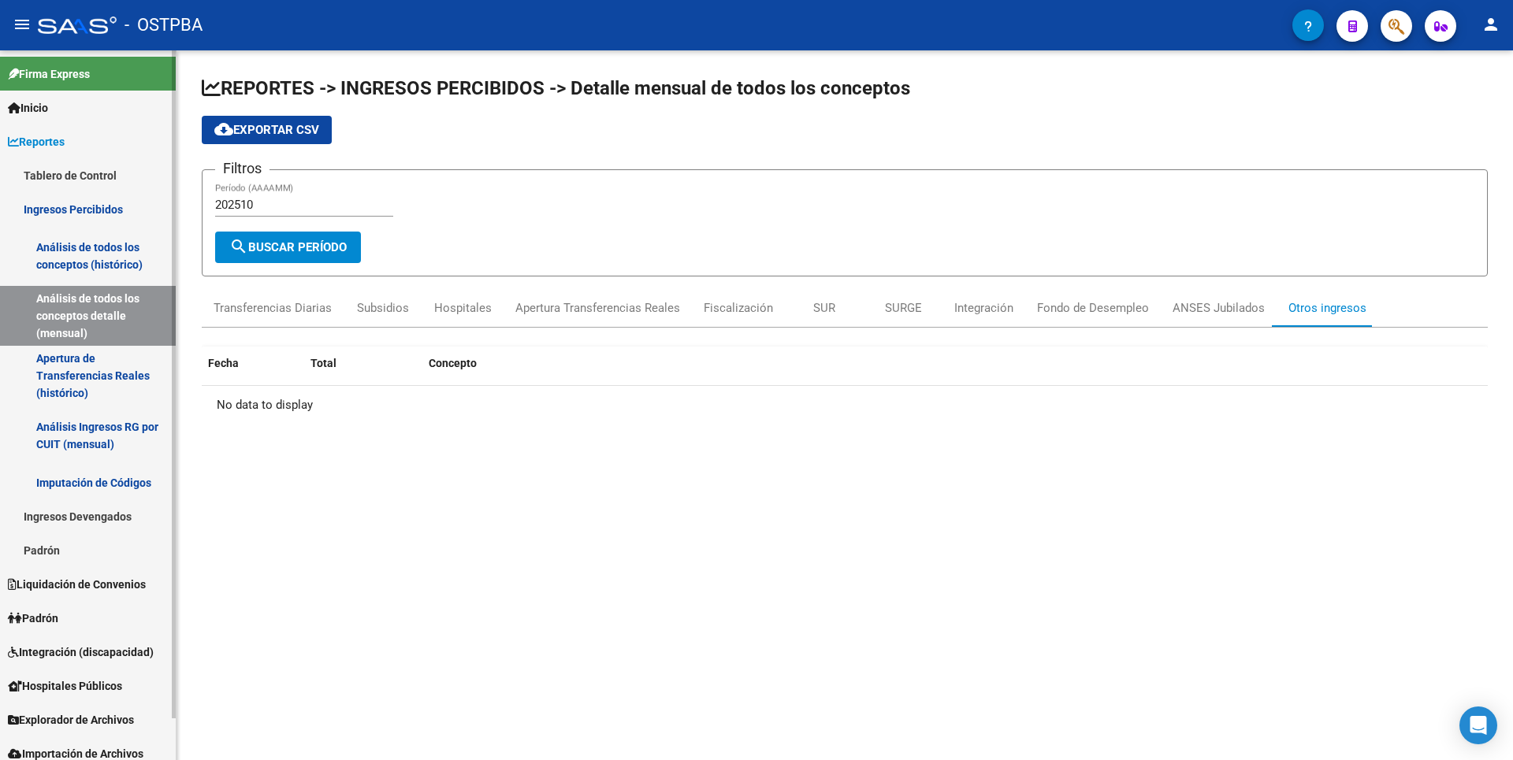
click at [90, 386] on link "Apertura de Transferencias Reales (histórico)" at bounding box center [88, 376] width 176 height 60
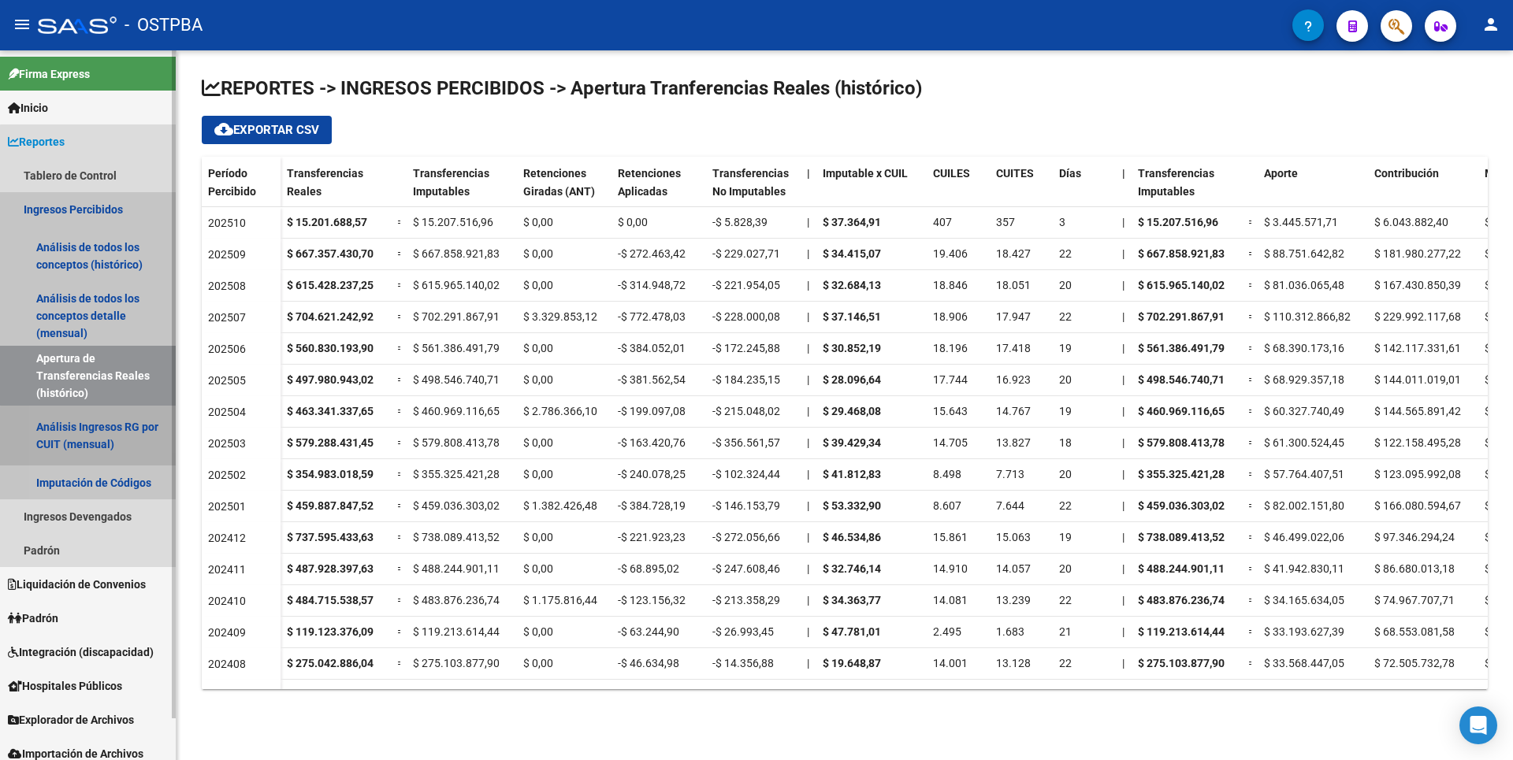
click at [91, 438] on link "Análisis Ingresos RG por CUIT (mensual)" at bounding box center [88, 436] width 176 height 60
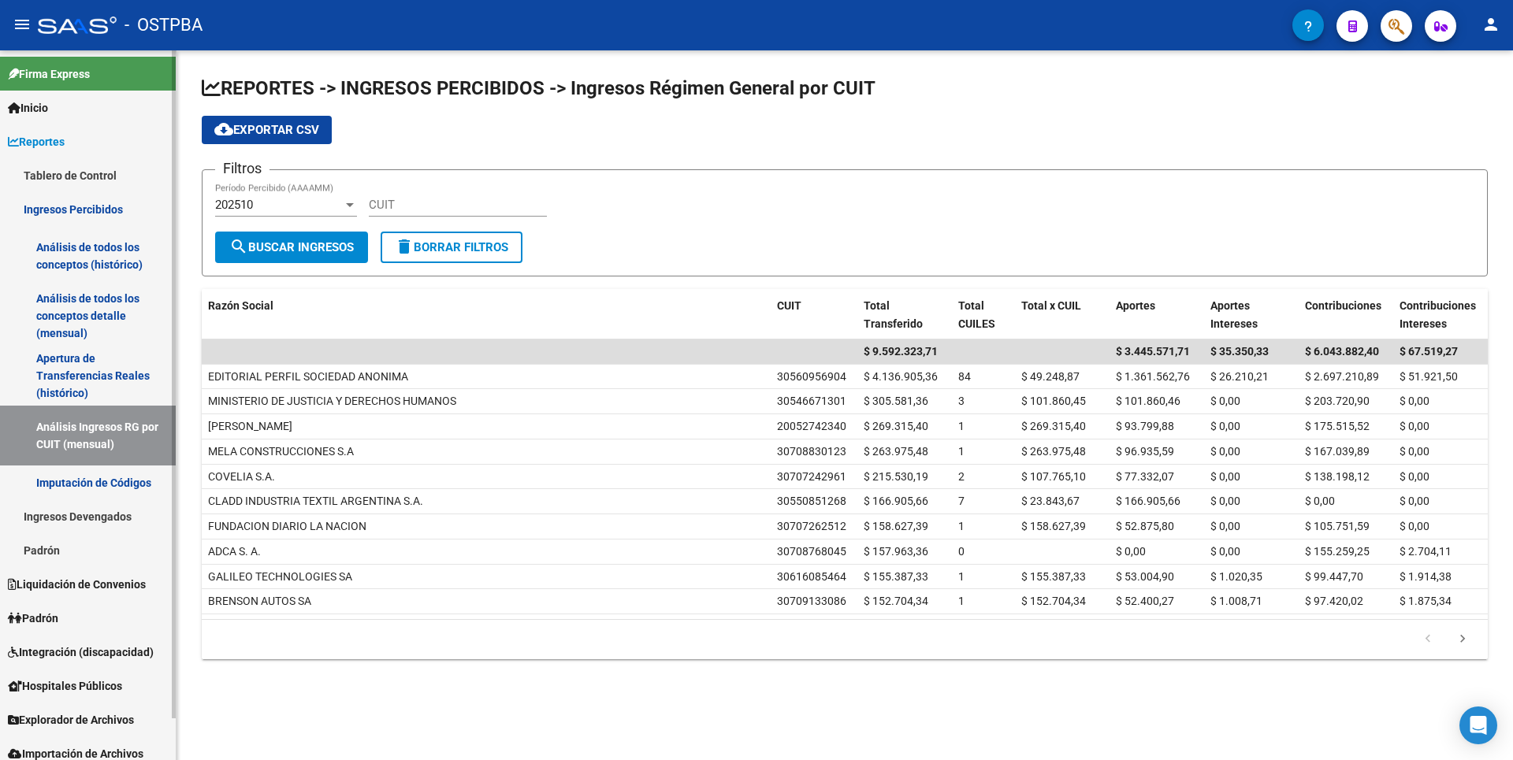
click at [58, 519] on link "Ingresos Devengados" at bounding box center [88, 517] width 176 height 34
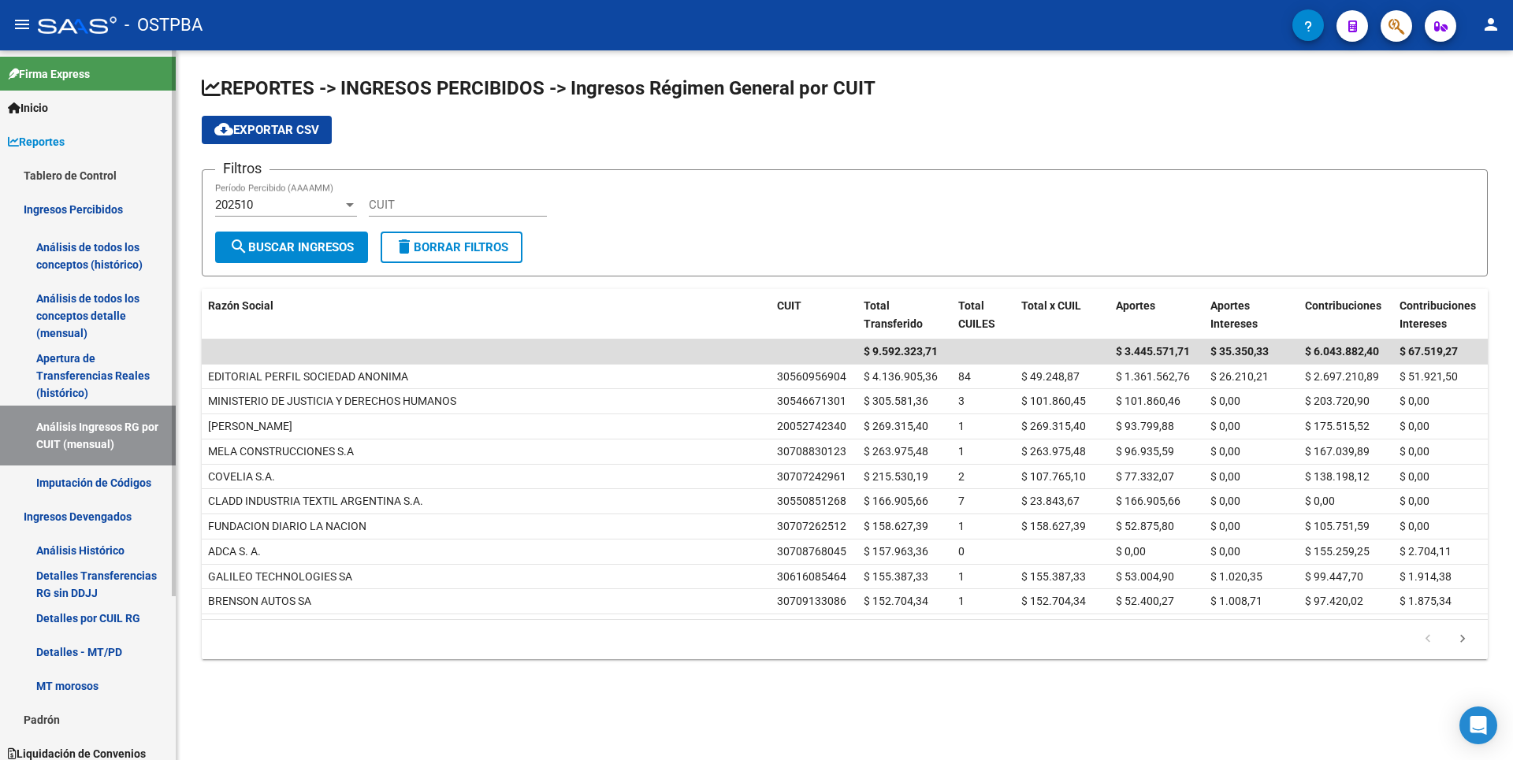
click at [59, 560] on link "Análisis Histórico" at bounding box center [88, 551] width 176 height 34
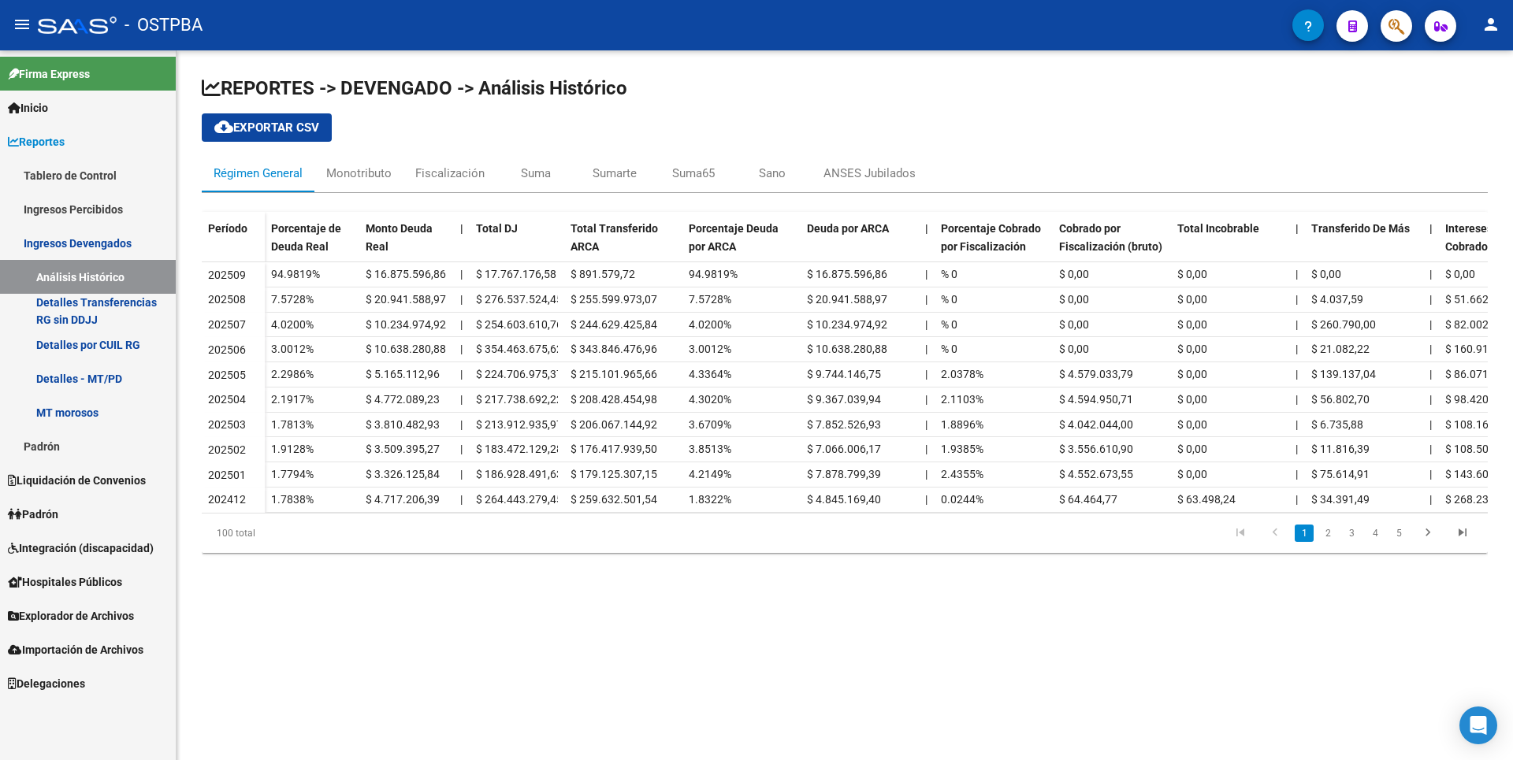
click at [72, 493] on link "Liquidación de Convenios" at bounding box center [88, 480] width 176 height 34
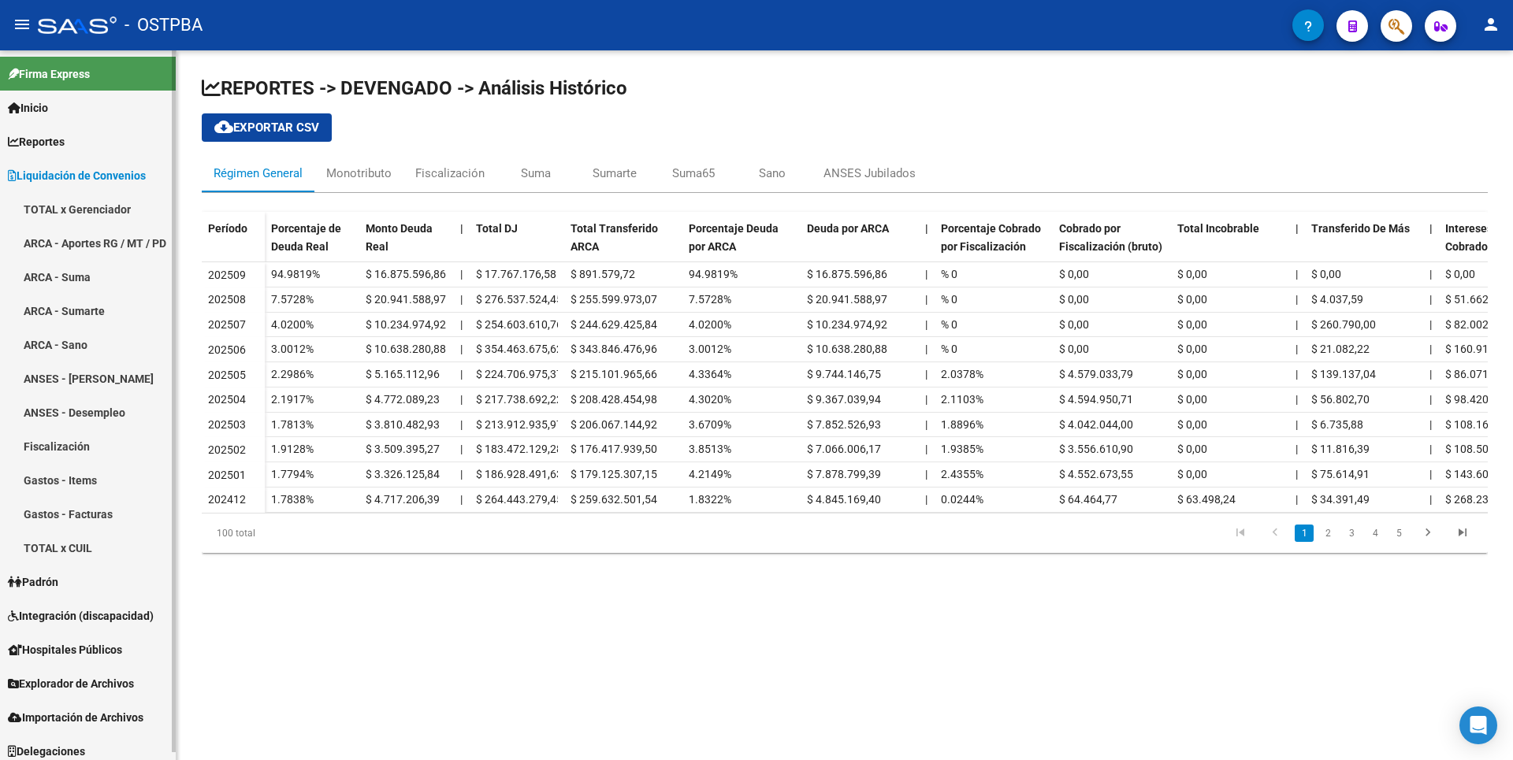
click at [72, 490] on link "Gastos - Items" at bounding box center [88, 480] width 176 height 34
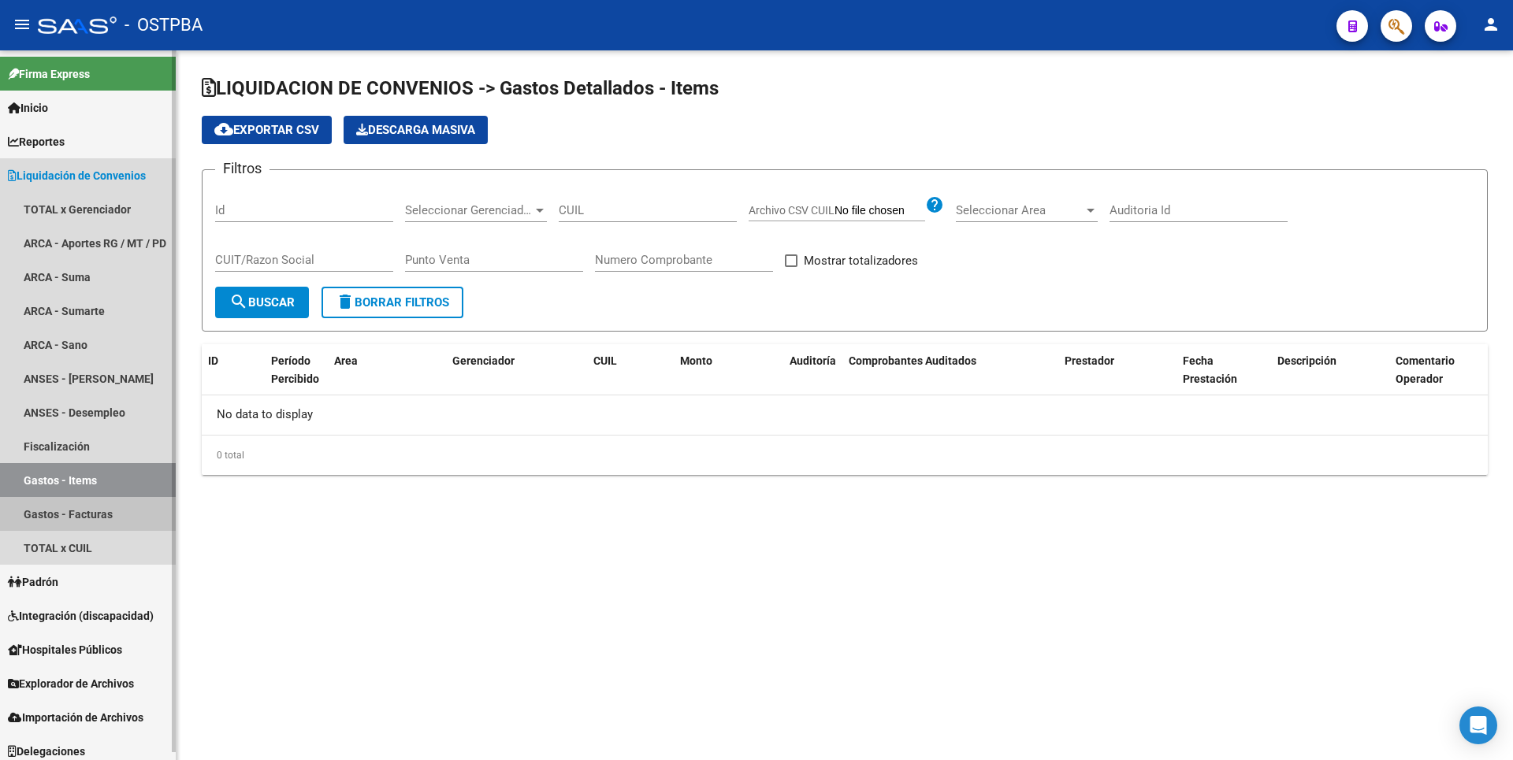
click at [71, 525] on link "Gastos - Facturas" at bounding box center [88, 514] width 176 height 34
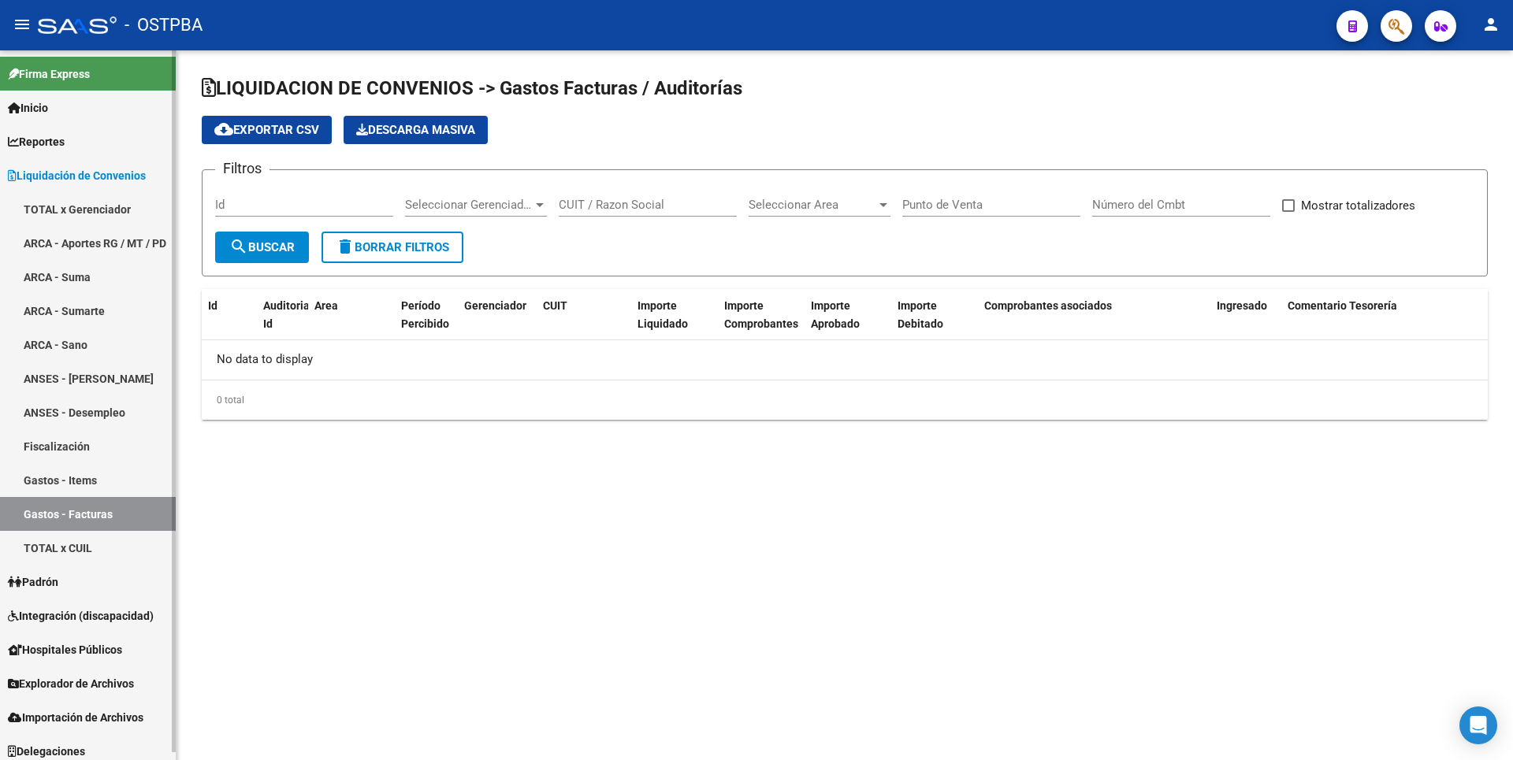
checkbox input "true"
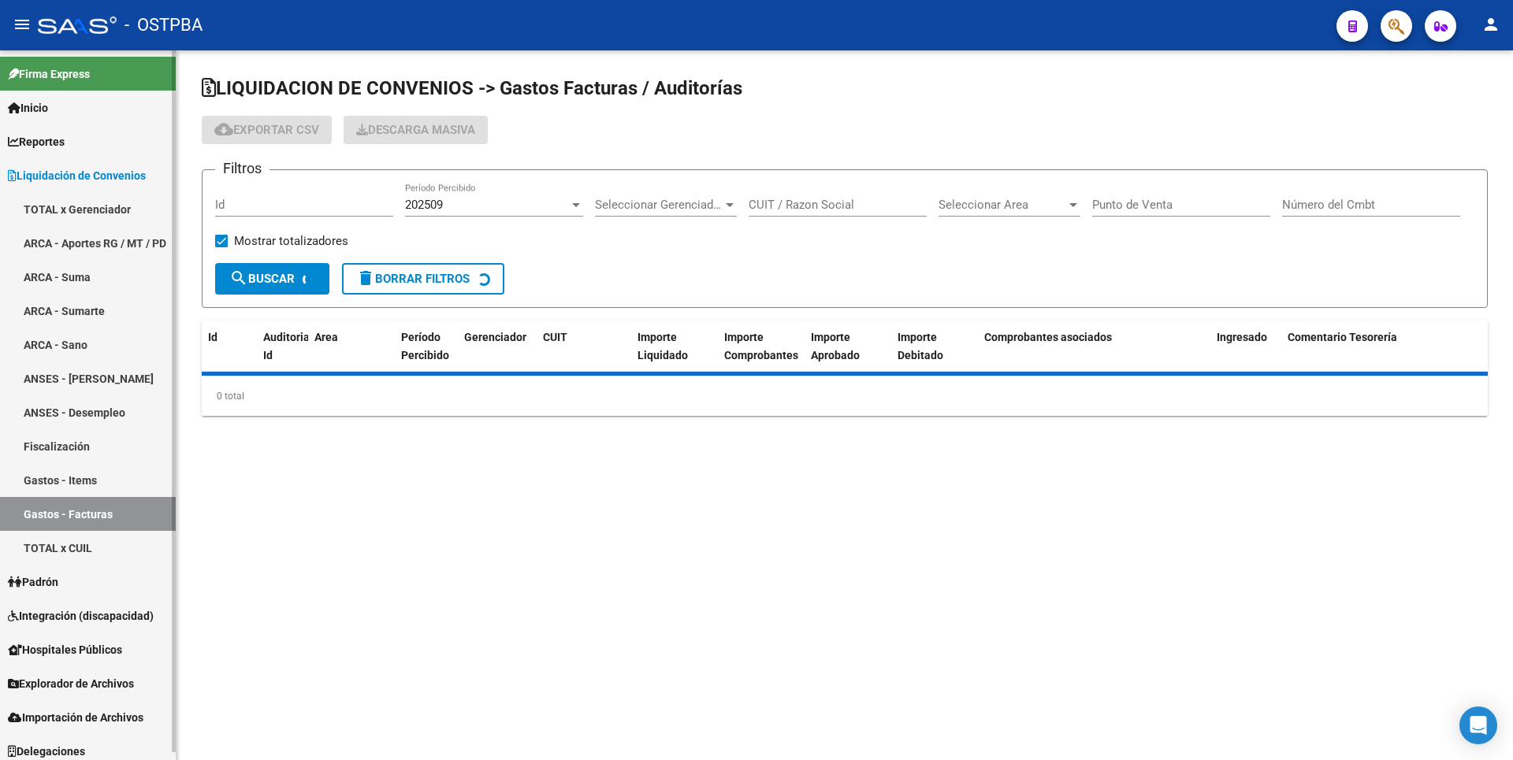
click at [73, 552] on link "TOTAL x CUIL" at bounding box center [88, 548] width 176 height 34
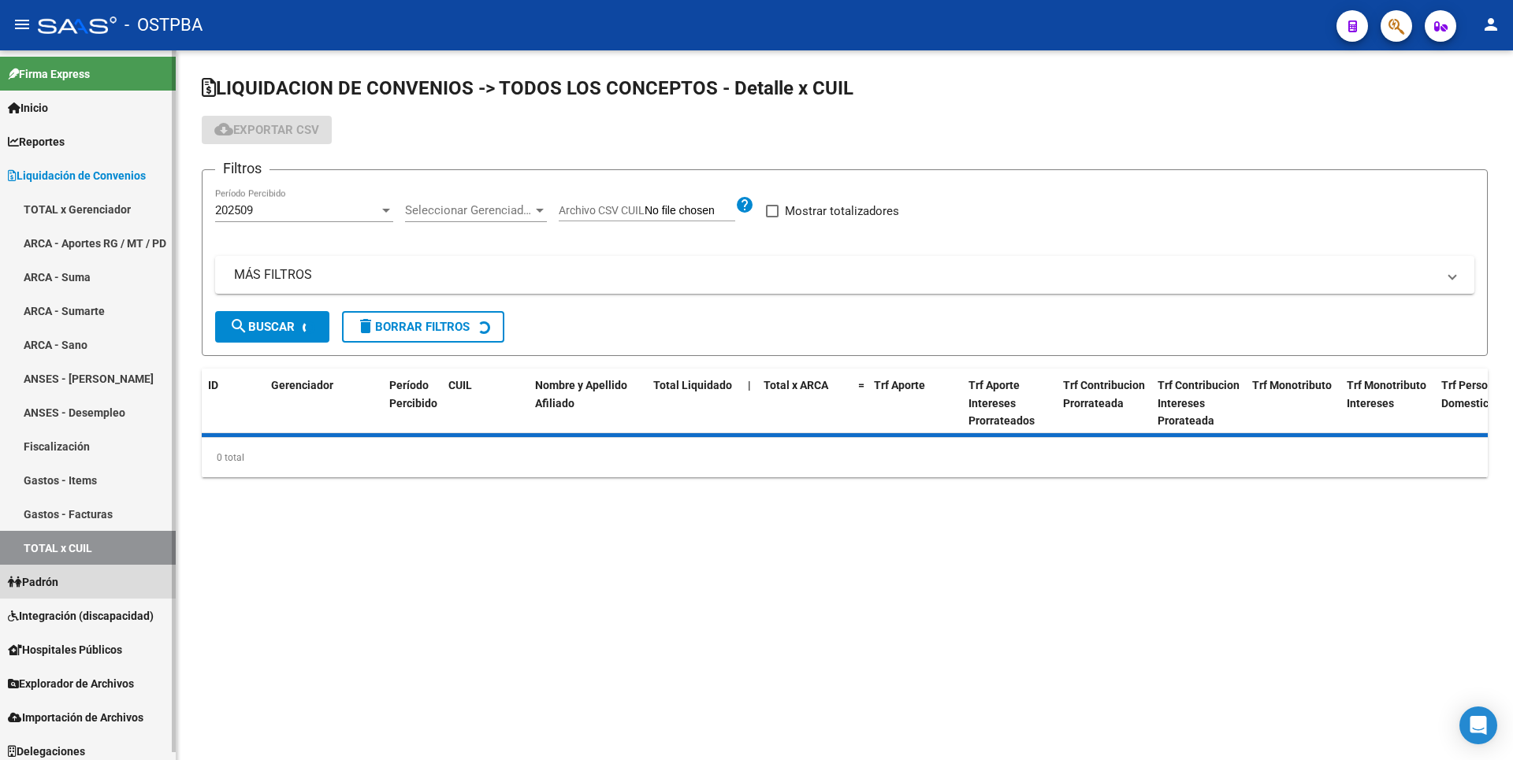
click at [71, 574] on link "Padrón" at bounding box center [88, 582] width 176 height 34
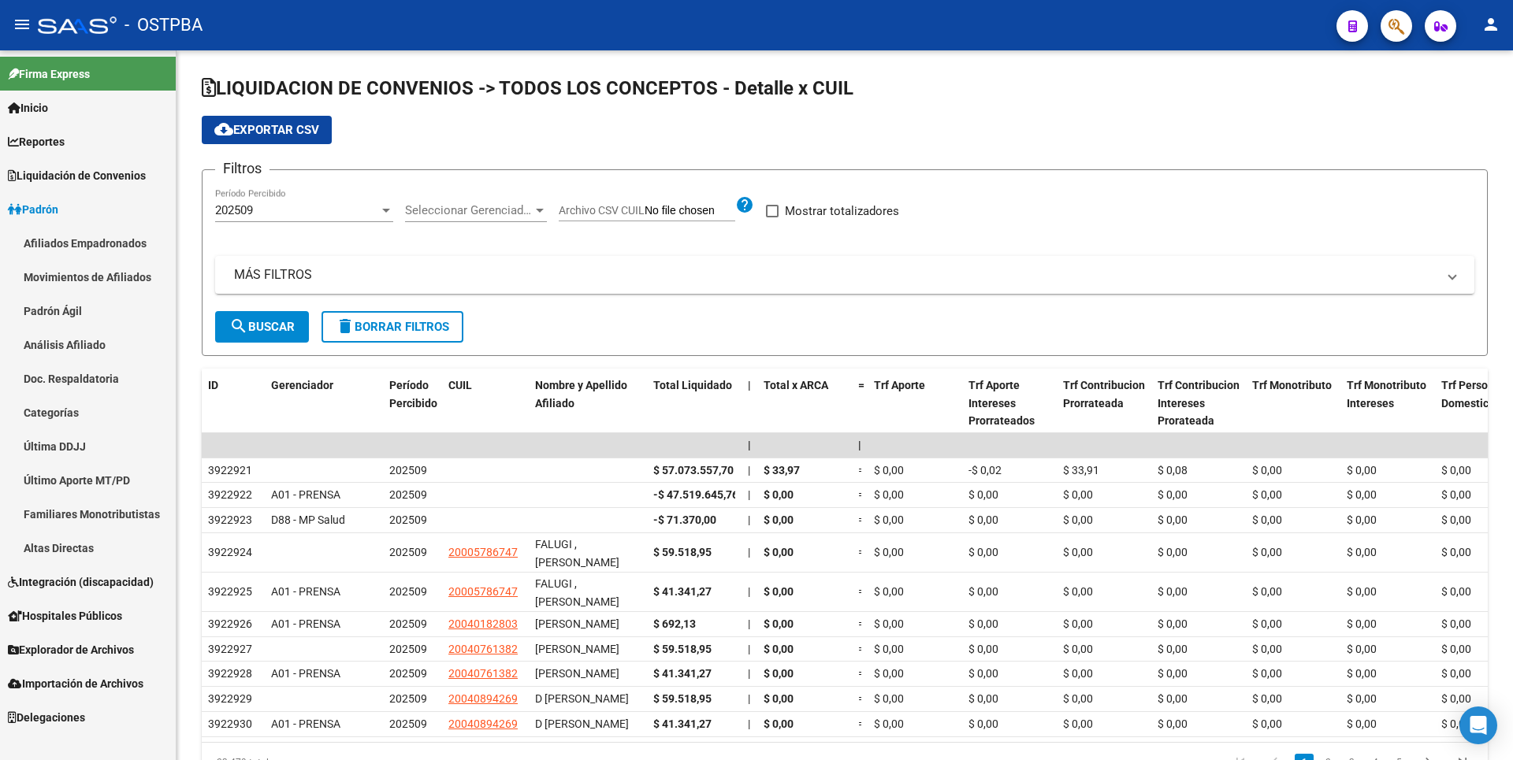
click at [70, 351] on link "Análisis Afiliado" at bounding box center [88, 345] width 176 height 34
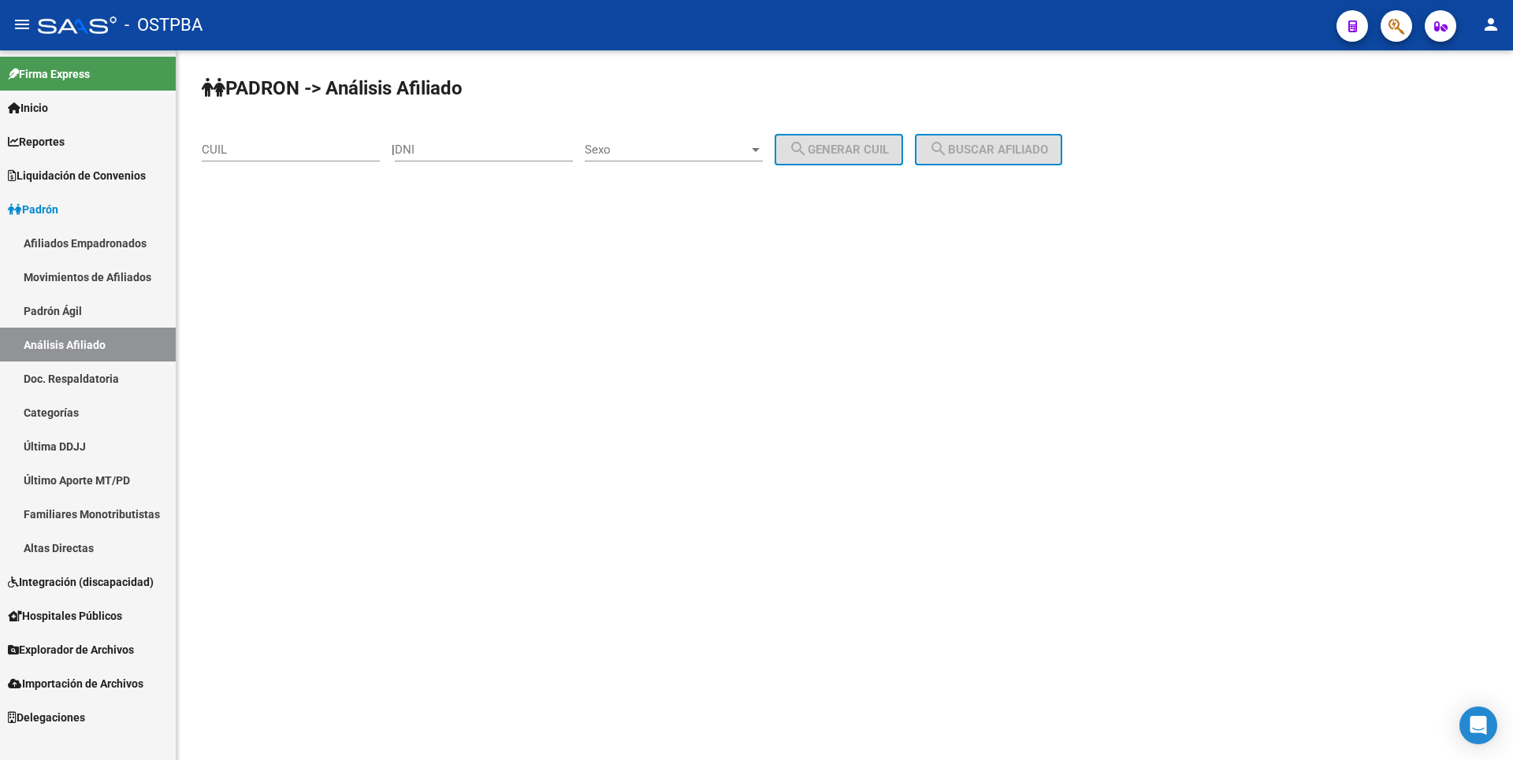
click at [76, 378] on link "Doc. Respaldatoria" at bounding box center [88, 379] width 176 height 34
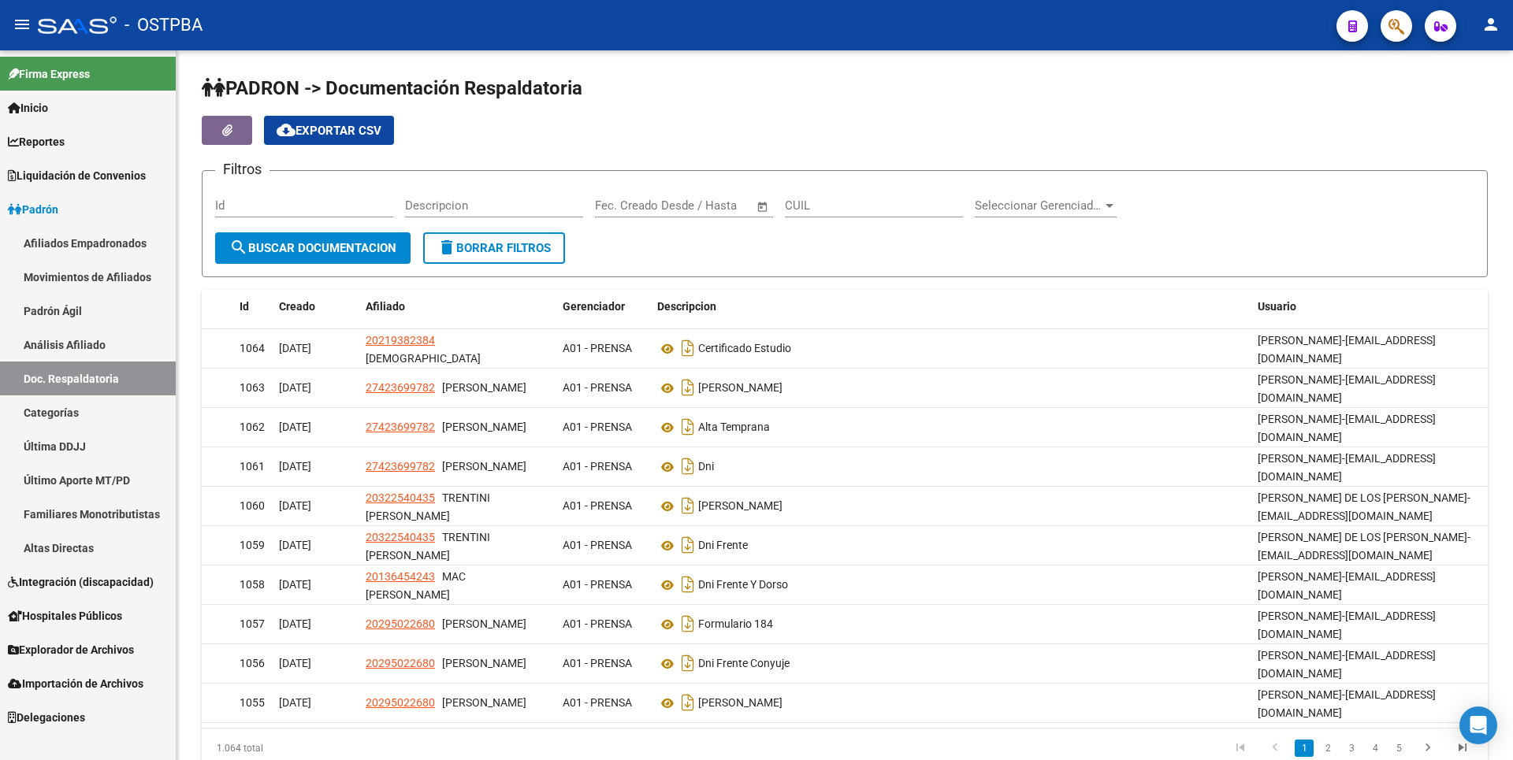
click at [73, 132] on link "Reportes" at bounding box center [88, 142] width 176 height 34
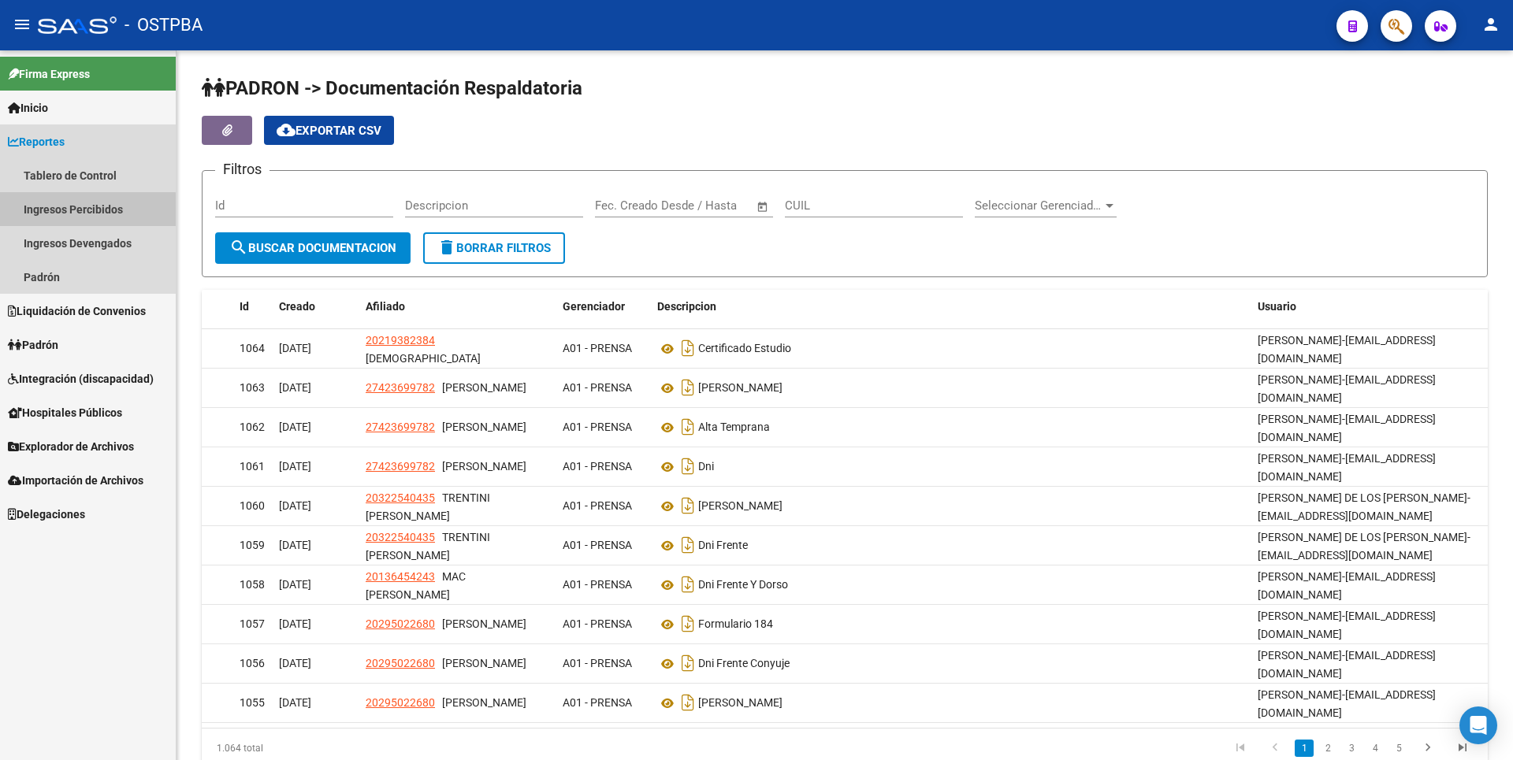
click at [74, 225] on link "Ingresos Percibidos" at bounding box center [88, 209] width 176 height 34
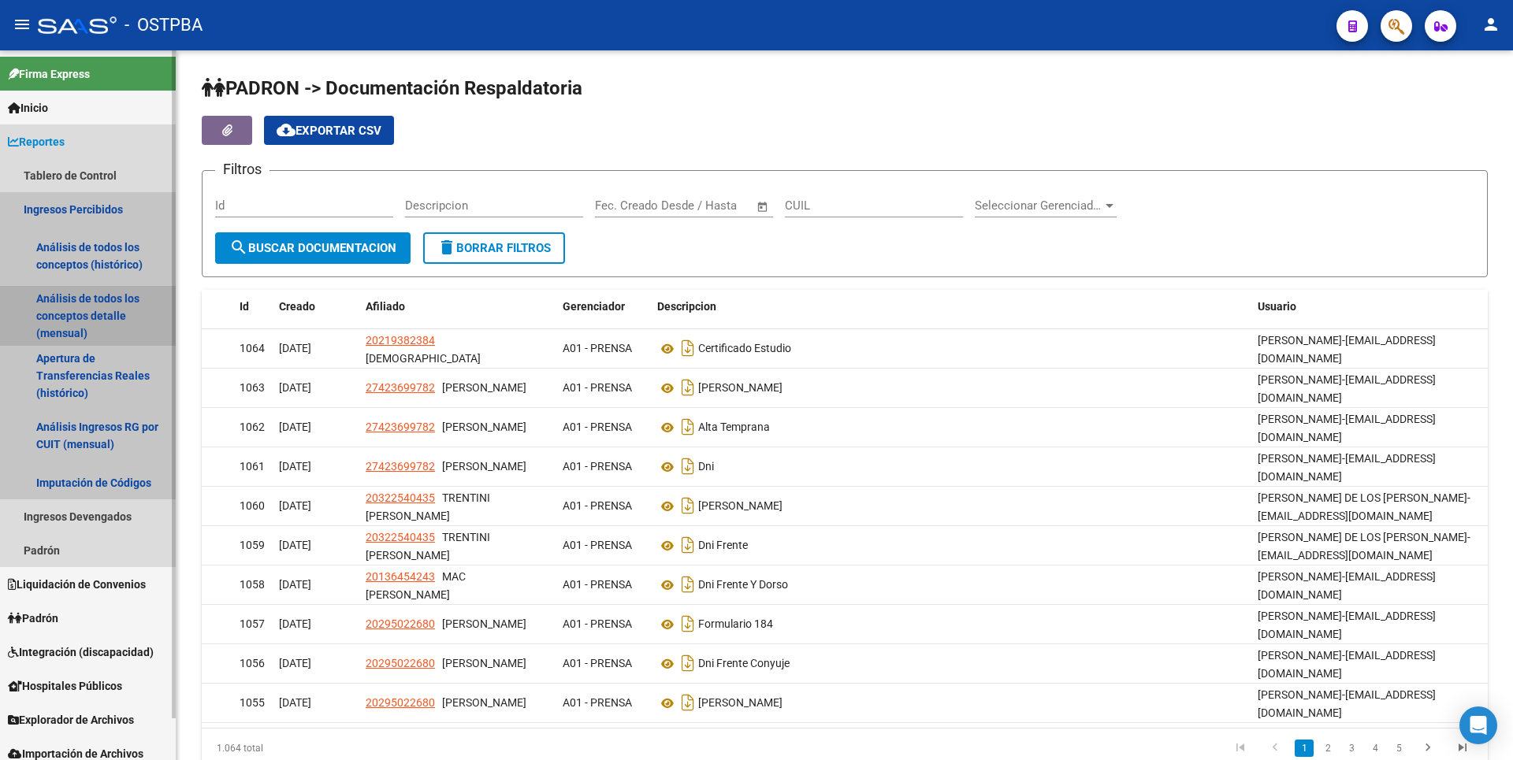
click at [76, 324] on link "Análisis de todos los conceptos detalle (mensual)" at bounding box center [88, 316] width 176 height 60
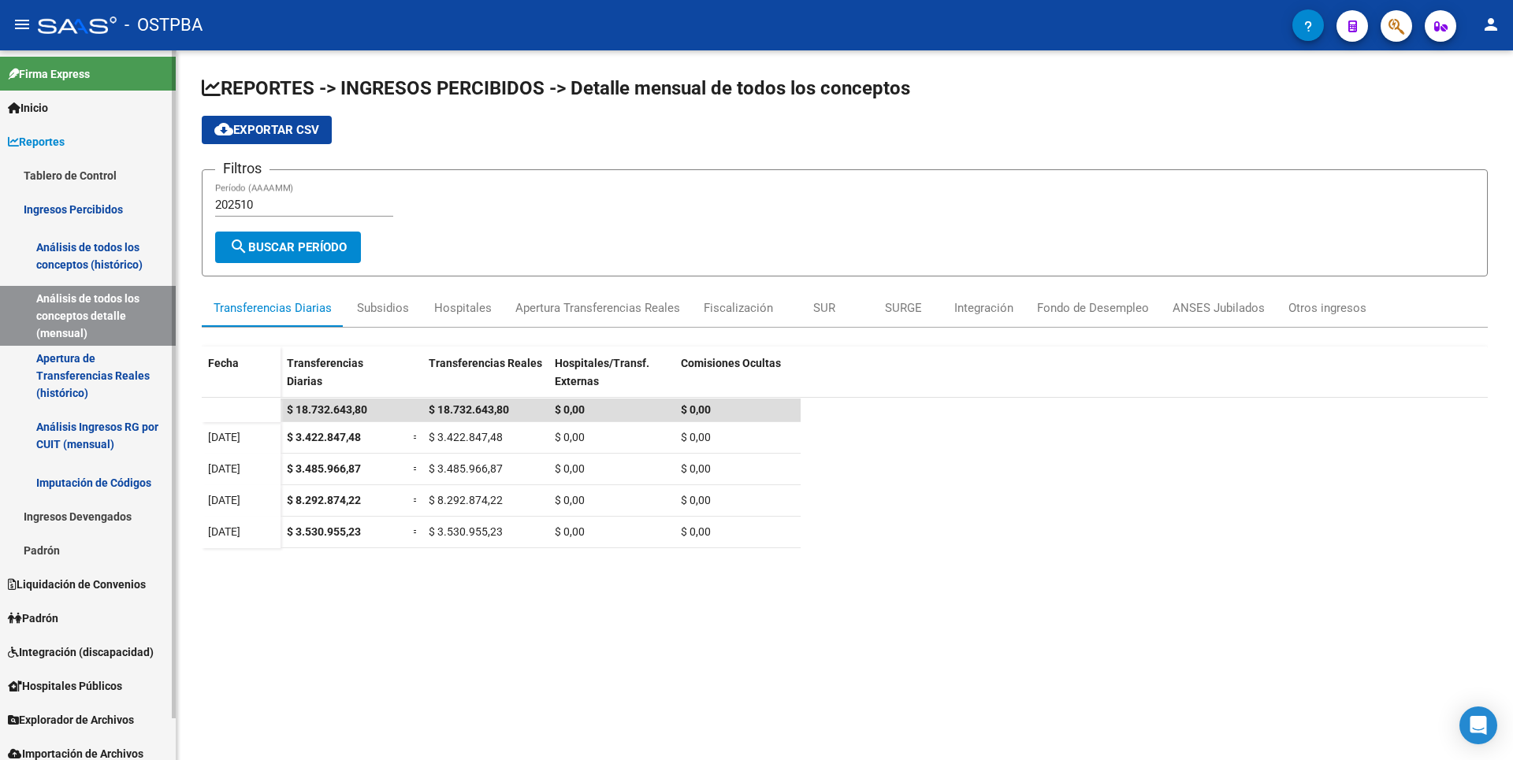
click at [91, 376] on link "Apertura de Transferencias Reales (histórico)" at bounding box center [88, 376] width 176 height 60
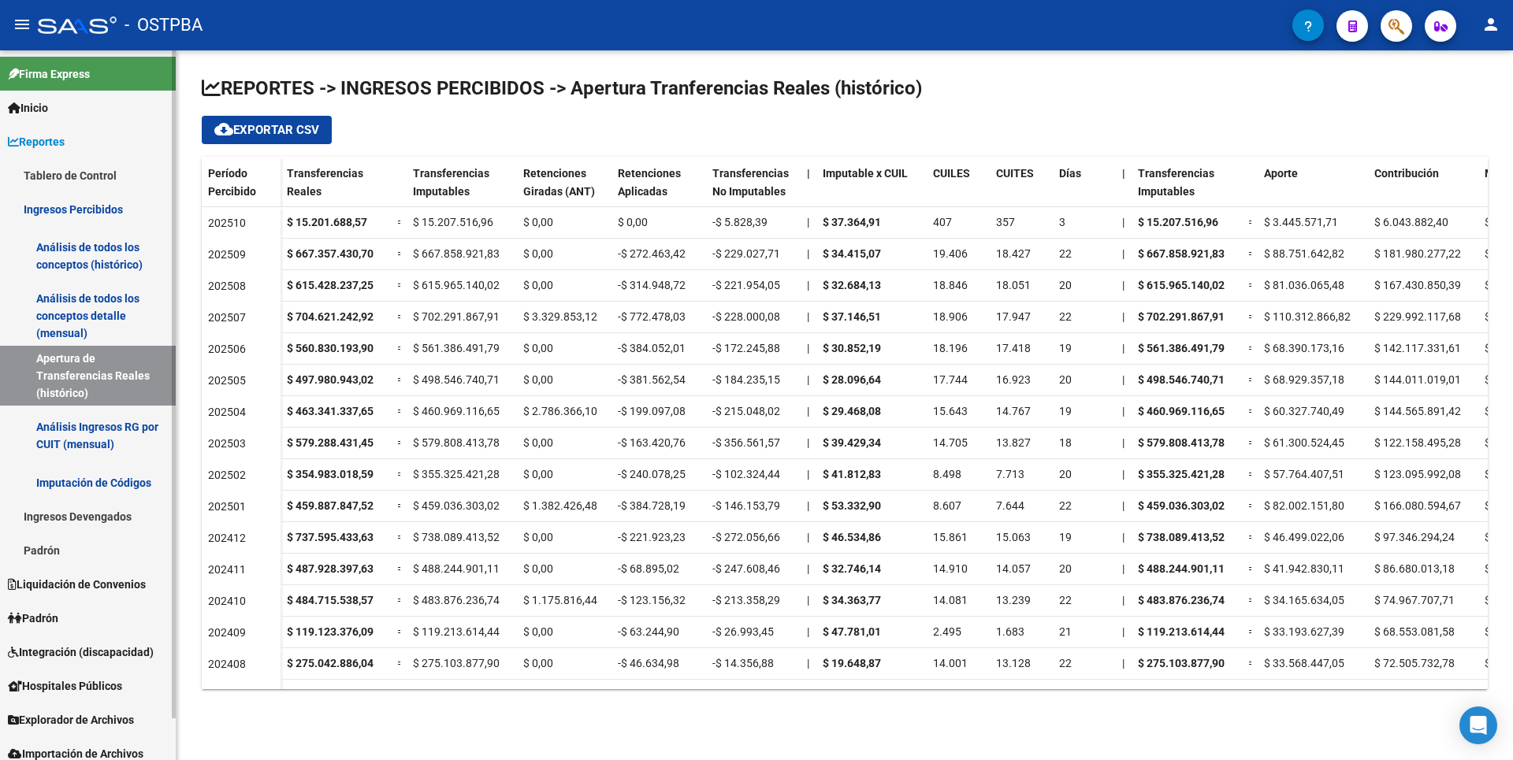
click at [101, 440] on link "Análisis Ingresos RG por CUIT (mensual)" at bounding box center [88, 436] width 176 height 60
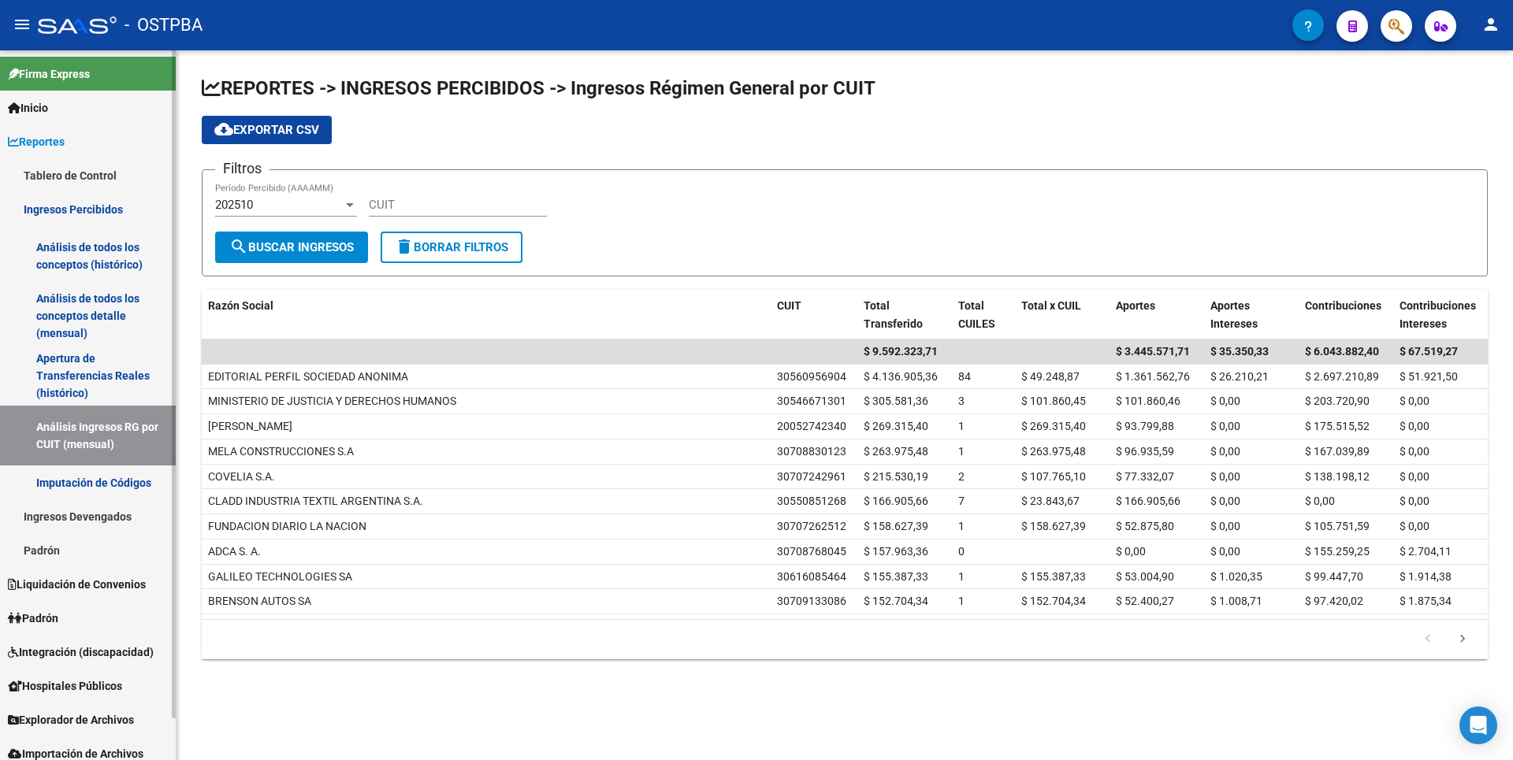
click at [117, 501] on link "Ingresos Devengados" at bounding box center [88, 517] width 176 height 34
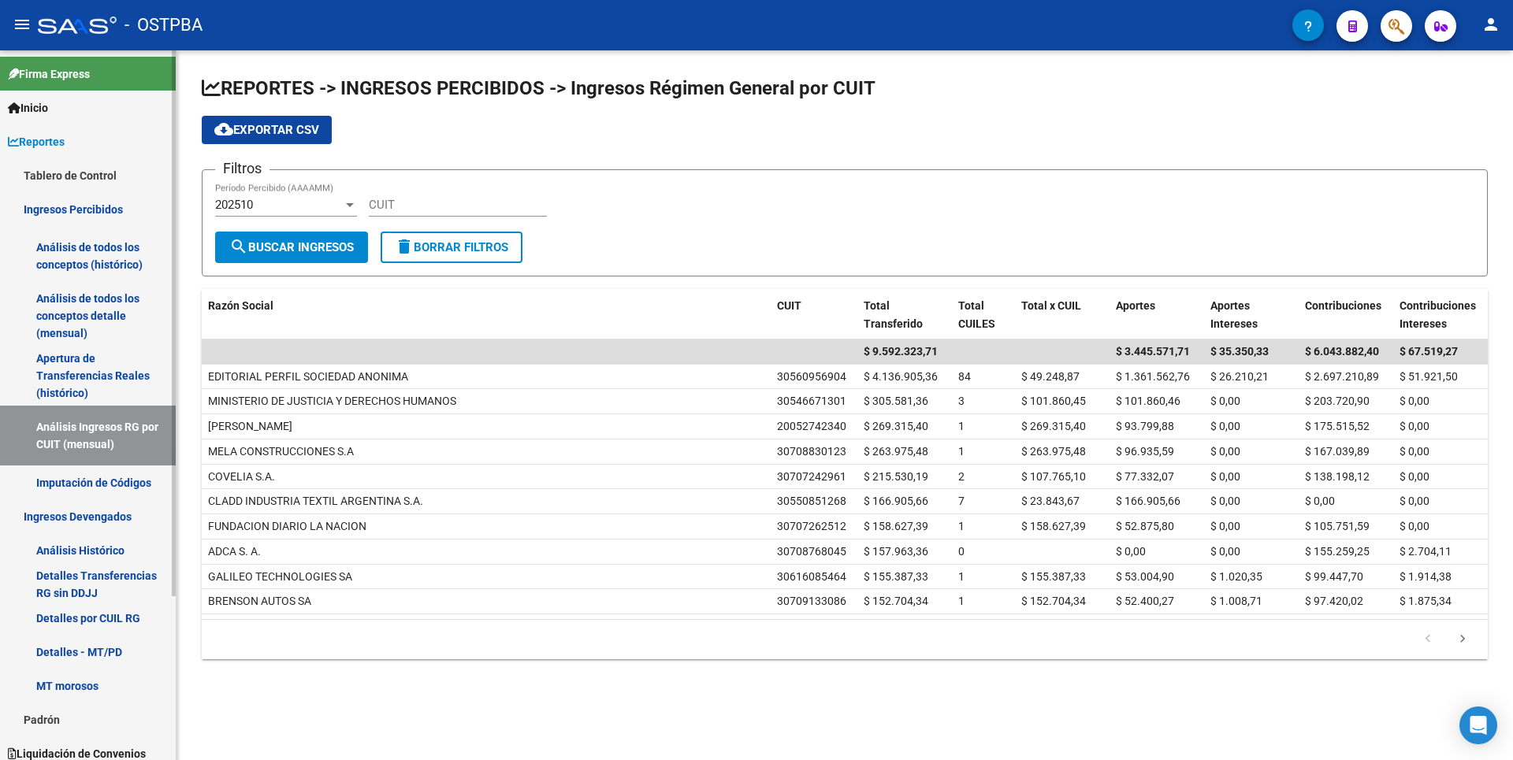
click at [121, 485] on link "Imputación de Códigos" at bounding box center [88, 483] width 176 height 34
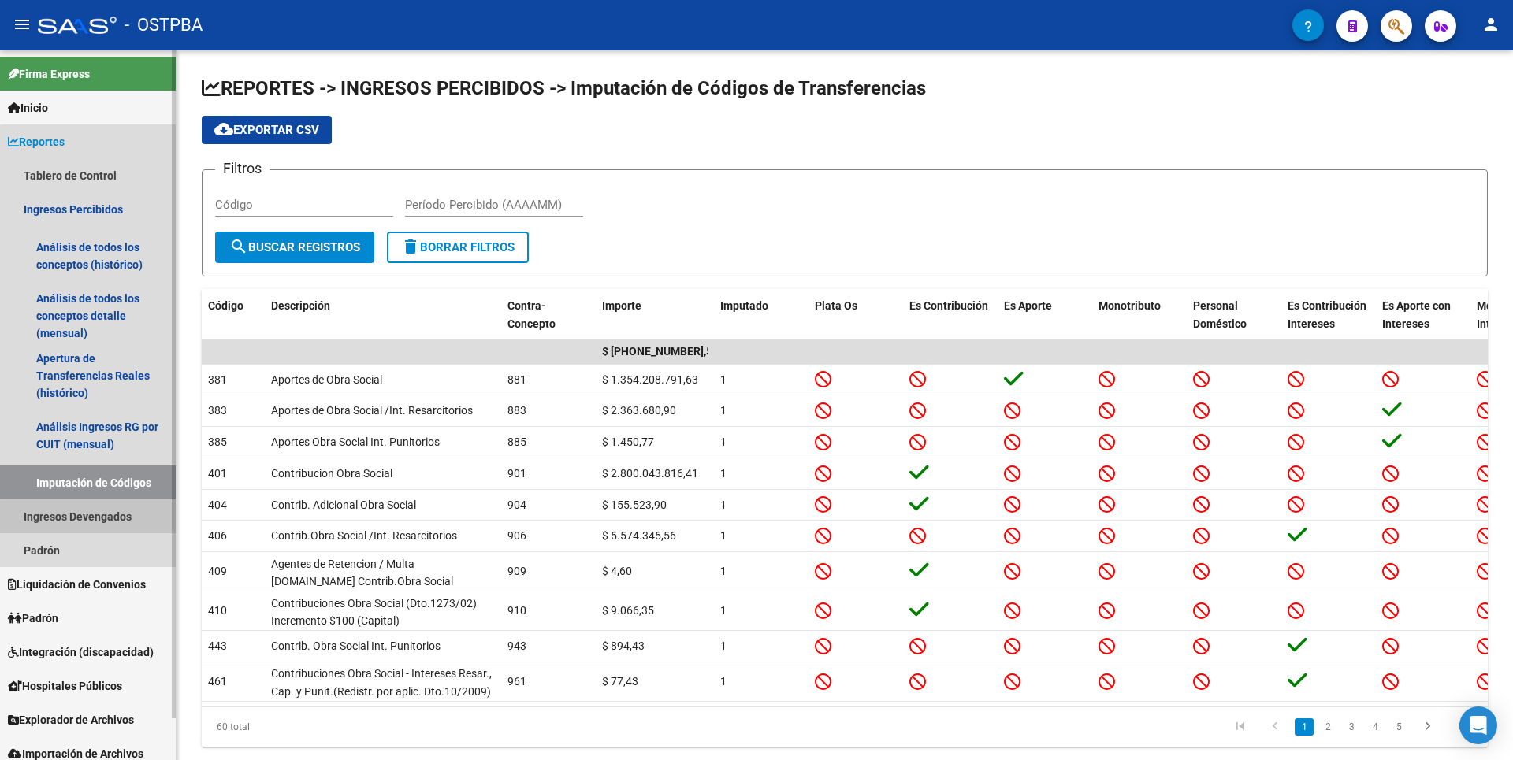
click at [99, 522] on link "Ingresos Devengados" at bounding box center [88, 517] width 176 height 34
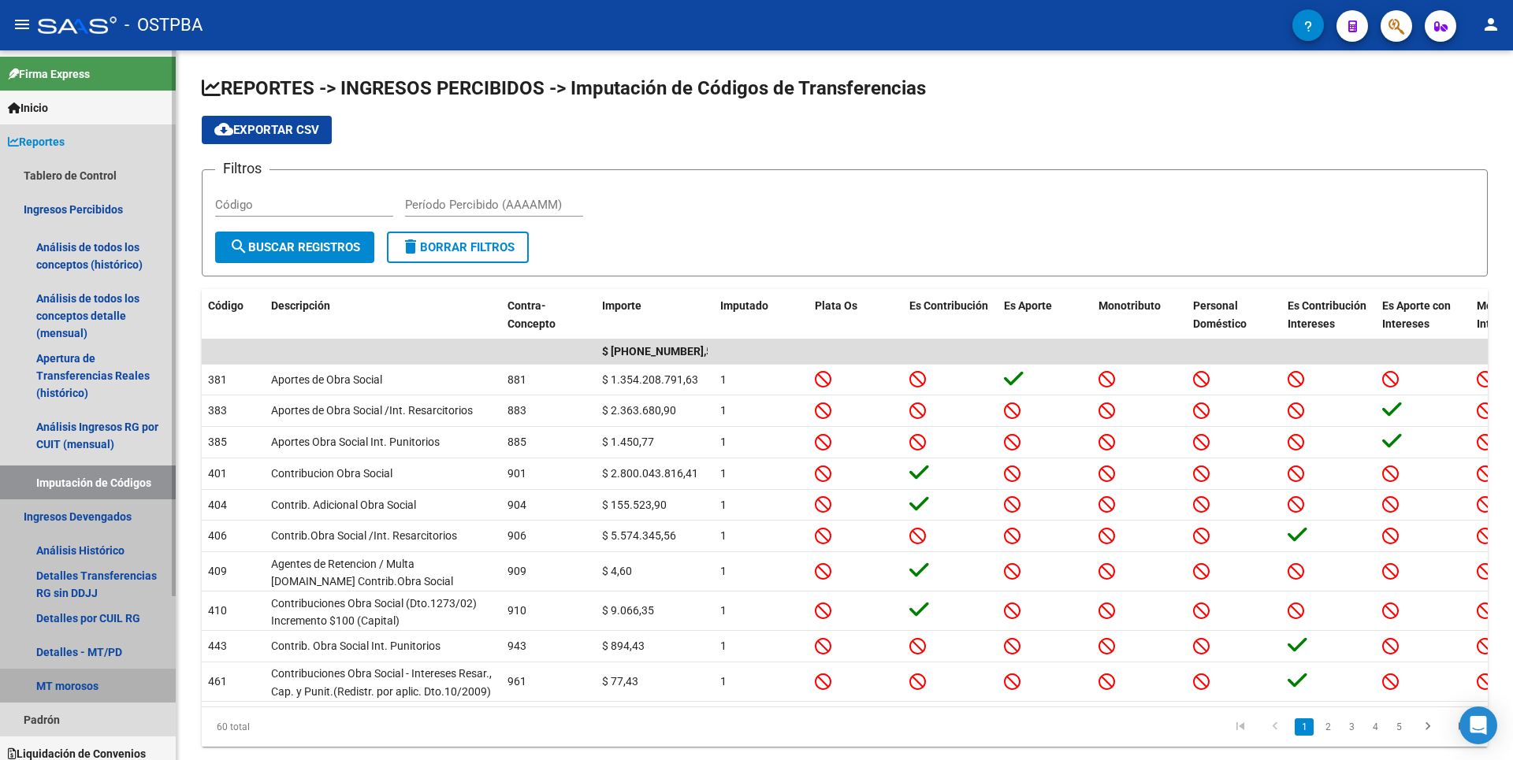
click at [87, 681] on link "MT morosos" at bounding box center [88, 686] width 176 height 34
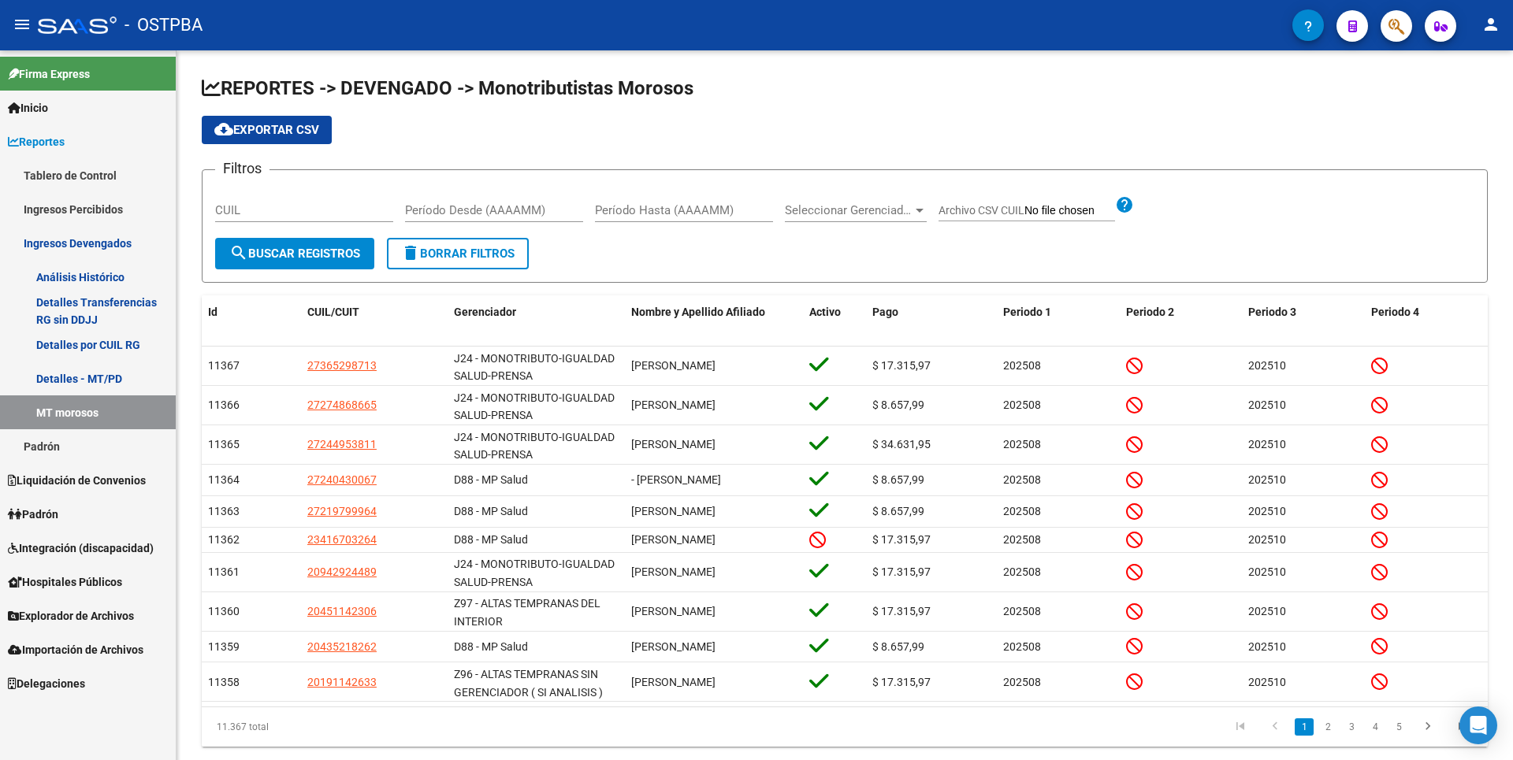
click at [77, 578] on span "Hospitales Públicos" at bounding box center [65, 582] width 114 height 17
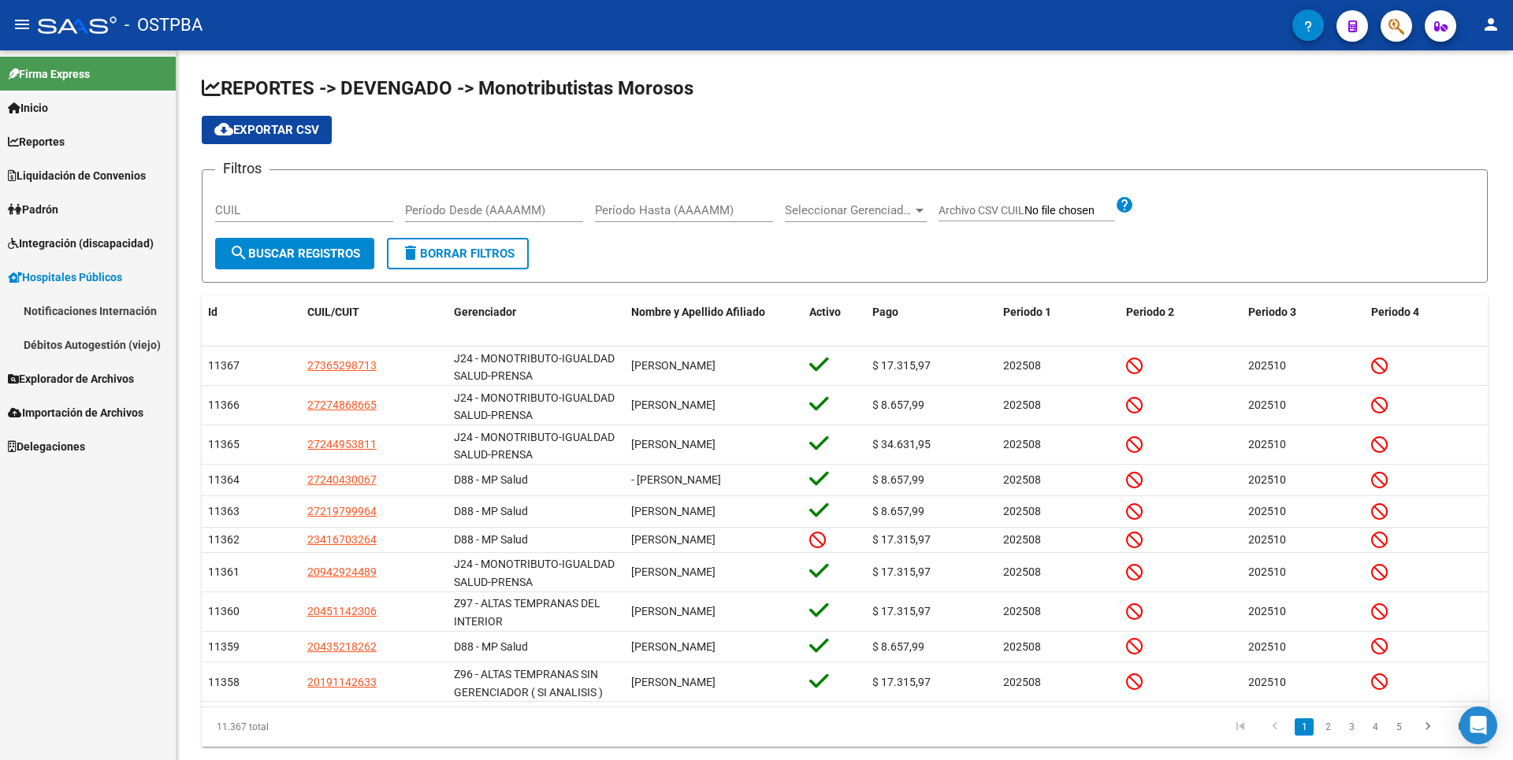
click at [97, 313] on link "Notificaciones Internación" at bounding box center [88, 311] width 176 height 34
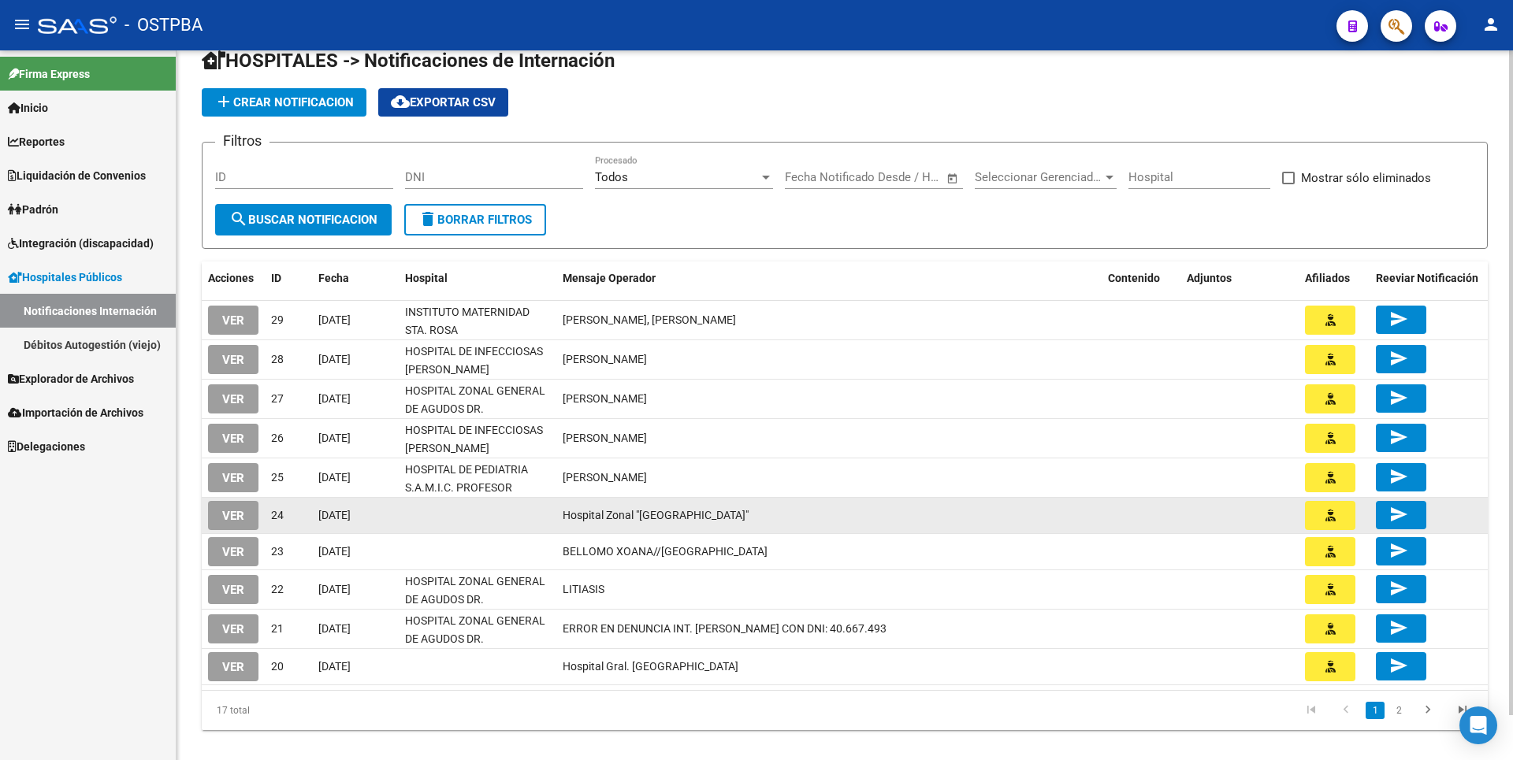
scroll to position [48, 0]
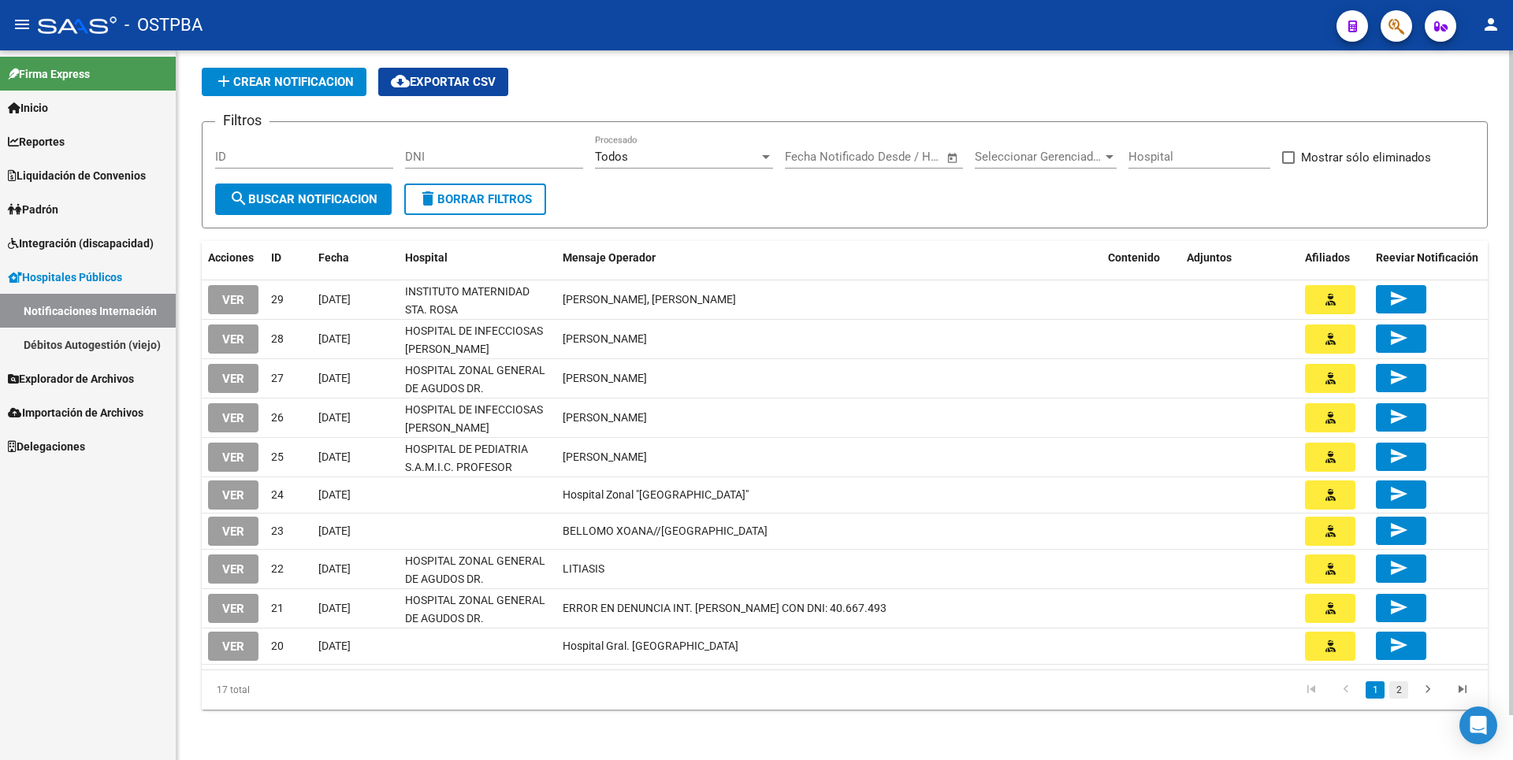
click at [1404, 692] on link "2" at bounding box center [1398, 690] width 19 height 17
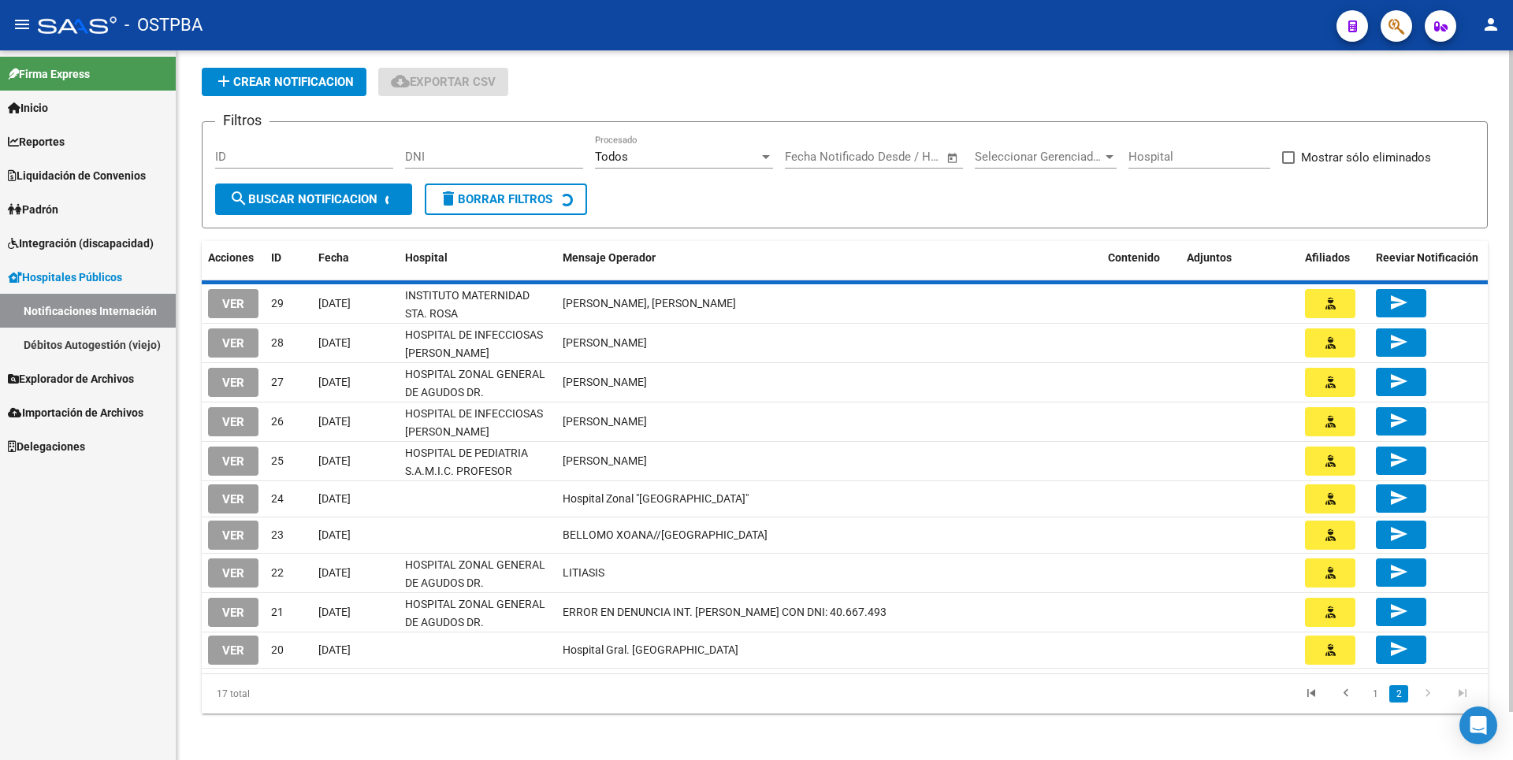
scroll to position [0, 0]
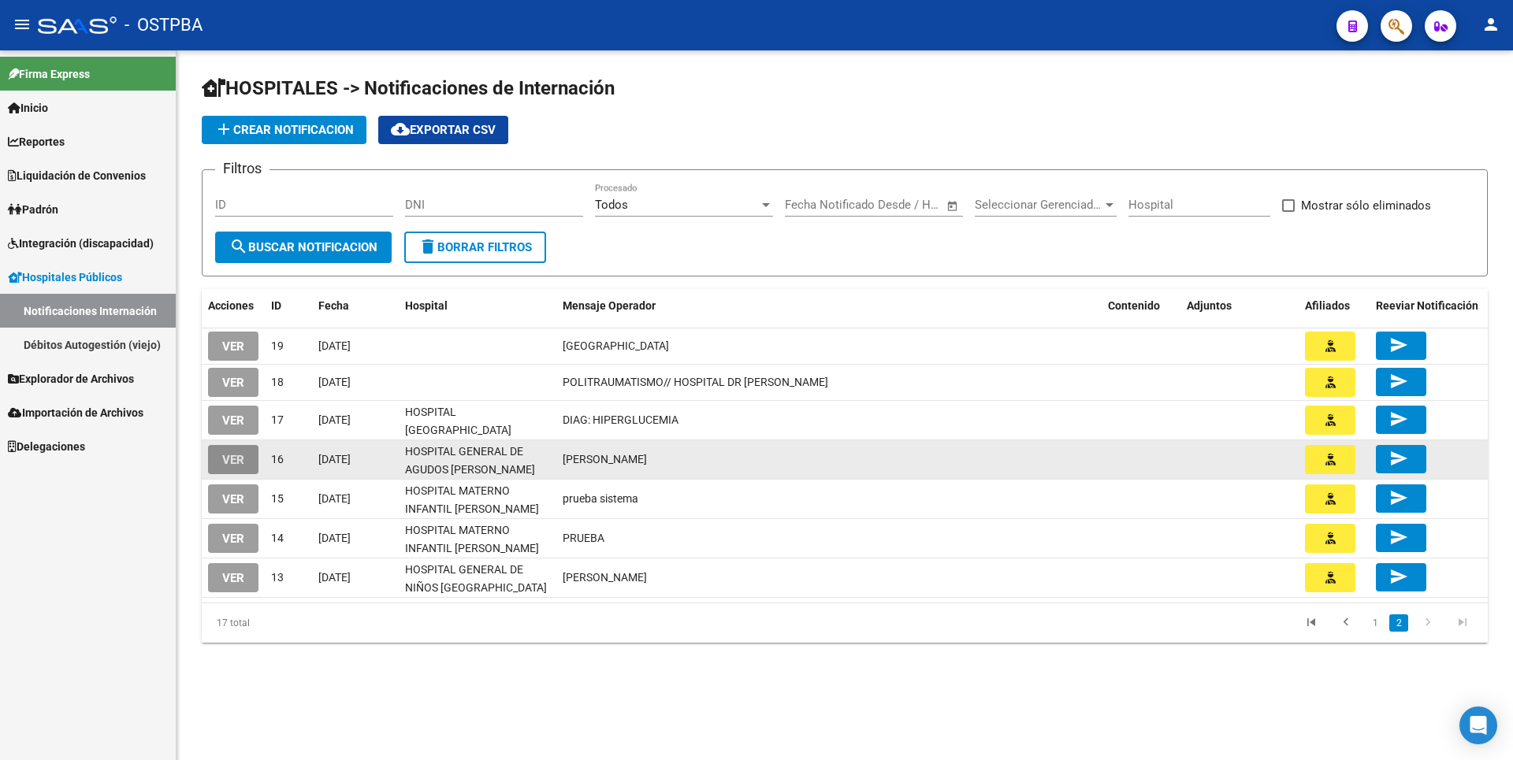
click at [229, 458] on span "VER" at bounding box center [233, 460] width 22 height 14
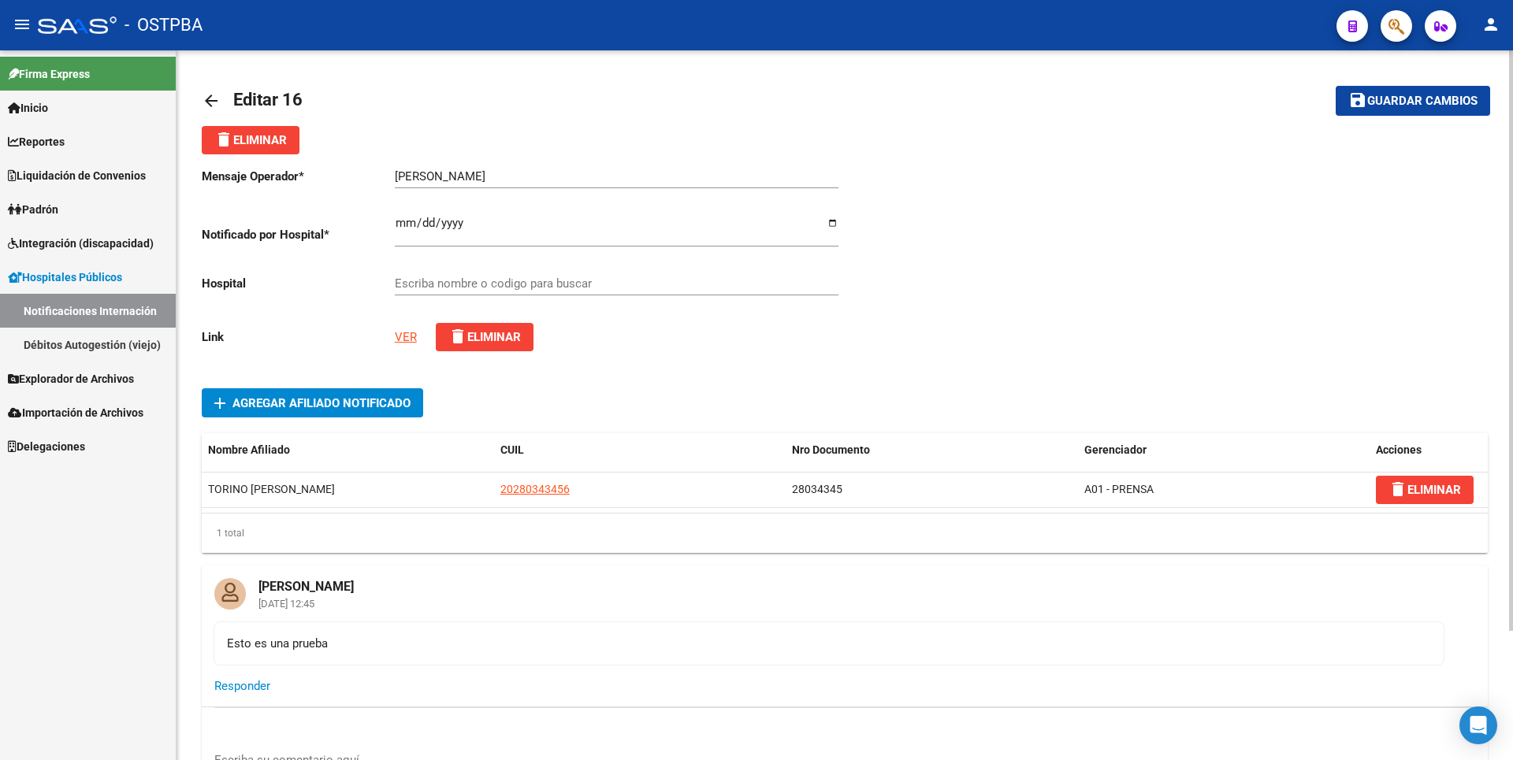
type input "HOSPITAL GENERAL DE AGUDOS DR. COSME ARGERICH"
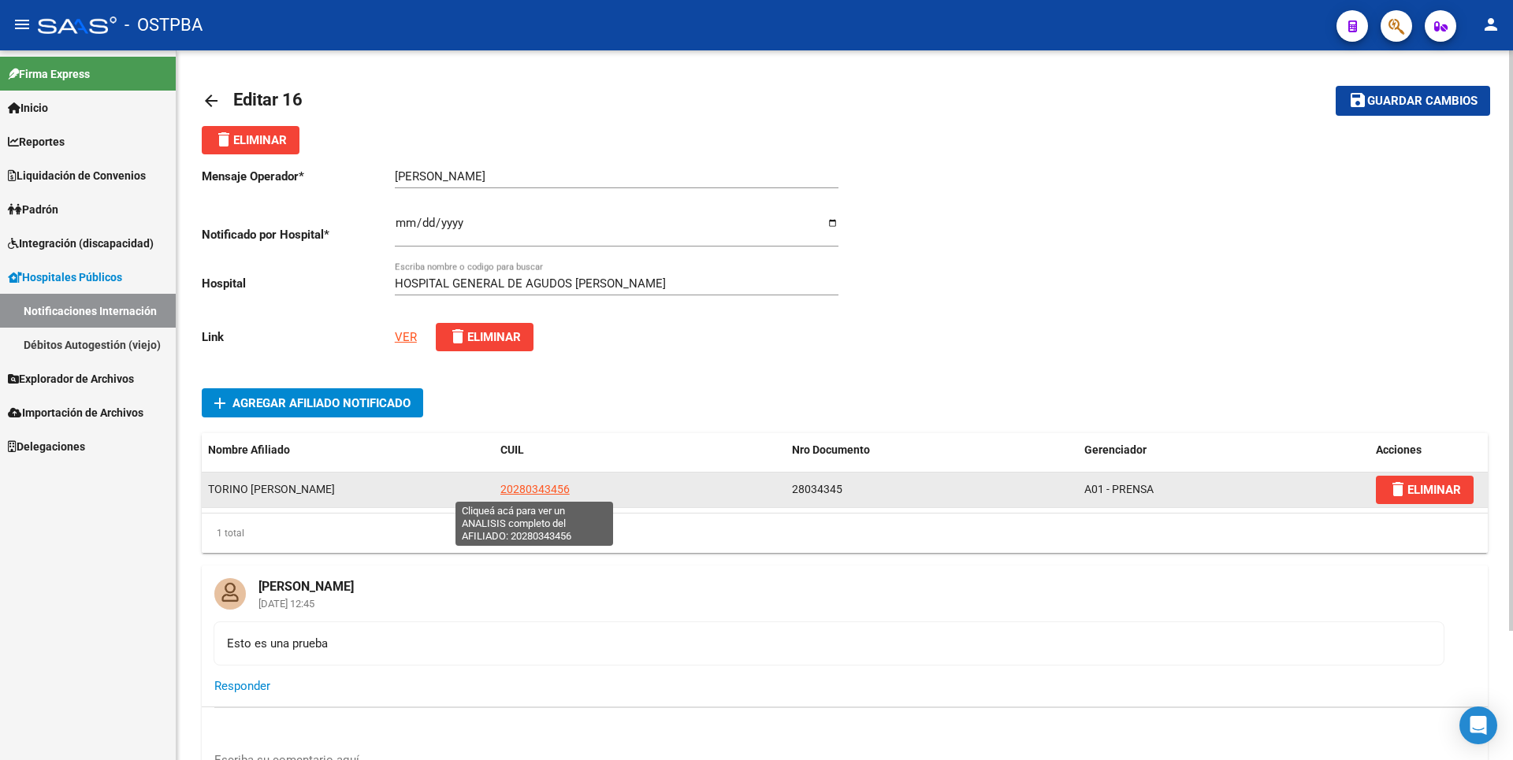
click at [546, 493] on span "20280343456" at bounding box center [534, 489] width 69 height 13
type textarea "20280343456"
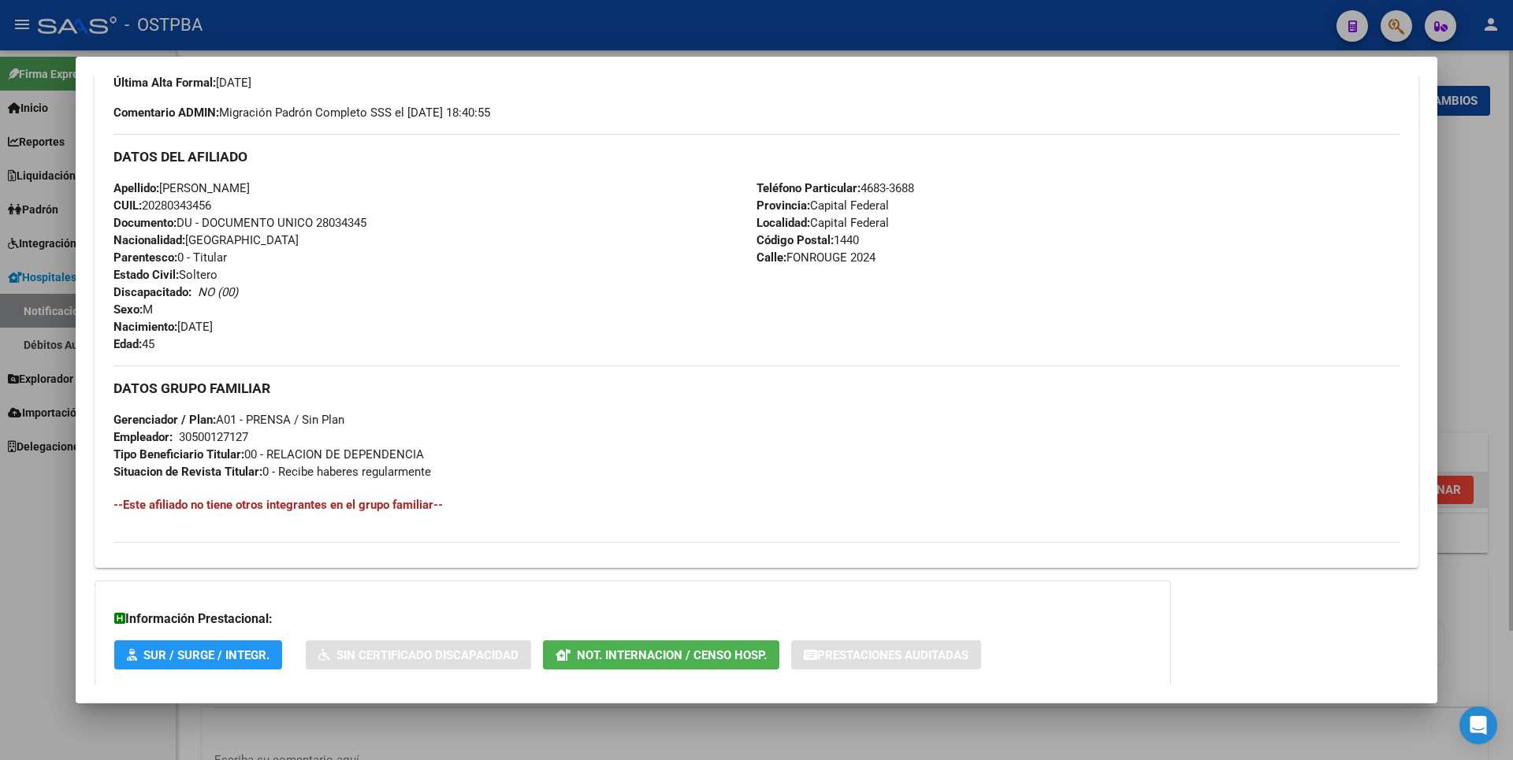
scroll to position [538, 0]
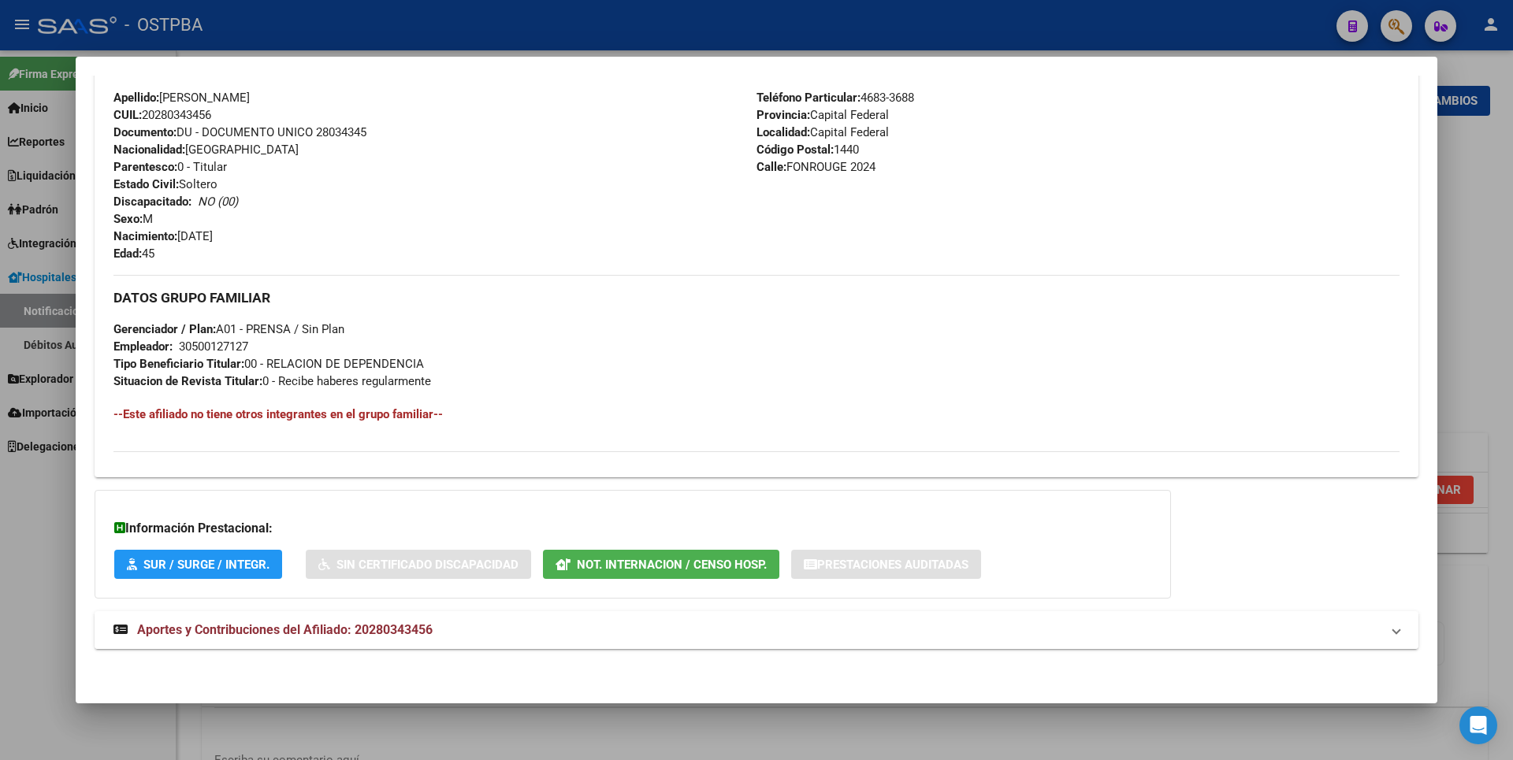
click at [418, 624] on span "Aportes y Contribuciones del Afiliado: 20280343456" at bounding box center [285, 630] width 296 height 15
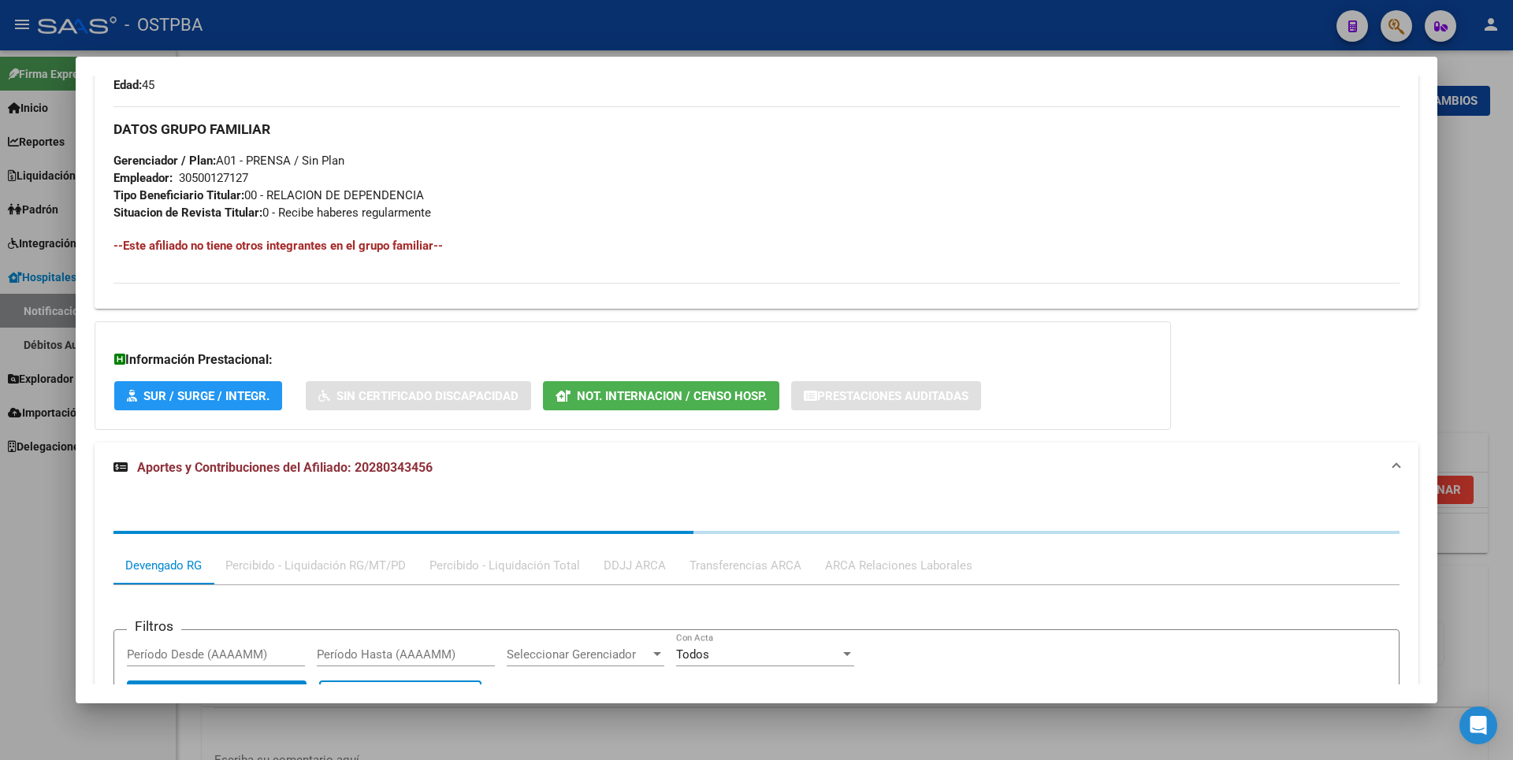
scroll to position [867, 0]
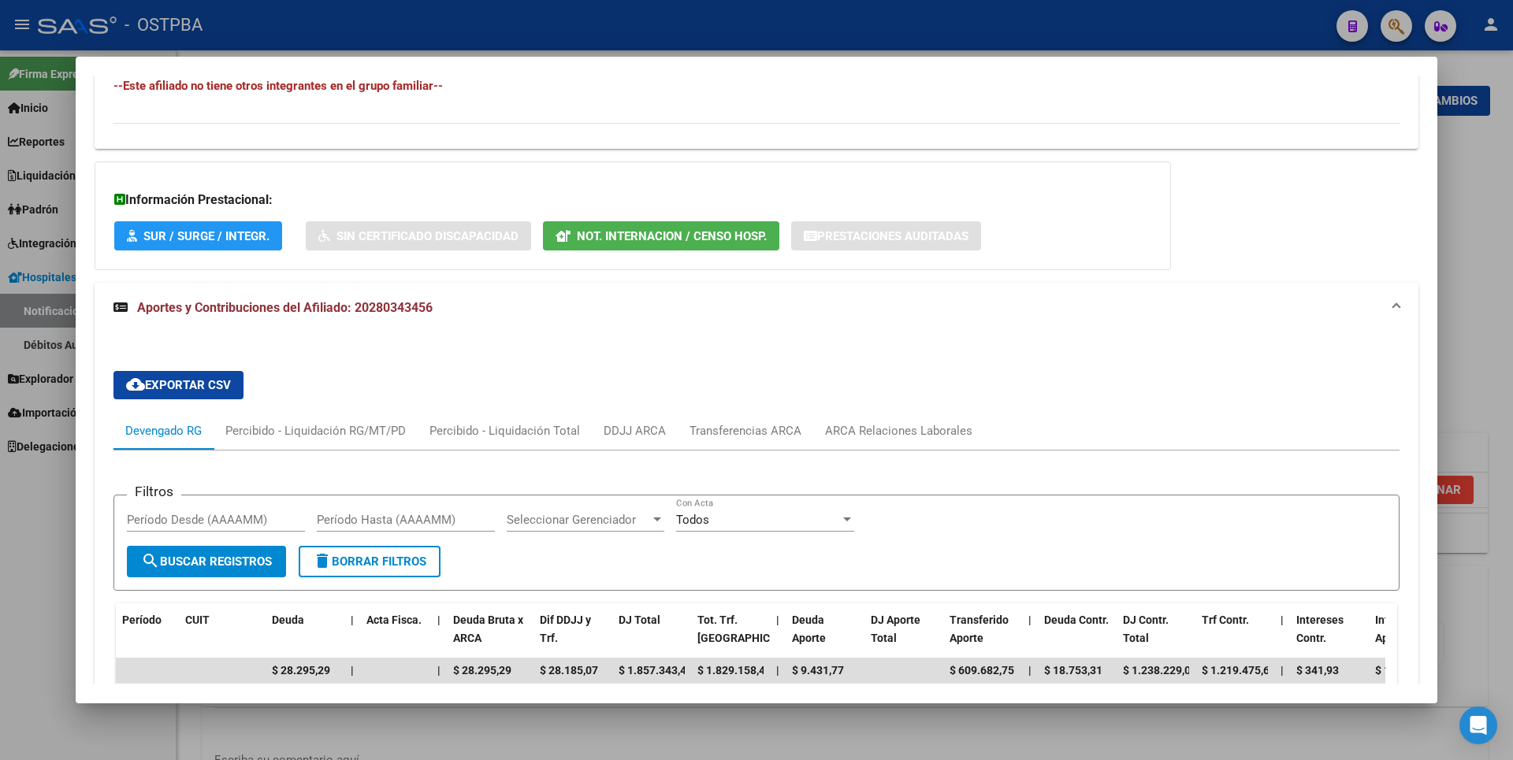
click at [728, 239] on span "Not. Internacion / Censo Hosp." at bounding box center [672, 236] width 190 height 14
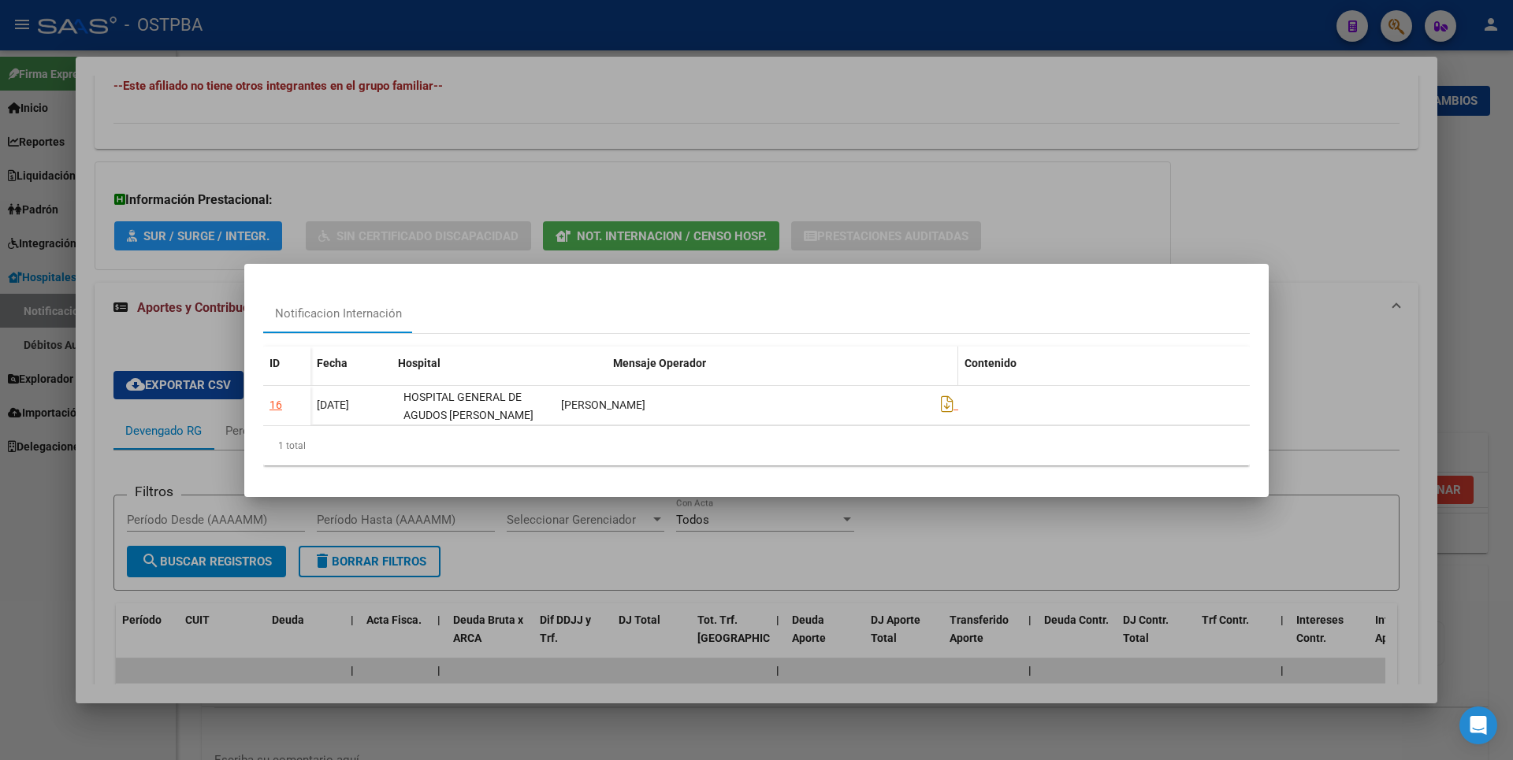
drag, startPoint x: 553, startPoint y: 362, endPoint x: 635, endPoint y: 352, distance: 82.5
click at [635, 352] on div "Fecha Hospital Mensaje Operador Contenido" at bounding box center [779, 380] width 939 height 66
click at [1484, 206] on div at bounding box center [756, 380] width 1513 height 760
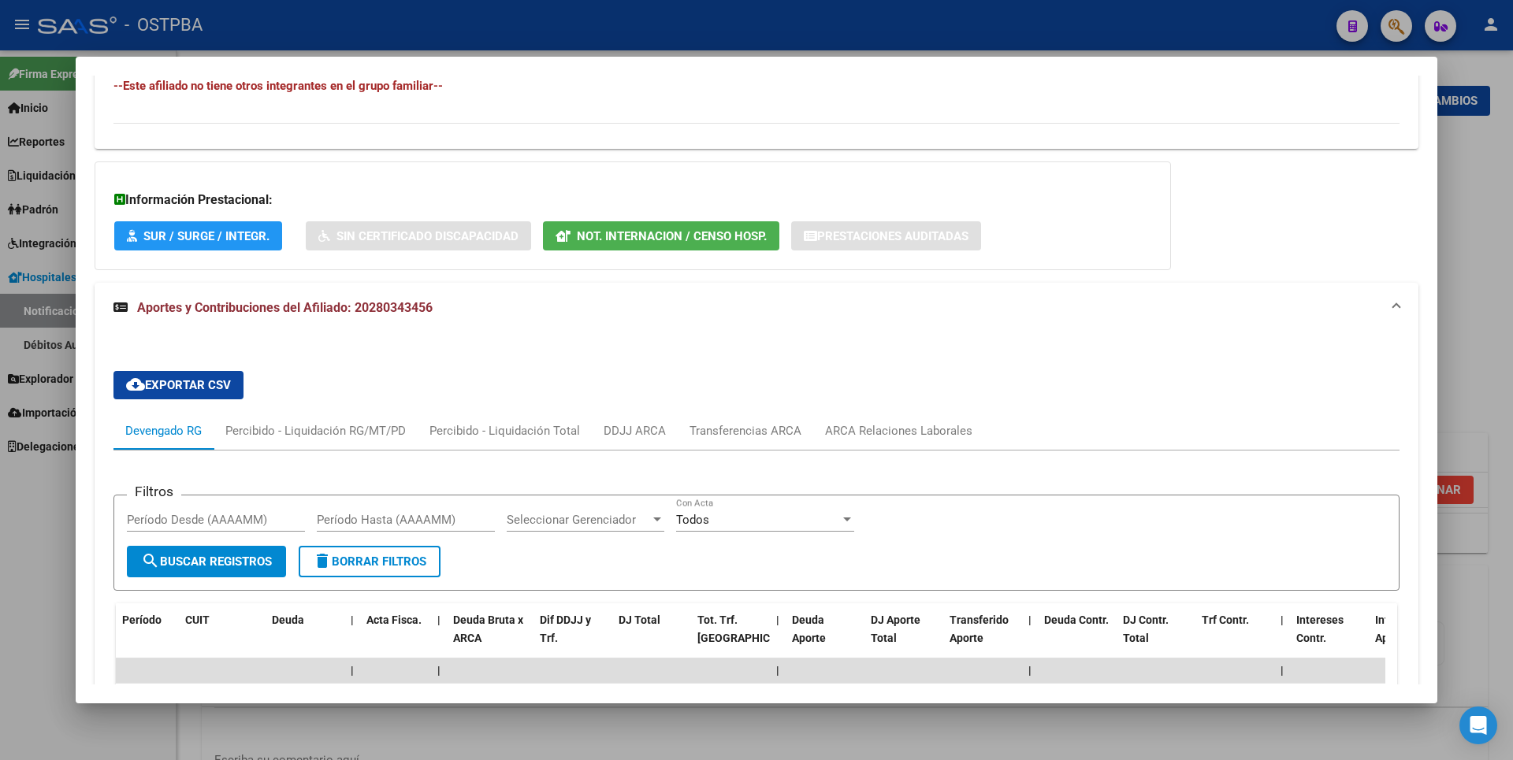
click at [1484, 206] on div at bounding box center [756, 380] width 1513 height 760
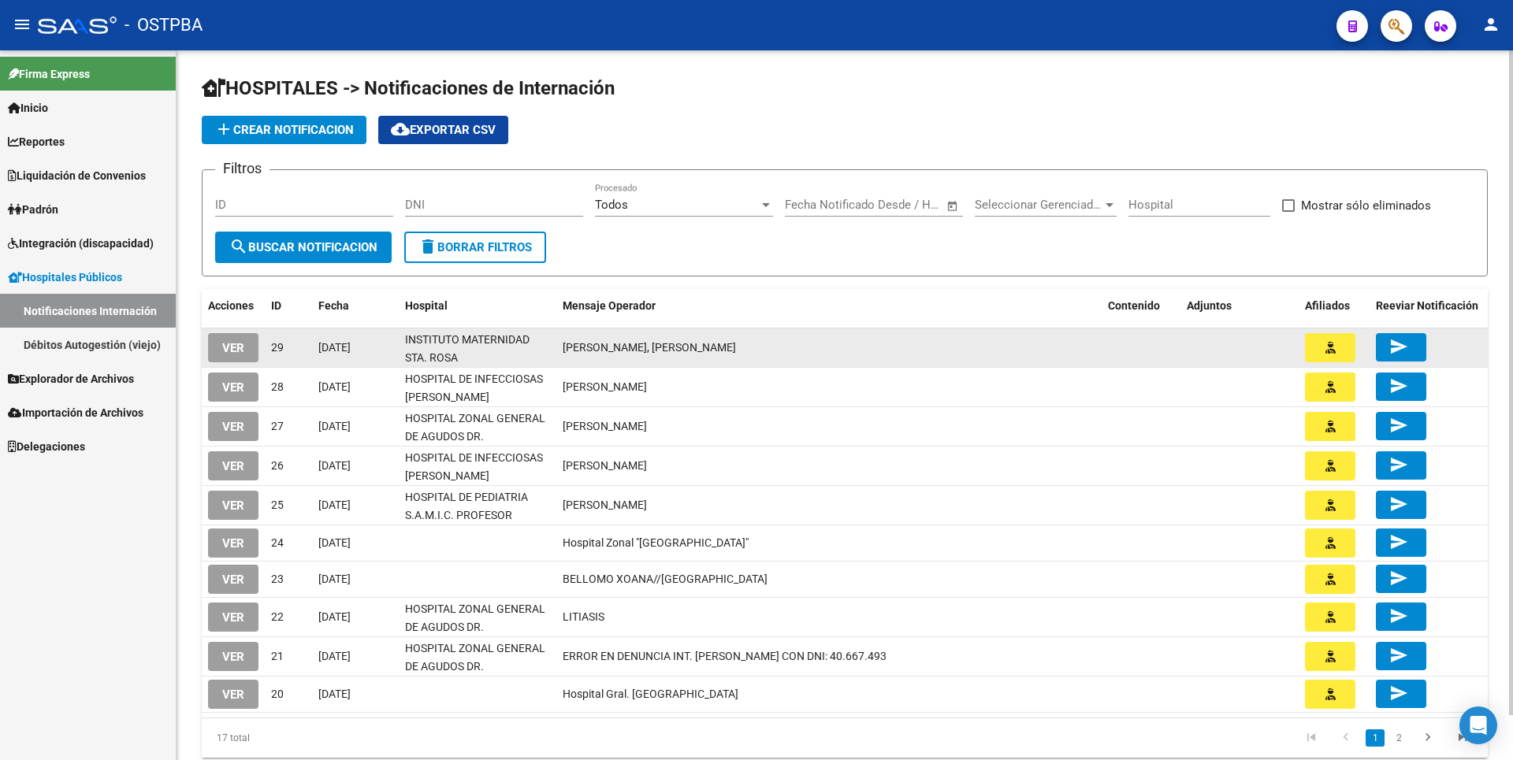
click at [227, 344] on span "VER" at bounding box center [233, 348] width 22 height 14
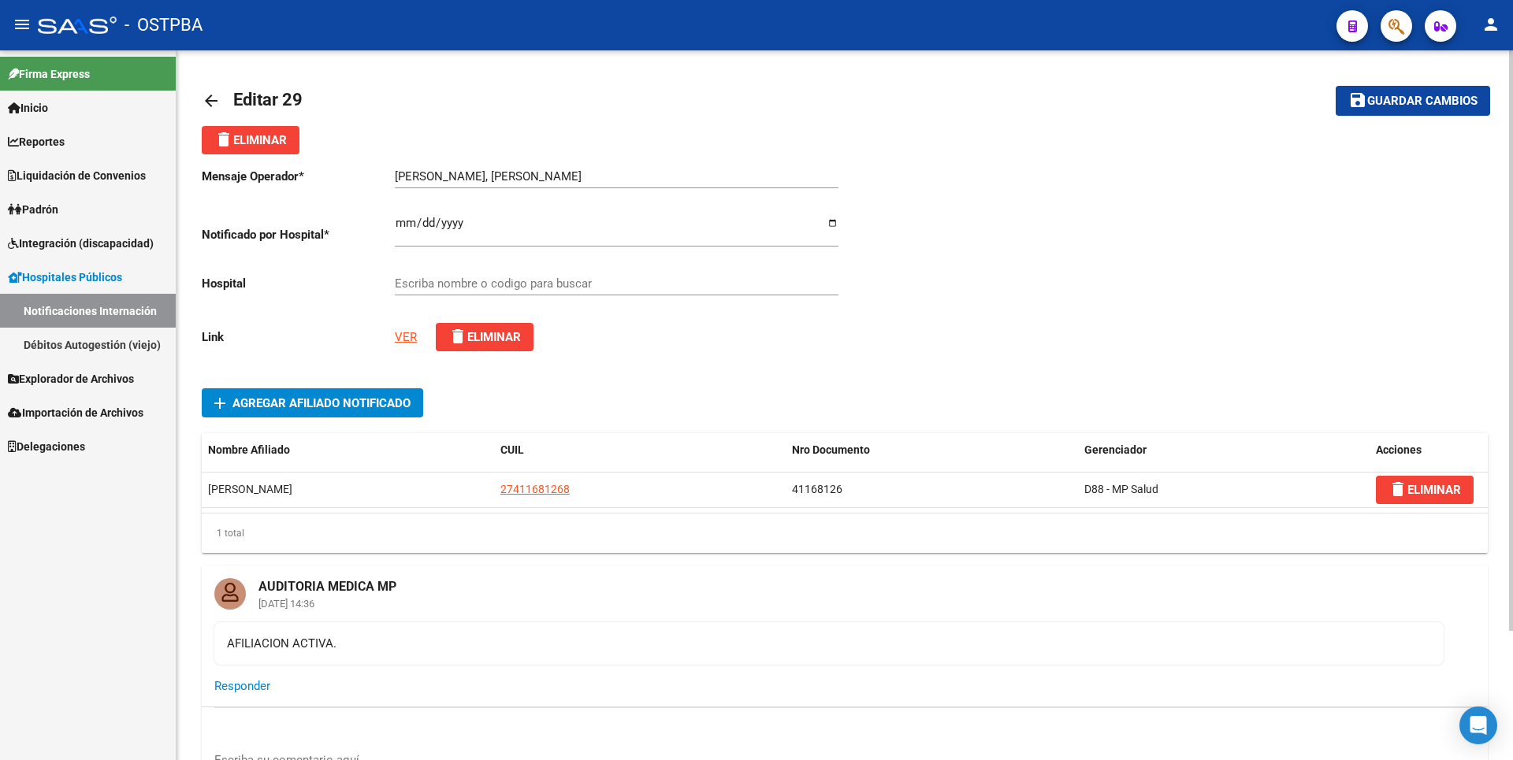
type input "INSTITUTO MATERNIDAD STA. ROSA"
click at [407, 336] on link "VER" at bounding box center [406, 337] width 22 height 14
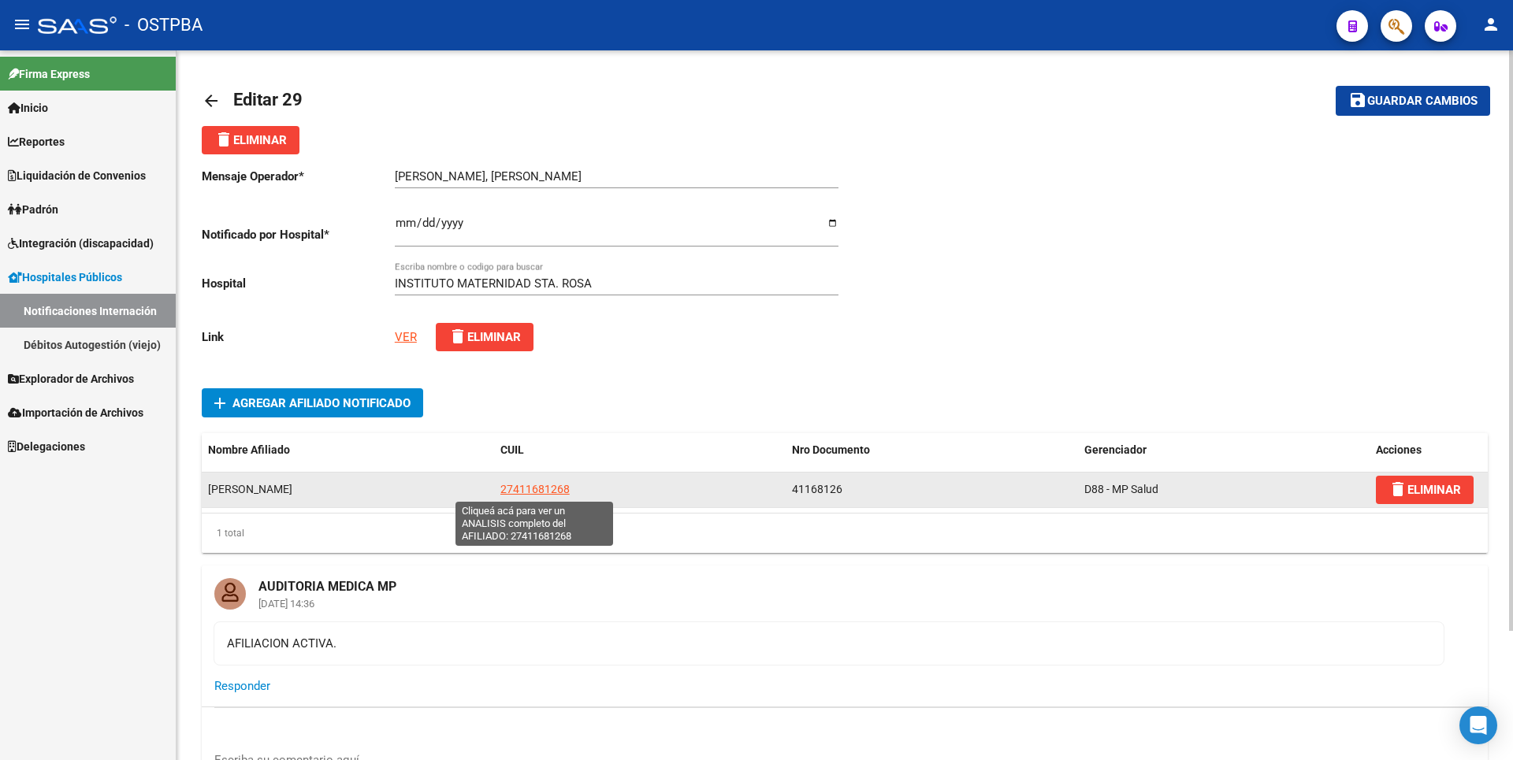
click at [530, 492] on span "27411681268" at bounding box center [534, 489] width 69 height 13
type textarea "27411681268"
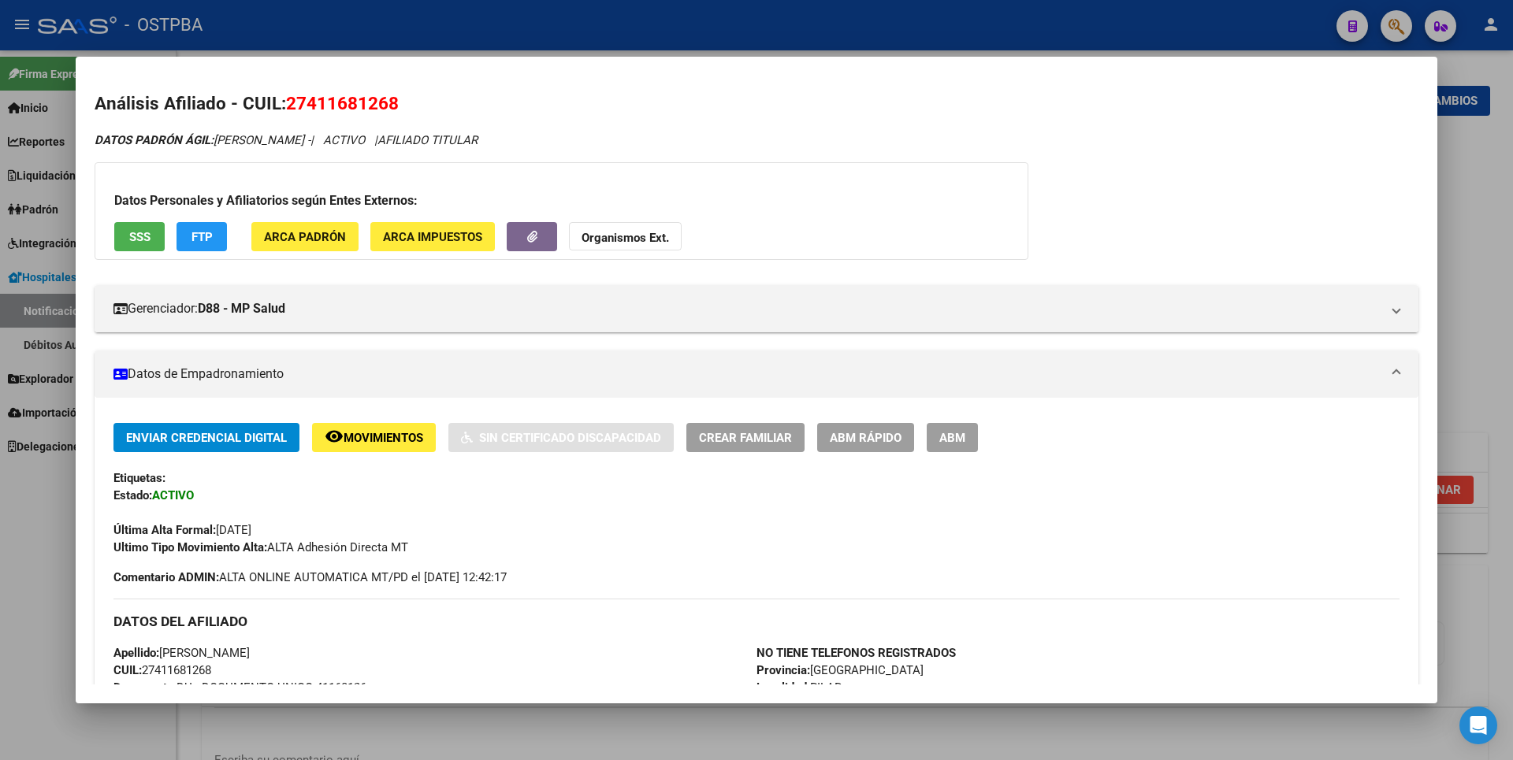
click at [1507, 223] on div at bounding box center [756, 380] width 1513 height 760
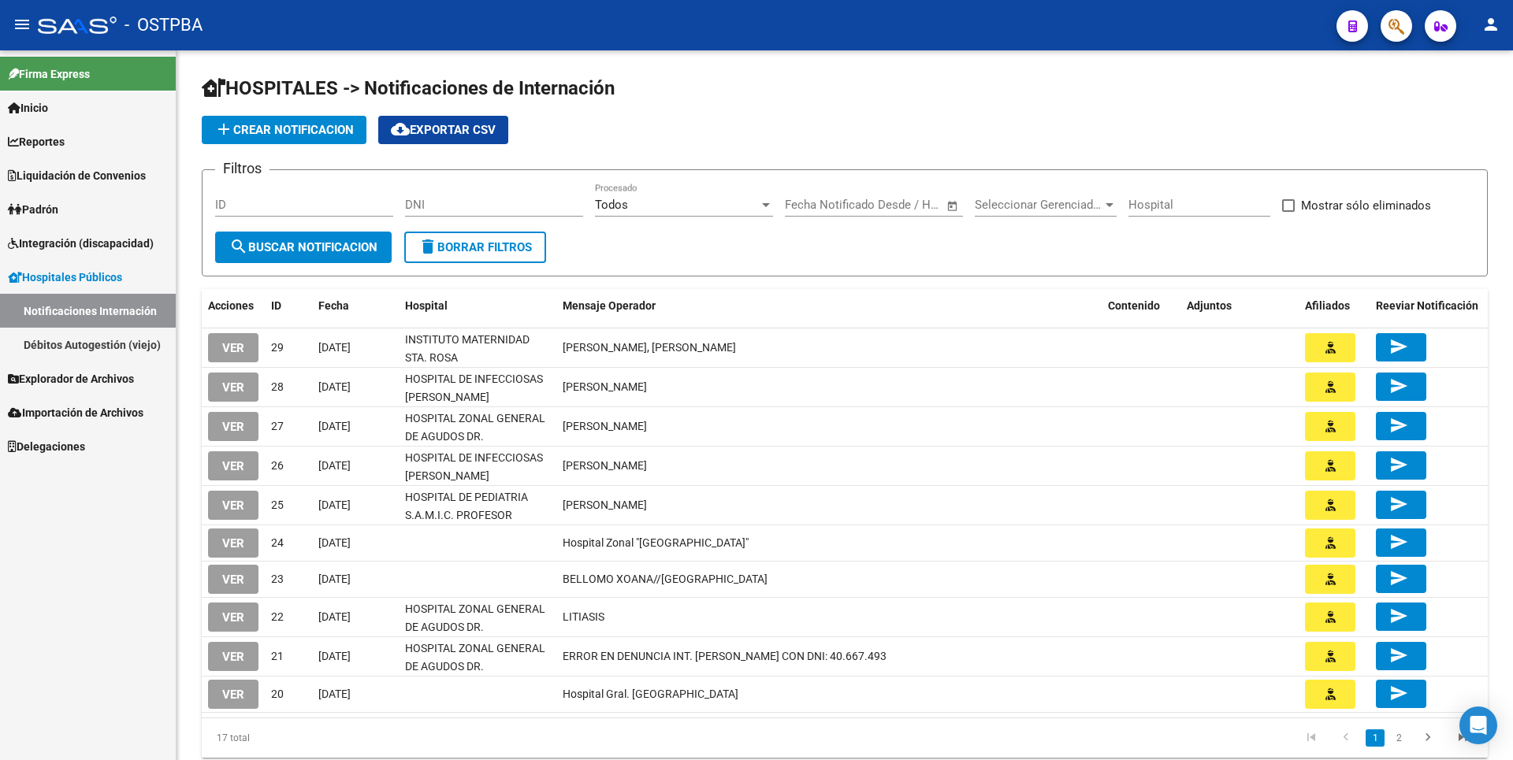
click at [229, 542] on span "VER" at bounding box center [233, 544] width 22 height 14
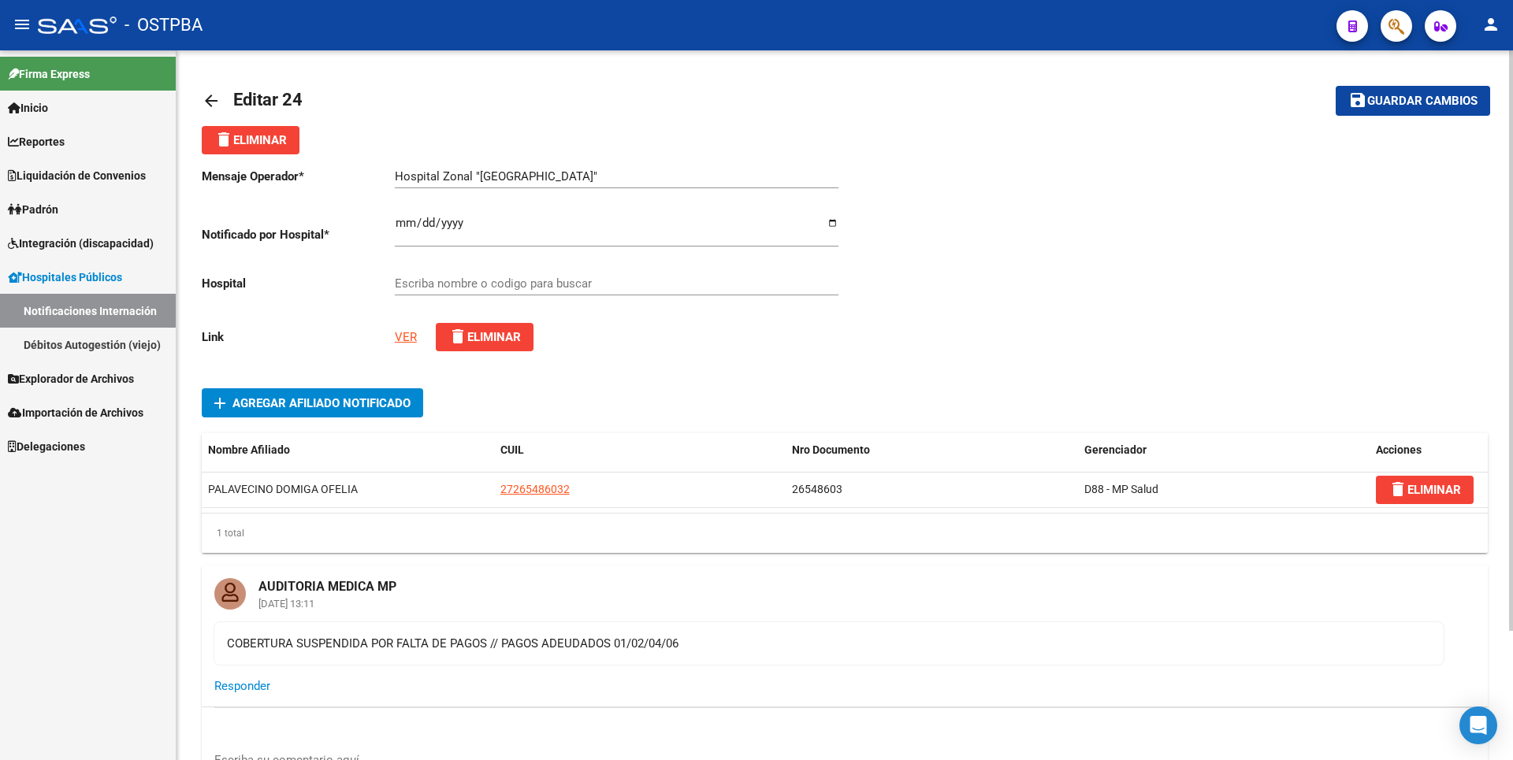
click at [400, 336] on link "VER" at bounding box center [406, 337] width 22 height 14
click at [109, 310] on link "Notificaciones Internación" at bounding box center [88, 311] width 176 height 34
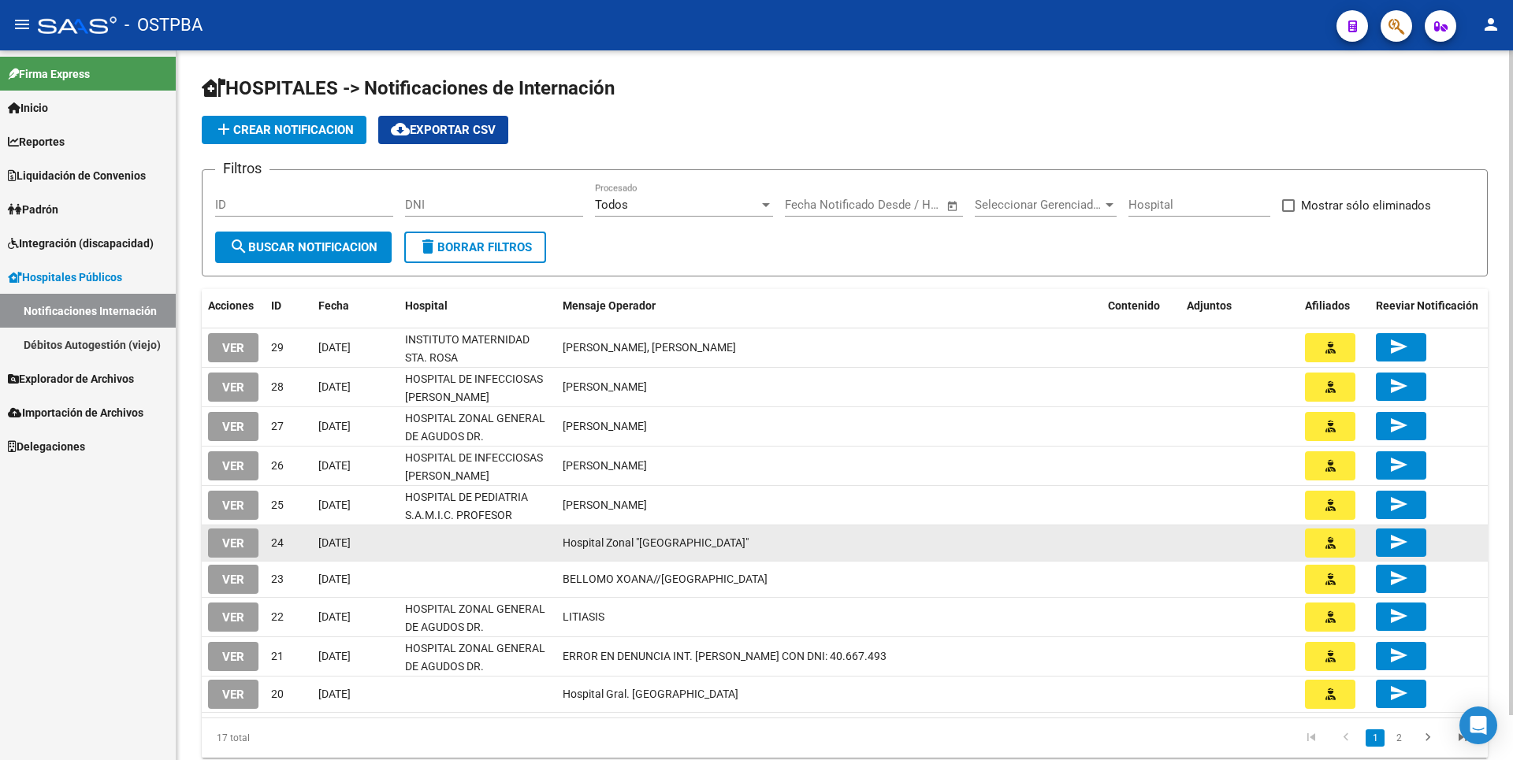
click at [228, 549] on span "VER" at bounding box center [233, 544] width 22 height 14
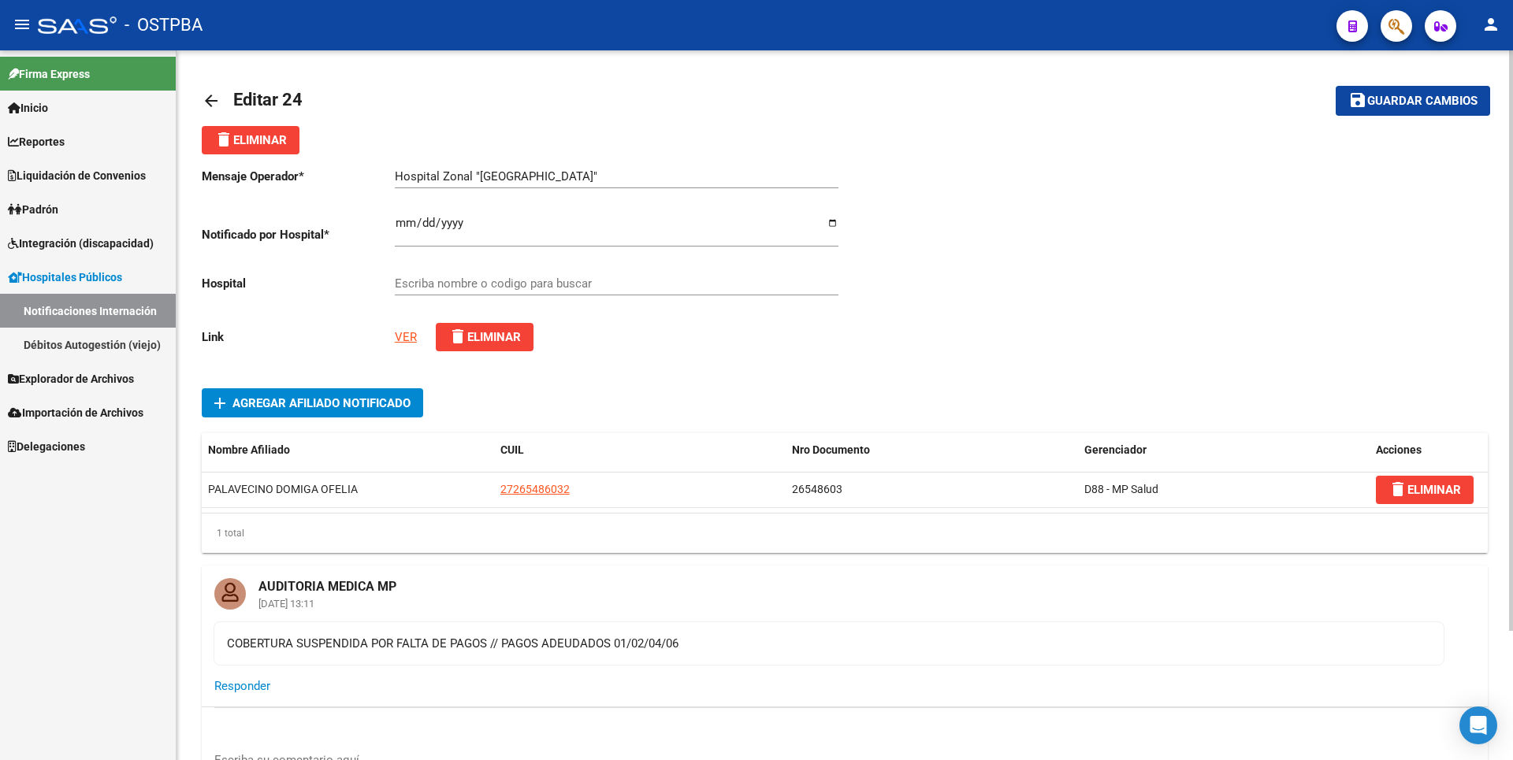
click at [600, 284] on input "Escriba nombre o codigo para buscar" at bounding box center [617, 284] width 444 height 14
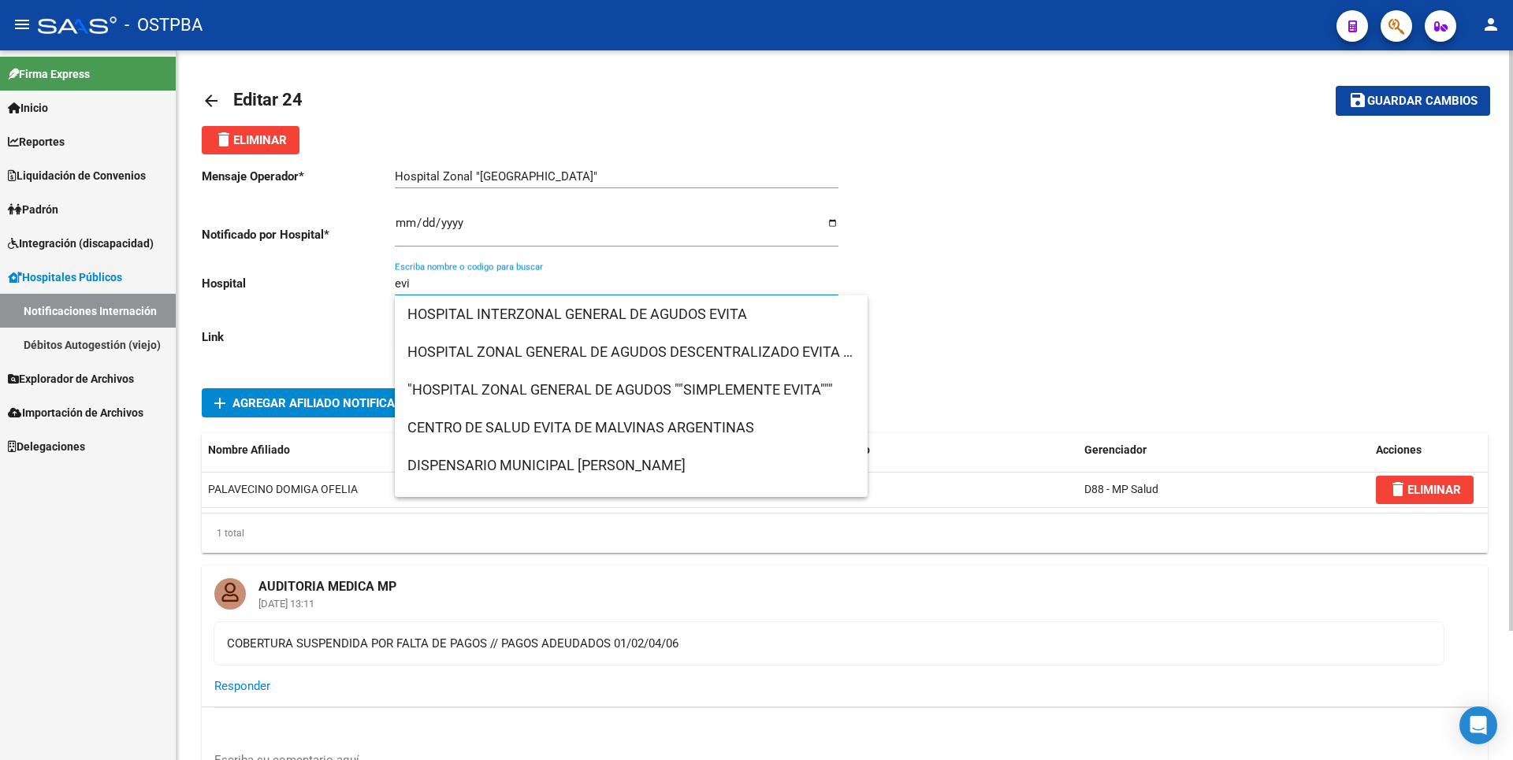
type input "evi"
click at [975, 254] on div at bounding box center [1166, 259] width 643 height 210
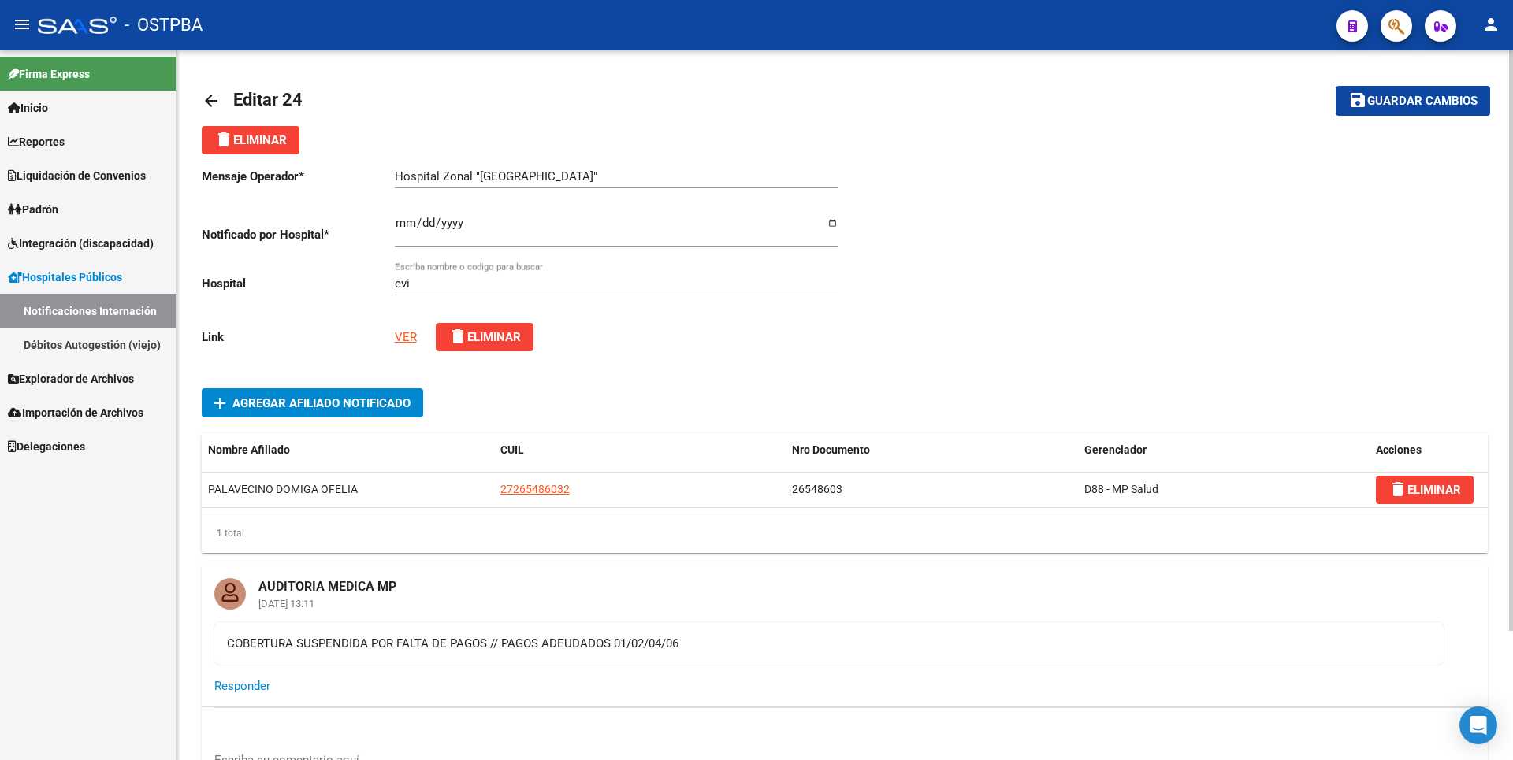
click at [401, 340] on link "VER" at bounding box center [406, 337] width 22 height 14
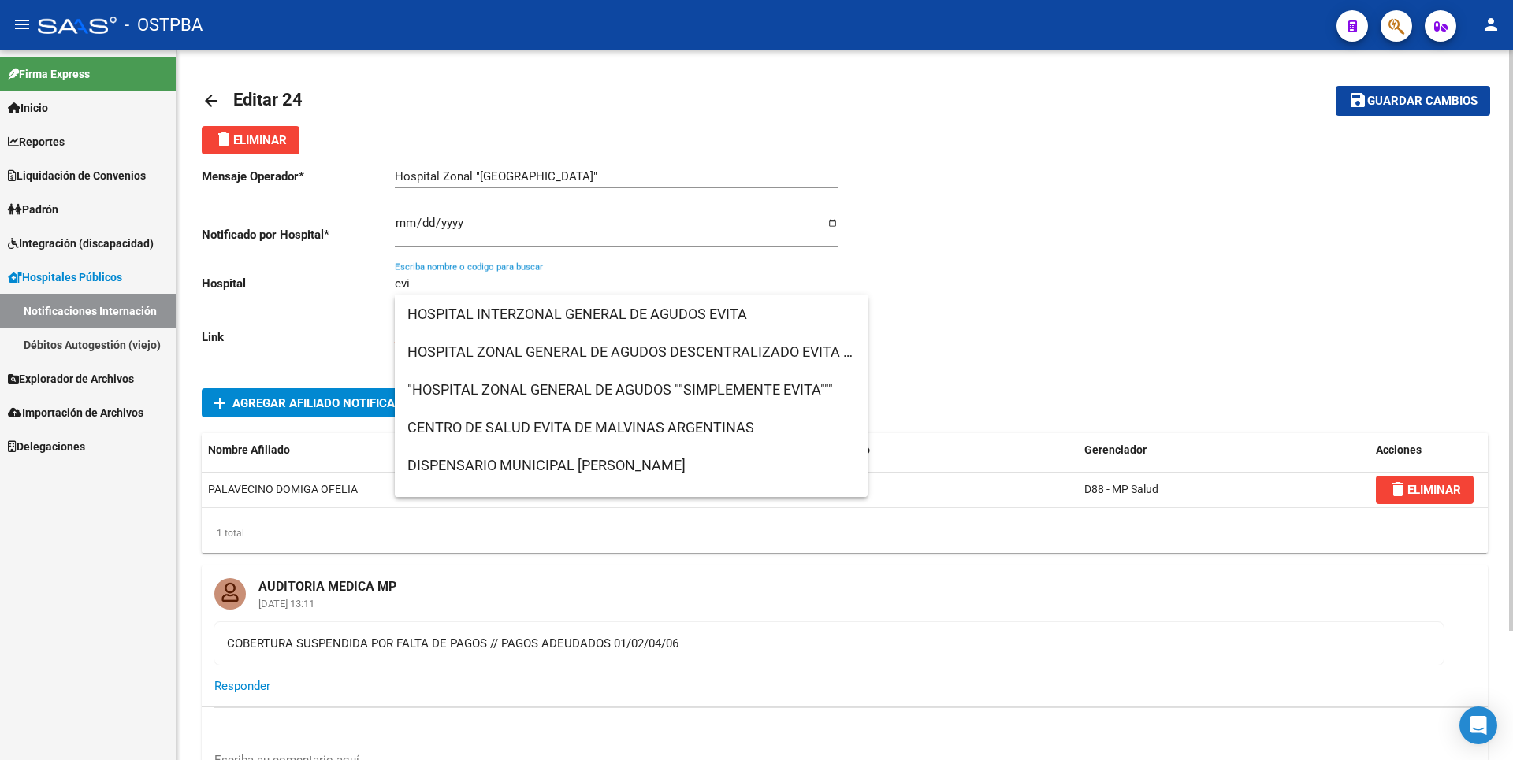
click at [429, 284] on input "evi" at bounding box center [617, 284] width 444 height 14
drag, startPoint x: 456, startPoint y: 287, endPoint x: 205, endPoint y: 270, distance: 252.0
click at [210, 270] on div "Mensaje Operador * Hospital Zonal "Evita Pueblo" Ingresar el texto Notificado p…" at bounding box center [523, 259] width 643 height 210
drag, startPoint x: 897, startPoint y: 214, endPoint x: 919, endPoint y: 206, distance: 23.4
click at [906, 210] on div at bounding box center [1166, 259] width 643 height 210
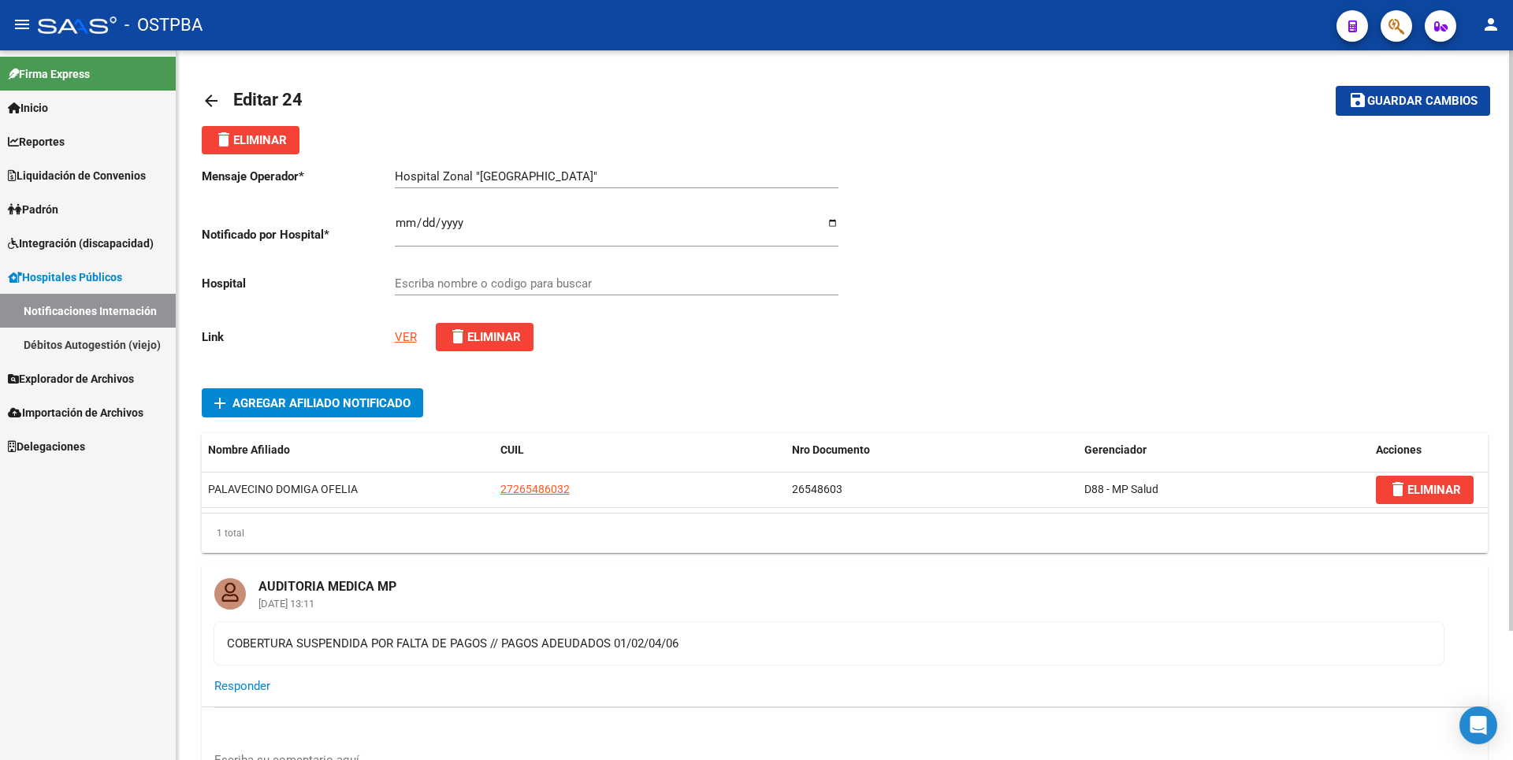
scroll to position [158, 0]
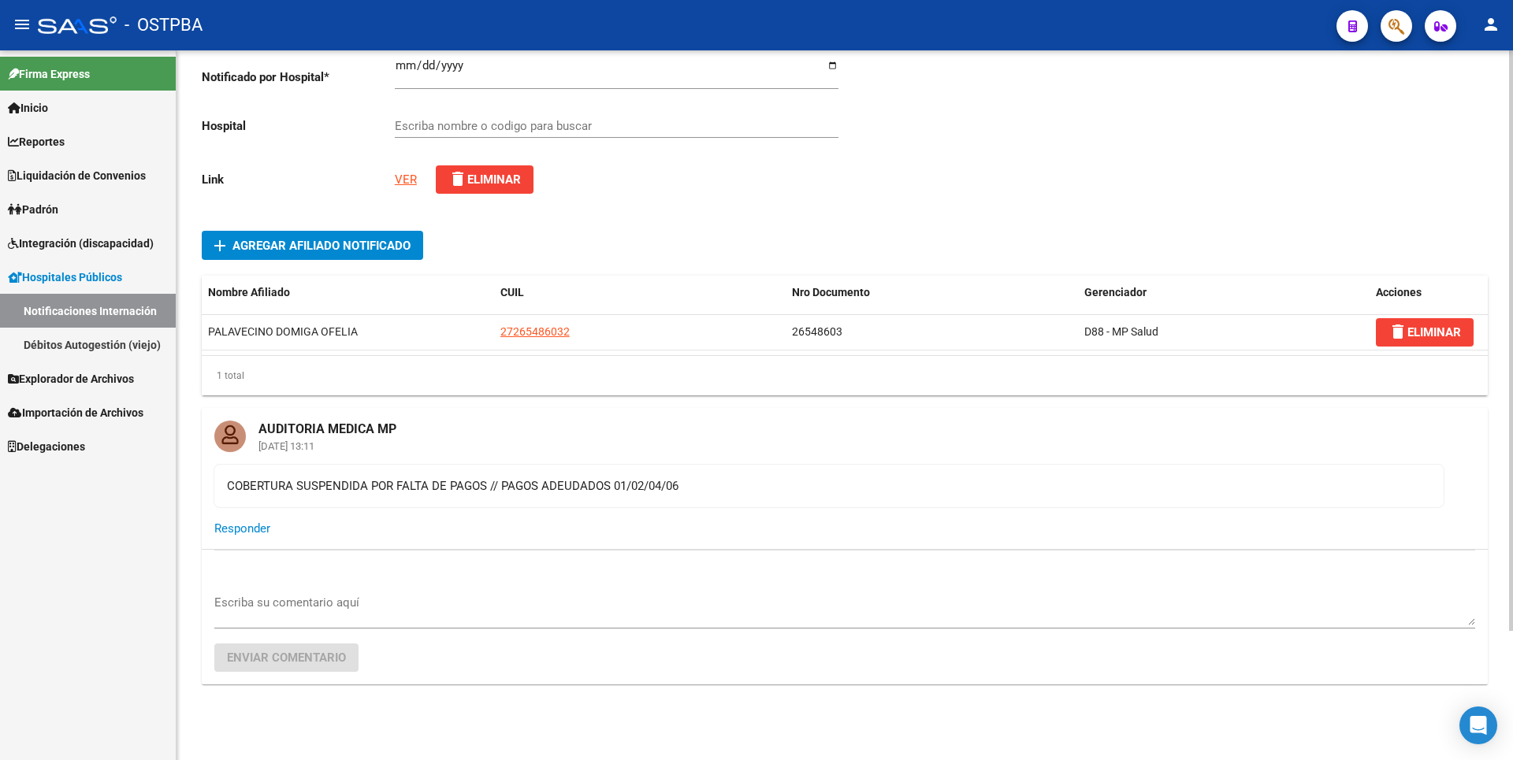
click at [628, 485] on div "COBERTURA SUSPENDIDA POR FALTA DE PAGOS // PAGOS ADEUDADOS 01/02/04/06" at bounding box center [829, 486] width 1204 height 17
click at [106, 272] on span "Hospitales Públicos" at bounding box center [65, 277] width 114 height 17
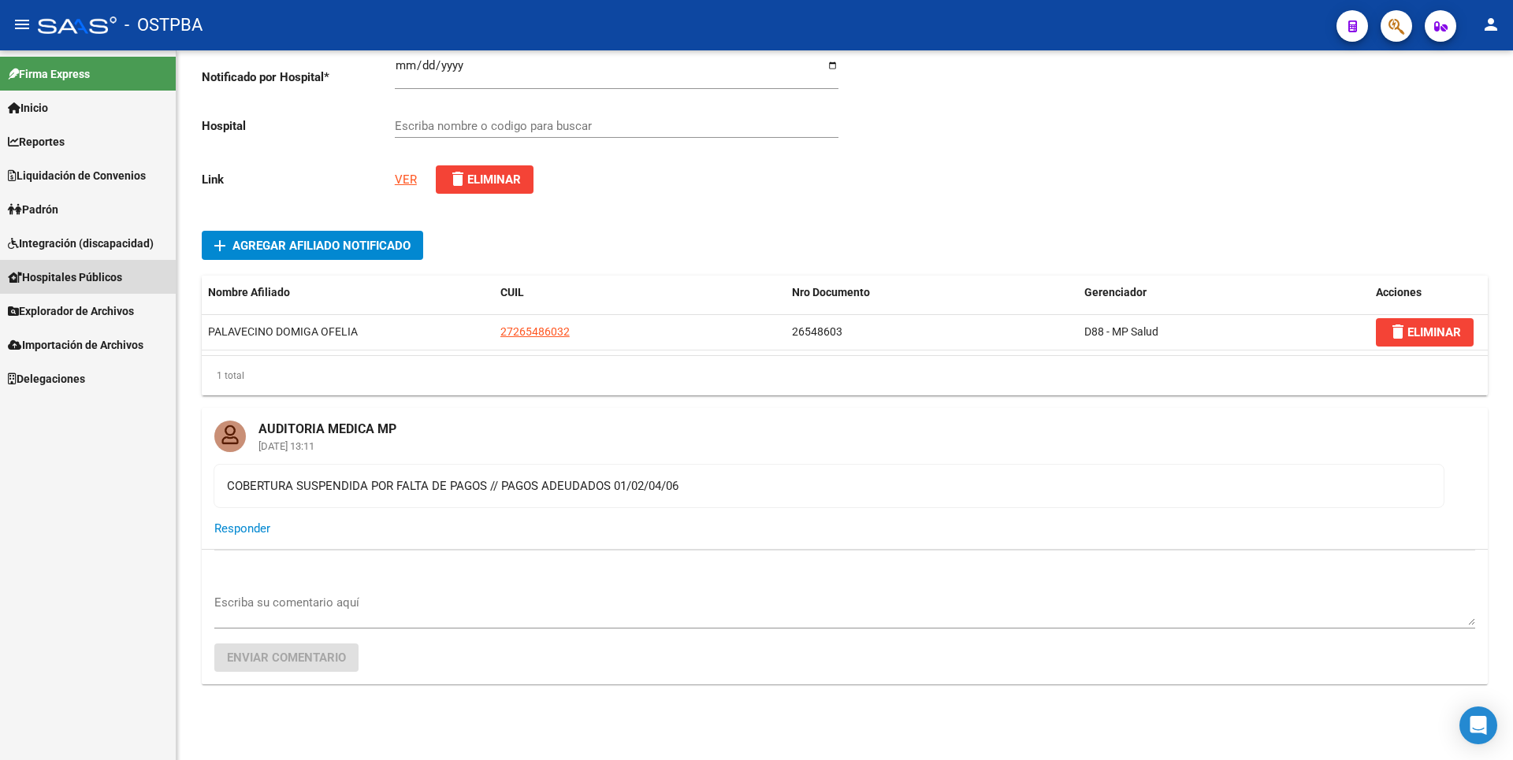
click at [103, 270] on span "Hospitales Públicos" at bounding box center [65, 277] width 114 height 17
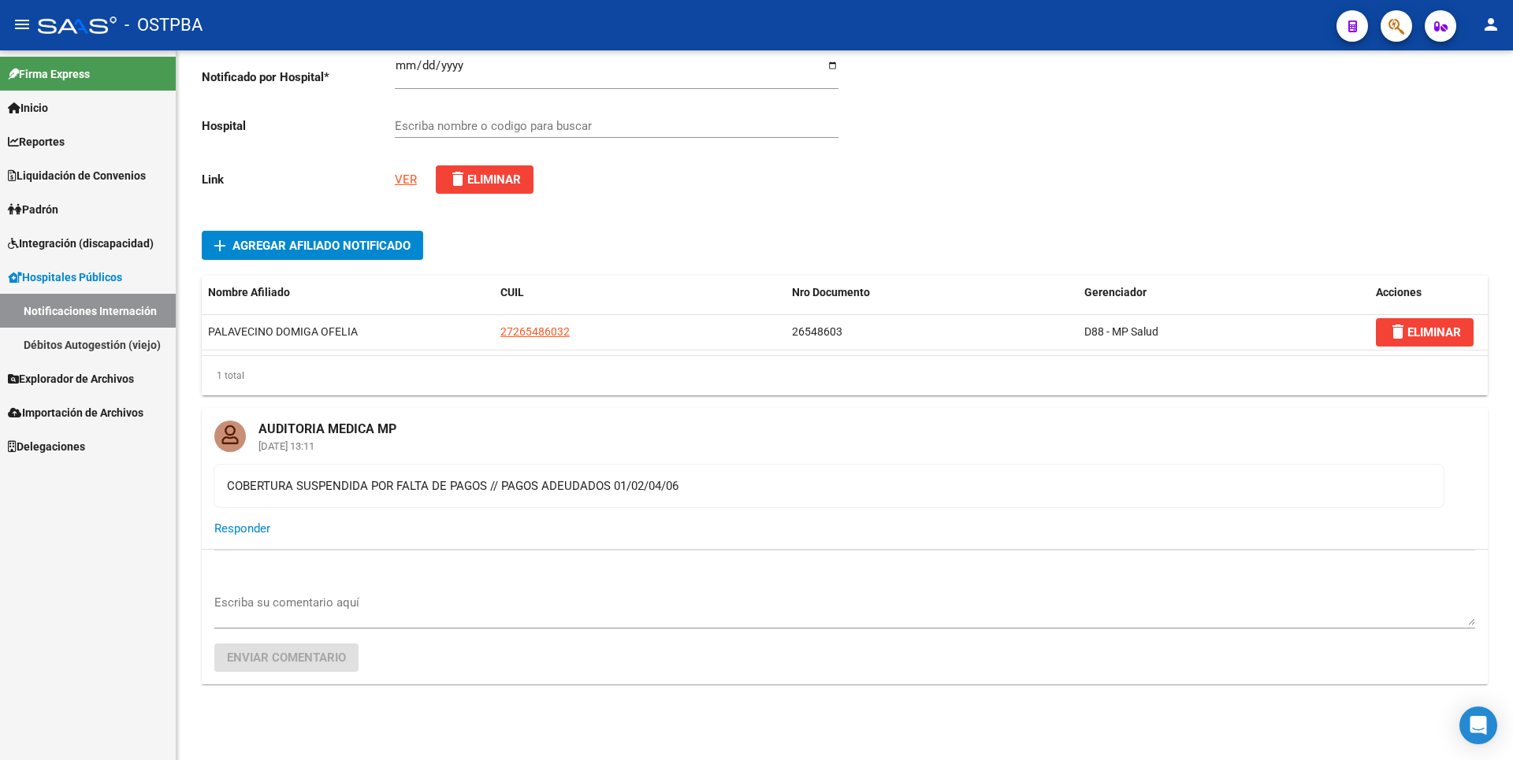
click at [110, 345] on link "Débitos Autogestión (viejo)" at bounding box center [88, 345] width 176 height 34
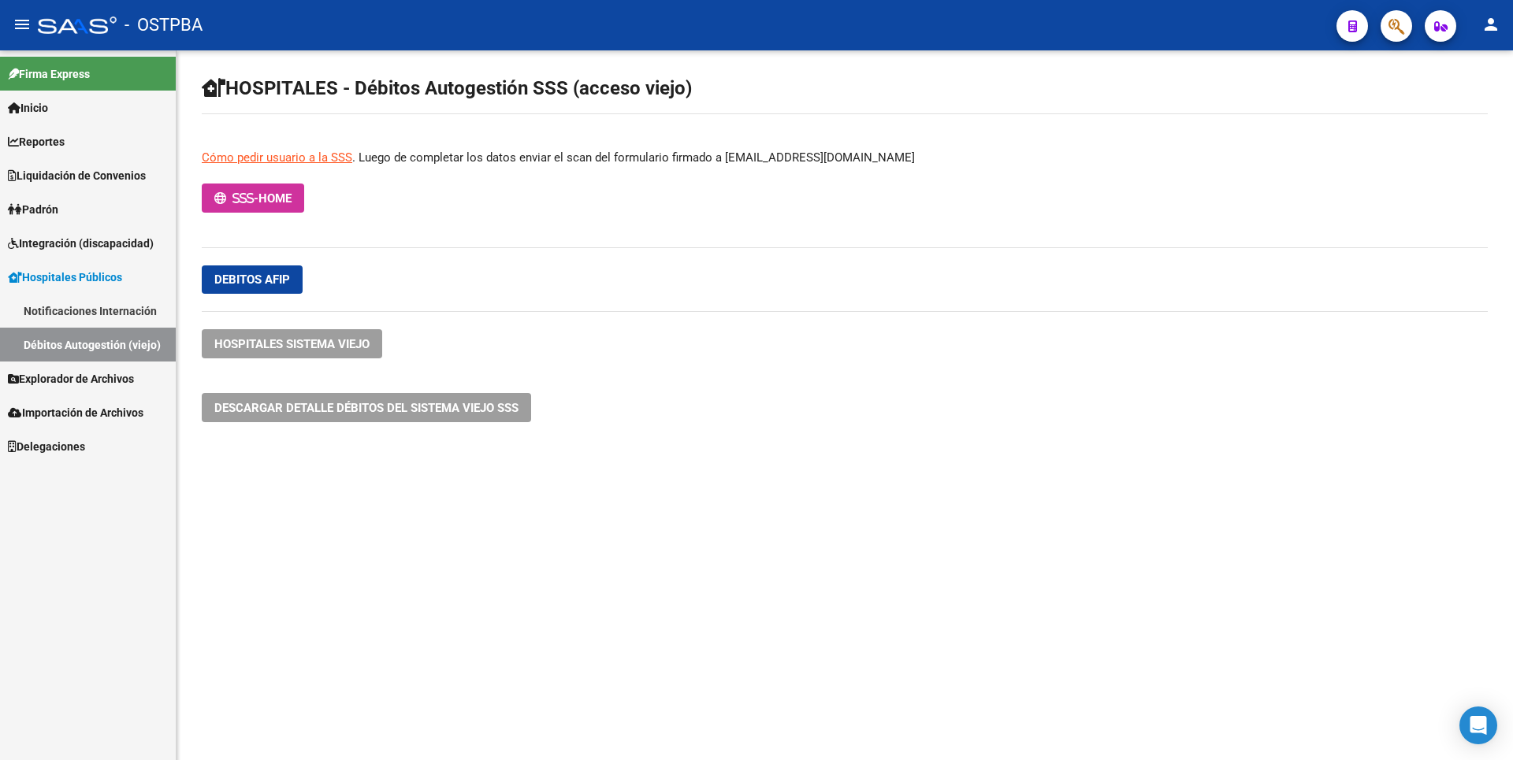
click at [114, 302] on link "Notificaciones Internación" at bounding box center [88, 311] width 176 height 34
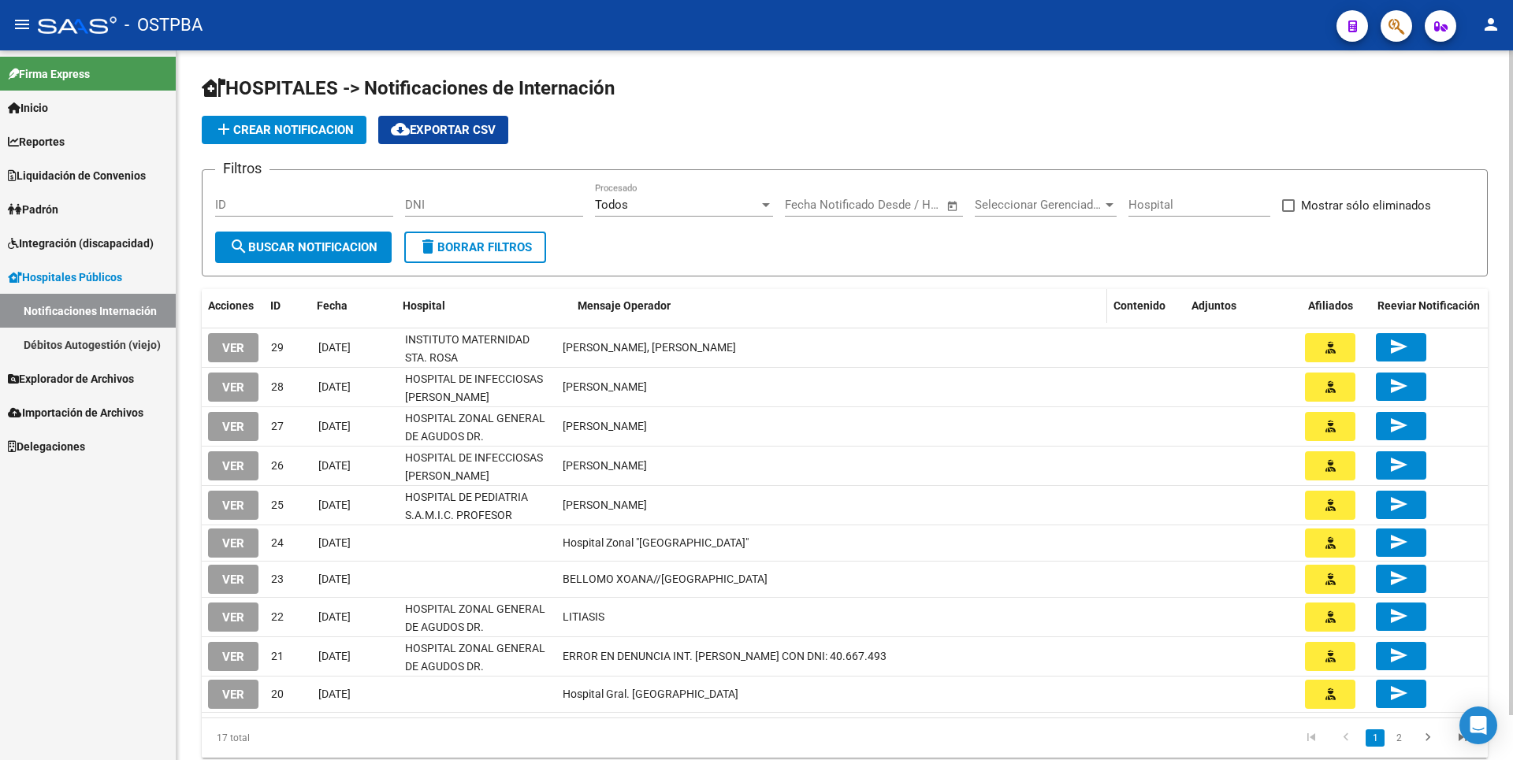
drag, startPoint x: 552, startPoint y: 305, endPoint x: 597, endPoint y: 307, distance: 44.9
click at [597, 307] on div "Acciones ID Fecha Hospital Mensaje Operador Contenido Adjuntos Afiliados Reevia…" at bounding box center [845, 306] width 1286 height 34
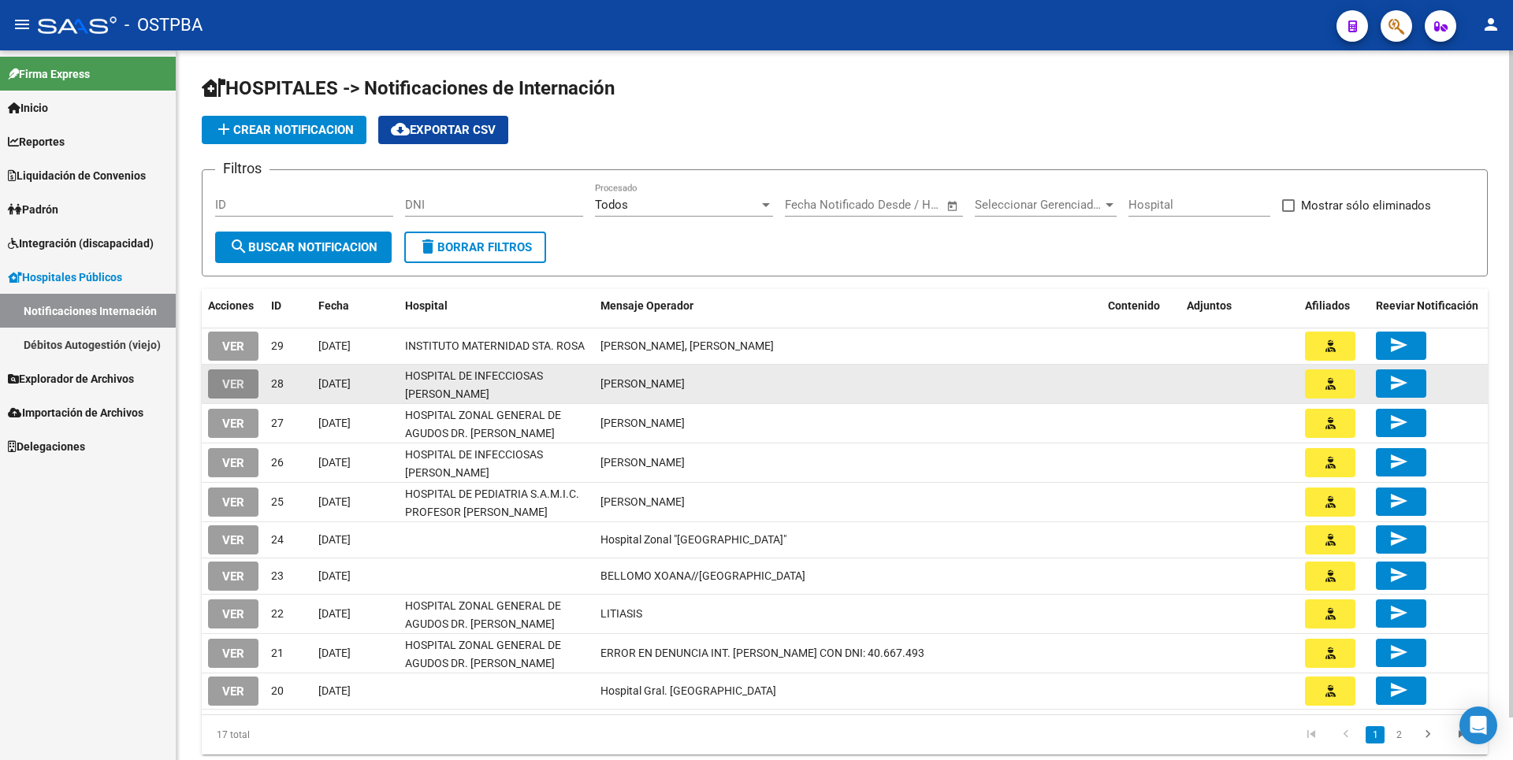
click at [228, 385] on span "VER" at bounding box center [233, 384] width 22 height 14
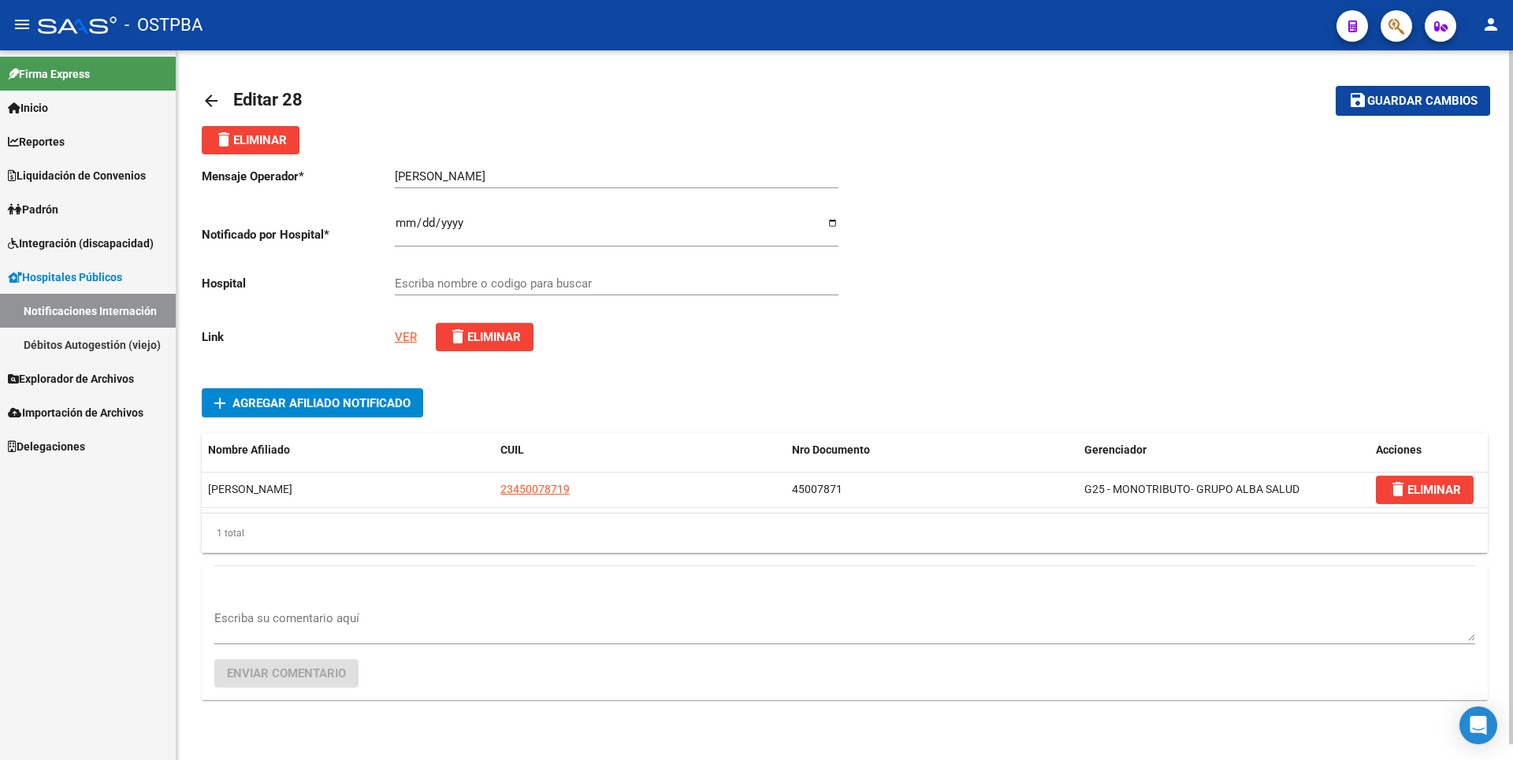
type input "HOSPITAL DE INFECCIOSAS FRANCISCO J. MUÑIZ"
click at [409, 332] on link "VER" at bounding box center [406, 337] width 22 height 14
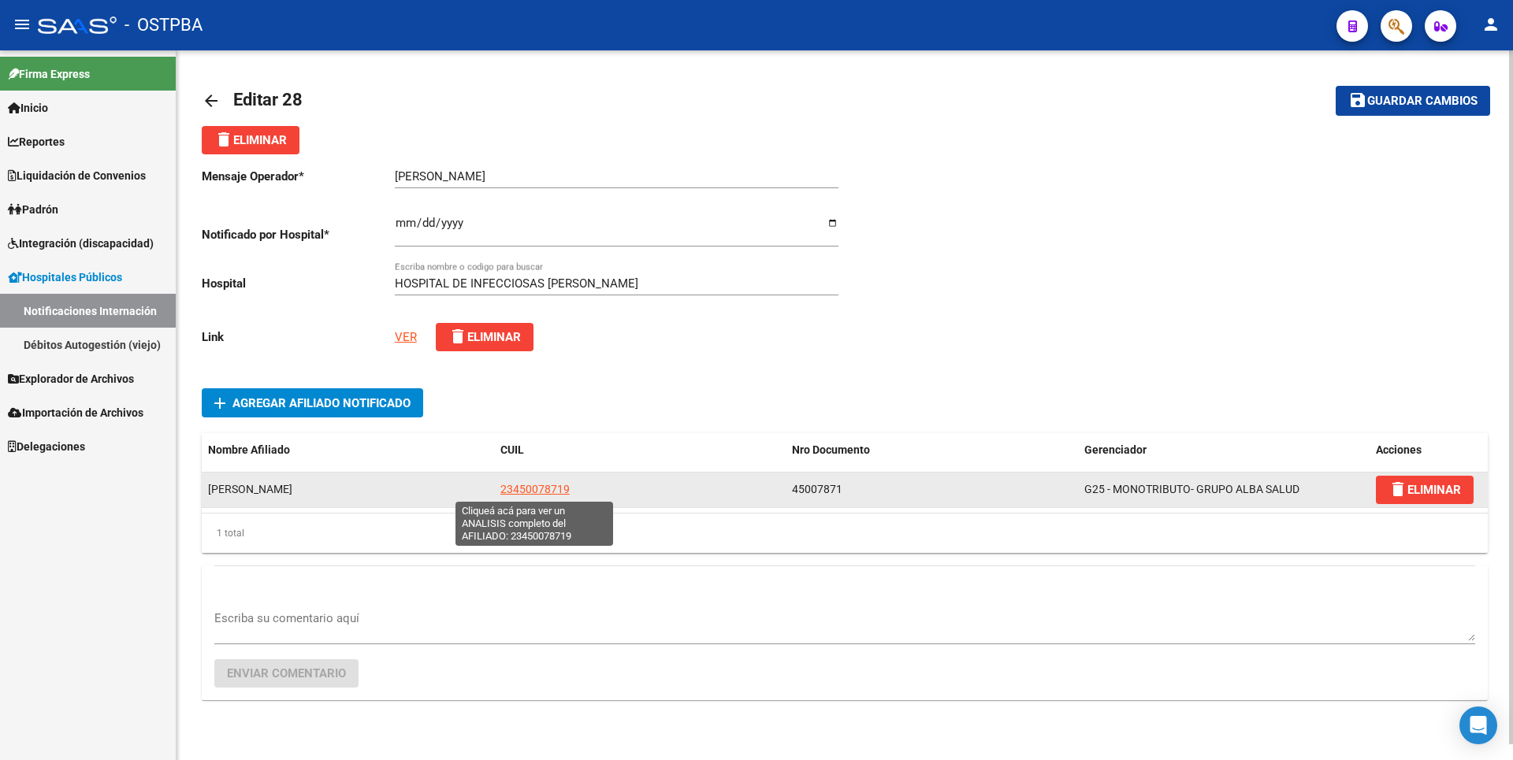
click at [541, 492] on span "23450078719" at bounding box center [534, 489] width 69 height 13
type textarea "23450078719"
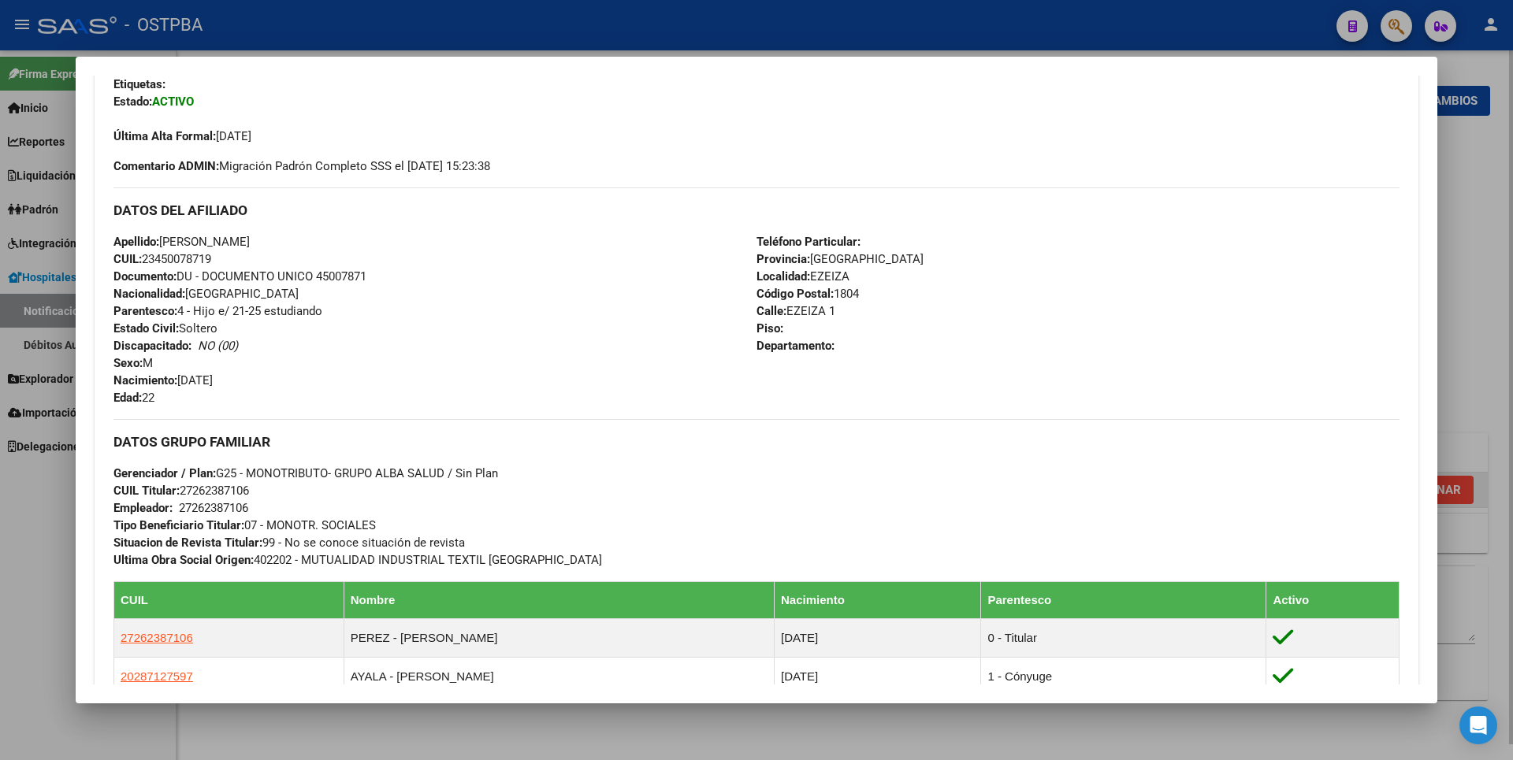
scroll to position [767, 0]
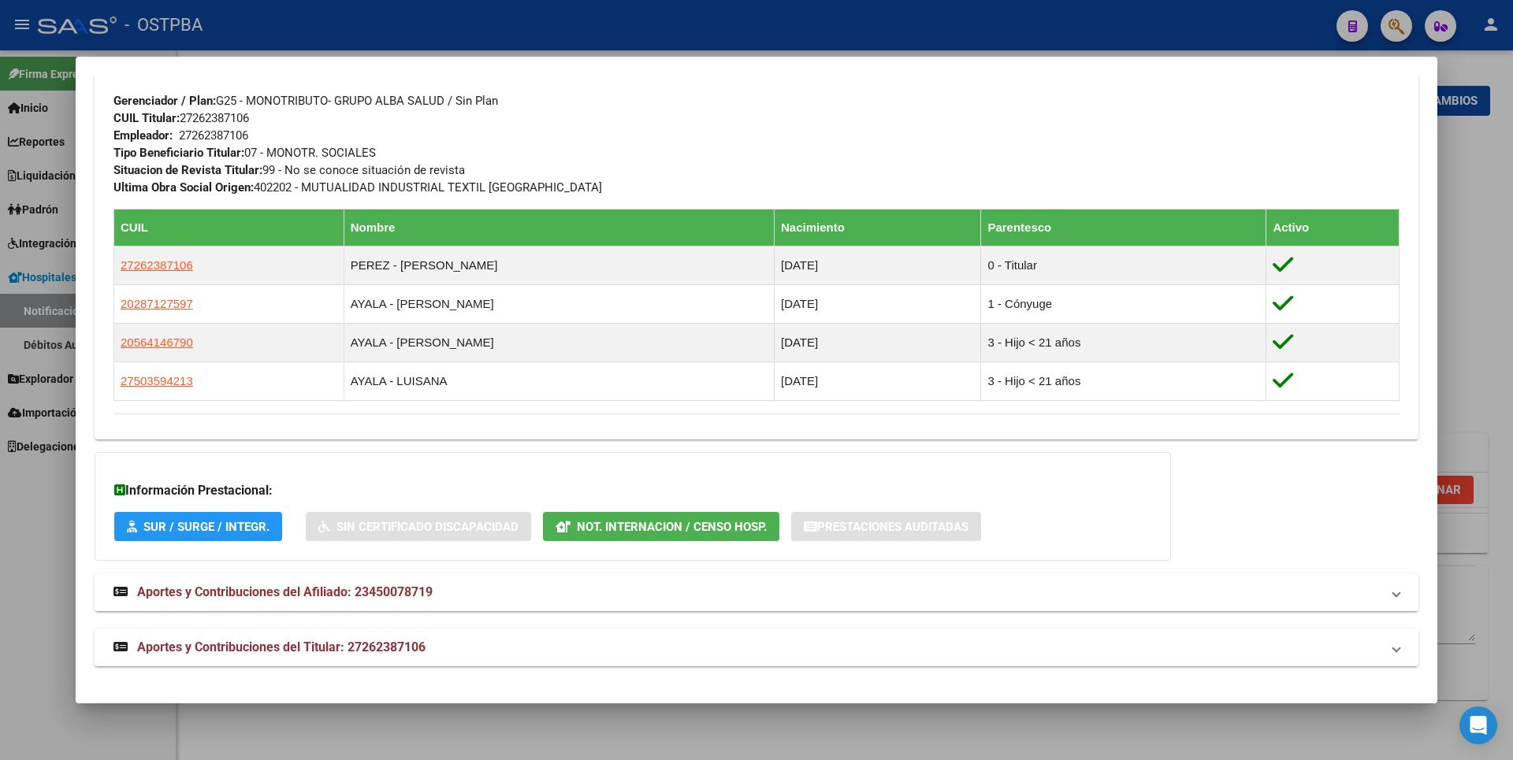
click at [424, 640] on span "Aportes y Contribuciones del Titular: 27262387106" at bounding box center [281, 647] width 288 height 15
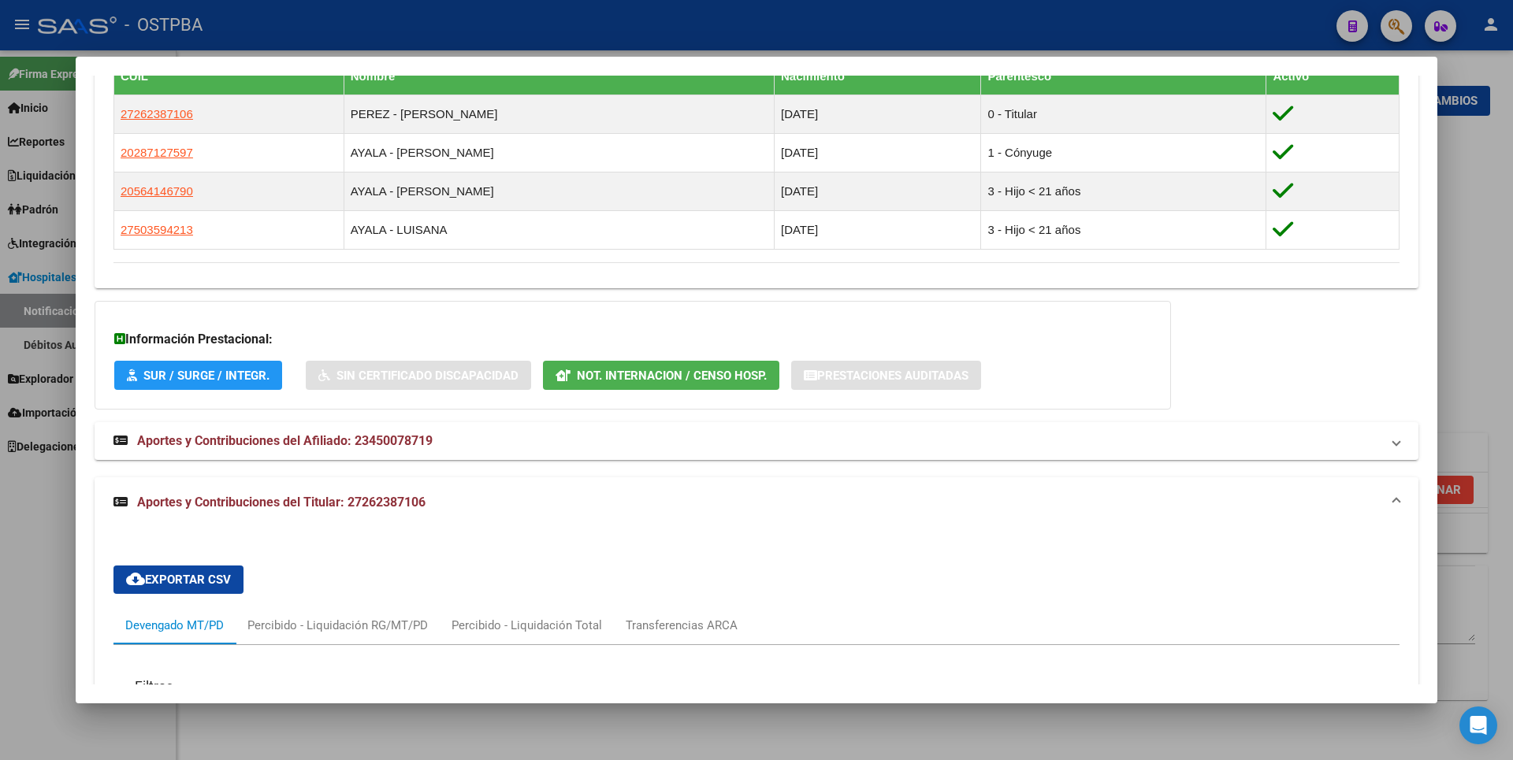
scroll to position [858, 0]
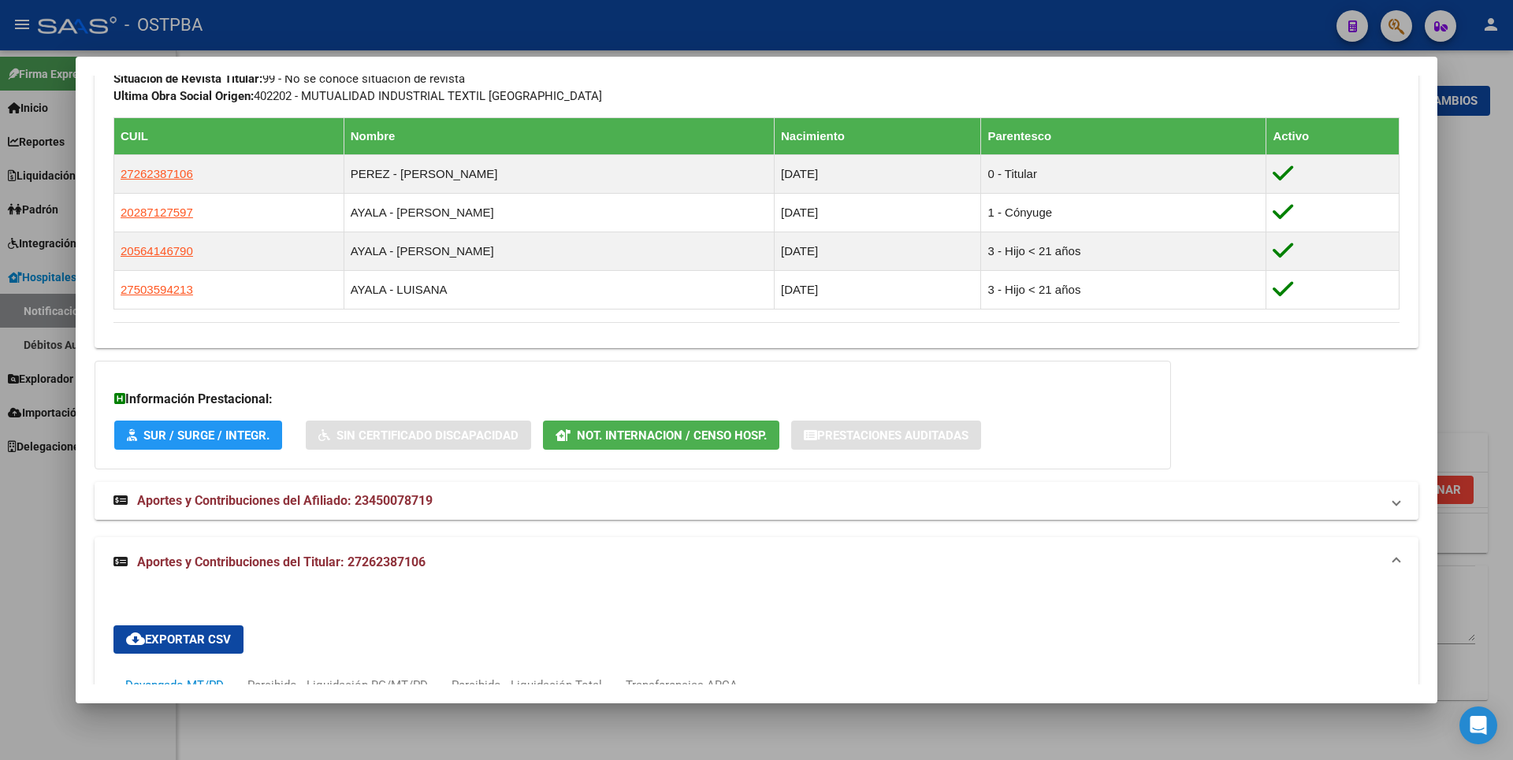
click at [429, 499] on span "Aportes y Contribuciones del Afiliado: 23450078719" at bounding box center [285, 500] width 296 height 15
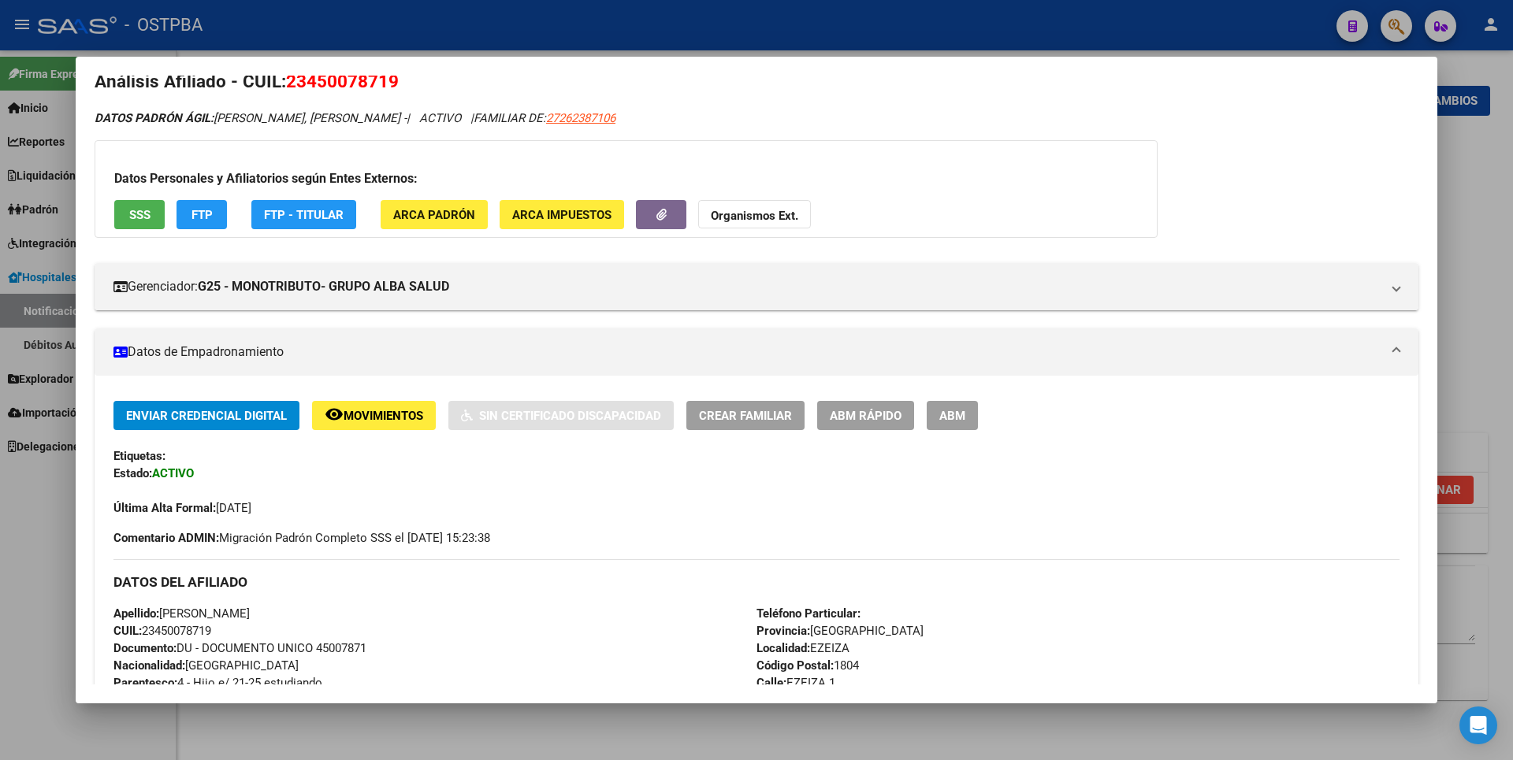
scroll to position [0, 0]
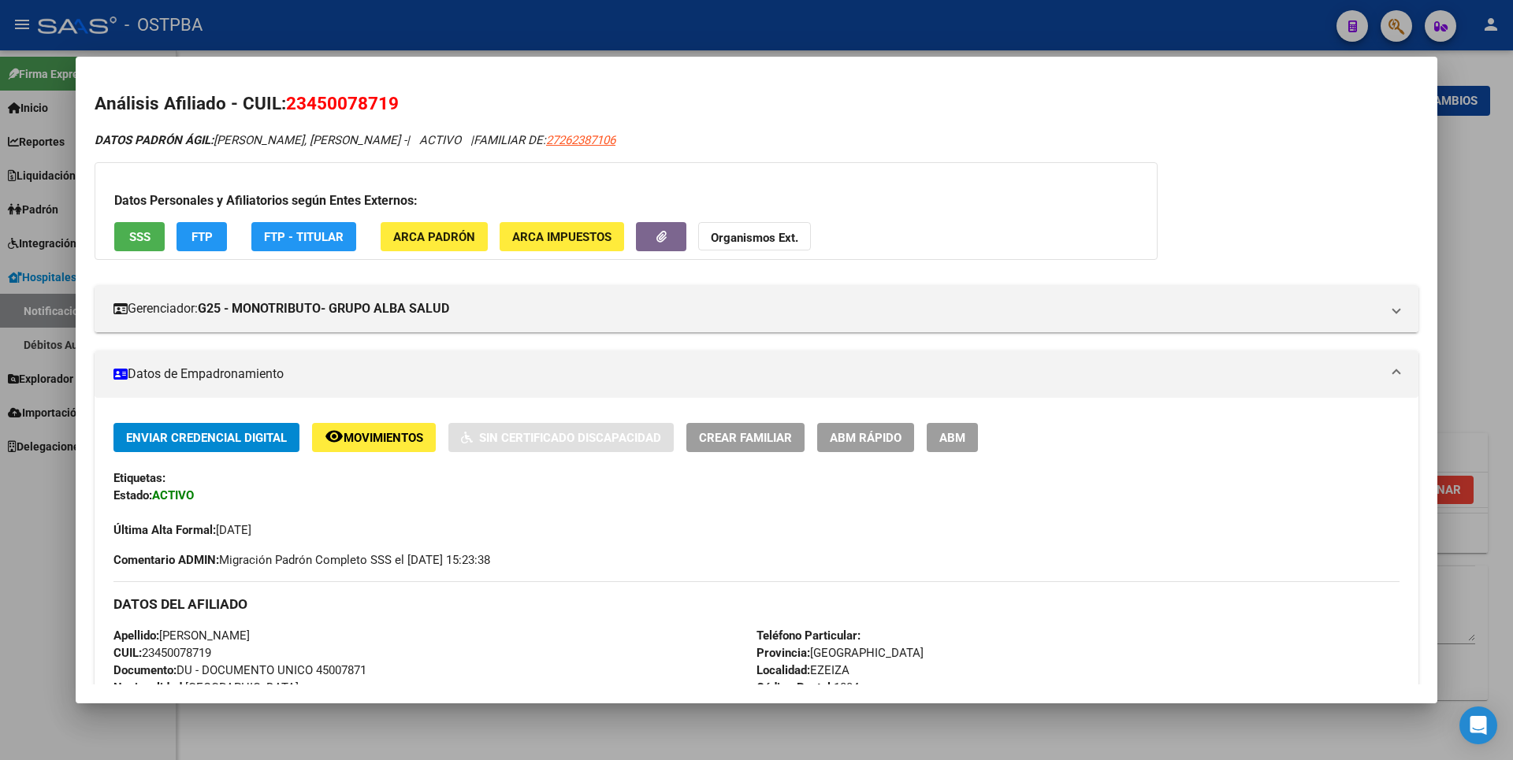
click at [765, 236] on strong "Organismos Ext." at bounding box center [754, 238] width 87 height 14
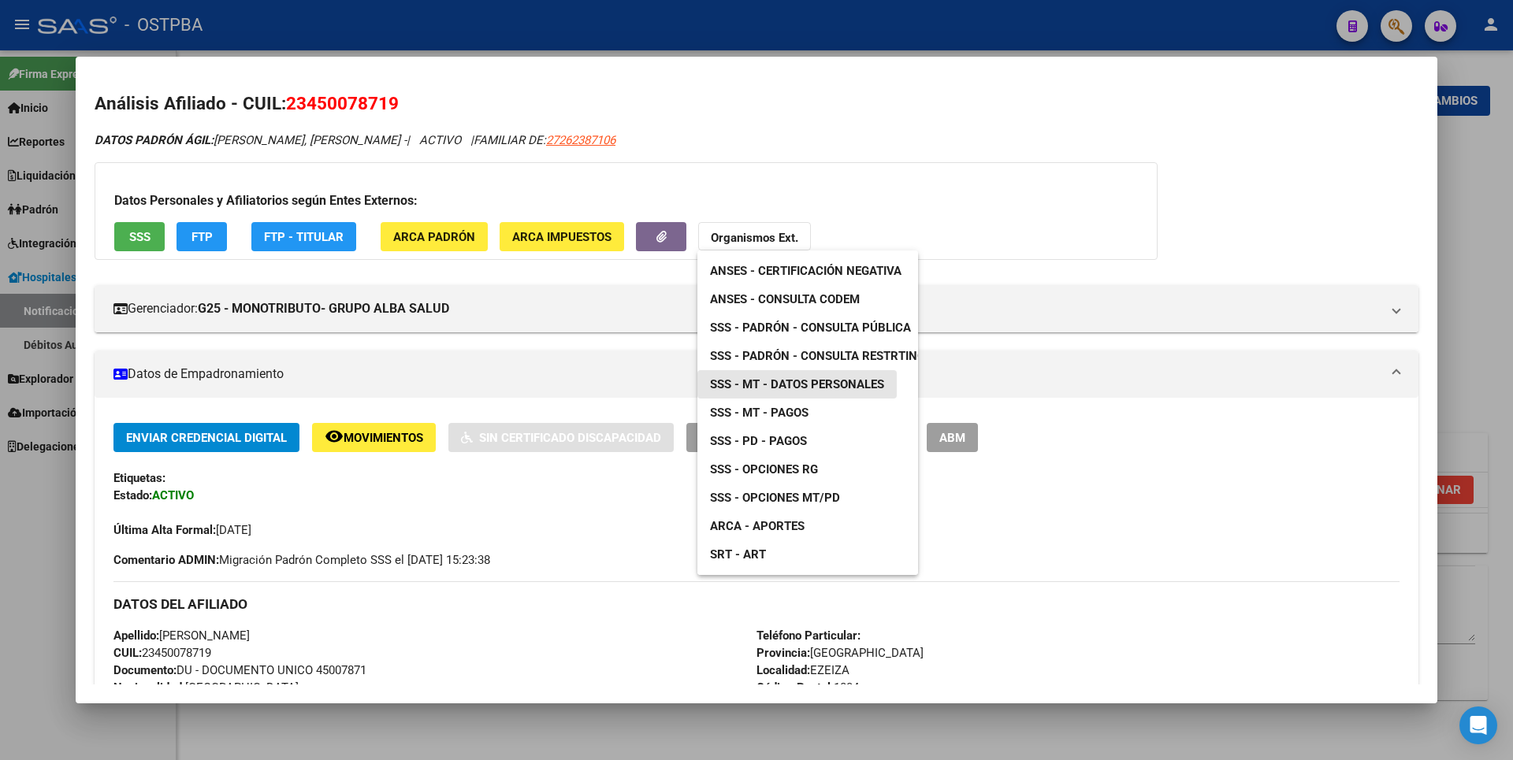
click at [827, 390] on span "SSS - MT - Datos Personales" at bounding box center [797, 384] width 174 height 14
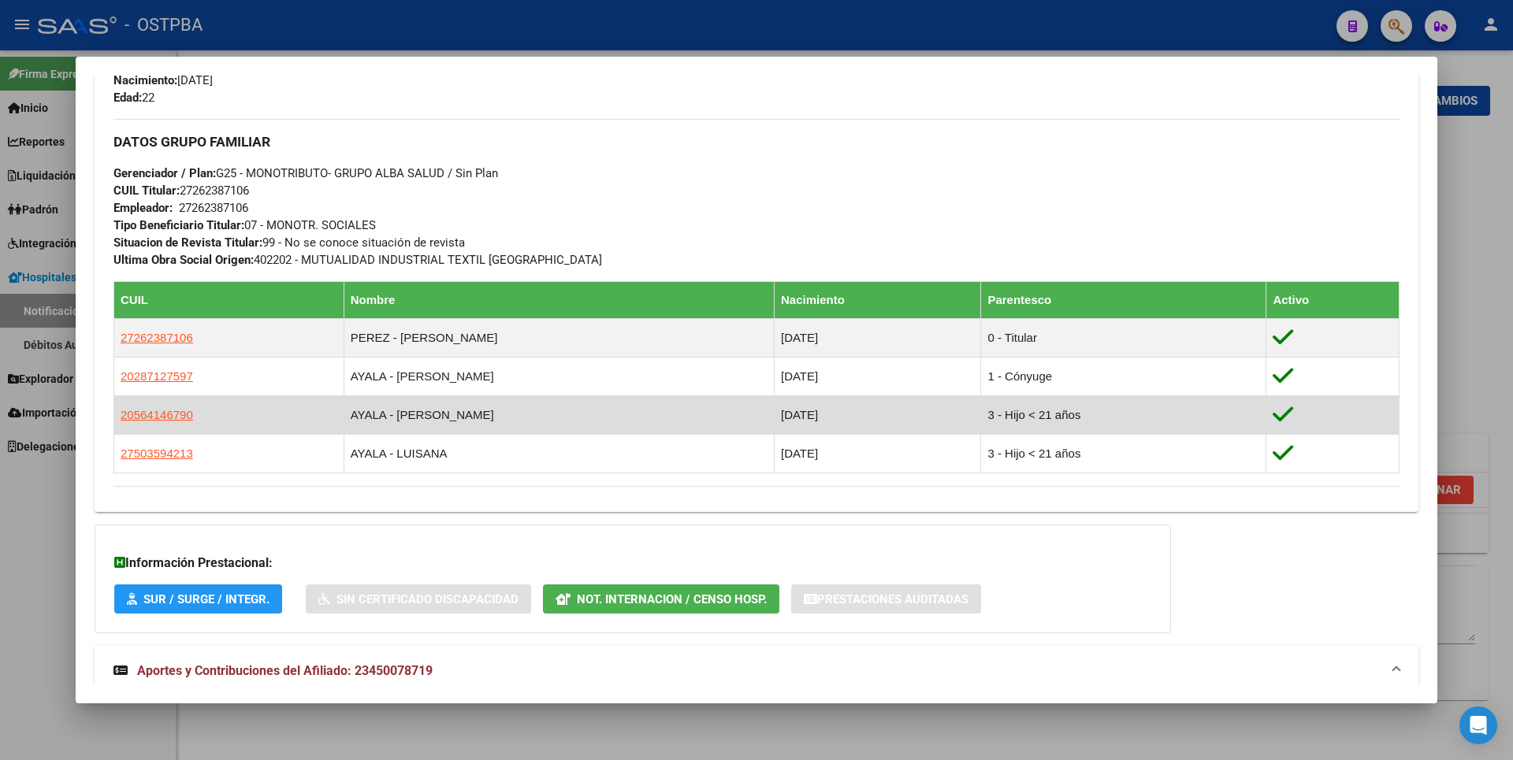
scroll to position [709, 0]
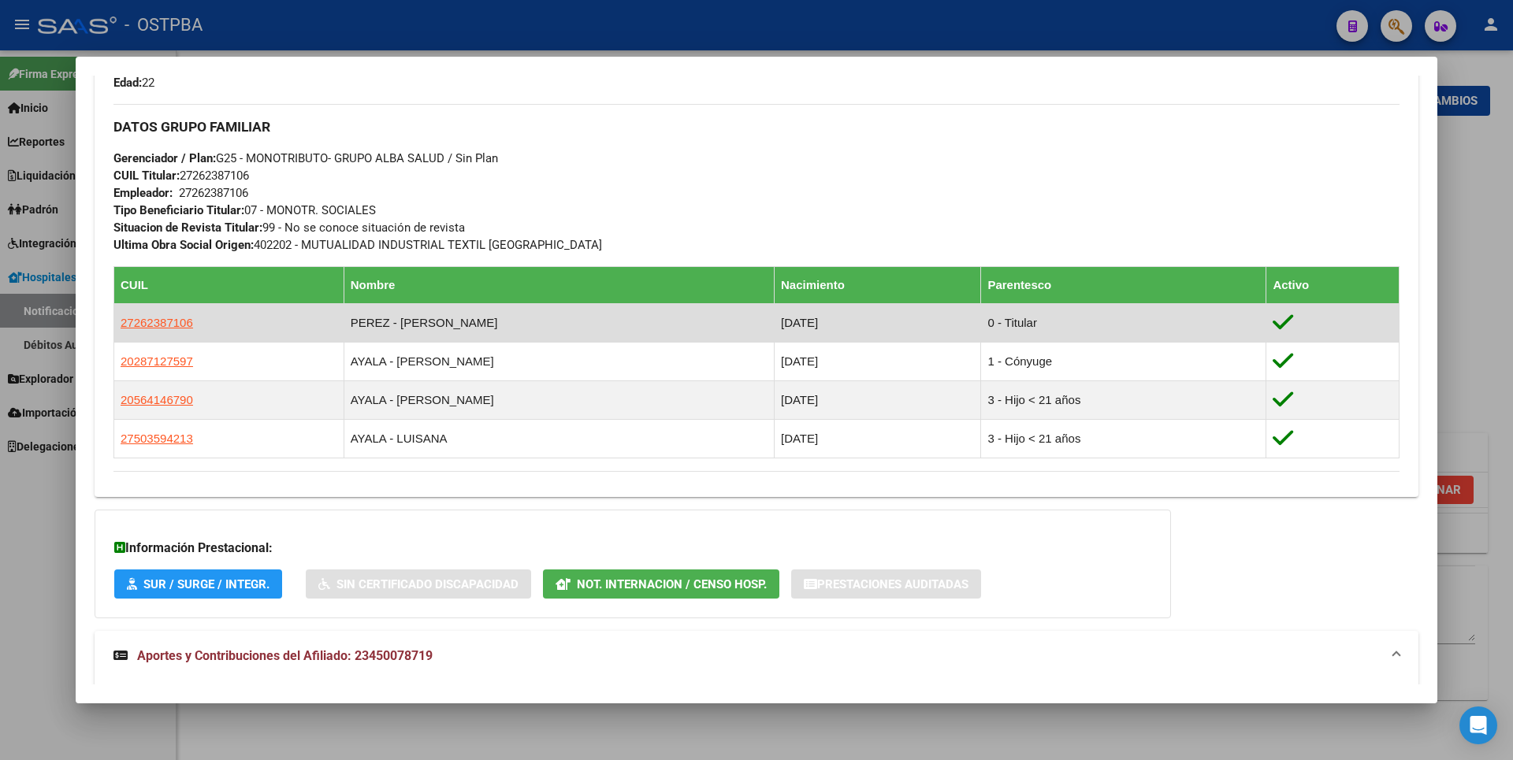
copy span "27262387106"
drag, startPoint x: 123, startPoint y: 324, endPoint x: 194, endPoint y: 331, distance: 71.3
click at [194, 331] on td "27262387106" at bounding box center [229, 322] width 230 height 39
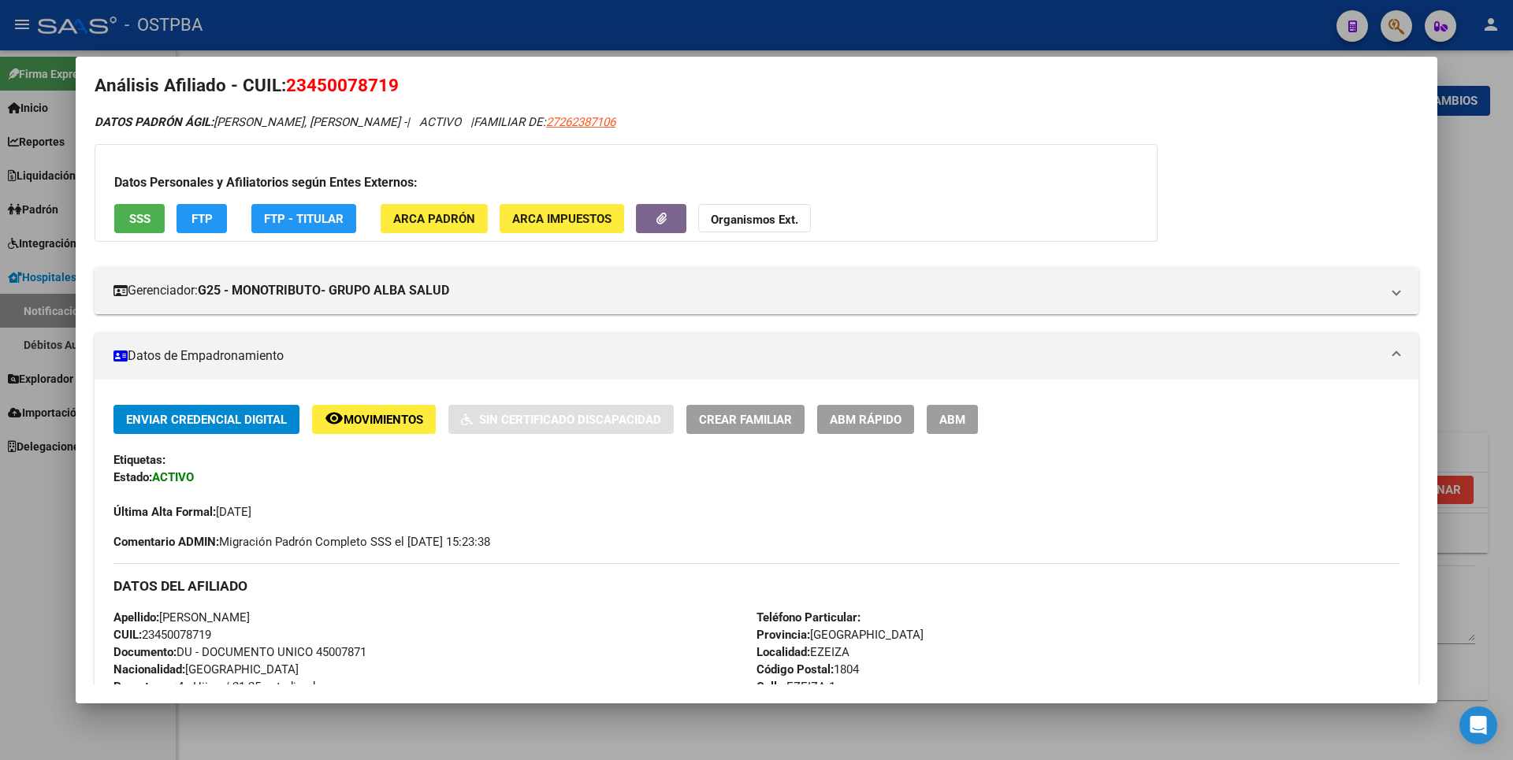
scroll to position [0, 0]
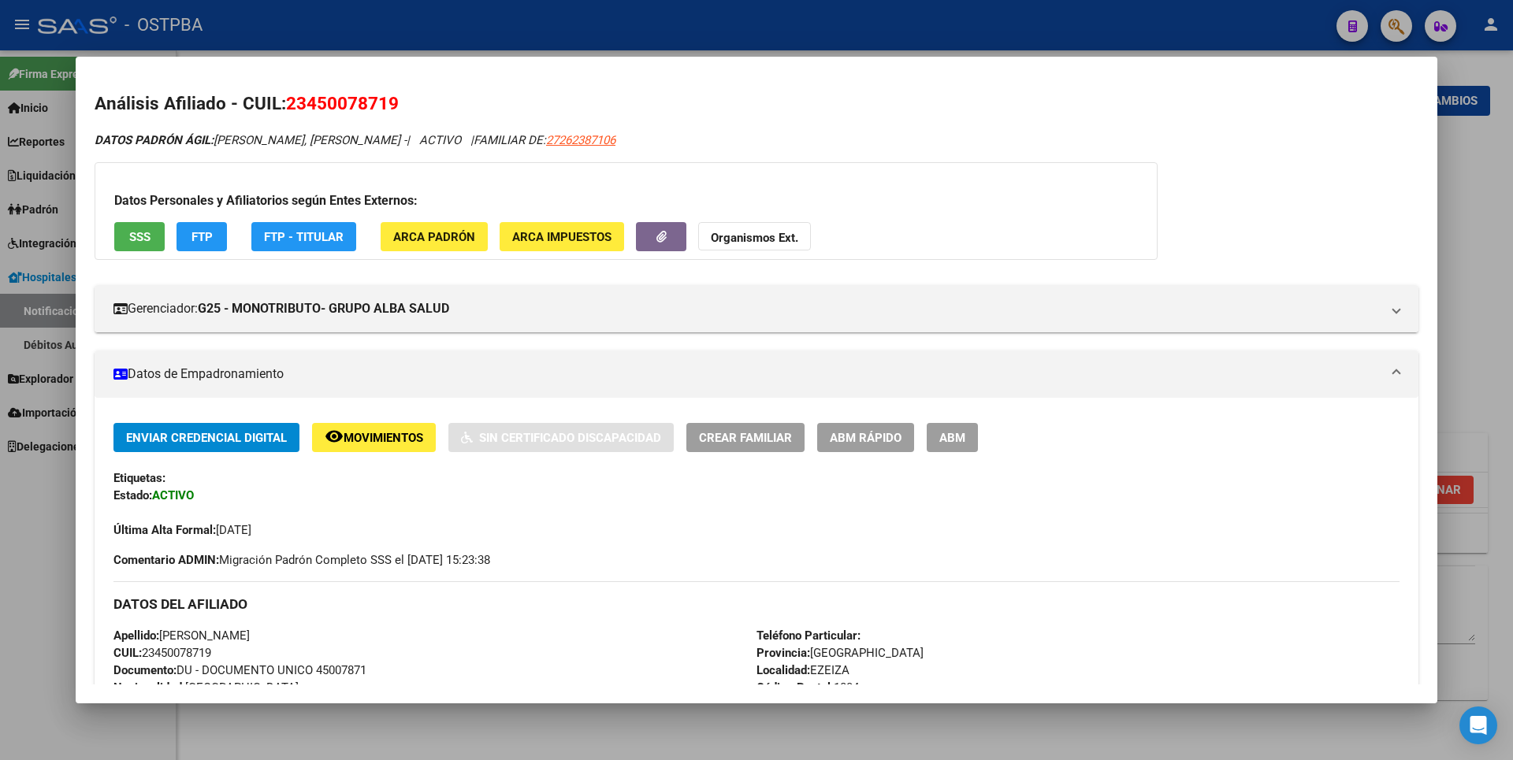
click at [144, 236] on span "SSS" at bounding box center [139, 237] width 21 height 14
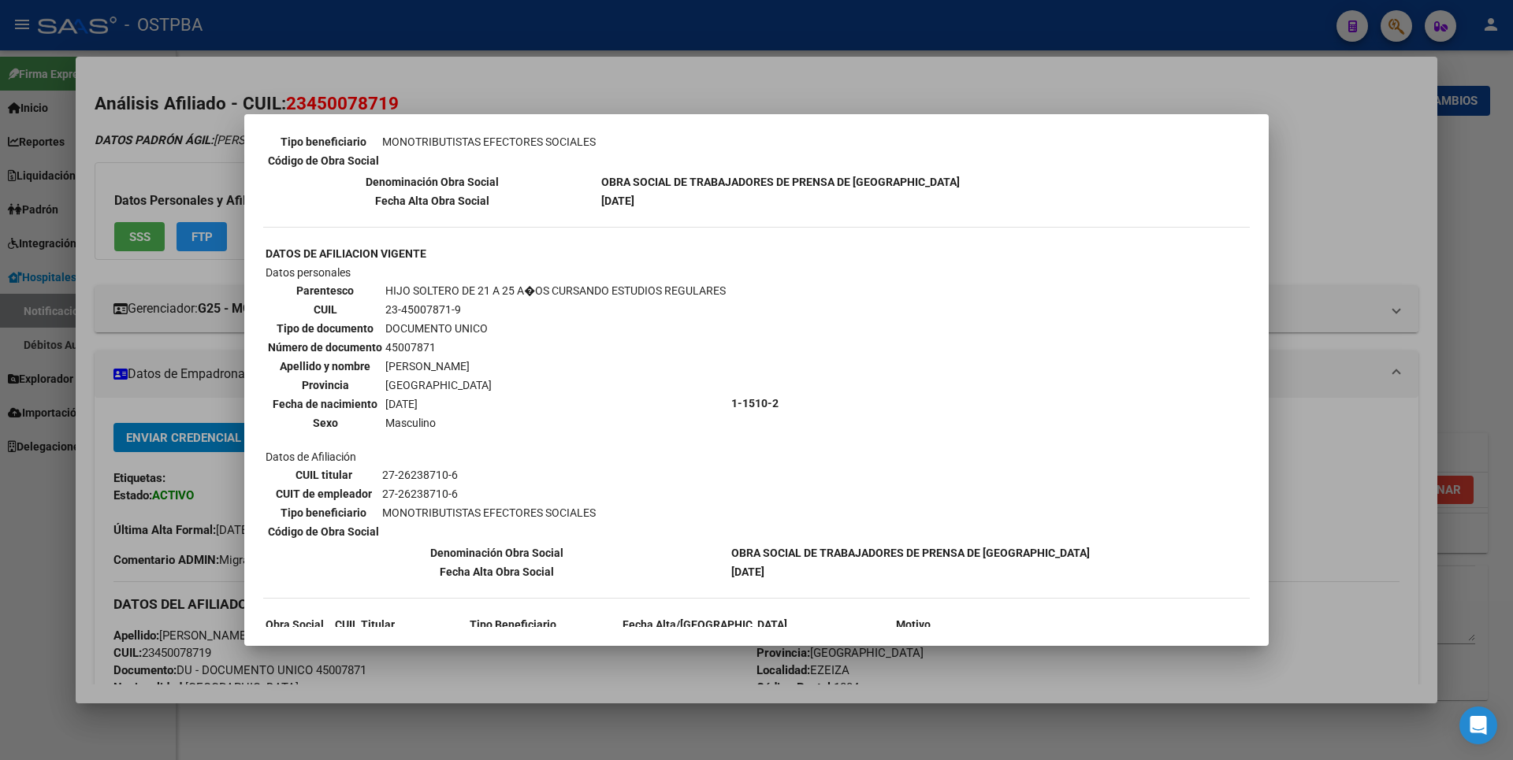
scroll to position [1018, 0]
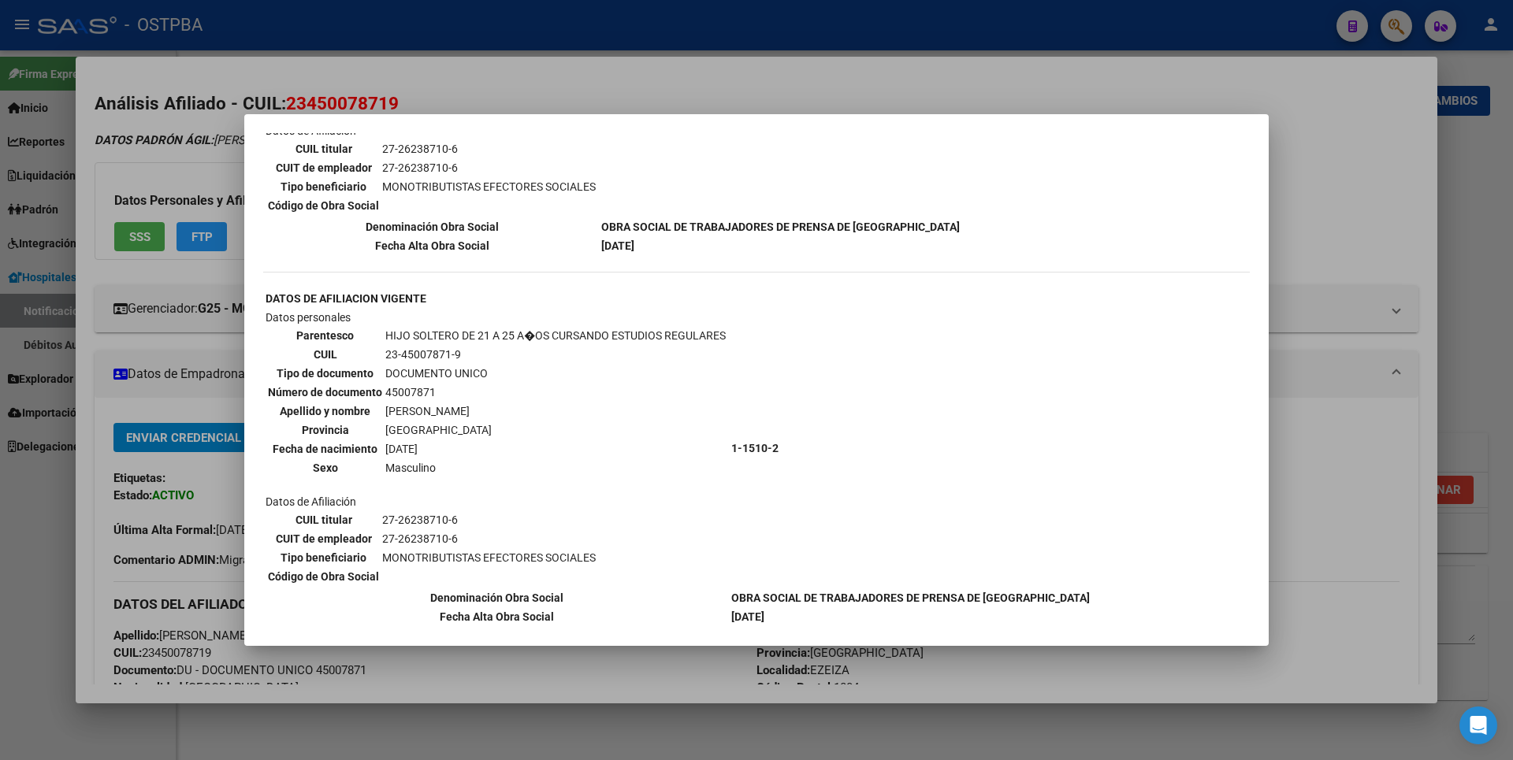
click at [1452, 188] on div at bounding box center [756, 380] width 1513 height 760
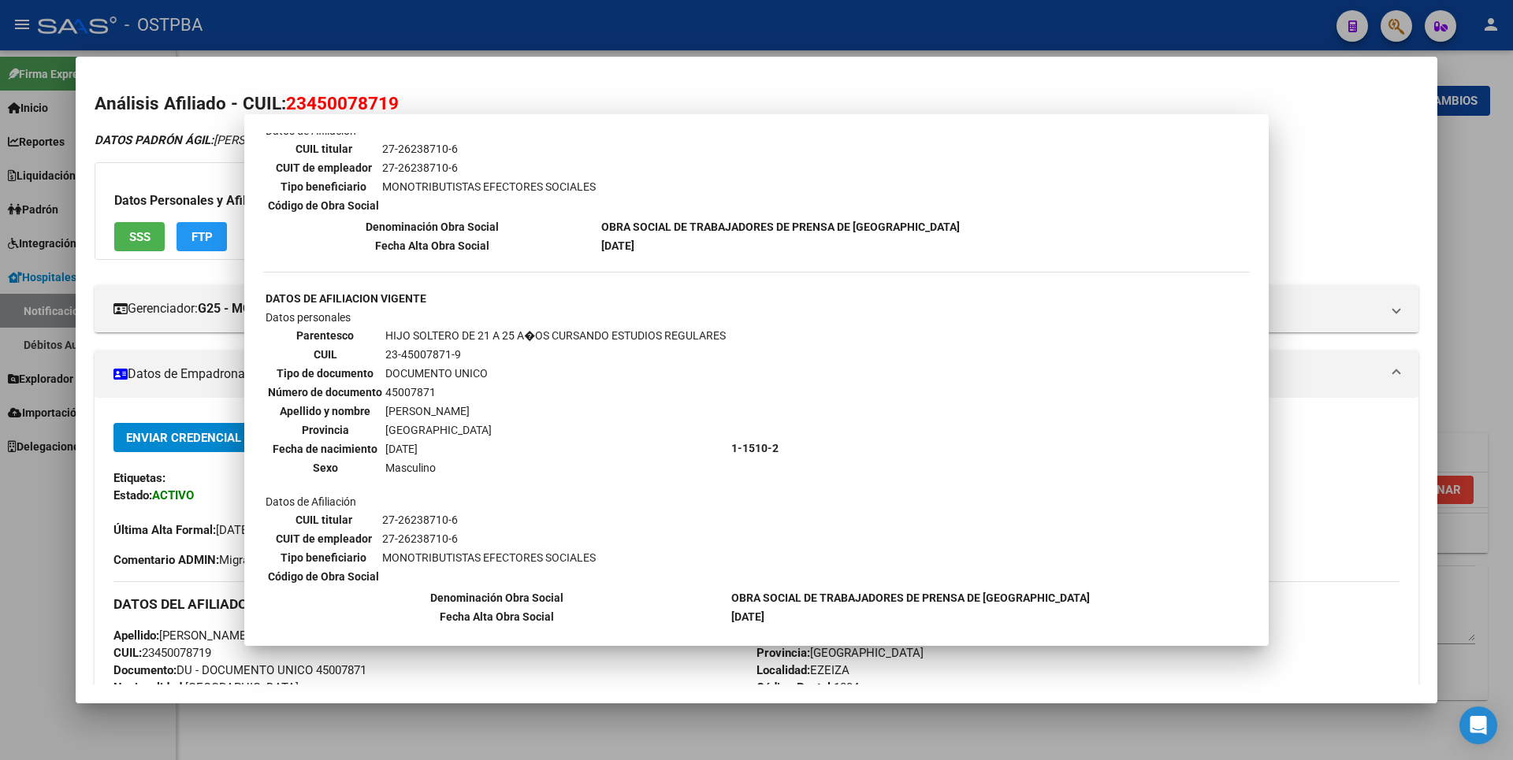
click at [1452, 188] on div at bounding box center [756, 380] width 1513 height 760
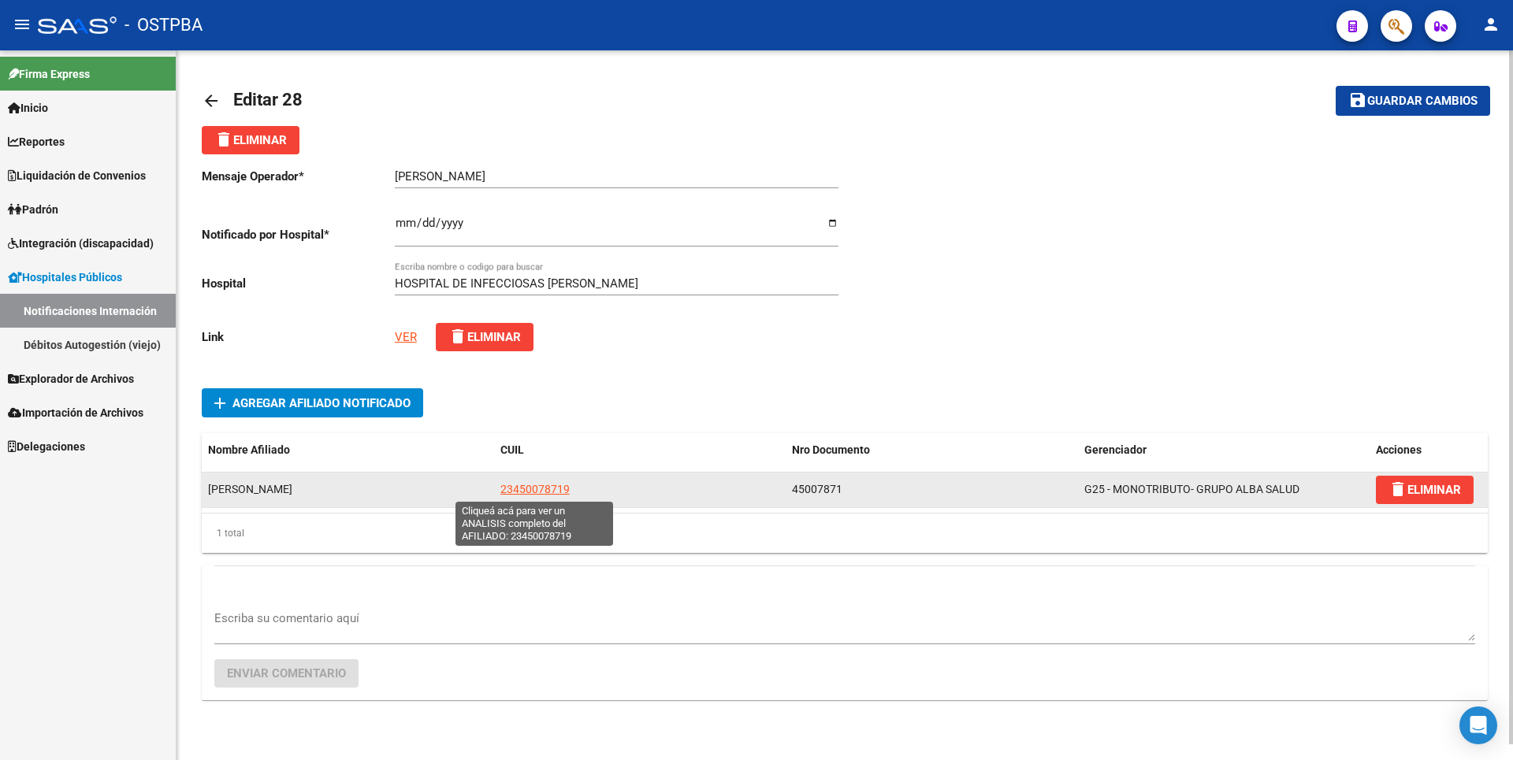
click at [529, 485] on span "23450078719" at bounding box center [534, 489] width 69 height 13
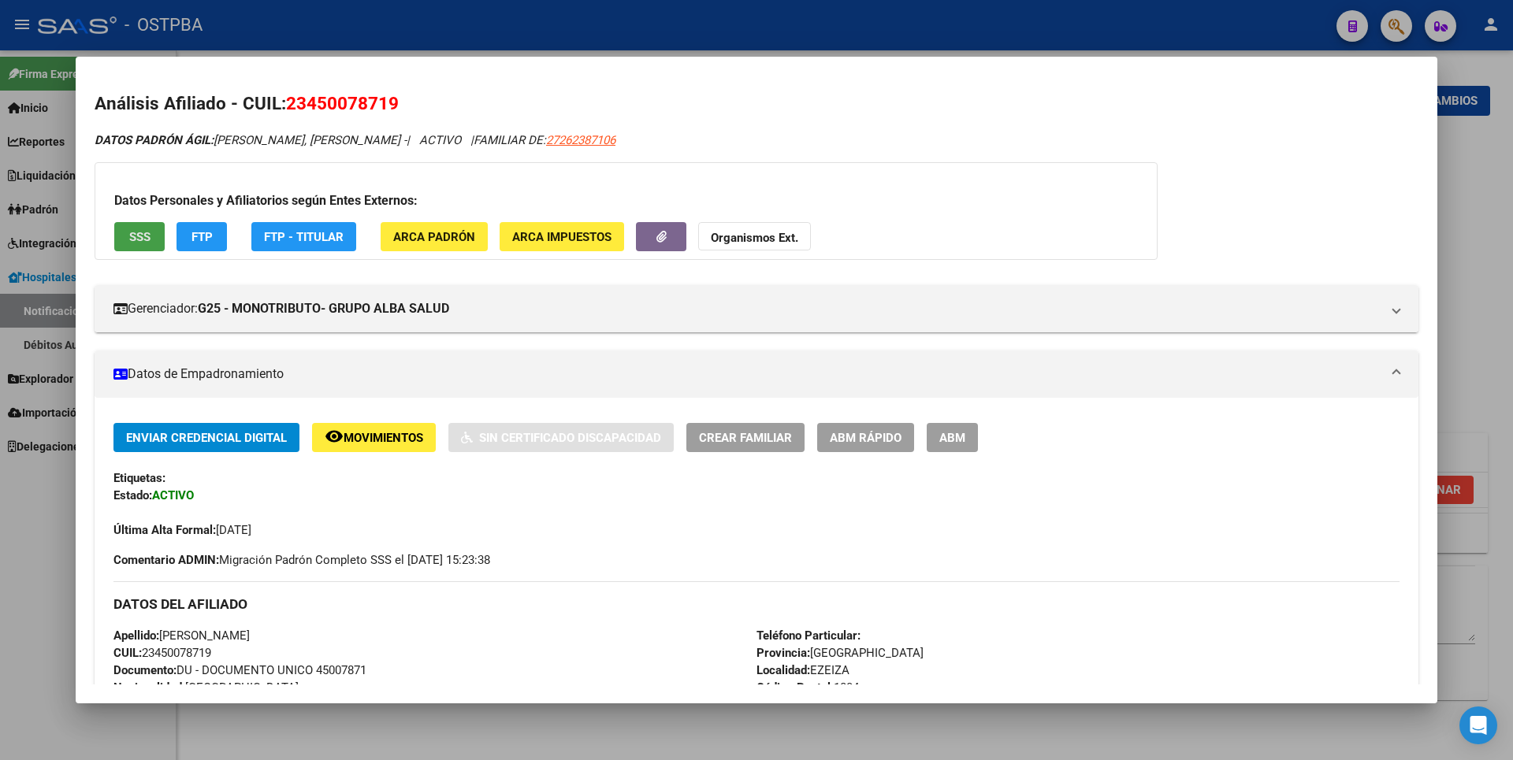
click at [153, 244] on button "SSS" at bounding box center [139, 236] width 50 height 29
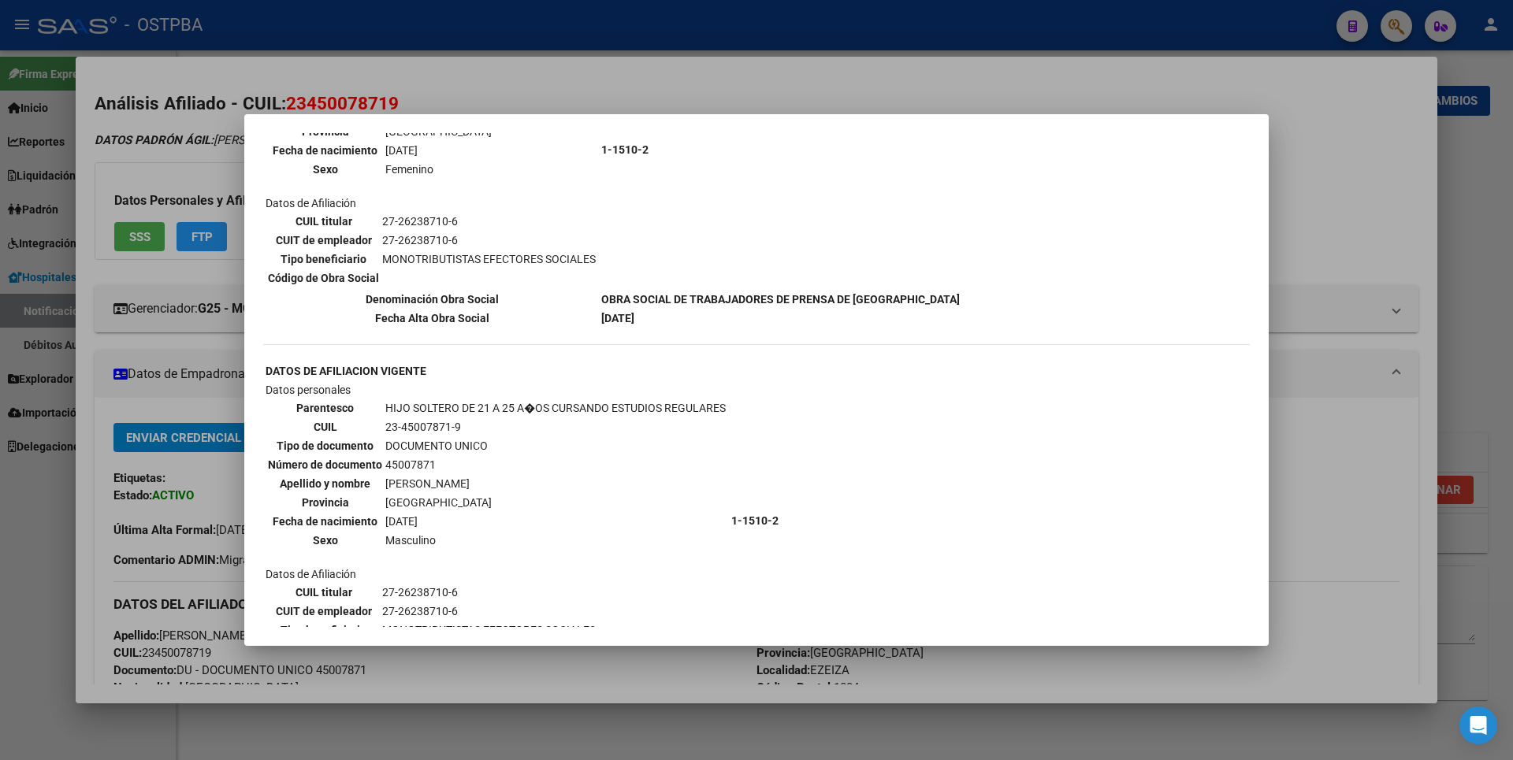
scroll to position [1024, 0]
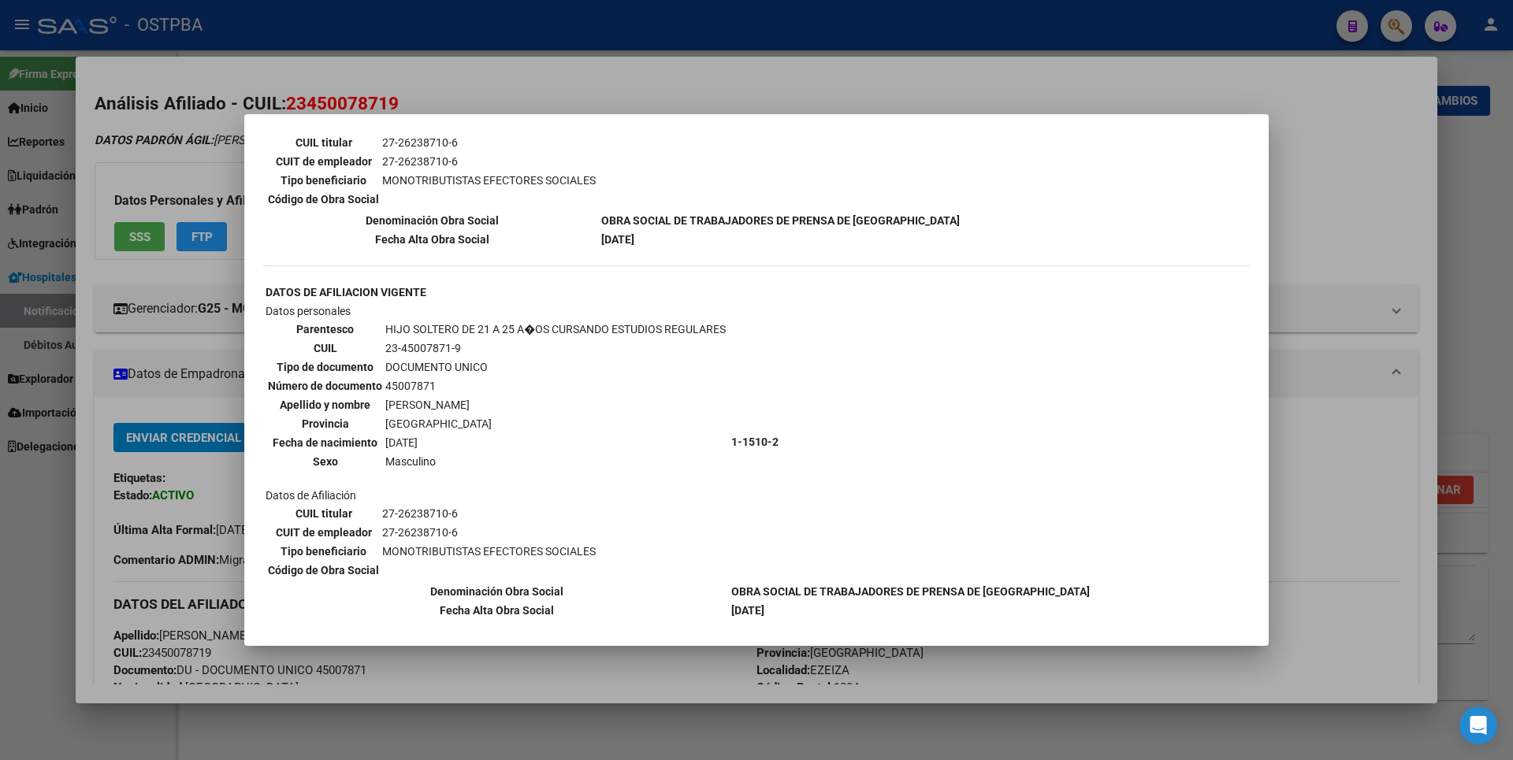
click at [1491, 242] on div at bounding box center [756, 380] width 1513 height 760
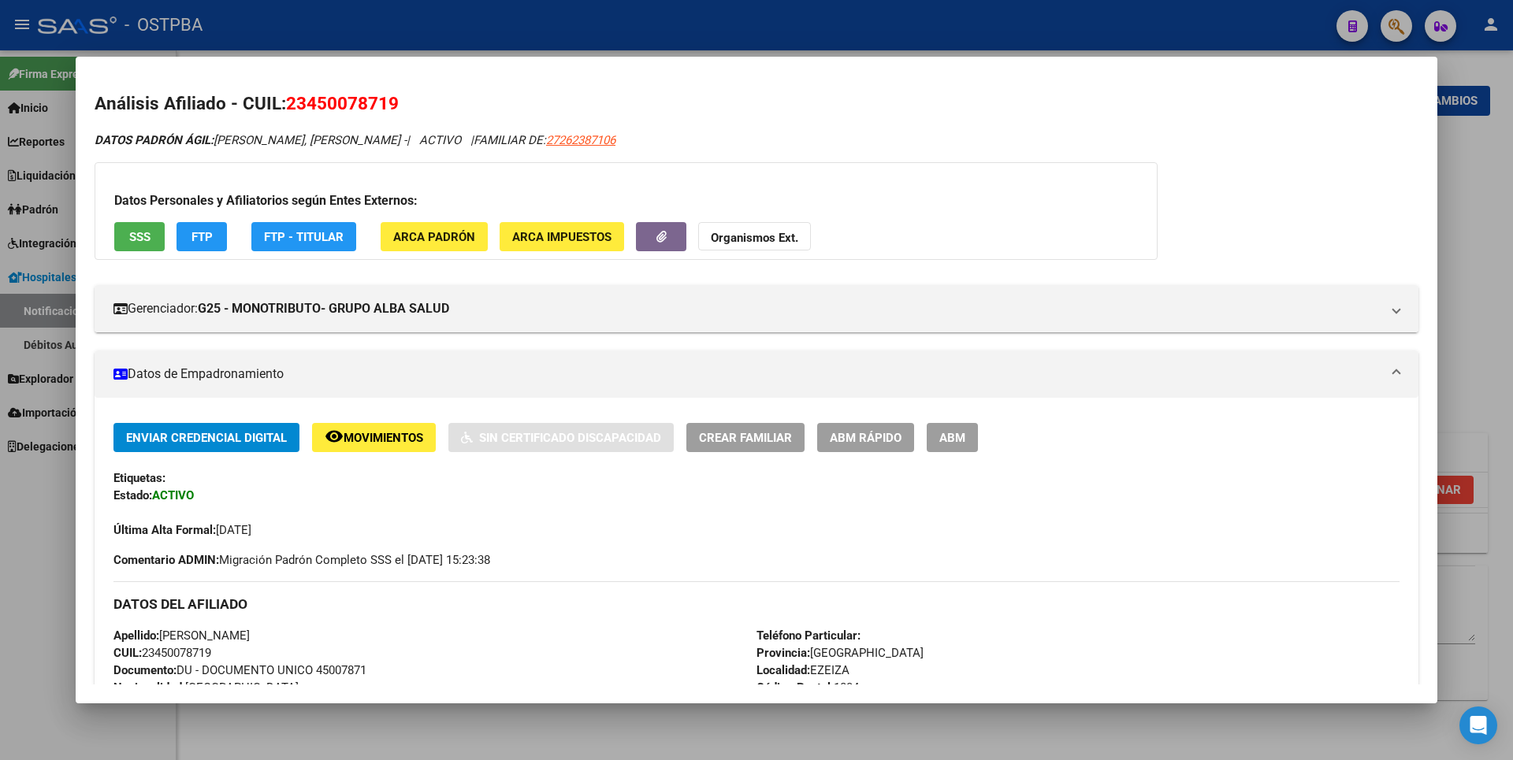
click at [1491, 242] on div at bounding box center [756, 380] width 1513 height 760
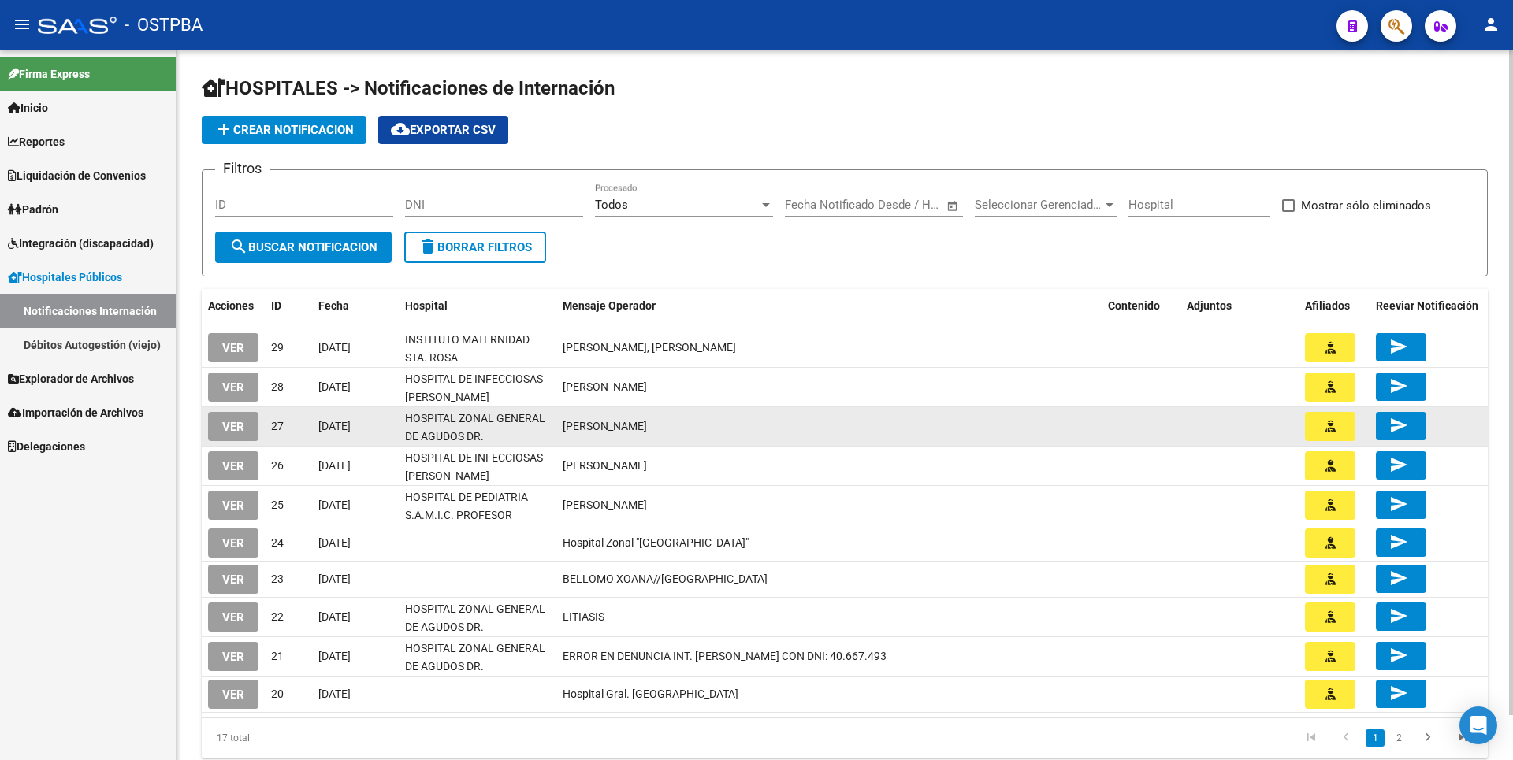
click at [242, 426] on span "VER" at bounding box center [233, 427] width 22 height 14
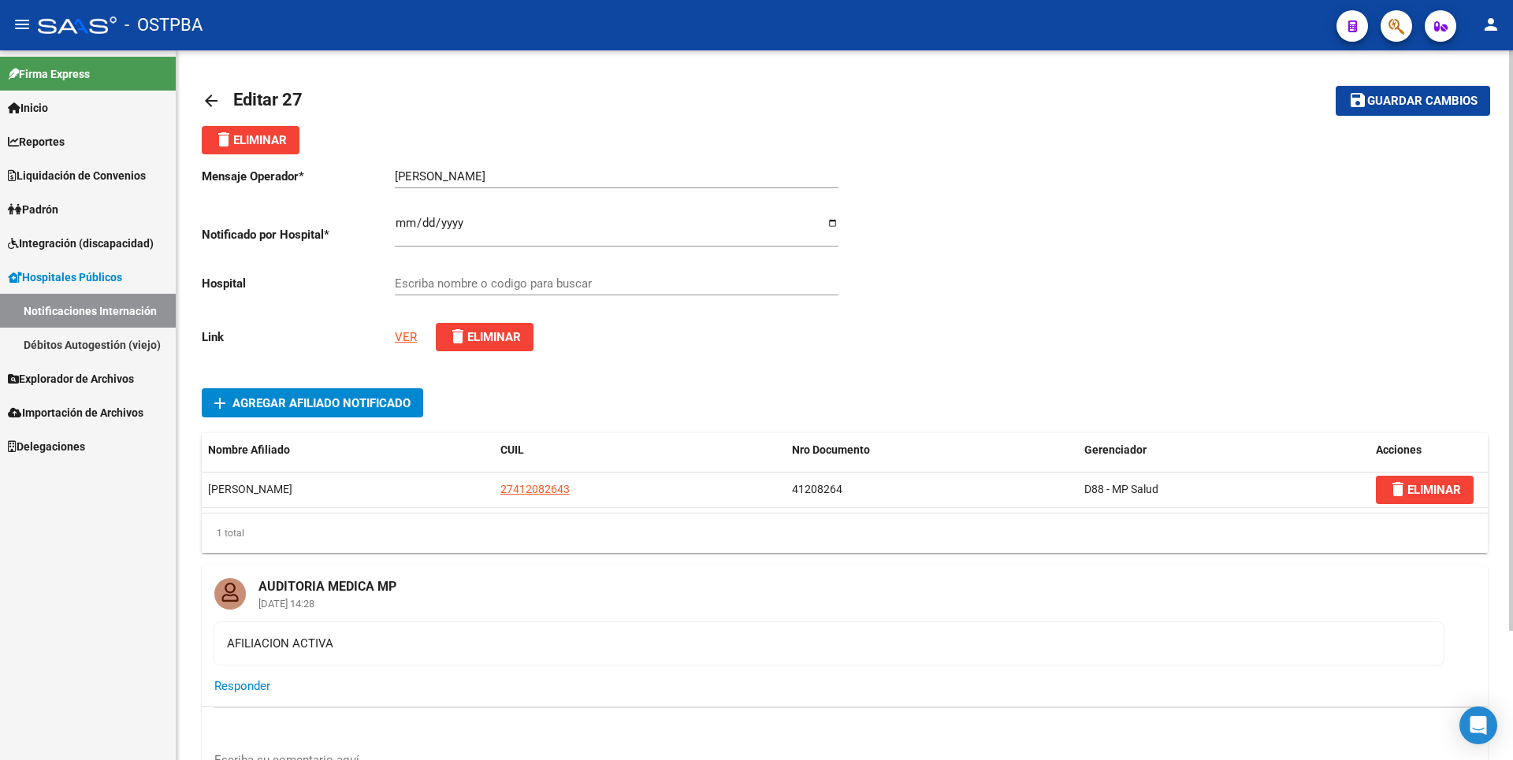
type input "HOSPITAL ZONAL GENERAL DE AGUDOS DR. ARTURO OÑATIVIA"
click at [408, 334] on link "VER" at bounding box center [406, 337] width 22 height 14
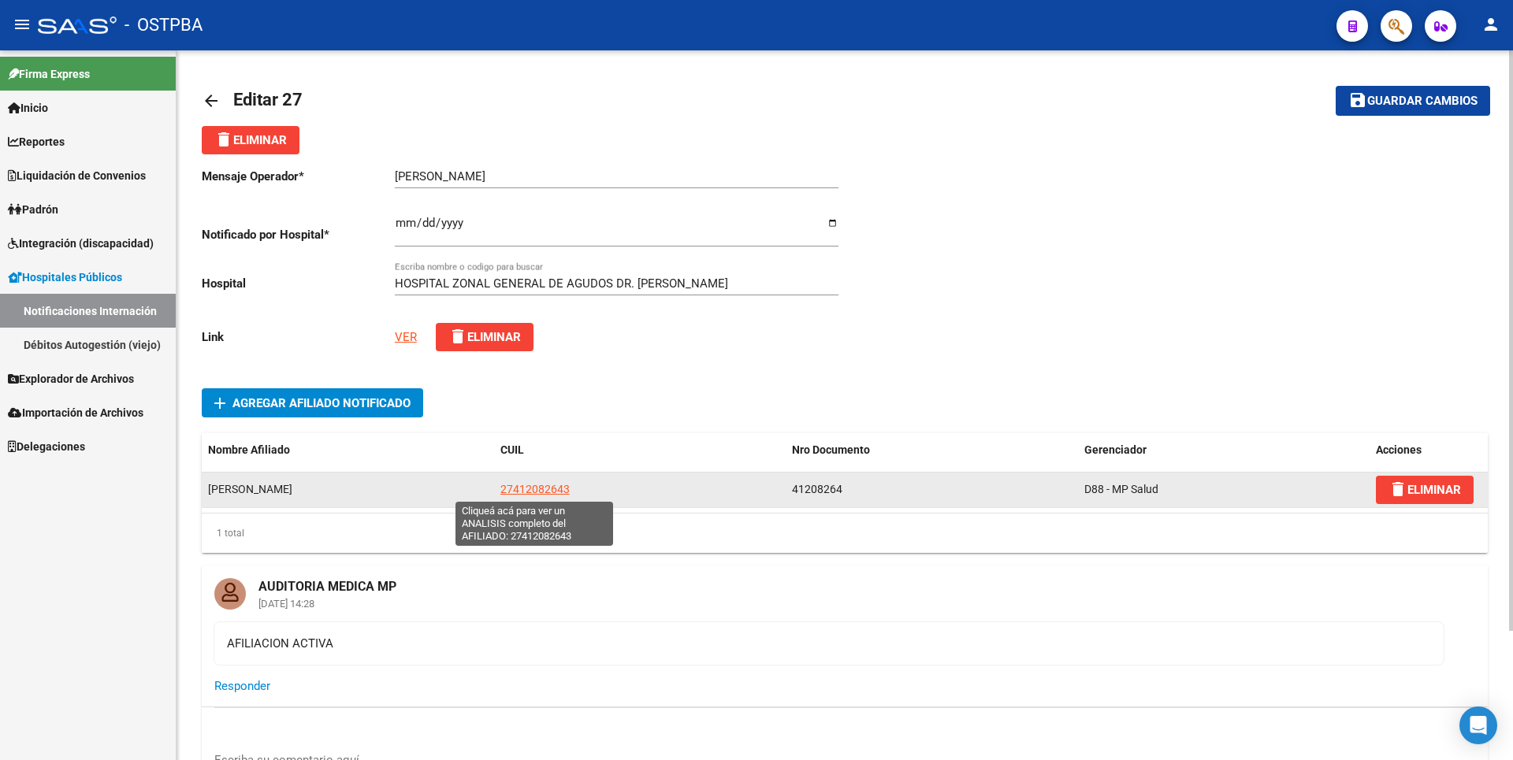
click at [541, 492] on span "27412082643" at bounding box center [534, 489] width 69 height 13
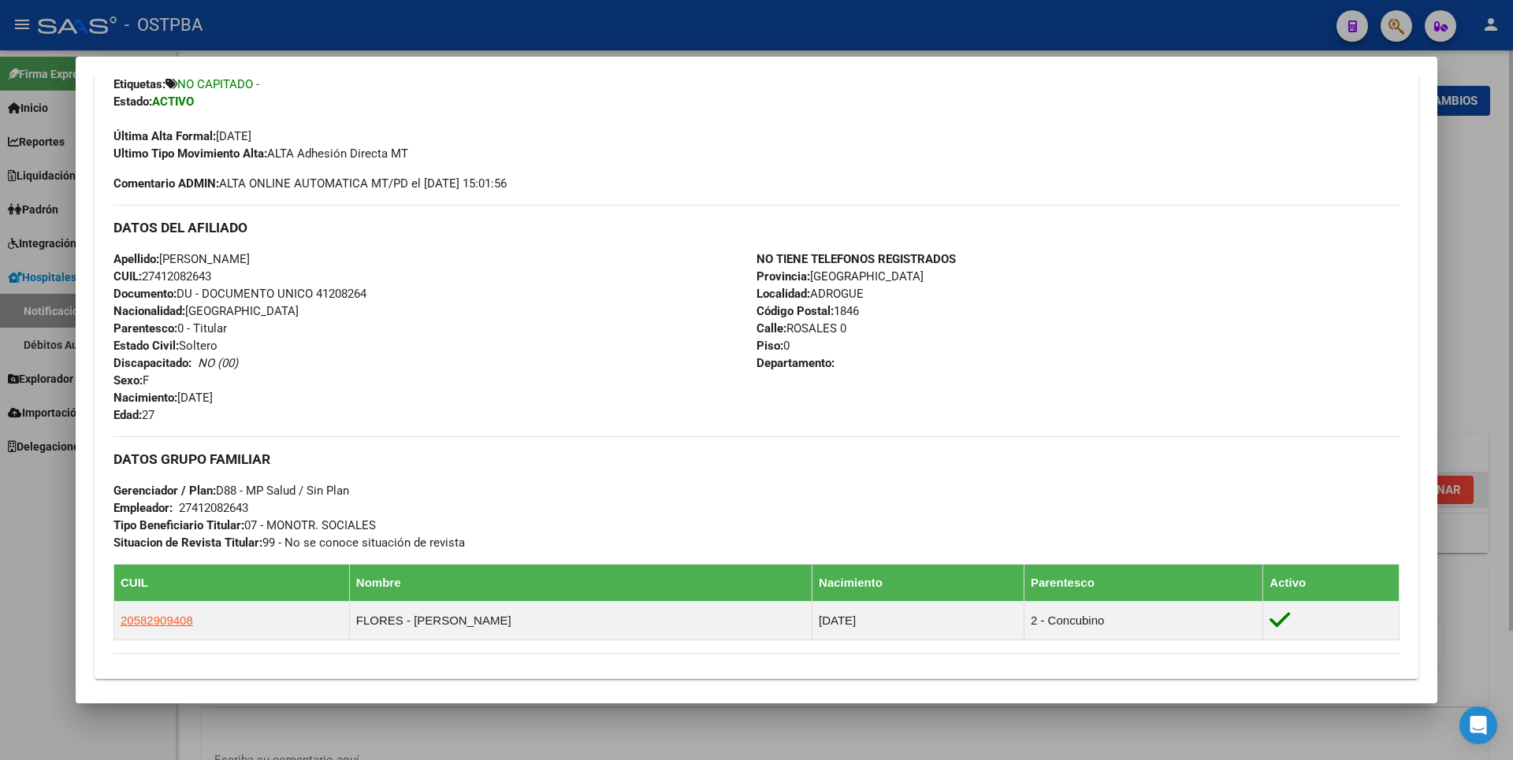
scroll to position [596, 0]
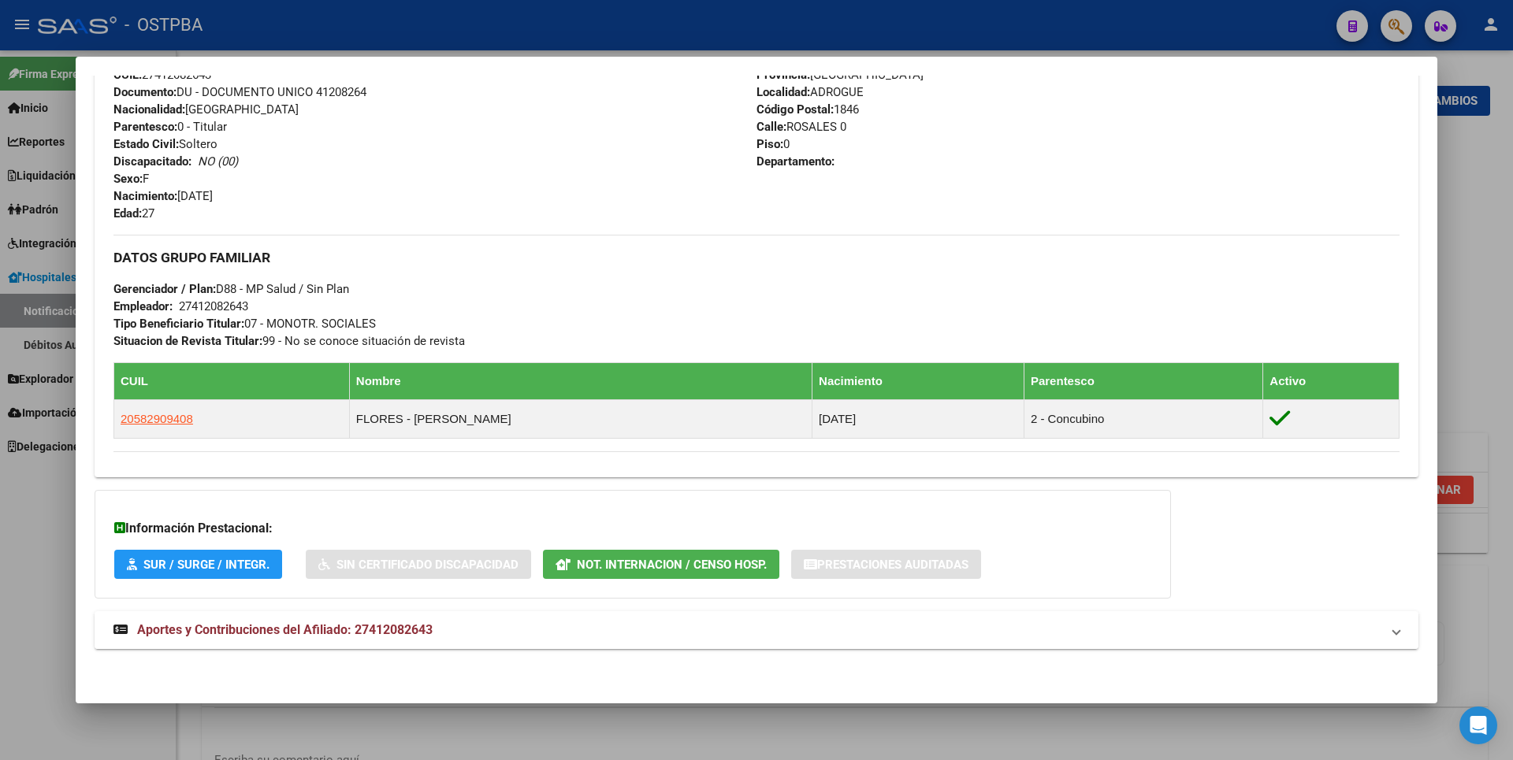
click at [407, 623] on span "Aportes y Contribuciones del Afiliado: 27412082643" at bounding box center [285, 630] width 296 height 15
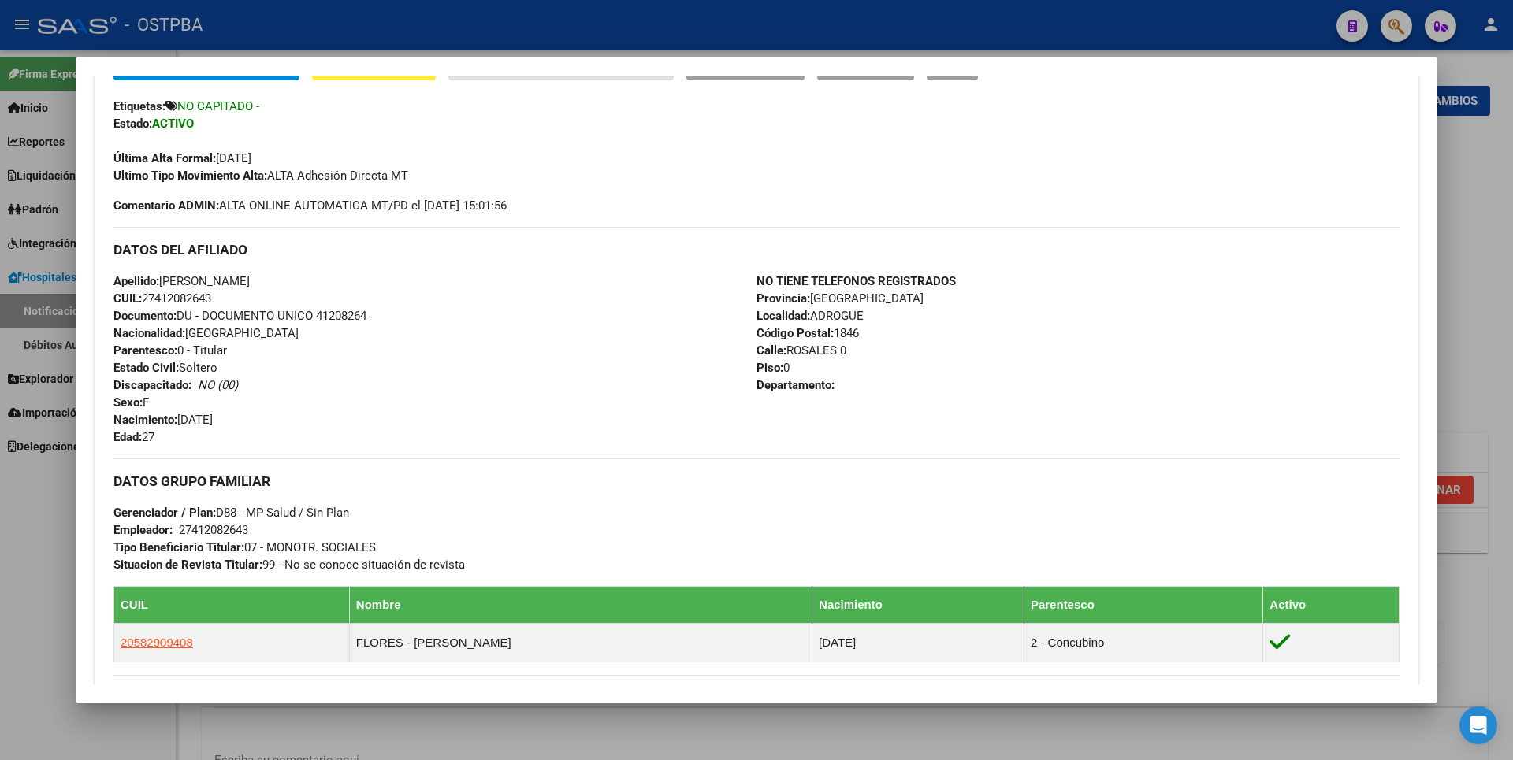
scroll to position [0, 0]
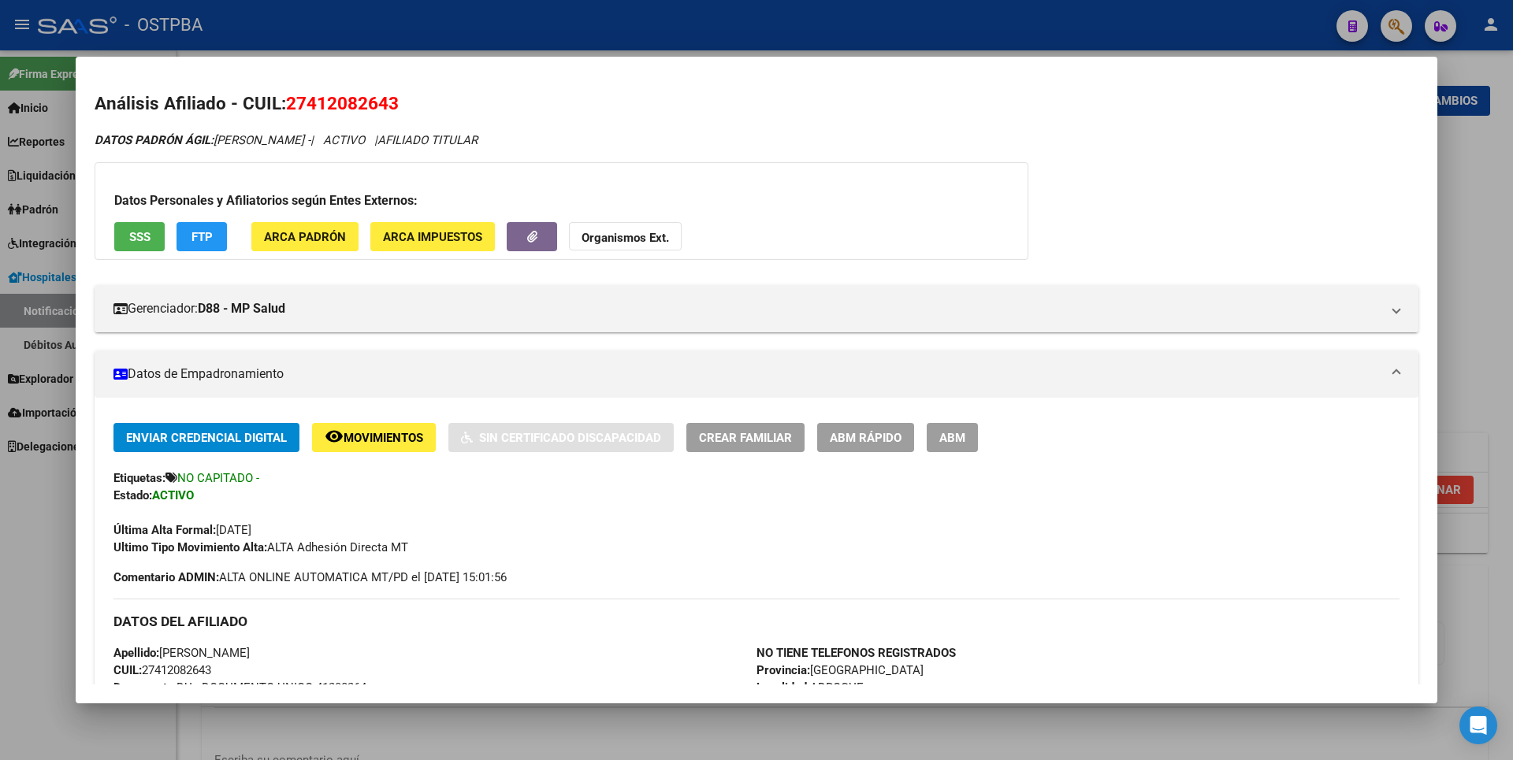
click at [140, 240] on span "SSS" at bounding box center [139, 237] width 21 height 14
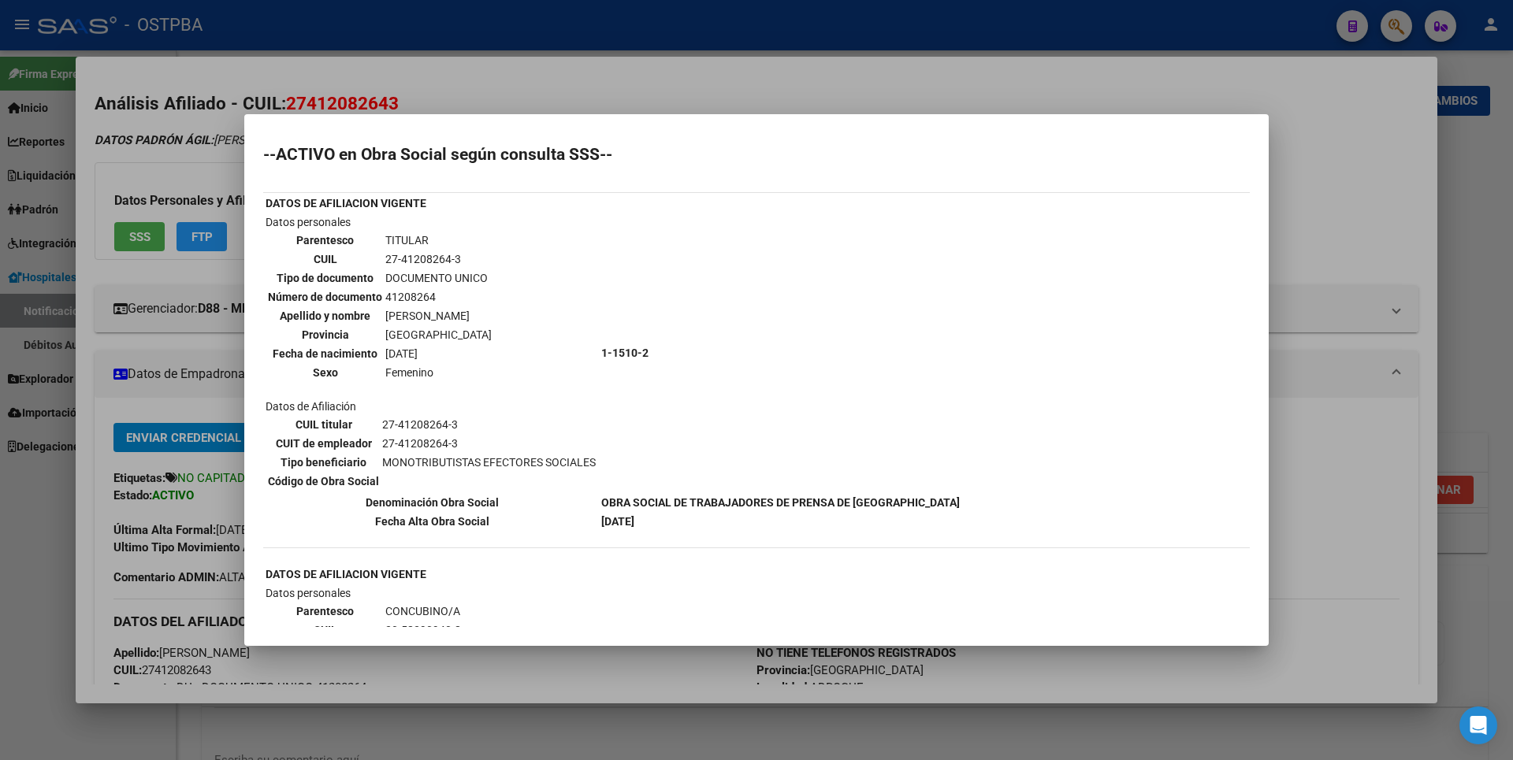
scroll to position [380, 0]
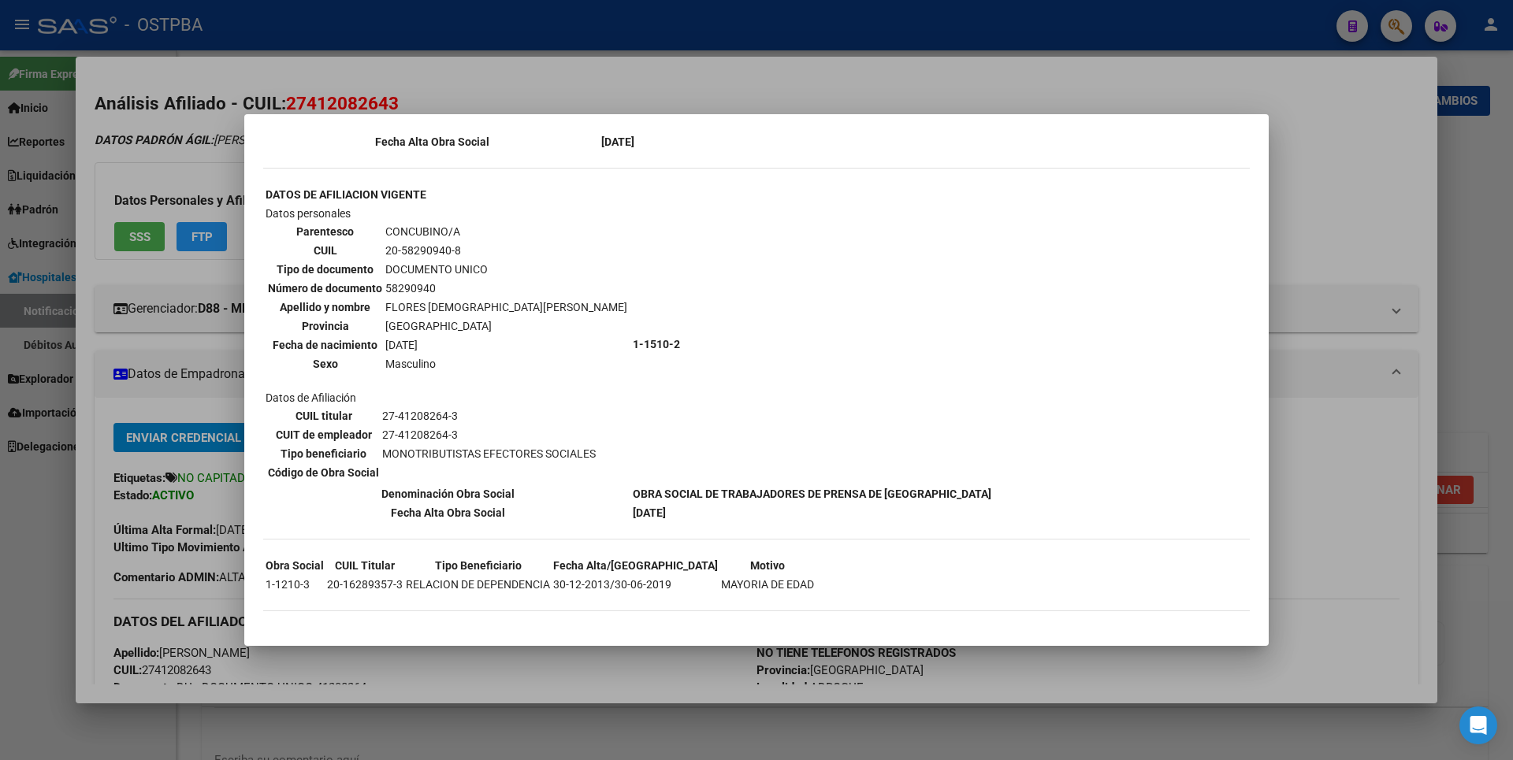
click at [1295, 214] on div at bounding box center [756, 380] width 1513 height 760
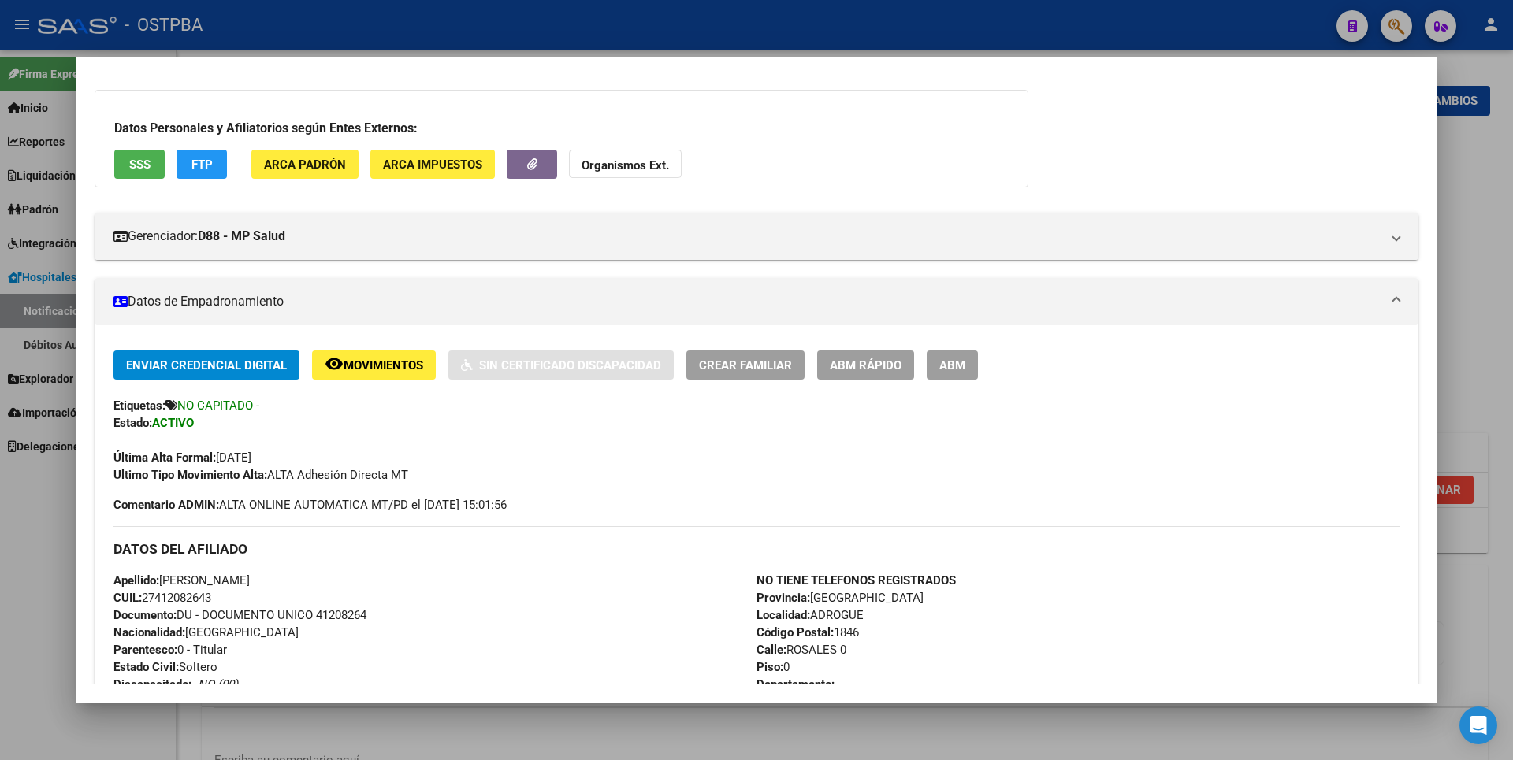
scroll to position [0, 0]
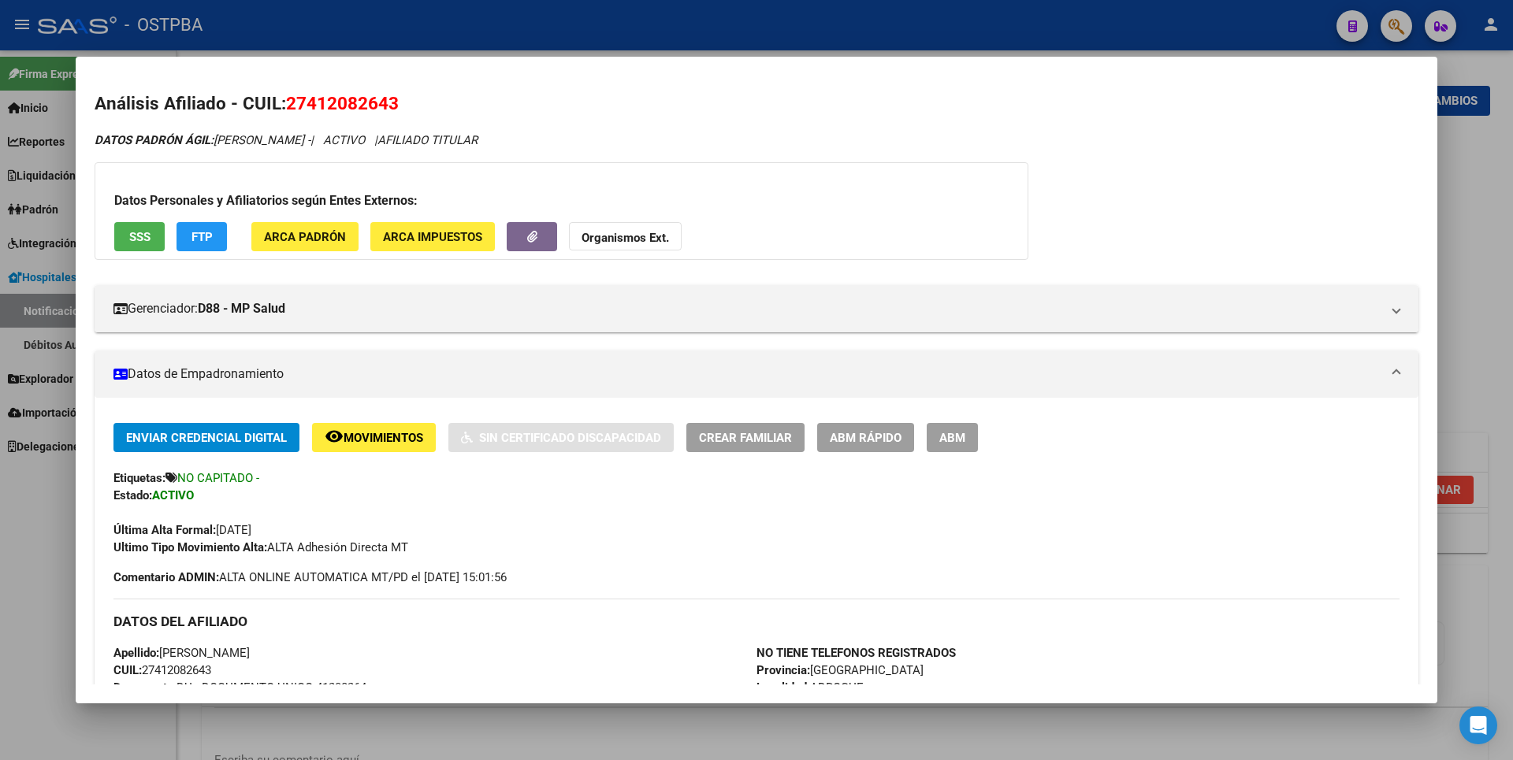
click at [1450, 182] on div at bounding box center [756, 380] width 1513 height 760
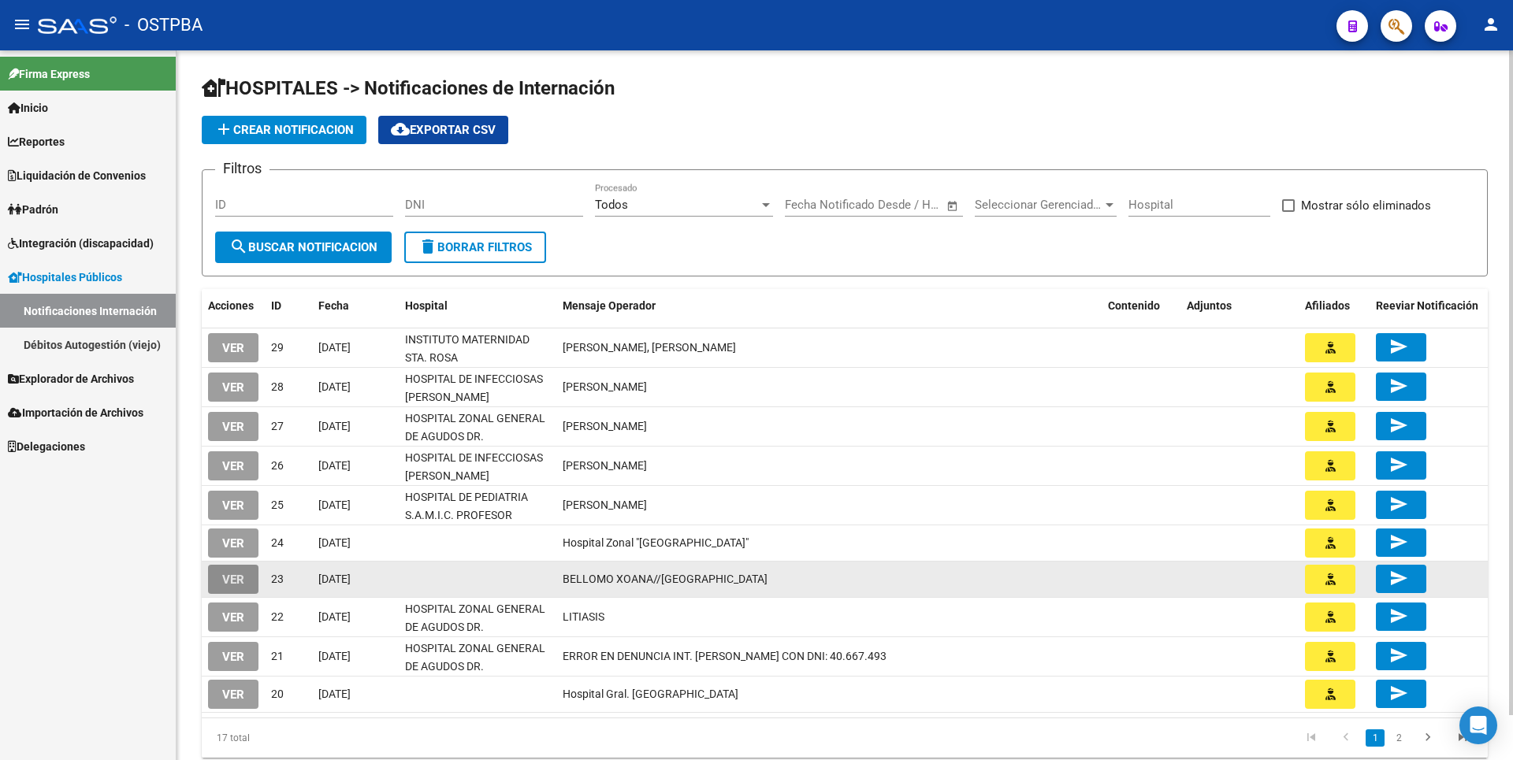
click at [222, 578] on span "VER" at bounding box center [233, 580] width 22 height 14
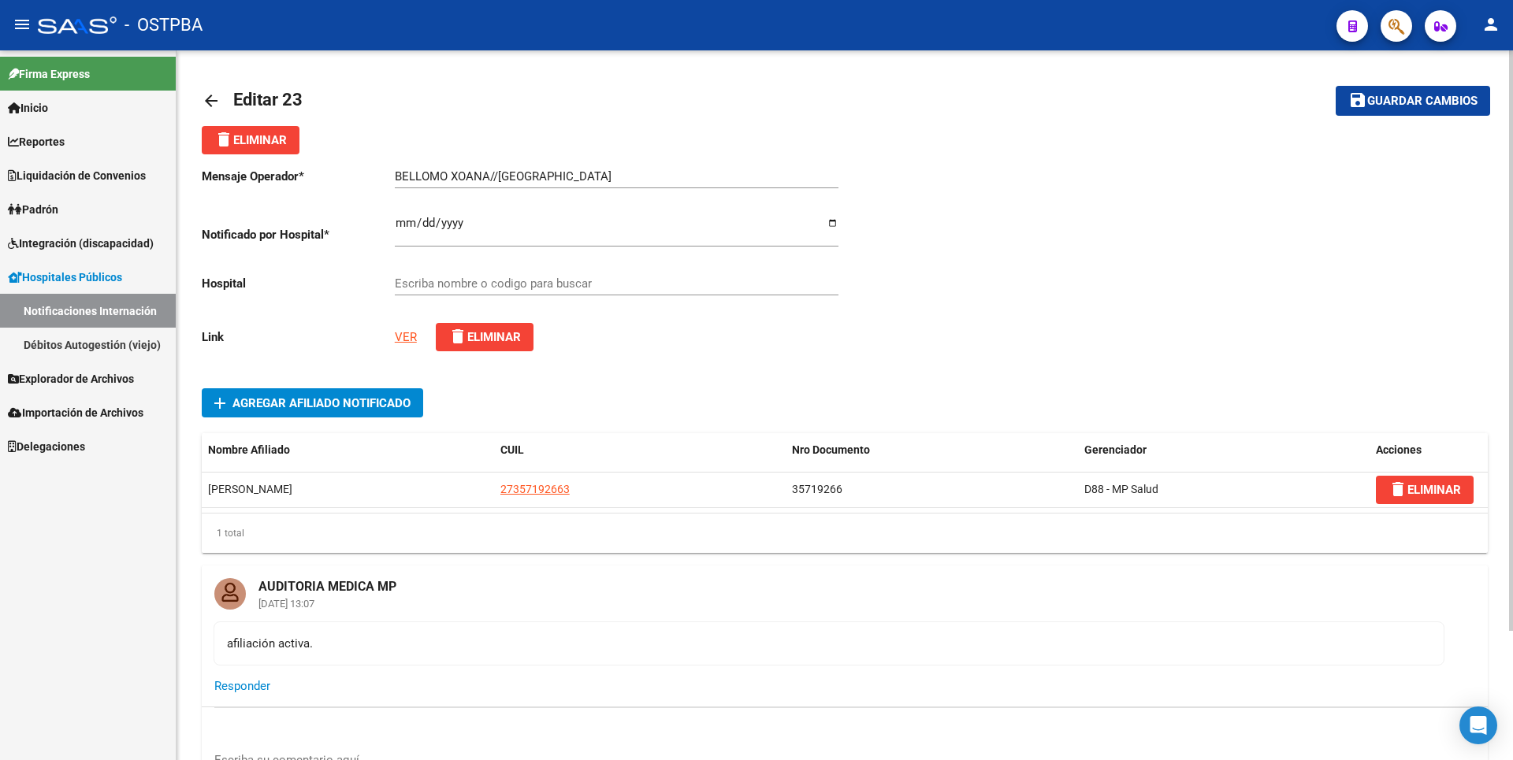
click at [403, 336] on link "VER" at bounding box center [406, 337] width 22 height 14
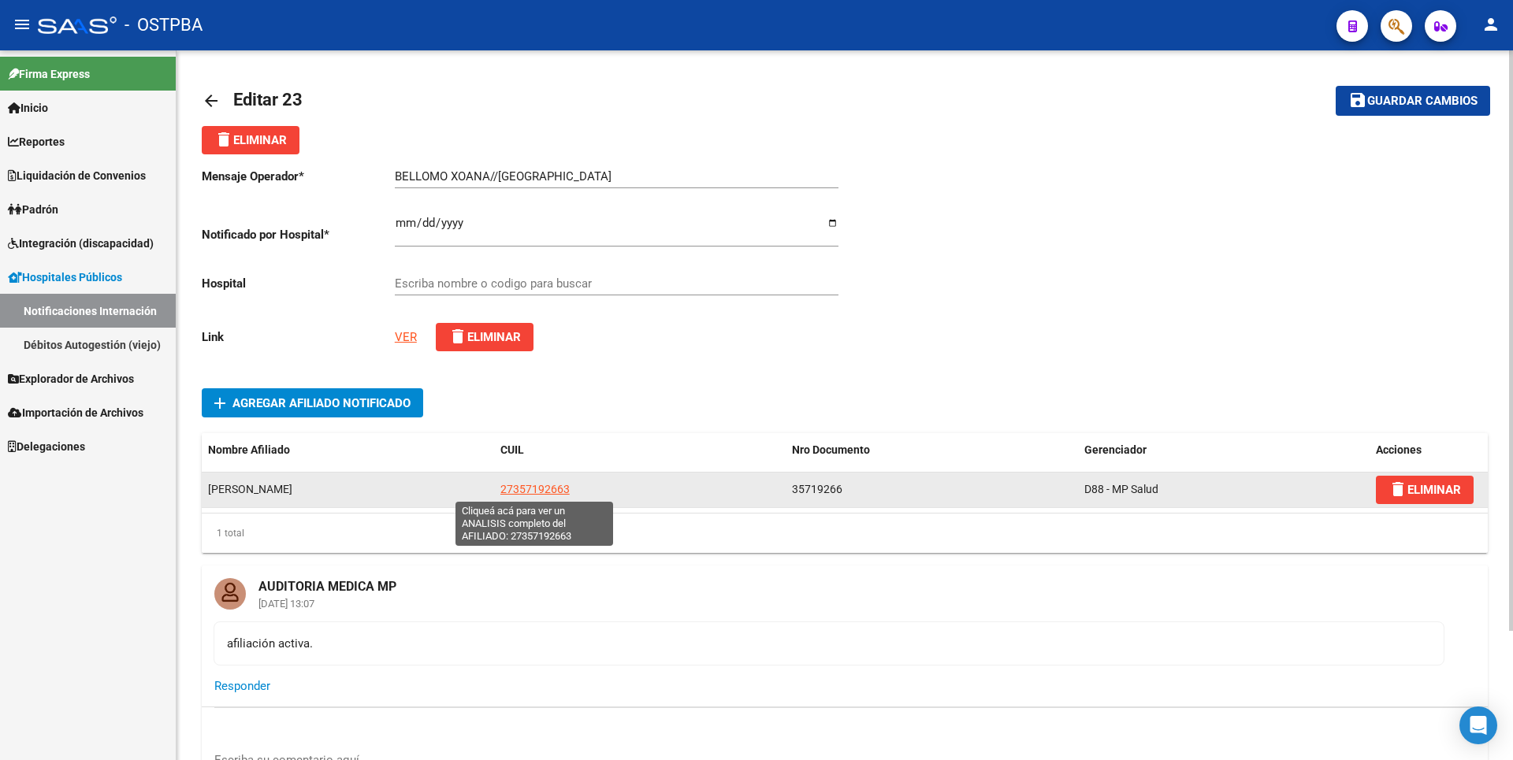
click at [551, 487] on span "27357192663" at bounding box center [534, 489] width 69 height 13
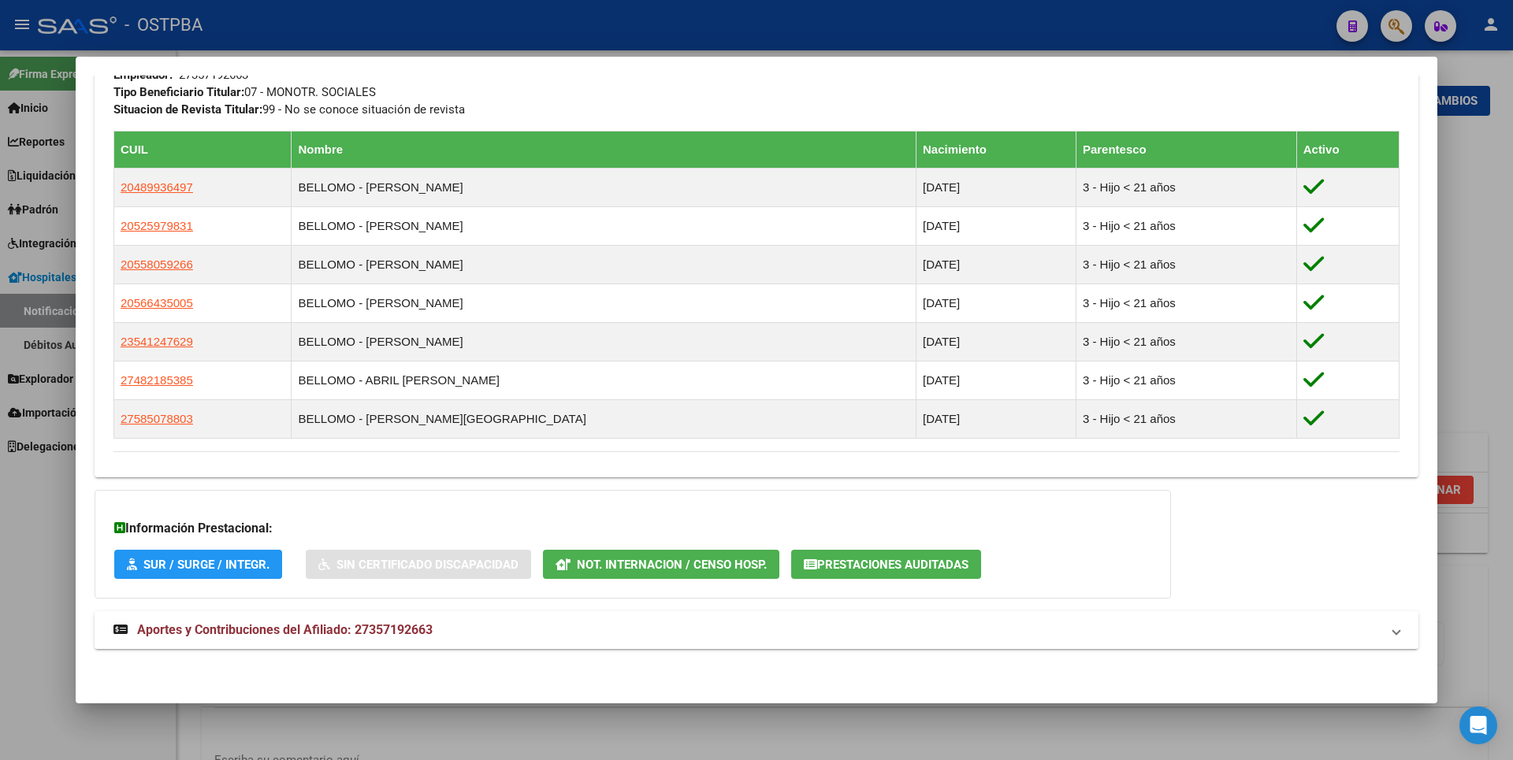
click at [371, 634] on span "Aportes y Contribuciones del Afiliado: 27357192663" at bounding box center [285, 630] width 296 height 15
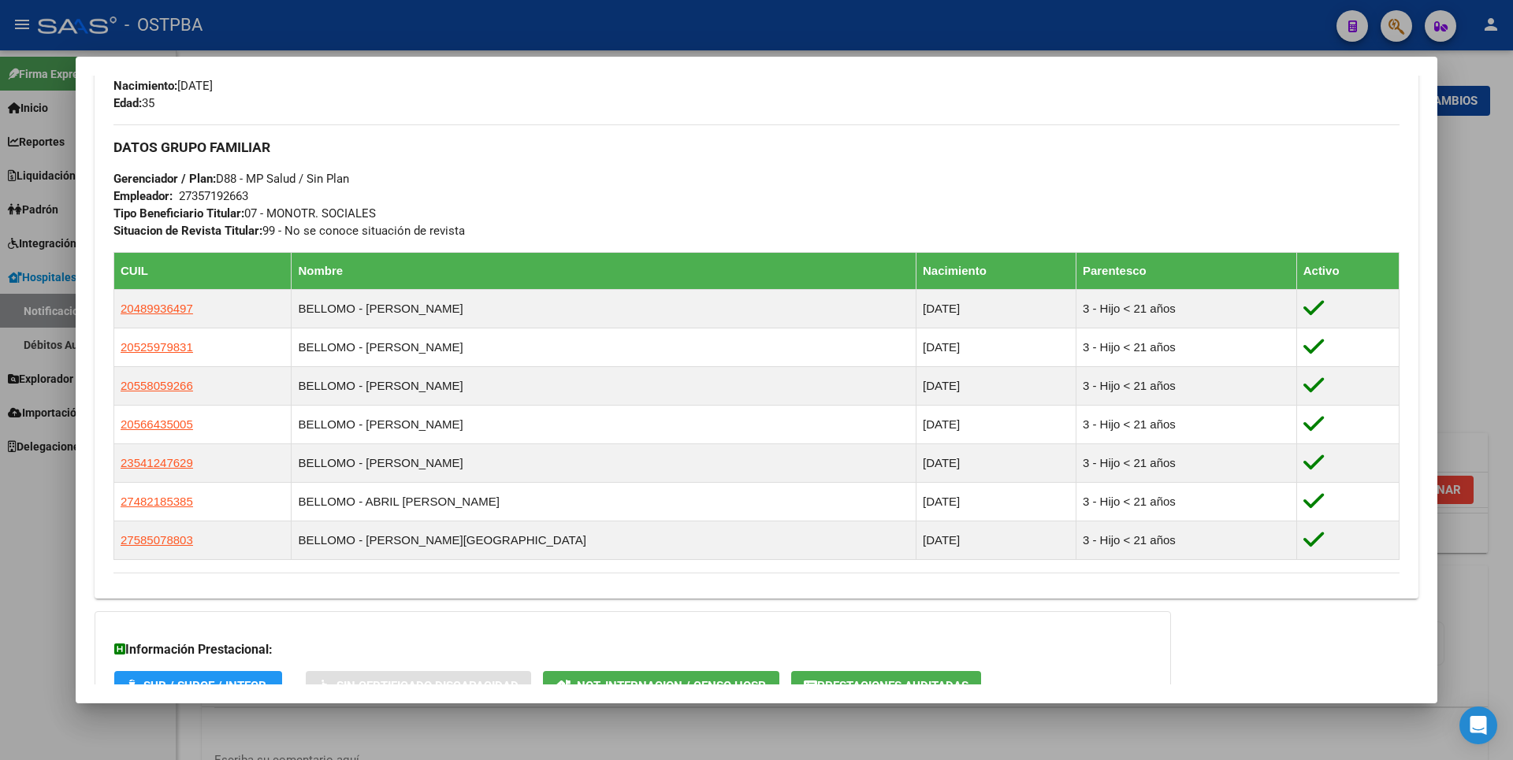
scroll to position [700, 0]
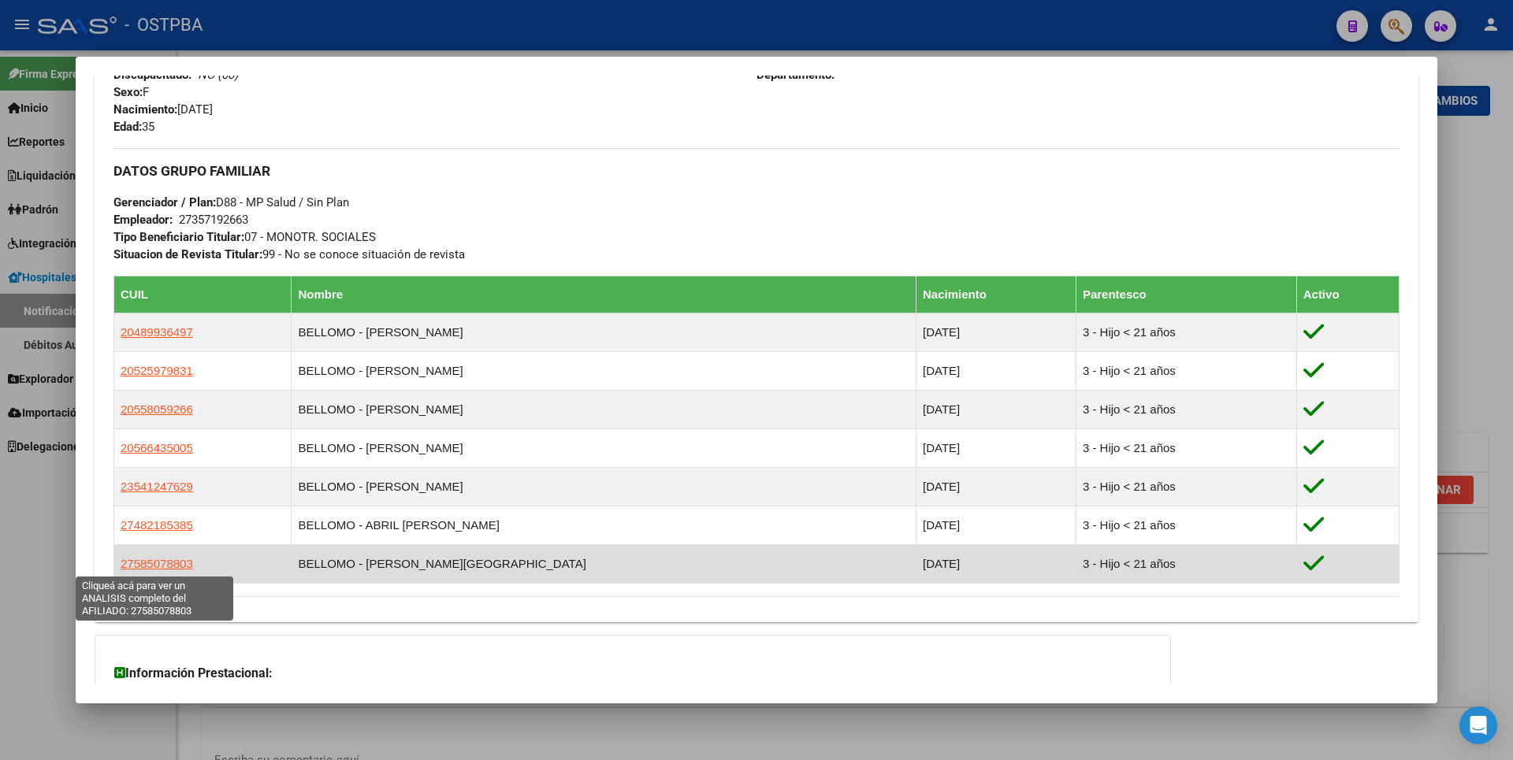
click at [171, 560] on span "27585078803" at bounding box center [157, 563] width 73 height 13
type textarea "27585078803"
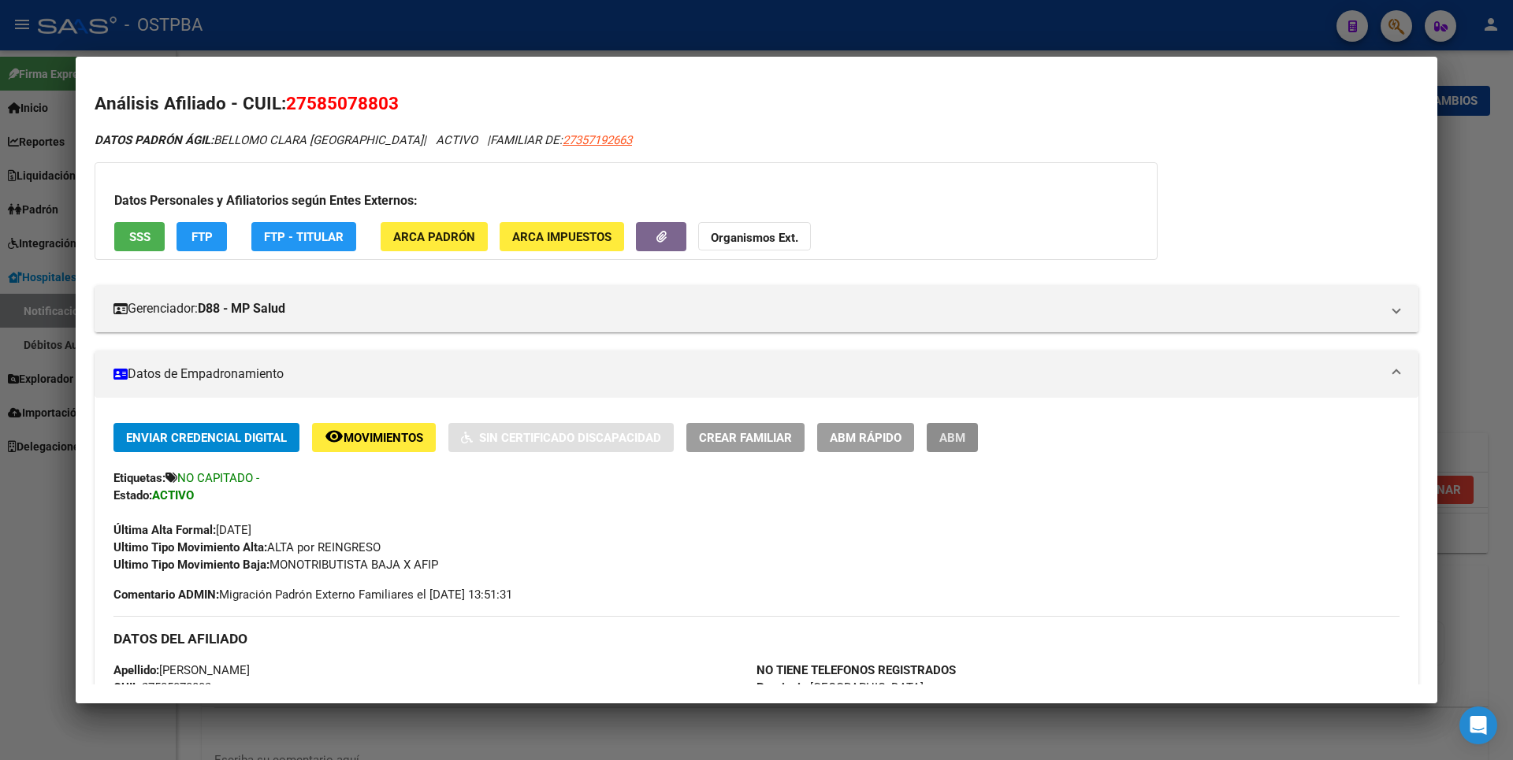
click at [957, 431] on span "ABM" at bounding box center [952, 438] width 26 height 14
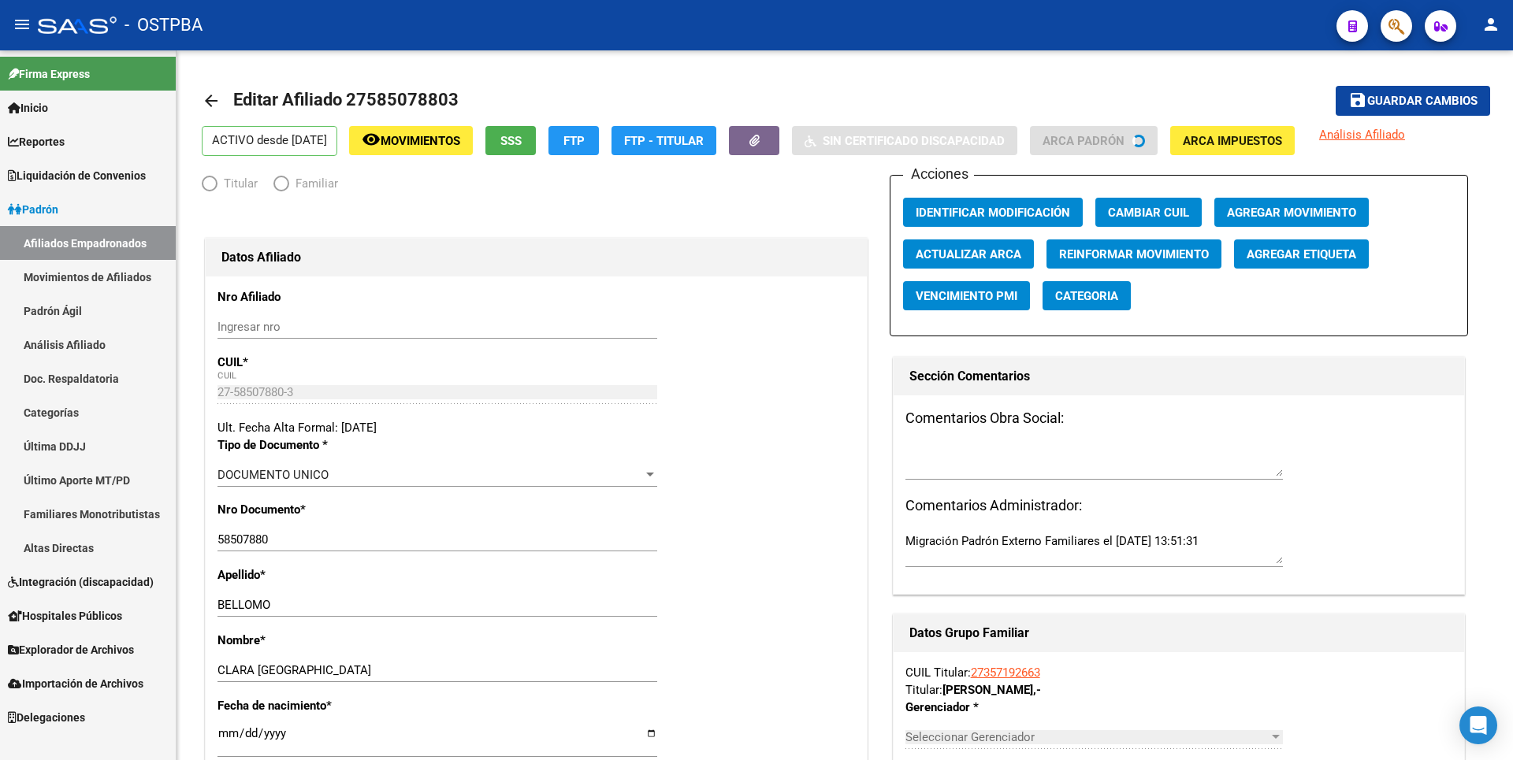
radio input "true"
type input "27-35719266-3"
click at [1307, 217] on span "Agregar Movimiento" at bounding box center [1291, 213] width 129 height 14
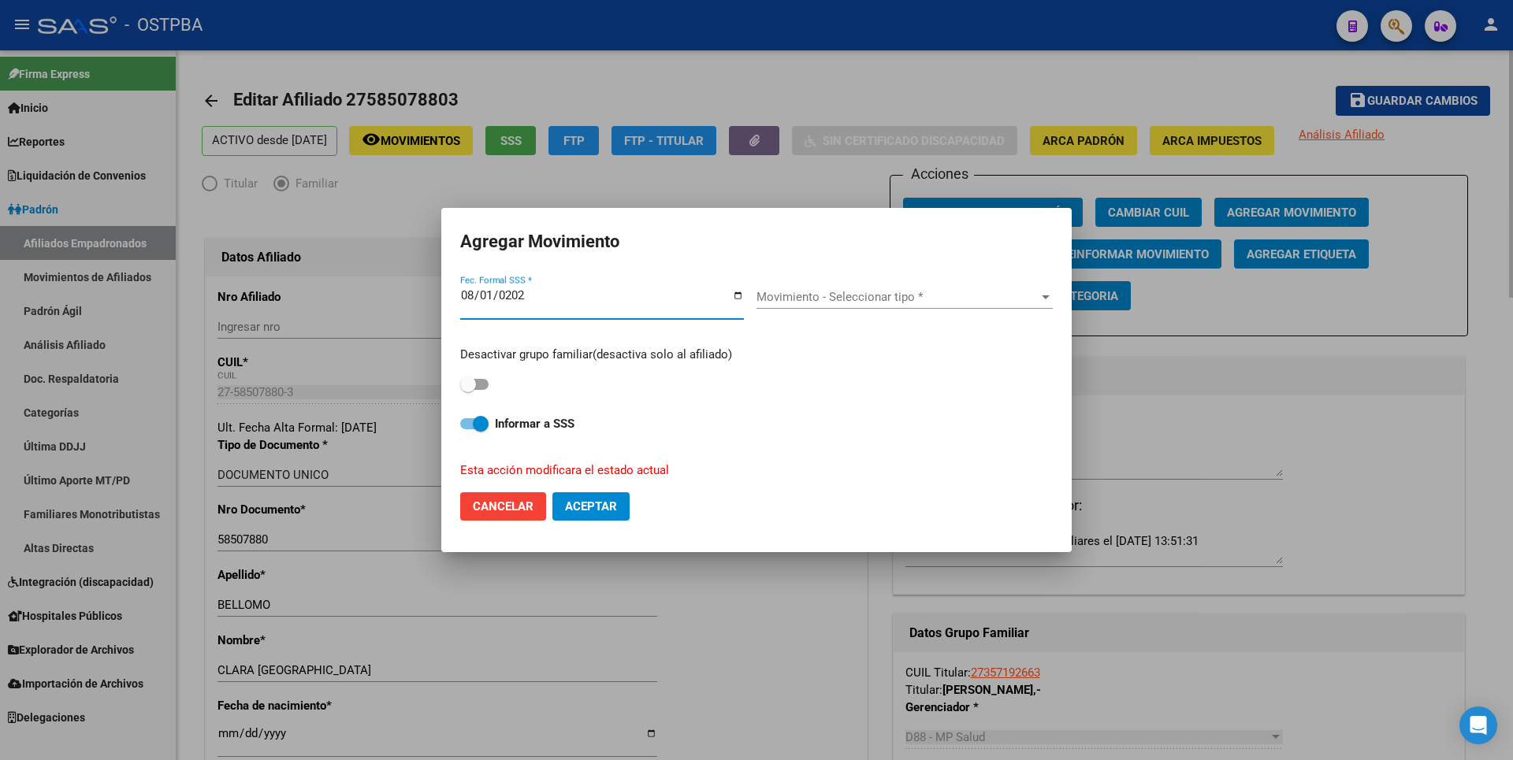
type input "2025-08-01"
click at [483, 384] on span at bounding box center [474, 384] width 28 height 11
click at [468, 390] on input "checkbox" at bounding box center [467, 390] width 1 height 1
checkbox input "true"
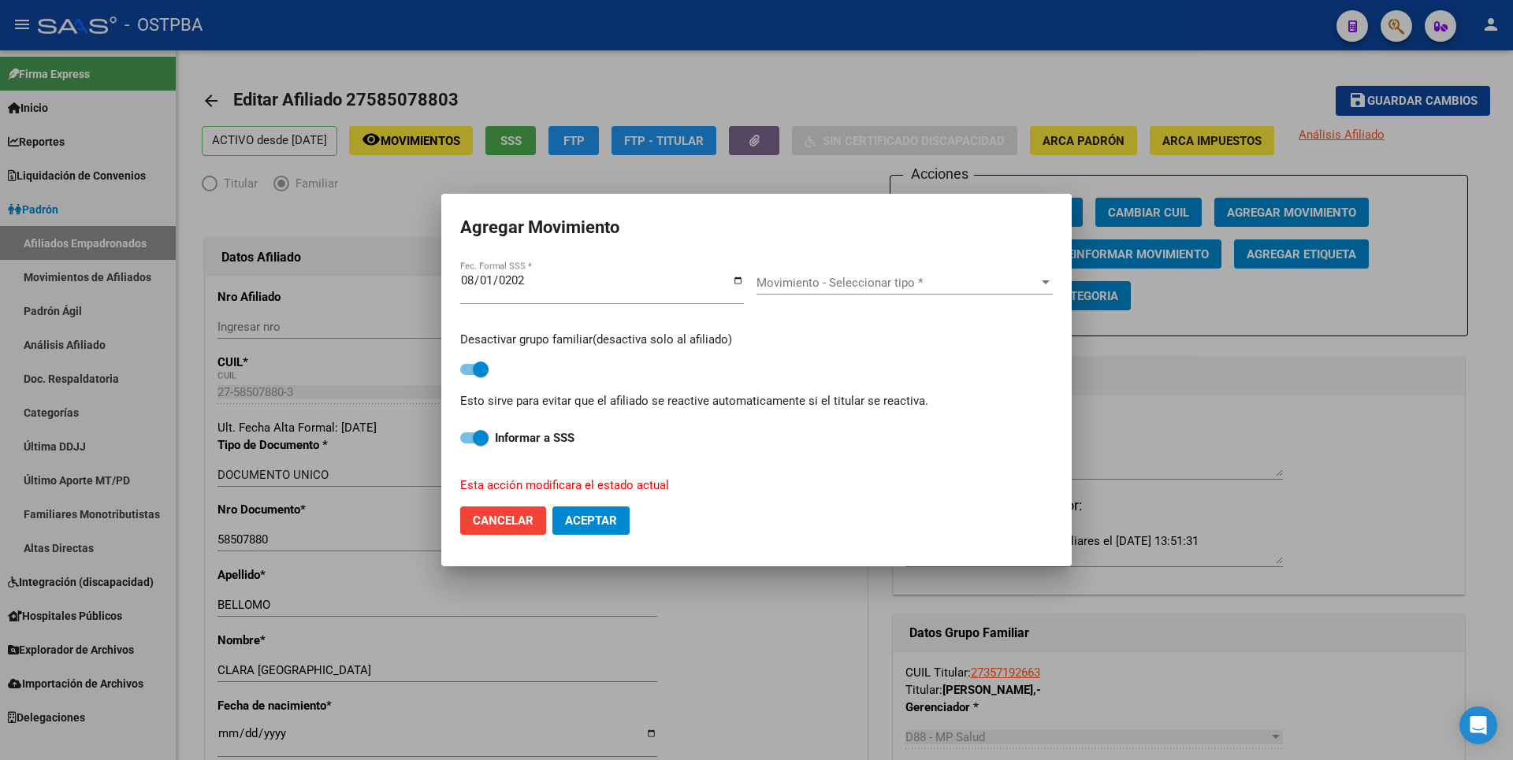
click at [939, 288] on div "Movimiento - Seleccionar tipo * Movimiento - Seleccionar tipo *" at bounding box center [905, 283] width 296 height 24
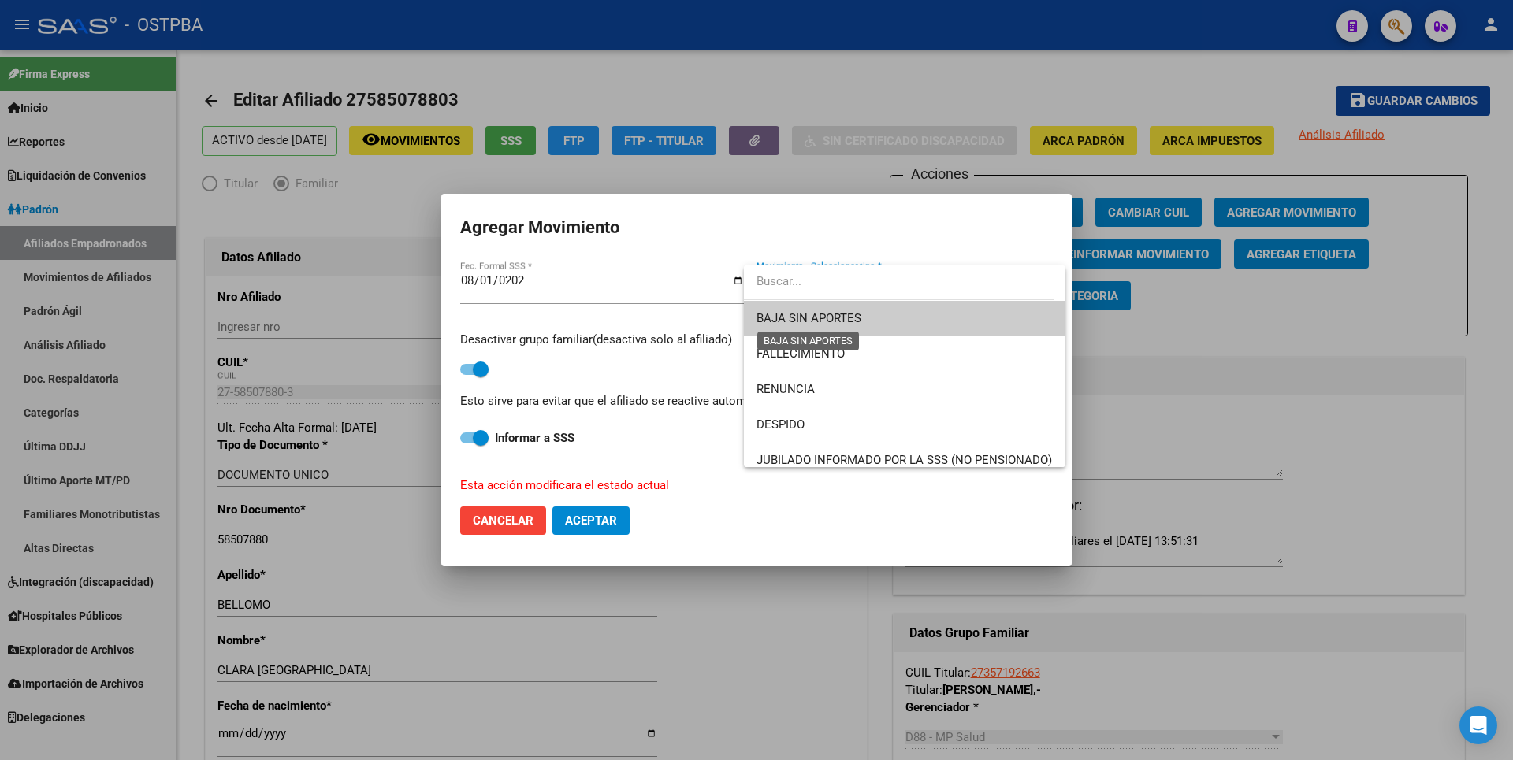
click at [824, 311] on span "BAJA SIN APORTES" at bounding box center [809, 318] width 105 height 14
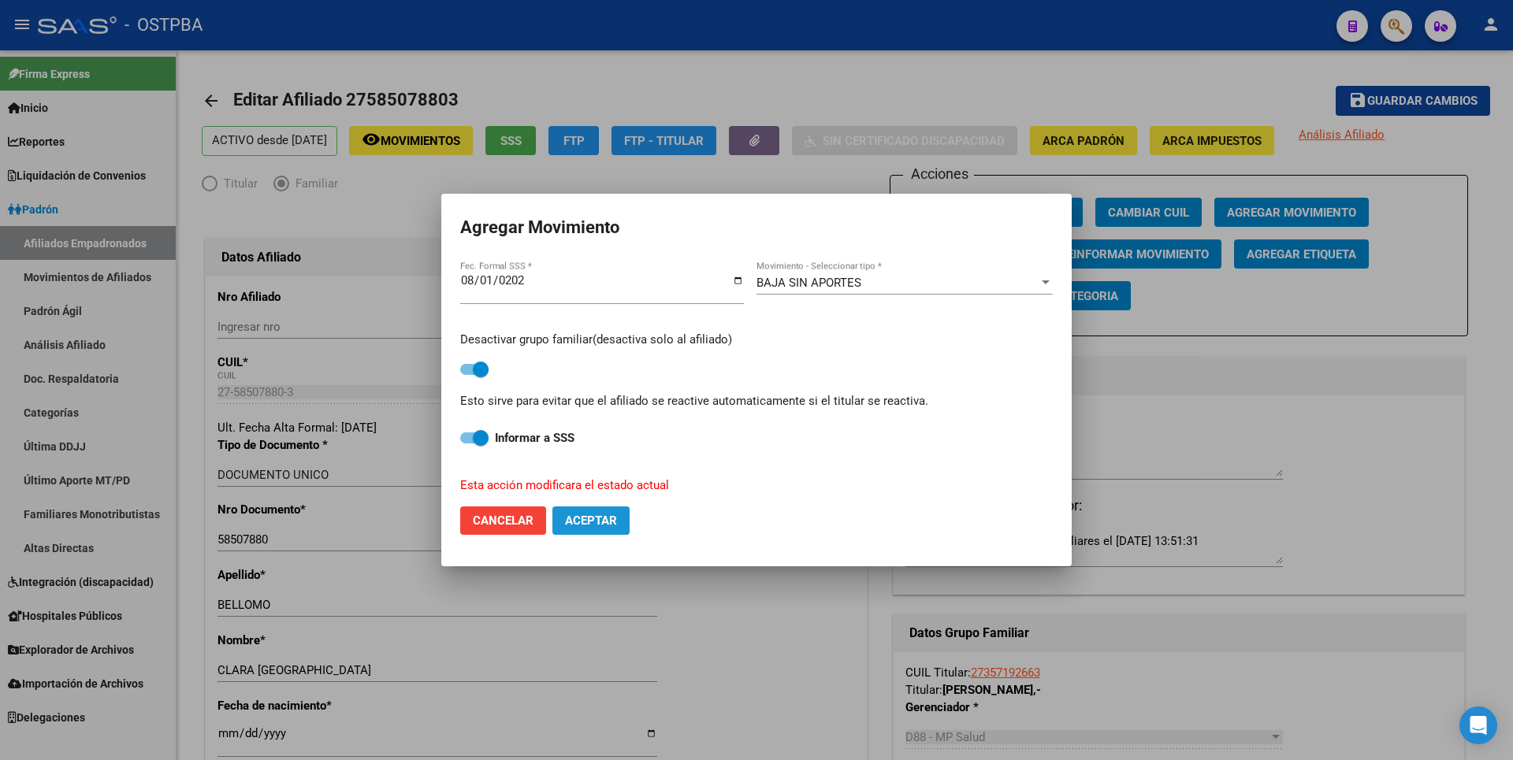
click at [599, 530] on button "Aceptar" at bounding box center [590, 521] width 77 height 28
checkbox input "false"
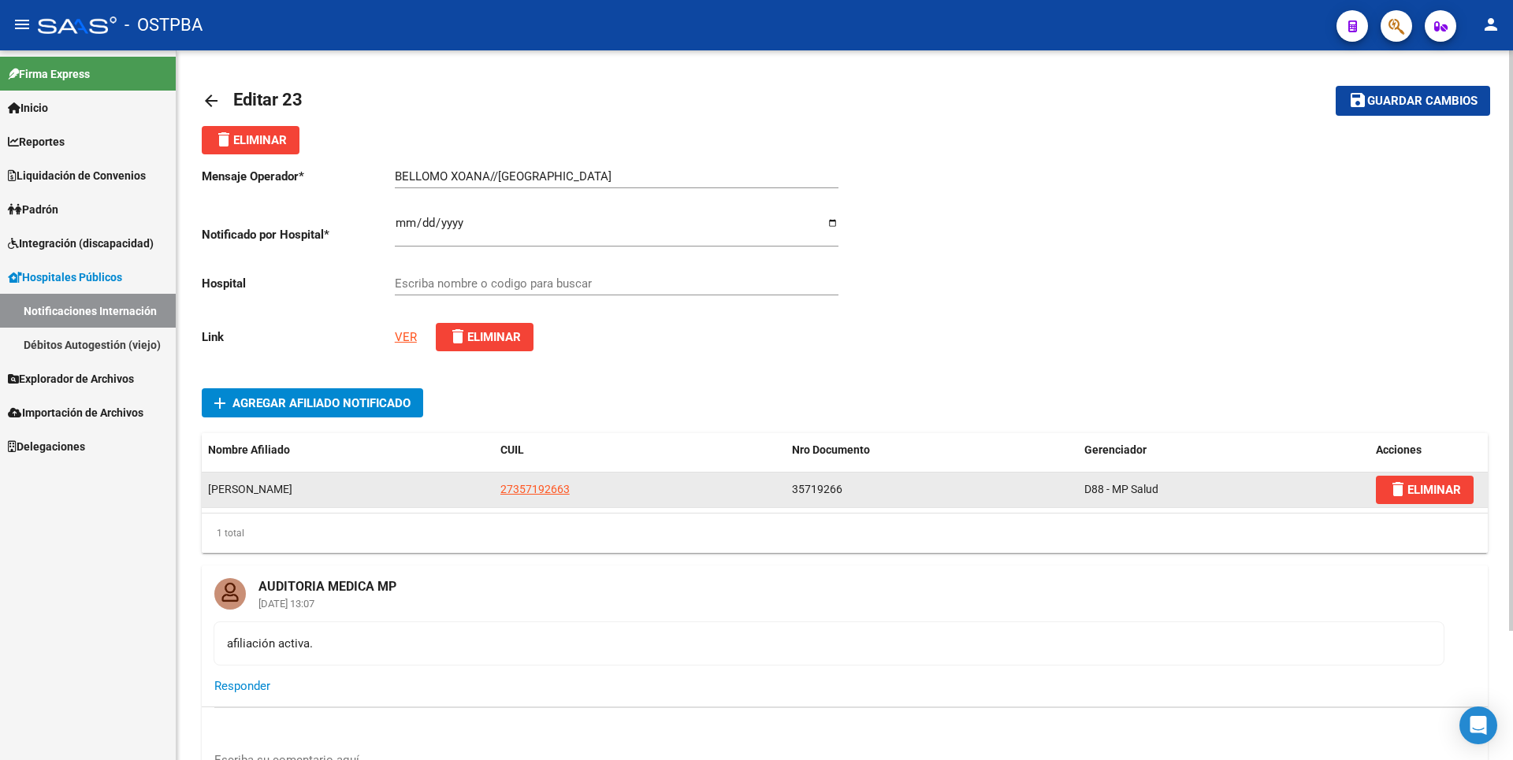
copy span "27357192663"
drag, startPoint x: 502, startPoint y: 489, endPoint x: 597, endPoint y: 490, distance: 94.6
click at [597, 490] on div "27357192663" at bounding box center [640, 490] width 280 height 18
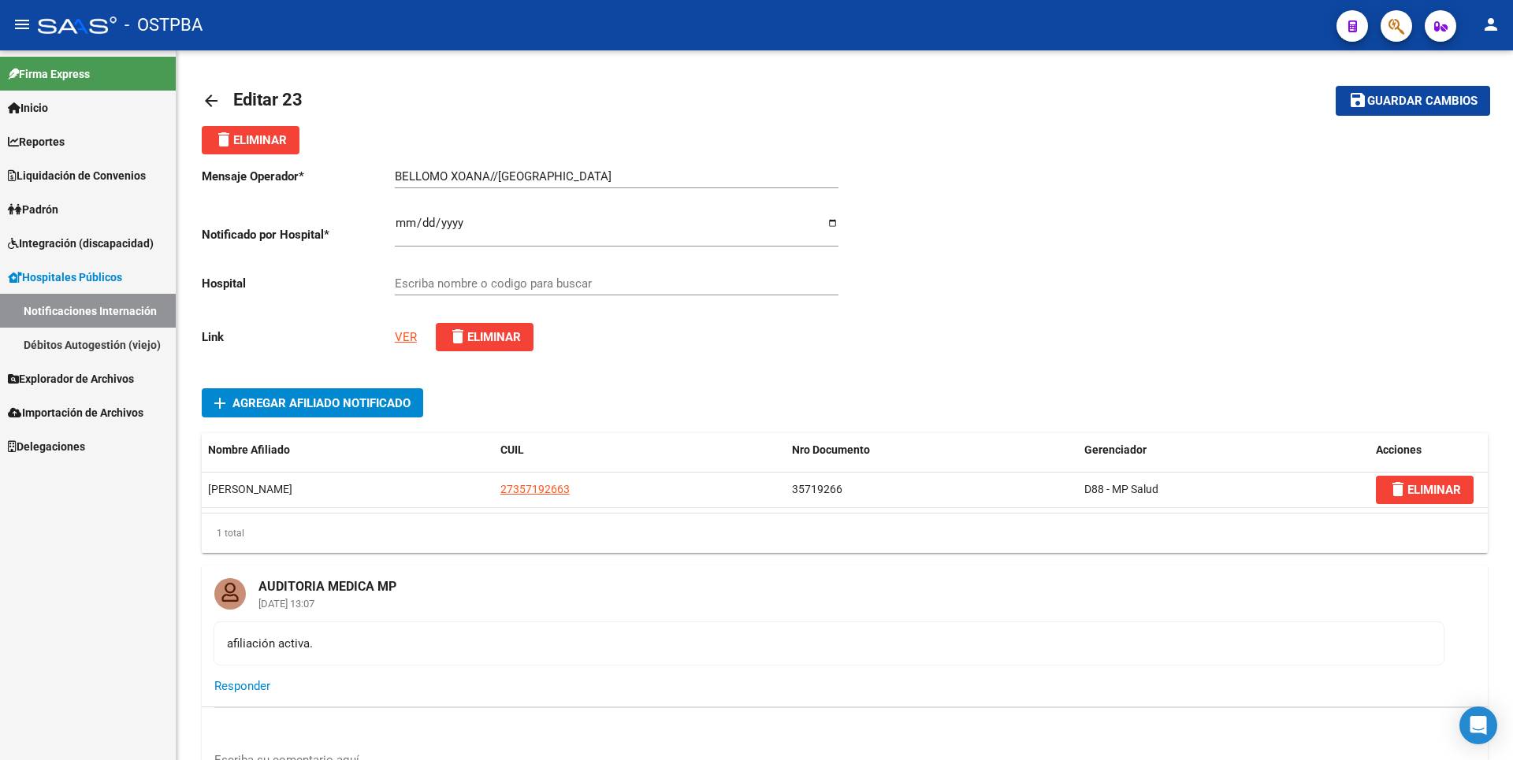
click at [58, 218] on span "Padrón" at bounding box center [33, 209] width 50 height 17
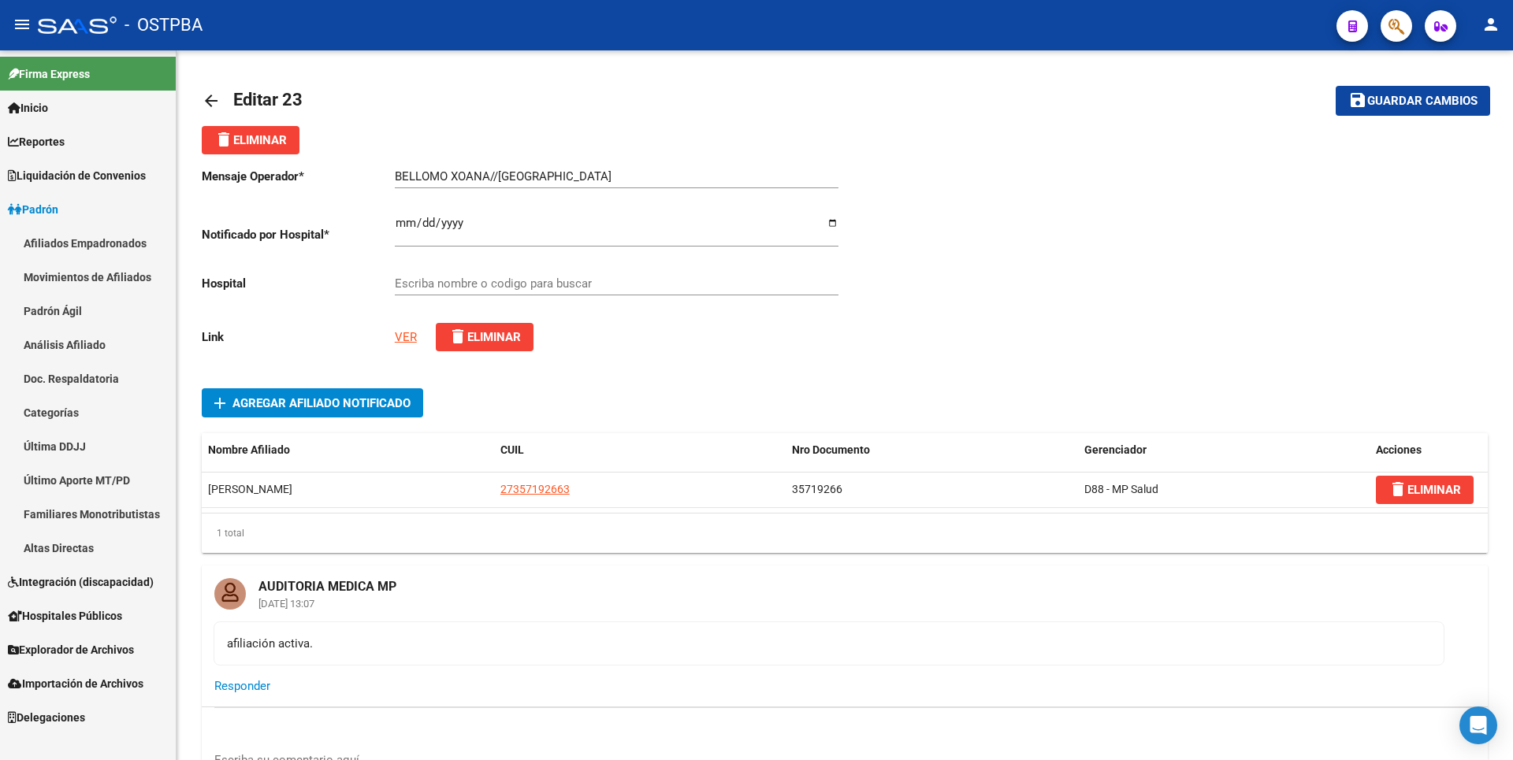
drag, startPoint x: 86, startPoint y: 339, endPoint x: 92, endPoint y: 322, distance: 18.4
click at [86, 338] on link "Análisis Afiliado" at bounding box center [88, 345] width 176 height 34
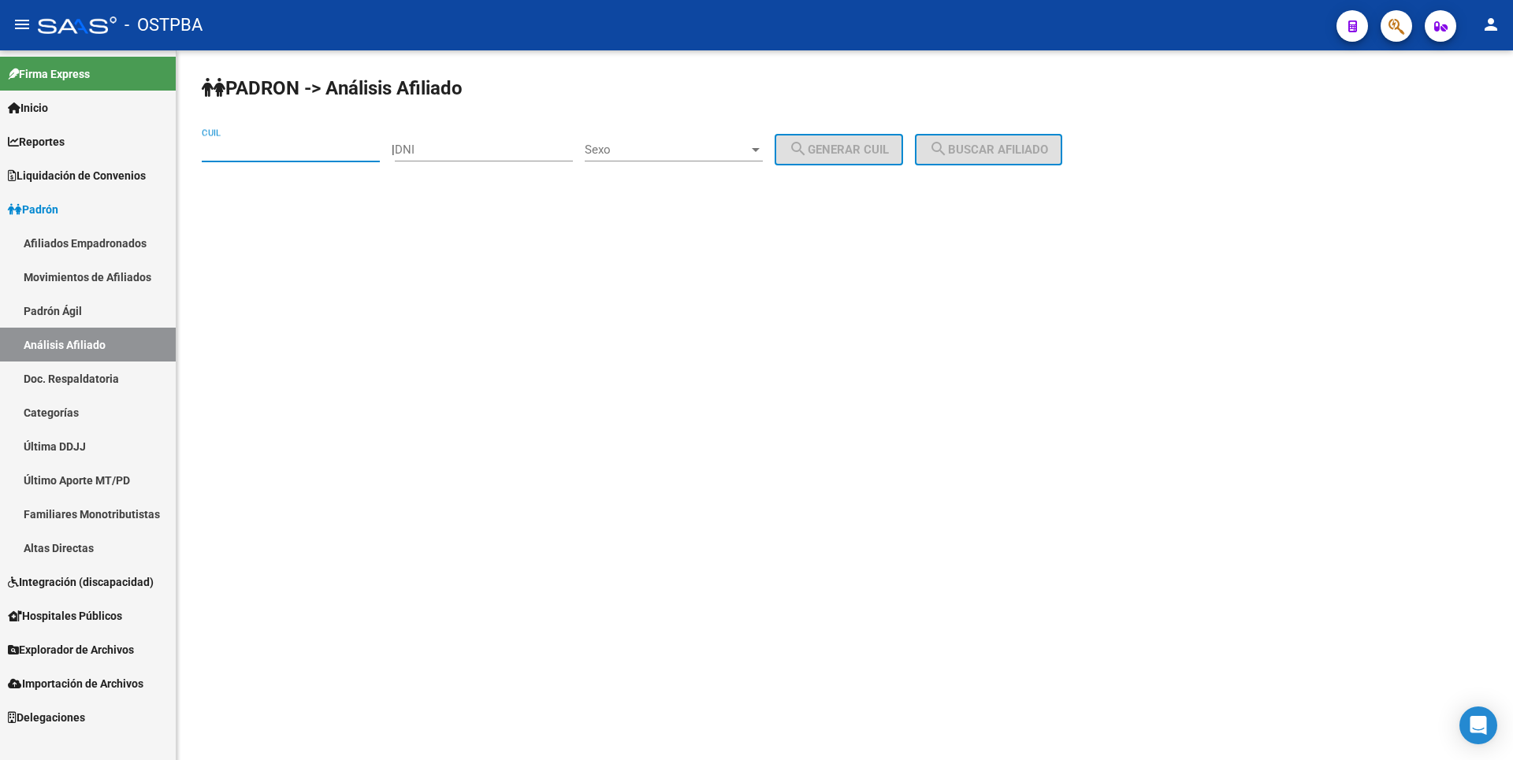
click at [256, 148] on input "CUIL" at bounding box center [291, 150] width 178 height 14
paste input "27-35719266-3"
type input "27-35719266-3"
click at [1028, 157] on button "search Buscar afiliado" at bounding box center [988, 150] width 147 height 32
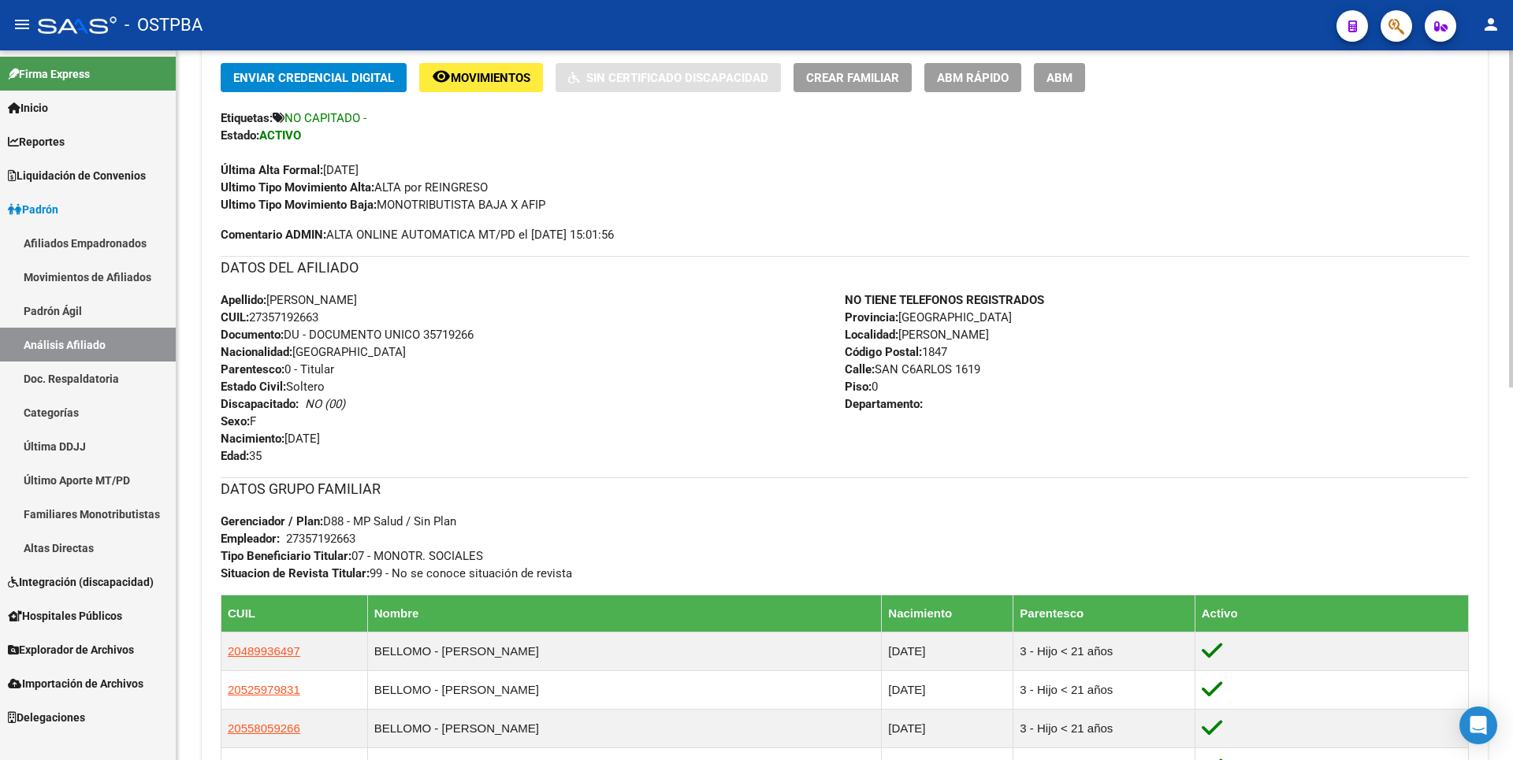
scroll to position [786, 0]
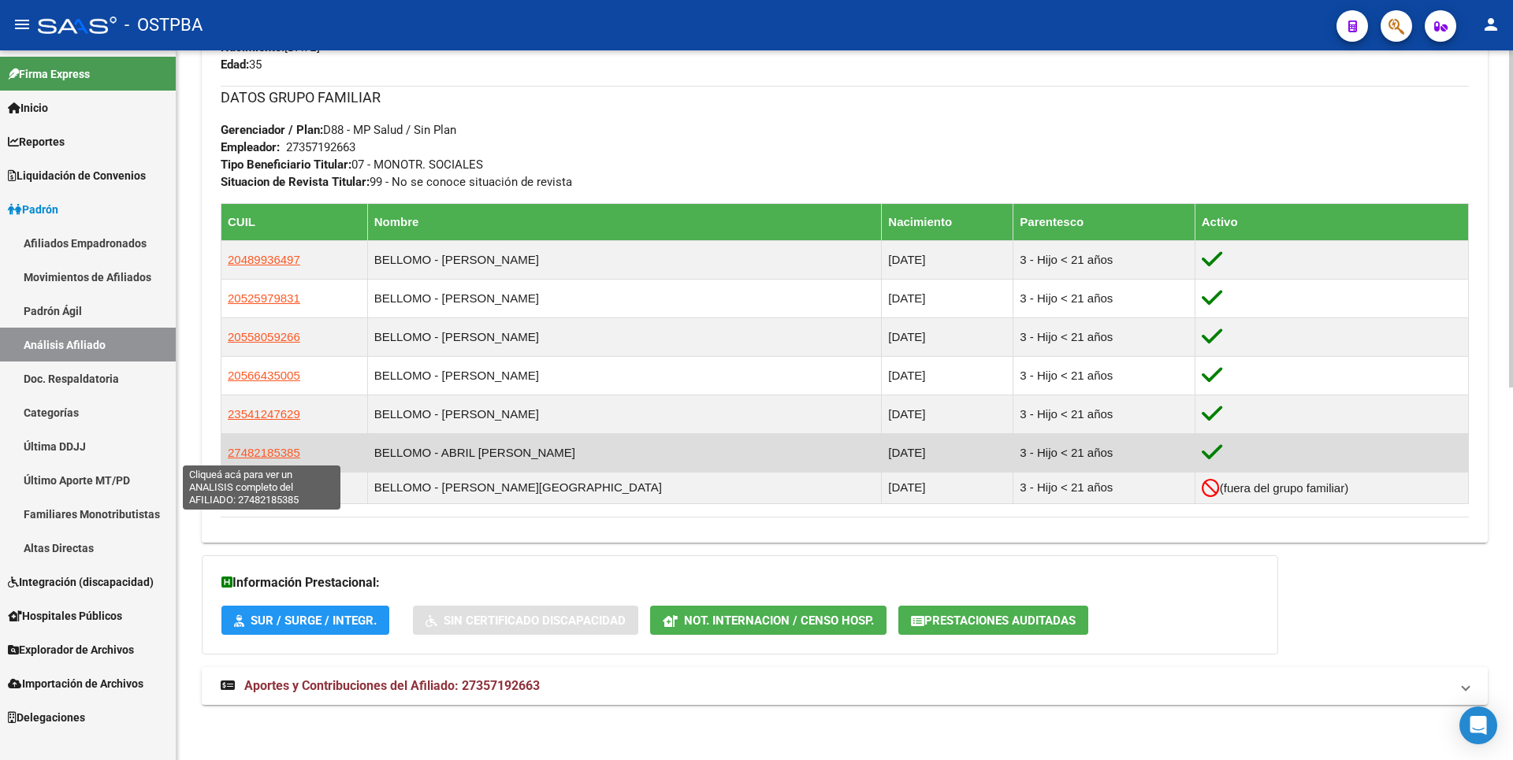
click at [276, 457] on span "27482185385" at bounding box center [264, 452] width 73 height 13
type textarea "27482185385"
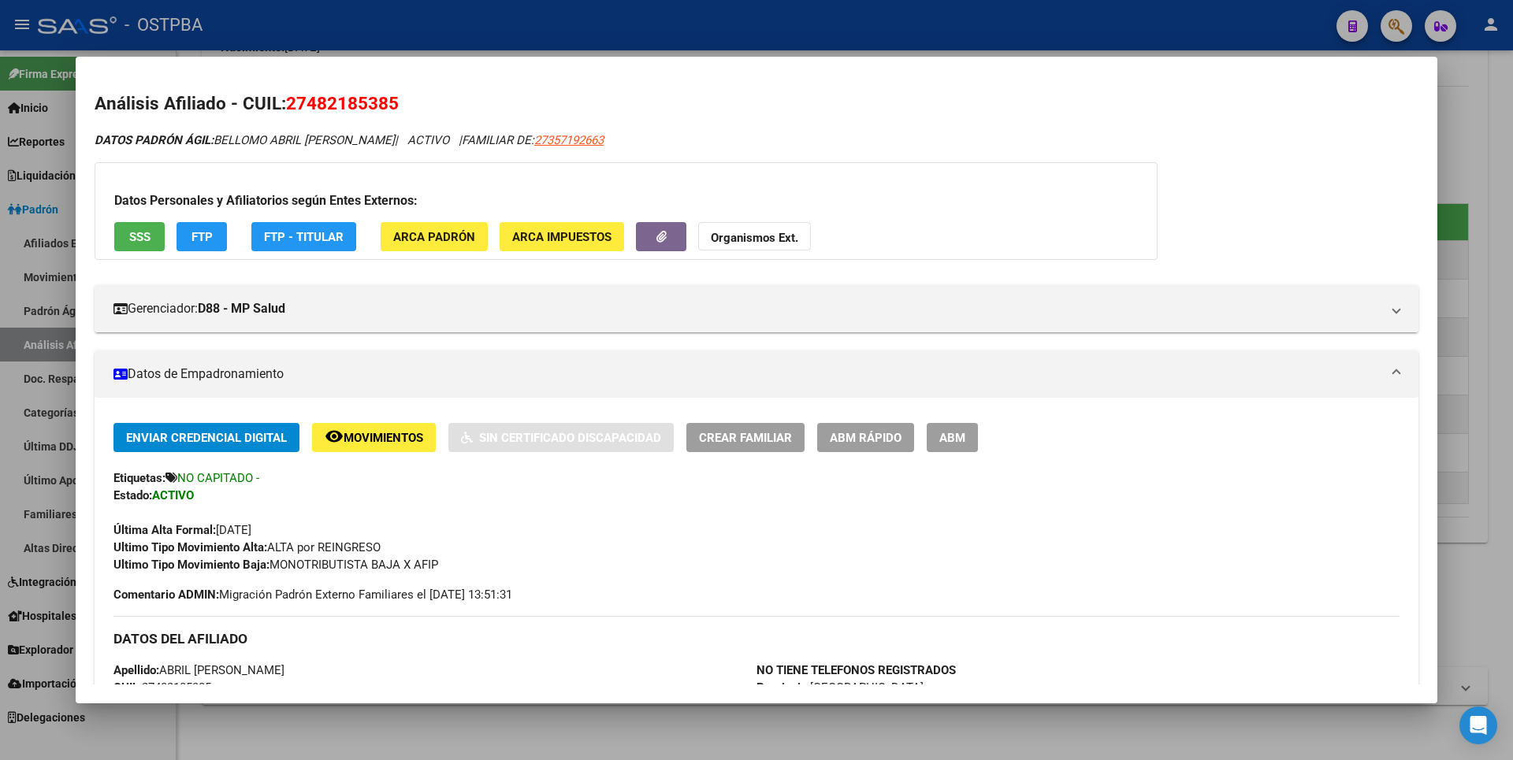
click at [961, 429] on button "ABM" at bounding box center [952, 437] width 51 height 29
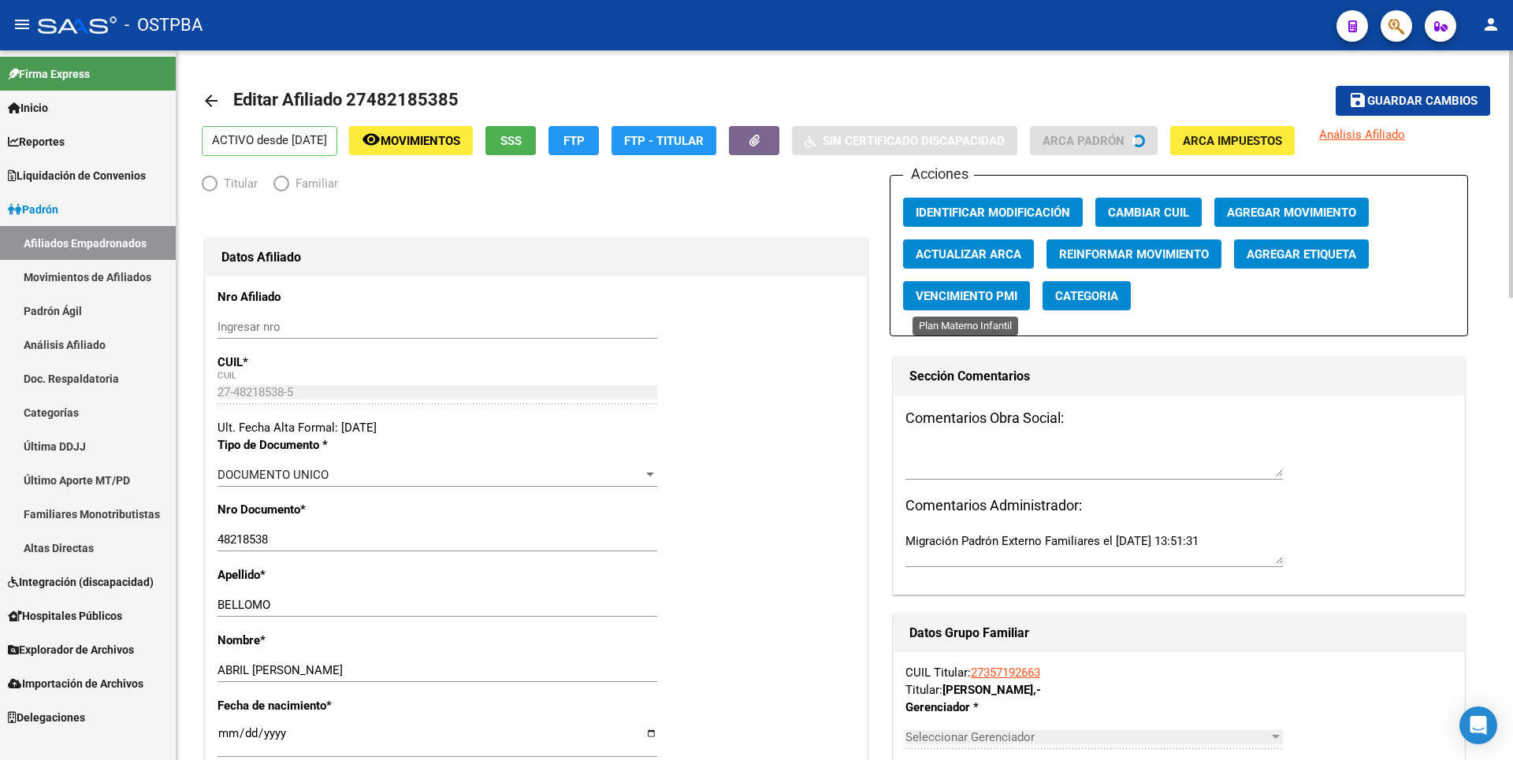
radio input "true"
type input "27-35719266-3"
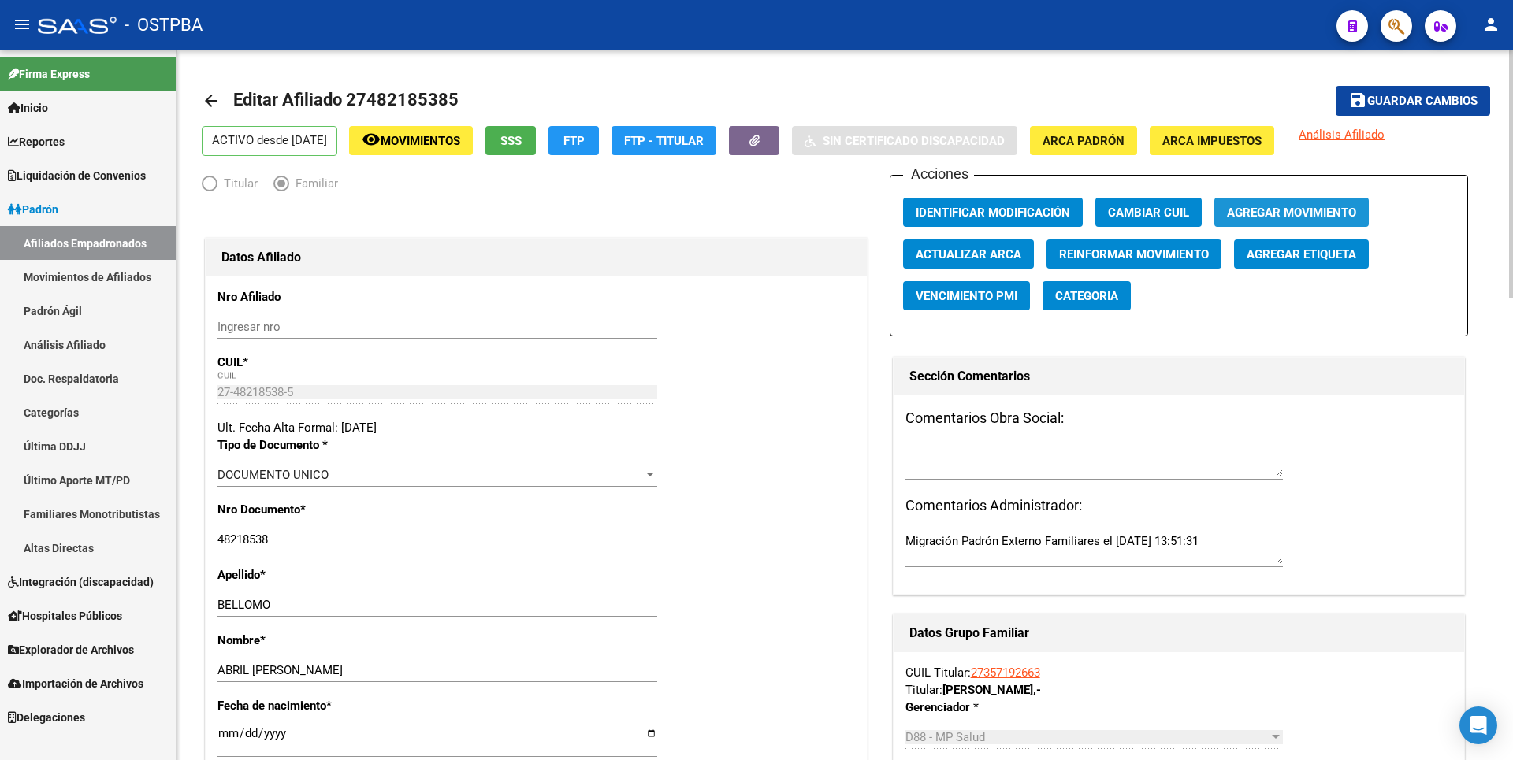
click at [1281, 212] on span "Agregar Movimiento" at bounding box center [1291, 213] width 129 height 14
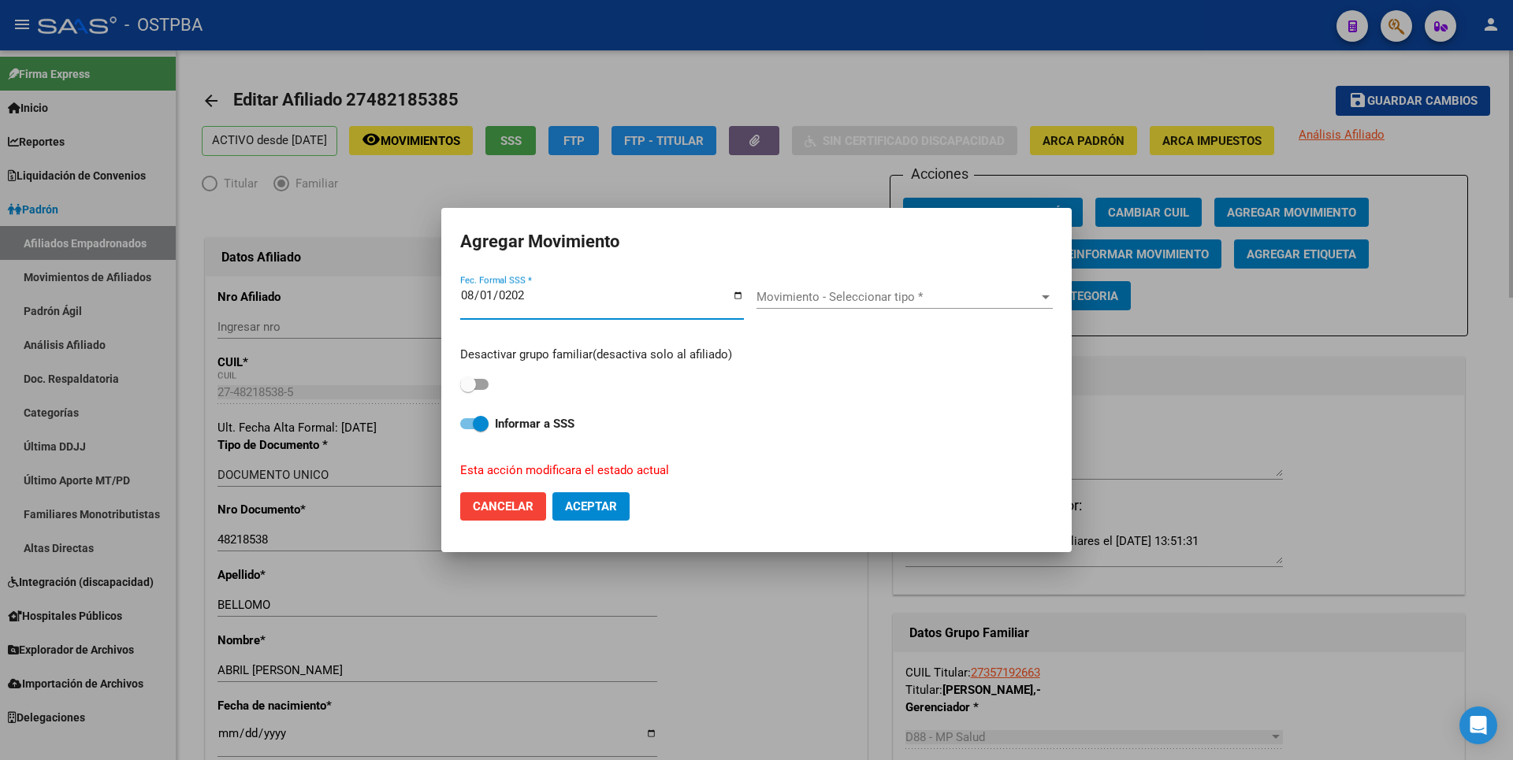
type input "2025-08-01"
click at [489, 384] on span at bounding box center [474, 384] width 28 height 11
click at [468, 390] on input "checkbox" at bounding box center [467, 390] width 1 height 1
checkbox input "true"
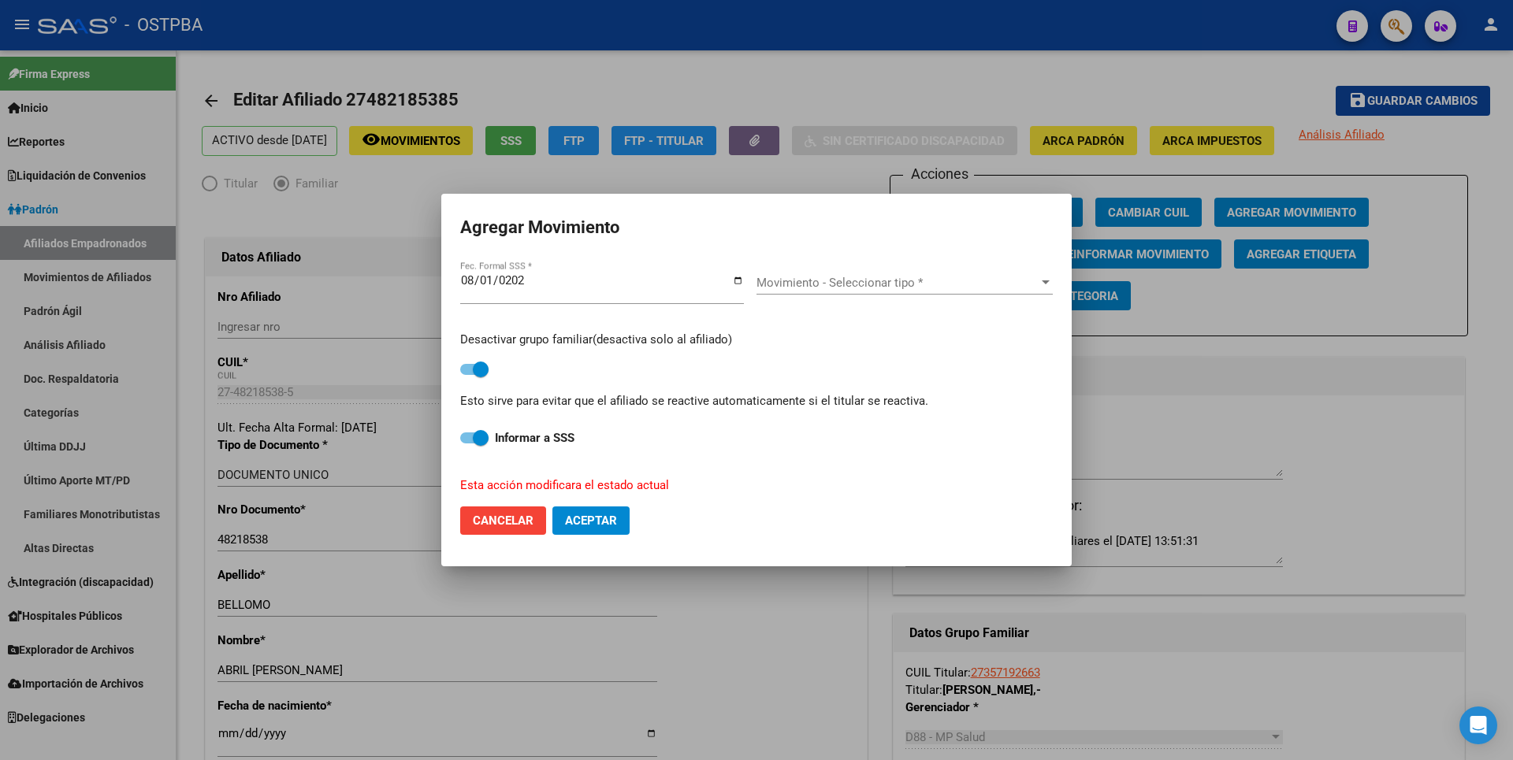
click at [1006, 263] on div "Movimiento - Seleccionar tipo * Movimiento - Seleccionar tipo *" at bounding box center [905, 288] width 296 height 61
click at [997, 284] on span "Movimiento - Seleccionar tipo *" at bounding box center [898, 283] width 282 height 14
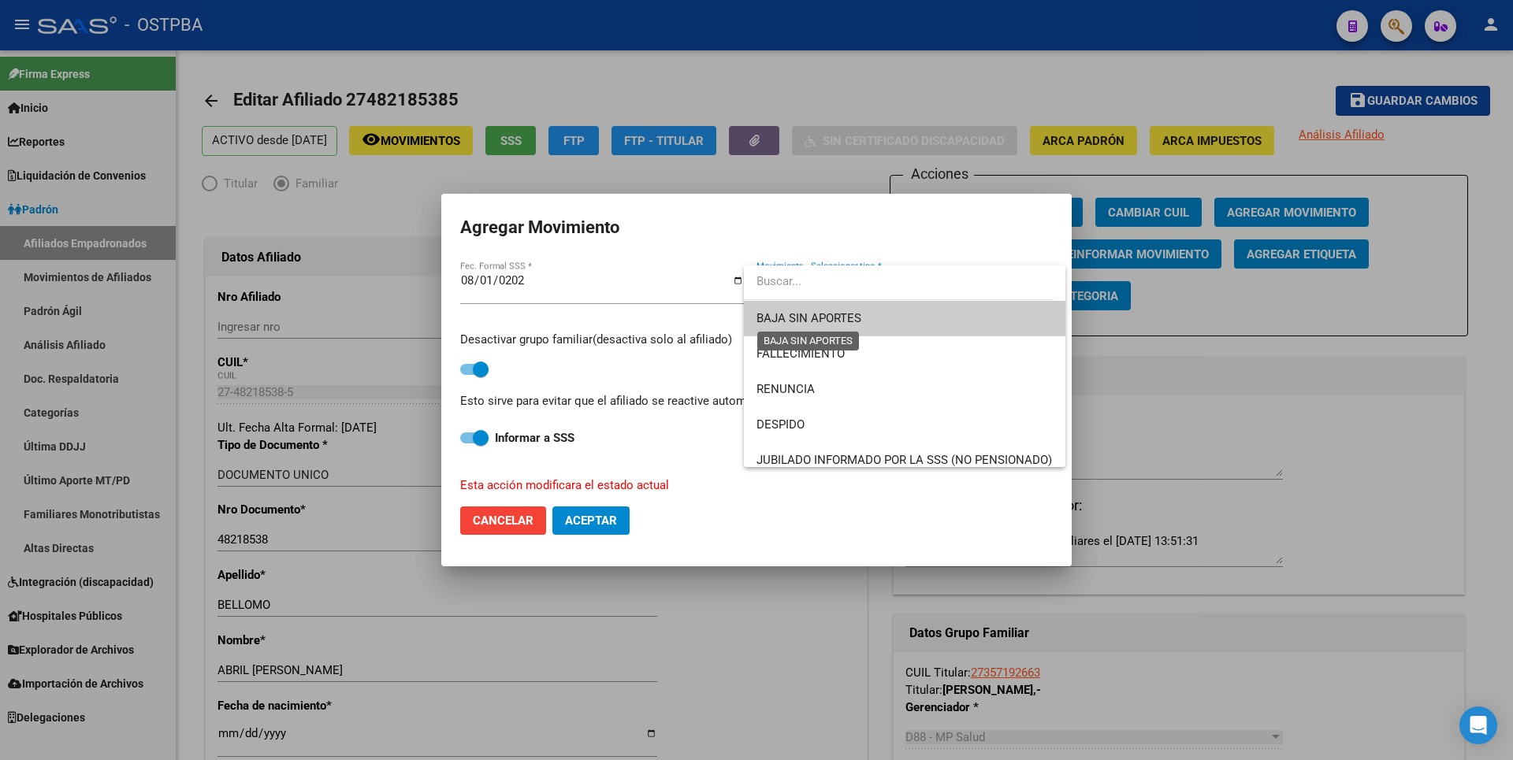
click at [795, 319] on span "BAJA SIN APORTES" at bounding box center [809, 318] width 105 height 14
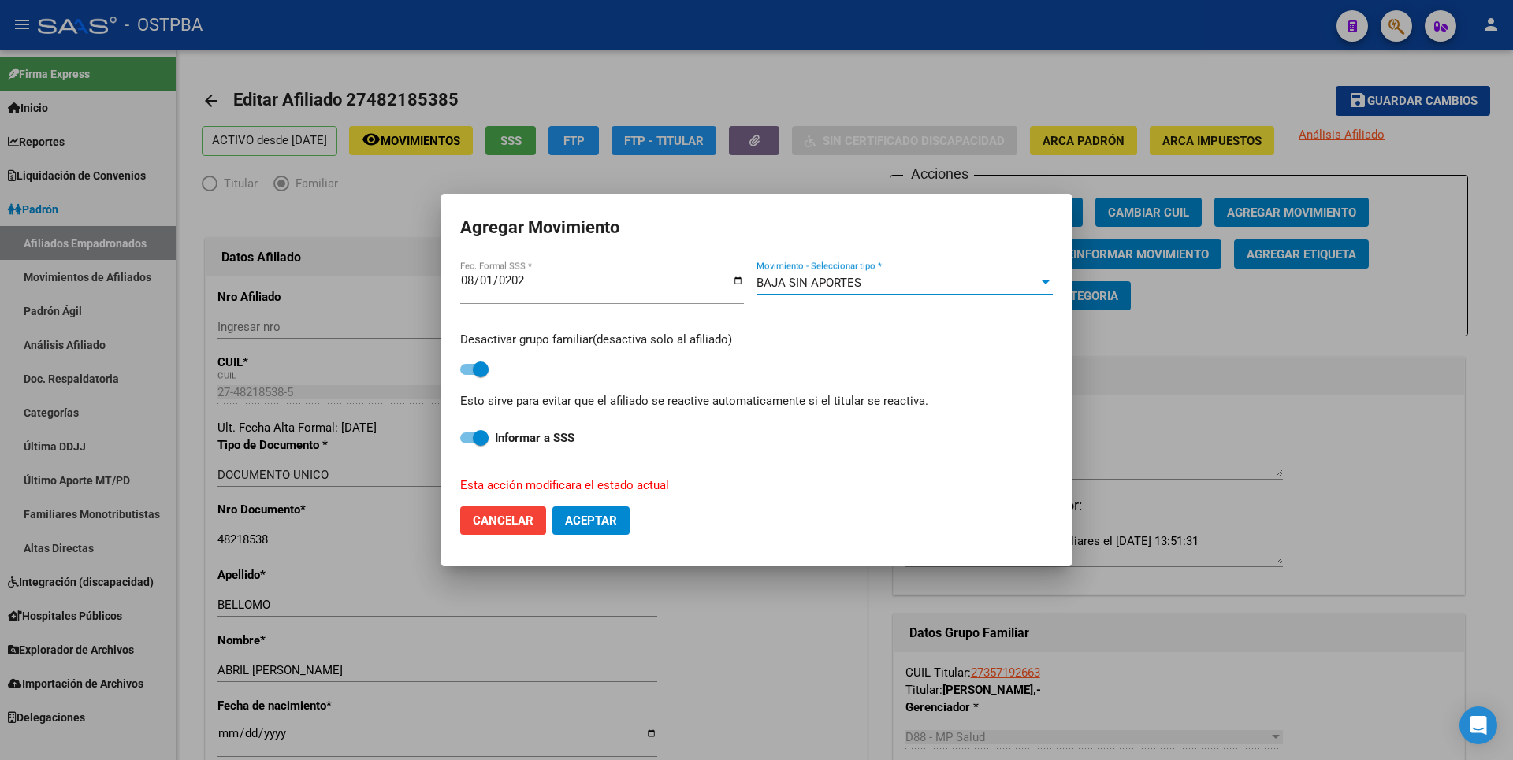
click at [593, 517] on span "Aceptar" at bounding box center [591, 521] width 52 height 14
checkbox input "false"
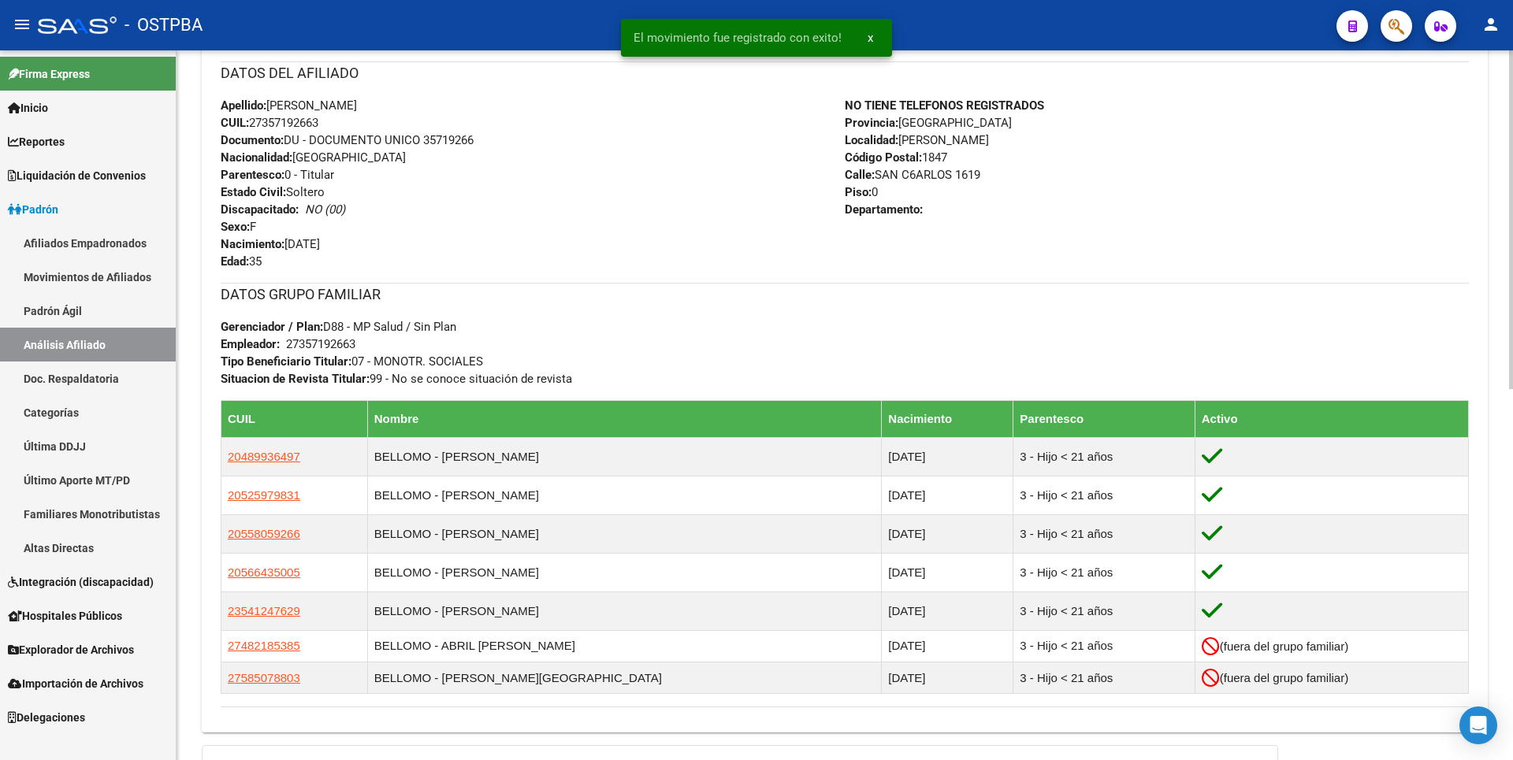
scroll to position [779, 0]
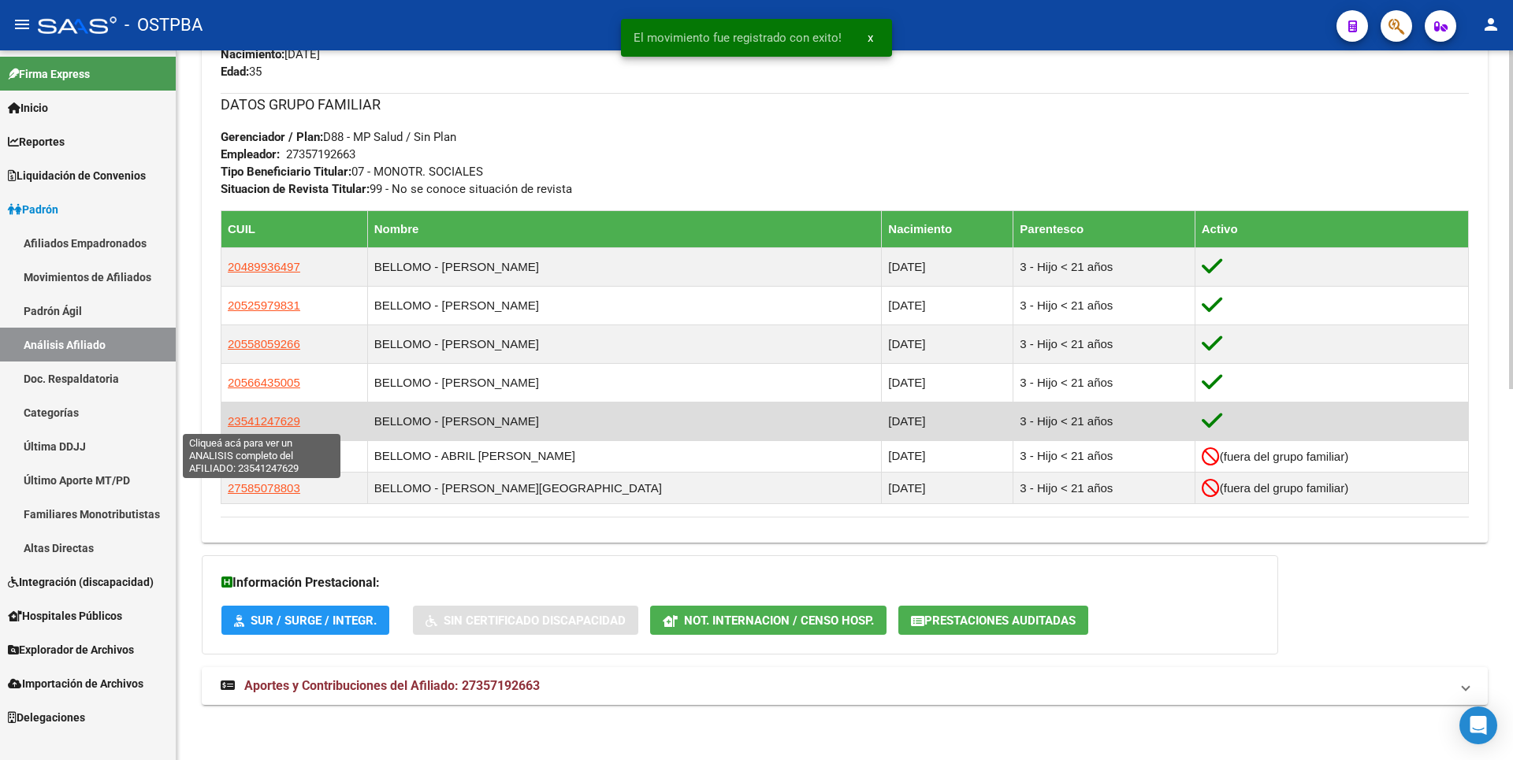
click at [282, 418] on span "23541247629" at bounding box center [264, 421] width 73 height 13
type textarea "23541247629"
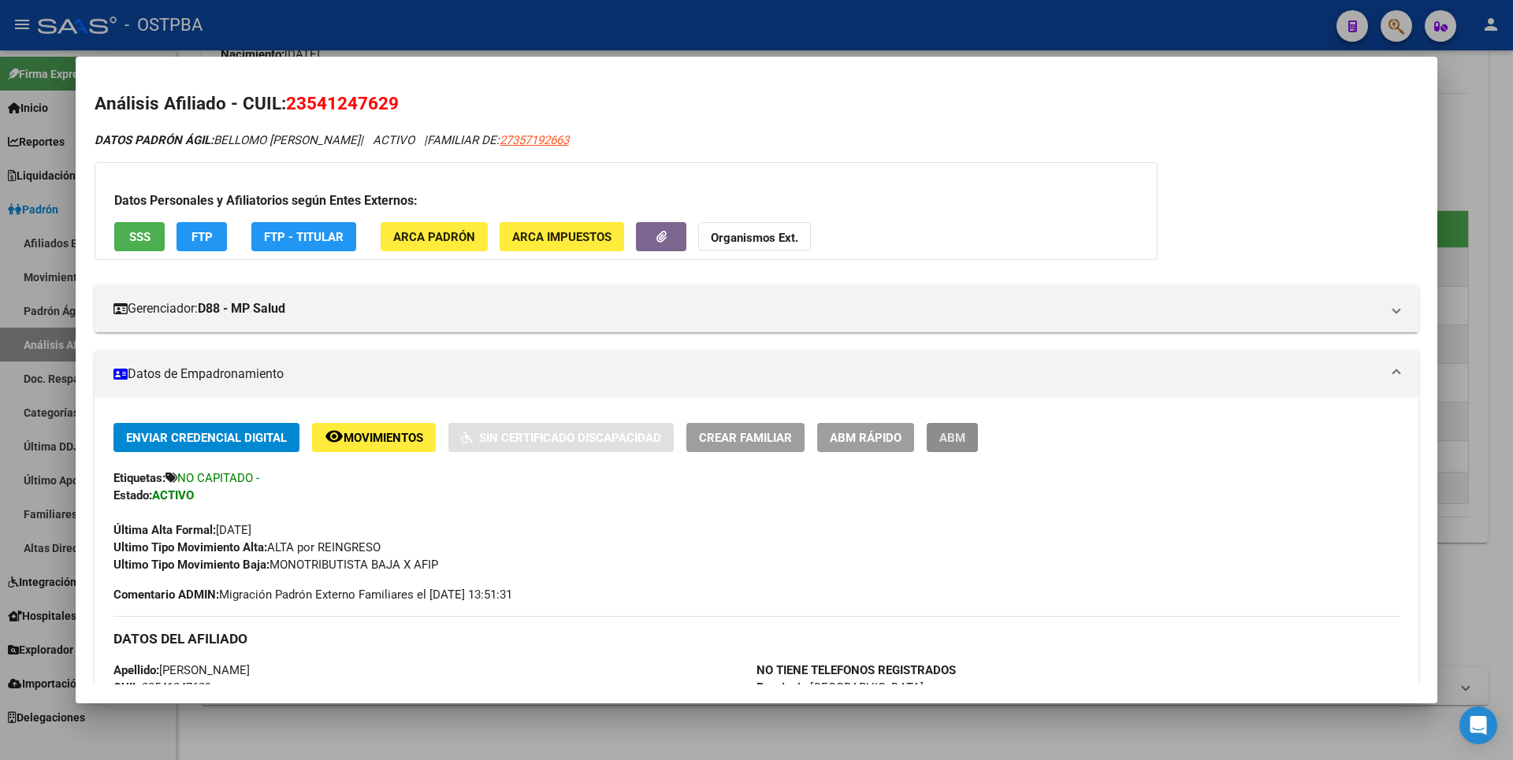
click at [961, 444] on span "ABM" at bounding box center [952, 438] width 26 height 14
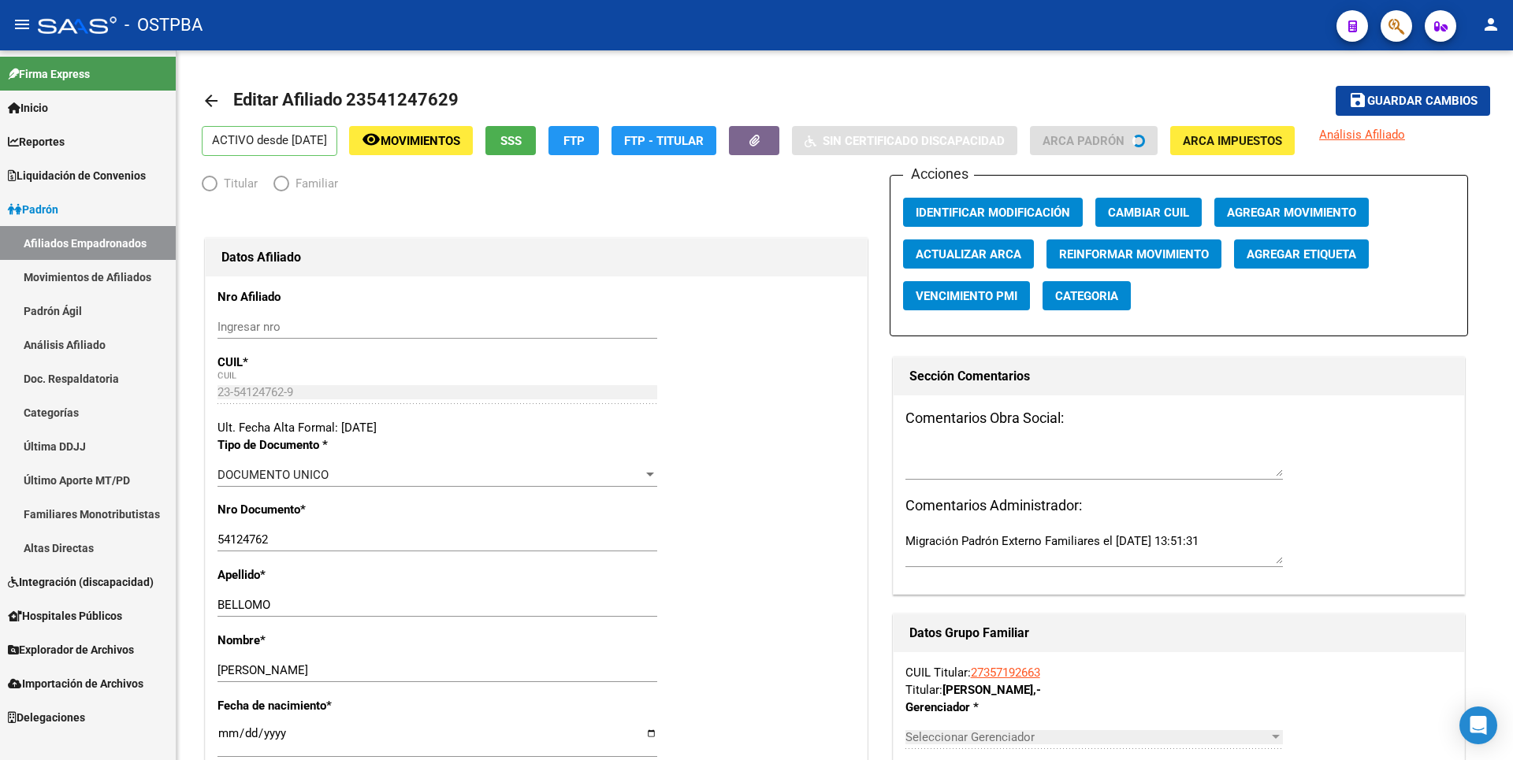
radio input "true"
type input "27-35719266-3"
click at [1336, 216] on span "Agregar Movimiento" at bounding box center [1291, 213] width 129 height 14
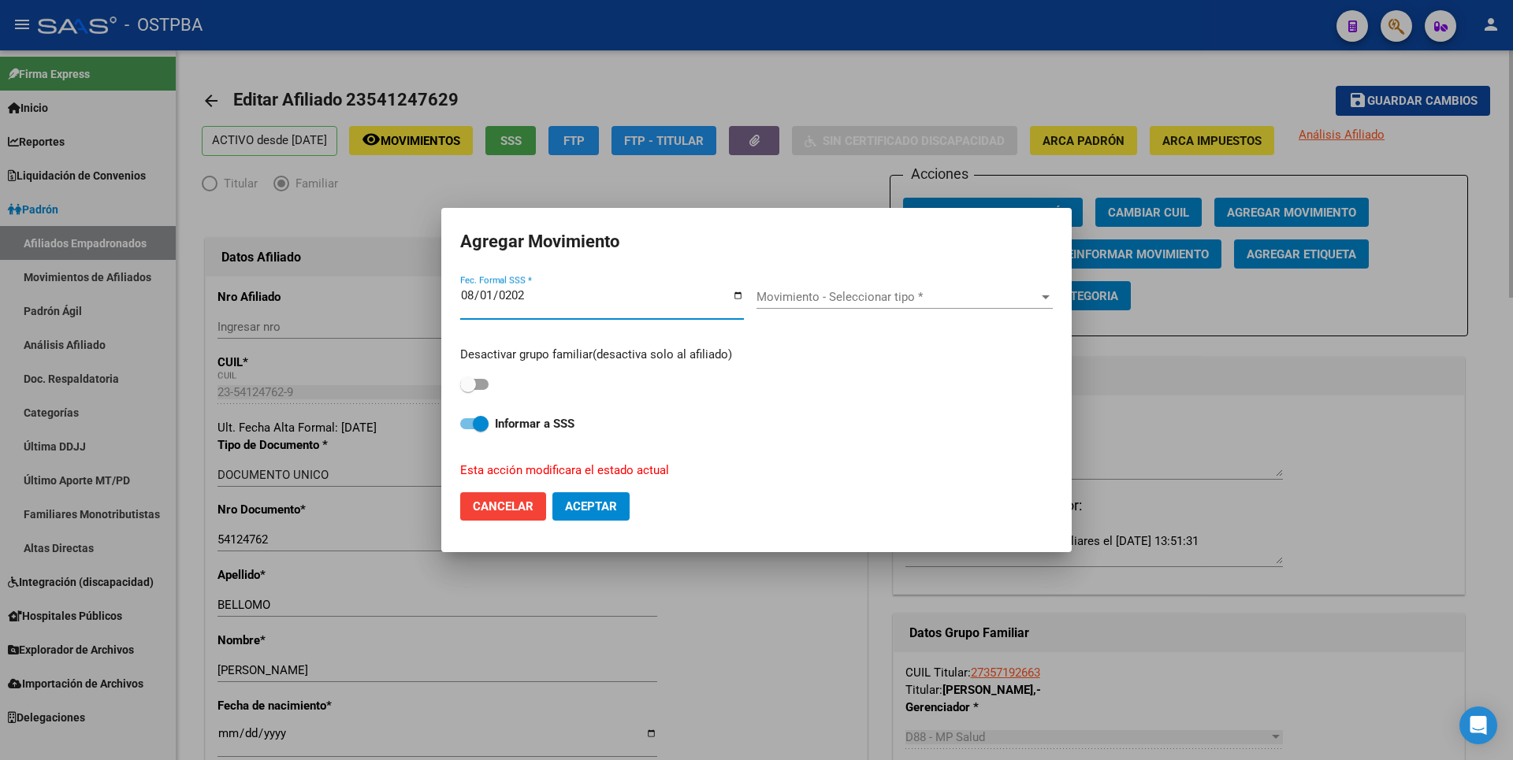
type input "2025-08-01"
click at [482, 383] on span at bounding box center [474, 384] width 28 height 11
click at [468, 390] on input "checkbox" at bounding box center [467, 390] width 1 height 1
checkbox input "true"
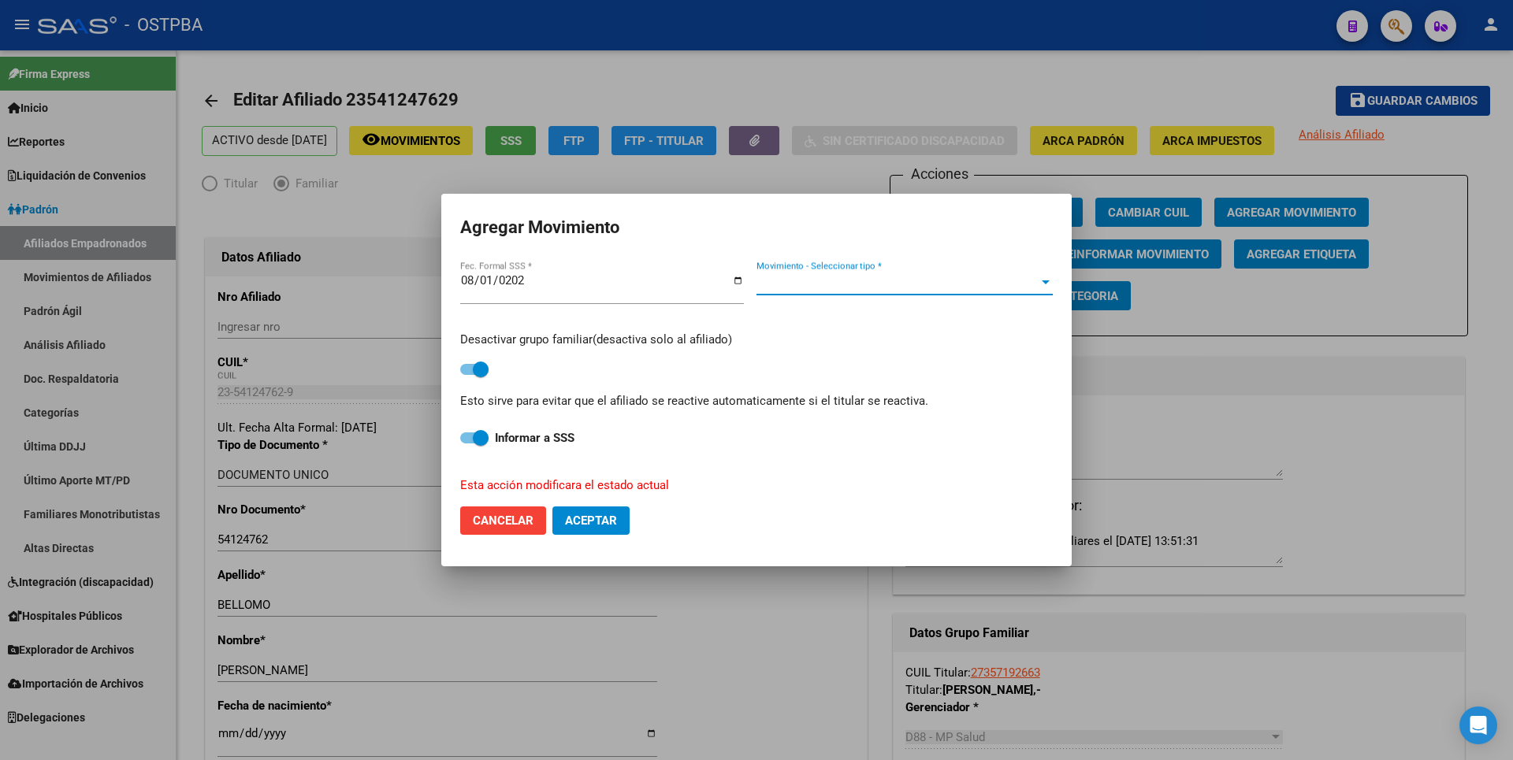
click at [838, 284] on span "Movimiento - Seleccionar tipo *" at bounding box center [898, 283] width 282 height 14
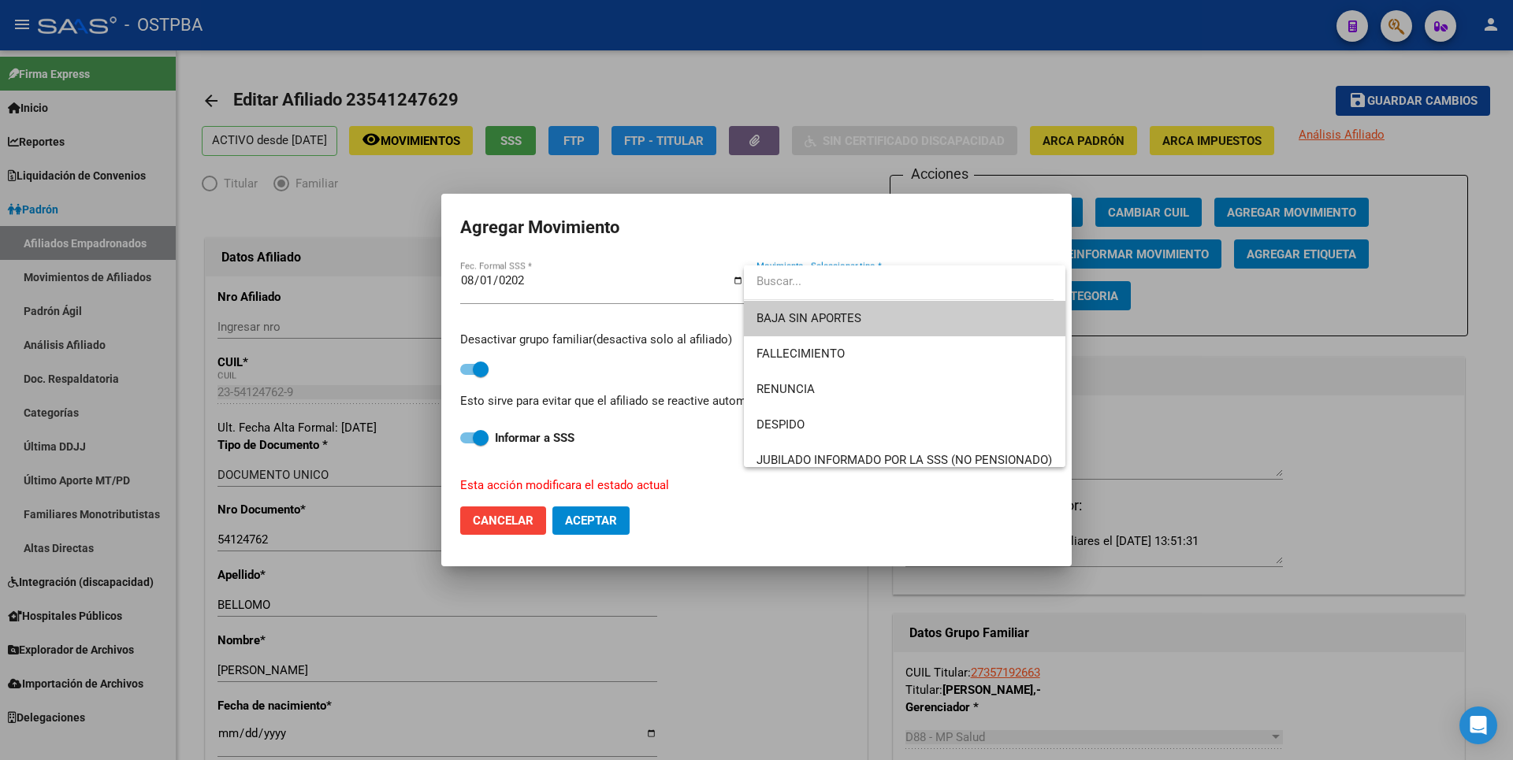
click at [828, 308] on span "BAJA SIN APORTES" at bounding box center [905, 318] width 296 height 35
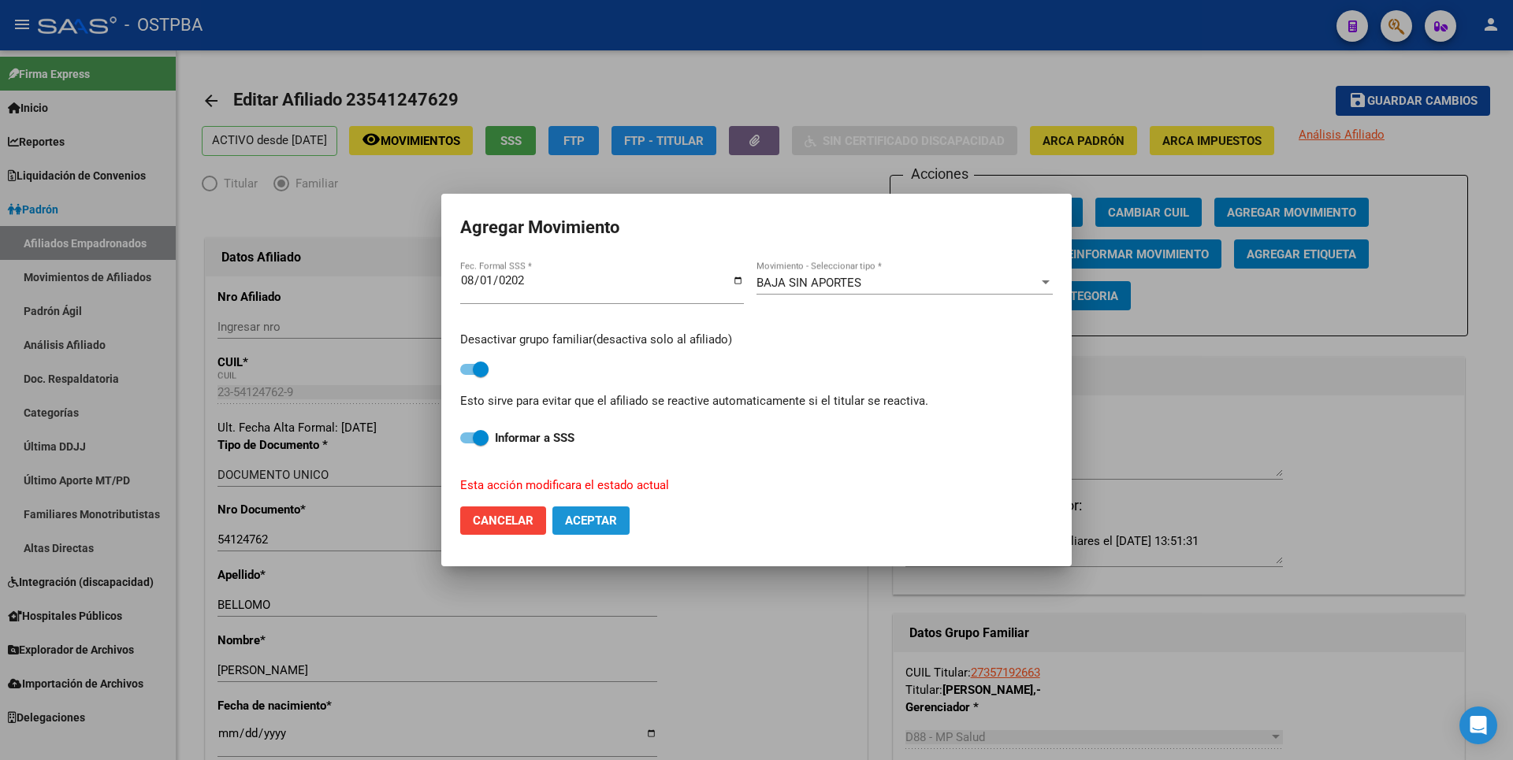
click at [604, 522] on span "Aceptar" at bounding box center [591, 521] width 52 height 14
checkbox input "false"
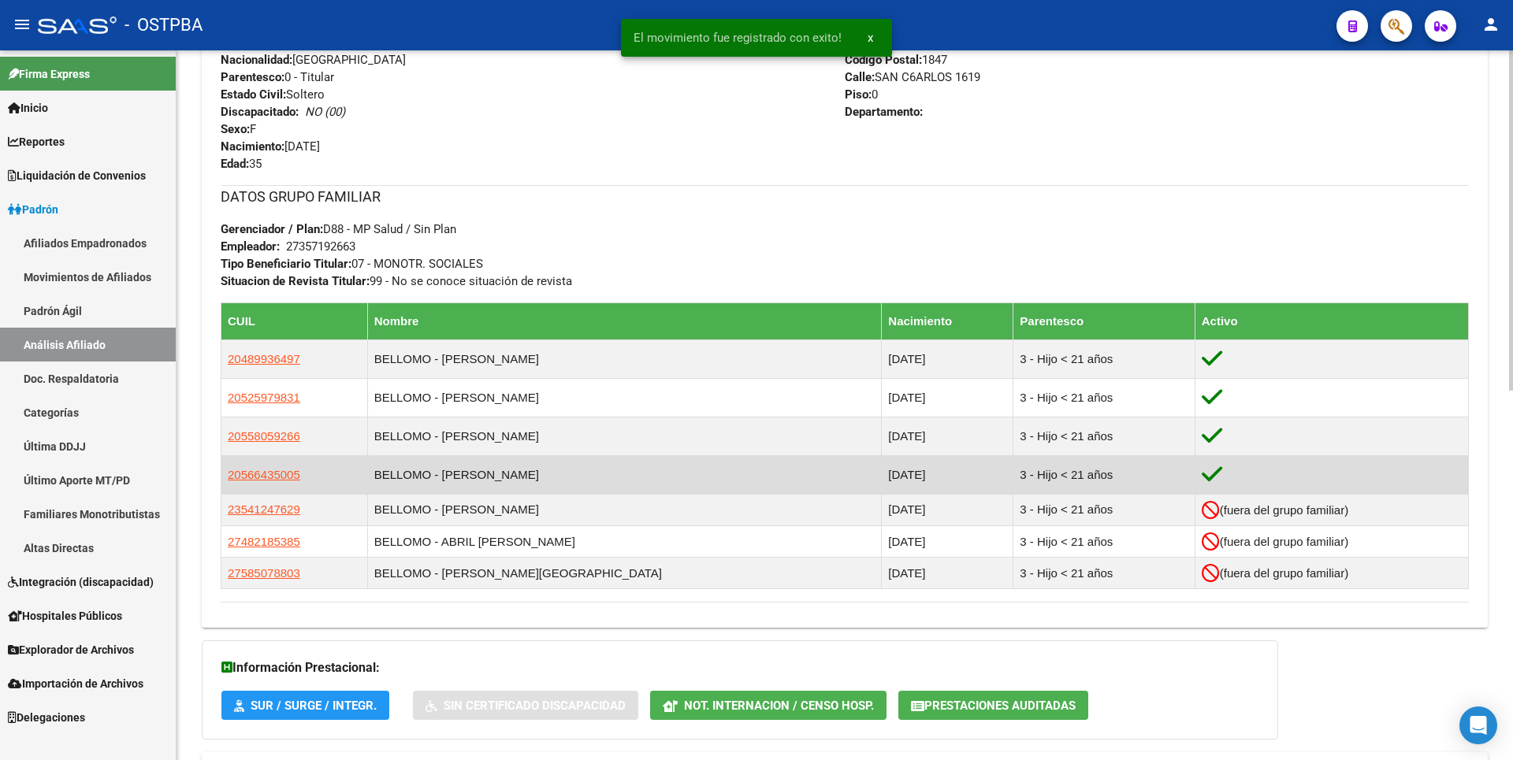
scroll to position [709, 0]
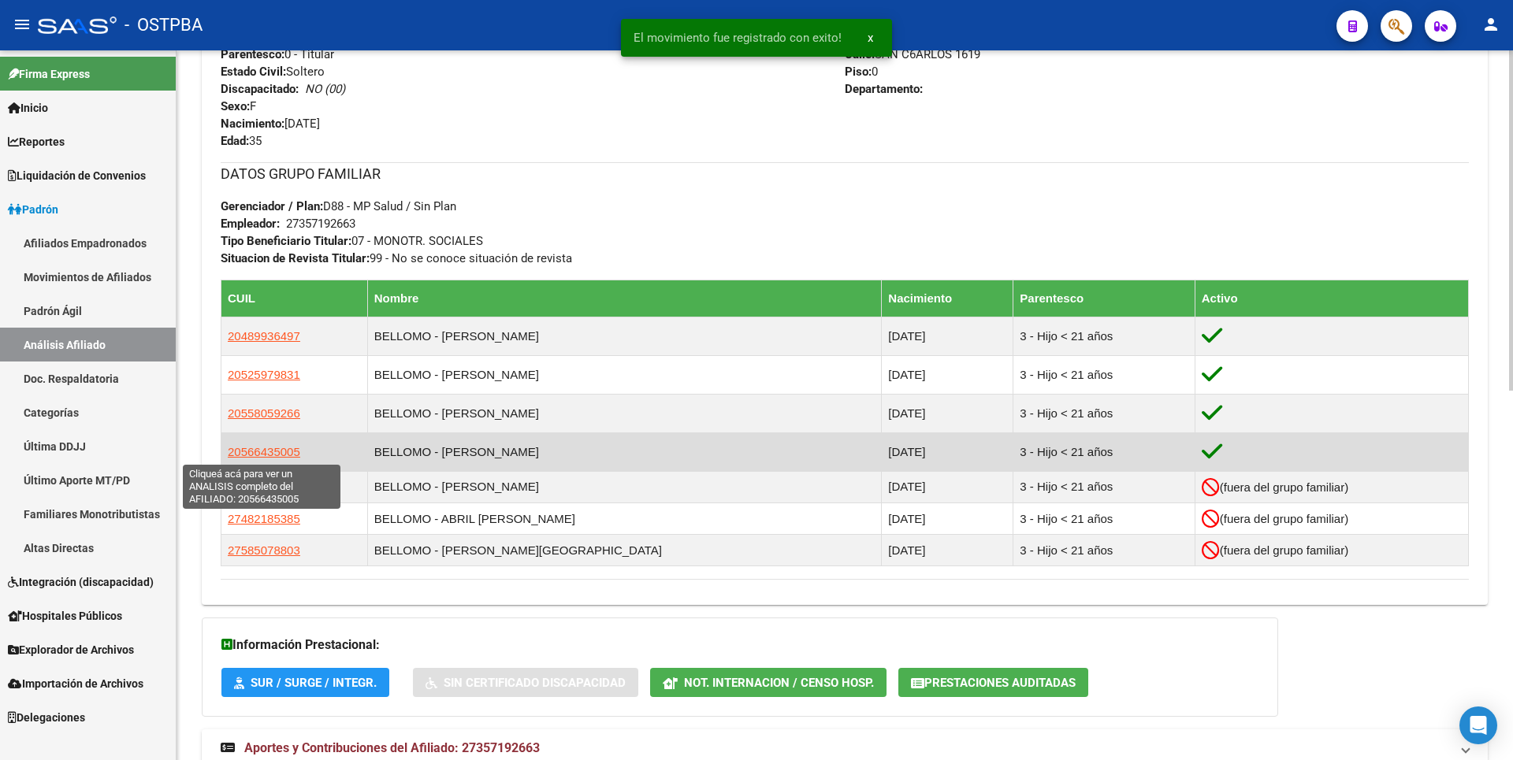
click at [287, 448] on span "20566435005" at bounding box center [264, 451] width 73 height 13
type textarea "20566435005"
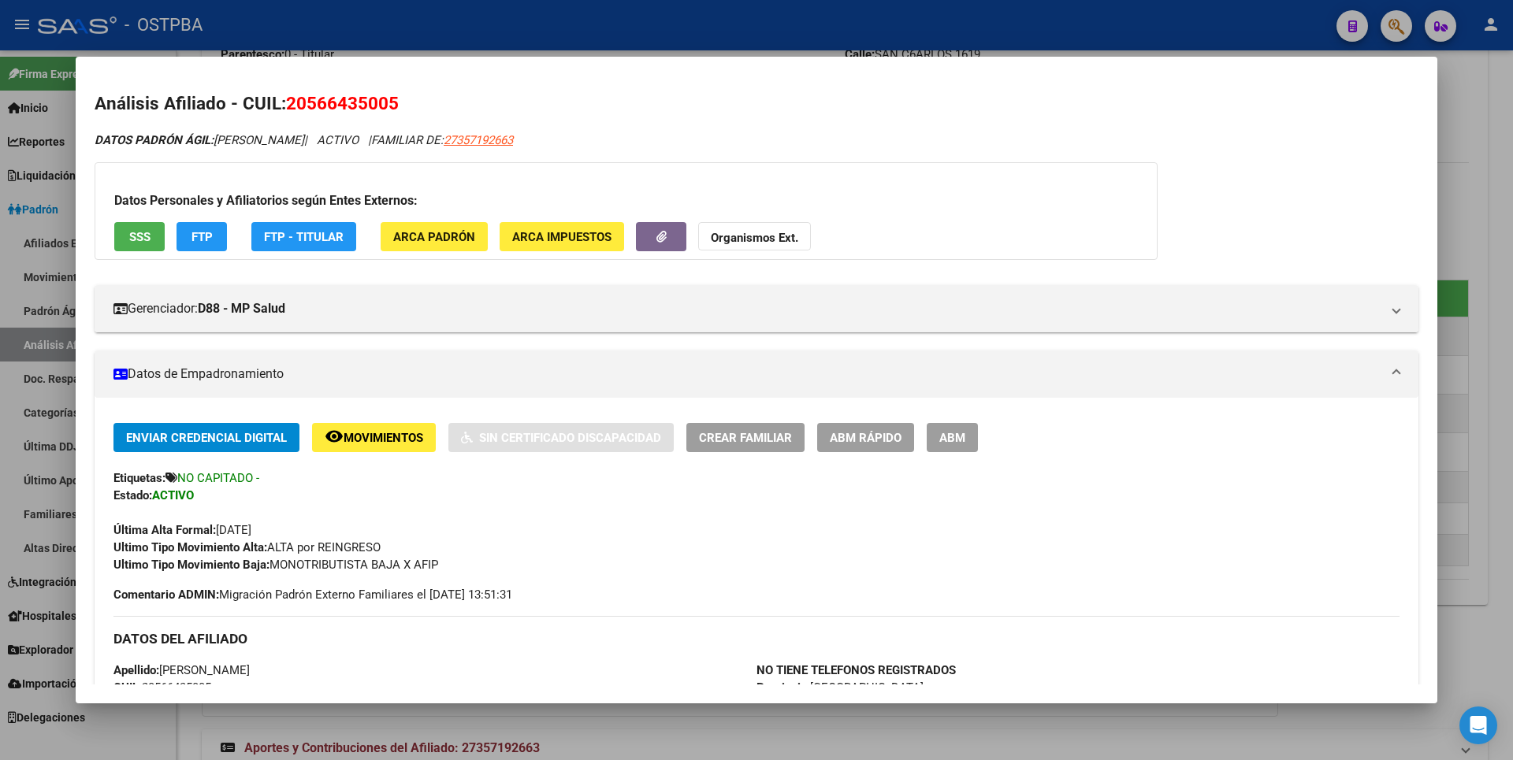
click at [974, 428] on button "ABM" at bounding box center [952, 437] width 51 height 29
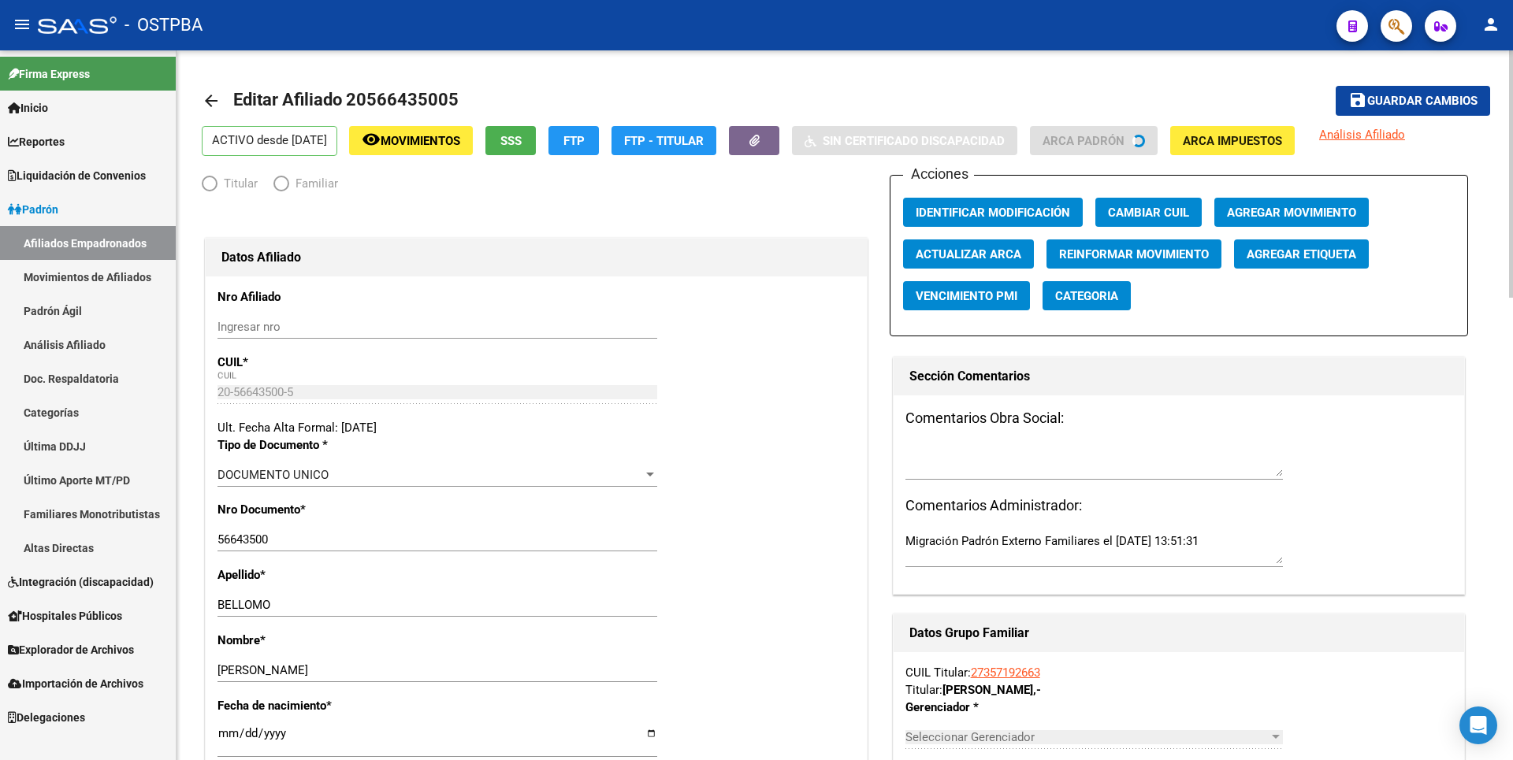
radio input "true"
type input "27-35719266-3"
click at [1297, 214] on span "Agregar Movimiento" at bounding box center [1291, 213] width 129 height 14
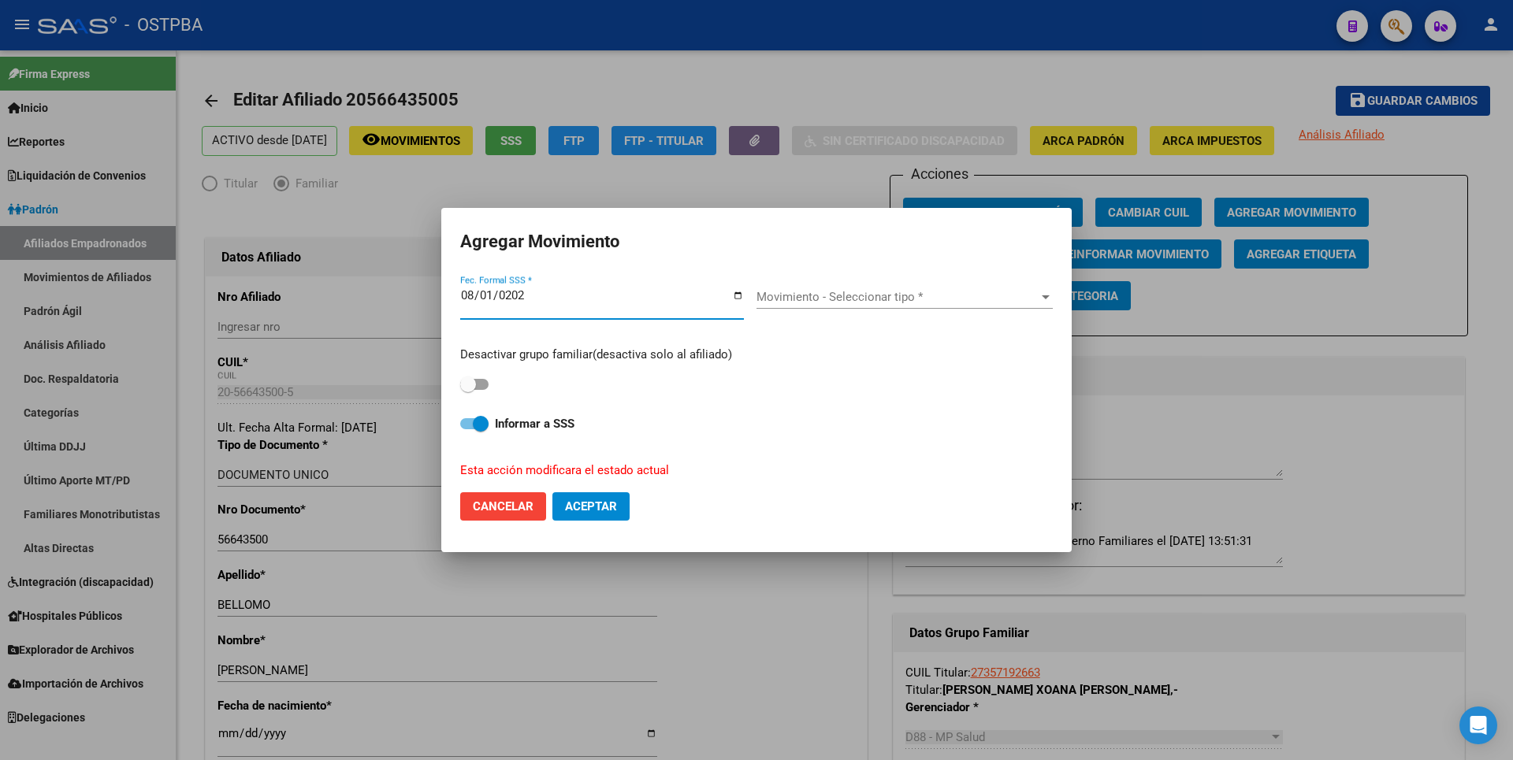
type input "2025-08-01"
click at [481, 381] on span at bounding box center [474, 384] width 28 height 11
click at [468, 390] on input "checkbox" at bounding box center [467, 390] width 1 height 1
checkbox input "true"
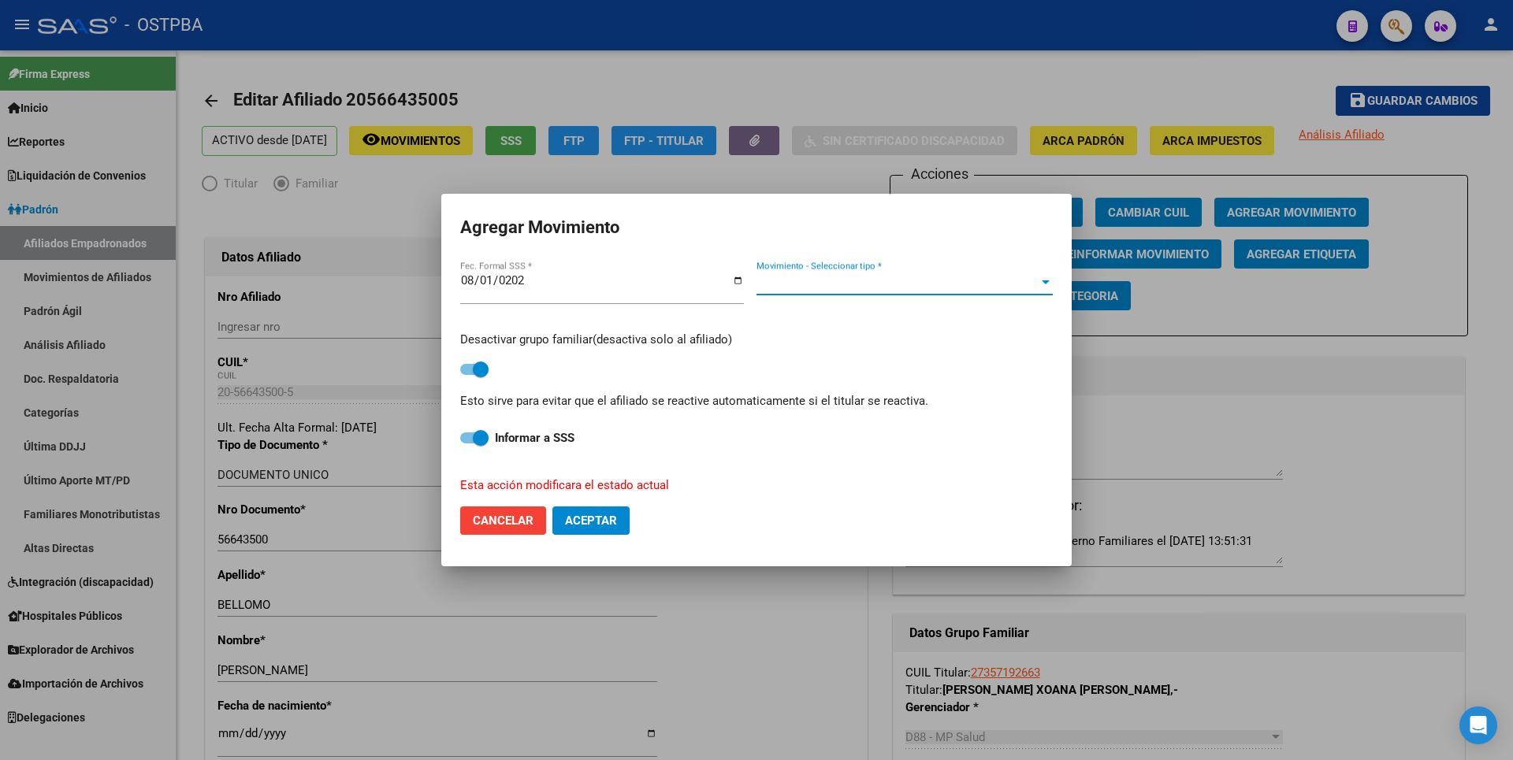
click at [929, 285] on span "Movimiento - Seleccionar tipo *" at bounding box center [898, 283] width 282 height 14
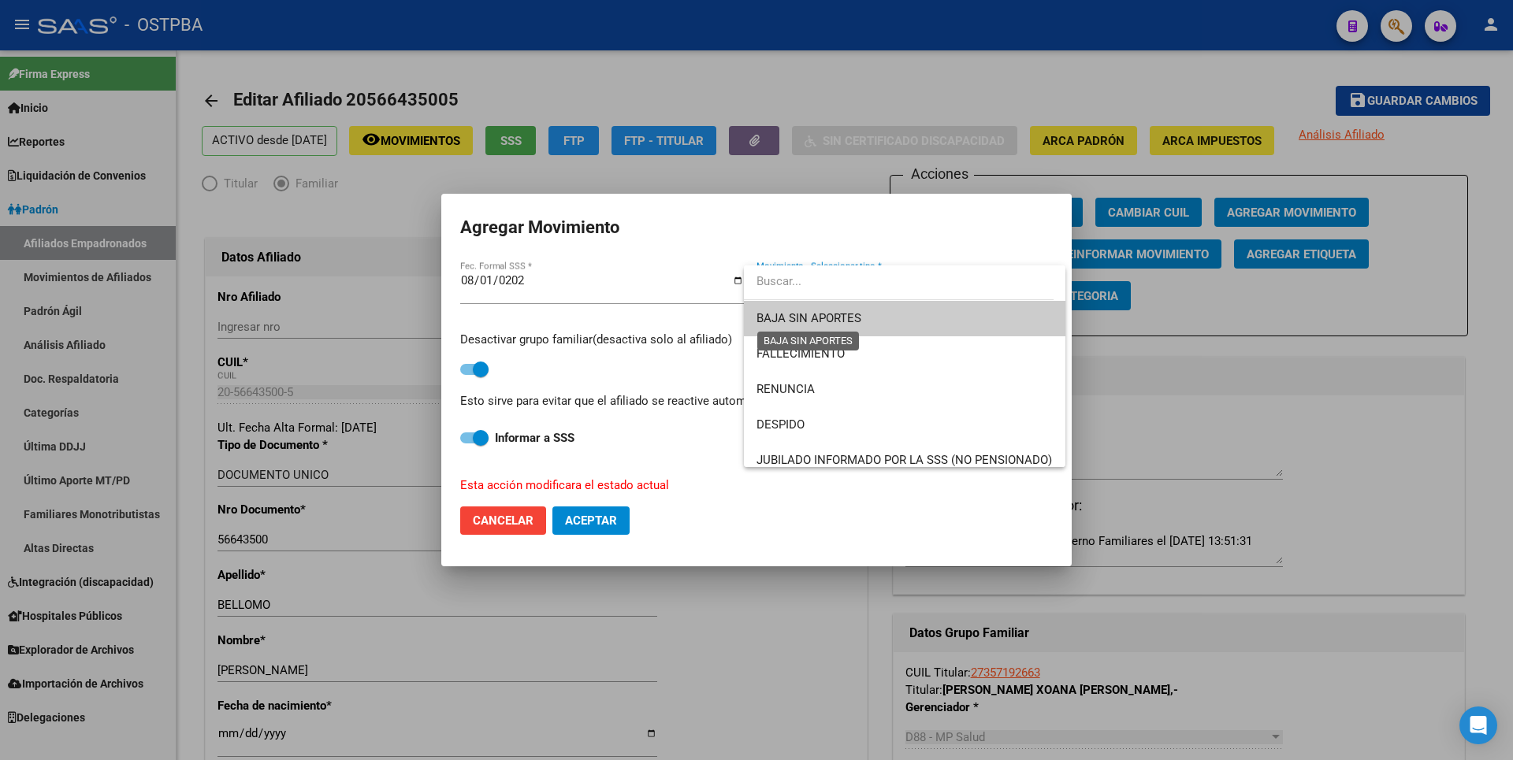
click at [838, 312] on span "BAJA SIN APORTES" at bounding box center [809, 318] width 105 height 14
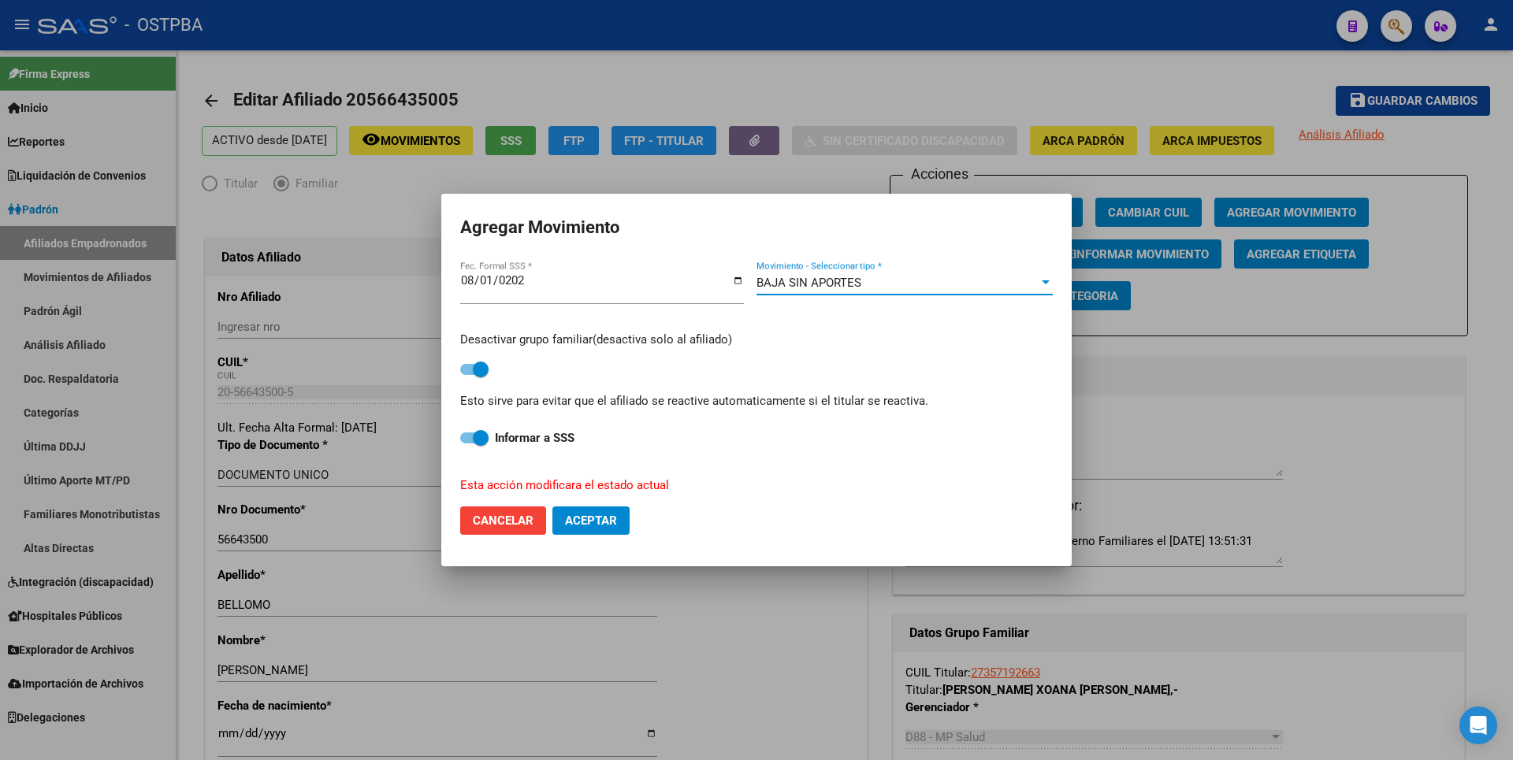
click at [587, 521] on span "Aceptar" at bounding box center [591, 521] width 52 height 14
checkbox input "false"
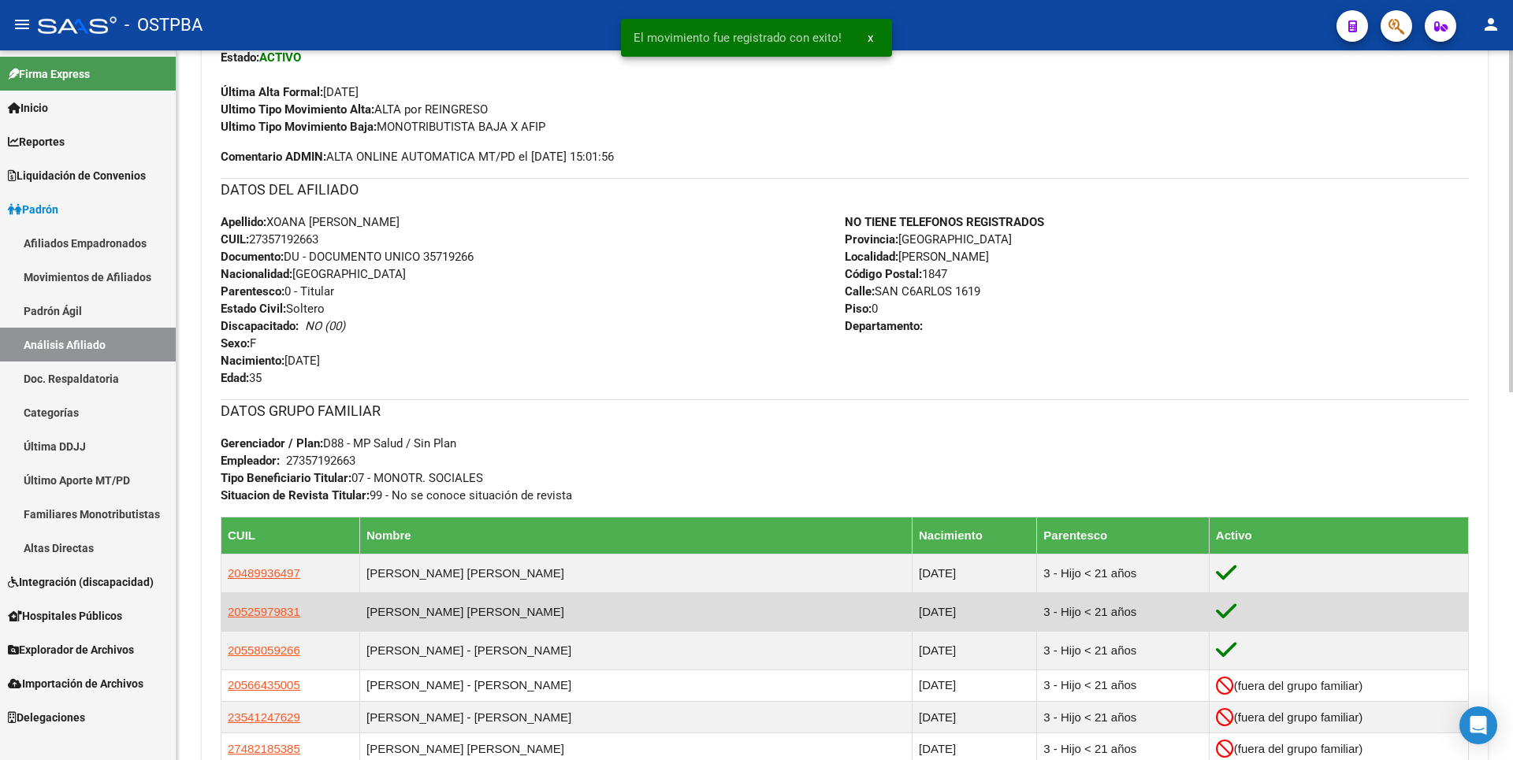
scroll to position [473, 0]
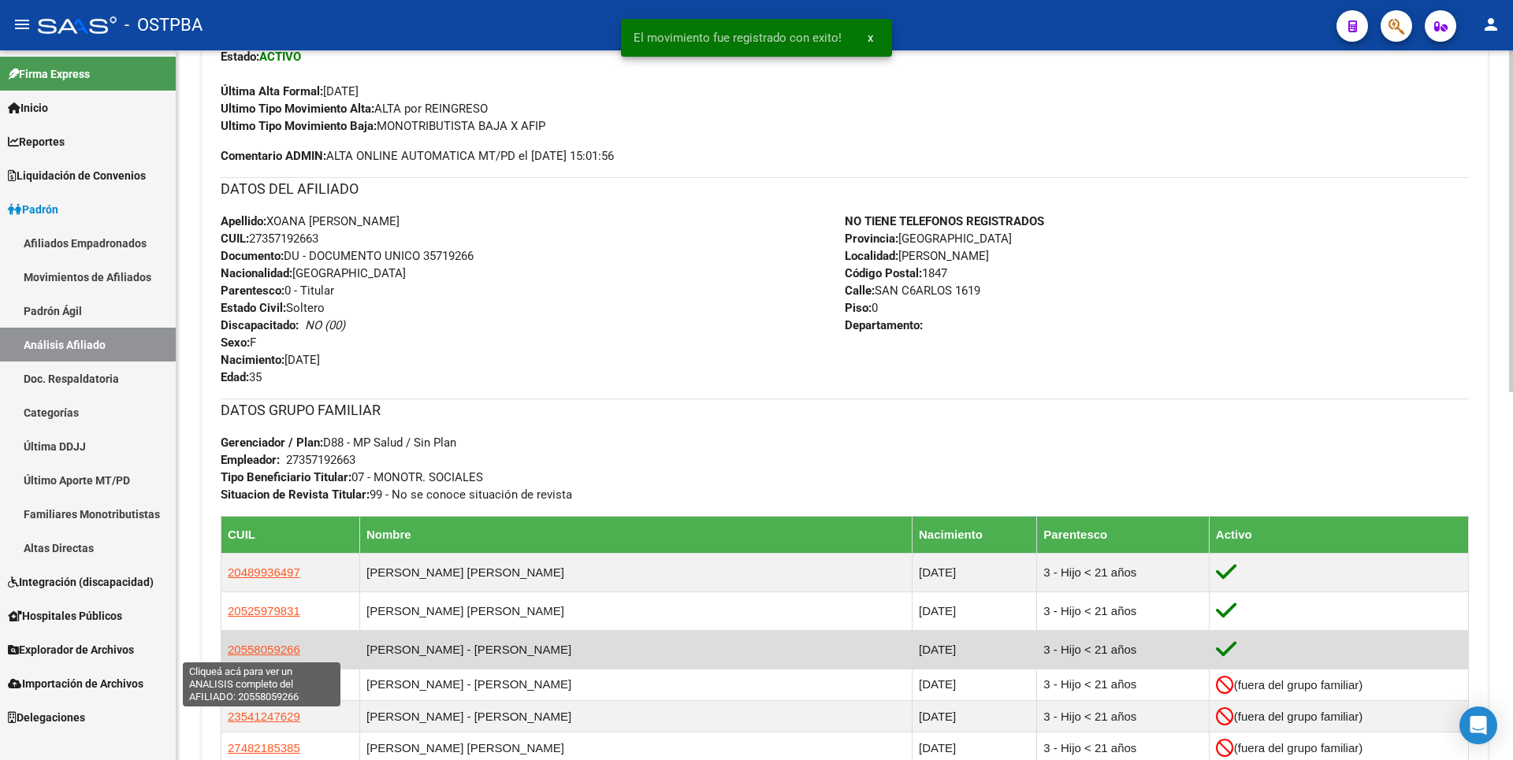
click at [271, 646] on span "20558059266" at bounding box center [264, 649] width 73 height 13
type textarea "20558059266"
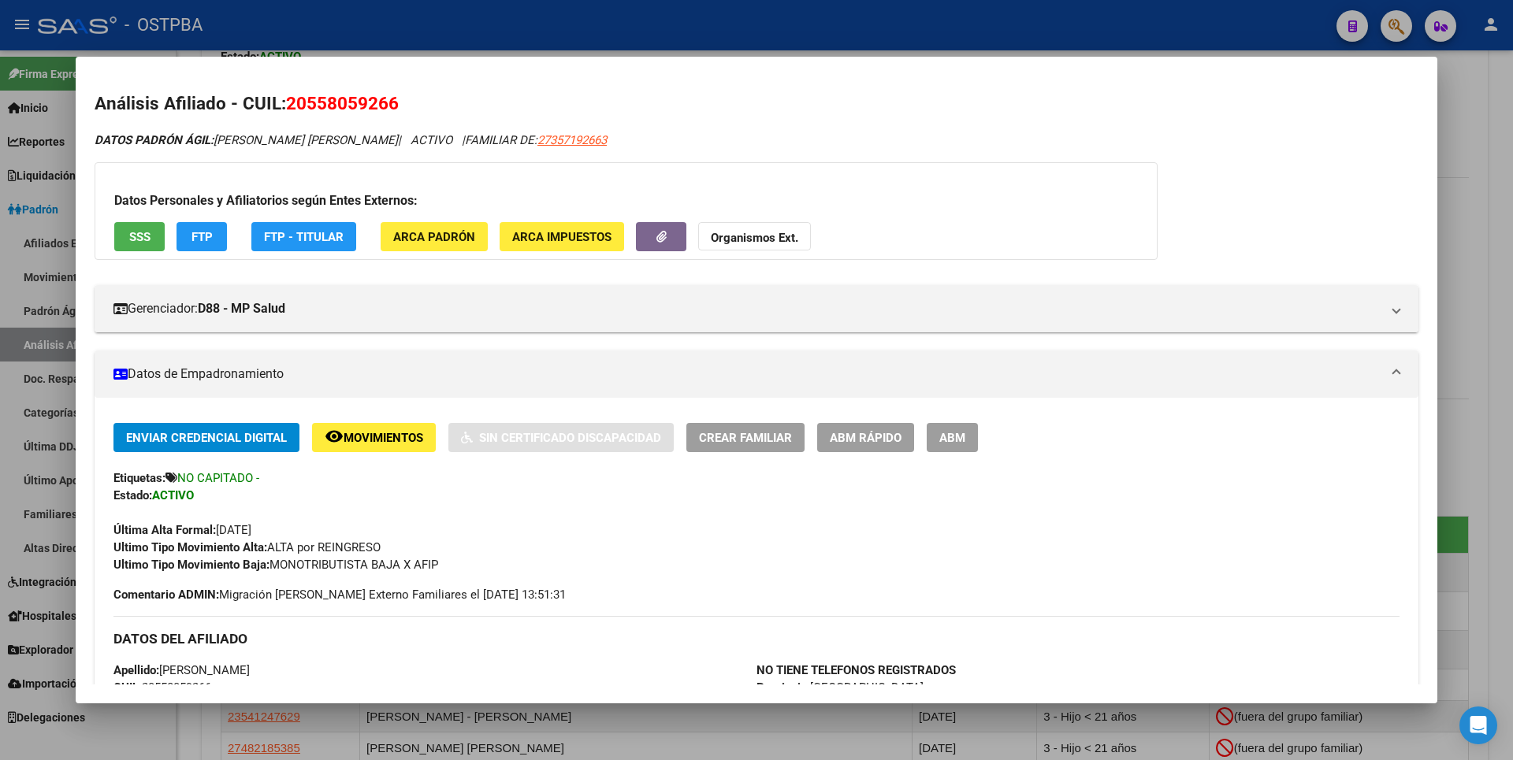
click at [942, 441] on span "ABM" at bounding box center [952, 438] width 26 height 14
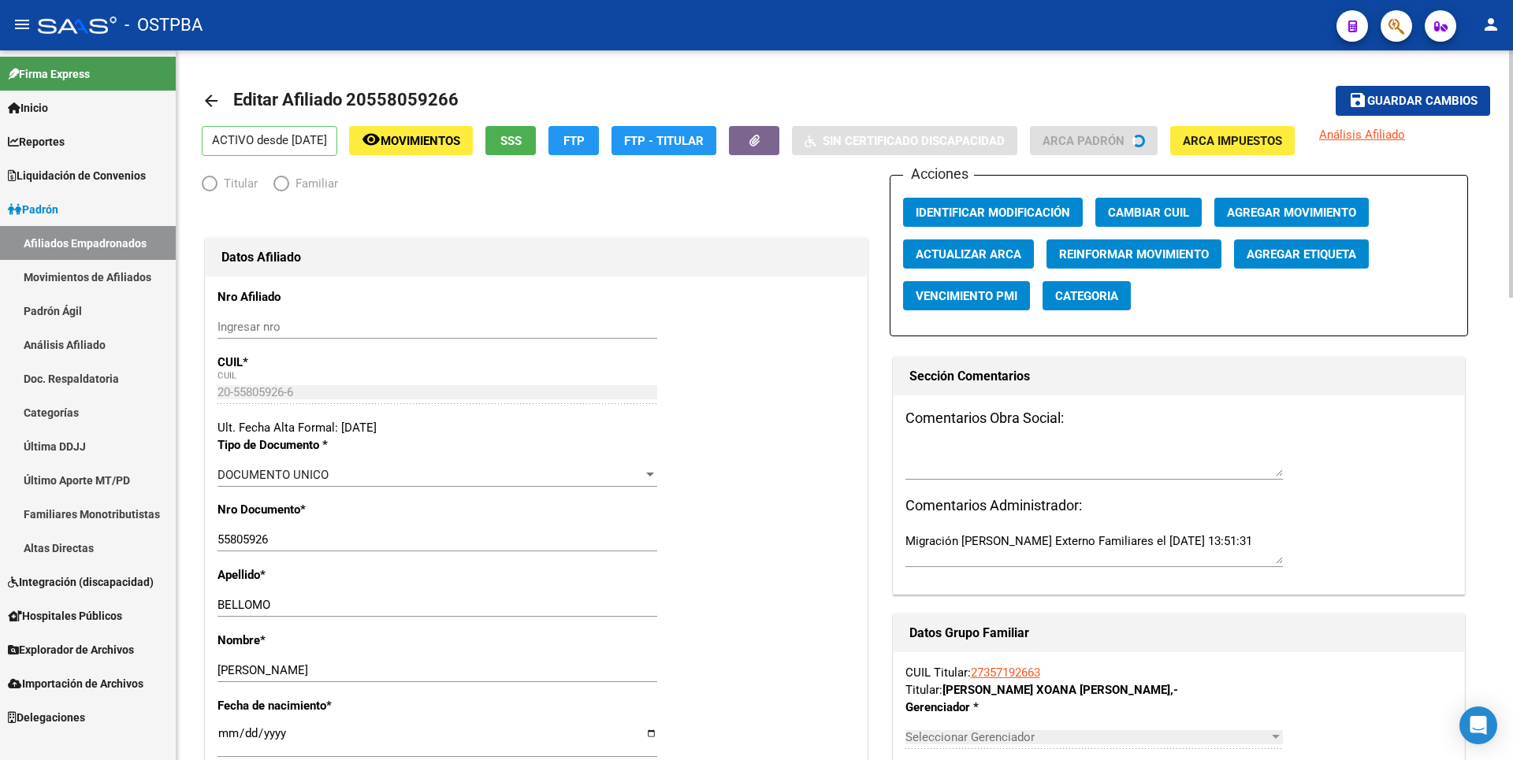
radio input "true"
type input "27-35719266-3"
click at [1281, 207] on span "Agregar Movimiento" at bounding box center [1291, 213] width 129 height 14
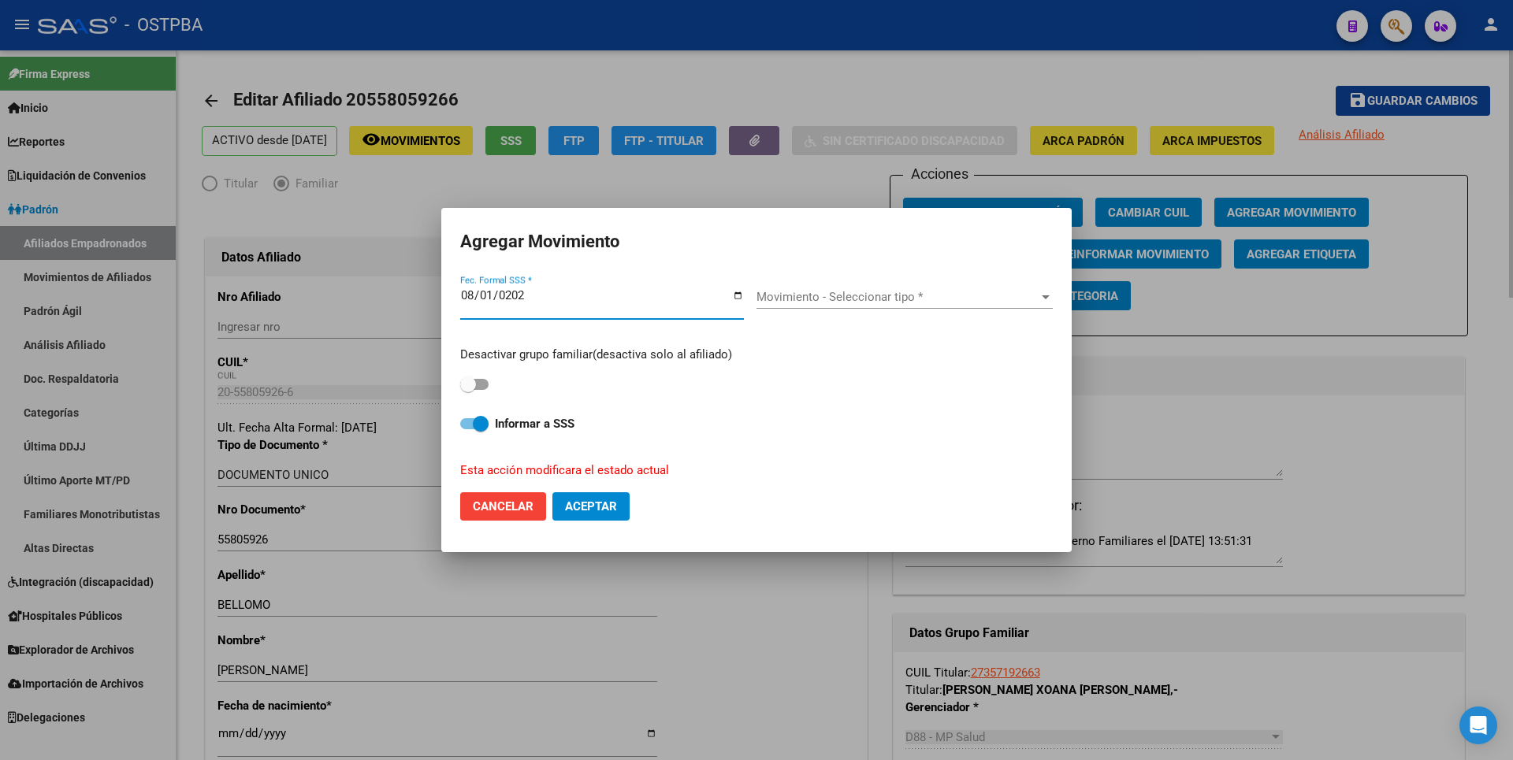
type input "2025-08-01"
click at [485, 375] on label at bounding box center [474, 384] width 28 height 19
click at [468, 390] on input "checkbox" at bounding box center [467, 390] width 1 height 1
checkbox input "true"
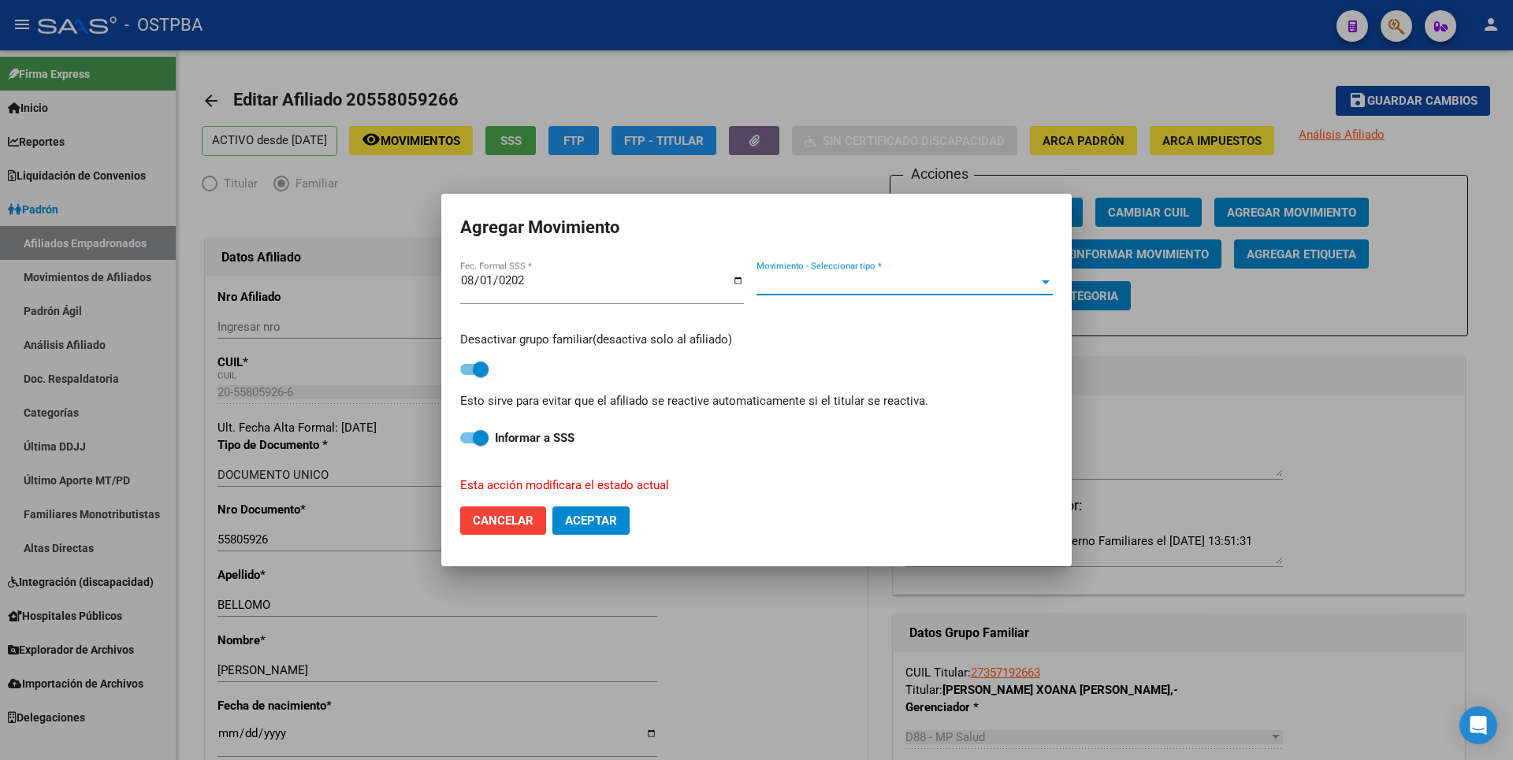
click at [915, 278] on span "Movimiento - Seleccionar tipo *" at bounding box center [898, 283] width 282 height 14
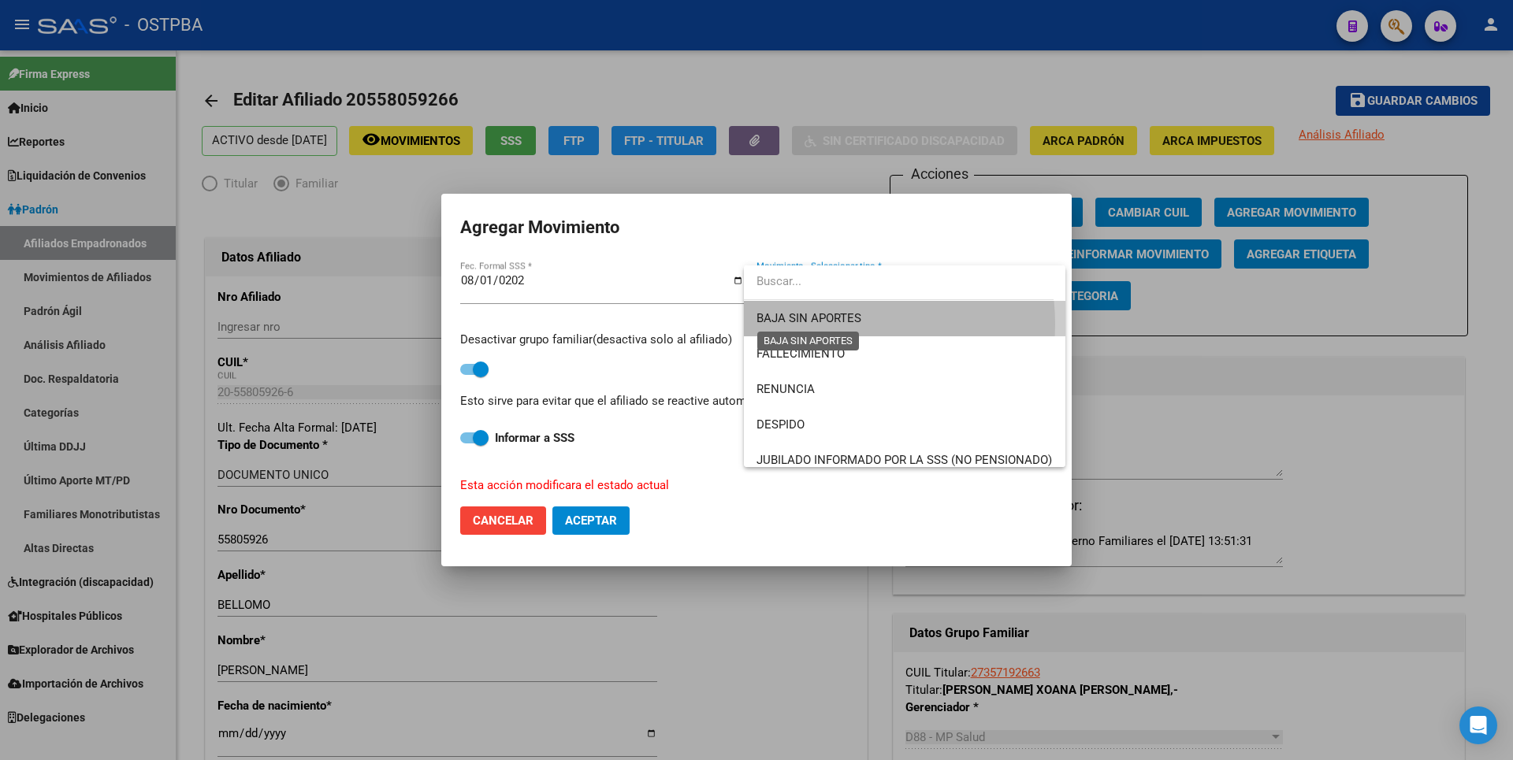
click at [827, 324] on span "BAJA SIN APORTES" at bounding box center [809, 318] width 105 height 14
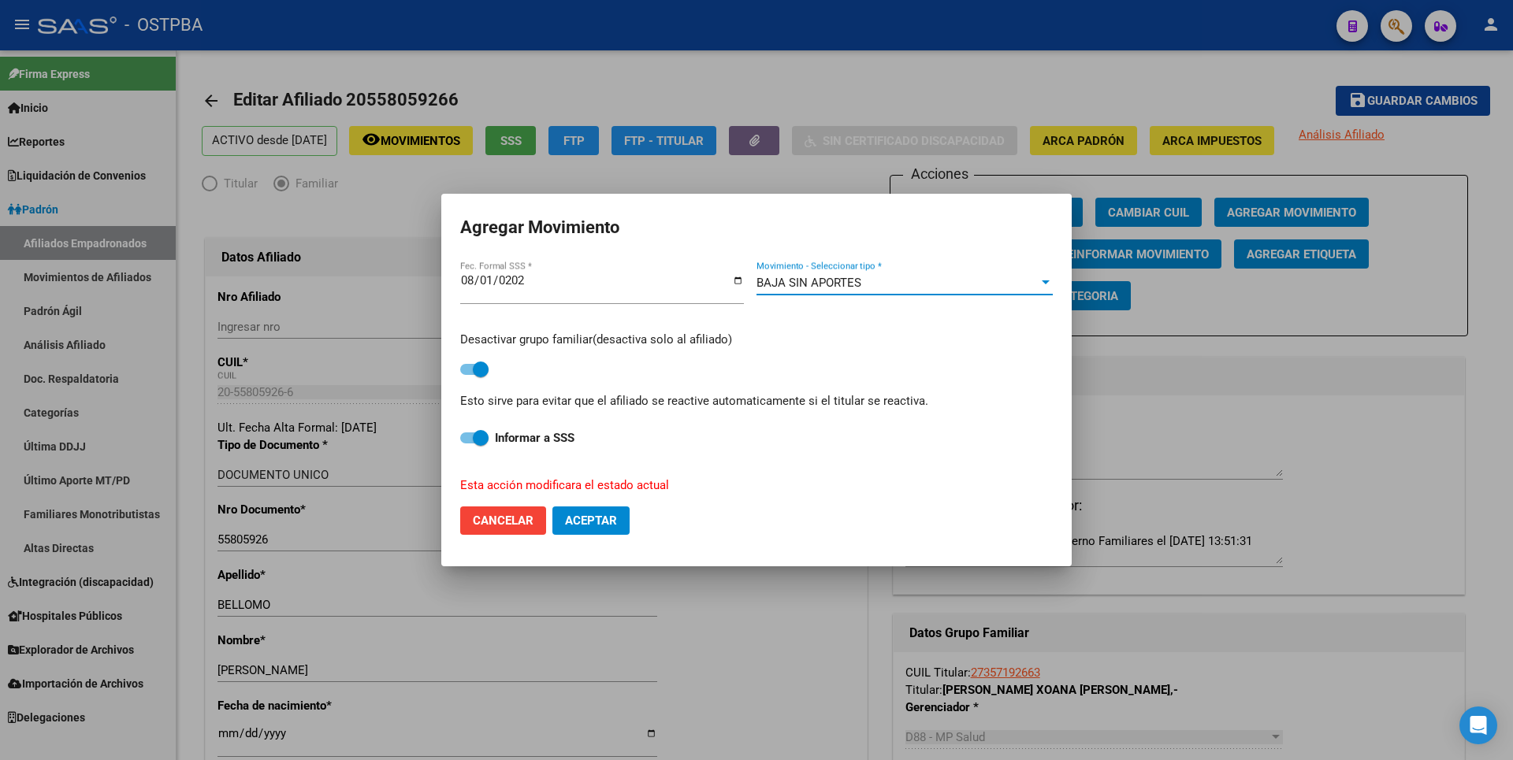
click at [609, 515] on span "Aceptar" at bounding box center [591, 521] width 52 height 14
checkbox input "false"
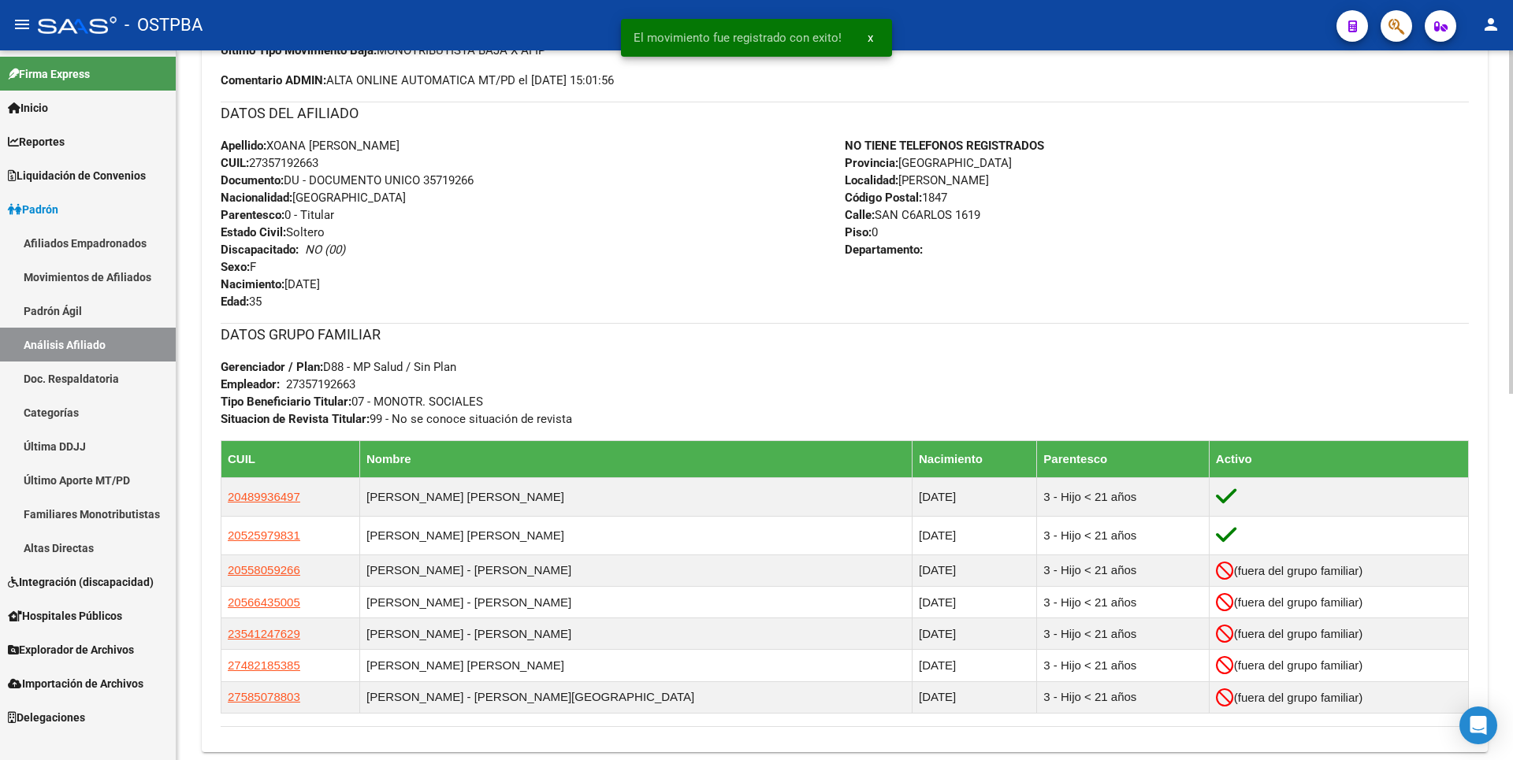
scroll to position [552, 0]
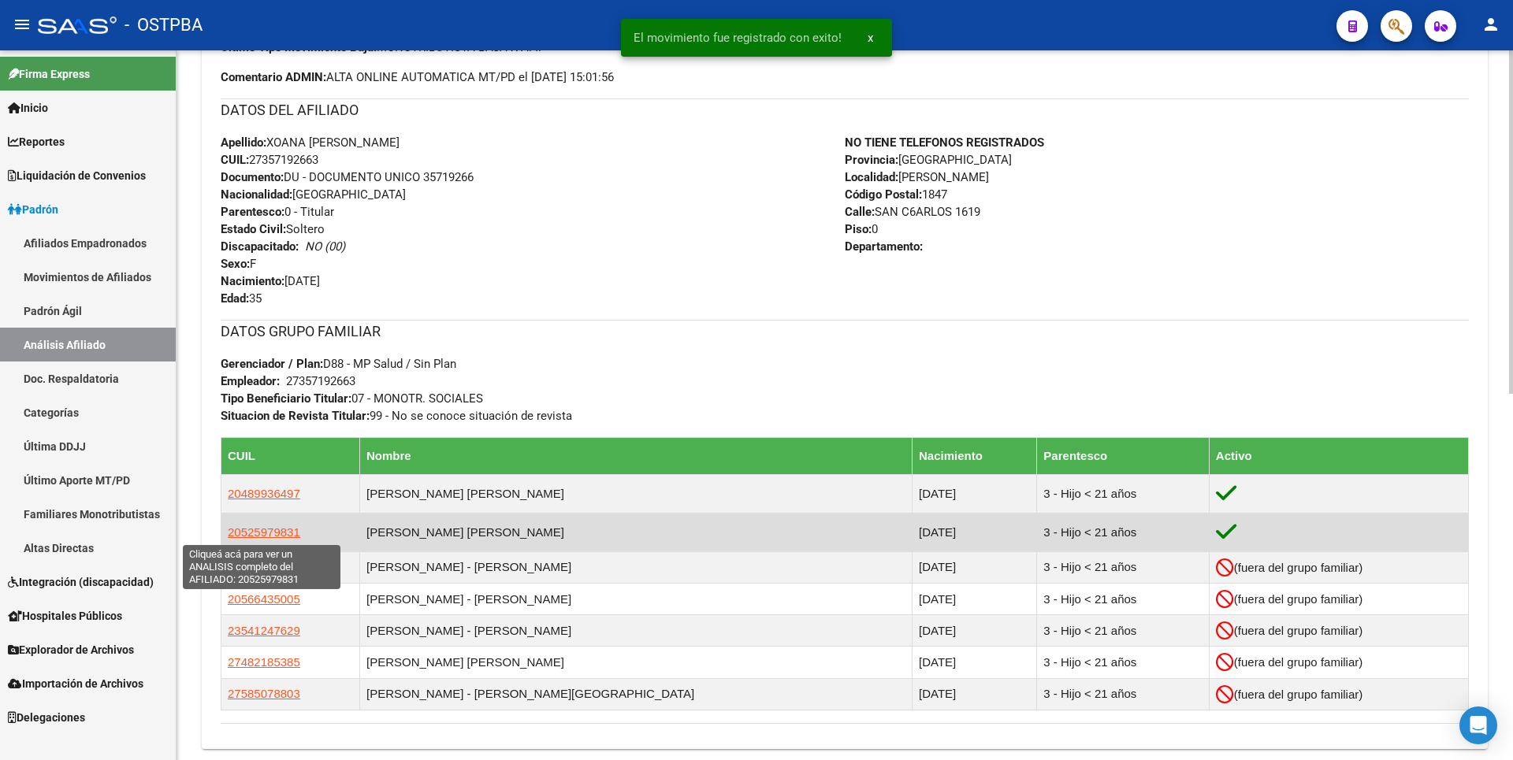
click at [287, 532] on span "20525979831" at bounding box center [264, 532] width 73 height 13
type textarea "20525979831"
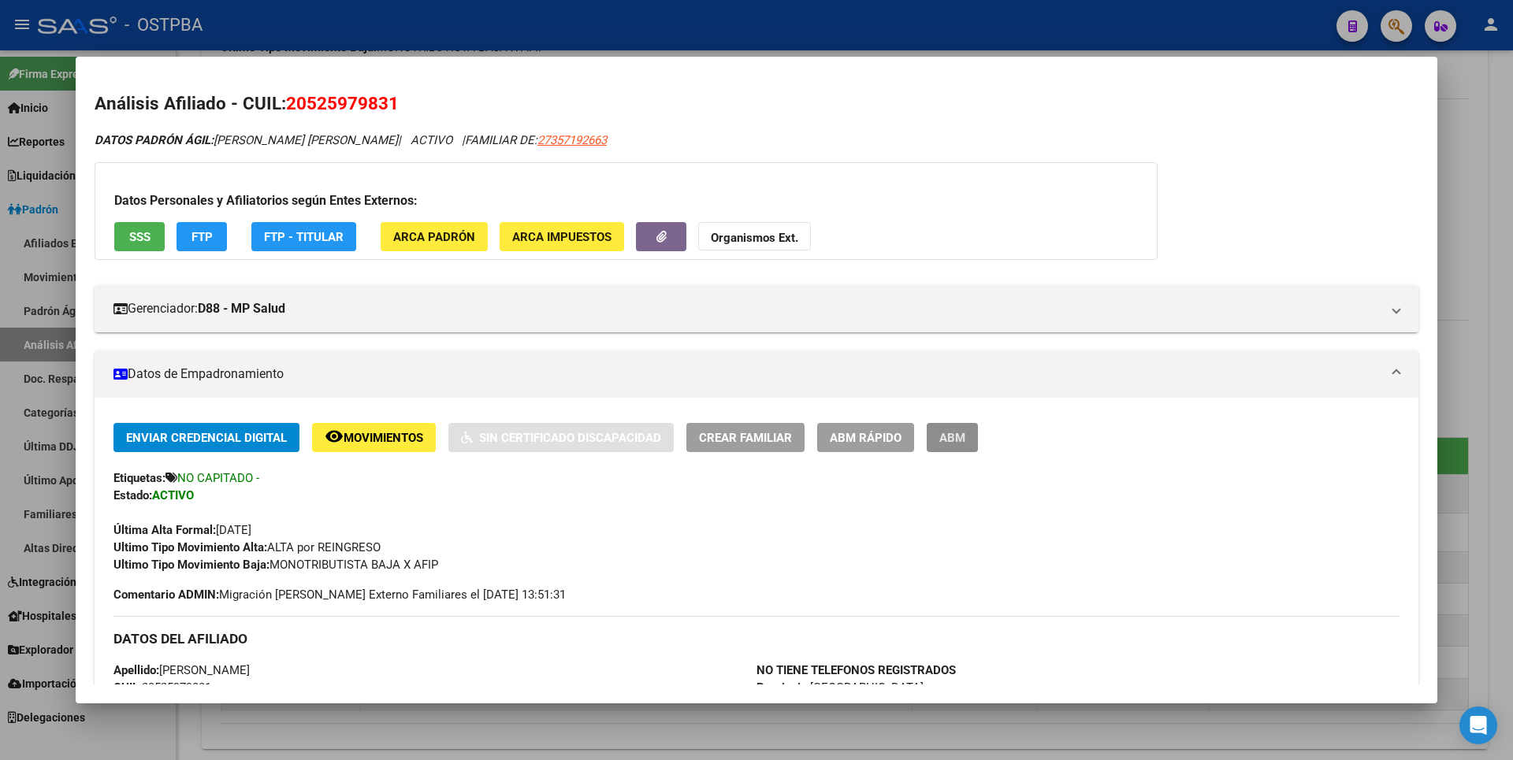
click at [965, 444] on span "ABM" at bounding box center [952, 438] width 26 height 14
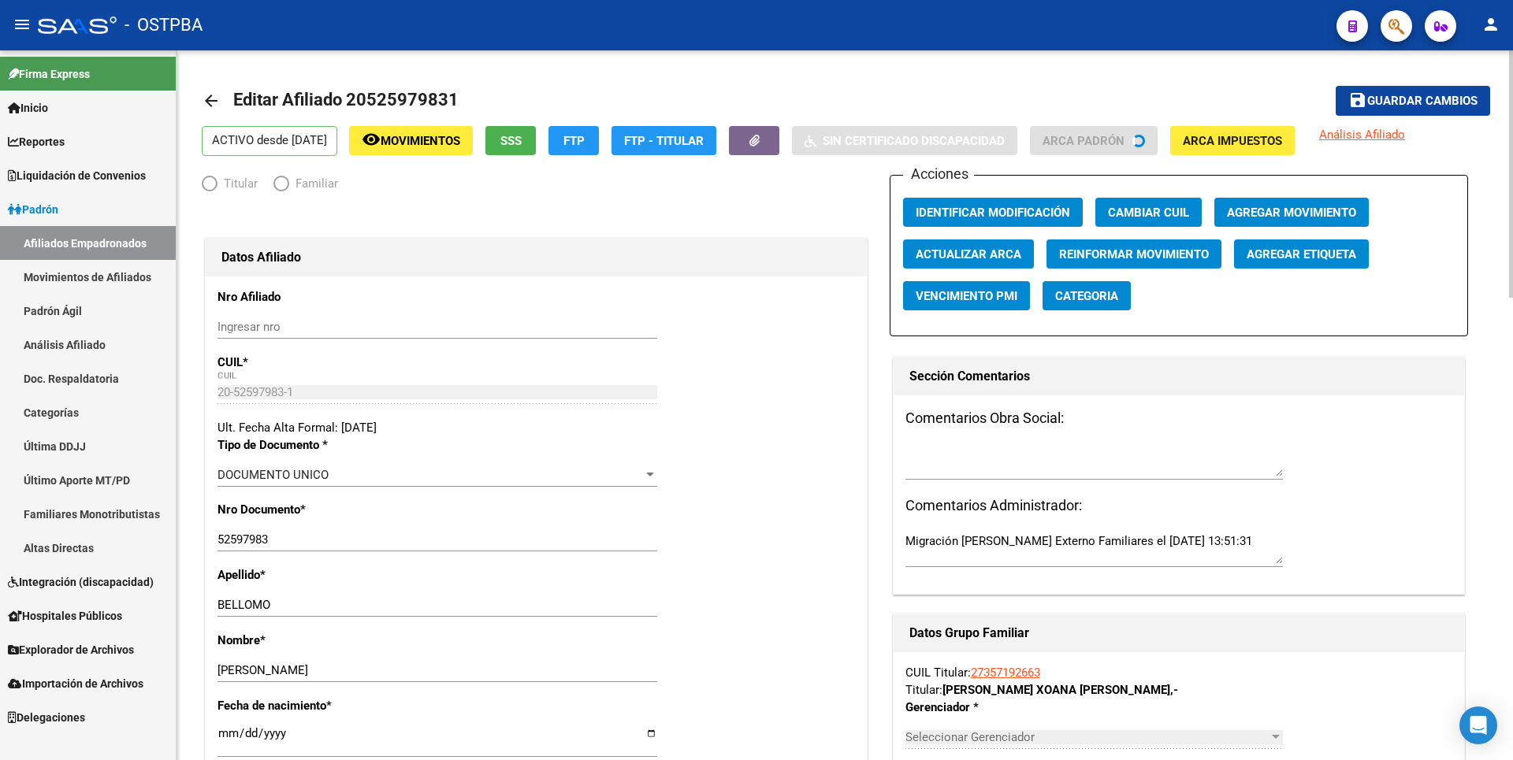
radio input "true"
type input "27-35719266-3"
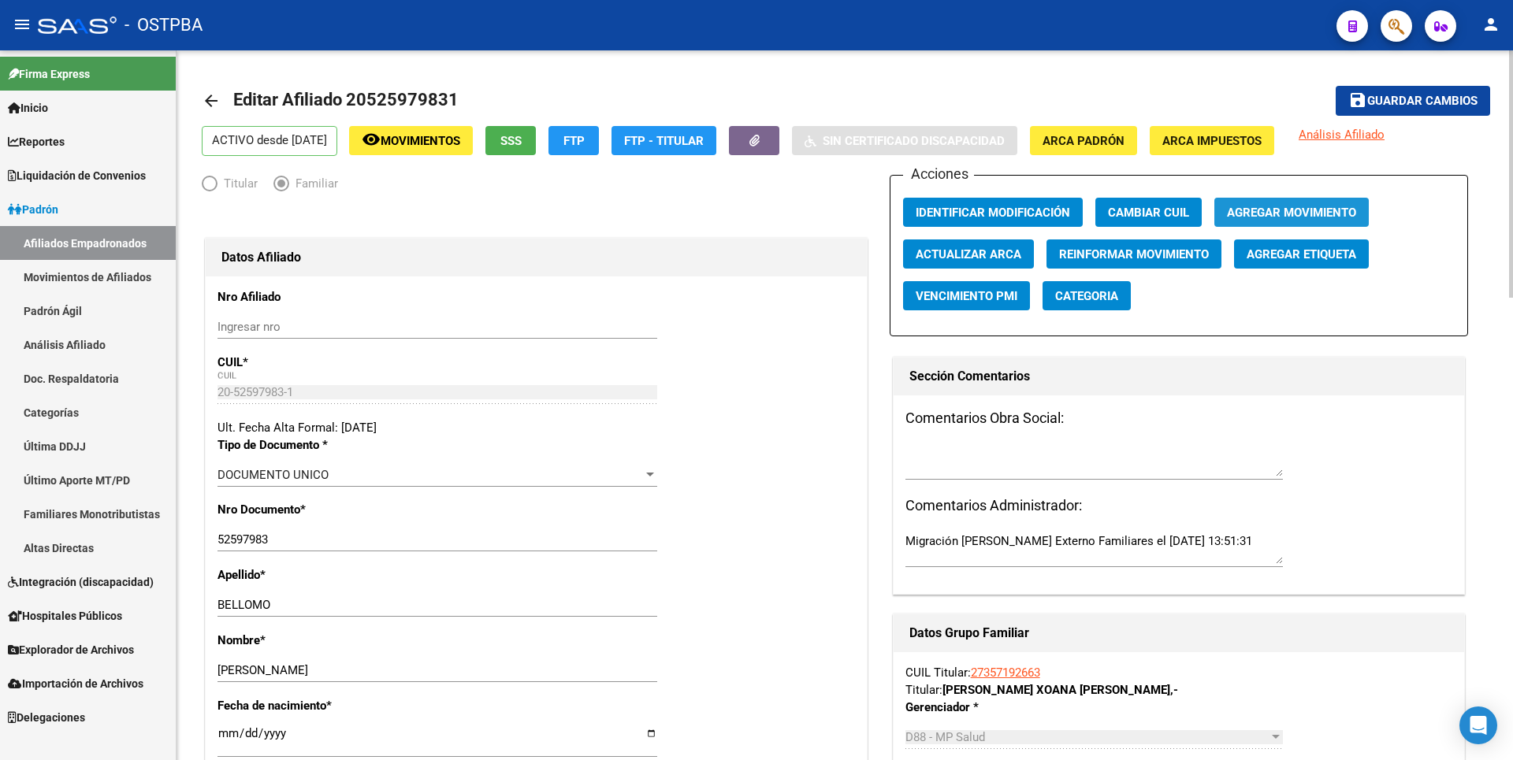
click at [1286, 210] on span "Agregar Movimiento" at bounding box center [1291, 213] width 129 height 14
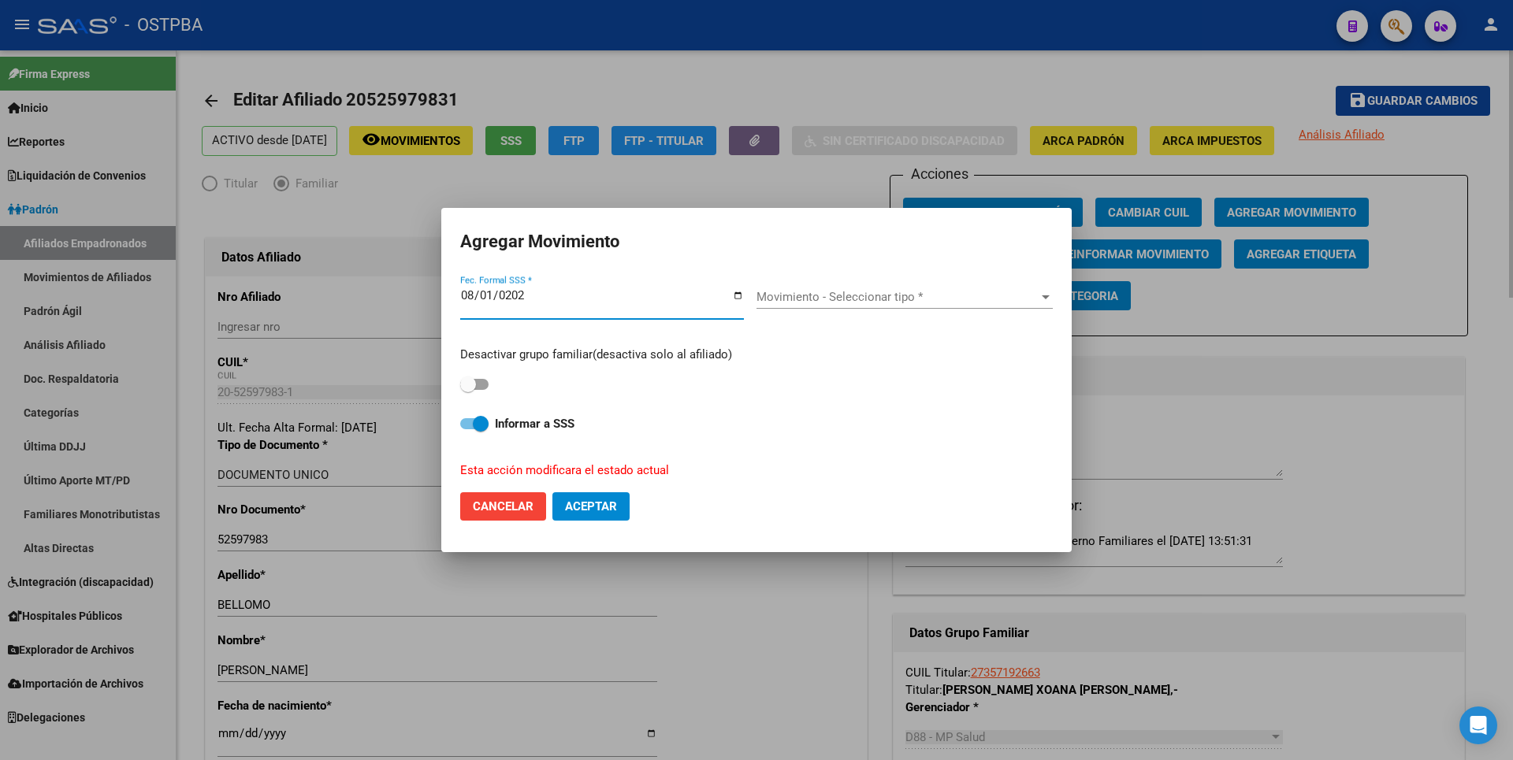
type input "2025-08-01"
click at [489, 381] on span at bounding box center [474, 384] width 28 height 11
click at [468, 390] on input "checkbox" at bounding box center [467, 390] width 1 height 1
checkbox input "true"
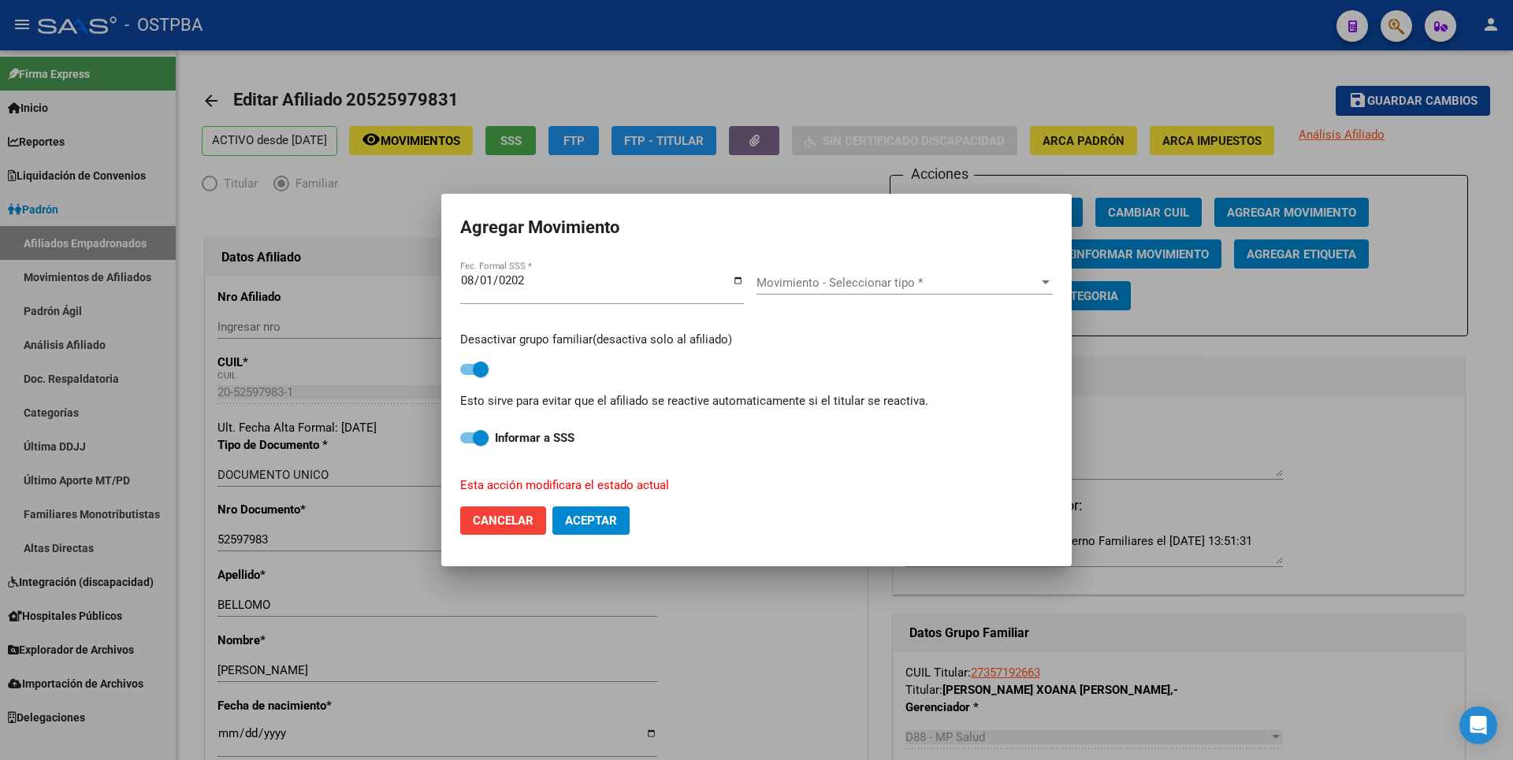
click at [826, 280] on span "Movimiento - Seleccionar tipo *" at bounding box center [898, 283] width 282 height 14
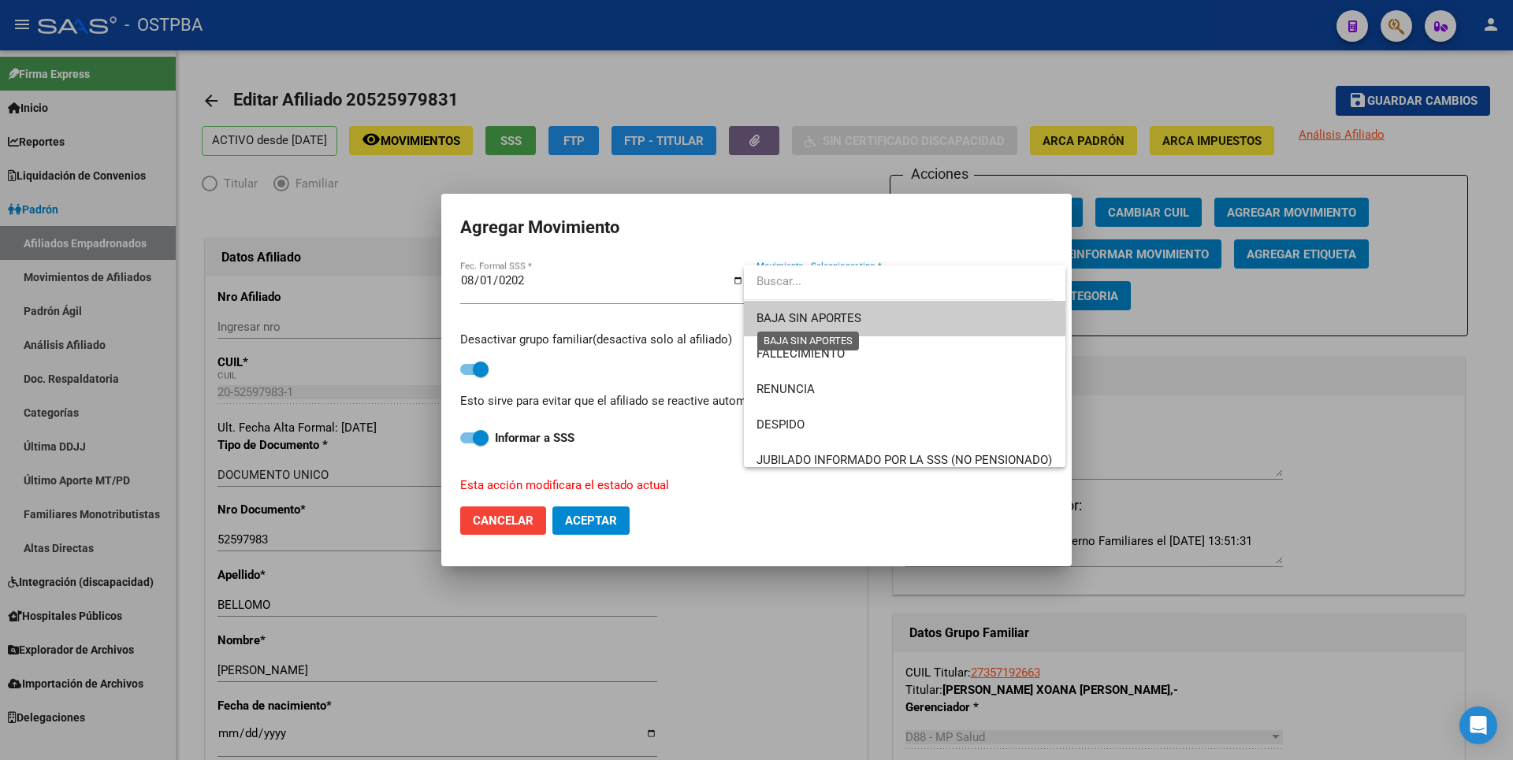
click at [815, 316] on span "BAJA SIN APORTES" at bounding box center [809, 318] width 105 height 14
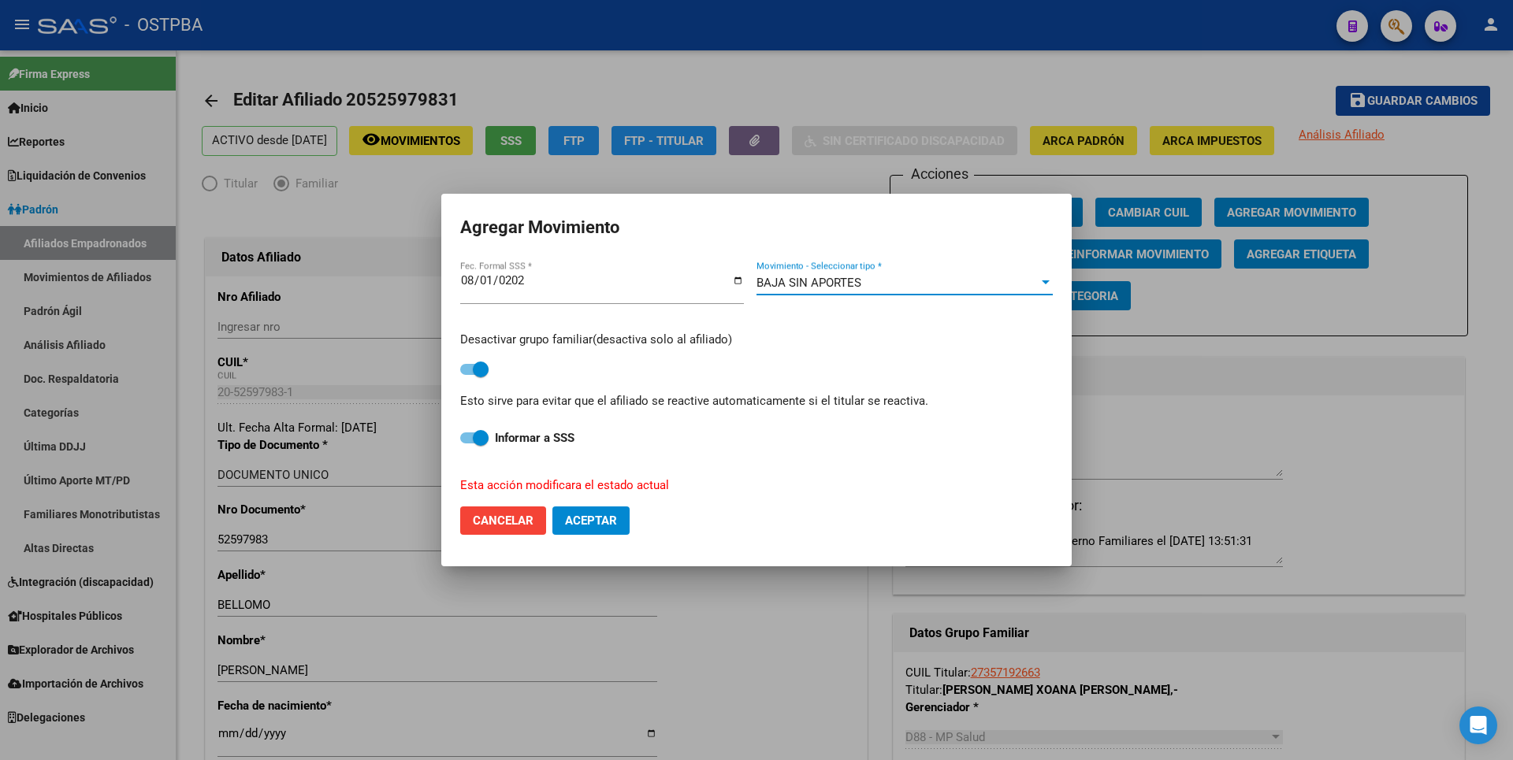
click at [577, 530] on button "Aceptar" at bounding box center [590, 521] width 77 height 28
checkbox input "false"
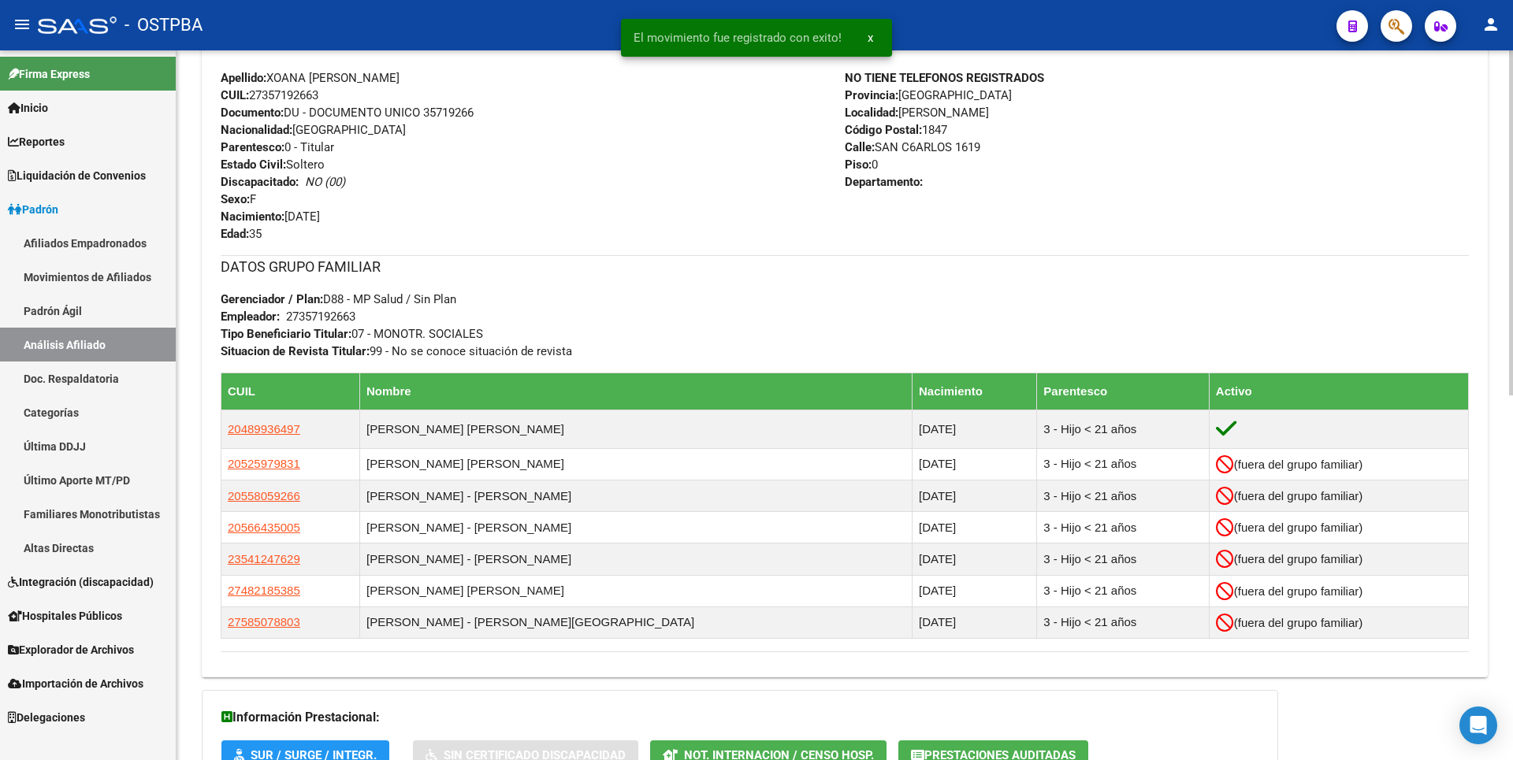
scroll to position [709, 0]
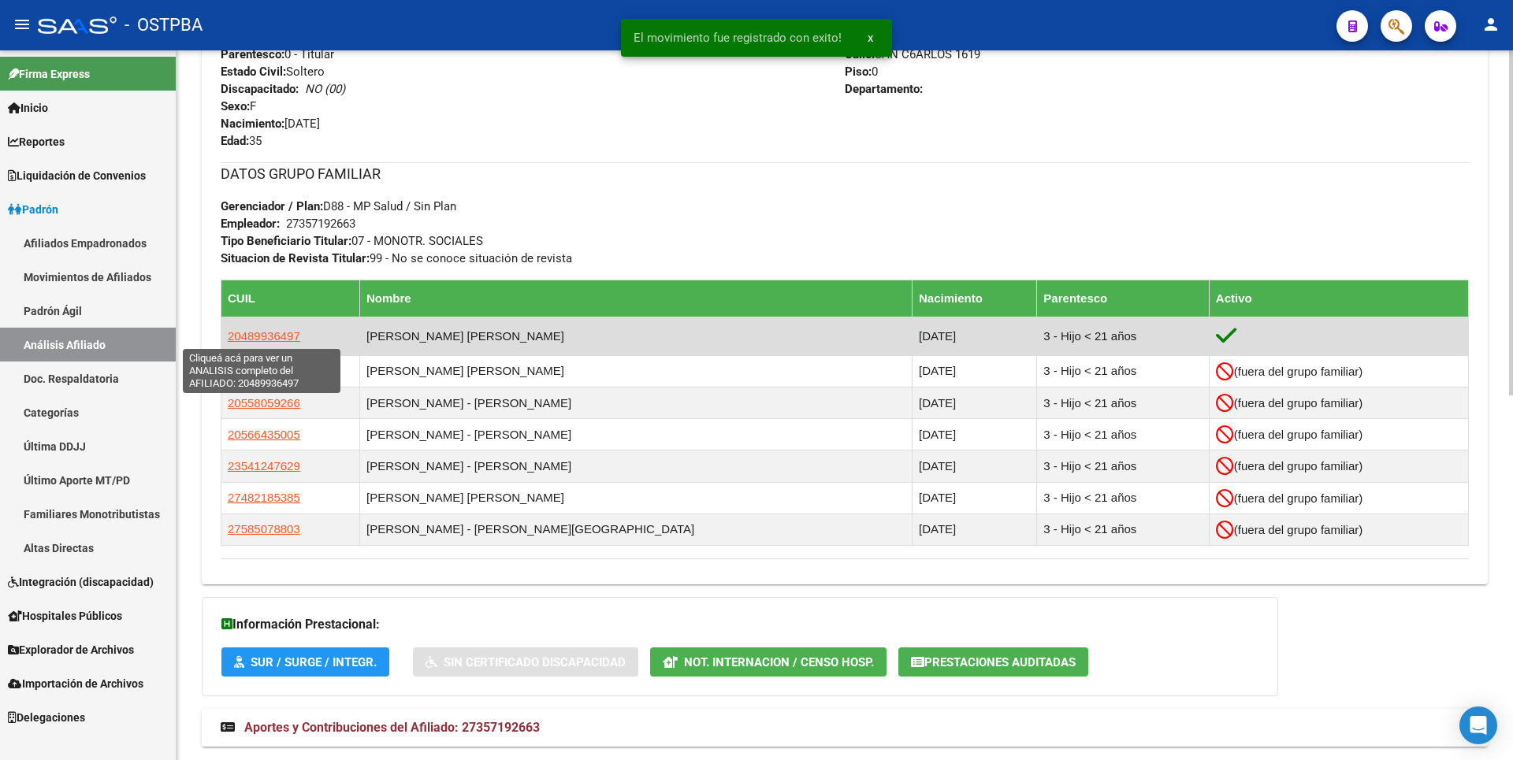
click at [265, 337] on span "20489936497" at bounding box center [264, 335] width 73 height 13
type textarea "20489936497"
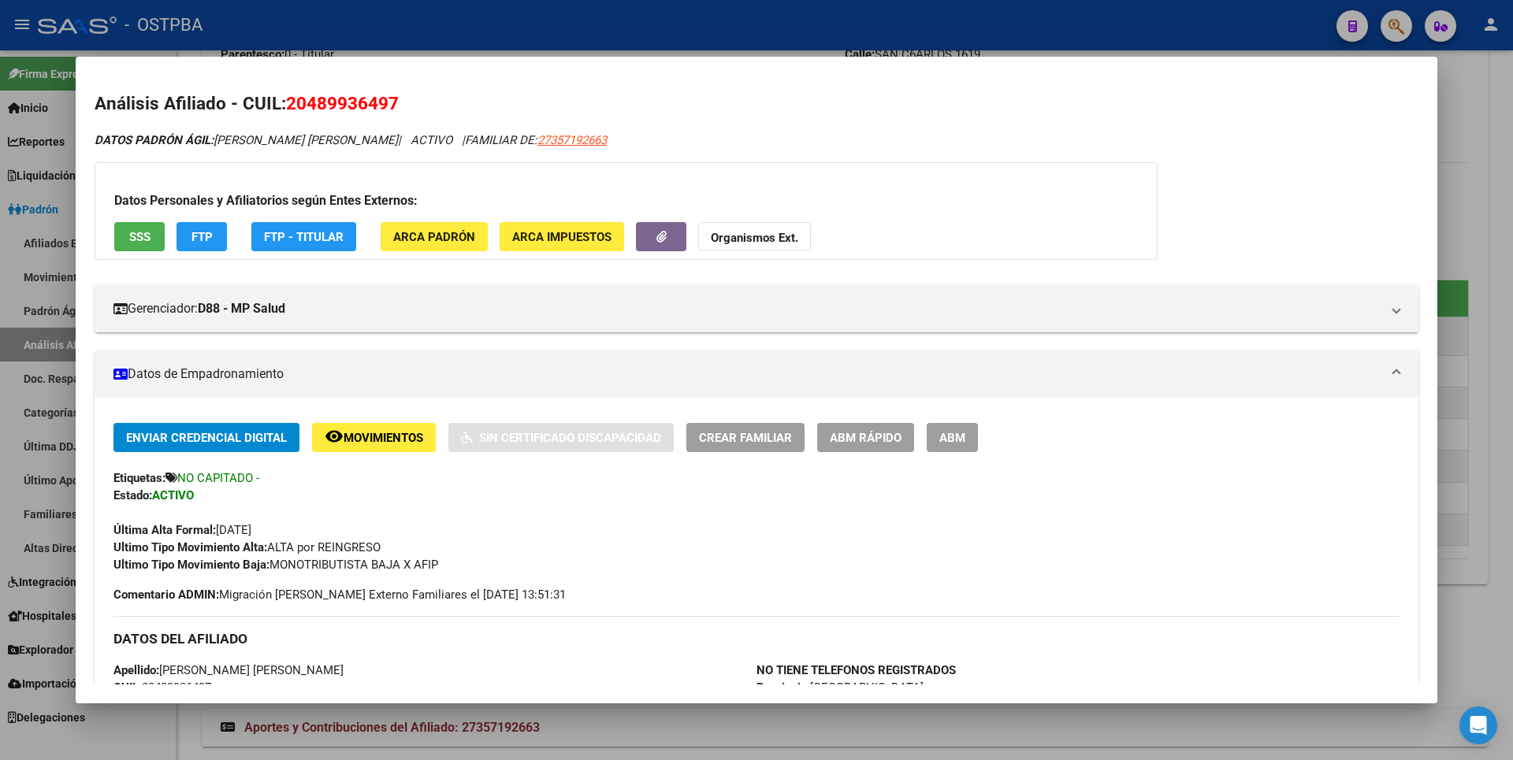
click at [957, 433] on span "ABM" at bounding box center [952, 438] width 26 height 14
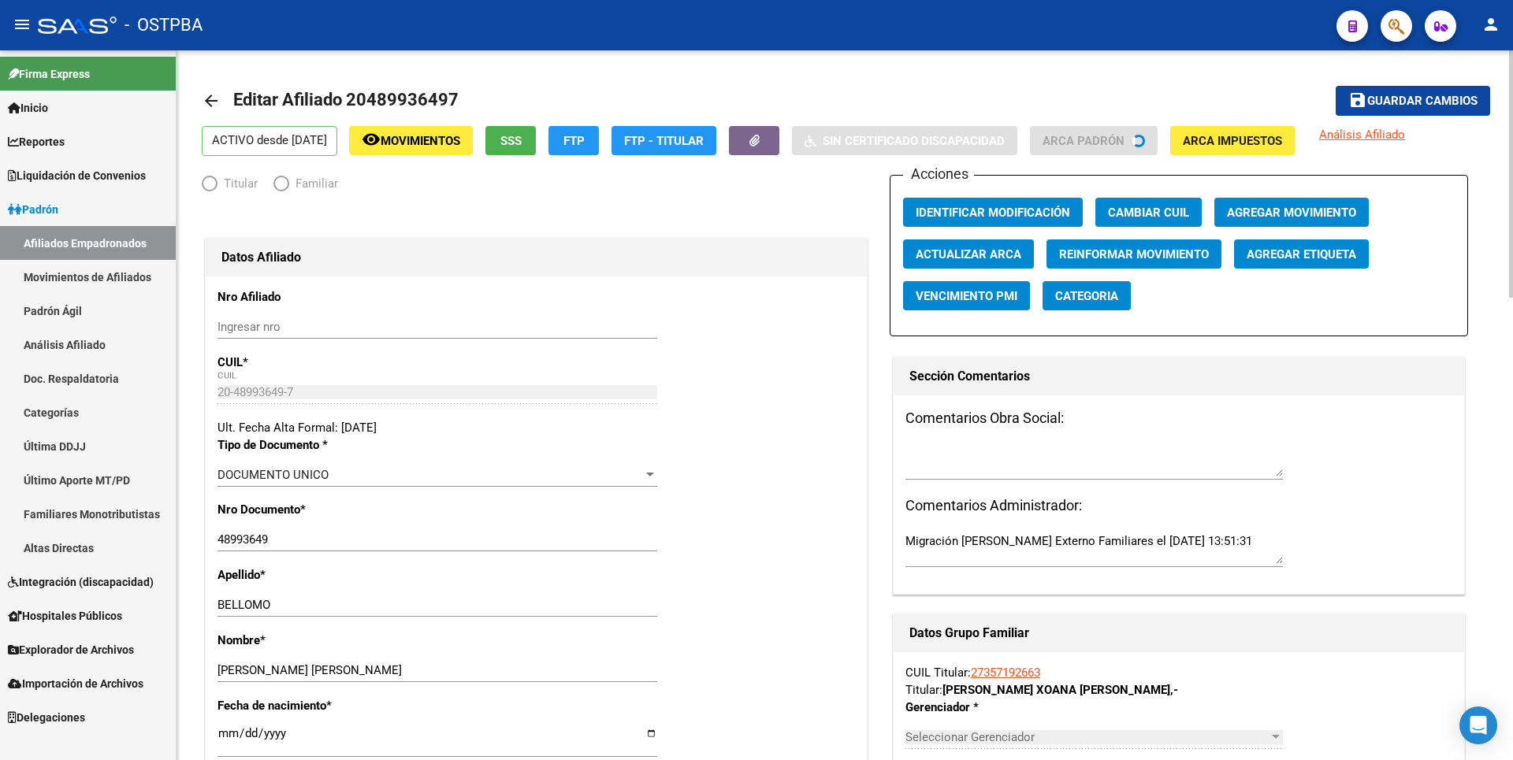
radio input "true"
type input "27-35719266-3"
click at [1281, 211] on span "Agregar Movimiento" at bounding box center [1291, 213] width 129 height 14
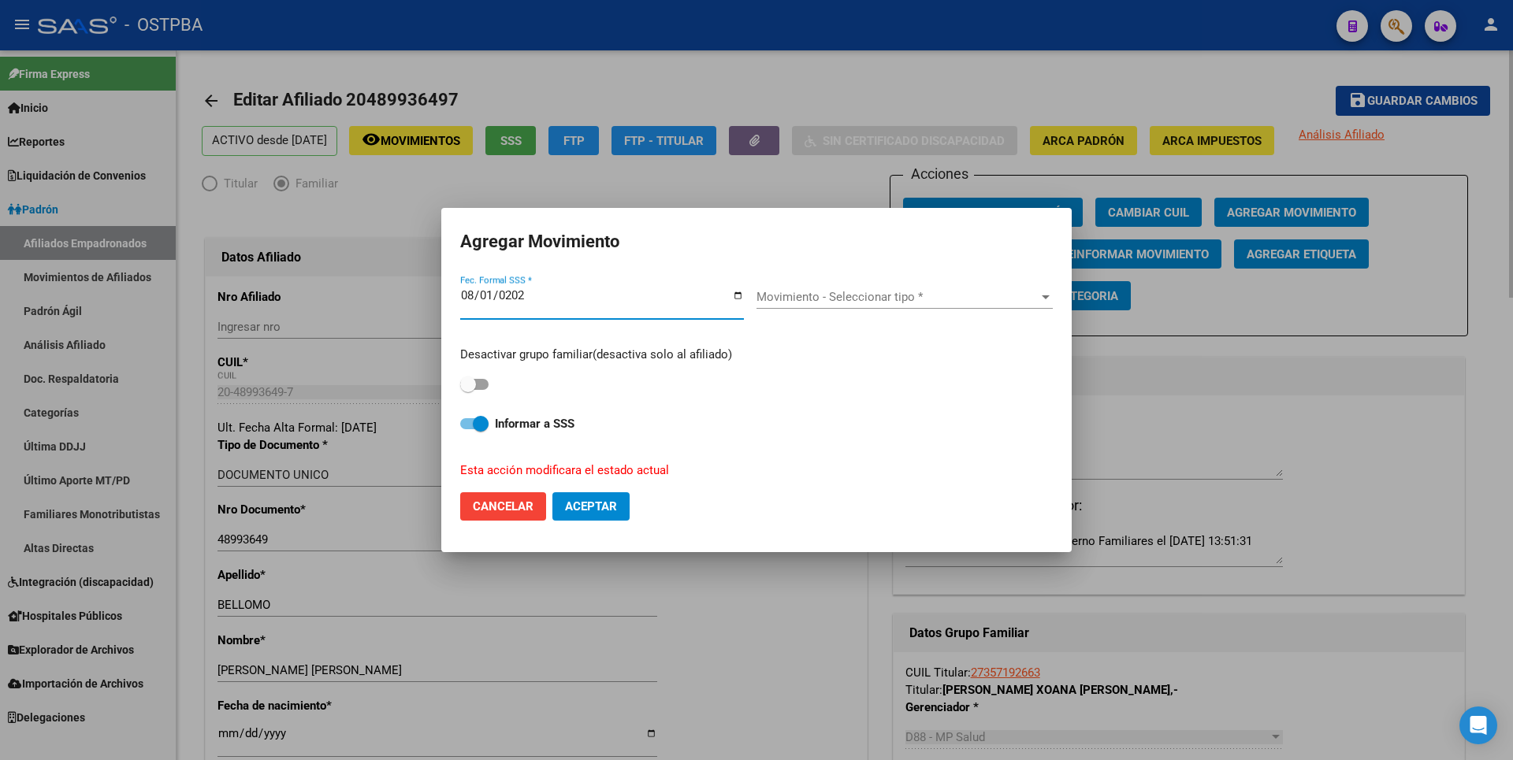
type input "2025-08-01"
click at [476, 374] on div "Desactivar grupo familiar(desactiva solo al afiliado)" at bounding box center [756, 371] width 593 height 50
click at [492, 379] on div "Desactivar grupo familiar(desactiva solo al afiliado)" at bounding box center [756, 371] width 593 height 50
click at [484, 380] on span at bounding box center [474, 384] width 28 height 11
click at [468, 390] on input "checkbox" at bounding box center [467, 390] width 1 height 1
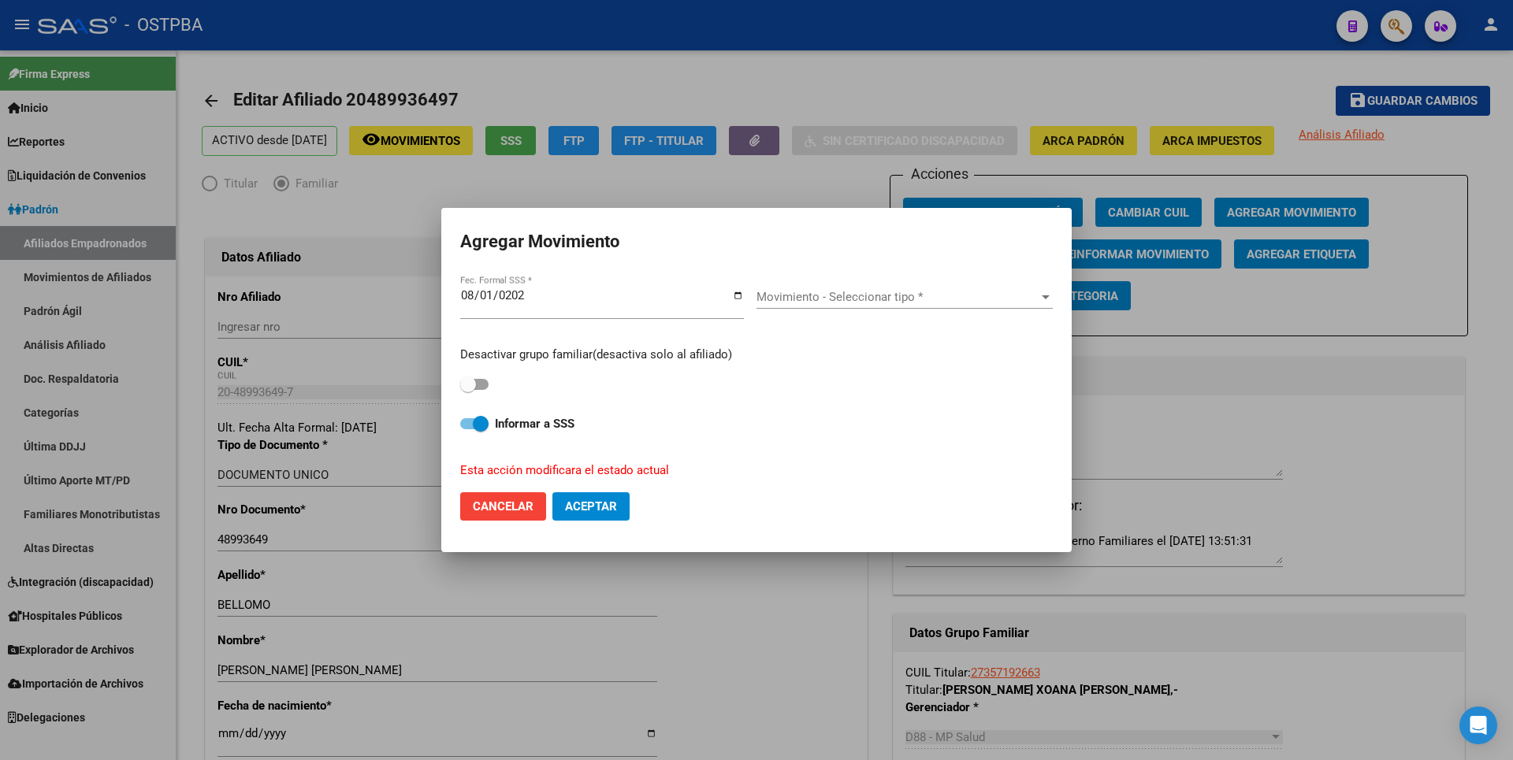
checkbox input "true"
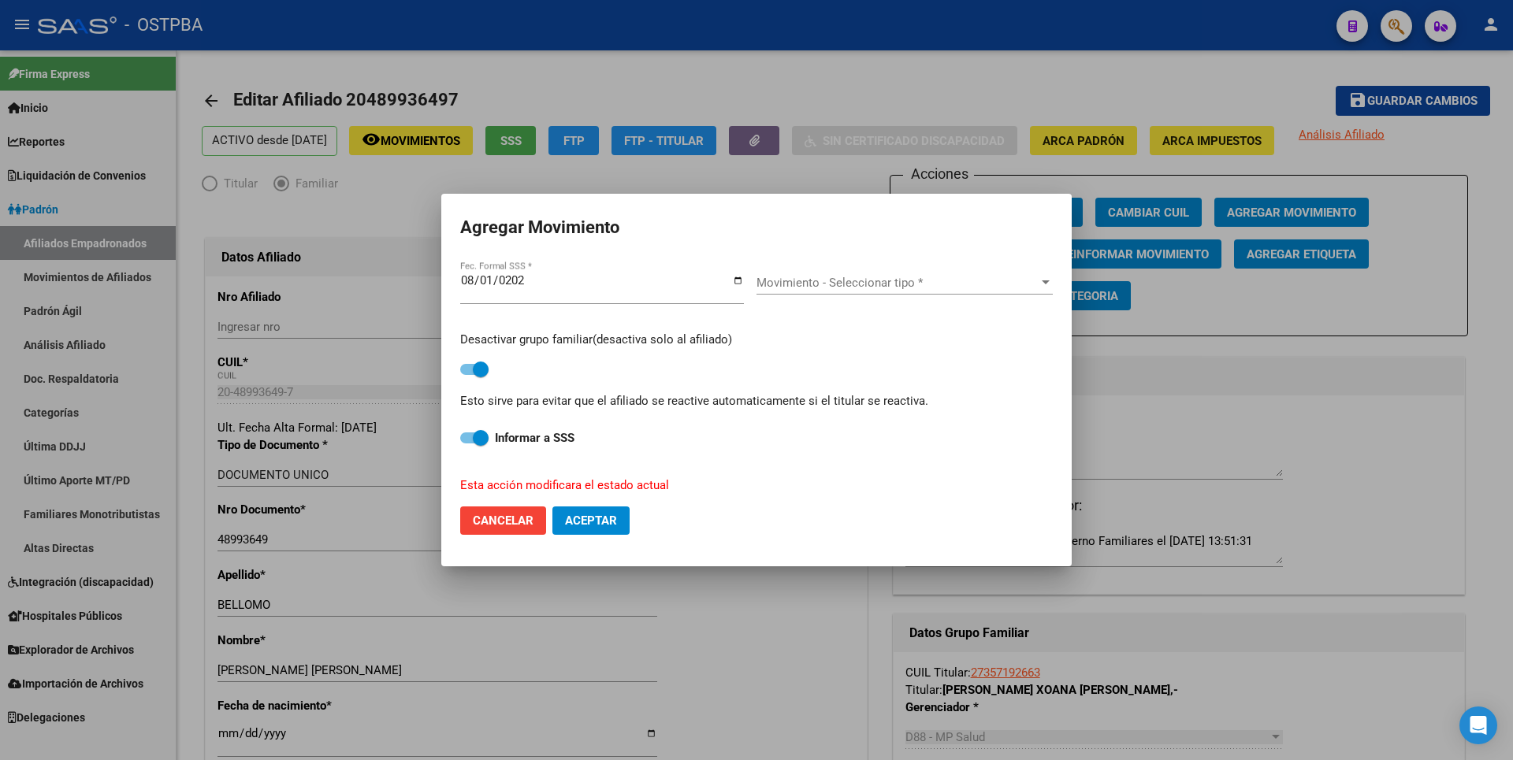
click at [845, 288] on span "Movimiento - Seleccionar tipo *" at bounding box center [898, 283] width 282 height 14
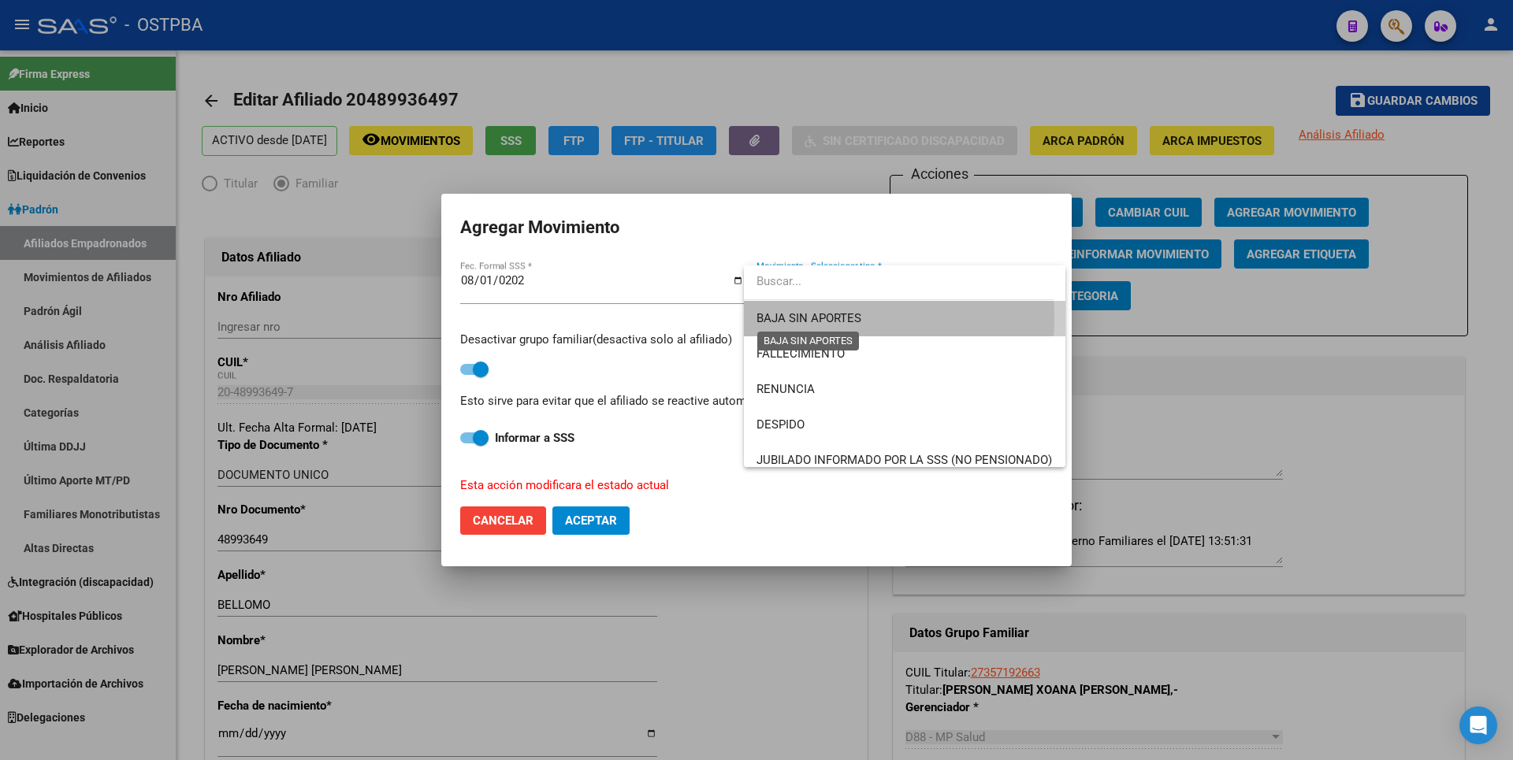
drag, startPoint x: 845, startPoint y: 288, endPoint x: 813, endPoint y: 318, distance: 44.0
click at [813, 318] on span "BAJA SIN APORTES" at bounding box center [809, 318] width 105 height 14
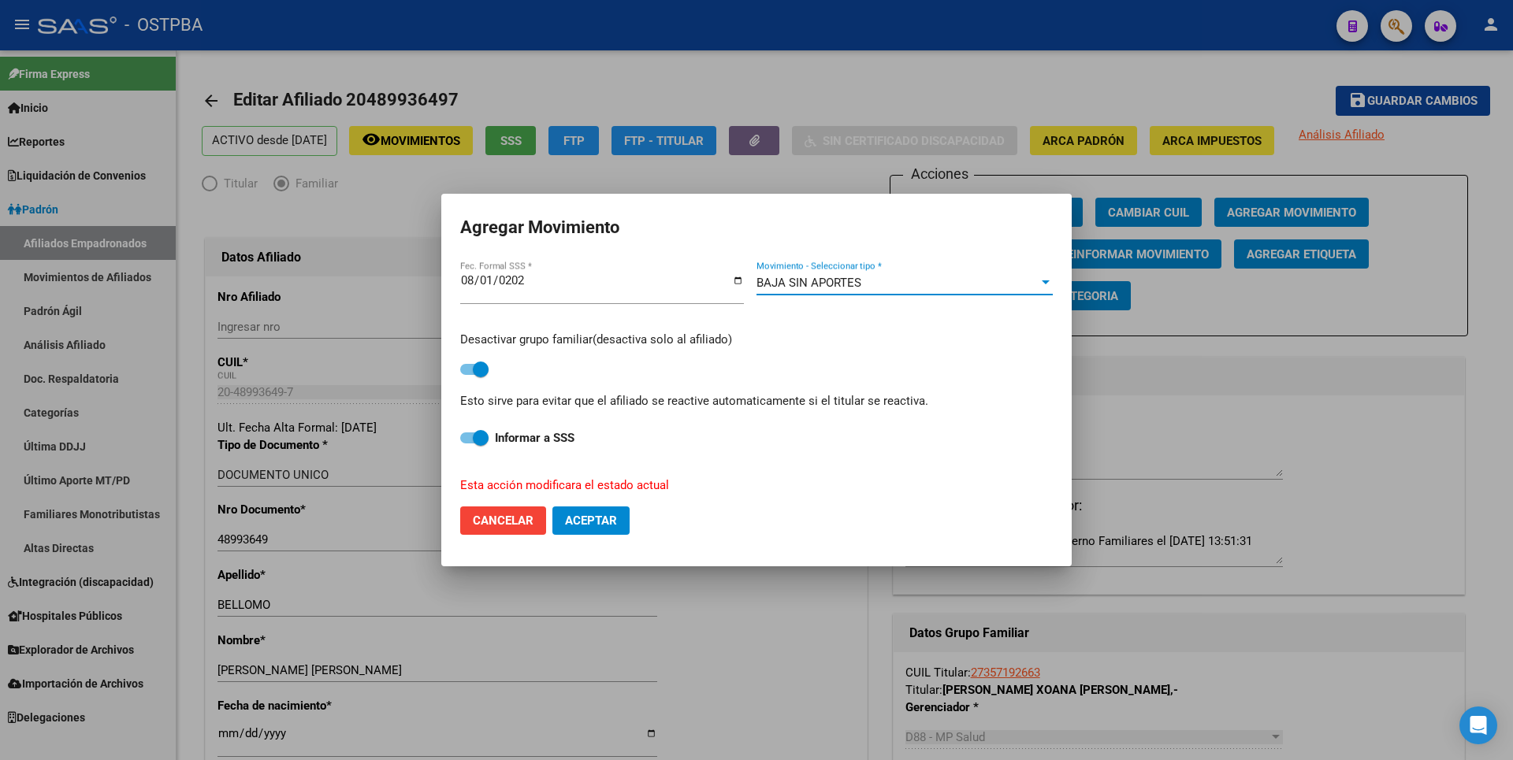
click at [608, 513] on button "Aceptar" at bounding box center [590, 521] width 77 height 28
checkbox input "false"
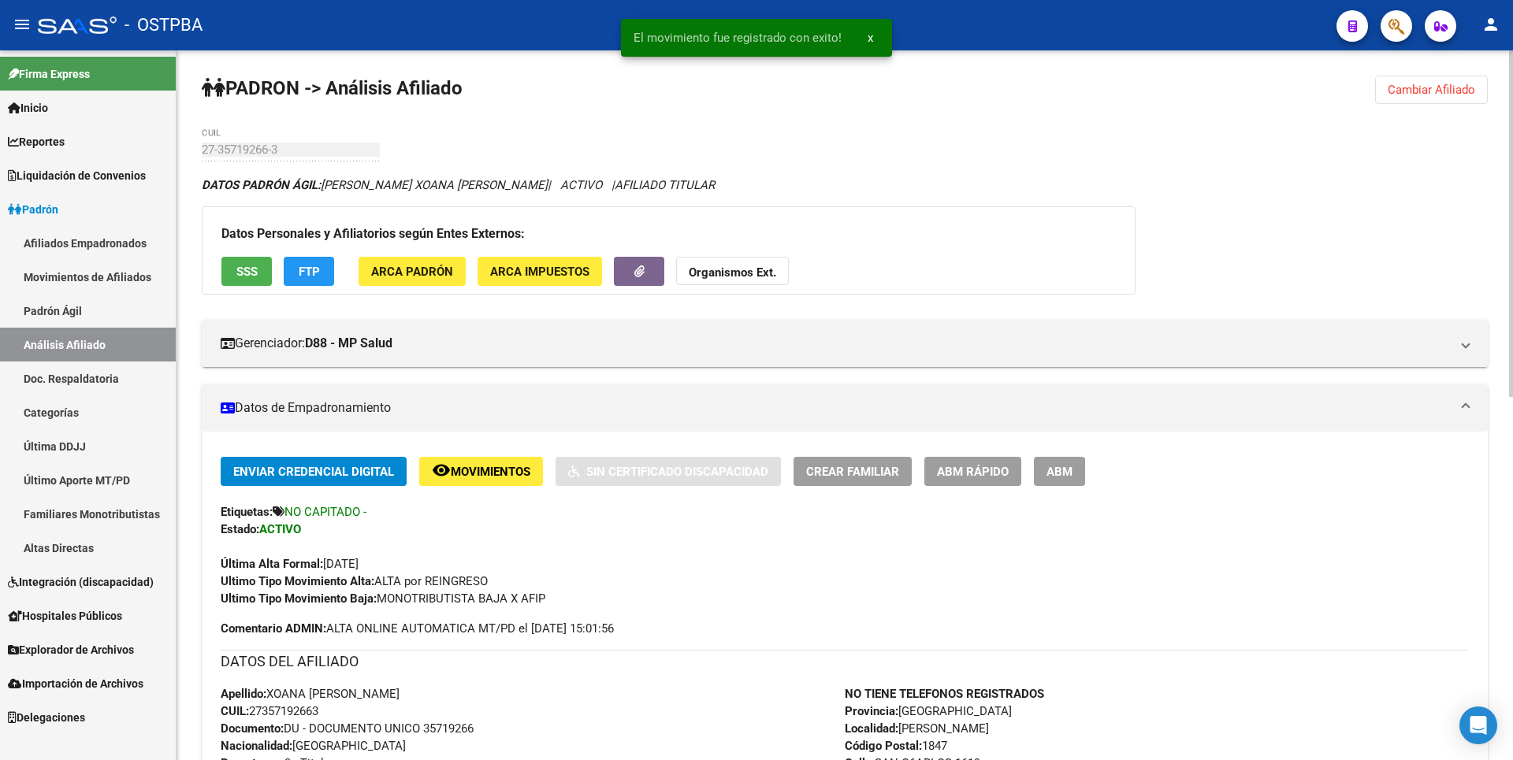
click at [238, 281] on button "SSS" at bounding box center [246, 271] width 50 height 29
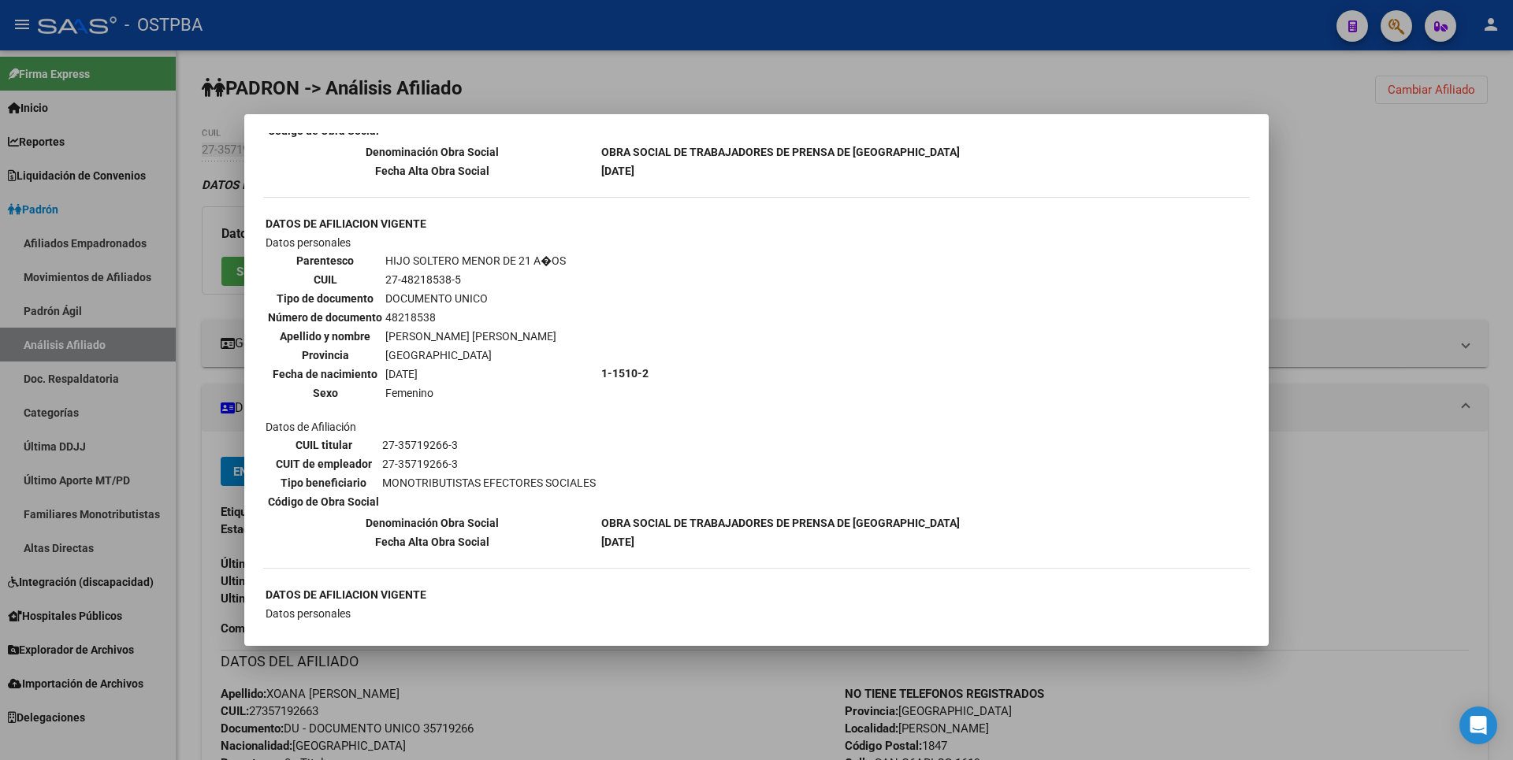
scroll to position [2601, 0]
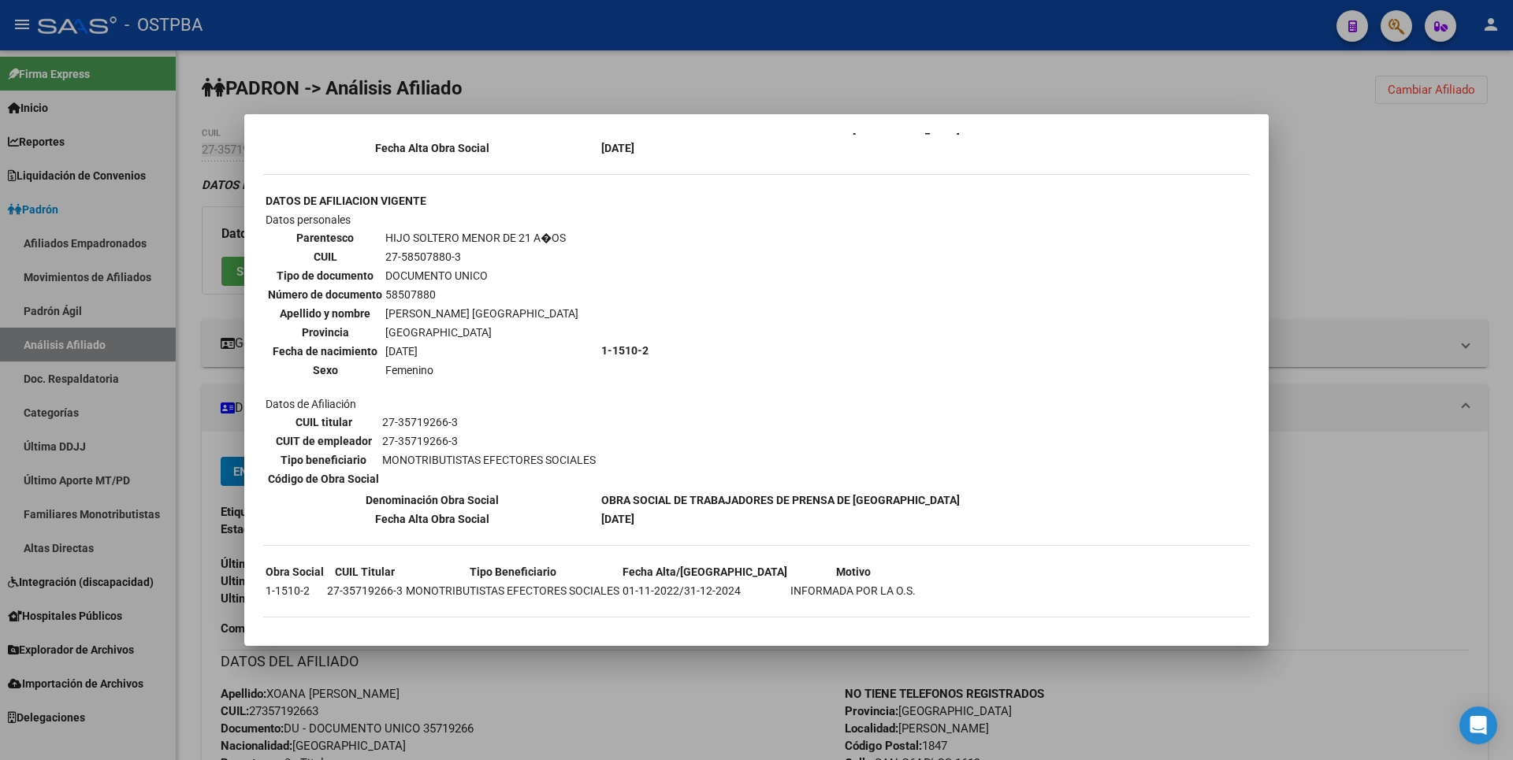
click at [1418, 218] on div at bounding box center [756, 380] width 1513 height 760
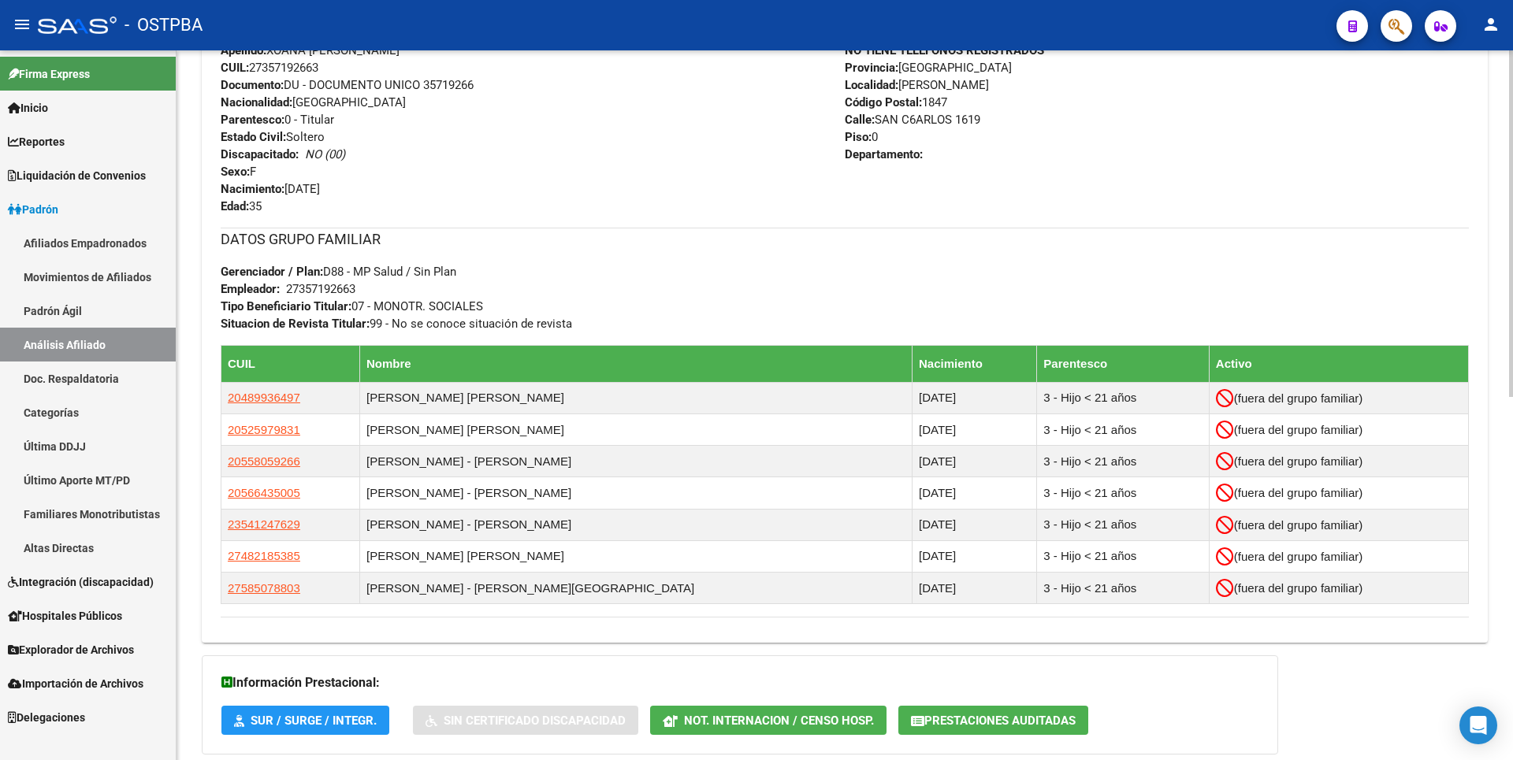
scroll to position [744, 0]
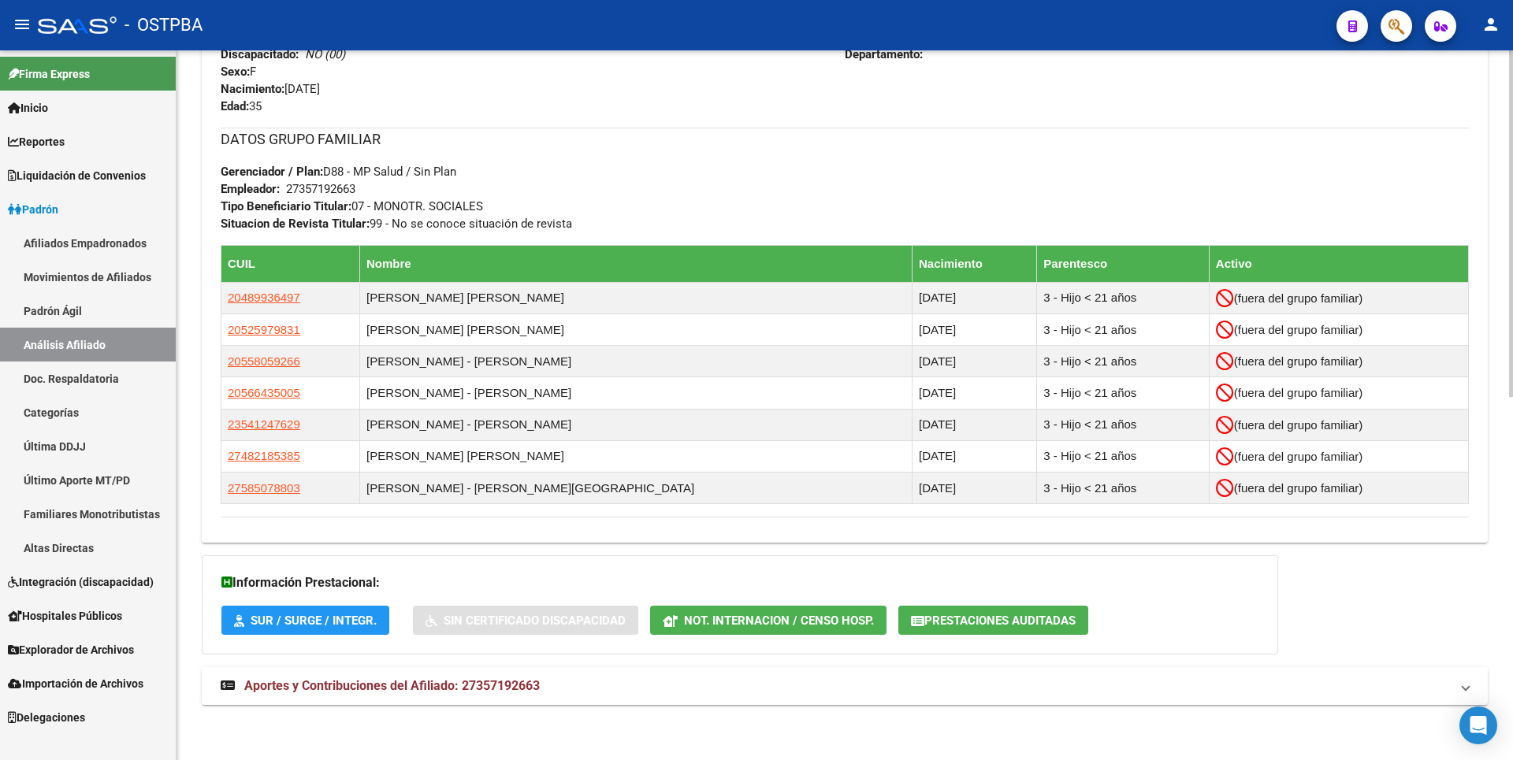
click at [487, 696] on mat-expansion-panel-header "Aportes y Contribuciones del Afiliado: 27357192663" at bounding box center [845, 686] width 1286 height 38
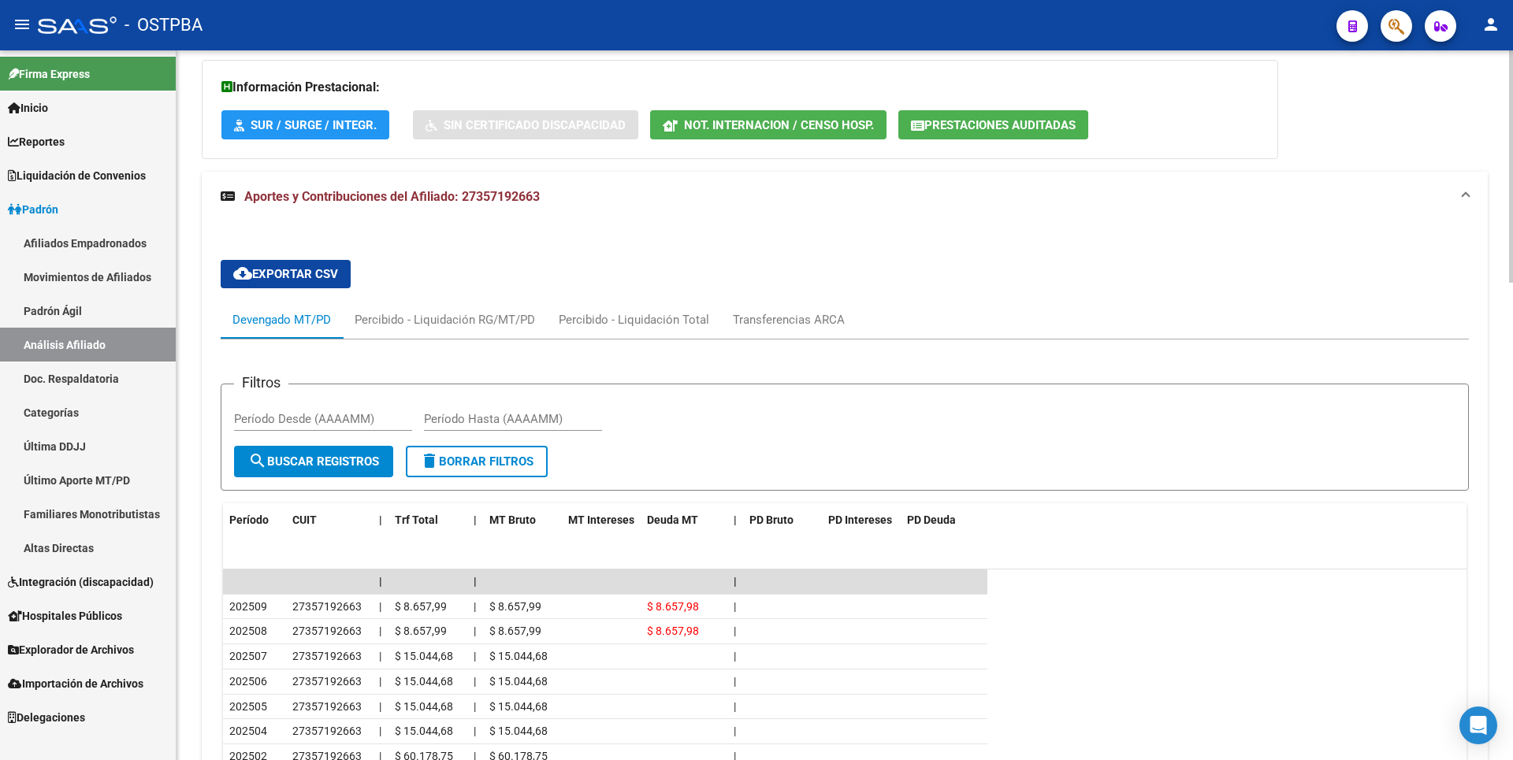
scroll to position [1161, 0]
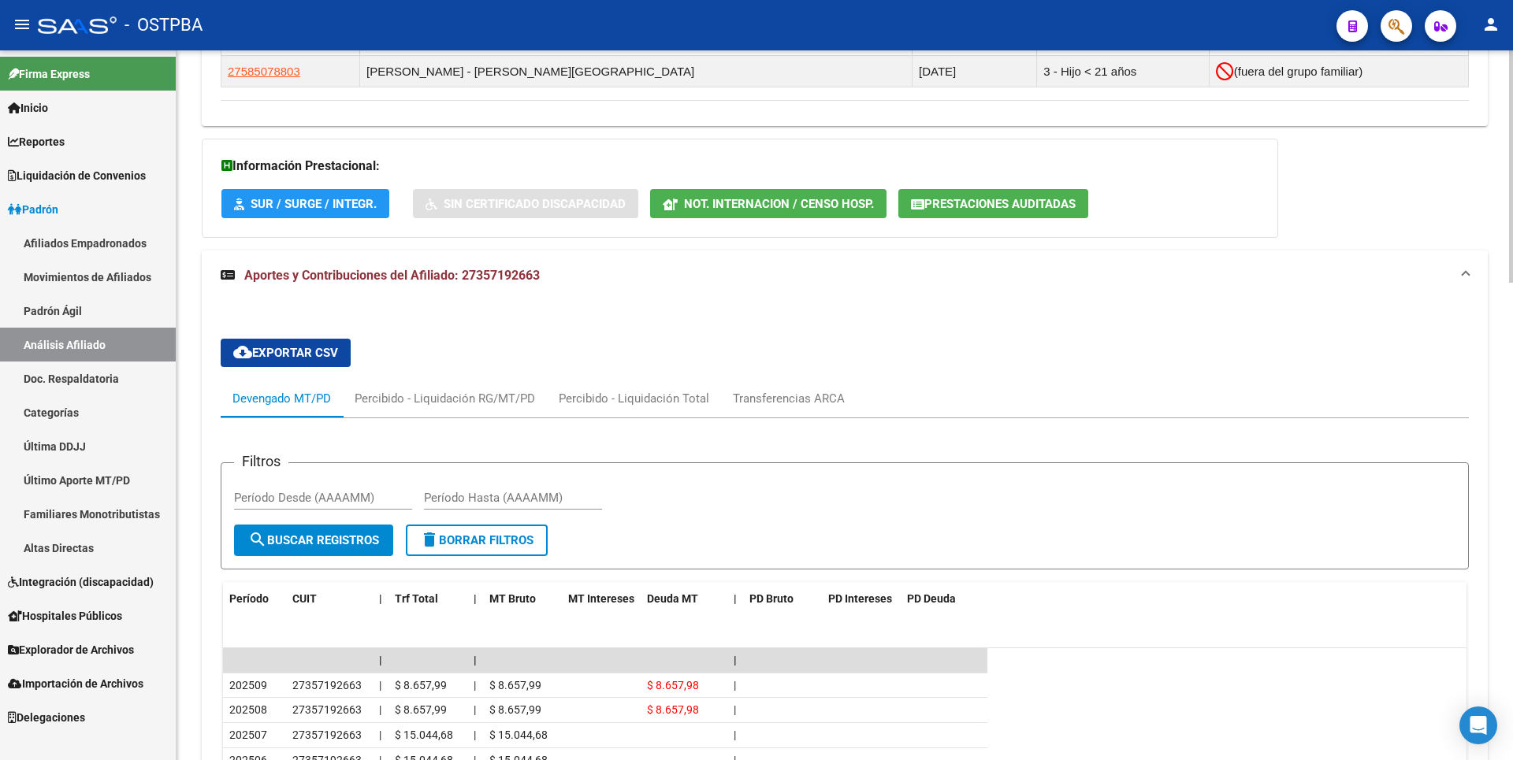
click at [1025, 206] on span "Prestaciones Auditadas" at bounding box center [999, 204] width 151 height 14
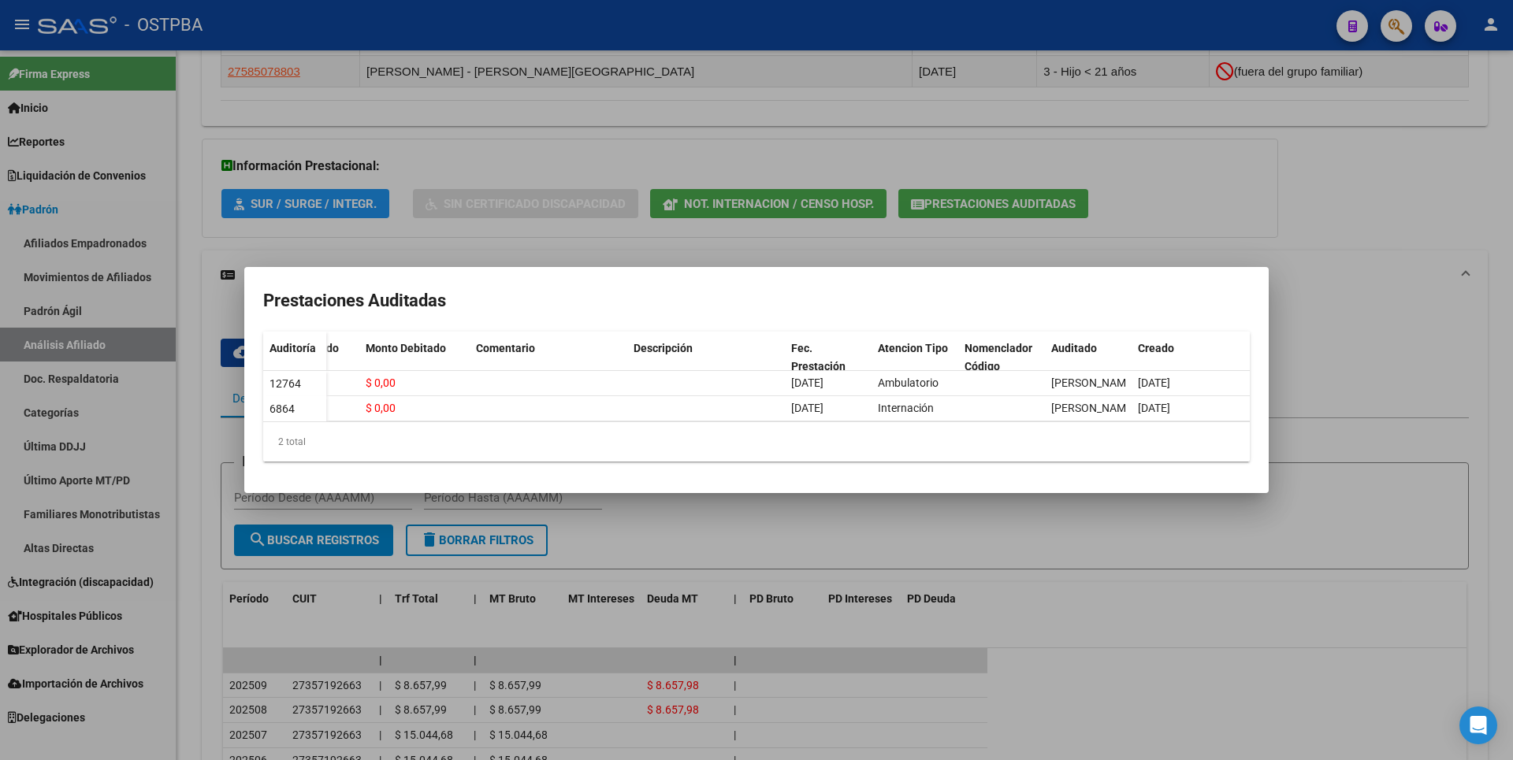
scroll to position [0, 0]
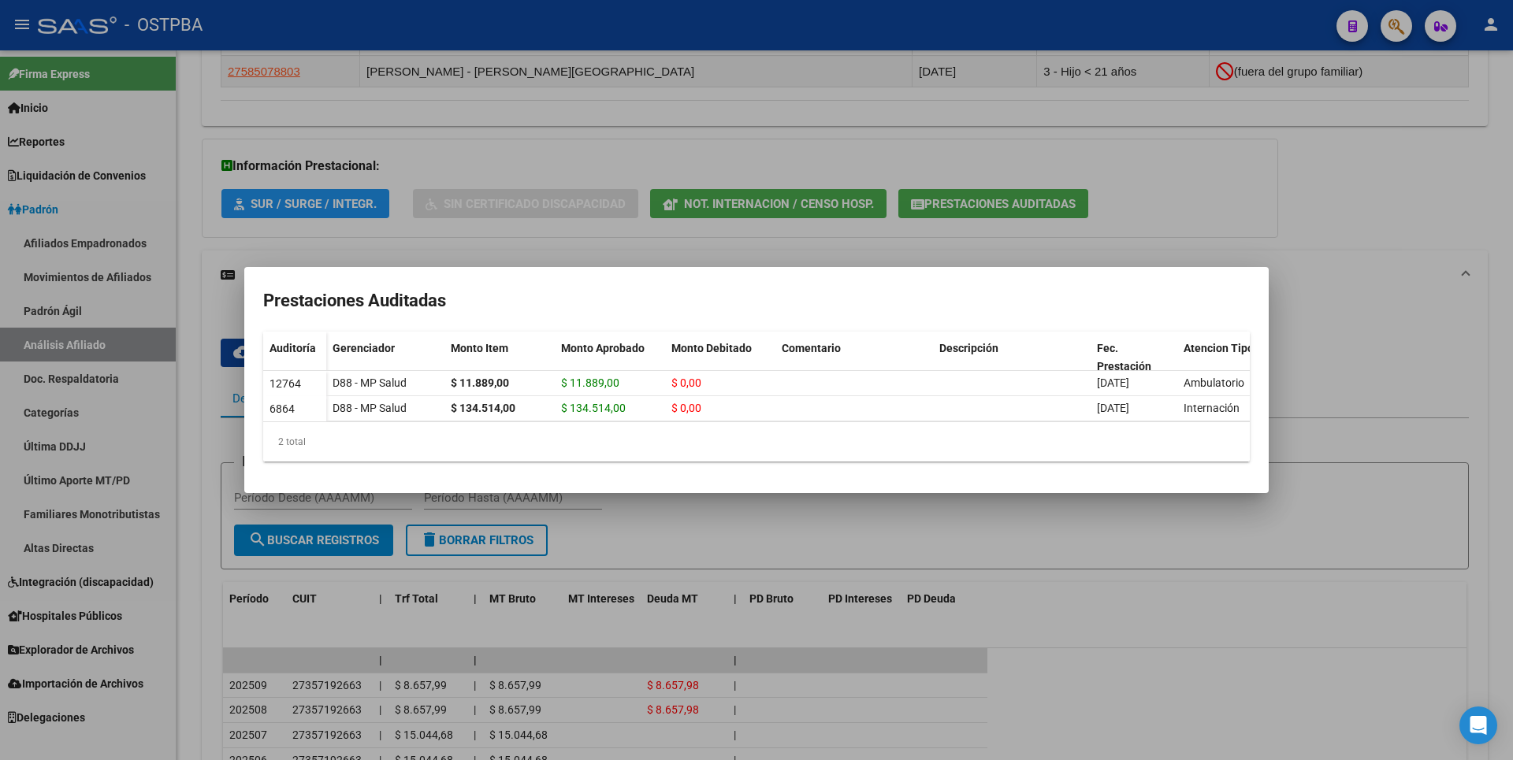
click at [1174, 191] on div at bounding box center [756, 380] width 1513 height 760
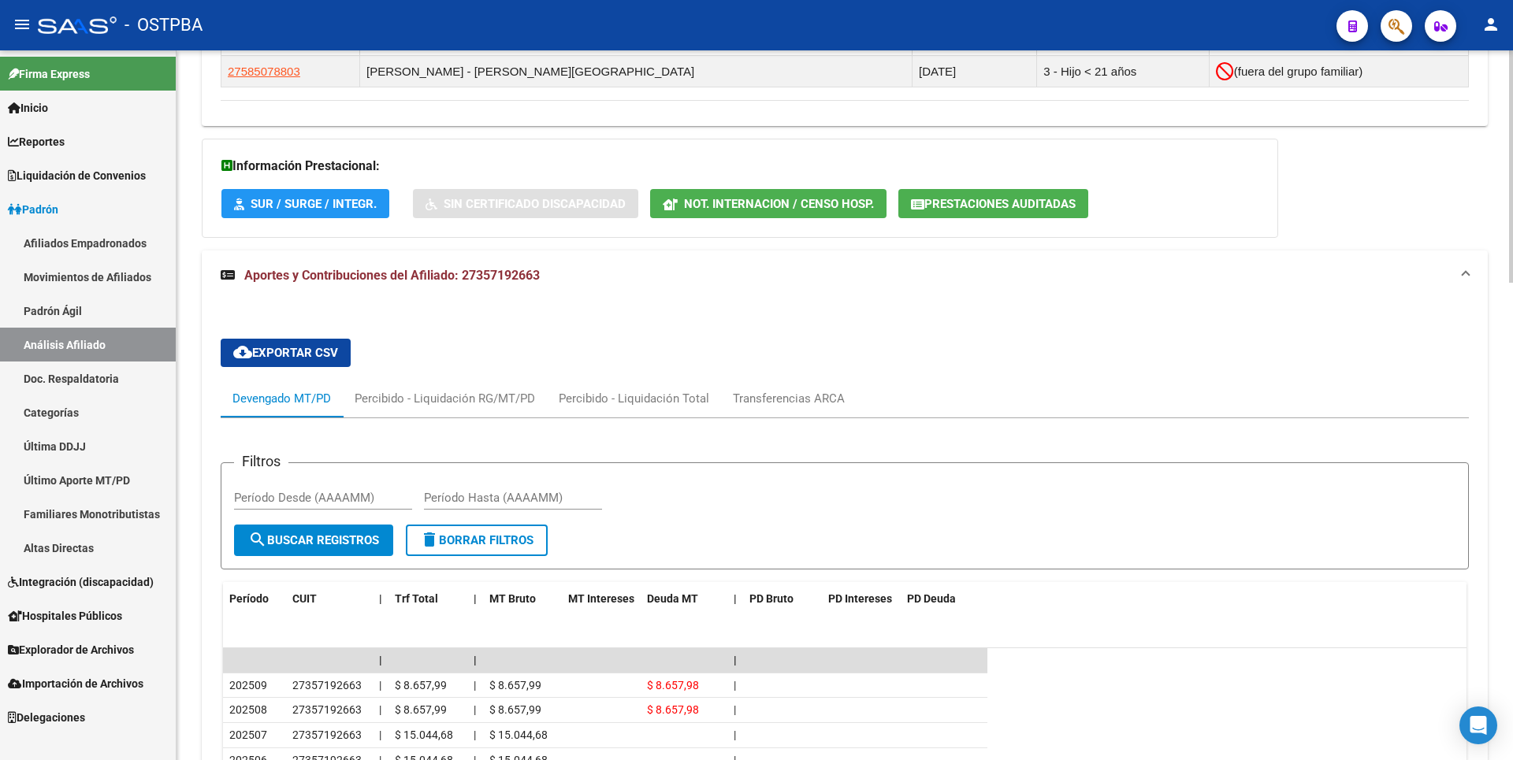
click at [809, 199] on span "Not. Internacion / Censo Hosp." at bounding box center [779, 204] width 190 height 14
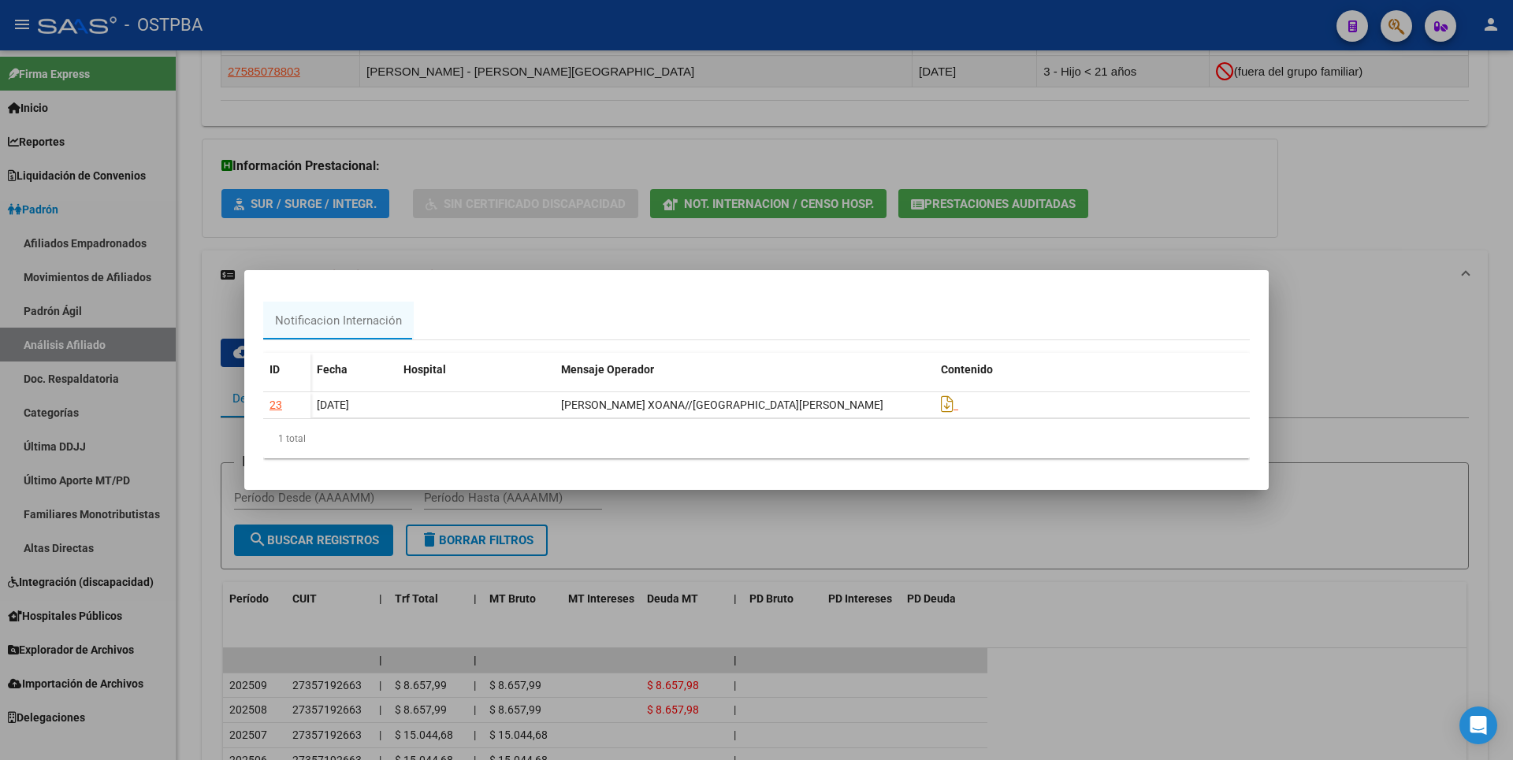
click at [1356, 225] on div at bounding box center [756, 380] width 1513 height 760
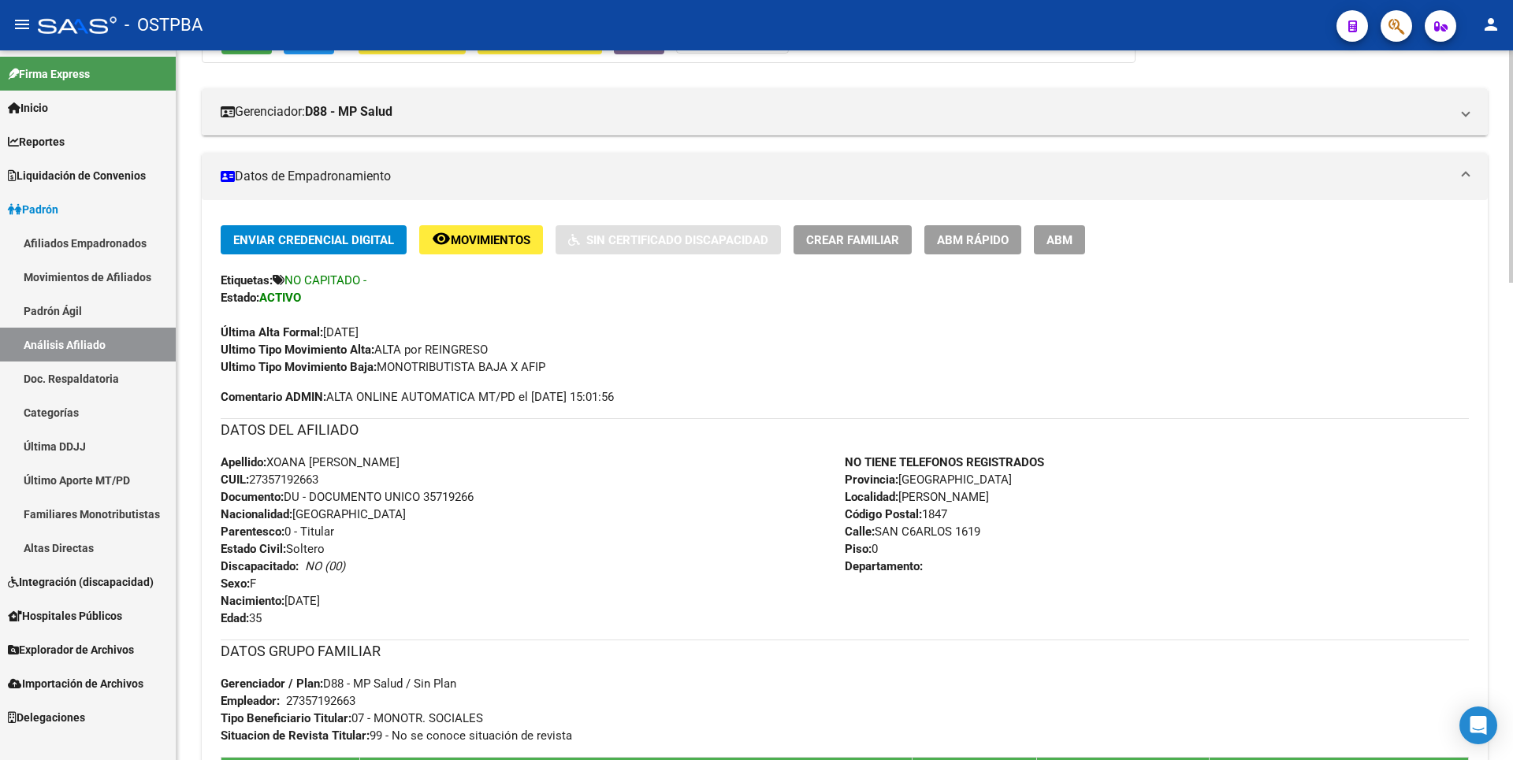
scroll to position [201, 0]
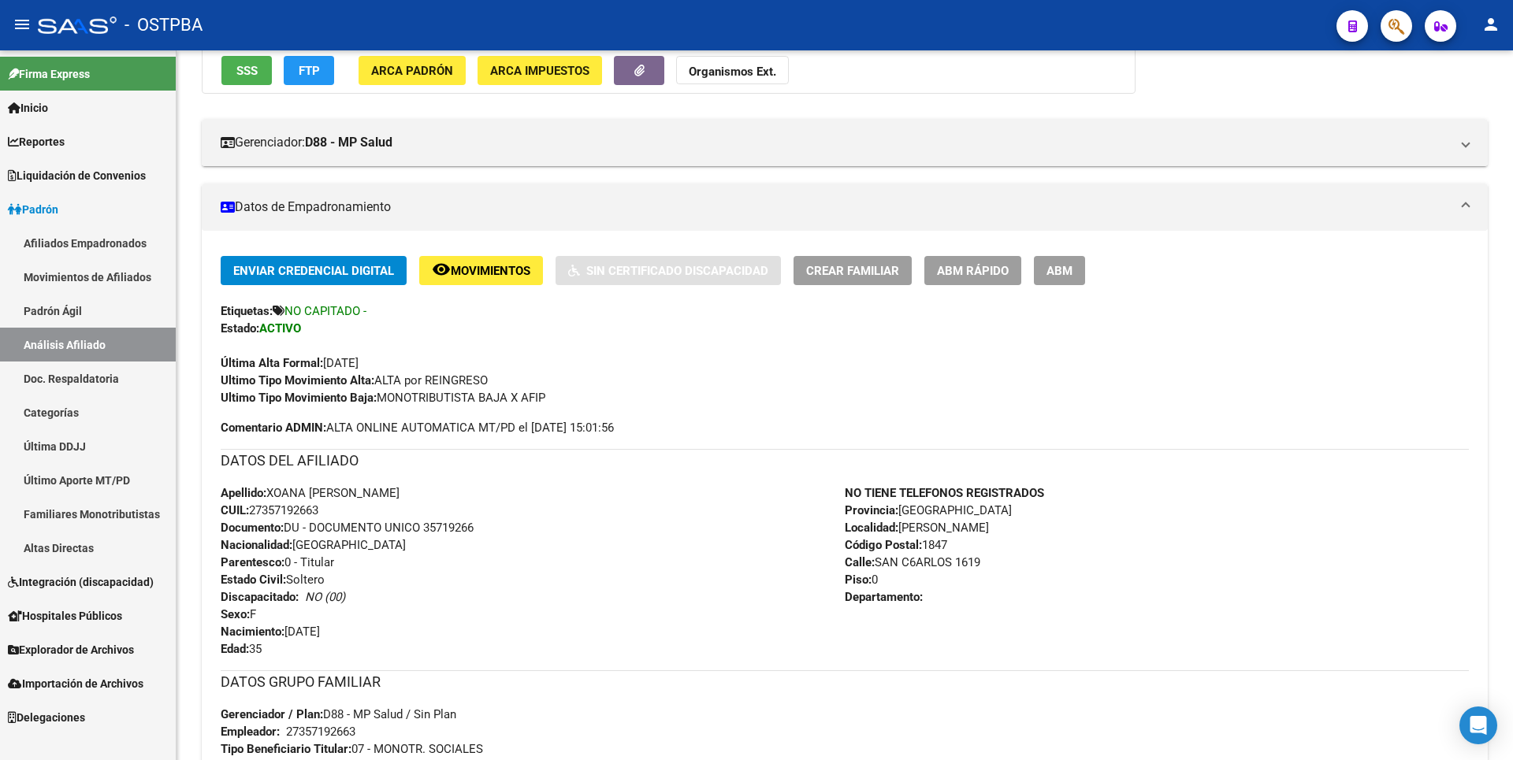
click at [91, 613] on span "Hospitales Públicos" at bounding box center [65, 616] width 114 height 17
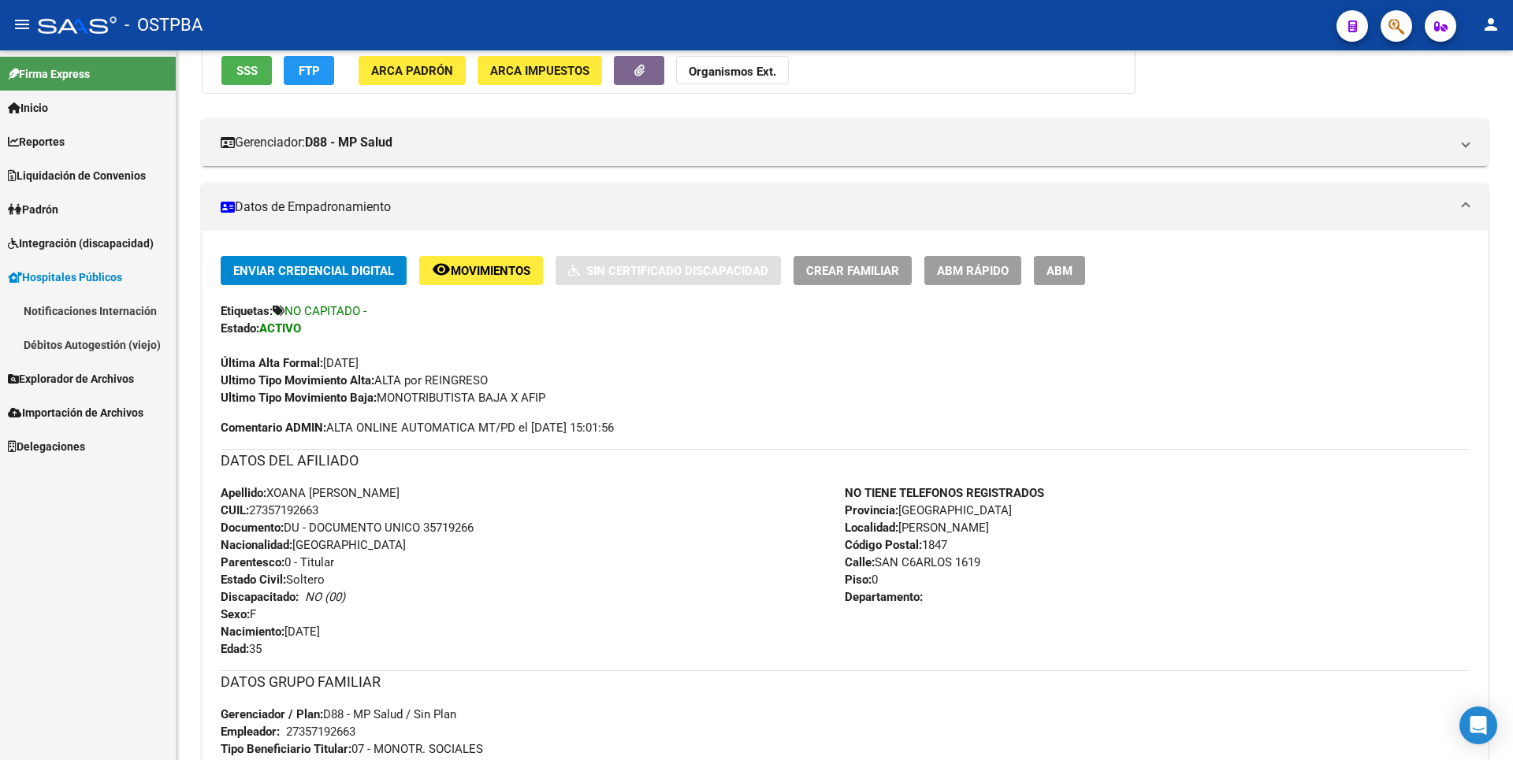
click at [112, 314] on link "Notificaciones Internación" at bounding box center [88, 311] width 176 height 34
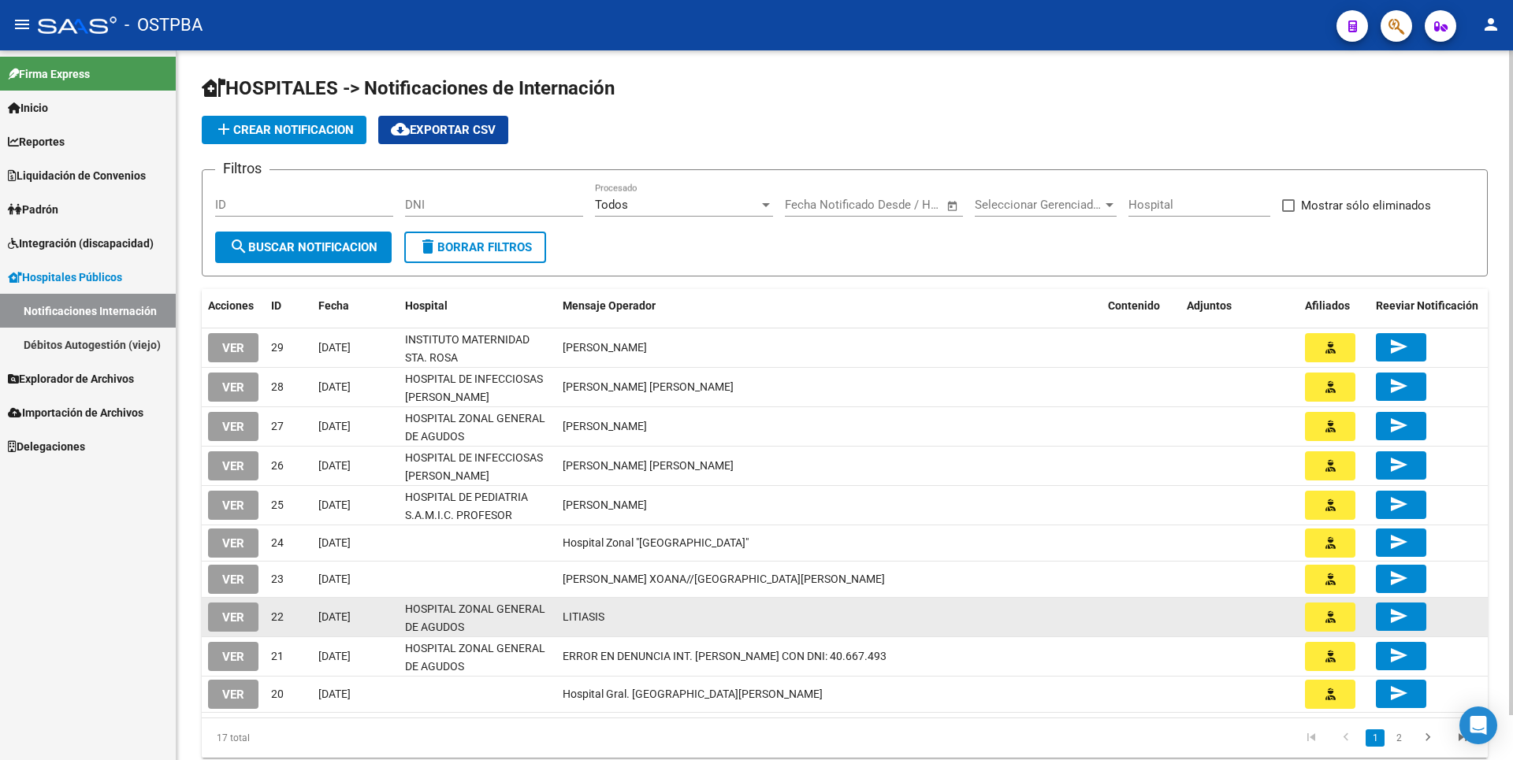
click at [229, 615] on span "VER" at bounding box center [233, 618] width 22 height 14
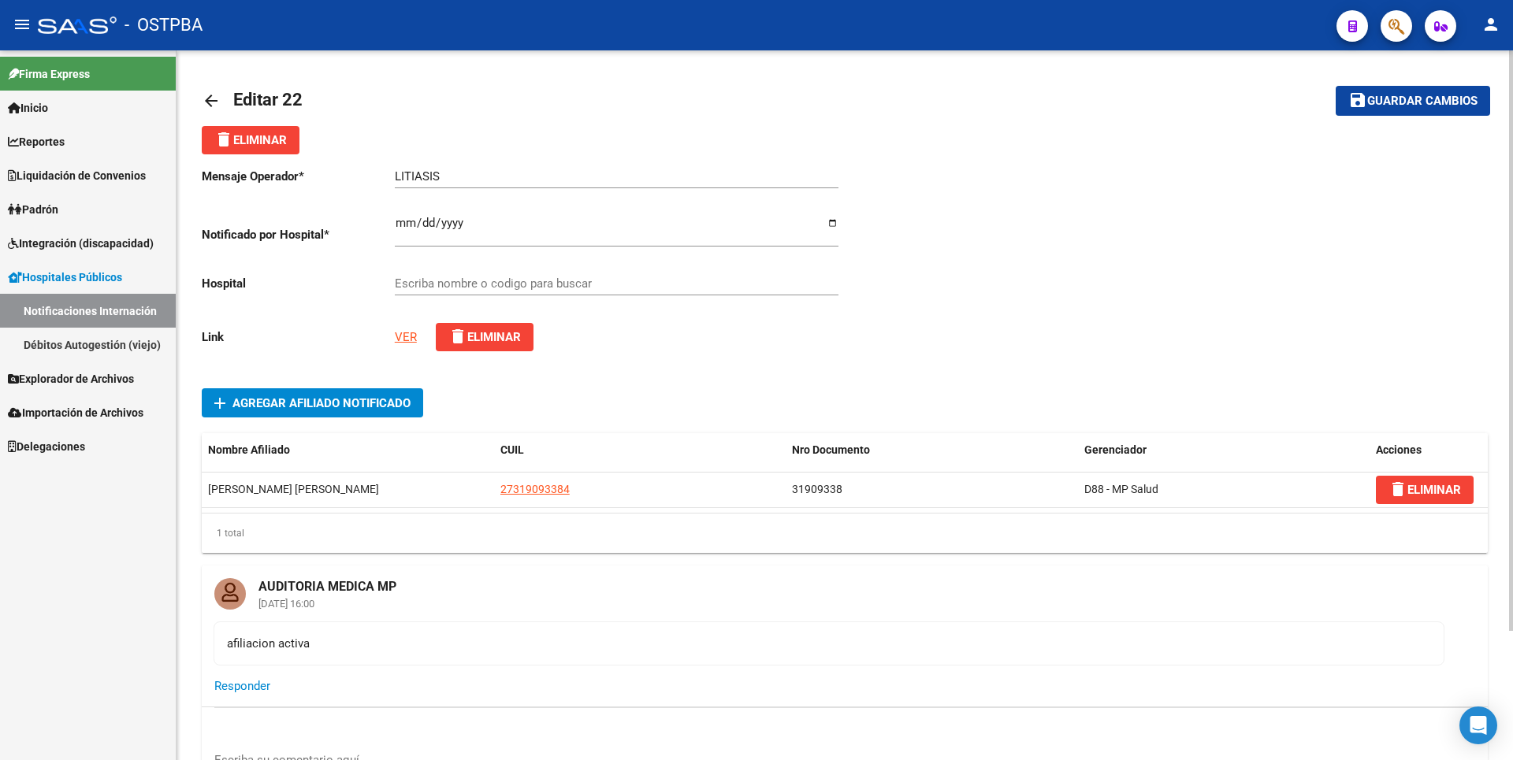
type input "HOSPITAL ZONAL GENERAL DE AGUDOS DR. ARTURO OÑATIVIA"
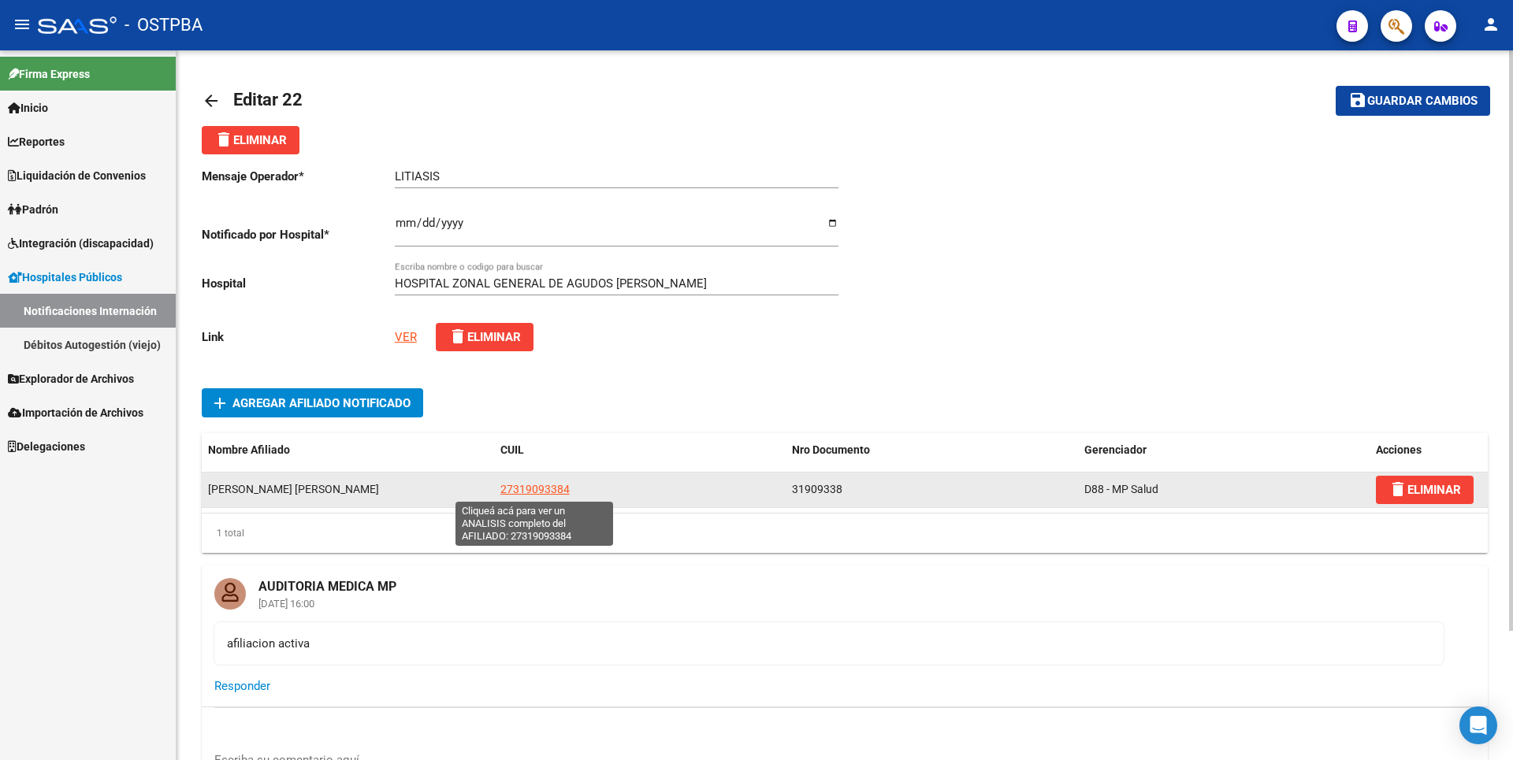
click at [521, 488] on span "27319093384" at bounding box center [534, 489] width 69 height 13
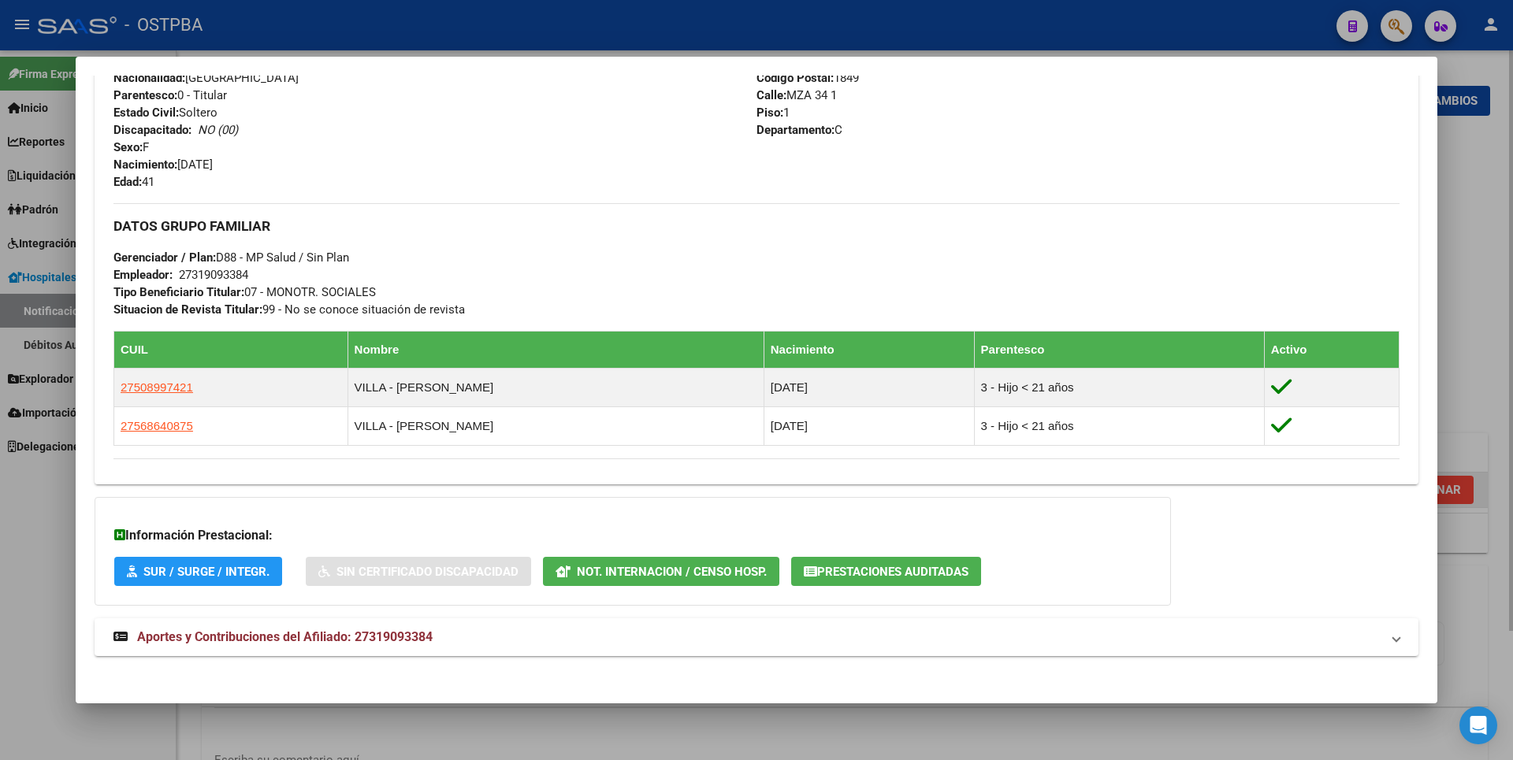
scroll to position [634, 0]
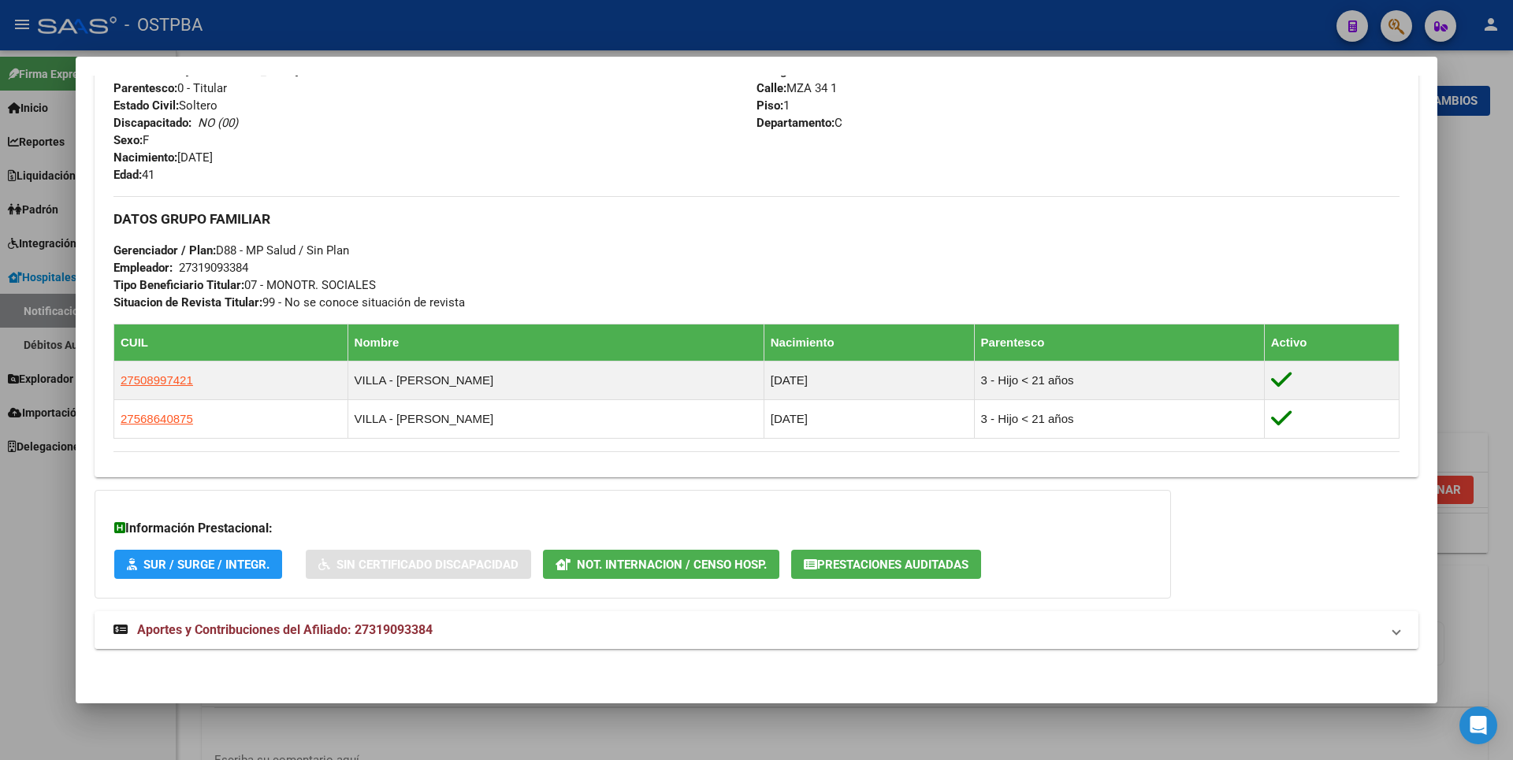
click at [413, 641] on mat-expansion-panel-header "Aportes y Contribuciones del Afiliado: 27319093384" at bounding box center [757, 631] width 1324 height 38
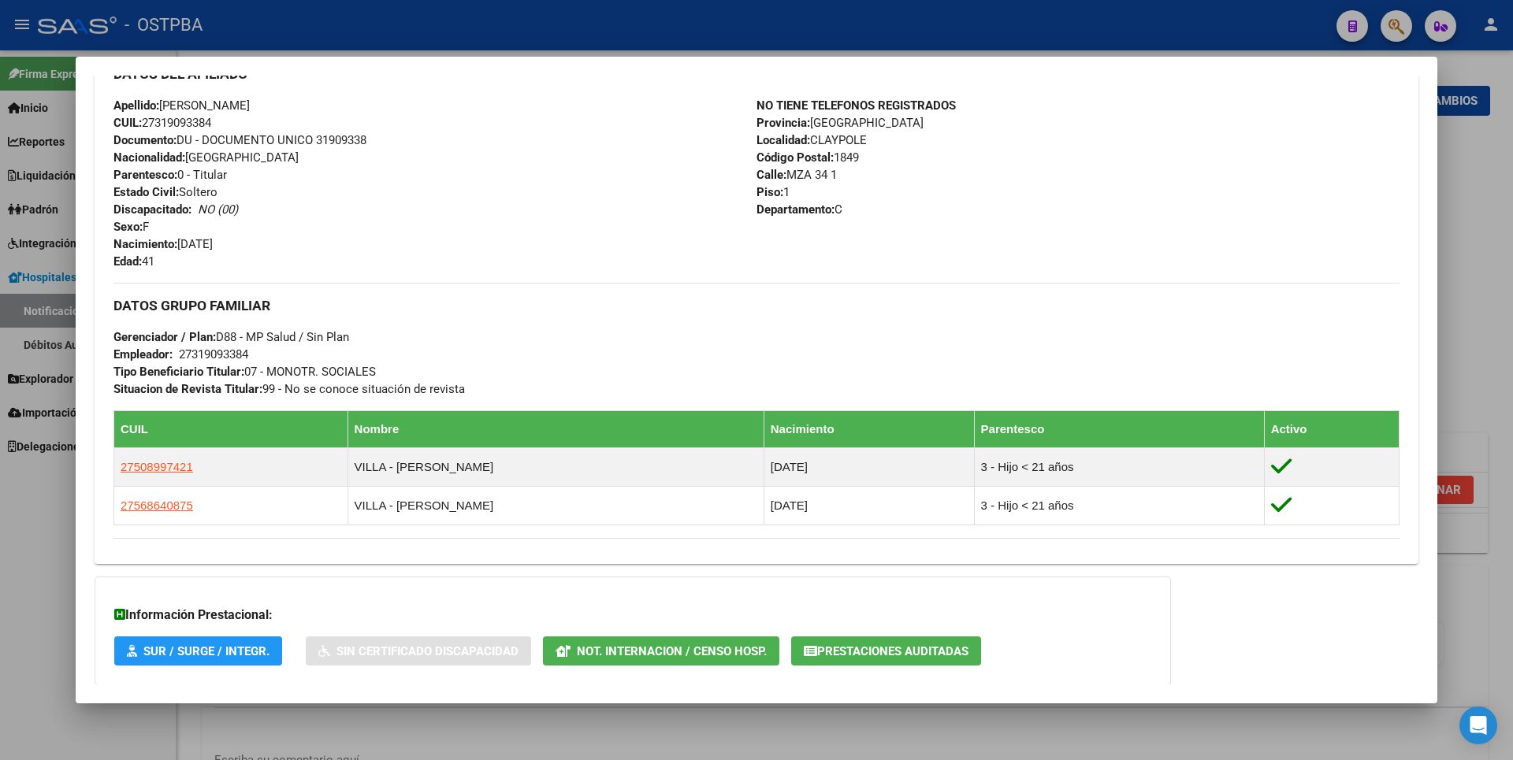
scroll to position [253, 0]
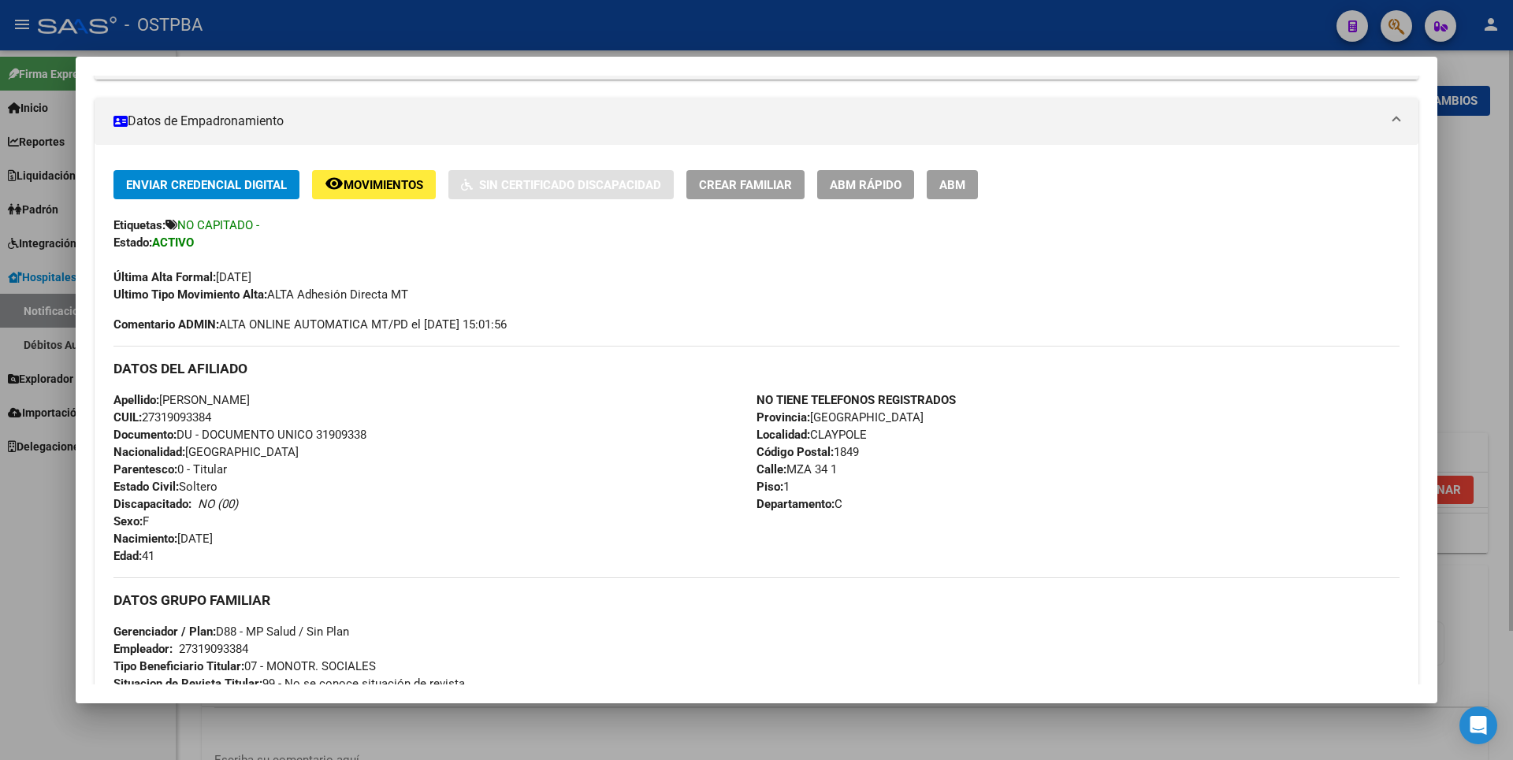
click at [1461, 211] on div at bounding box center [756, 380] width 1513 height 760
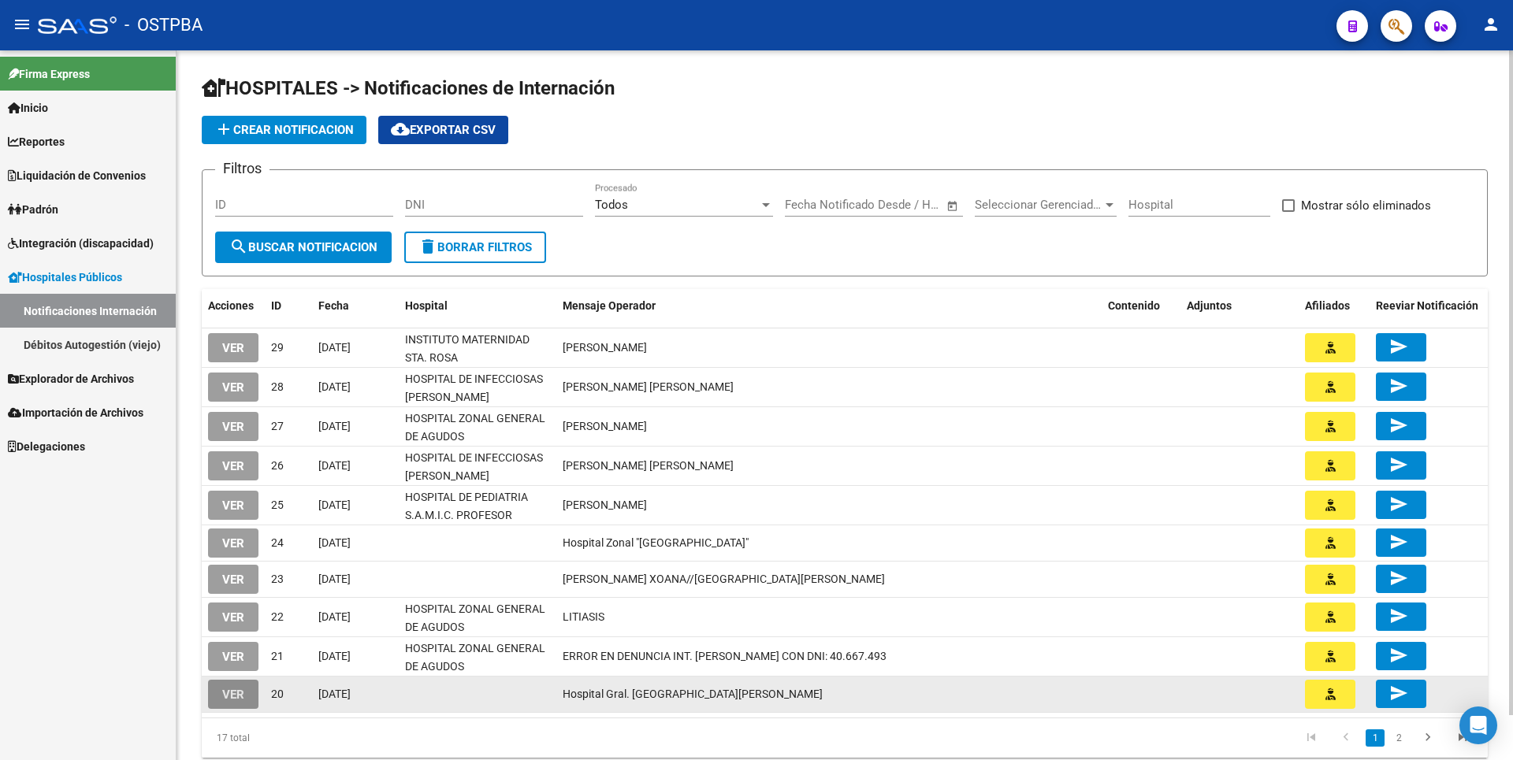
click at [230, 693] on span "VER" at bounding box center [233, 695] width 22 height 14
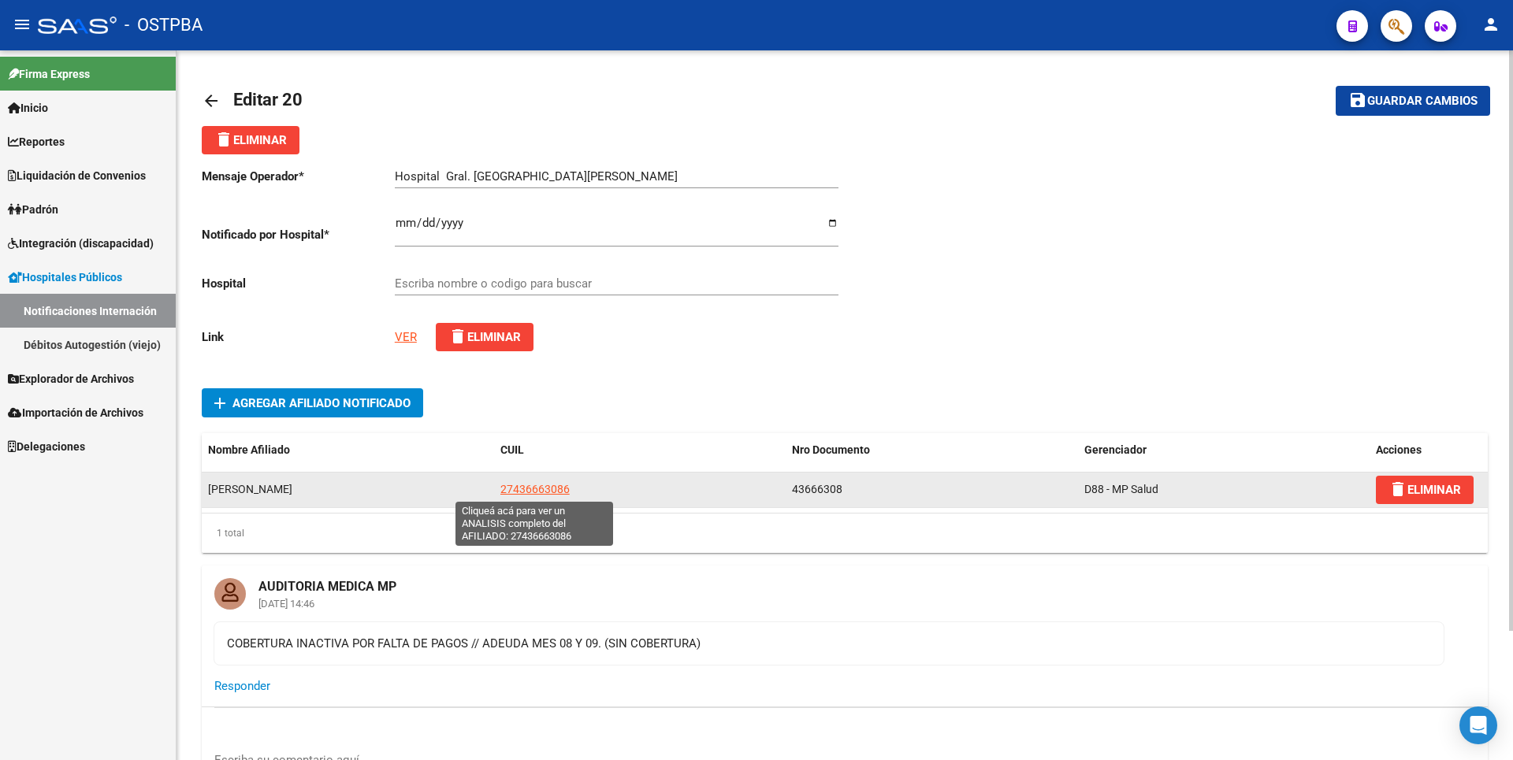
click at [550, 487] on span "27436663086" at bounding box center [534, 489] width 69 height 13
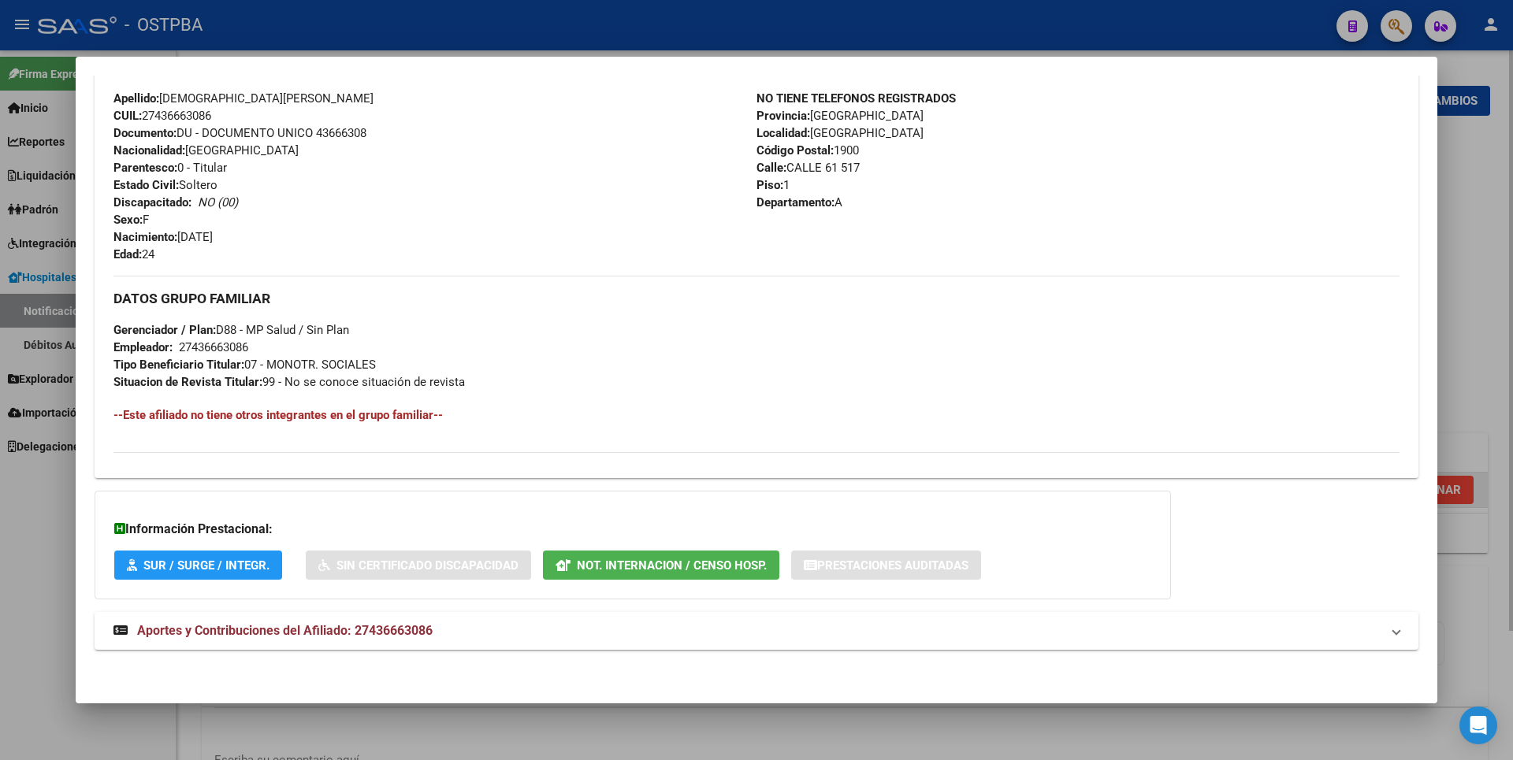
scroll to position [556, 0]
click at [407, 630] on span "Aportes y Contribuciones del Afiliado: 27436663086" at bounding box center [285, 630] width 296 height 15
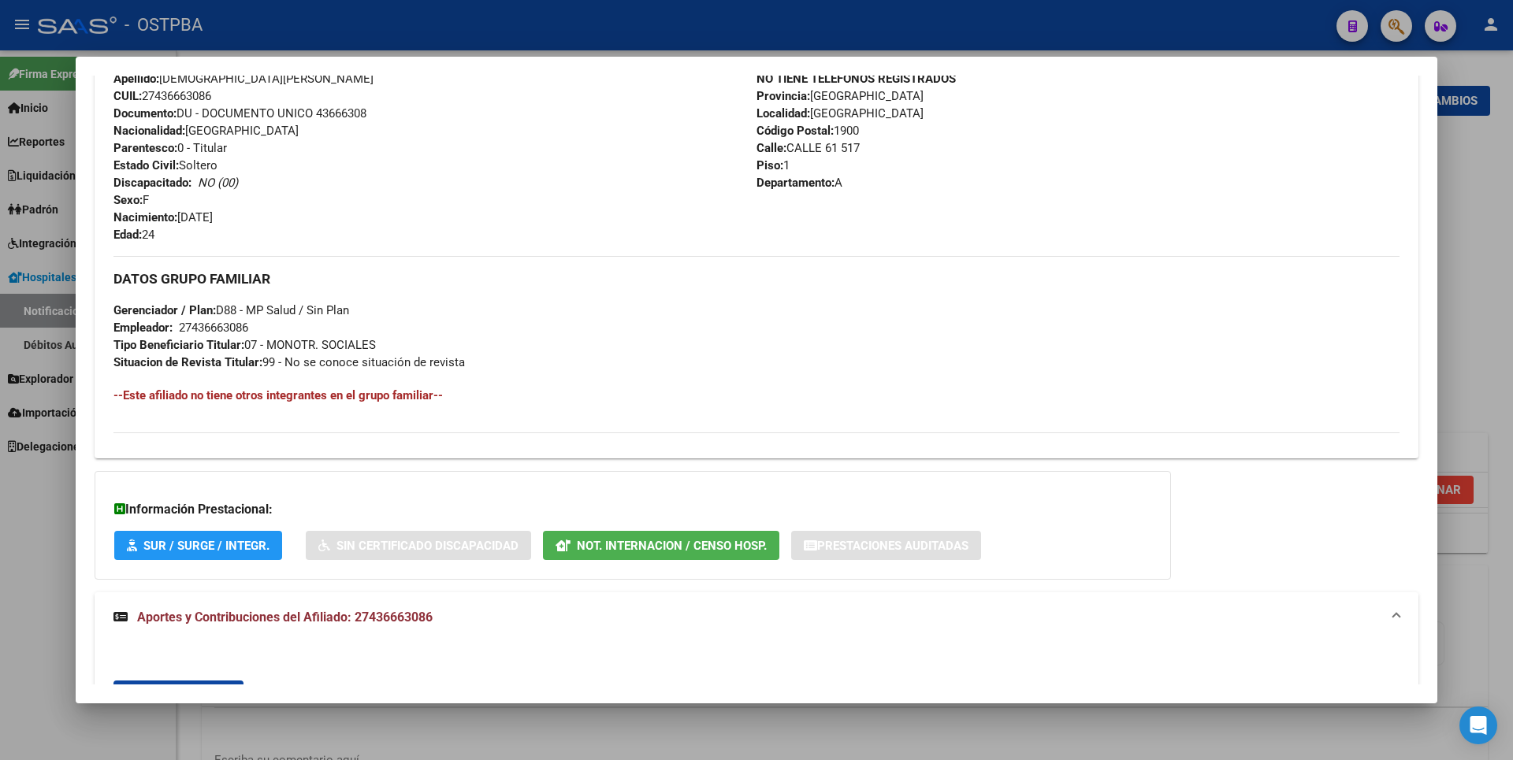
scroll to position [489, 0]
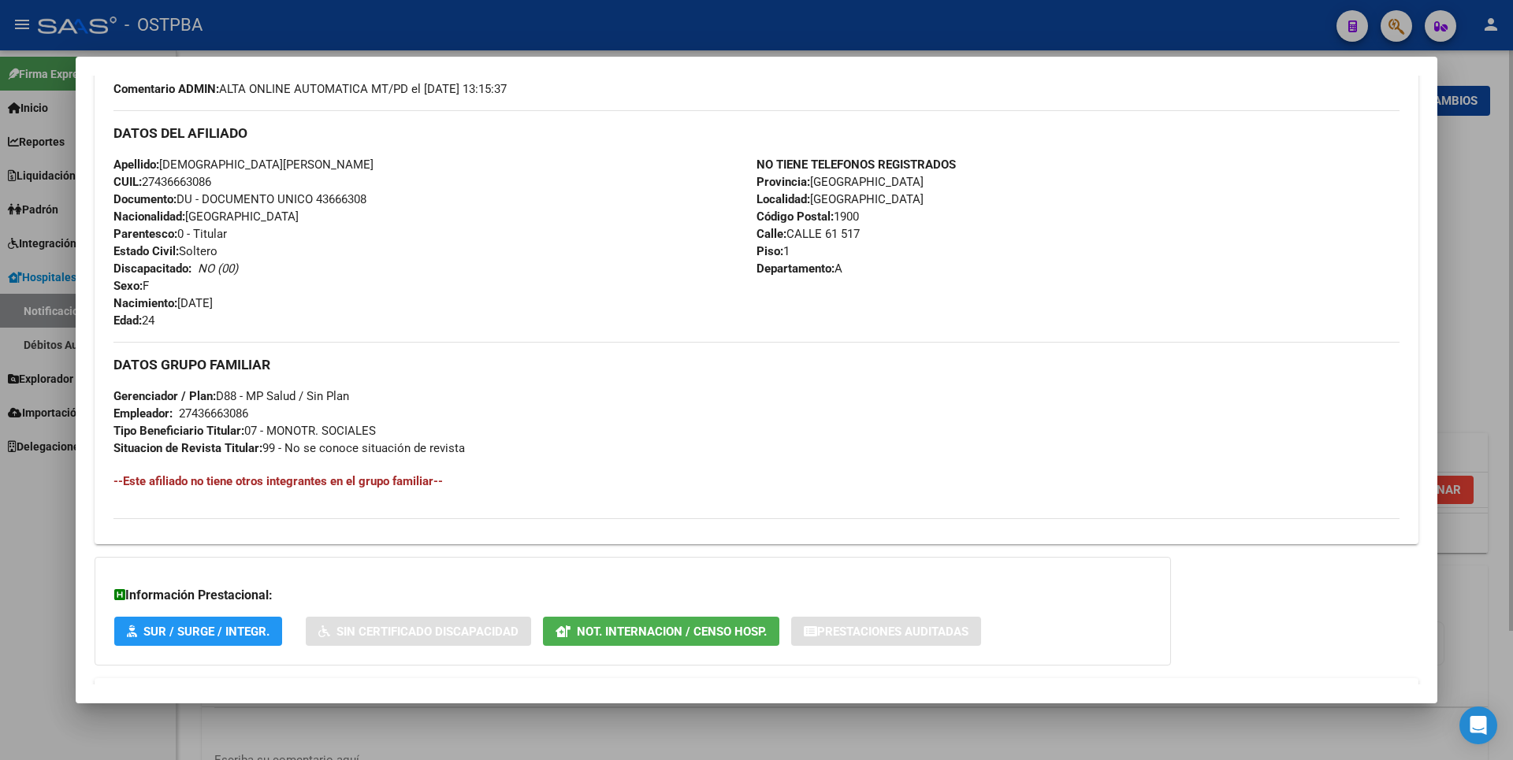
click at [1511, 247] on div at bounding box center [756, 380] width 1513 height 760
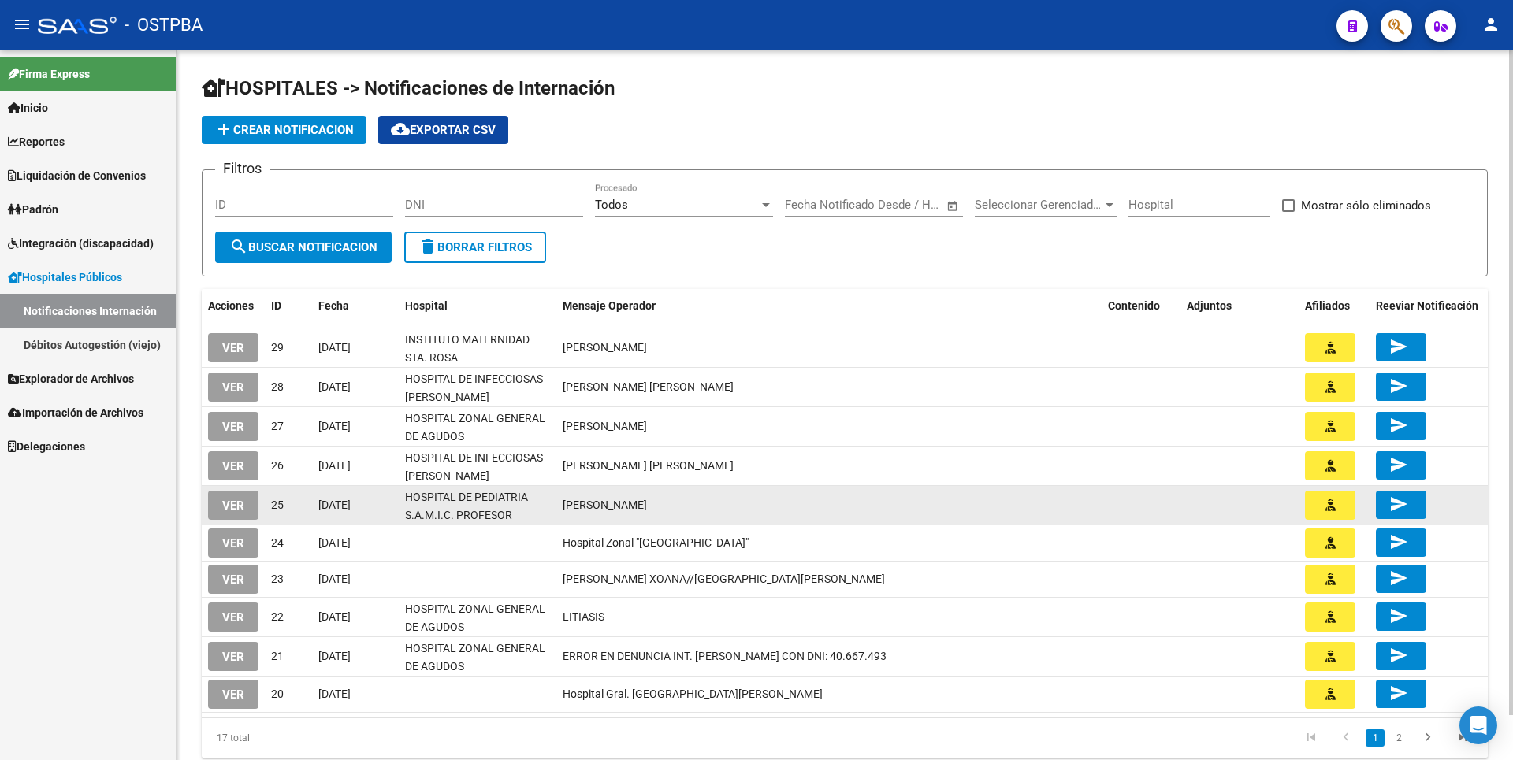
scroll to position [48, 0]
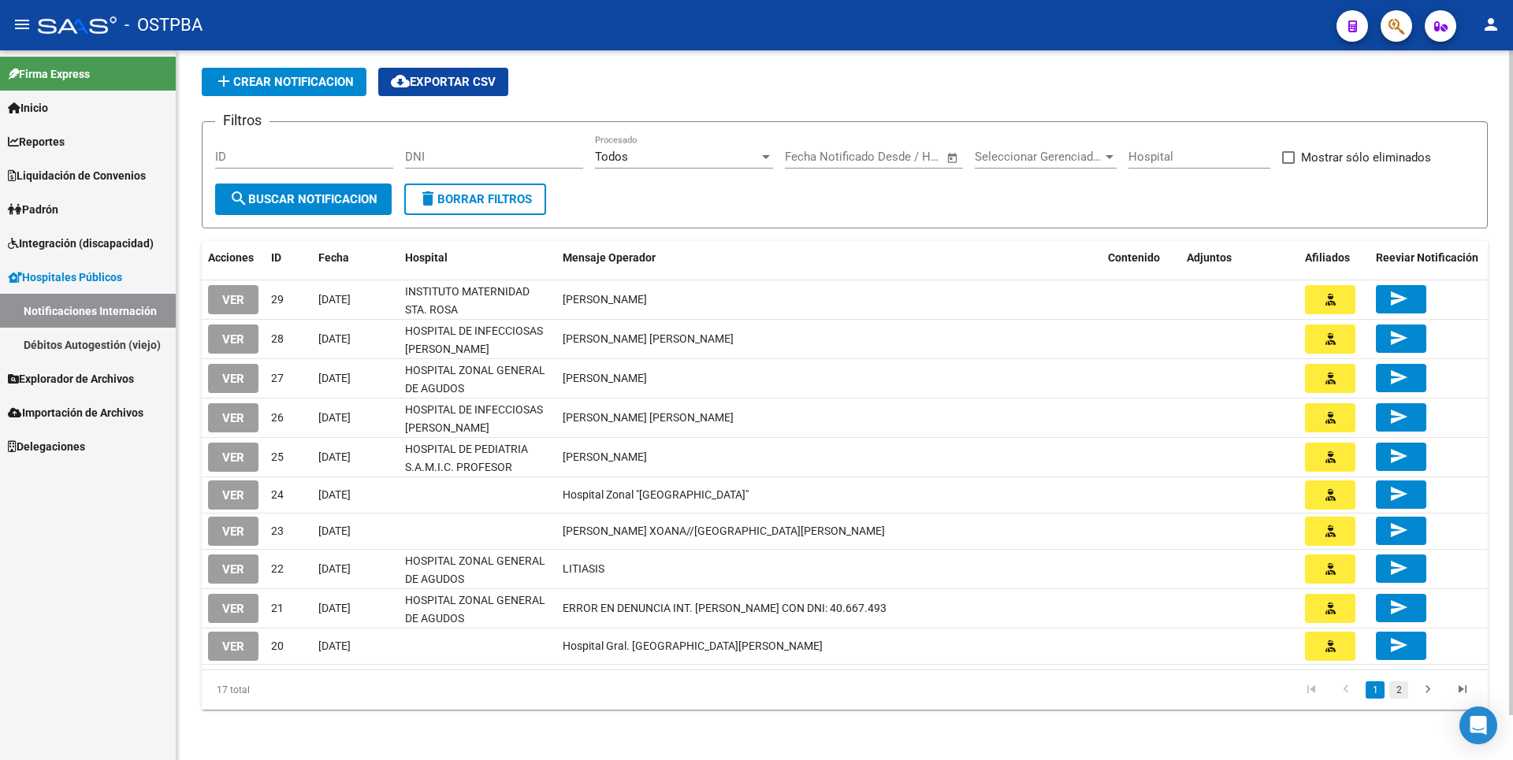
click at [1399, 692] on link "2" at bounding box center [1398, 690] width 19 height 17
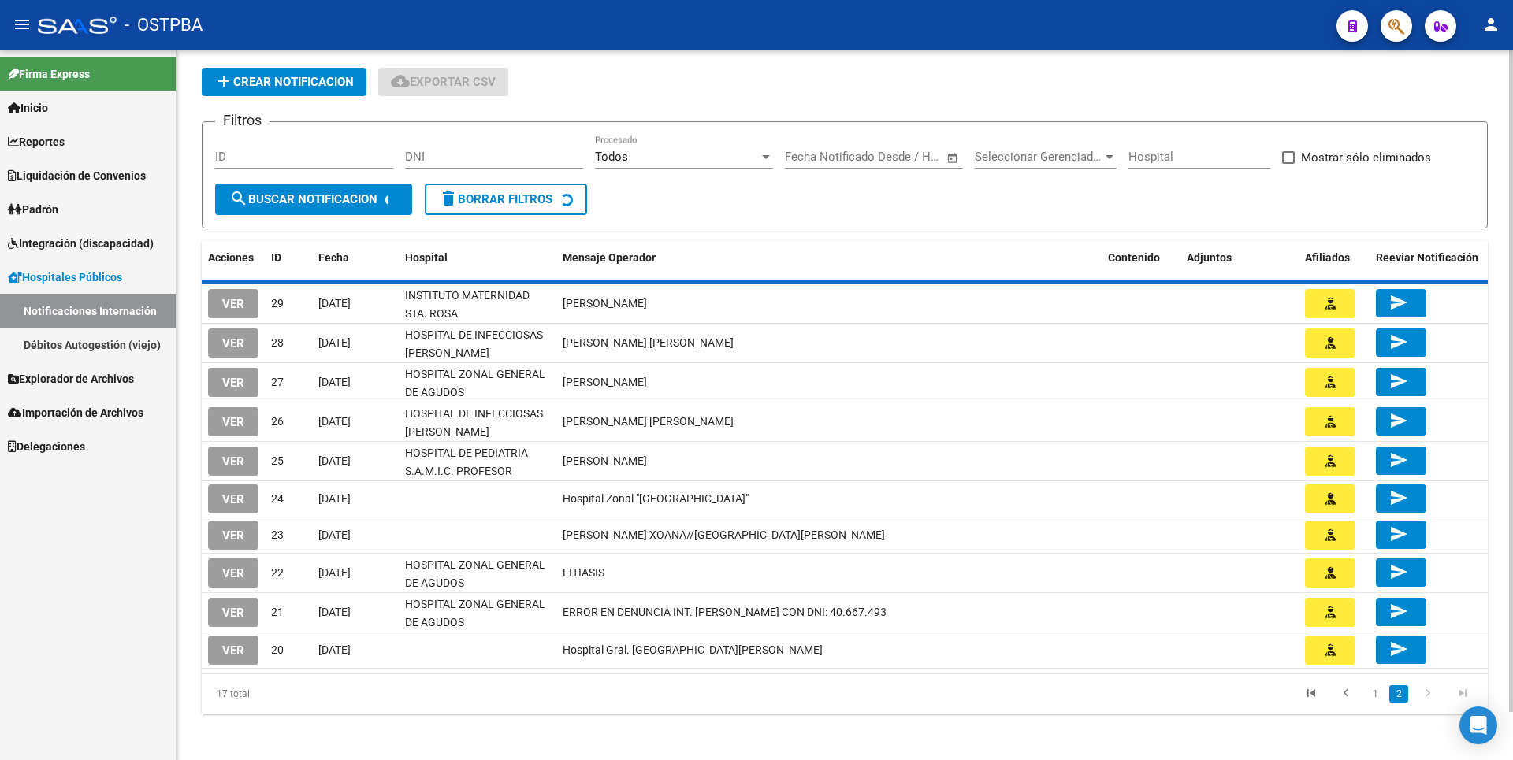
scroll to position [0, 0]
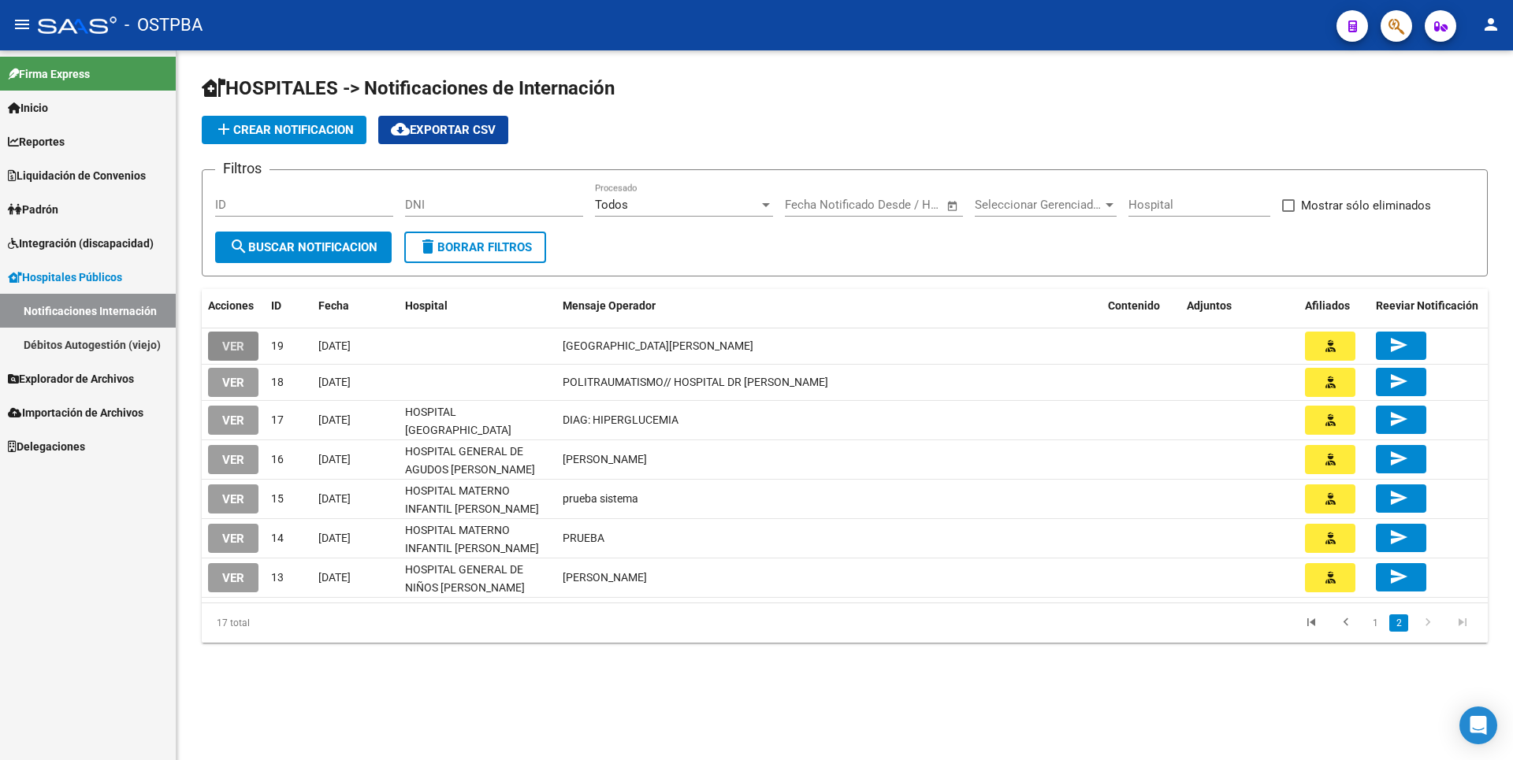
click at [234, 349] on span "VER" at bounding box center [233, 347] width 22 height 14
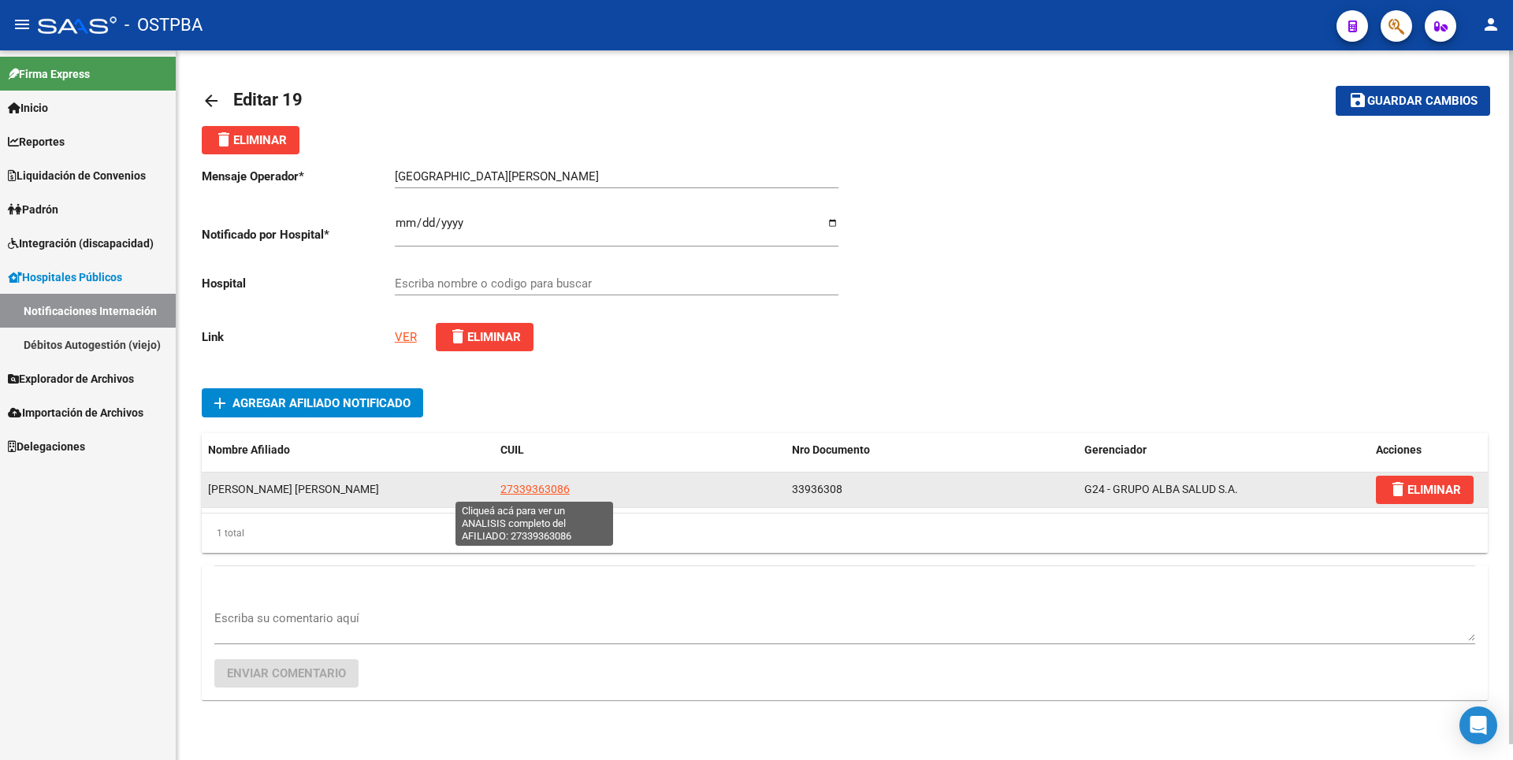
click at [547, 488] on span "27339363086" at bounding box center [534, 489] width 69 height 13
type textarea "27339363086"
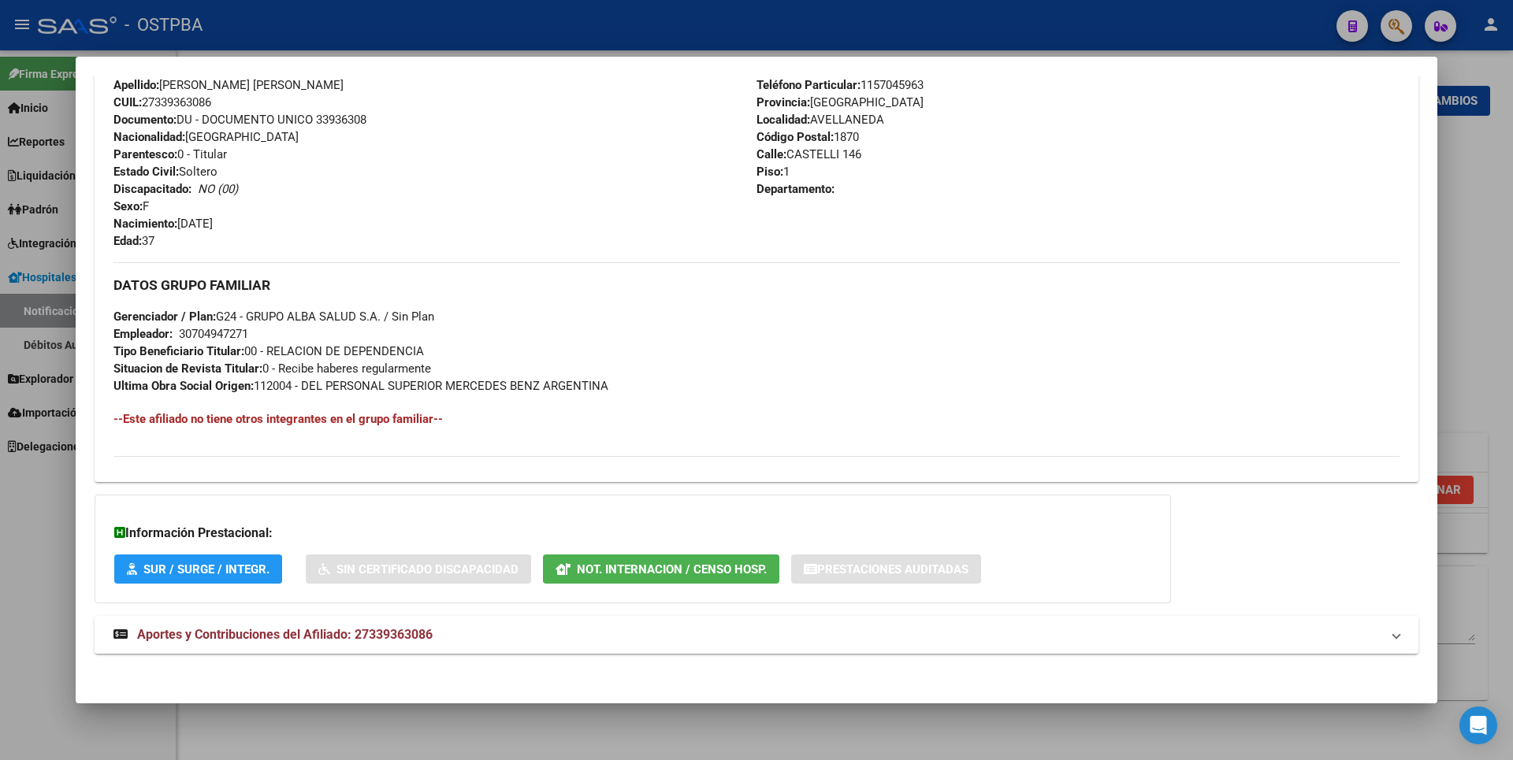
scroll to position [573, 0]
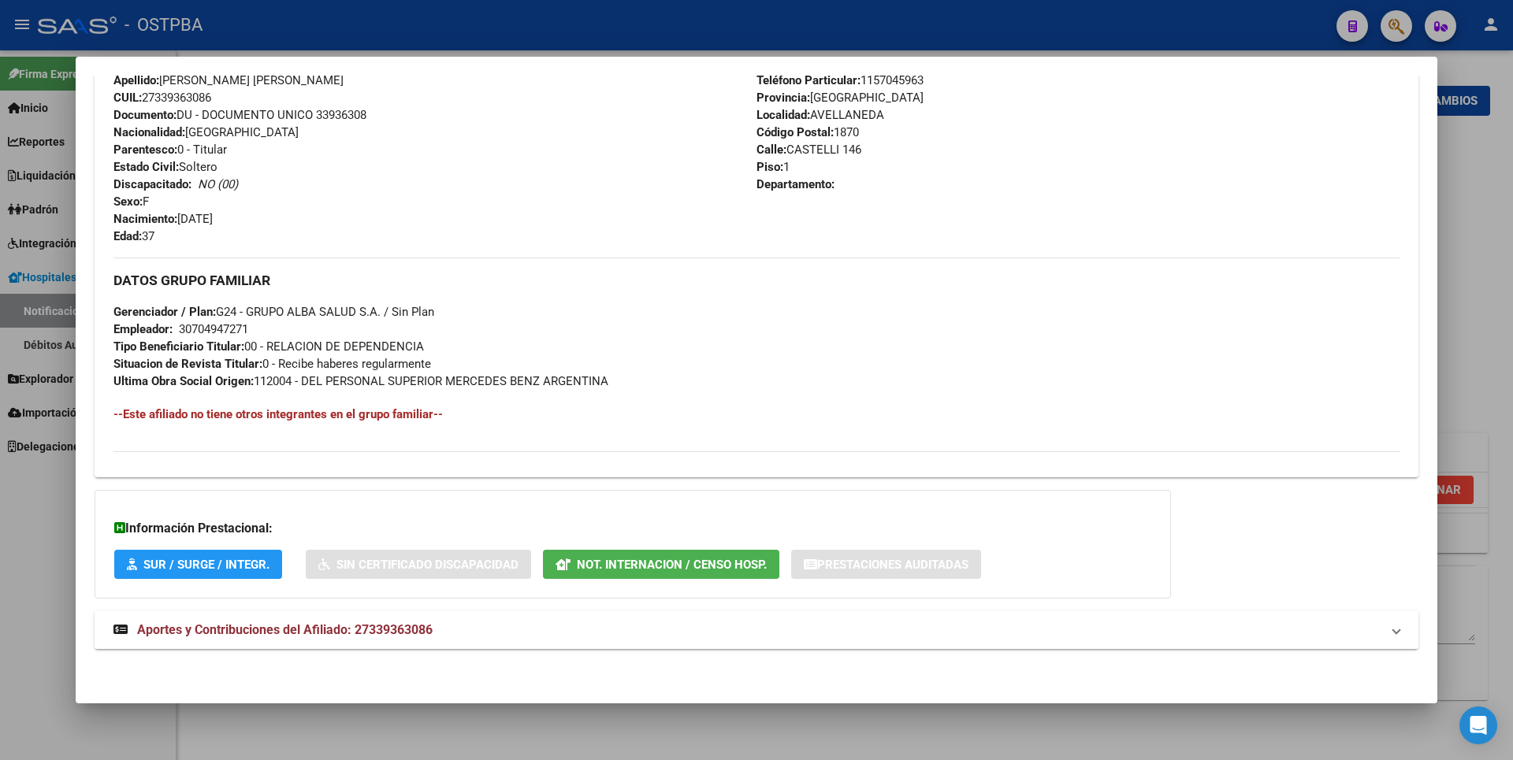
click at [415, 633] on span "Aportes y Contribuciones del Afiliado: 27339363086" at bounding box center [285, 630] width 296 height 15
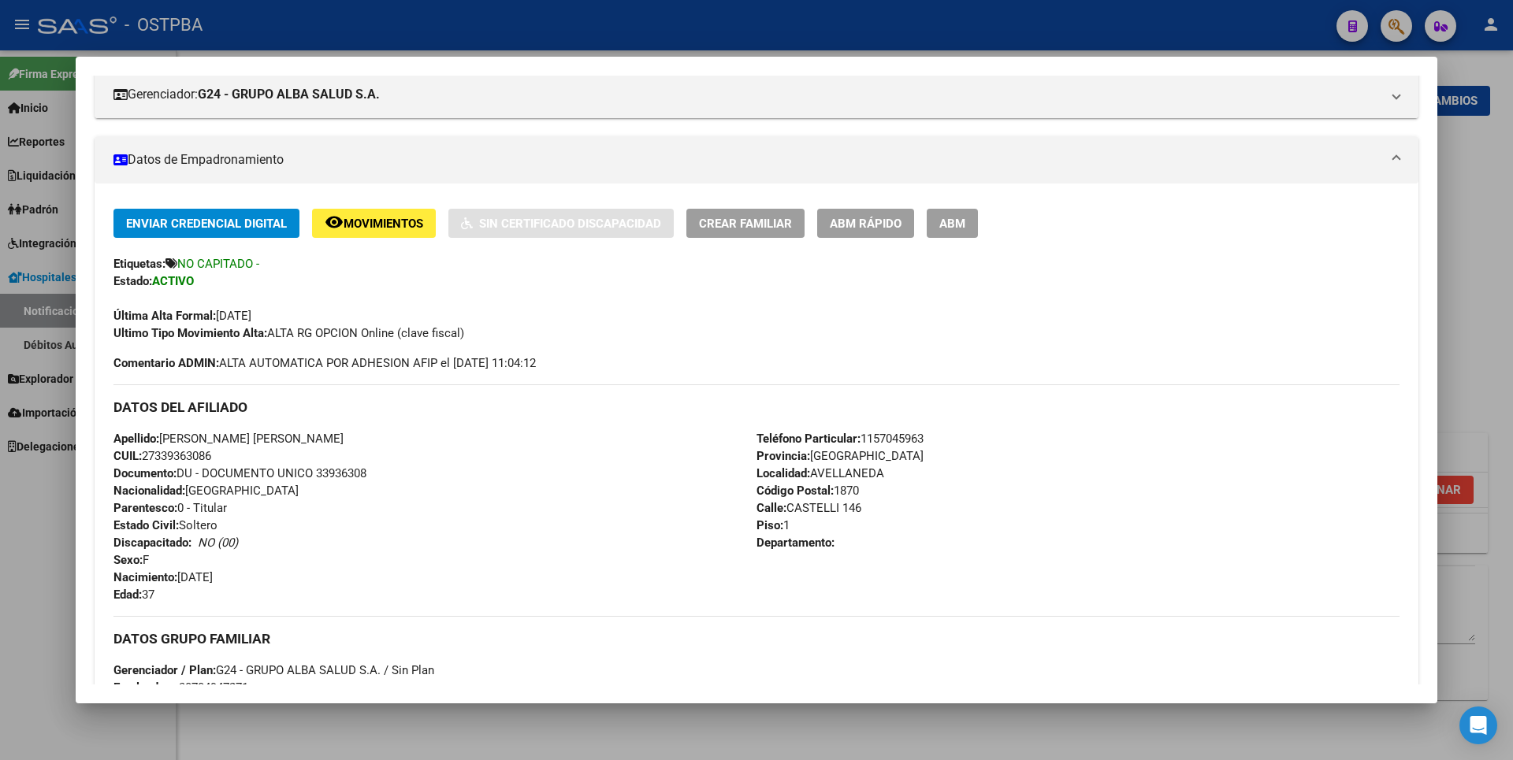
scroll to position [0, 0]
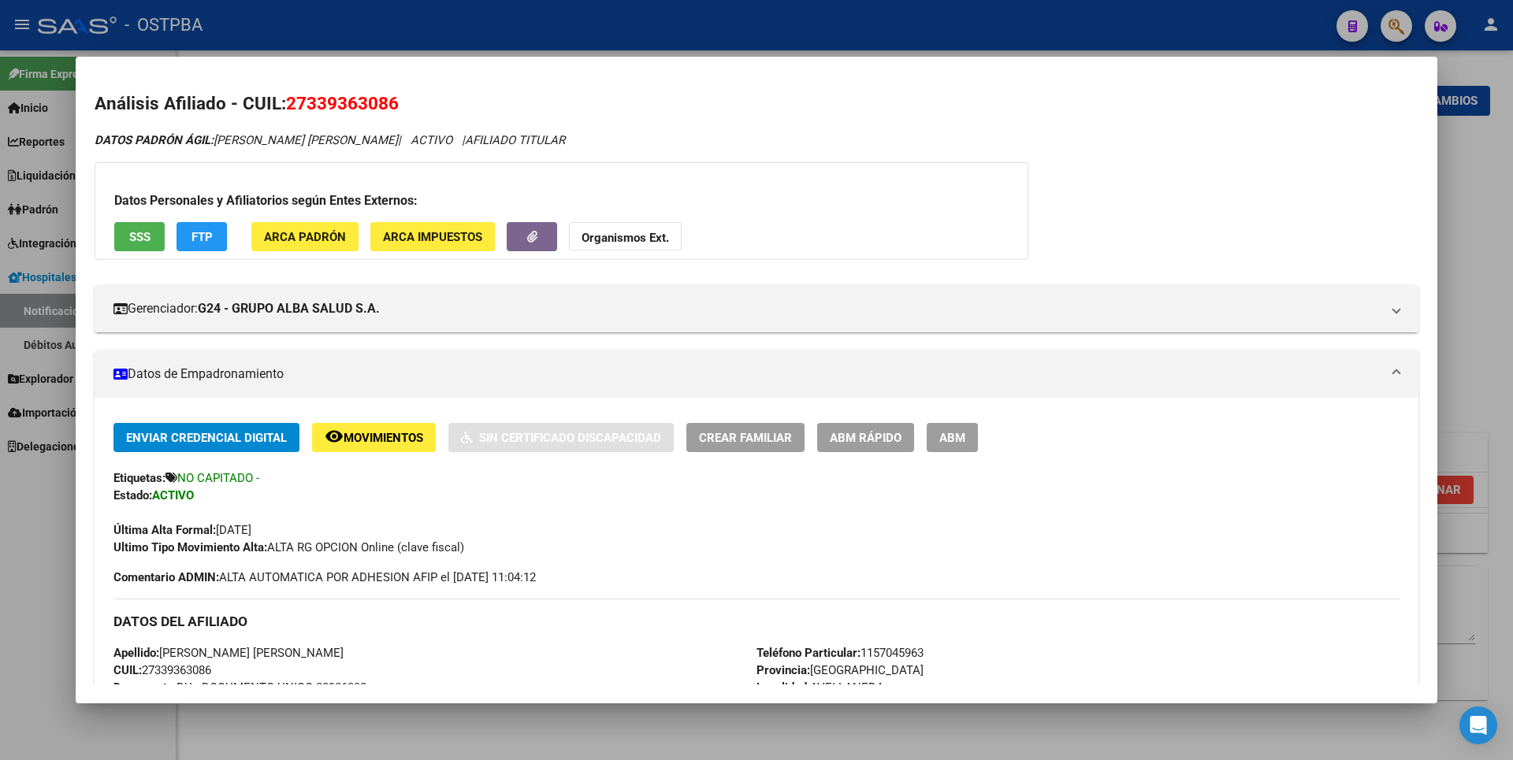
click at [140, 240] on span "SSS" at bounding box center [139, 237] width 21 height 14
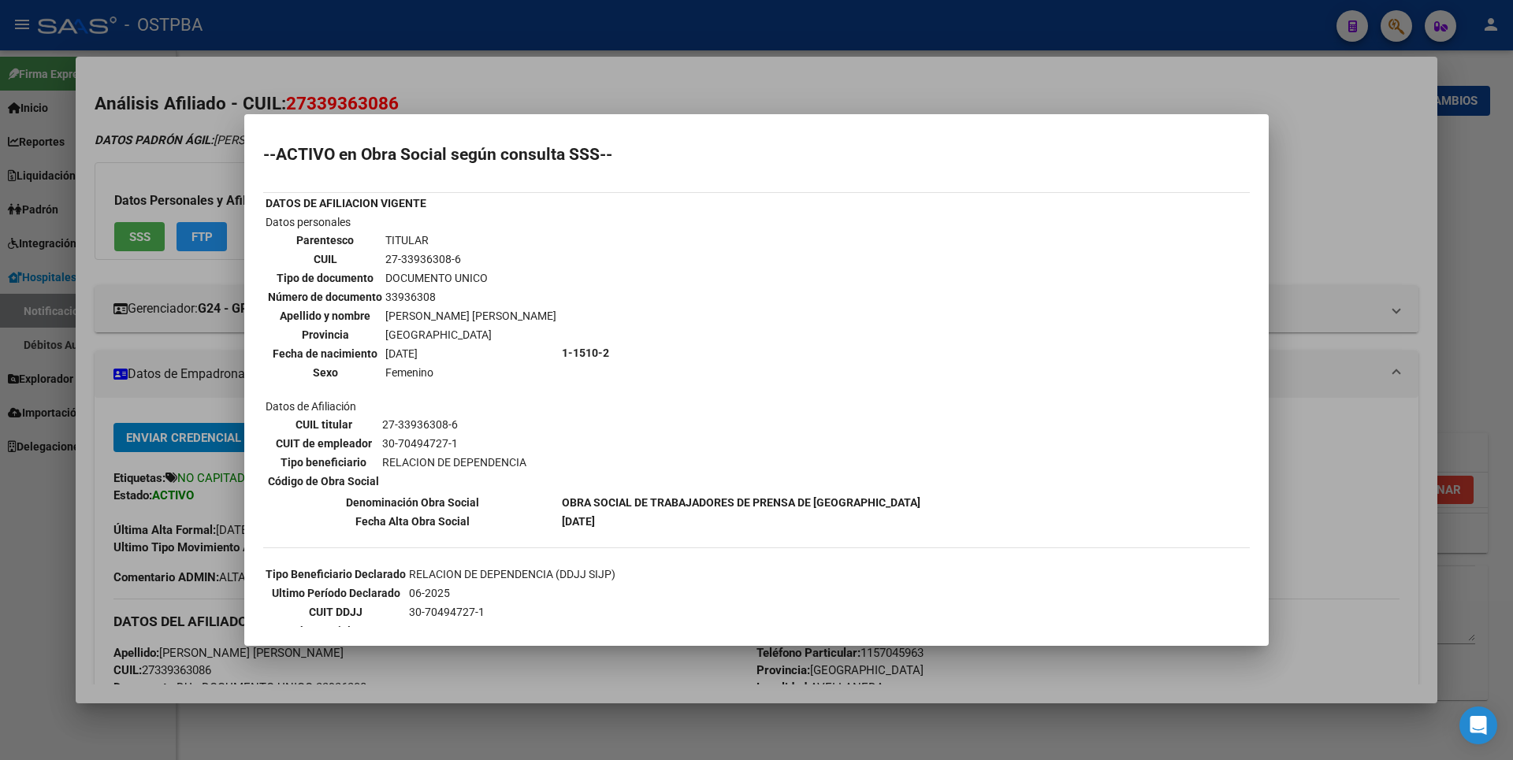
drag, startPoint x: 1374, startPoint y: 163, endPoint x: 1360, endPoint y: 154, distance: 17.0
click at [1374, 162] on div at bounding box center [756, 380] width 1513 height 760
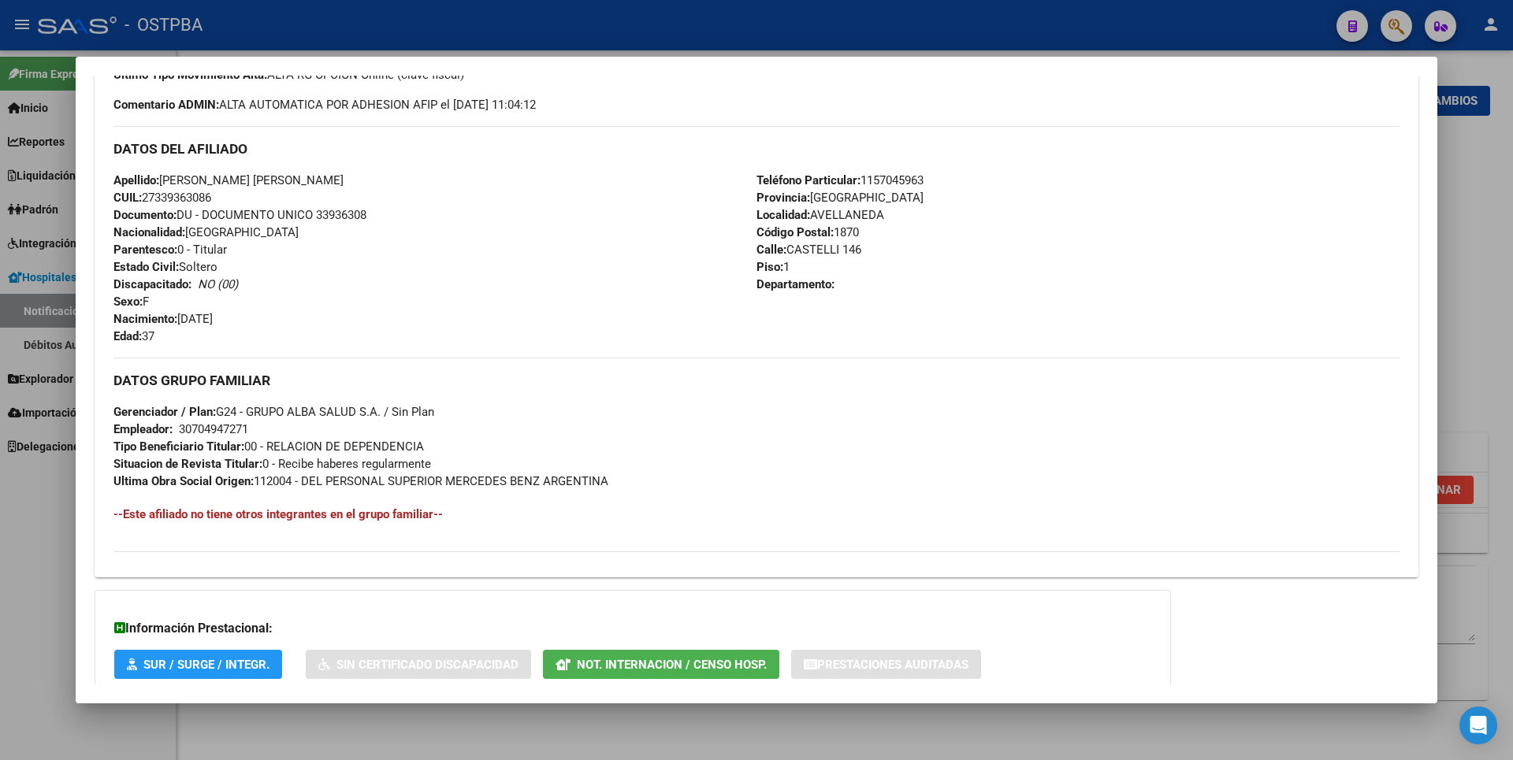
scroll to position [922, 0]
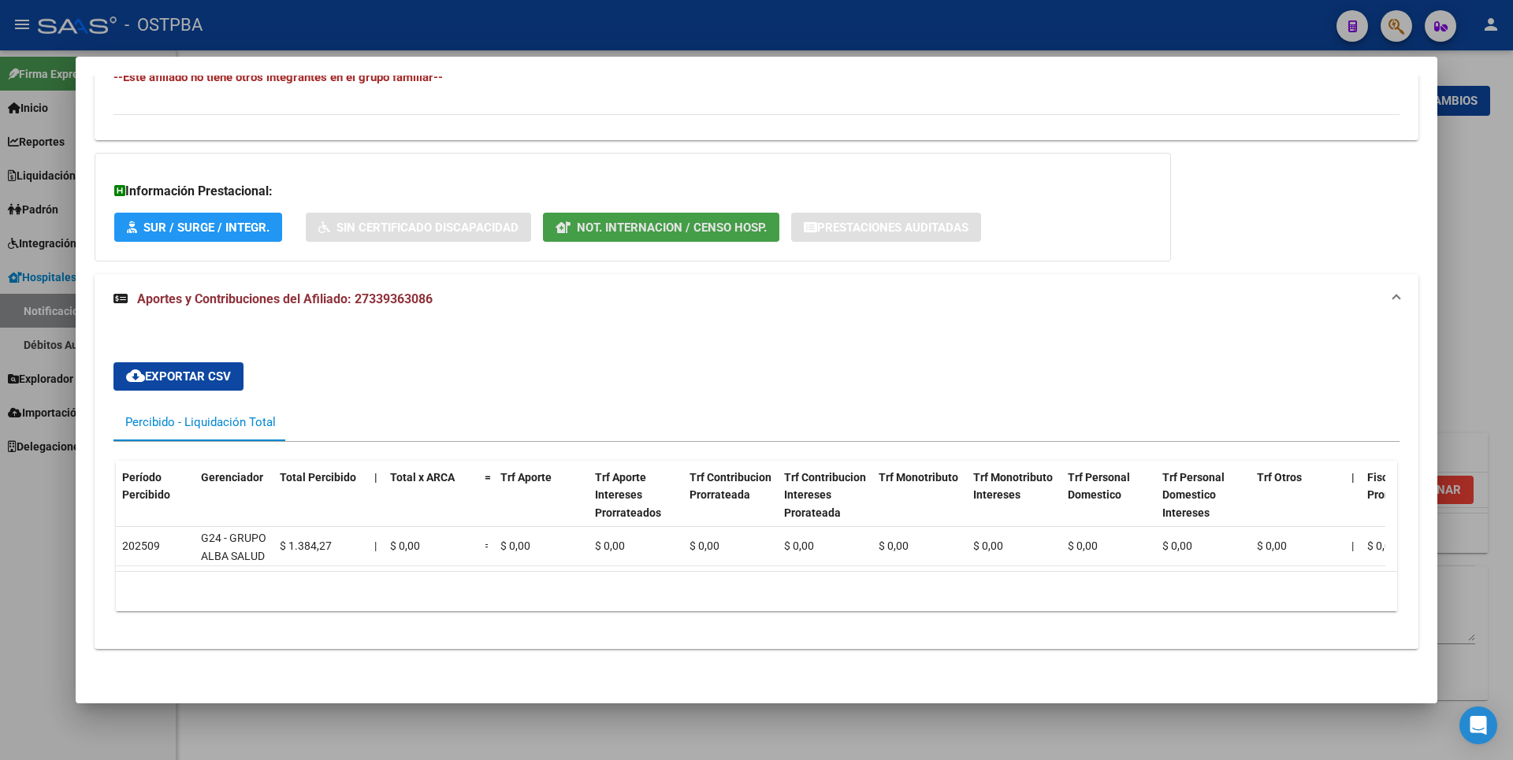
click at [709, 221] on span "Not. Internacion / Censo Hosp." at bounding box center [672, 228] width 190 height 14
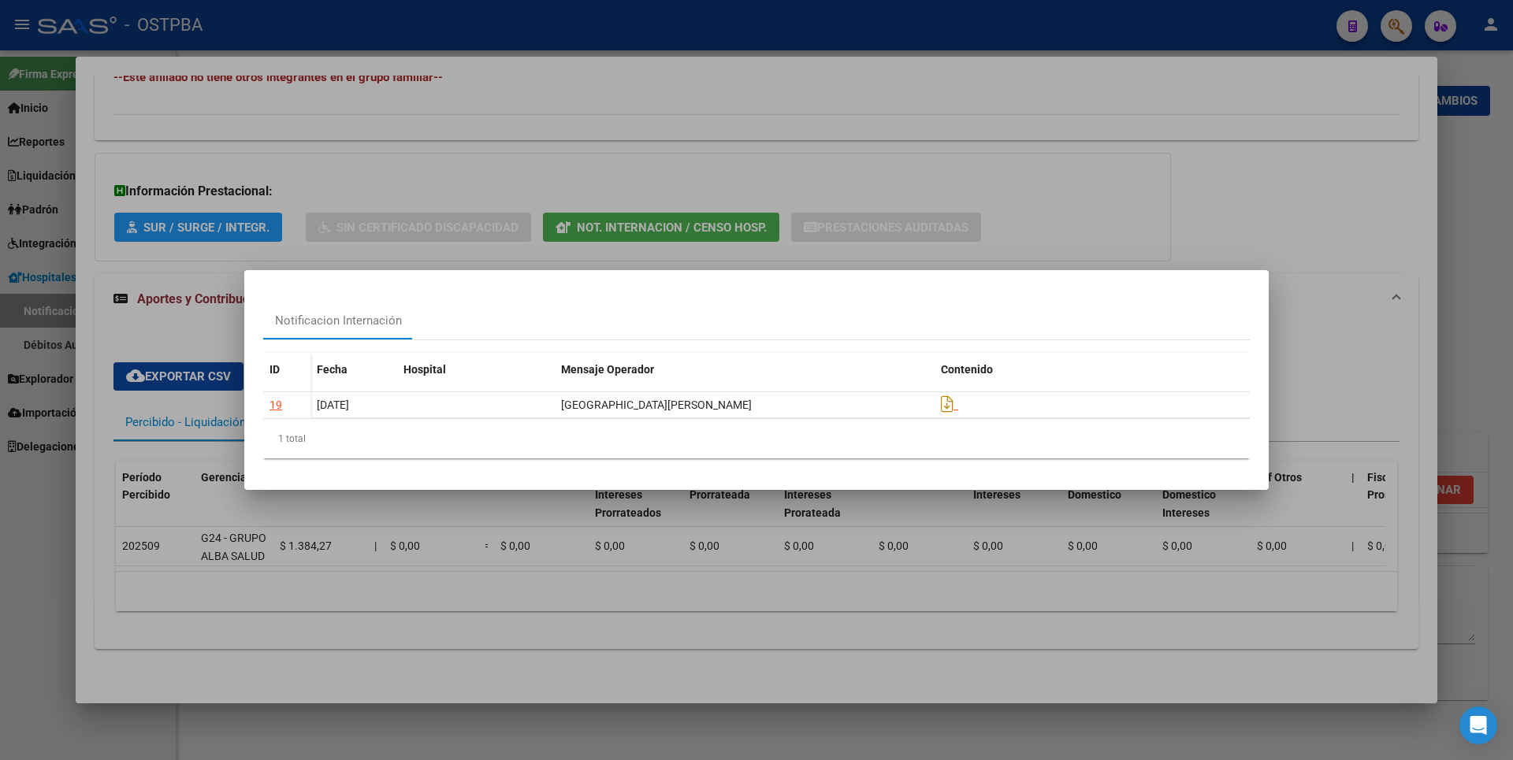
click at [1044, 141] on div at bounding box center [756, 380] width 1513 height 760
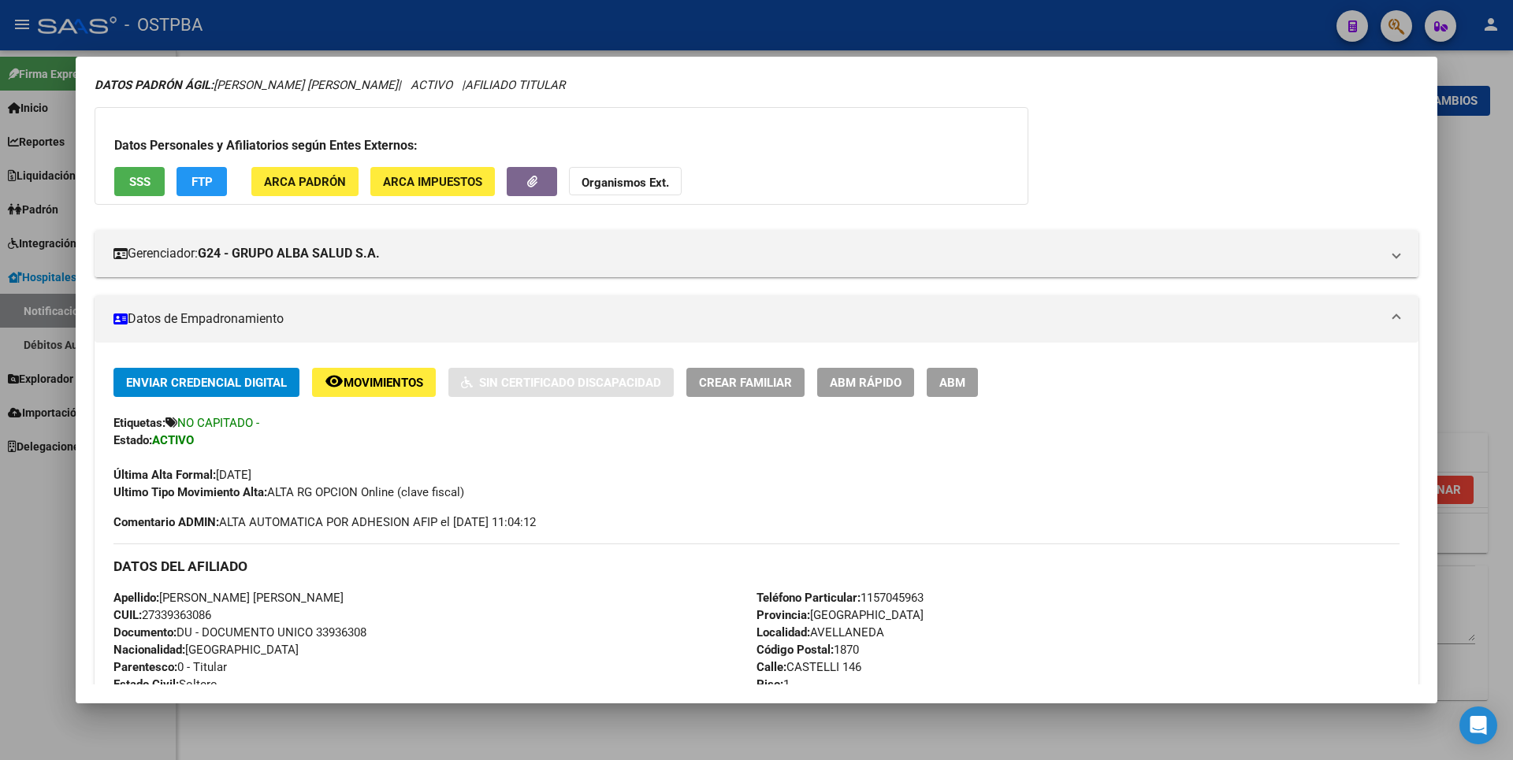
scroll to position [0, 0]
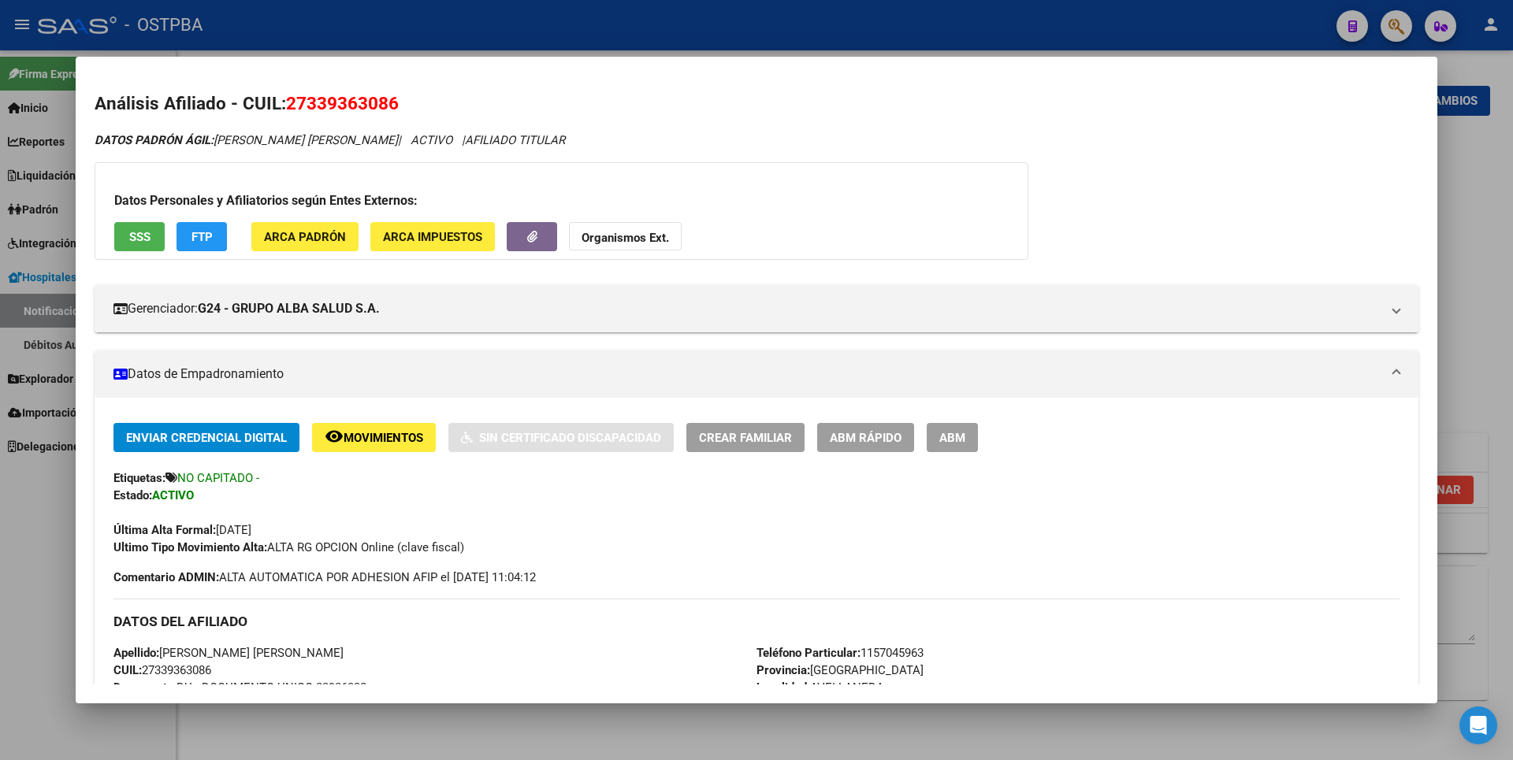
click at [646, 237] on strong "Organismos Ext." at bounding box center [625, 238] width 87 height 14
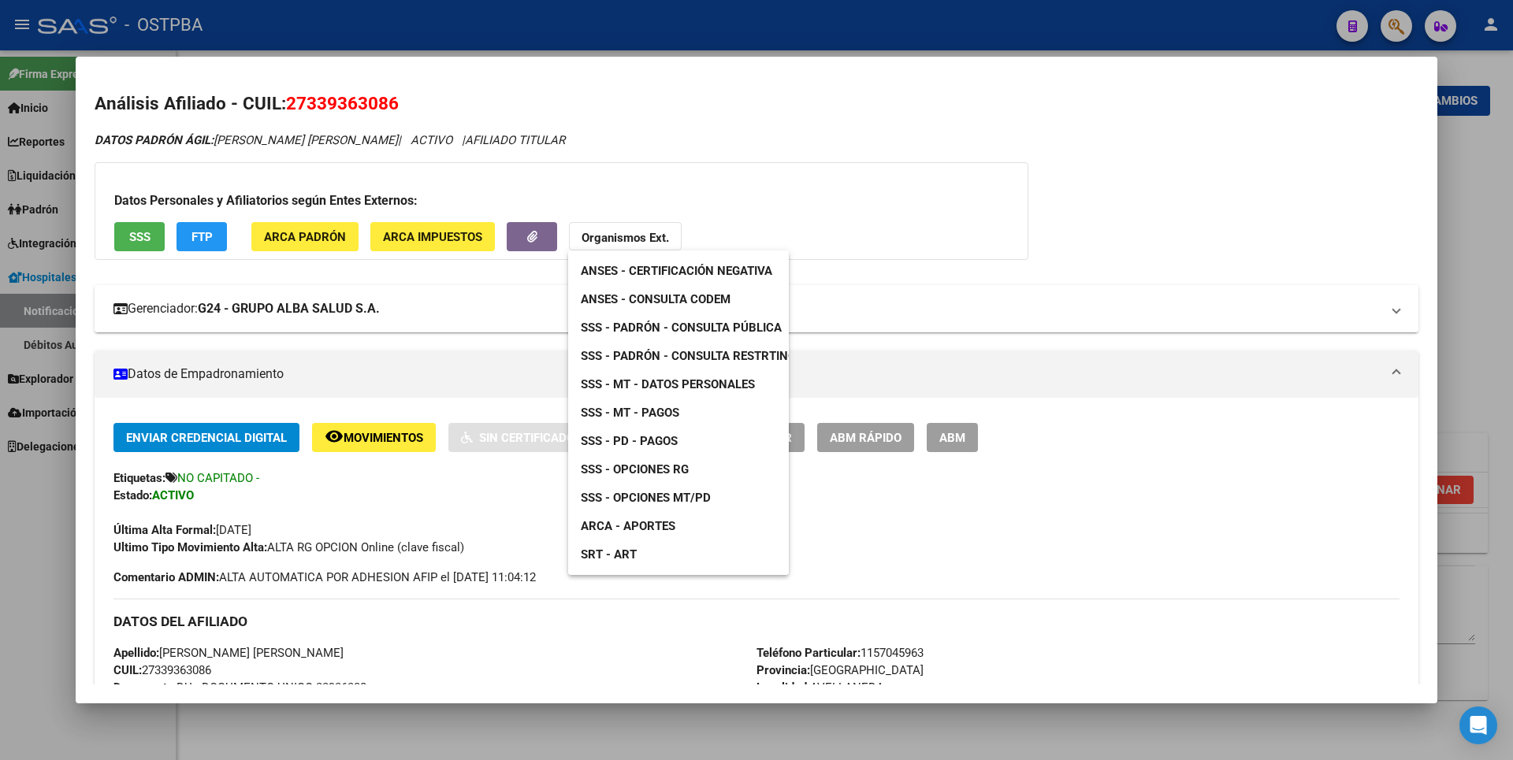
click at [699, 307] on link "ANSES - Consulta CODEM" at bounding box center [655, 299] width 175 height 28
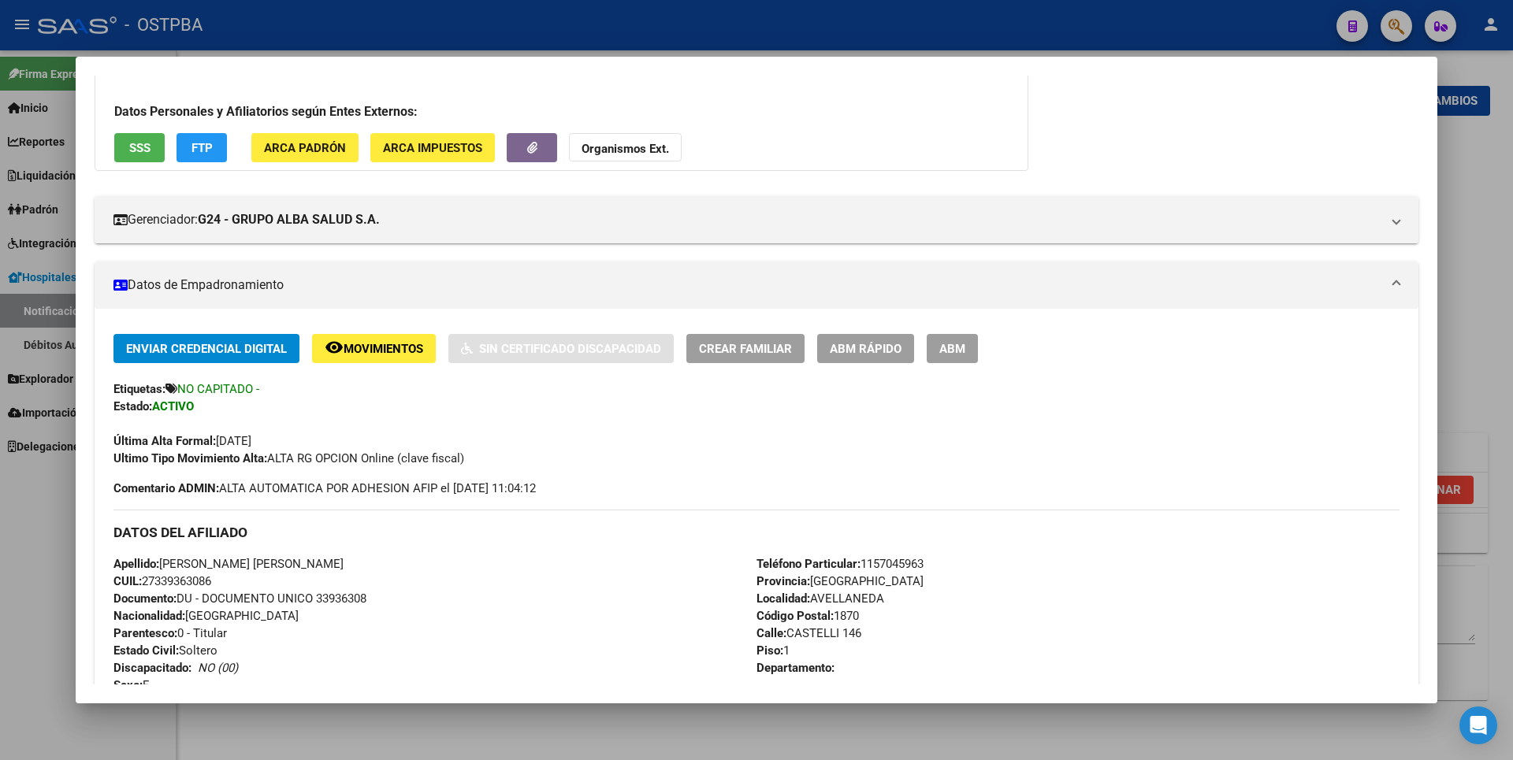
scroll to position [113, 0]
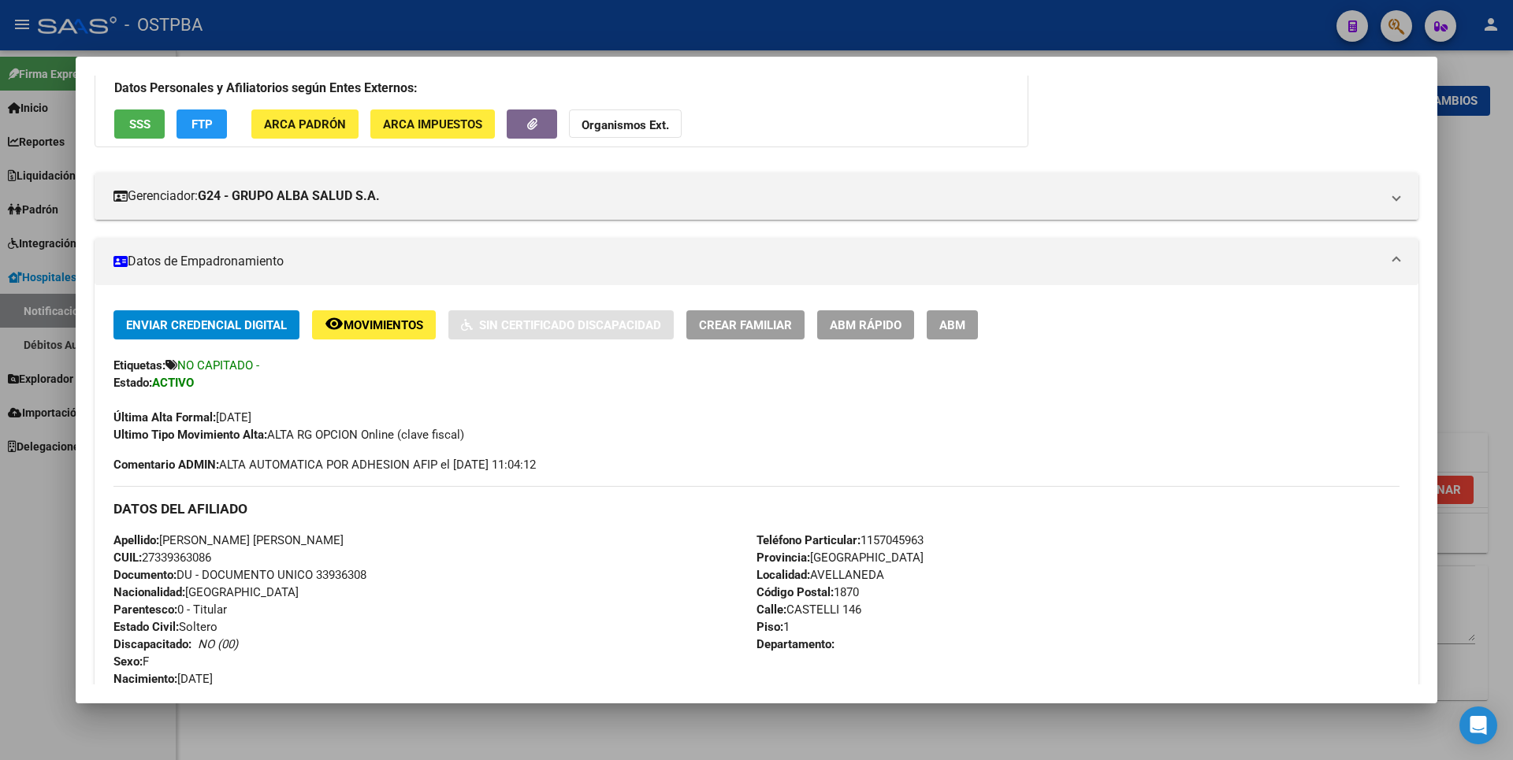
drag, startPoint x: 145, startPoint y: 671, endPoint x: 247, endPoint y: 555, distance: 154.1
click at [247, 555] on div "Apellido: VICTORIA JACQUELINE SANCHEZ CUIL: 27339363086 Documento: DU - DOCUMEN…" at bounding box center [434, 618] width 643 height 173
copy span "27339363086"
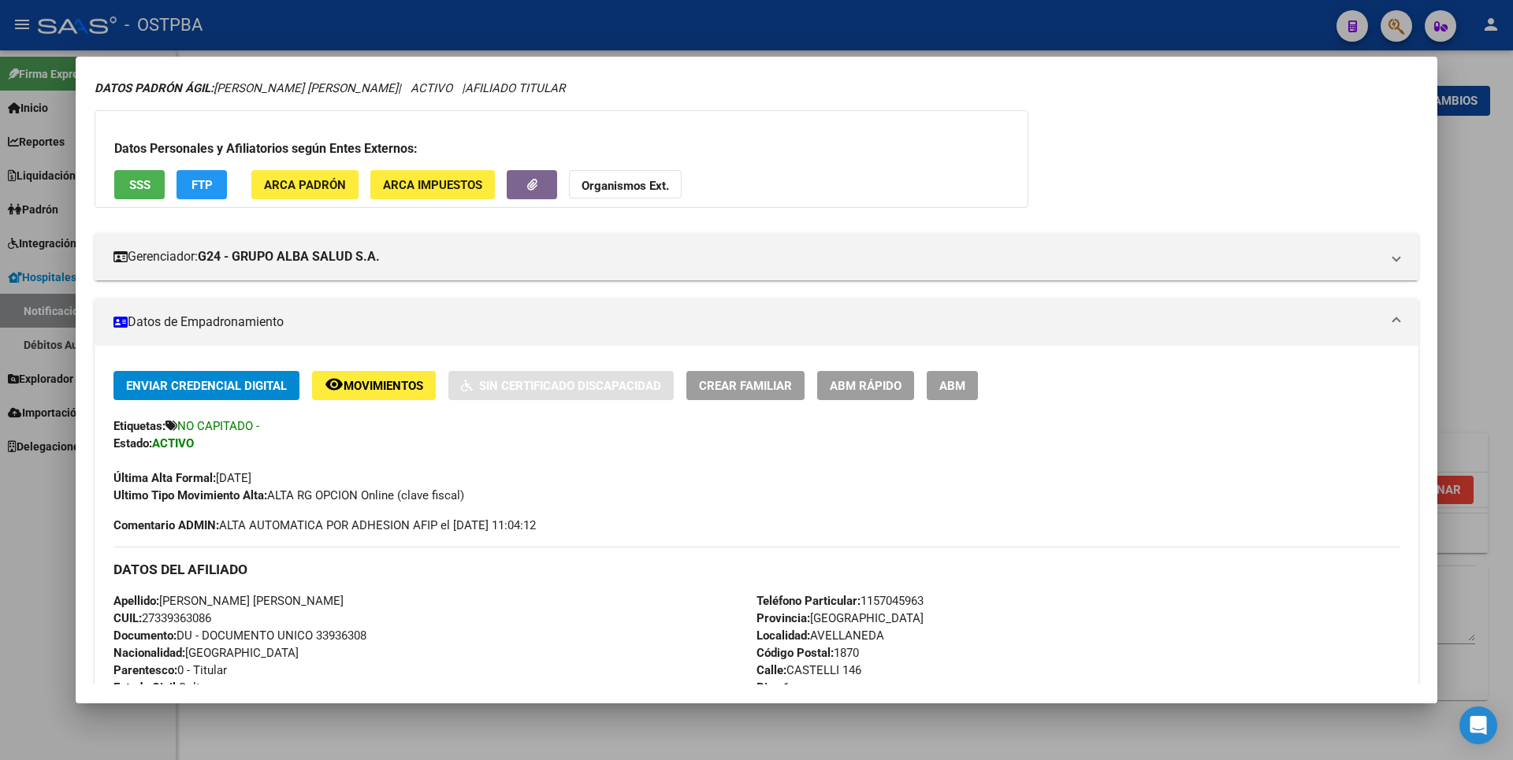
scroll to position [0, 0]
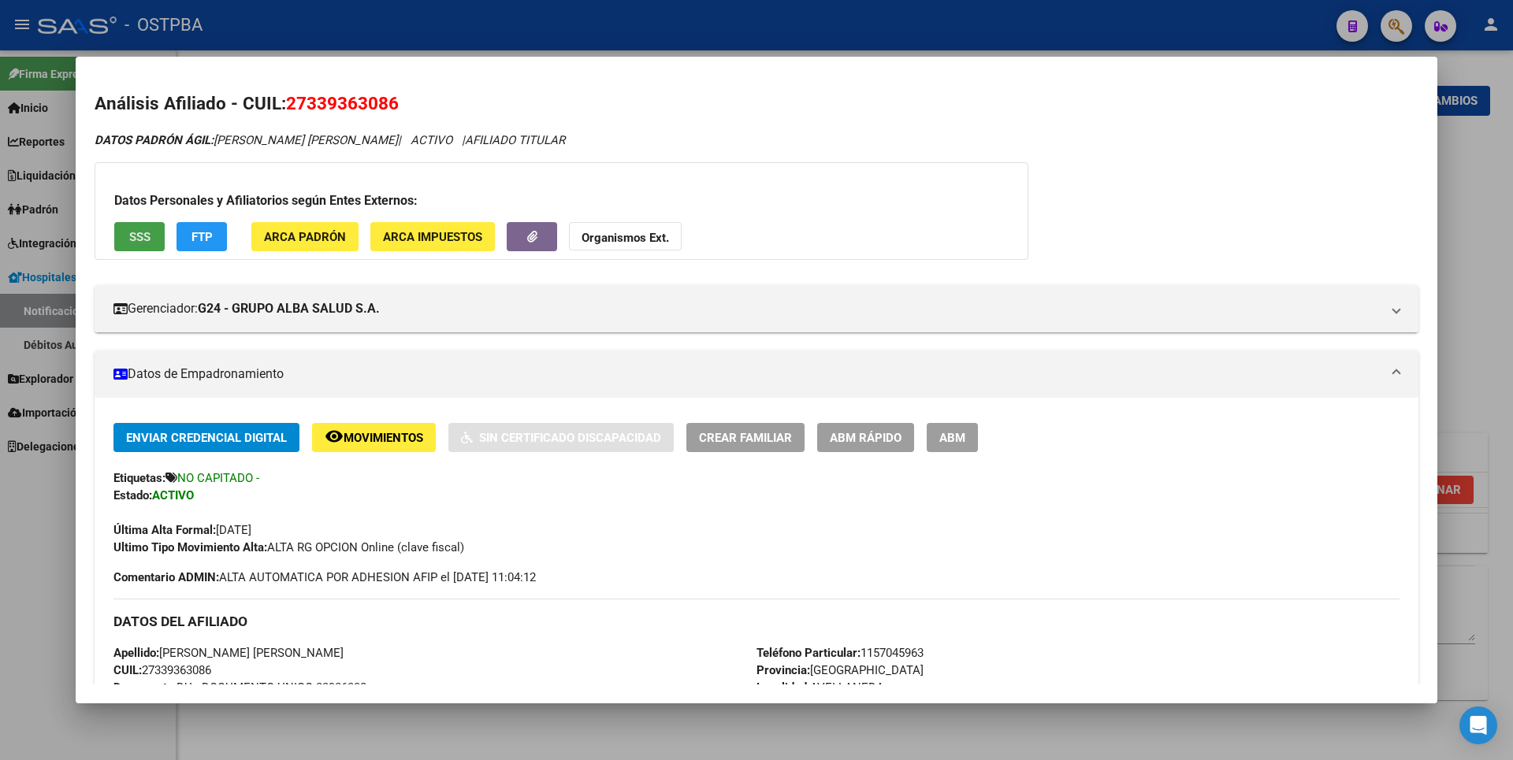
click at [141, 244] on button "SSS" at bounding box center [139, 236] width 50 height 29
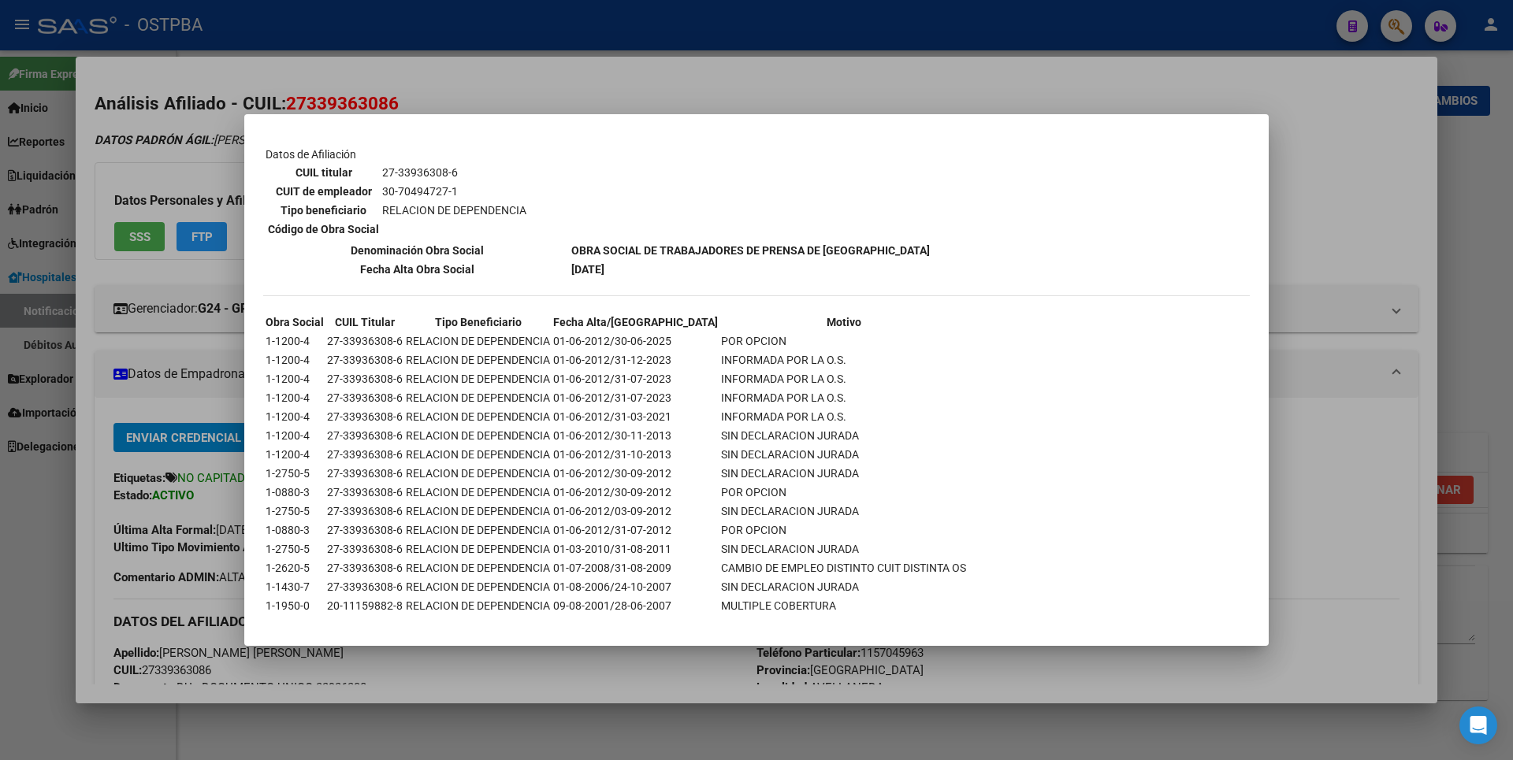
scroll to position [754, 0]
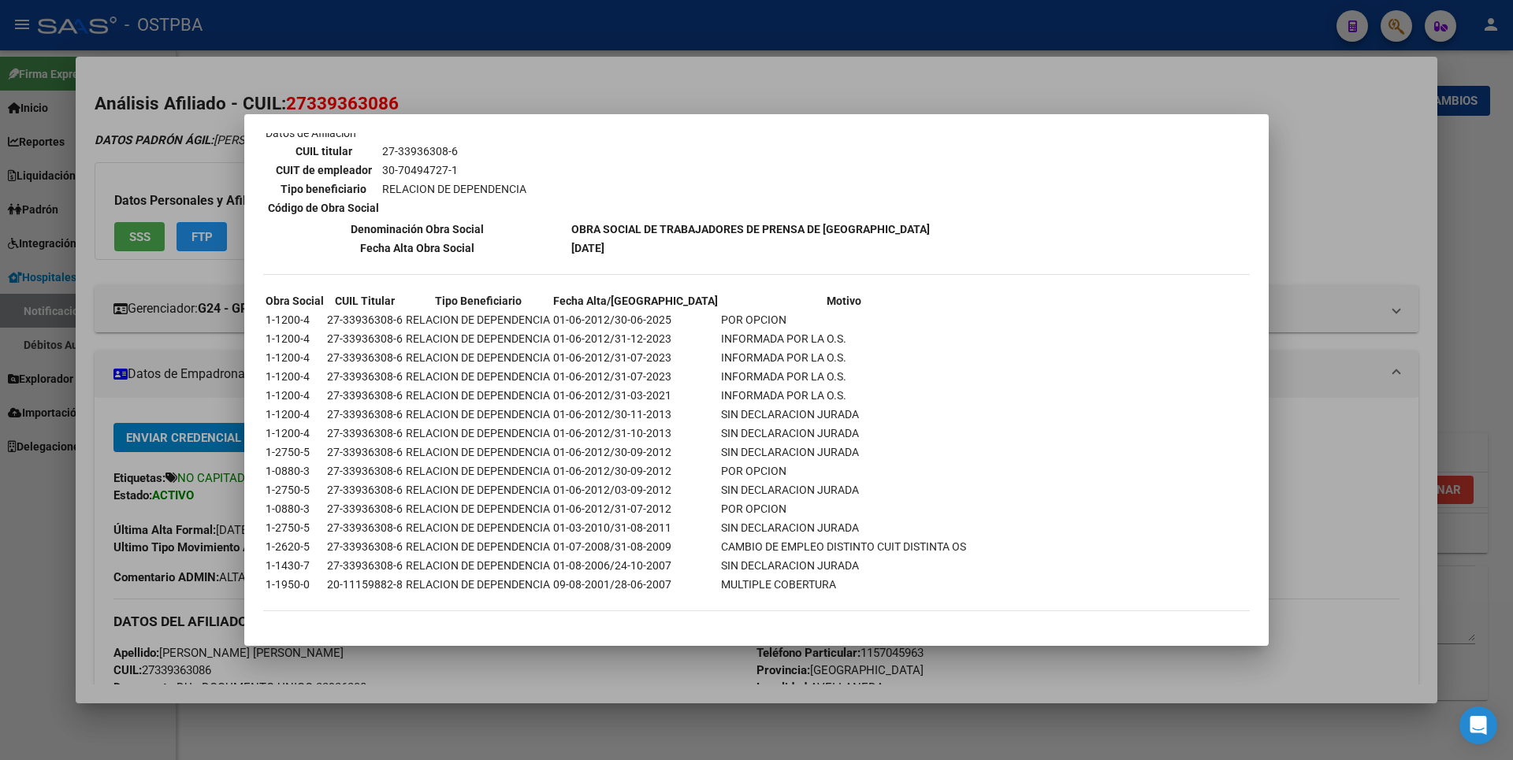
click at [1317, 222] on div at bounding box center [756, 380] width 1513 height 760
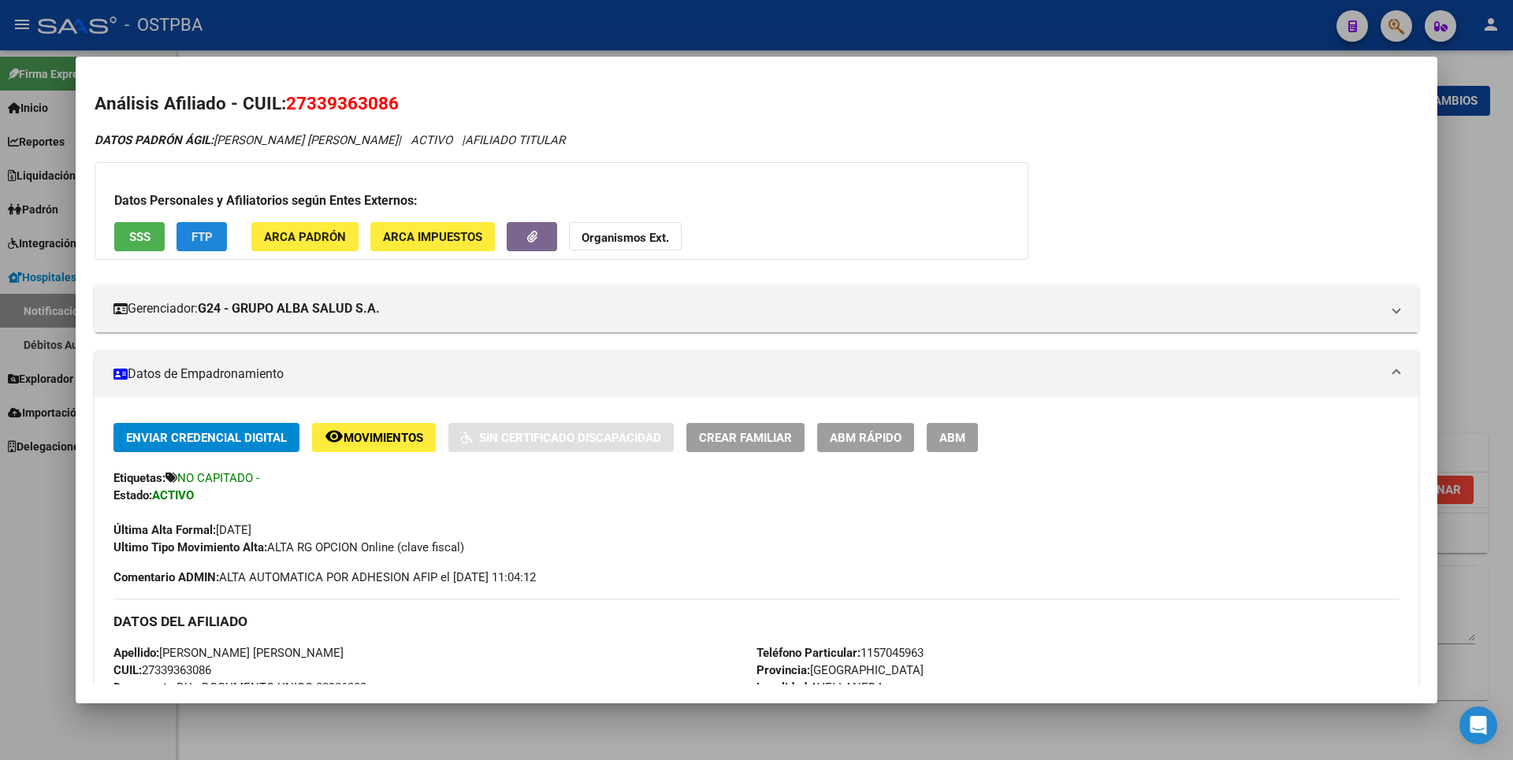
click at [196, 240] on span "FTP" at bounding box center [201, 237] width 21 height 14
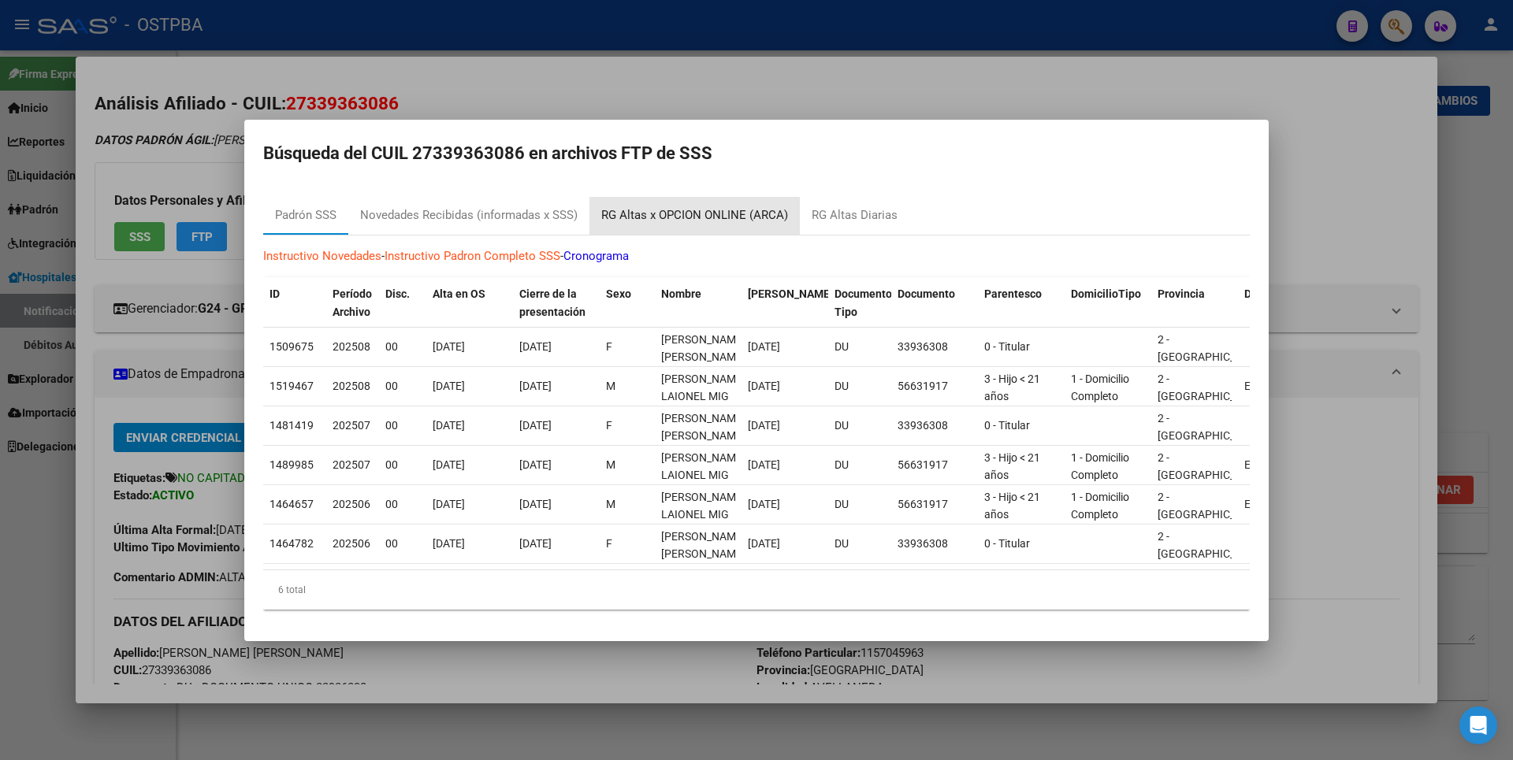
click at [728, 210] on div "RG Altas x OPCION ONLINE (ARCA)" at bounding box center [694, 215] width 187 height 18
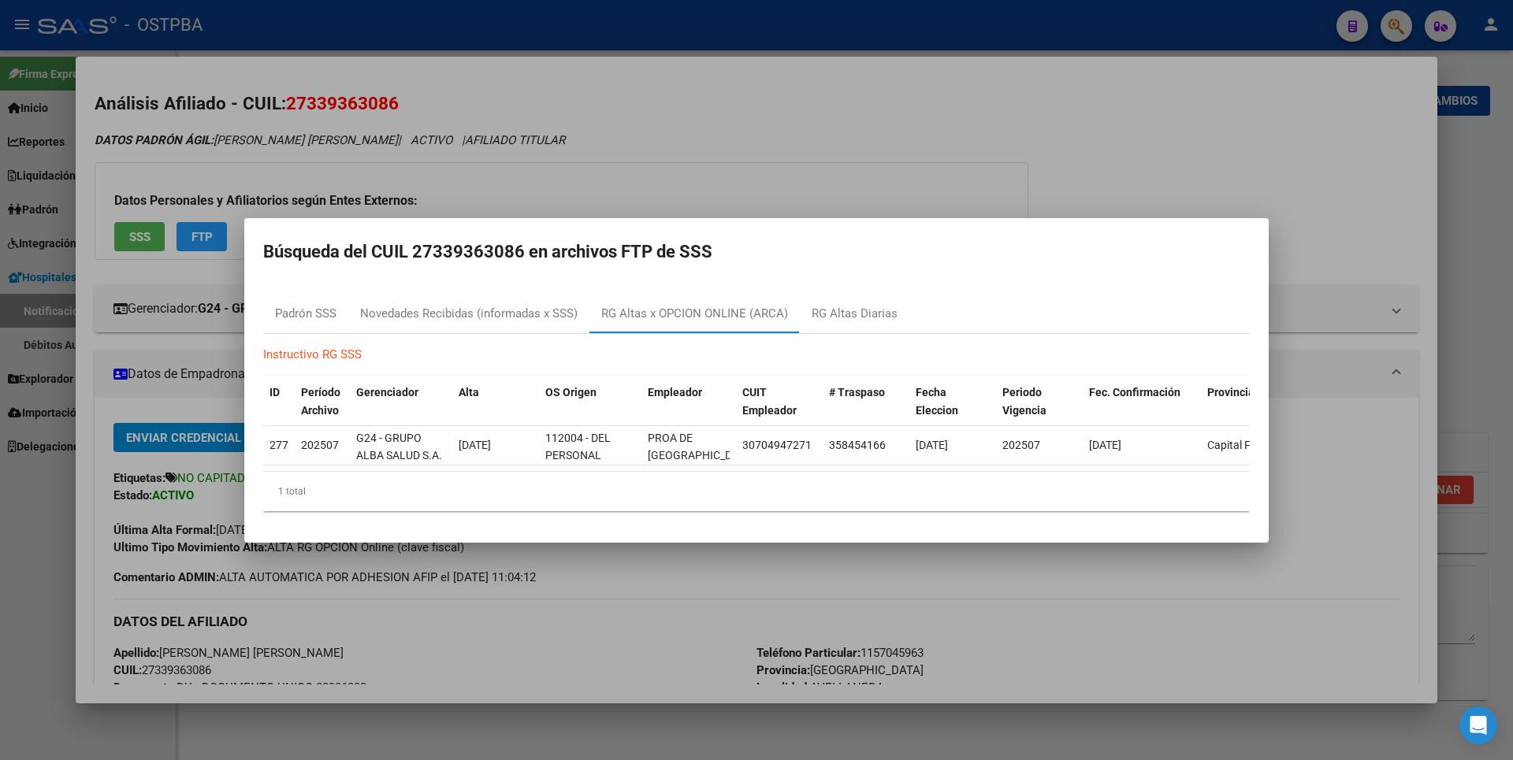
click at [955, 118] on div at bounding box center [756, 380] width 1513 height 760
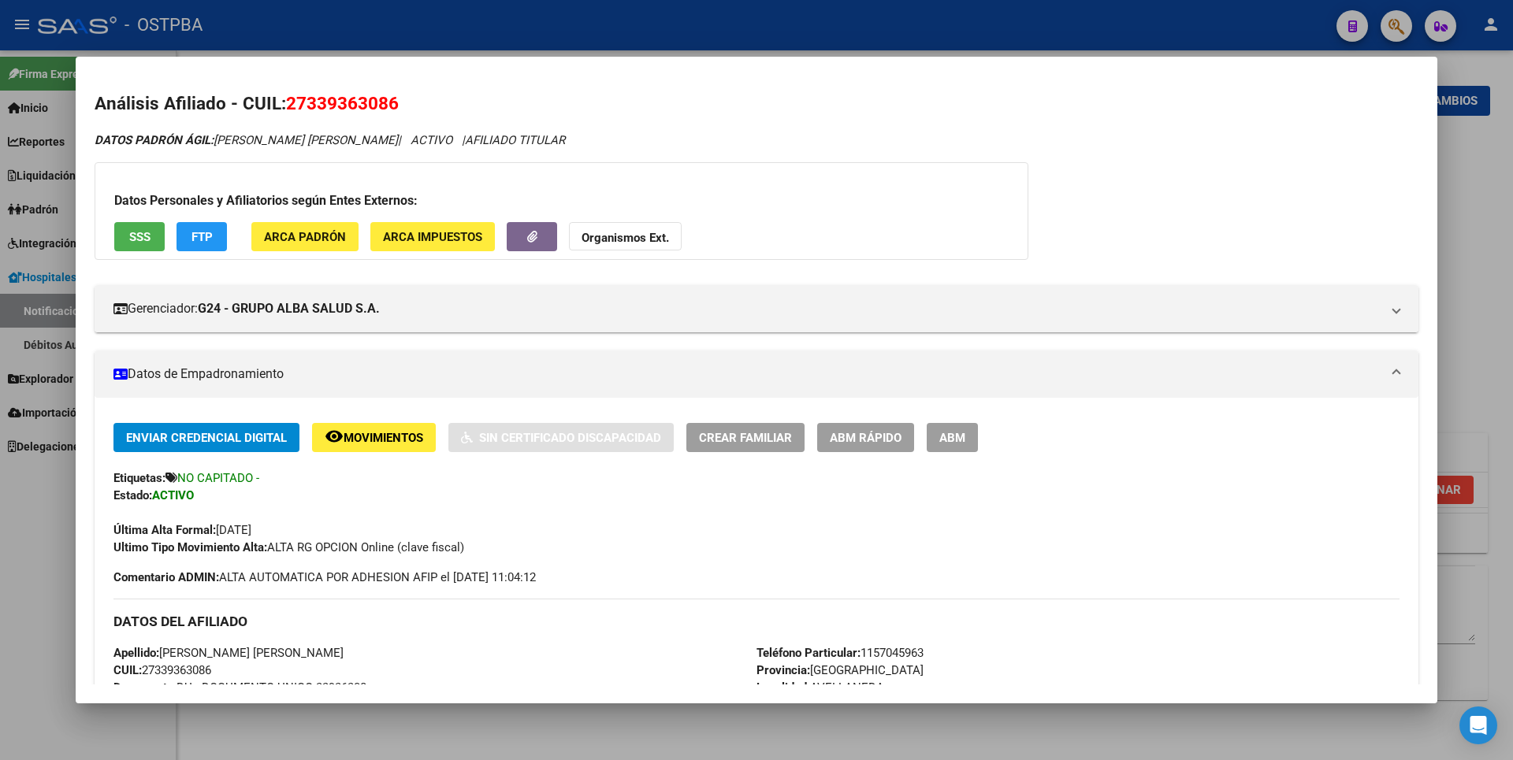
click at [1474, 154] on div at bounding box center [756, 380] width 1513 height 760
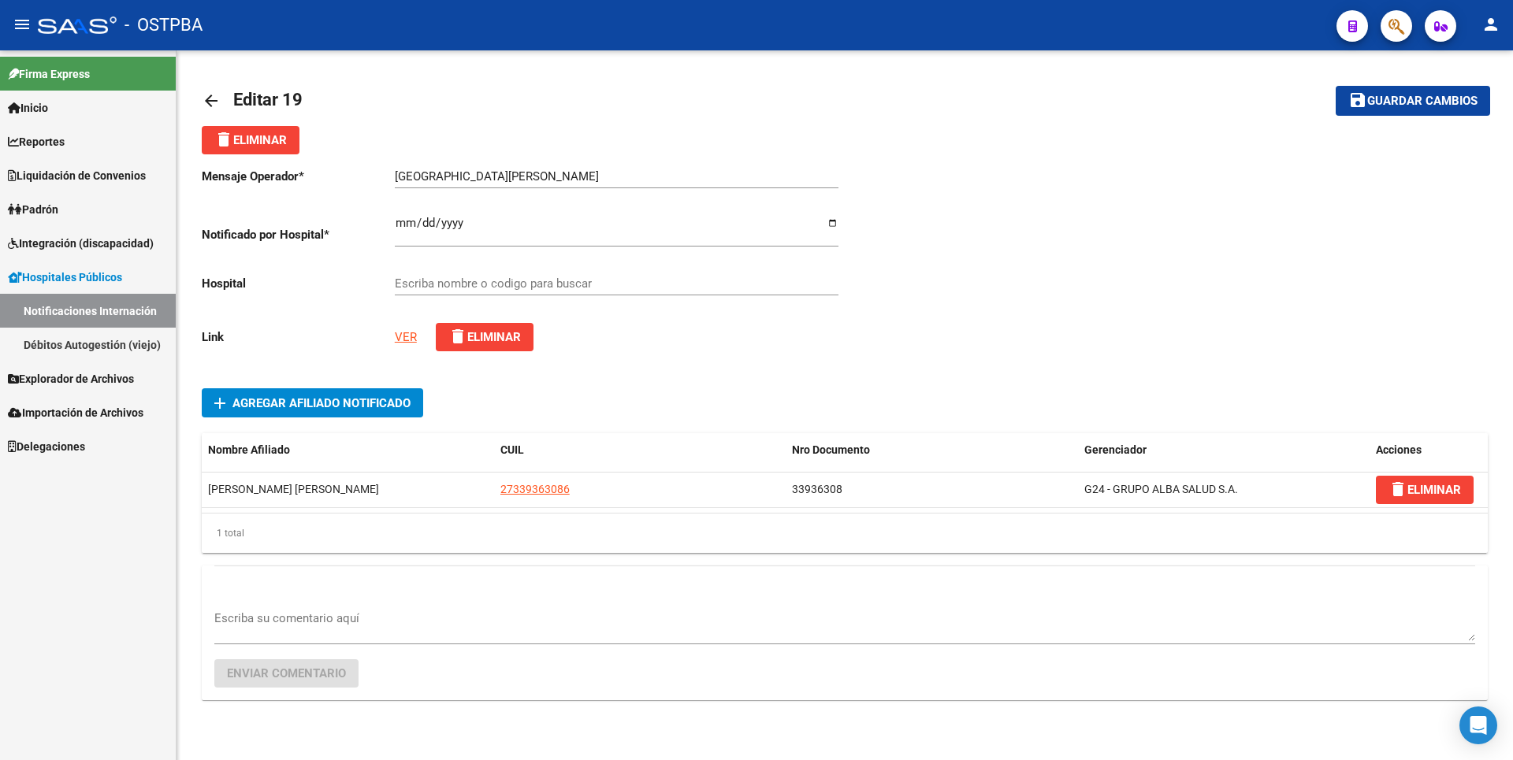
drag, startPoint x: 51, startPoint y: 210, endPoint x: 84, endPoint y: 207, distance: 32.5
click at [51, 210] on span "Padrón" at bounding box center [33, 209] width 50 height 17
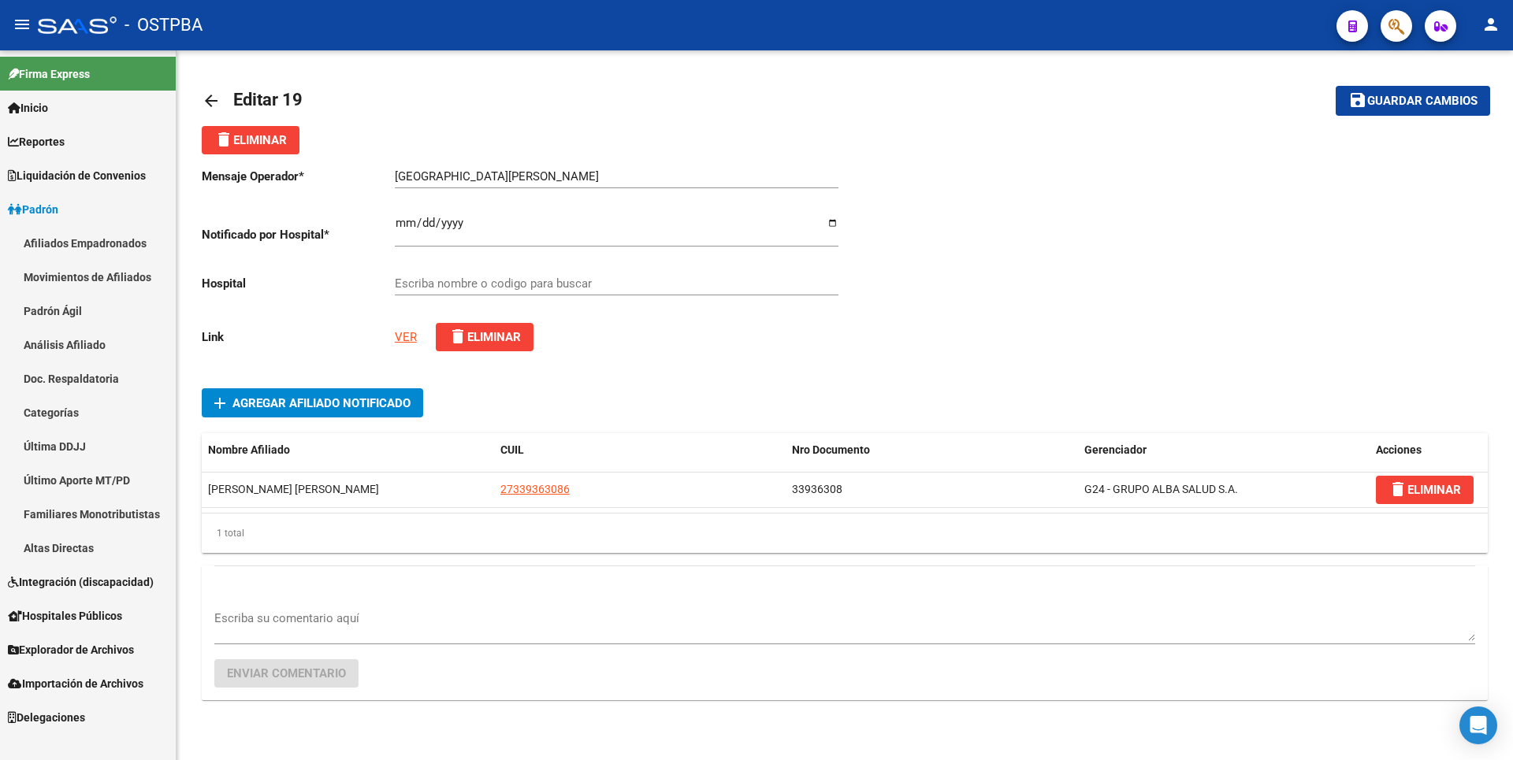
click at [76, 650] on span "Explorador de Archivos" at bounding box center [71, 649] width 126 height 17
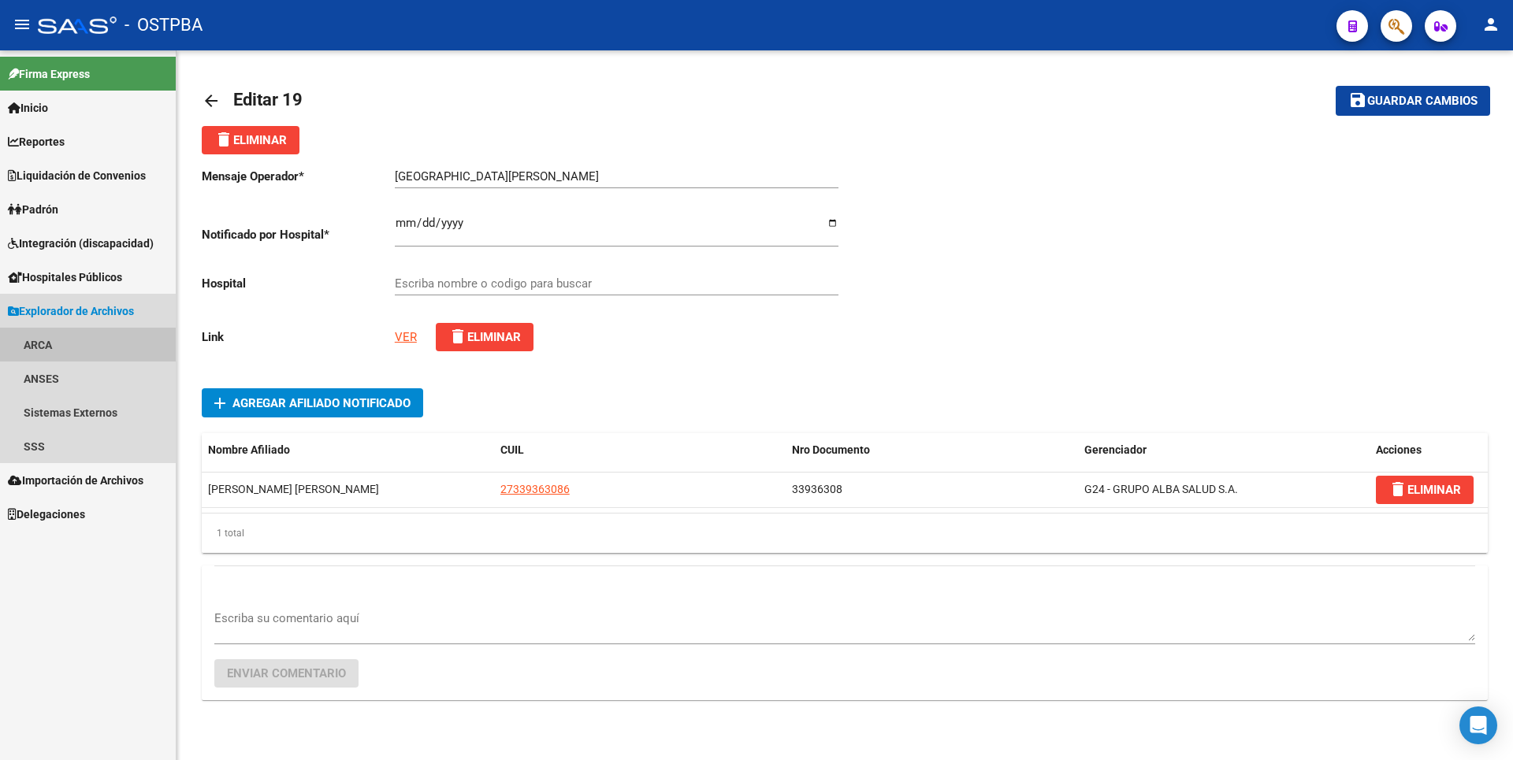
click at [44, 331] on link "ARCA" at bounding box center [88, 345] width 176 height 34
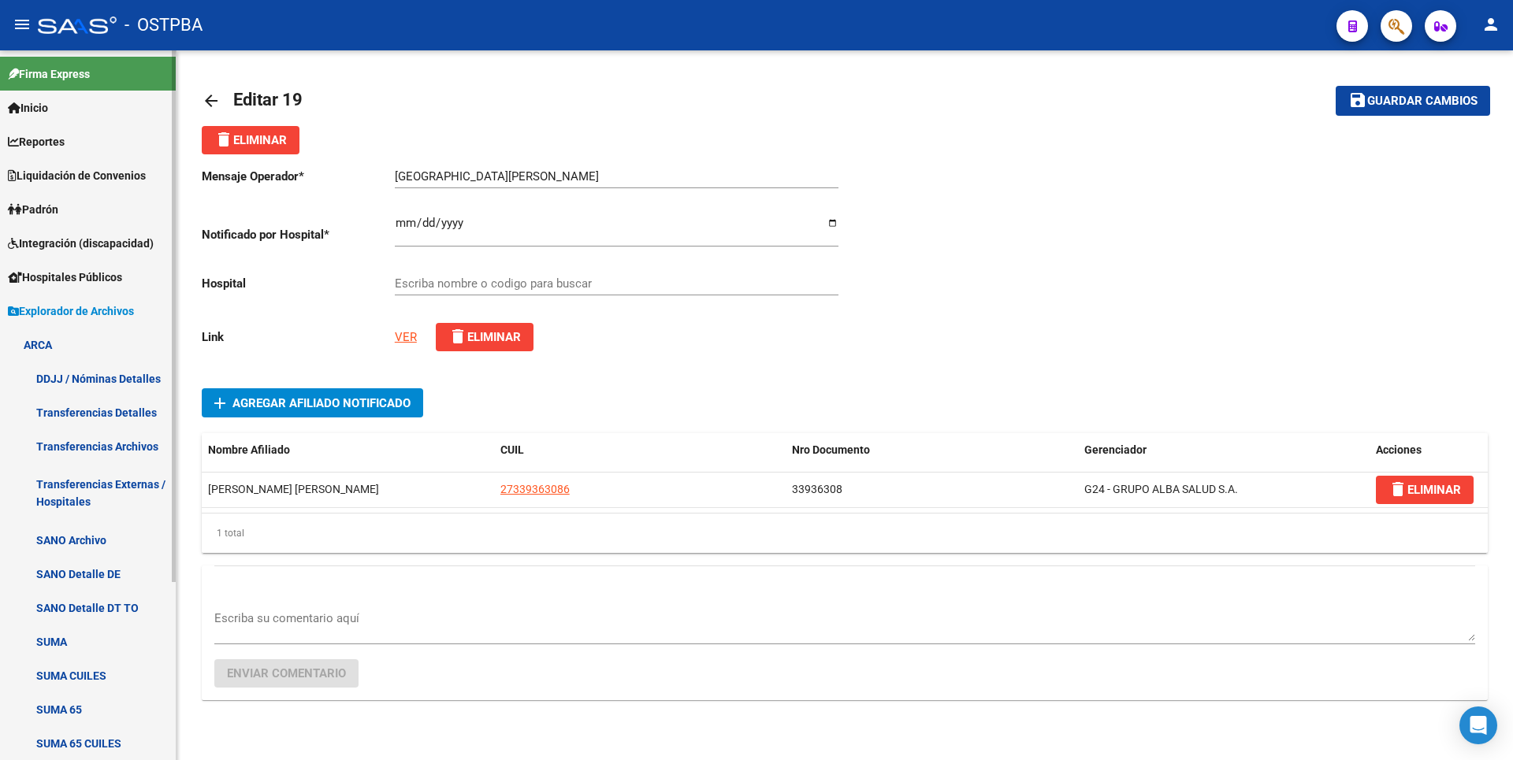
click at [115, 421] on link "Transferencias Detalles" at bounding box center [88, 413] width 176 height 34
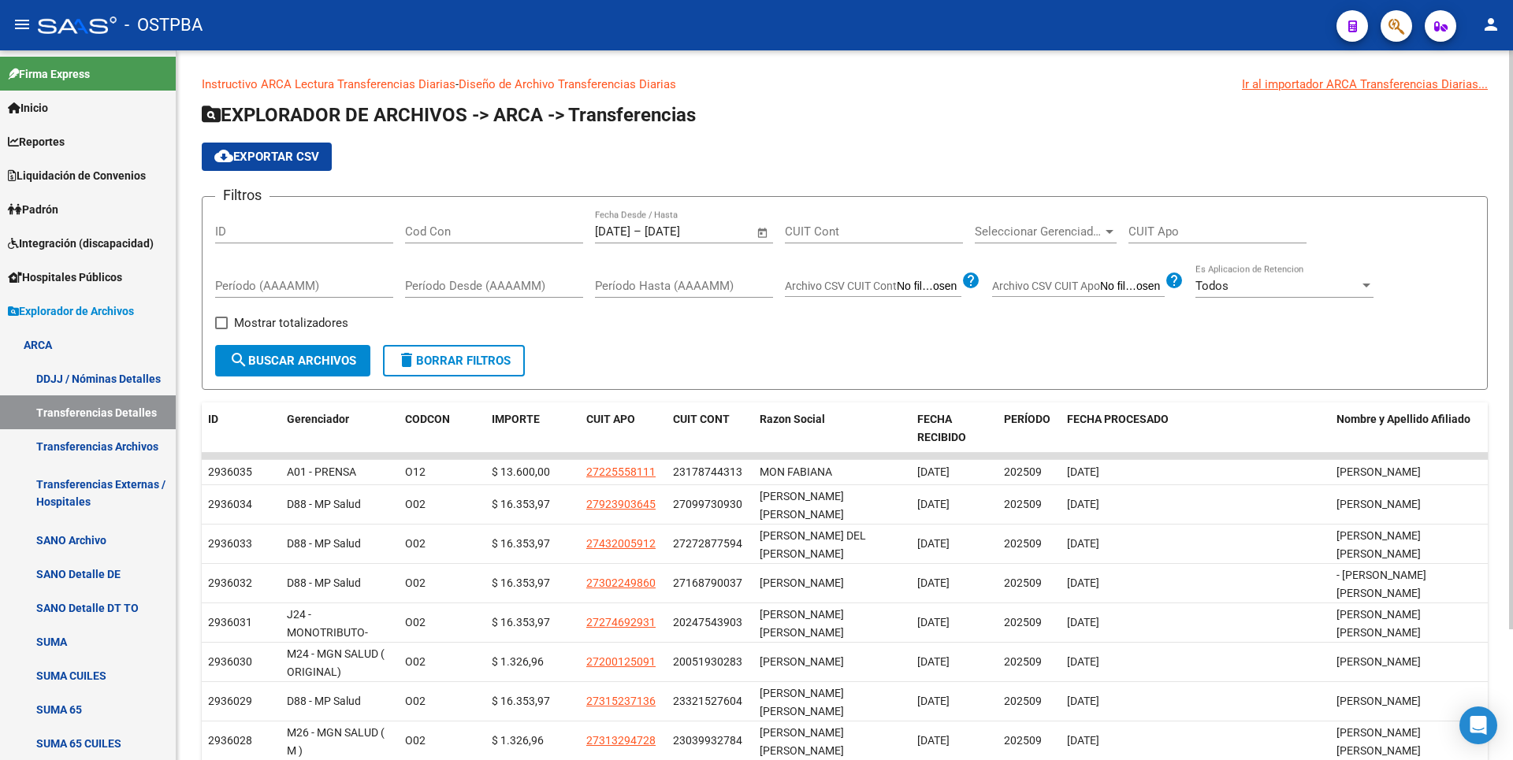
click at [760, 235] on span "Open calendar" at bounding box center [763, 233] width 38 height 38
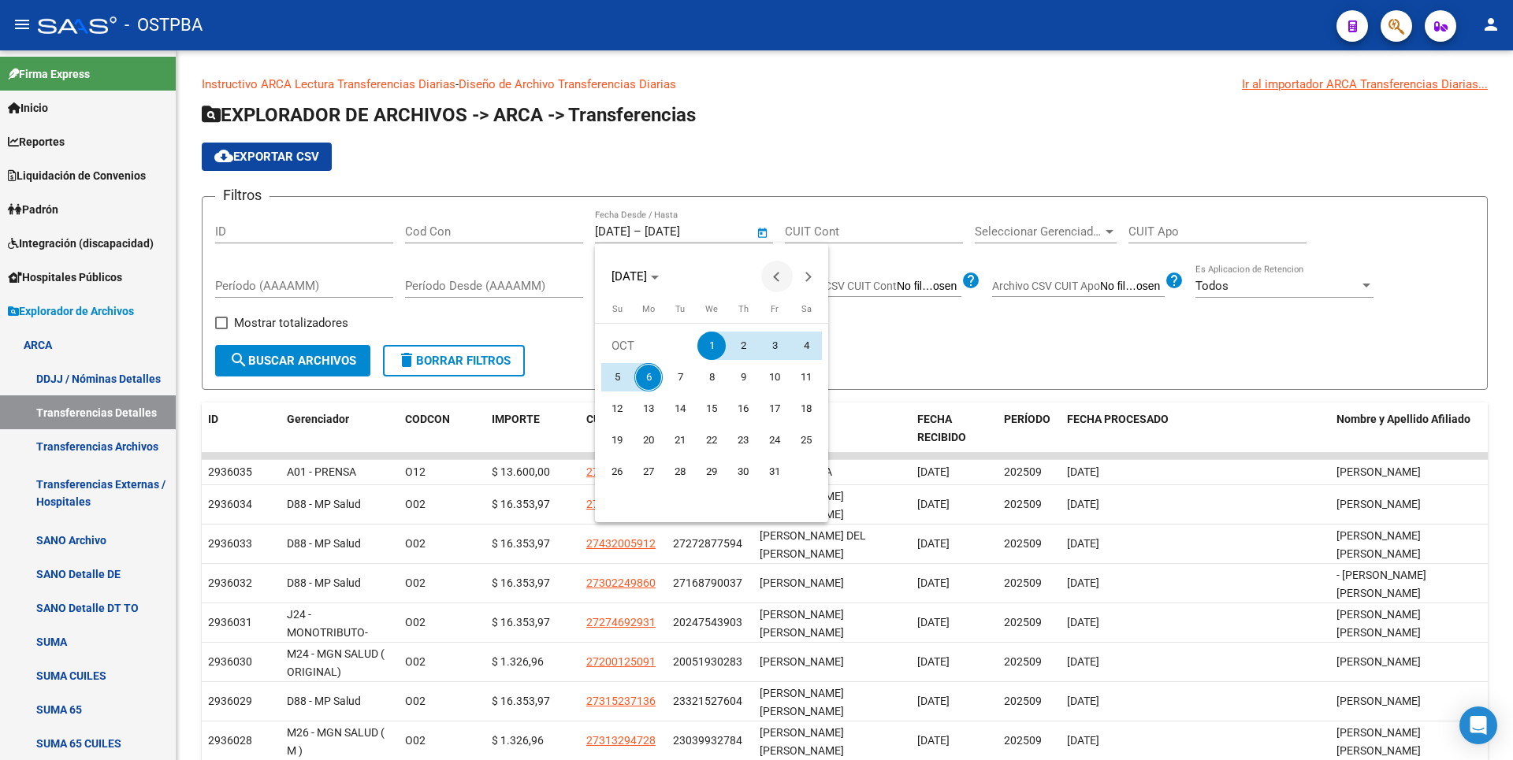
click at [771, 282] on span "Previous month" at bounding box center [777, 277] width 32 height 32
click at [638, 372] on span "1" at bounding box center [648, 377] width 28 height 28
type input "[DATE]"
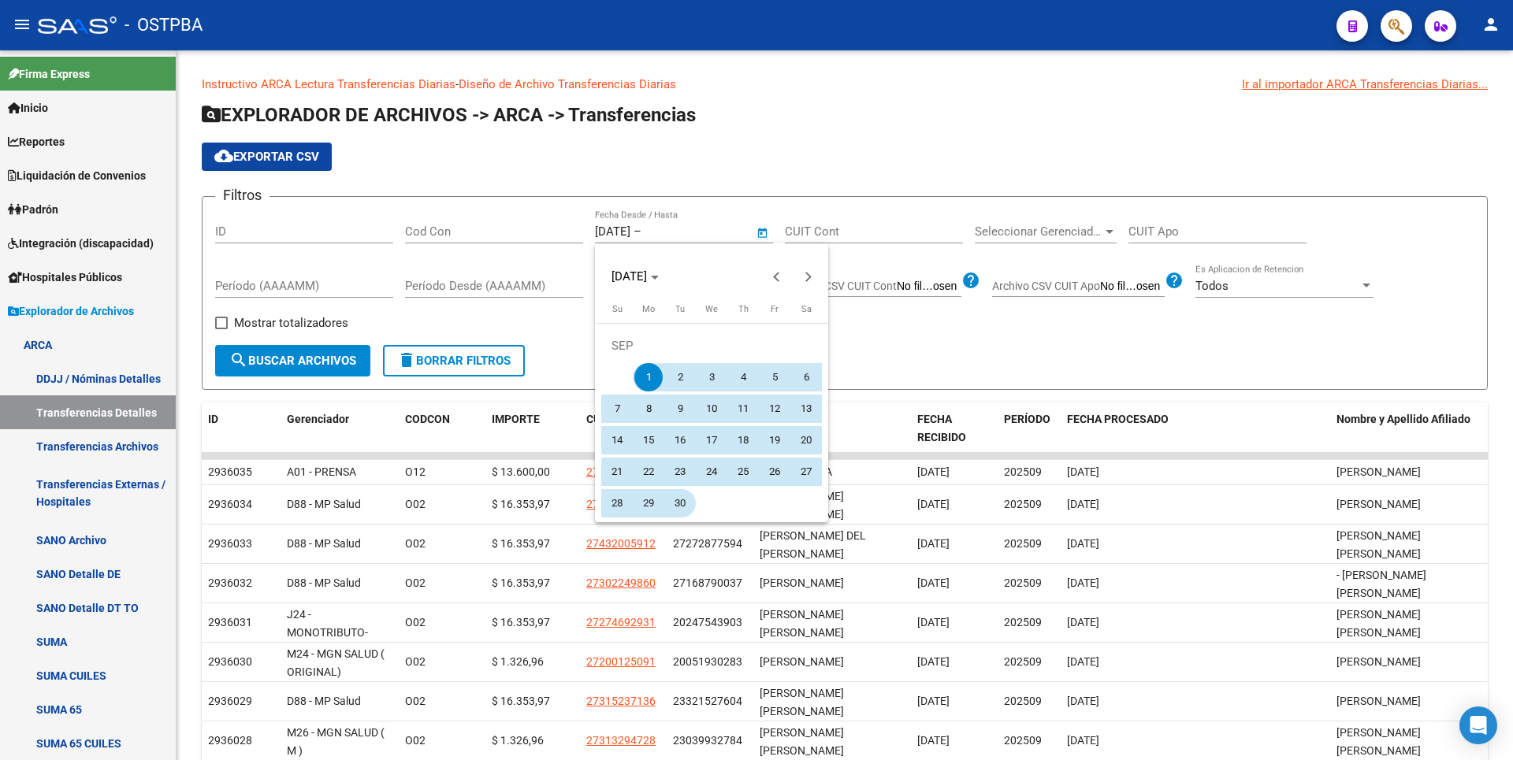
click at [682, 508] on span "30" at bounding box center [680, 503] width 28 height 28
type input "30/09/2025"
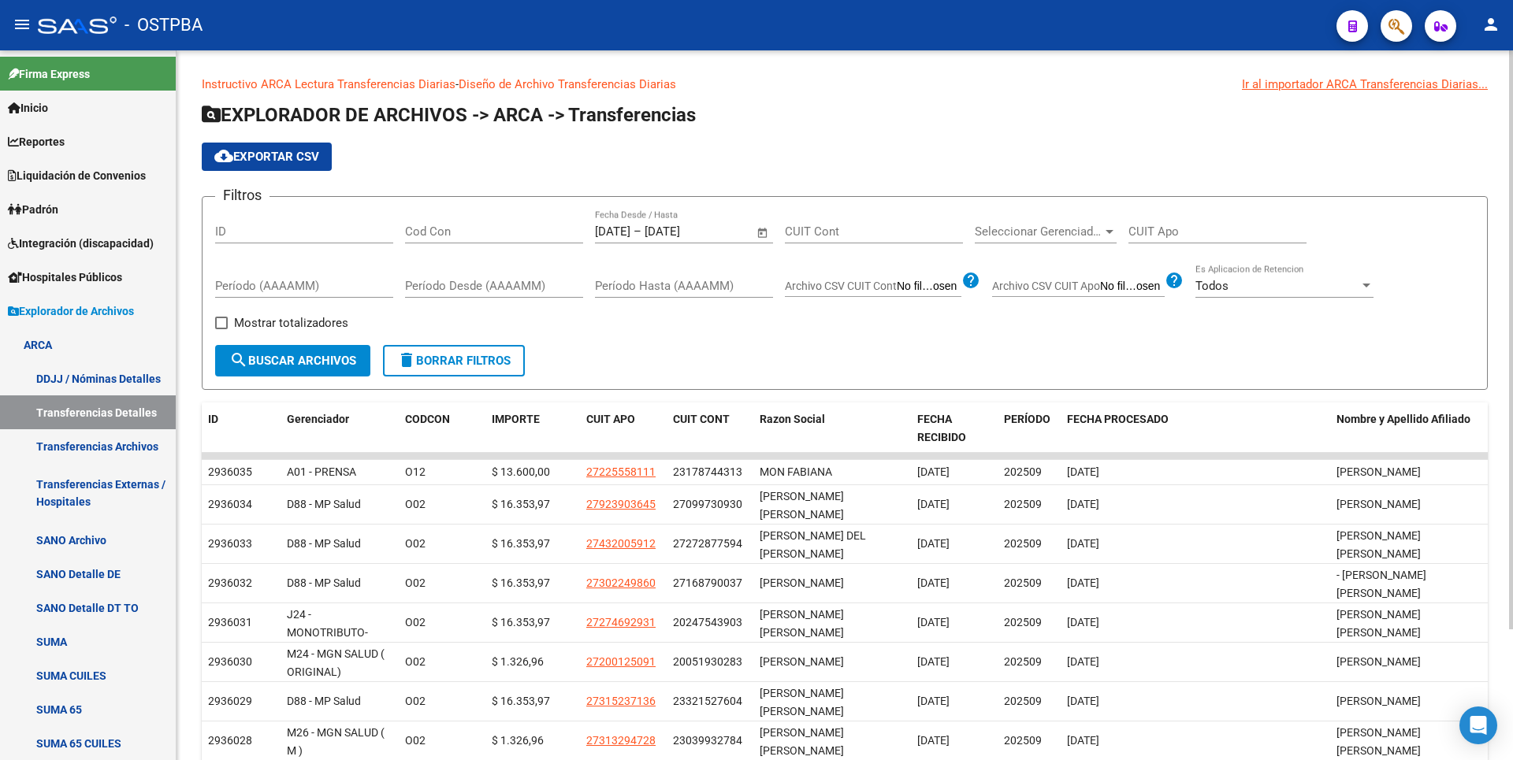
click at [254, 316] on span "Mostrar totalizadores" at bounding box center [291, 323] width 114 height 19
click at [221, 329] on input "Mostrar totalizadores" at bounding box center [221, 329] width 1 height 1
checkbox input "true"
click at [318, 369] on button "search Buscar Archivos" at bounding box center [292, 361] width 155 height 32
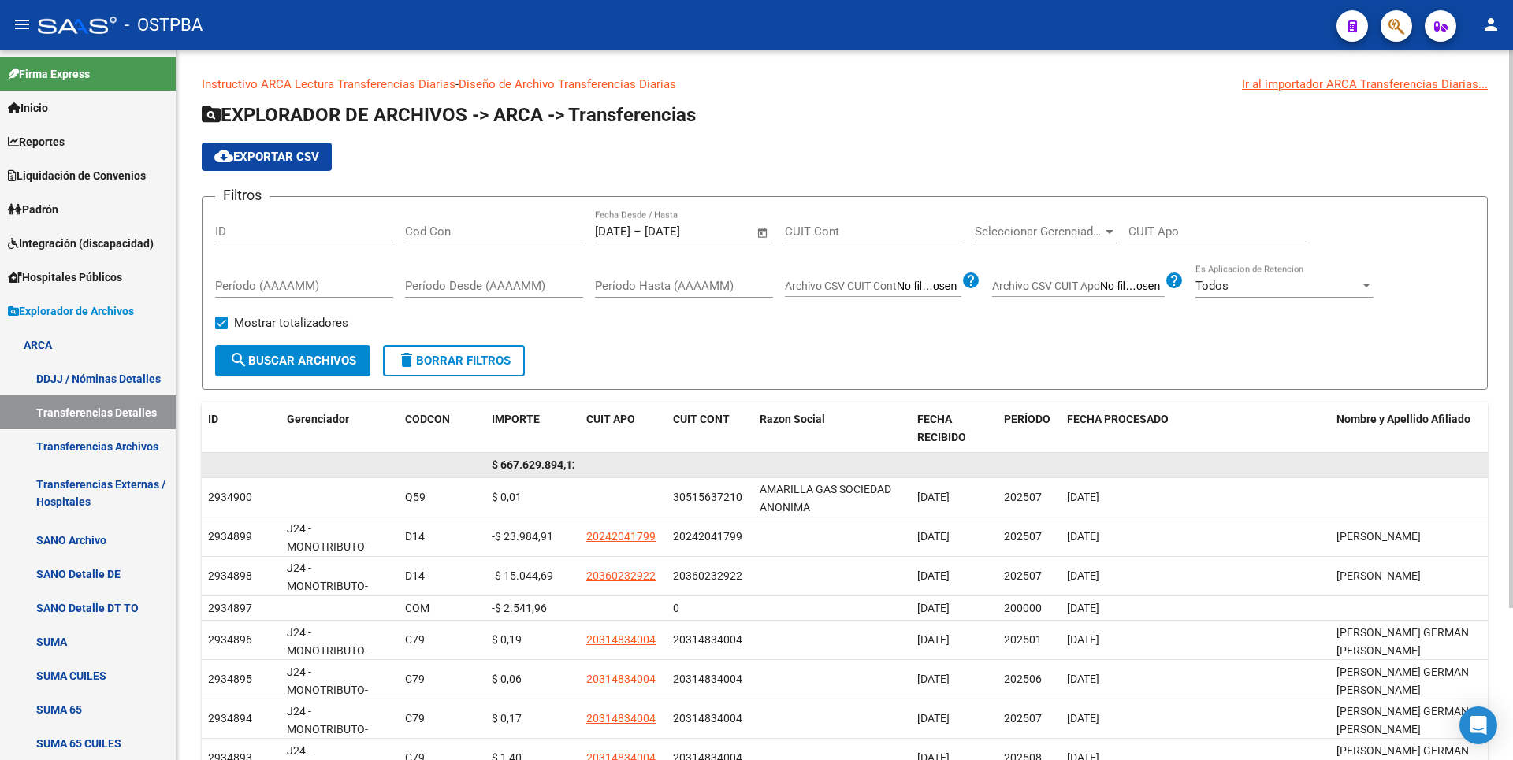
drag, startPoint x: 578, startPoint y: 466, endPoint x: 486, endPoint y: 467, distance: 92.2
click at [486, 467] on datatable-body-cell "$ 667.629.894,12" at bounding box center [532, 465] width 95 height 24
click at [597, 463] on datatable-body-cell at bounding box center [623, 465] width 87 height 24
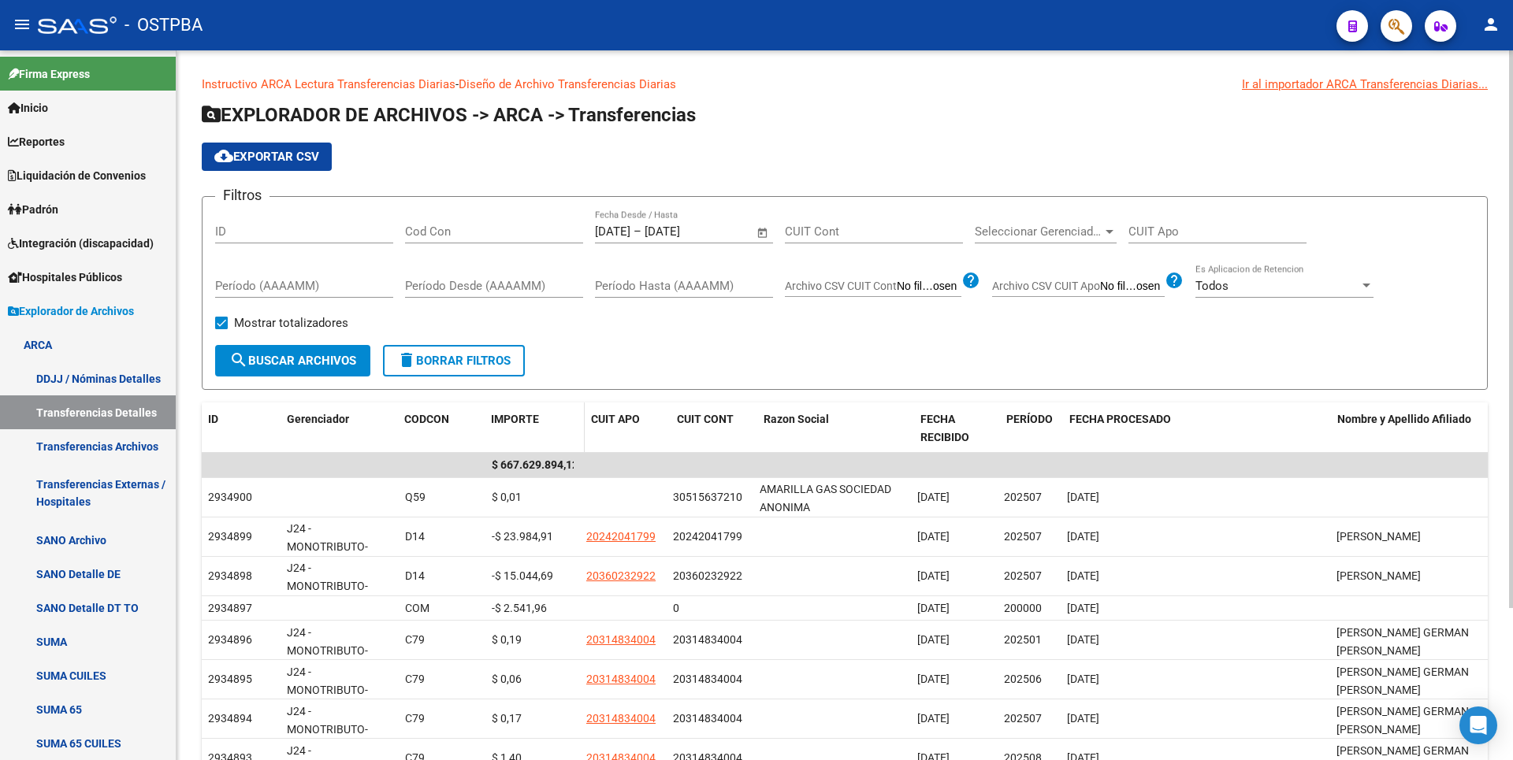
drag, startPoint x: 576, startPoint y: 426, endPoint x: 597, endPoint y: 427, distance: 21.3
click at [597, 427] on div "ID Gerenciador CODCON IMPORTE CUIT APO CUIT CONT Razon Social FECHA RECIBIDO PE…" at bounding box center [845, 429] width 1286 height 52
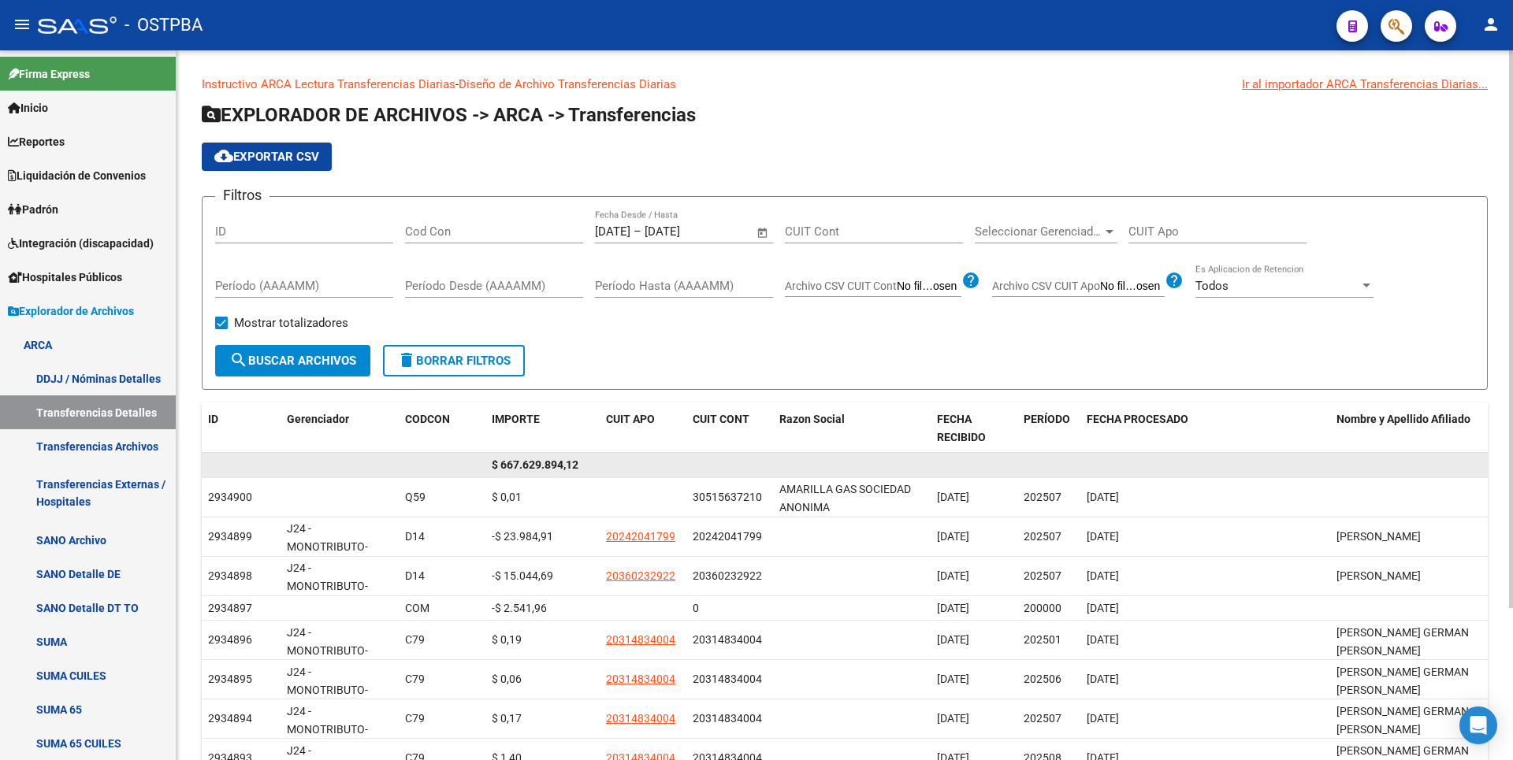
click at [567, 467] on span "$ 667.629.894,12" at bounding box center [535, 465] width 87 height 13
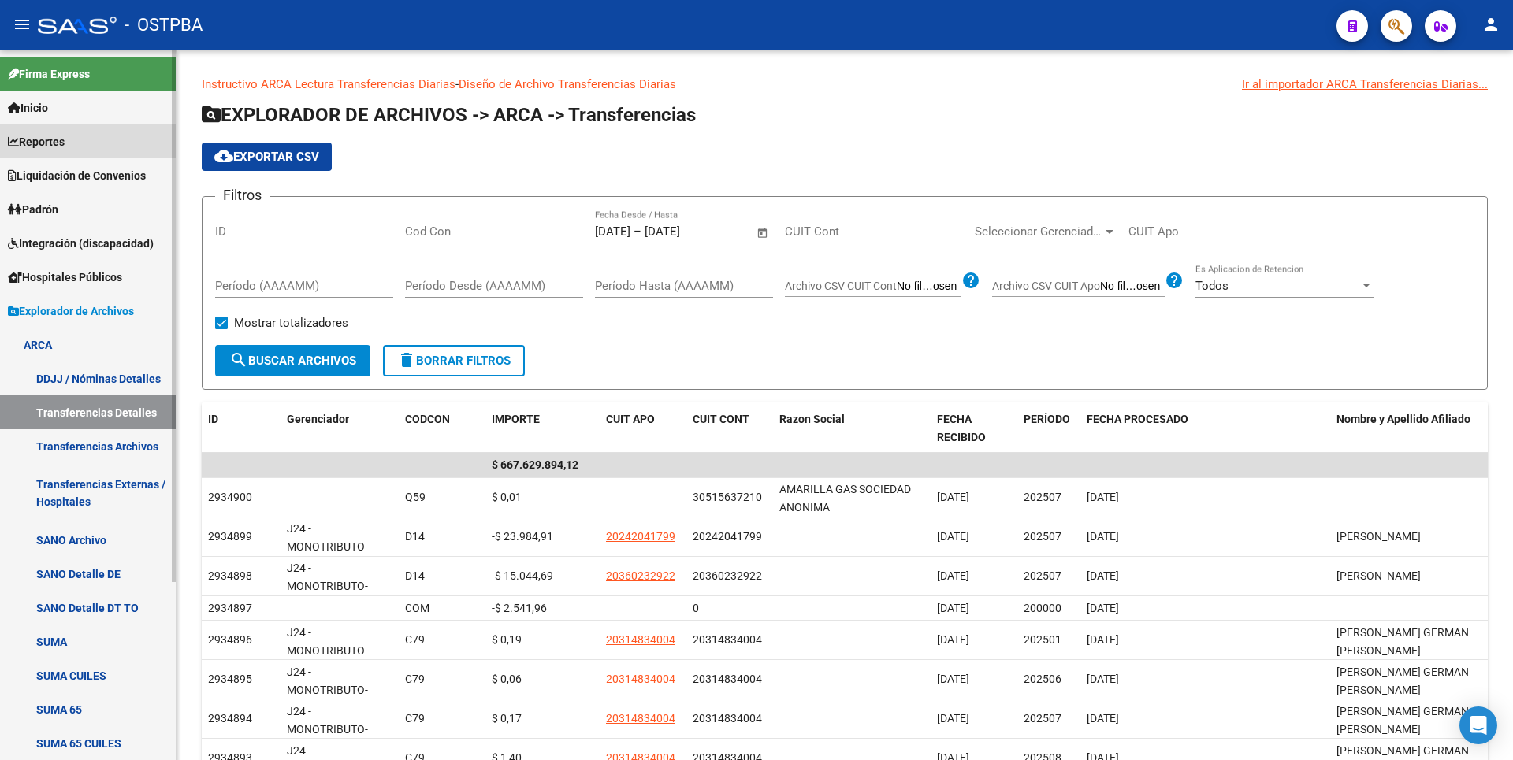
drag, startPoint x: 65, startPoint y: 130, endPoint x: 80, endPoint y: 128, distance: 15.9
click at [66, 131] on link "Reportes" at bounding box center [88, 142] width 176 height 34
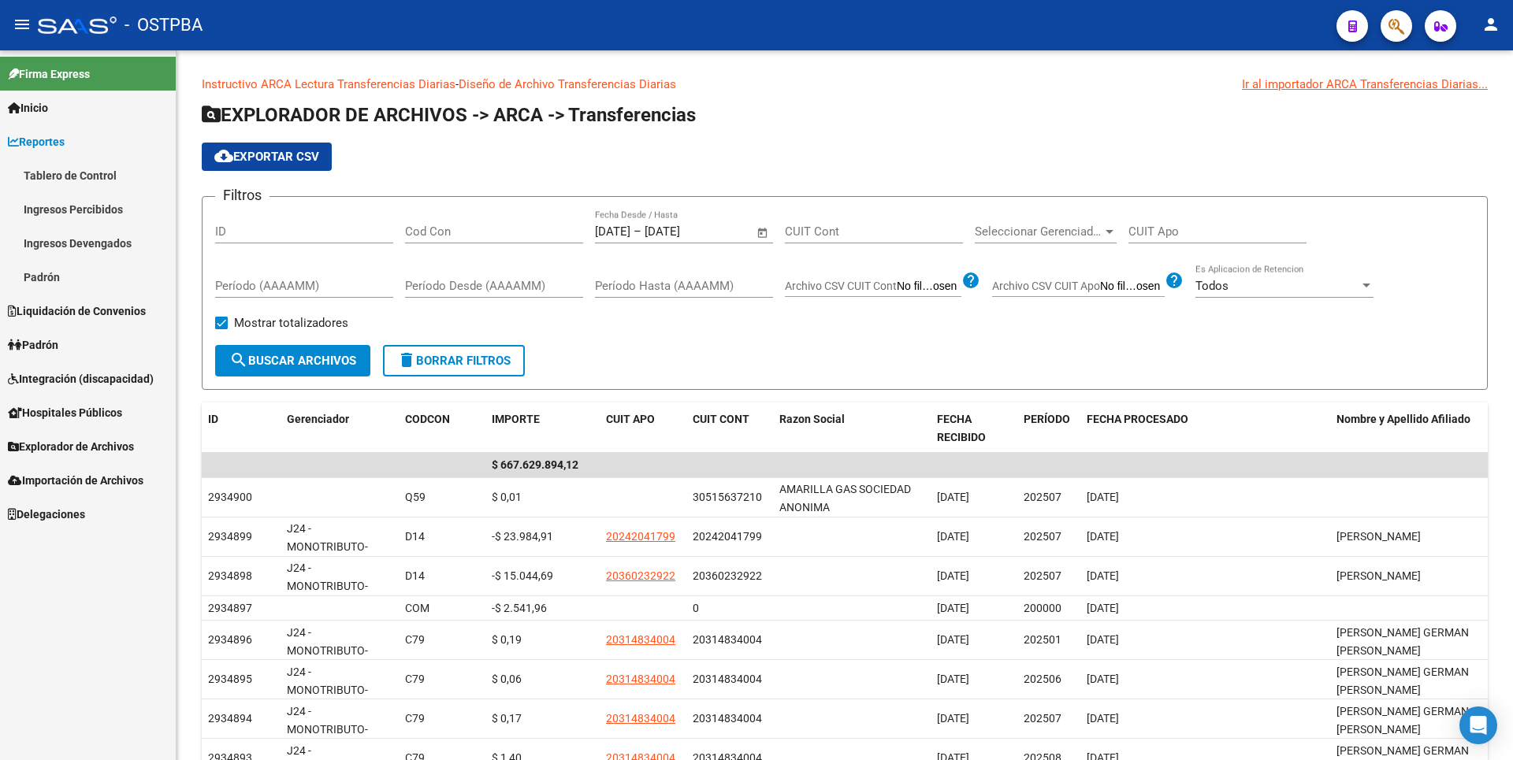
click at [105, 206] on link "Ingresos Percibidos" at bounding box center [88, 209] width 176 height 34
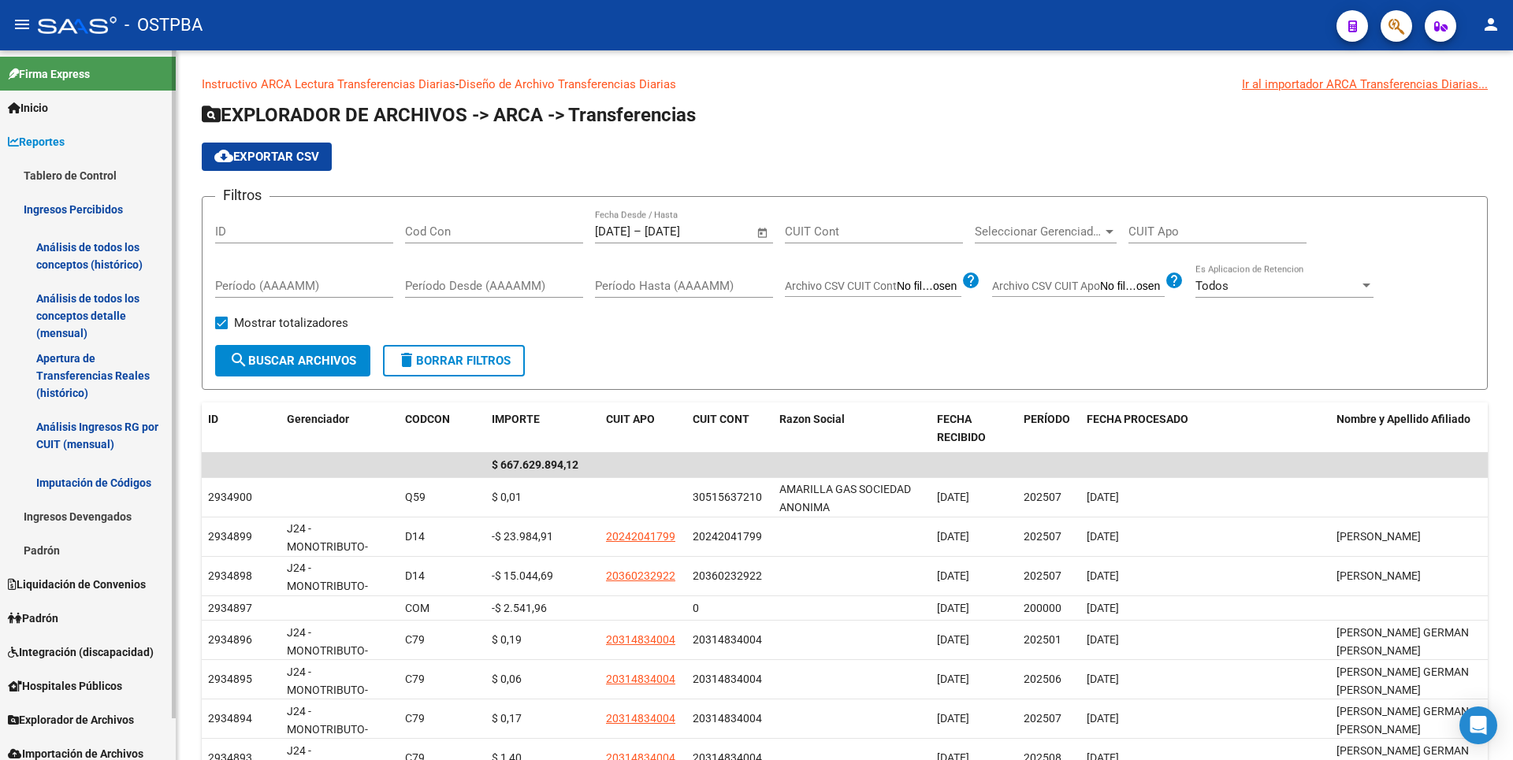
drag, startPoint x: 104, startPoint y: 301, endPoint x: 107, endPoint y: 291, distance: 10.7
click at [106, 299] on link "Análisis de todos los conceptos detalle (mensual)" at bounding box center [88, 316] width 176 height 60
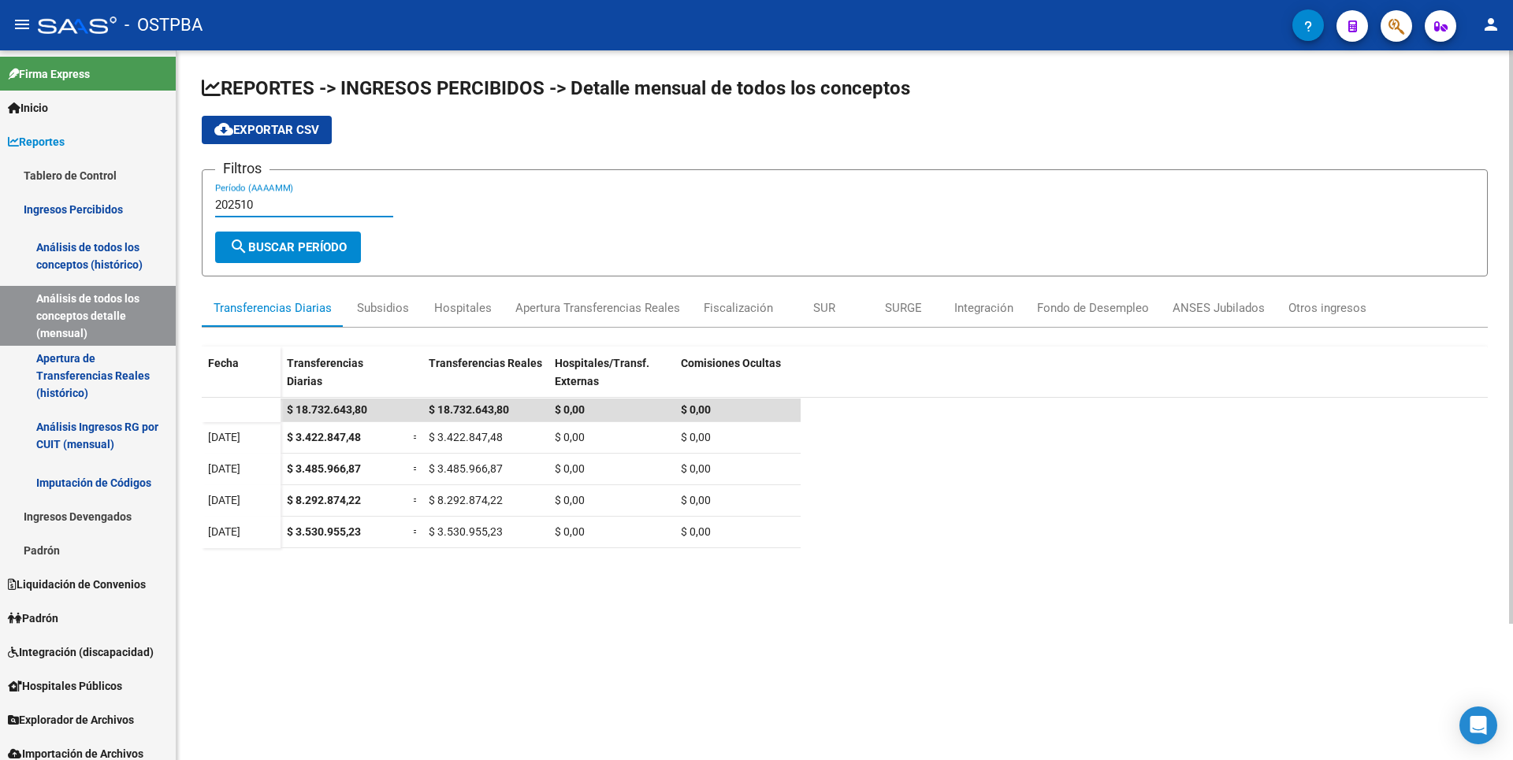
drag, startPoint x: 244, startPoint y: 204, endPoint x: 297, endPoint y: 207, distance: 52.9
click at [296, 207] on input "202510" at bounding box center [304, 205] width 178 height 14
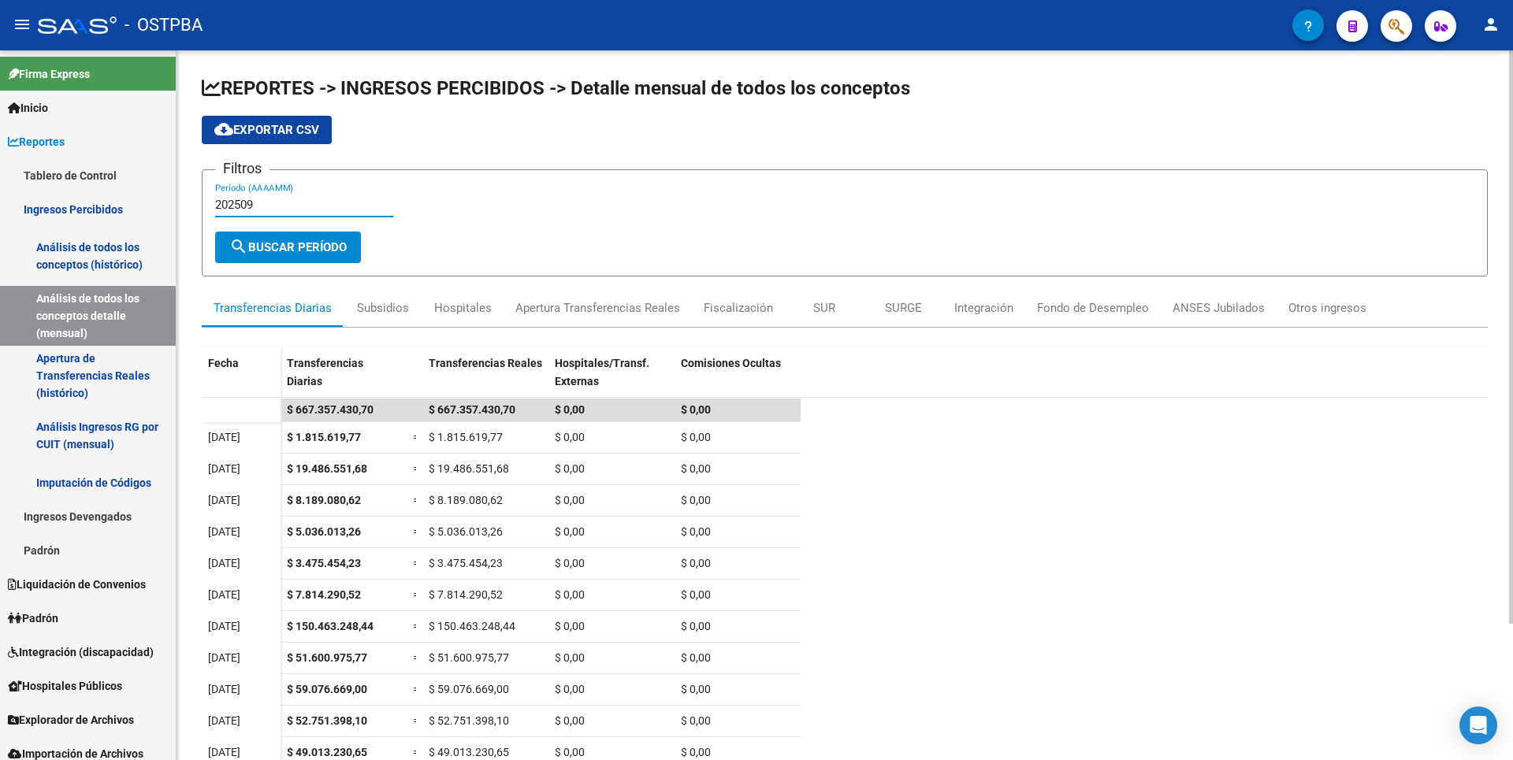
type input "202509"
click at [20, 32] on mat-icon "menu" at bounding box center [22, 24] width 19 height 19
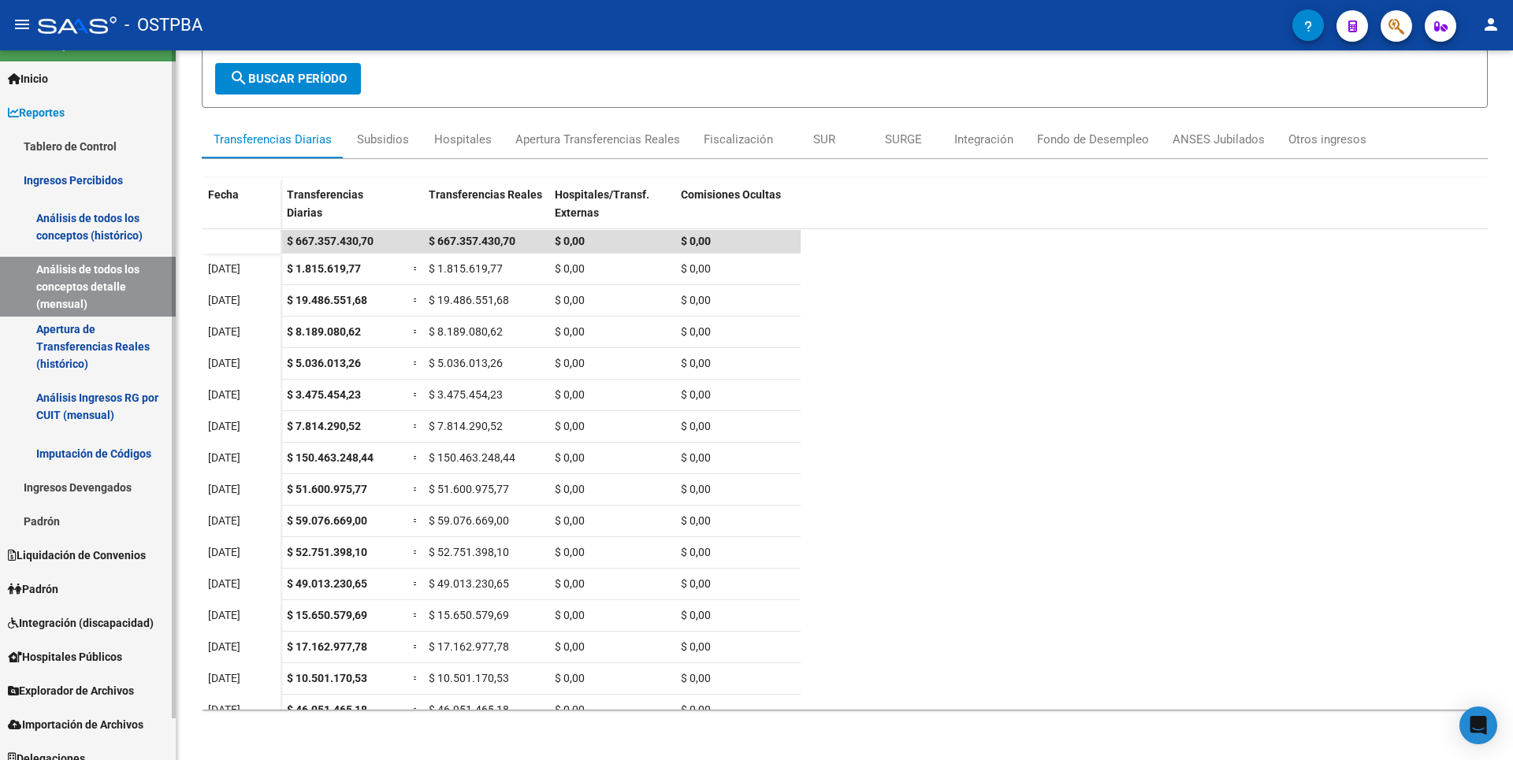
scroll to position [44, 0]
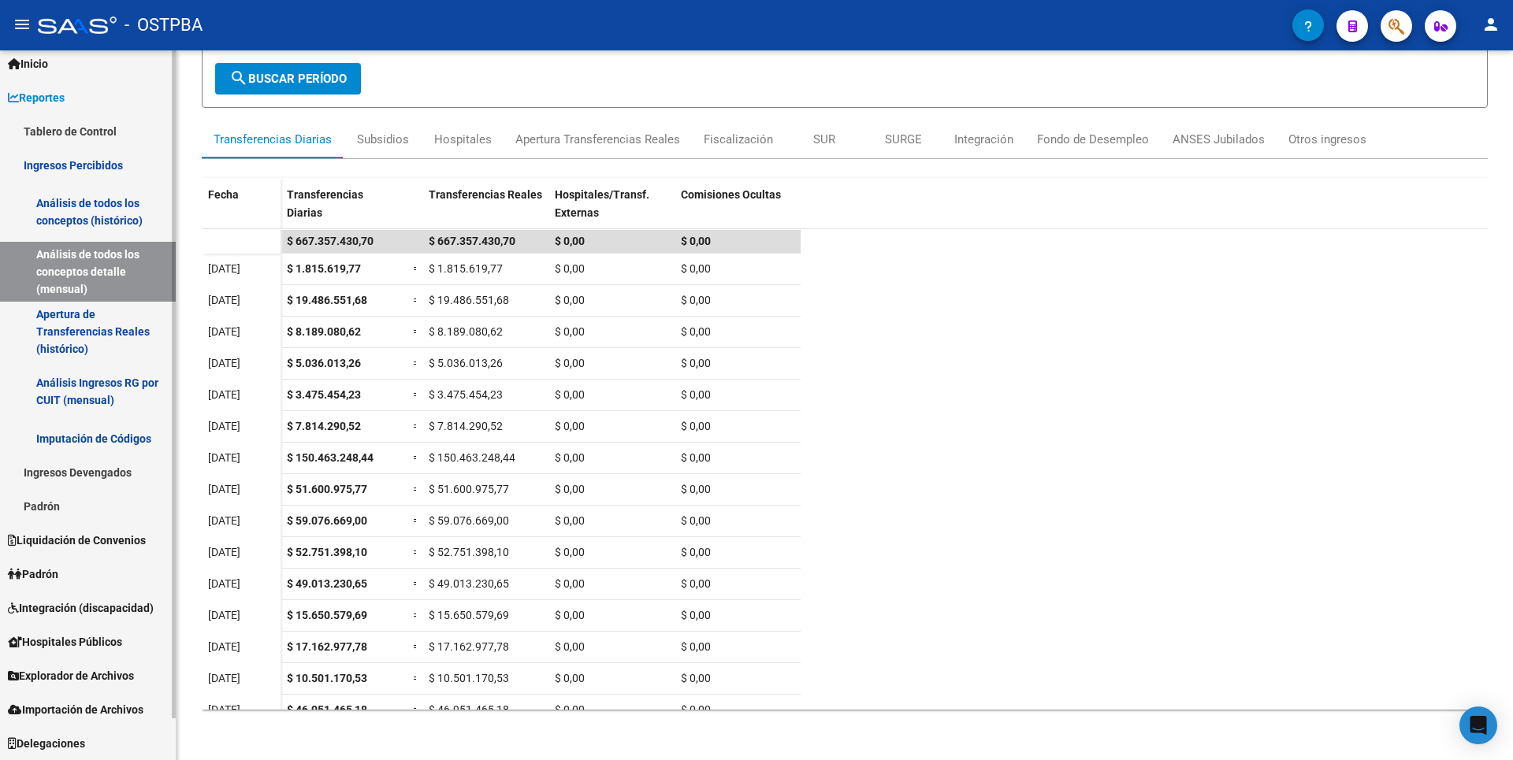
click at [121, 638] on span "Hospitales Públicos" at bounding box center [65, 642] width 114 height 17
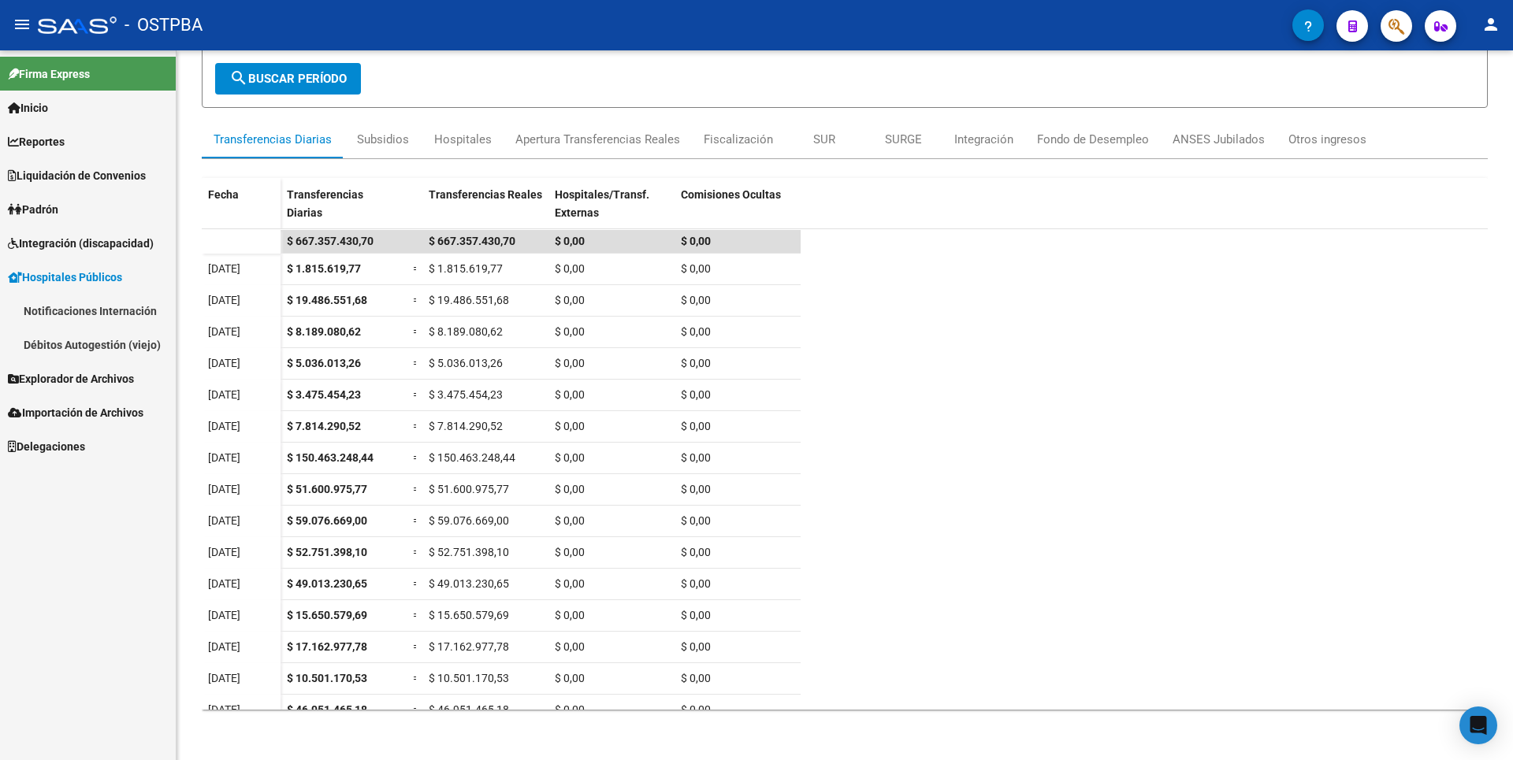
scroll to position [0, 0]
click at [113, 307] on link "Notificaciones Internación" at bounding box center [88, 311] width 176 height 34
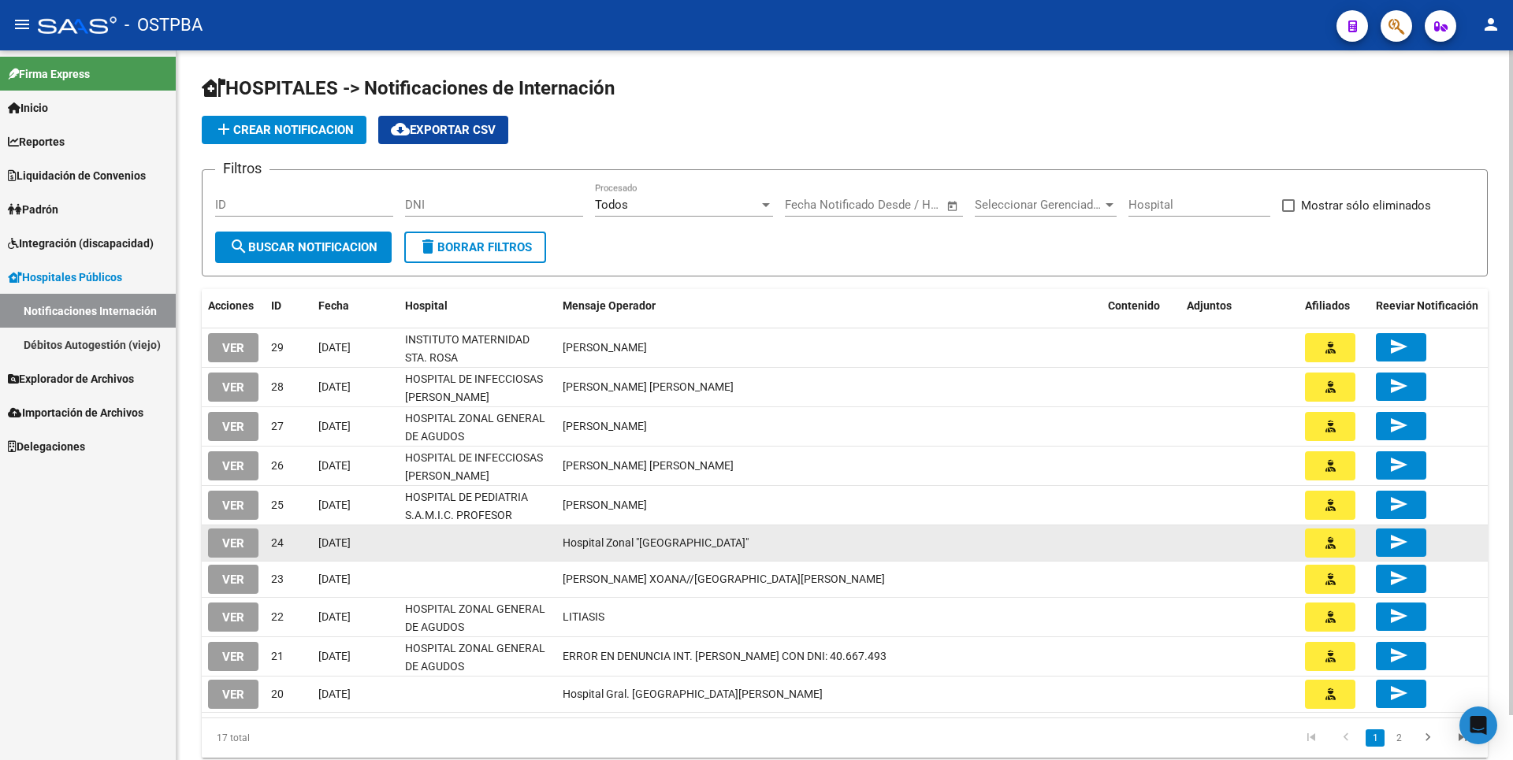
scroll to position [48, 0]
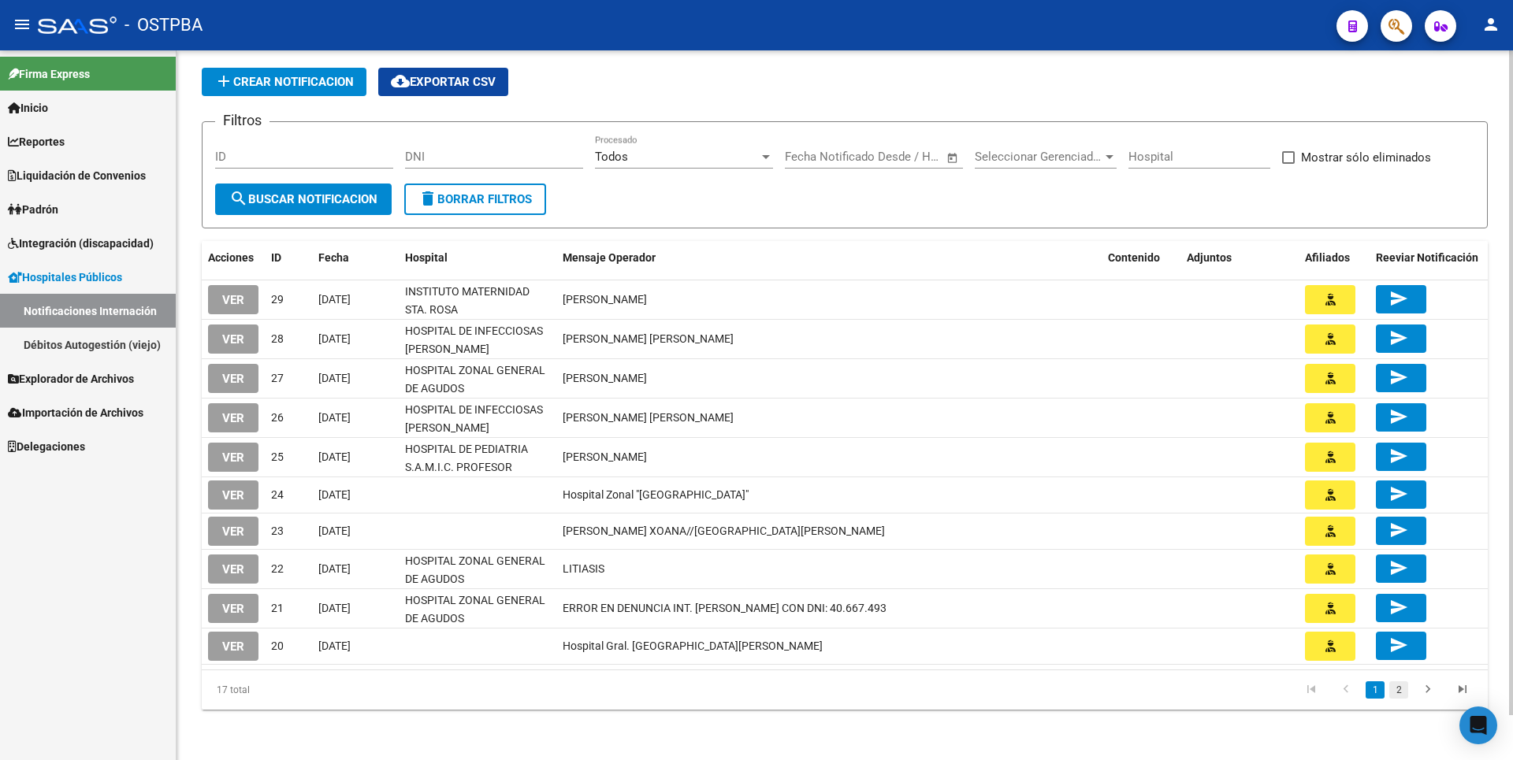
click at [1406, 693] on link "2" at bounding box center [1398, 690] width 19 height 17
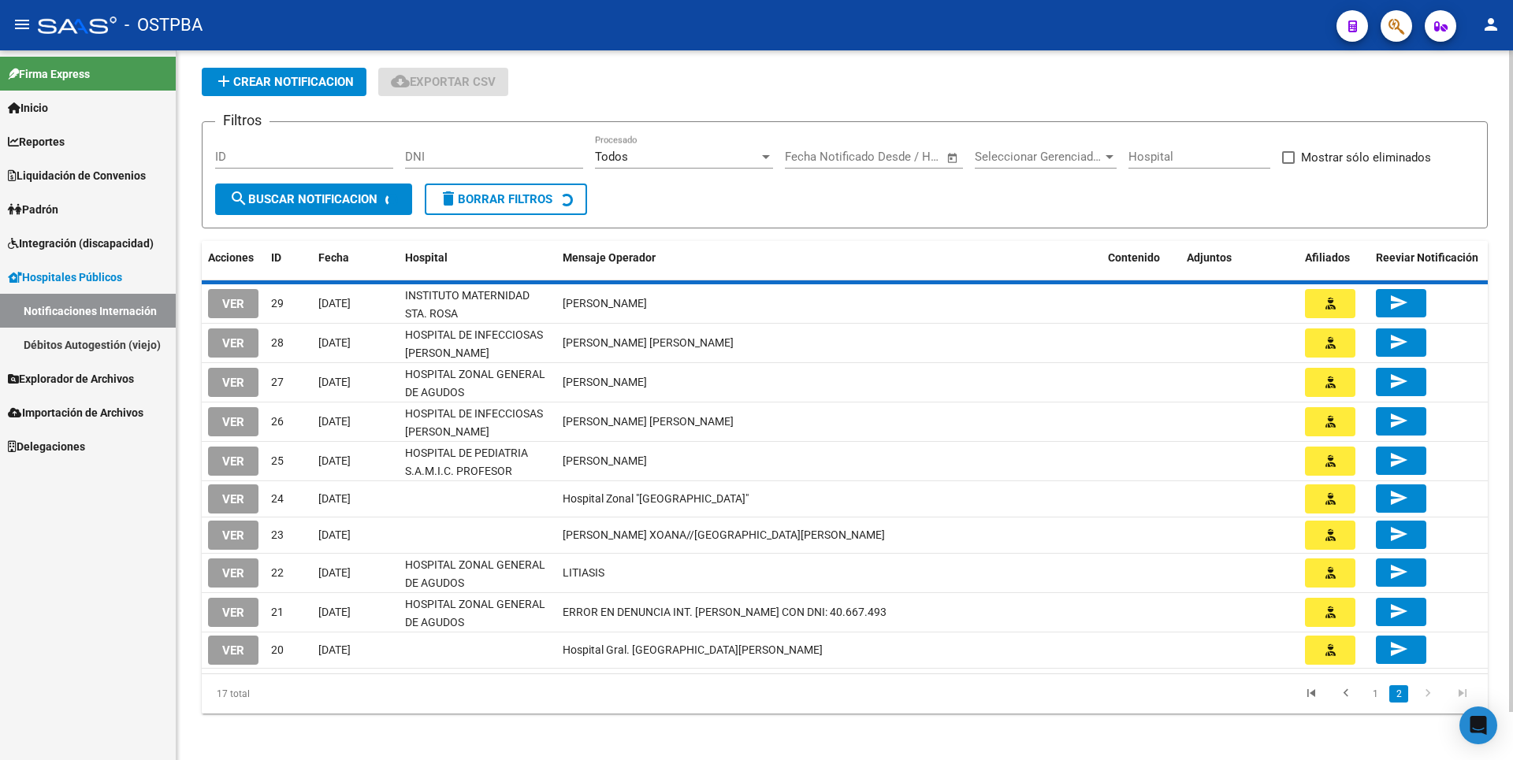
scroll to position [0, 0]
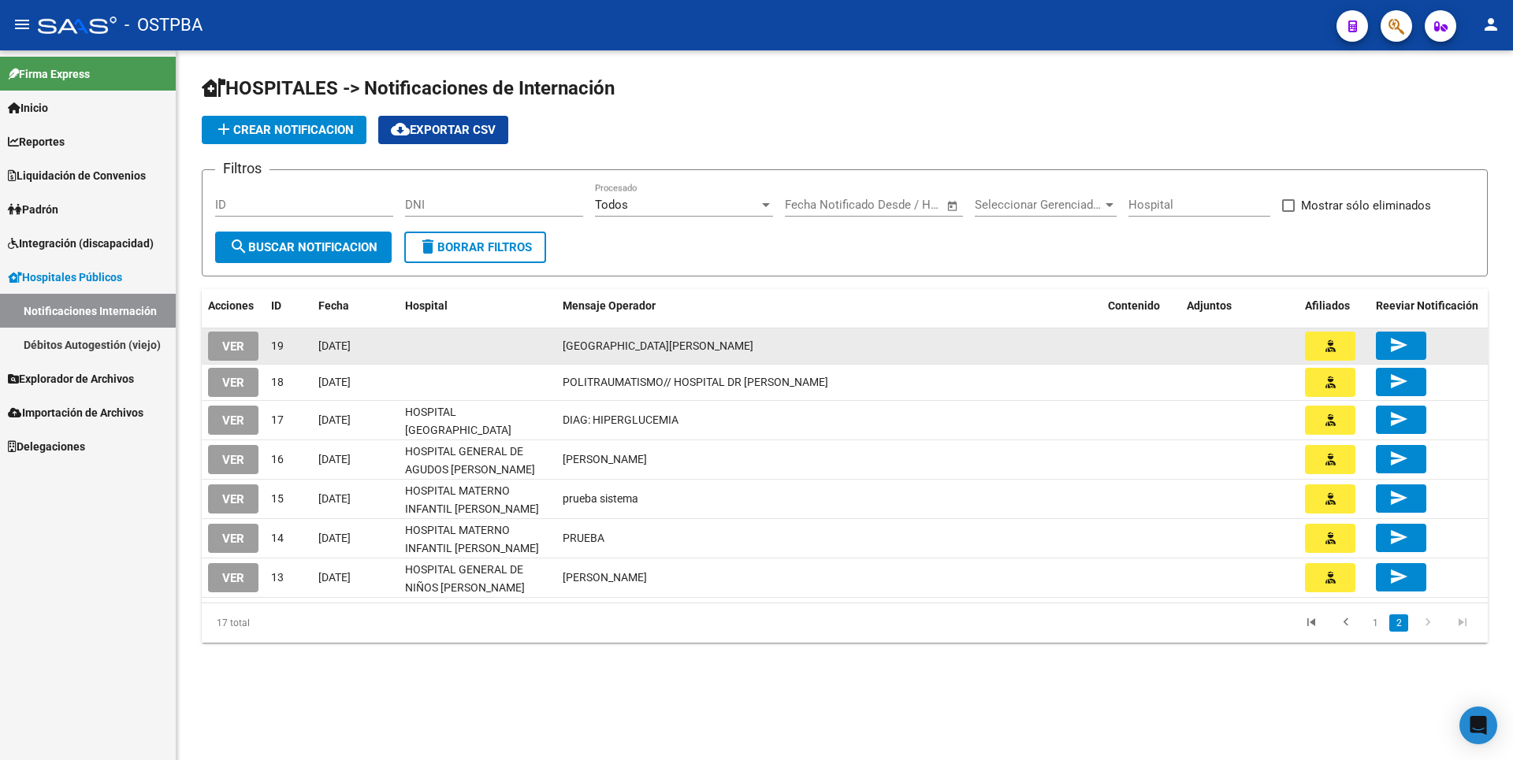
click at [236, 344] on span "VER" at bounding box center [233, 347] width 22 height 14
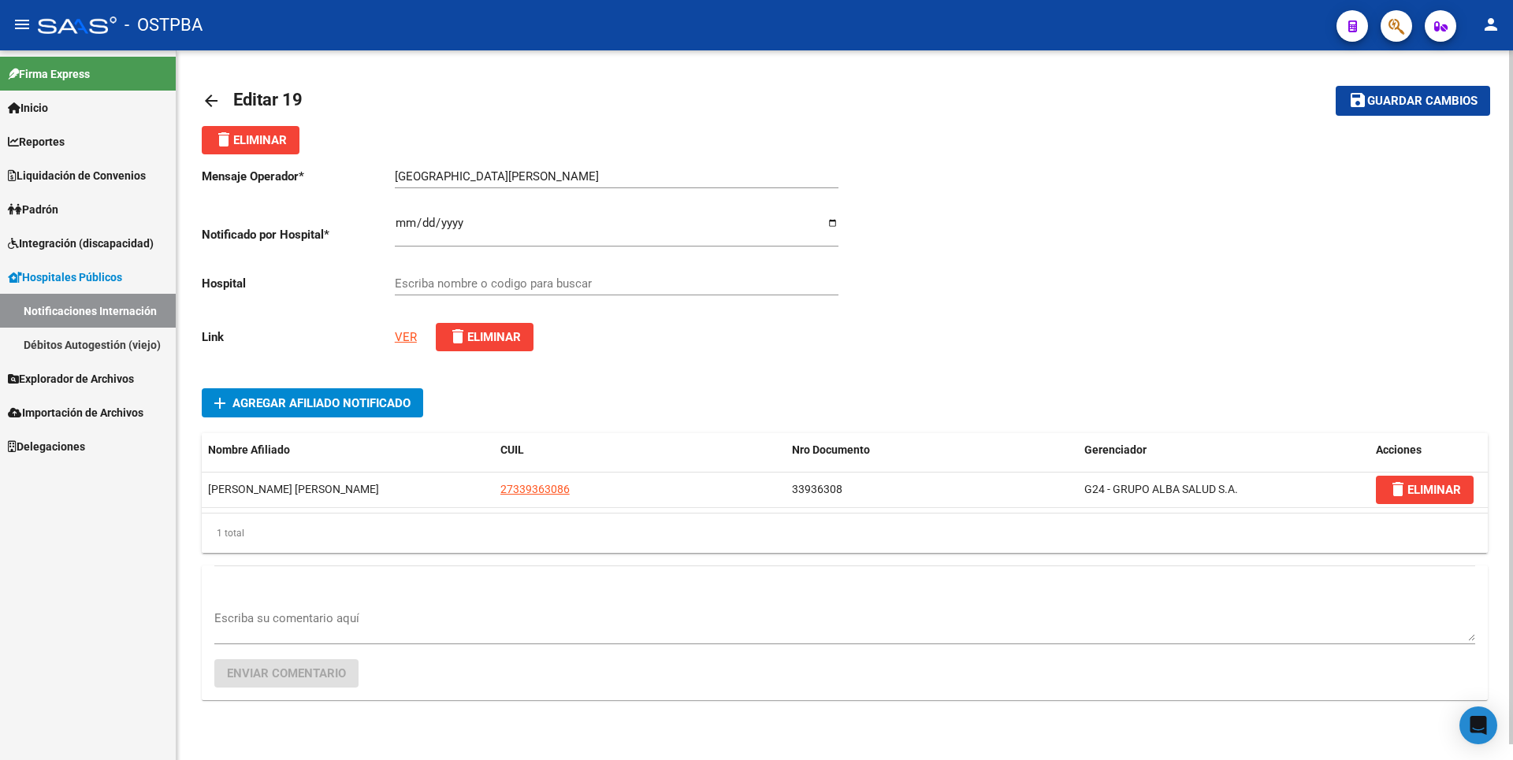
click at [405, 339] on link "VER" at bounding box center [406, 337] width 22 height 14
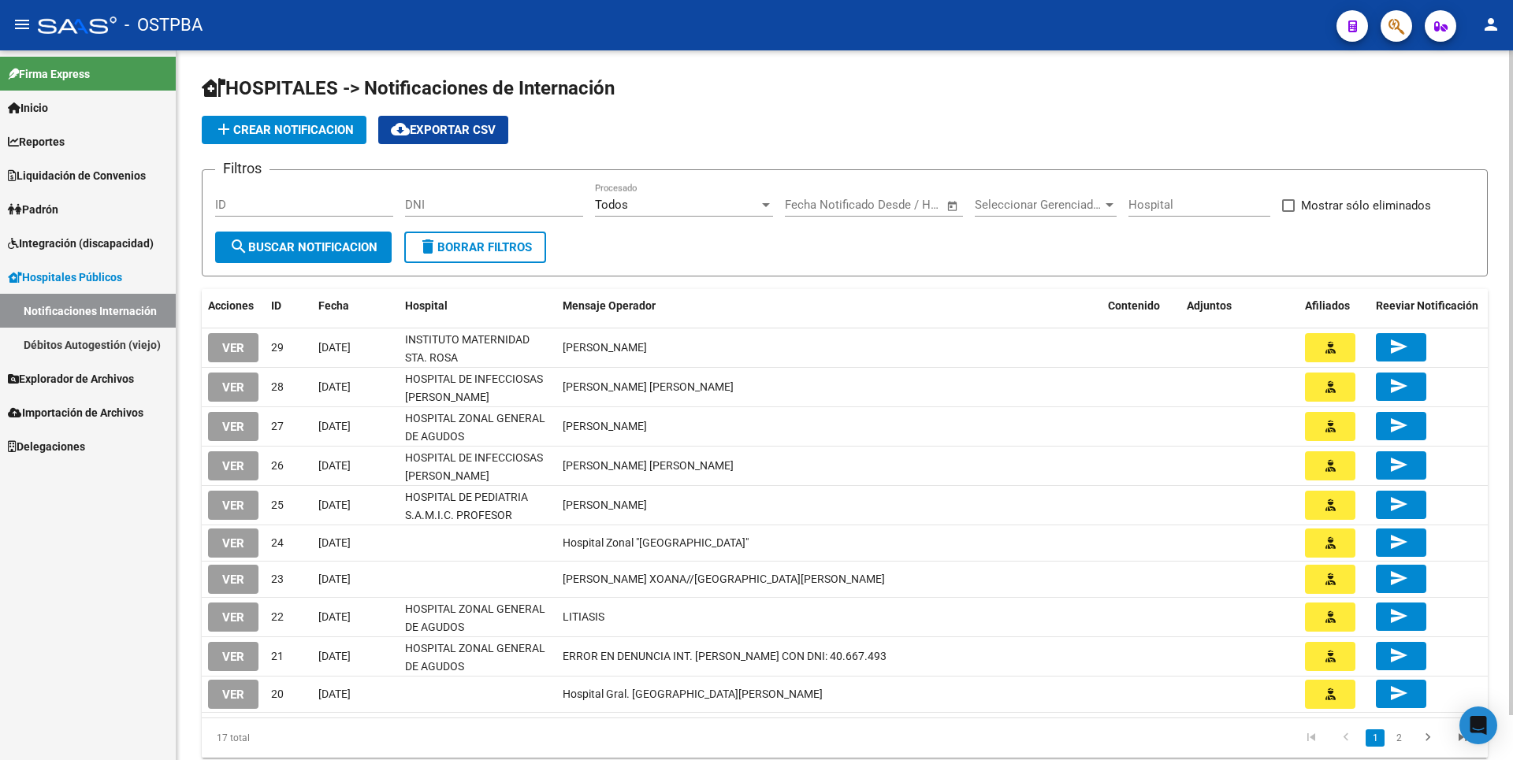
click at [1398, 741] on link "2" at bounding box center [1398, 738] width 19 height 17
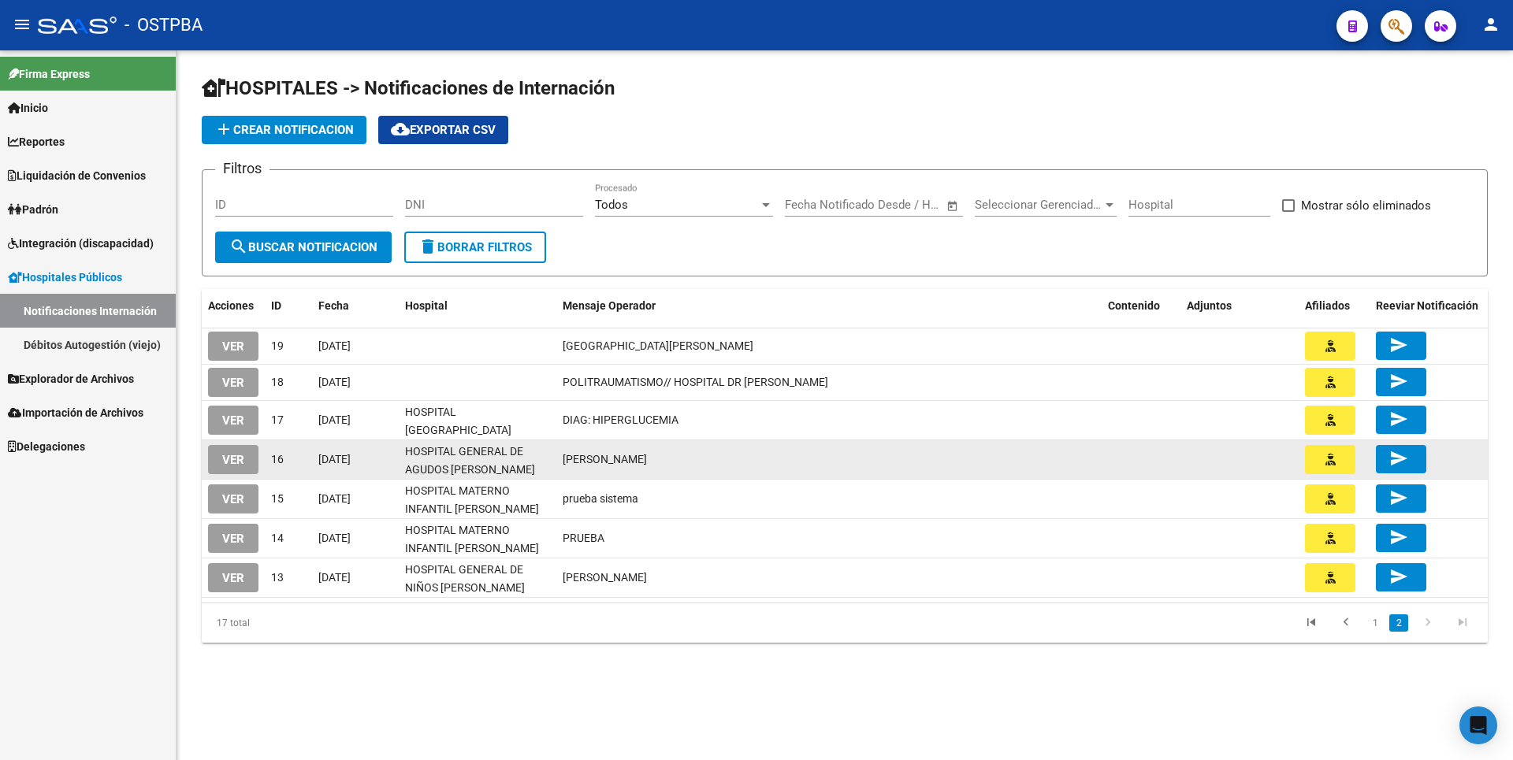
click at [232, 459] on span "VER" at bounding box center [233, 460] width 22 height 14
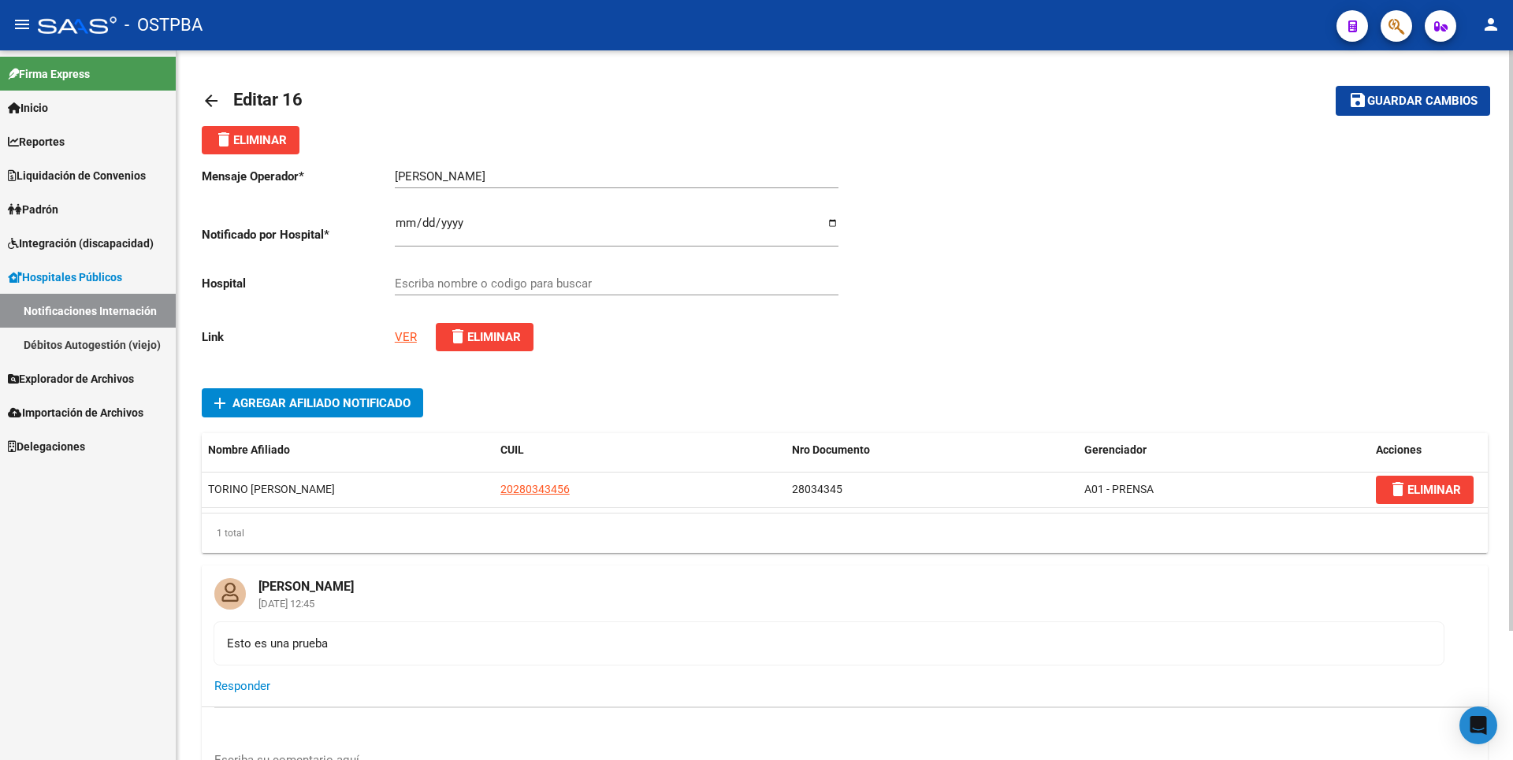
type input "HOSPITAL GENERAL DE AGUDOS DR. COSME ARGERICH"
click at [411, 340] on link "VER" at bounding box center [406, 337] width 22 height 14
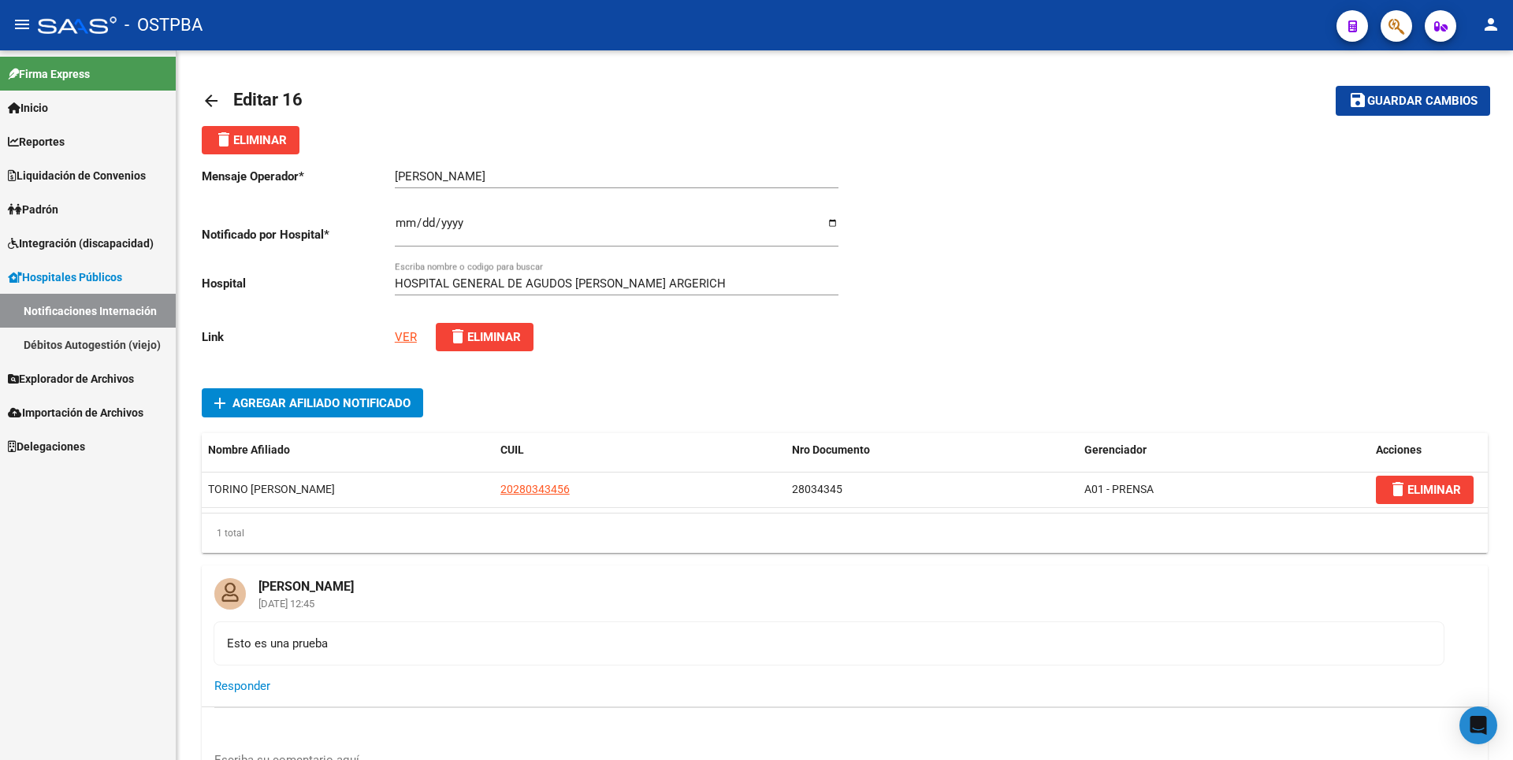
click at [79, 209] on link "Padrón" at bounding box center [88, 209] width 176 height 34
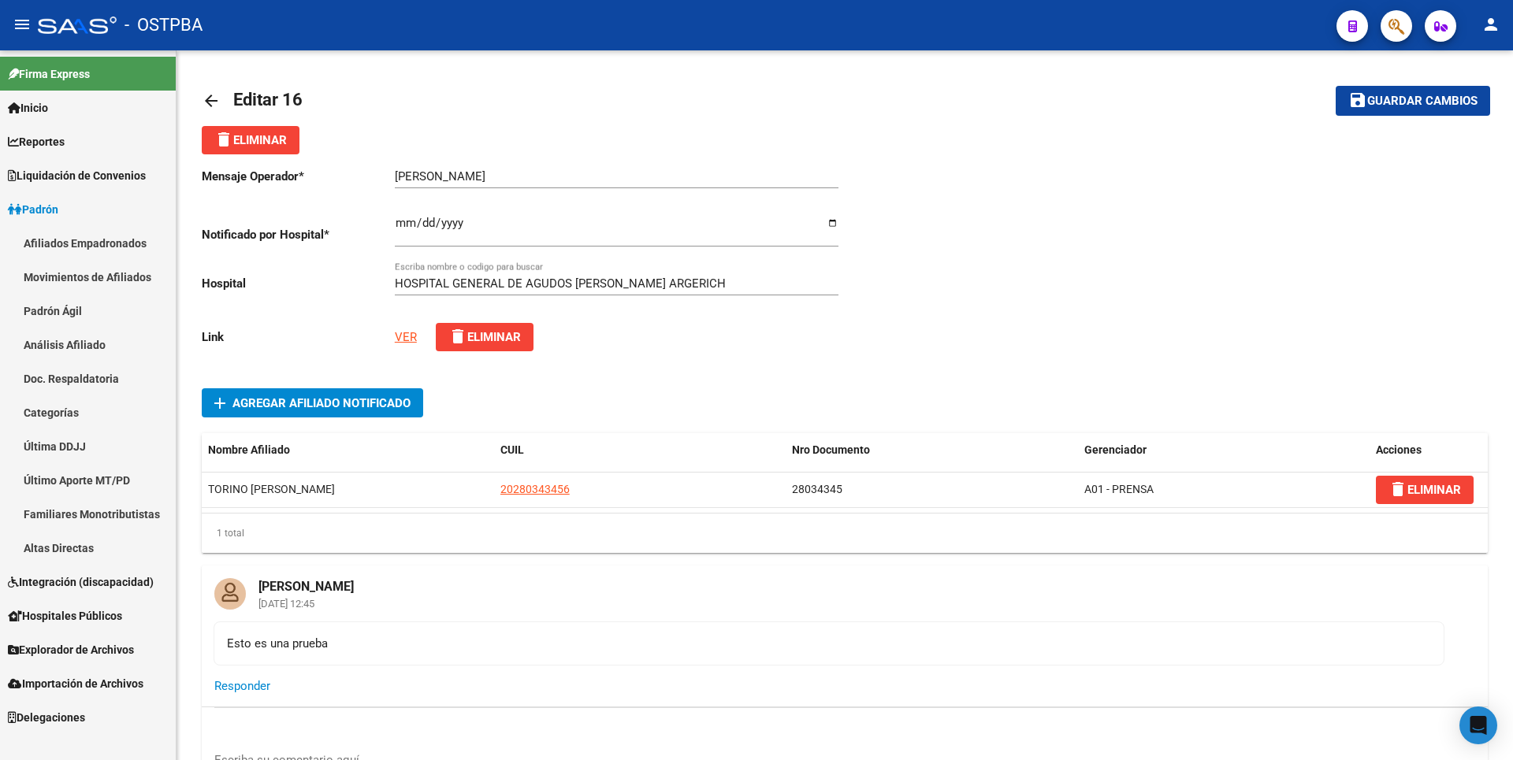
click at [80, 350] on link "Análisis Afiliado" at bounding box center [88, 345] width 176 height 34
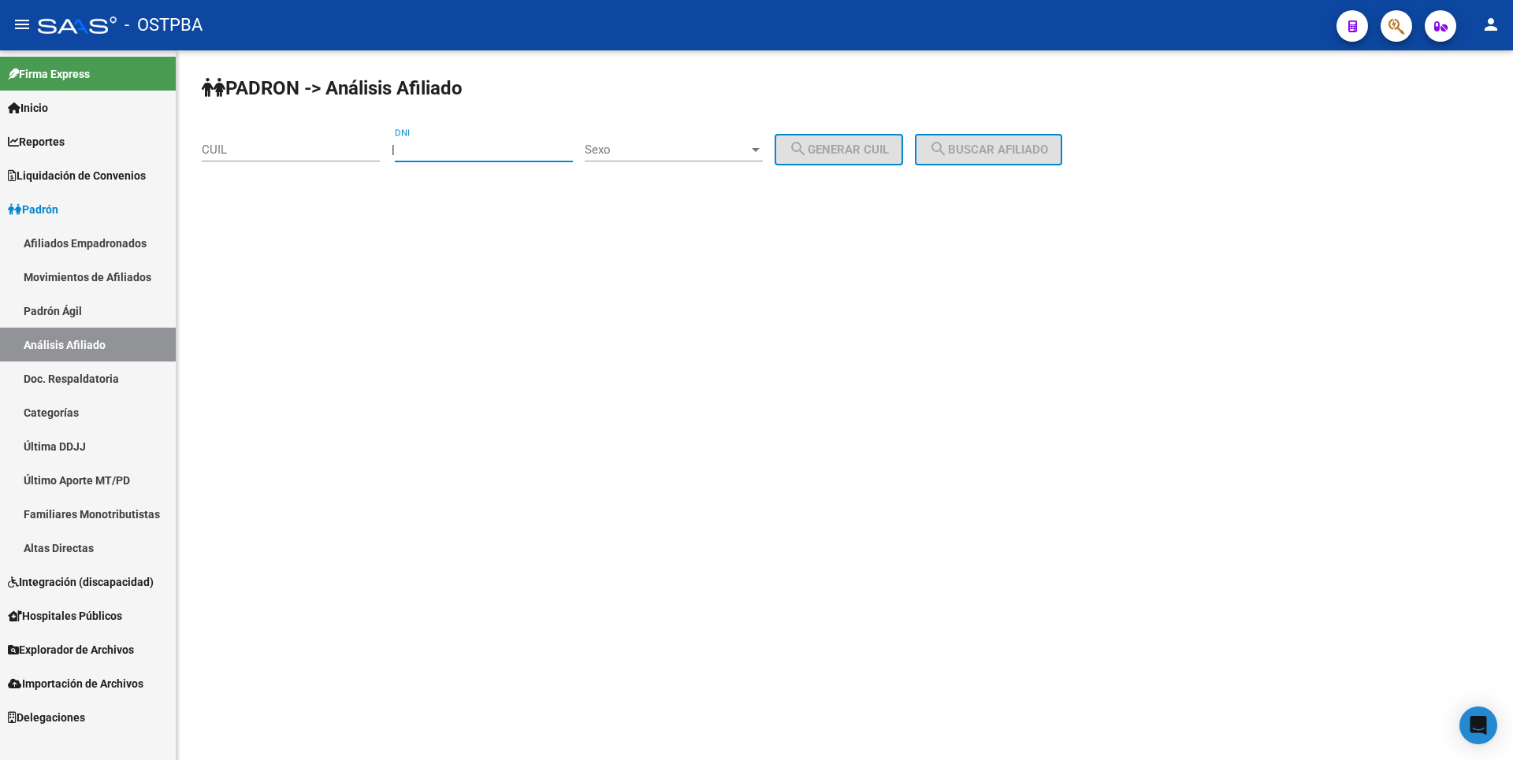
click at [442, 143] on input "DNI" at bounding box center [484, 150] width 178 height 14
paste input "30398820"
type input "30398820"
click at [749, 150] on span "Sexo" at bounding box center [667, 150] width 164 height 14
click at [688, 145] on span "Masculino" at bounding box center [691, 149] width 178 height 35
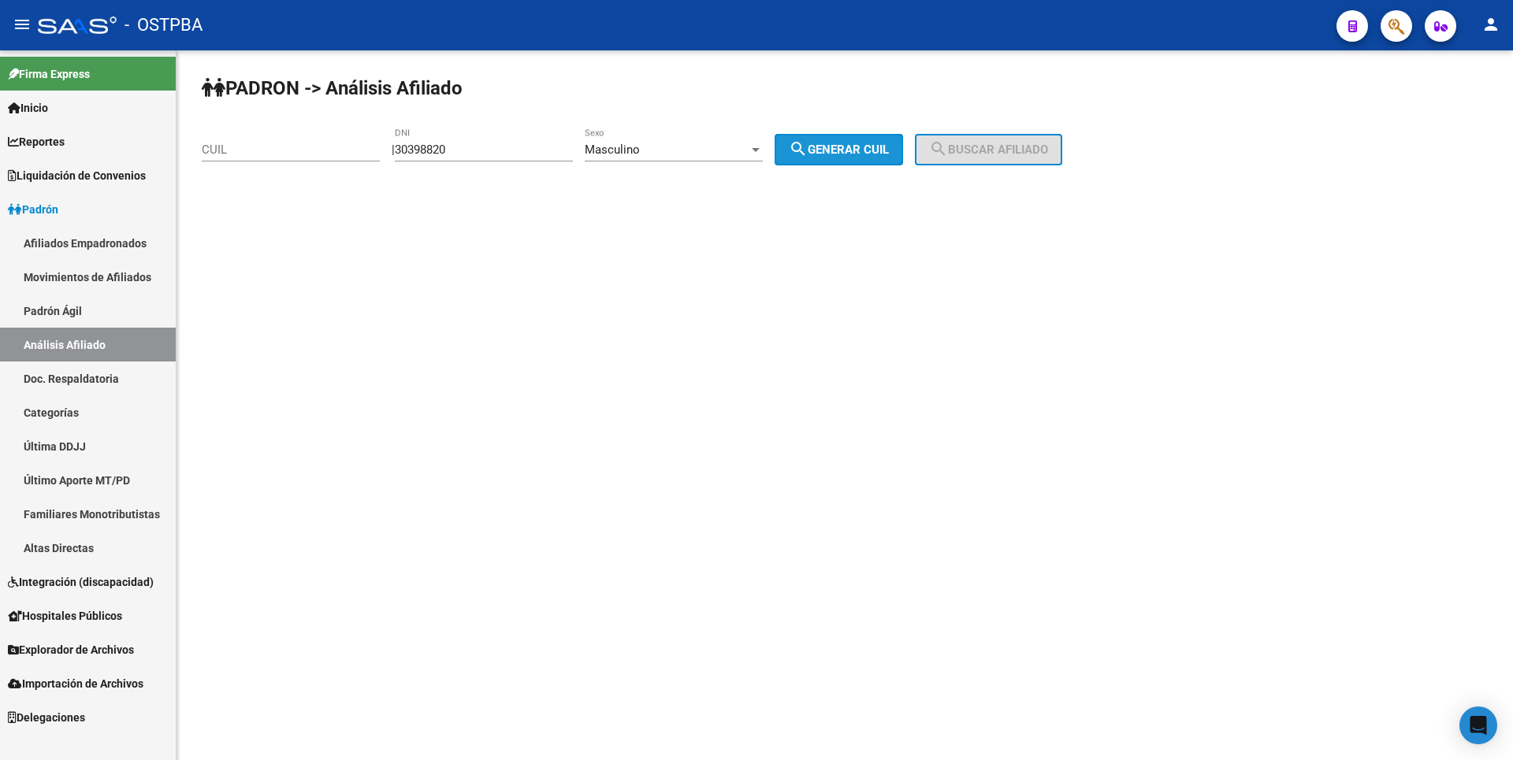
drag, startPoint x: 842, startPoint y: 140, endPoint x: 920, endPoint y: 131, distance: 77.8
click at [846, 139] on button "search Generar CUIL" at bounding box center [839, 150] width 128 height 32
type input "20-30398820-4"
click at [972, 144] on span "search Buscar afiliado" at bounding box center [988, 150] width 119 height 14
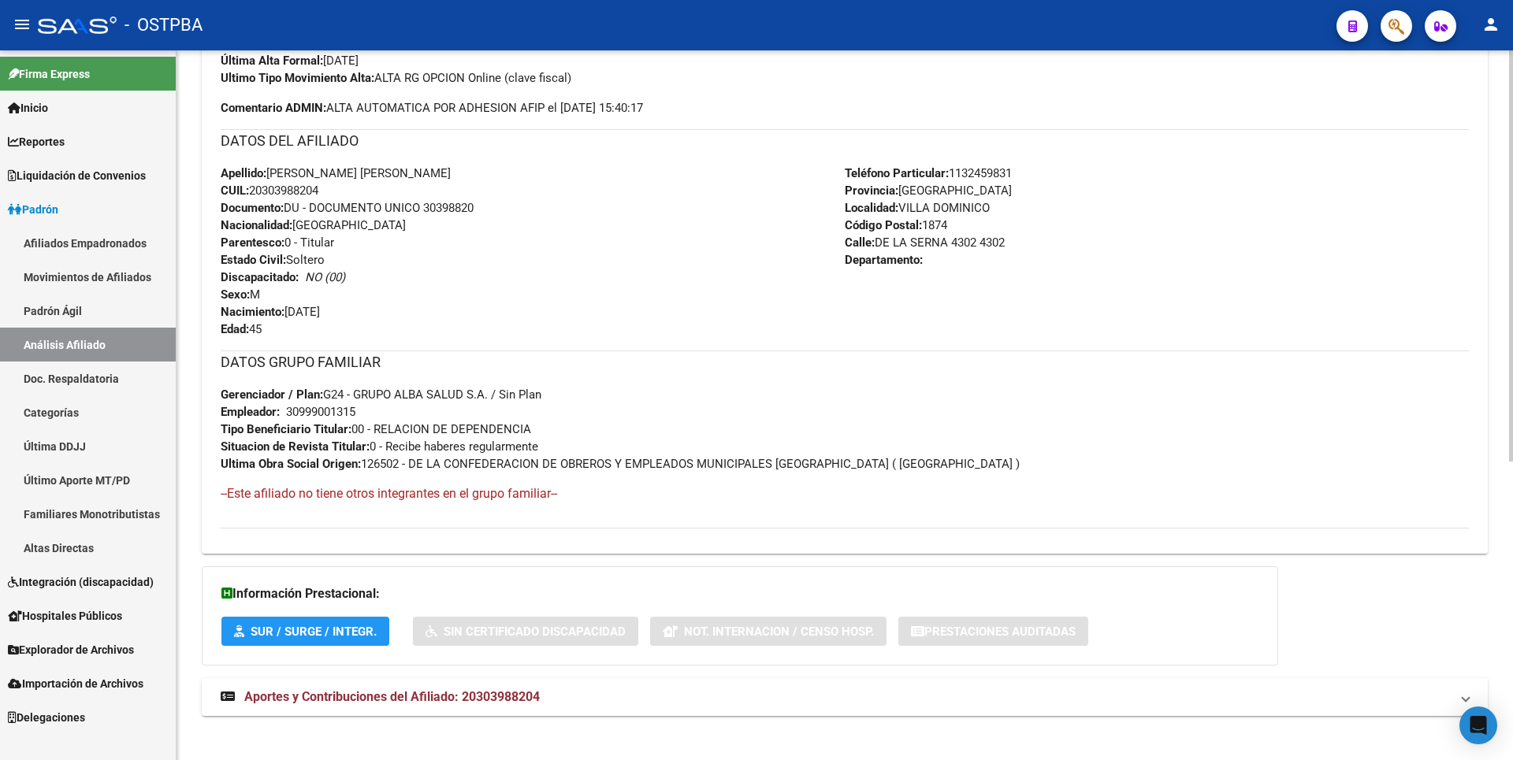
scroll to position [515, 0]
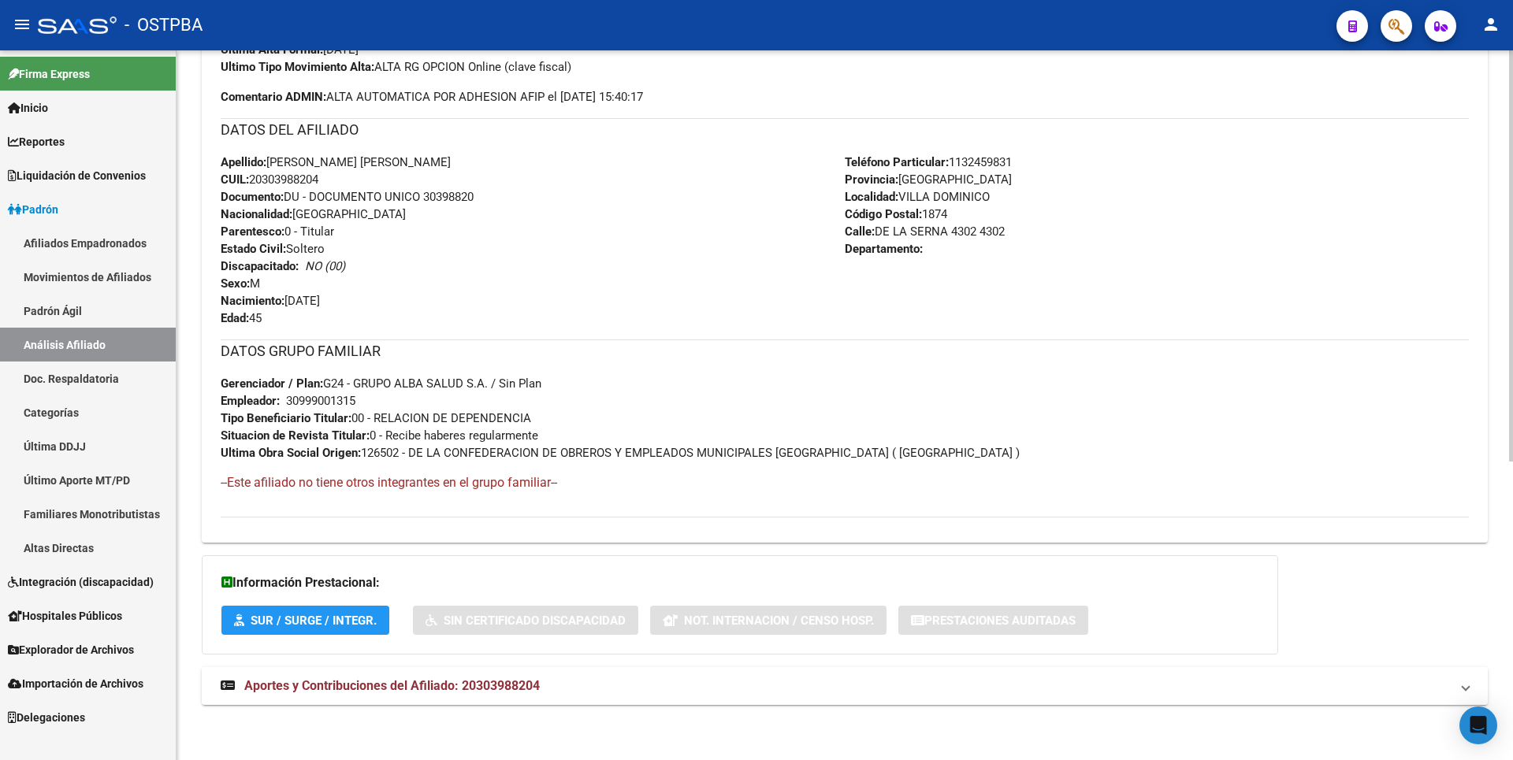
click at [440, 692] on span "Aportes y Contribuciones del Afiliado: 20303988204" at bounding box center [392, 686] width 296 height 15
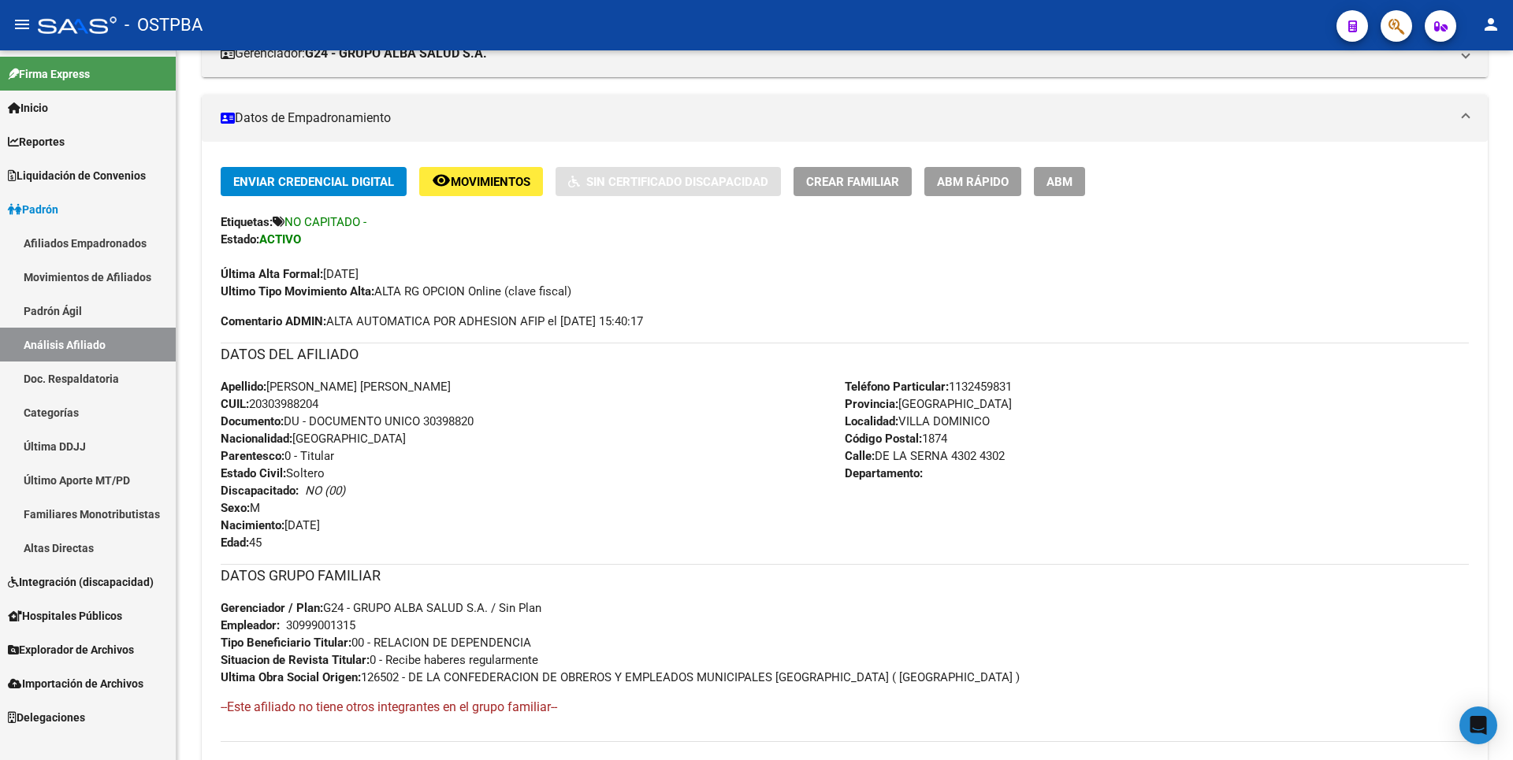
scroll to position [0, 0]
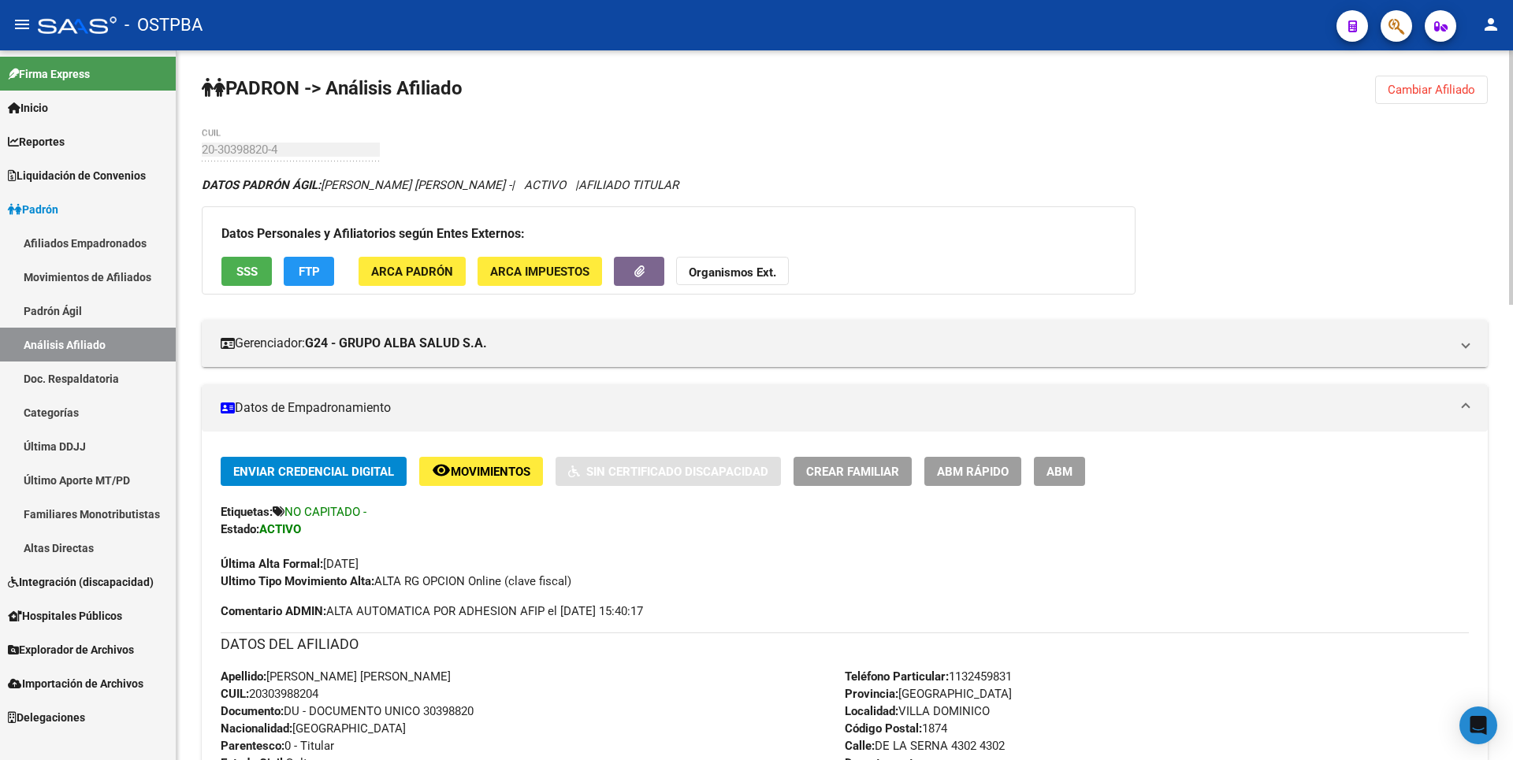
click at [272, 275] on div "Datos Personales y Afiliatorios según Entes Externos: SSS FTP ARCA Padrón ARCA …" at bounding box center [669, 250] width 934 height 88
click at [249, 275] on span "SSS" at bounding box center [246, 272] width 21 height 14
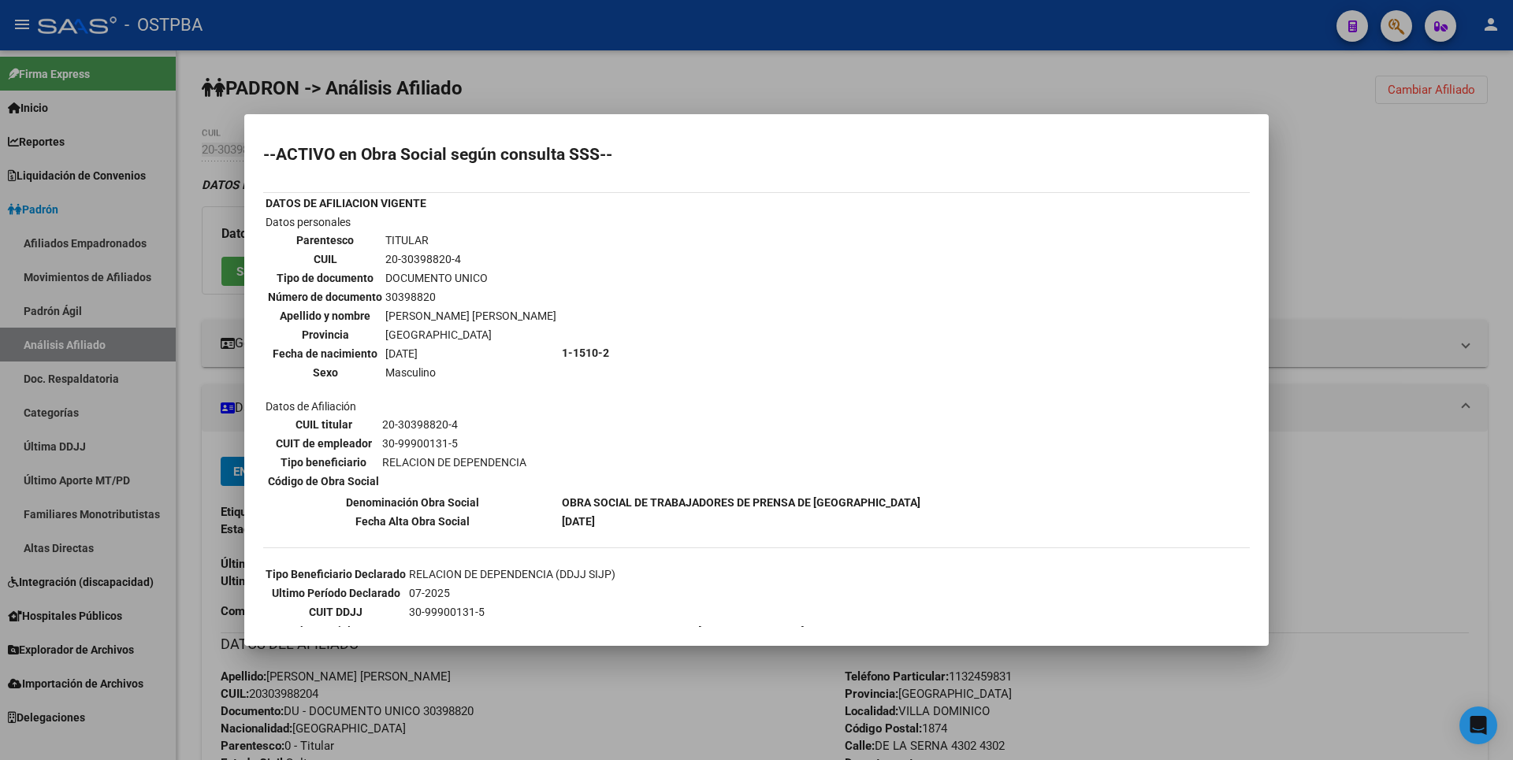
click at [630, 95] on div at bounding box center [756, 380] width 1513 height 760
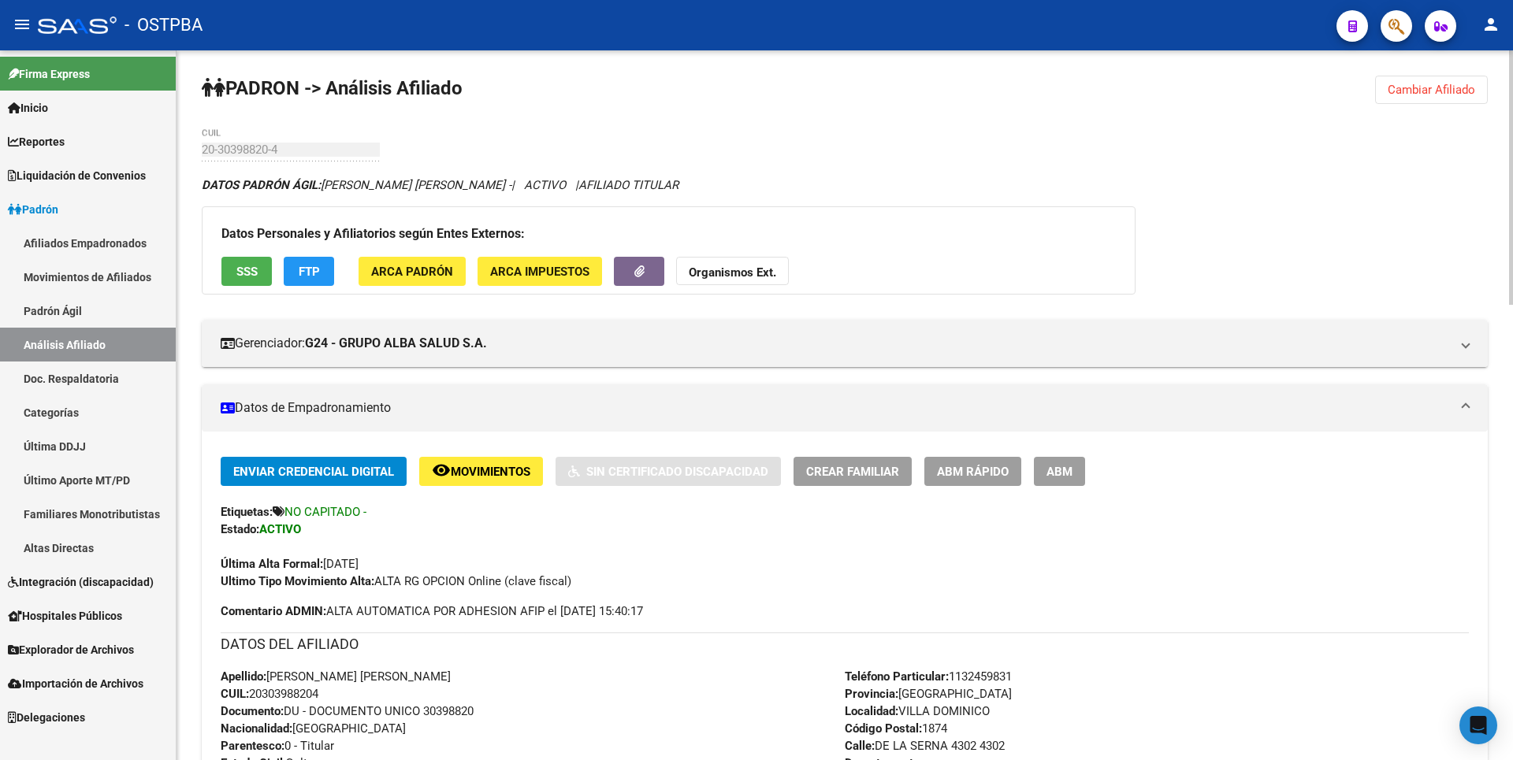
click at [302, 278] on span "FTP" at bounding box center [309, 272] width 21 height 14
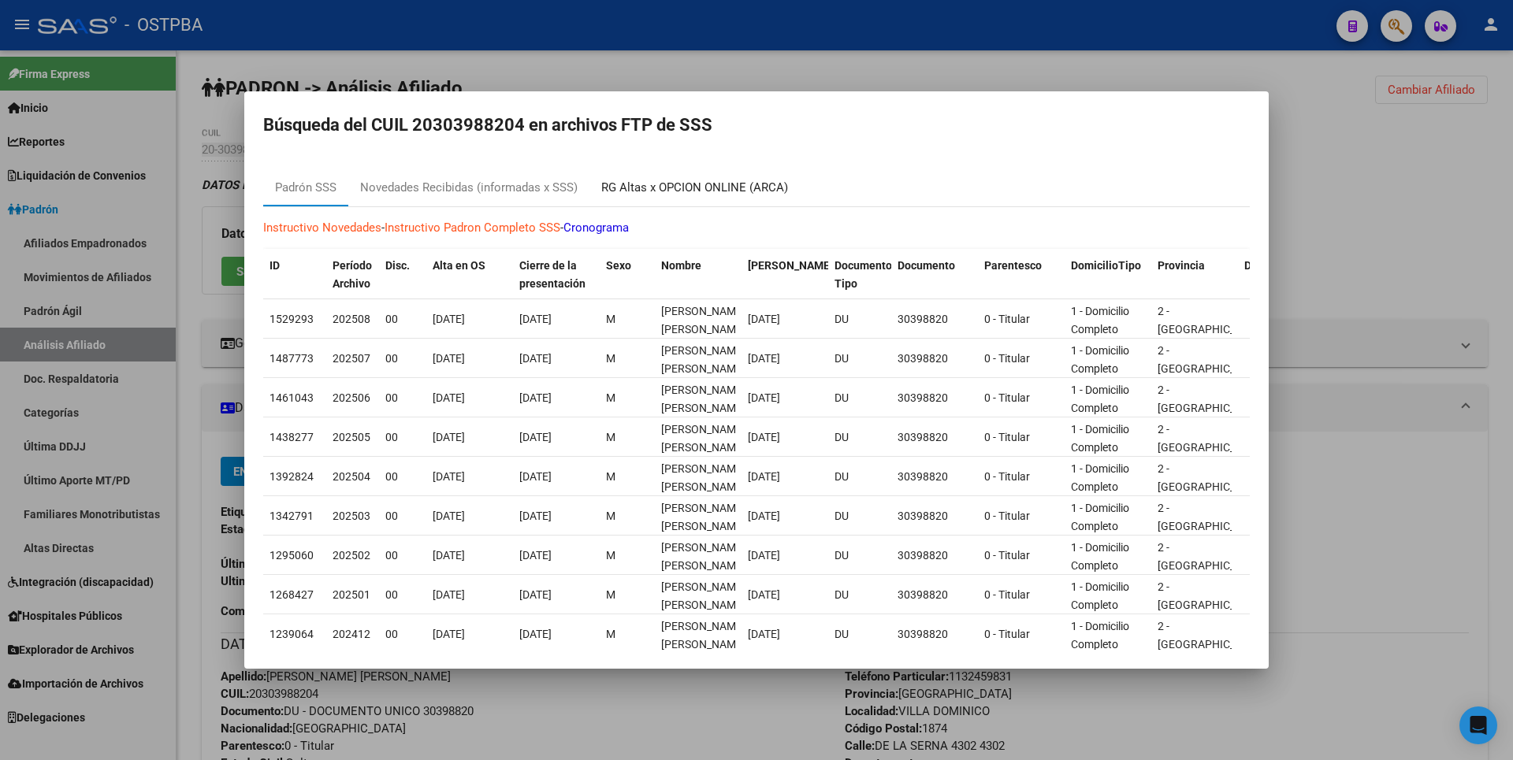
click at [621, 190] on div "RG Altas x OPCION ONLINE (ARCA)" at bounding box center [694, 188] width 187 height 18
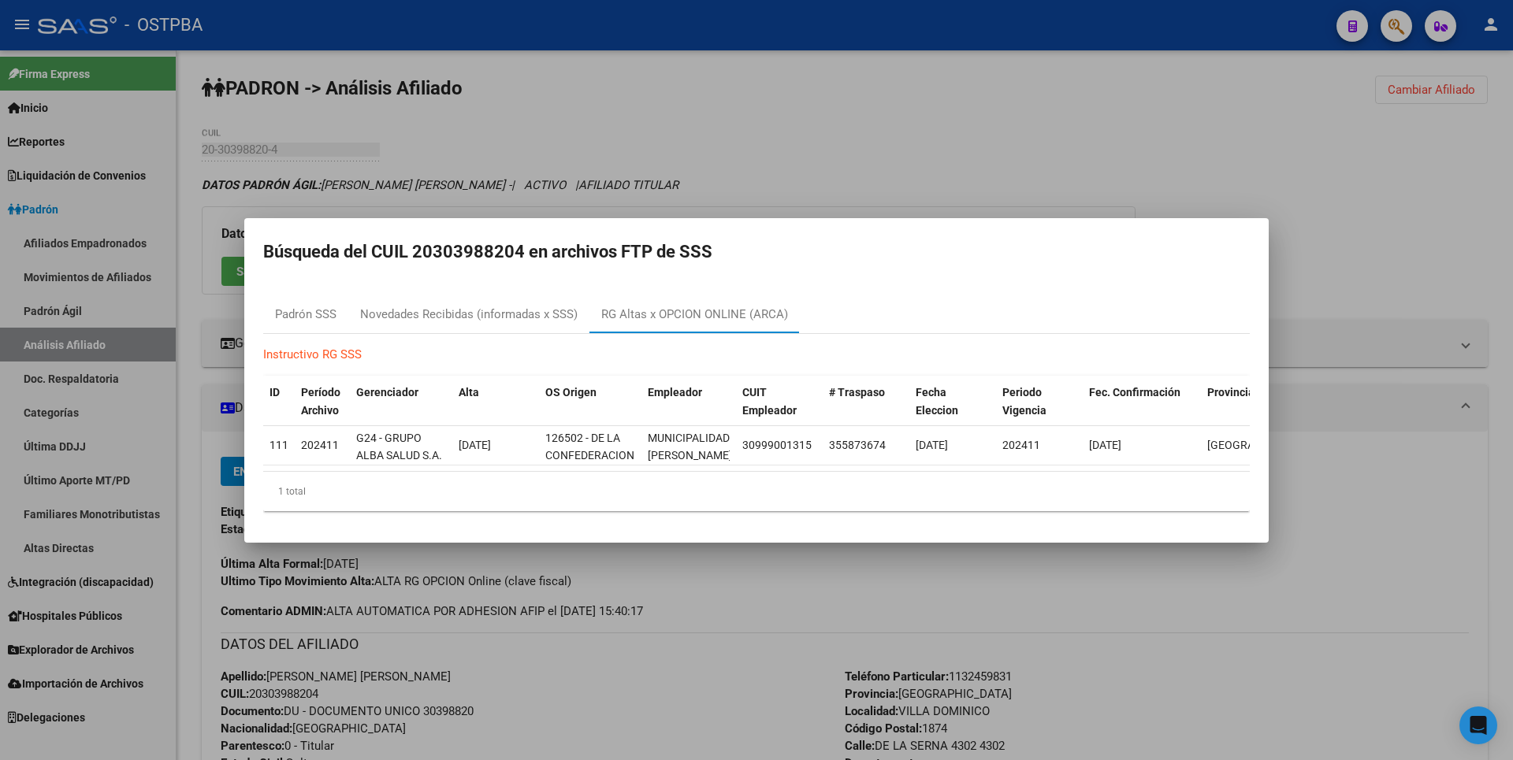
click at [776, 166] on div at bounding box center [756, 380] width 1513 height 760
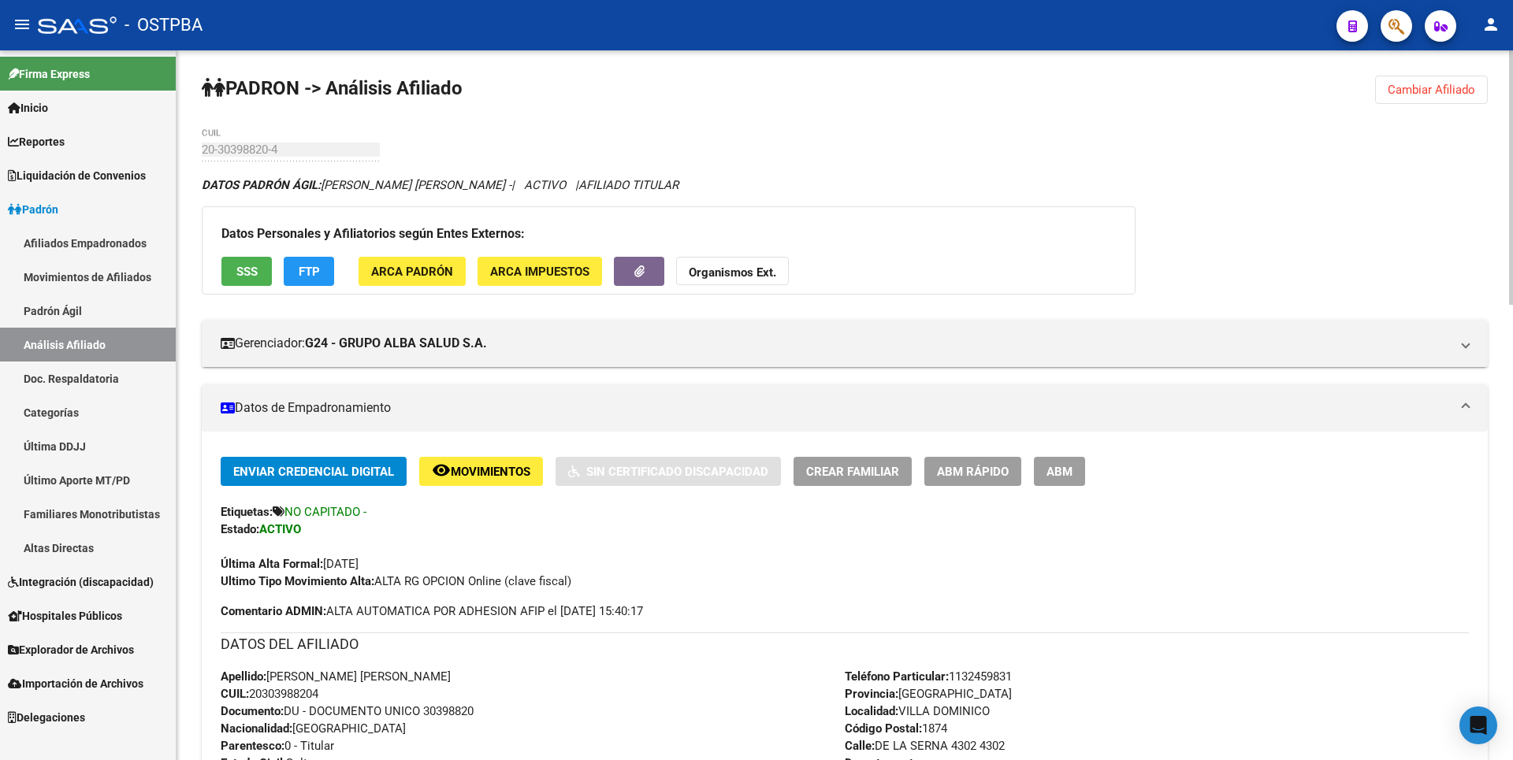
click at [748, 270] on strong "Organismos Ext." at bounding box center [732, 273] width 87 height 14
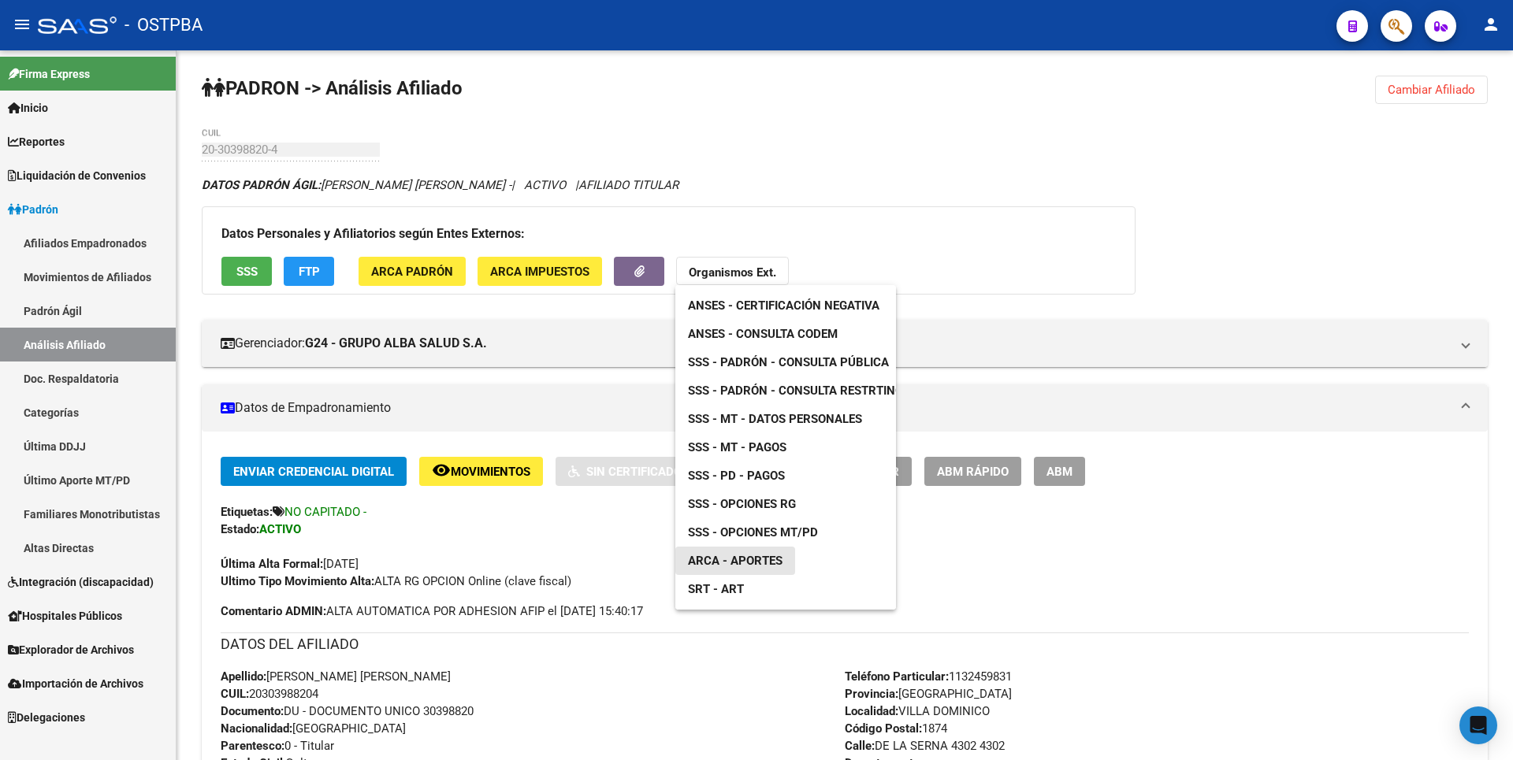
click at [762, 556] on span "ARCA - Aportes" at bounding box center [735, 561] width 95 height 14
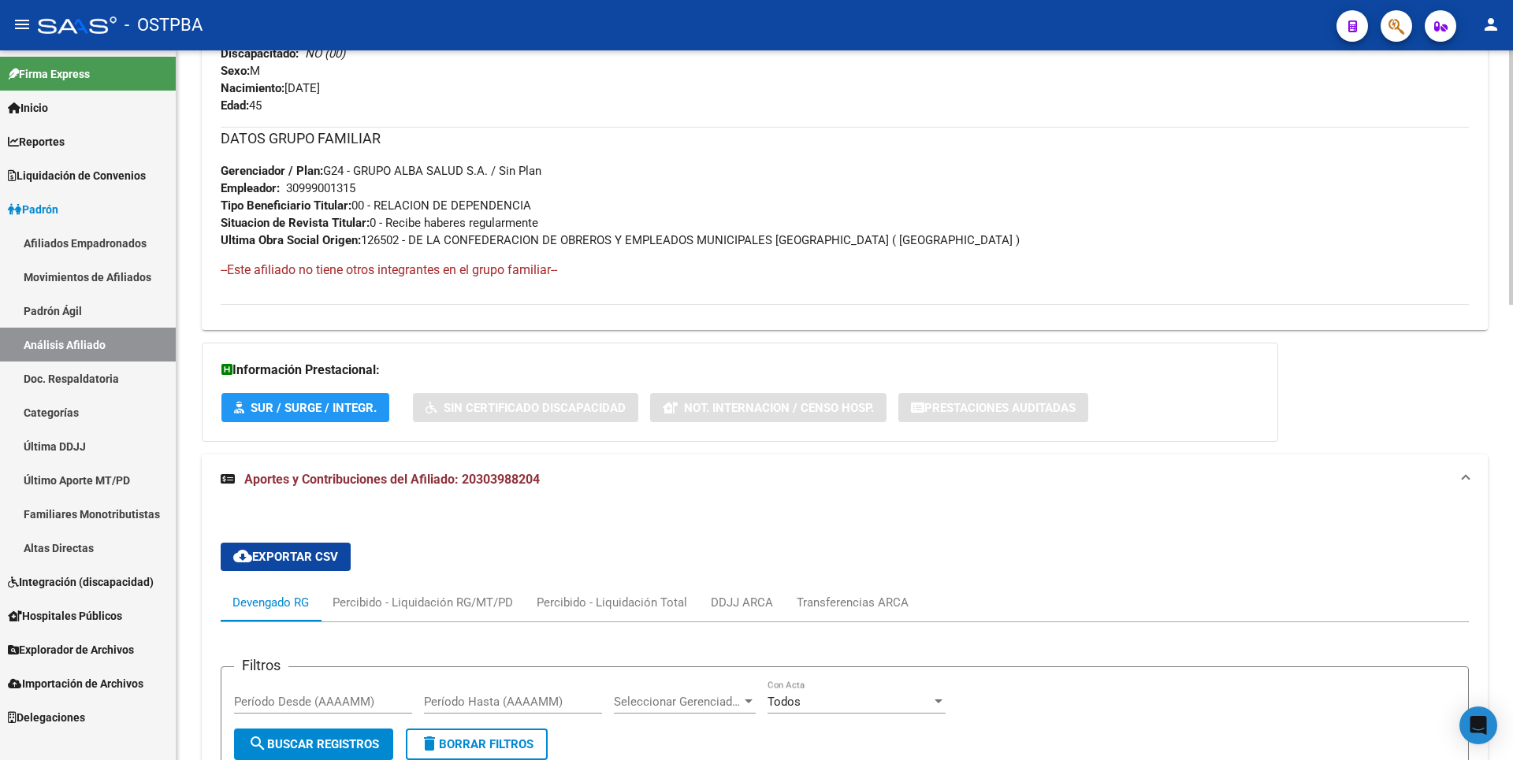
scroll to position [867, 0]
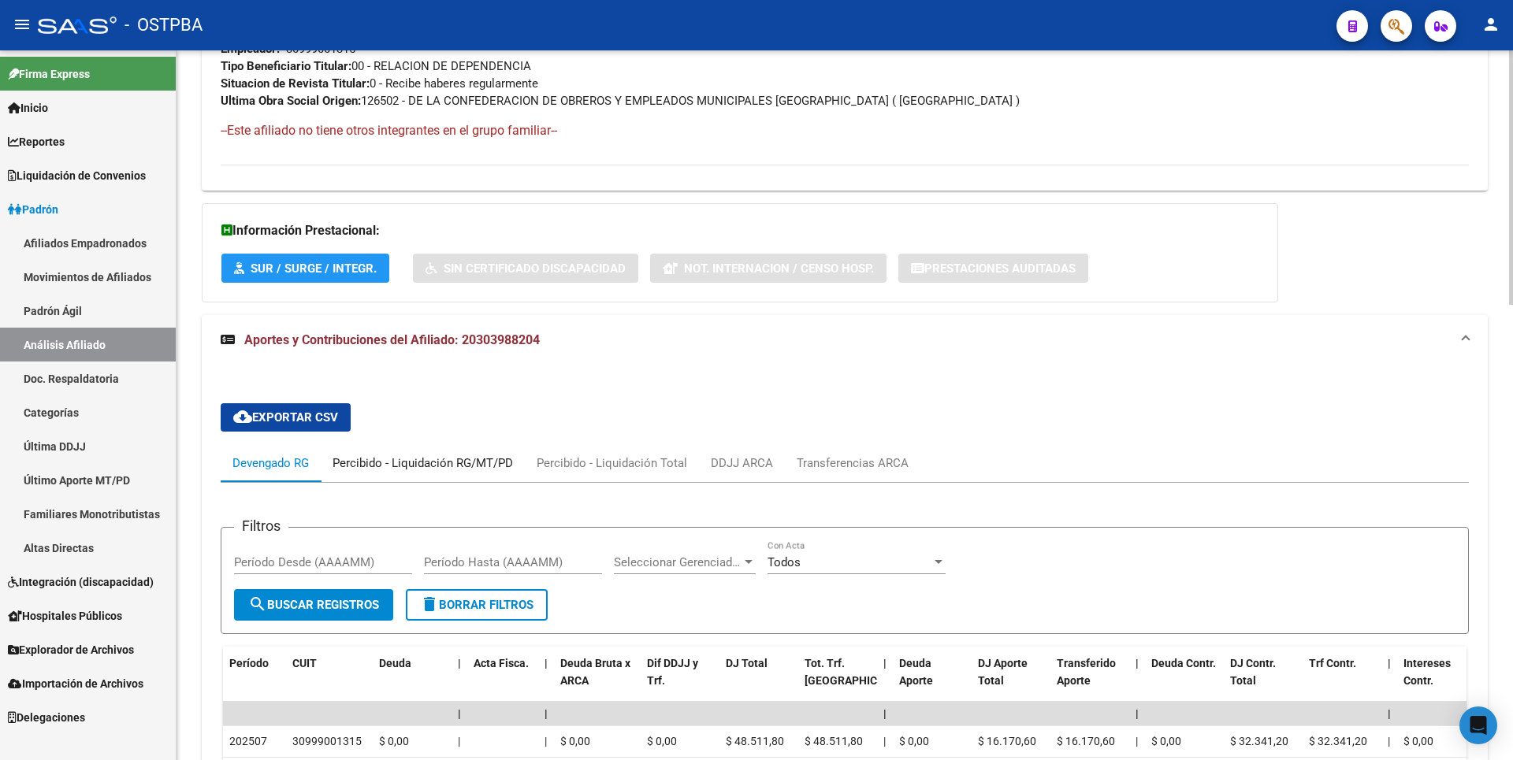
click at [483, 467] on div "Percibido - Liquidación RG/MT/PD" at bounding box center [423, 463] width 180 height 17
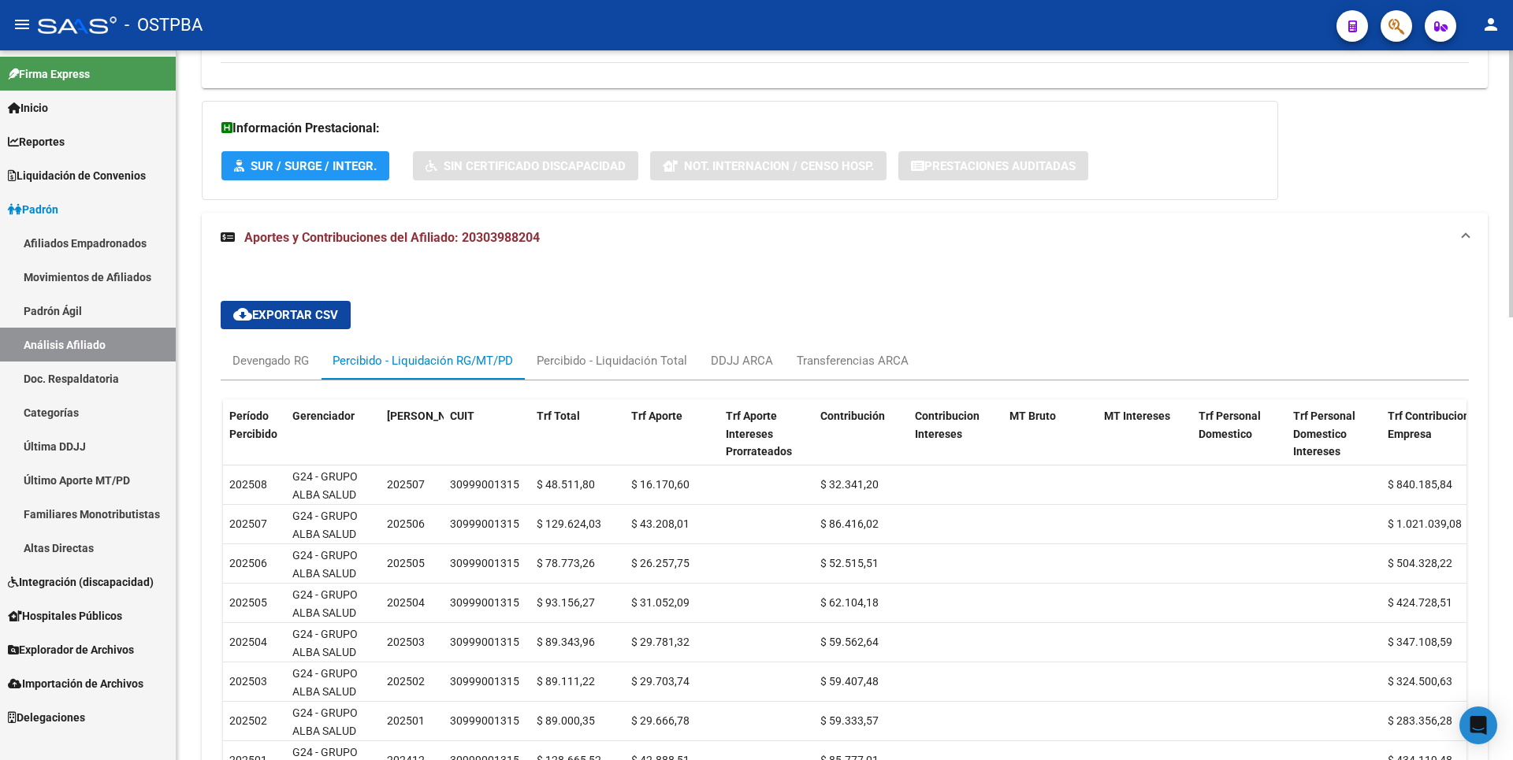
scroll to position [1103, 0]
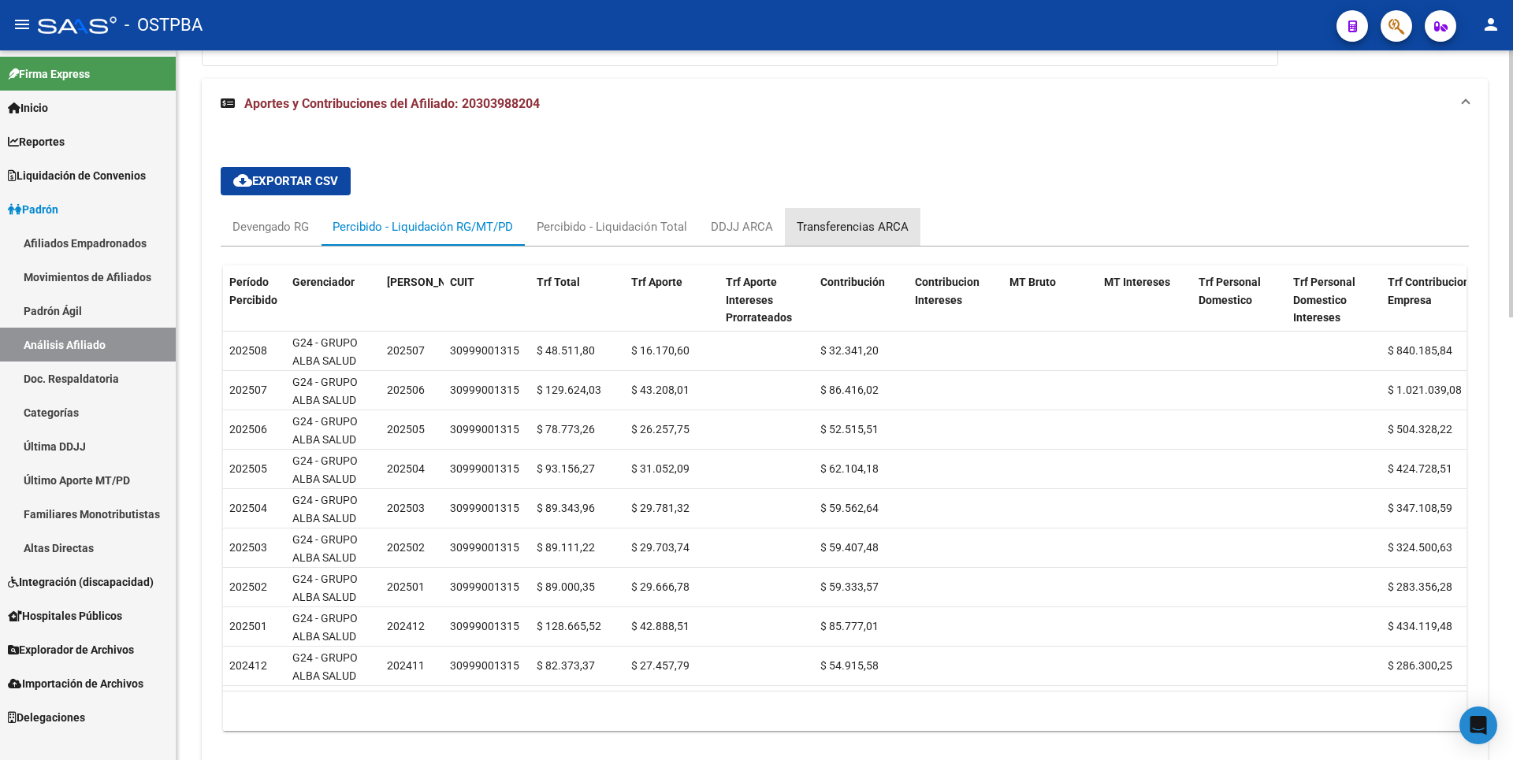
click at [820, 220] on div "Transferencias ARCA" at bounding box center [853, 226] width 112 height 17
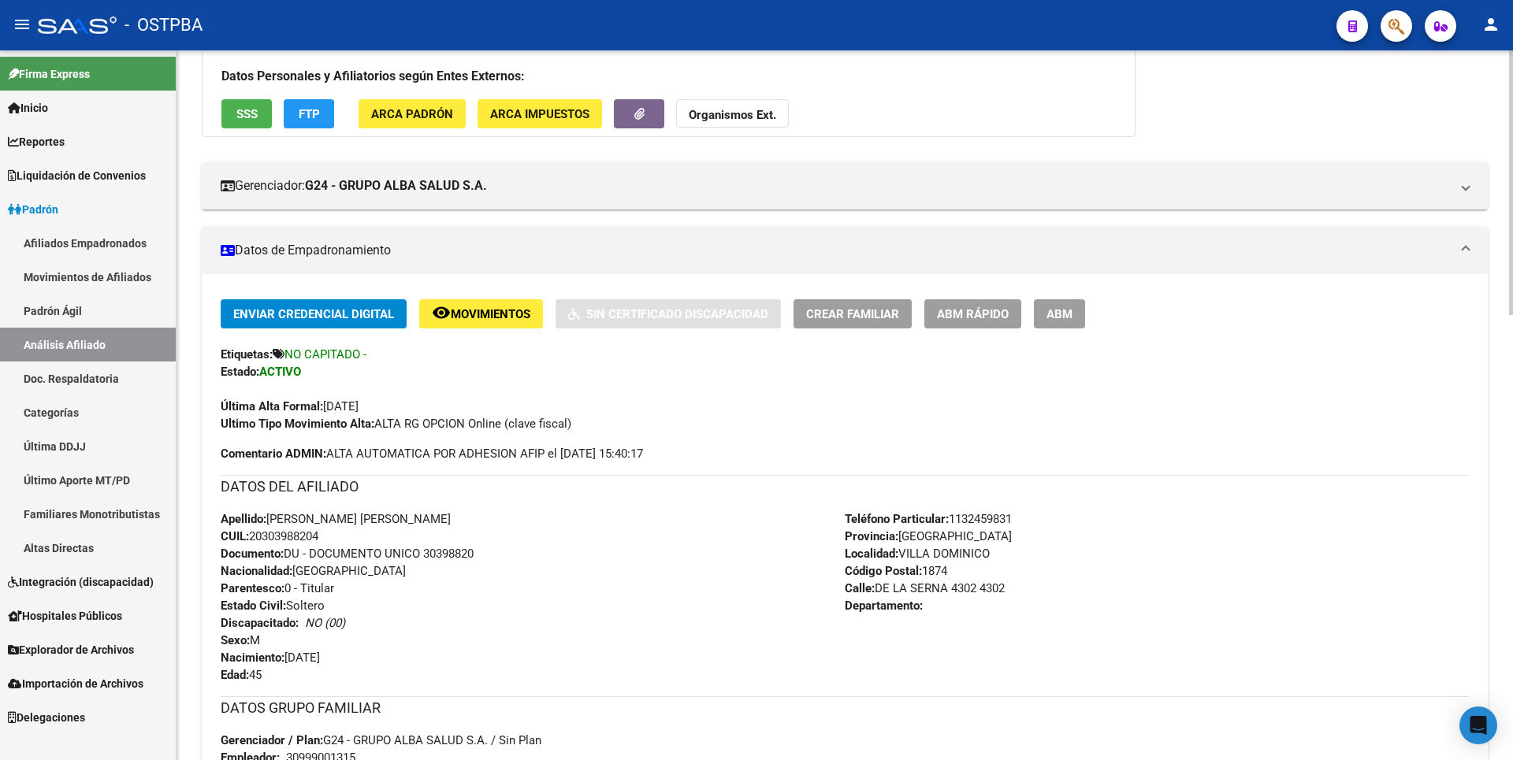
scroll to position [0, 0]
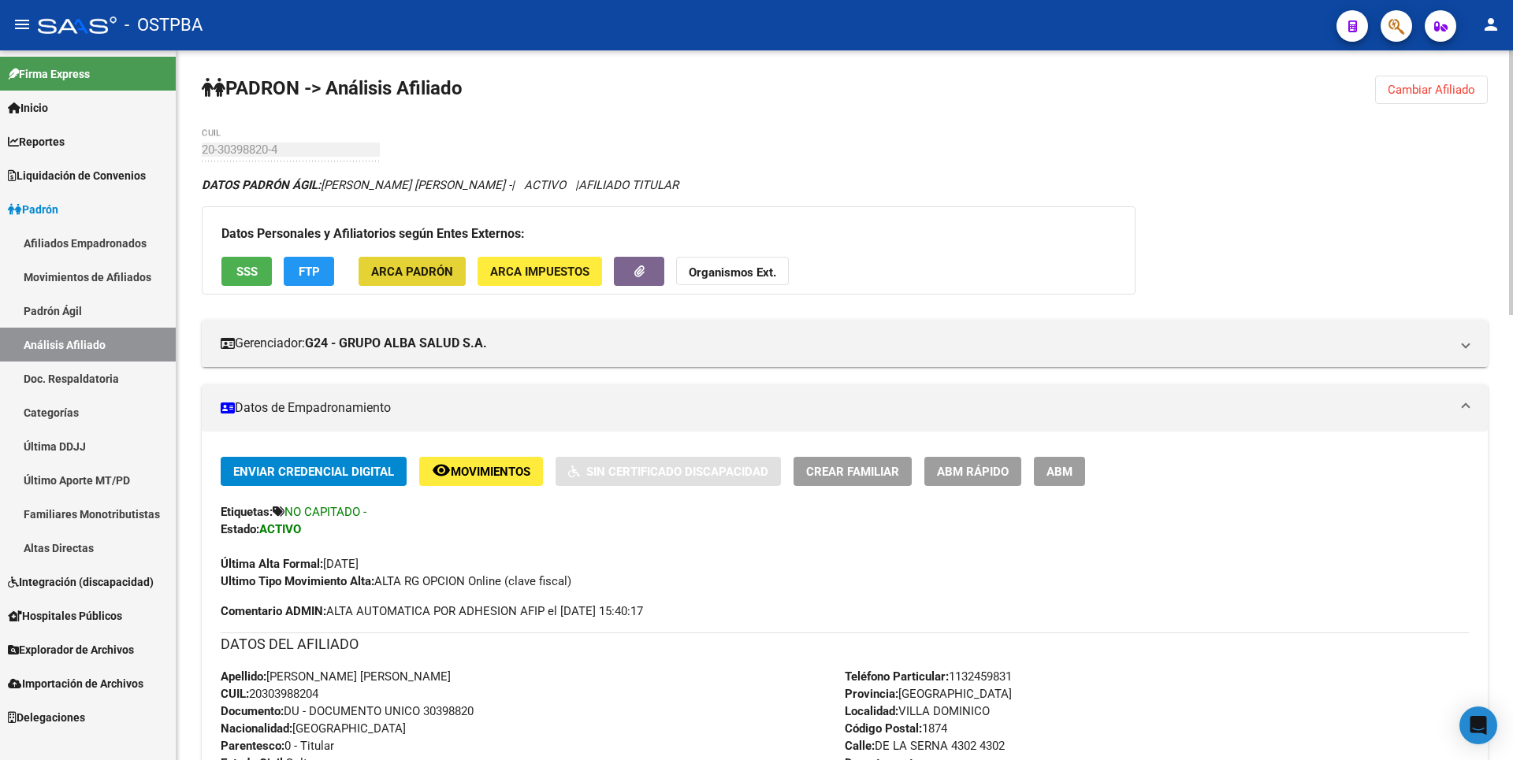
click at [423, 273] on span "ARCA Padrón" at bounding box center [412, 272] width 82 height 14
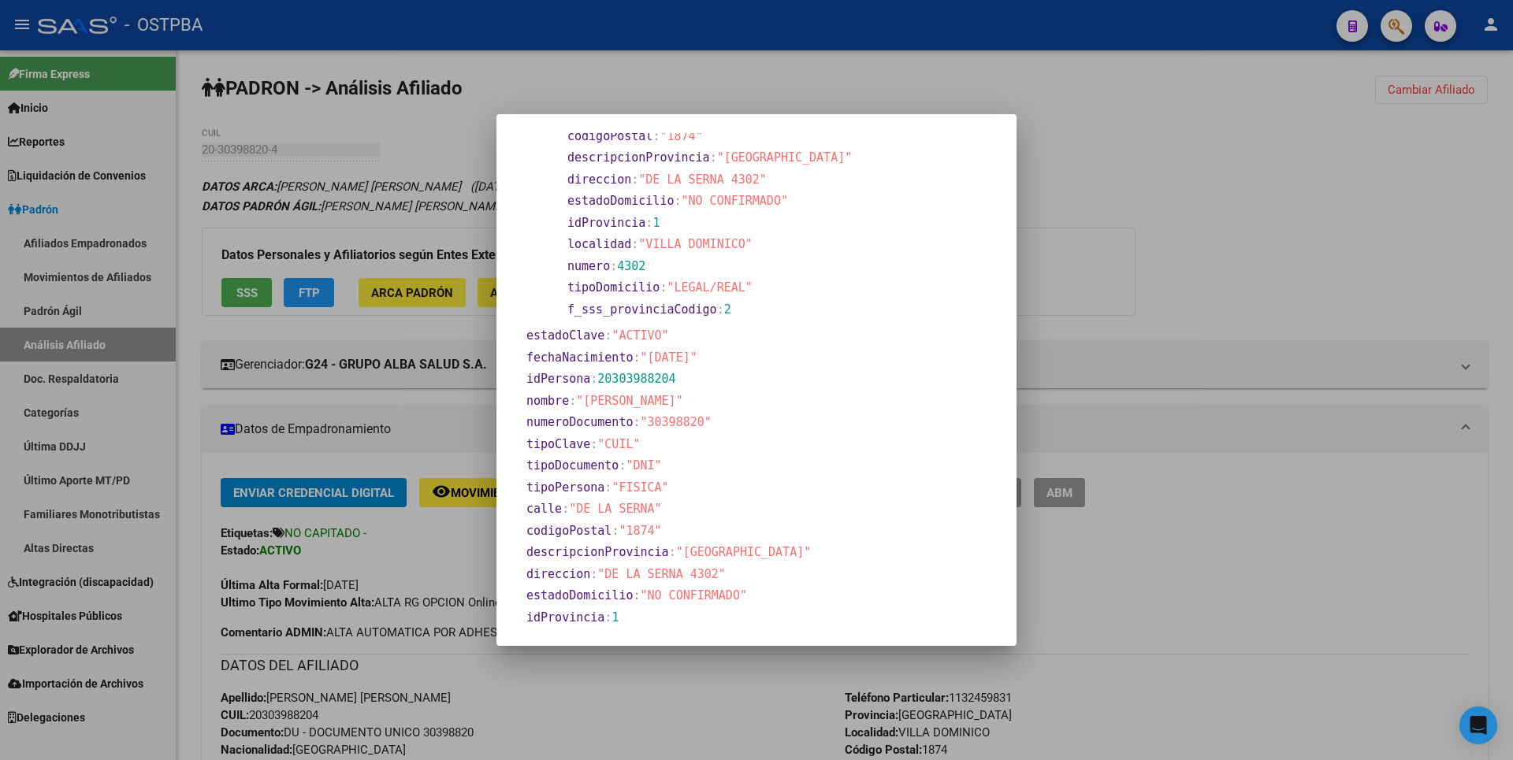
scroll to position [214, 0]
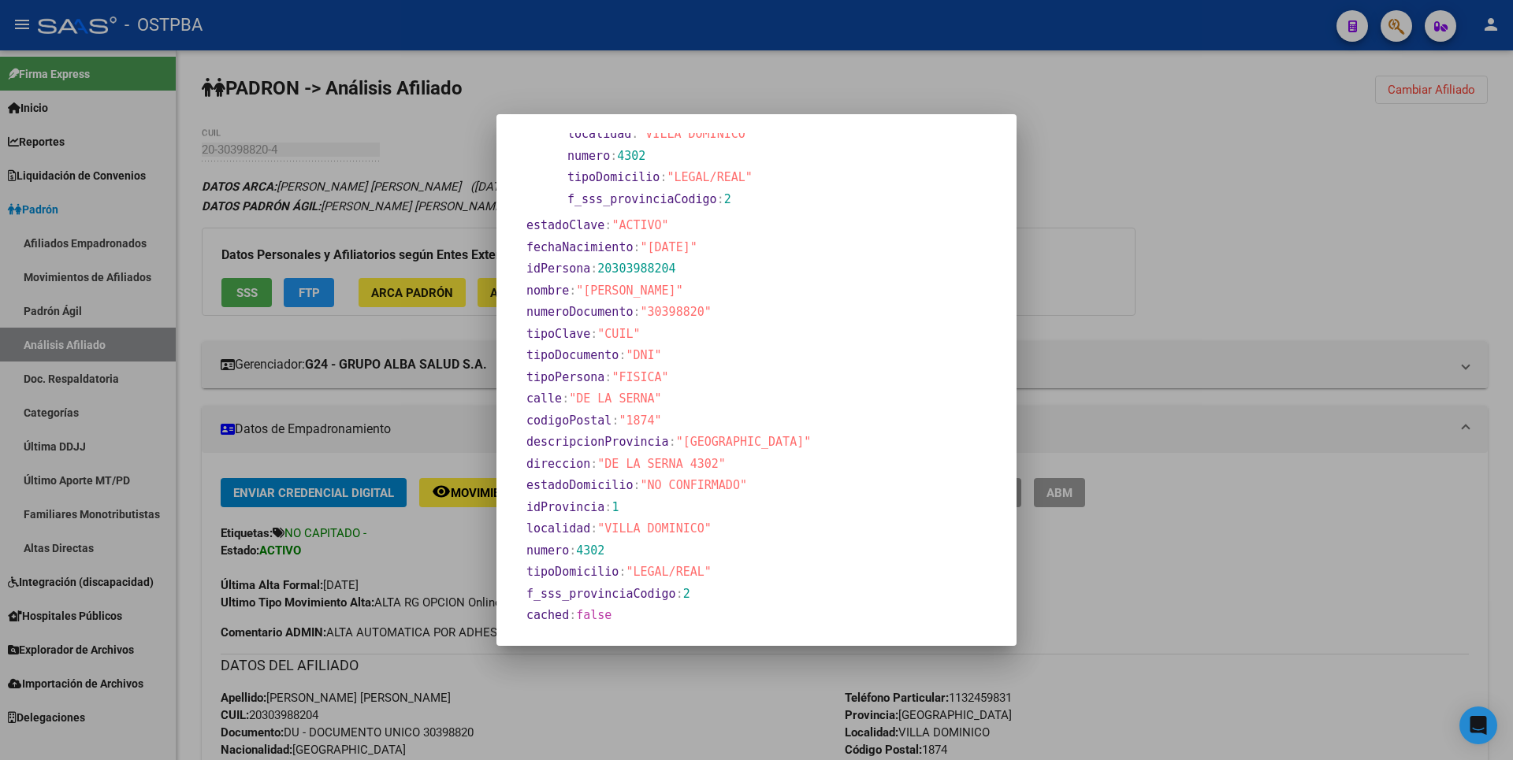
click at [1220, 231] on div at bounding box center [756, 380] width 1513 height 760
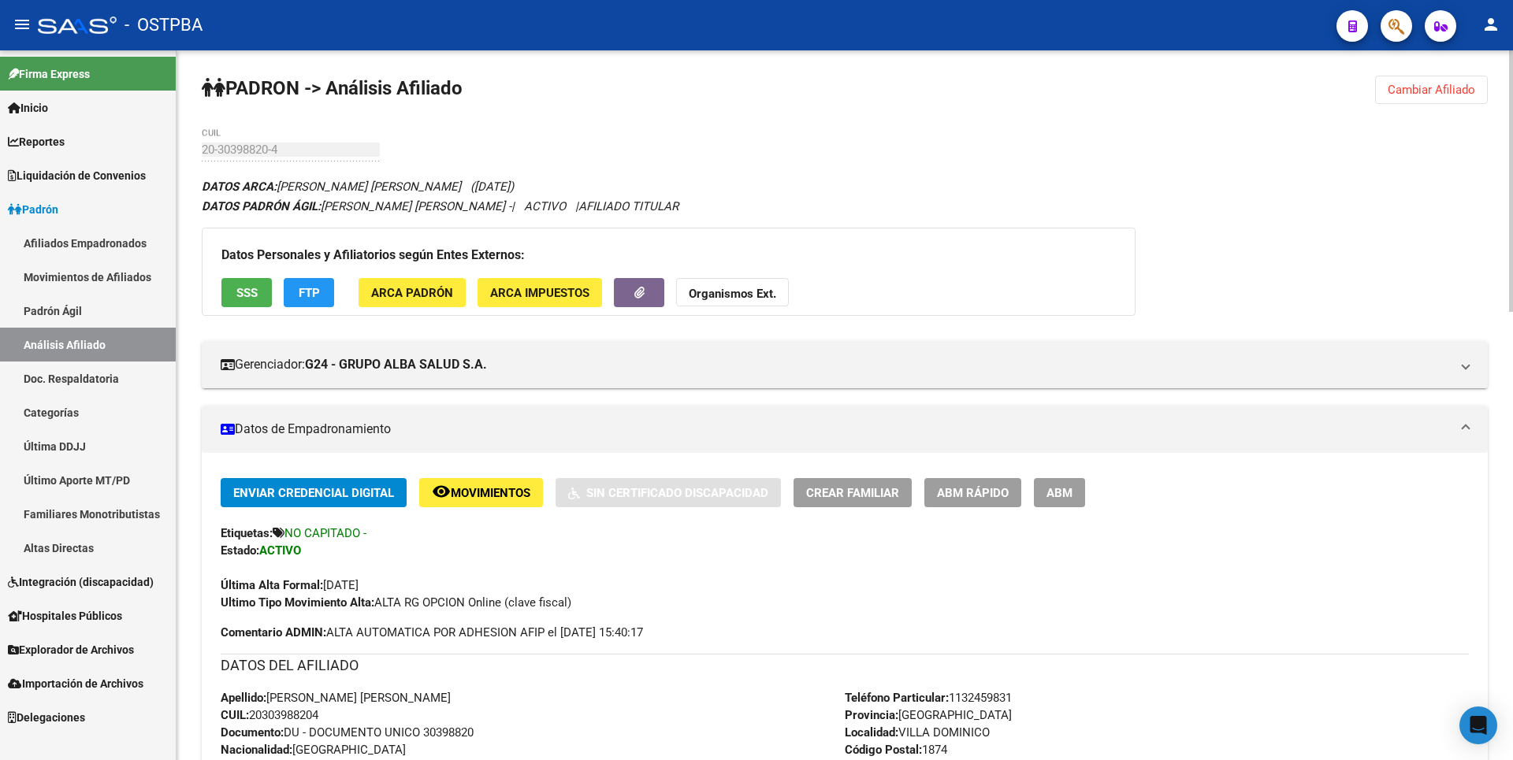
click at [760, 291] on strong "Organismos Ext." at bounding box center [732, 294] width 87 height 14
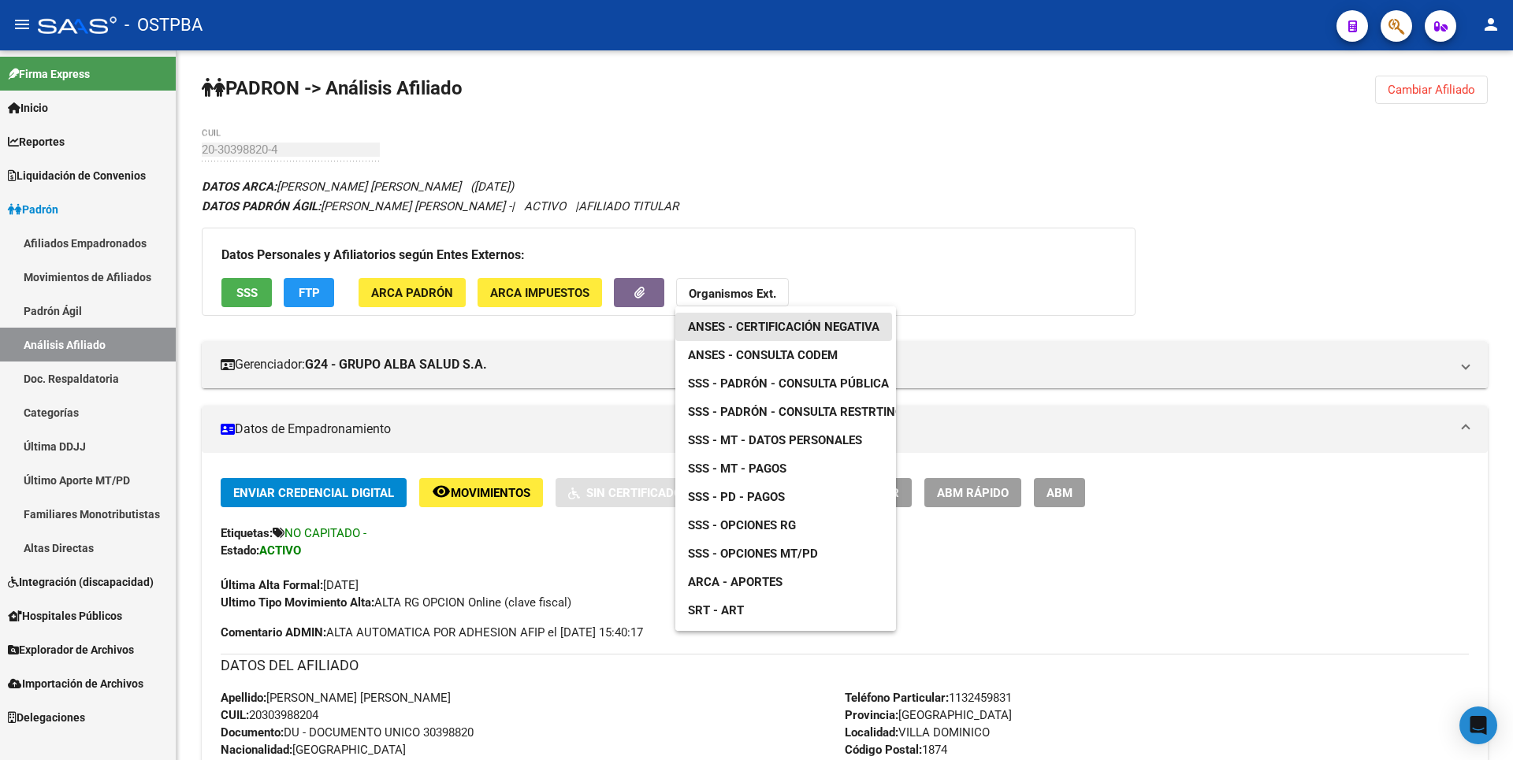
click at [816, 318] on link "ANSES - Certificación Negativa" at bounding box center [783, 327] width 217 height 28
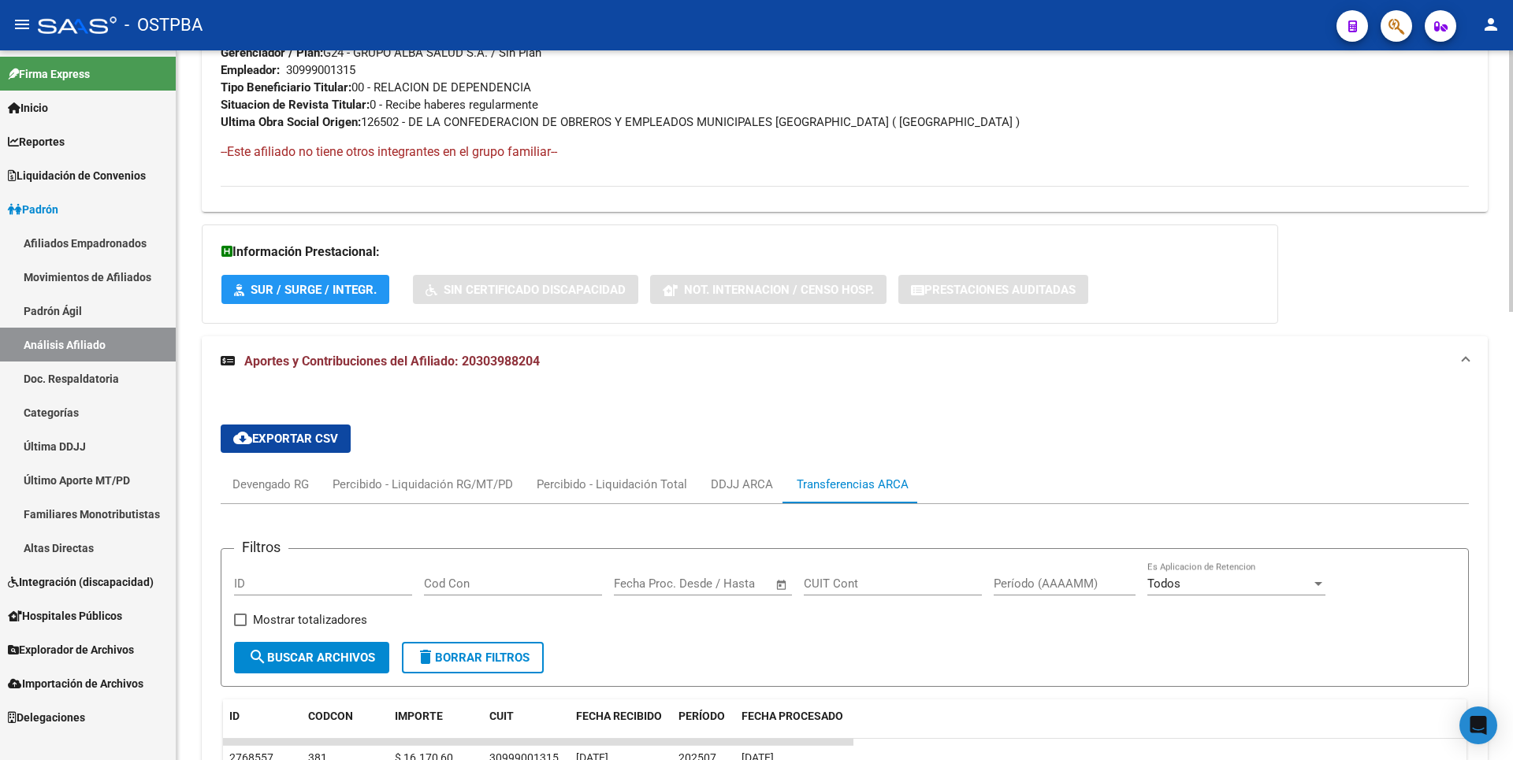
scroll to position [1216, 0]
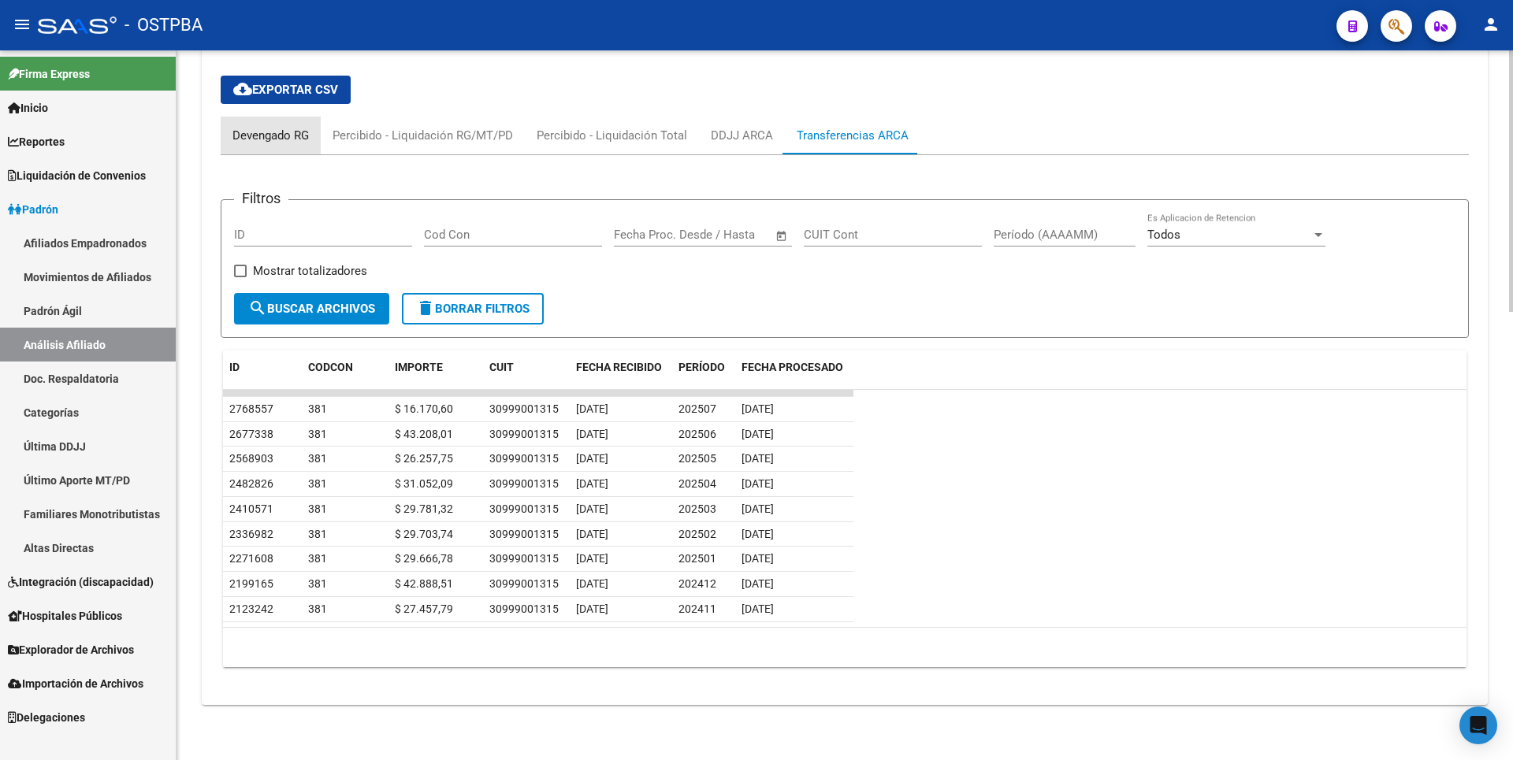
click at [275, 131] on div "Devengado RG" at bounding box center [270, 135] width 76 height 17
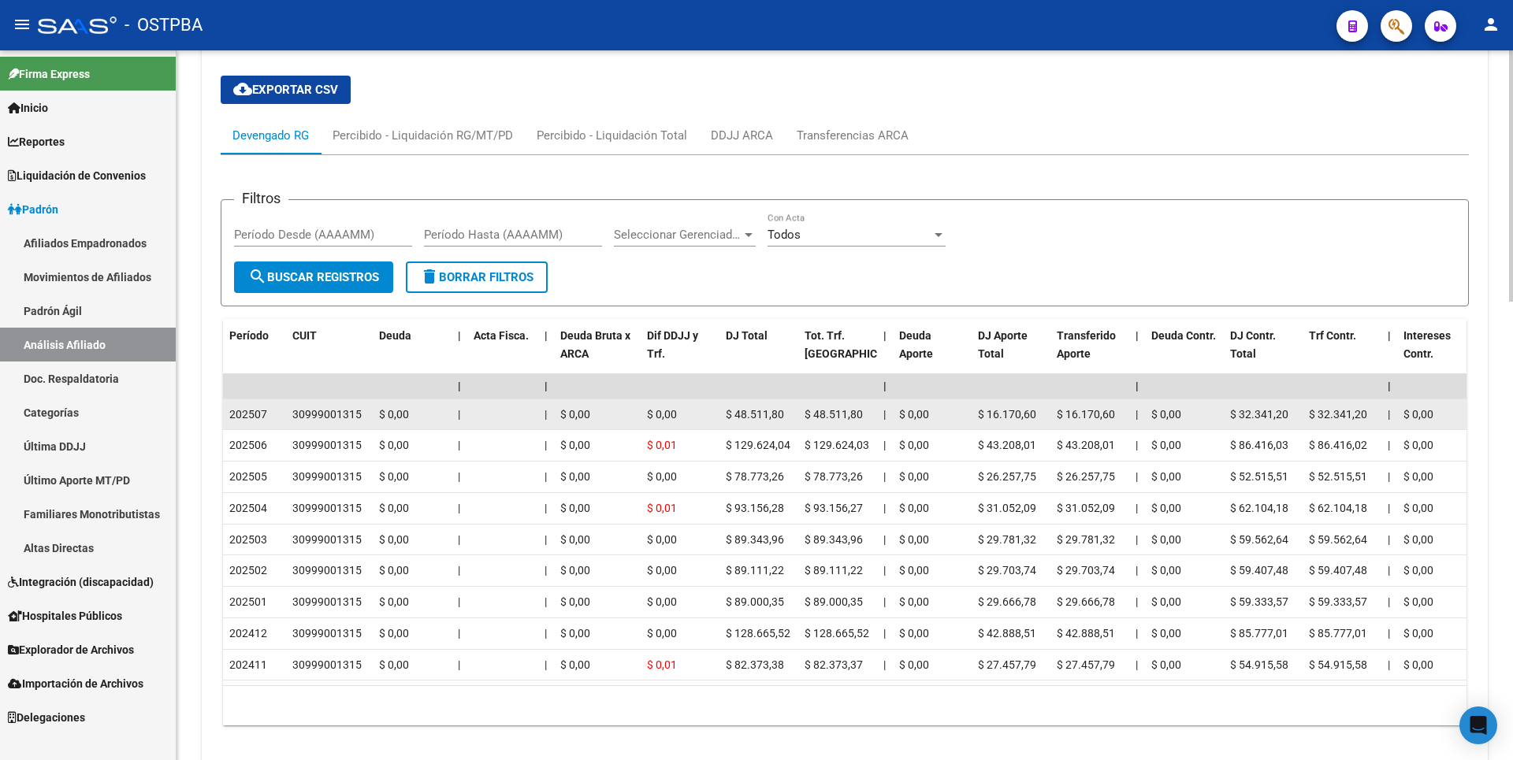
drag, startPoint x: 295, startPoint y: 411, endPoint x: 366, endPoint y: 407, distance: 71.0
click at [366, 407] on div "30999001315" at bounding box center [329, 415] width 74 height 18
copy div "30999001315"
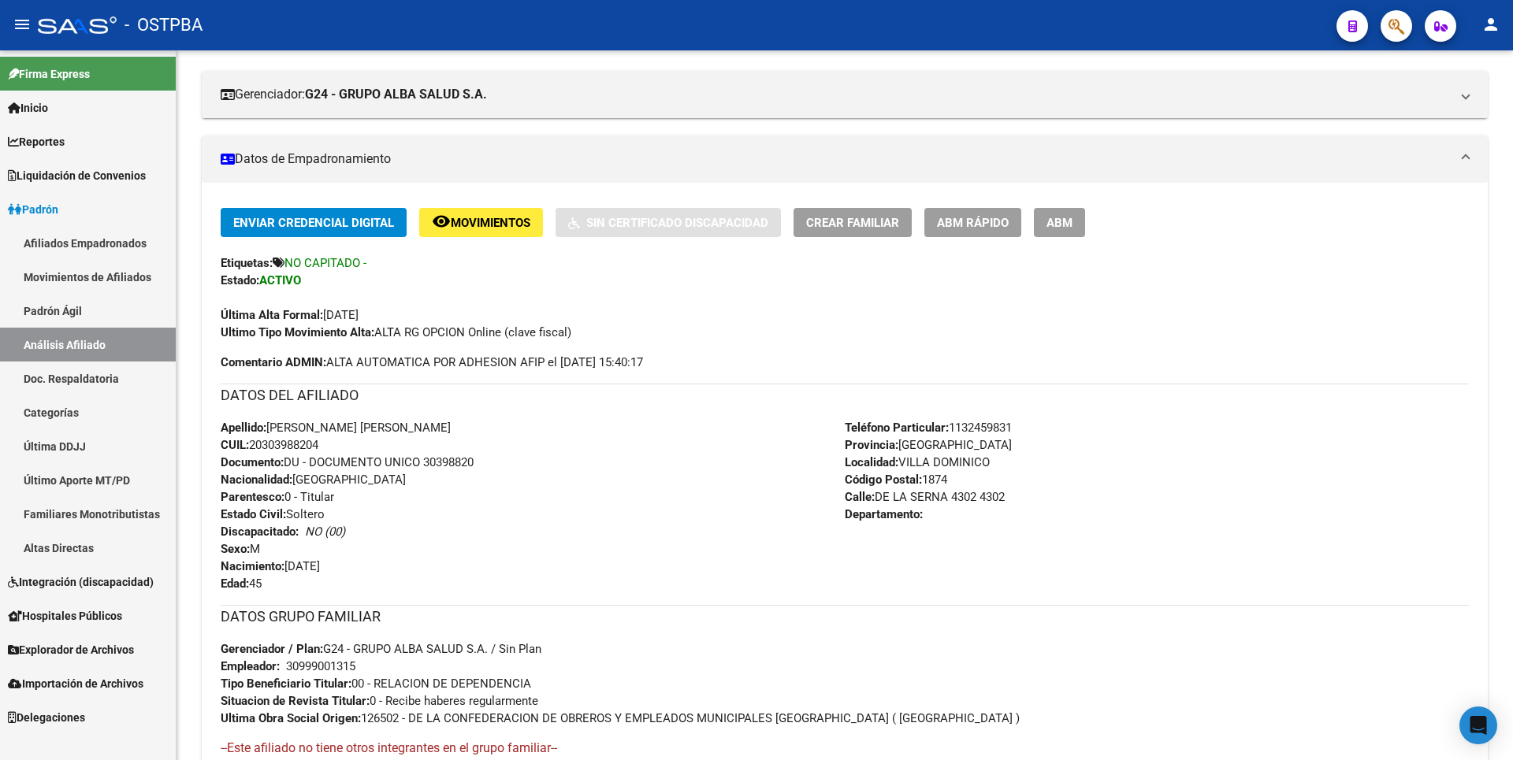
scroll to position [0, 0]
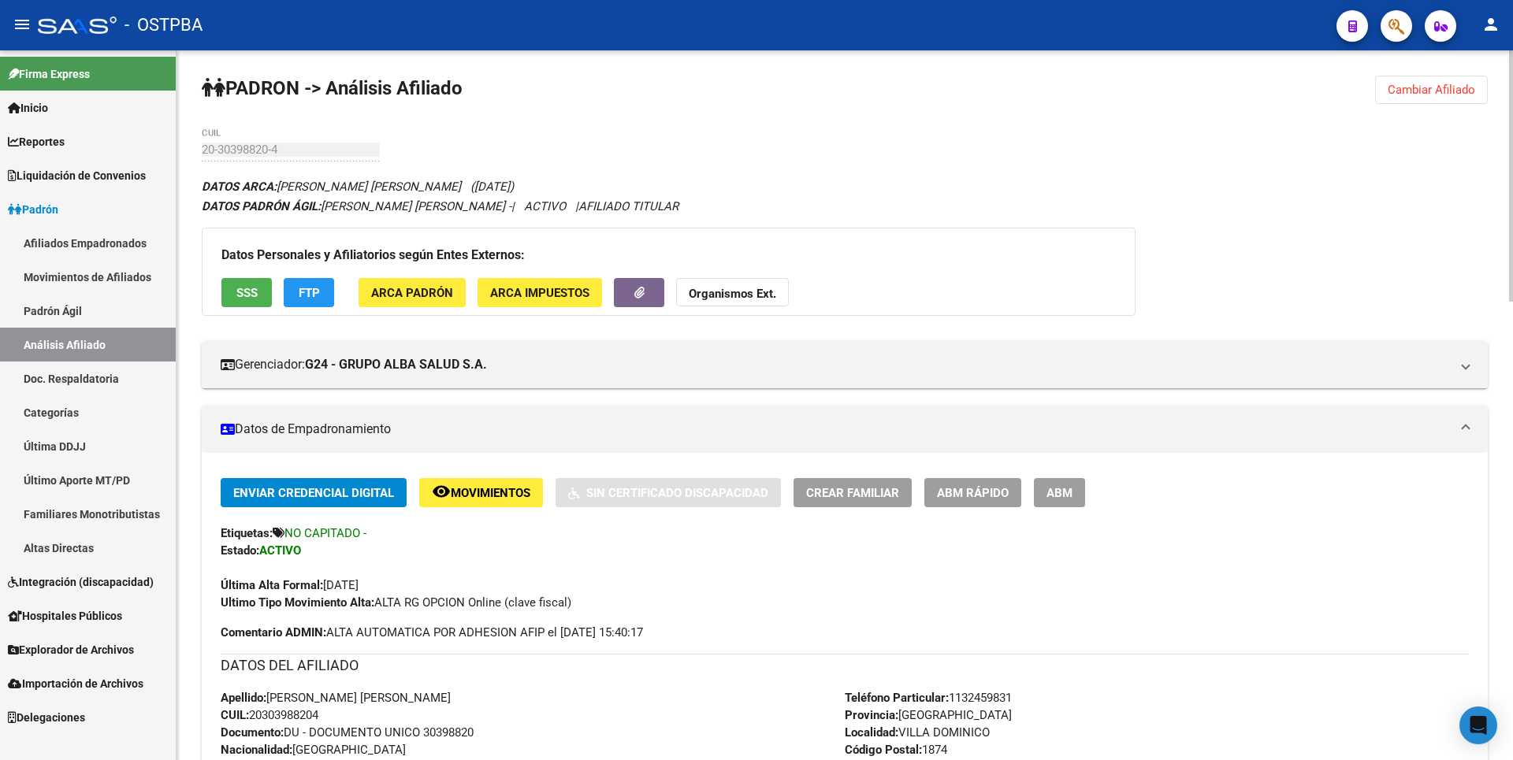
drag, startPoint x: 254, startPoint y: 711, endPoint x: 331, endPoint y: 716, distance: 77.4
copy span "20303988204"
click at [1452, 82] on button "Cambiar Afiliado" at bounding box center [1431, 90] width 113 height 28
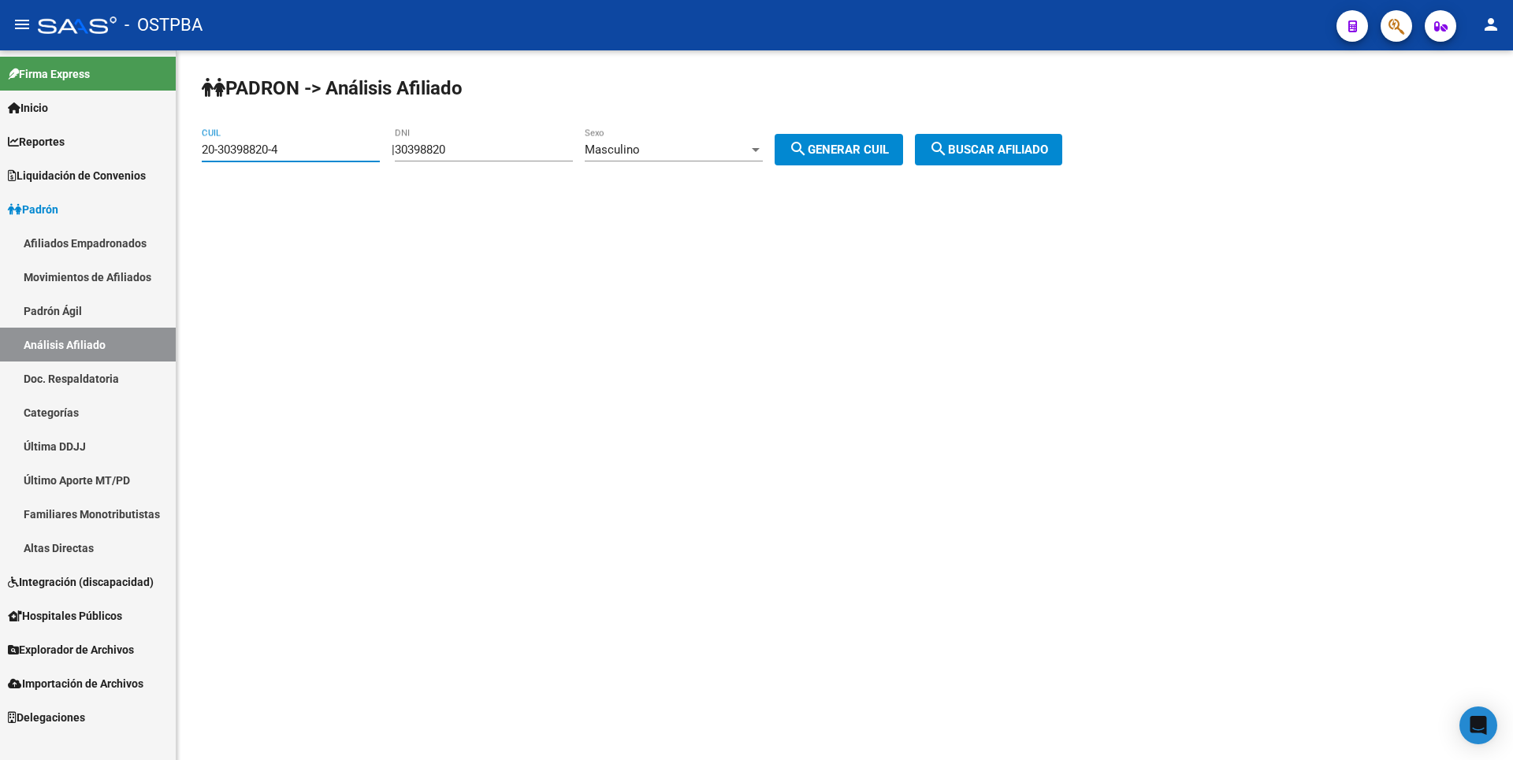
drag, startPoint x: 295, startPoint y: 148, endPoint x: 0, endPoint y: 114, distance: 296.7
click at [0, 114] on mat-sidenav-container "Firma Express Inicio Calendario SSS Instructivos Contacto OS Reportes Tablero d…" at bounding box center [756, 405] width 1513 height 710
type input "27-38142430-3"
click at [987, 143] on span "search Buscar afiliado" at bounding box center [988, 150] width 119 height 14
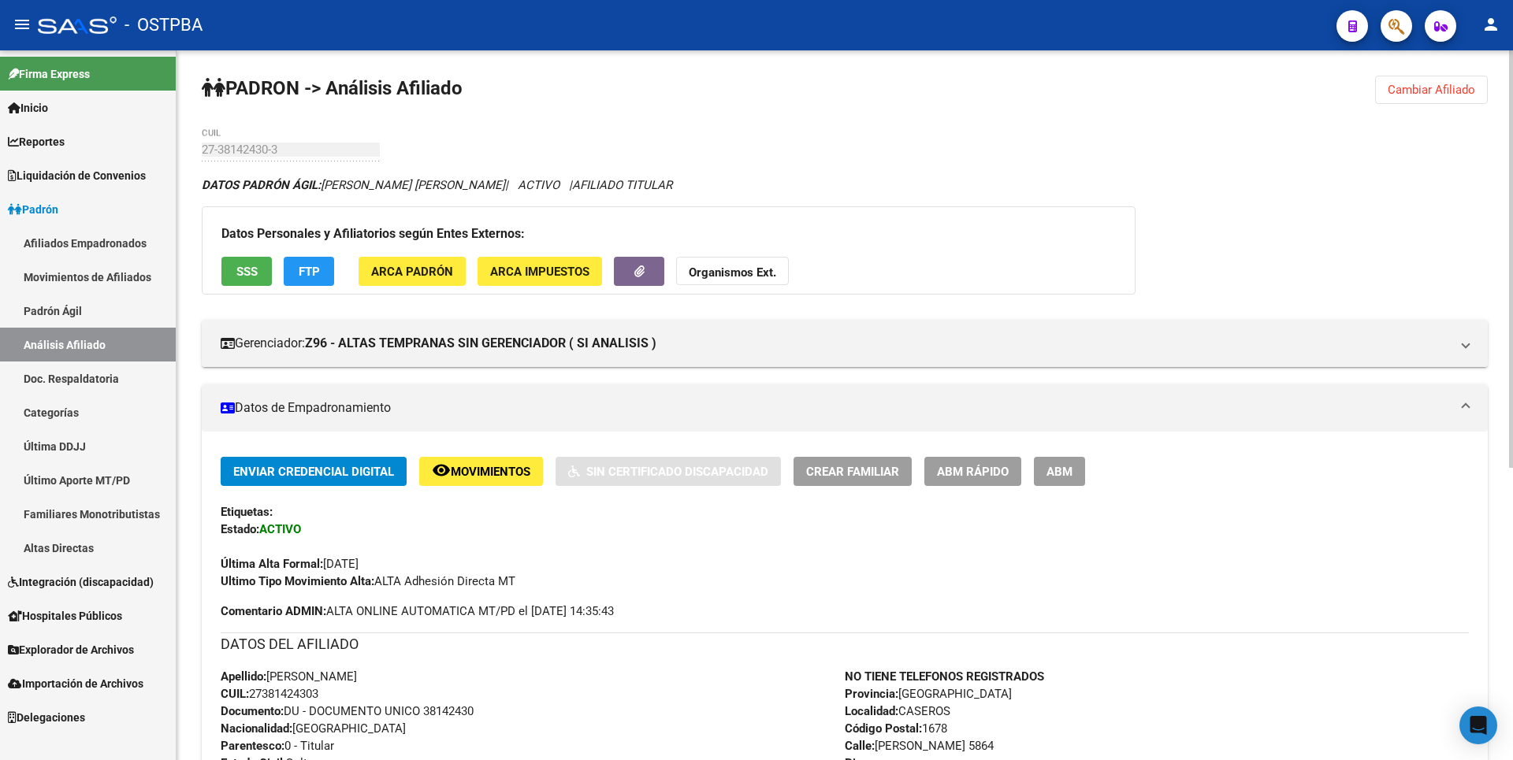
scroll to position [473, 0]
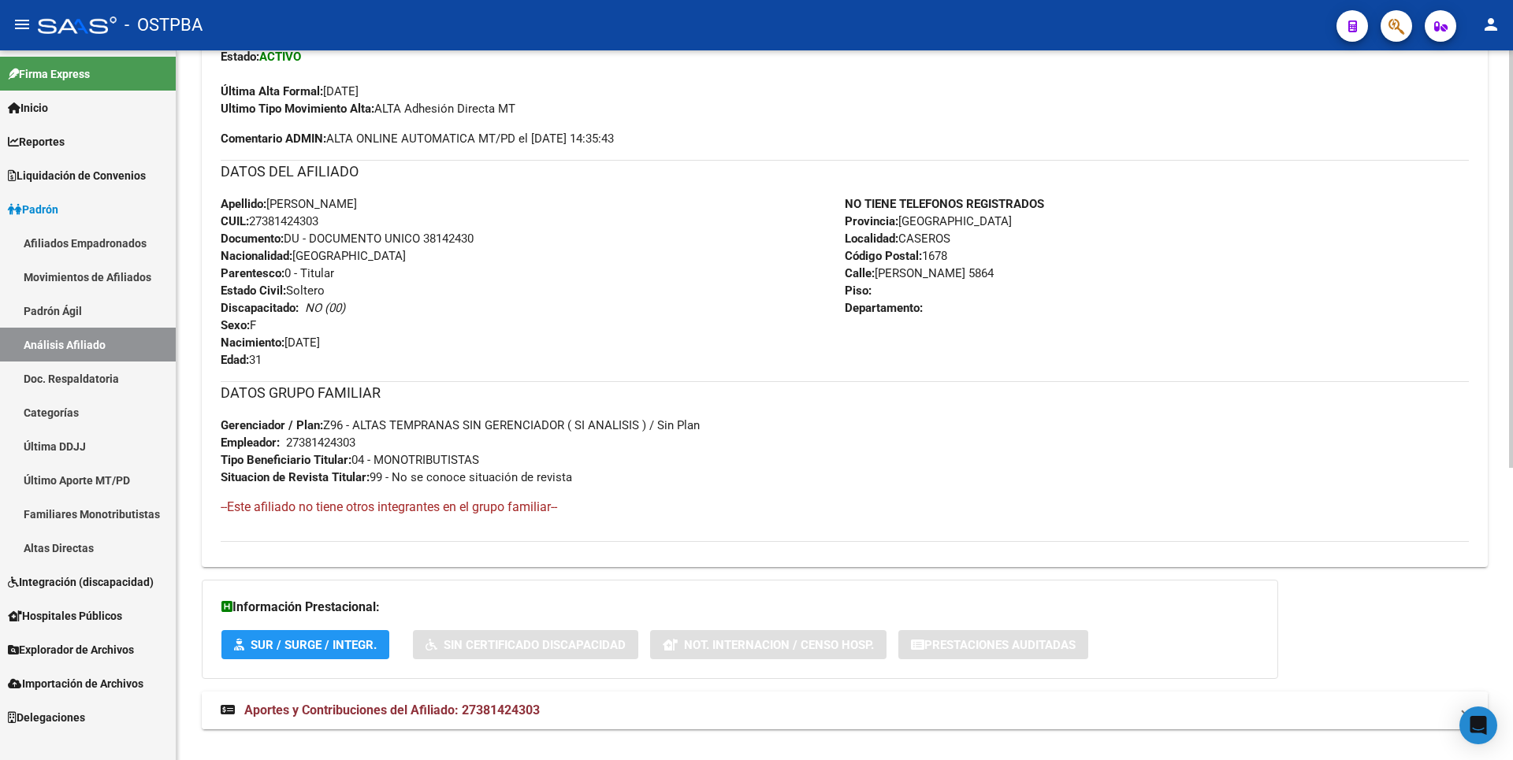
click at [446, 704] on span "Aportes y Contribuciones del Afiliado: 27381424303" at bounding box center [392, 710] width 296 height 15
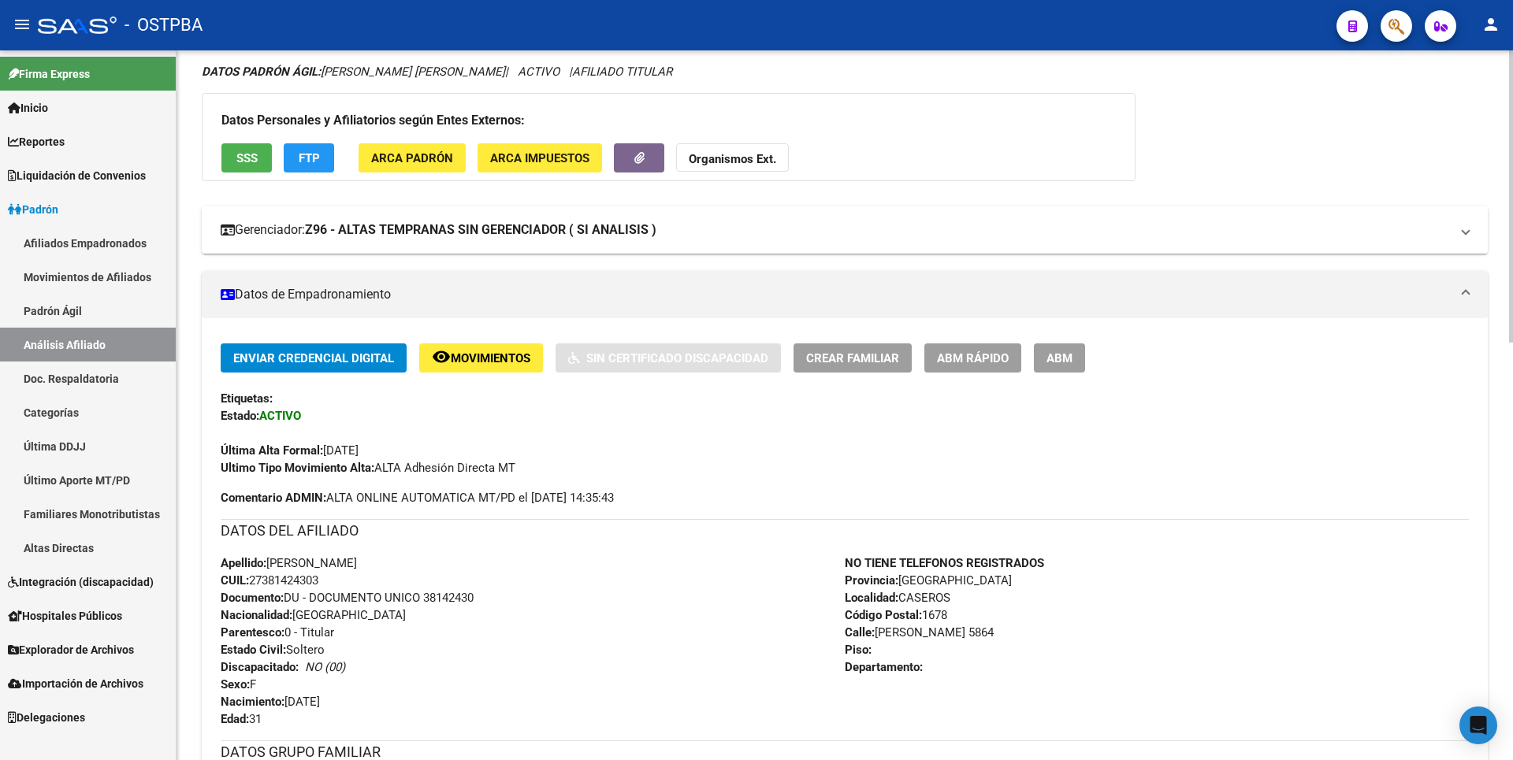
scroll to position [0, 0]
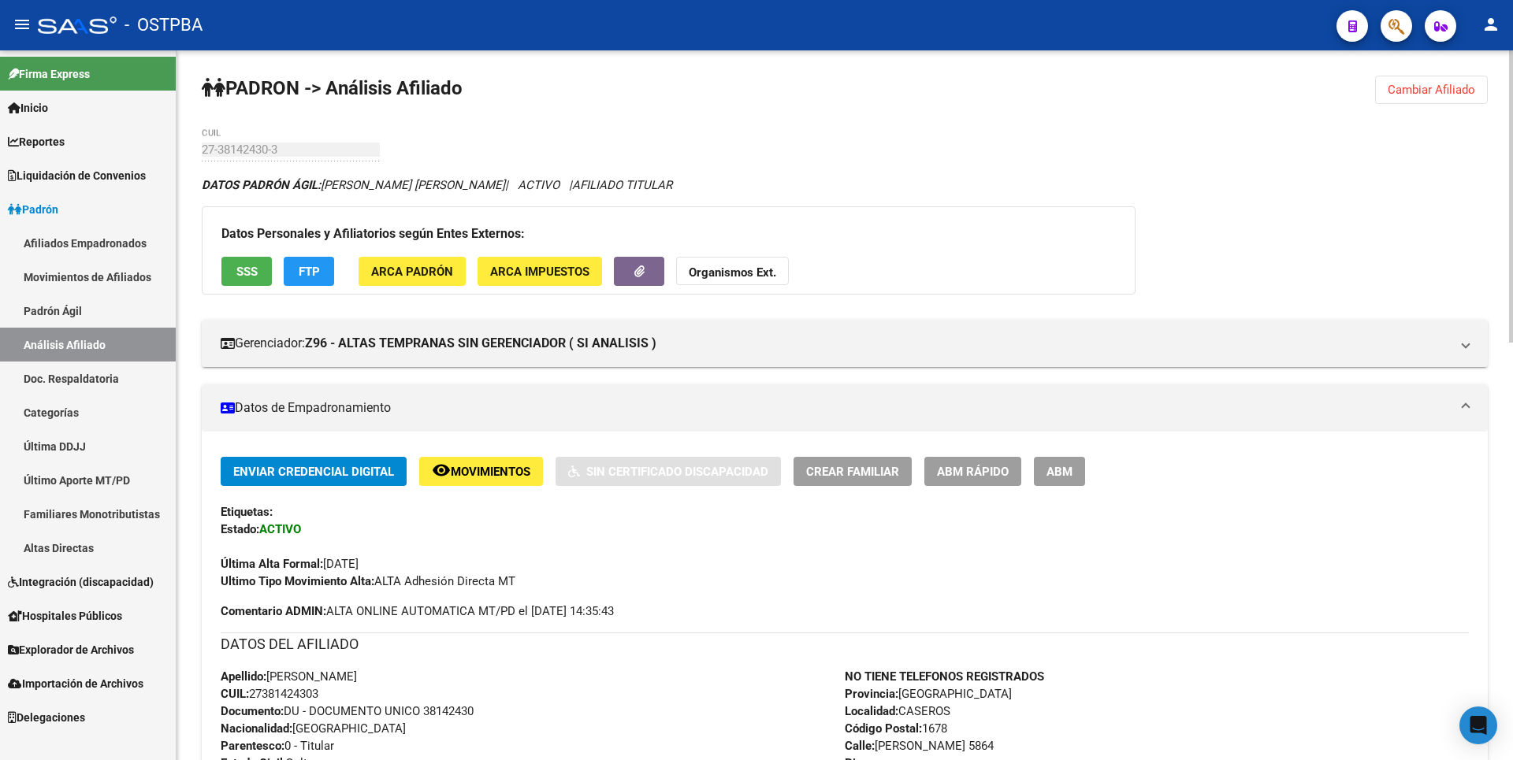
click at [310, 255] on div "Datos Personales y Afiliatorios según Entes Externos: SSS FTP ARCA Padrón ARCA …" at bounding box center [669, 250] width 934 height 88
click at [299, 285] on div "Datos Personales y Afiliatorios según Entes Externos: SSS FTP ARCA Padrón ARCA …" at bounding box center [669, 250] width 934 height 88
click at [313, 277] on button "FTP" at bounding box center [309, 271] width 50 height 29
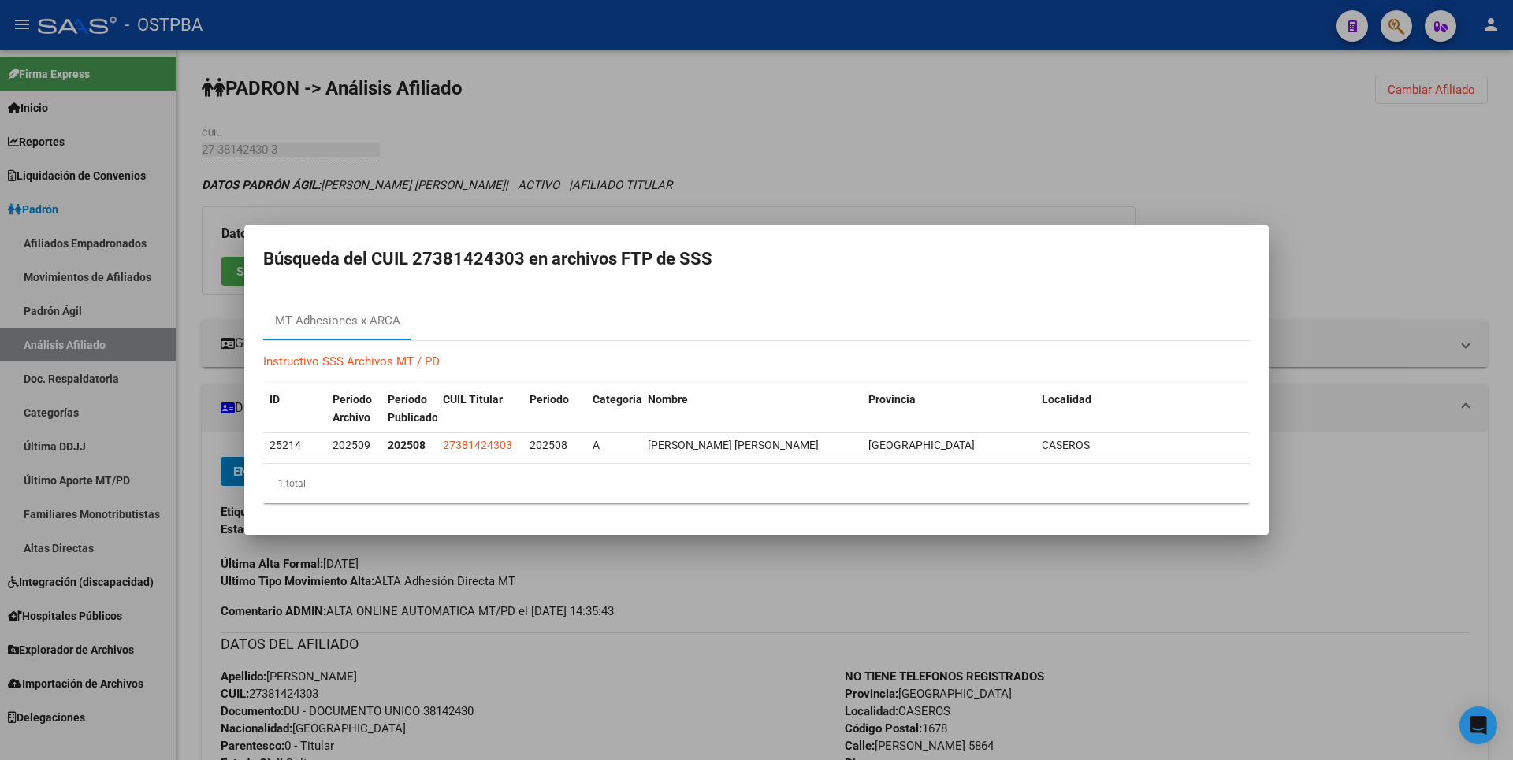
click at [850, 181] on div at bounding box center [756, 380] width 1513 height 760
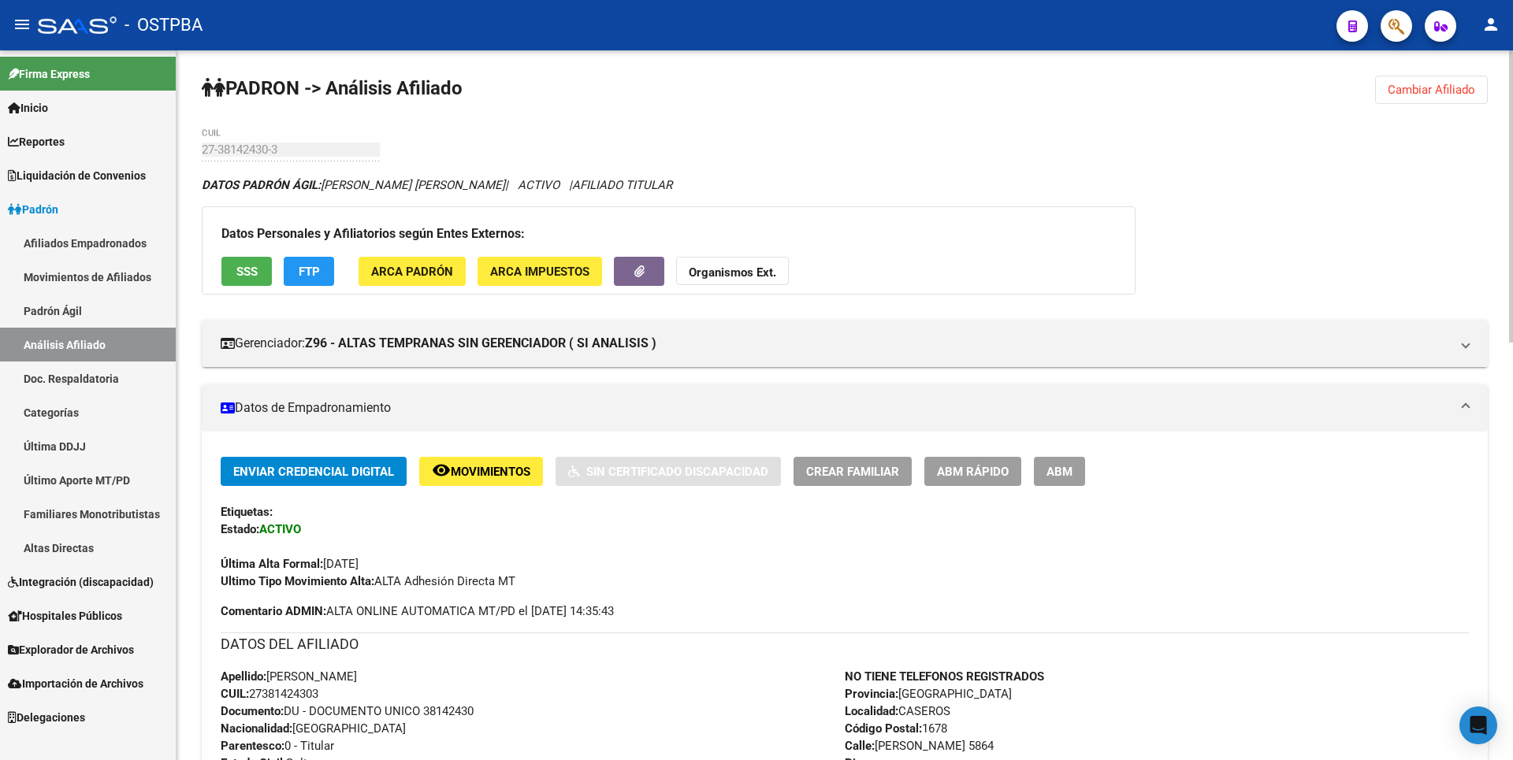
click at [405, 267] on span "ARCA Padrón" at bounding box center [412, 272] width 82 height 14
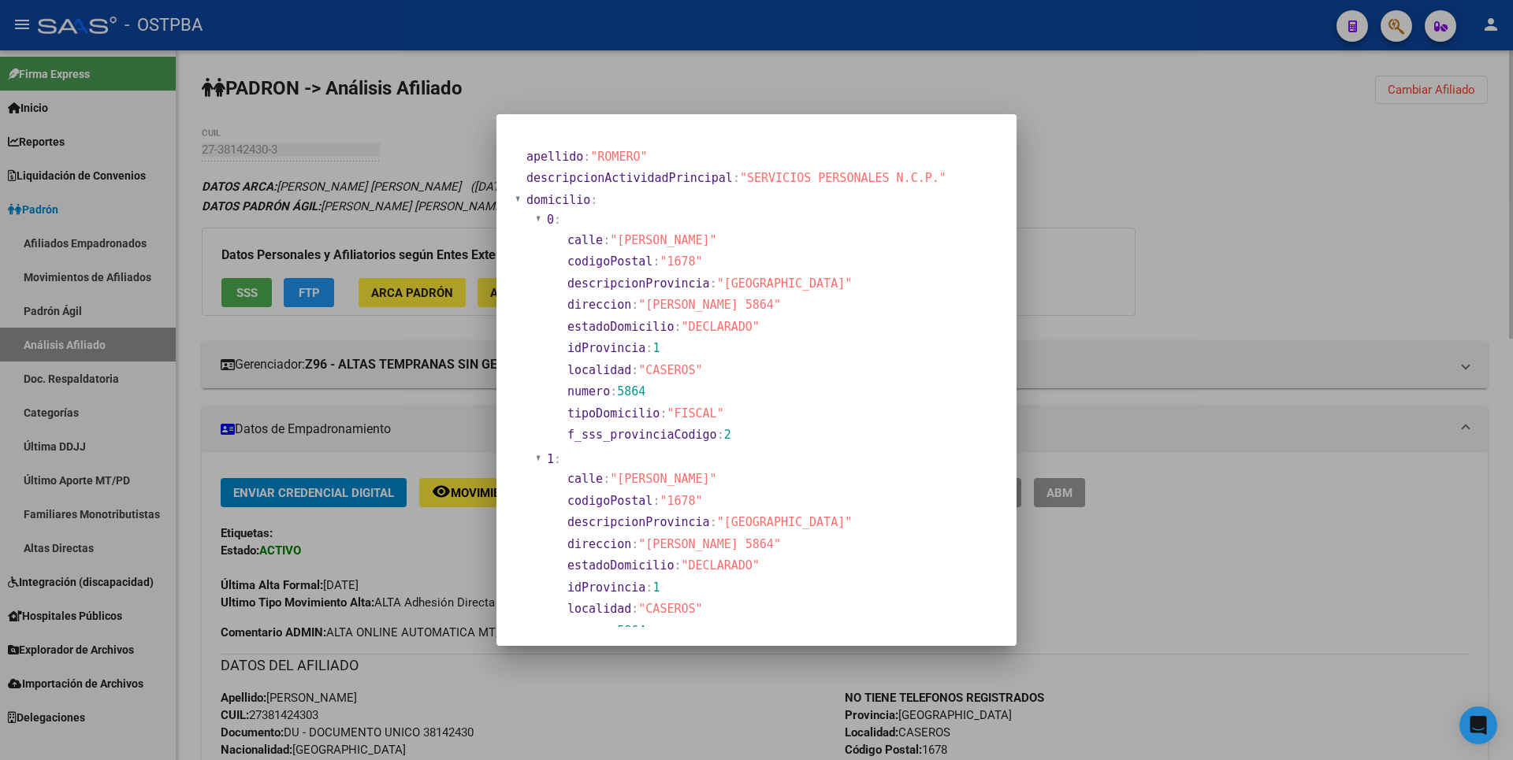
drag, startPoint x: 1089, startPoint y: 146, endPoint x: 1091, endPoint y: 124, distance: 22.2
click at [1090, 146] on div at bounding box center [756, 380] width 1513 height 760
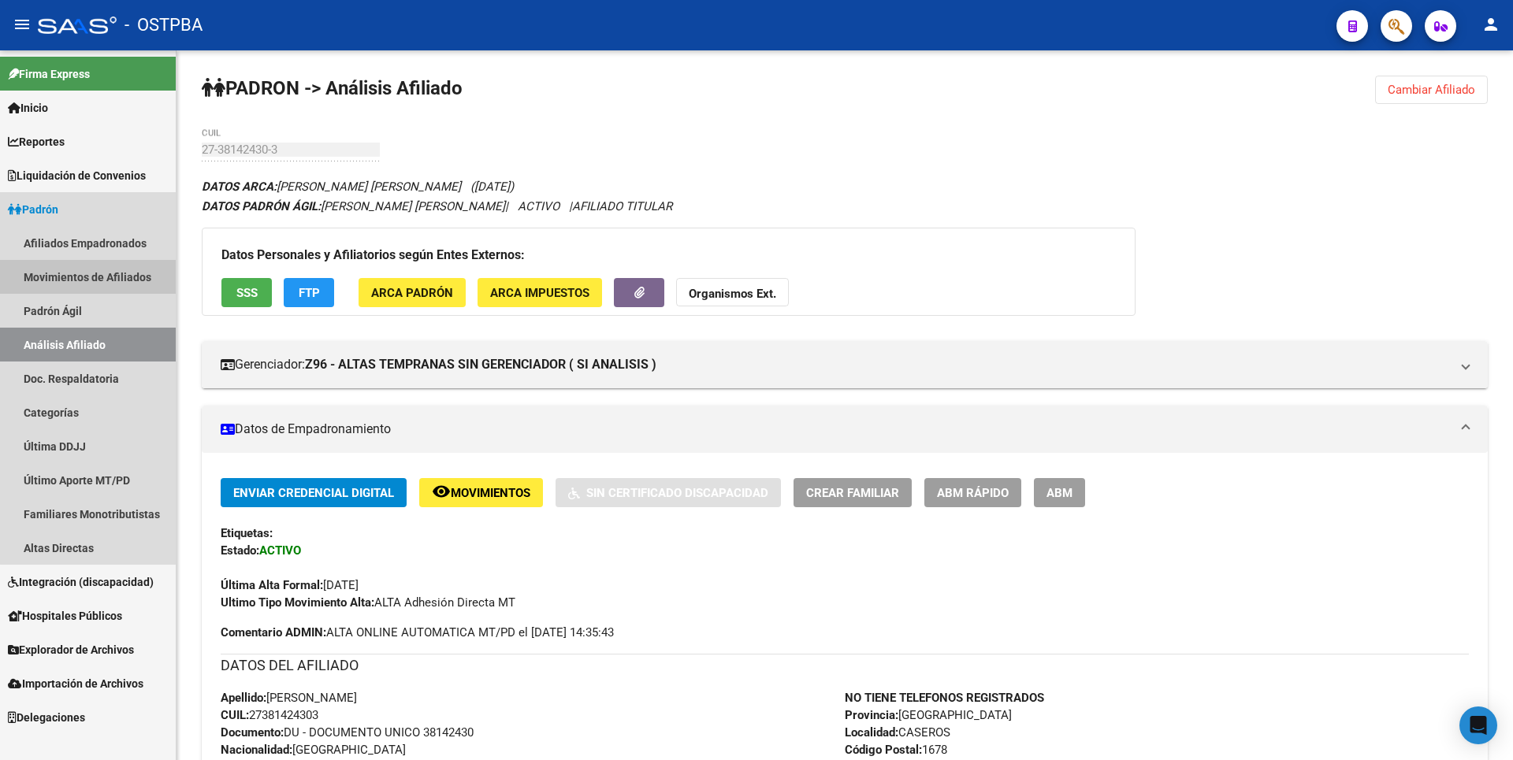
click at [128, 276] on link "Movimientos de Afiliados" at bounding box center [88, 277] width 176 height 34
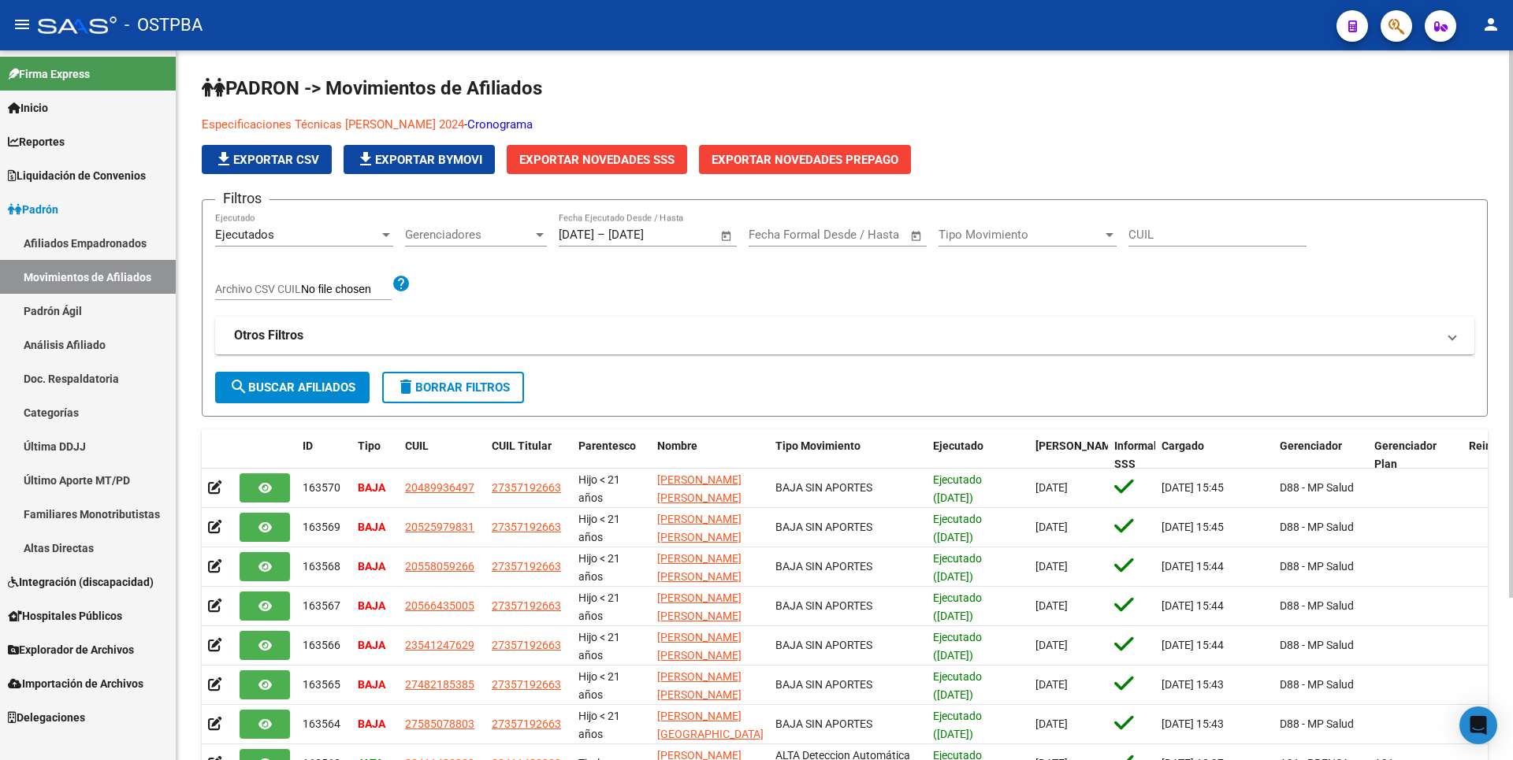
click at [1110, 232] on div at bounding box center [1109, 235] width 14 height 13
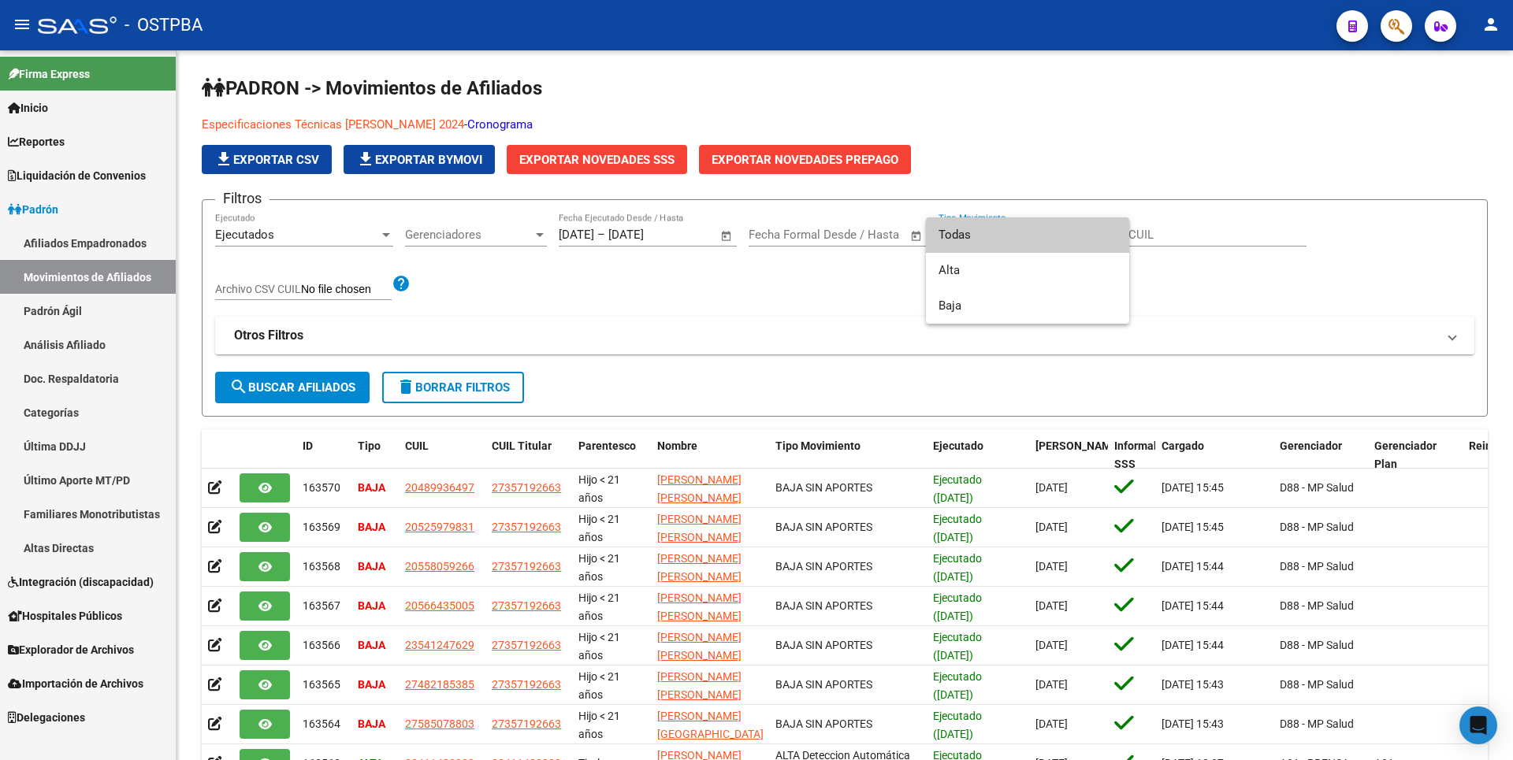
click at [545, 229] on div at bounding box center [756, 380] width 1513 height 760
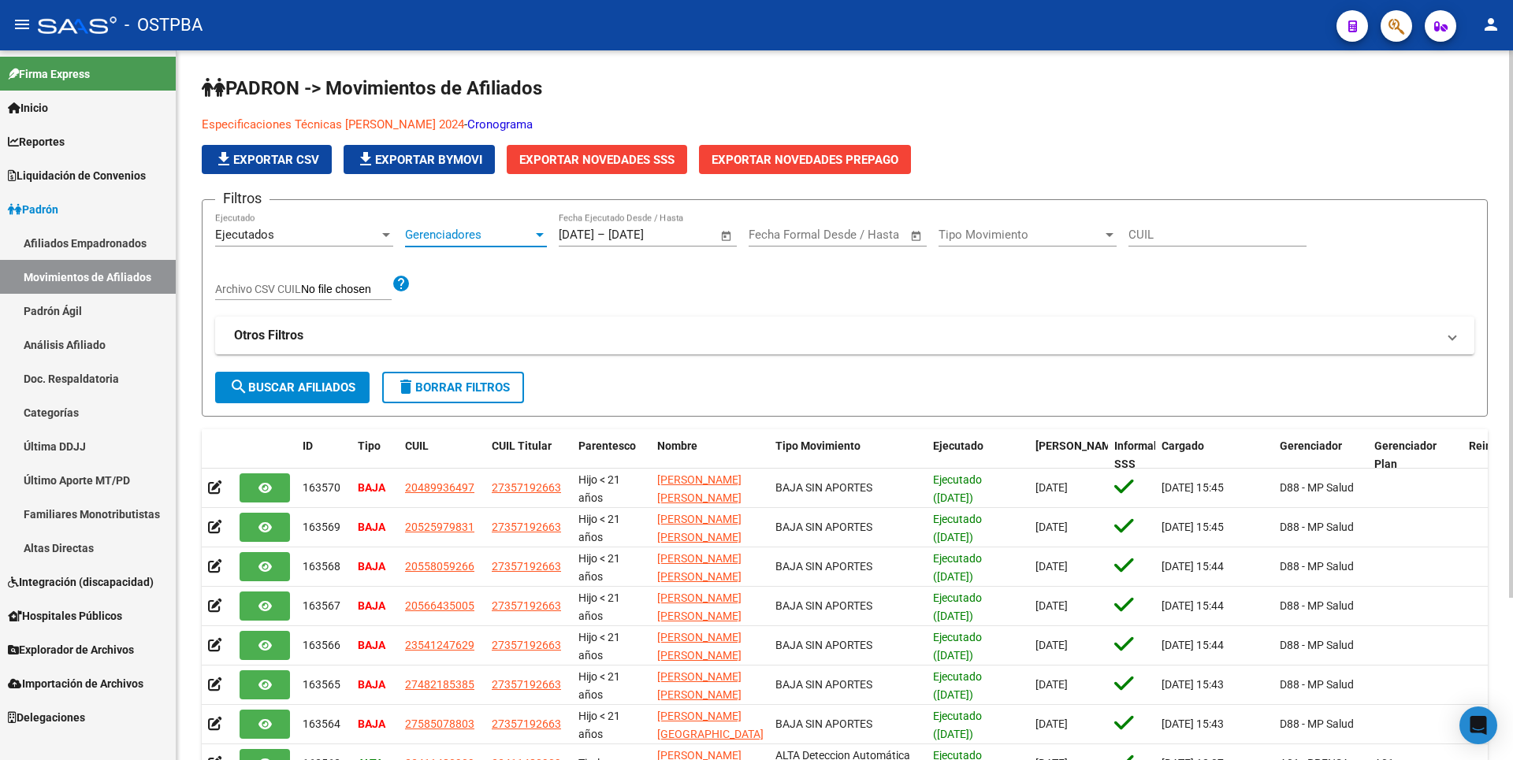
click at [539, 235] on div at bounding box center [540, 235] width 8 height 4
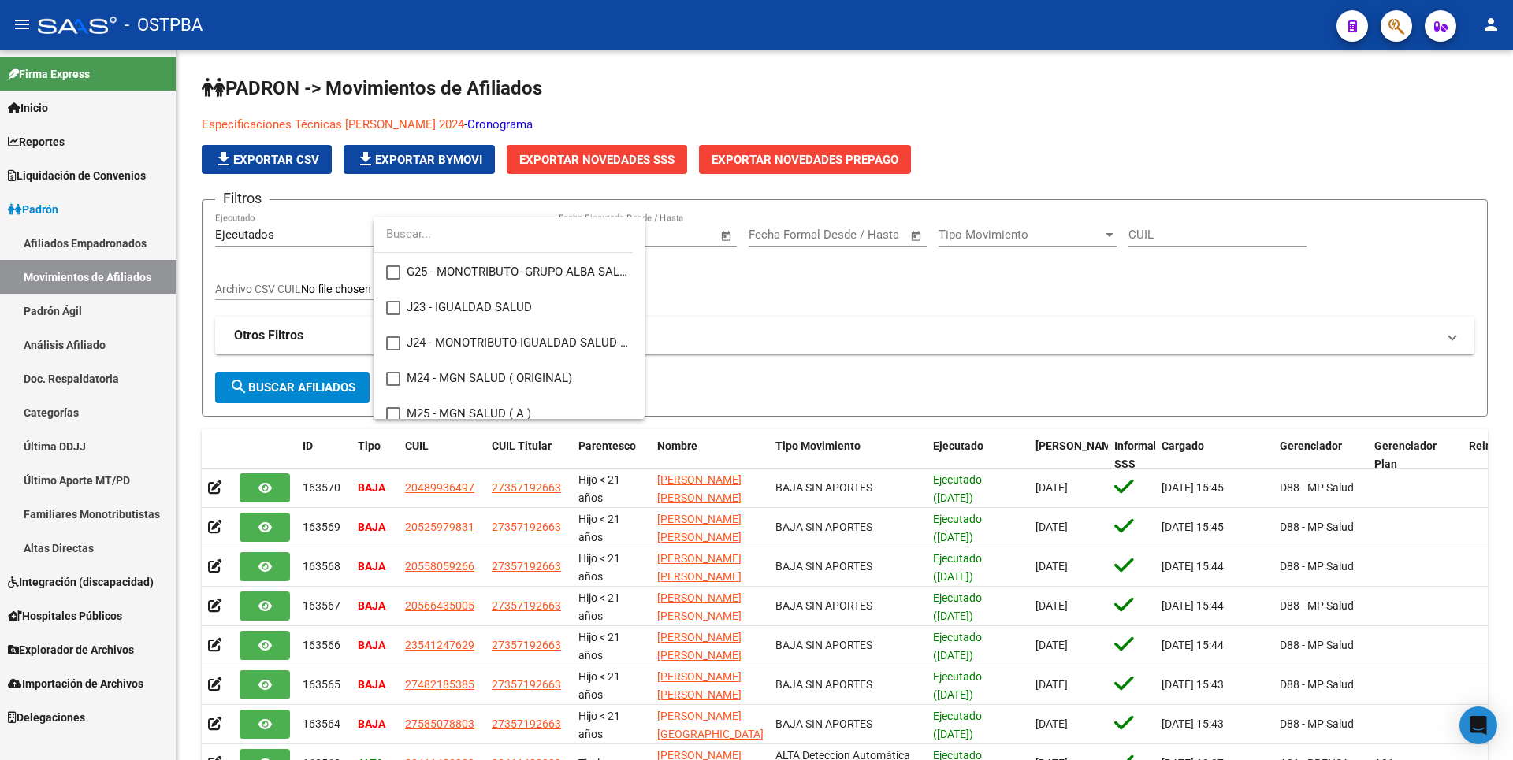
scroll to position [236, 0]
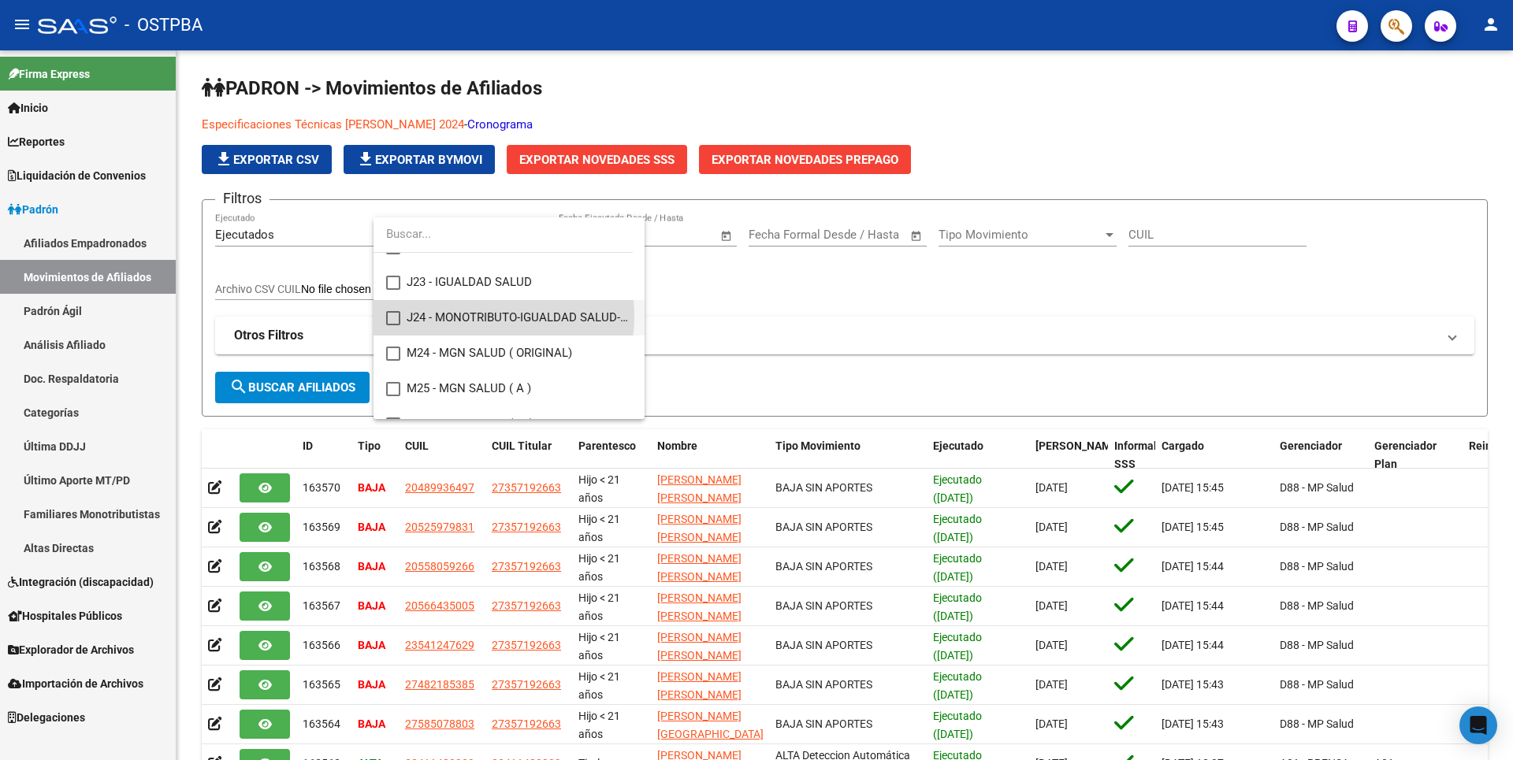
click at [482, 316] on span "J24 - MONOTRIBUTO-IGUALDAD SALUD-PRENSA" at bounding box center [519, 317] width 225 height 35
click at [334, 388] on div at bounding box center [756, 380] width 1513 height 760
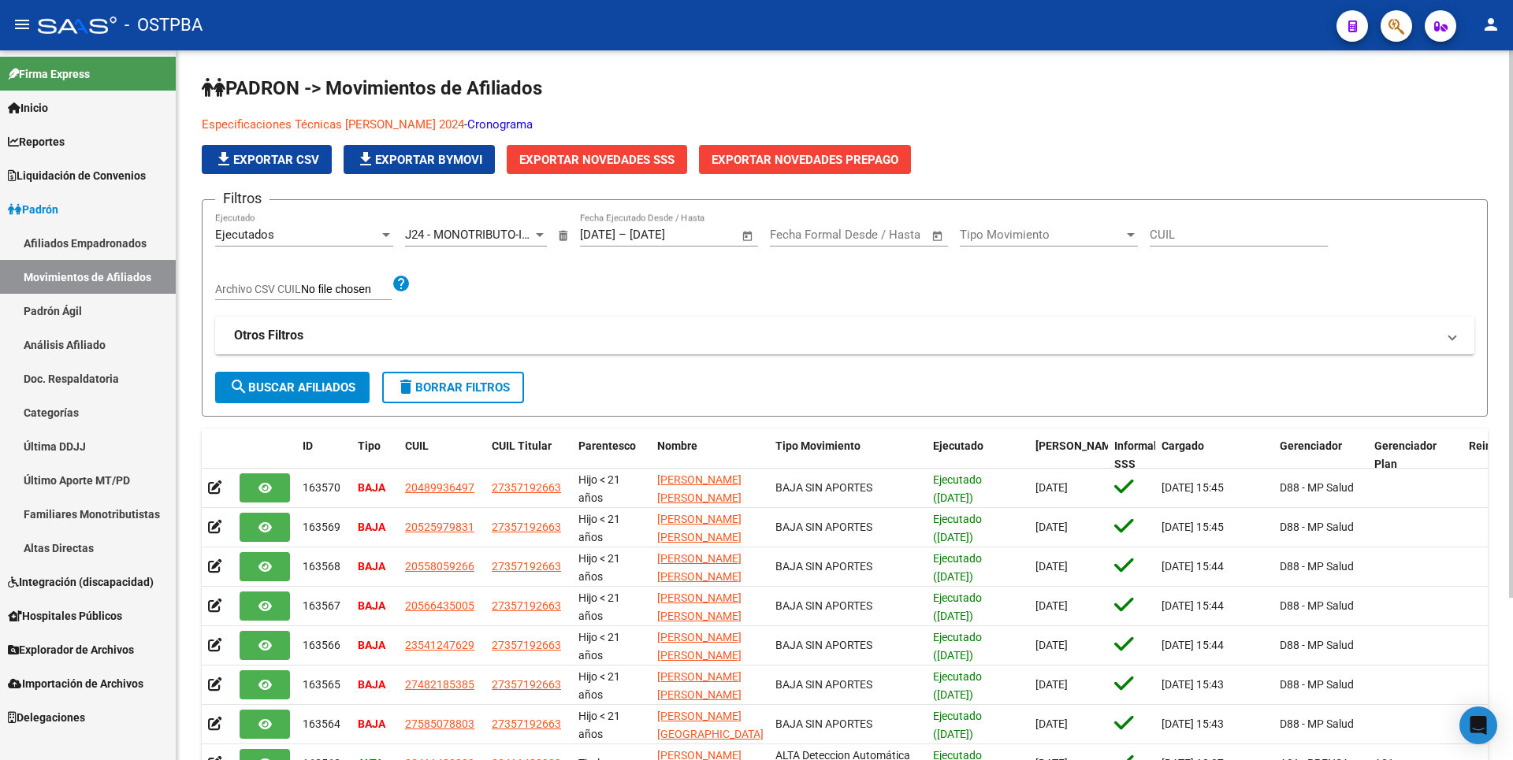
click at [327, 384] on span "search Buscar Afiliados" at bounding box center [292, 388] width 126 height 14
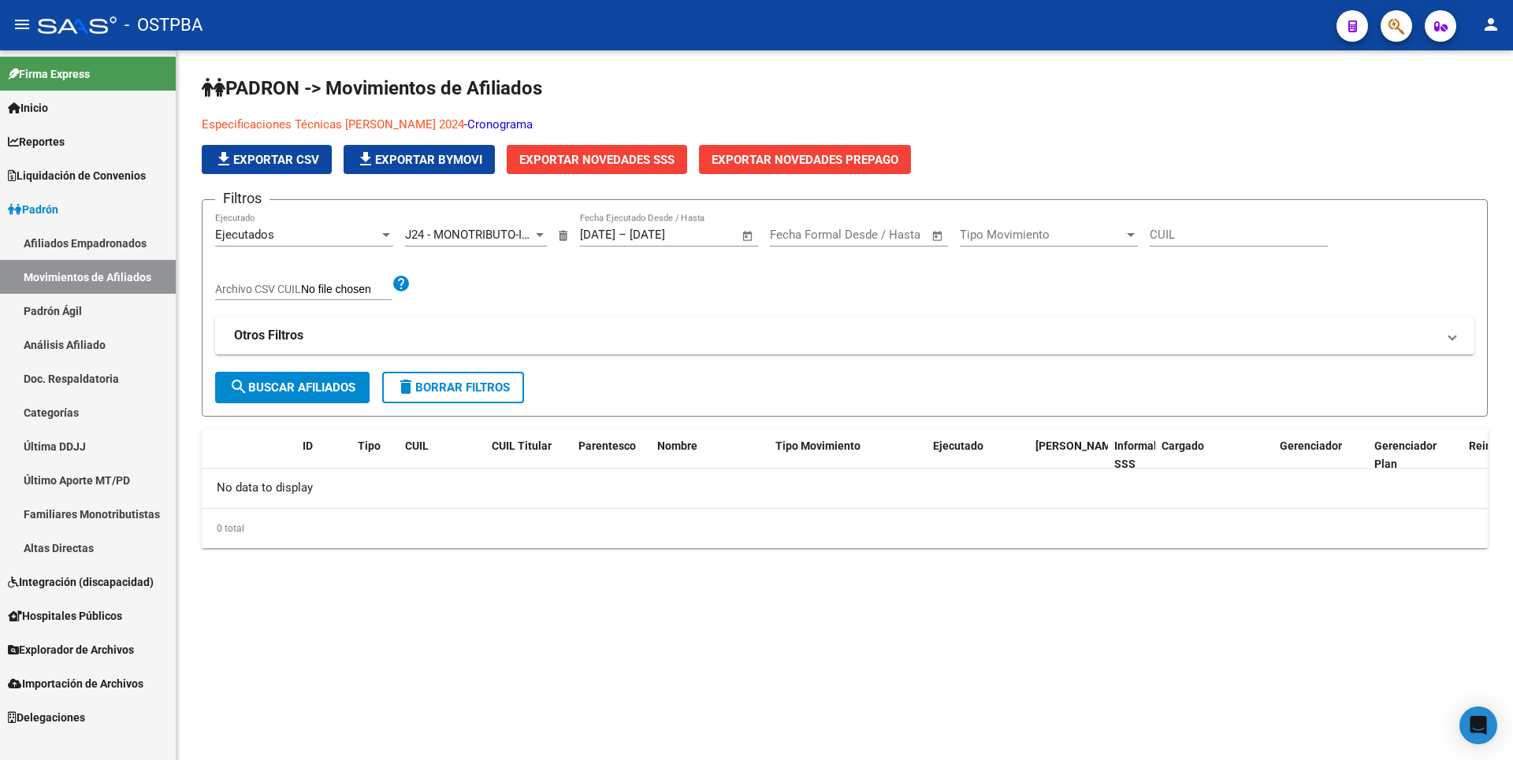
click at [128, 240] on link "Afiliados Empadronados" at bounding box center [88, 243] width 176 height 34
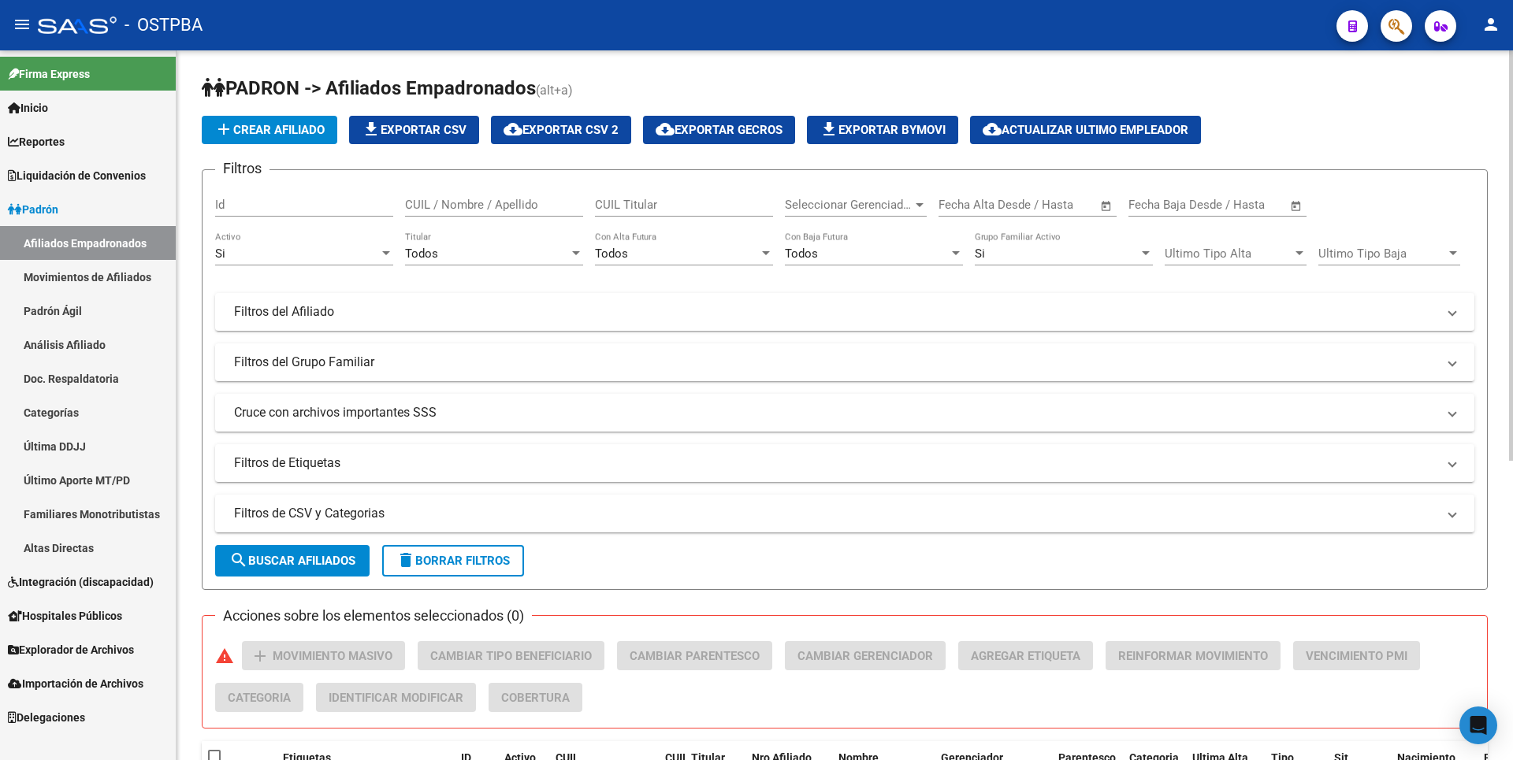
click at [434, 489] on form "Filtros Id CUIL / Nombre / Apellido CUIL Titular Seleccionar Gerenciador Selecc…" at bounding box center [845, 379] width 1286 height 421
click at [453, 522] on mat-expansion-panel-header "Filtros de CSV y Categorias" at bounding box center [844, 514] width 1259 height 38
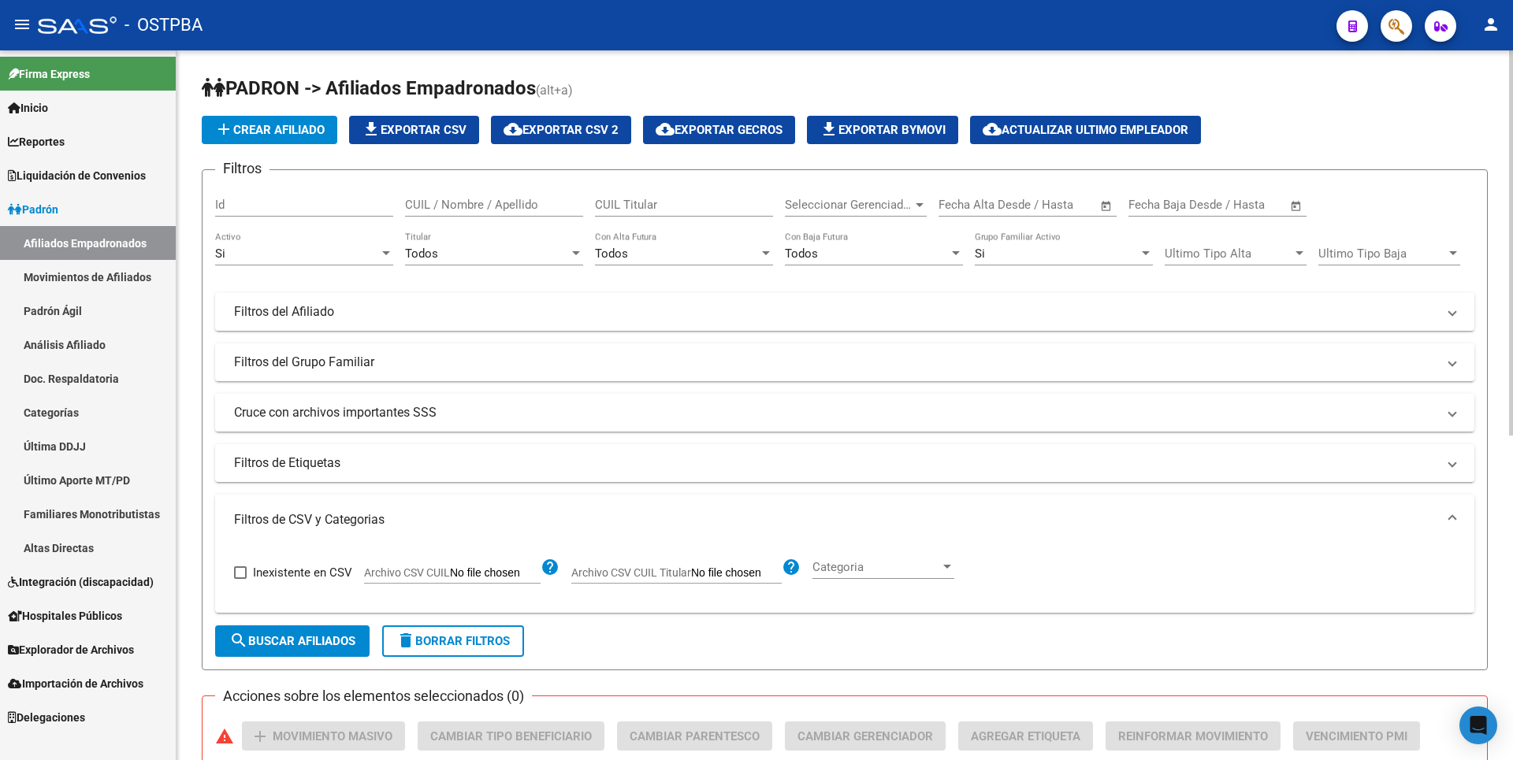
click at [504, 576] on input "Archivo CSV CUIL" at bounding box center [495, 574] width 91 height 14
type input "C:\fakepath\monotributistaigualdad100.csv"
click at [575, 247] on div at bounding box center [576, 253] width 14 height 13
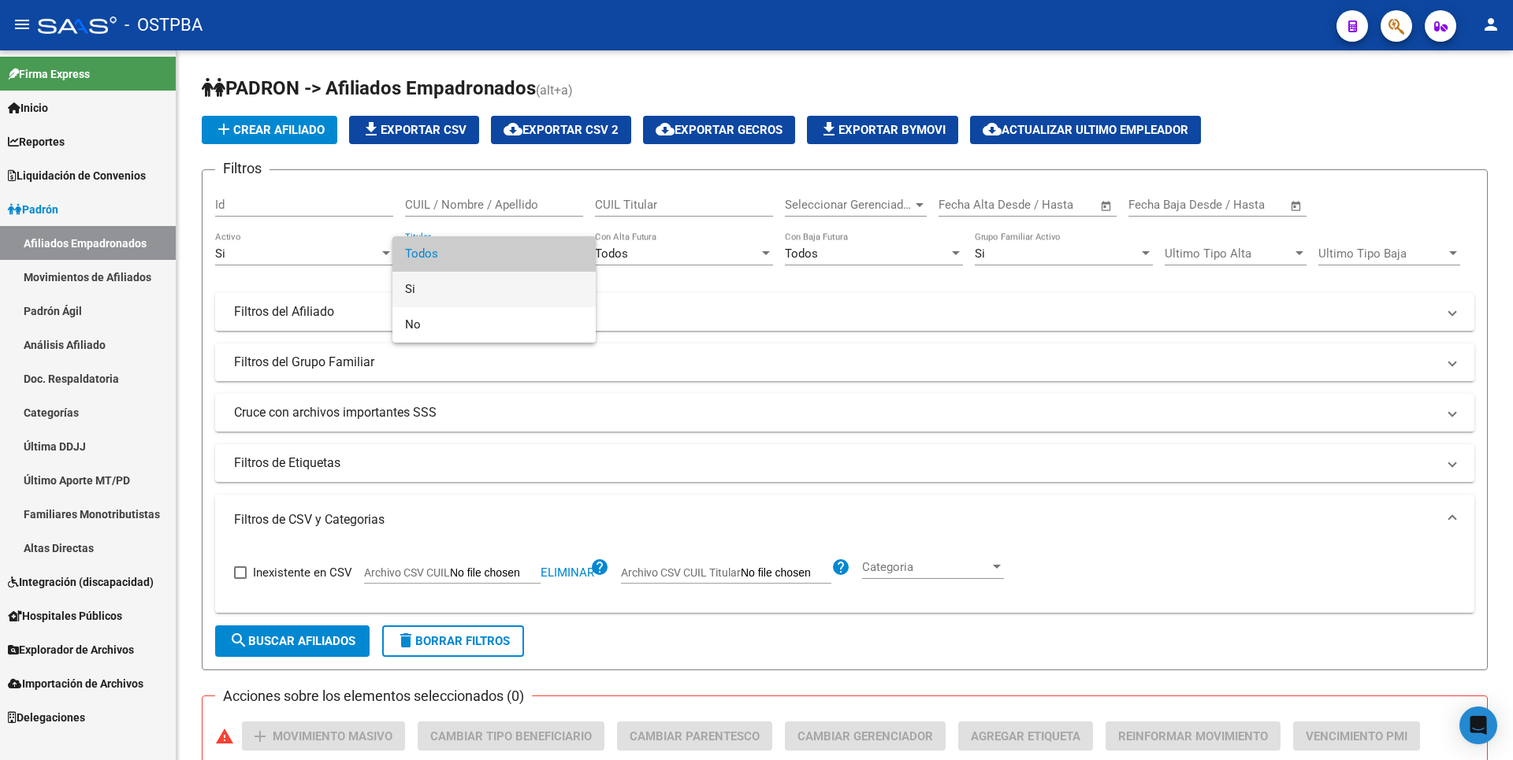
click at [439, 288] on span "Si" at bounding box center [494, 289] width 178 height 35
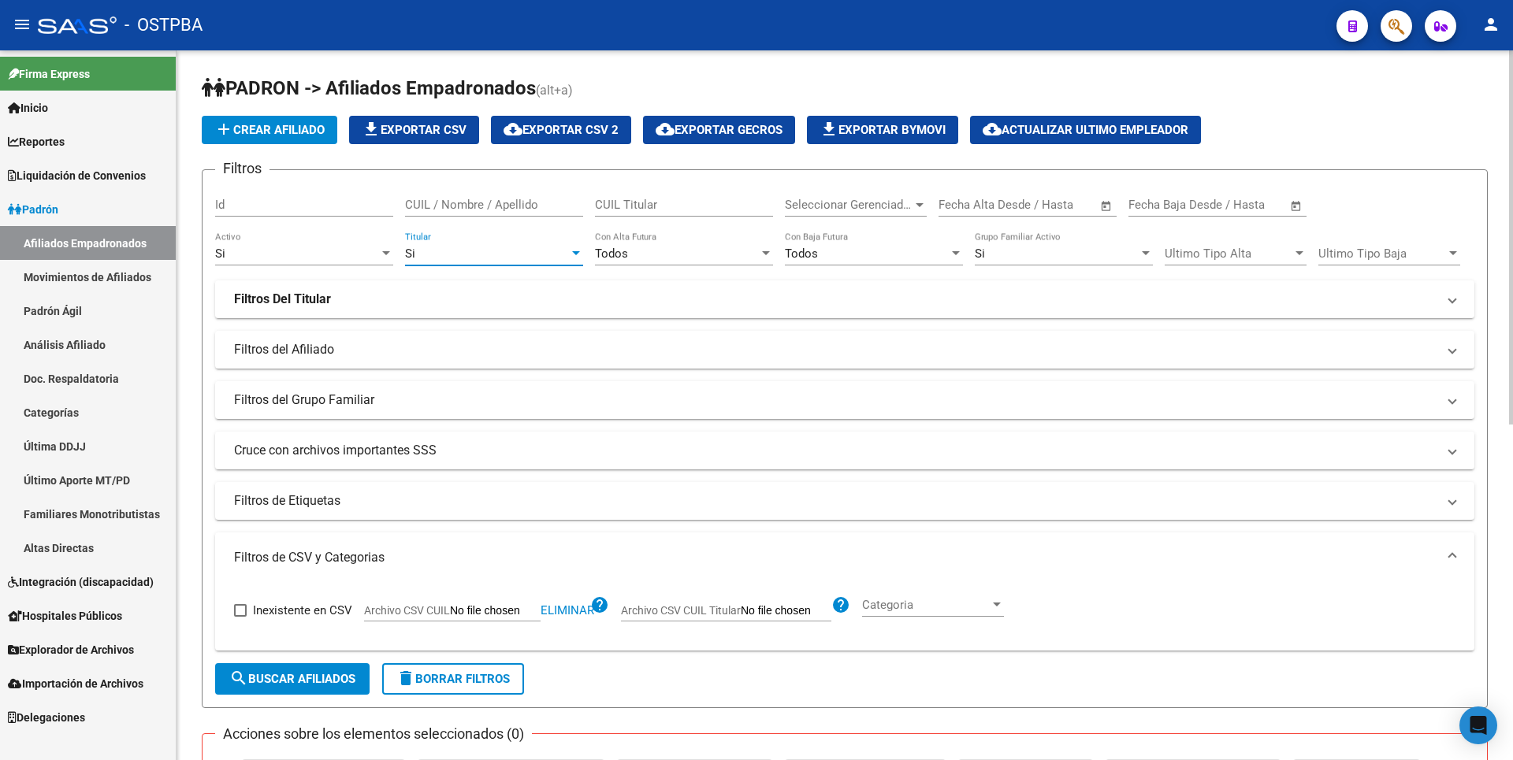
click at [307, 675] on span "search Buscar Afiliados" at bounding box center [292, 679] width 126 height 14
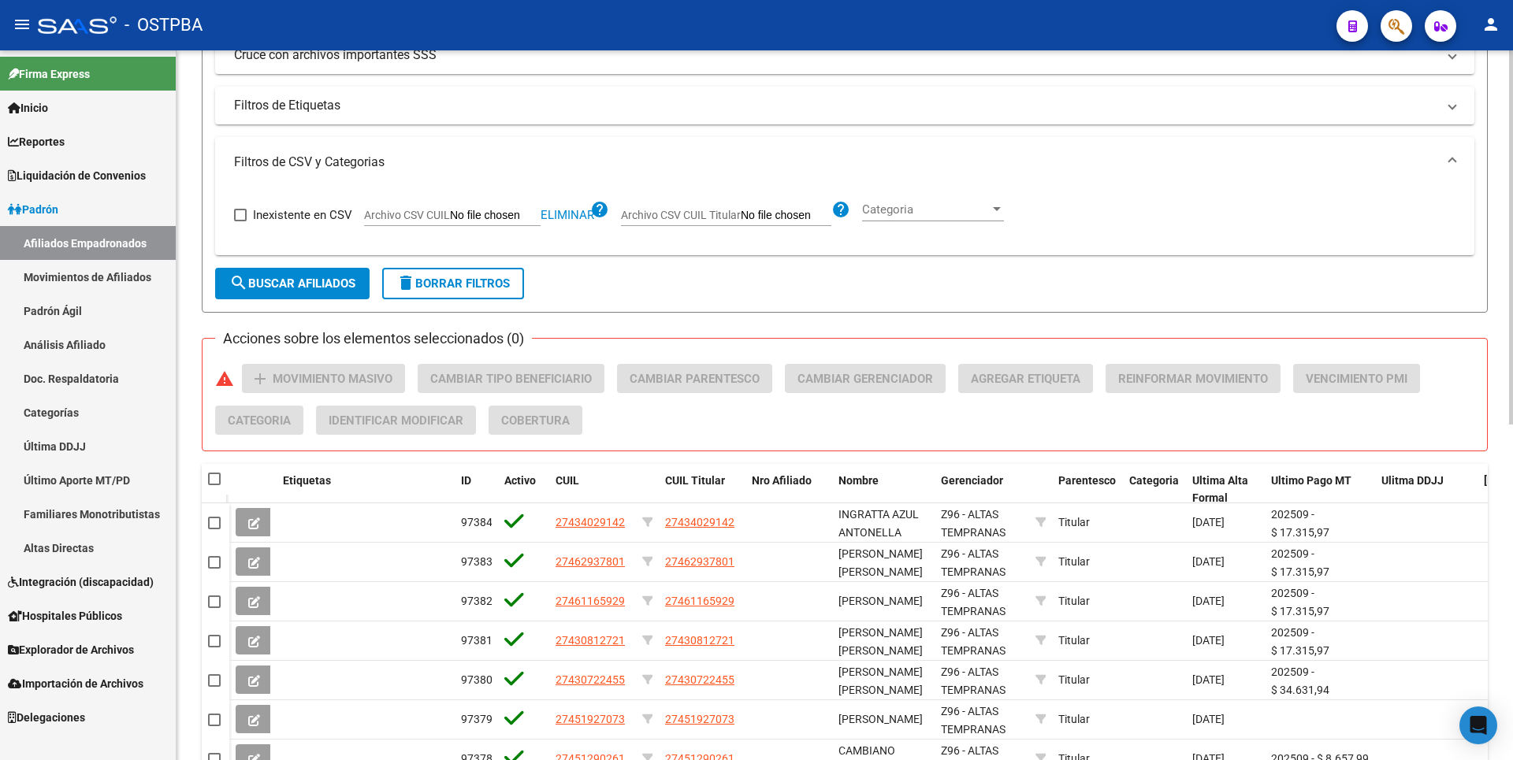
scroll to position [400, 0]
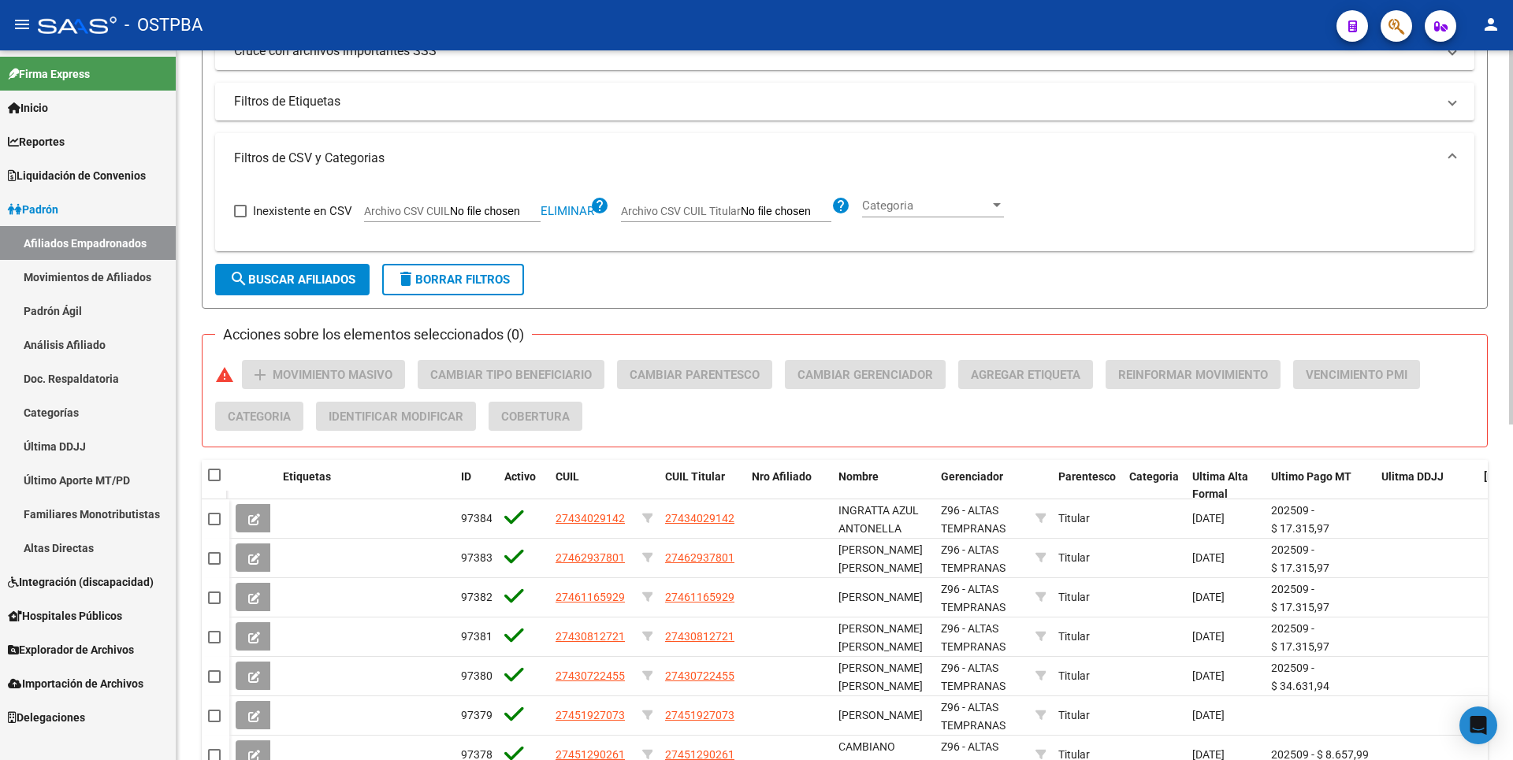
click at [217, 476] on span at bounding box center [214, 475] width 13 height 13
click at [214, 481] on input "checkbox" at bounding box center [214, 481] width 1 height 1
checkbox input "true"
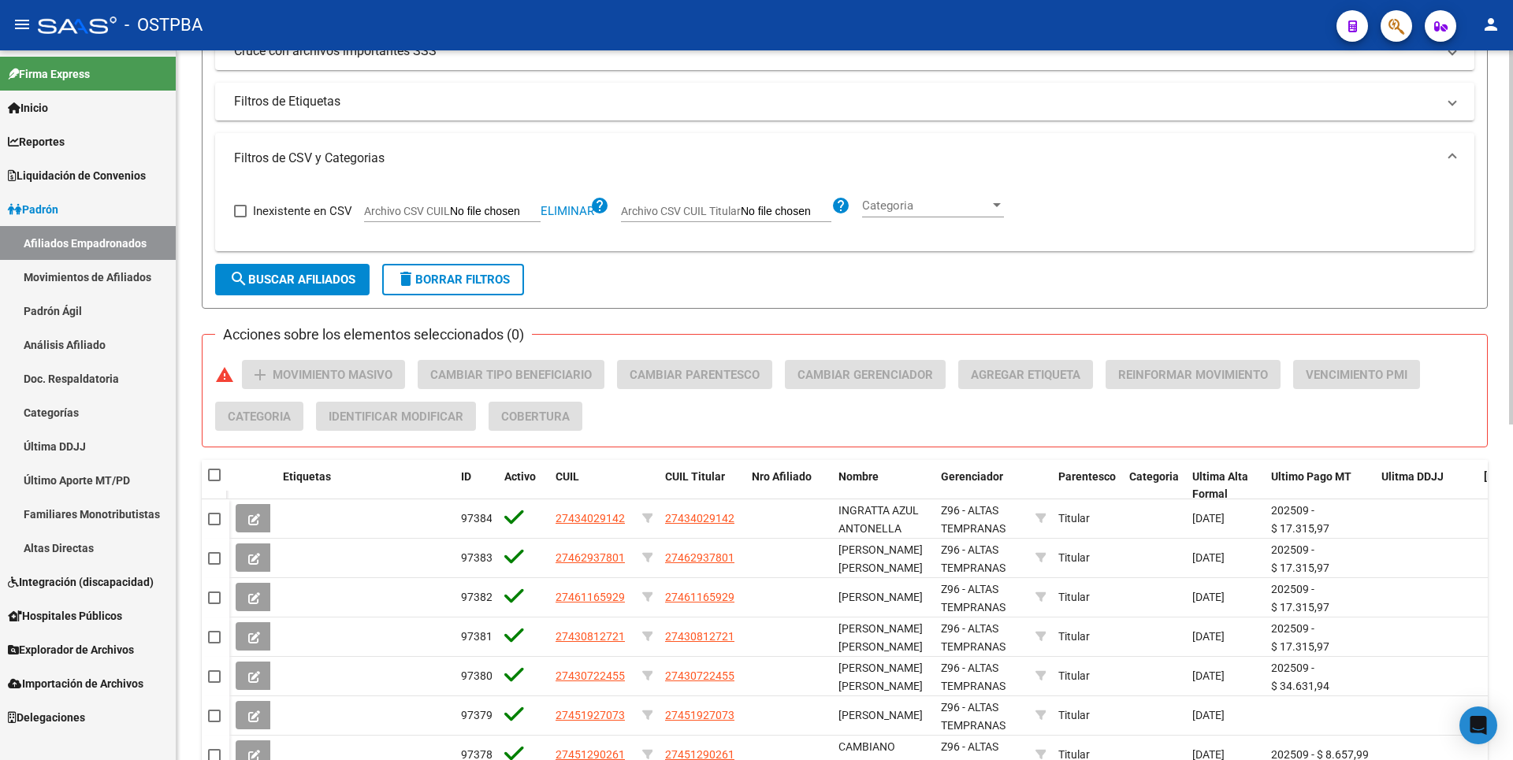
checkbox input "true"
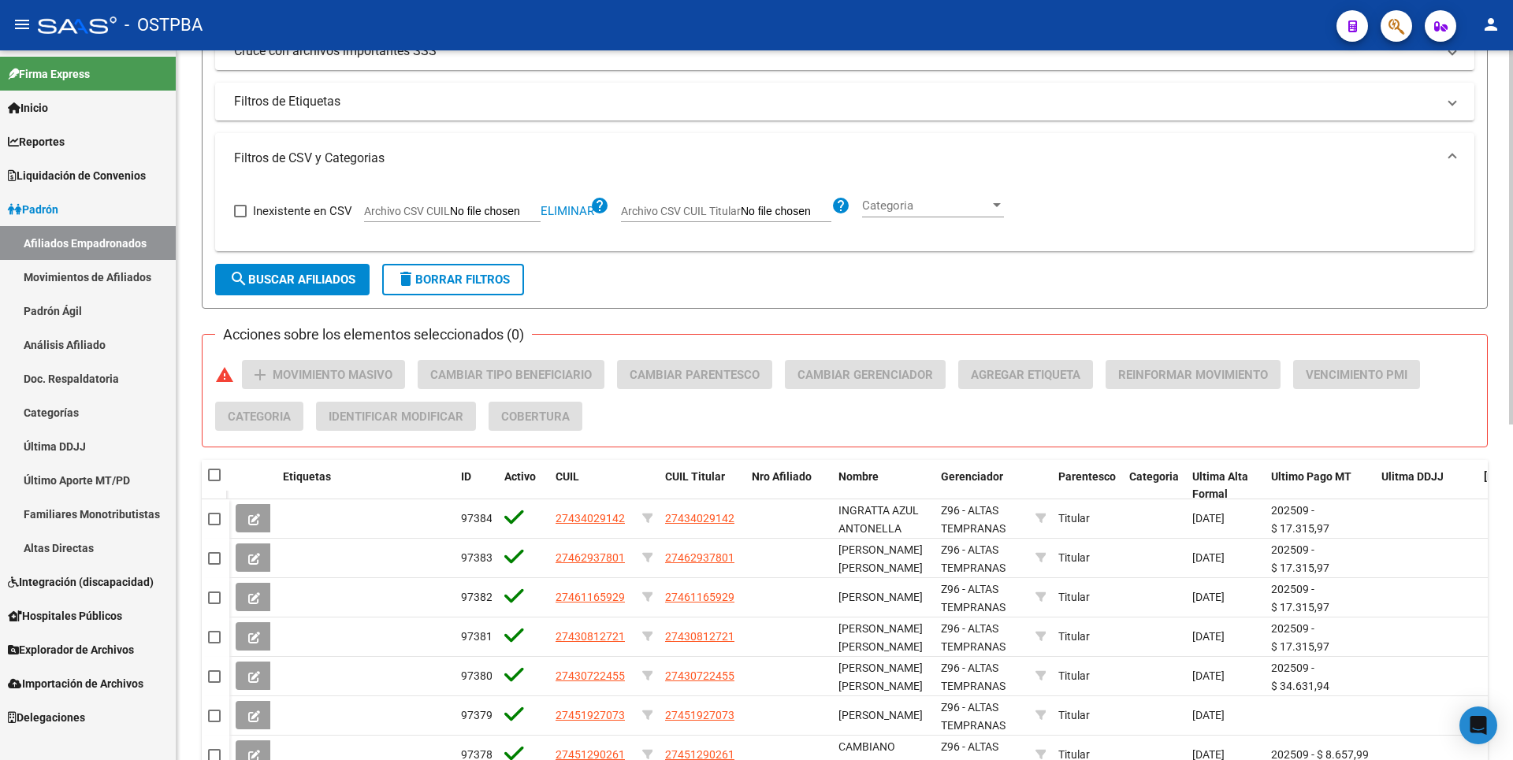
checkbox input "true"
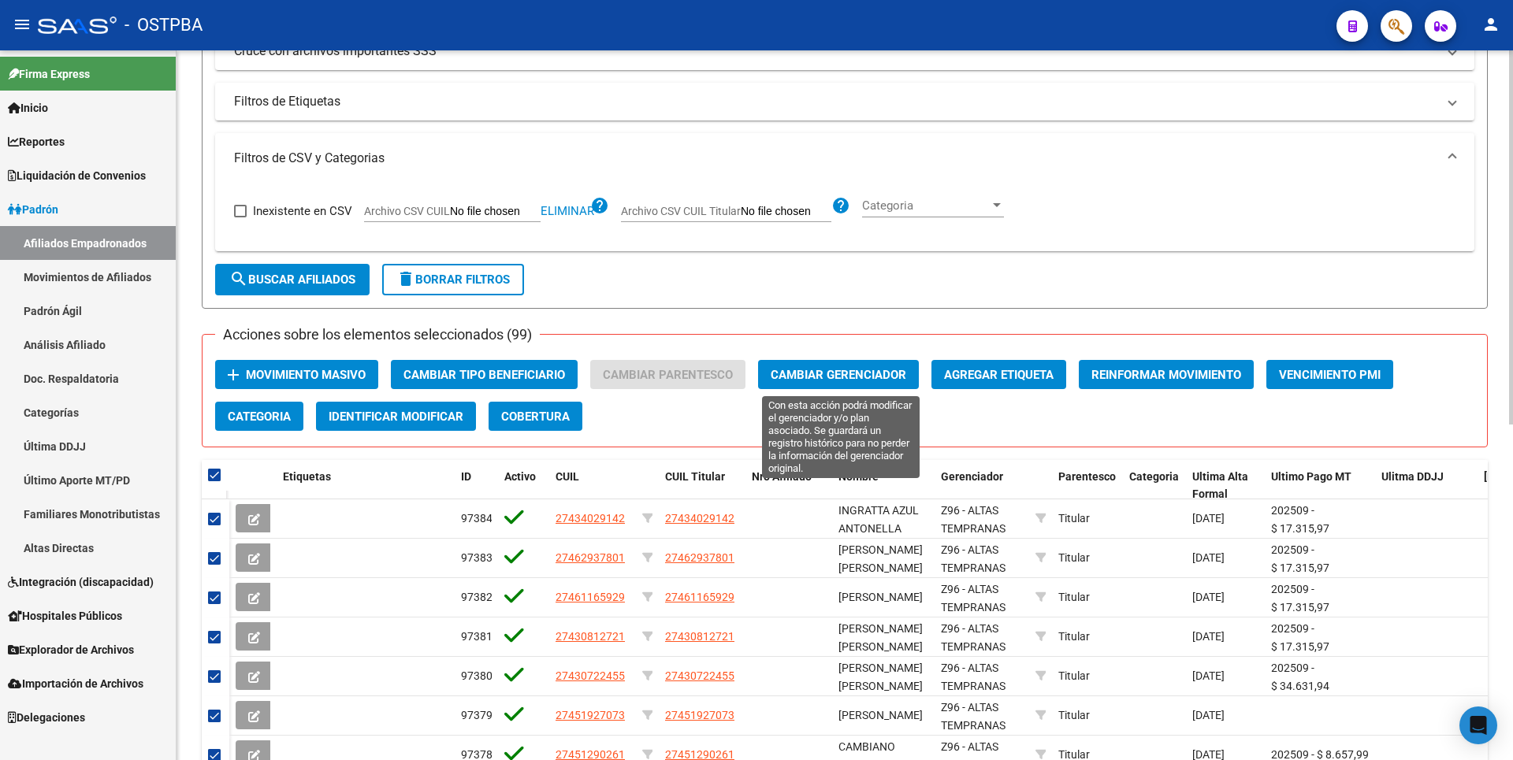
click at [864, 373] on span "Cambiar Gerenciador" at bounding box center [839, 375] width 136 height 14
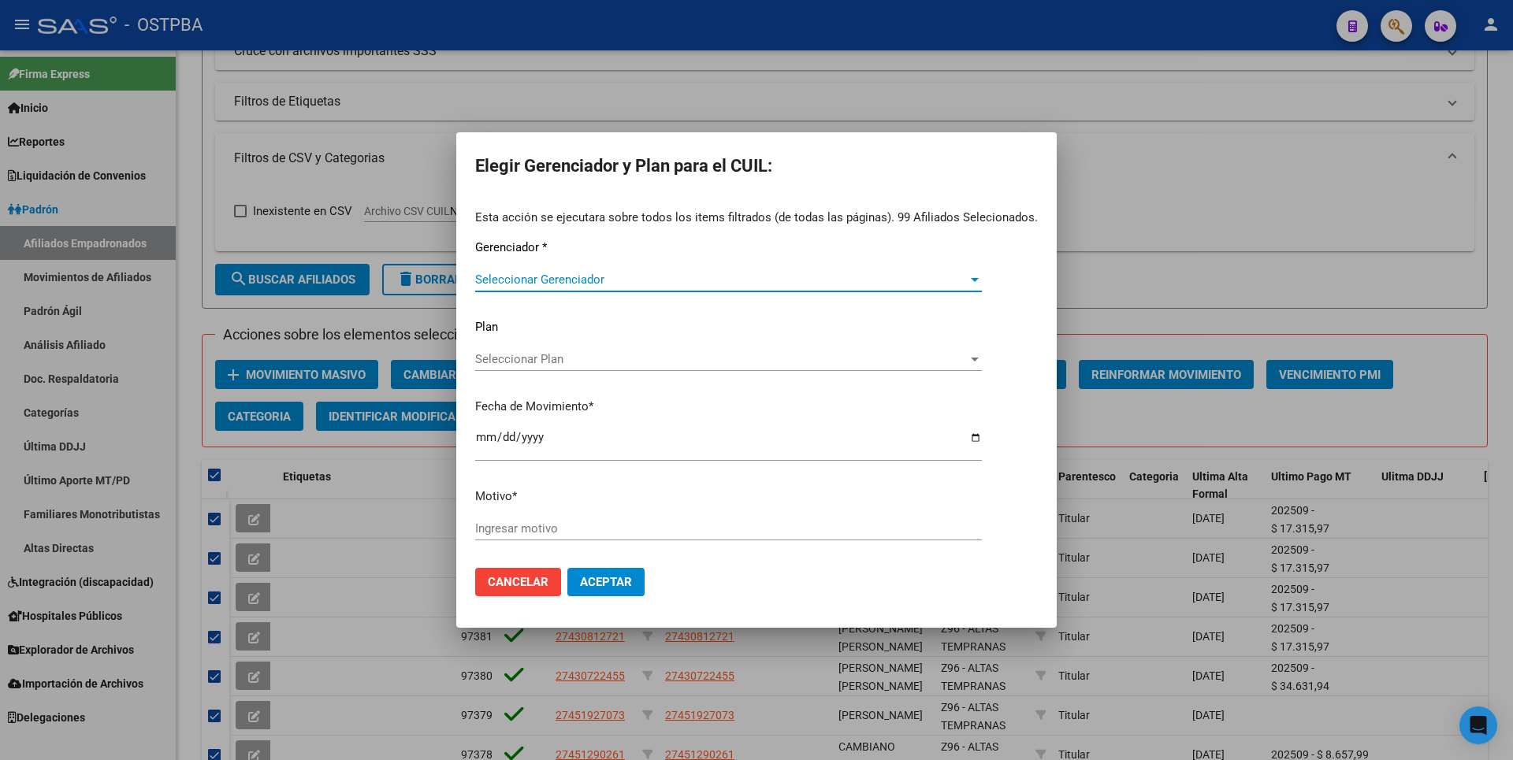
click at [768, 263] on div "Esta acción se ejecutara sobre todos los items filtrados (de todas las páginas)…" at bounding box center [756, 382] width 563 height 347
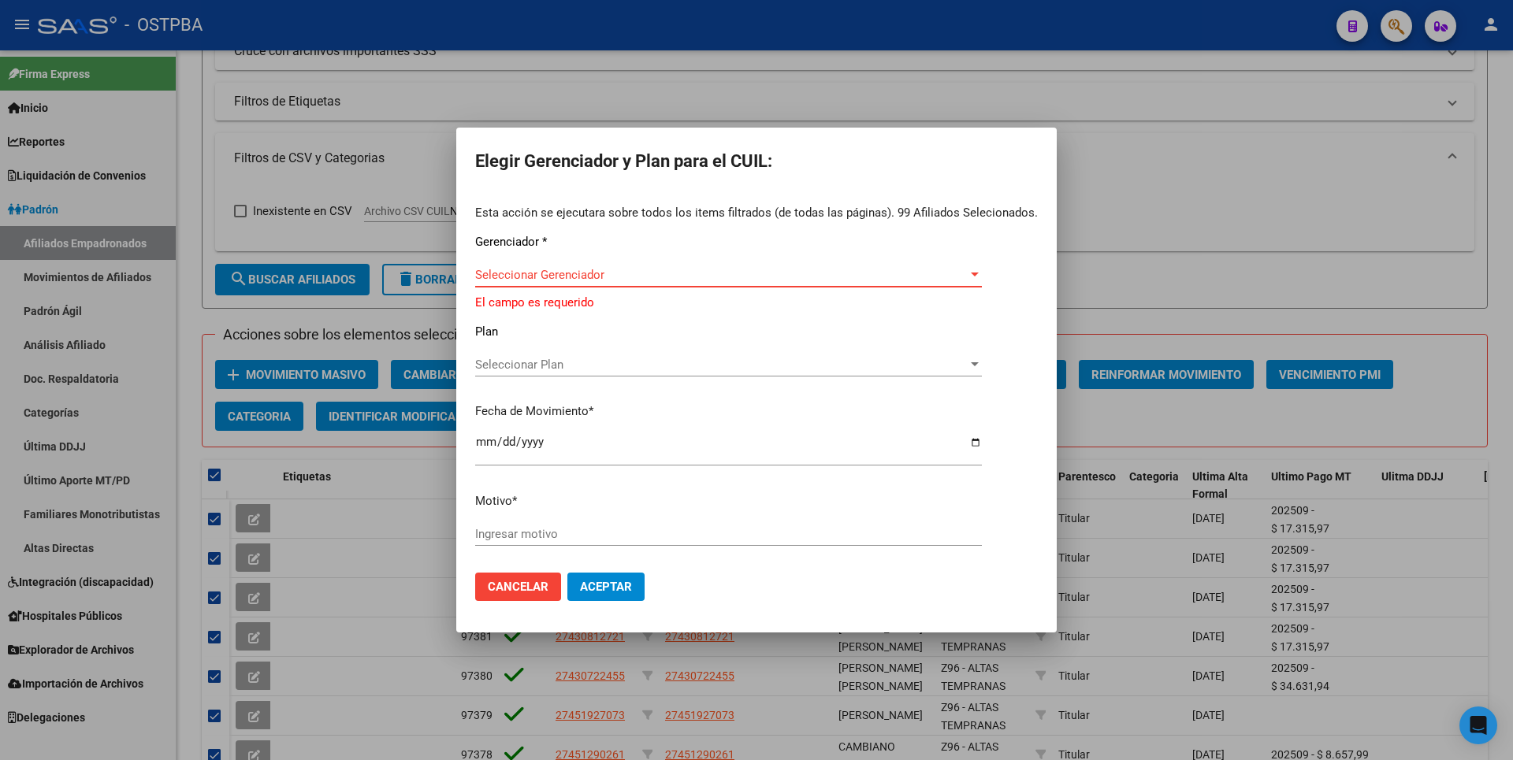
click at [768, 273] on span "Seleccionar Gerenciador" at bounding box center [721, 275] width 493 height 14
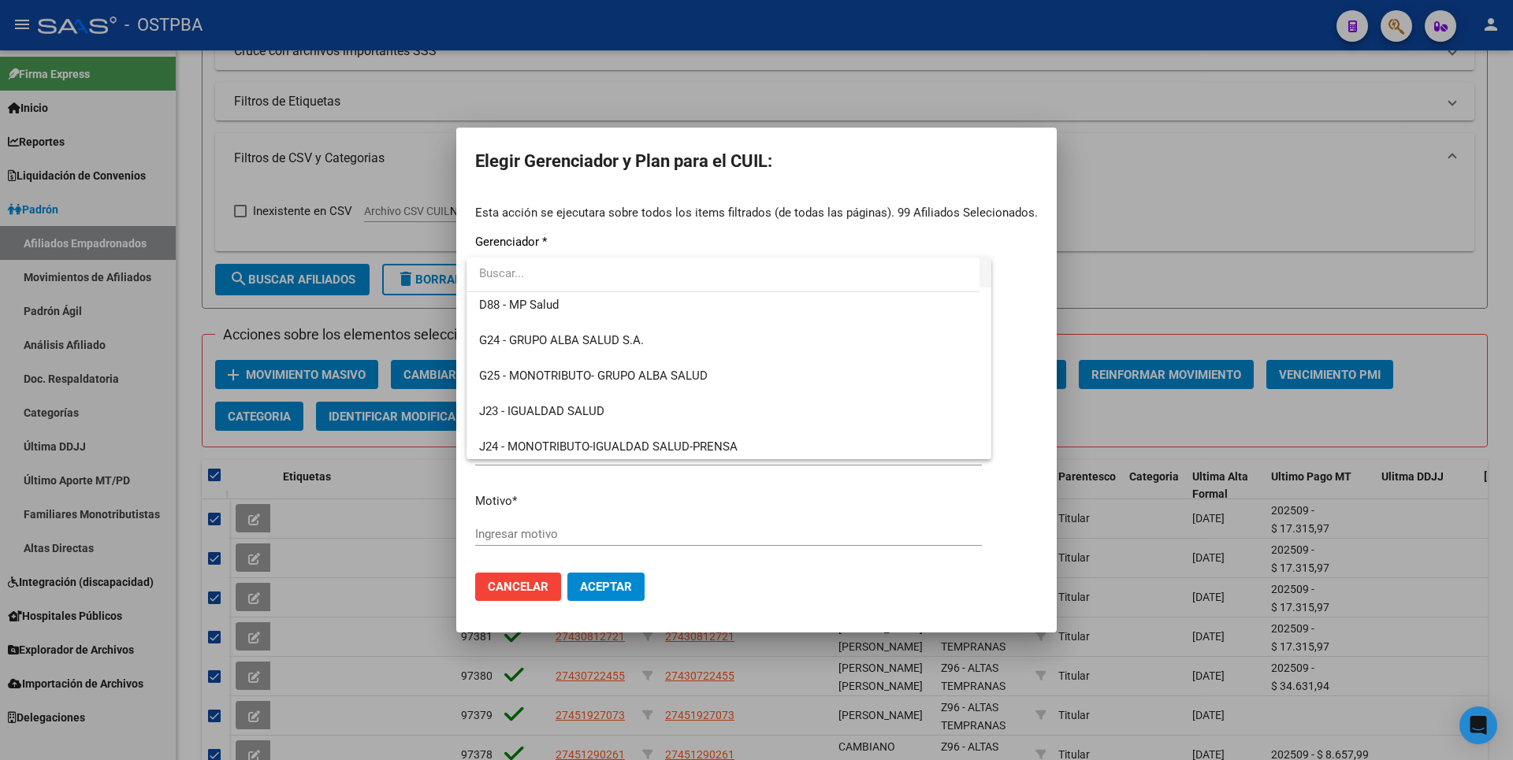
scroll to position [158, 0]
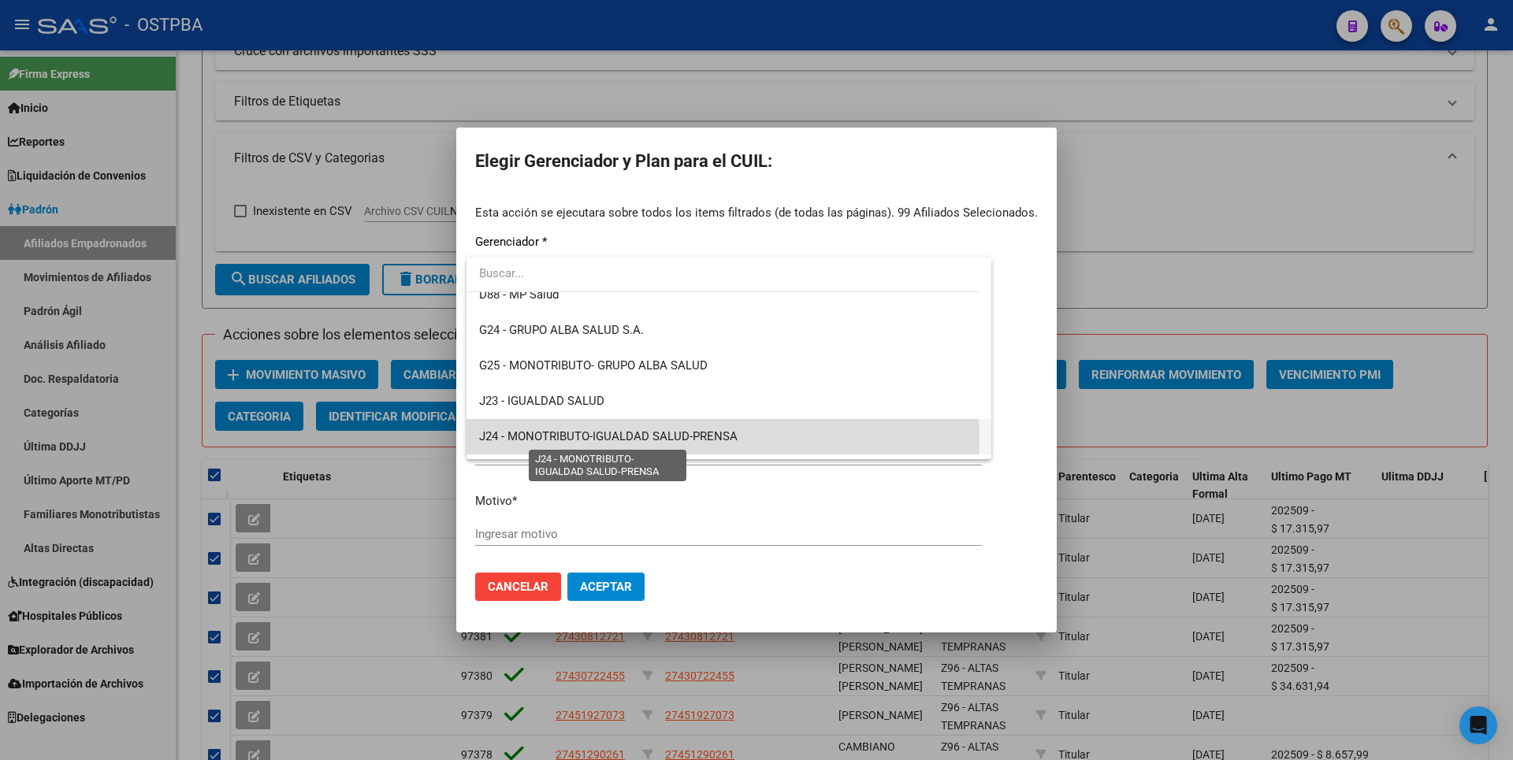
click at [664, 439] on span "J24 - MONOTRIBUTO-IGUALDAD SALUD-PRENSA" at bounding box center [608, 436] width 258 height 14
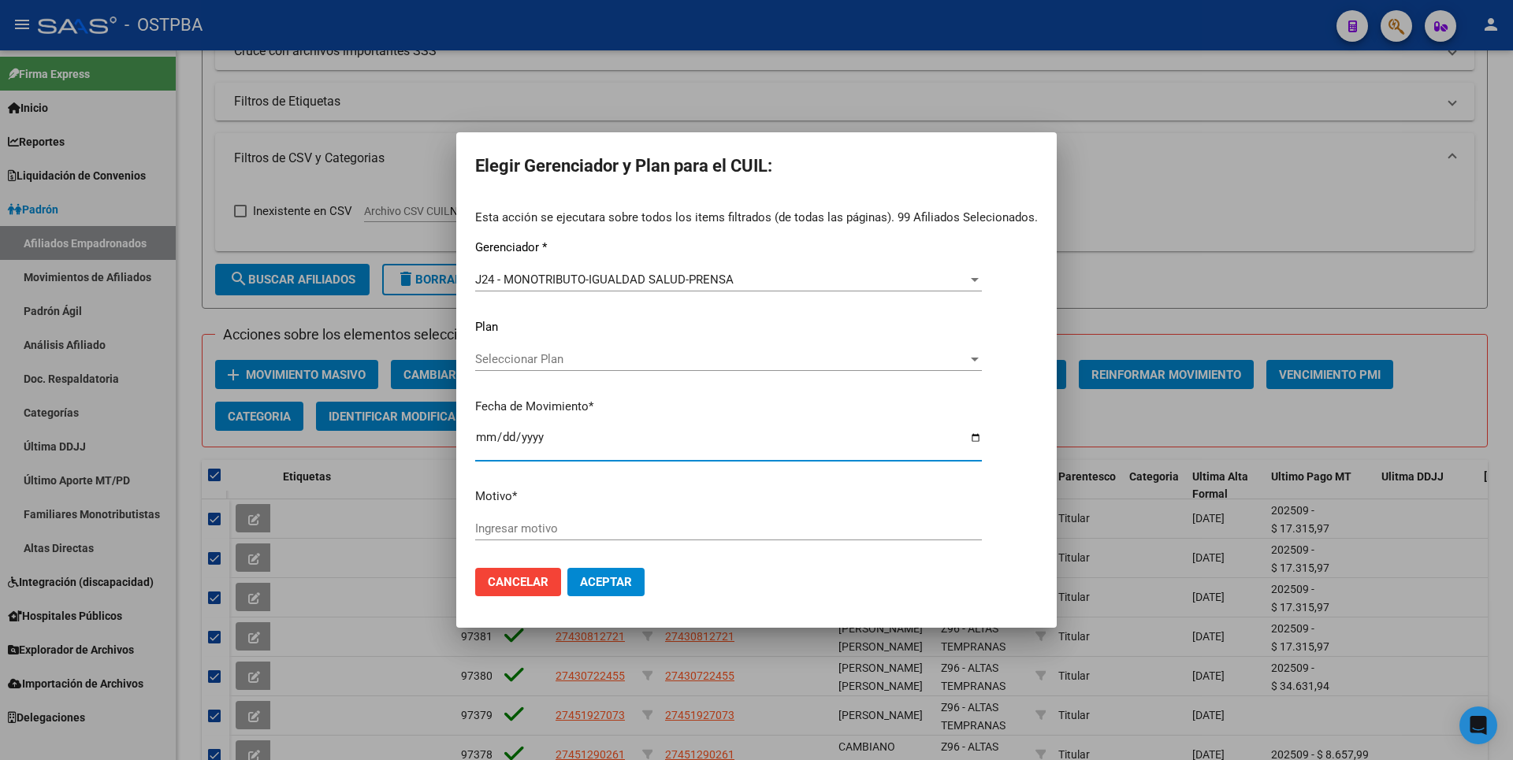
click at [483, 441] on input "2025-10-06" at bounding box center [728, 443] width 507 height 25
type input "2025-10-01"
click at [505, 534] on input "Ingresar motivo" at bounding box center [728, 529] width 507 height 14
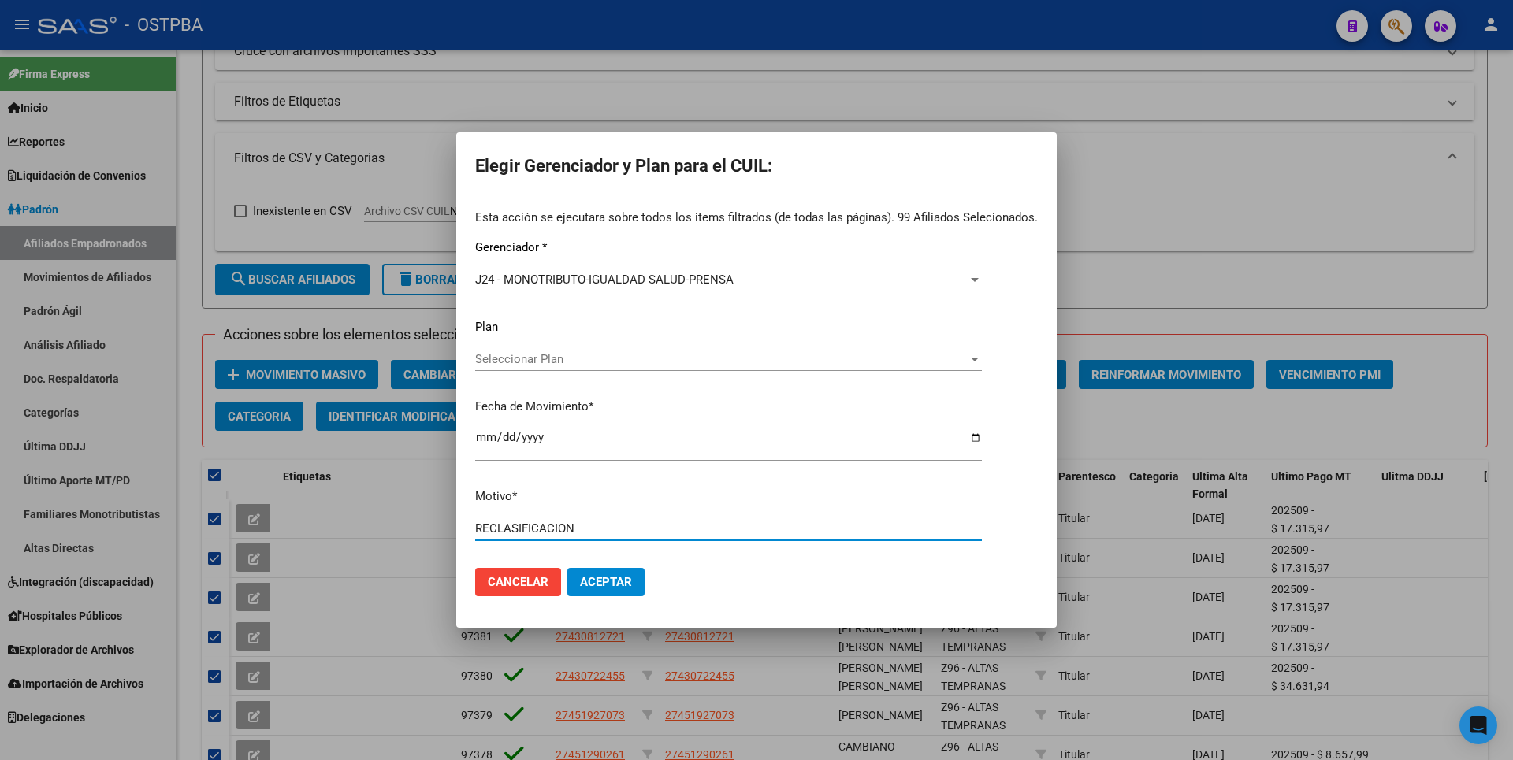
type input "RECLASIFICACION"
click at [619, 583] on span "Aceptar" at bounding box center [606, 582] width 52 height 14
checkbox input "false"
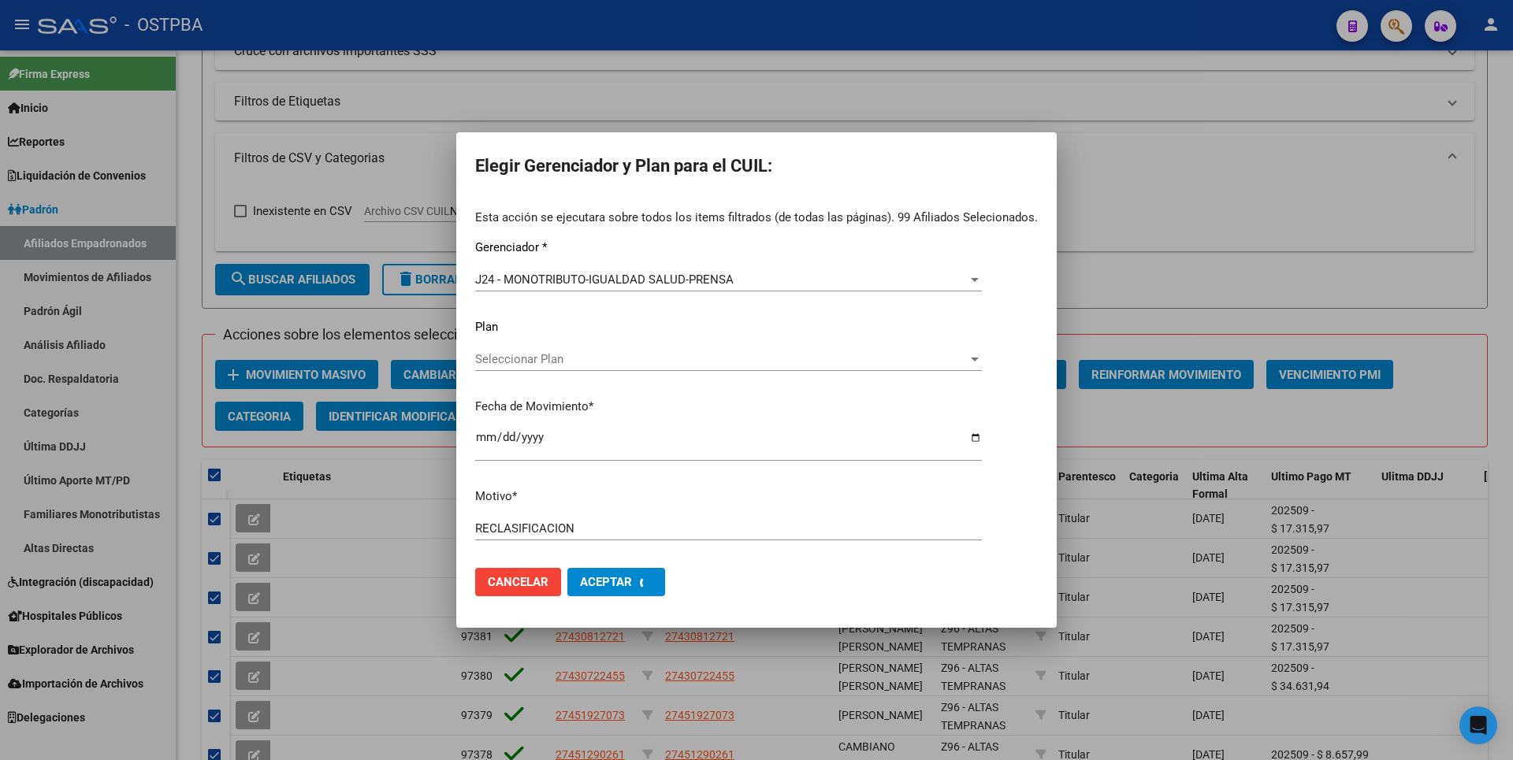
checkbox input "false"
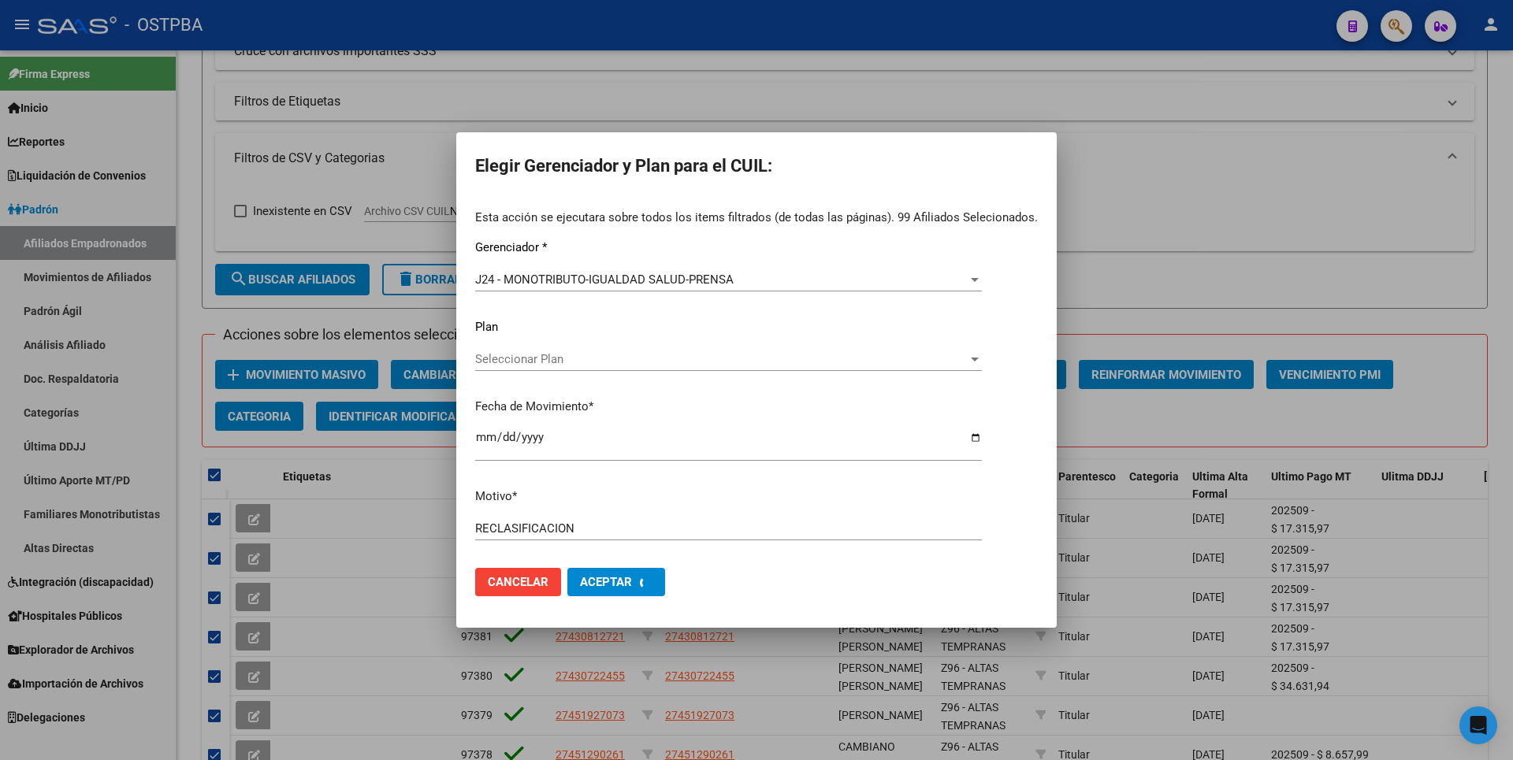
checkbox input "false"
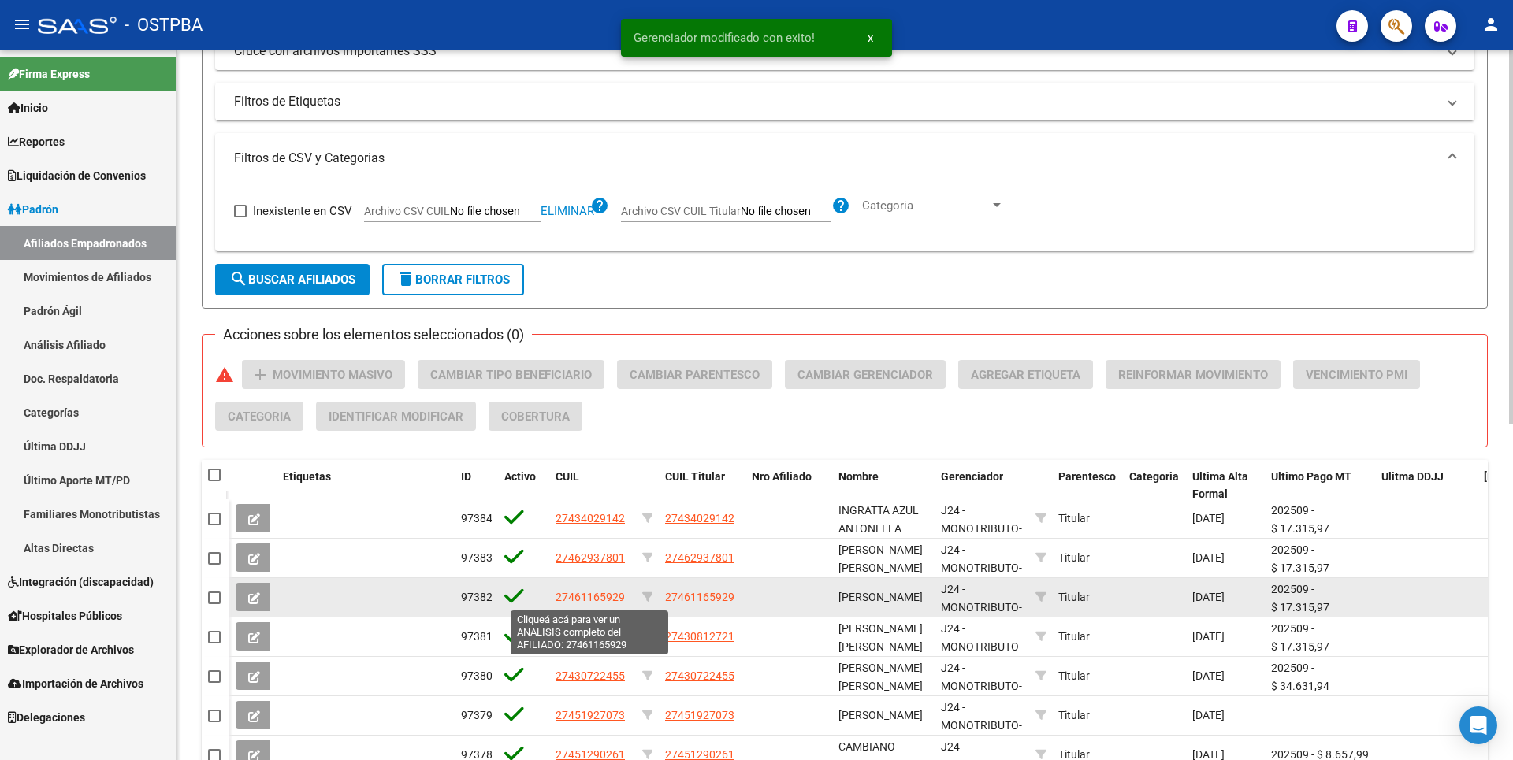
click at [582, 593] on span "27461165929" at bounding box center [590, 597] width 69 height 13
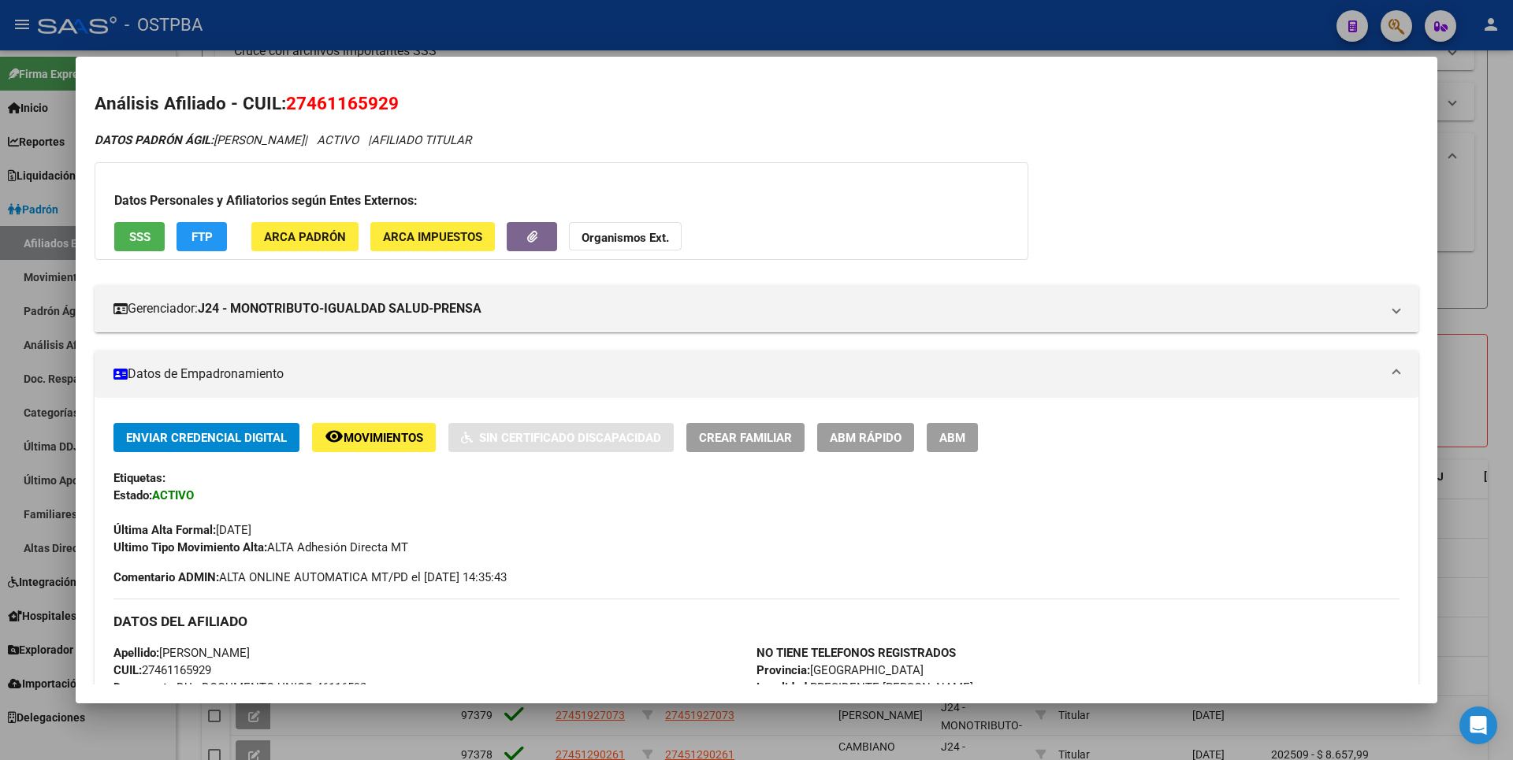
click at [1489, 236] on div at bounding box center [756, 380] width 1513 height 760
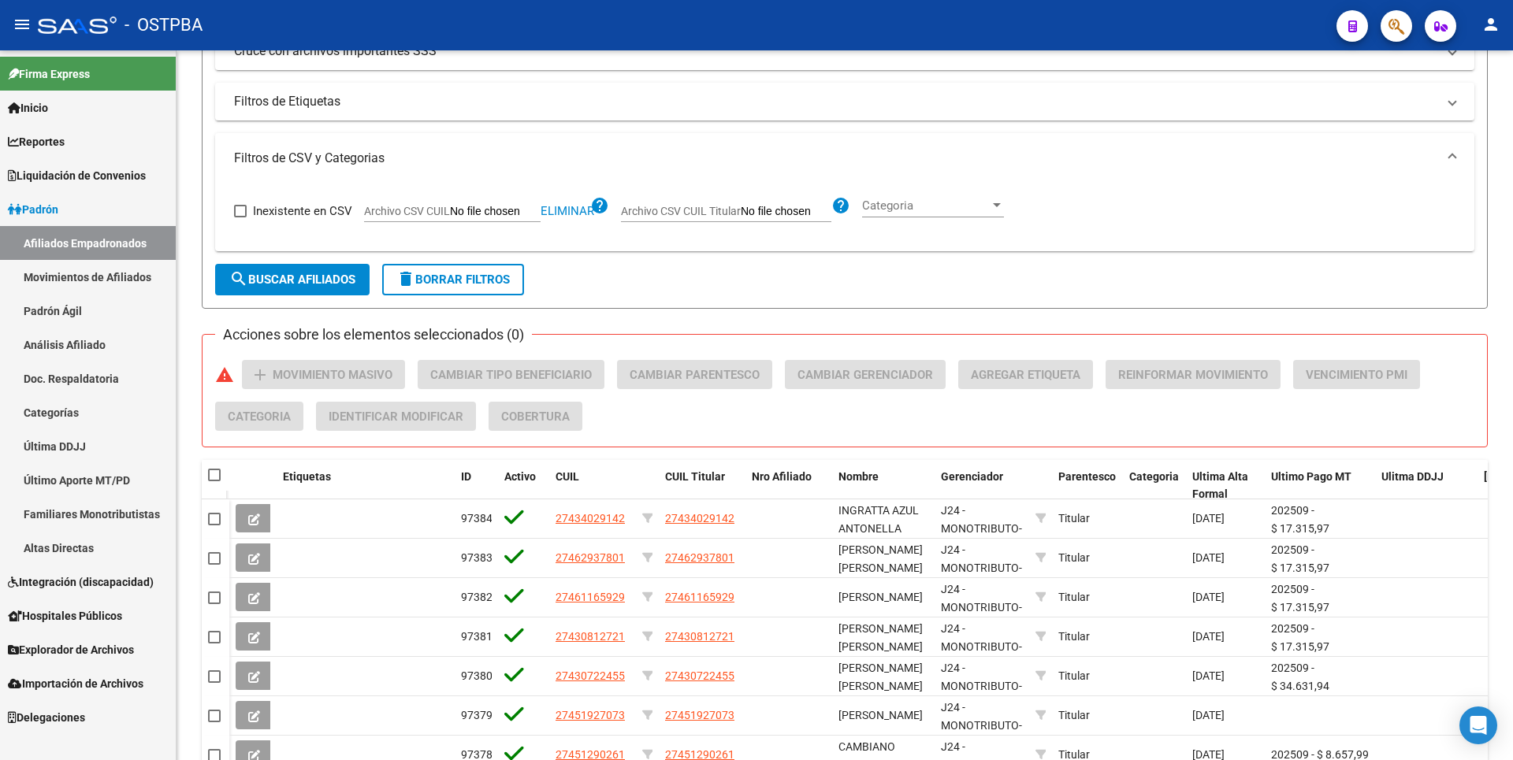
click at [102, 275] on link "Movimientos de Afiliados" at bounding box center [88, 277] width 176 height 34
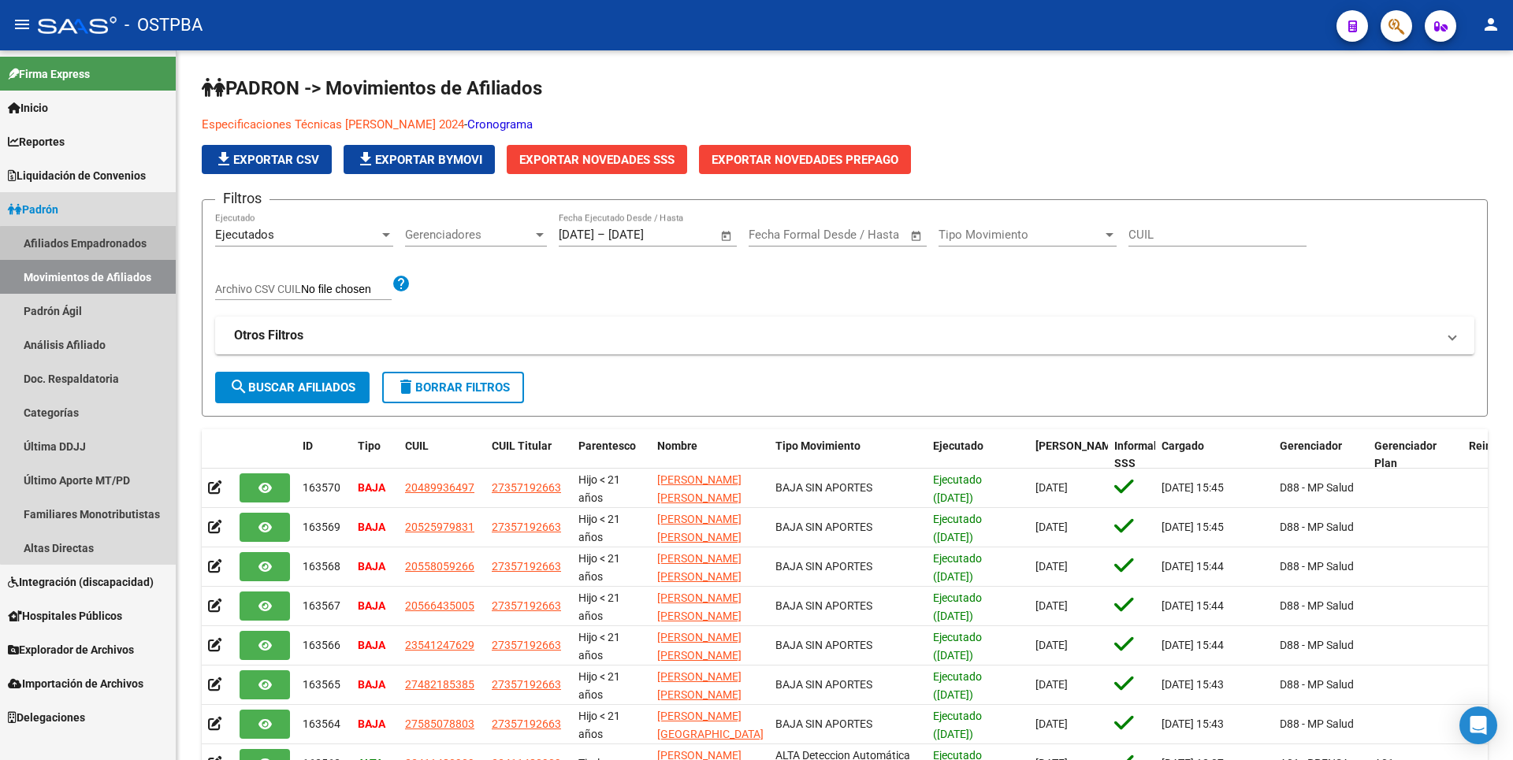
click at [122, 245] on link "Afiliados Empadronados" at bounding box center [88, 243] width 176 height 34
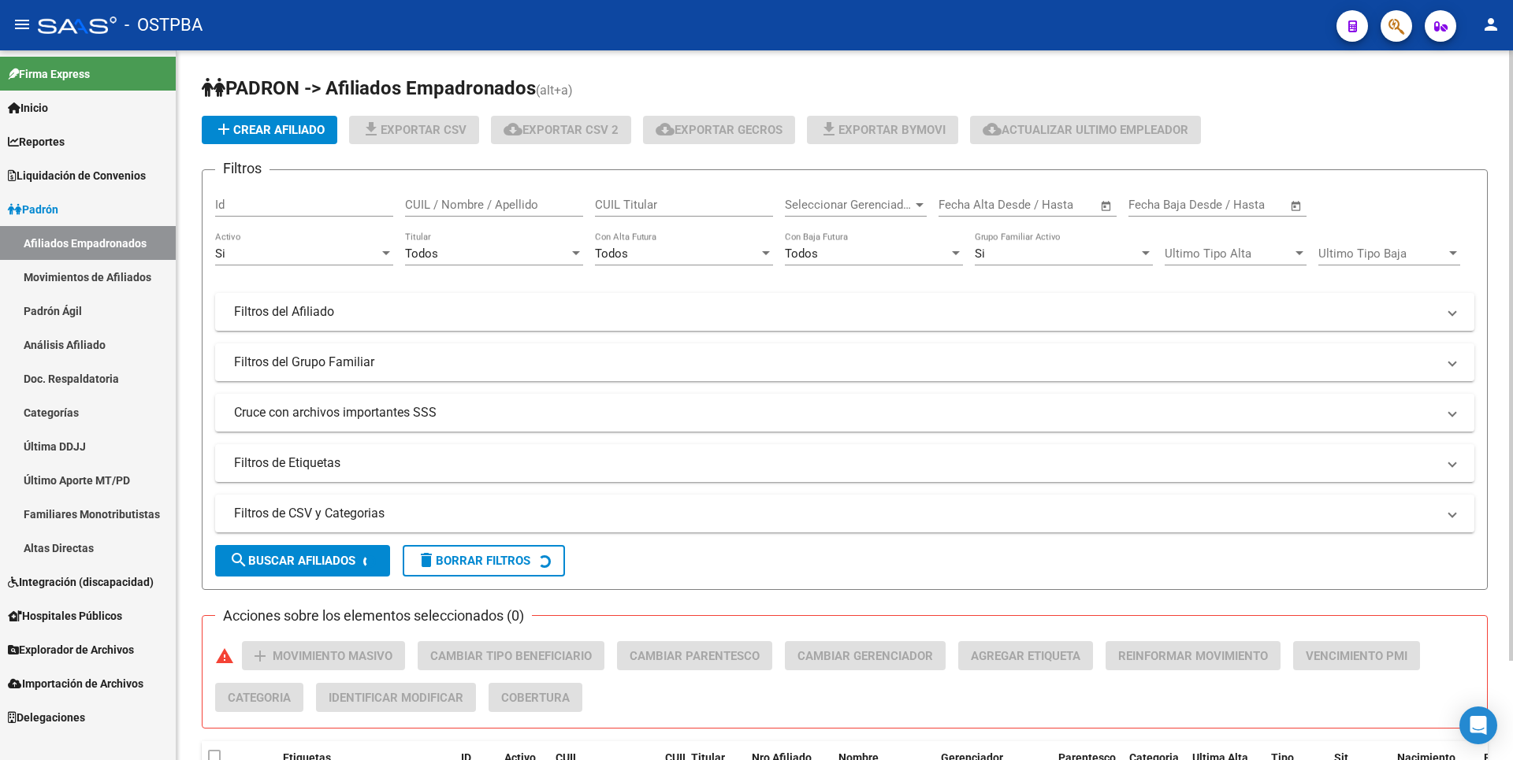
click at [920, 205] on div at bounding box center [920, 205] width 8 height 4
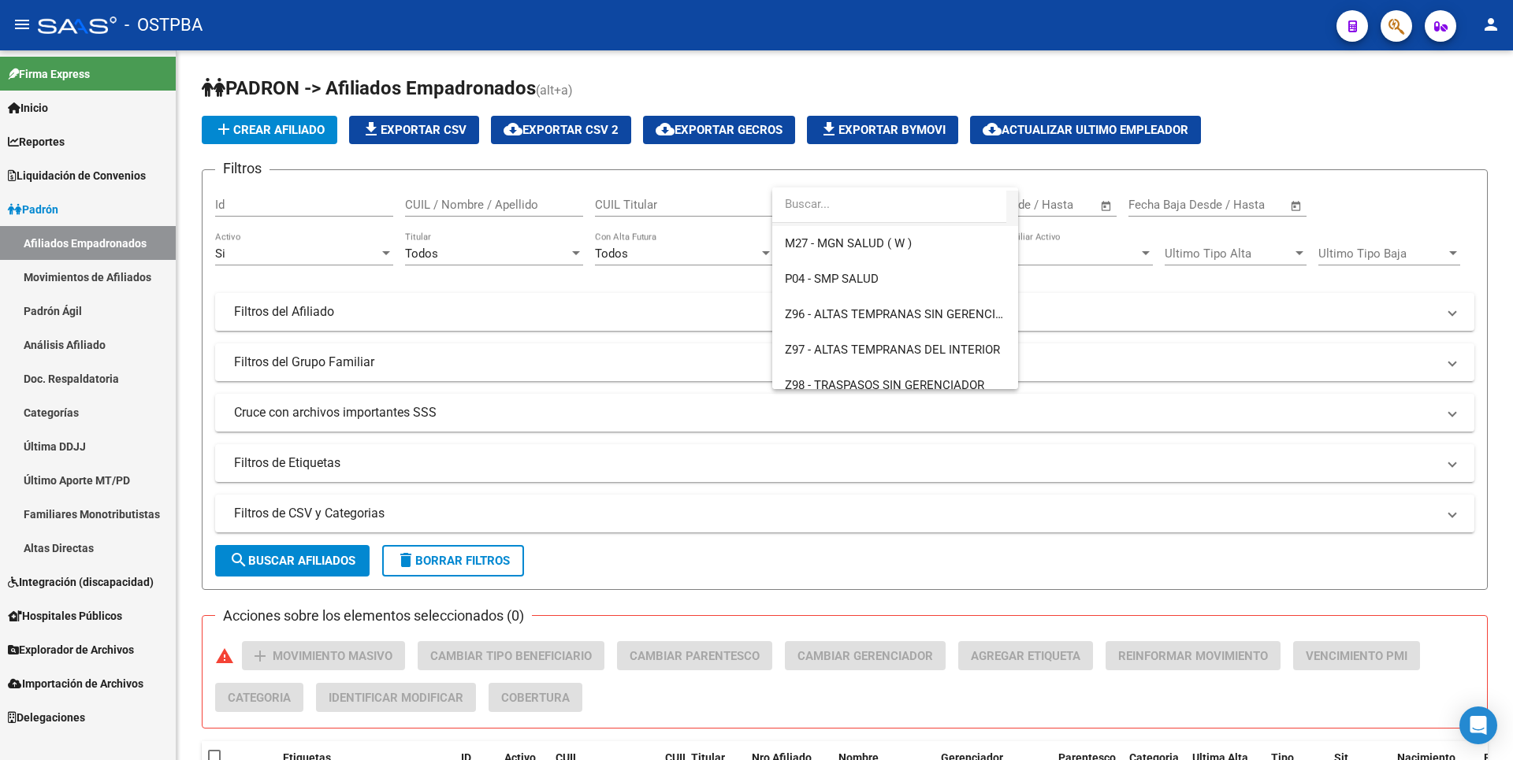
scroll to position [508, 0]
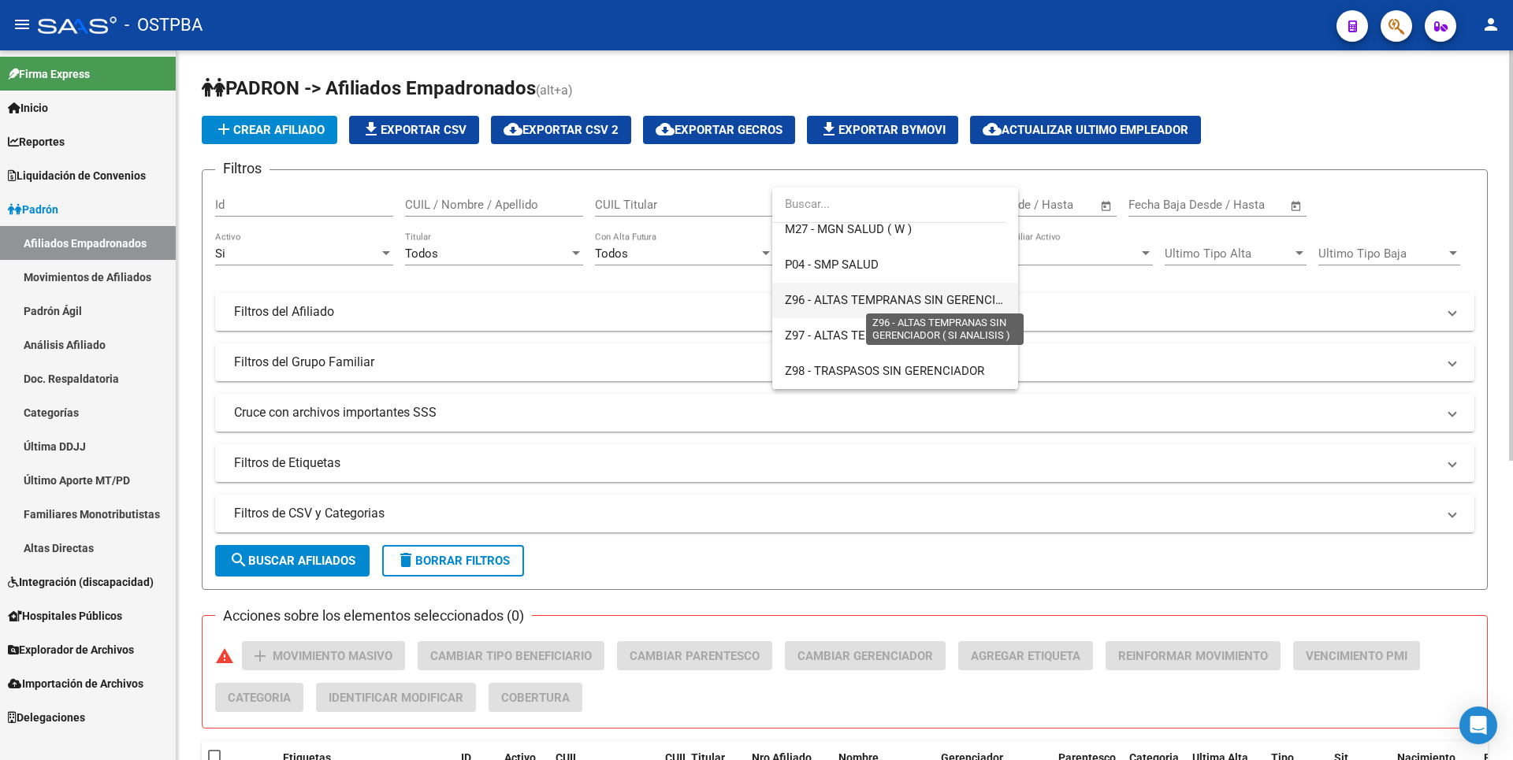
click at [864, 302] on span "Z96 - ALTAS TEMPRANAS SIN GERENCIADOR ( SI ANALISIS )" at bounding box center [946, 300] width 323 height 14
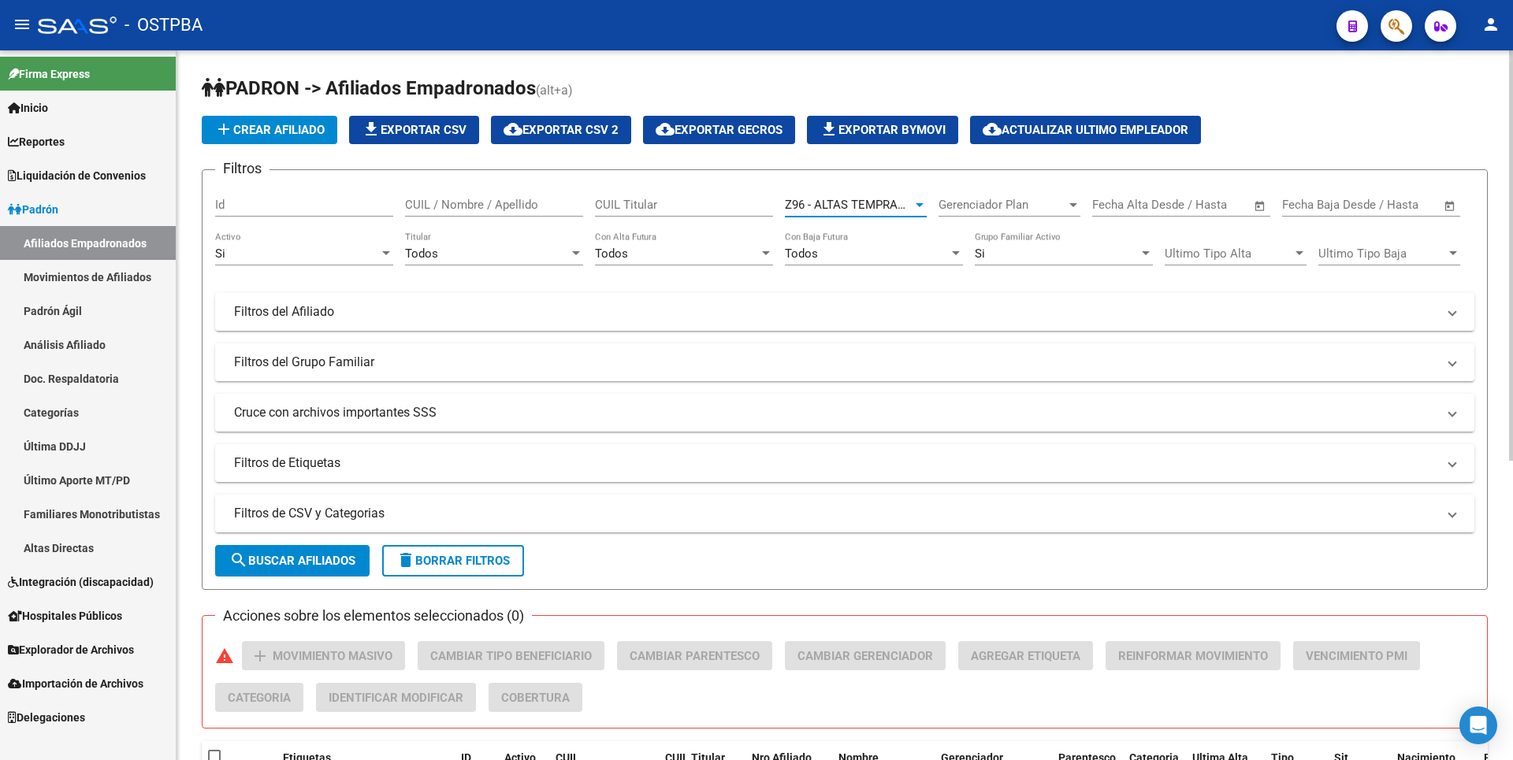
drag, startPoint x: 297, startPoint y: 556, endPoint x: 340, endPoint y: 532, distance: 48.7
click at [299, 556] on span "search Buscar Afiliados" at bounding box center [292, 561] width 126 height 14
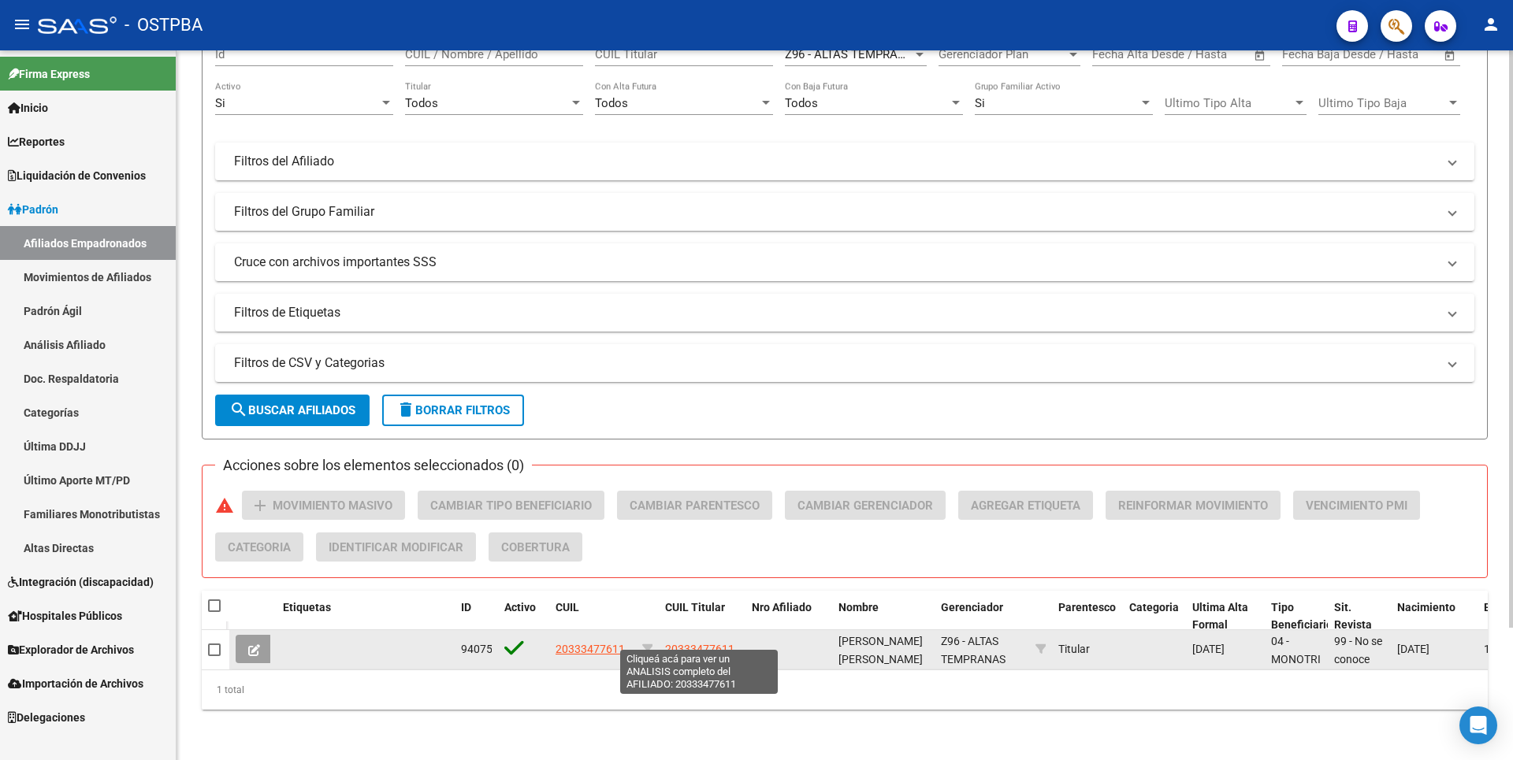
click at [715, 643] on span "20333477611" at bounding box center [699, 649] width 69 height 13
type textarea "20333477611"
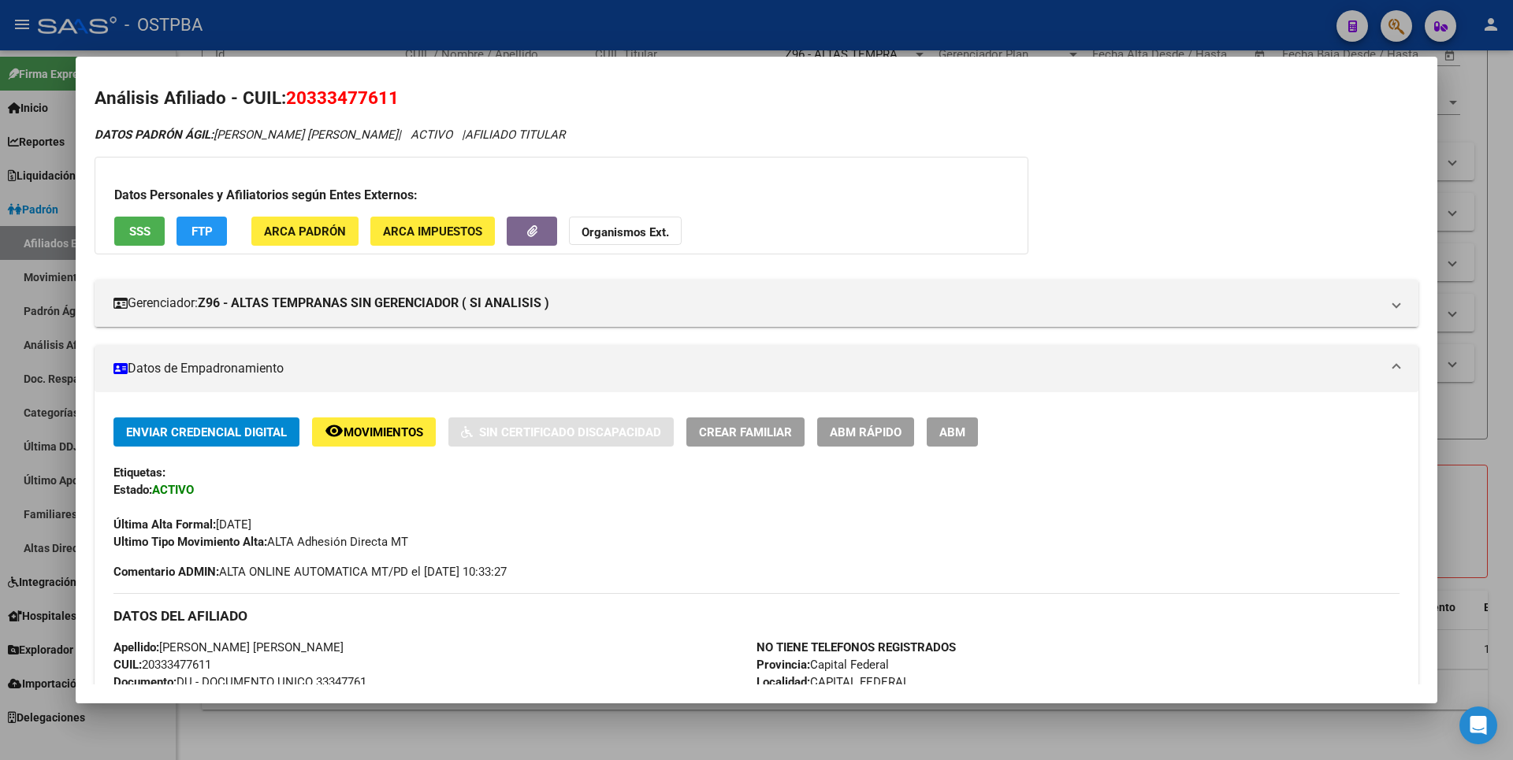
scroll to position [0, 0]
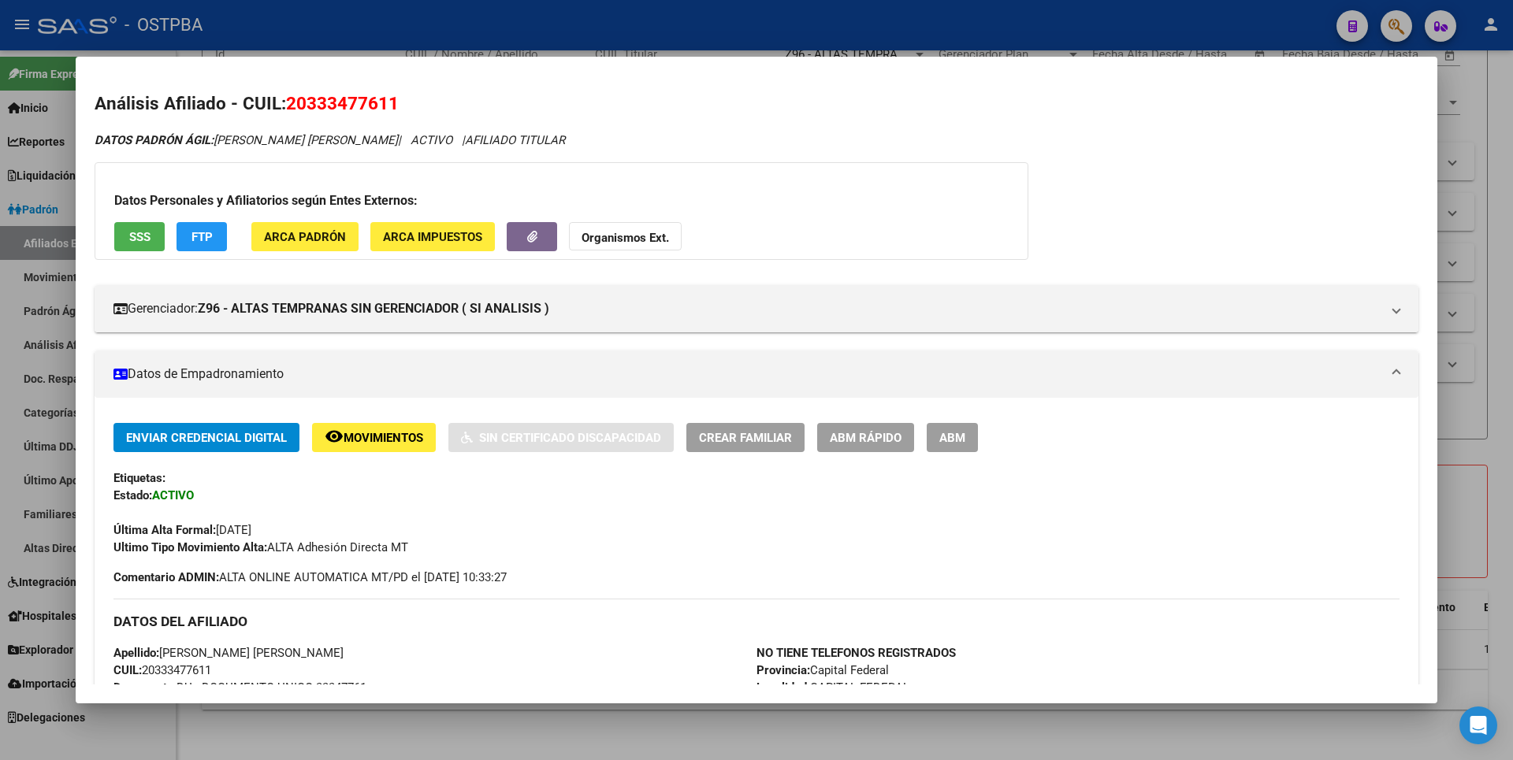
click at [128, 230] on button "SSS" at bounding box center [139, 236] width 50 height 29
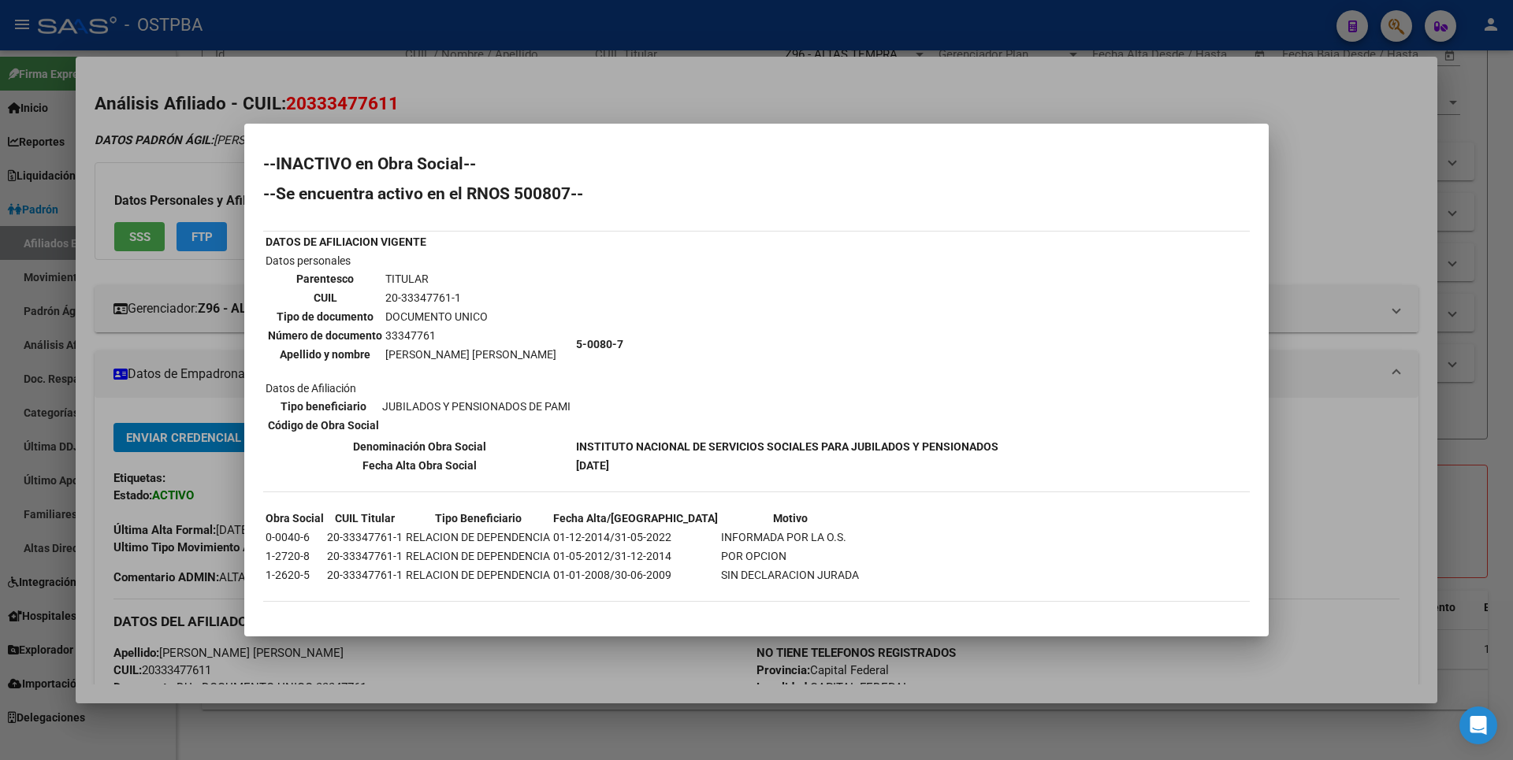
click at [1480, 165] on div at bounding box center [756, 380] width 1513 height 760
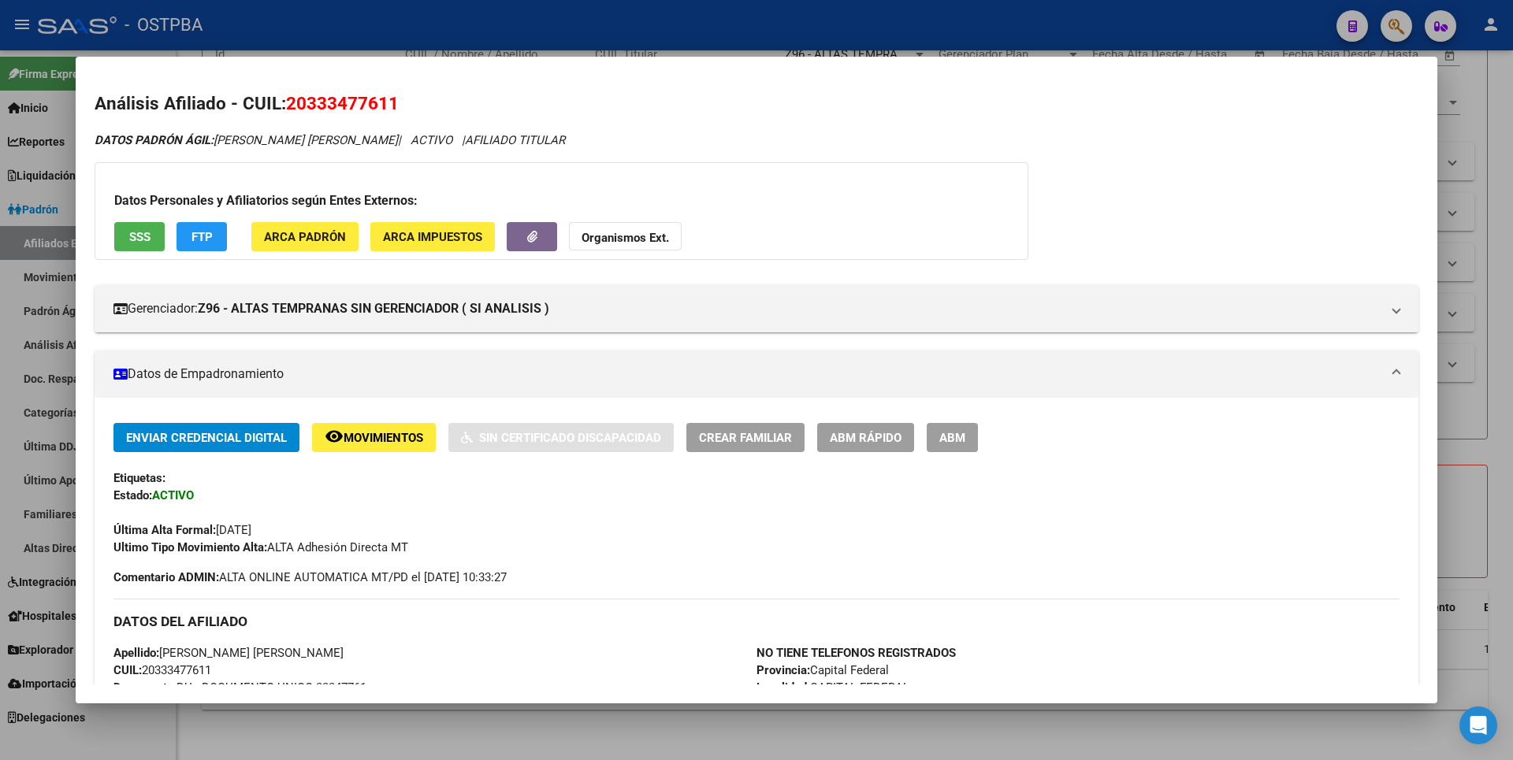
click at [1483, 162] on div at bounding box center [756, 380] width 1513 height 760
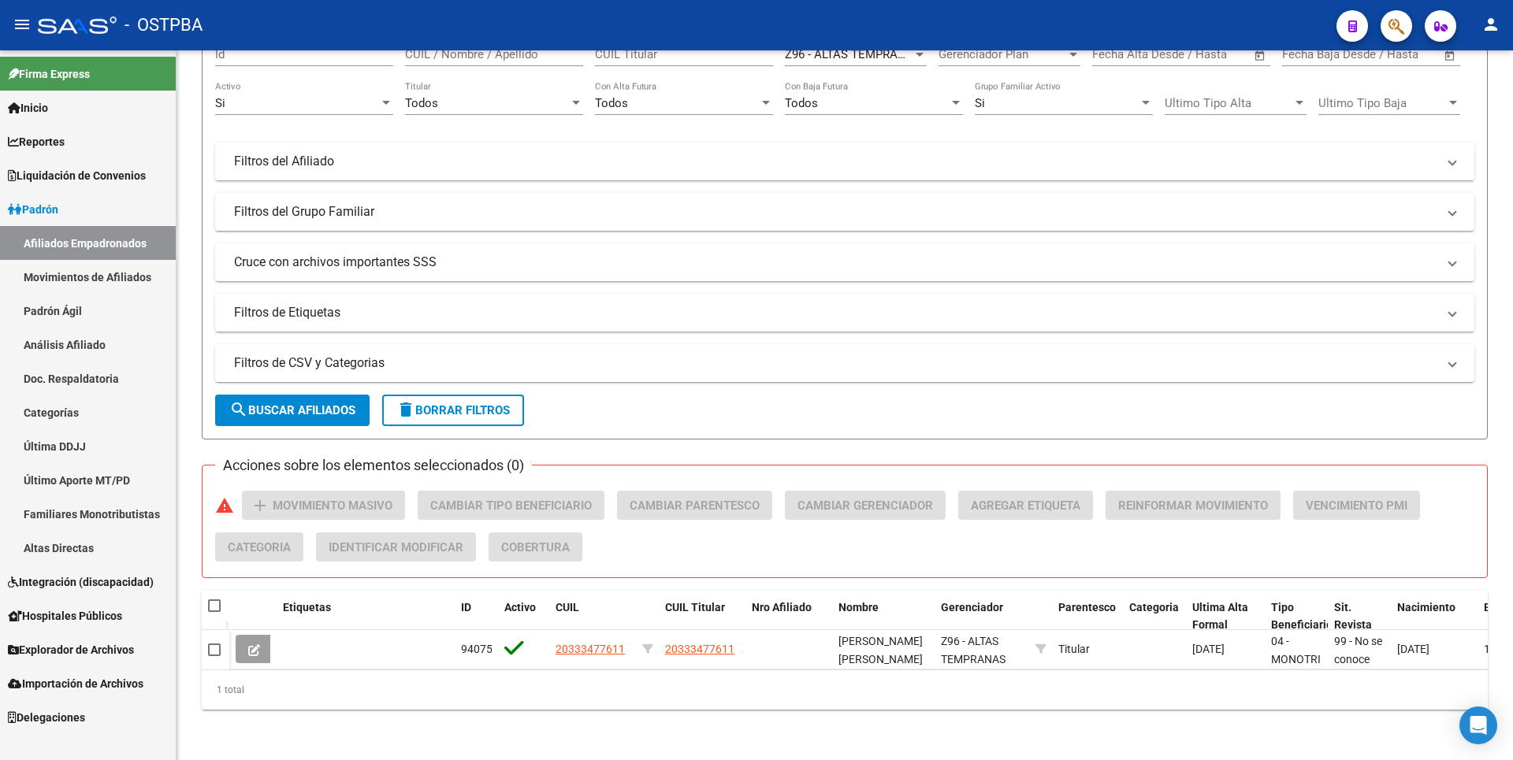
drag, startPoint x: 121, startPoint y: 641, endPoint x: 128, endPoint y: 586, distance: 54.8
click at [121, 642] on span "Explorador de Archivos" at bounding box center [71, 649] width 126 height 17
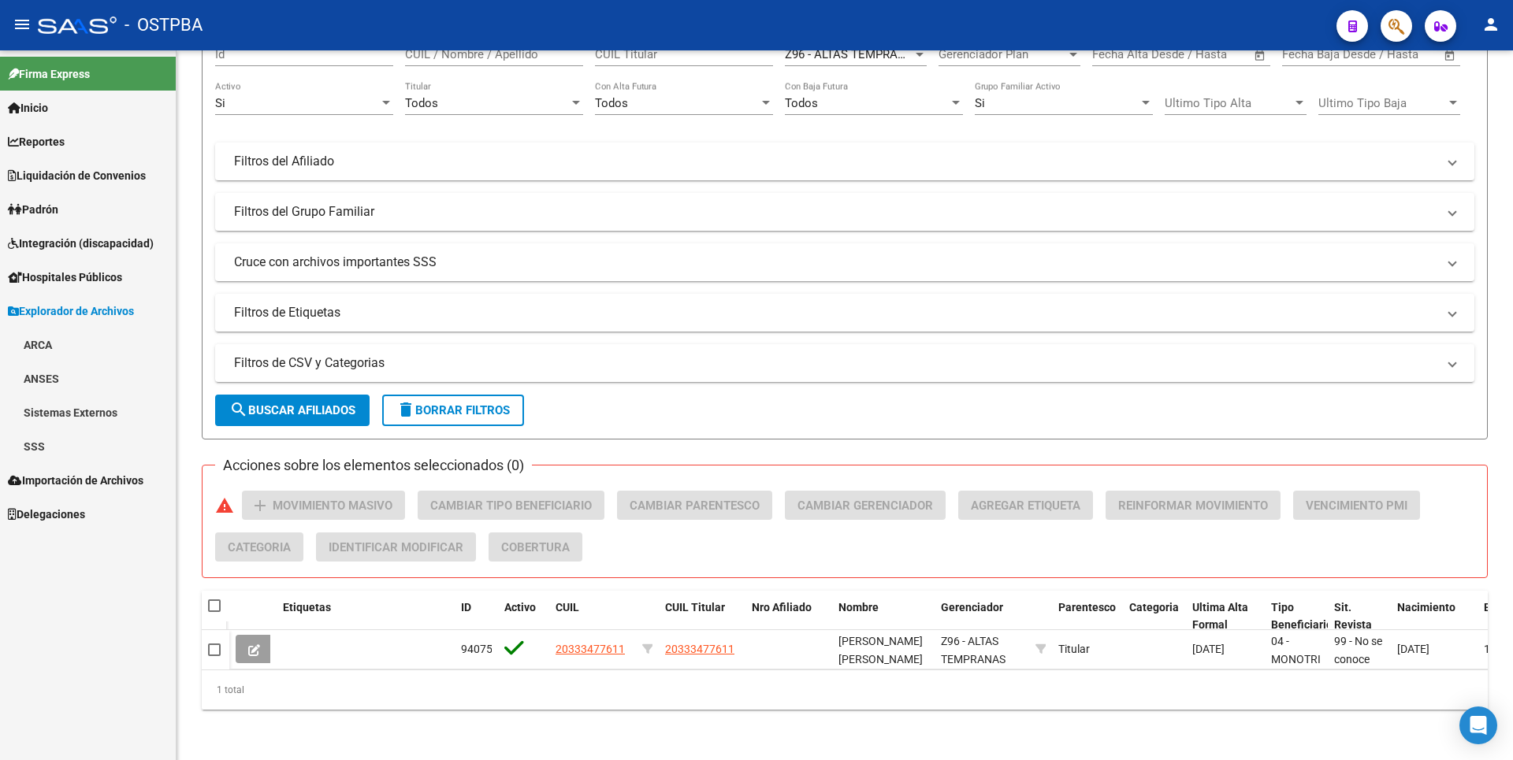
click at [42, 441] on link "SSS" at bounding box center [88, 446] width 176 height 34
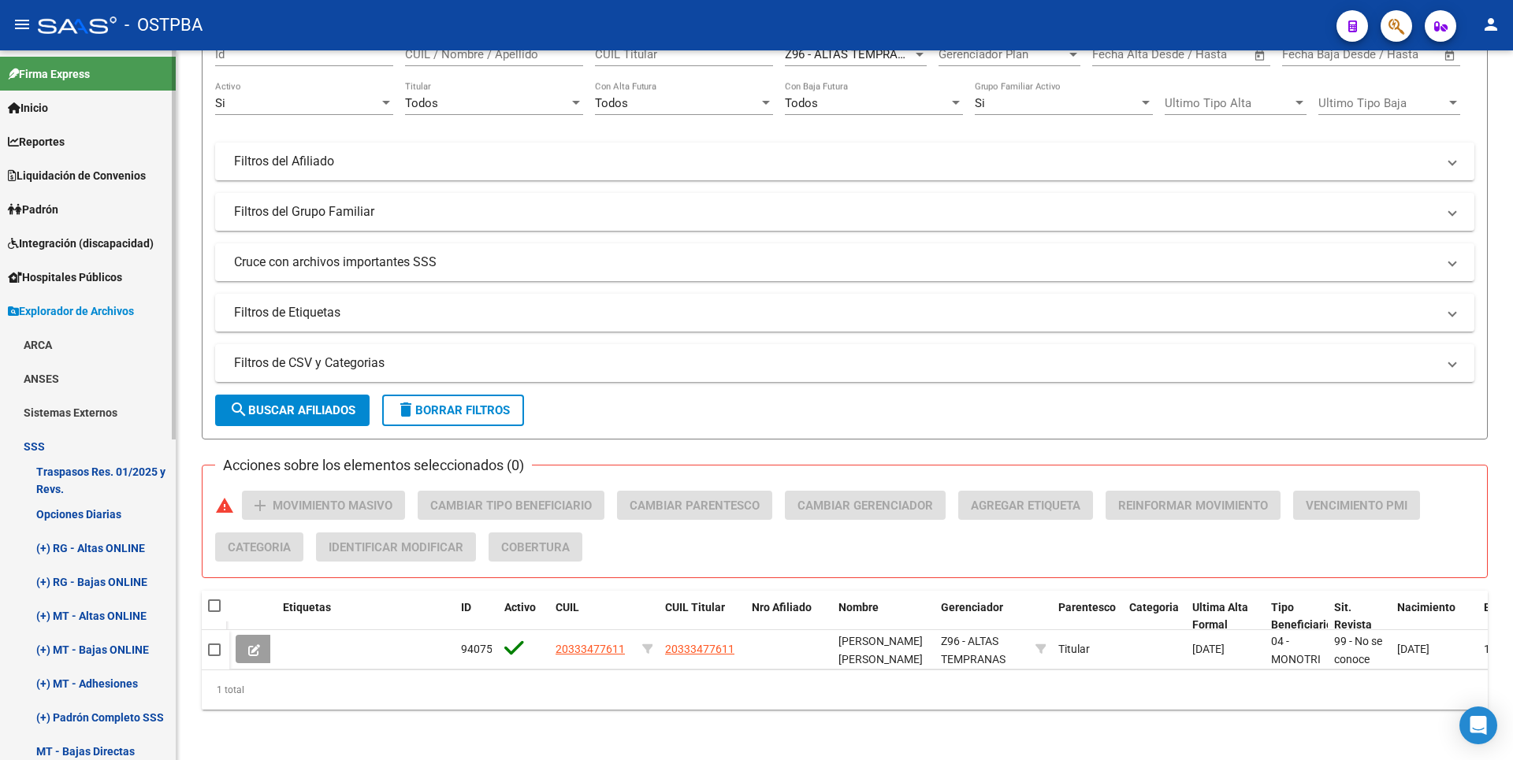
click at [121, 520] on link "Opciones Diarias" at bounding box center [88, 514] width 176 height 34
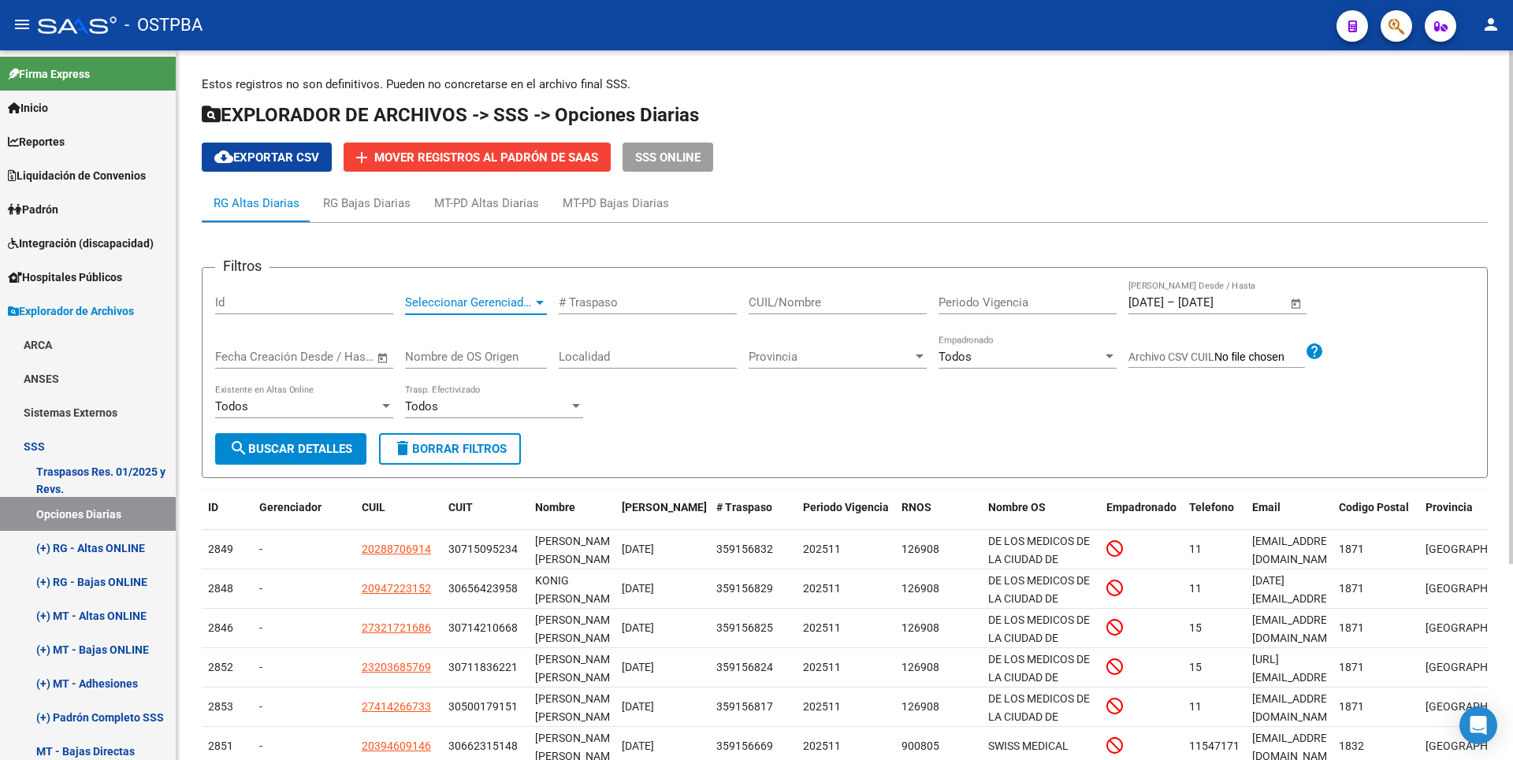
click at [537, 302] on div at bounding box center [540, 303] width 8 height 4
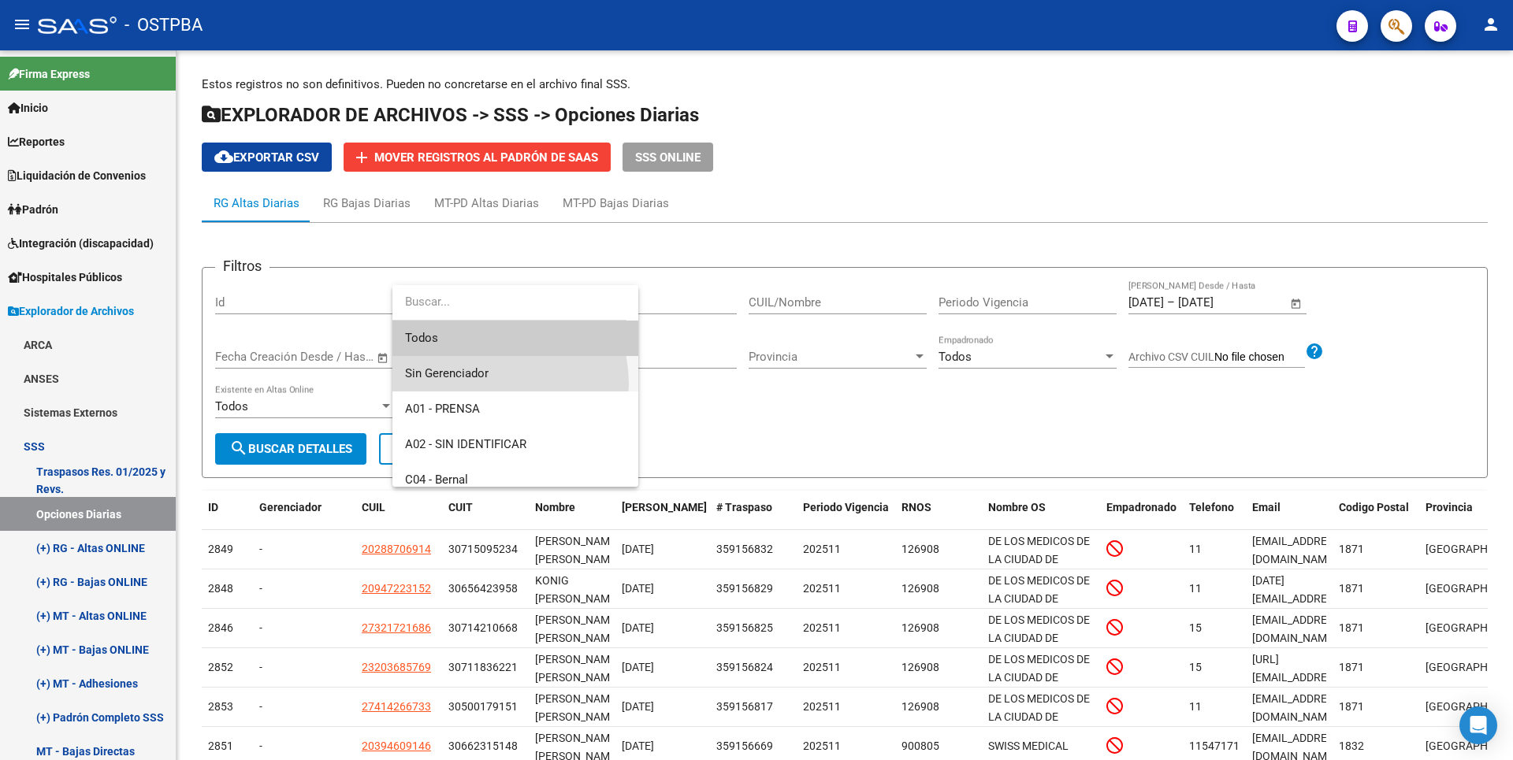
click at [485, 384] on span "Sin Gerenciador" at bounding box center [515, 373] width 221 height 35
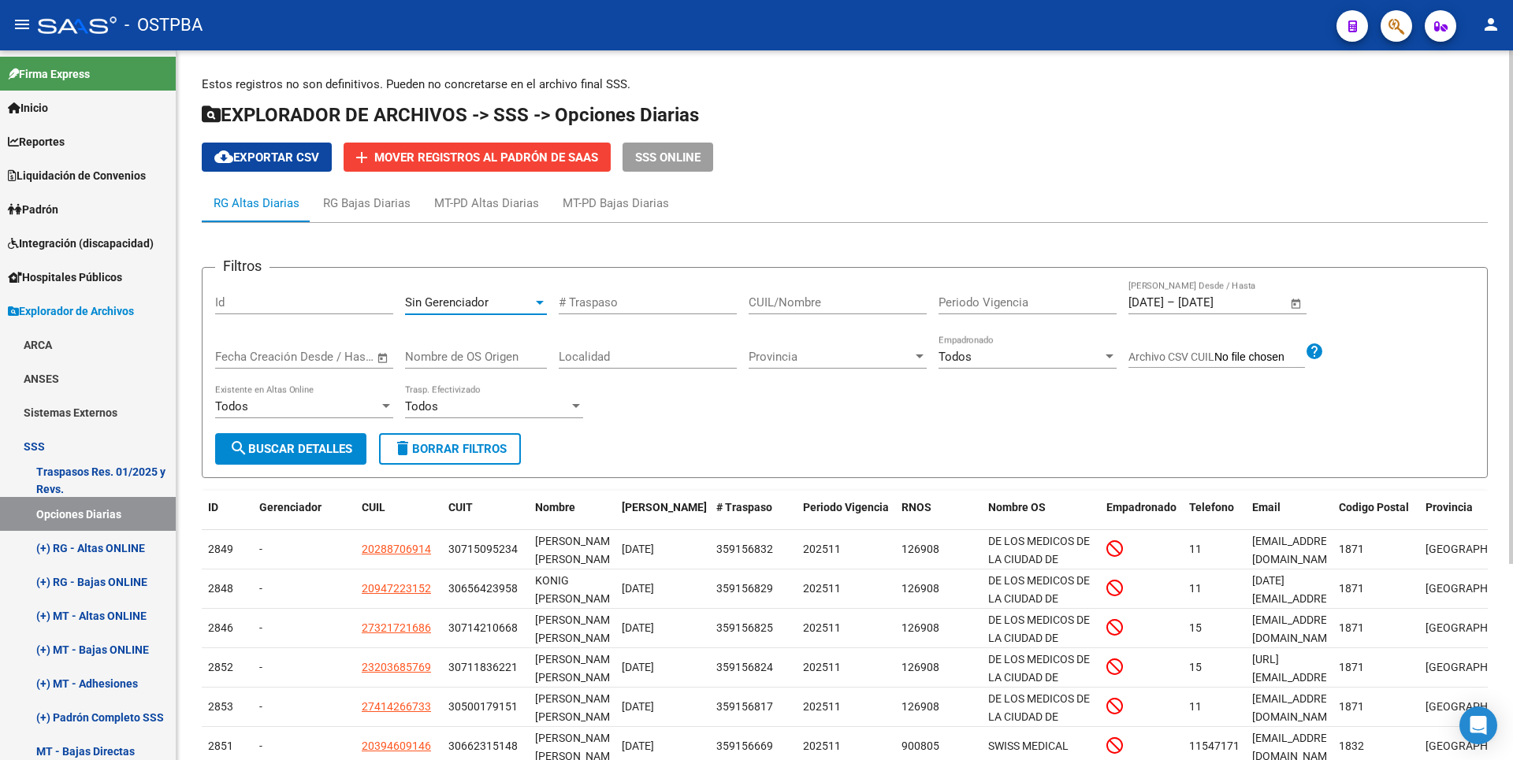
click at [1300, 300] on span "Open calendar" at bounding box center [1296, 303] width 38 height 38
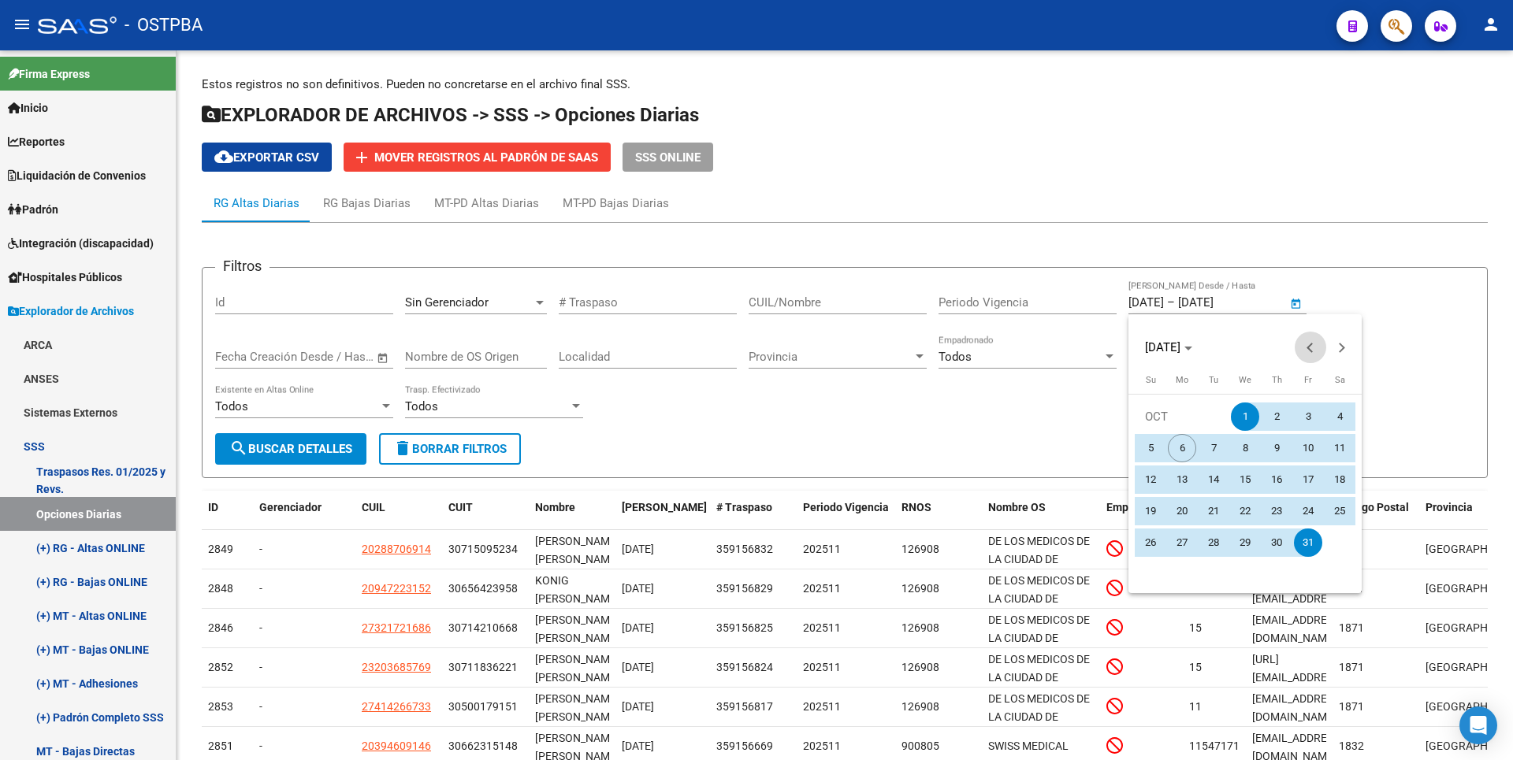
click at [1314, 351] on button "Previous month" at bounding box center [1311, 348] width 32 height 32
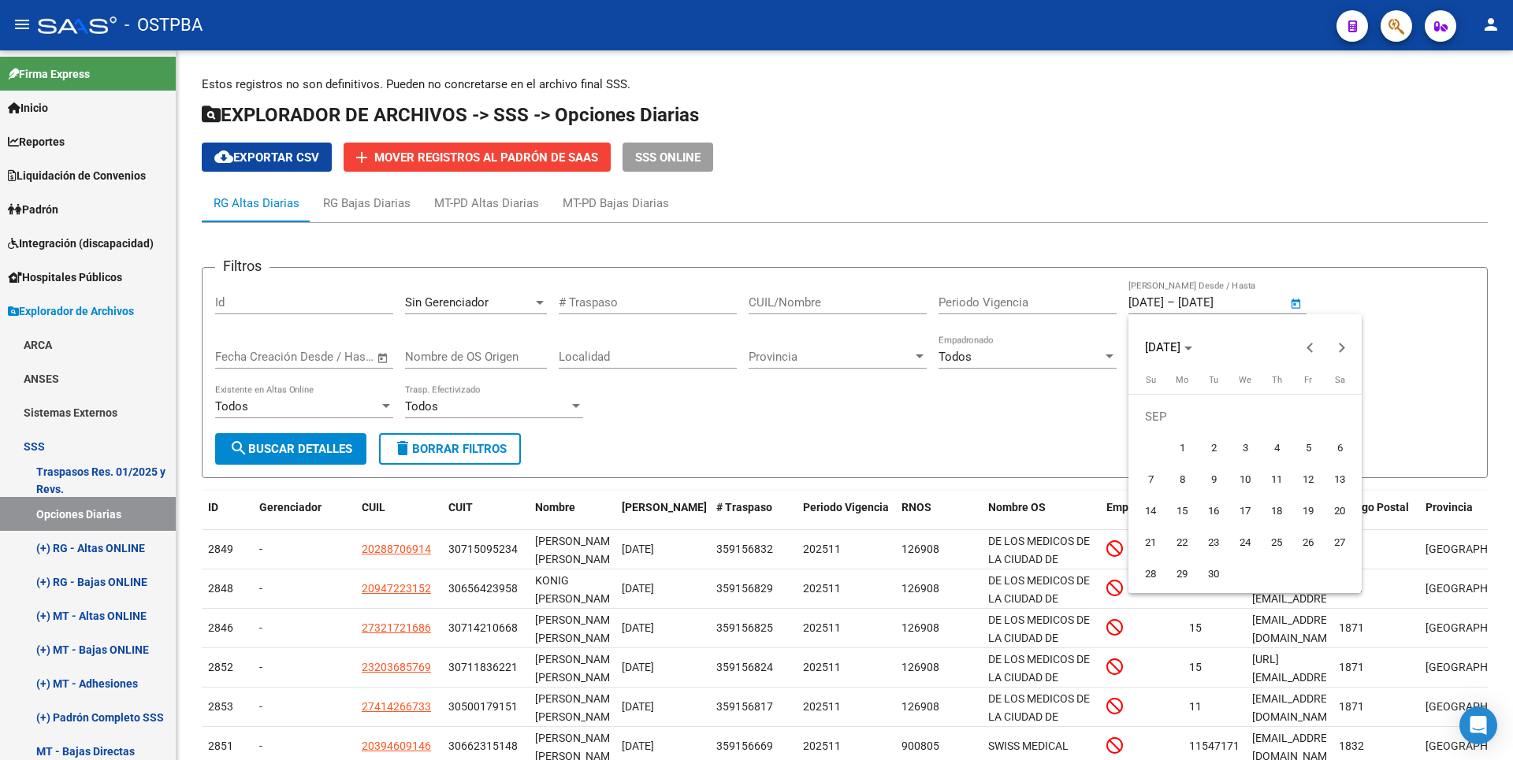
click at [1178, 450] on span "1" at bounding box center [1182, 448] width 28 height 28
type input "[DATE]"
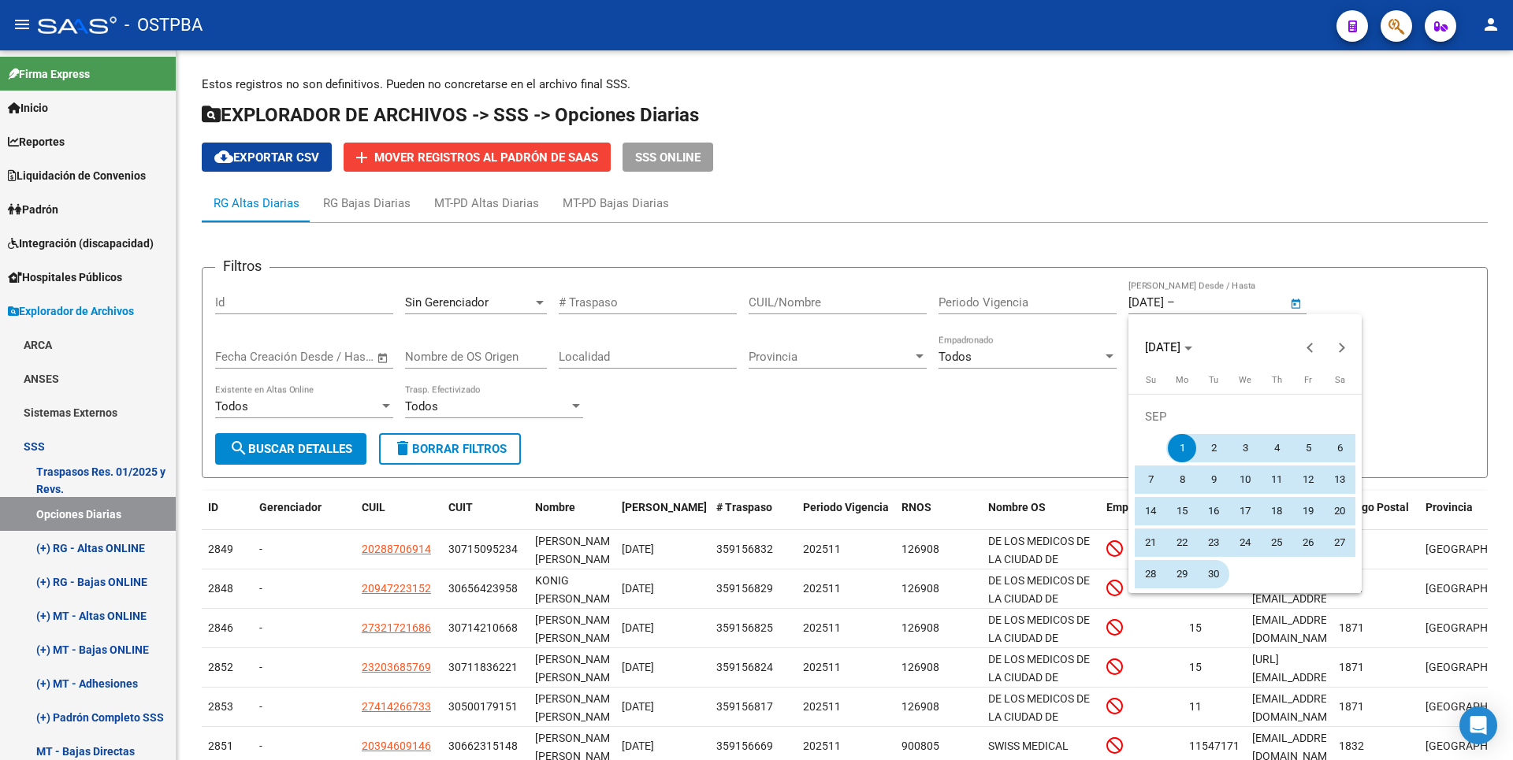
click at [1205, 571] on span "30" at bounding box center [1213, 574] width 28 height 28
type input "30/09/2025"
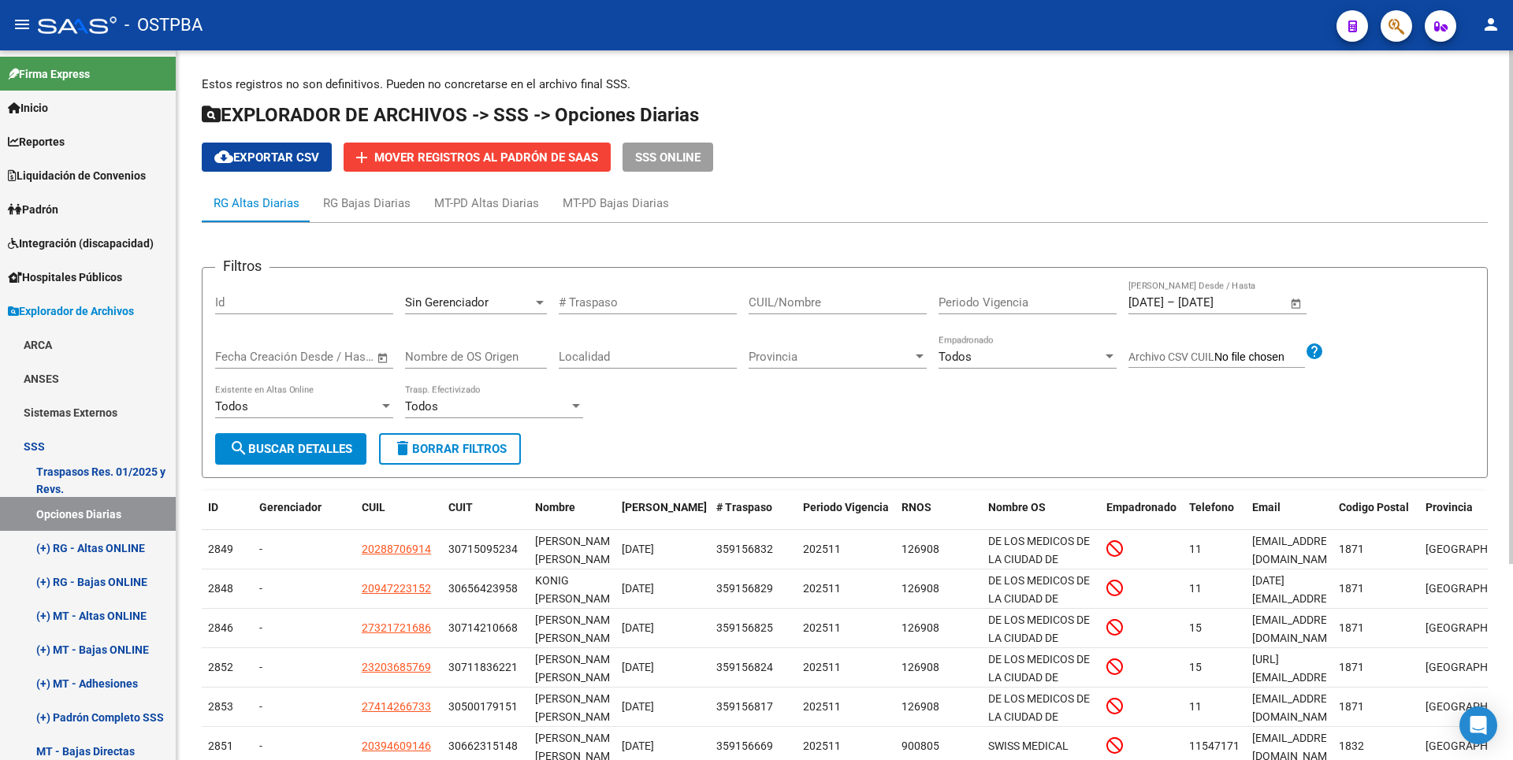
click at [284, 449] on span "search Buscar Detalles" at bounding box center [290, 449] width 123 height 14
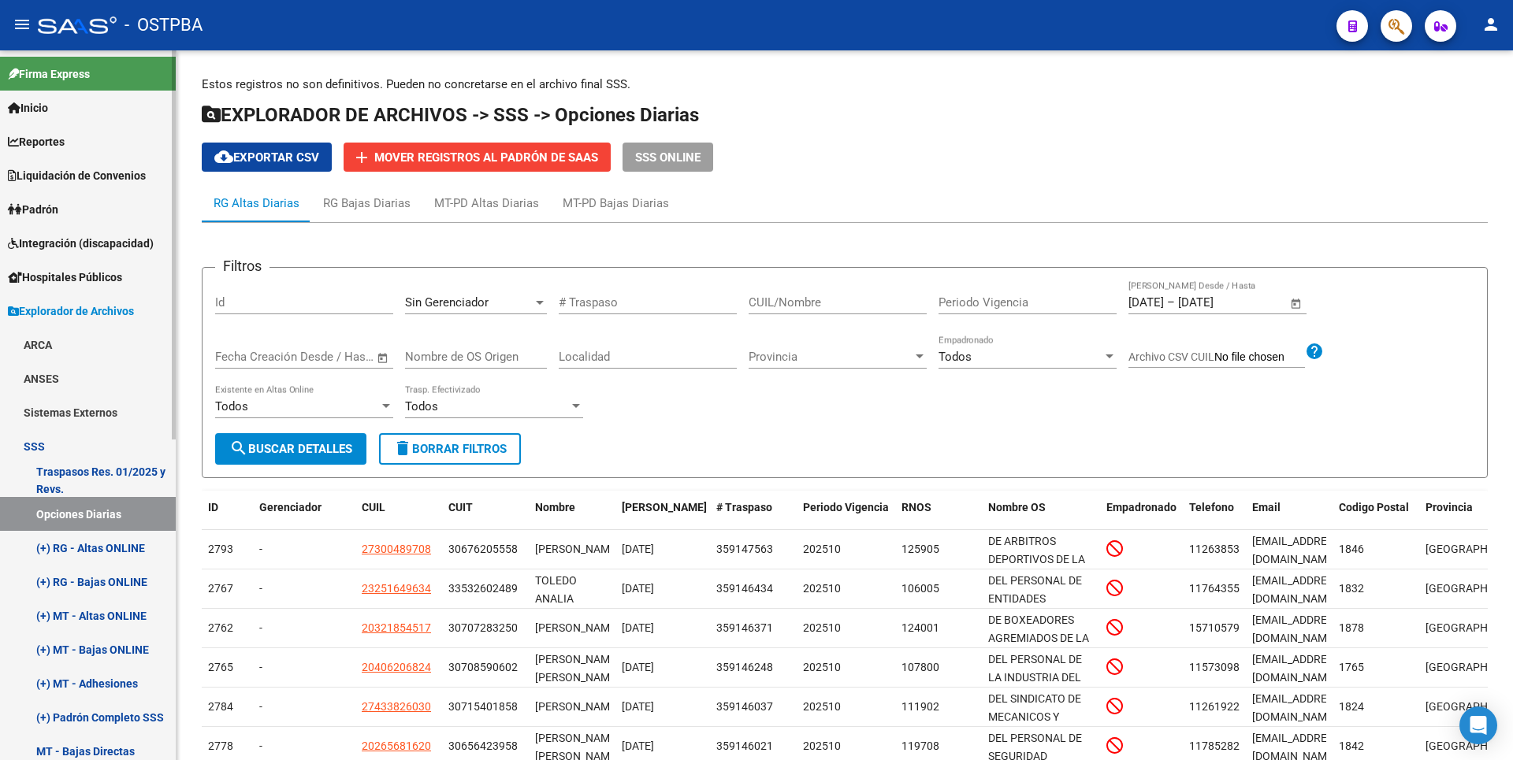
click at [90, 550] on link "(+) RG - Altas ONLINE" at bounding box center [88, 548] width 176 height 34
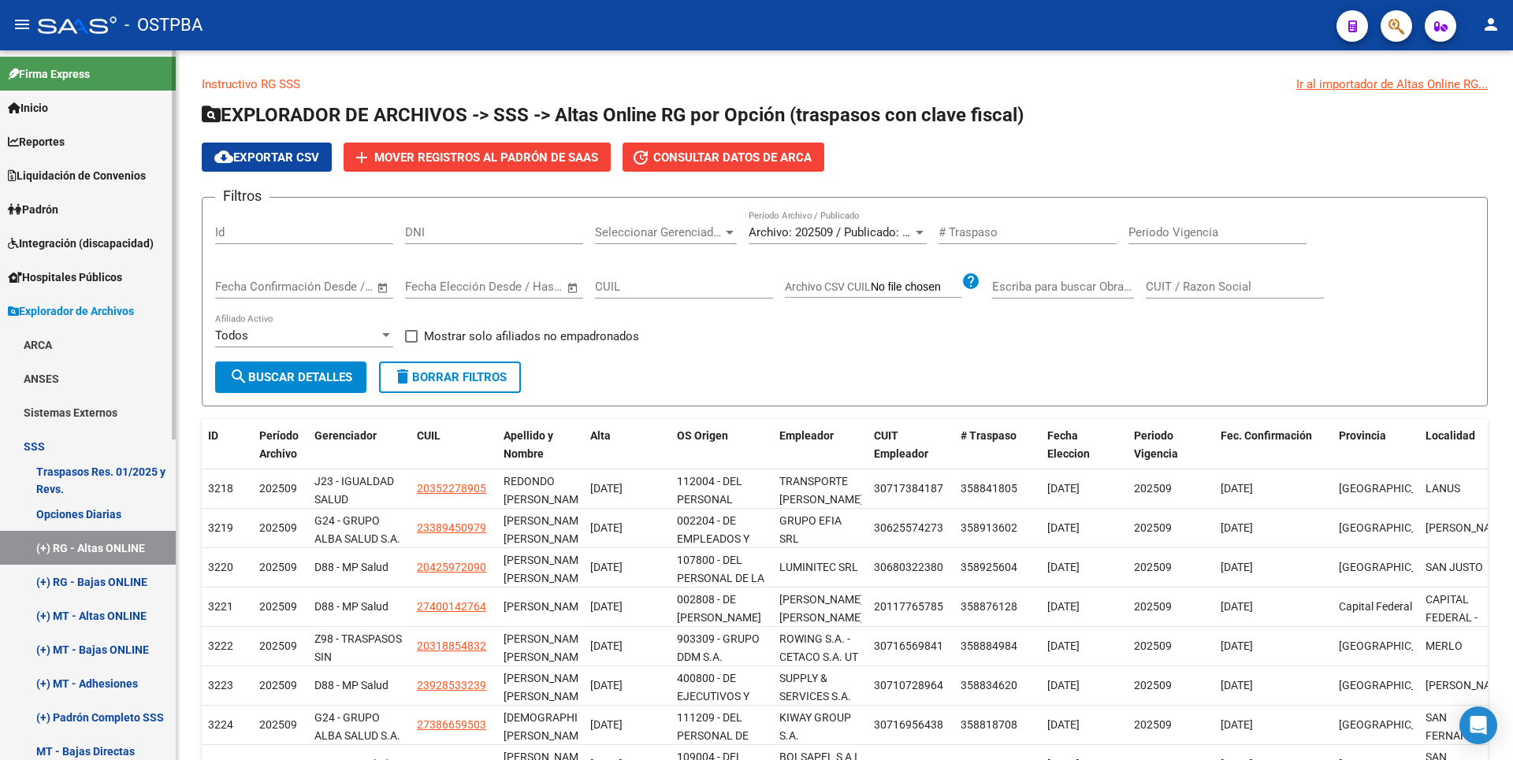
click at [102, 586] on link "(+) RG - Bajas ONLINE" at bounding box center [88, 582] width 176 height 34
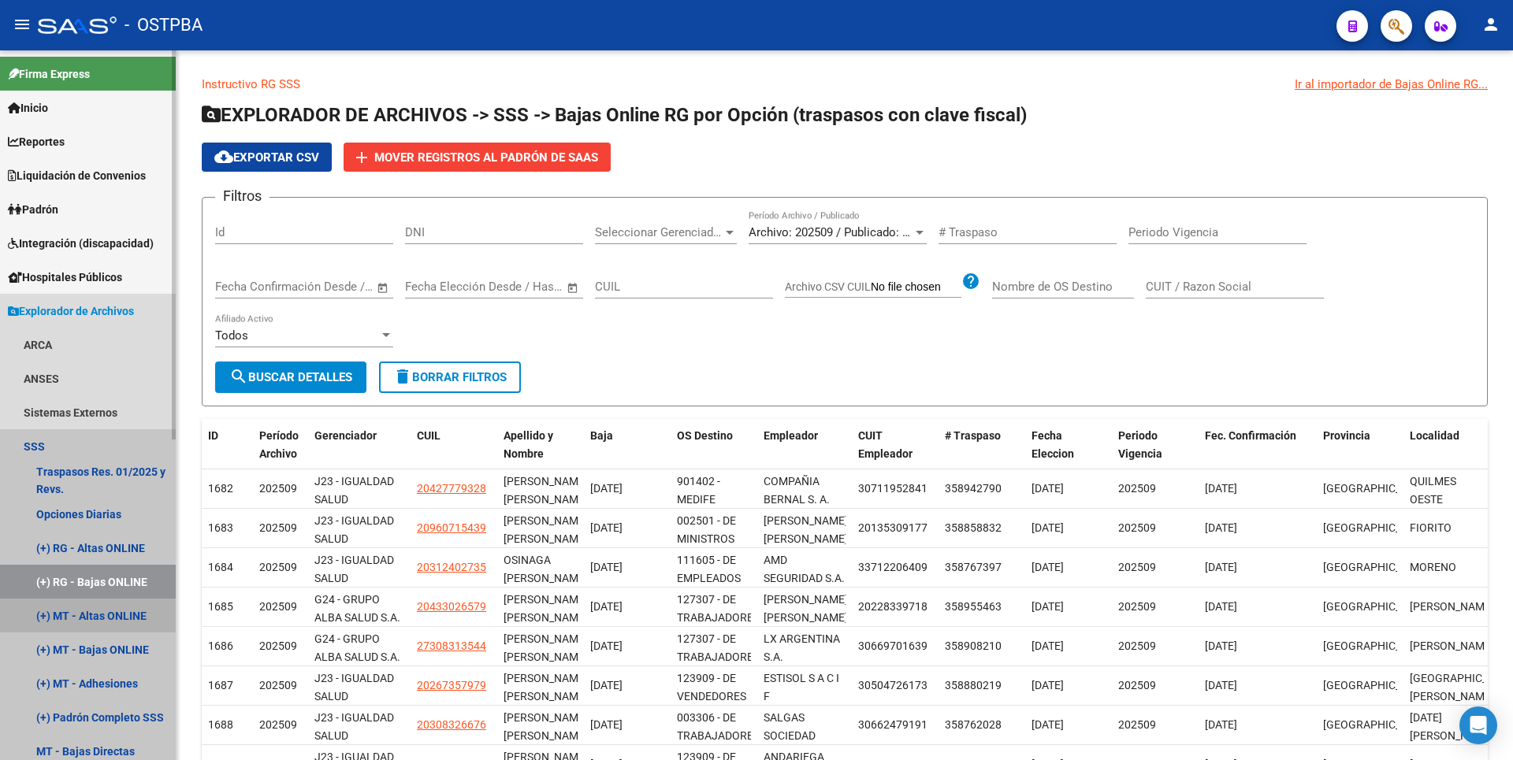
click at [105, 615] on link "(+) MT - Altas ONLINE" at bounding box center [88, 616] width 176 height 34
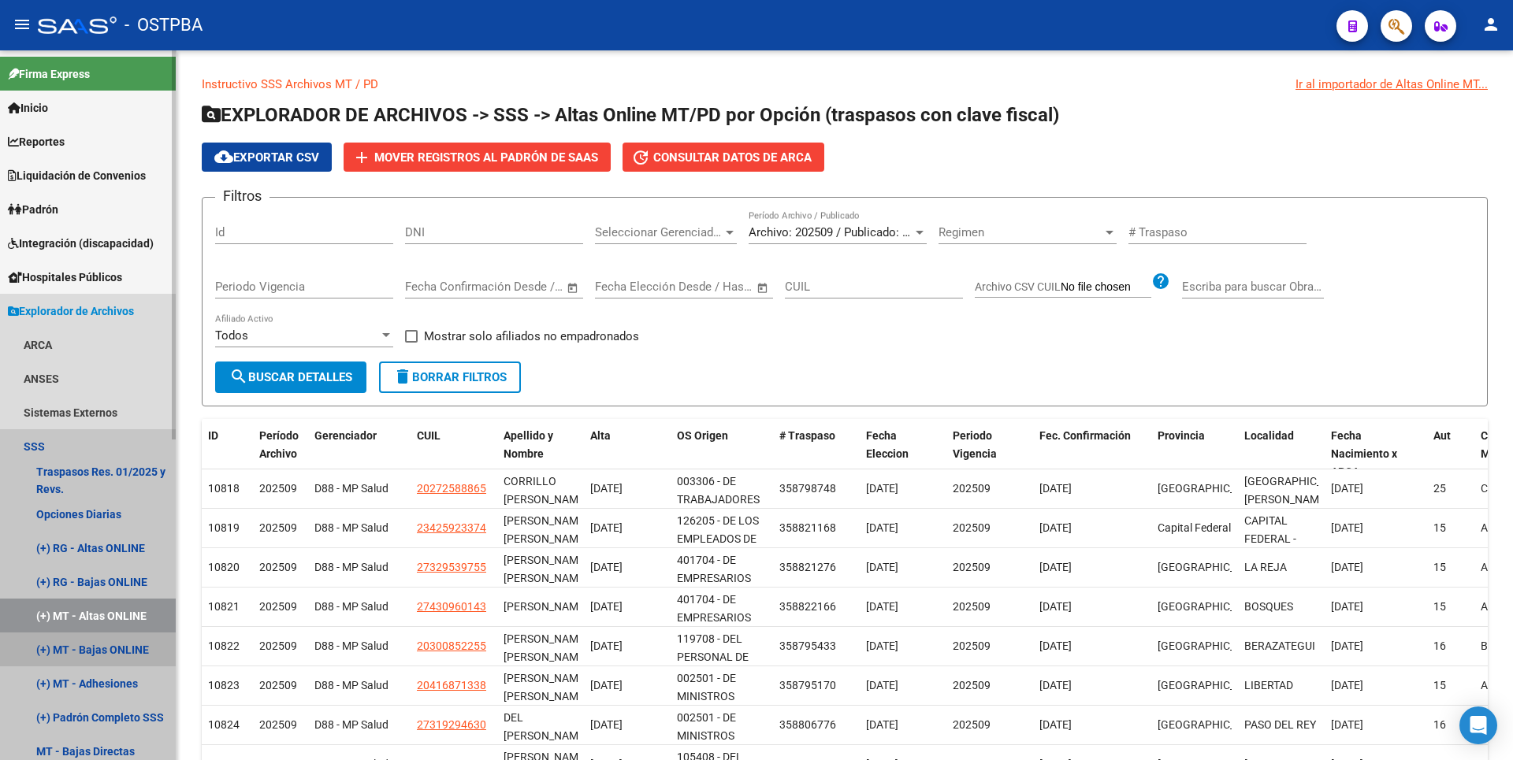
click at [109, 645] on link "(+) MT - Bajas ONLINE" at bounding box center [88, 650] width 176 height 34
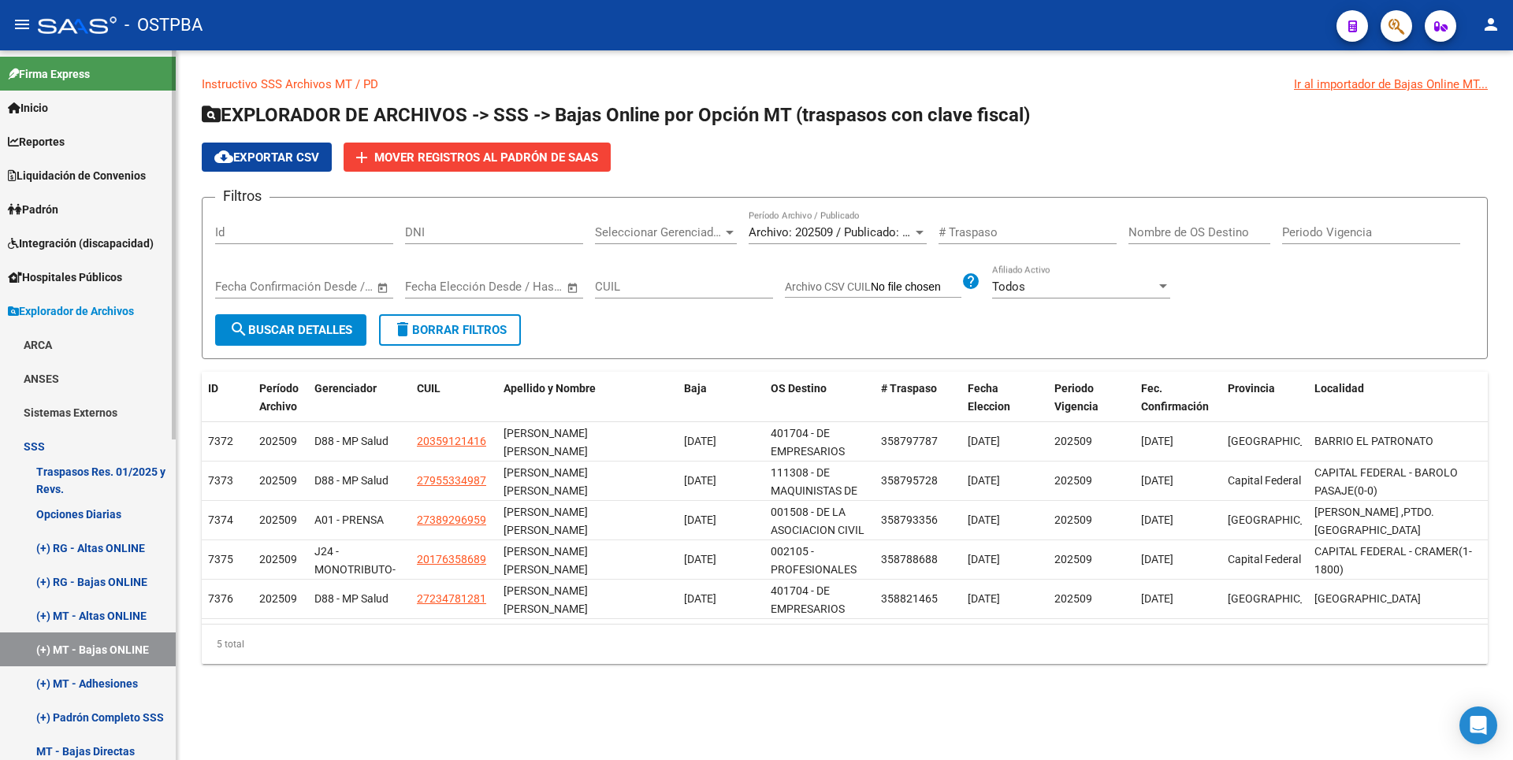
click at [102, 685] on link "(+) MT - Adhesiones" at bounding box center [88, 684] width 176 height 34
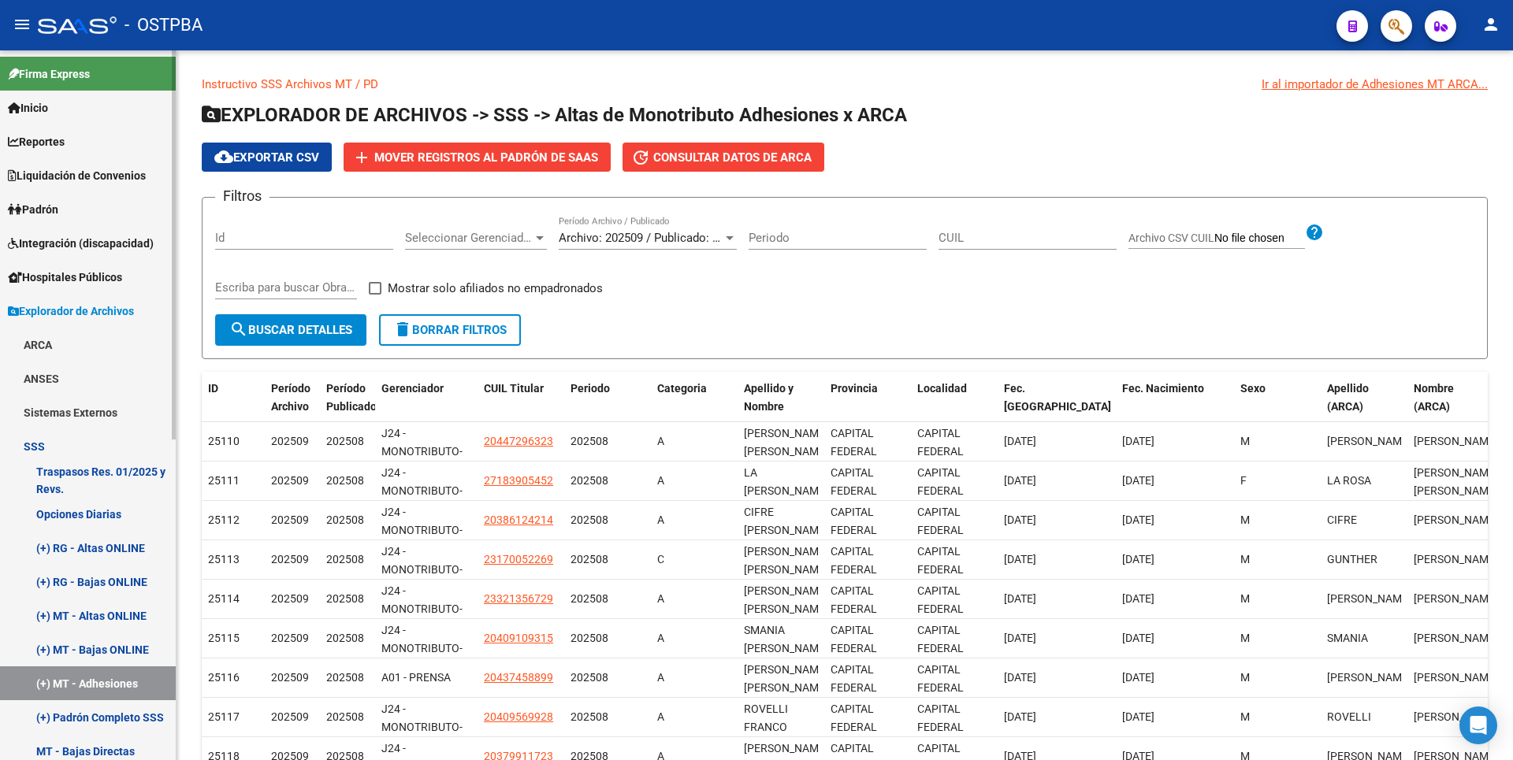
scroll to position [236, 0]
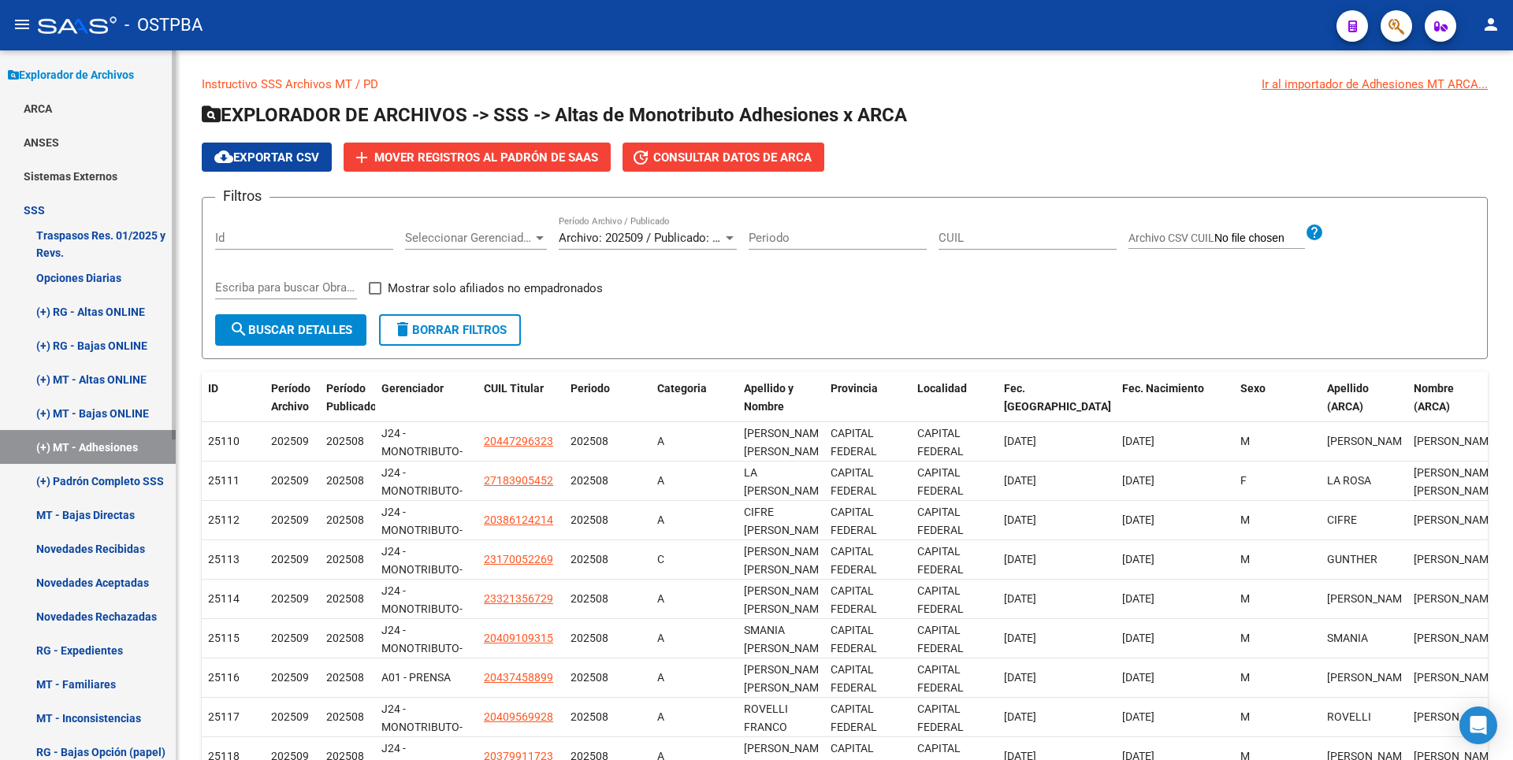
click at [135, 492] on link "(+) Padrón Completo SSS" at bounding box center [88, 481] width 176 height 34
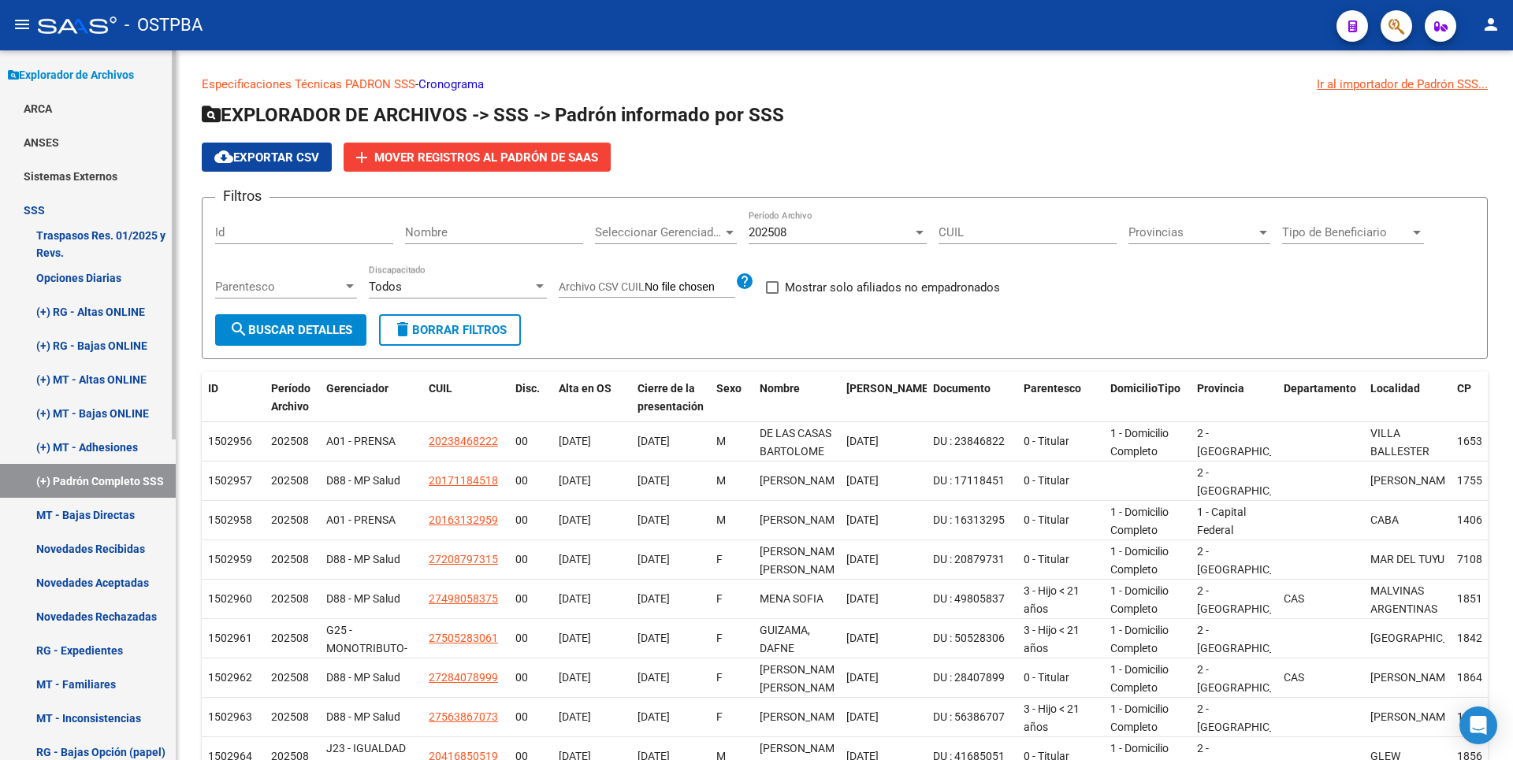
click at [58, 150] on link "ANSES" at bounding box center [88, 142] width 176 height 34
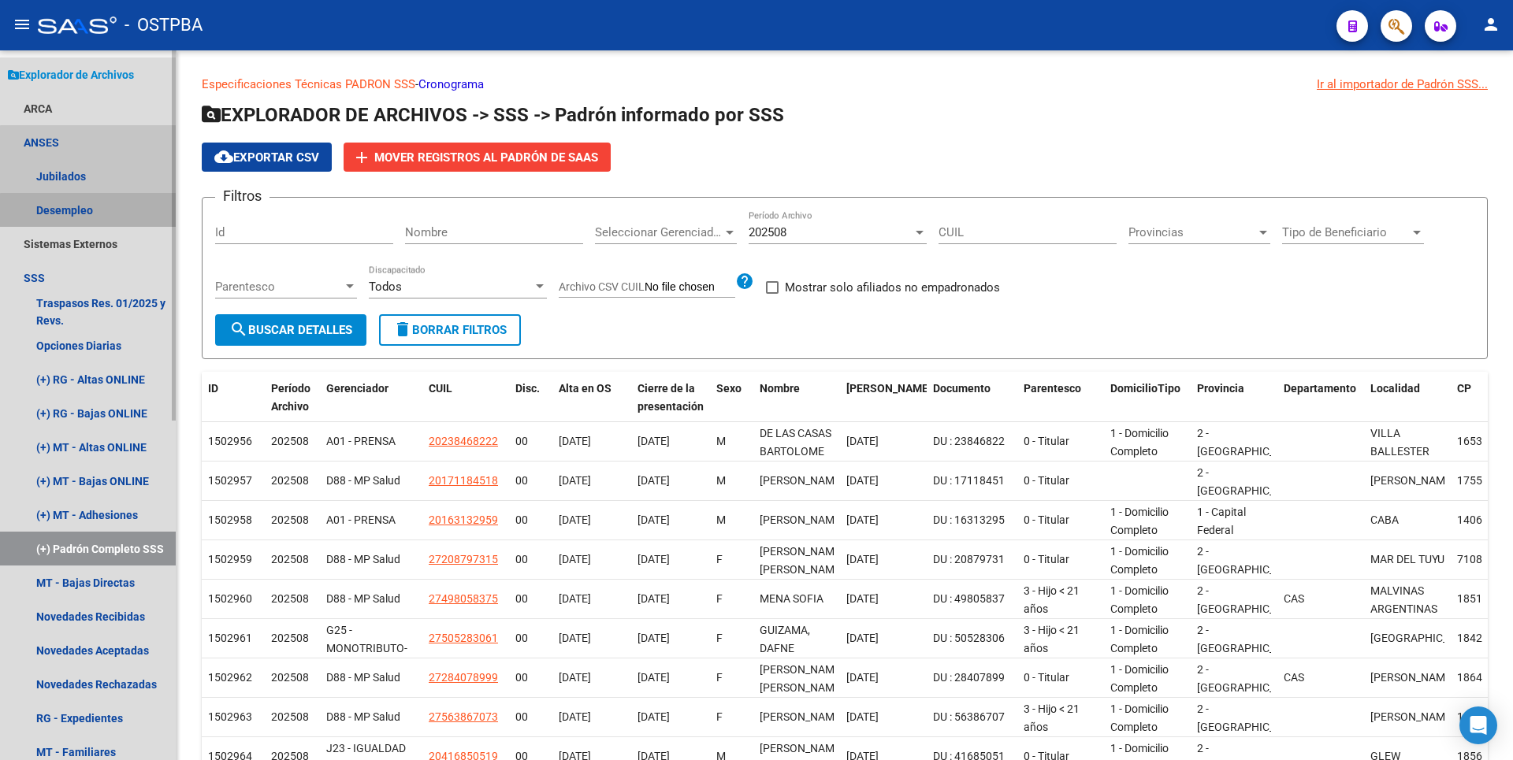
click at [91, 214] on link "Desempleo" at bounding box center [88, 210] width 176 height 34
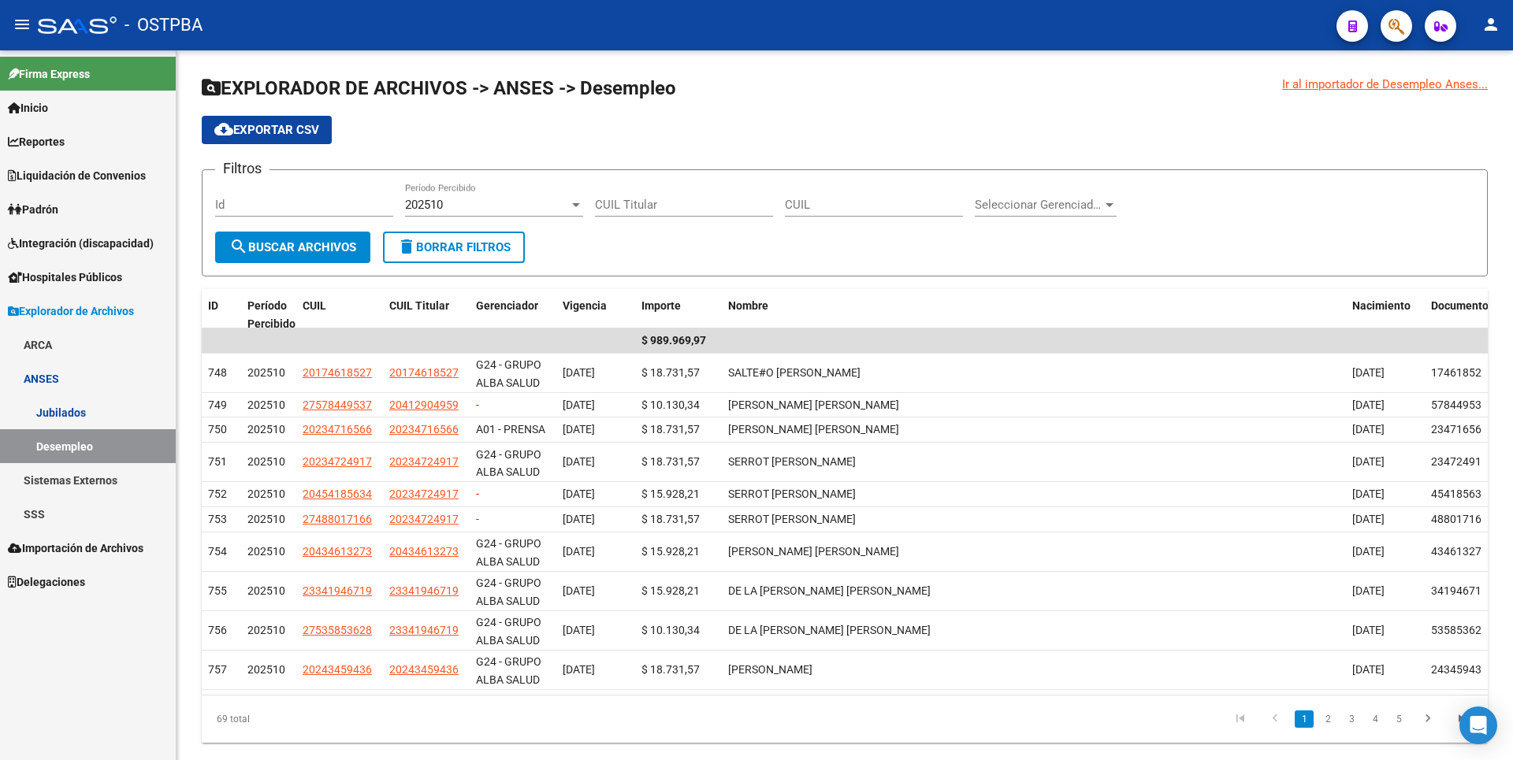
click at [81, 246] on span "Integración (discapacidad)" at bounding box center [81, 243] width 146 height 17
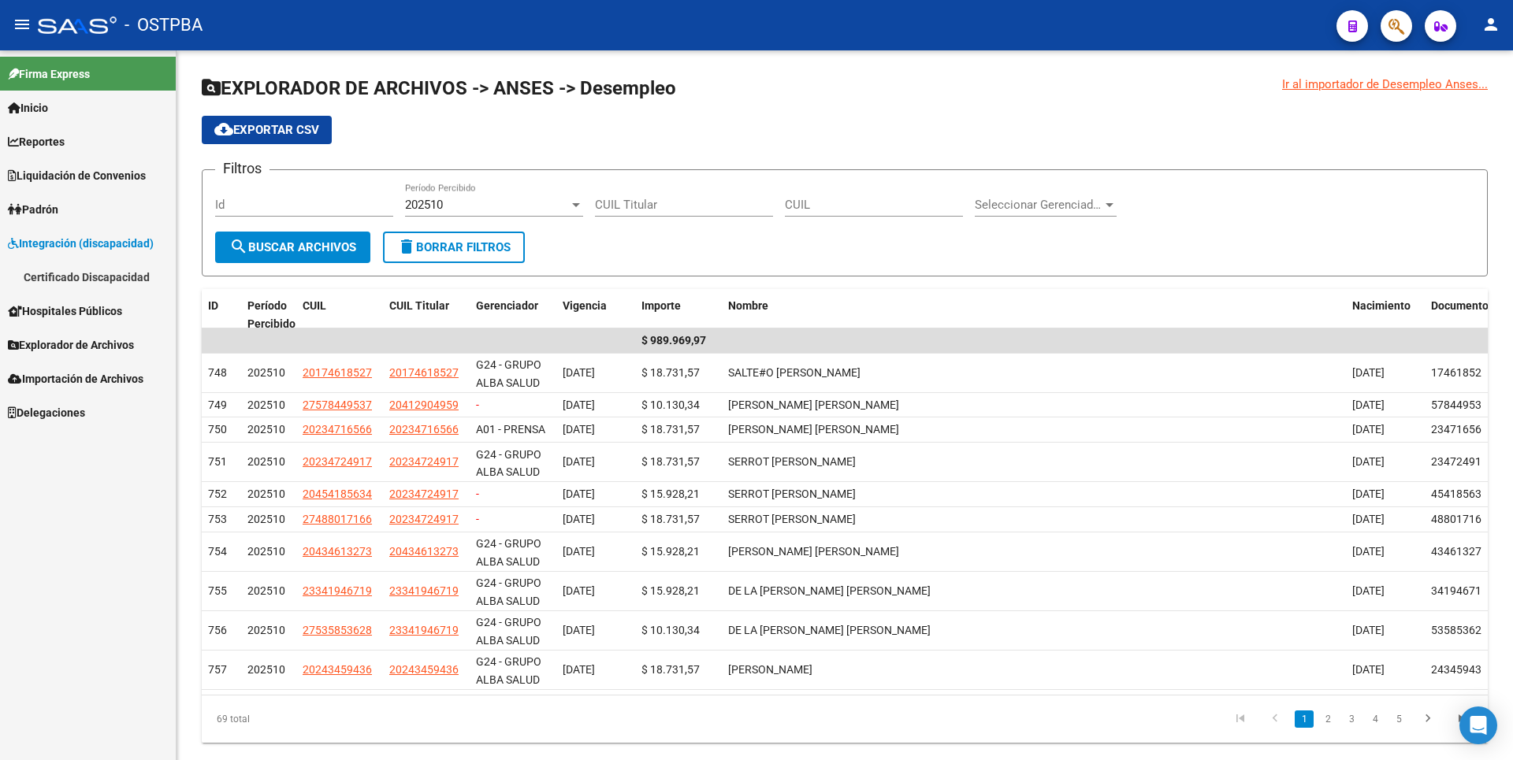
click at [67, 317] on span "Hospitales Públicos" at bounding box center [65, 311] width 114 height 17
click at [70, 357] on link "Débitos Autogestión (viejo)" at bounding box center [88, 345] width 176 height 34
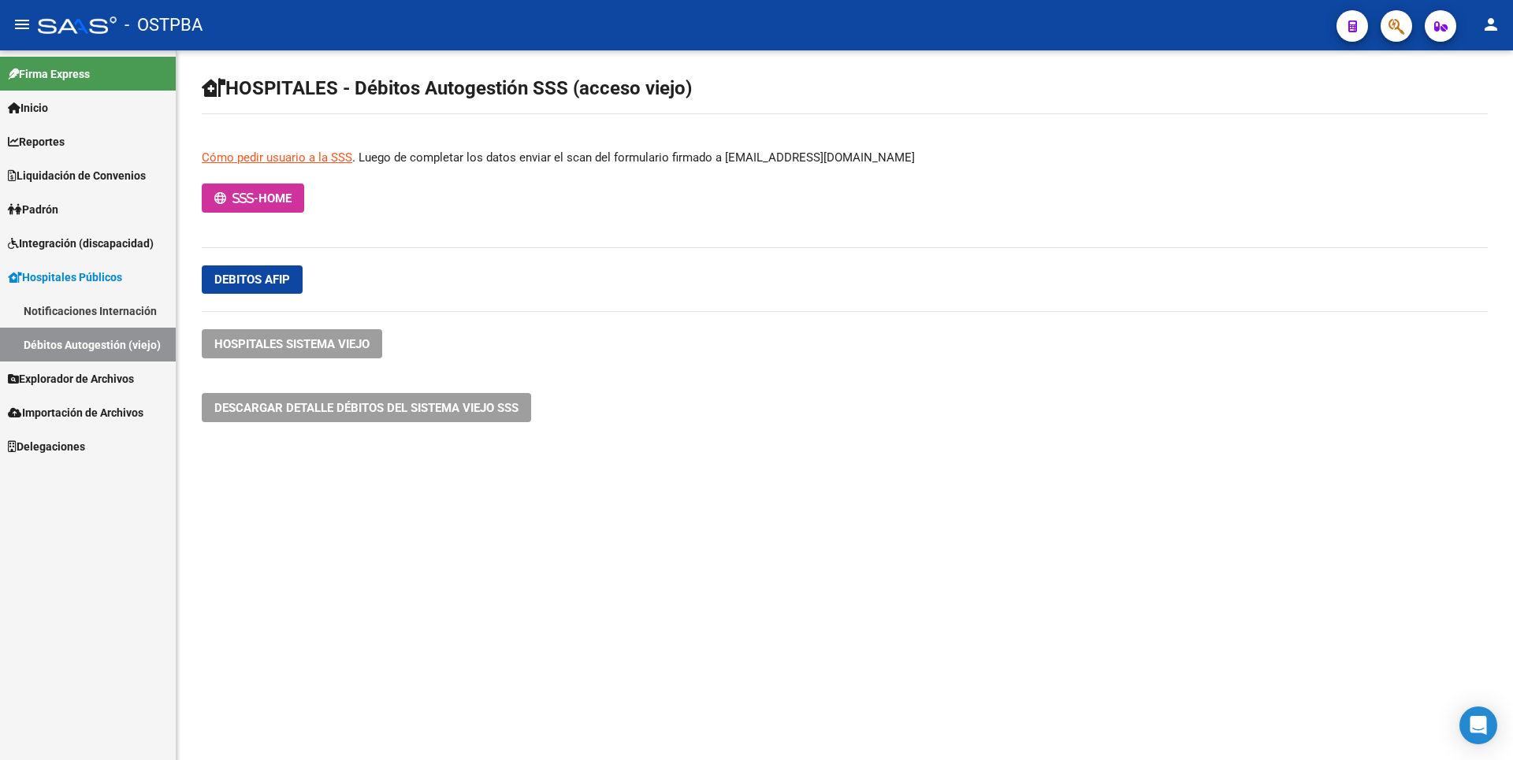
click at [50, 210] on span "Padrón" at bounding box center [33, 209] width 50 height 17
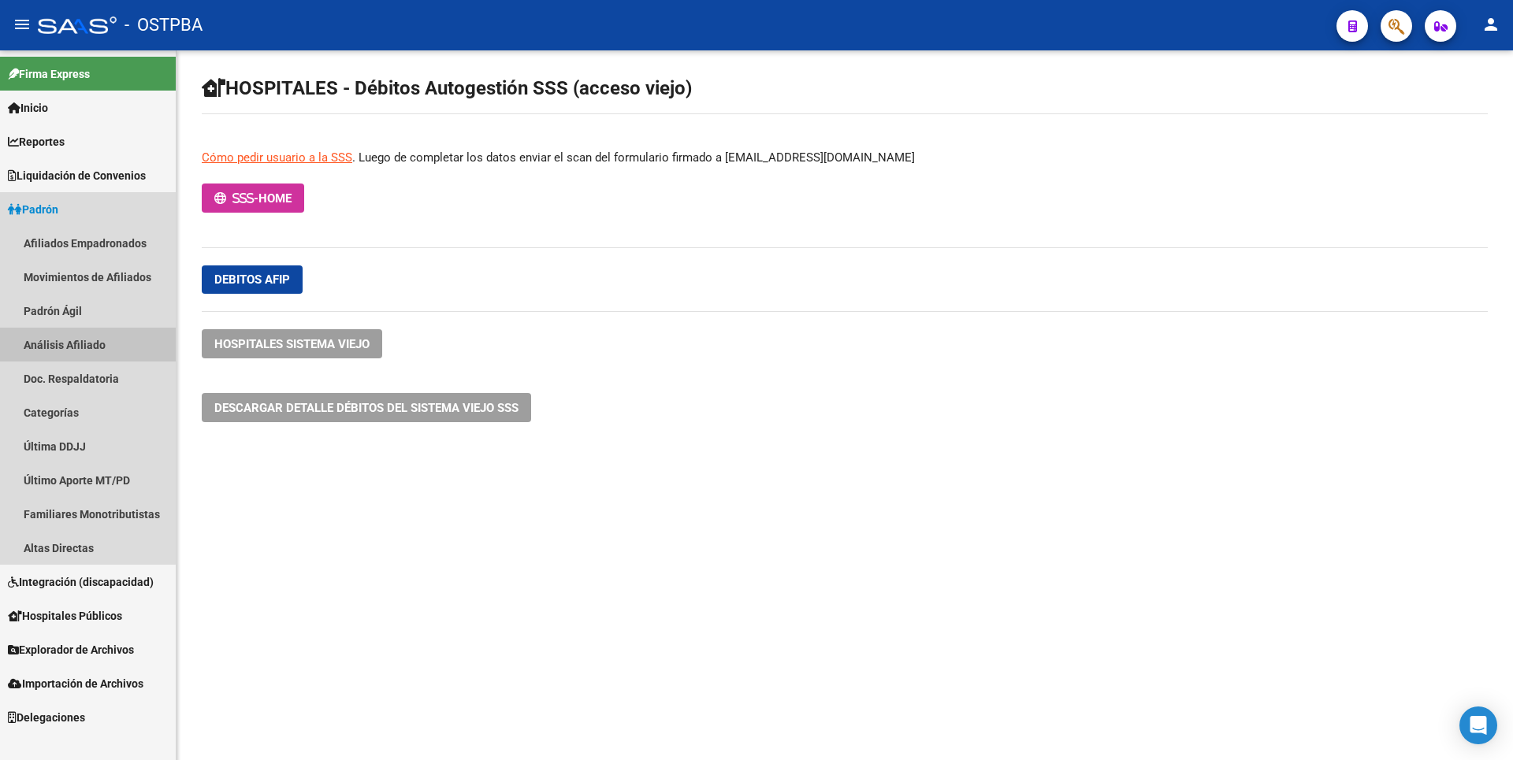
click at [79, 338] on link "Análisis Afiliado" at bounding box center [88, 345] width 176 height 34
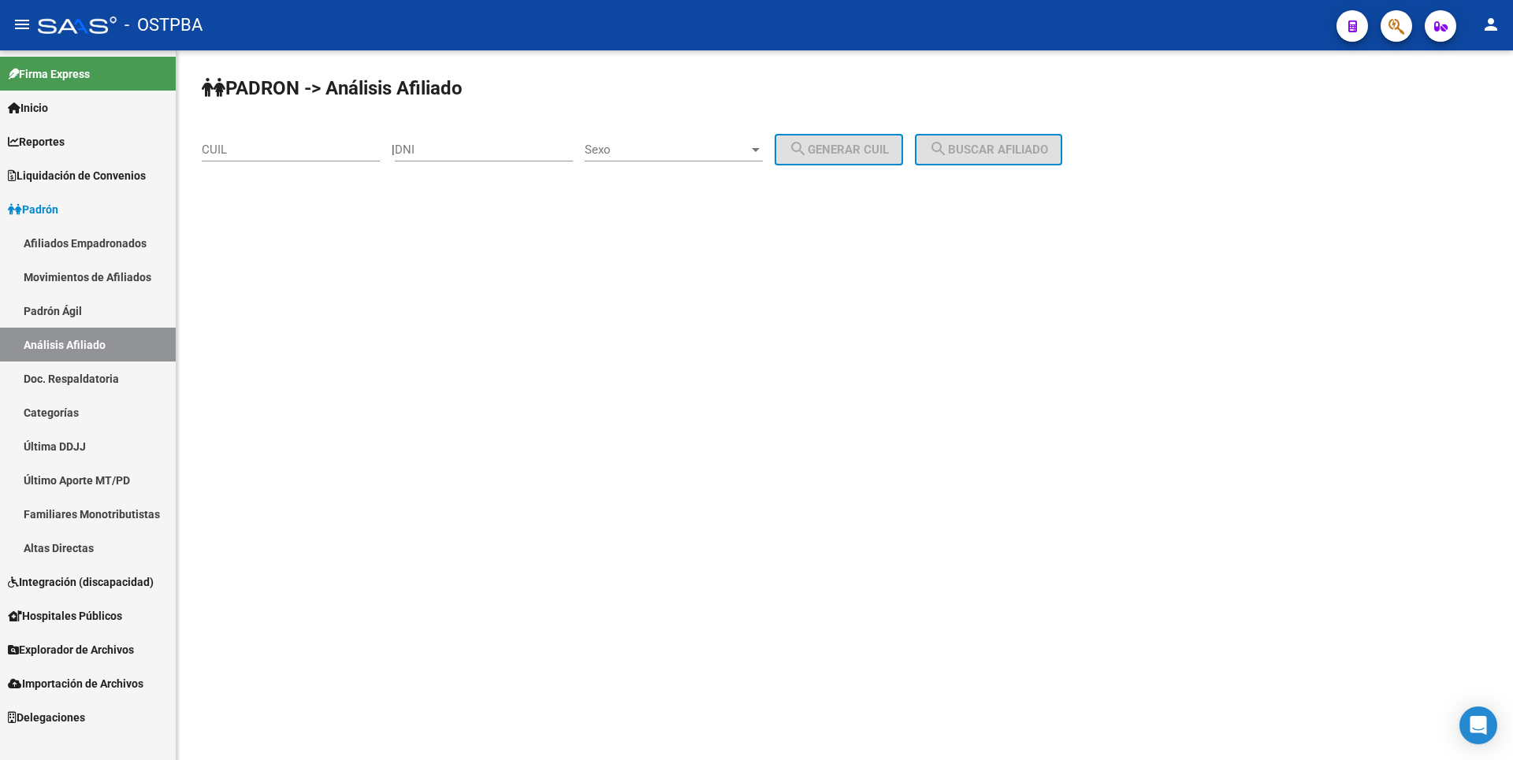
click at [85, 178] on span "Liquidación de Convenios" at bounding box center [77, 175] width 138 height 17
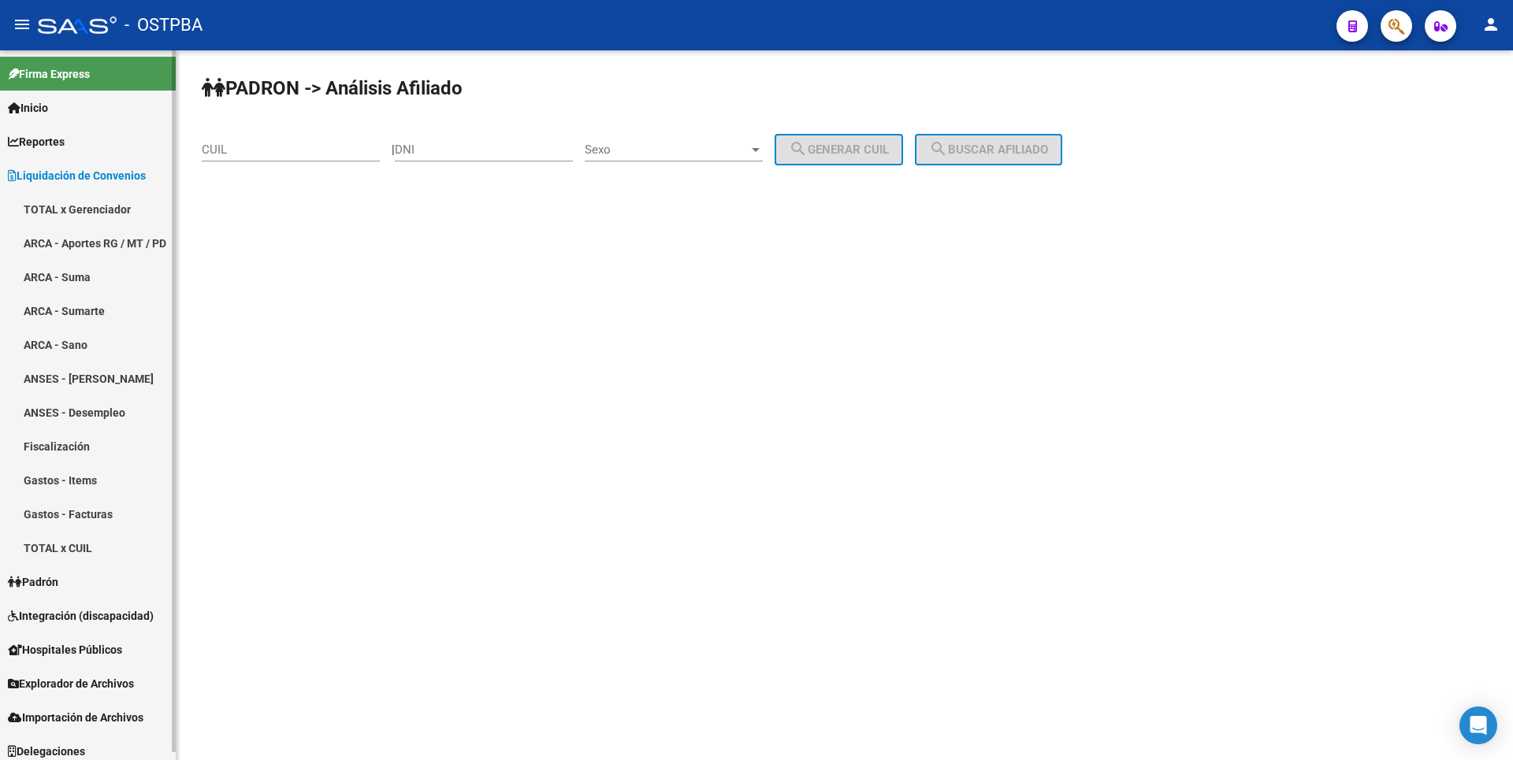
click at [78, 645] on span "Hospitales Públicos" at bounding box center [65, 649] width 114 height 17
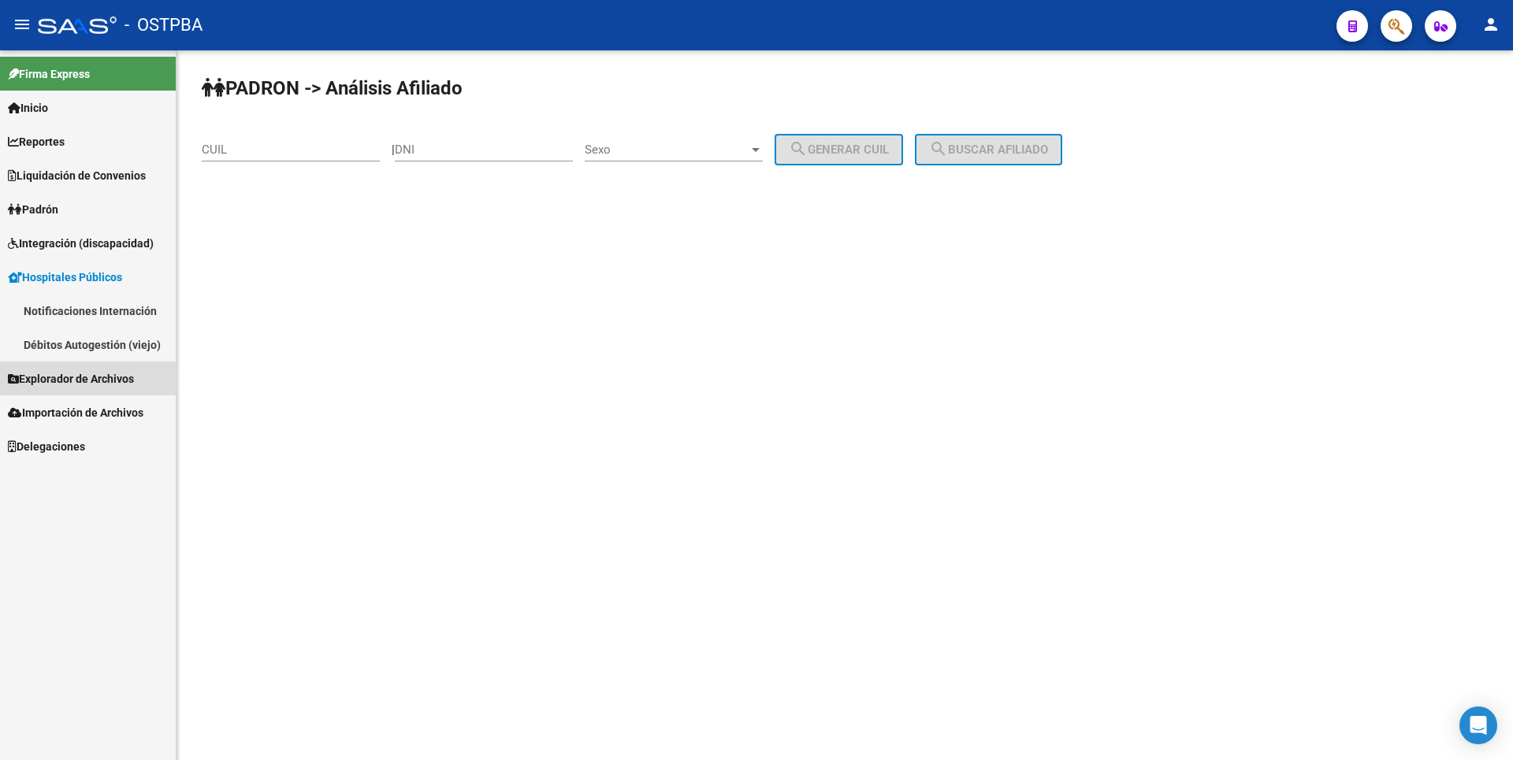
click at [50, 384] on span "Explorador de Archivos" at bounding box center [71, 378] width 126 height 17
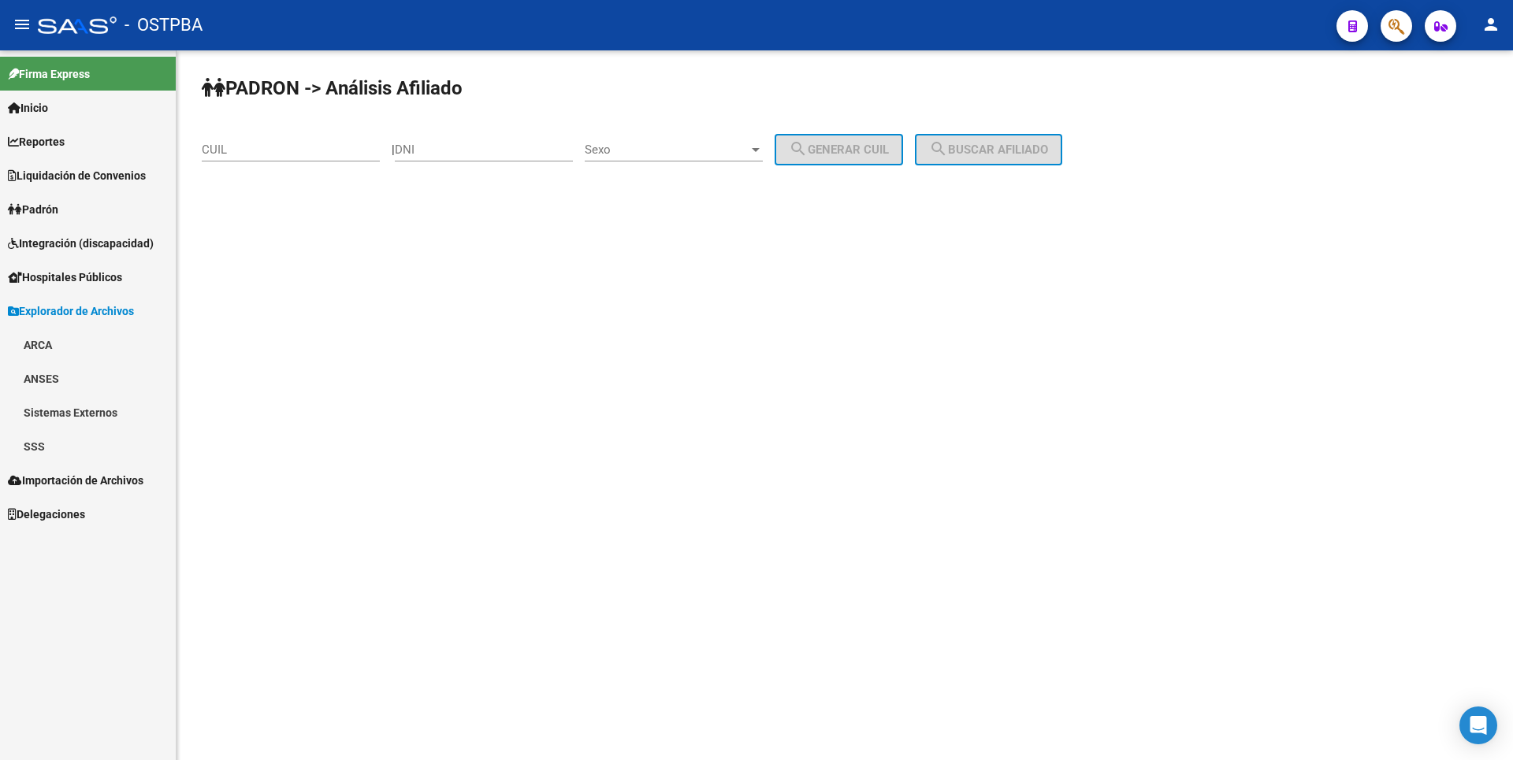
click at [67, 437] on link "SSS" at bounding box center [88, 446] width 176 height 34
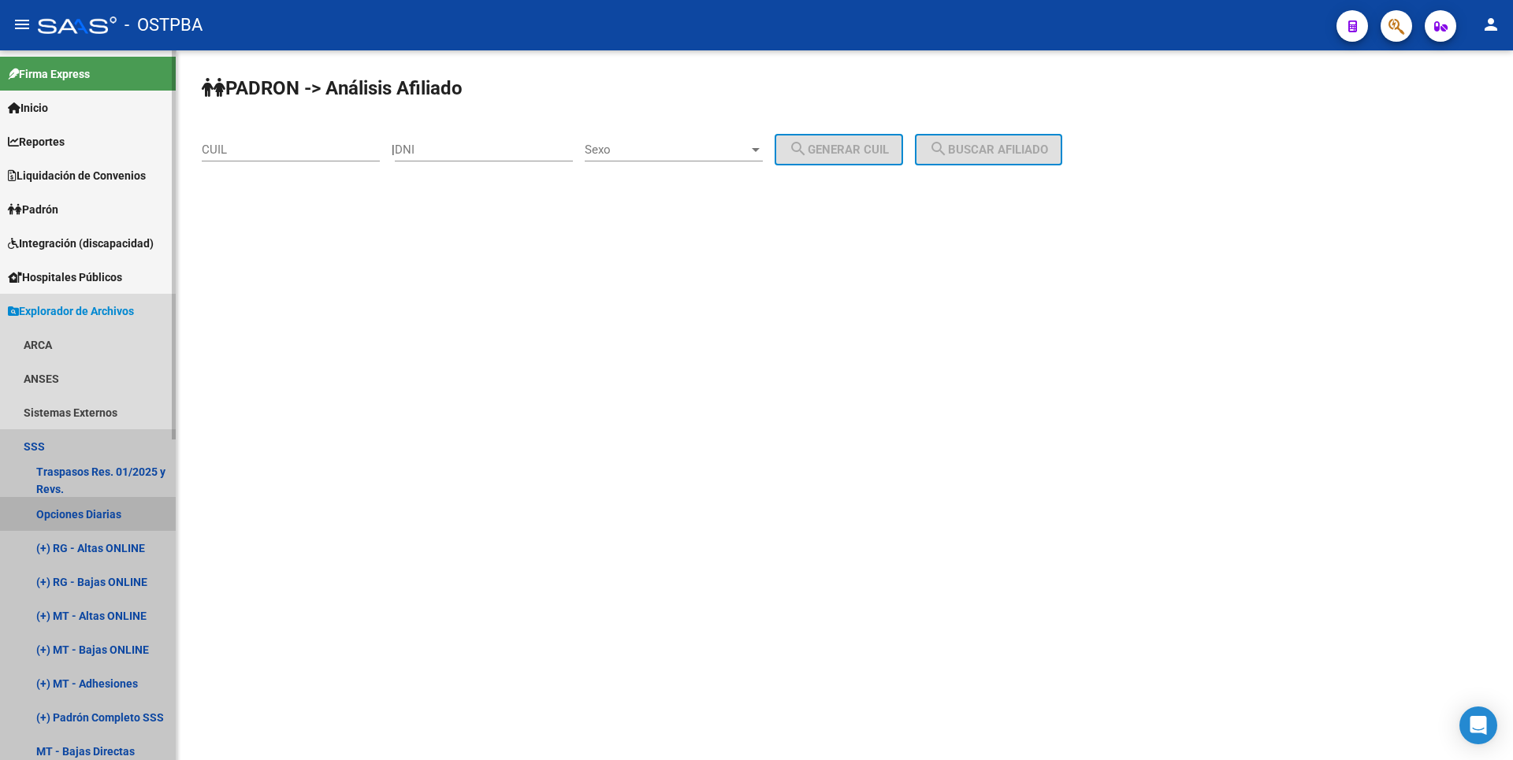
click at [91, 511] on link "Opciones Diarias" at bounding box center [88, 514] width 176 height 34
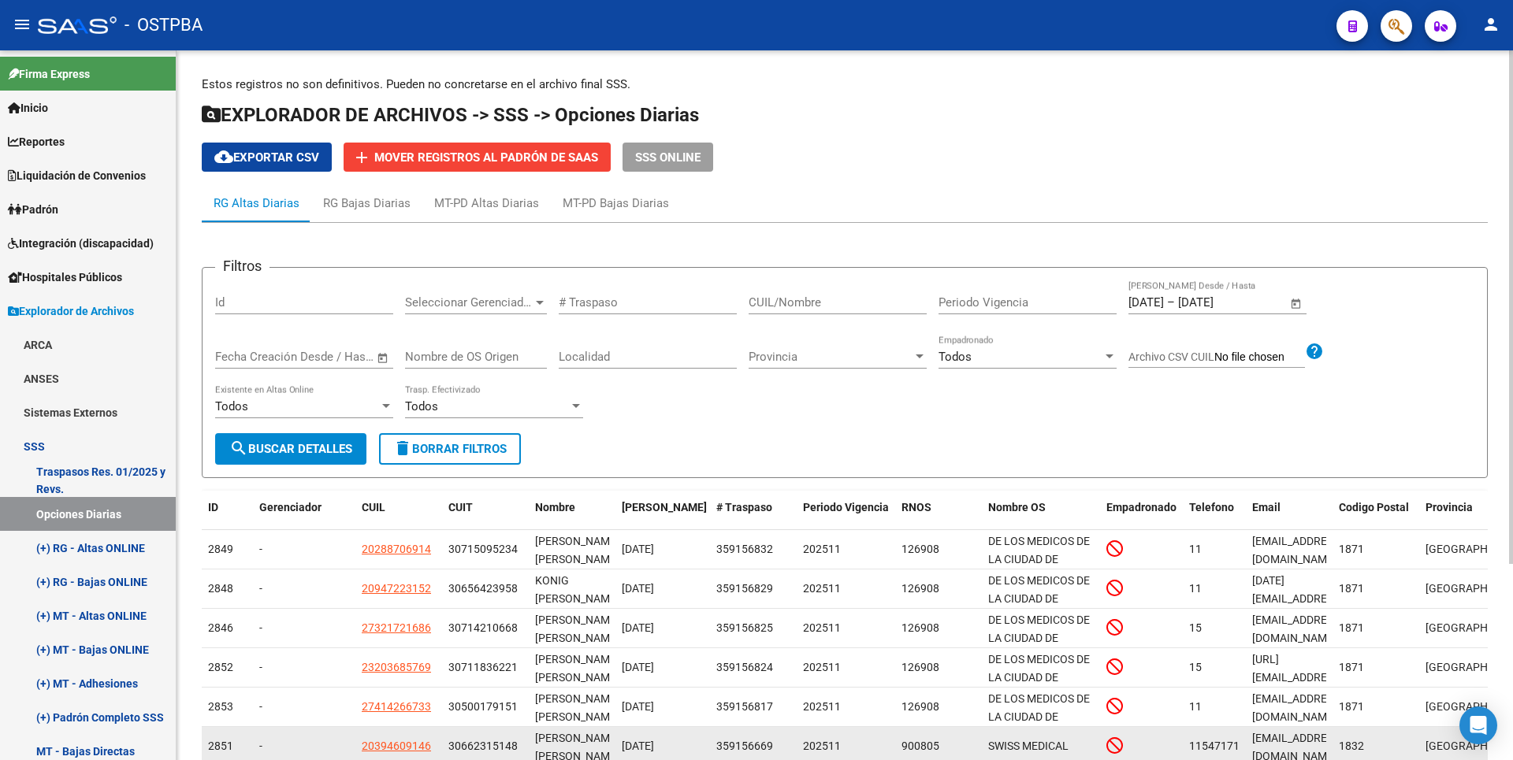
scroll to position [272, 0]
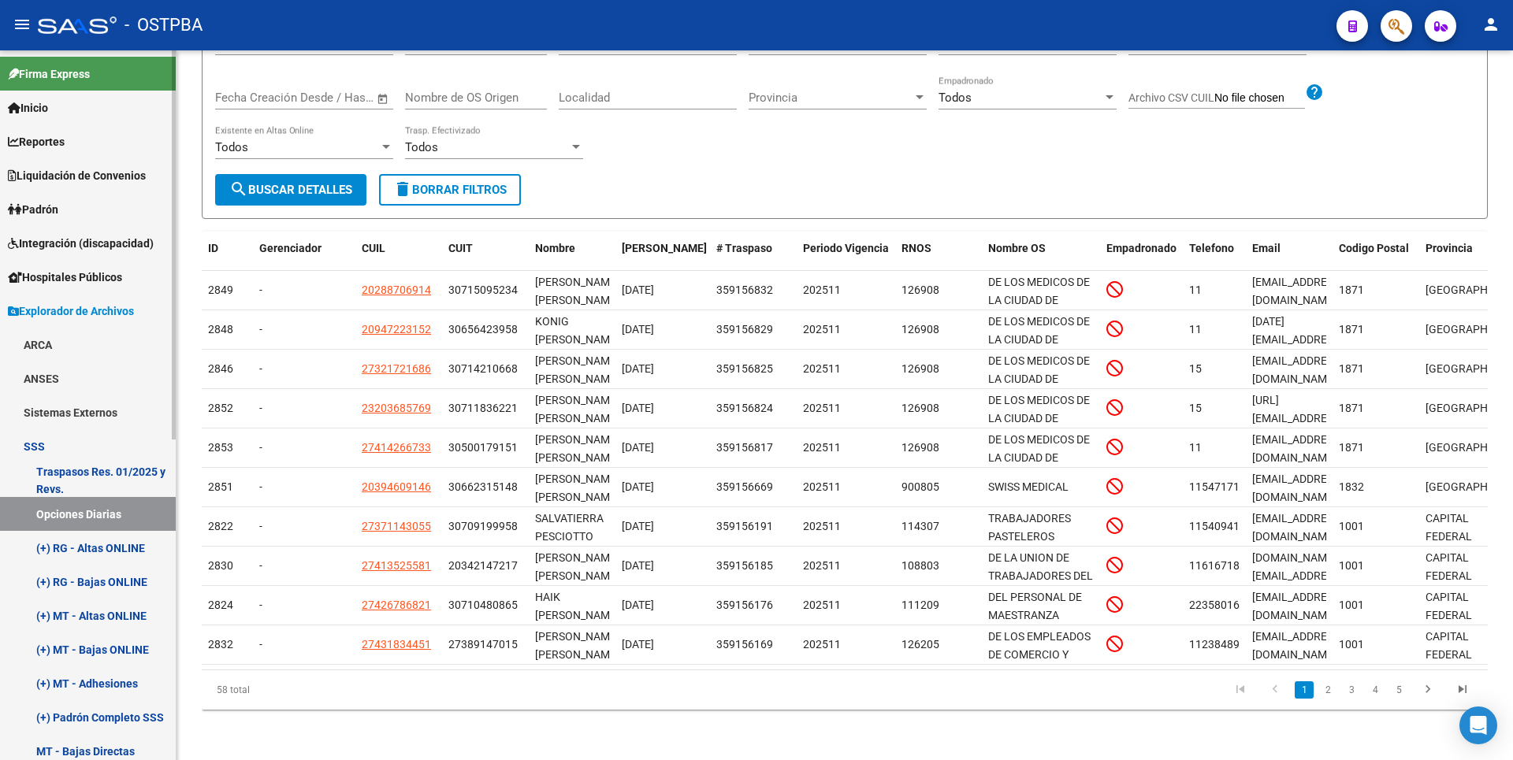
click at [43, 189] on link "Liquidación de Convenios" at bounding box center [88, 175] width 176 height 34
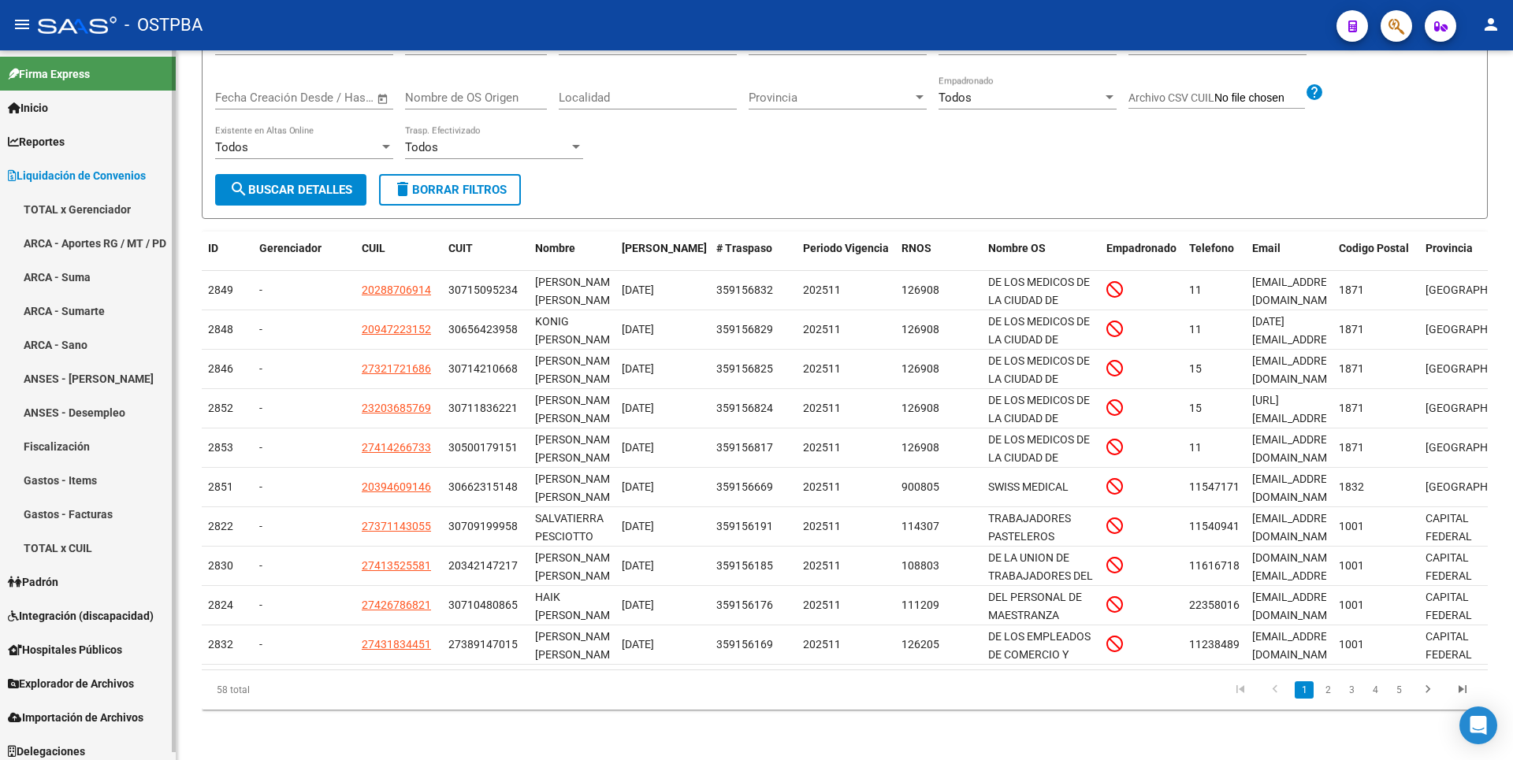
click at [59, 148] on span "Reportes" at bounding box center [36, 141] width 57 height 17
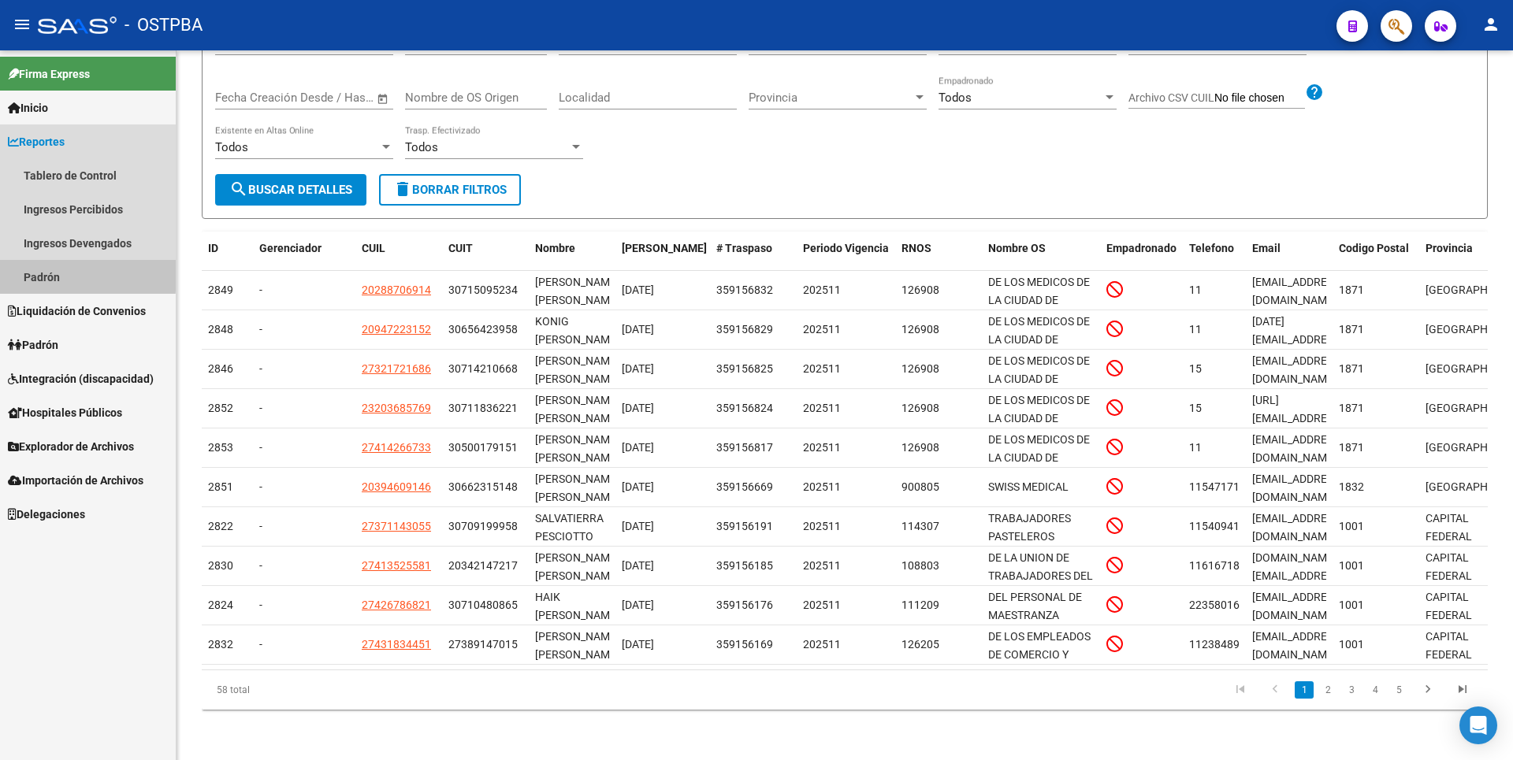
click at [67, 273] on link "Padrón" at bounding box center [88, 277] width 176 height 34
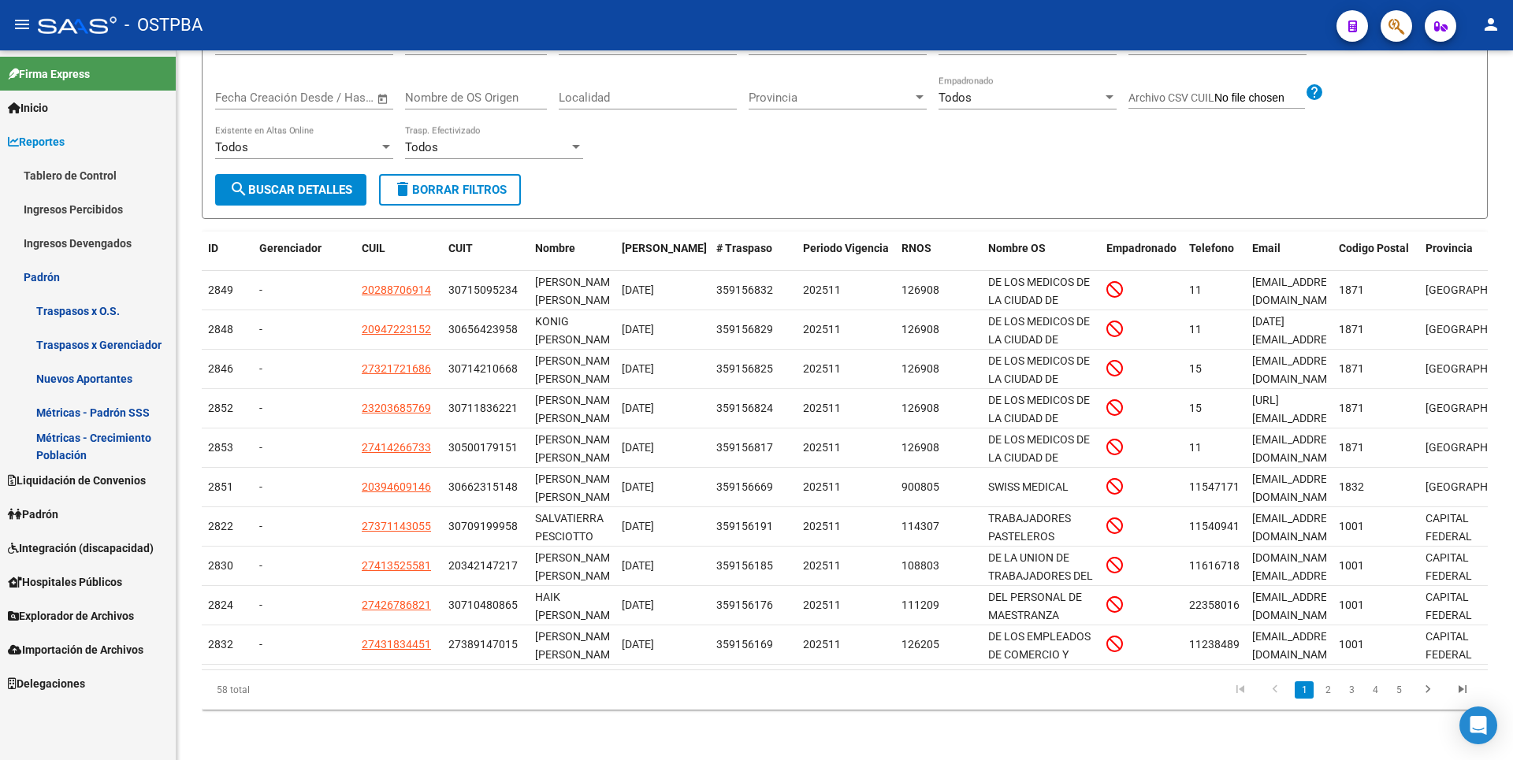
click at [58, 522] on span "Padrón" at bounding box center [33, 514] width 50 height 17
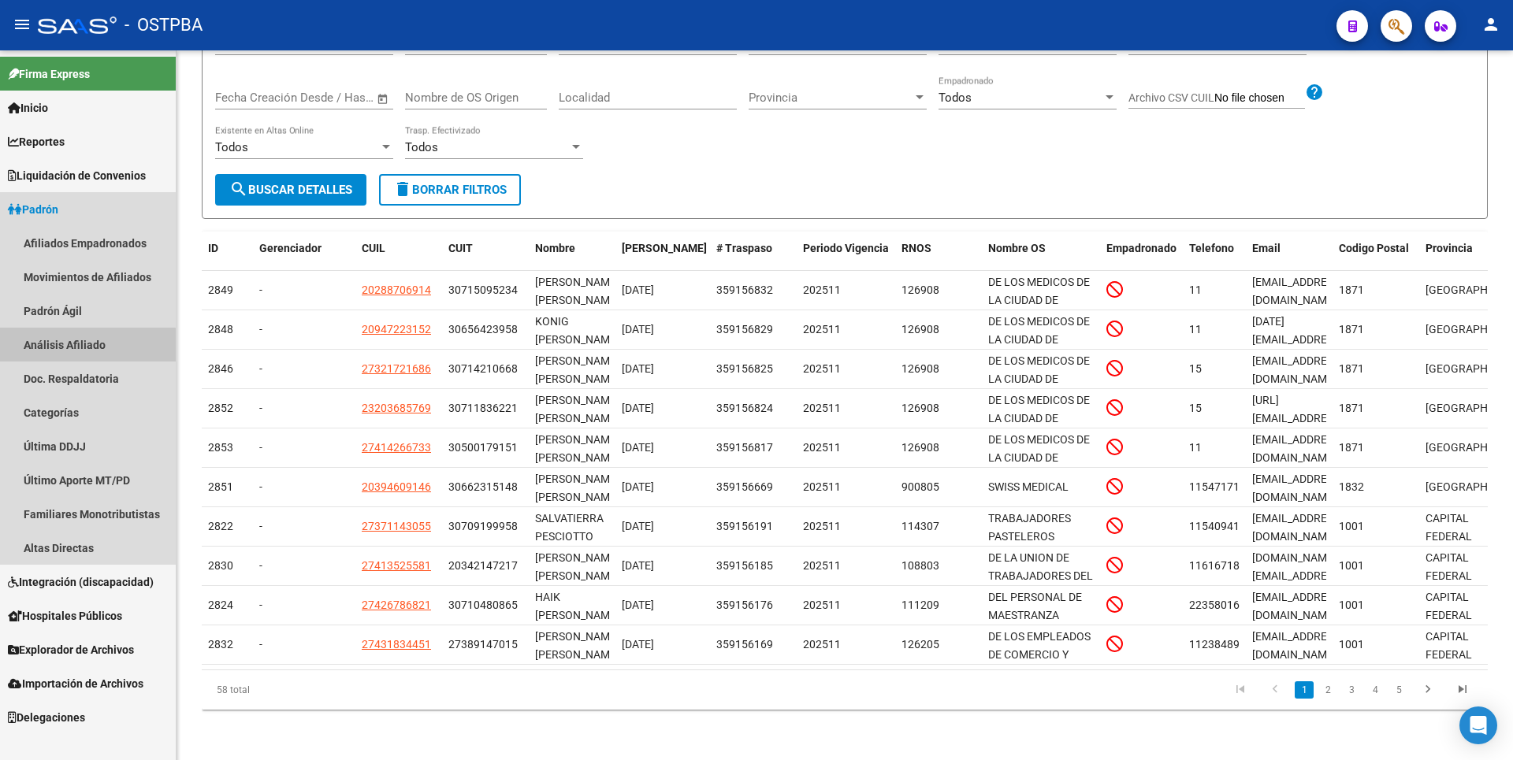
click at [78, 350] on link "Análisis Afiliado" at bounding box center [88, 345] width 176 height 34
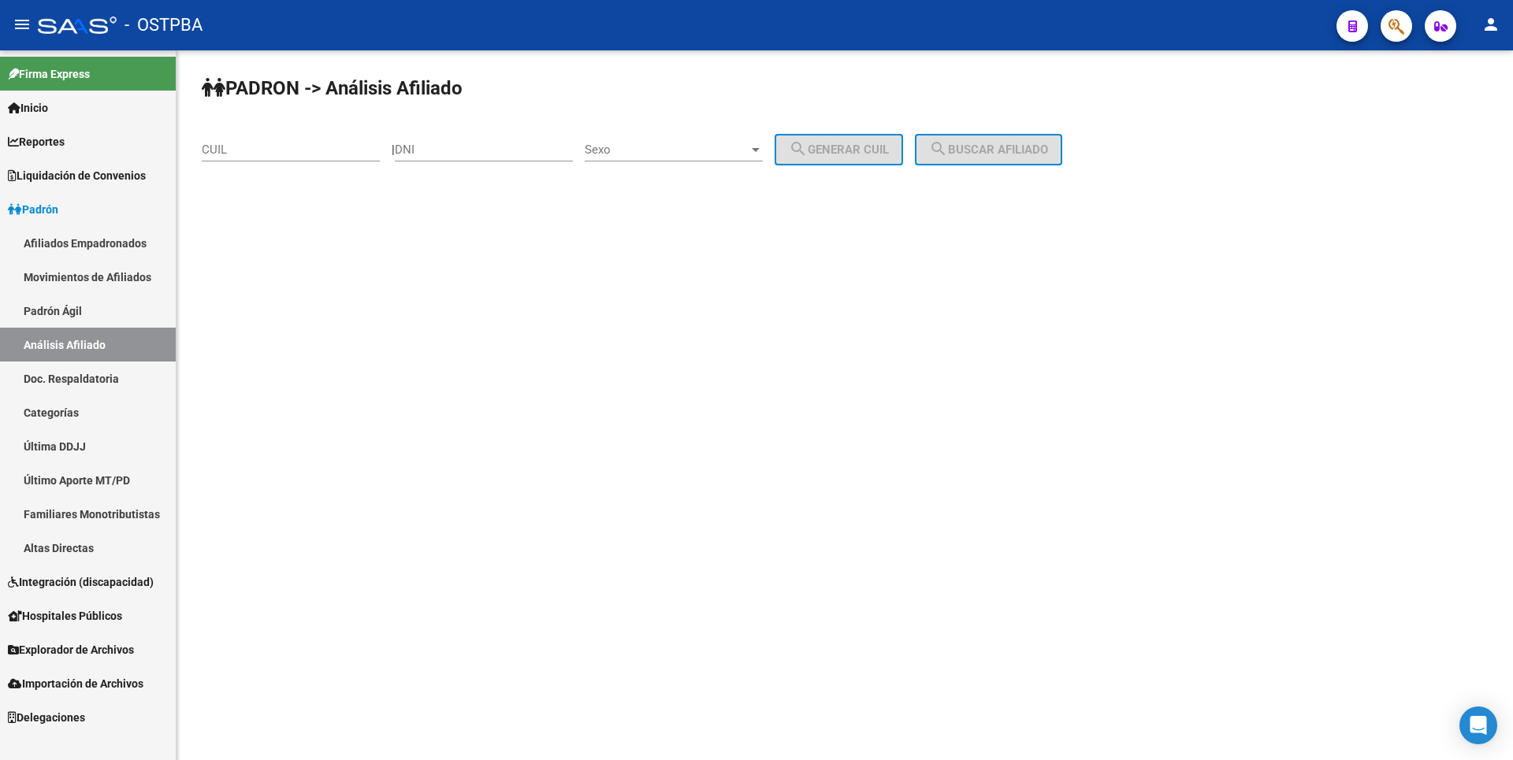
click at [433, 144] on input "DNI" at bounding box center [484, 150] width 178 height 14
type input "45537813"
click at [763, 153] on div at bounding box center [756, 149] width 14 height 13
drag, startPoint x: 690, startPoint y: 154, endPoint x: 730, endPoint y: 152, distance: 40.2
click at [715, 152] on span "Masculino" at bounding box center [691, 149] width 178 height 35
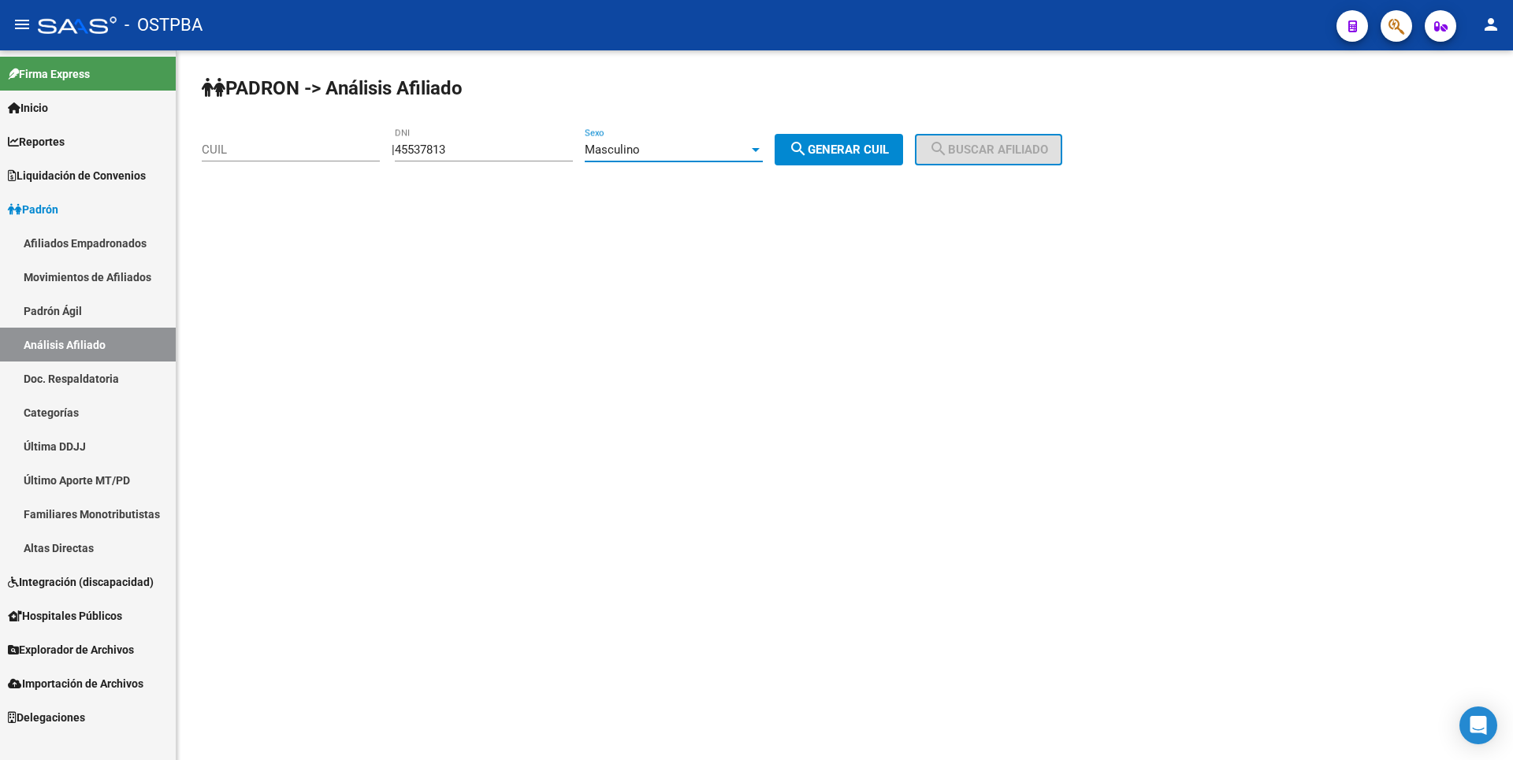
drag, startPoint x: 837, startPoint y: 151, endPoint x: 894, endPoint y: 151, distance: 56.7
click at [838, 151] on span "search Generar CUIL" at bounding box center [839, 150] width 100 height 14
type input "20-45537813-4"
click at [1025, 150] on span "search Buscar afiliado" at bounding box center [988, 150] width 119 height 14
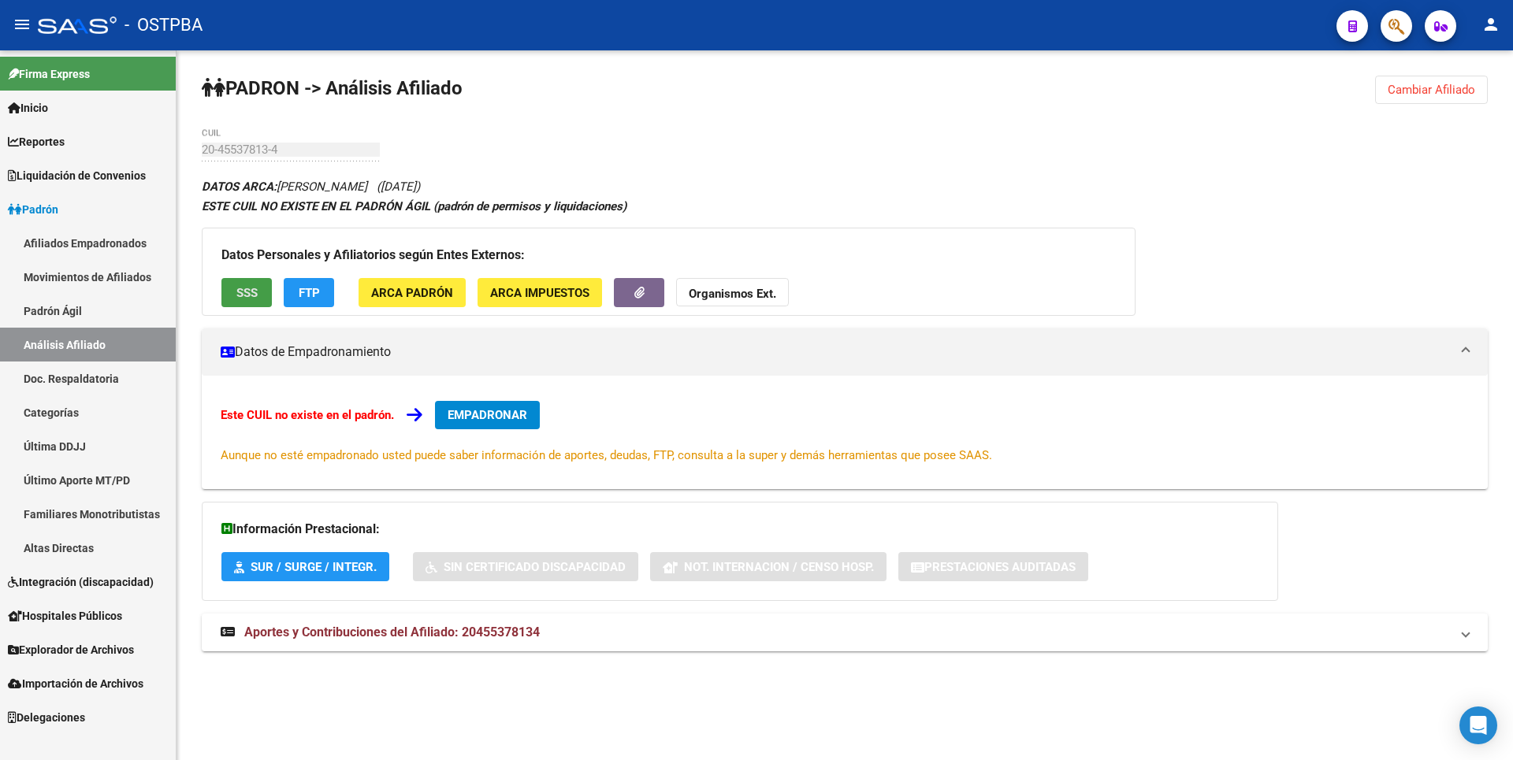
click at [258, 288] on button "SSS" at bounding box center [246, 292] width 50 height 29
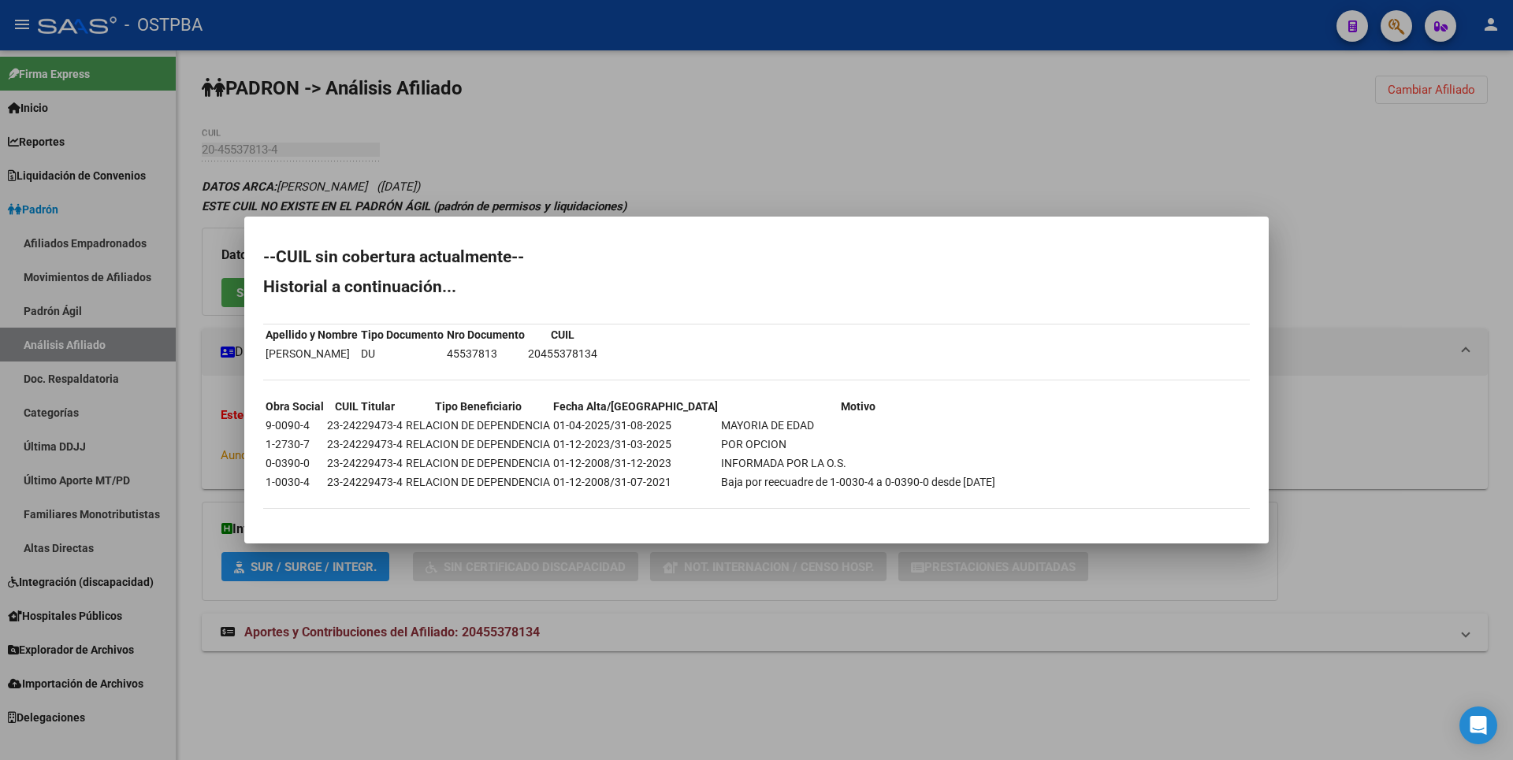
click at [628, 159] on div at bounding box center [756, 380] width 1513 height 760
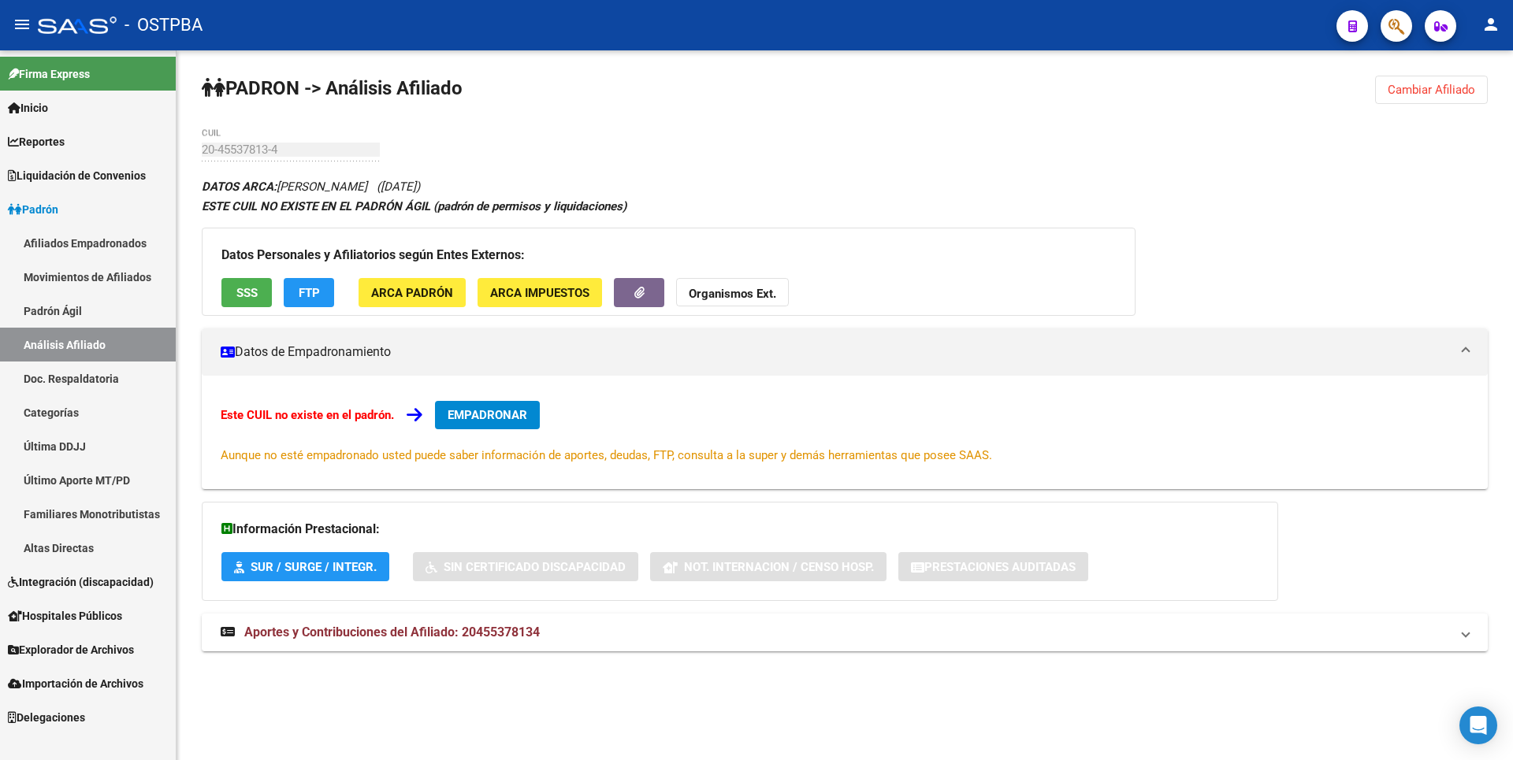
click at [303, 296] on span "FTP" at bounding box center [309, 293] width 21 height 14
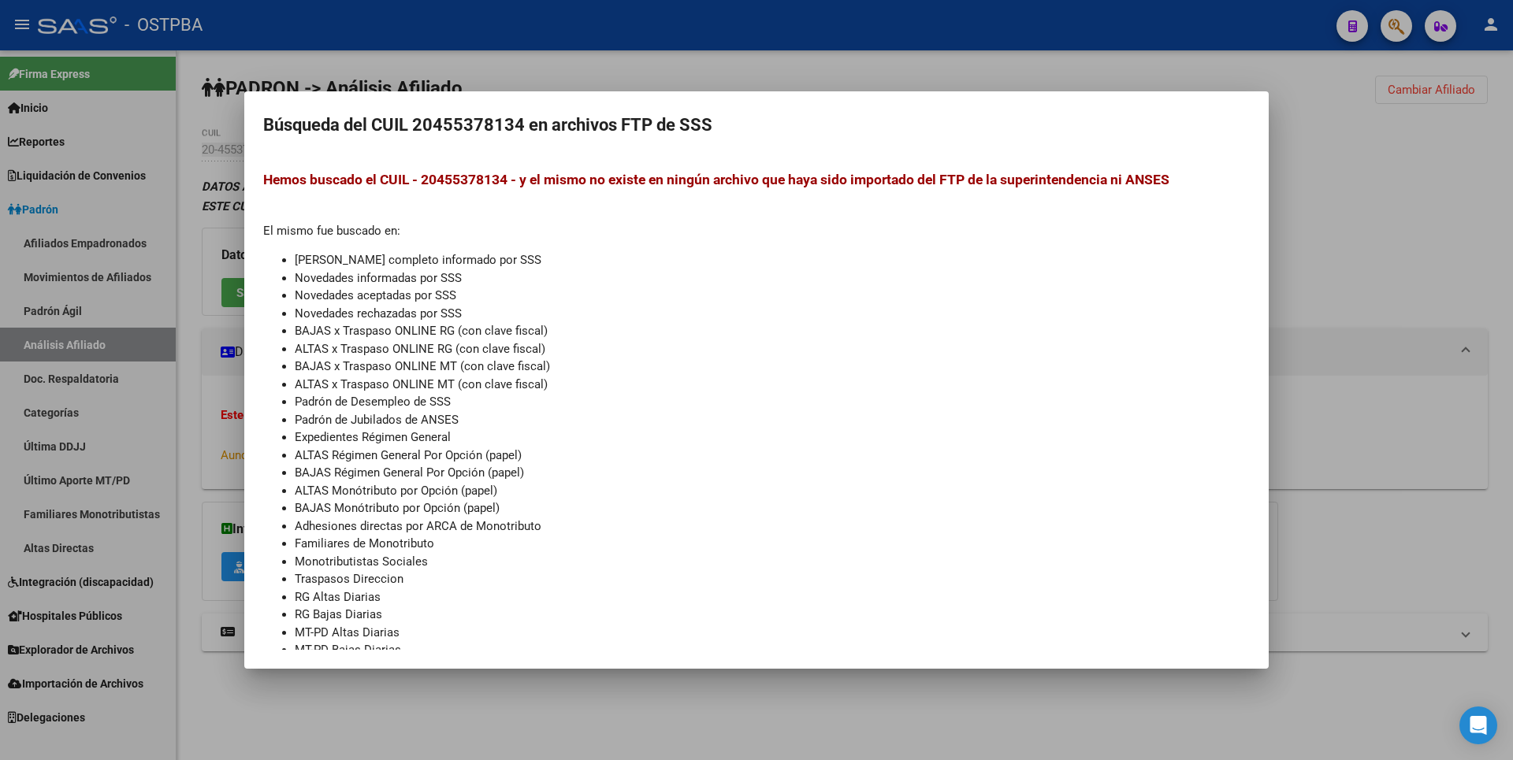
drag, startPoint x: 1450, startPoint y: 193, endPoint x: 1389, endPoint y: 187, distance: 61.0
click at [1439, 191] on div at bounding box center [756, 380] width 1513 height 760
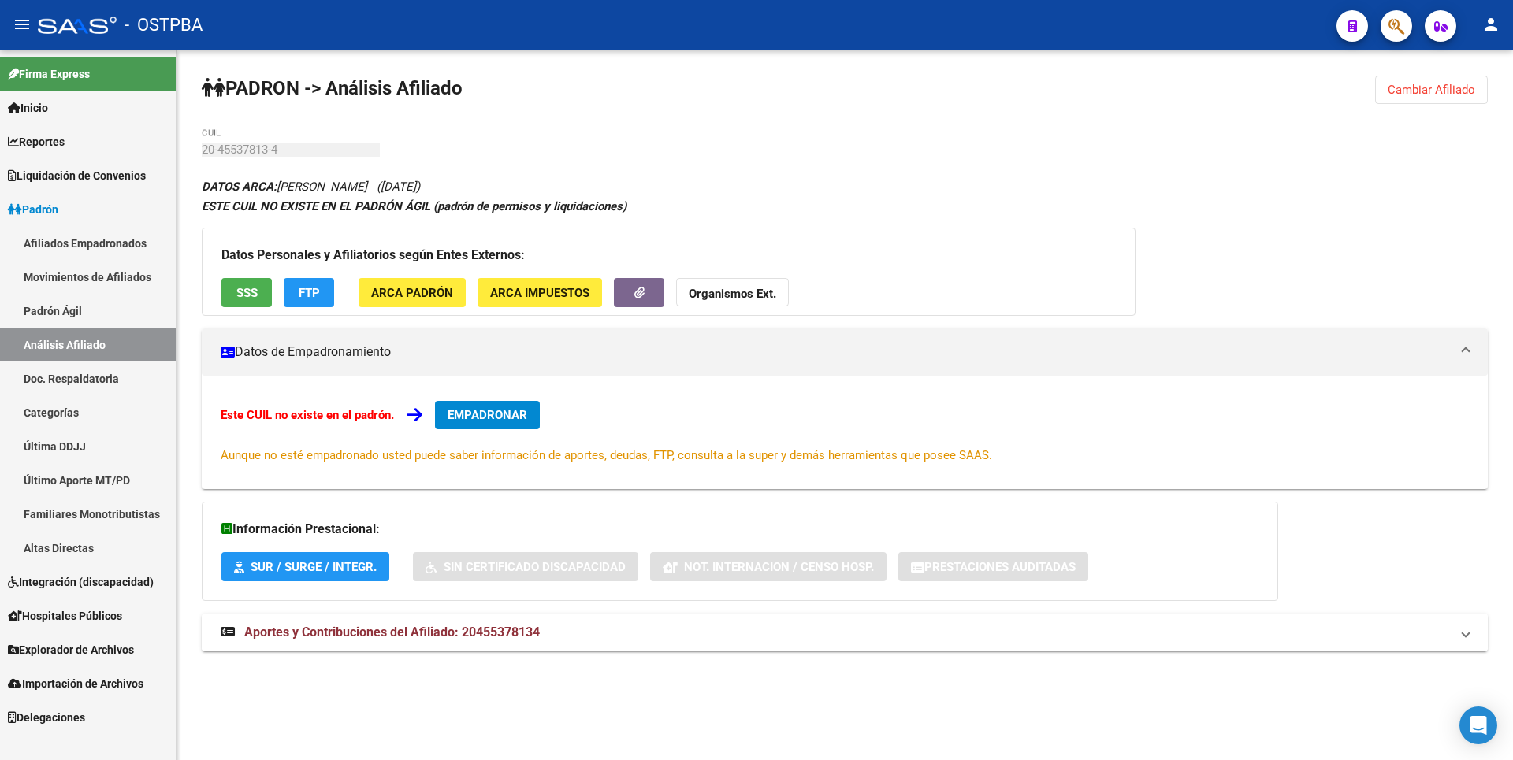
click at [486, 638] on span "Aportes y Contribuciones del Afiliado: 20455378134" at bounding box center [392, 632] width 296 height 15
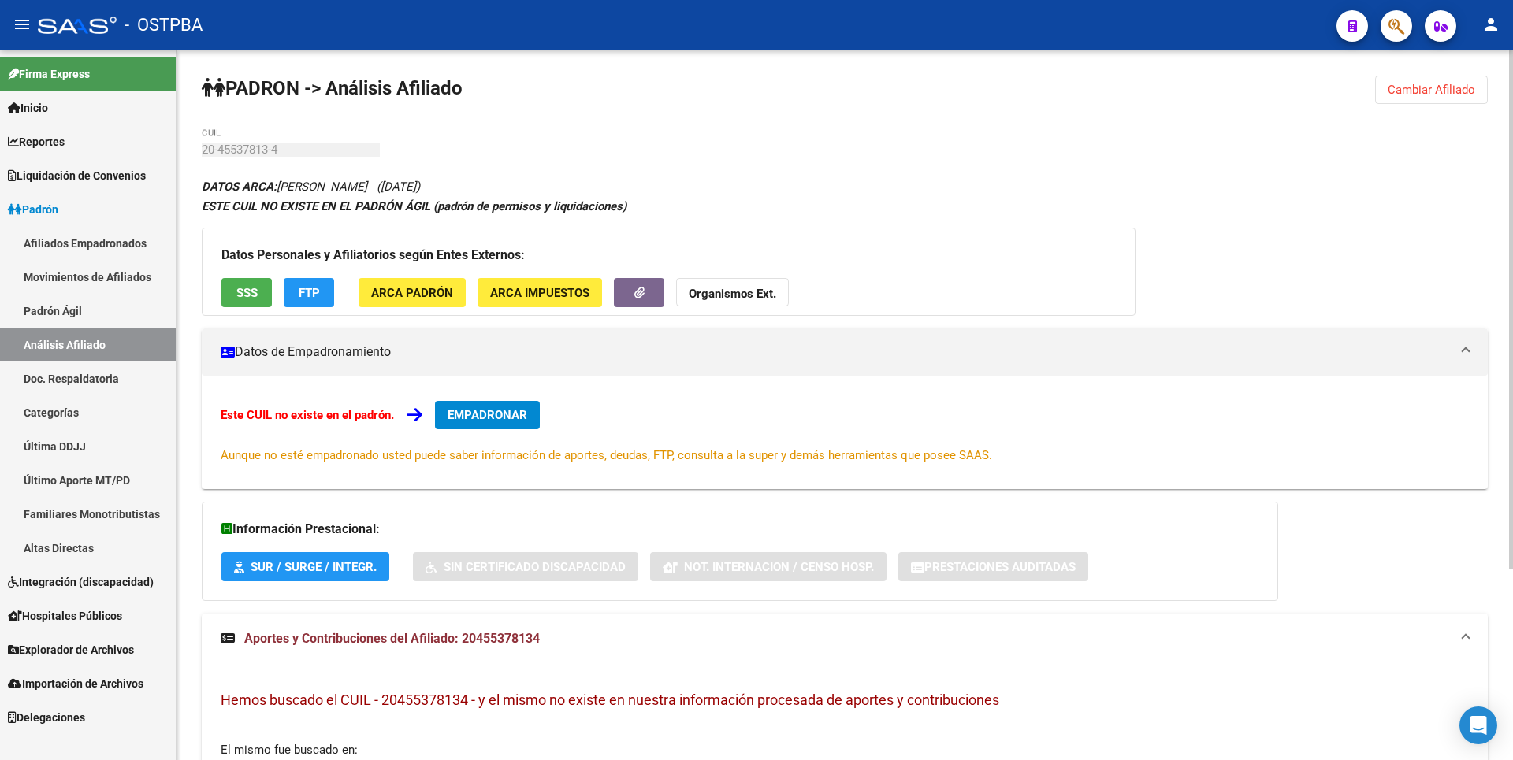
click at [750, 298] on strong "Organismos Ext." at bounding box center [732, 294] width 87 height 14
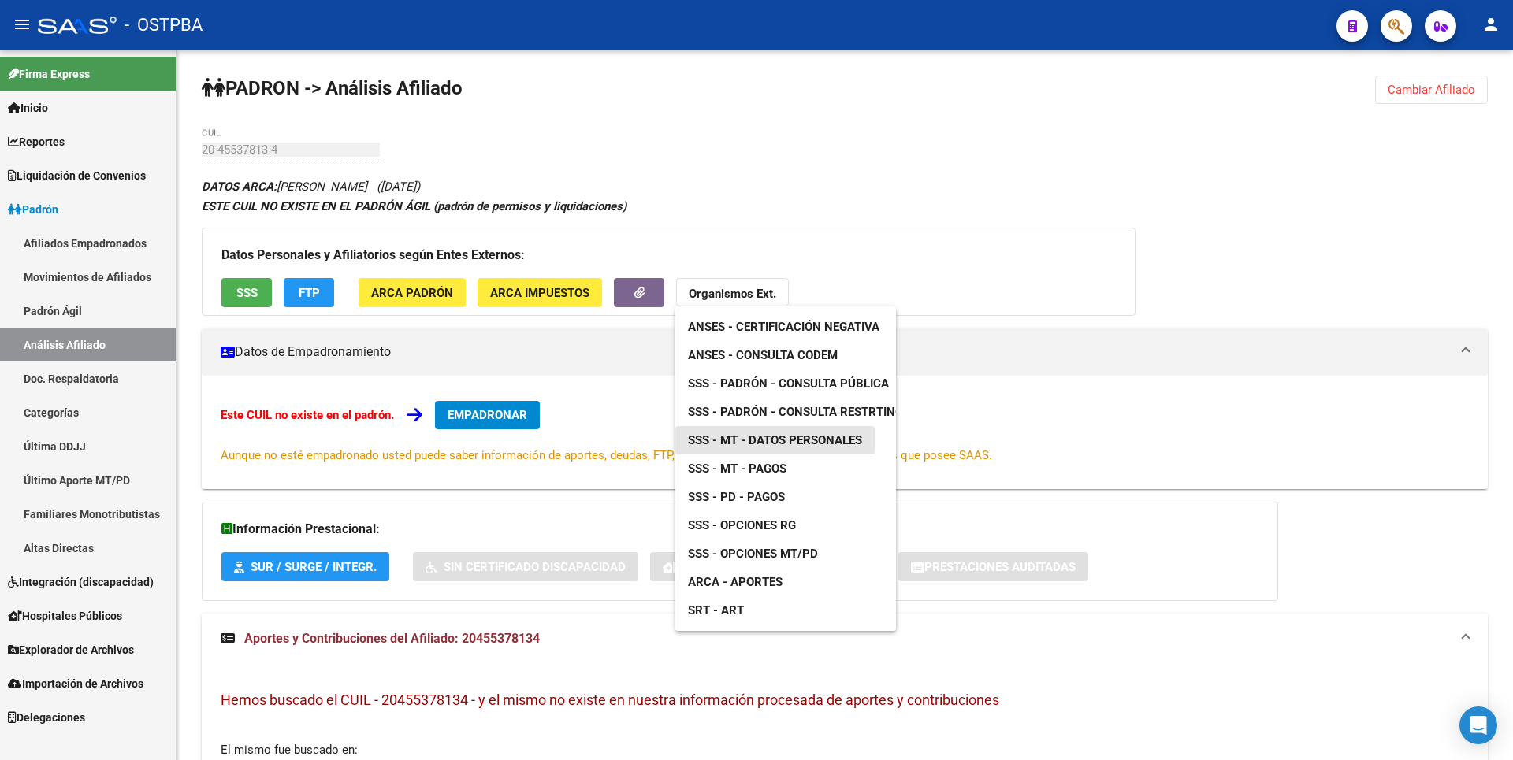
click at [792, 448] on span "SSS - MT - Datos Personales" at bounding box center [775, 440] width 174 height 14
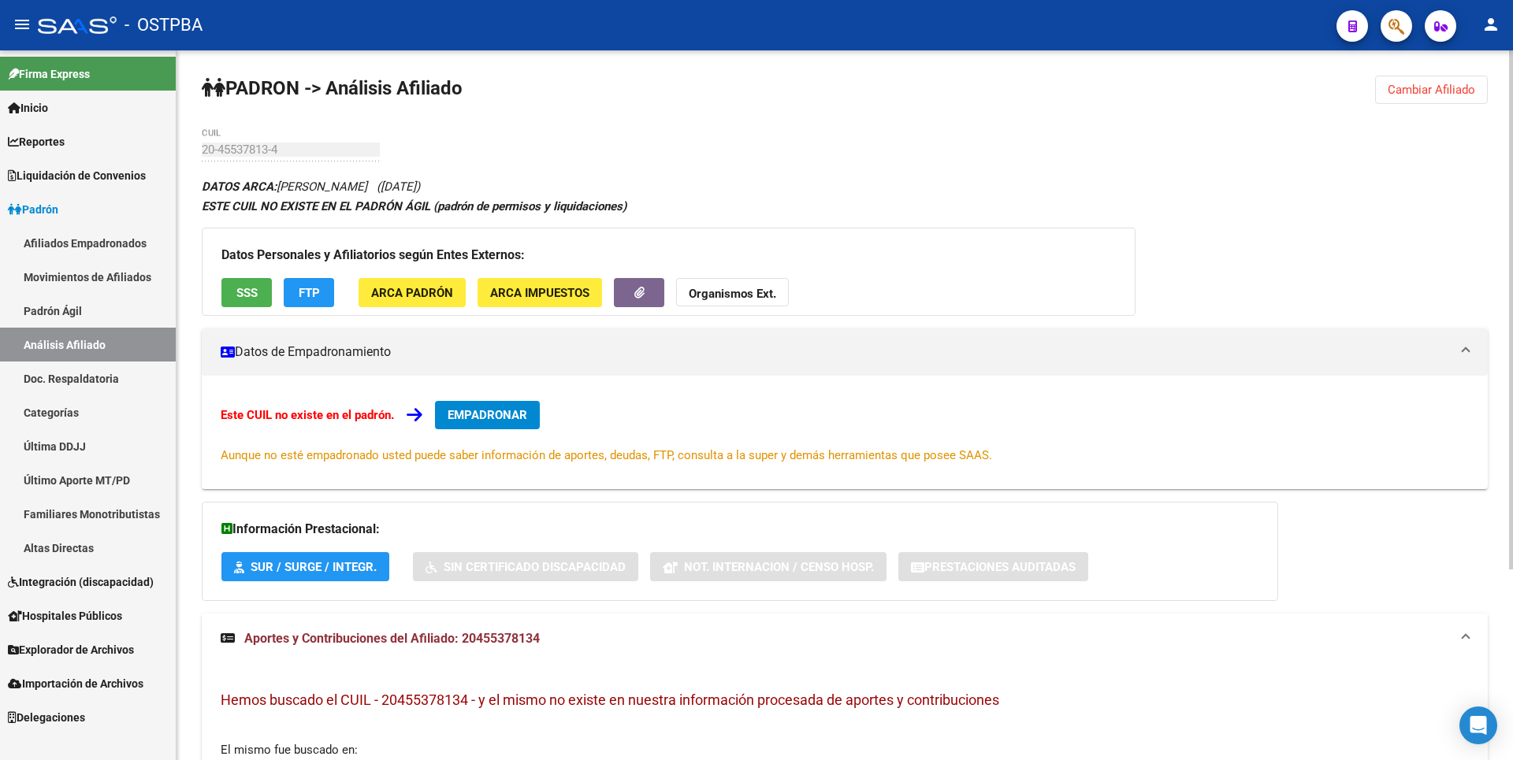
copy span "20455378134"
drag, startPoint x: 463, startPoint y: 642, endPoint x: 552, endPoint y: 638, distance: 88.4
click at [552, 638] on mat-panel-title "Aportes y Contribuciones del Afiliado: 20455378134" at bounding box center [835, 638] width 1229 height 17
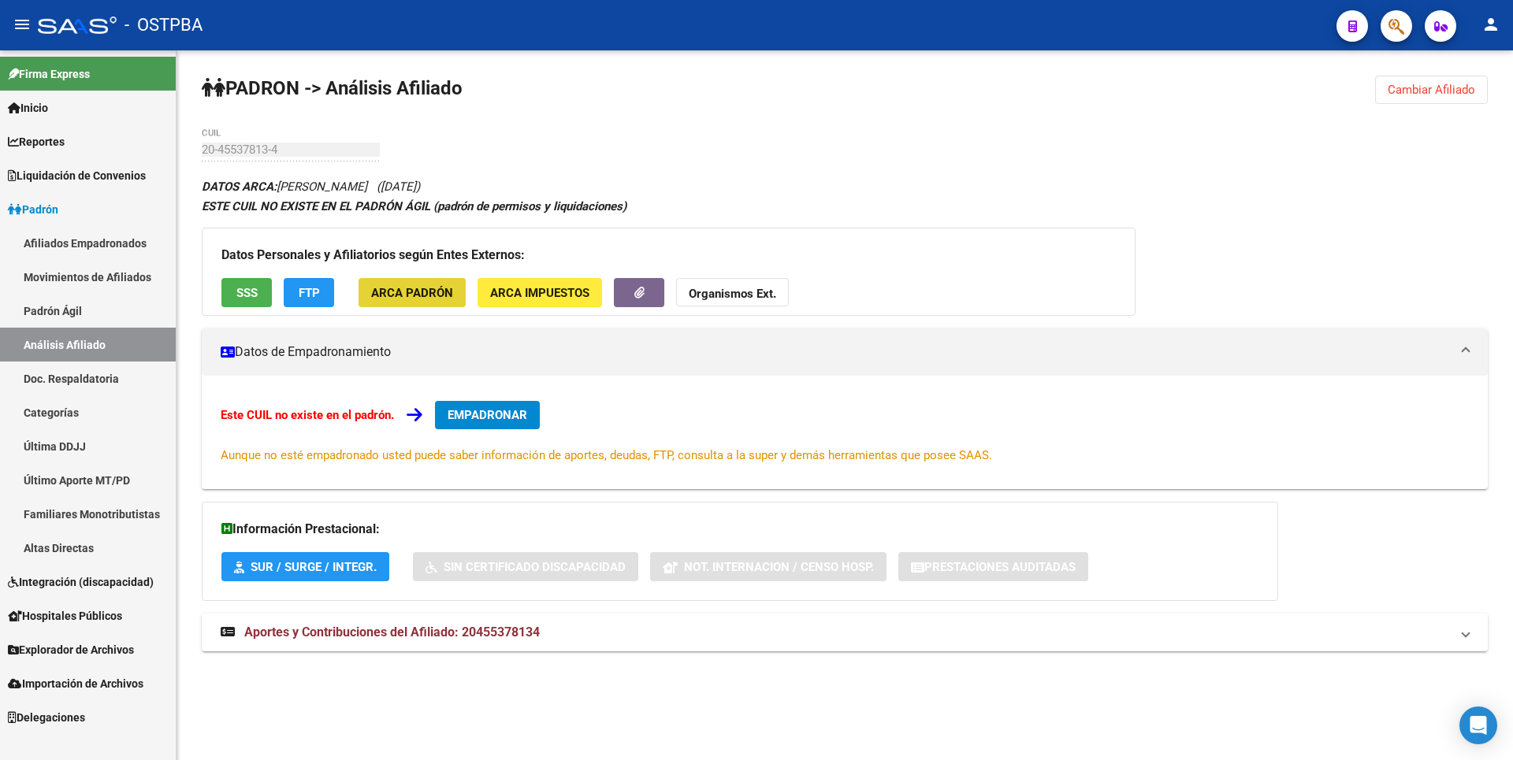
click at [443, 296] on span "ARCA Padrón" at bounding box center [412, 293] width 82 height 14
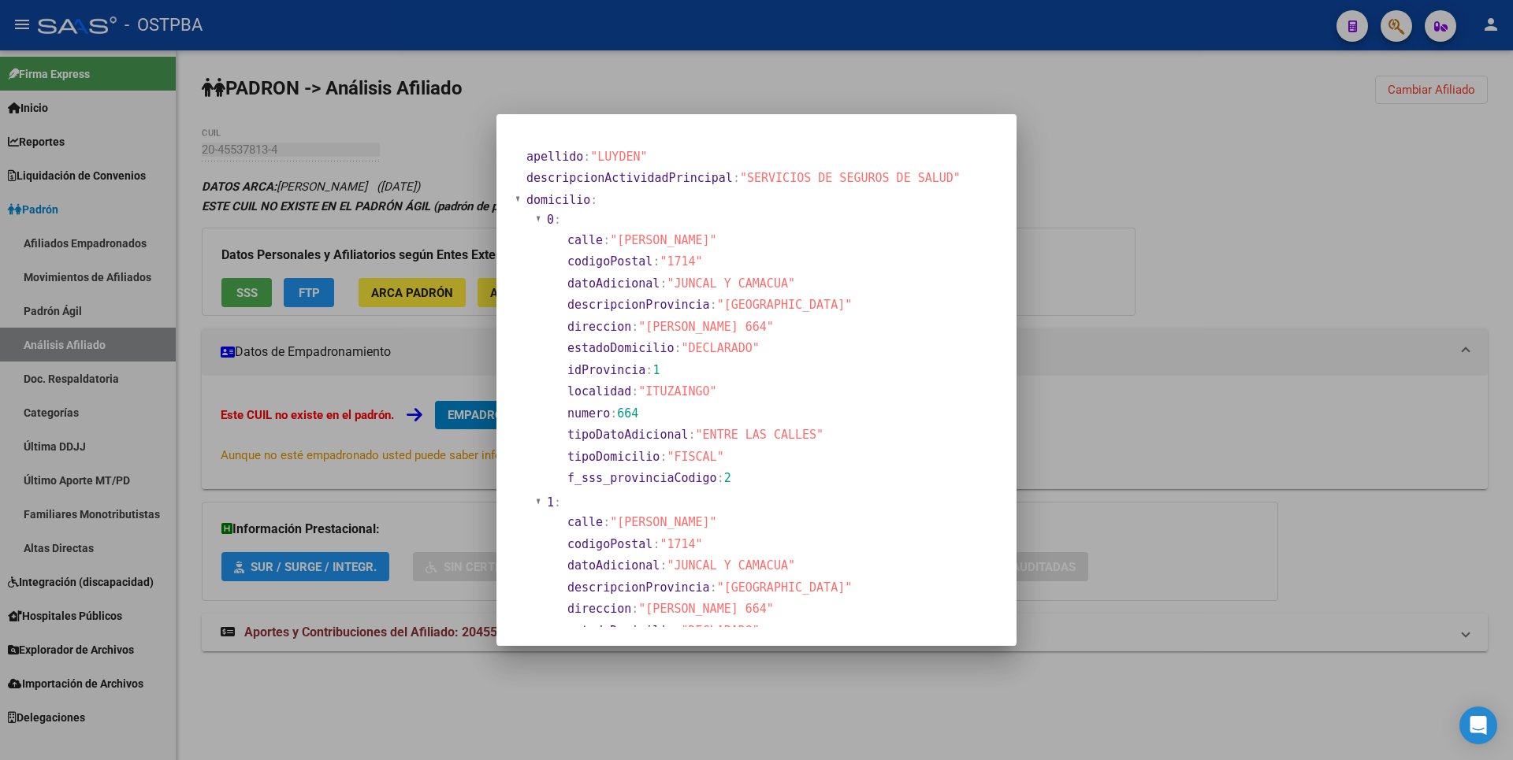
click at [1172, 267] on div at bounding box center [756, 380] width 1513 height 760
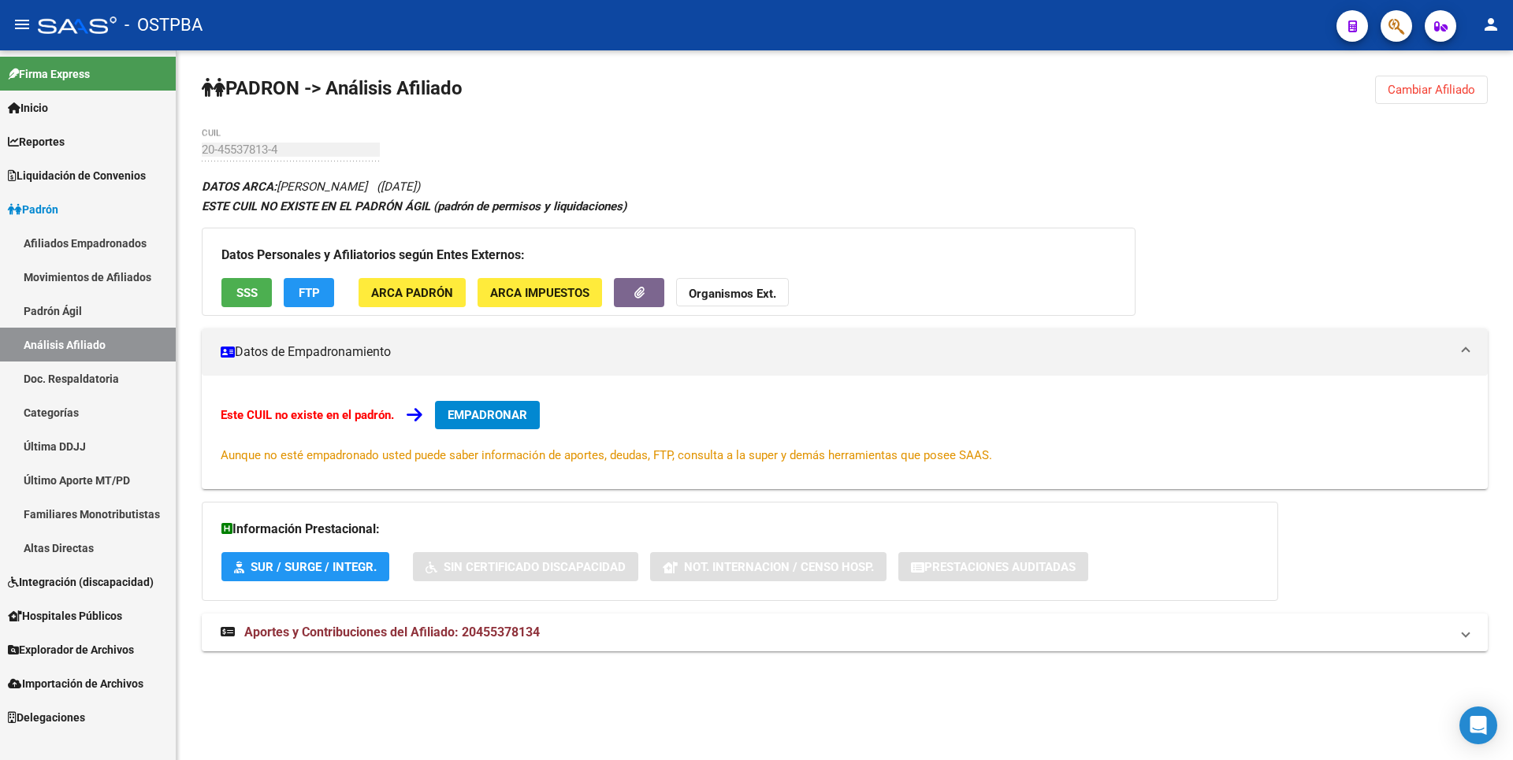
click at [399, 289] on span "ARCA Padrón" at bounding box center [412, 293] width 82 height 14
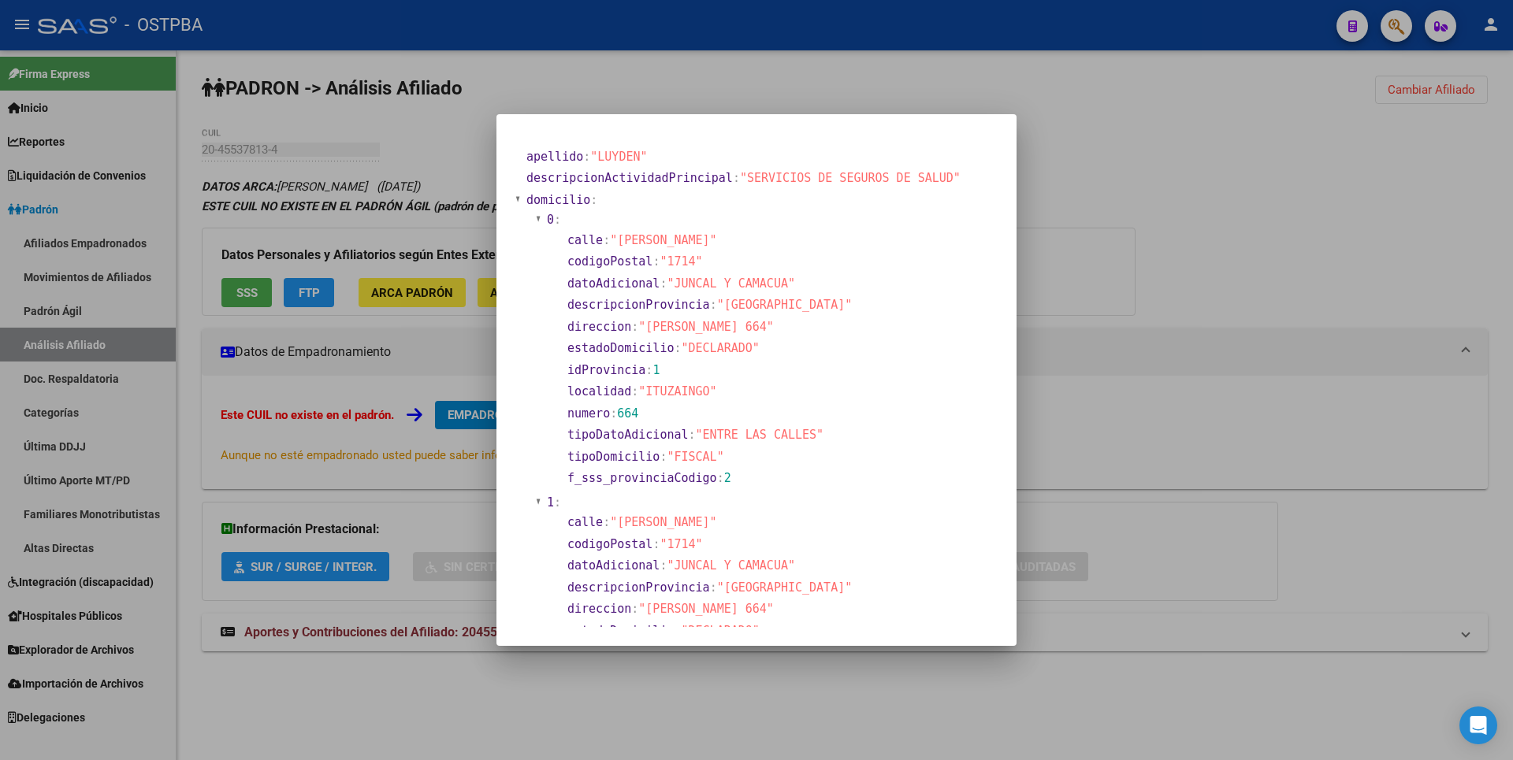
click at [1068, 250] on div at bounding box center [756, 380] width 1513 height 760
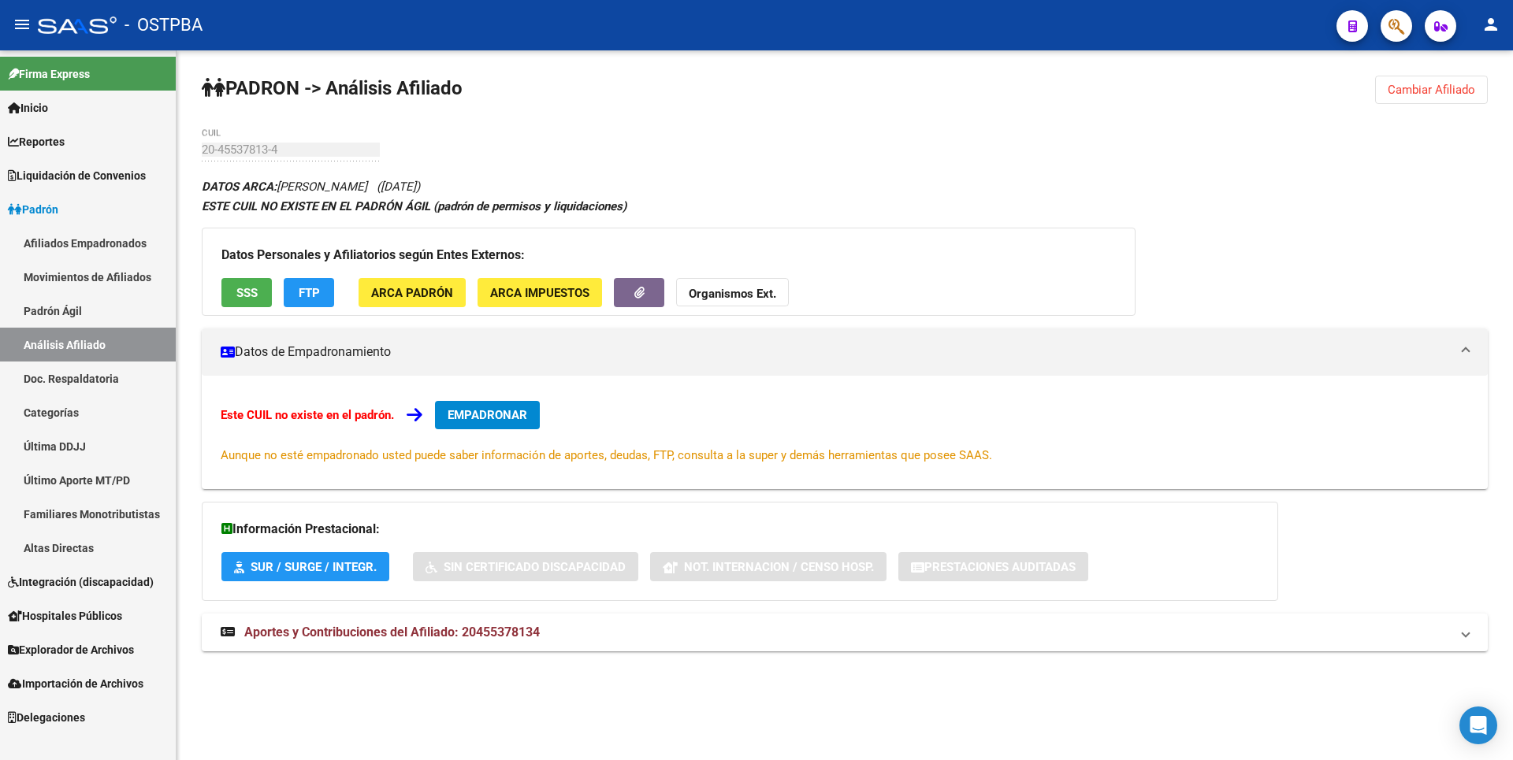
click at [540, 292] on span "ARCA Impuestos" at bounding box center [539, 293] width 99 height 14
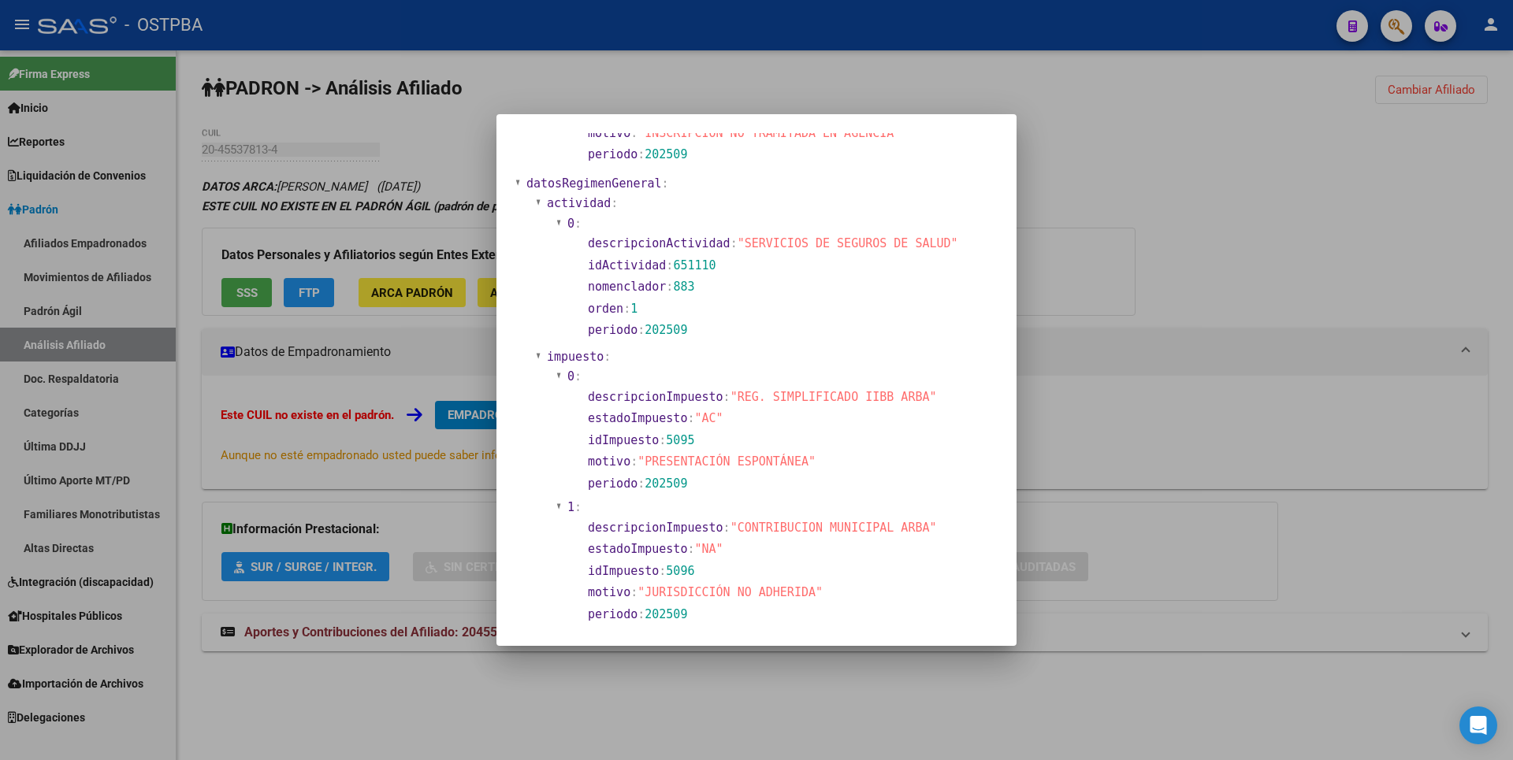
scroll to position [1049, 0]
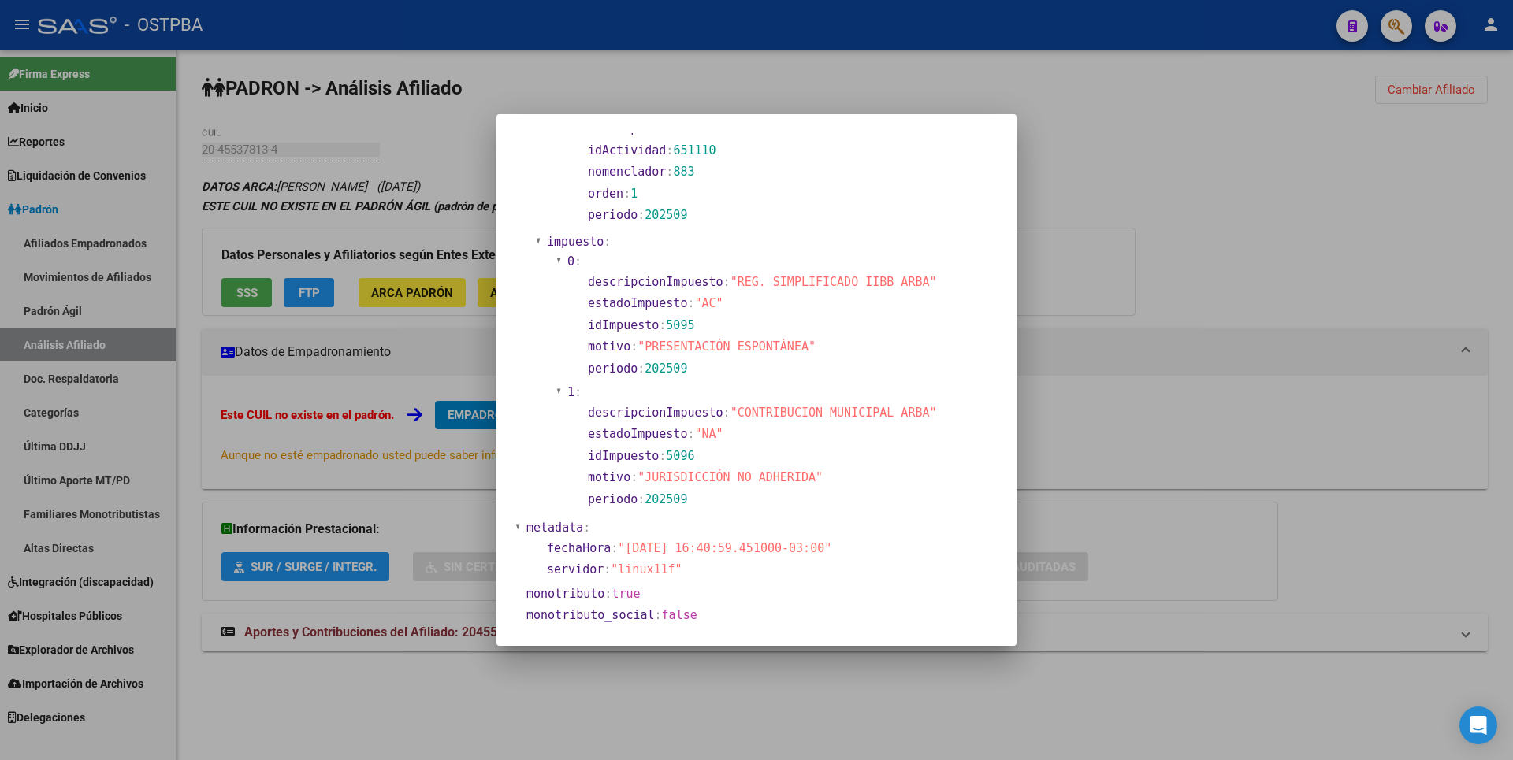
drag, startPoint x: 1220, startPoint y: 273, endPoint x: 1210, endPoint y: 264, distance: 13.4
click at [1218, 267] on div at bounding box center [756, 380] width 1513 height 760
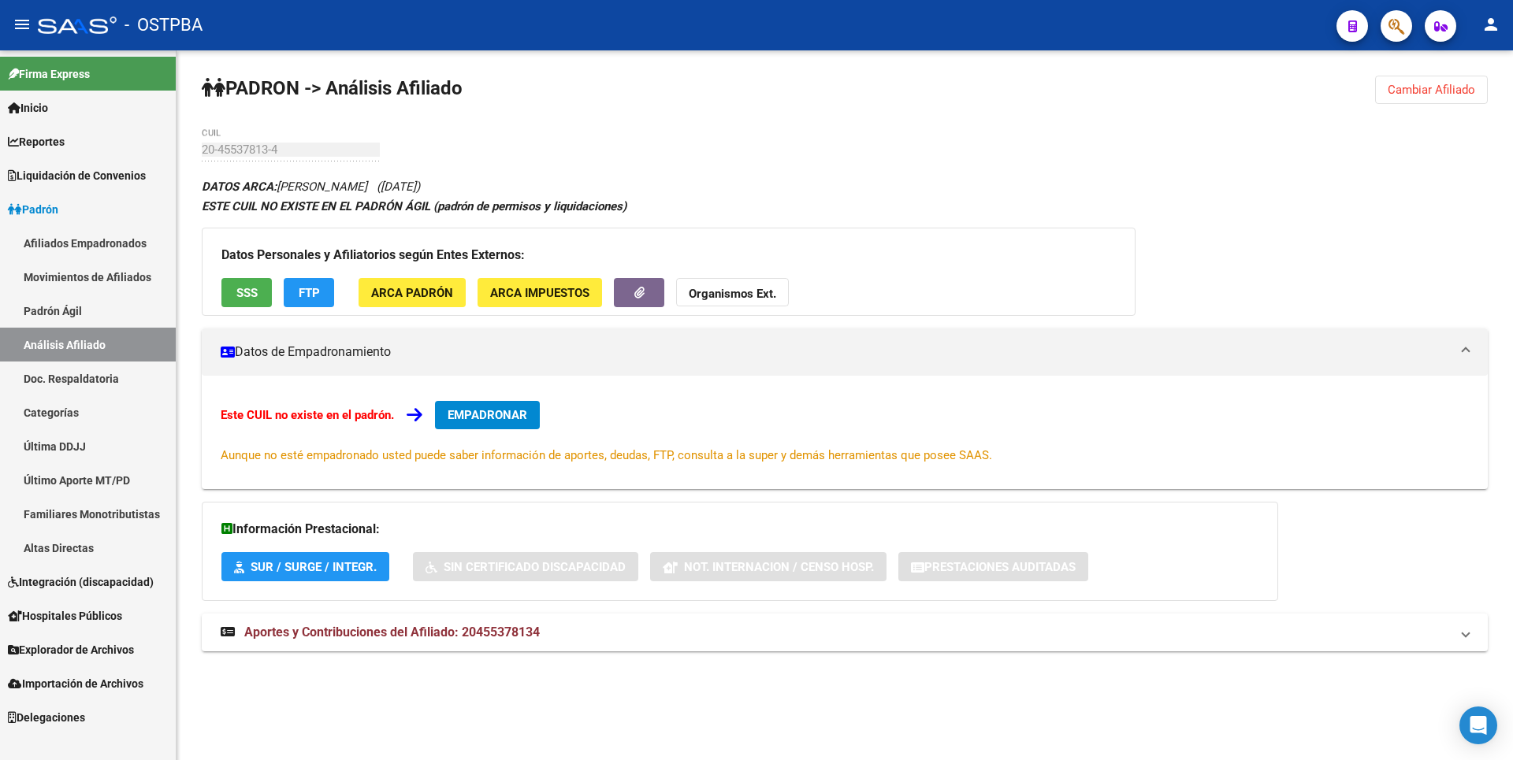
click at [765, 297] on strong "Organismos Ext." at bounding box center [732, 294] width 87 height 14
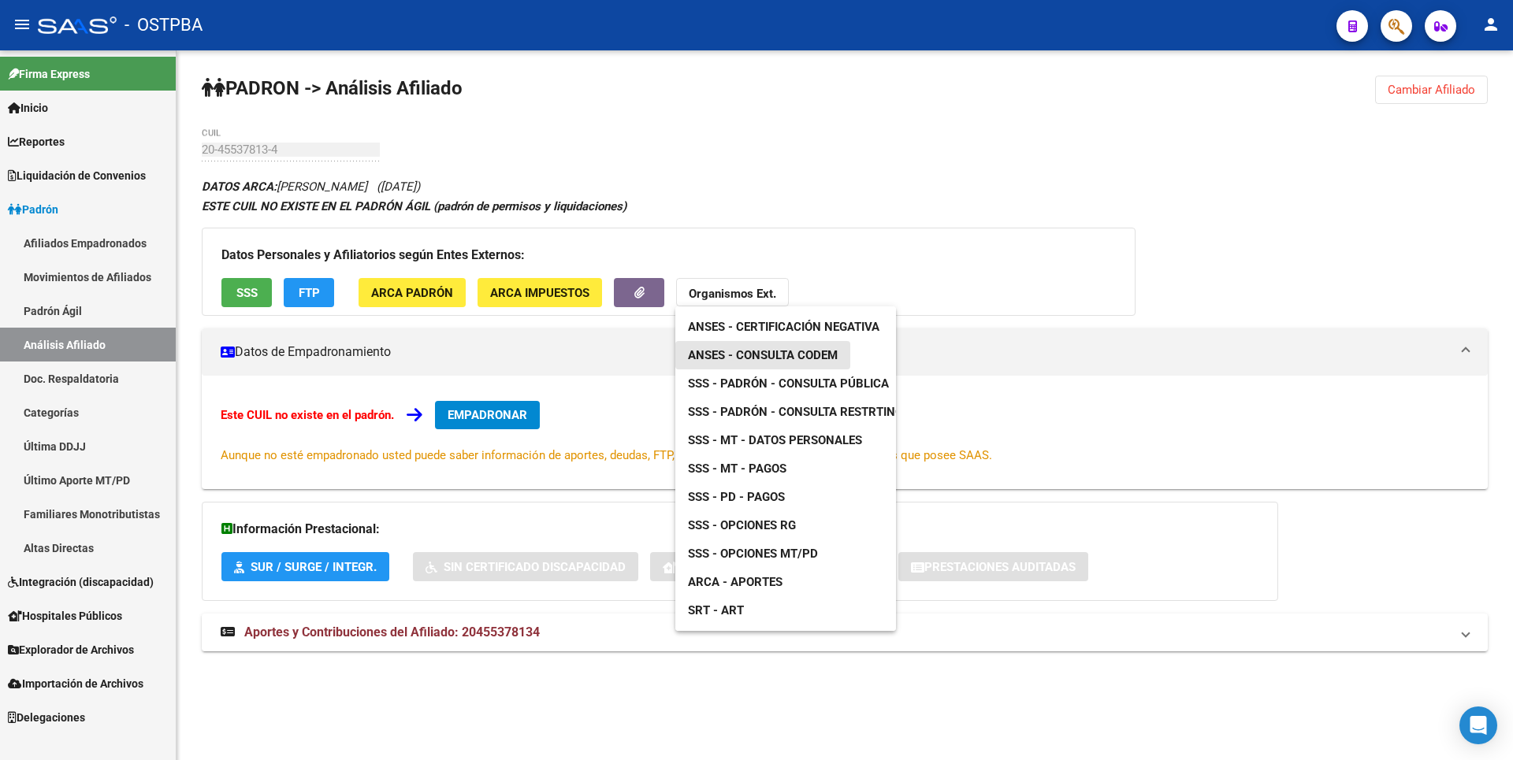
click at [818, 352] on span "ANSES - Consulta CODEM" at bounding box center [763, 355] width 150 height 14
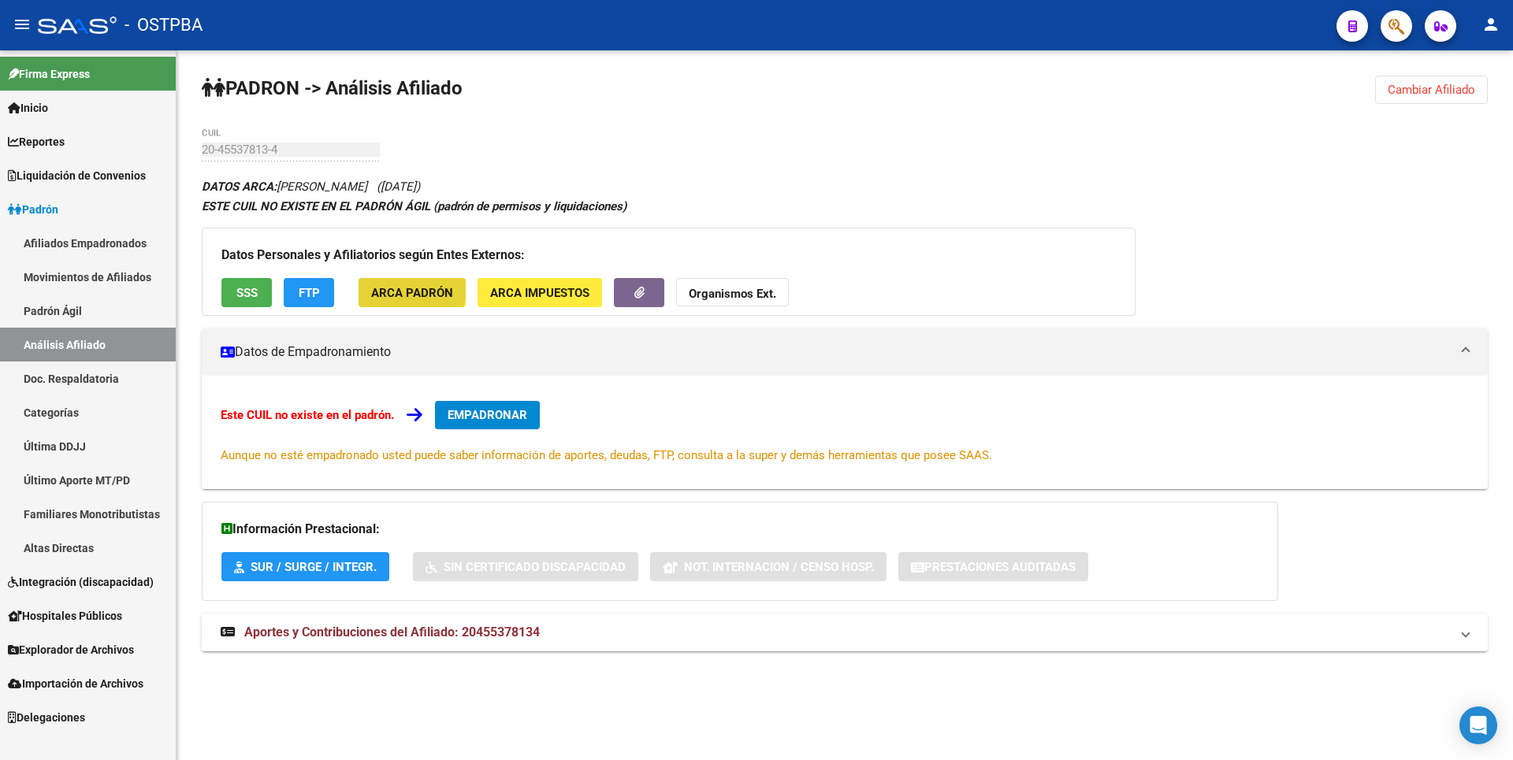
click at [396, 288] on span "ARCA Padrón" at bounding box center [412, 293] width 82 height 14
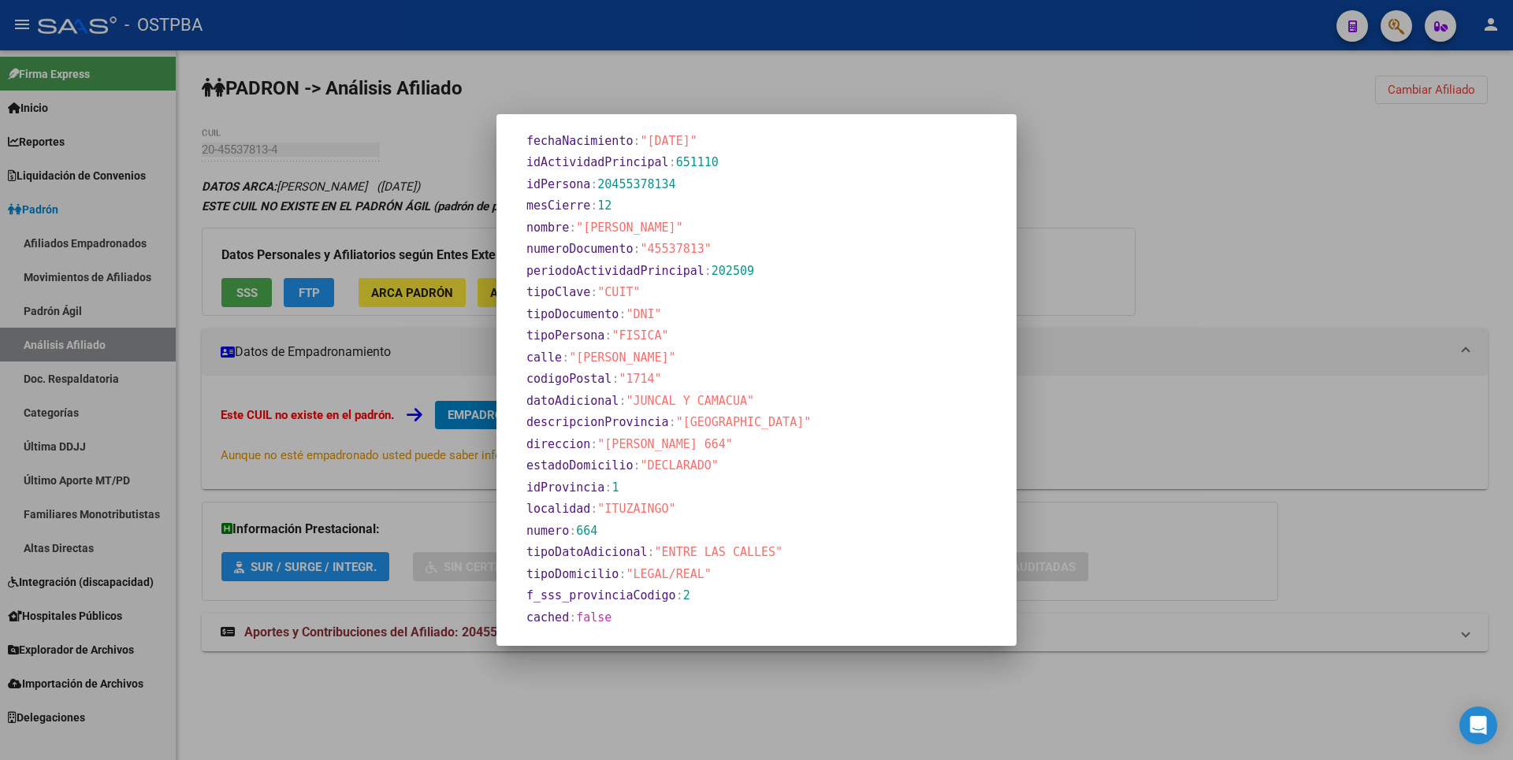
scroll to position [670, 0]
click at [1132, 249] on div at bounding box center [756, 380] width 1513 height 760
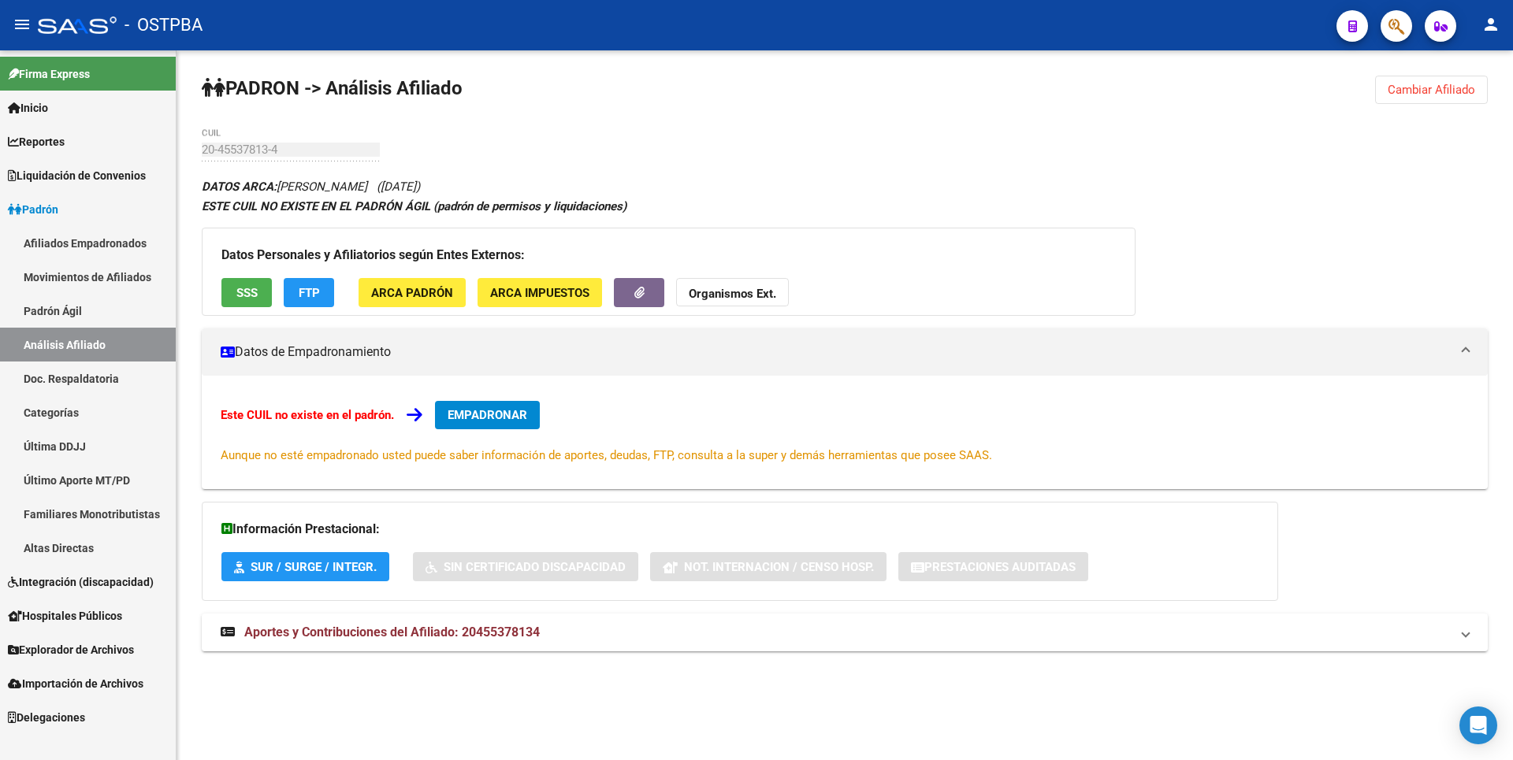
click at [240, 286] on span "SSS" at bounding box center [246, 293] width 21 height 14
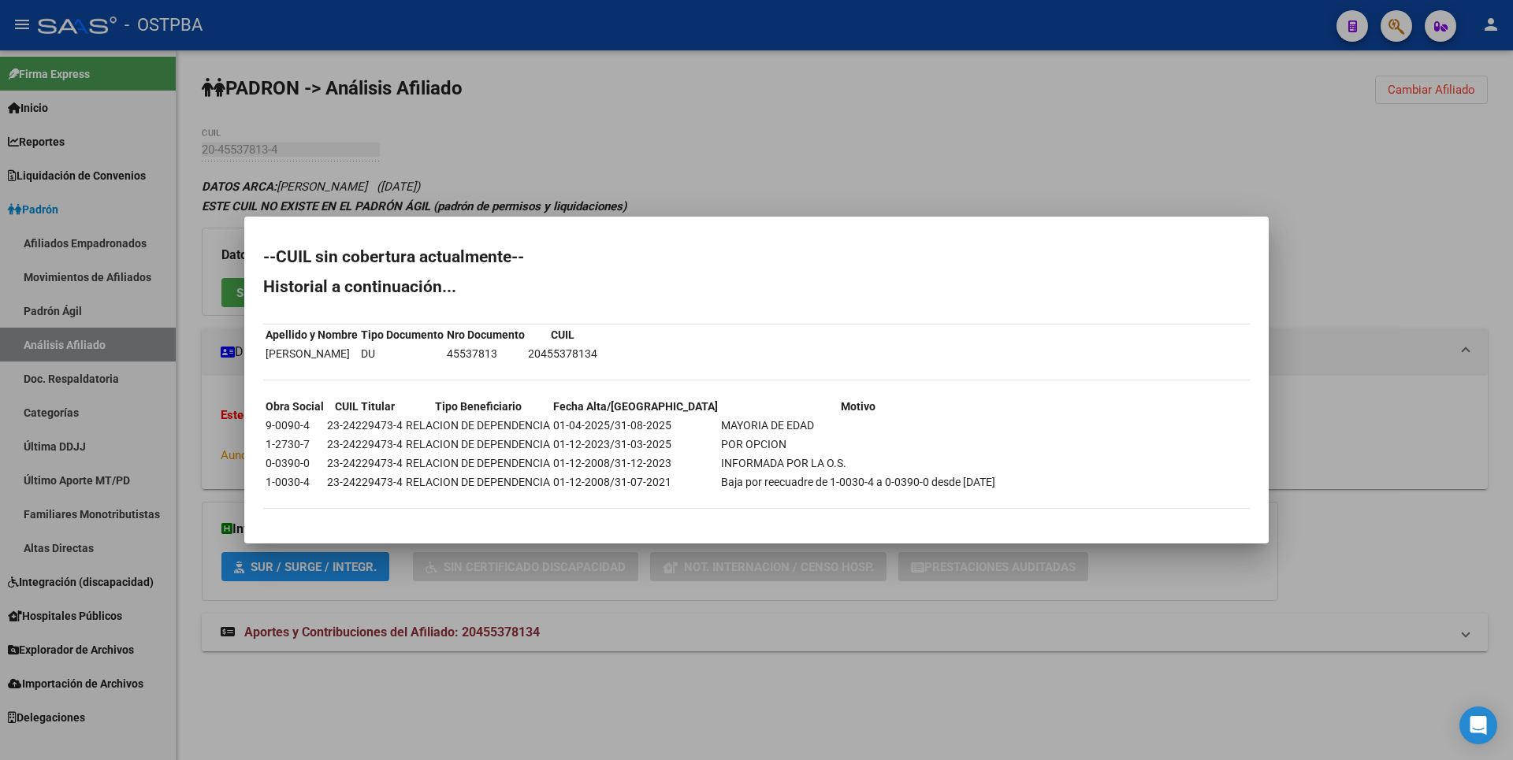
click at [767, 176] on div at bounding box center [756, 380] width 1513 height 760
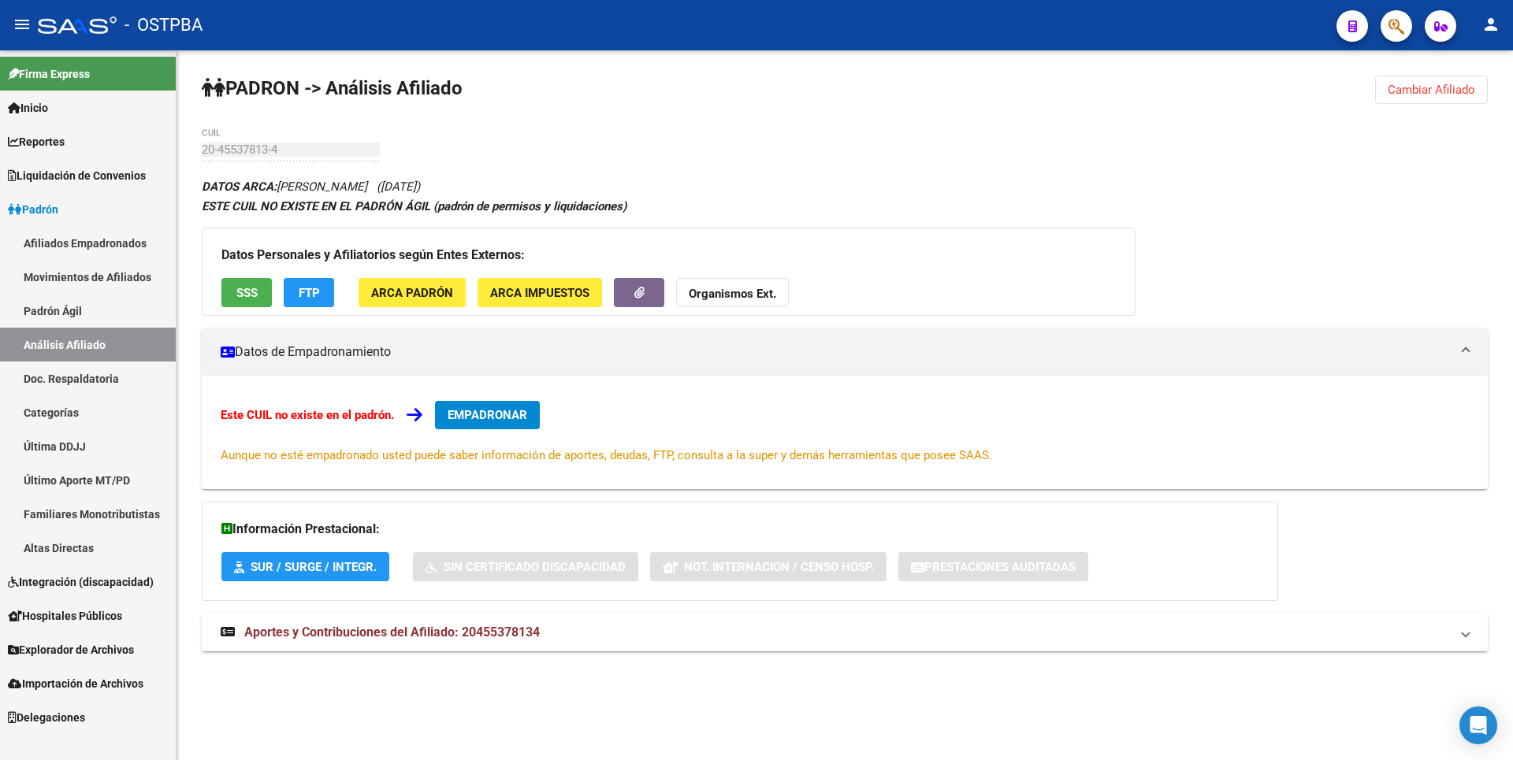
click at [475, 641] on strong "Aportes y Contribuciones del Afiliado: 20455378134" at bounding box center [380, 632] width 319 height 17
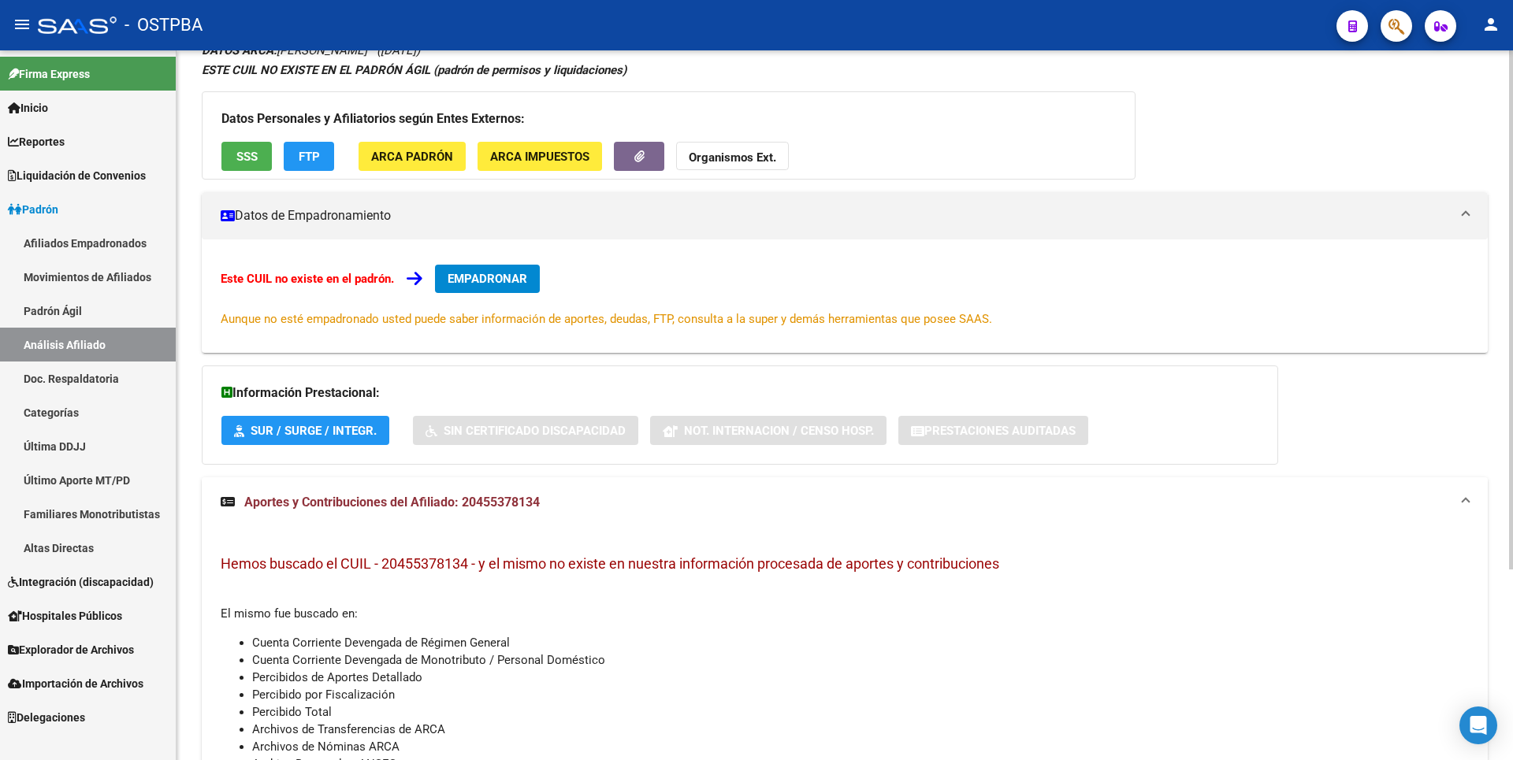
scroll to position [0, 0]
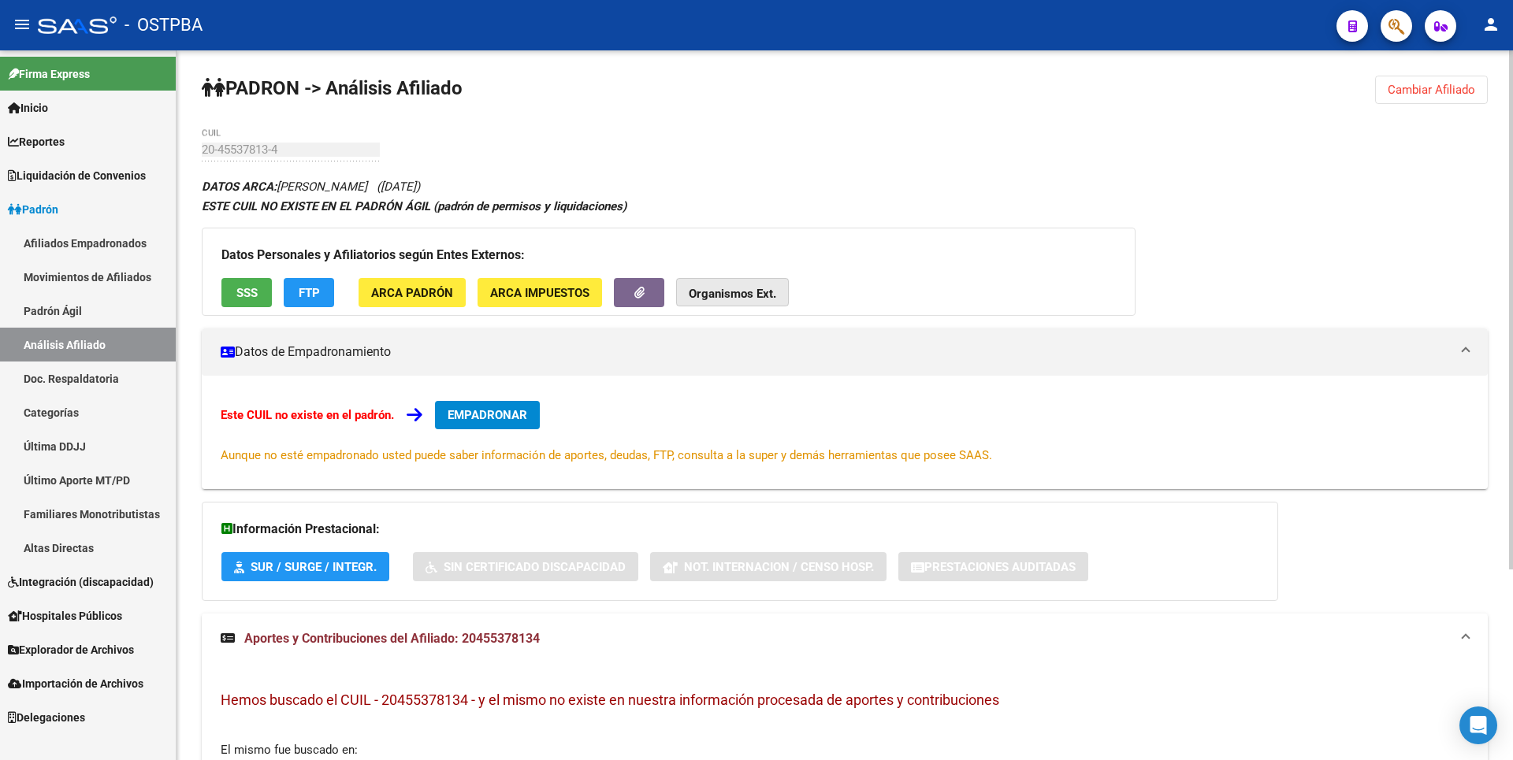
click at [753, 291] on strong "Organismos Ext." at bounding box center [732, 294] width 87 height 14
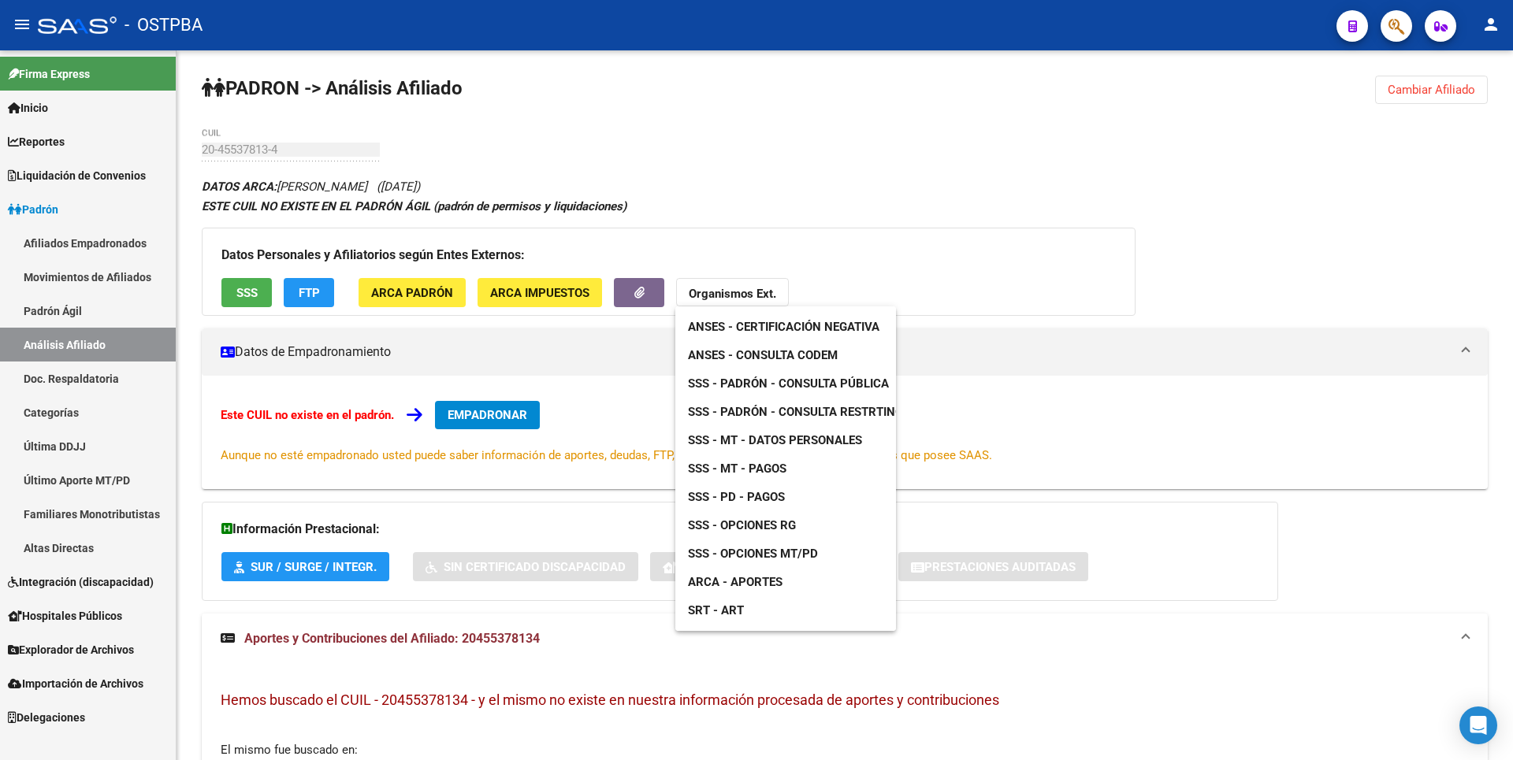
click at [435, 292] on div at bounding box center [756, 380] width 1513 height 760
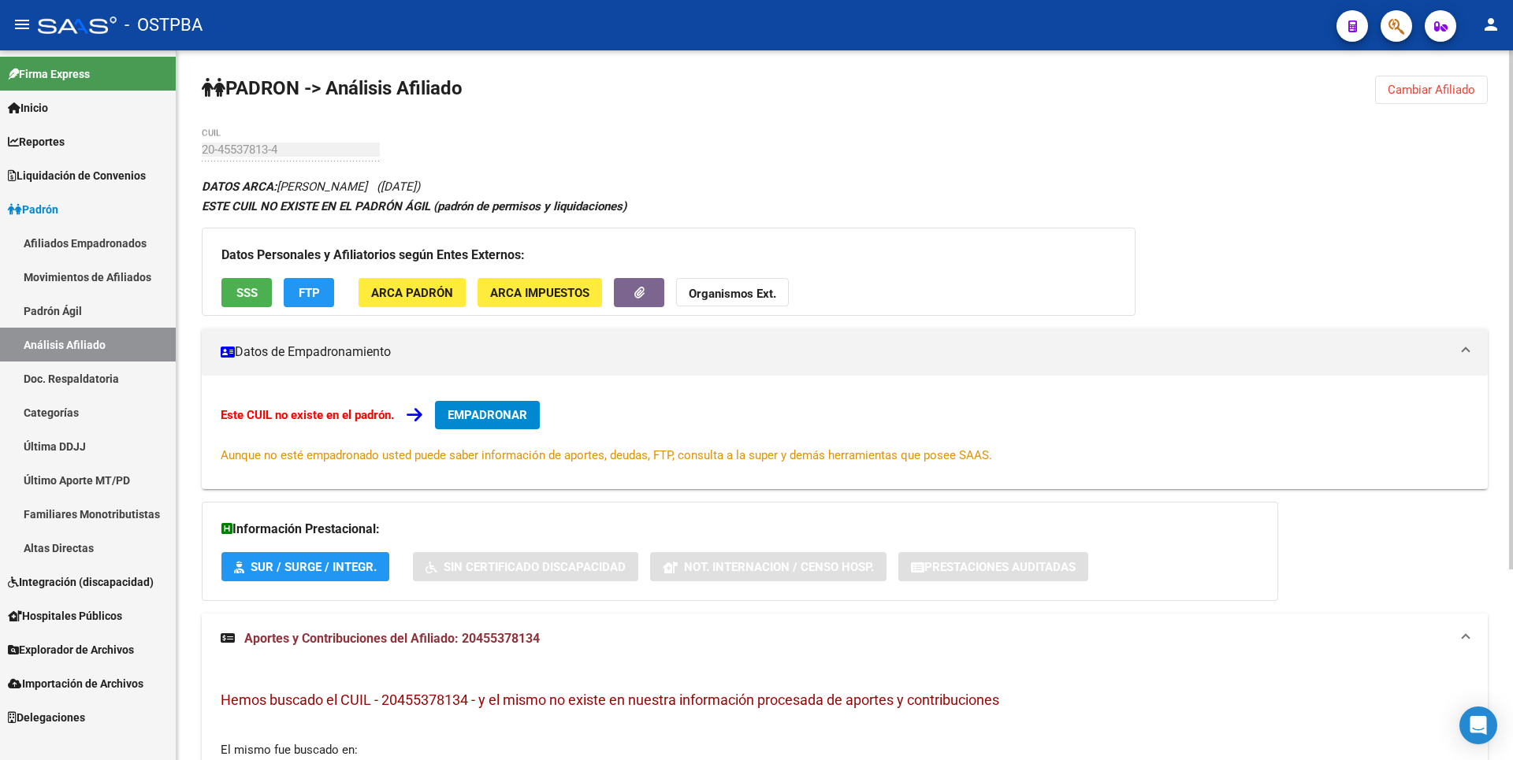
click at [305, 287] on span "FTP" at bounding box center [309, 293] width 21 height 14
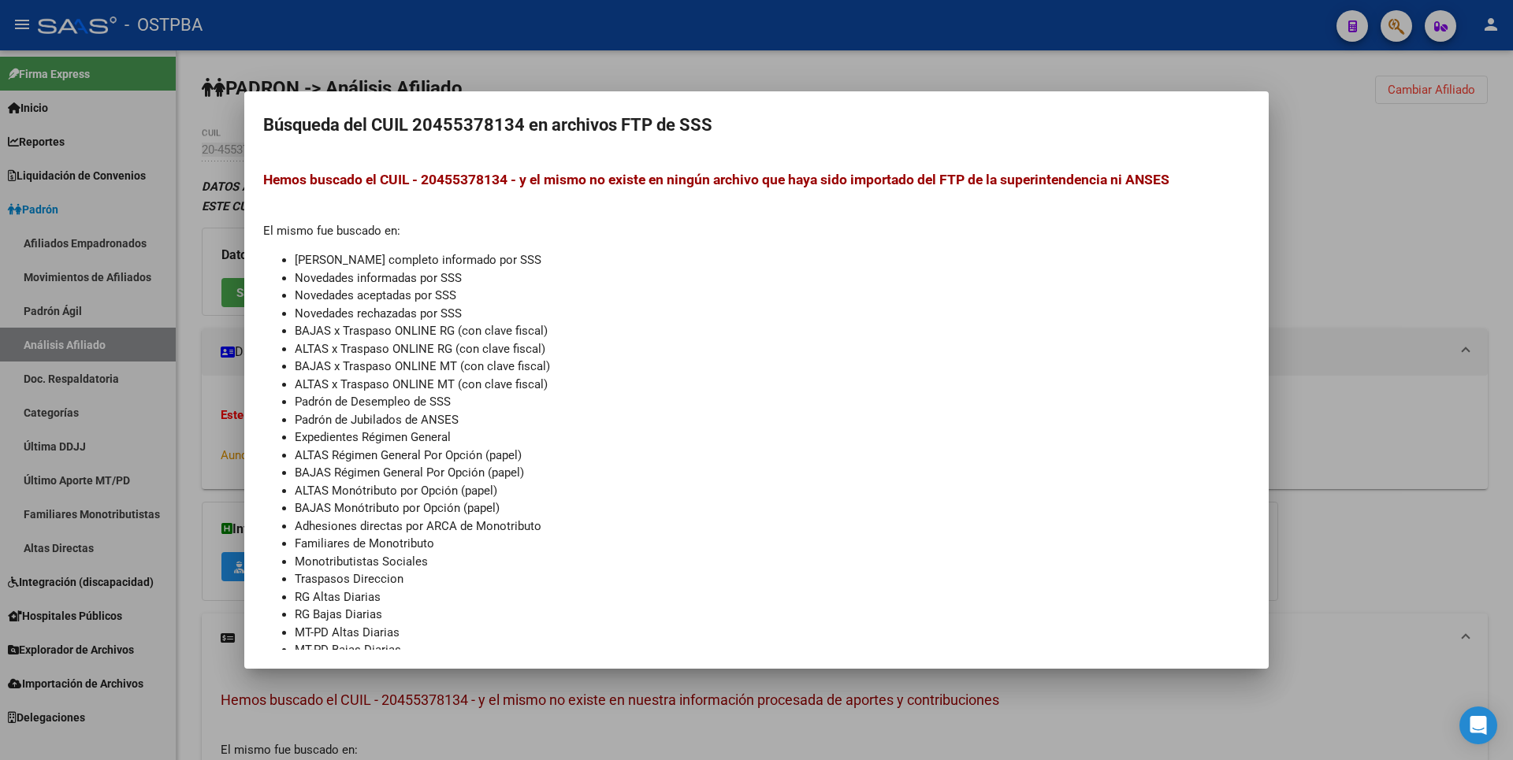
click at [1372, 255] on div at bounding box center [756, 380] width 1513 height 760
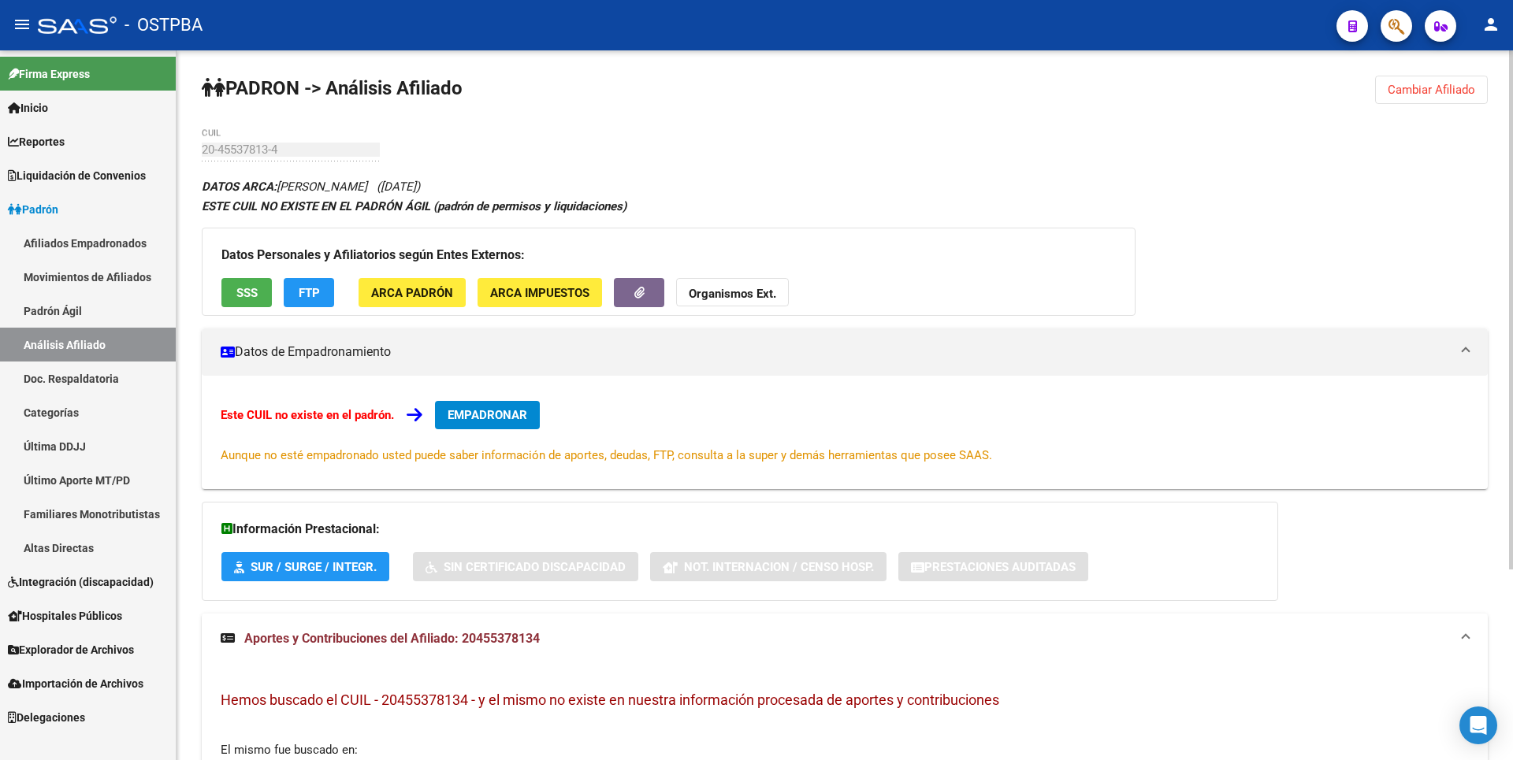
click at [690, 381] on div "Este CUIL no existe en el padrón. EMPADRONAR Aunque no esté empadronado usted p…" at bounding box center [845, 432] width 1286 height 113
click at [247, 287] on span "SSS" at bounding box center [246, 293] width 21 height 14
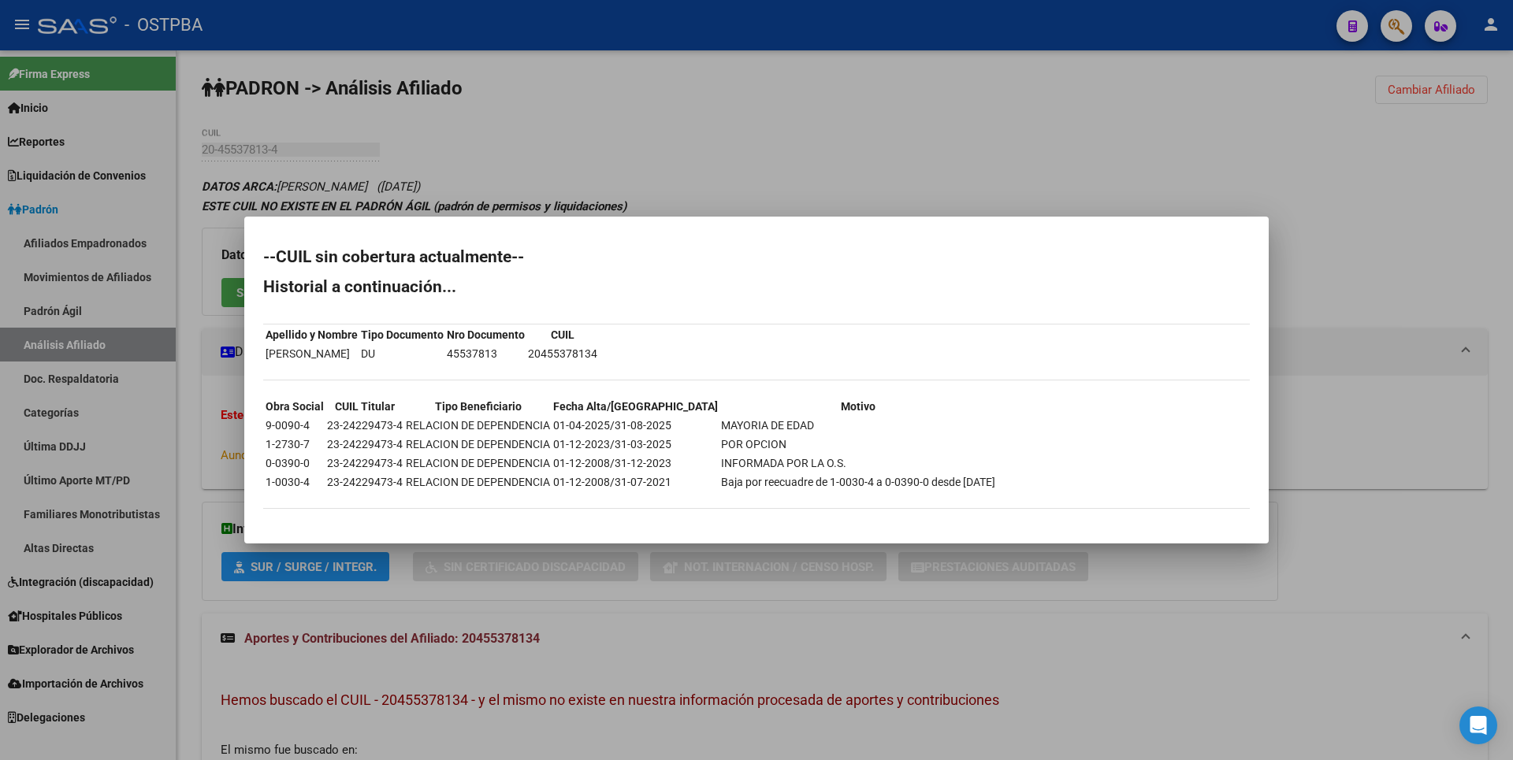
drag, startPoint x: 266, startPoint y: 423, endPoint x: 315, endPoint y: 420, distance: 49.7
click at [315, 420] on td "9-0090-4" at bounding box center [295, 425] width 60 height 17
copy td "9-0090-4"
click at [818, 158] on div at bounding box center [756, 380] width 1513 height 760
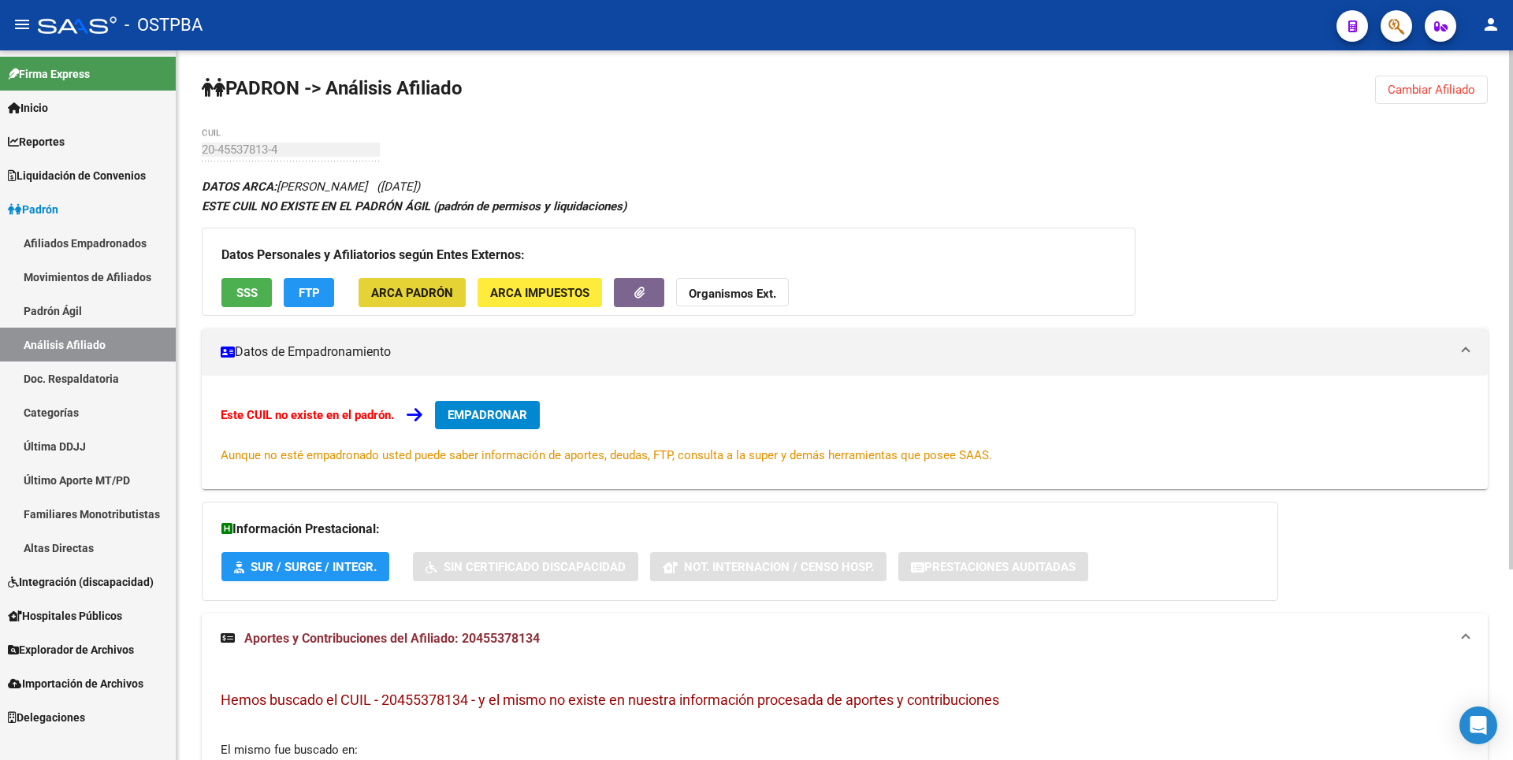
click at [417, 290] on span "ARCA Padrón" at bounding box center [412, 293] width 82 height 14
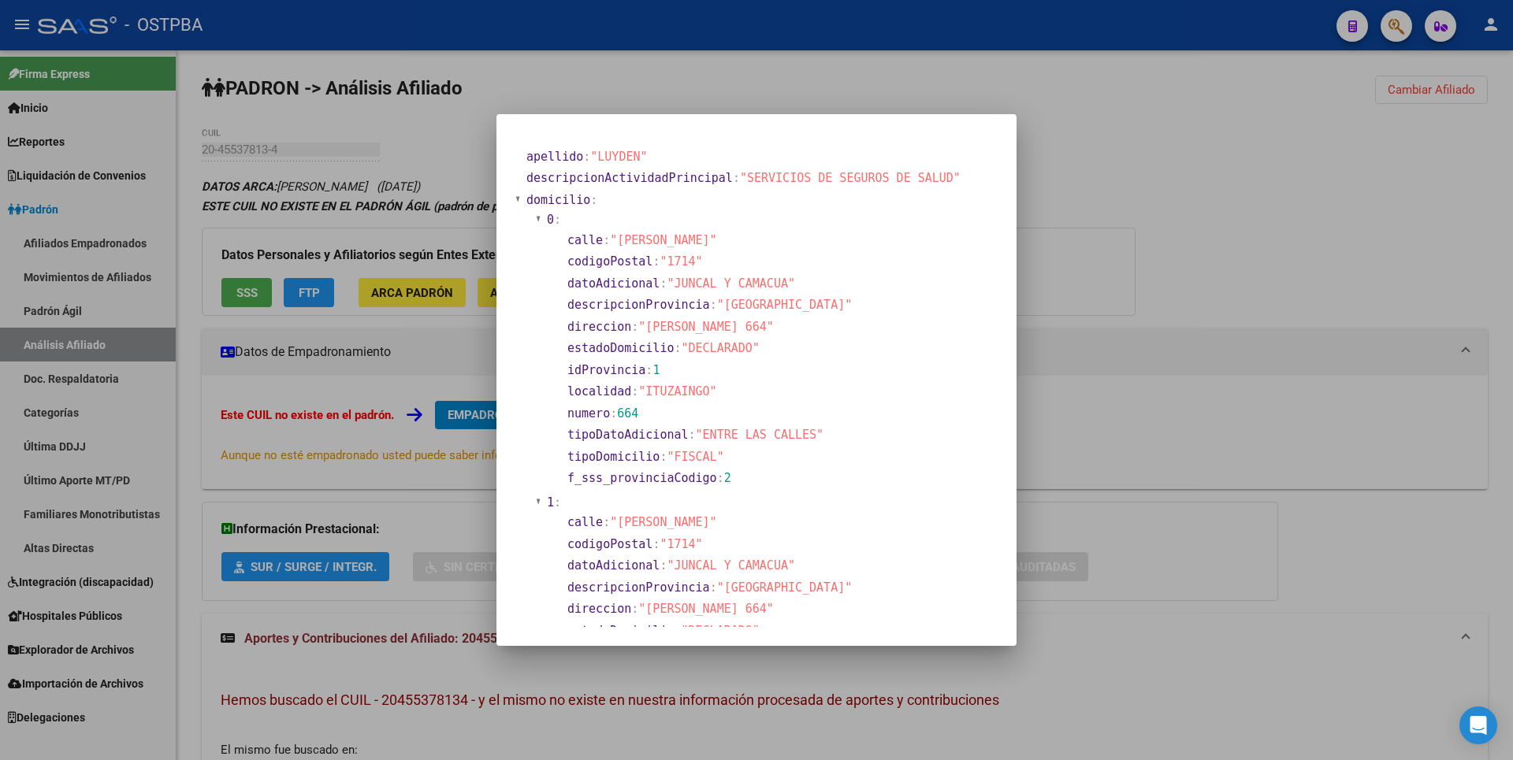
click at [1100, 288] on div at bounding box center [756, 380] width 1513 height 760
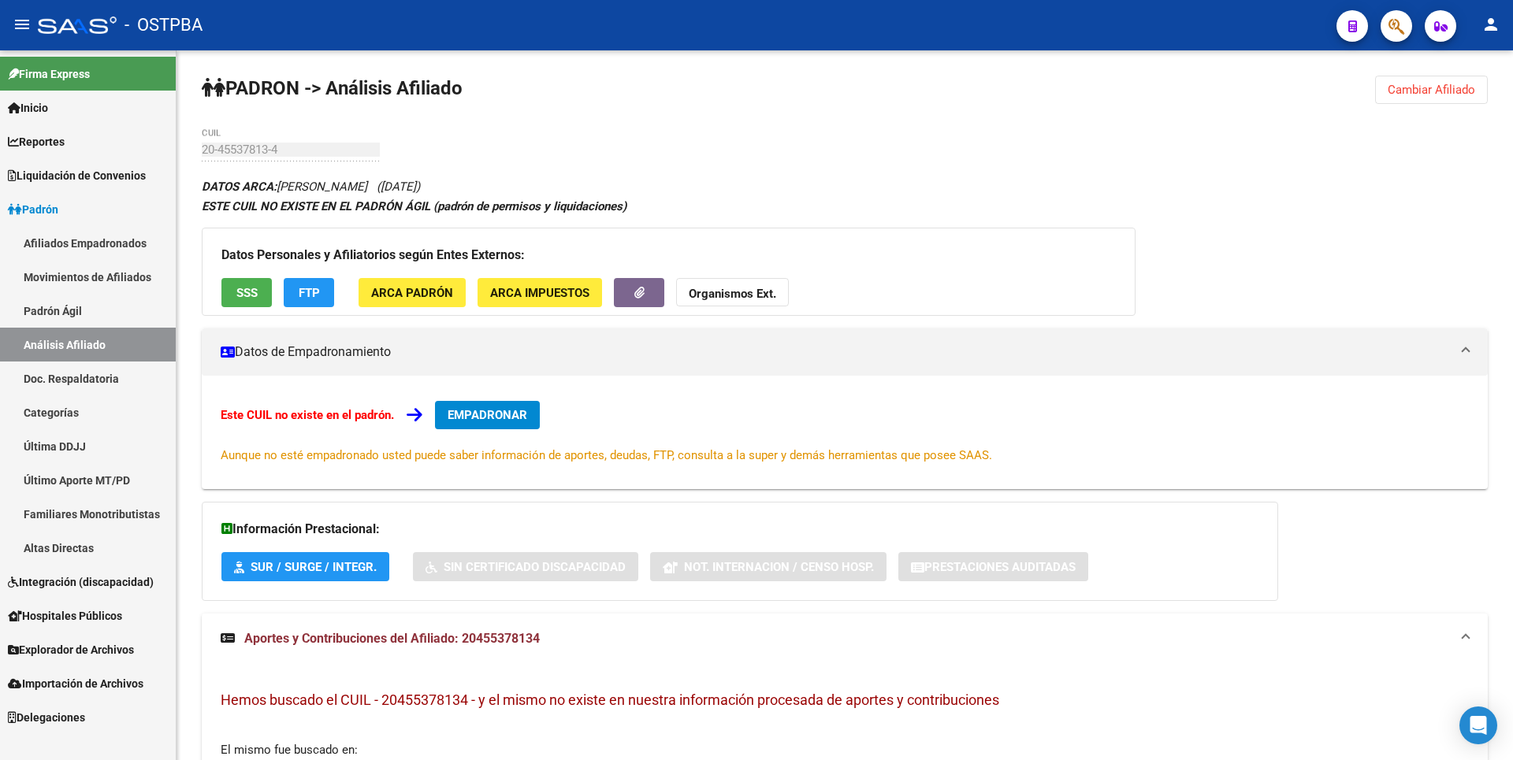
click at [15, 19] on mat-icon "menu" at bounding box center [22, 24] width 19 height 19
click at [410, 300] on button "ARCA Padrón" at bounding box center [412, 292] width 107 height 29
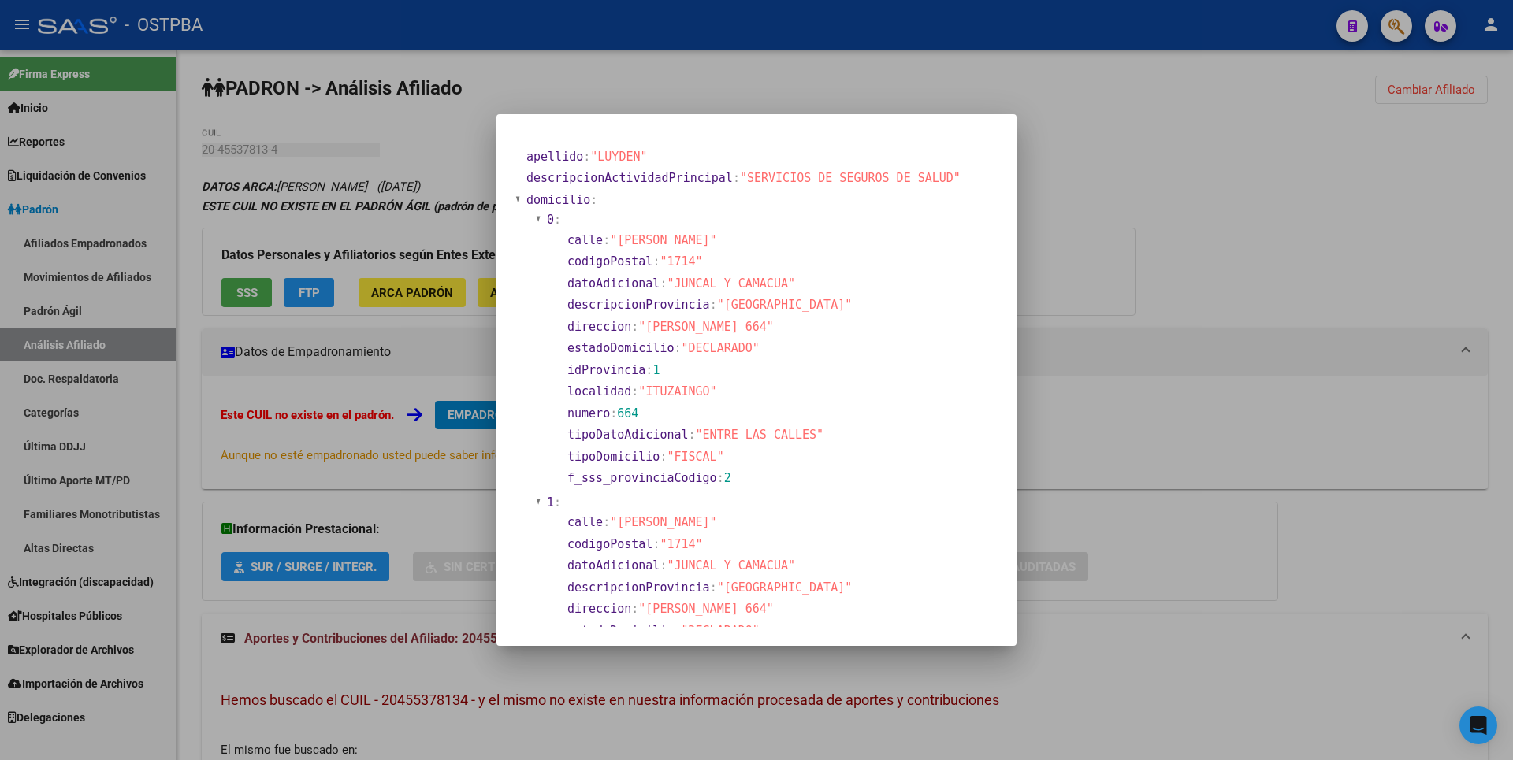
click at [251, 288] on div at bounding box center [756, 380] width 1513 height 760
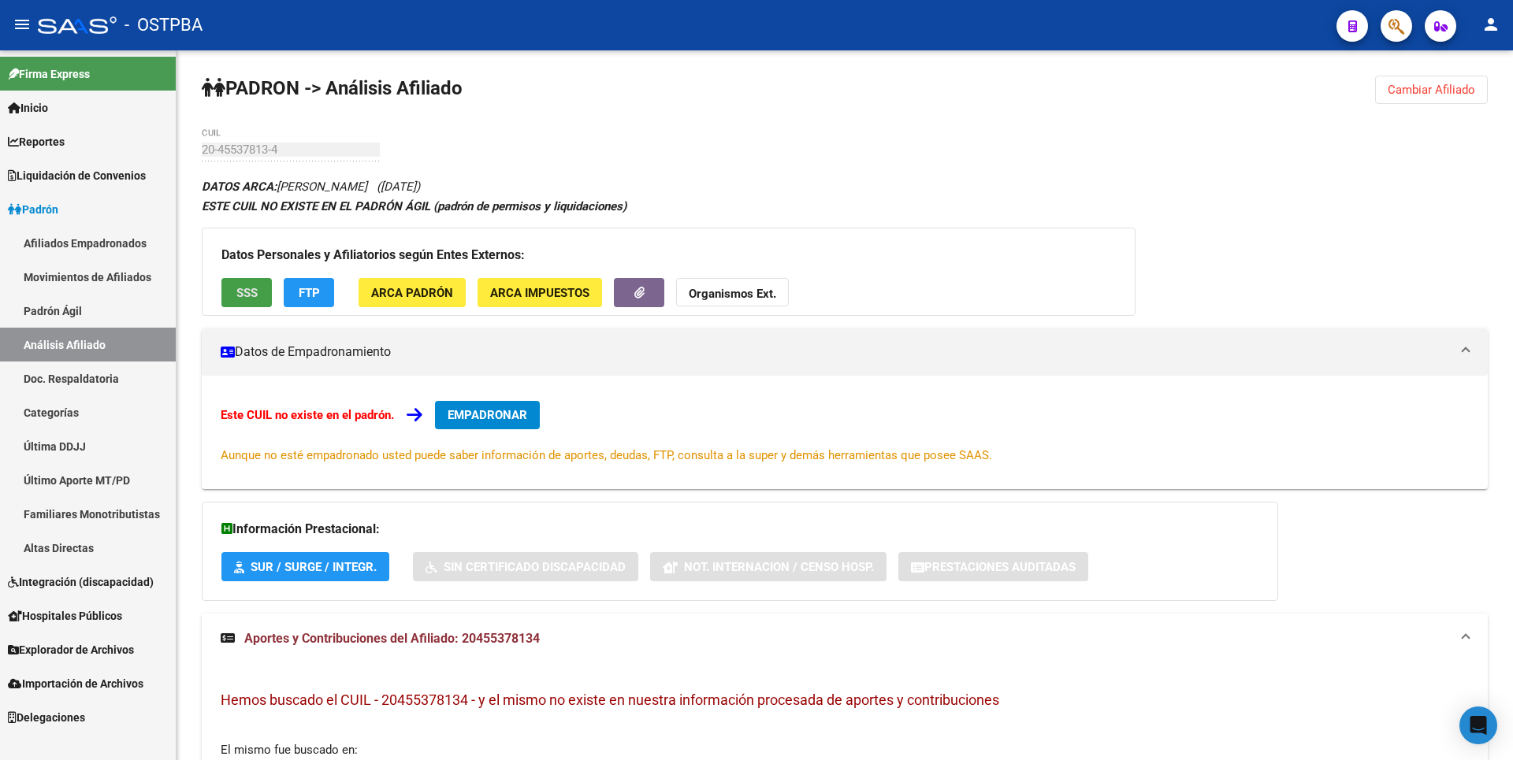
click at [251, 288] on span "SSS" at bounding box center [246, 293] width 21 height 14
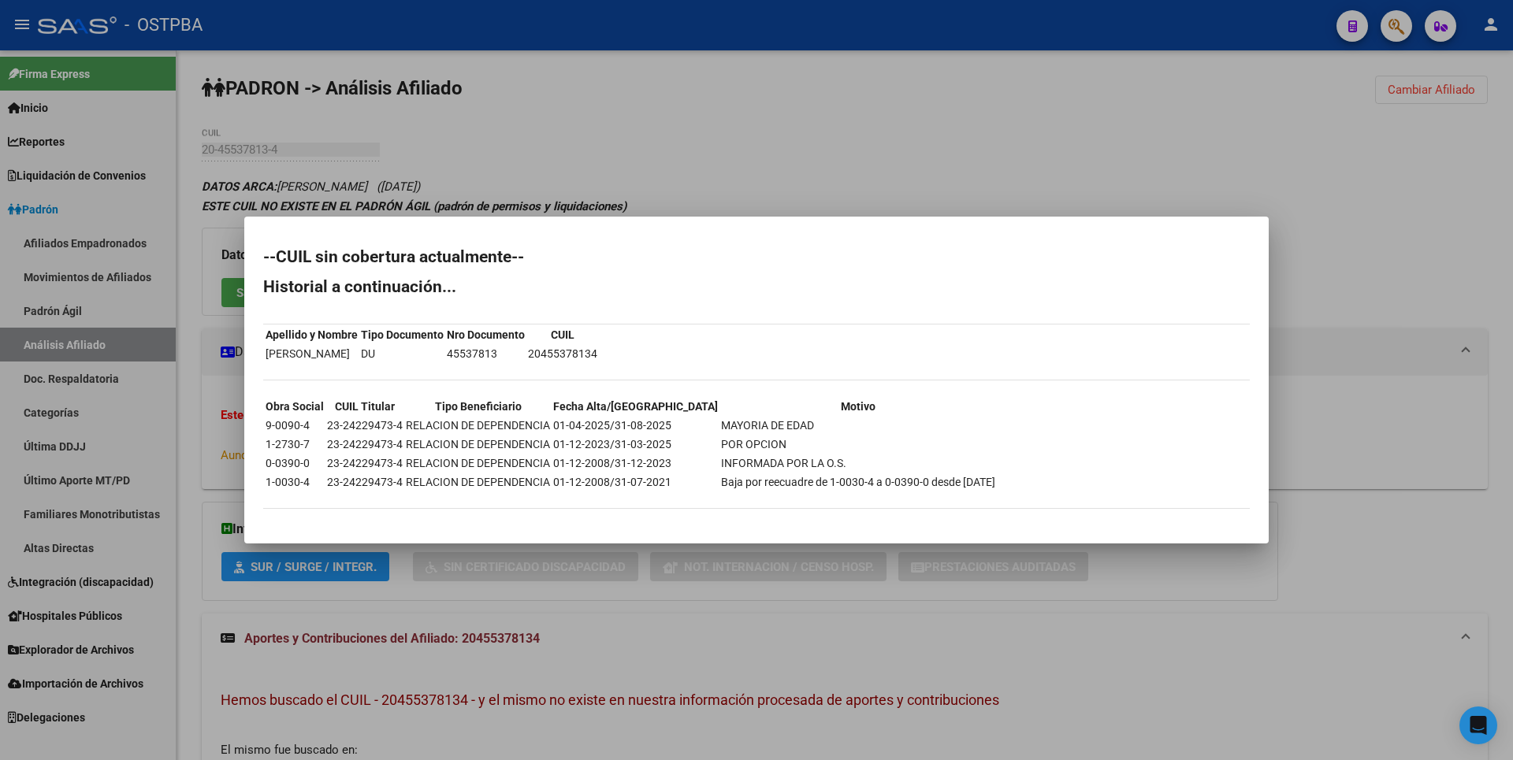
click at [536, 117] on div at bounding box center [756, 380] width 1513 height 760
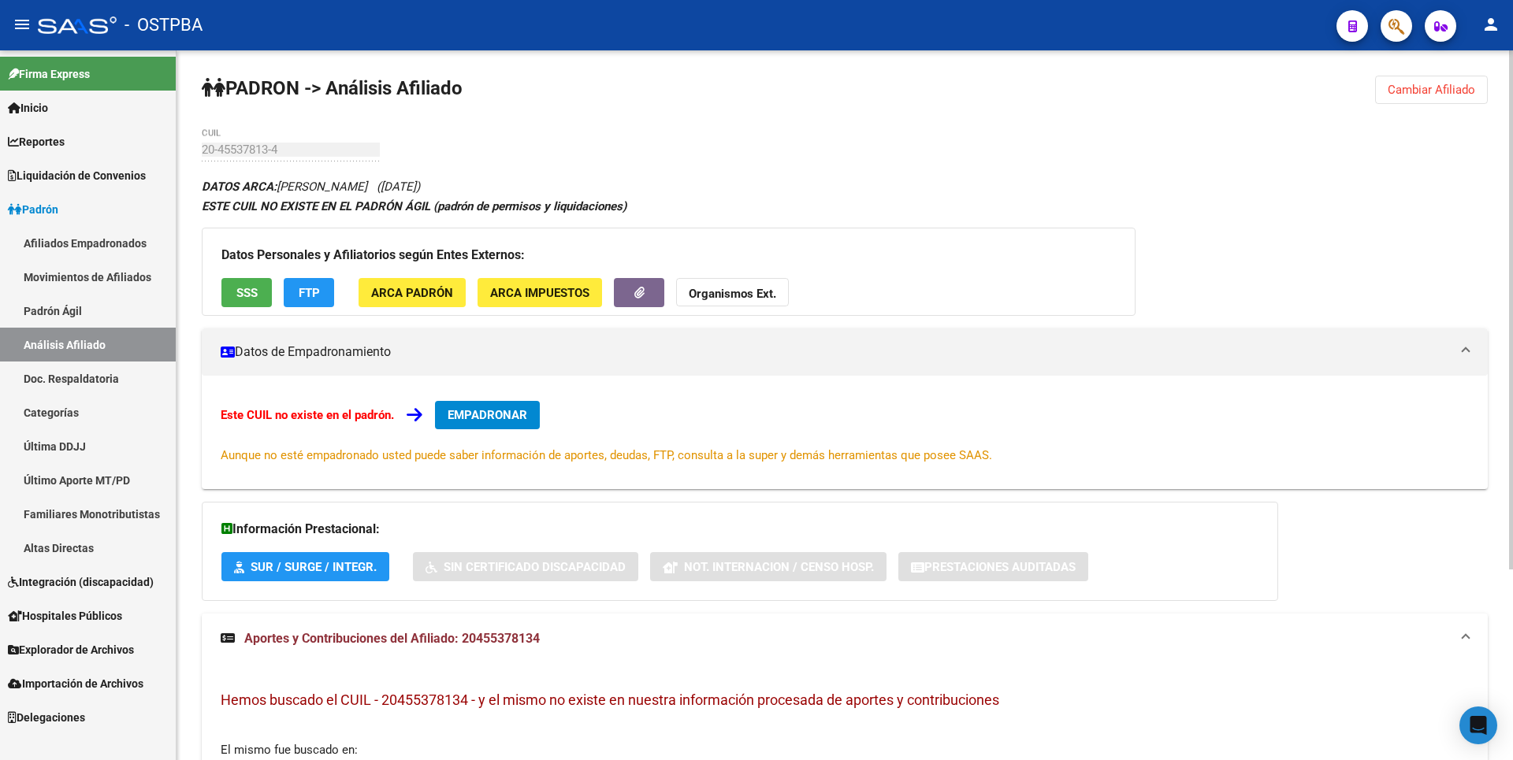
click at [444, 294] on span "ARCA Padrón" at bounding box center [412, 293] width 82 height 14
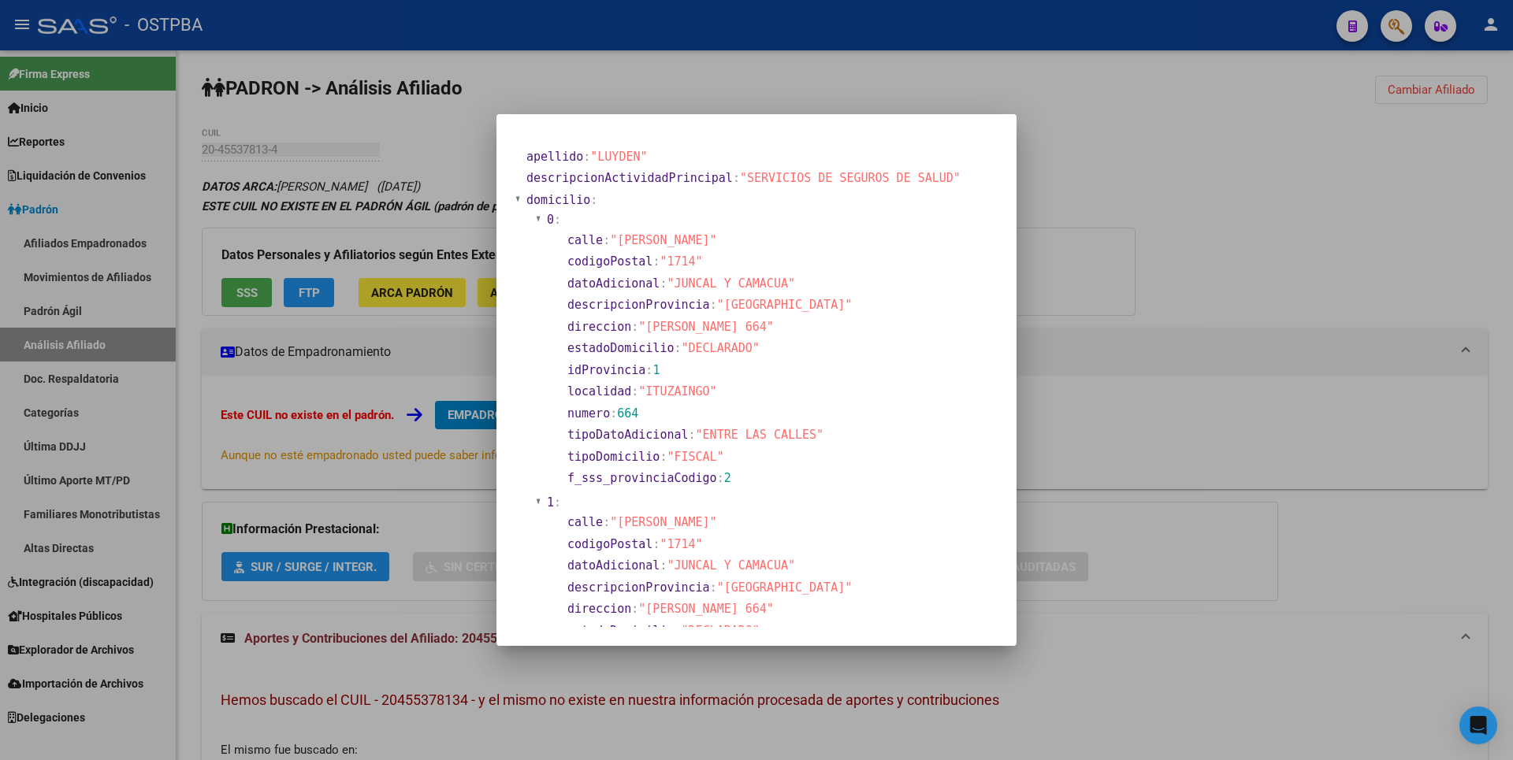
click at [1061, 230] on div at bounding box center [756, 380] width 1513 height 760
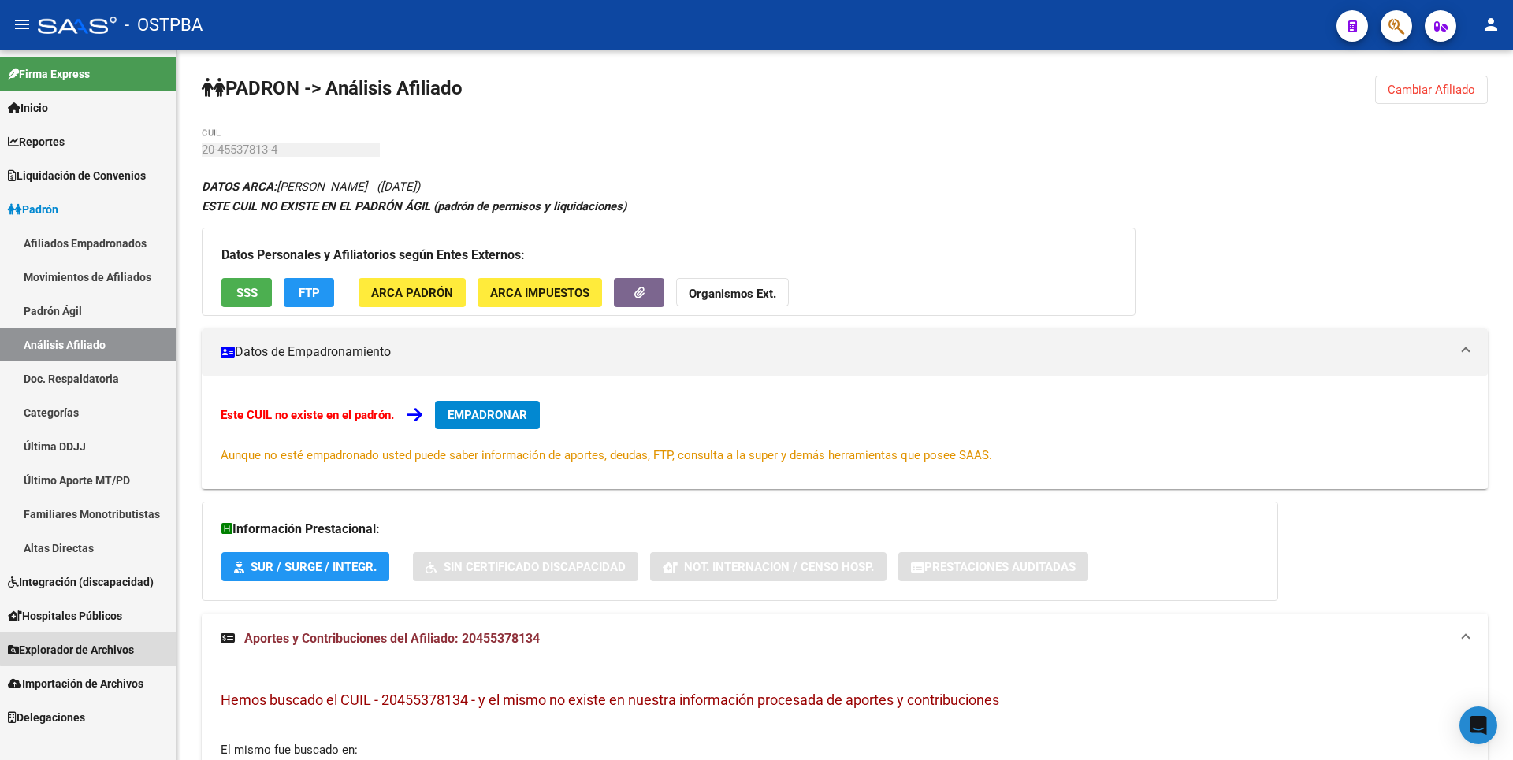
drag, startPoint x: 91, startPoint y: 649, endPoint x: 95, endPoint y: 578, distance: 71.1
click at [91, 649] on span "Explorador de Archivos" at bounding box center [71, 649] width 126 height 17
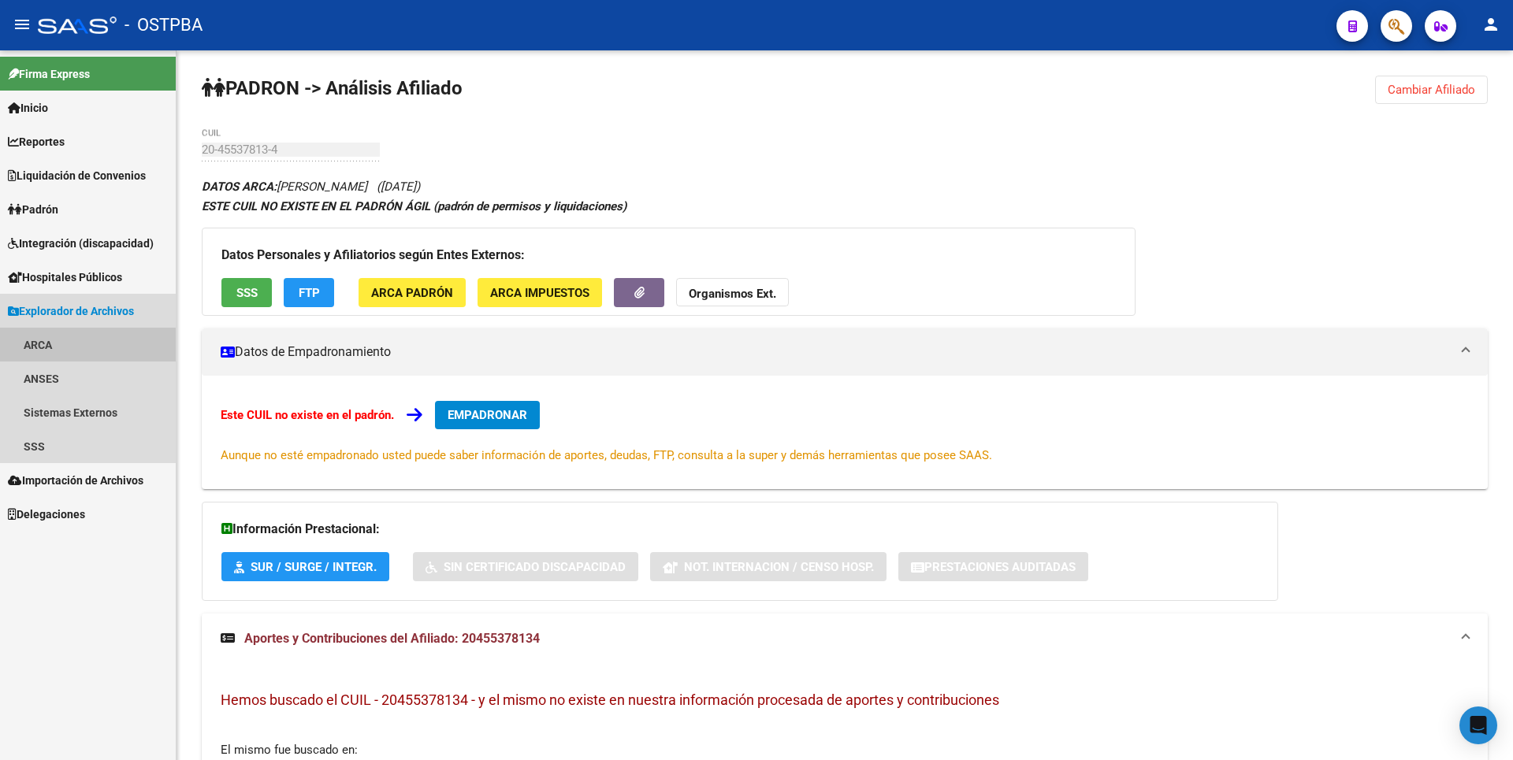
click at [40, 354] on link "ARCA" at bounding box center [88, 345] width 176 height 34
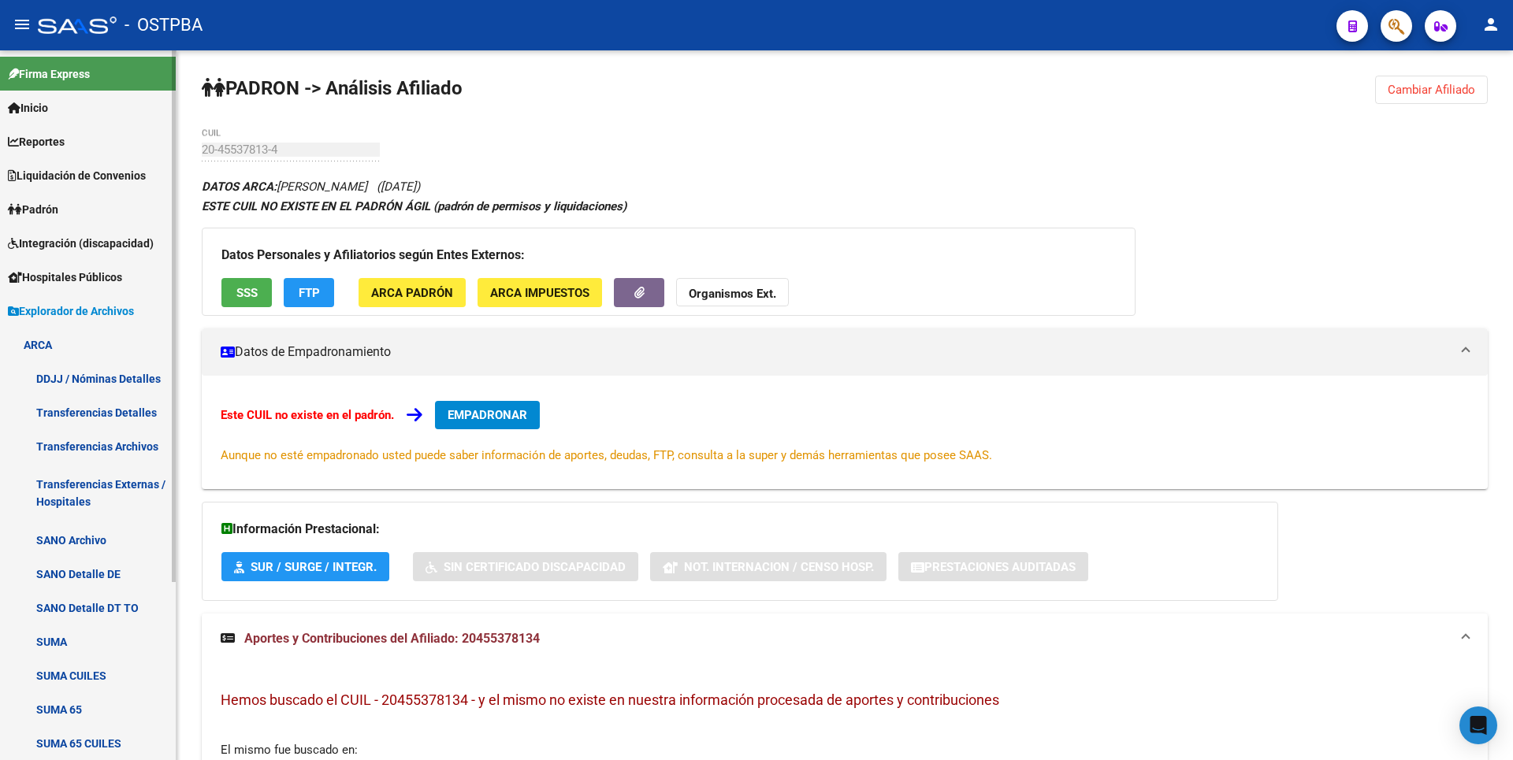
click at [50, 214] on span "Padrón" at bounding box center [33, 209] width 50 height 17
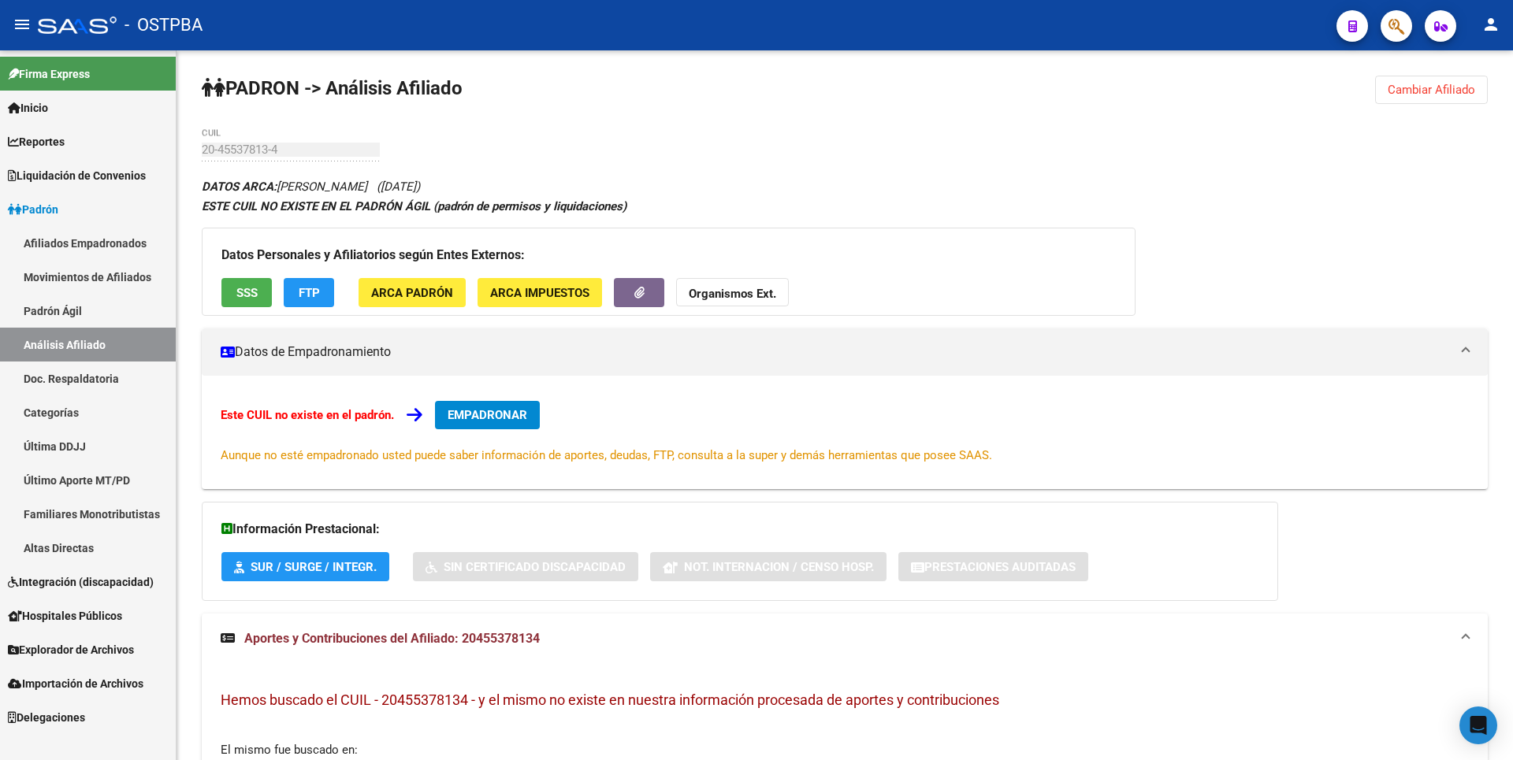
click at [96, 647] on span "Explorador de Archivos" at bounding box center [71, 649] width 126 height 17
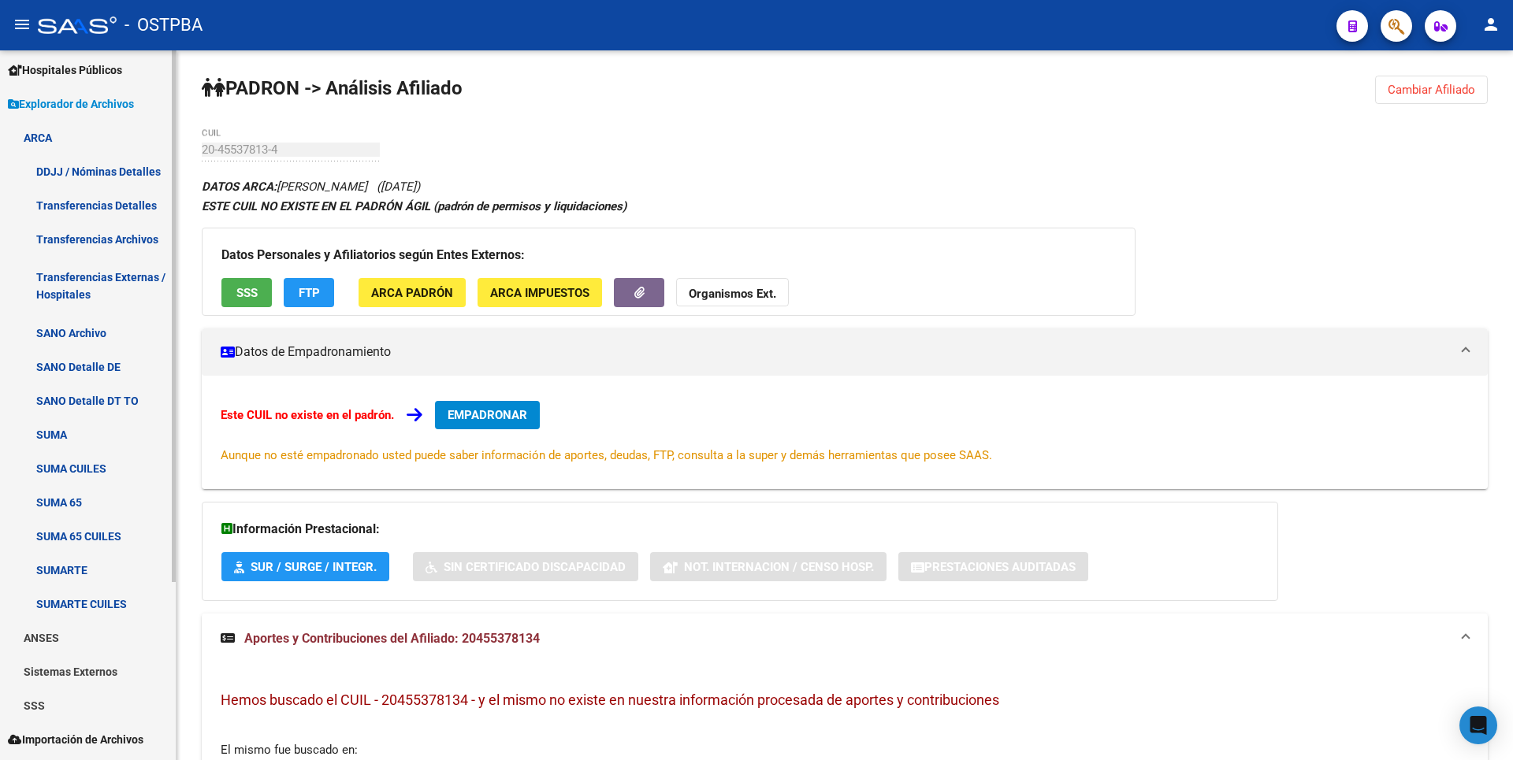
scroll to position [237, 0]
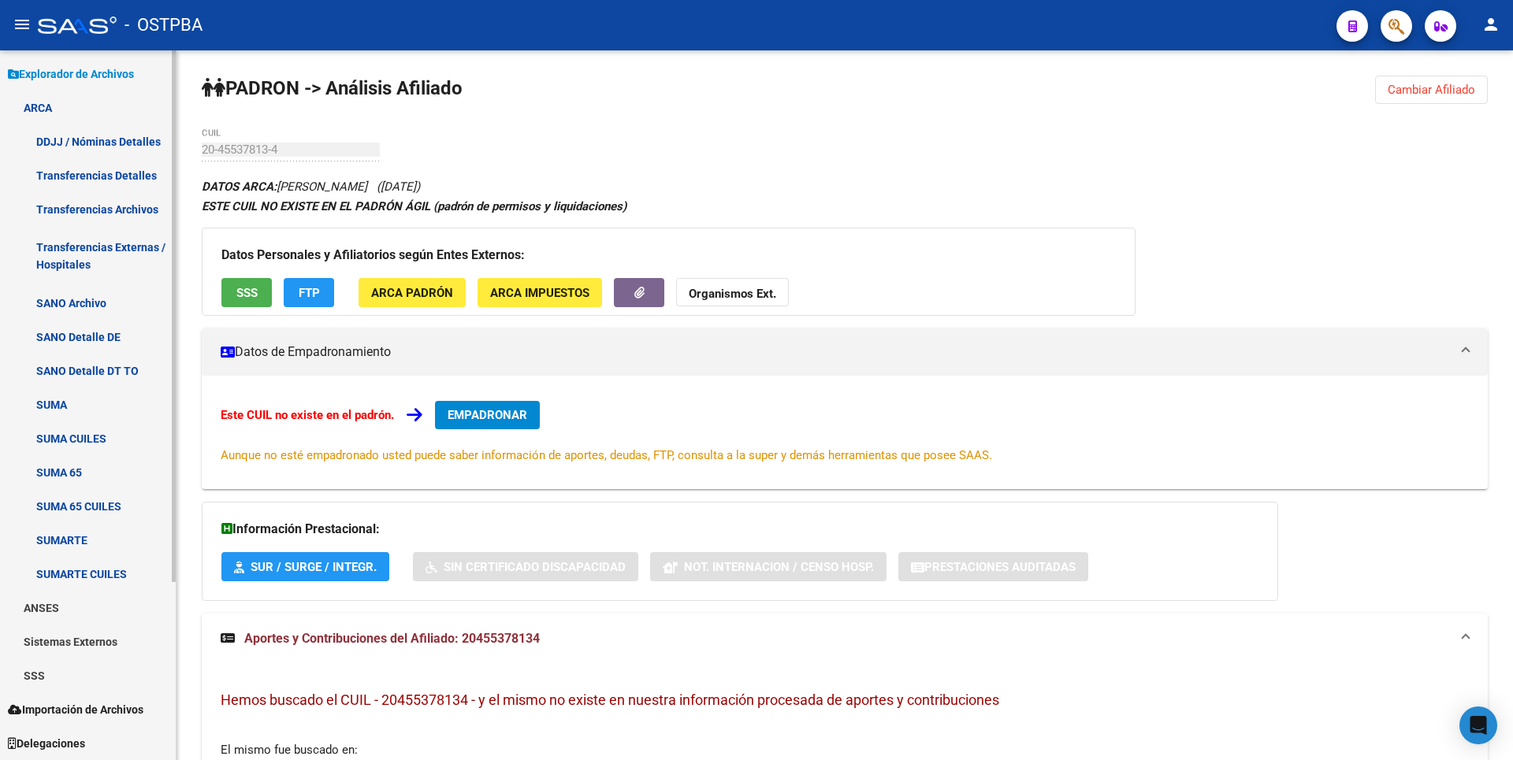
click at [65, 682] on link "SSS" at bounding box center [88, 676] width 176 height 34
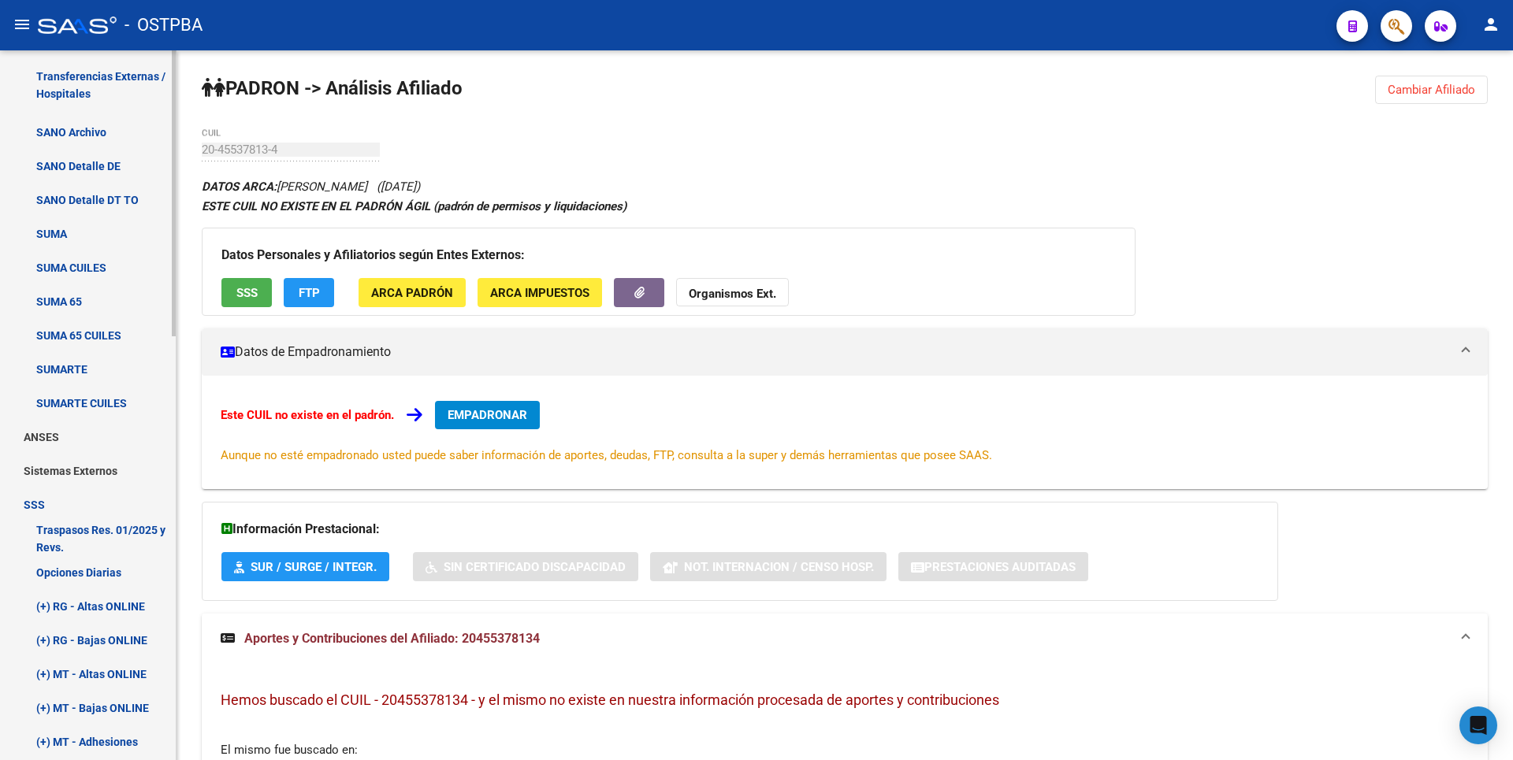
scroll to position [631, 0]
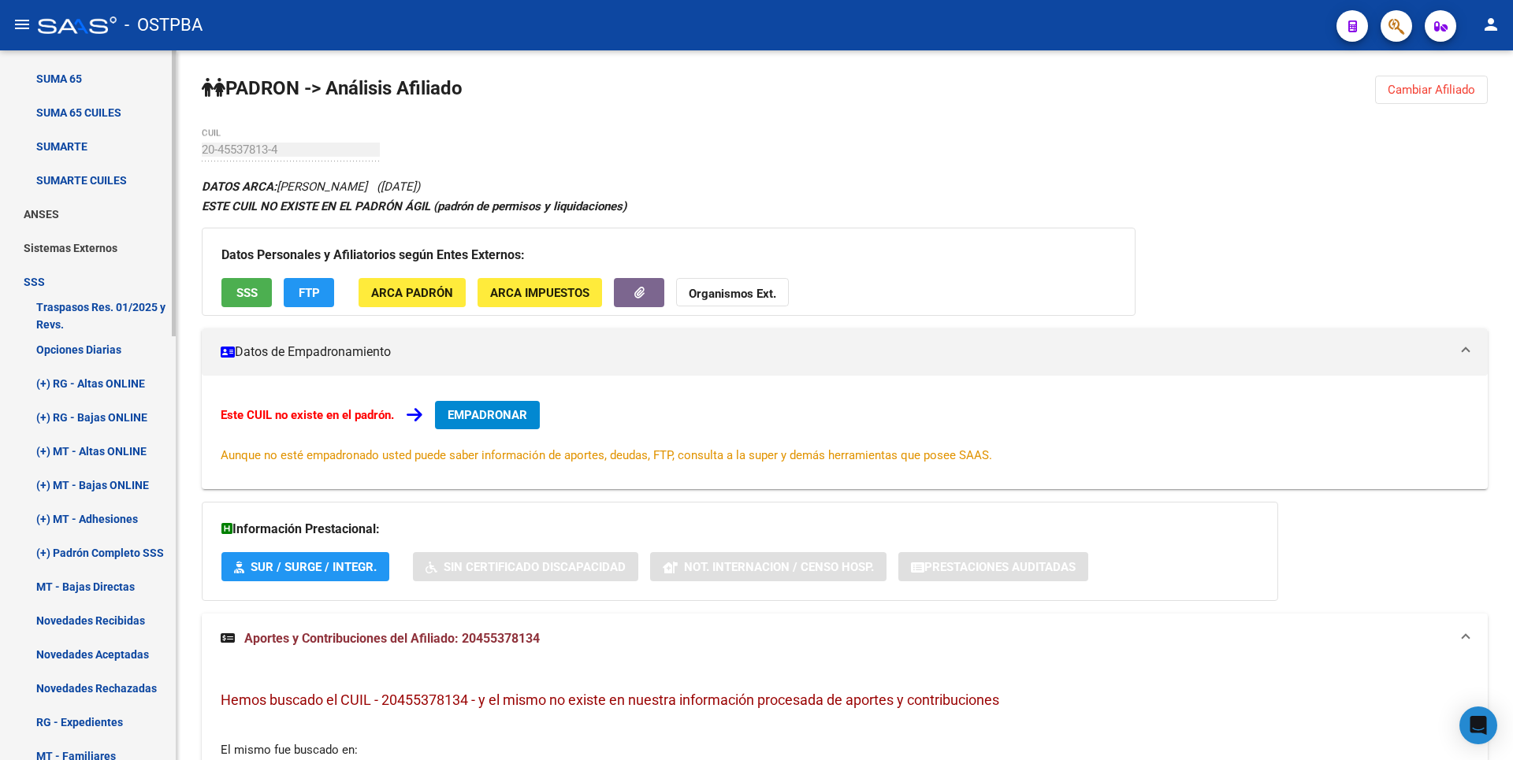
click at [105, 524] on link "(+) MT - Adhesiones" at bounding box center [88, 519] width 176 height 34
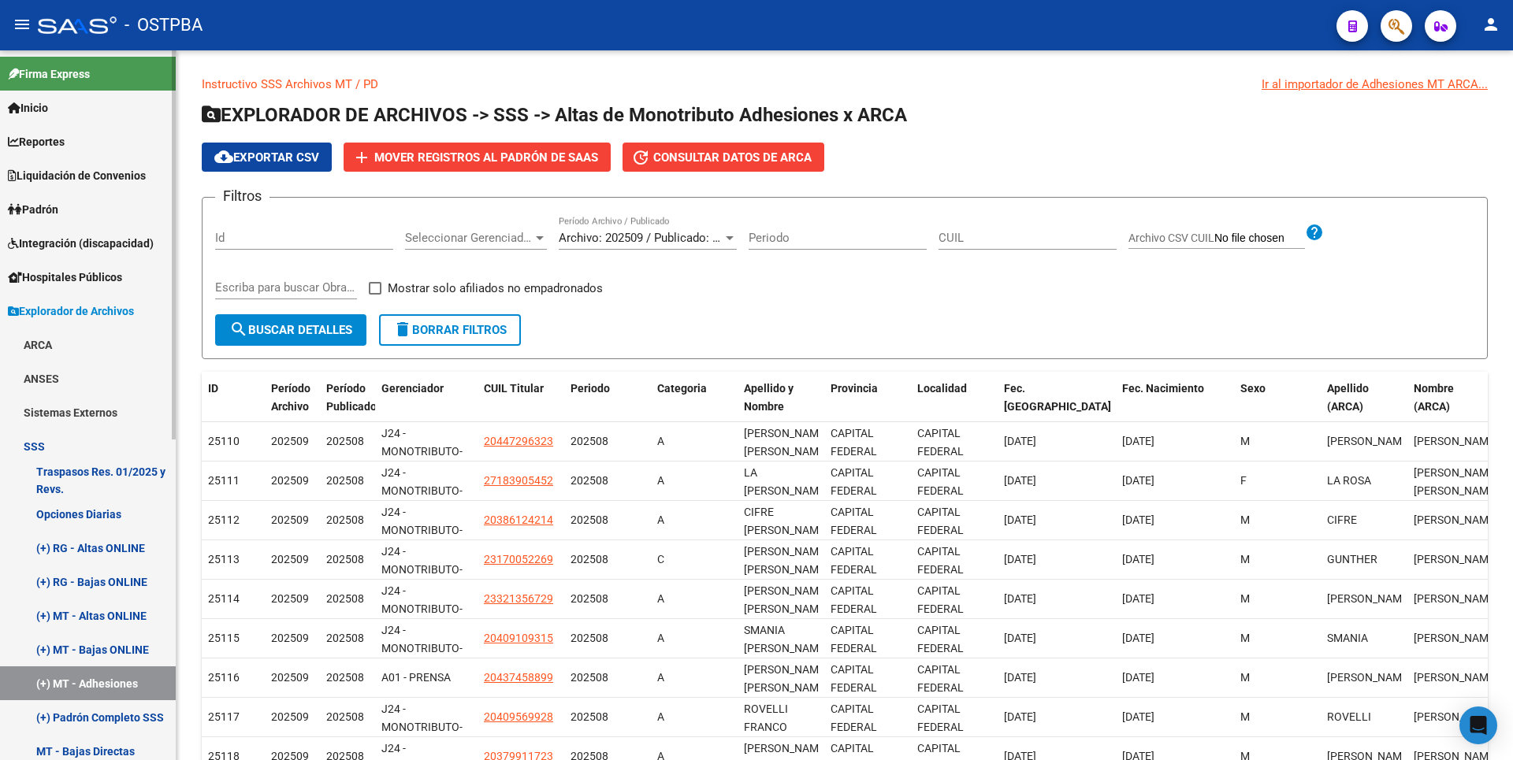
click at [41, 204] on span "Padrón" at bounding box center [33, 209] width 50 height 17
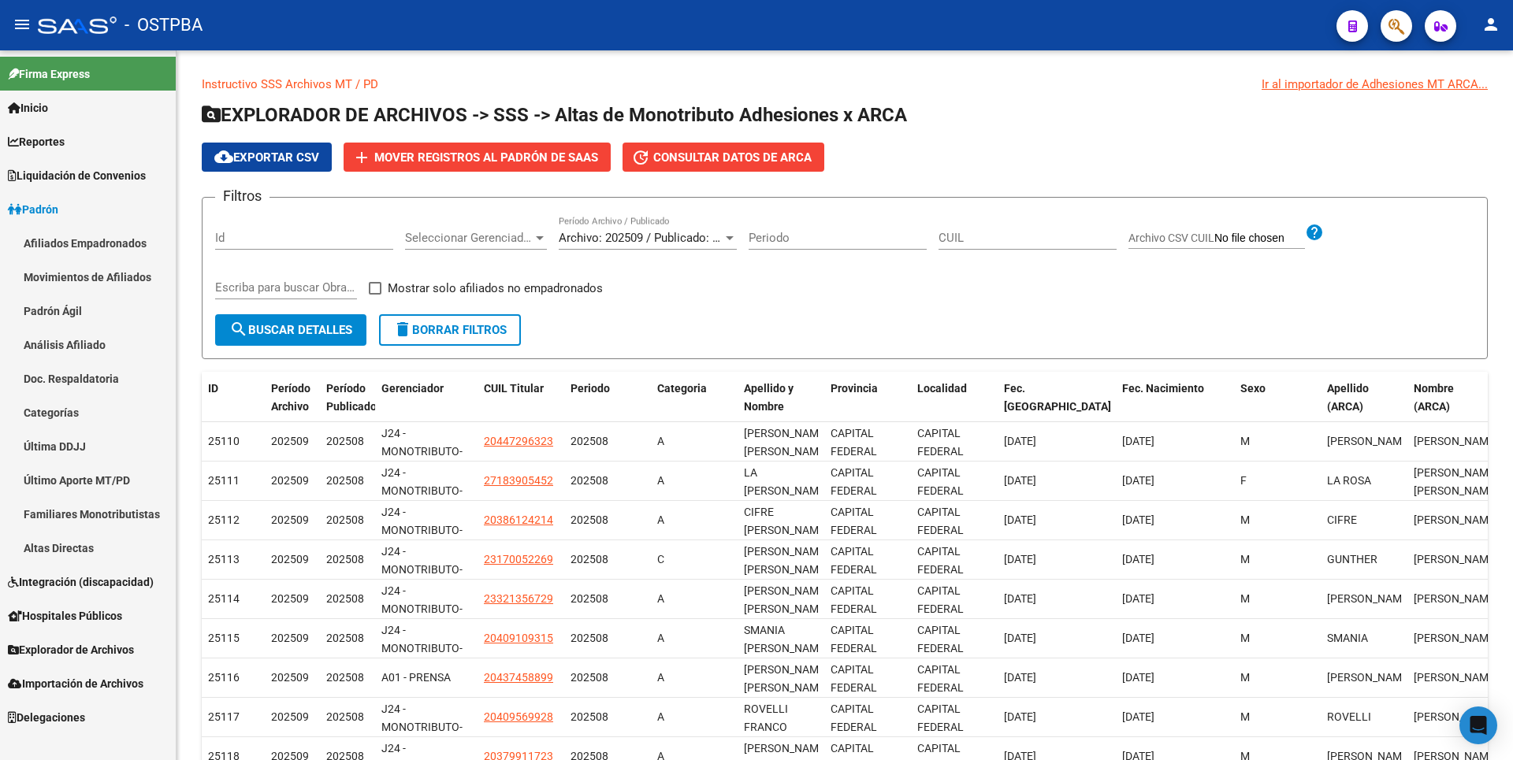
click at [89, 336] on link "Análisis Afiliado" at bounding box center [88, 345] width 176 height 34
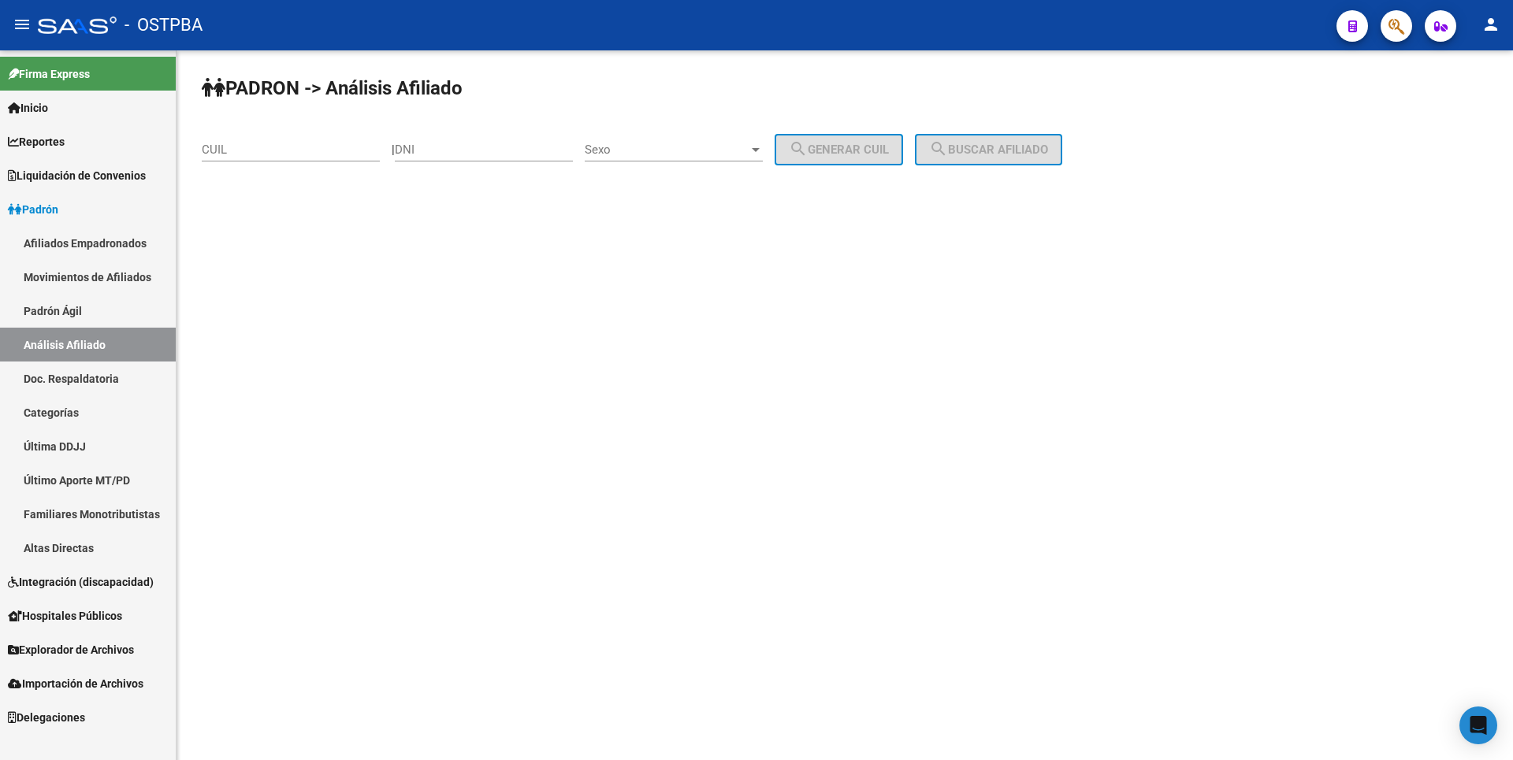
click at [254, 160] on div "CUIL" at bounding box center [291, 145] width 178 height 34
type input "20-45537813-4"
drag, startPoint x: 1013, startPoint y: 132, endPoint x: 1009, endPoint y: 141, distance: 9.9
click at [1013, 133] on div "PADRON -> Análisis Afiliado 20-45537813-4 CUIL | DNI Sexo Sexo search Generar C…" at bounding box center [845, 132] width 1337 height 165
click at [1009, 141] on button "search Buscar afiliado" at bounding box center [988, 150] width 147 height 32
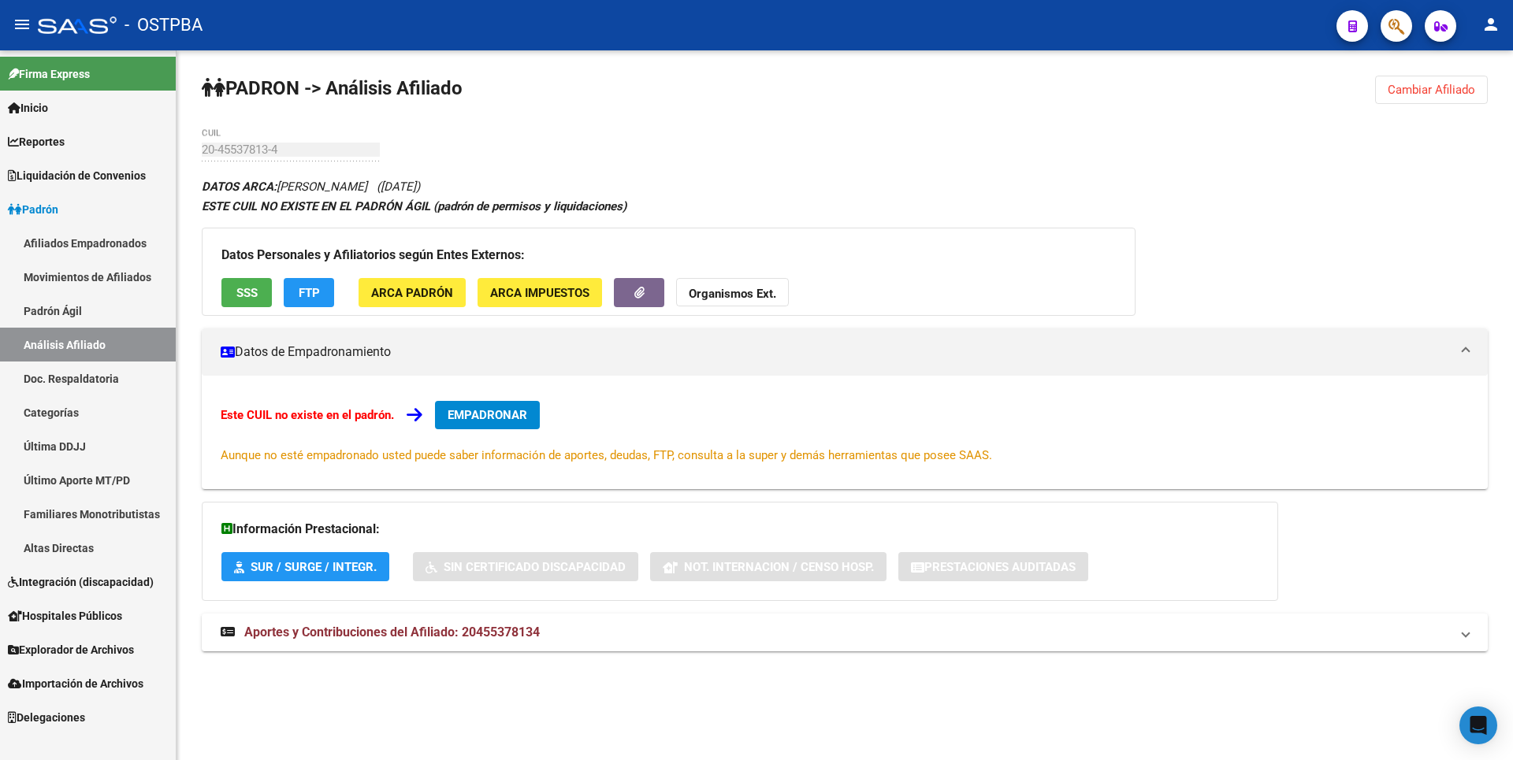
click at [749, 294] on strong "Organismos Ext." at bounding box center [732, 294] width 87 height 14
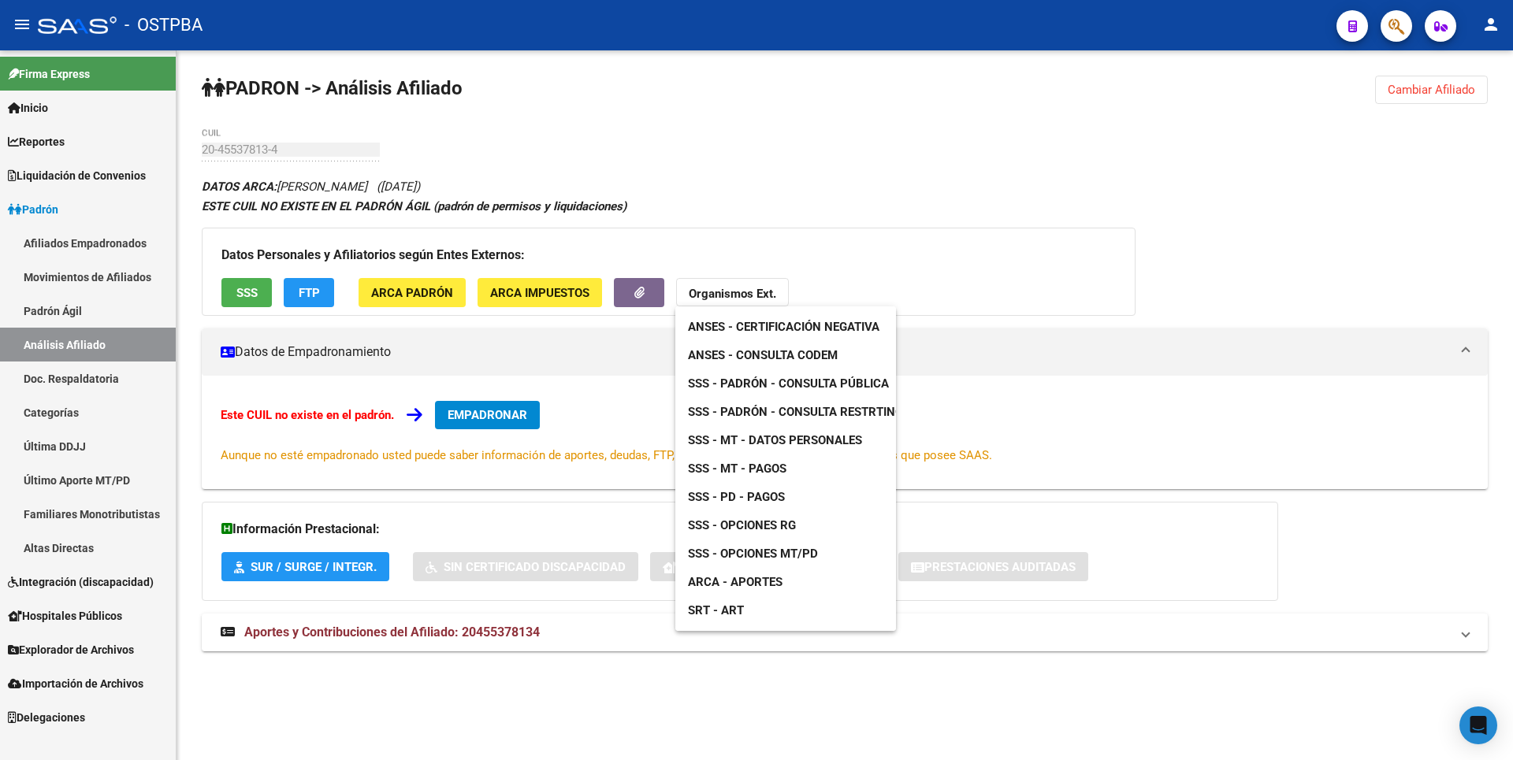
click at [784, 463] on span "SSS - MT - Pagos" at bounding box center [737, 469] width 99 height 14
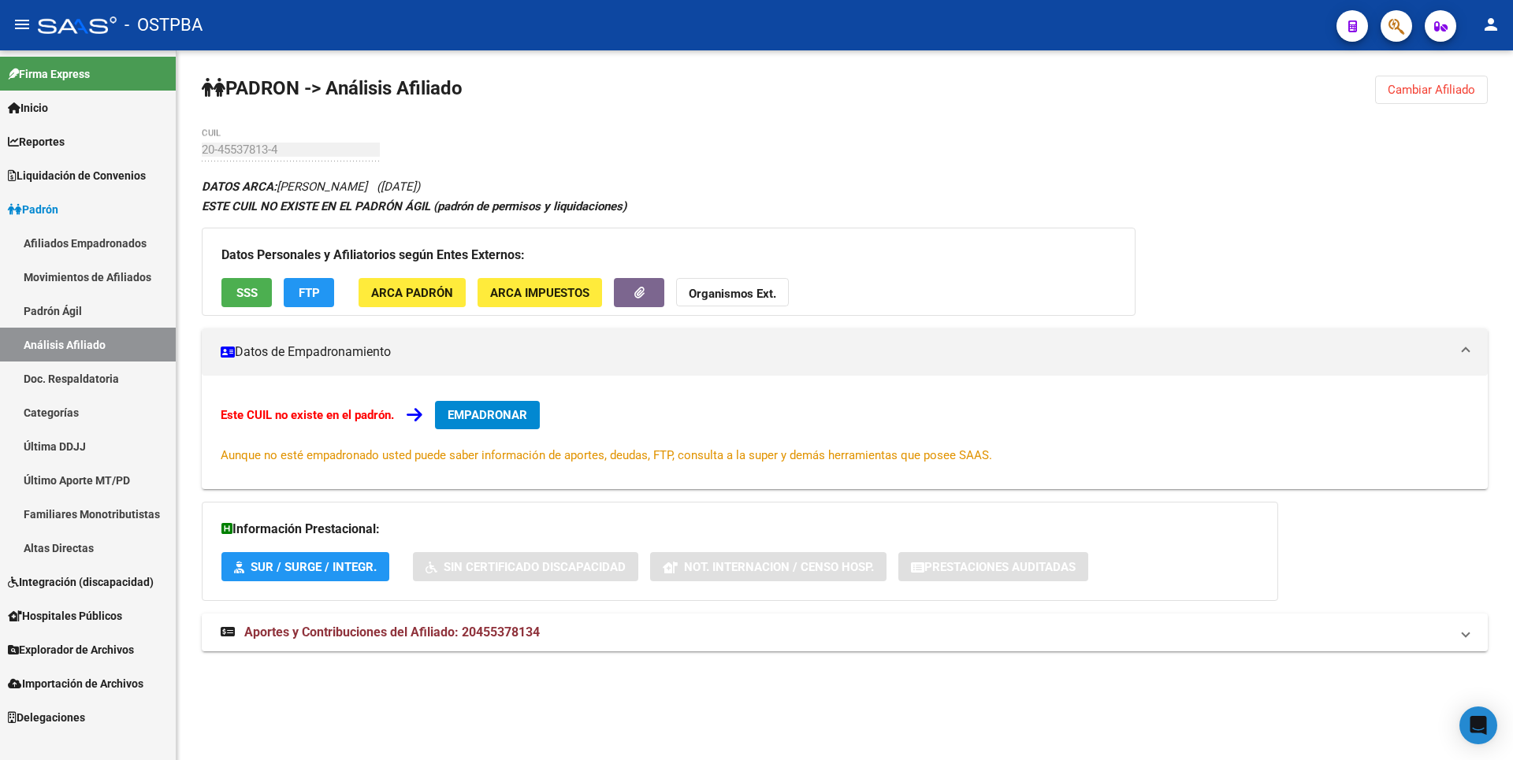
click at [770, 284] on button "Organismos Ext." at bounding box center [732, 292] width 113 height 29
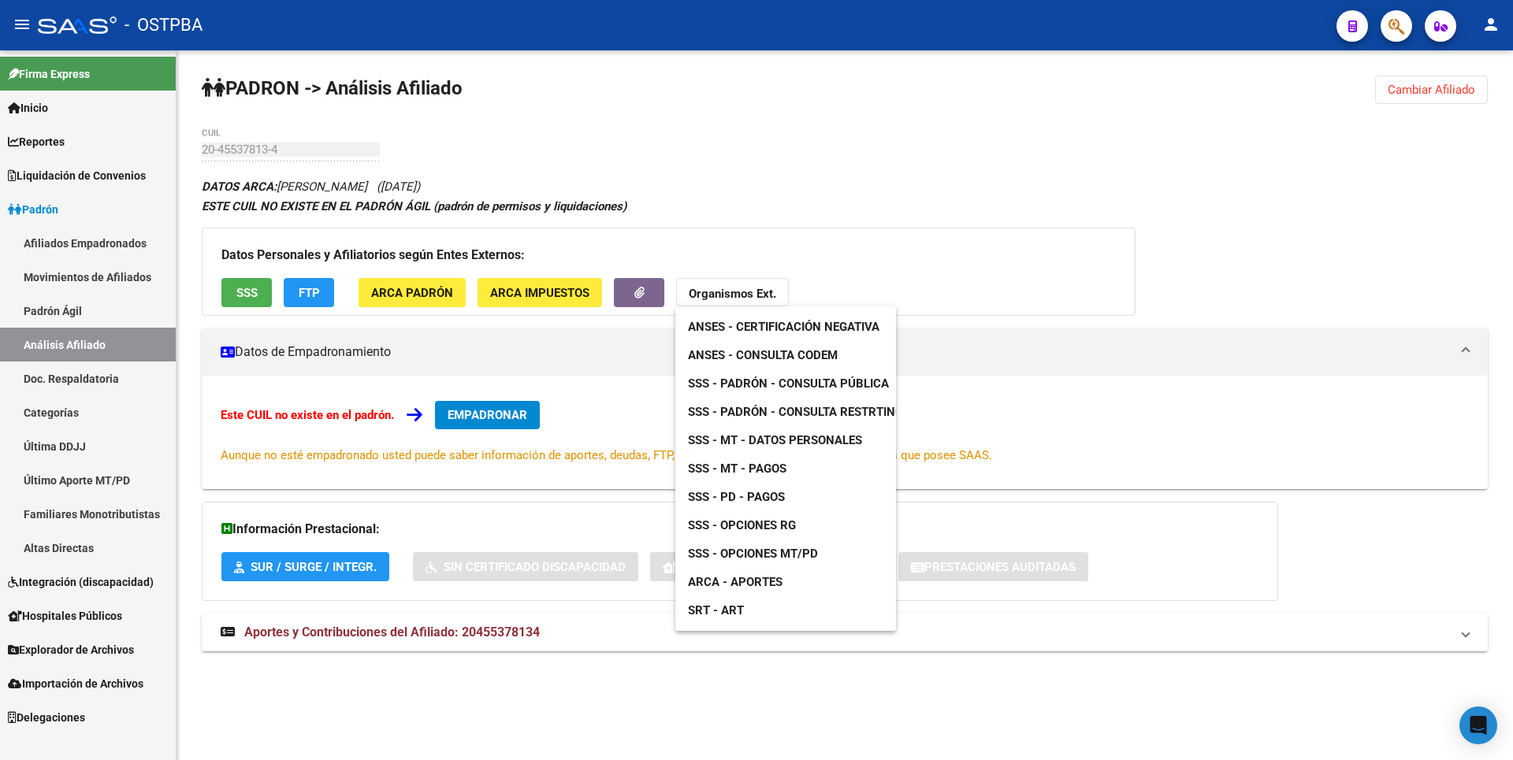
click at [768, 470] on span "SSS - MT - Pagos" at bounding box center [737, 469] width 99 height 14
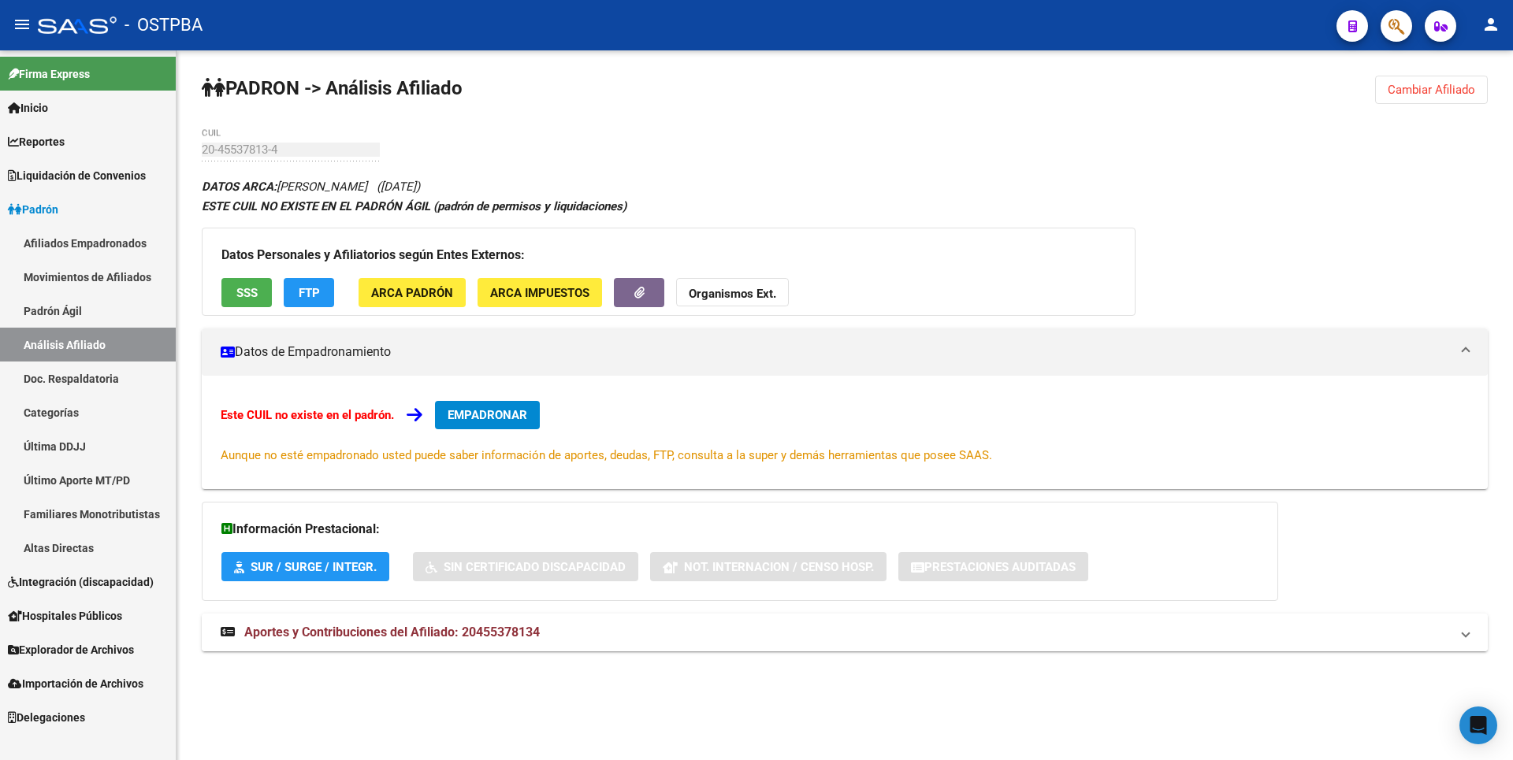
copy span "20455378134"
drag, startPoint x: 462, startPoint y: 631, endPoint x: 545, endPoint y: 628, distance: 82.8
click at [545, 628] on mat-panel-title "Aportes y Contribuciones del Afiliado: 20455378134" at bounding box center [835, 632] width 1229 height 17
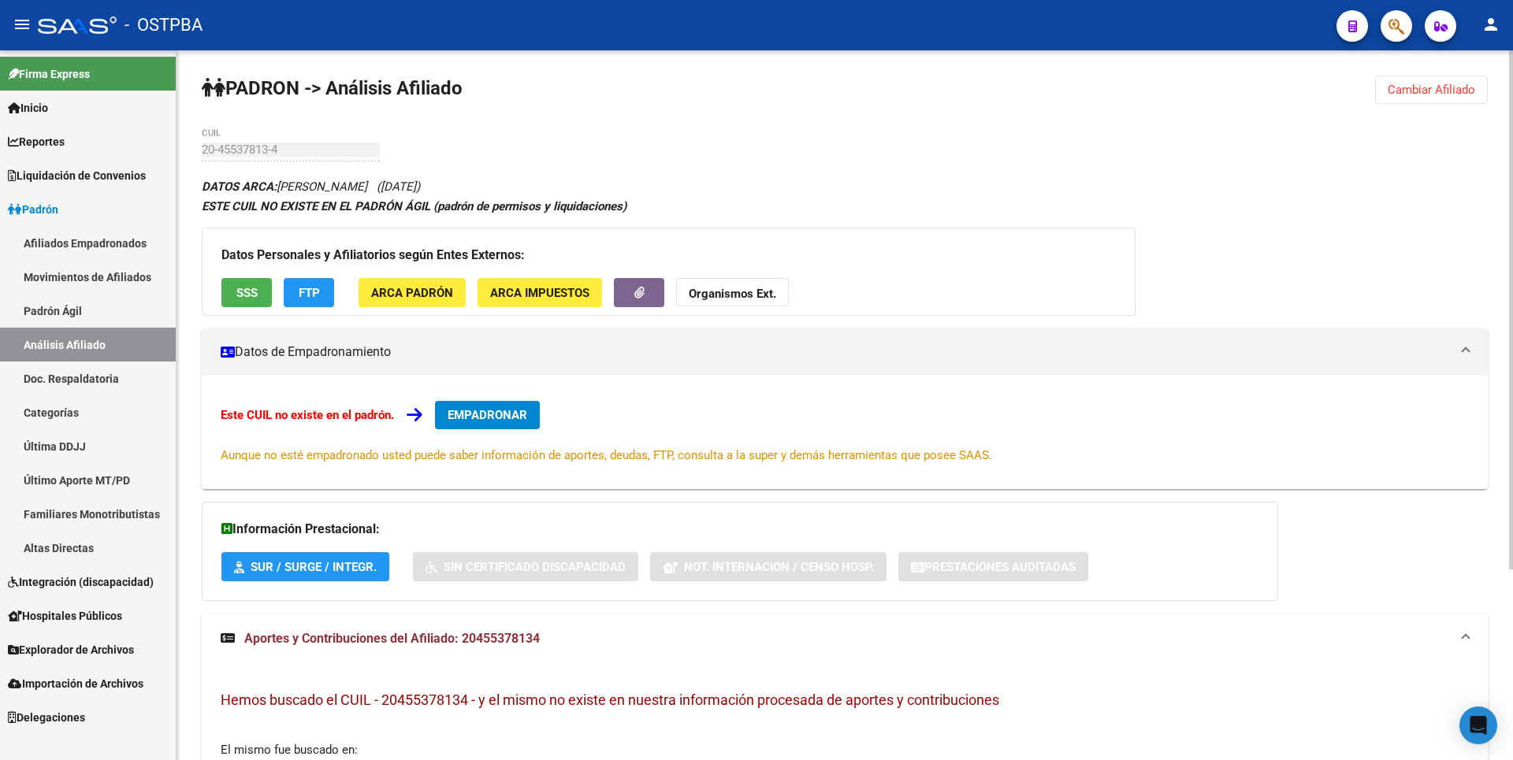
click at [508, 292] on span "ARCA Impuestos" at bounding box center [539, 293] width 99 height 14
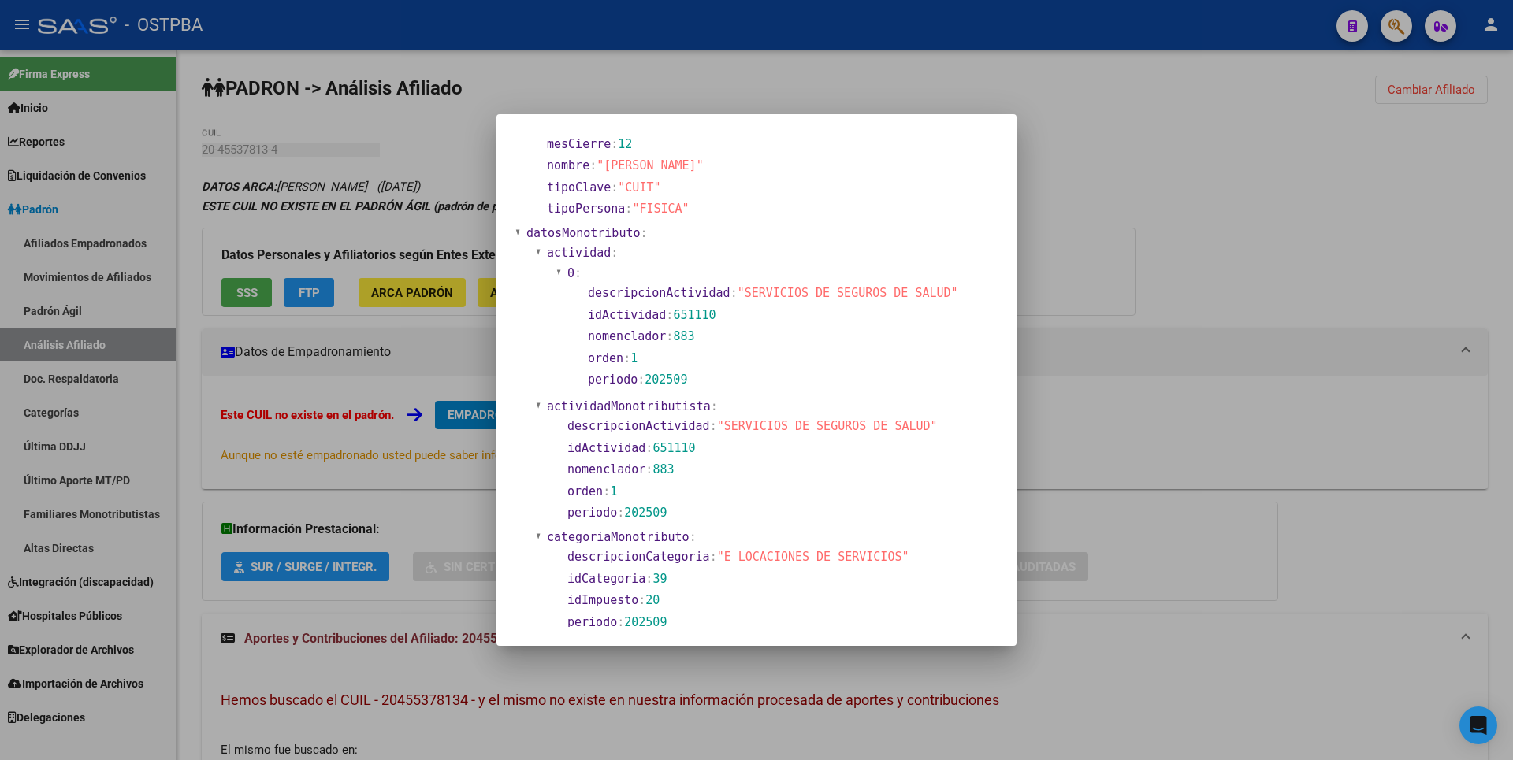
scroll to position [394, 0]
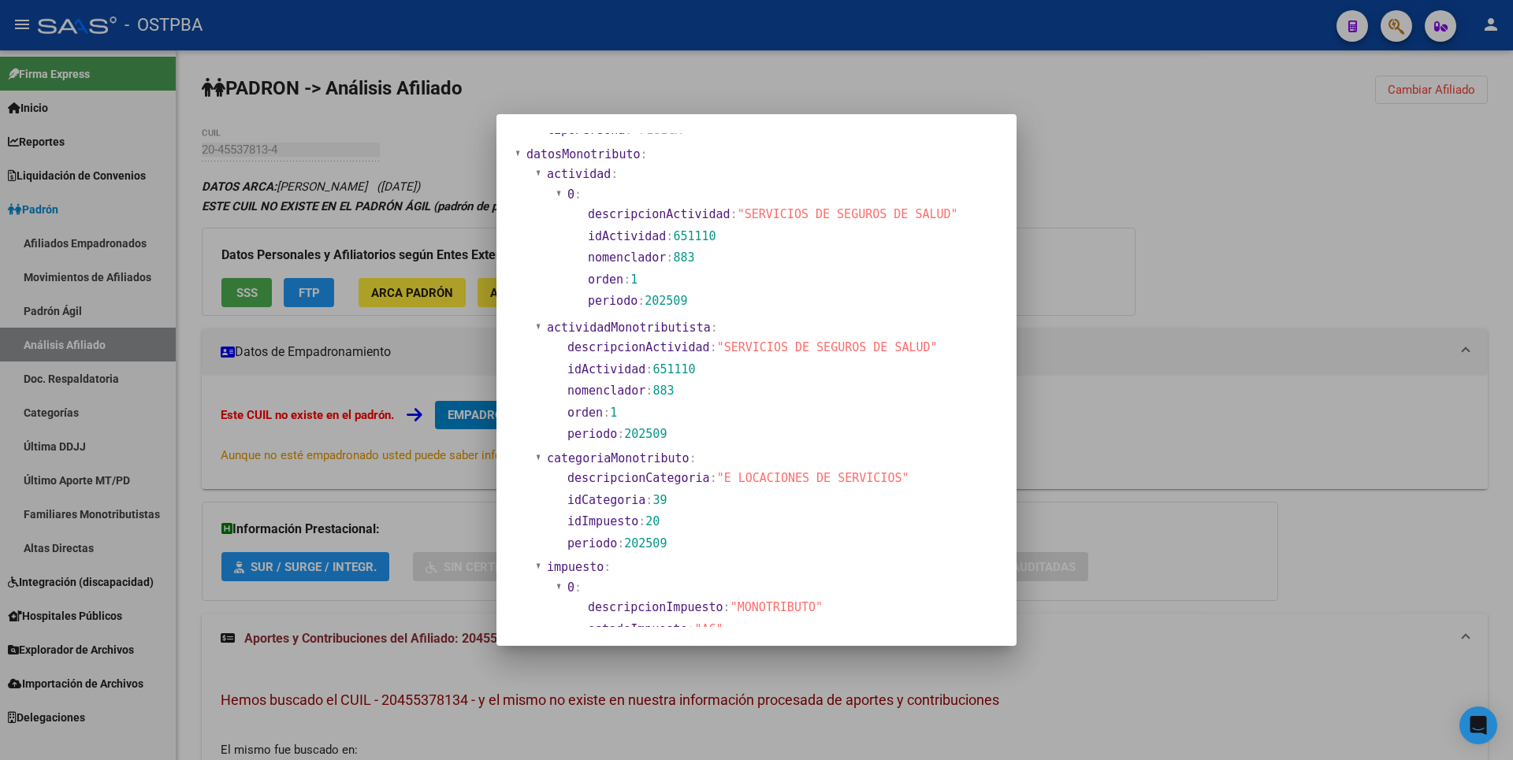
click at [1119, 225] on div at bounding box center [756, 380] width 1513 height 760
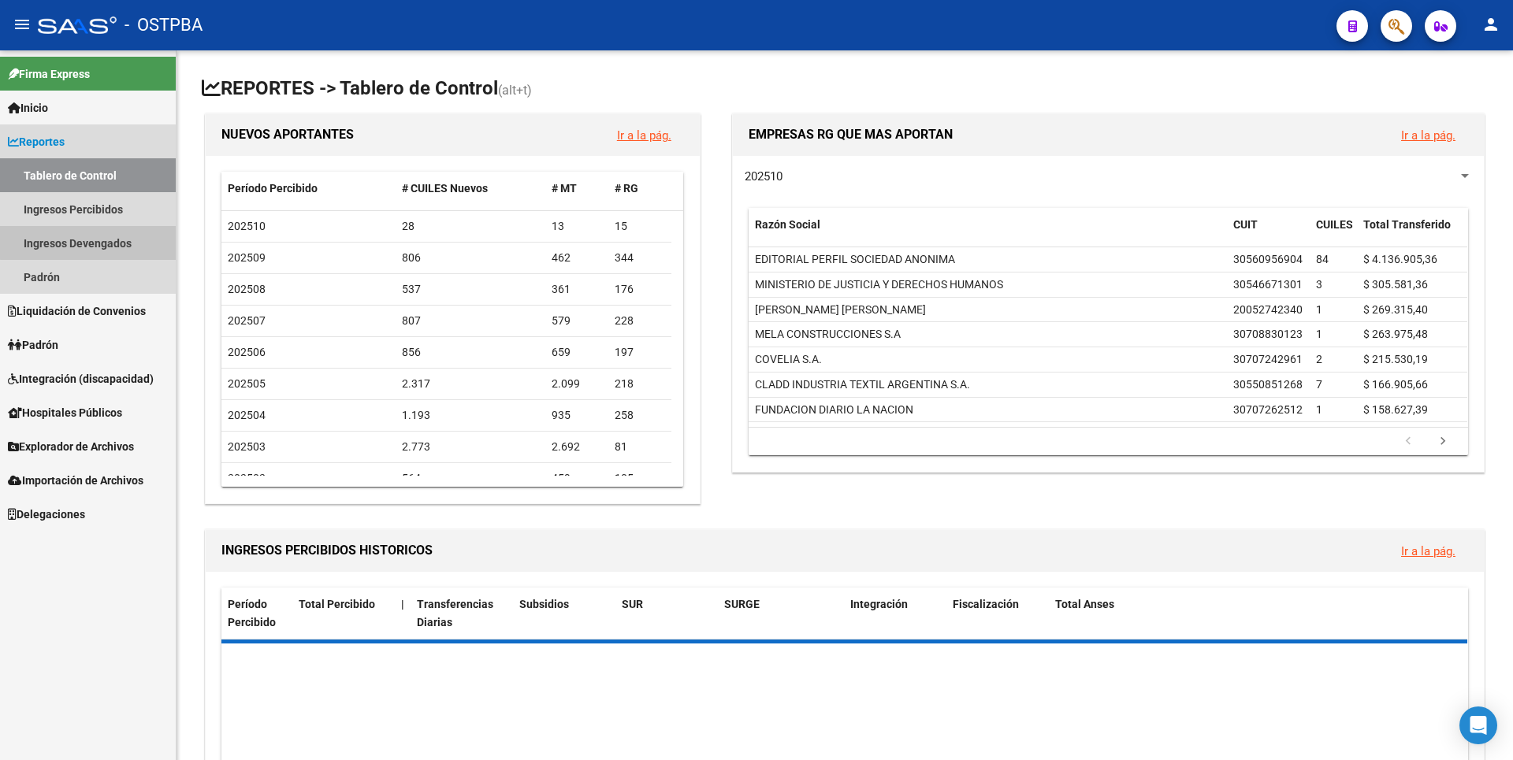
click at [106, 237] on link "Ingresos Devengados" at bounding box center [88, 243] width 176 height 34
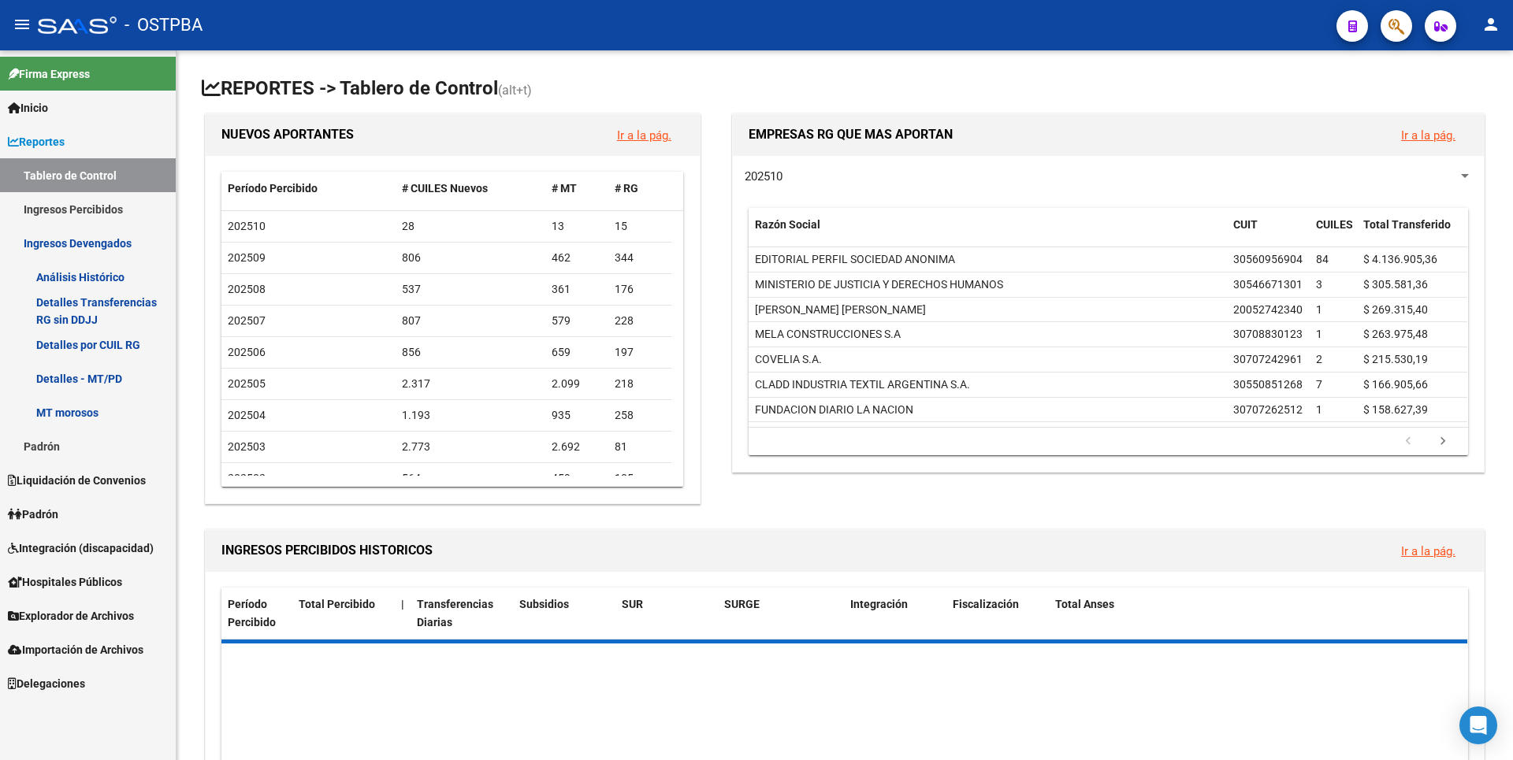
click at [57, 441] on link "Padrón" at bounding box center [88, 446] width 176 height 34
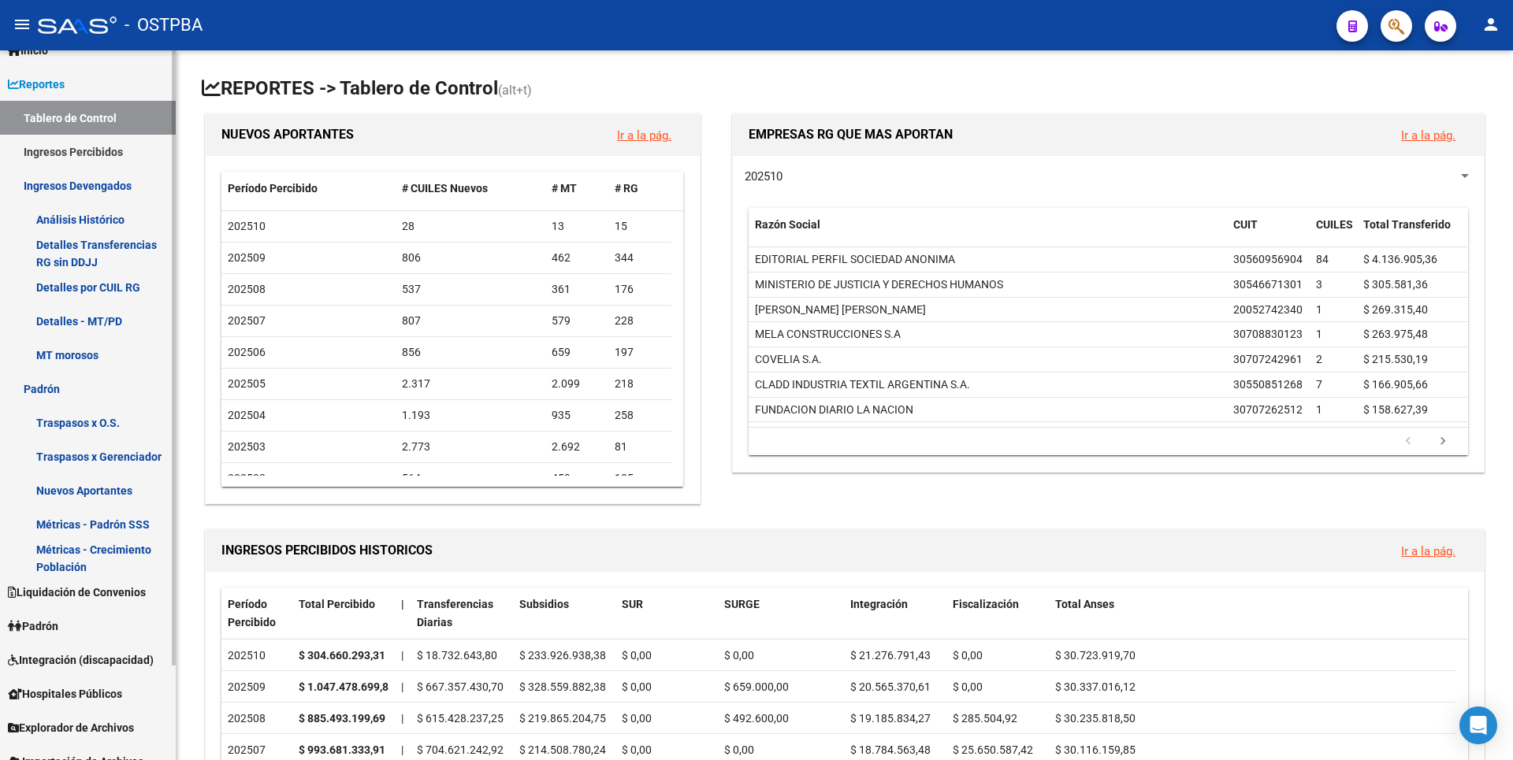
scroll to position [110, 0]
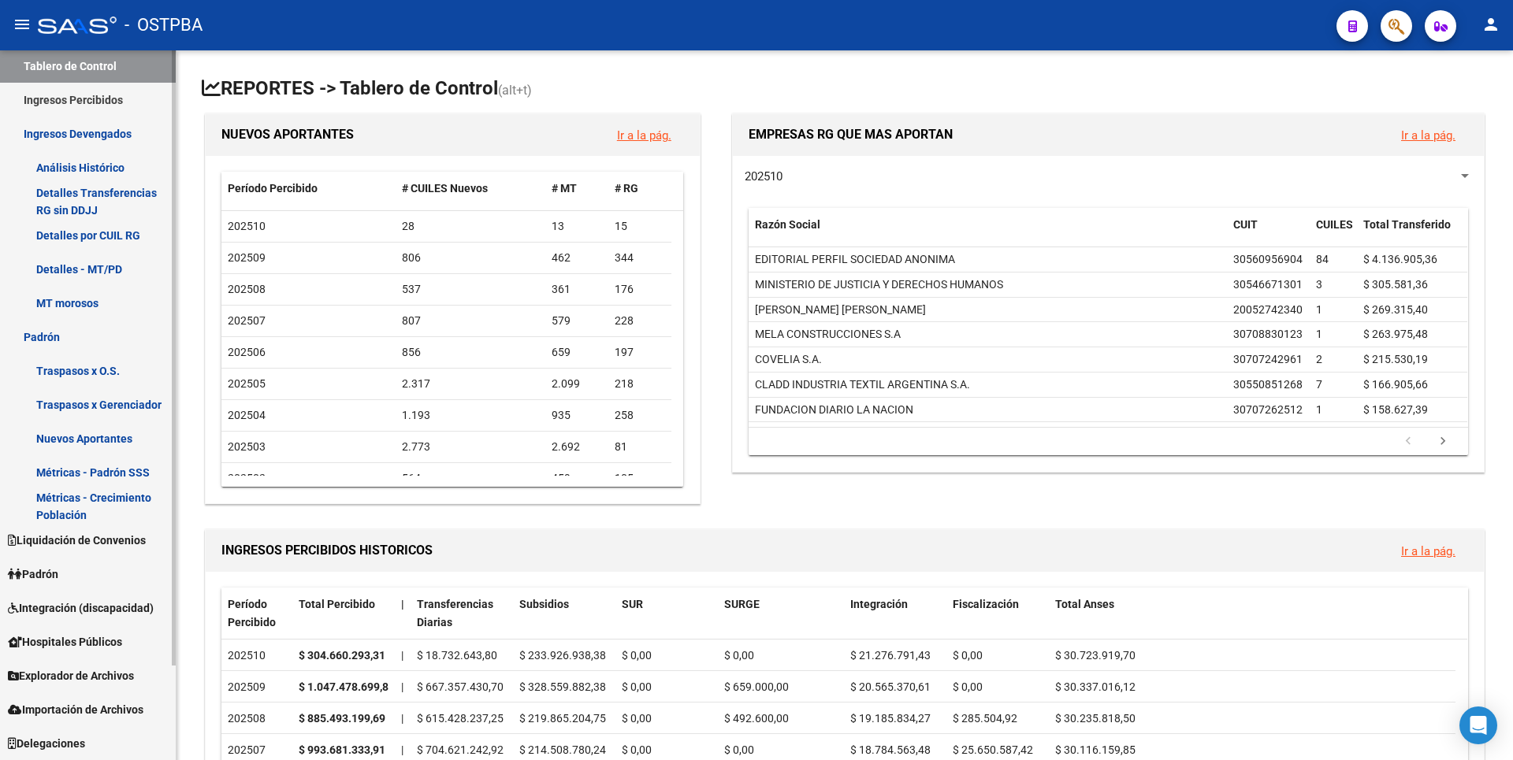
click at [60, 564] on link "Padrón" at bounding box center [88, 574] width 176 height 34
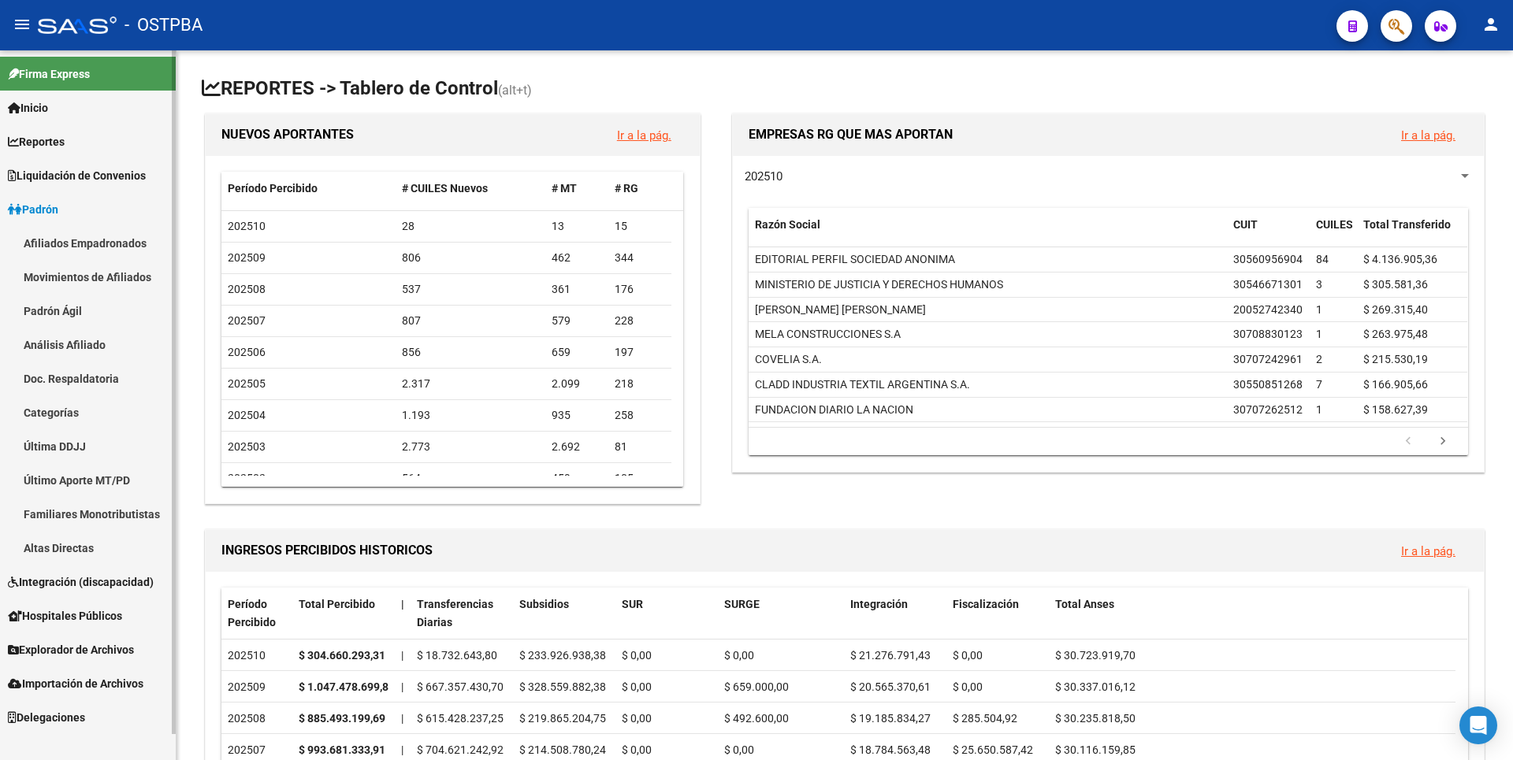
scroll to position [0, 0]
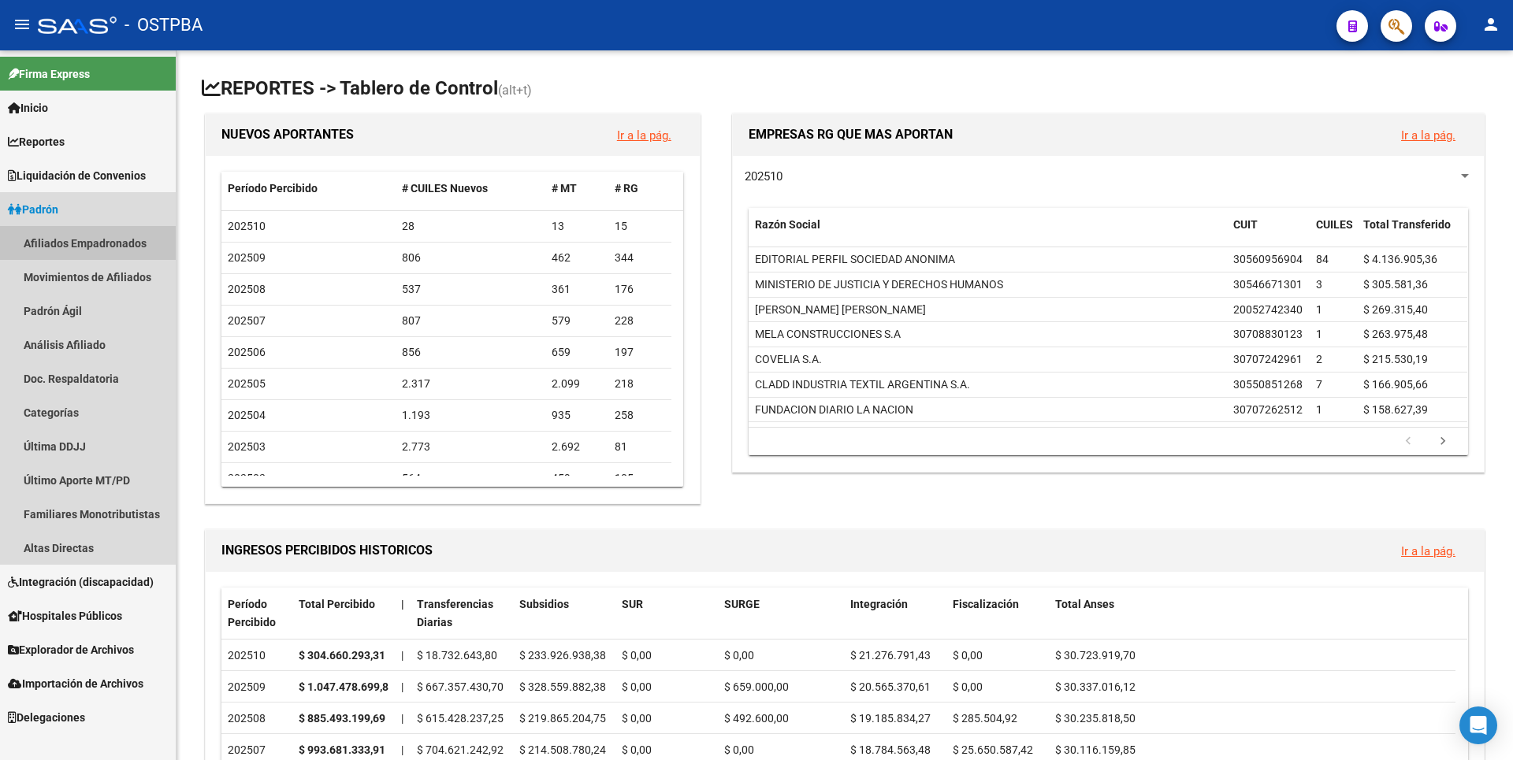
click at [114, 255] on link "Afiliados Empadronados" at bounding box center [88, 243] width 176 height 34
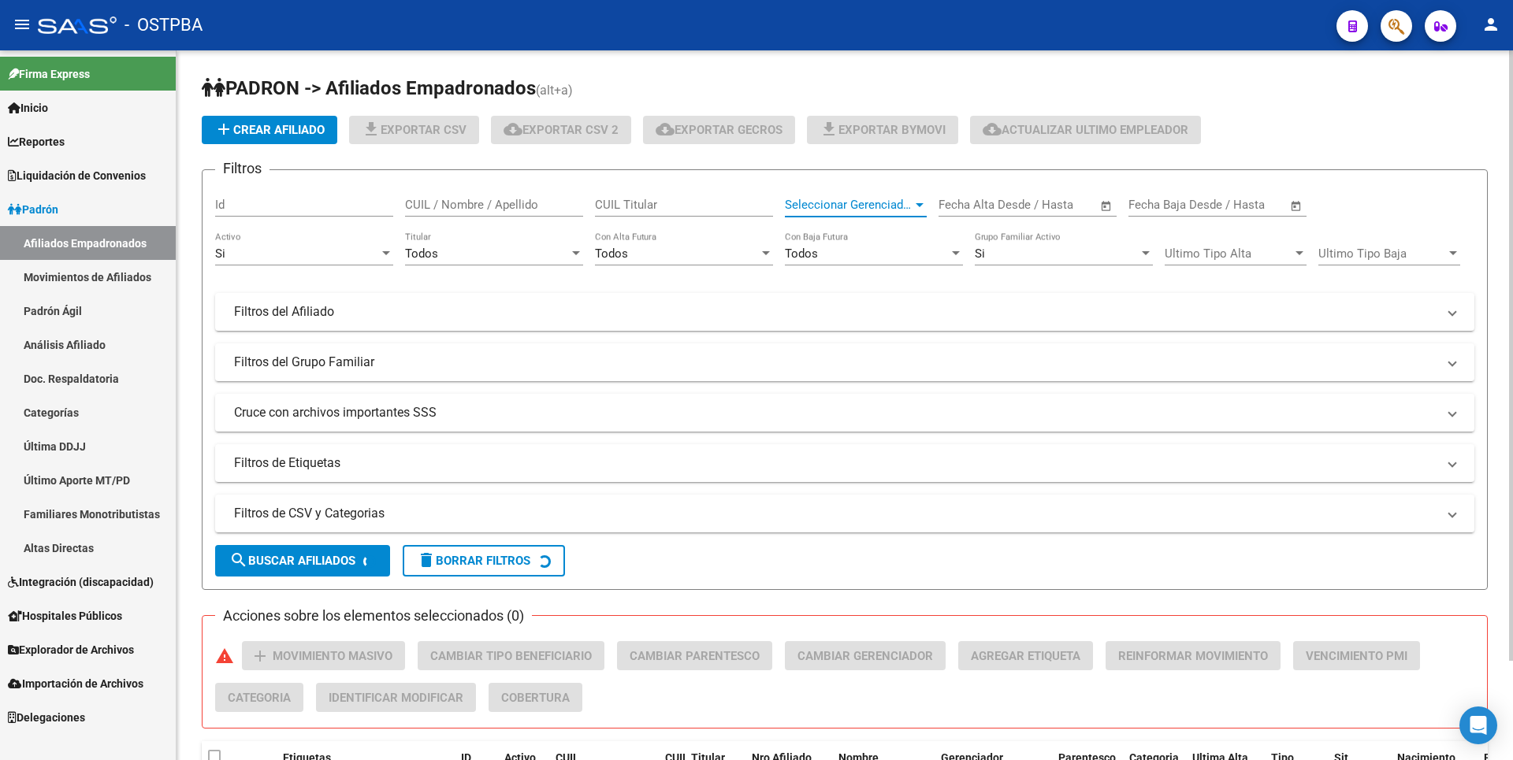
click at [913, 204] on div "Seleccionar Gerenciador" at bounding box center [856, 205] width 142 height 14
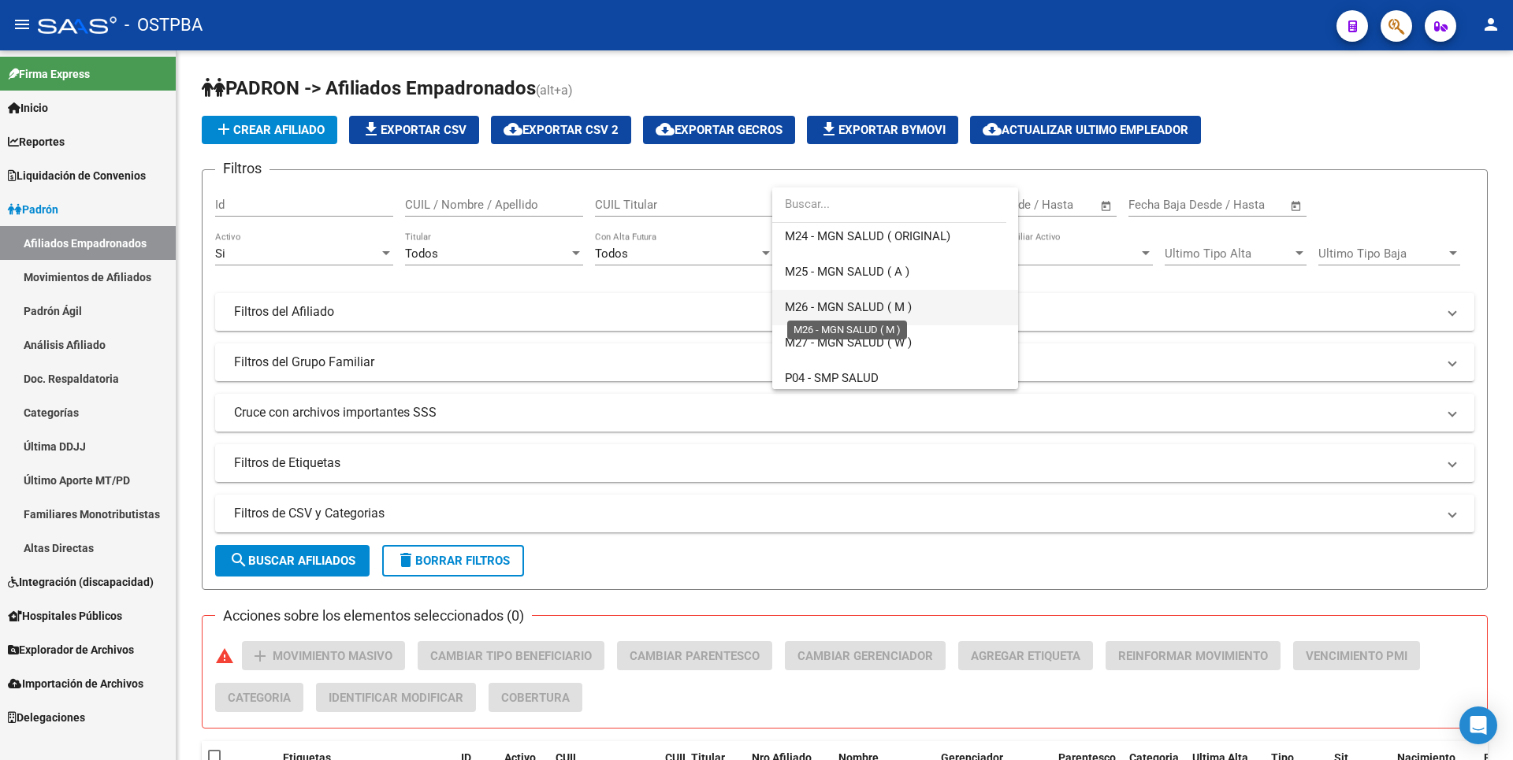
scroll to position [473, 0]
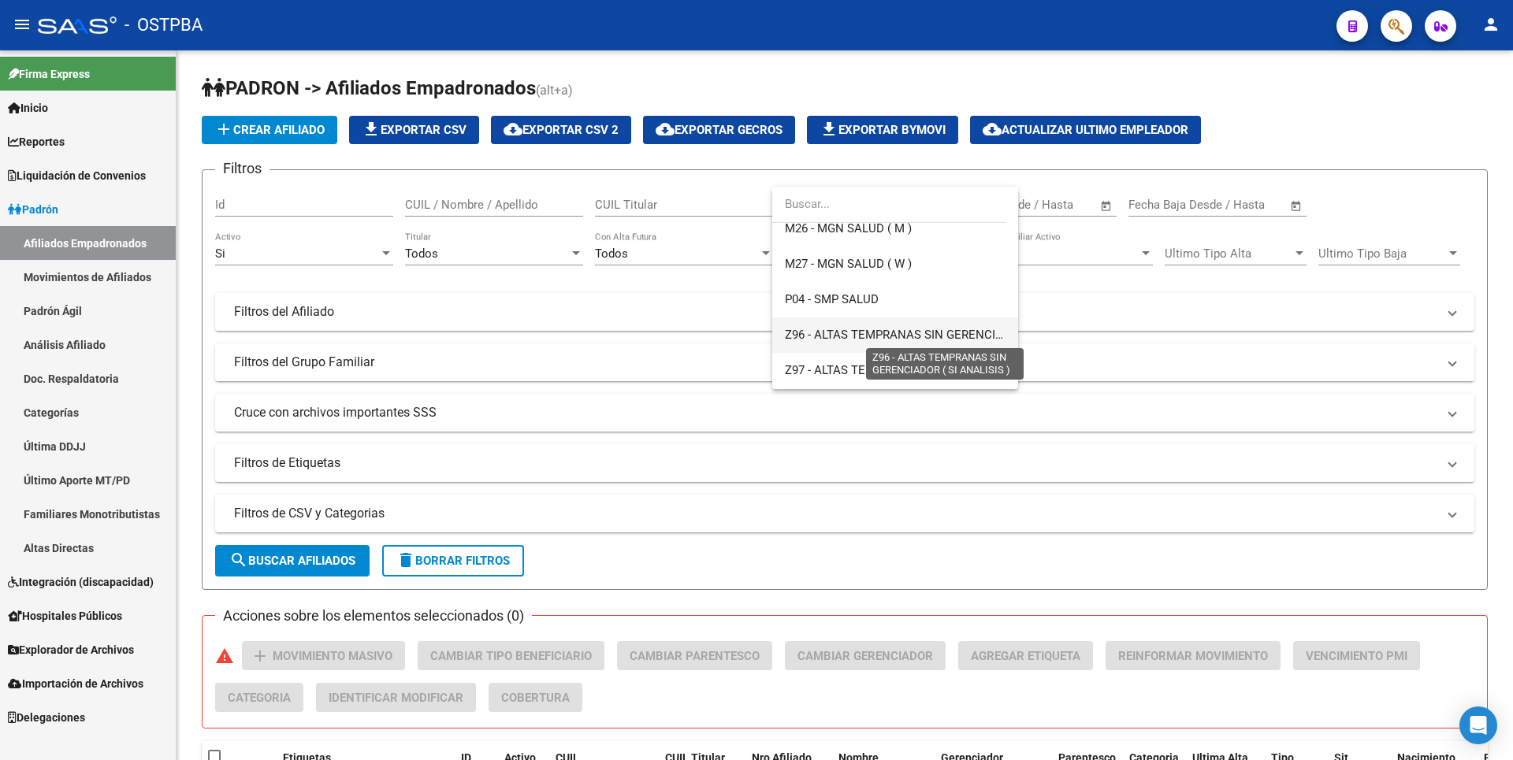
click at [817, 330] on span "Z96 - ALTAS TEMPRANAS SIN GERENCIADOR ( SI ANALISIS )" at bounding box center [946, 335] width 323 height 14
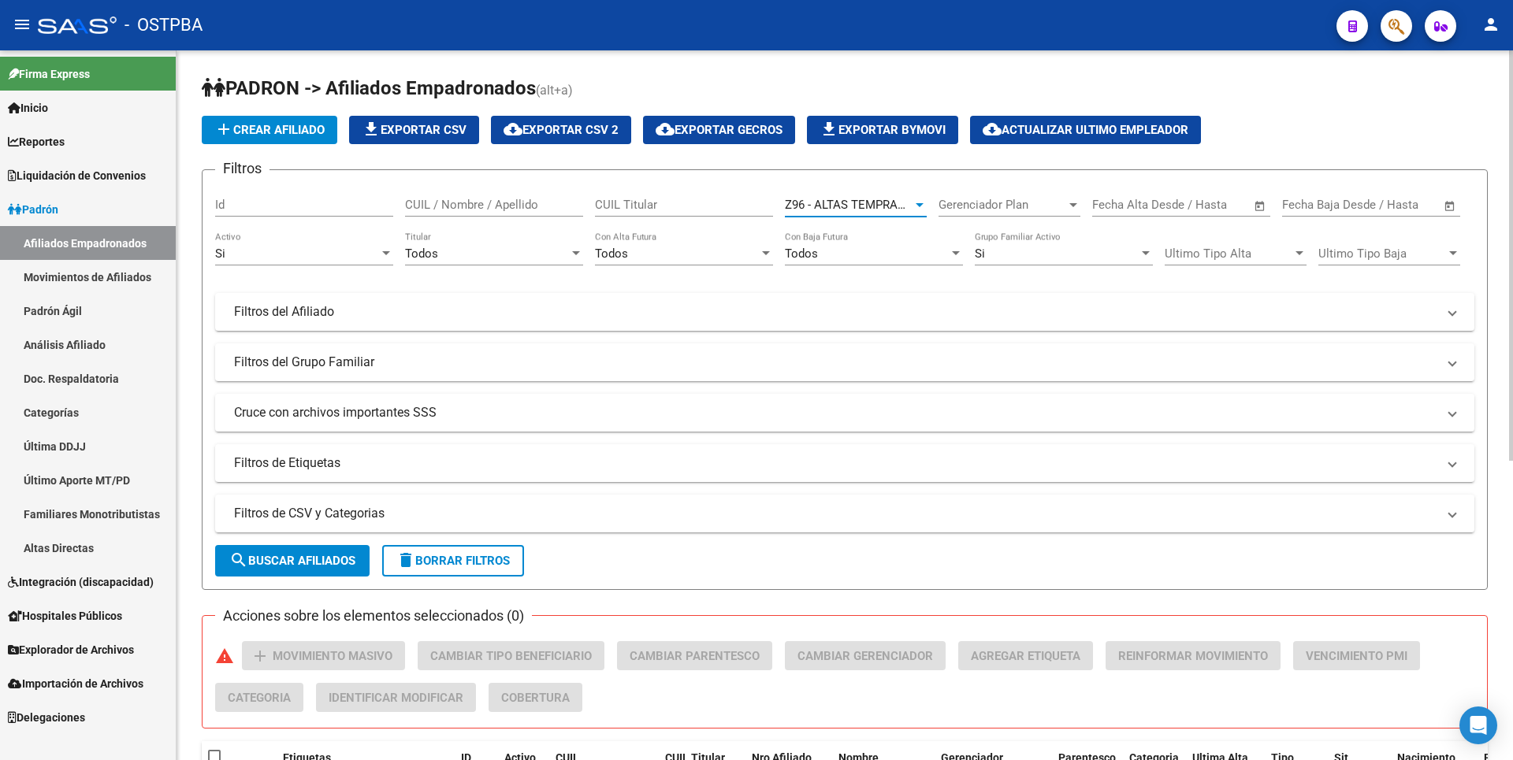
click at [489, 250] on div "Todos" at bounding box center [487, 254] width 164 height 14
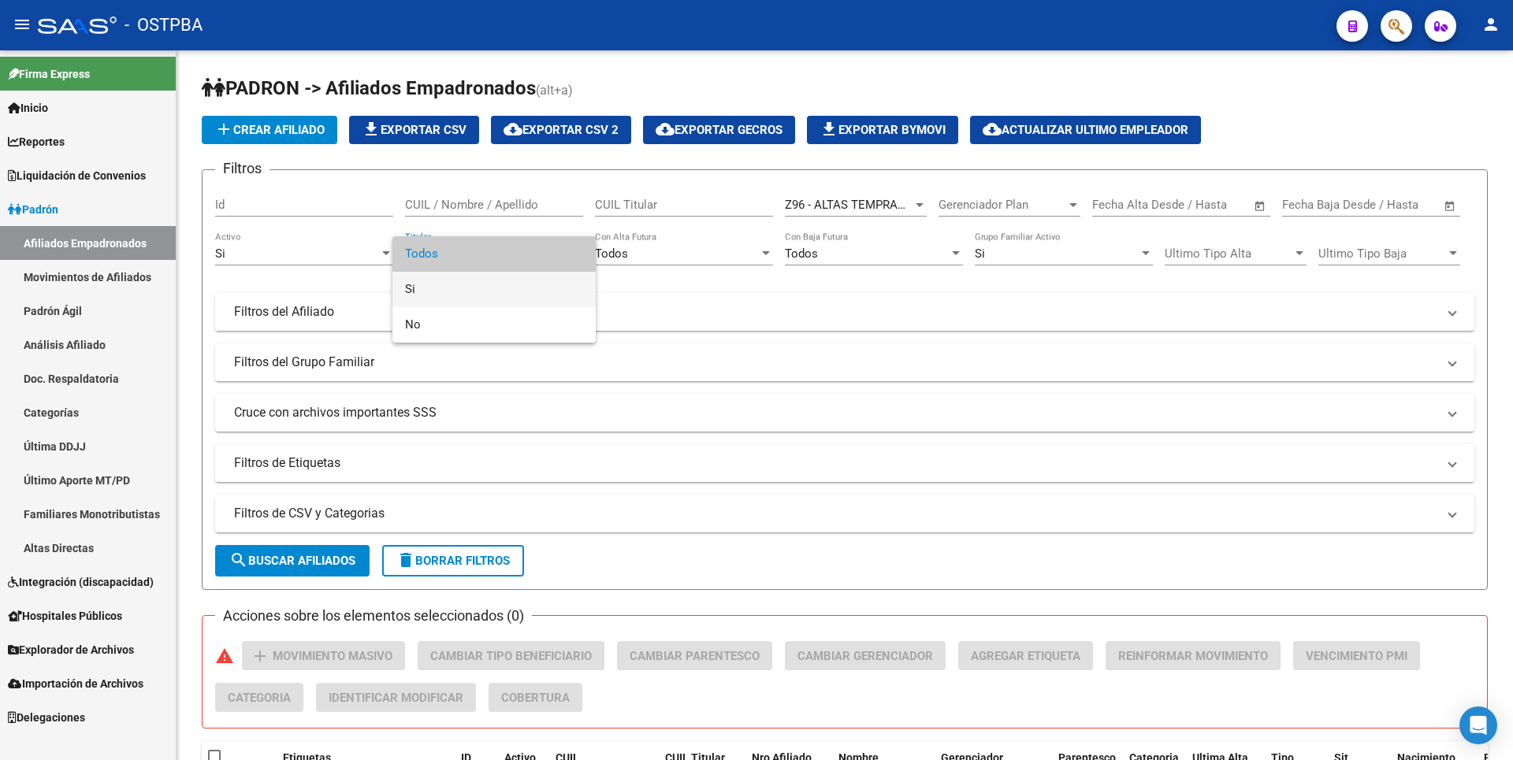
click at [410, 288] on span "Si" at bounding box center [494, 289] width 178 height 35
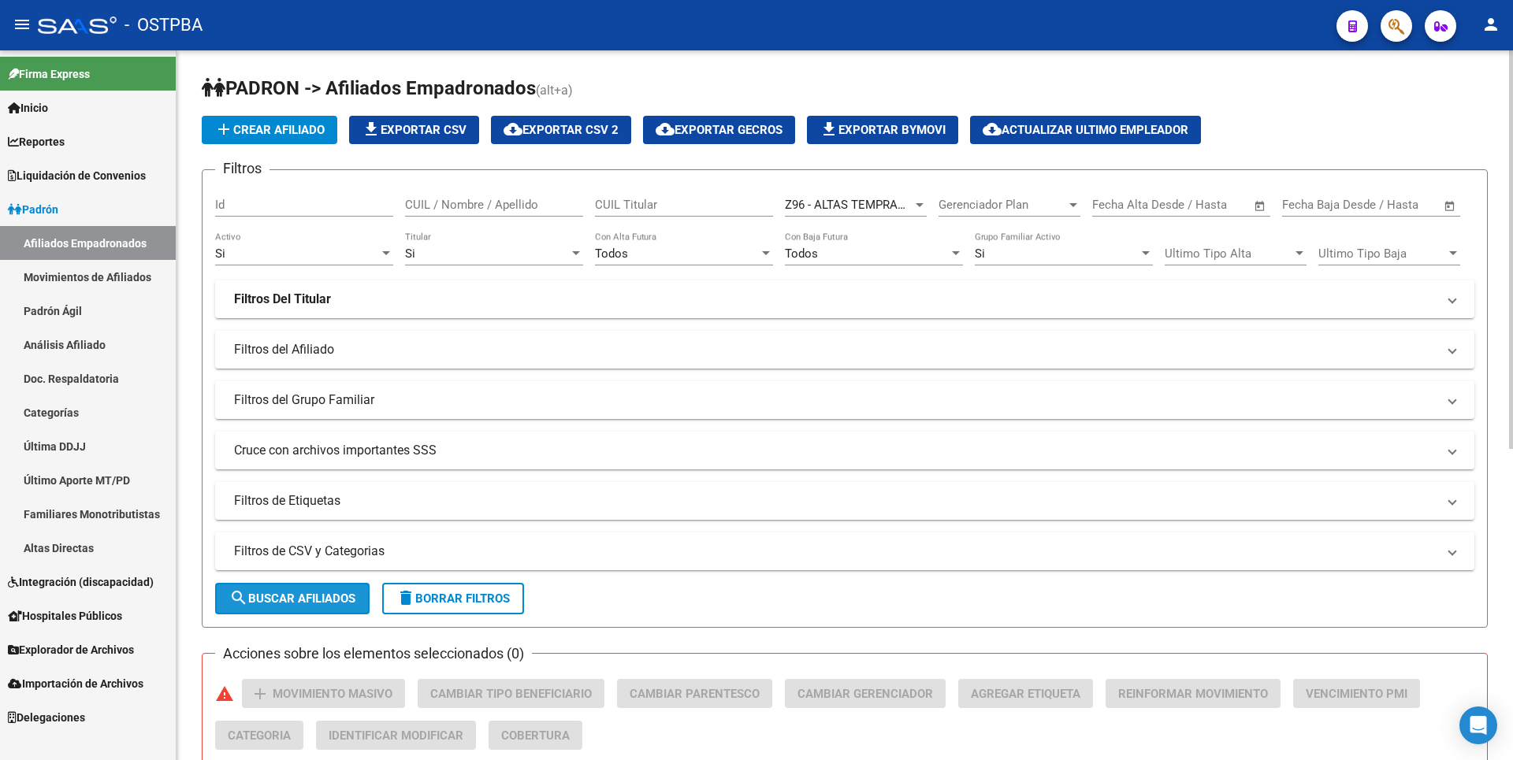
click at [299, 597] on span "search Buscar Afiliados" at bounding box center [292, 599] width 126 height 14
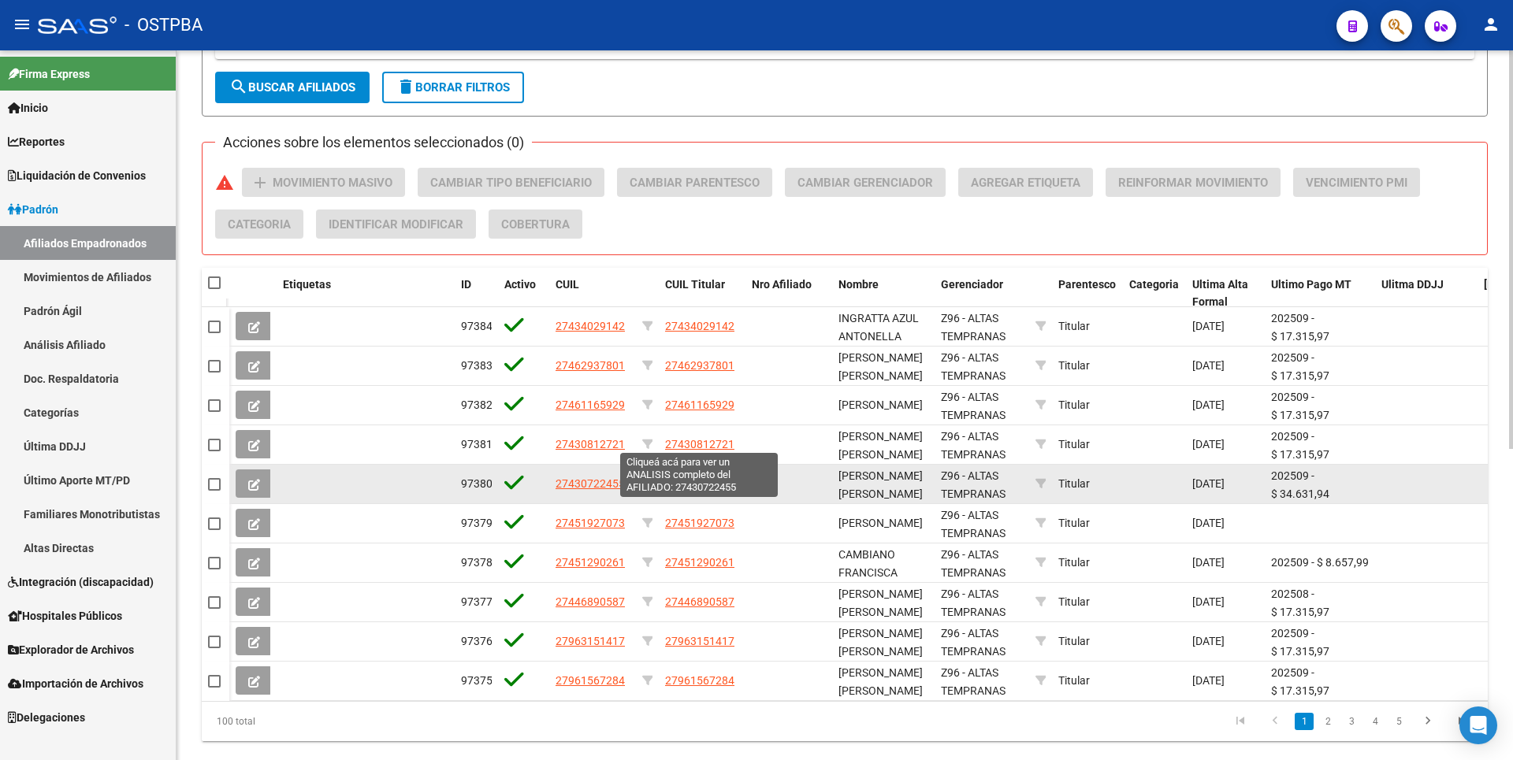
scroll to position [476, 0]
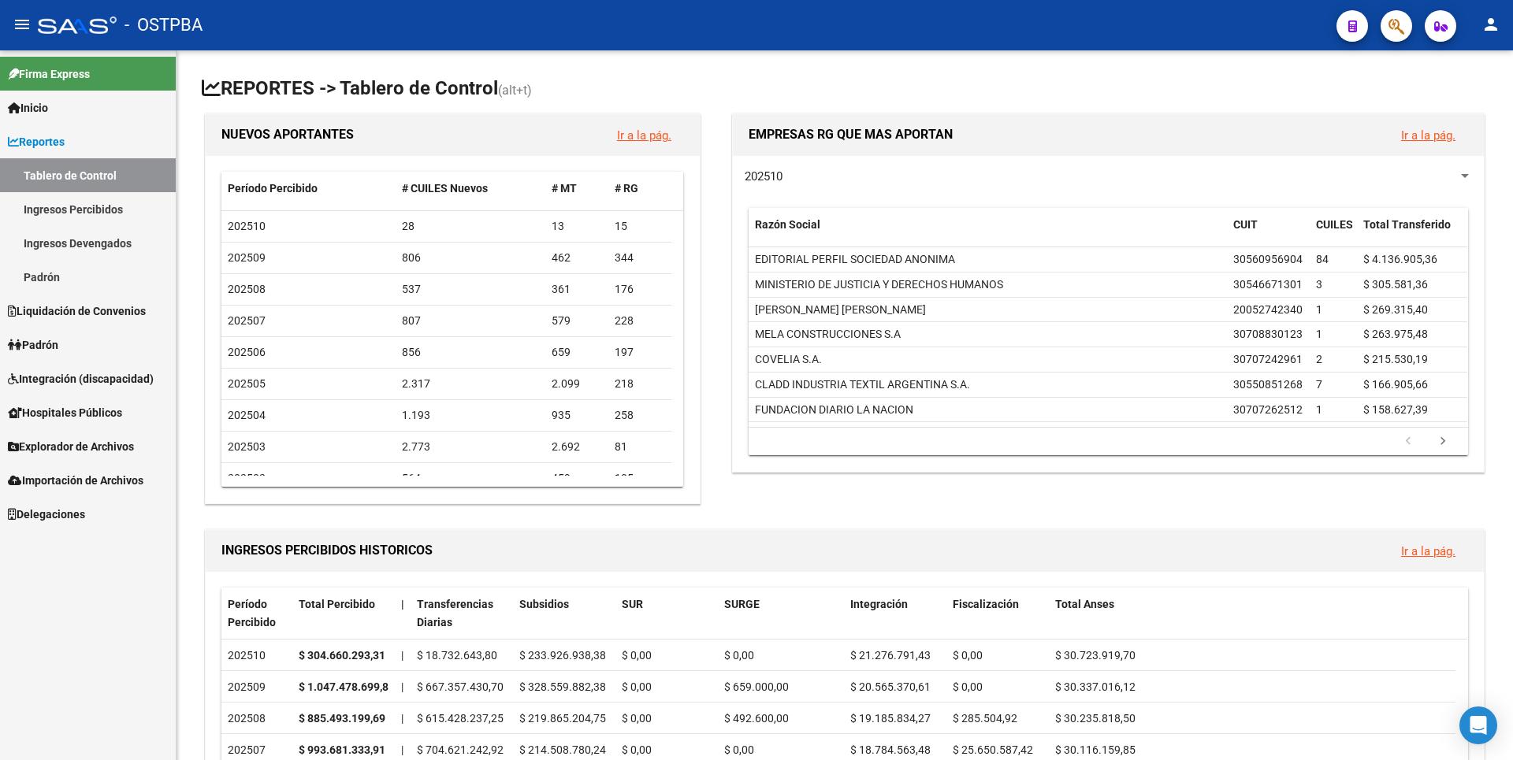
click at [66, 346] on link "Padrón" at bounding box center [88, 345] width 176 height 34
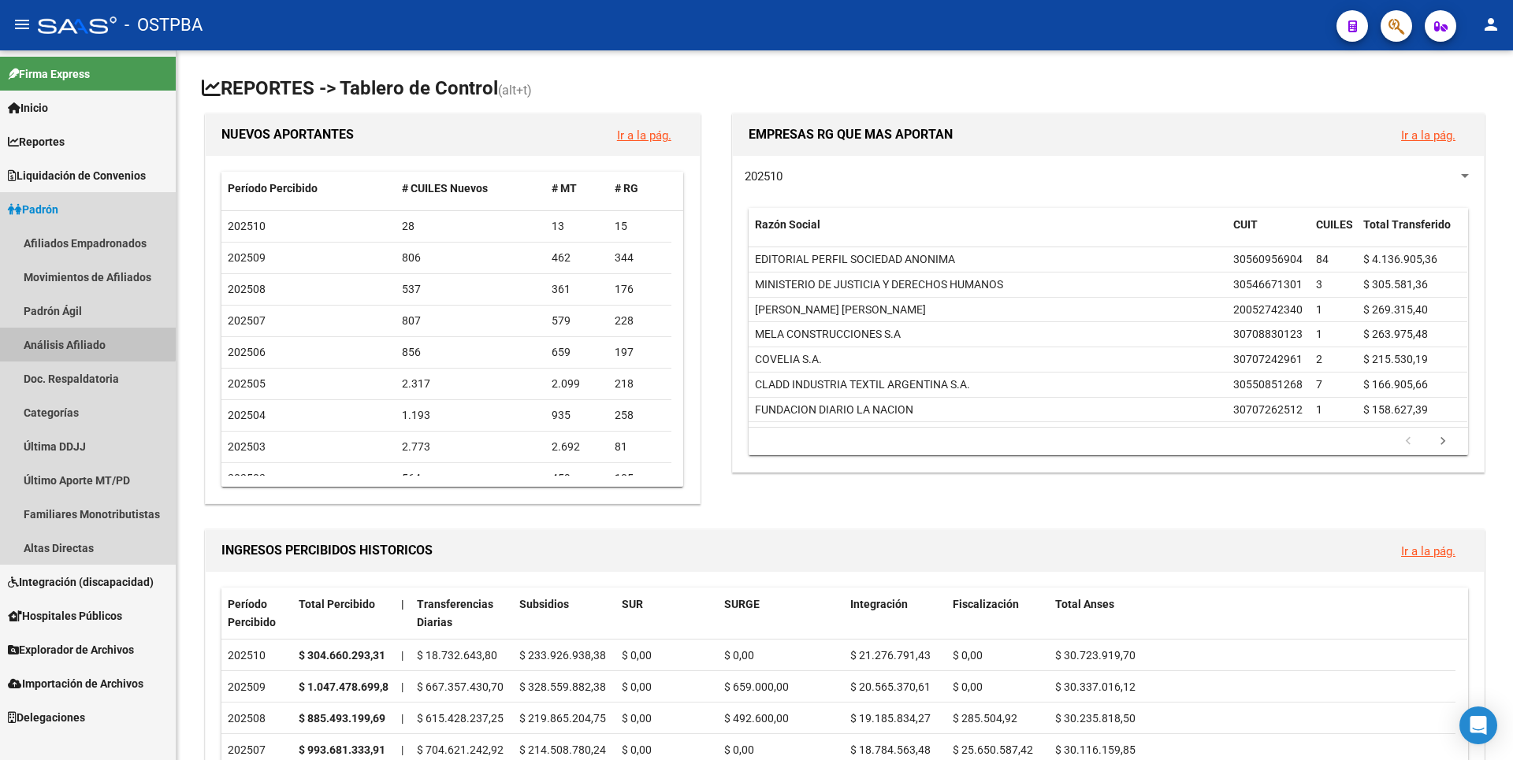
click at [84, 340] on link "Análisis Afiliado" at bounding box center [88, 345] width 176 height 34
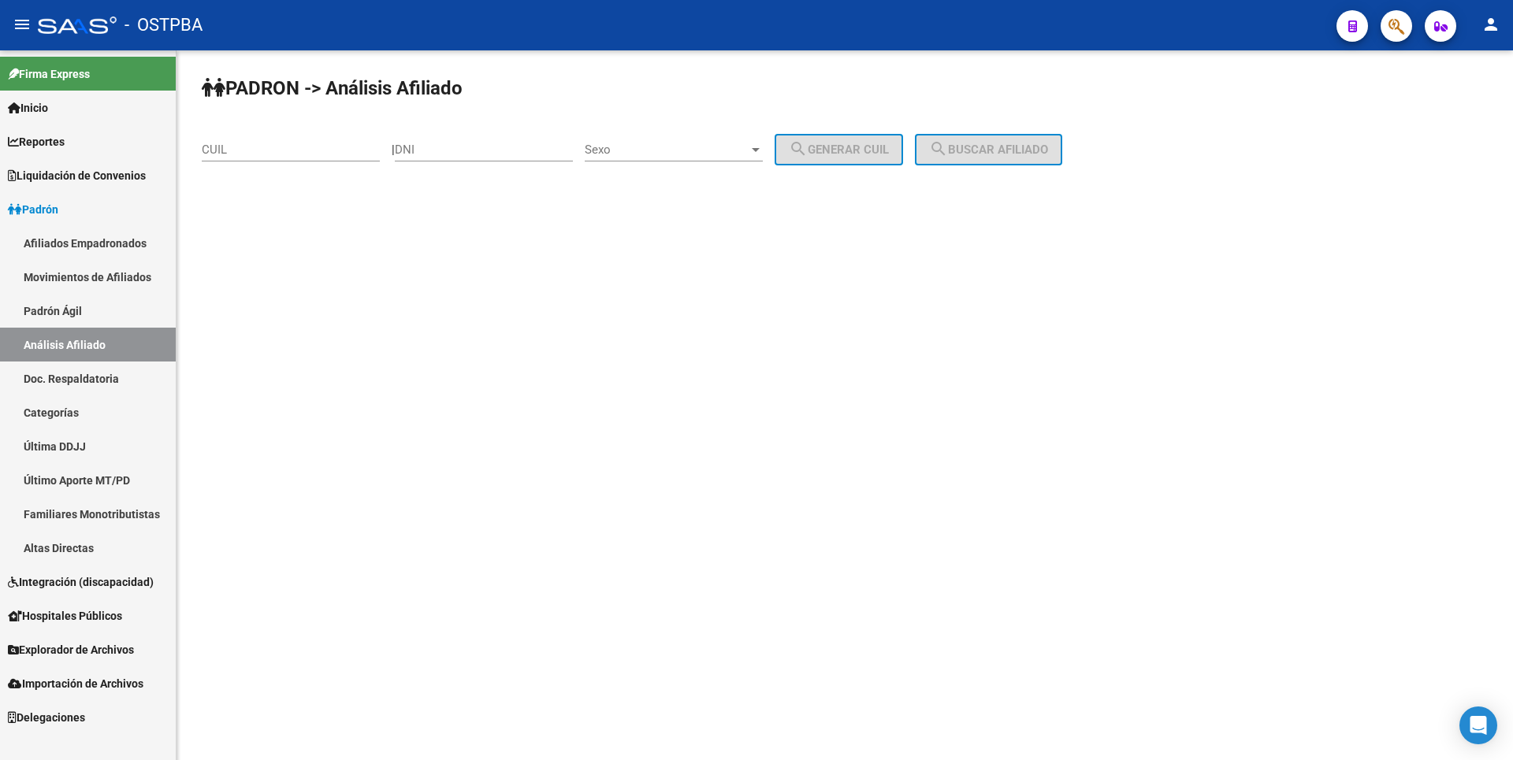
click at [58, 178] on span "Liquidación de Convenios" at bounding box center [77, 175] width 138 height 17
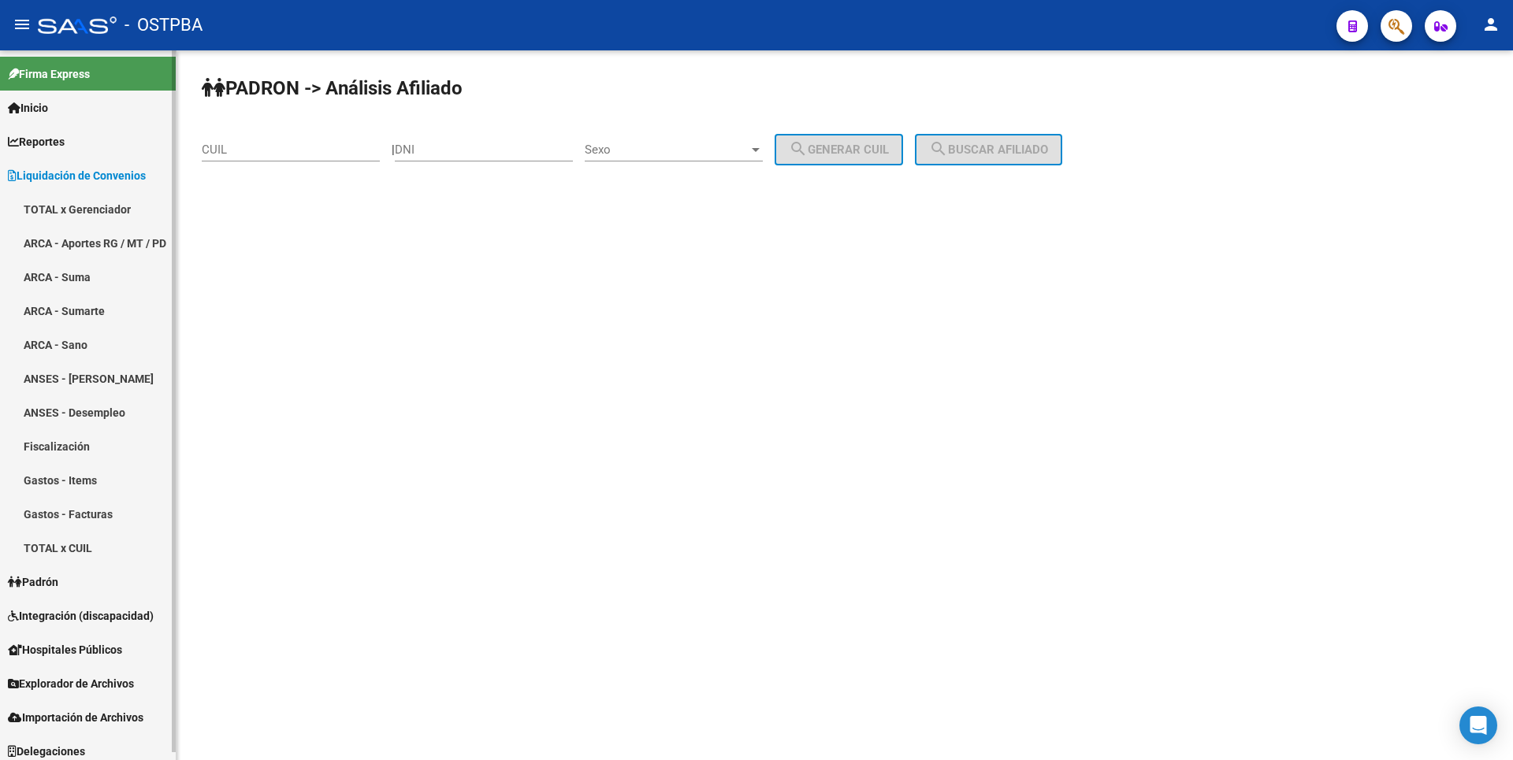
click at [61, 148] on span "Reportes" at bounding box center [36, 141] width 57 height 17
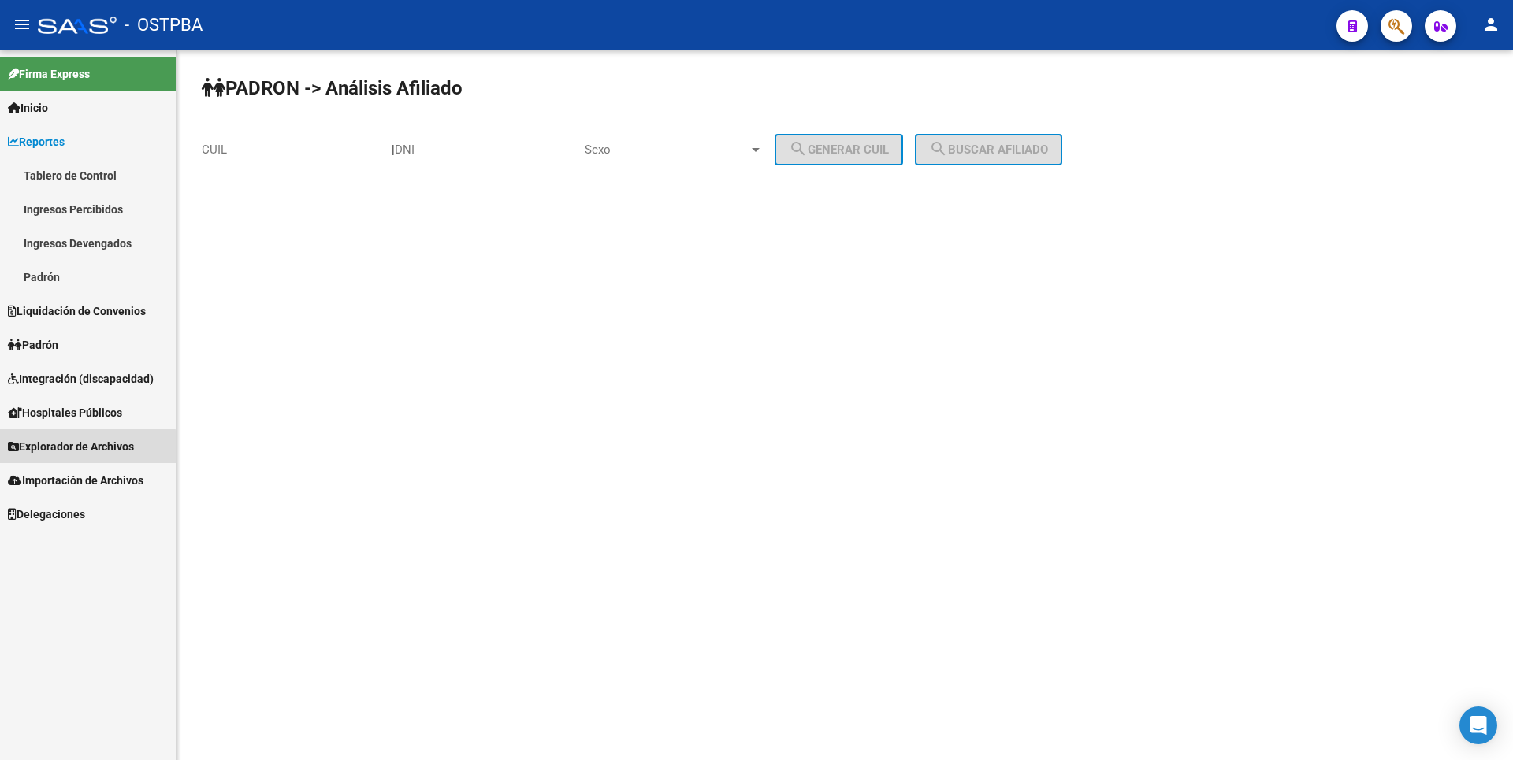
click at [80, 455] on span "Explorador de Archivos" at bounding box center [71, 446] width 126 height 17
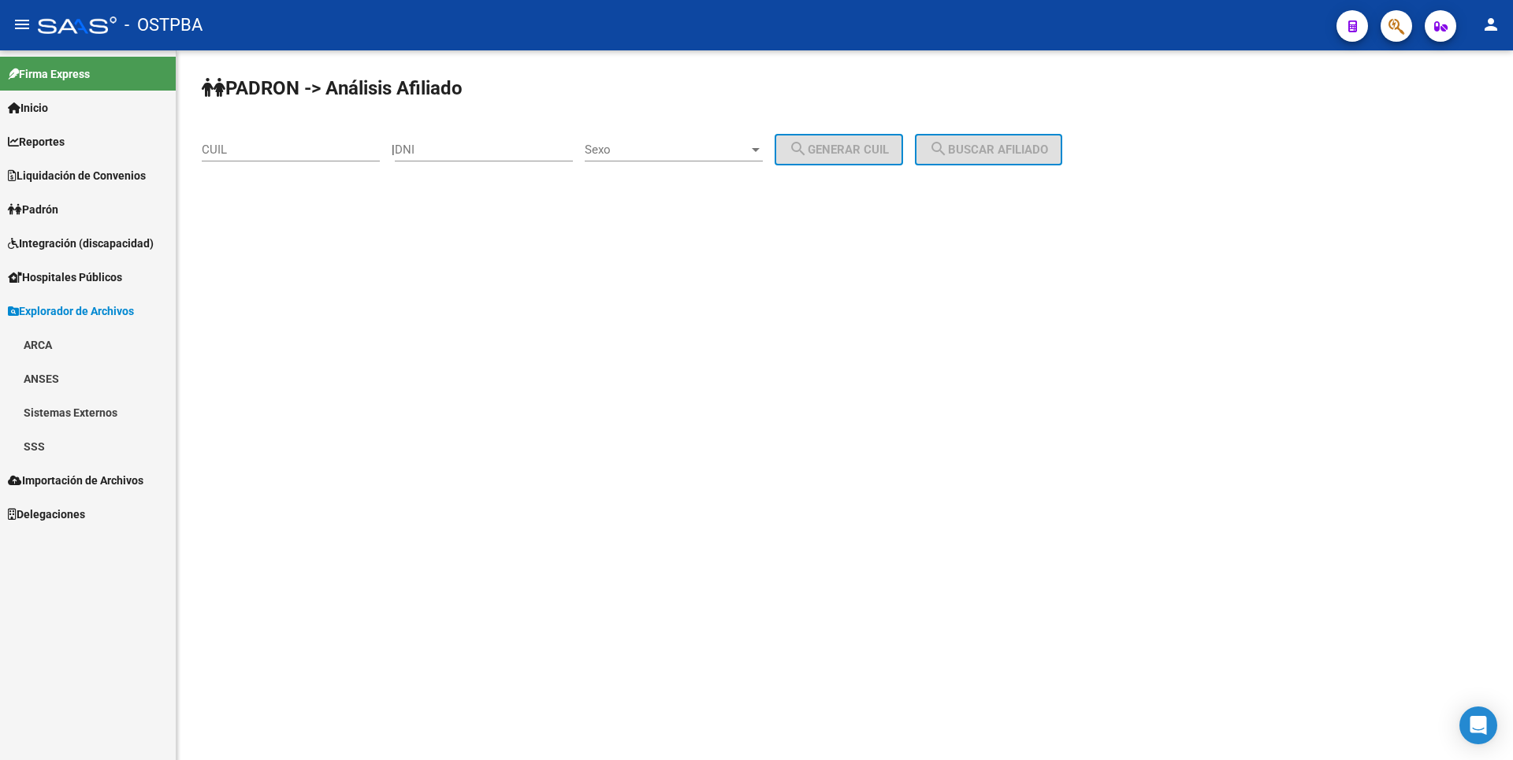
click at [47, 353] on link "ARCA" at bounding box center [88, 345] width 176 height 34
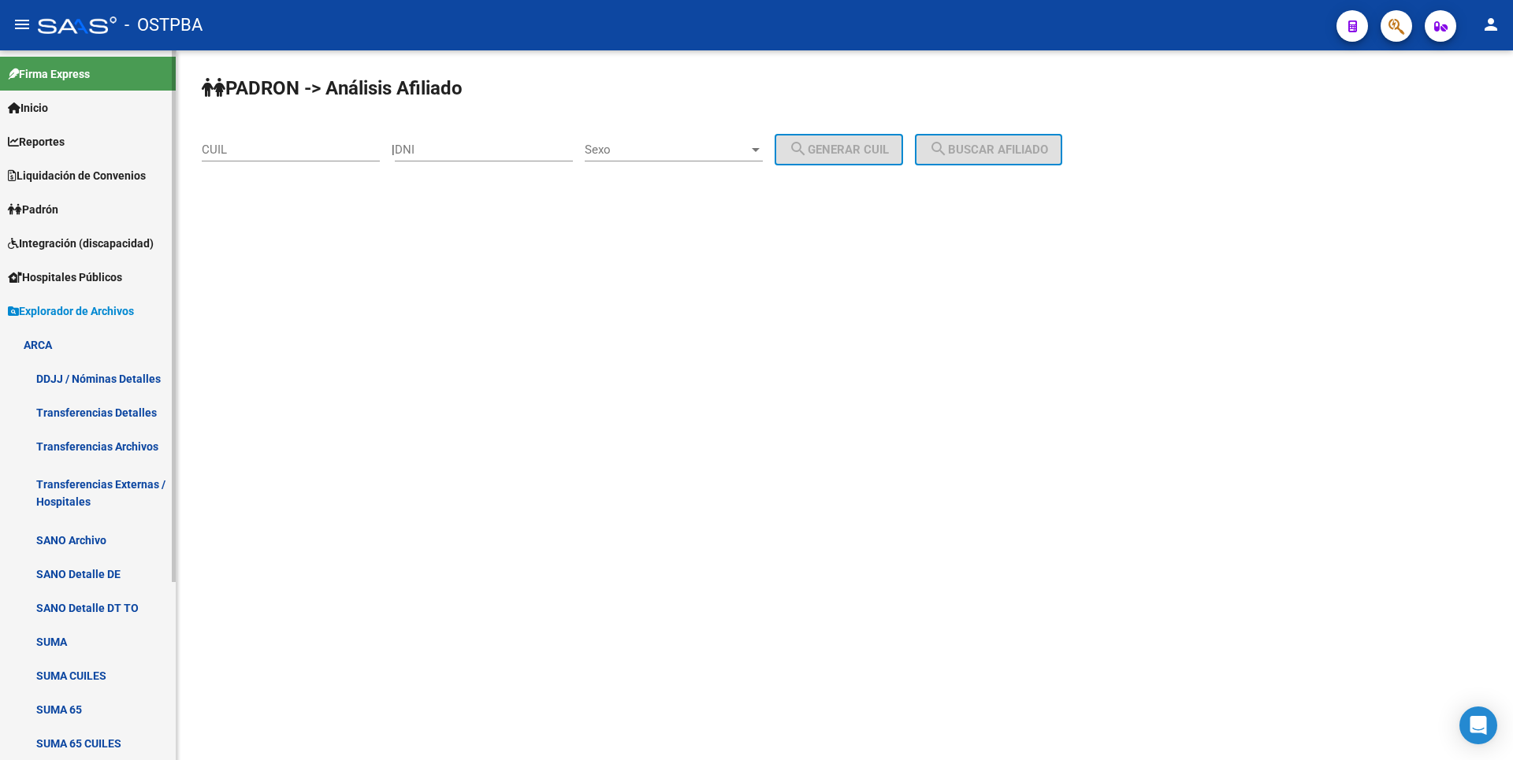
click at [87, 418] on link "Transferencias Detalles" at bounding box center [88, 413] width 176 height 34
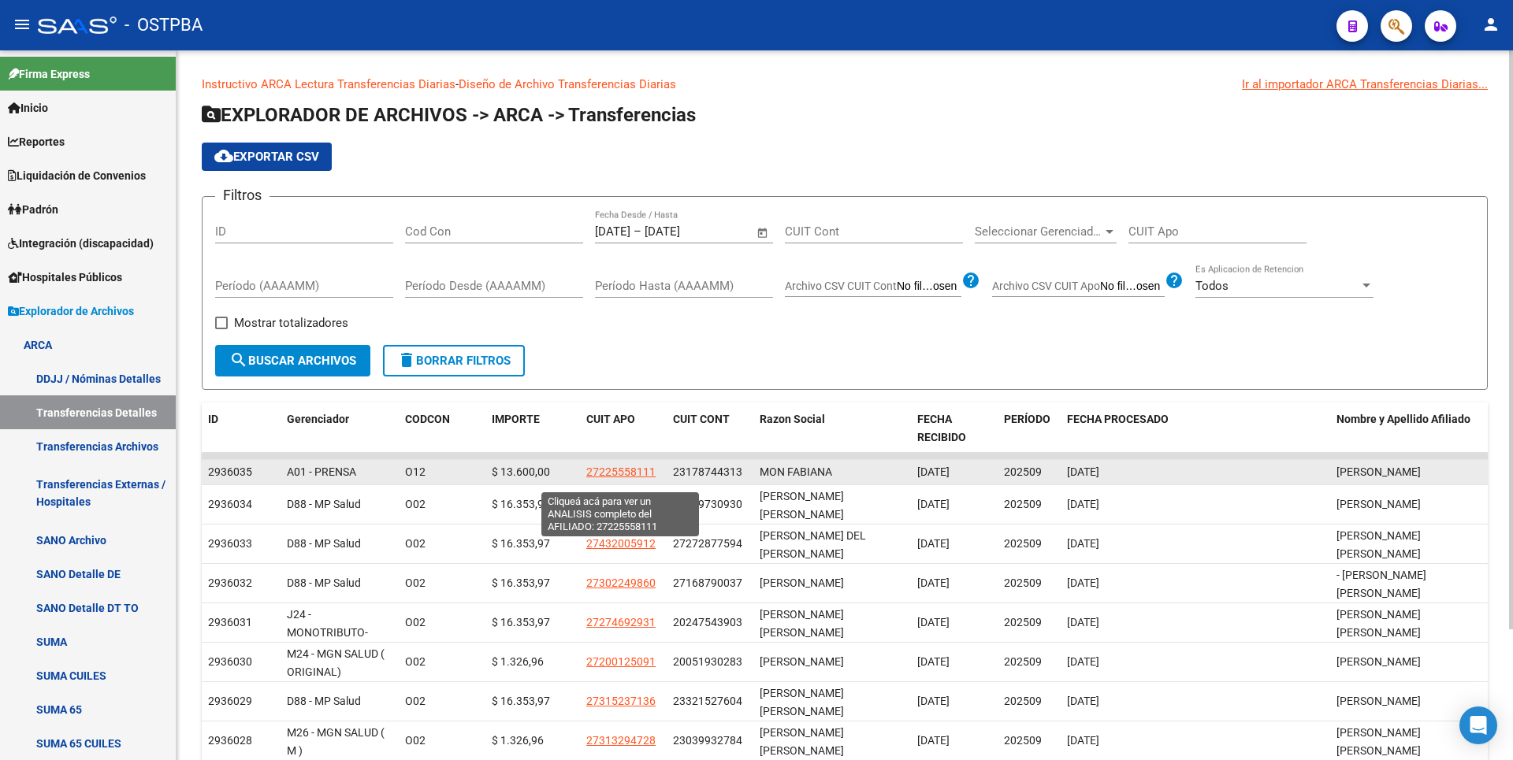
click at [606, 478] on span "27225558111" at bounding box center [620, 472] width 69 height 13
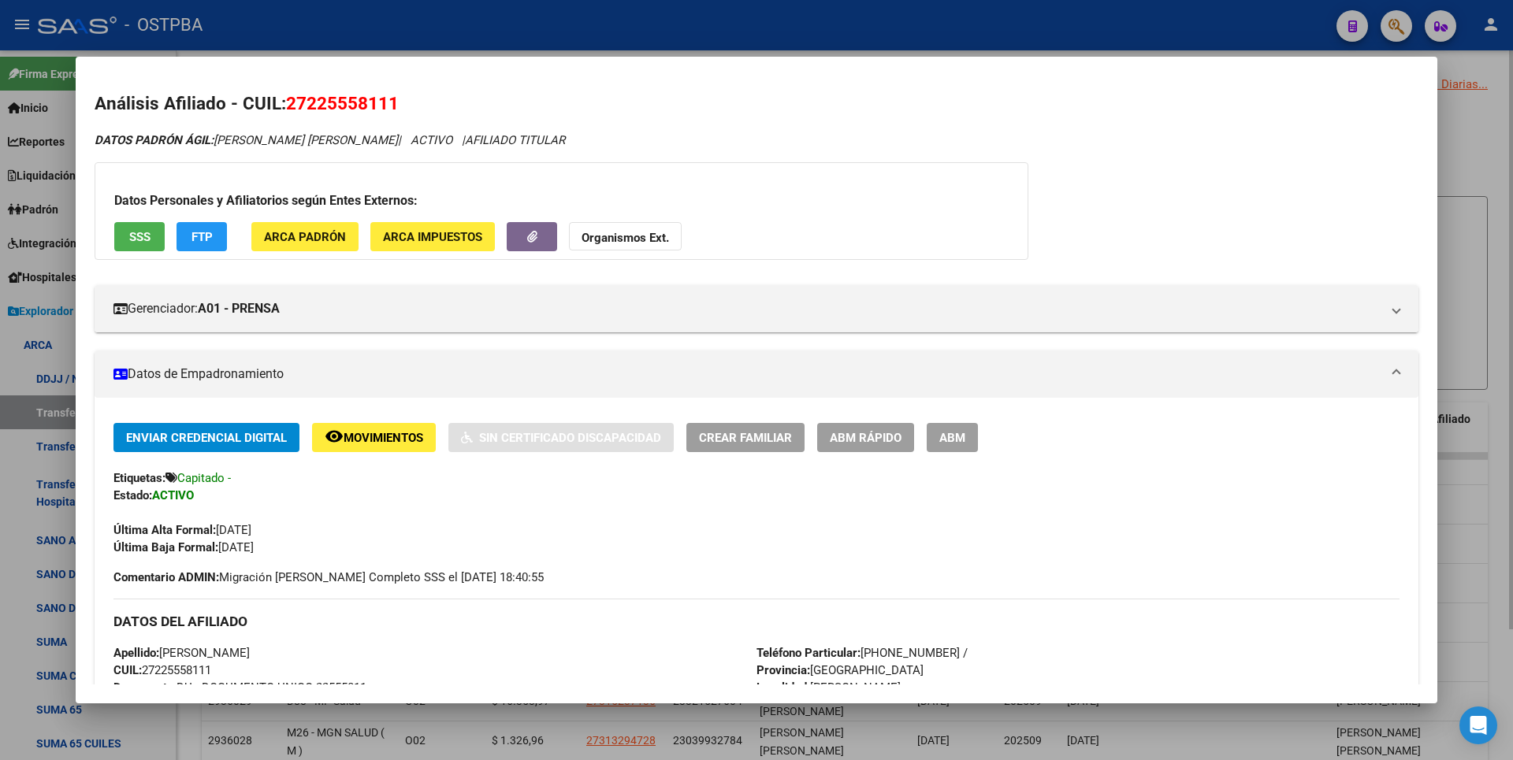
click at [1496, 169] on div at bounding box center [756, 380] width 1513 height 760
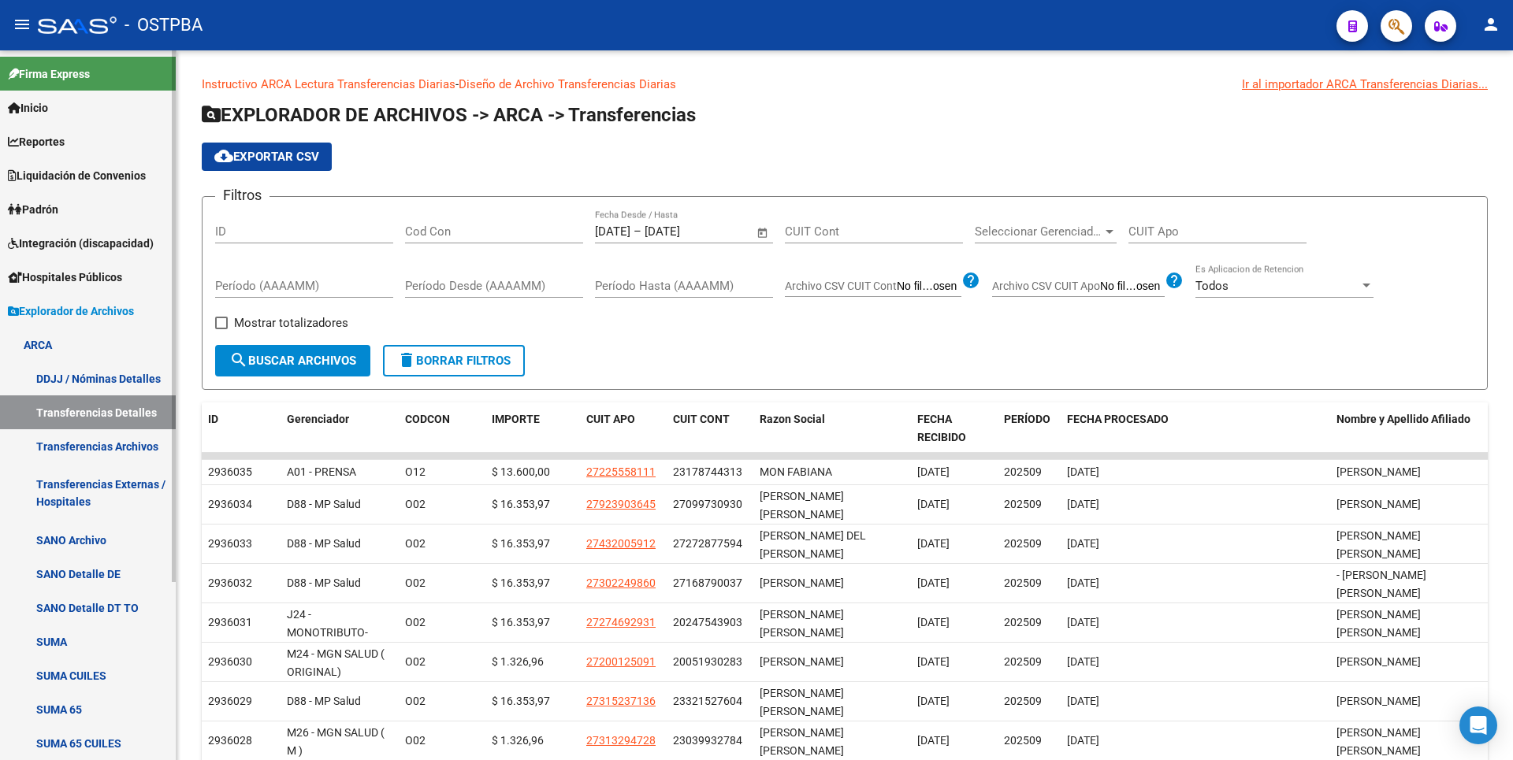
click at [68, 208] on link "Padrón" at bounding box center [88, 209] width 176 height 34
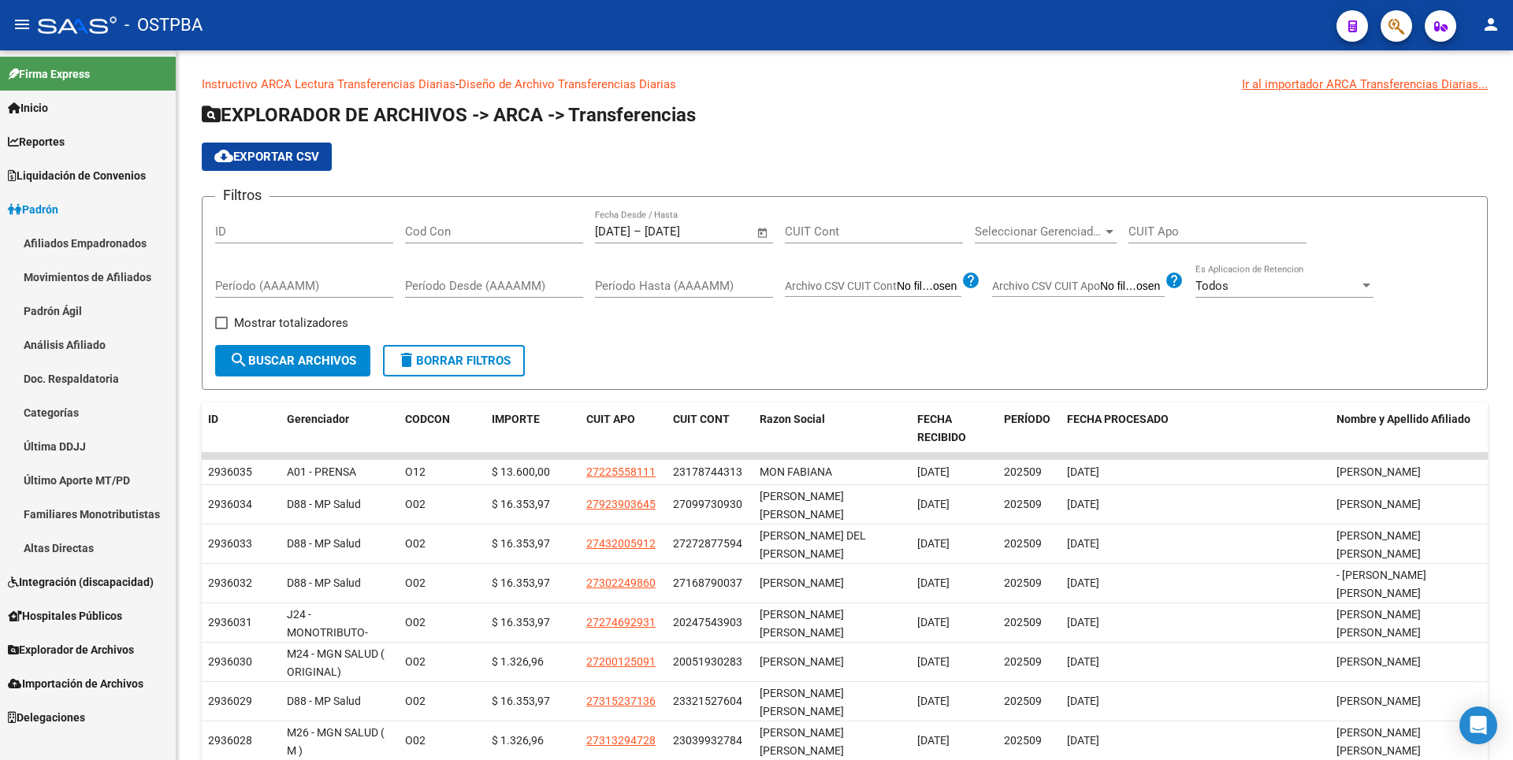
click at [105, 237] on link "Afiliados Empadronados" at bounding box center [88, 243] width 176 height 34
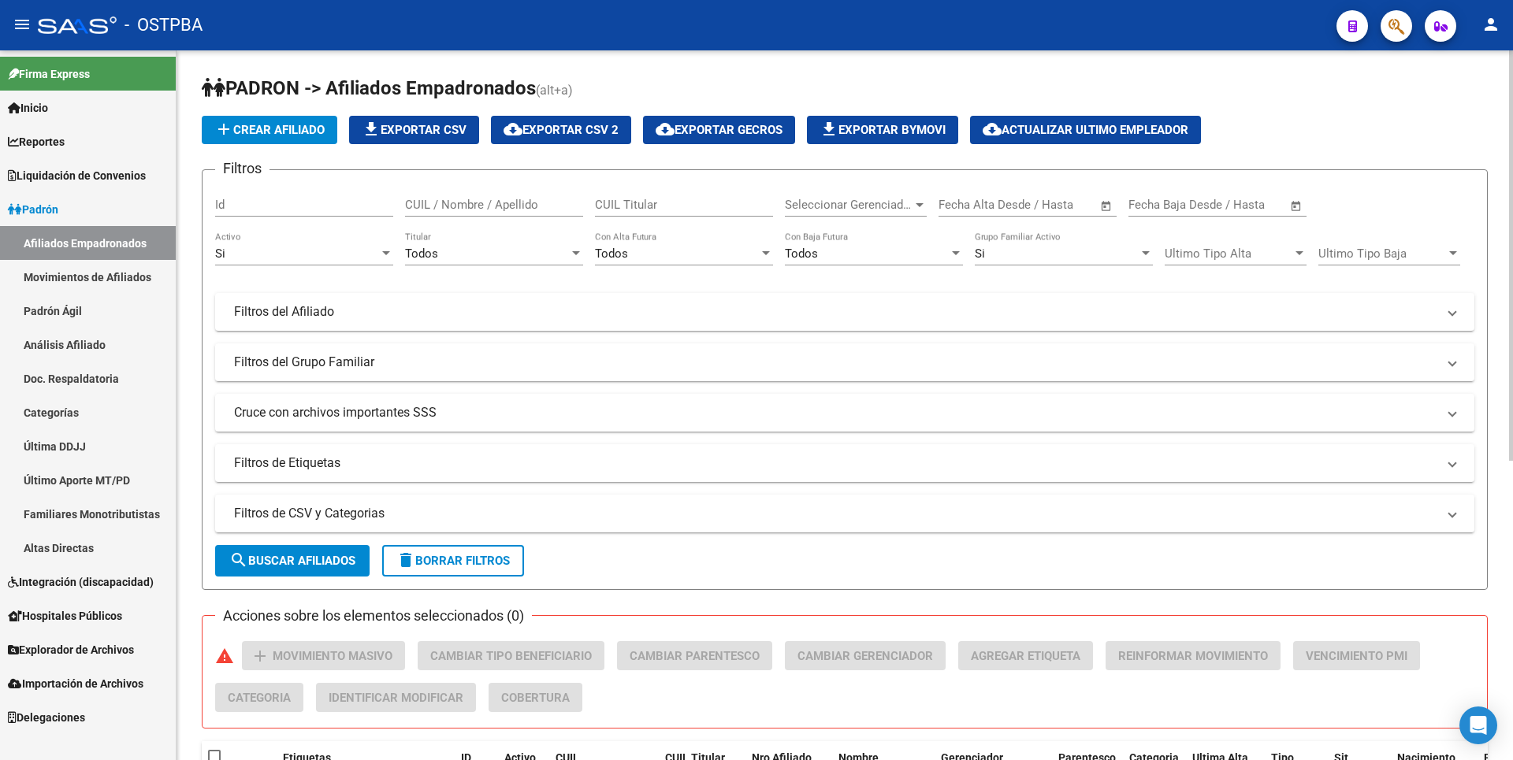
click at [916, 206] on div at bounding box center [920, 205] width 8 height 4
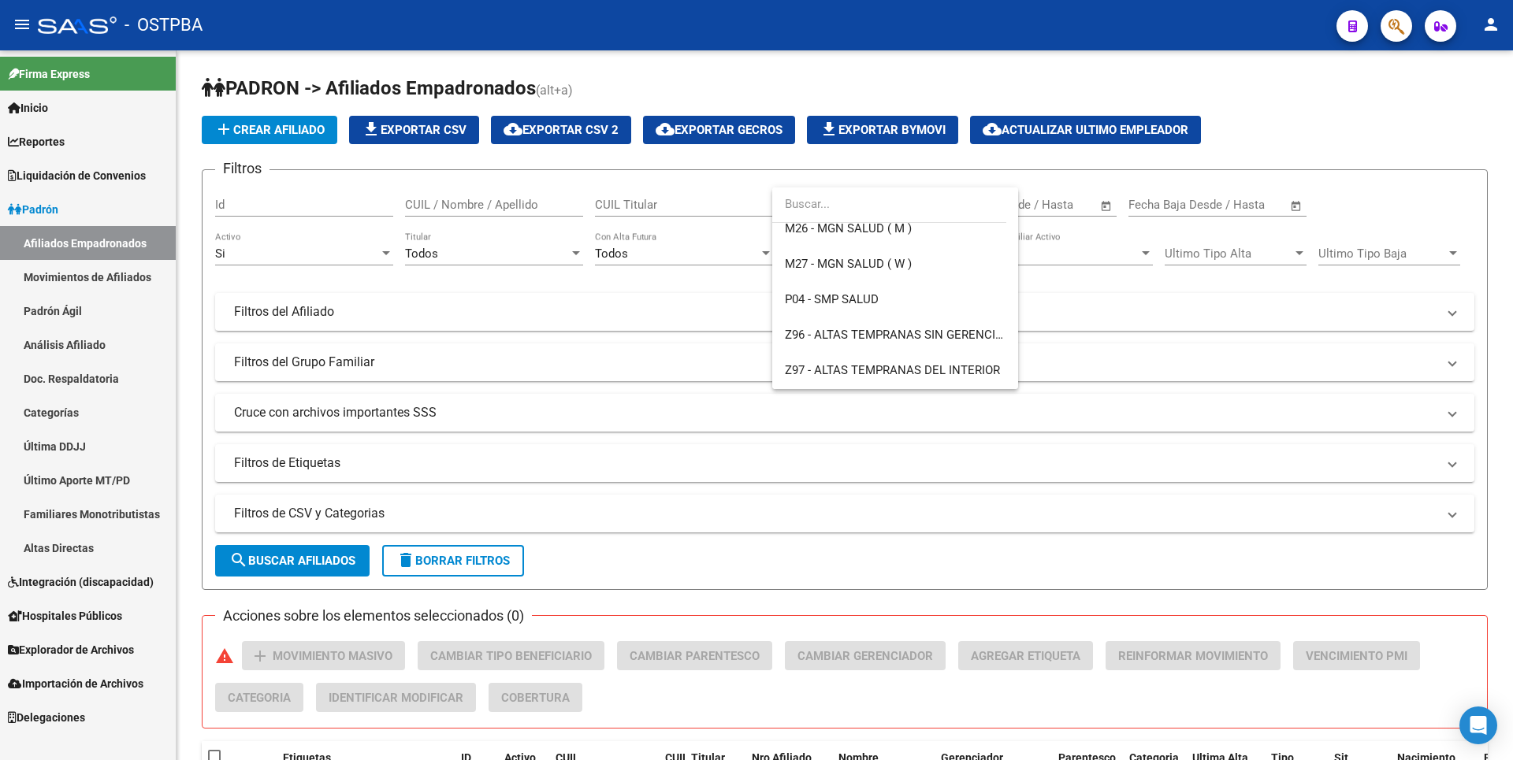
scroll to position [508, 0]
